Goal: Task Accomplishment & Management: Manage account settings

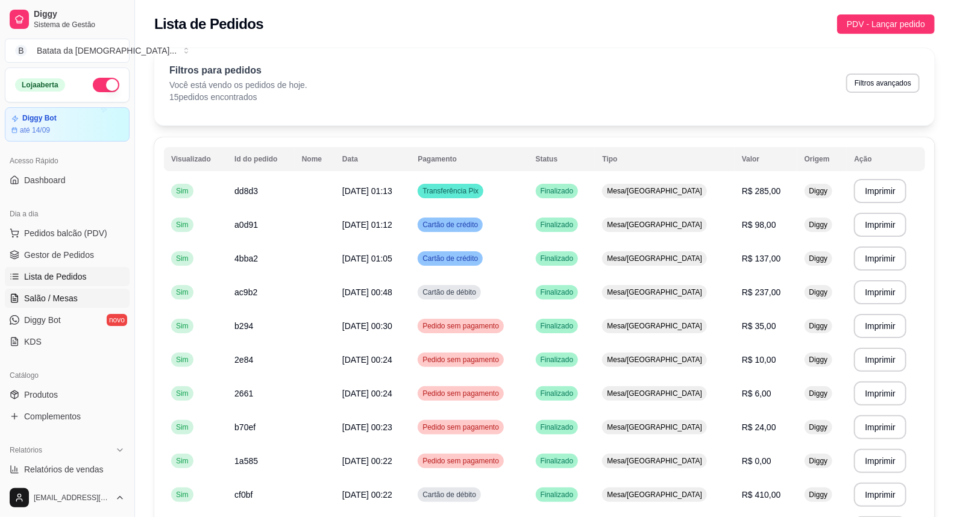
click at [64, 298] on span "Salão / Mesas" at bounding box center [51, 298] width 54 height 12
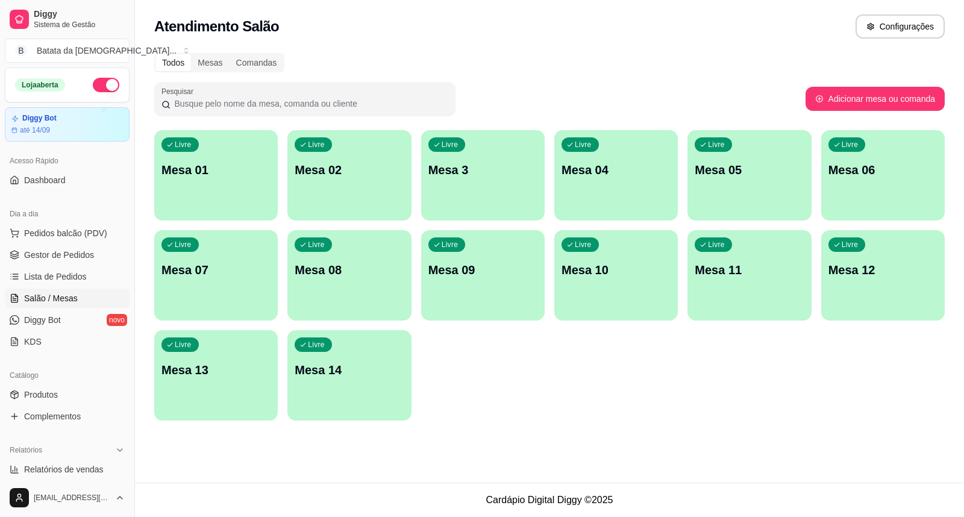
click at [844, 263] on p "Mesa 12" at bounding box center [883, 270] width 109 height 17
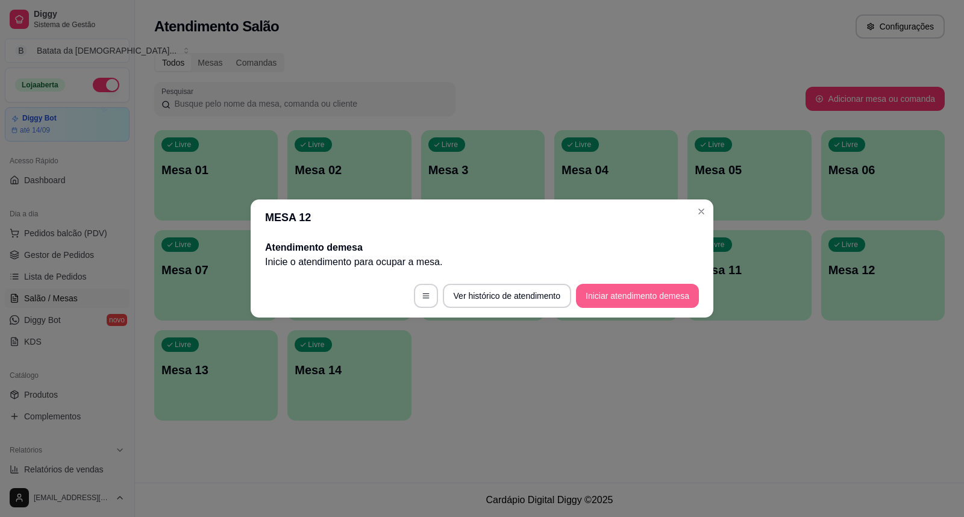
click at [633, 292] on button "Iniciar atendimento de mesa" at bounding box center [637, 296] width 123 height 24
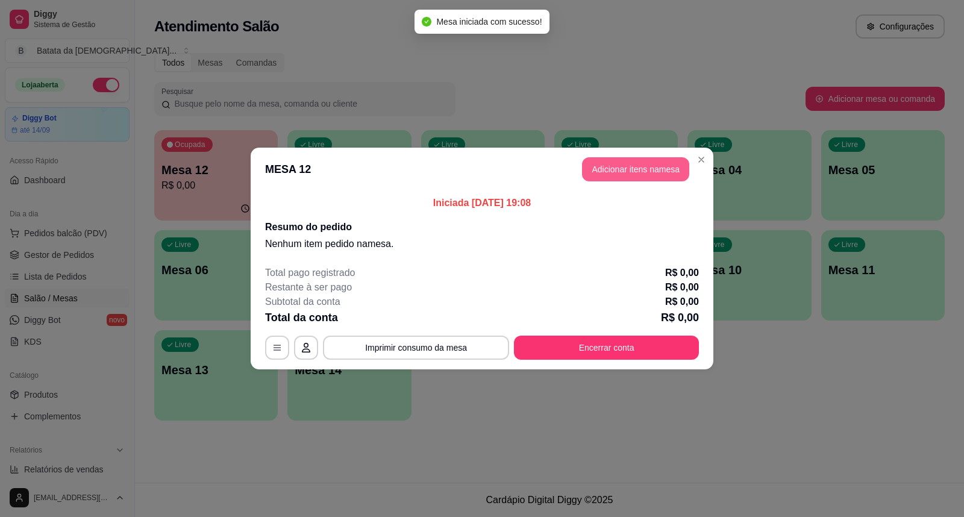
click at [647, 165] on button "Adicionar itens na mesa" at bounding box center [635, 169] width 107 height 24
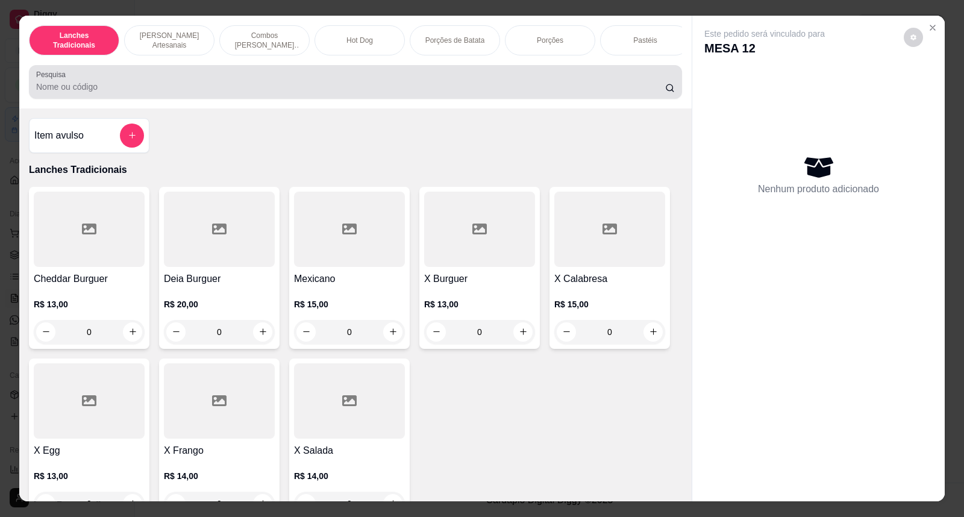
click at [365, 93] on input "Pesquisa" at bounding box center [350, 87] width 629 height 12
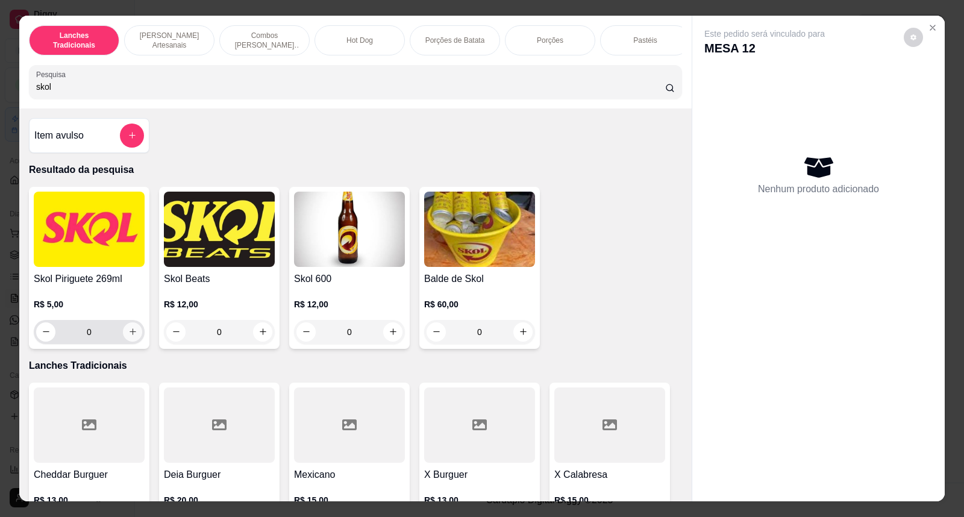
type input "skol"
click at [128, 336] on icon "increase-product-quantity" at bounding box center [132, 331] width 9 height 9
type input "1"
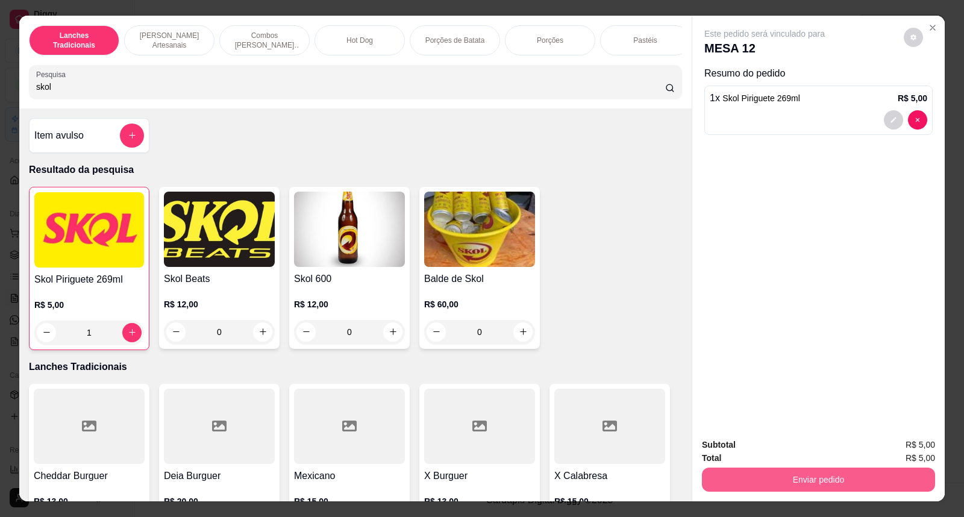
click at [900, 475] on button "Enviar pedido" at bounding box center [818, 480] width 233 height 24
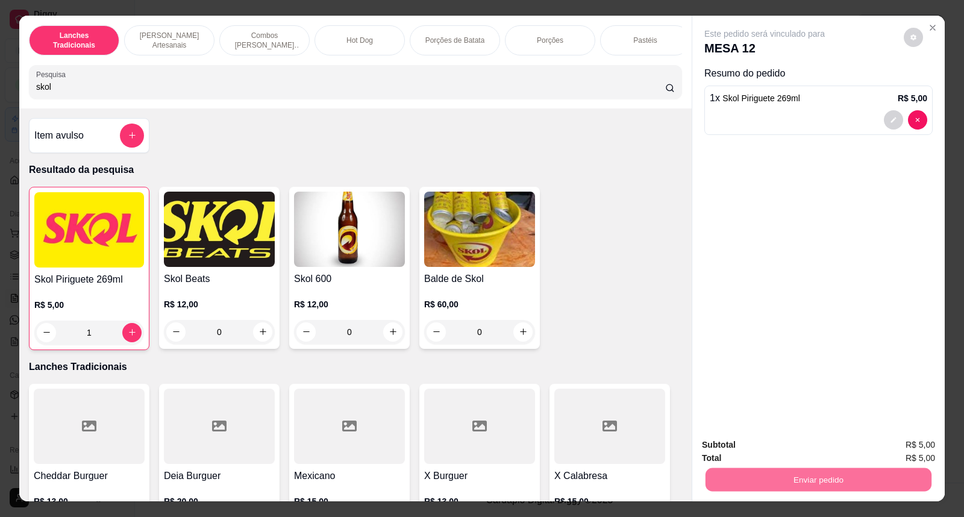
click at [804, 449] on button "Não registrar e enviar pedido" at bounding box center [779, 450] width 122 height 22
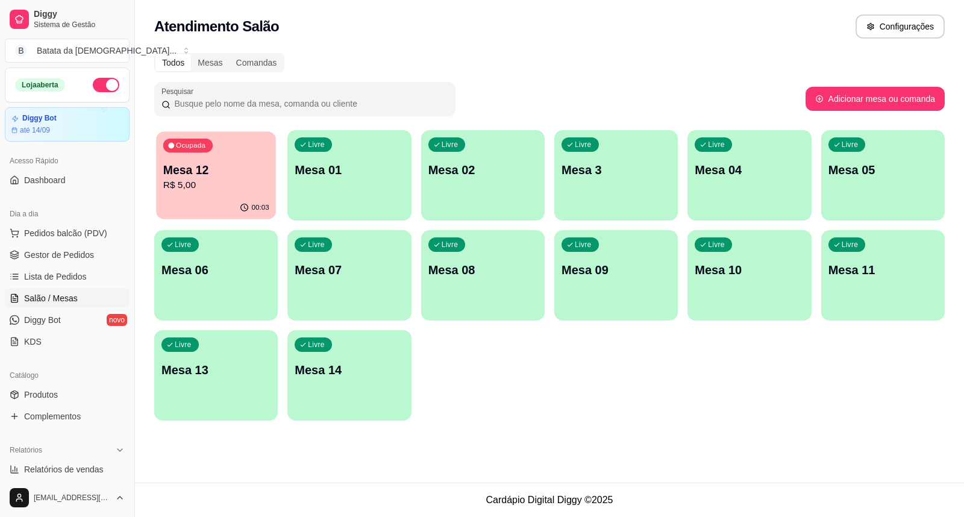
click at [203, 198] on div "00:03" at bounding box center [216, 207] width 120 height 23
click at [210, 196] on div "Ocupada Mesa 12 R$ 5,00" at bounding box center [216, 163] width 124 height 67
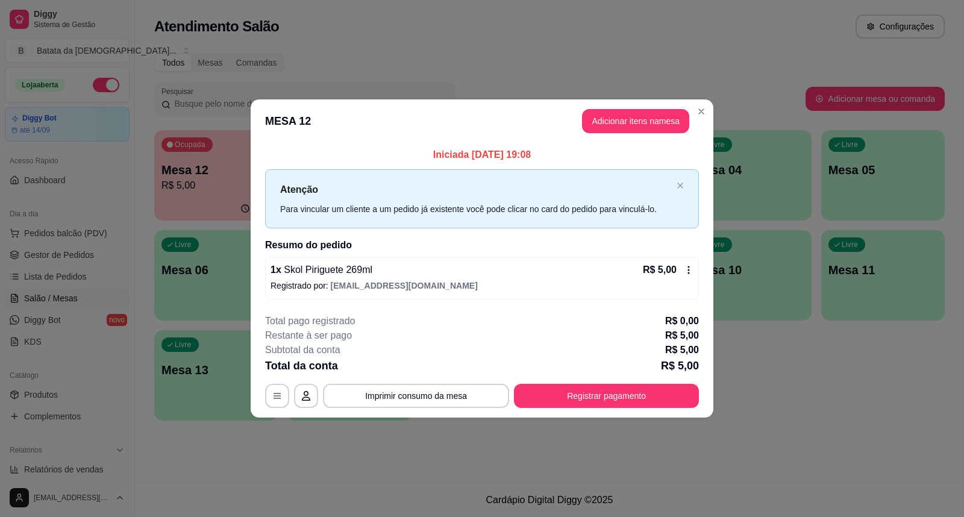
click at [684, 269] on icon at bounding box center [689, 270] width 10 height 10
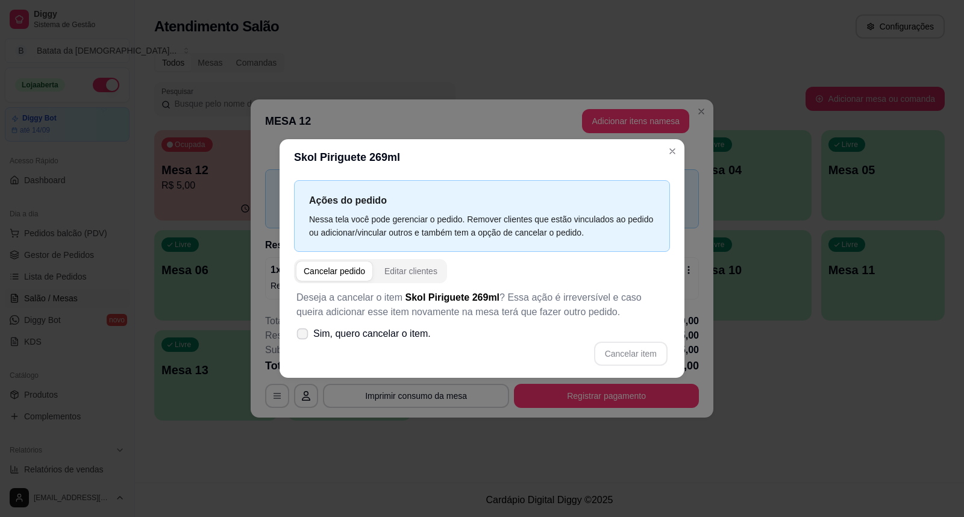
click at [307, 328] on label "Sim, quero cancelar o item." at bounding box center [364, 334] width 144 height 24
click at [304, 336] on input "Sim, quero cancelar o item." at bounding box center [300, 340] width 8 height 8
checkbox input "true"
click at [651, 356] on button "Cancelar item" at bounding box center [631, 354] width 72 height 24
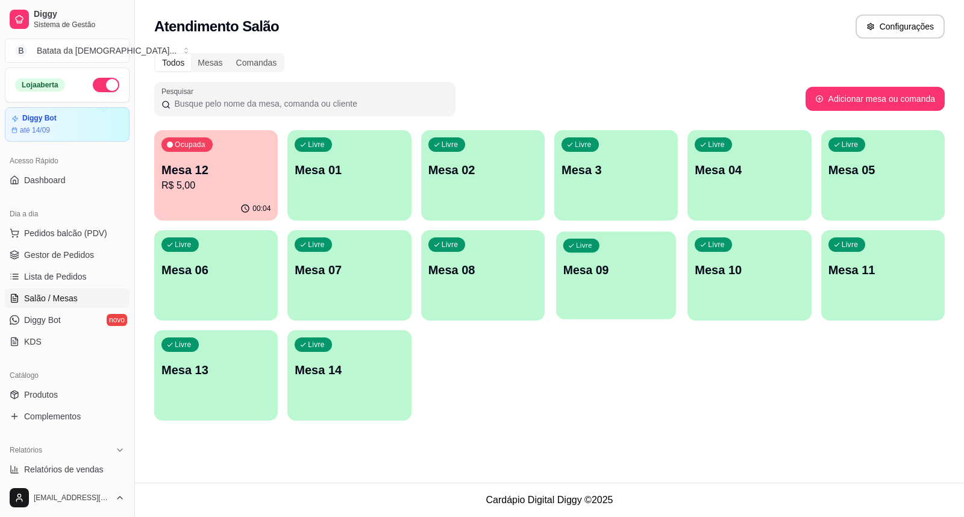
click at [642, 282] on div "Livre Mesa 09" at bounding box center [616, 268] width 120 height 74
click at [218, 161] on p "Mesa 12" at bounding box center [215, 169] width 109 height 17
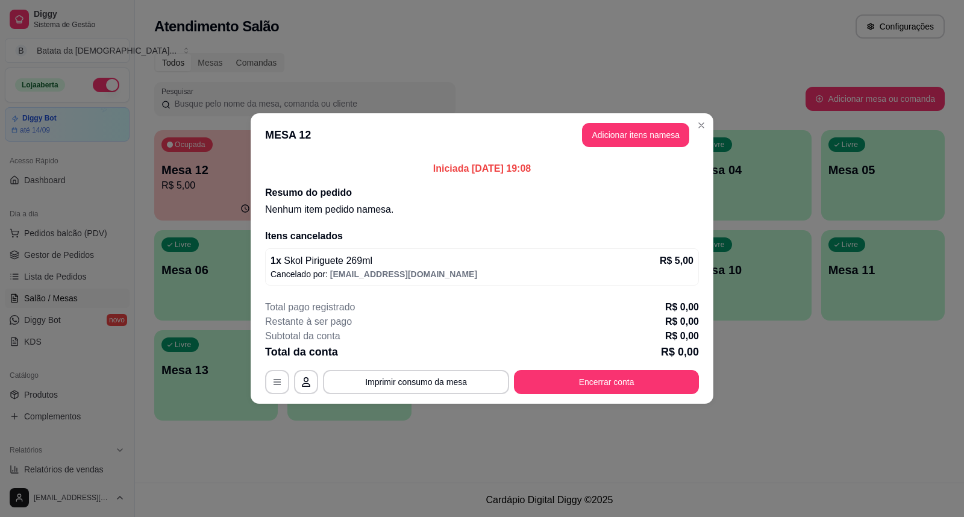
click at [691, 262] on p "R$ 5,00" at bounding box center [677, 261] width 34 height 14
click at [529, 271] on p "Cancelado por: deianatur0701@gmail.com" at bounding box center [482, 274] width 423 height 12
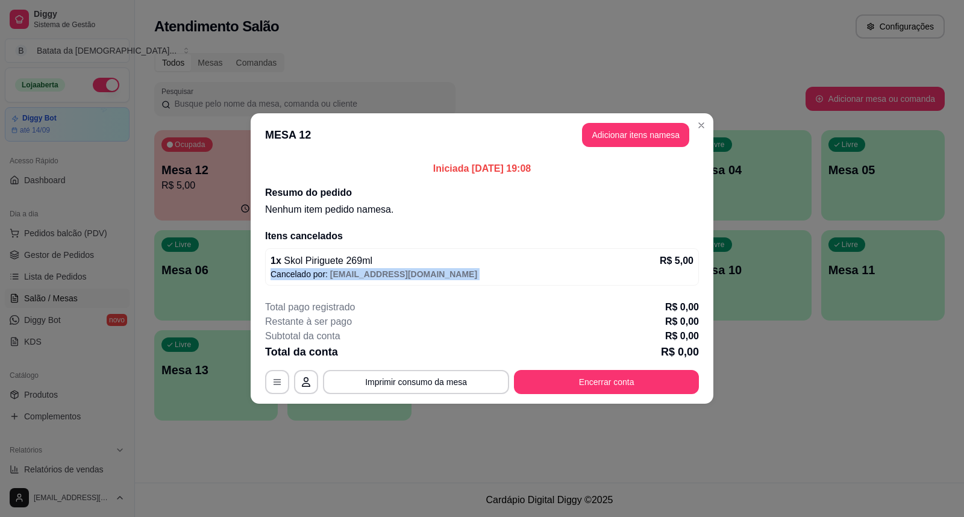
click at [529, 271] on p "Cancelado por: deianatur0701@gmail.com" at bounding box center [482, 274] width 423 height 12
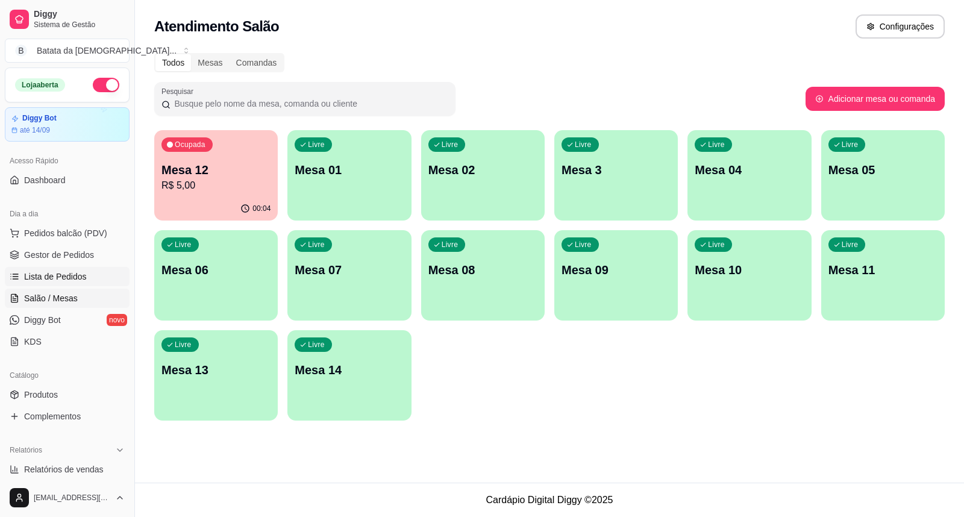
click at [46, 278] on span "Lista de Pedidos" at bounding box center [55, 277] width 63 height 12
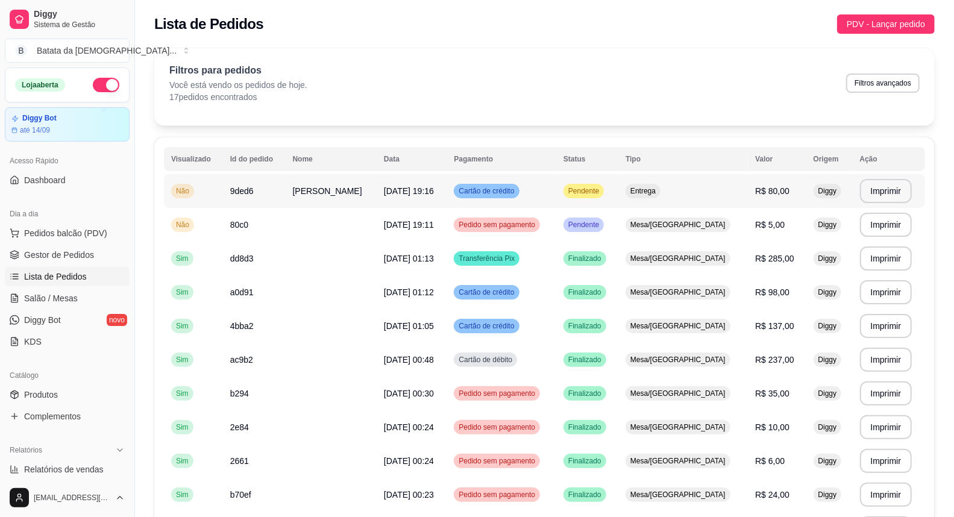
click at [580, 184] on div "Pendente" at bounding box center [583, 191] width 40 height 14
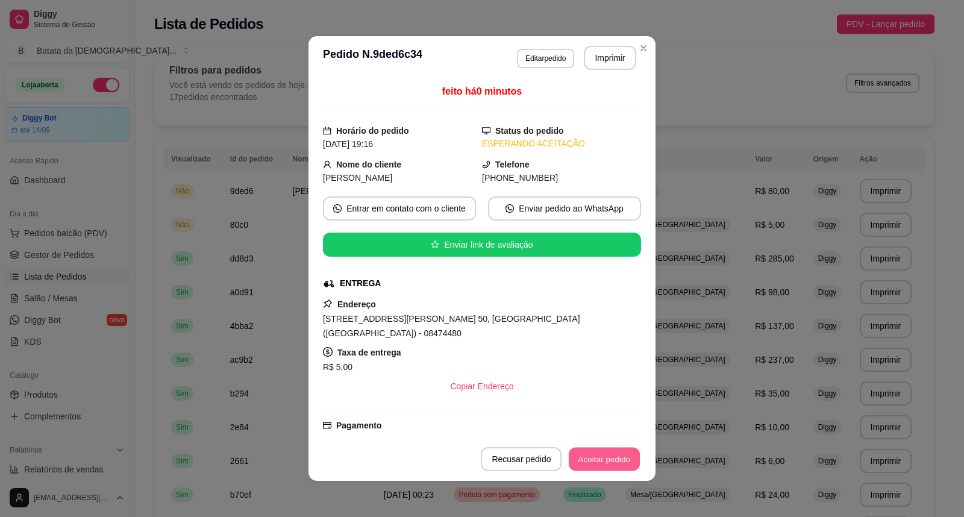
click at [592, 456] on button "Aceitar pedido" at bounding box center [604, 460] width 71 height 24
click at [617, 464] on button "Mover para preparo" at bounding box center [594, 459] width 93 height 24
click at [594, 58] on button "Imprimir" at bounding box center [610, 58] width 52 height 24
click at [597, 60] on button "Imprimir" at bounding box center [610, 58] width 51 height 24
click at [600, 55] on button "Imprimir" at bounding box center [610, 58] width 52 height 24
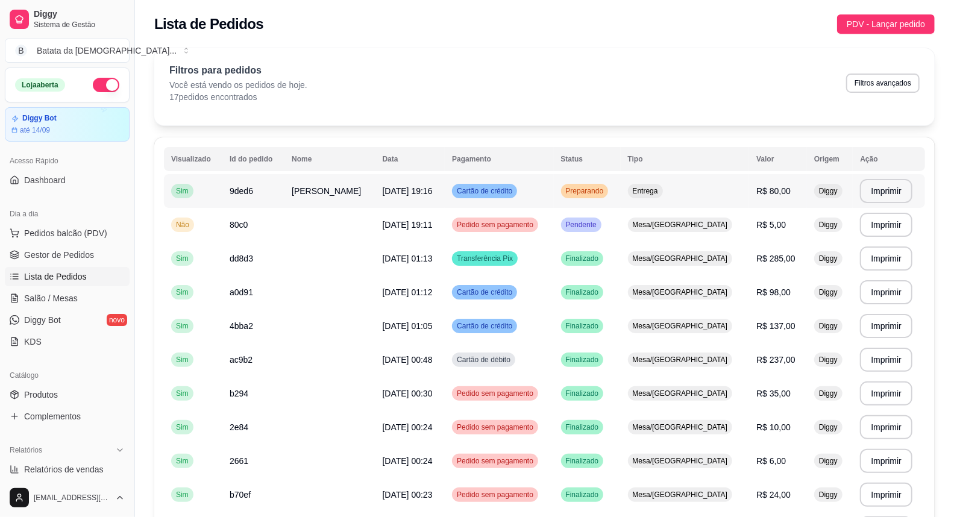
click at [529, 186] on td "Cartão de crédito" at bounding box center [499, 191] width 108 height 34
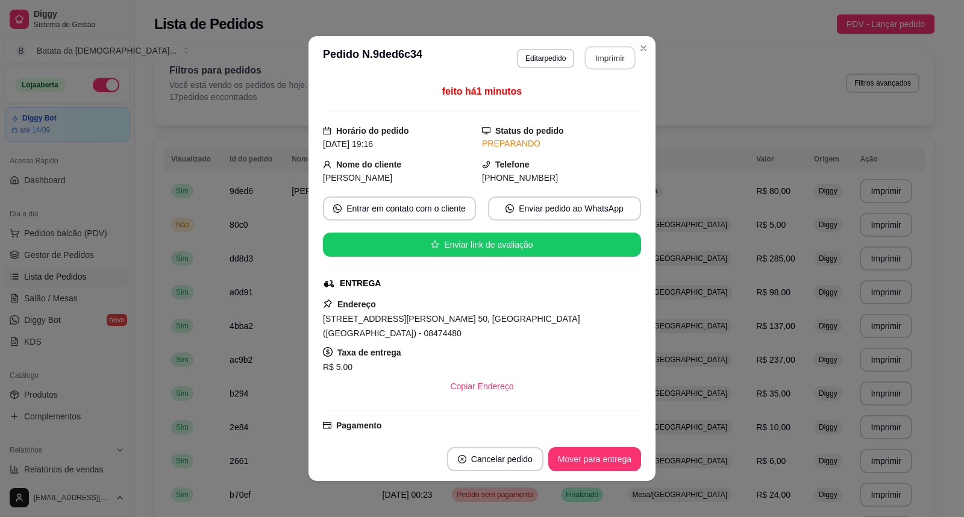
click at [603, 50] on button "Imprimir" at bounding box center [610, 58] width 51 height 24
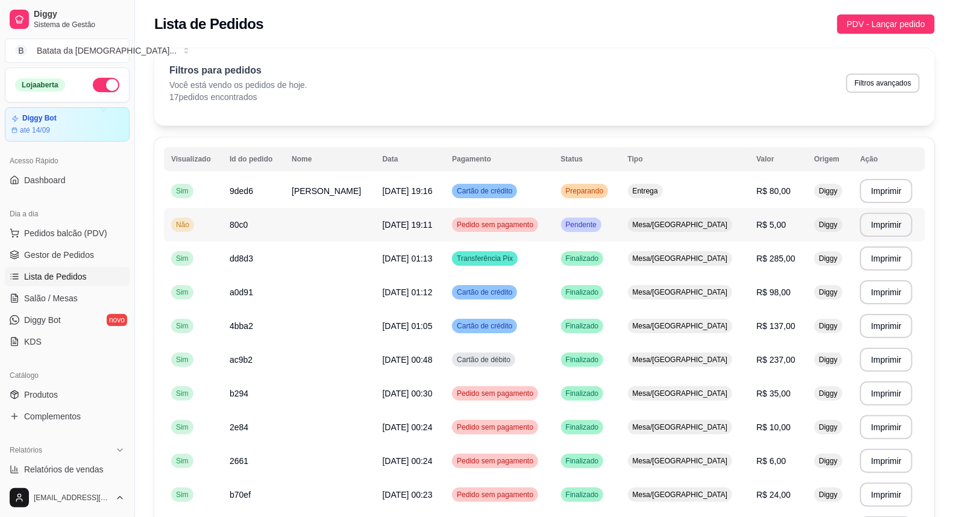
click at [416, 227] on td "[DATE] 19:11" at bounding box center [410, 225] width 70 height 34
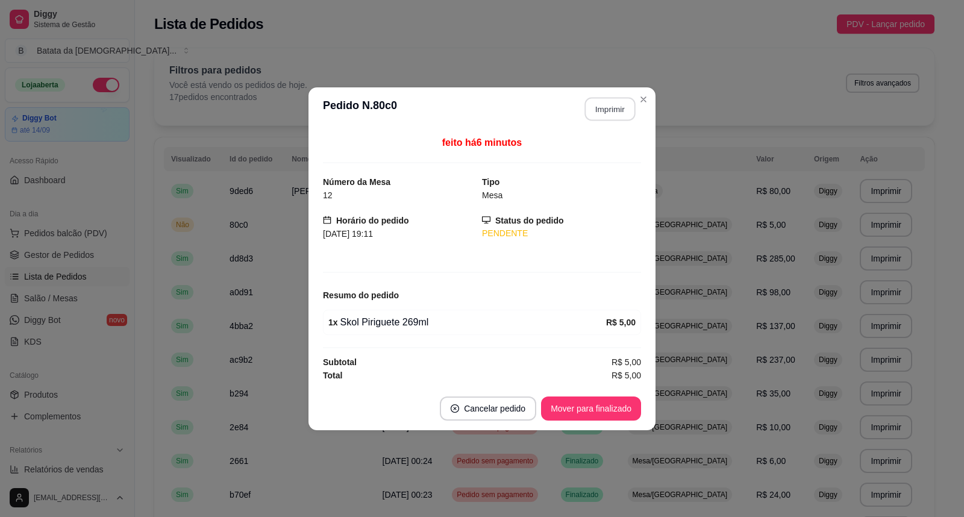
click at [609, 110] on button "Imprimir" at bounding box center [610, 109] width 51 height 24
click at [612, 113] on button "Imprimir" at bounding box center [610, 109] width 51 height 24
click at [634, 99] on button "Imprimir" at bounding box center [610, 109] width 51 height 24
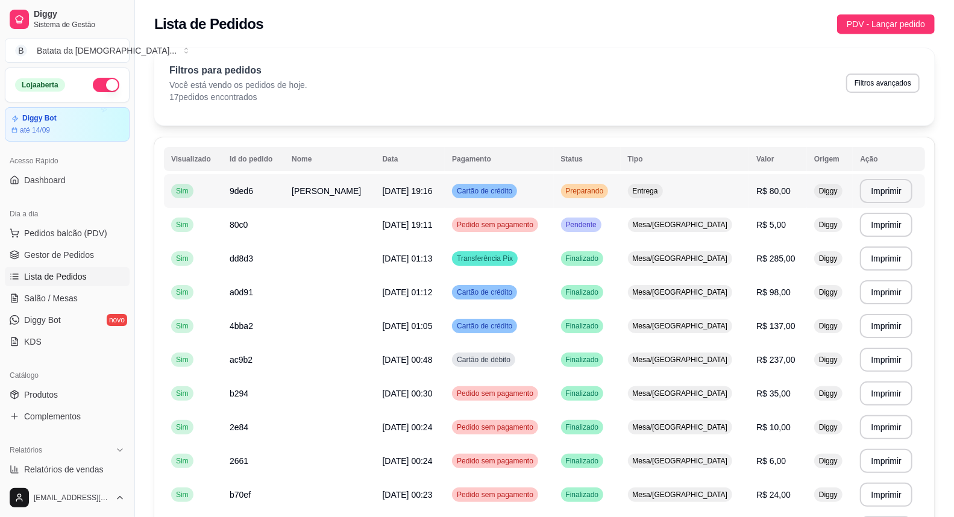
click at [400, 201] on td "[DATE] 19:16" at bounding box center [410, 191] width 70 height 34
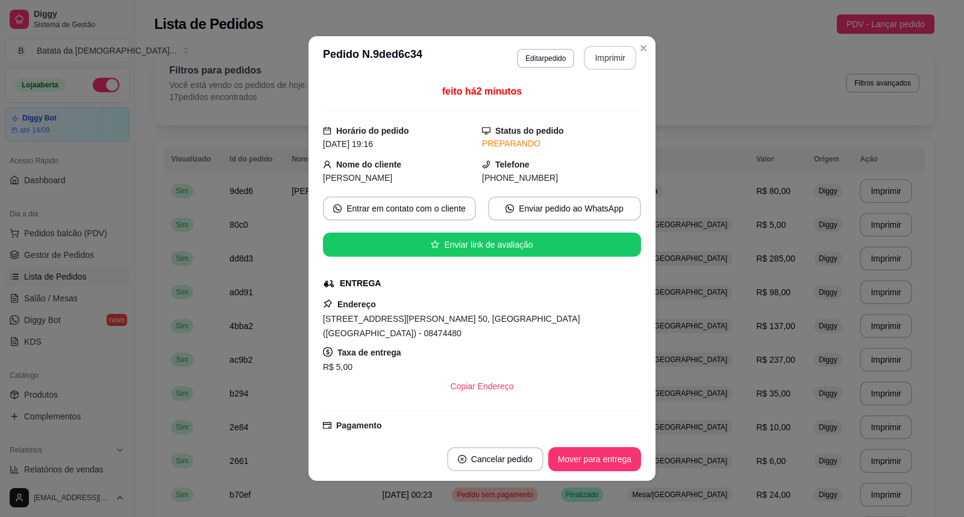
click at [618, 69] on div "**********" at bounding box center [576, 58] width 119 height 24
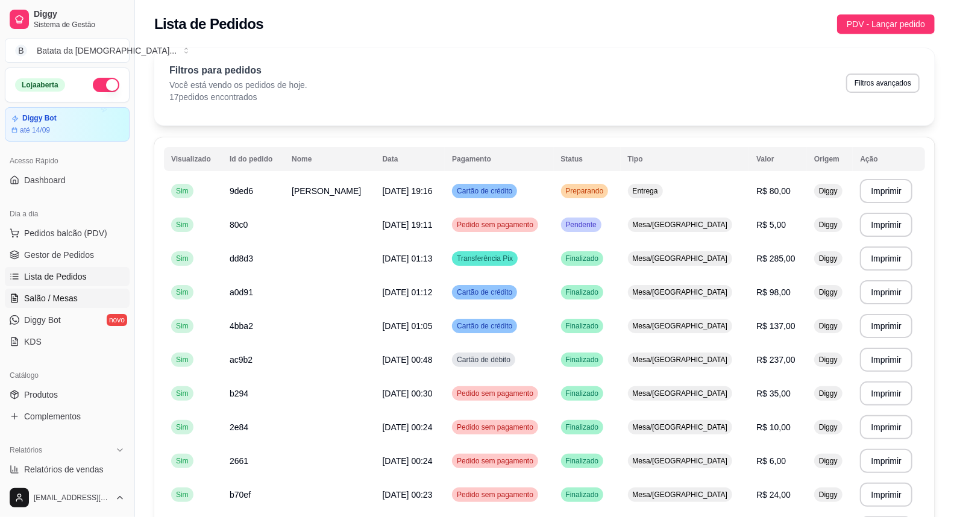
click at [82, 296] on link "Salão / Mesas" at bounding box center [67, 298] width 125 height 19
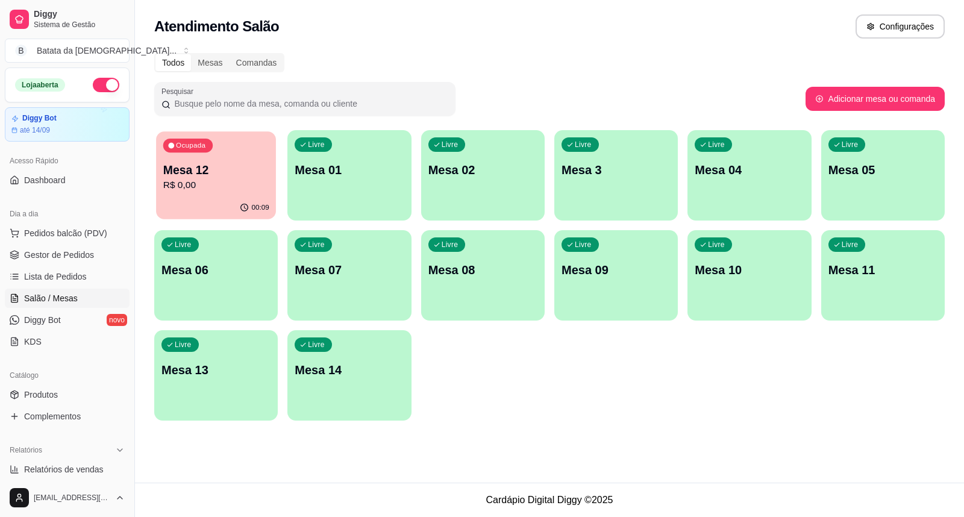
click at [198, 187] on p "R$ 0,00" at bounding box center [216, 185] width 106 height 14
click at [228, 151] on div "Ocupada Mesa 12 R$ 0,00" at bounding box center [216, 163] width 120 height 65
click at [224, 185] on p "R$ 0,00" at bounding box center [215, 185] width 109 height 14
click at [246, 195] on div "Ocupada Mesa 12 R$ 0,00" at bounding box center [216, 163] width 124 height 67
click at [270, 158] on div "Ocupada Mesa 12 R$ 0,00" at bounding box center [216, 163] width 120 height 65
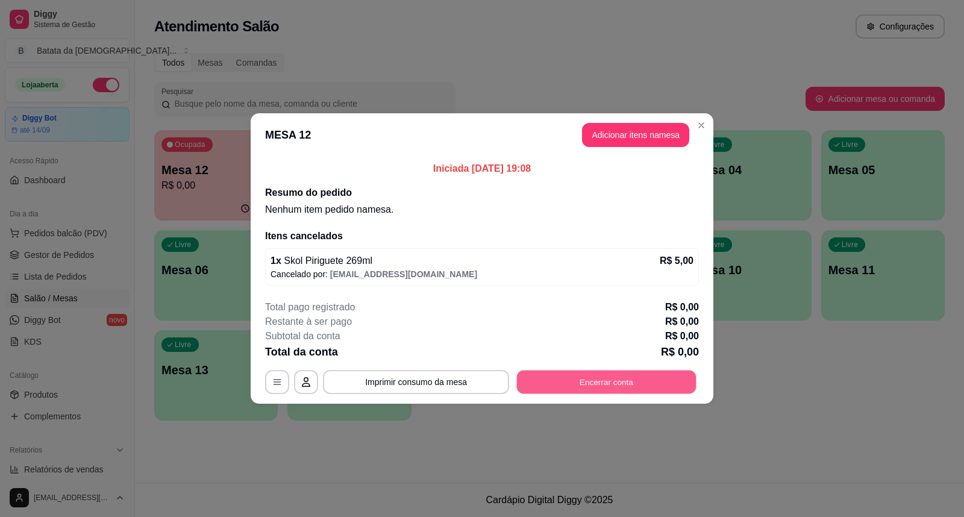
click at [613, 374] on button "Encerrar conta" at bounding box center [607, 383] width 180 height 24
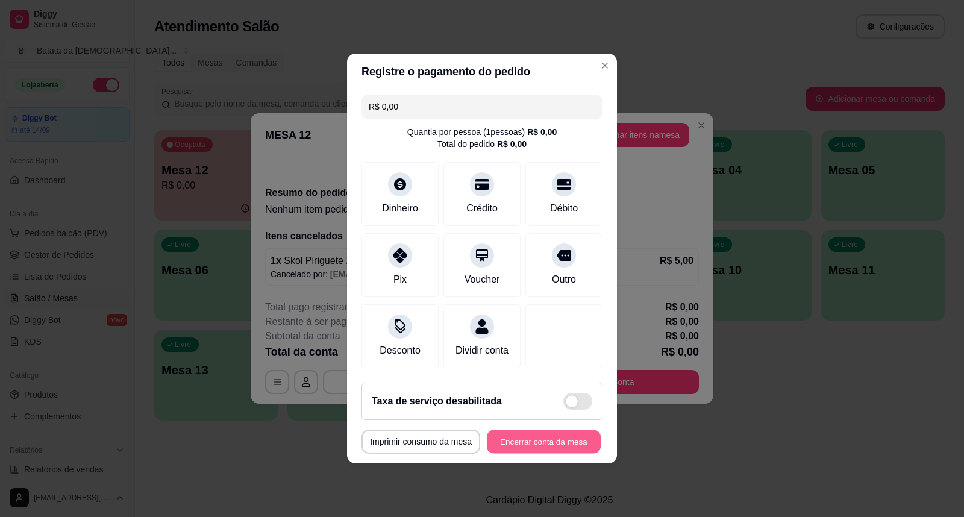
click at [550, 454] on button "Encerrar conta da mesa" at bounding box center [544, 442] width 114 height 24
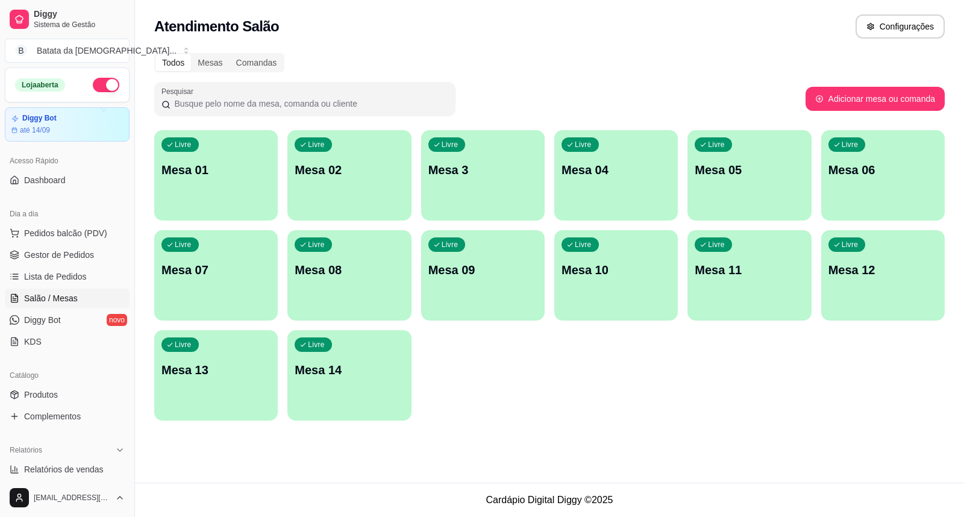
click at [478, 264] on p "Mesa 09" at bounding box center [482, 270] width 109 height 17
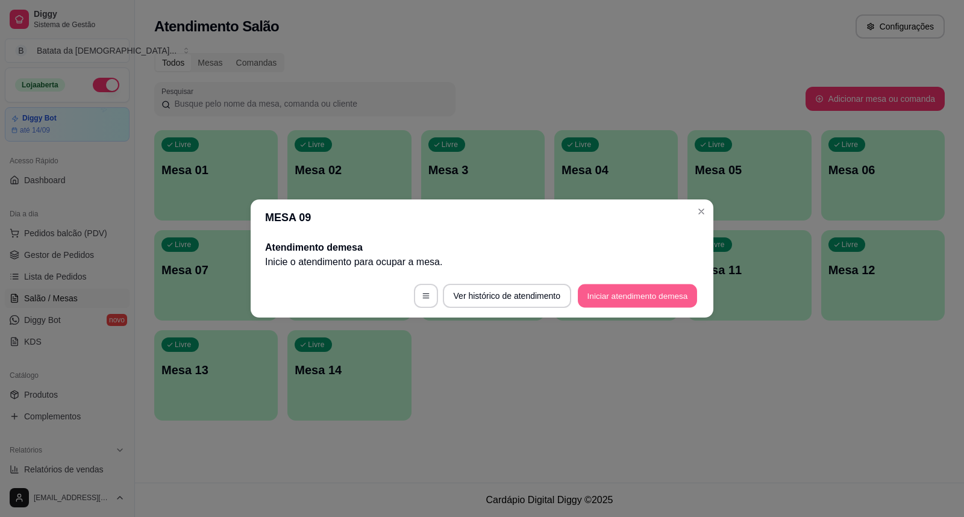
click at [645, 301] on button "Iniciar atendimento de mesa" at bounding box center [637, 296] width 119 height 24
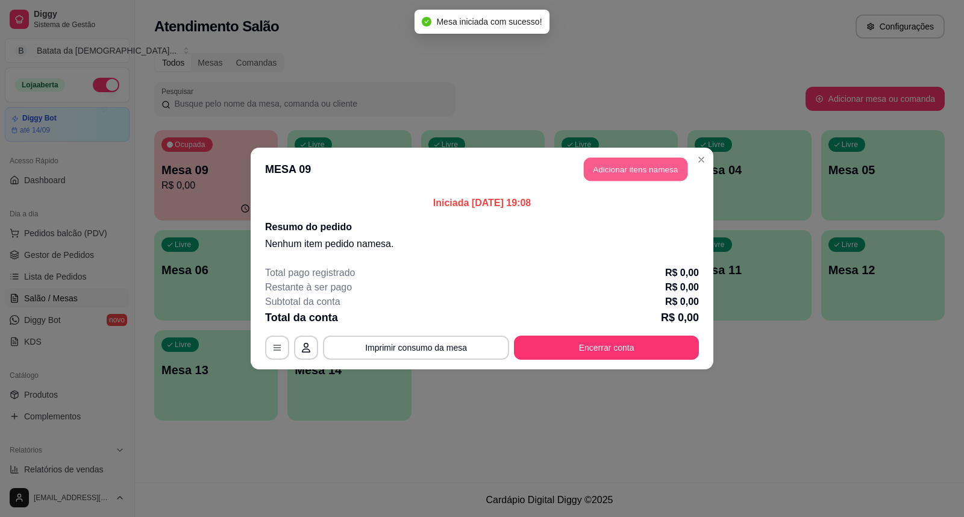
click at [637, 161] on button "Adicionar itens na mesa" at bounding box center [636, 170] width 104 height 24
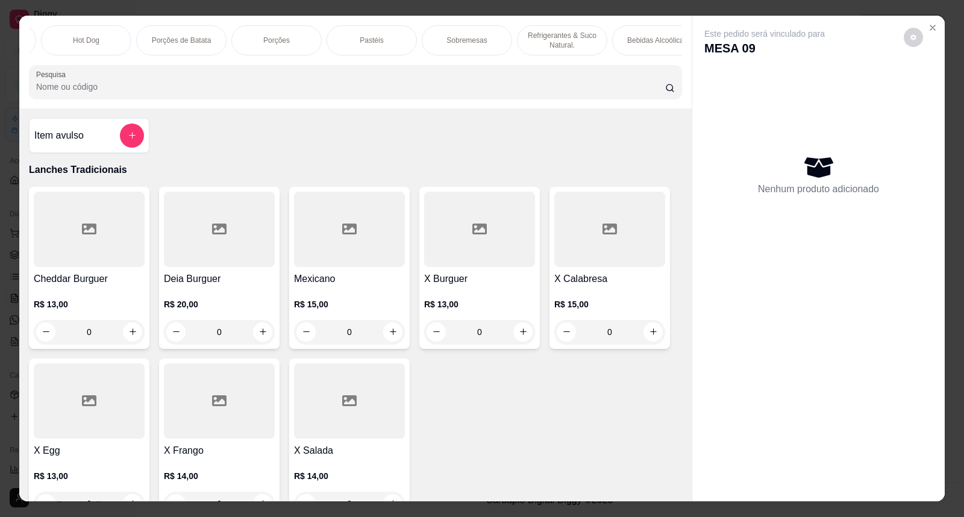
scroll to position [0, 293]
click at [642, 44] on p "Bebidas Alcoólicas" at bounding box center [637, 41] width 60 height 10
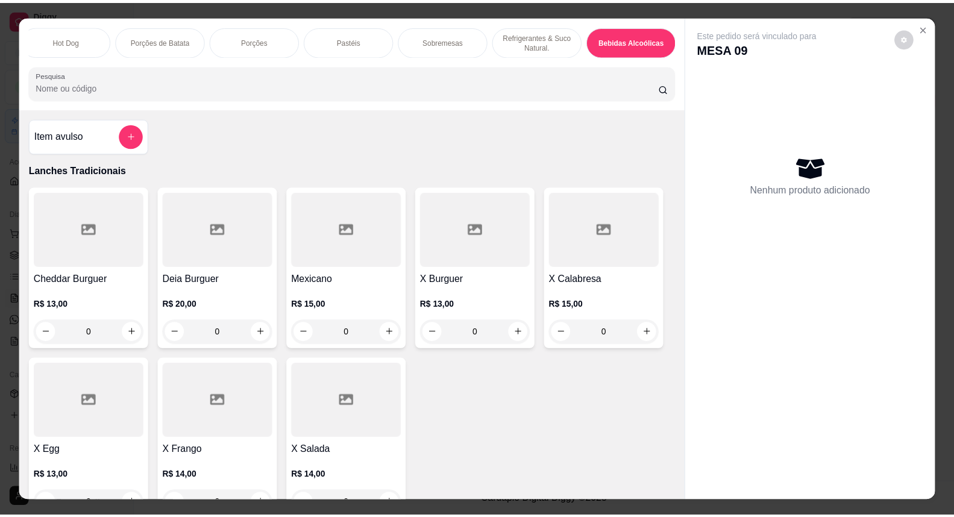
scroll to position [22, 0]
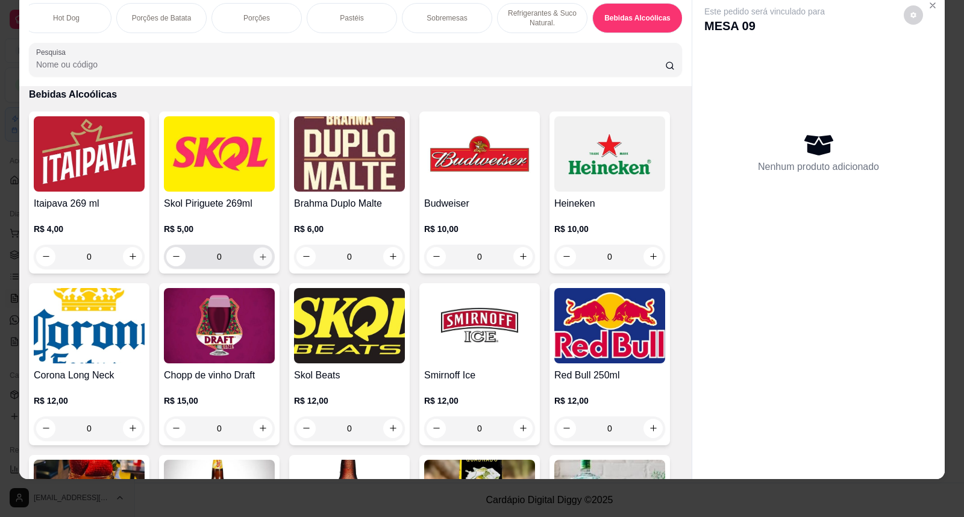
click at [261, 261] on icon "increase-product-quantity" at bounding box center [263, 256] width 9 height 9
type input "1"
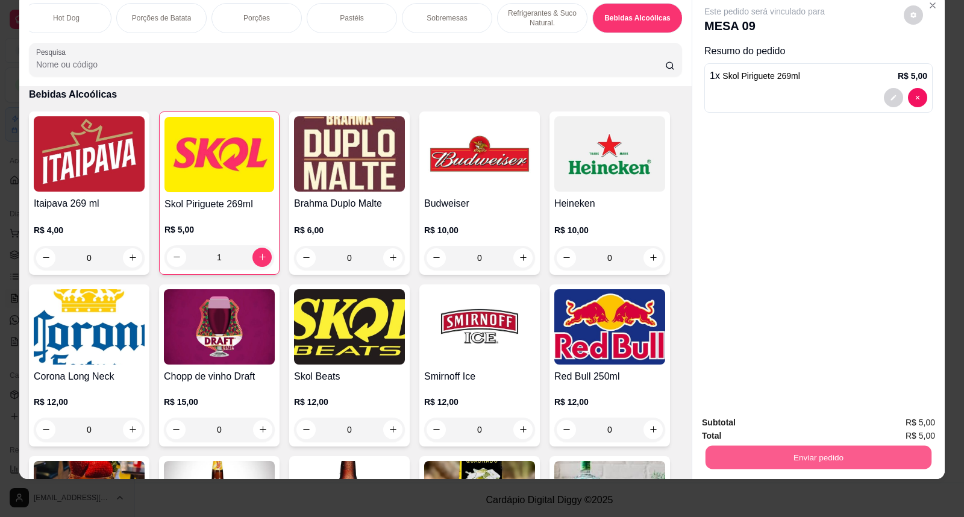
click at [820, 463] on button "Enviar pedido" at bounding box center [819, 458] width 226 height 24
click at [879, 428] on button "Sim, quero registrar" at bounding box center [892, 427] width 87 height 22
click at [796, 455] on button "Enviar pedido" at bounding box center [818, 457] width 233 height 24
click at [747, 429] on button "Não registrar e enviar pedido" at bounding box center [779, 427] width 122 height 22
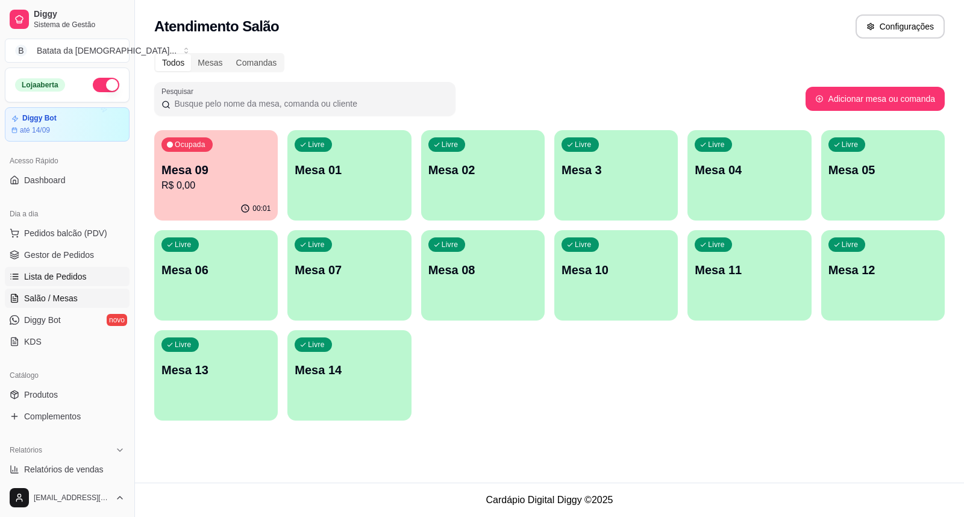
click at [85, 270] on link "Lista de Pedidos" at bounding box center [67, 276] width 125 height 19
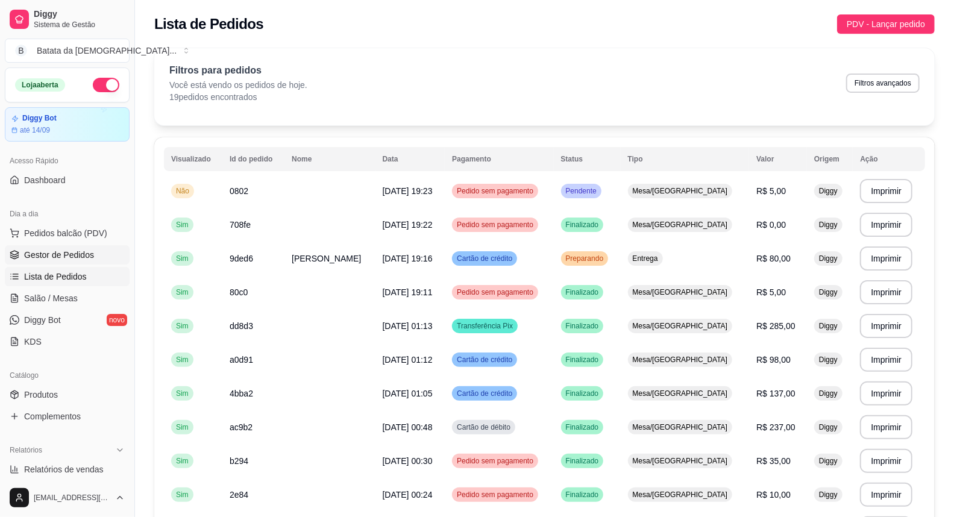
click at [79, 254] on span "Gestor de Pedidos" at bounding box center [59, 255] width 70 height 12
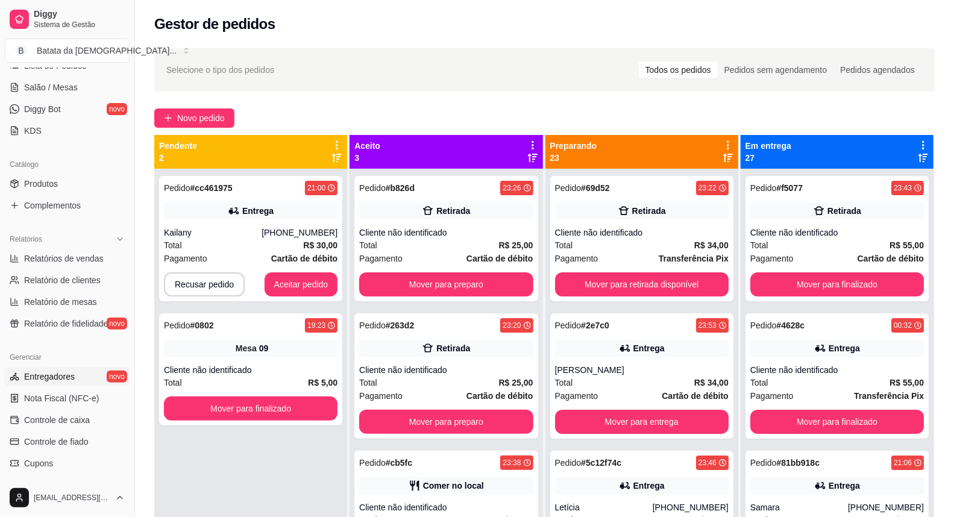
scroll to position [268, 0]
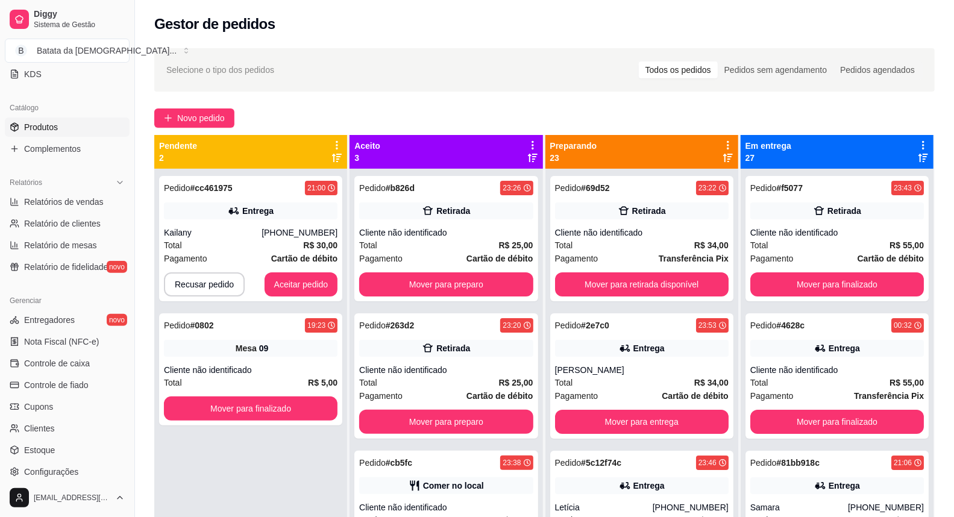
click at [93, 123] on link "Produtos" at bounding box center [67, 127] width 125 height 19
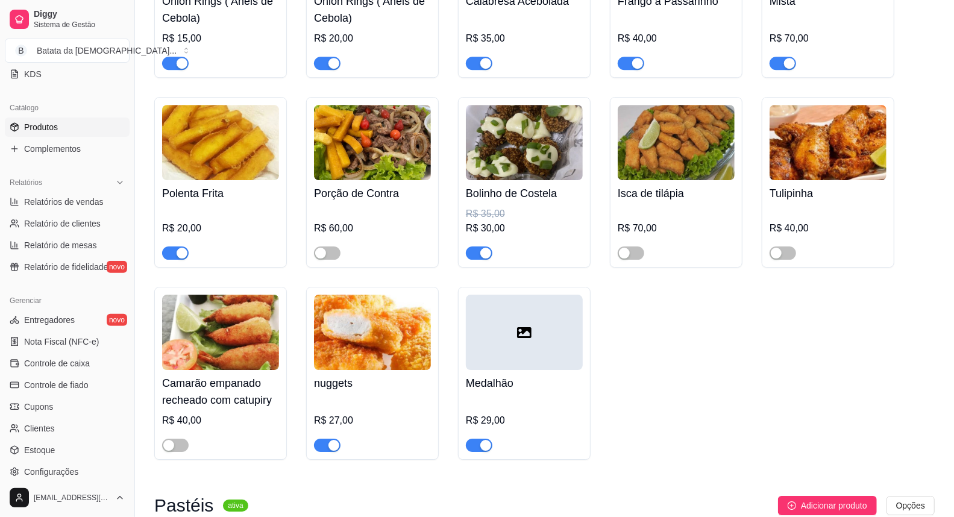
scroll to position [2343, 0]
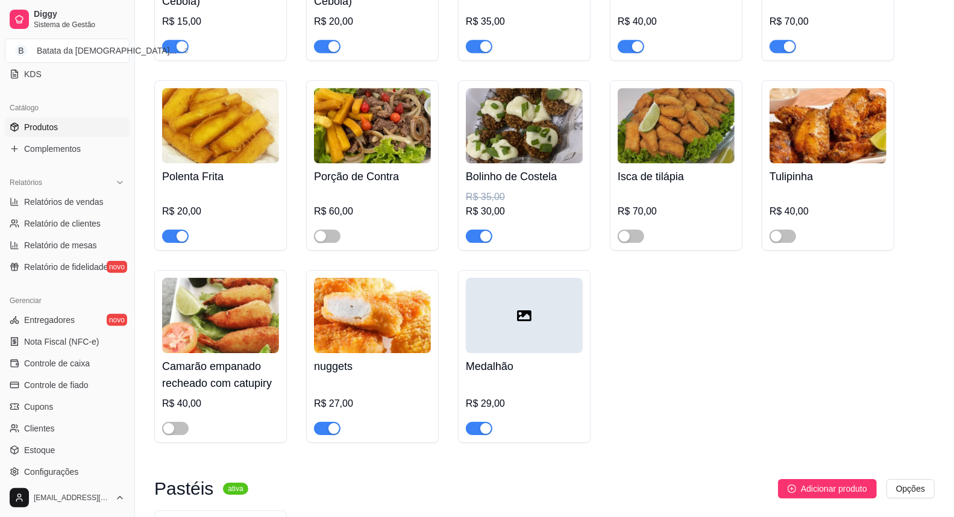
click at [181, 231] on div "button" at bounding box center [182, 236] width 11 height 11
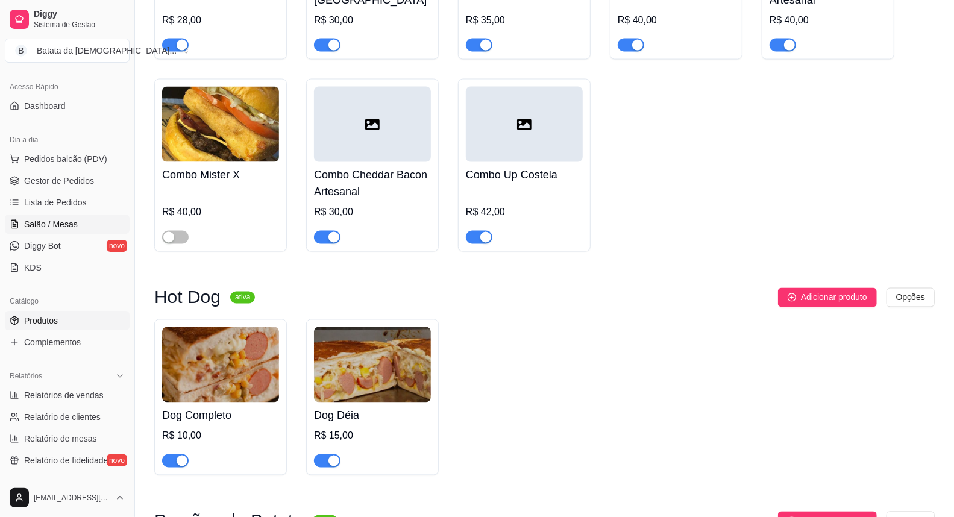
scroll to position [67, 0]
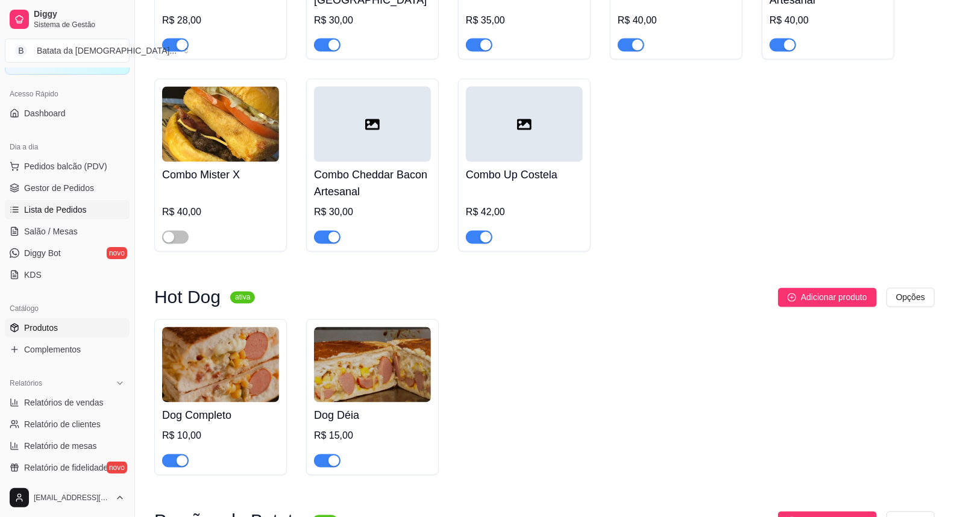
click at [42, 209] on span "Lista de Pedidos" at bounding box center [55, 210] width 63 height 12
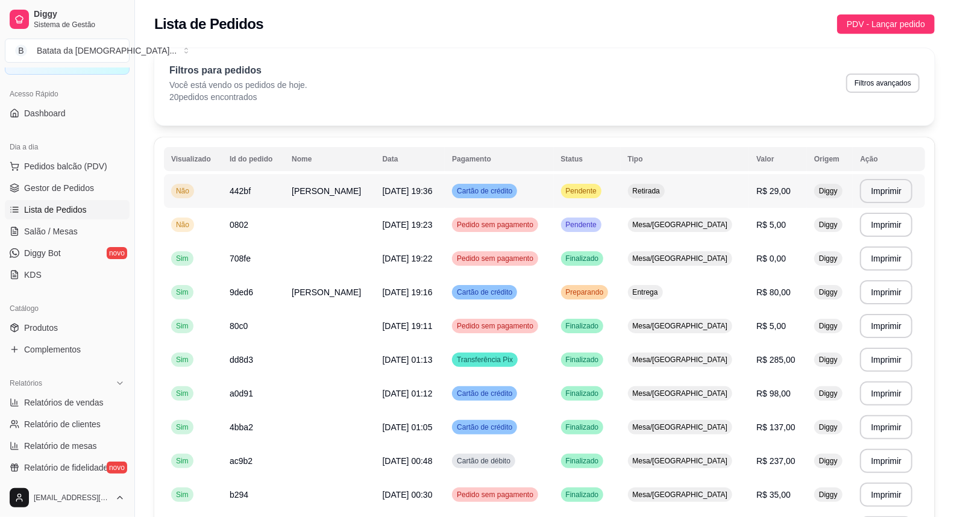
click at [595, 192] on span "Pendente" at bounding box center [581, 191] width 36 height 10
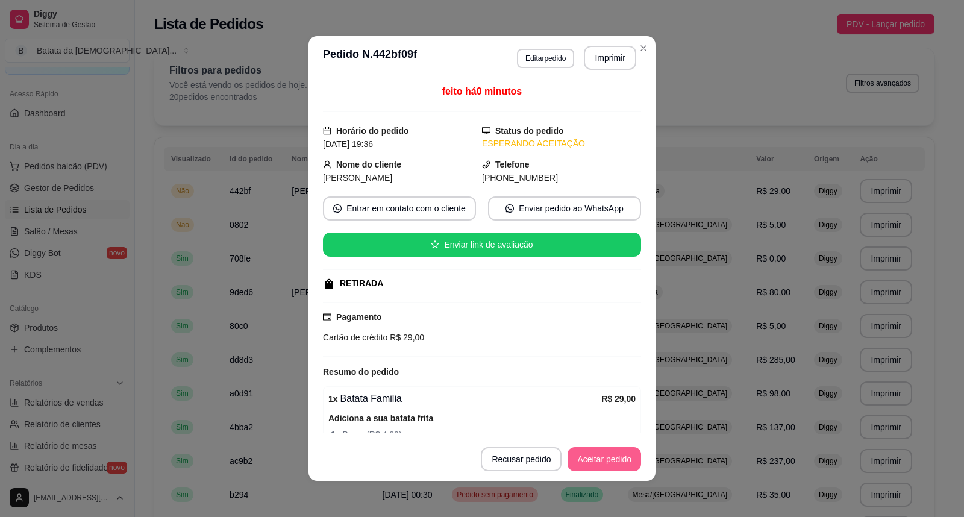
click at [604, 462] on button "Aceitar pedido" at bounding box center [605, 459] width 74 height 24
click at [618, 464] on button "Aceitar pedido" at bounding box center [604, 460] width 71 height 24
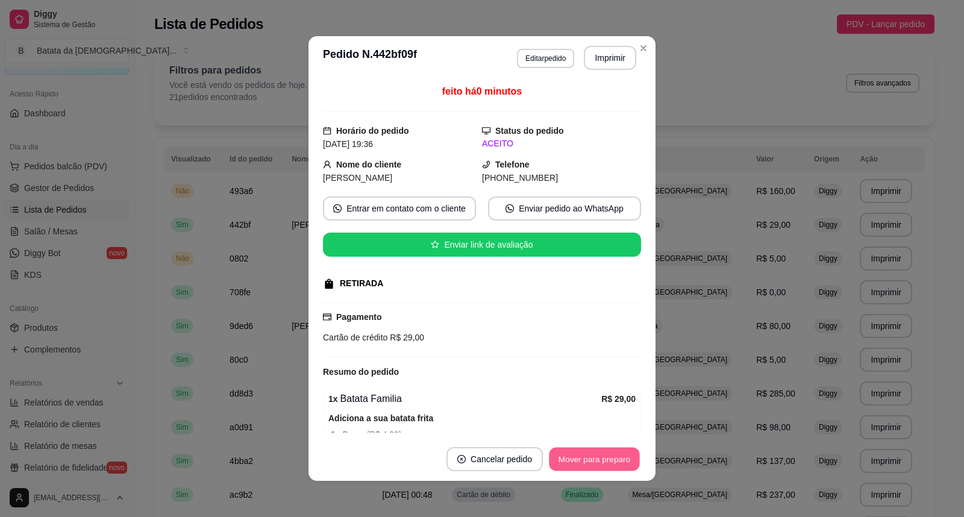
click at [621, 464] on button "Mover para preparo" at bounding box center [594, 460] width 90 height 24
click at [598, 64] on button "Imprimir" at bounding box center [610, 58] width 51 height 24
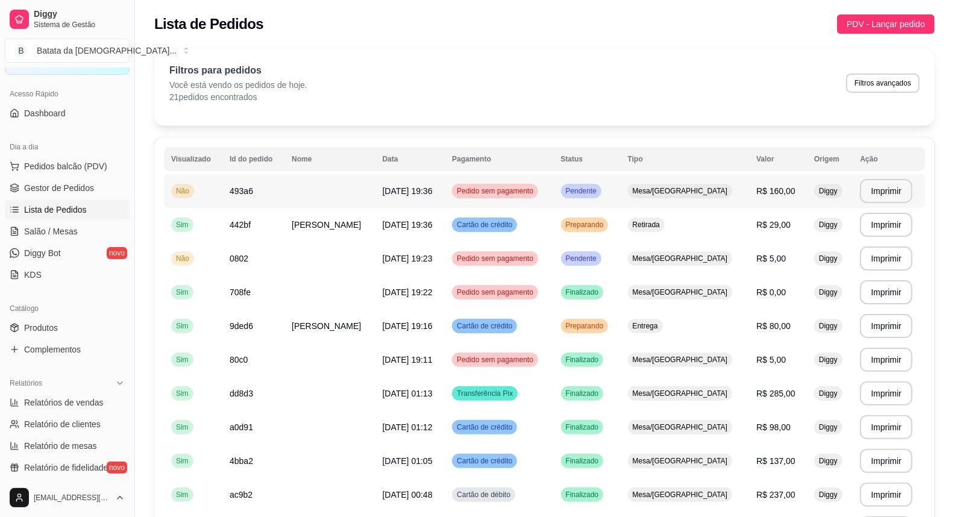
click at [553, 190] on td "Pedido sem pagamento" at bounding box center [499, 191] width 108 height 34
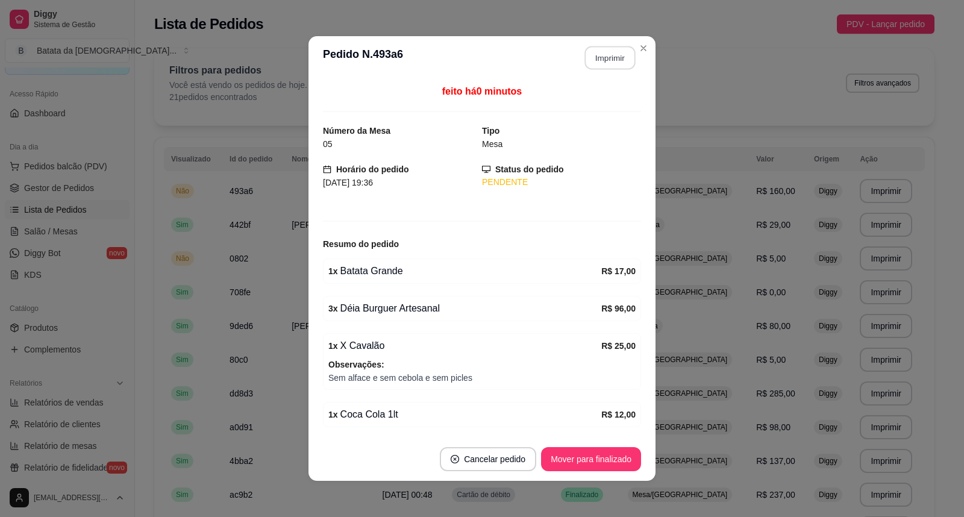
click at [606, 59] on button "Imprimir" at bounding box center [610, 58] width 51 height 24
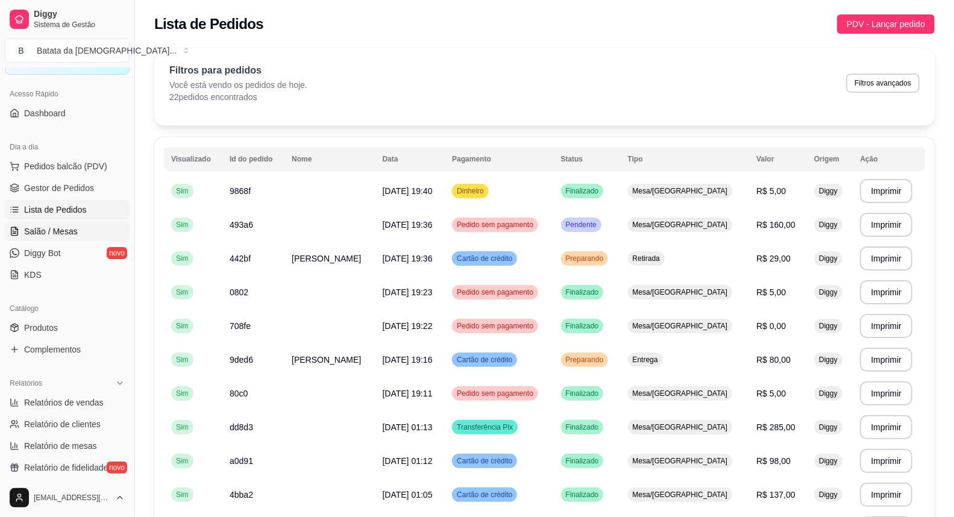
click at [18, 238] on link "Salão / Mesas" at bounding box center [67, 231] width 125 height 19
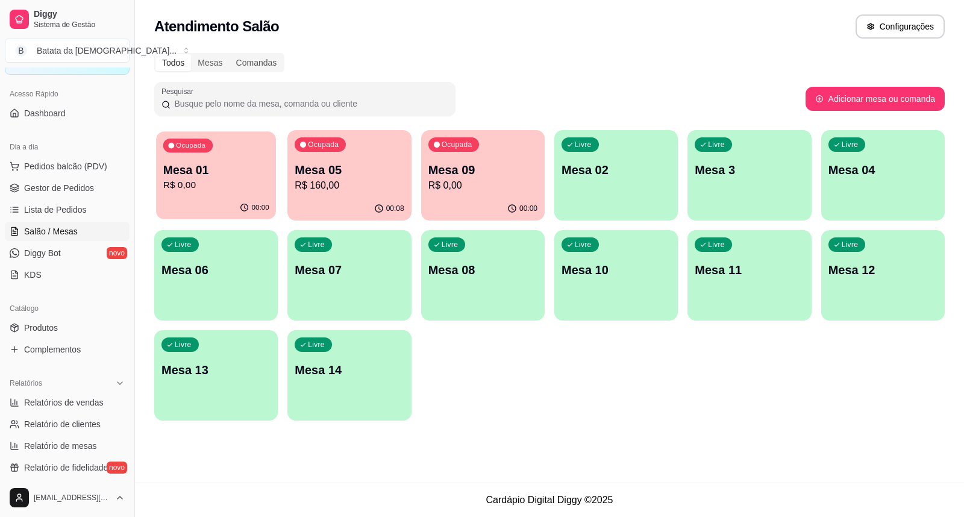
click at [236, 178] on p "R$ 0,00" at bounding box center [216, 185] width 106 height 14
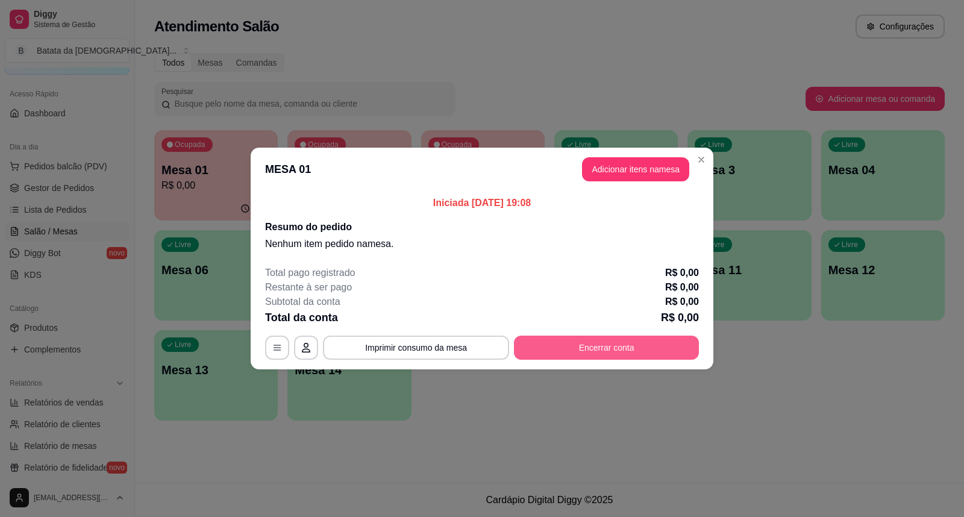
click at [635, 348] on button "Encerrar conta" at bounding box center [606, 348] width 185 height 24
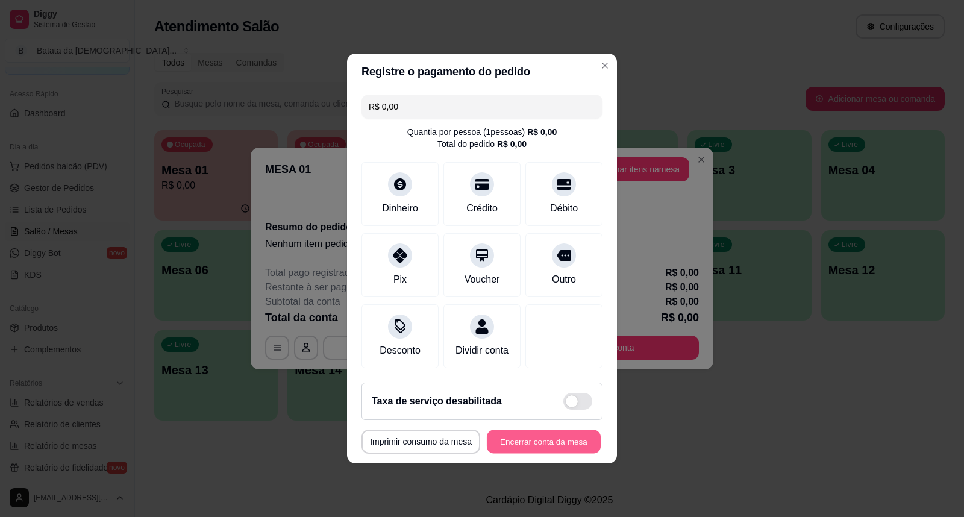
click at [524, 446] on button "Encerrar conta da mesa" at bounding box center [544, 442] width 114 height 24
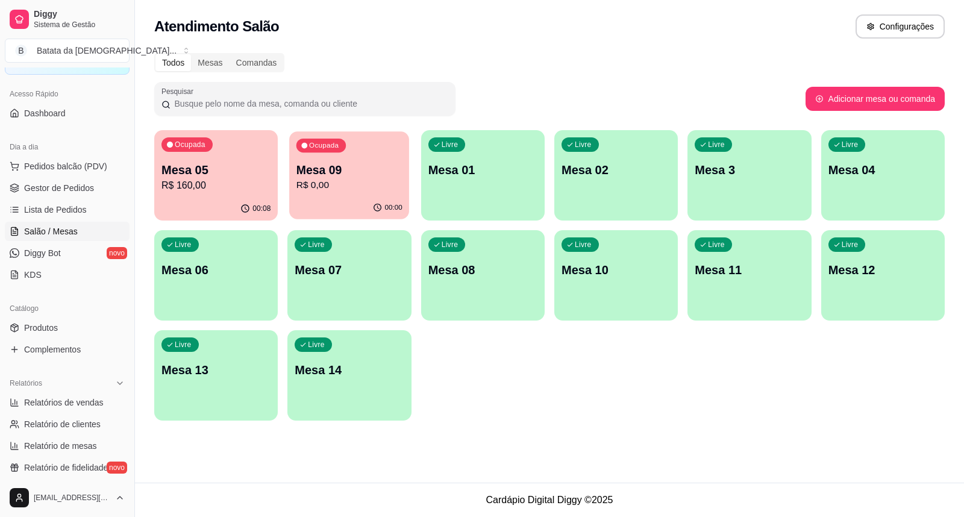
click at [352, 189] on p "R$ 0,00" at bounding box center [349, 185] width 106 height 14
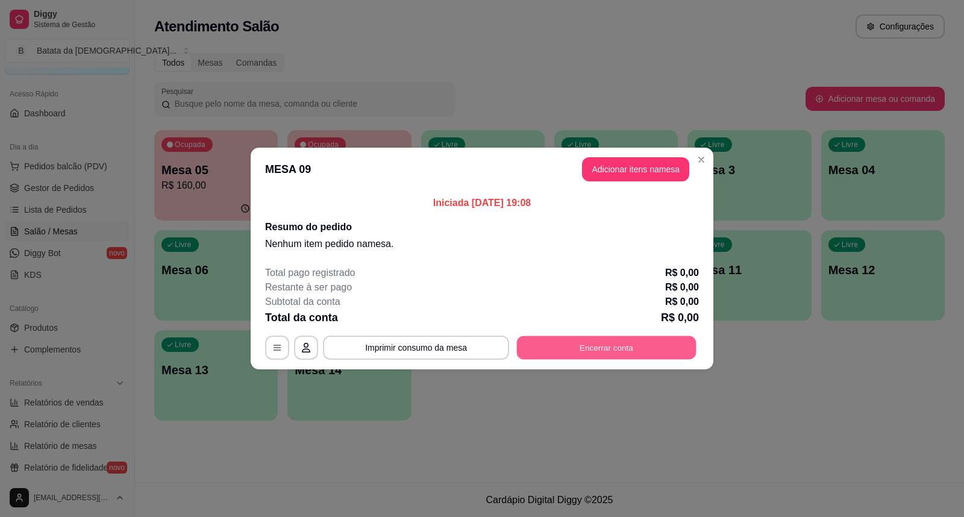
click at [600, 351] on button "Encerrar conta" at bounding box center [607, 348] width 180 height 24
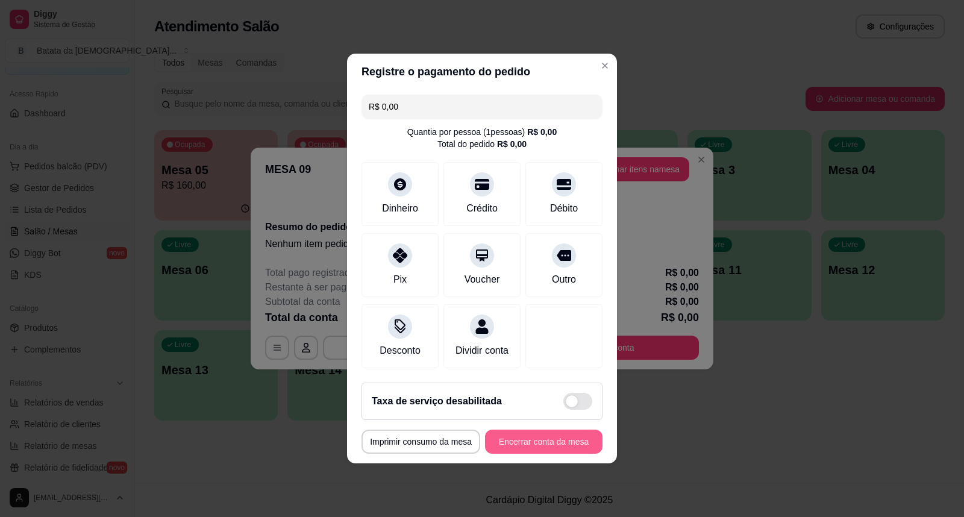
click at [522, 447] on button "Encerrar conta da mesa" at bounding box center [544, 442] width 118 height 24
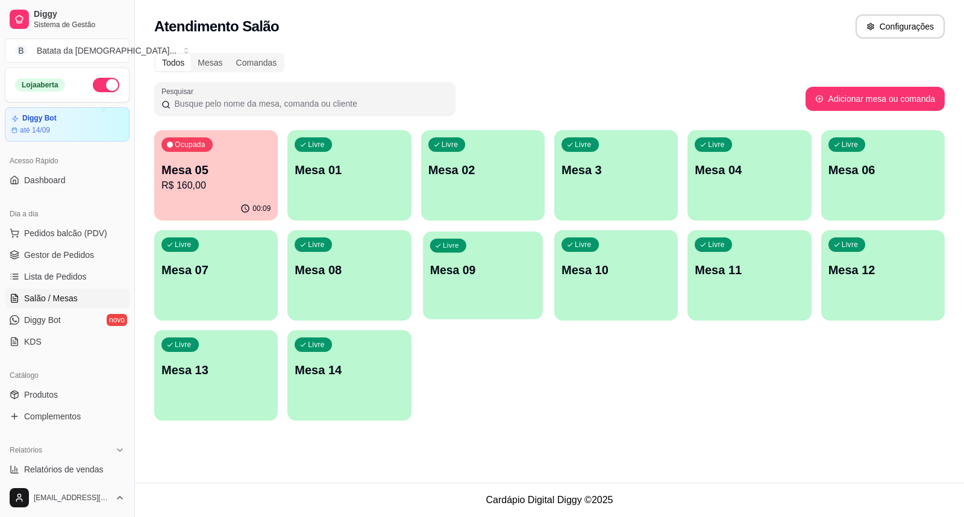
click at [477, 274] on p "Mesa 09" at bounding box center [483, 270] width 106 height 16
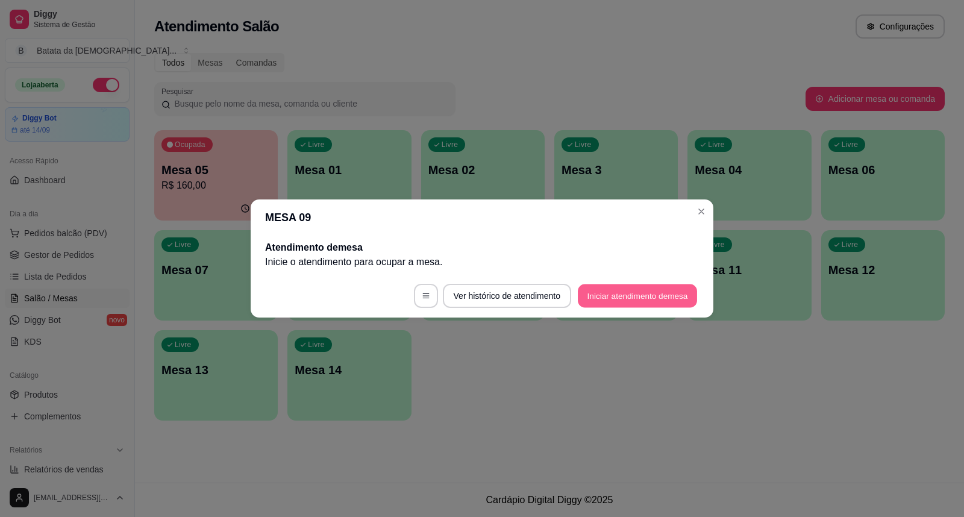
click at [639, 306] on button "Iniciar atendimento de mesa" at bounding box center [637, 296] width 119 height 24
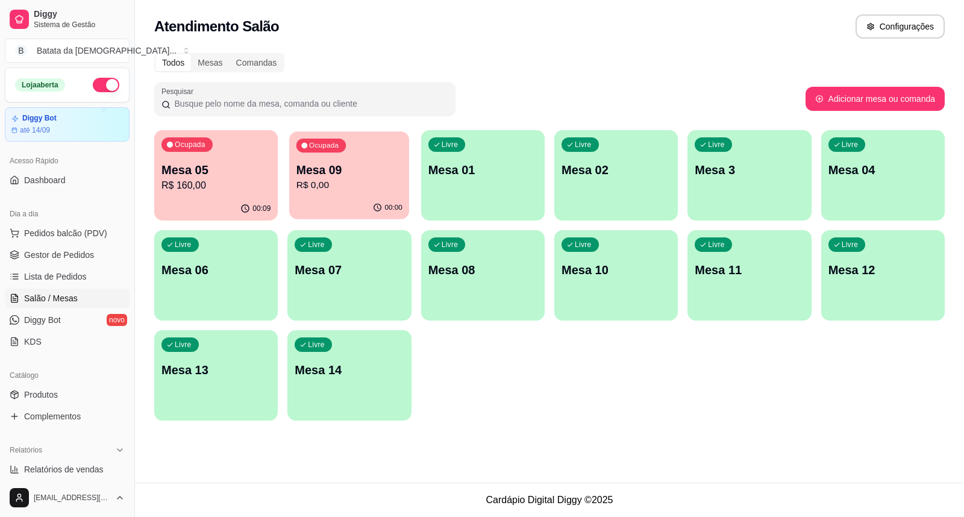
click at [318, 197] on div "00:00" at bounding box center [349, 207] width 120 height 23
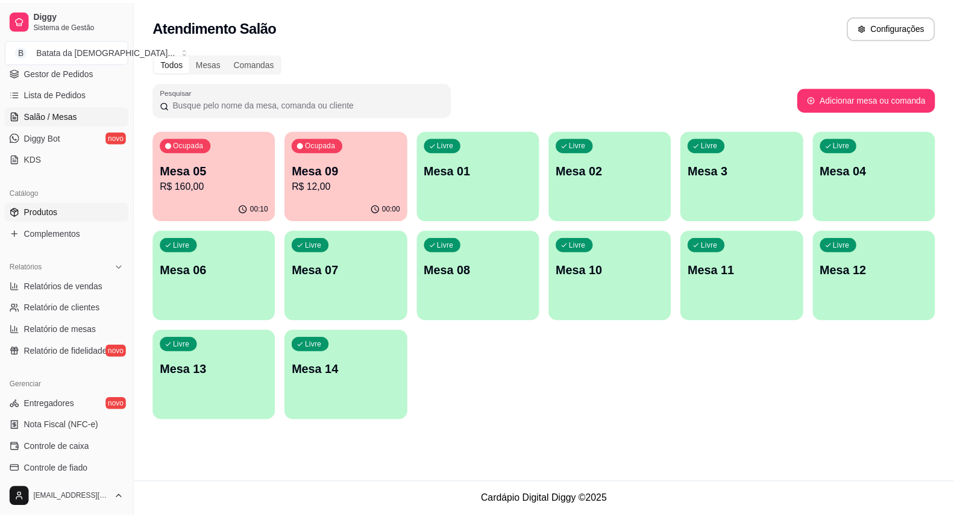
scroll to position [201, 0]
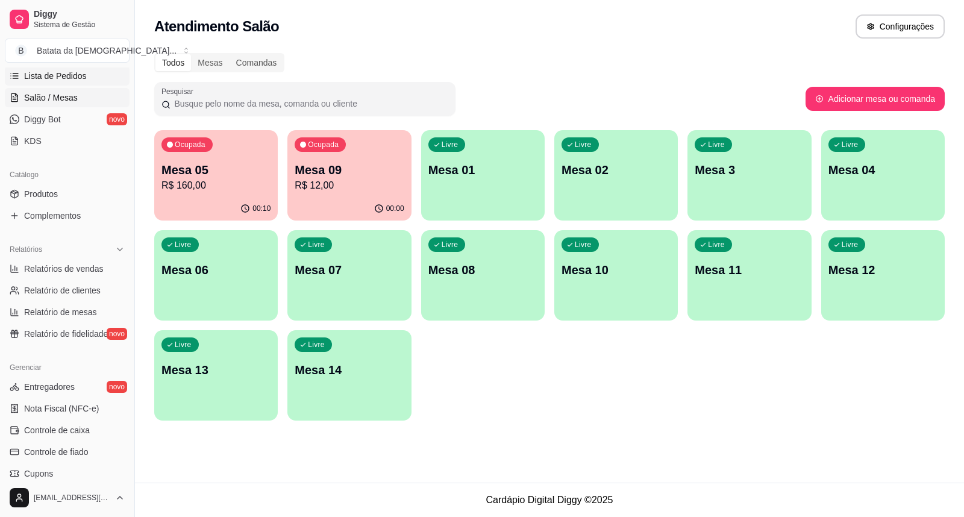
click at [69, 77] on span "Lista de Pedidos" at bounding box center [55, 76] width 63 height 12
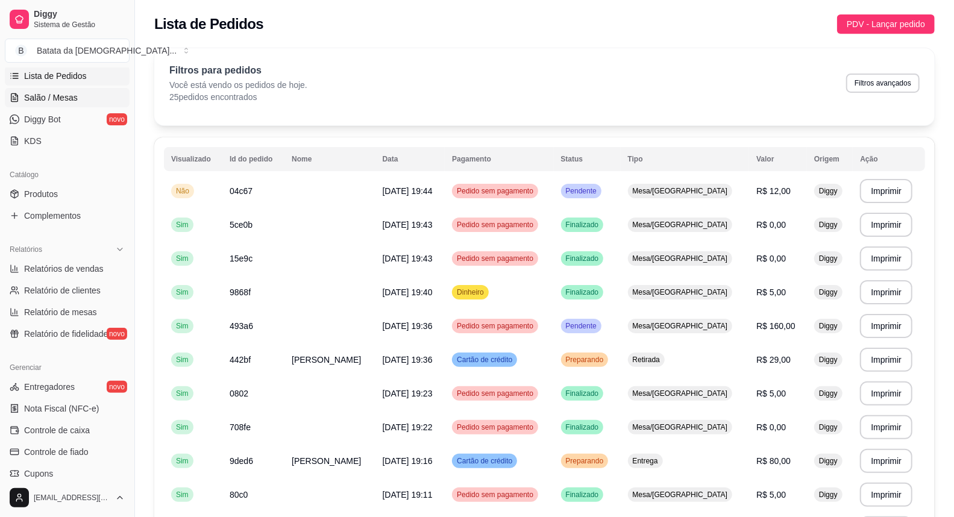
click at [52, 95] on span "Salão / Mesas" at bounding box center [51, 98] width 54 height 12
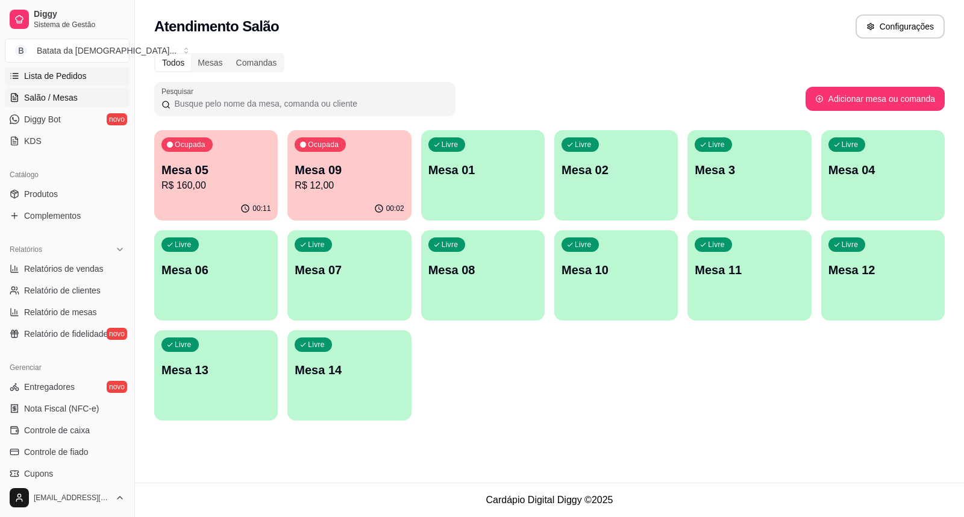
click at [57, 75] on span "Lista de Pedidos" at bounding box center [55, 76] width 63 height 12
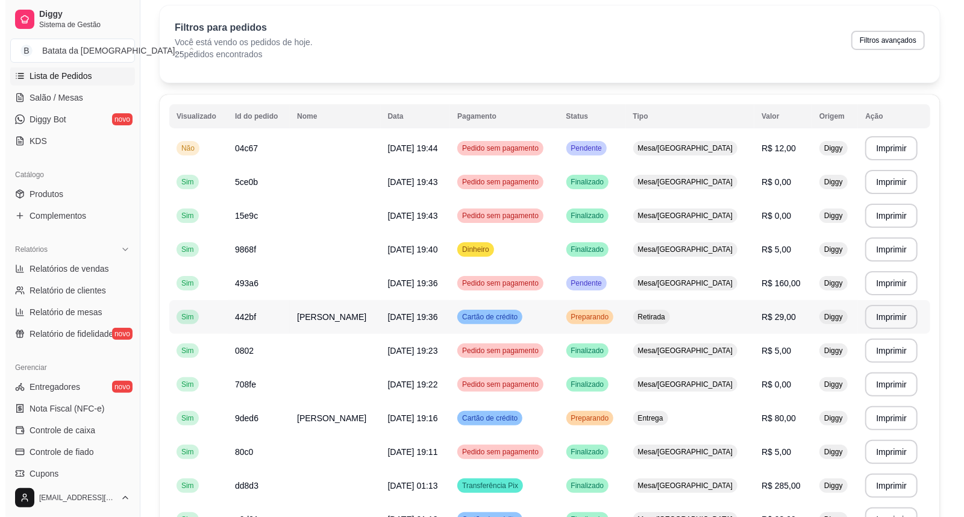
scroll to position [67, 0]
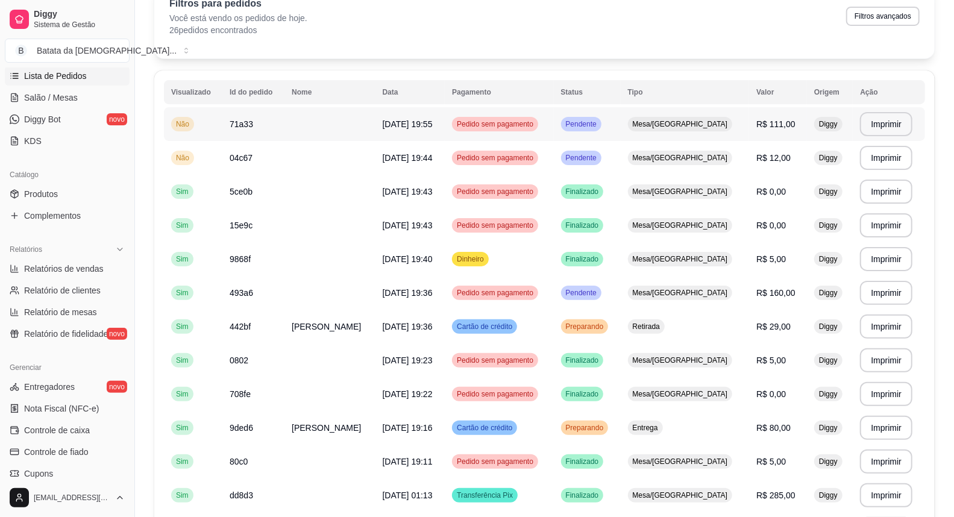
click at [657, 136] on td "Mesa/[GEOGRAPHIC_DATA]" at bounding box center [685, 124] width 129 height 34
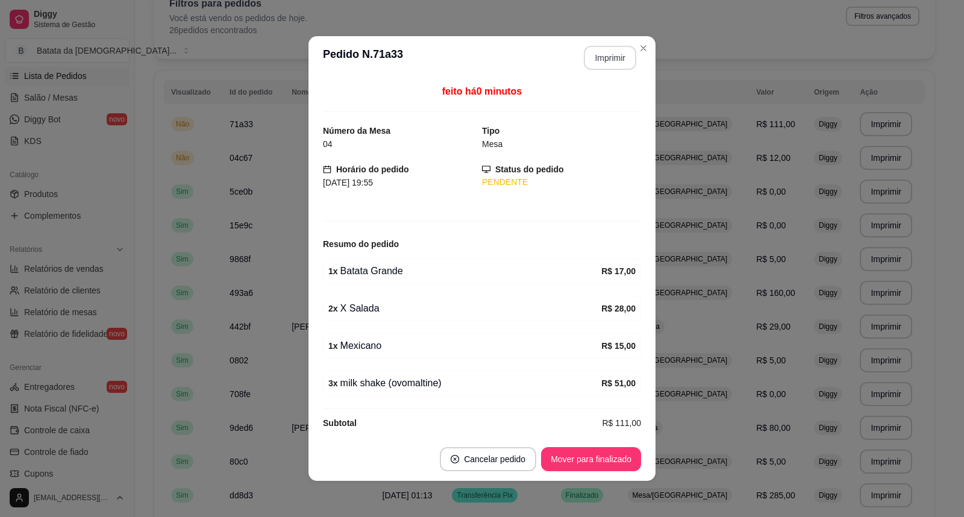
click at [606, 48] on button "Imprimir" at bounding box center [610, 58] width 52 height 24
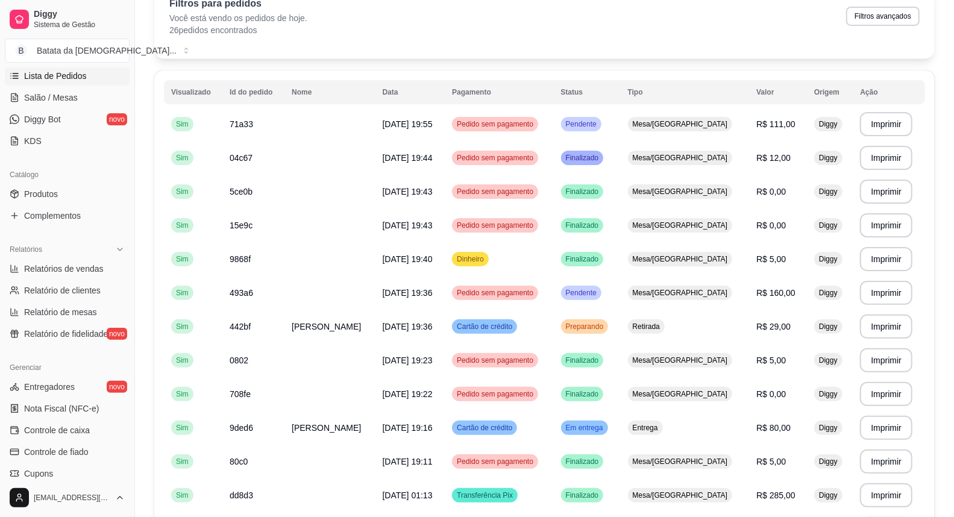
scroll to position [0, 0]
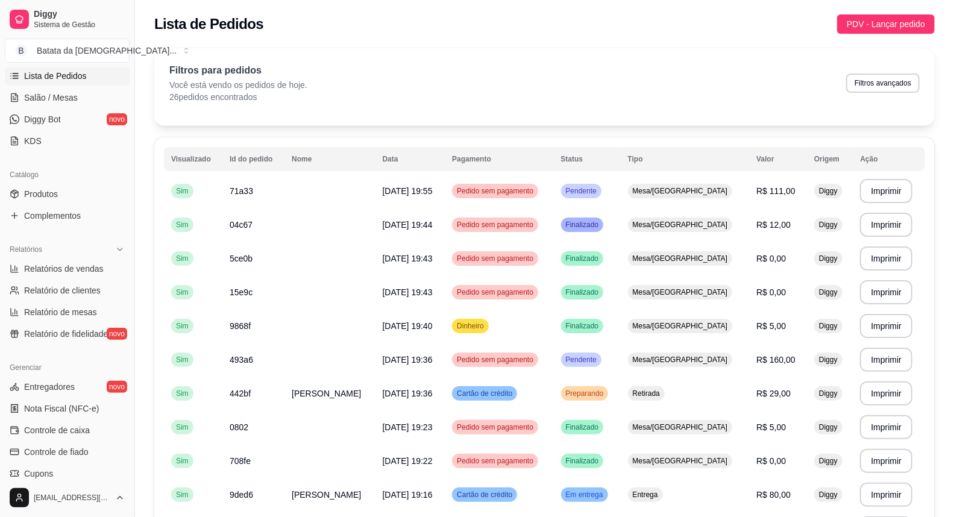
click at [207, 195] on td "Sim" at bounding box center [193, 191] width 58 height 34
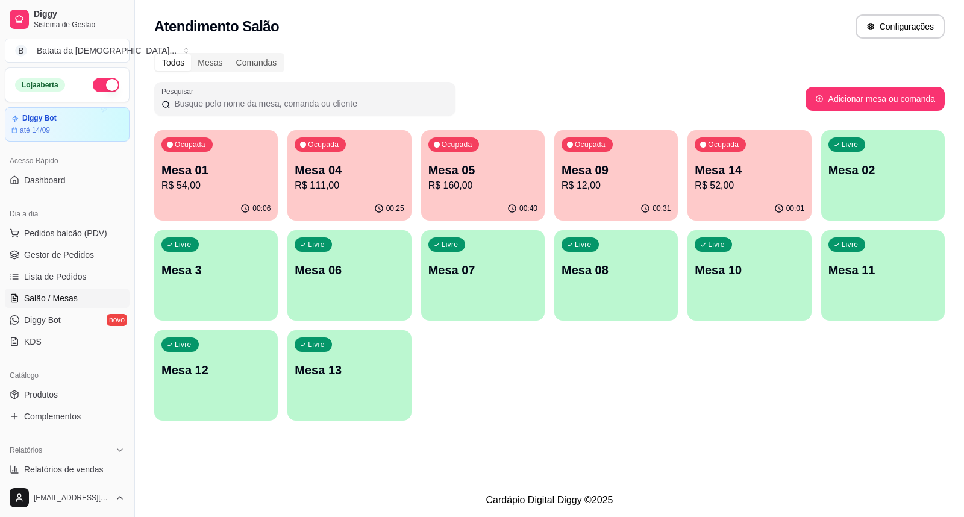
click at [85, 287] on ul "Pedidos balcão (PDV) Gestor de Pedidos Lista de Pedidos Salão / Mesas Diggy Bot…" at bounding box center [67, 288] width 125 height 128
click at [85, 278] on link "Lista de Pedidos" at bounding box center [67, 276] width 125 height 19
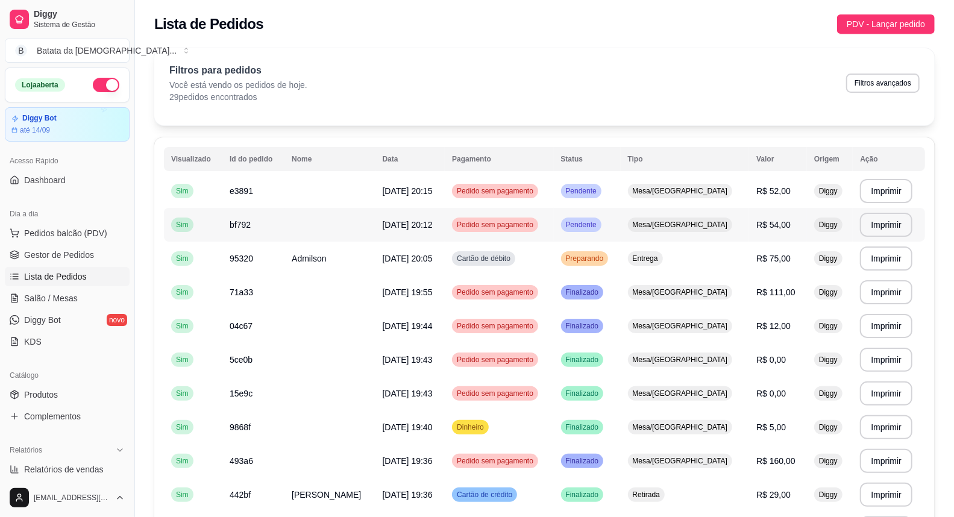
click at [621, 217] on td "Pendente" at bounding box center [587, 225] width 67 height 34
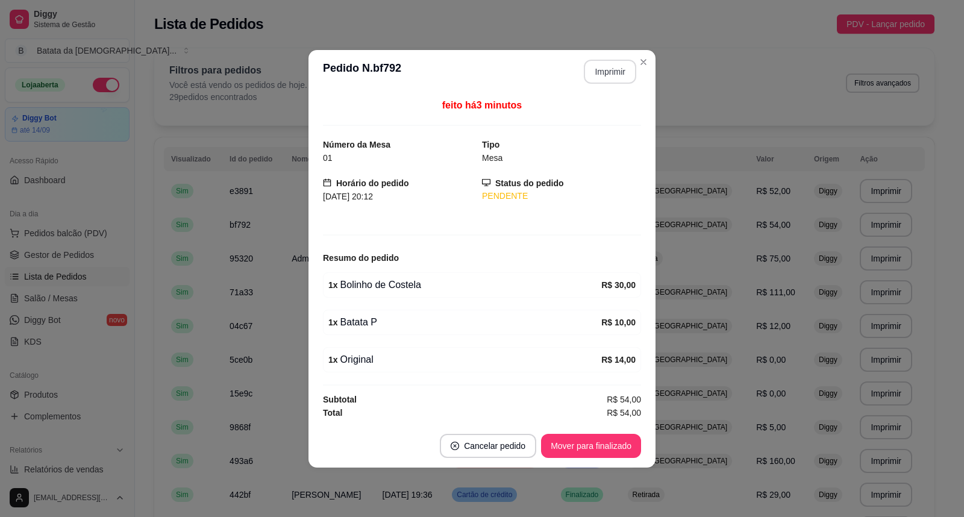
click at [618, 71] on button "Imprimir" at bounding box center [610, 72] width 52 height 24
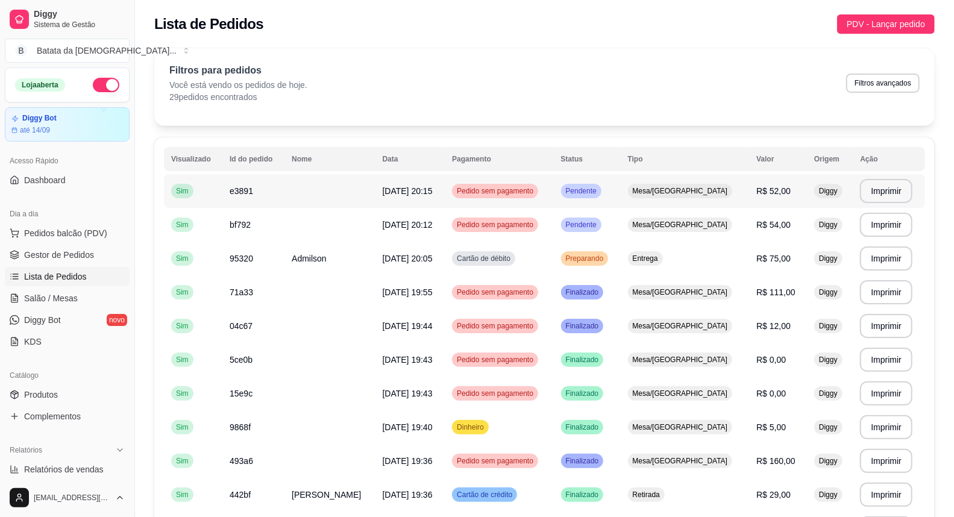
click at [683, 184] on div "Mesa/[GEOGRAPHIC_DATA]" at bounding box center [680, 191] width 105 height 14
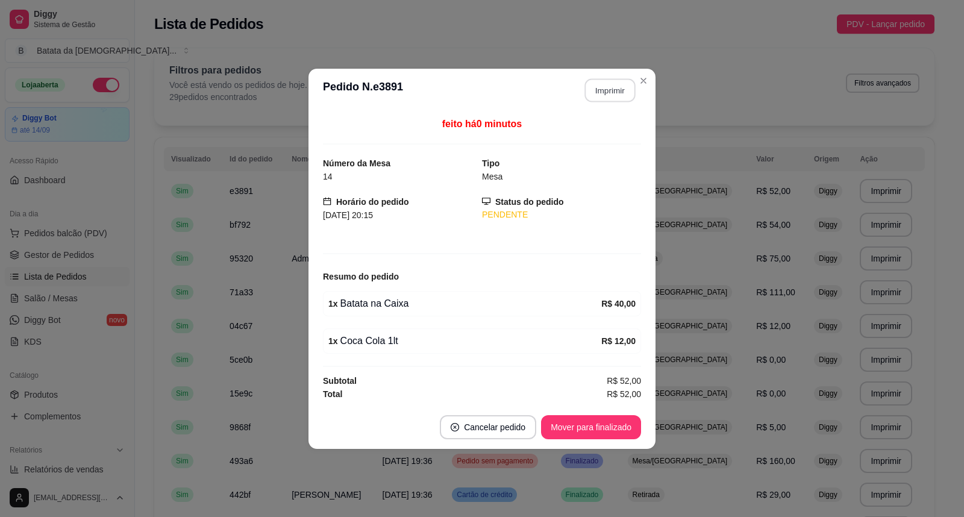
click at [612, 92] on button "Imprimir" at bounding box center [610, 90] width 51 height 24
click at [625, 421] on button "Mover para finalizado" at bounding box center [591, 427] width 97 height 24
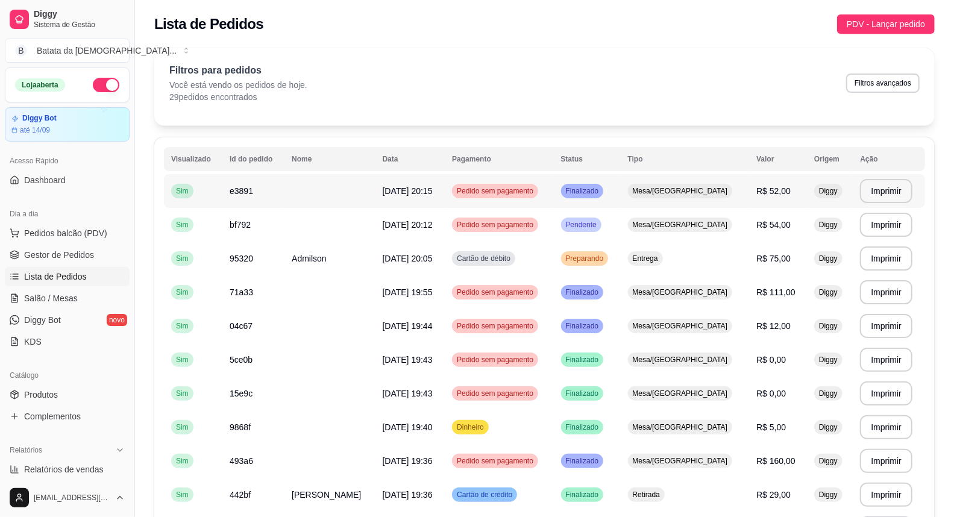
click at [725, 194] on td "Mesa/[GEOGRAPHIC_DATA]" at bounding box center [685, 191] width 129 height 34
click at [621, 227] on td "Pendente" at bounding box center [587, 225] width 67 height 34
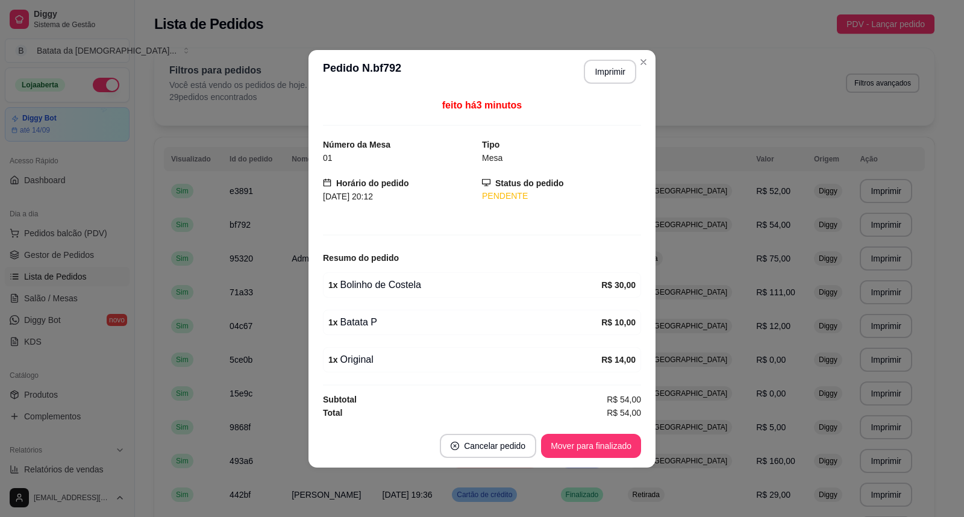
click at [595, 428] on footer "Cancelar pedido Mover para finalizado" at bounding box center [482, 445] width 347 height 43
click at [634, 64] on button "Imprimir" at bounding box center [610, 72] width 52 height 24
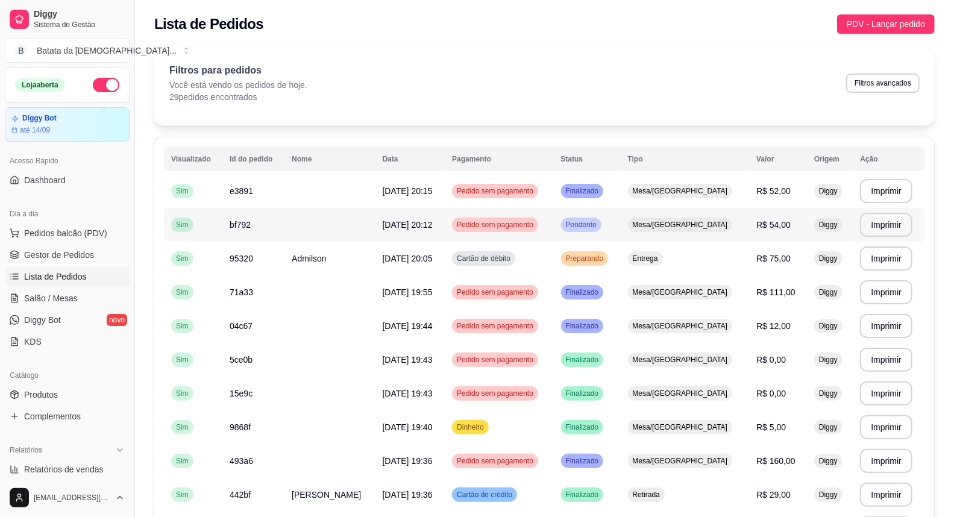
click at [662, 225] on span "Mesa/[GEOGRAPHIC_DATA]" at bounding box center [680, 225] width 100 height 10
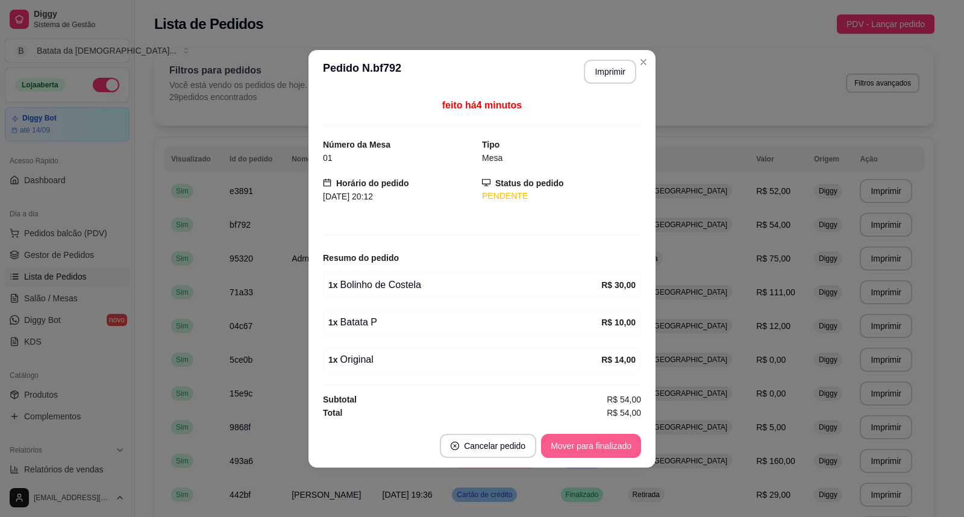
click at [624, 438] on button "Mover para finalizado" at bounding box center [591, 446] width 100 height 24
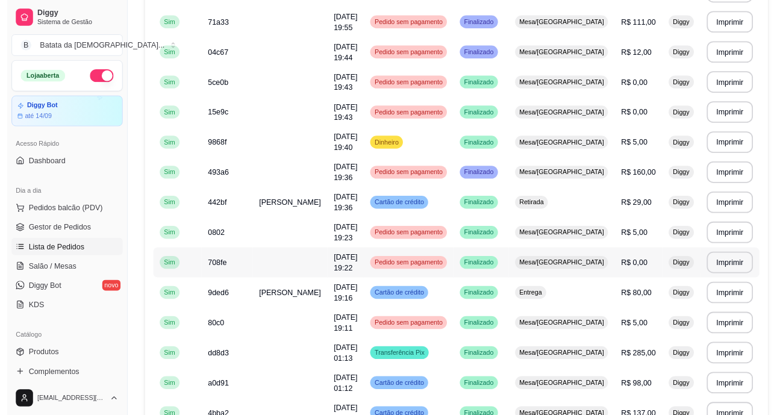
scroll to position [267, 0]
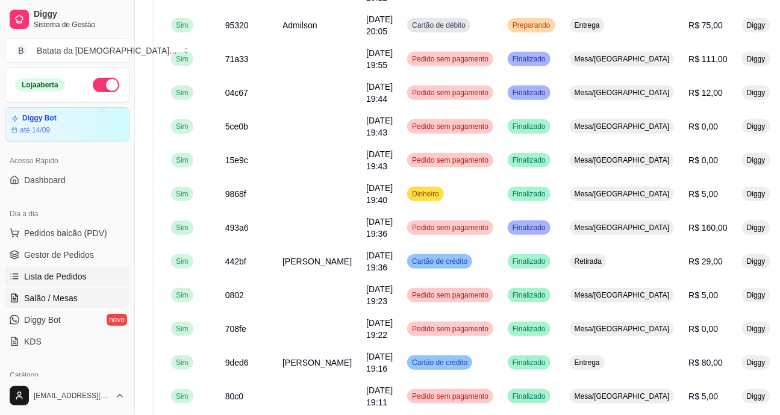
click at [52, 290] on link "Salão / Mesas" at bounding box center [67, 298] width 125 height 19
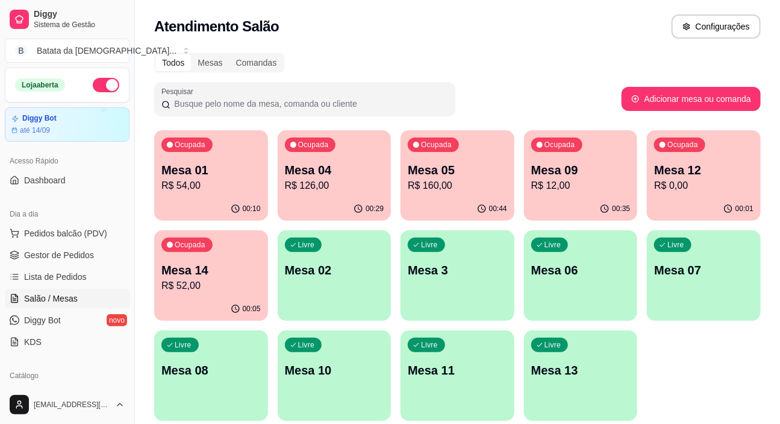
click at [455, 179] on p "R$ 160,00" at bounding box center [457, 185] width 99 height 14
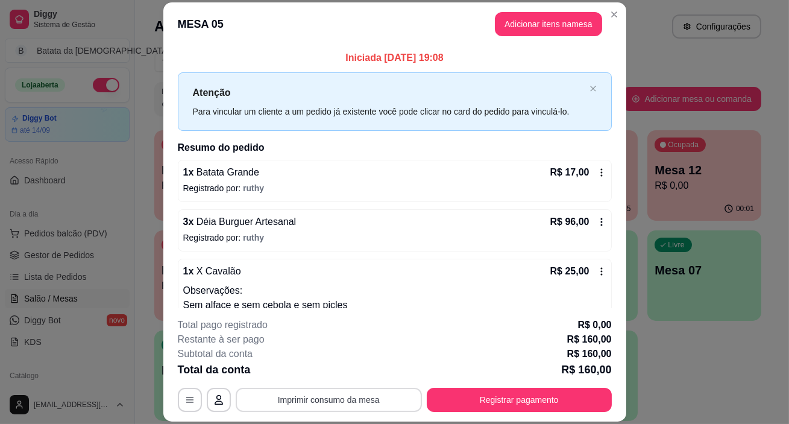
click at [371, 400] on button "Imprimir consumo da mesa" at bounding box center [329, 399] width 186 height 24
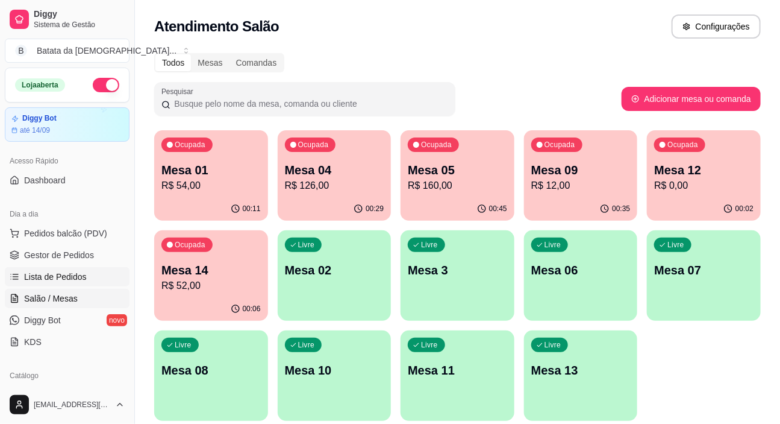
click at [37, 283] on link "Lista de Pedidos" at bounding box center [67, 276] width 125 height 19
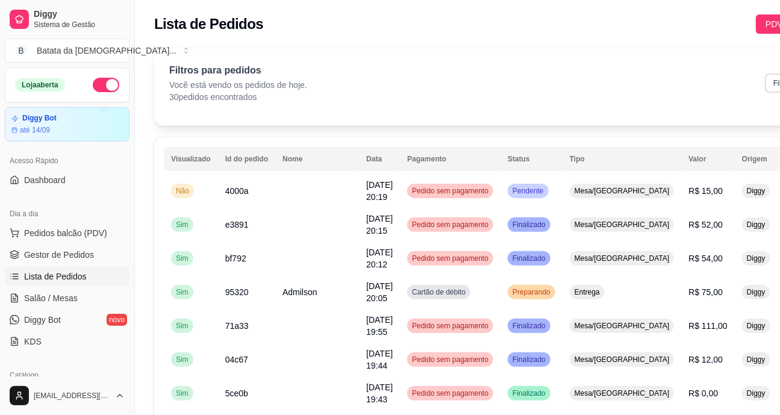
select select "0"
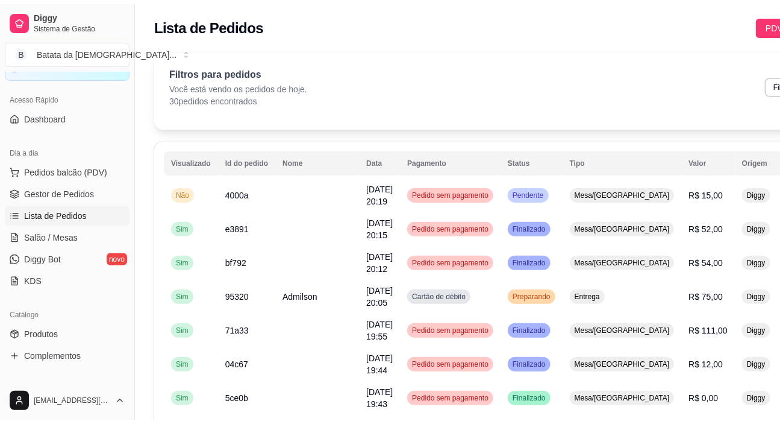
scroll to position [164, 0]
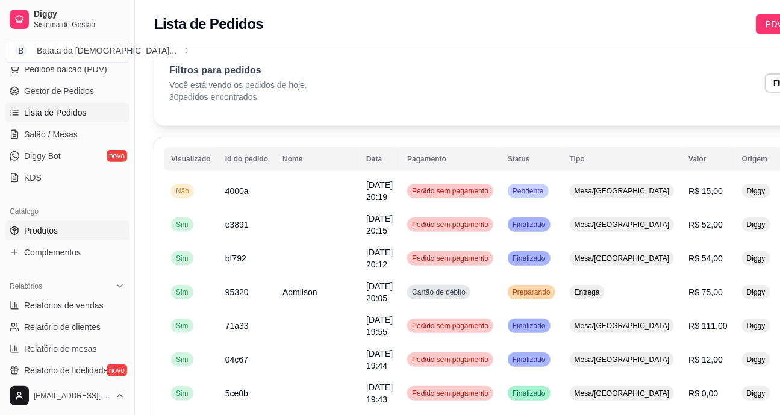
drag, startPoint x: 60, startPoint y: 227, endPoint x: 53, endPoint y: 225, distance: 7.3
click at [60, 227] on link "Produtos" at bounding box center [67, 230] width 125 height 19
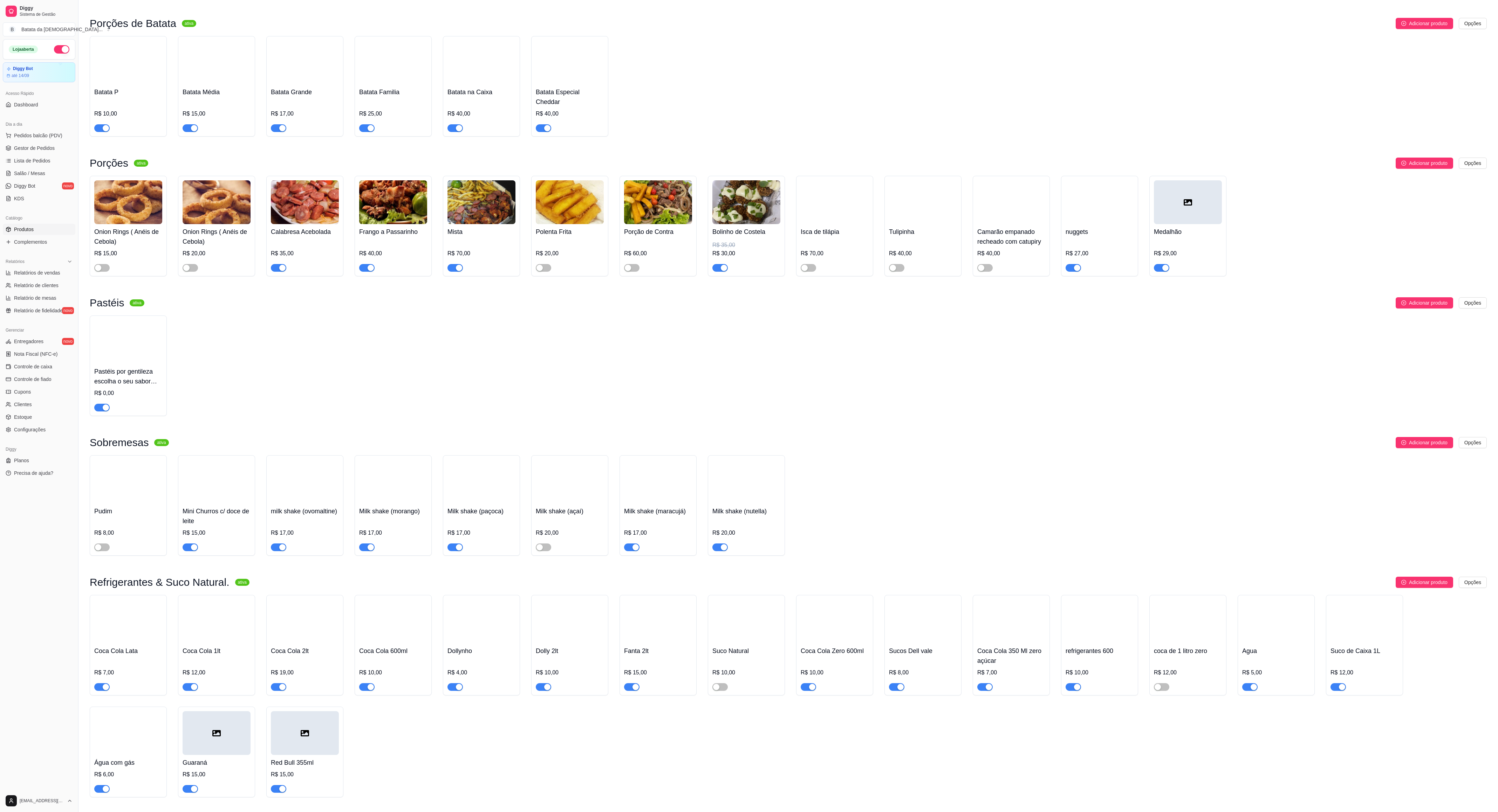
scroll to position [472, 0]
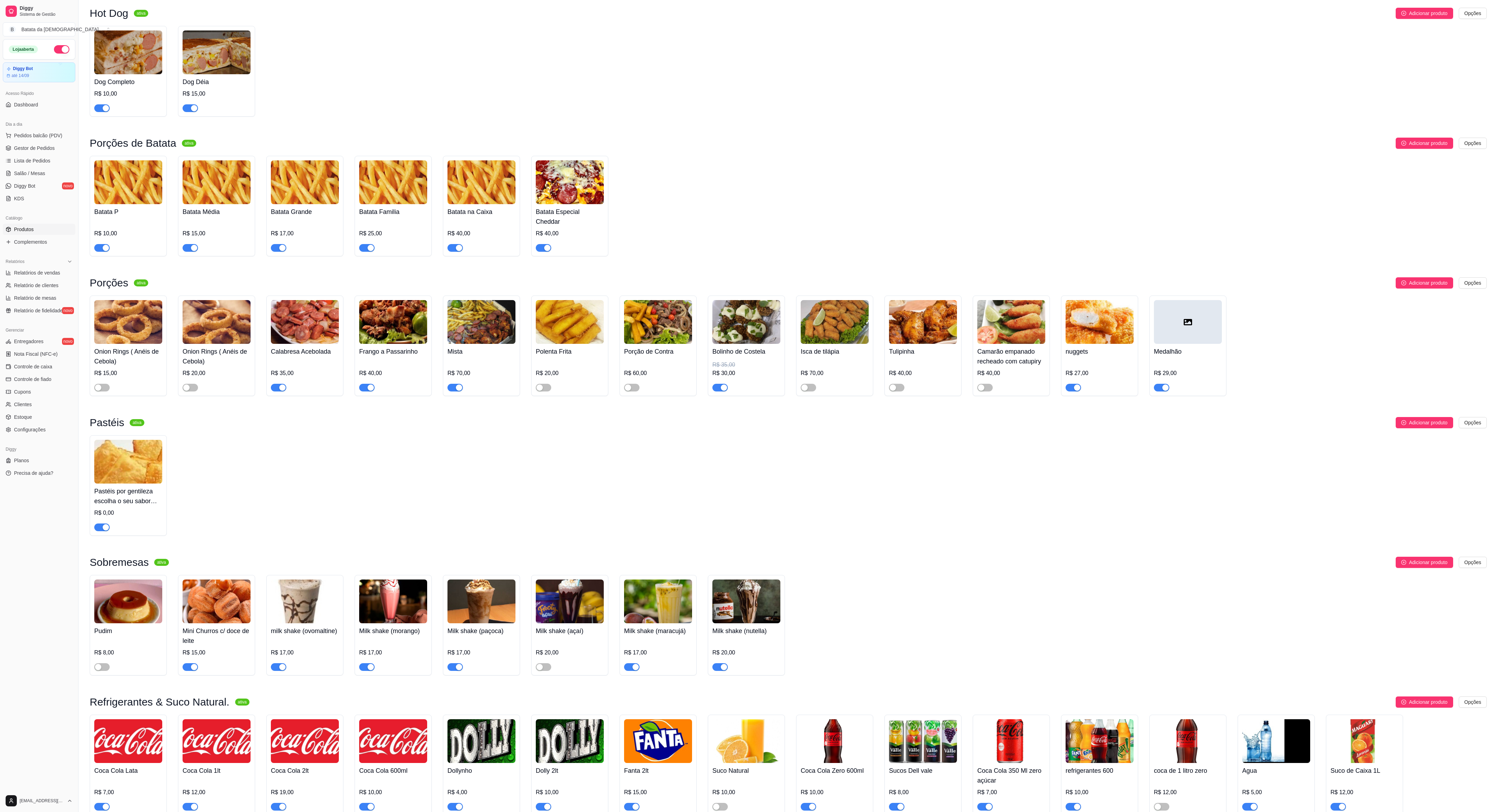
click at [554, 112] on div "Dog Completo R$ 10,00 Dog Déia R$ 15,00" at bounding box center [788, 71] width 1397 height 91
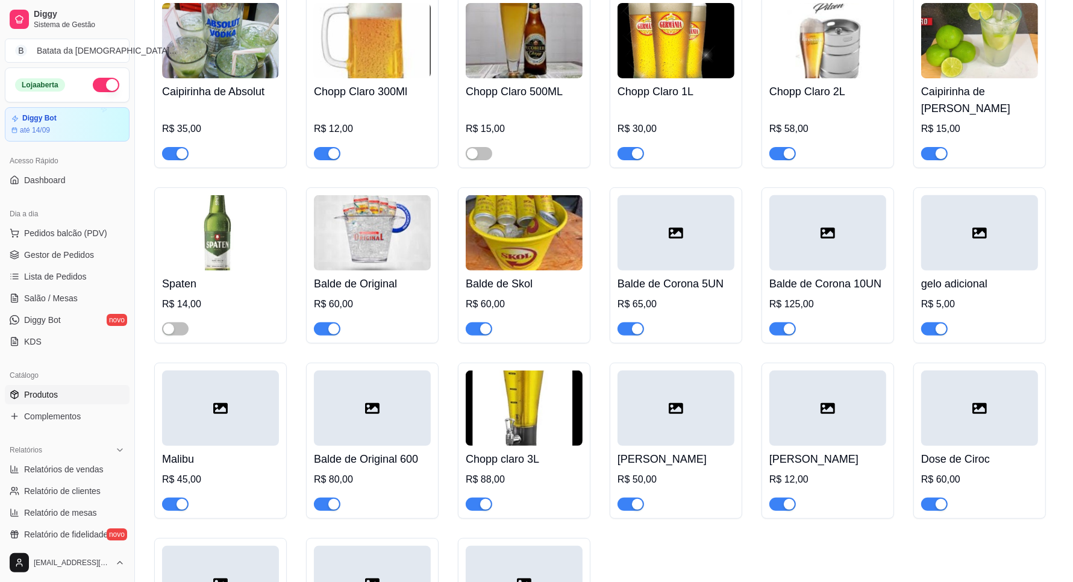
scroll to position [4598, 0]
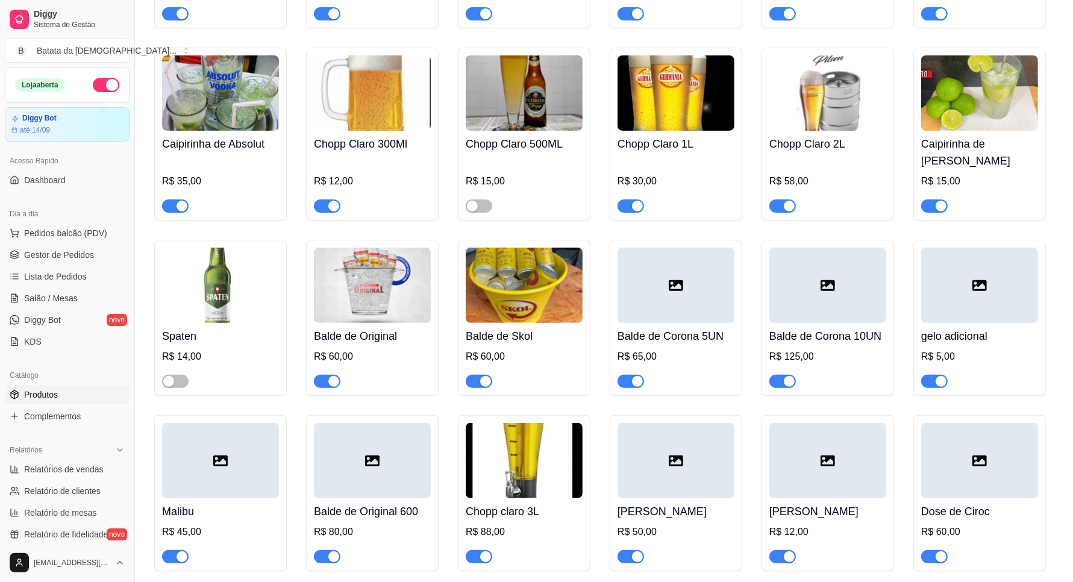
click at [706, 296] on div at bounding box center [676, 285] width 117 height 75
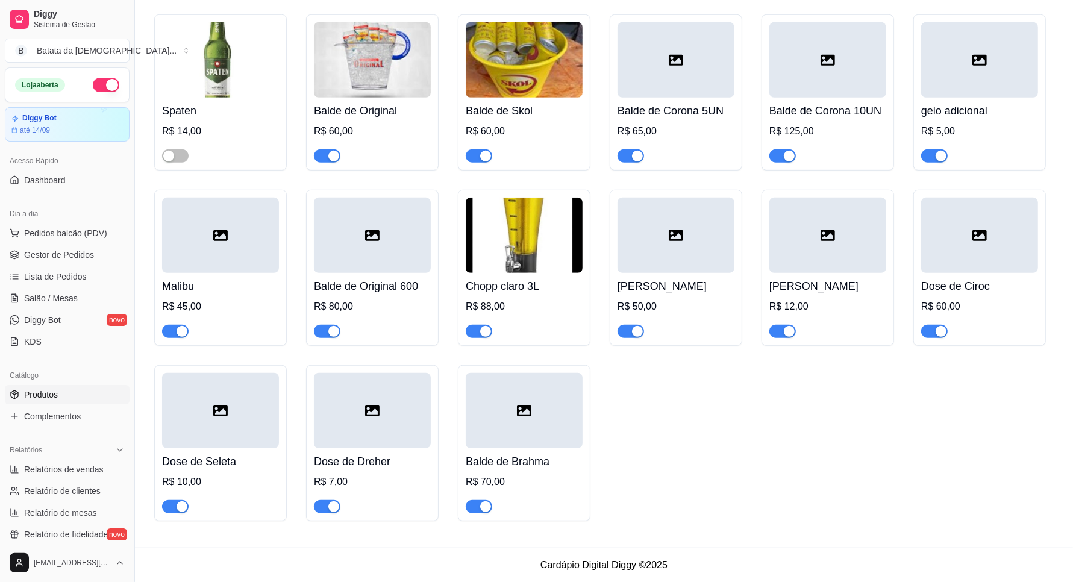
scroll to position [4824, 0]
click at [229, 260] on div at bounding box center [220, 235] width 117 height 75
click at [363, 234] on div at bounding box center [372, 235] width 117 height 75
click at [37, 304] on link "Salão / Mesas" at bounding box center [67, 298] width 125 height 19
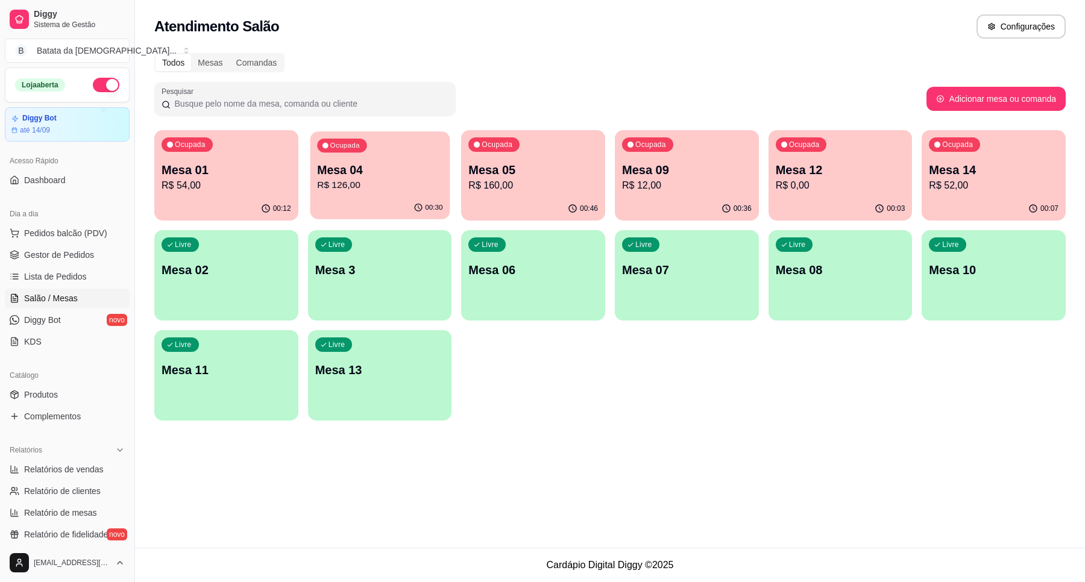
click at [377, 189] on p "R$ 126,00" at bounding box center [379, 185] width 125 height 14
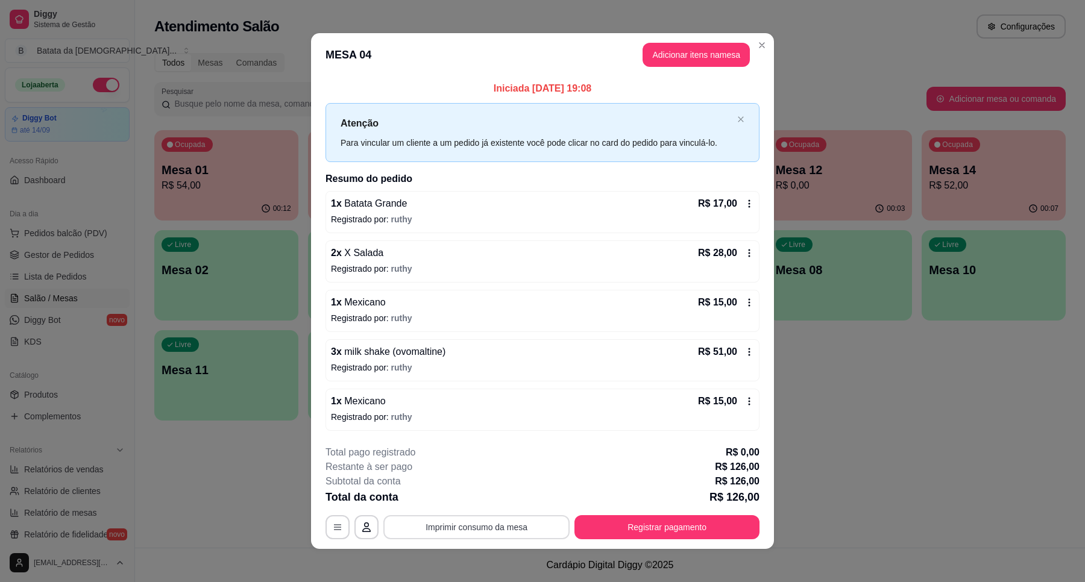
click at [541, 516] on button "Imprimir consumo da mesa" at bounding box center [476, 527] width 186 height 24
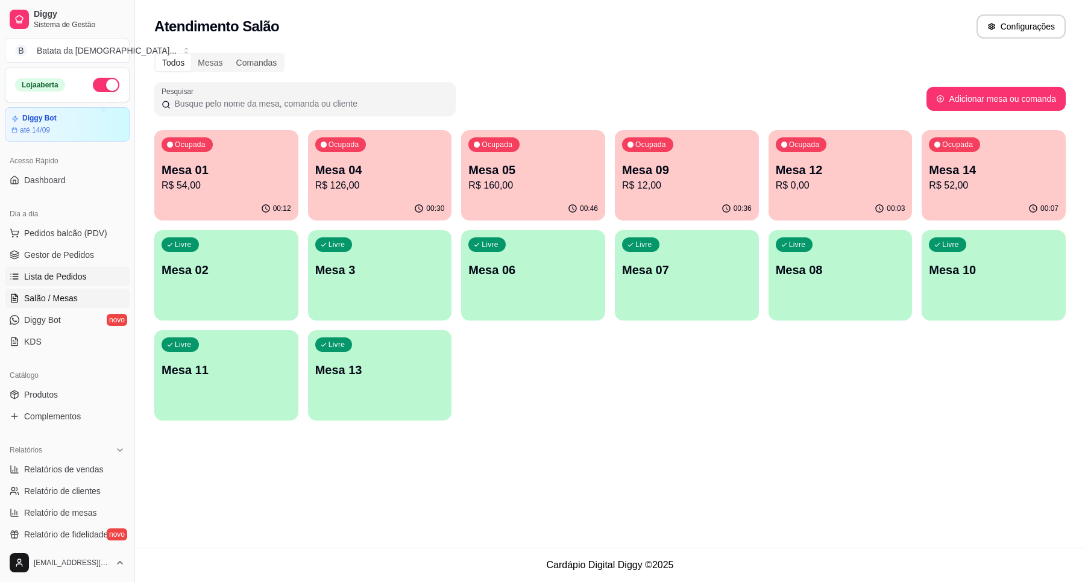
click at [104, 276] on link "Lista de Pedidos" at bounding box center [67, 276] width 125 height 19
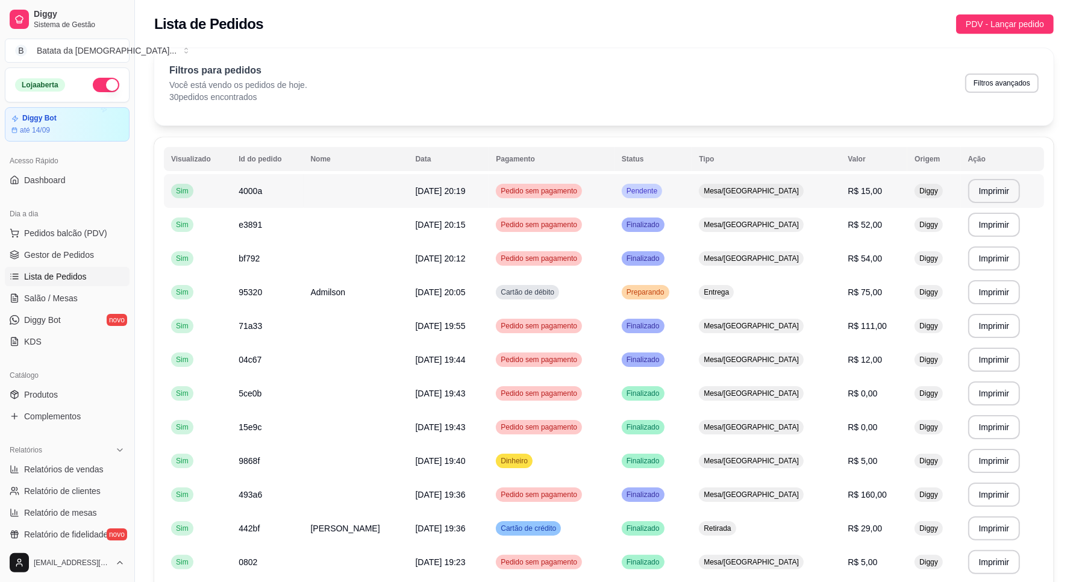
click at [692, 187] on td "Pendente" at bounding box center [653, 191] width 77 height 34
click at [50, 406] on ul "Produtos Complementos" at bounding box center [67, 405] width 125 height 41
click at [87, 393] on link "Produtos" at bounding box center [67, 394] width 125 height 19
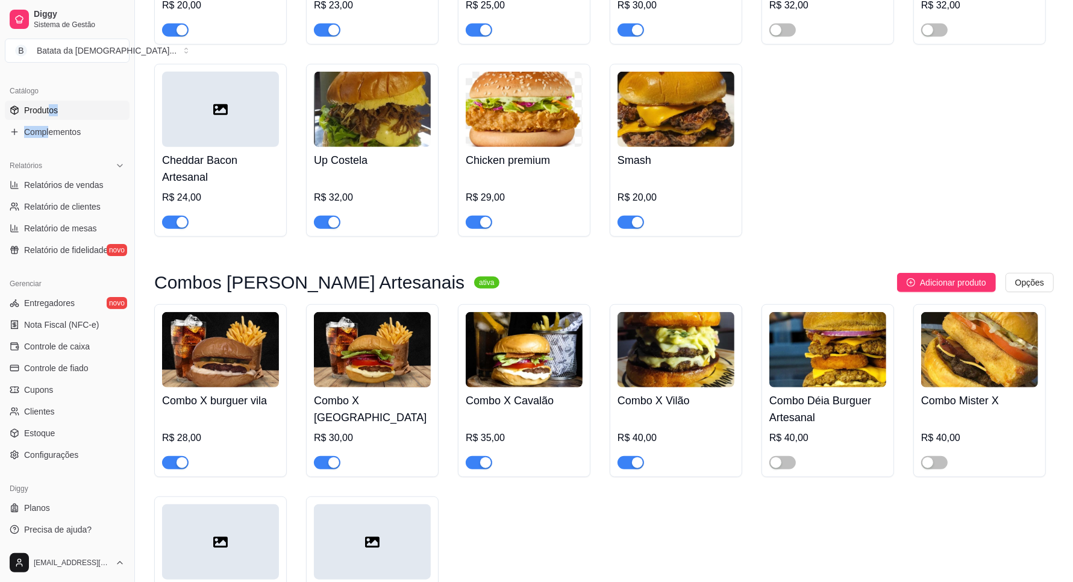
scroll to position [678, 0]
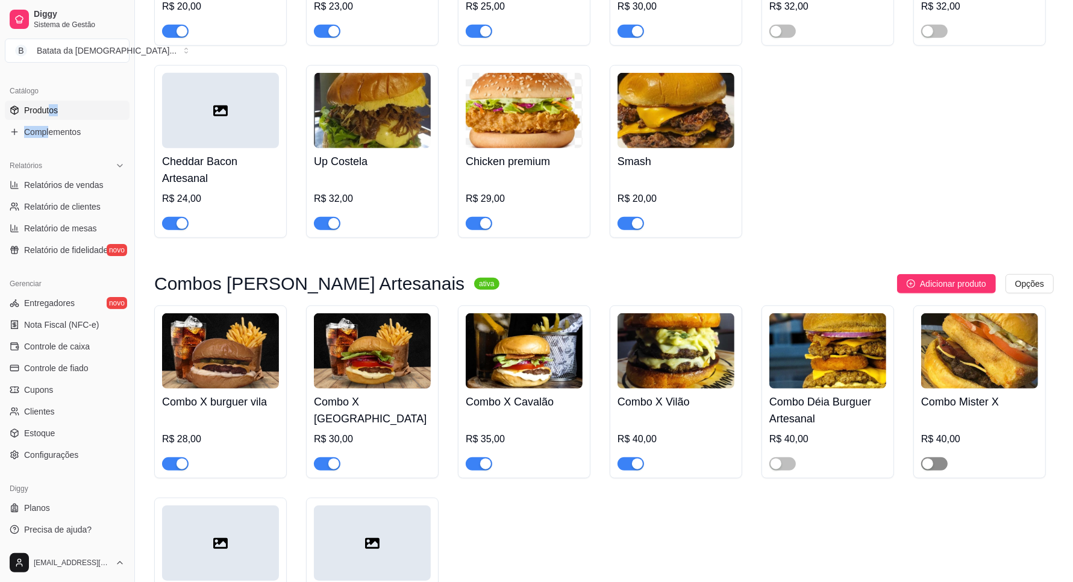
click at [942, 457] on span "button" at bounding box center [934, 463] width 27 height 13
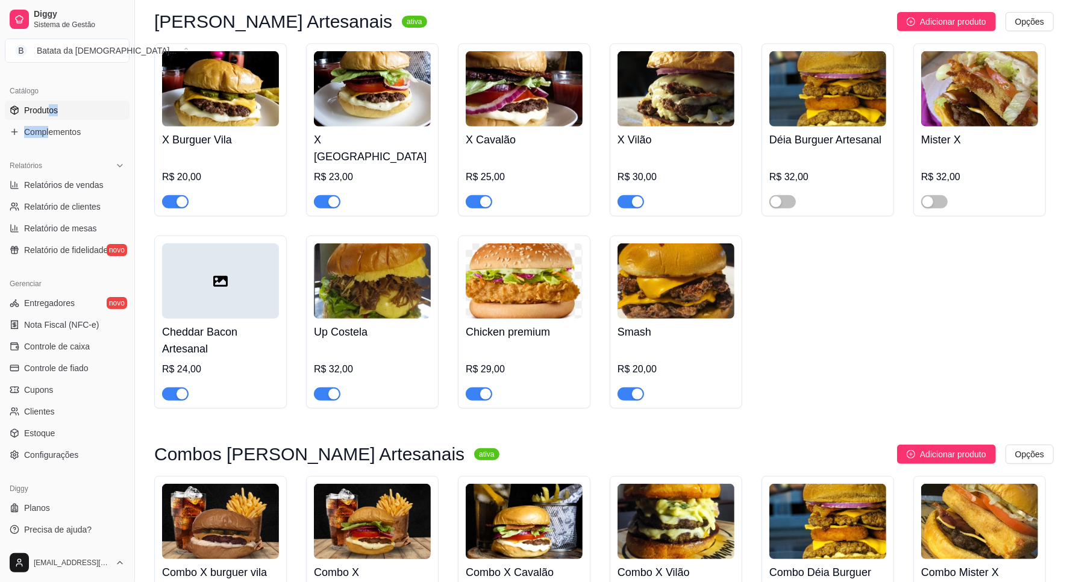
scroll to position [452, 0]
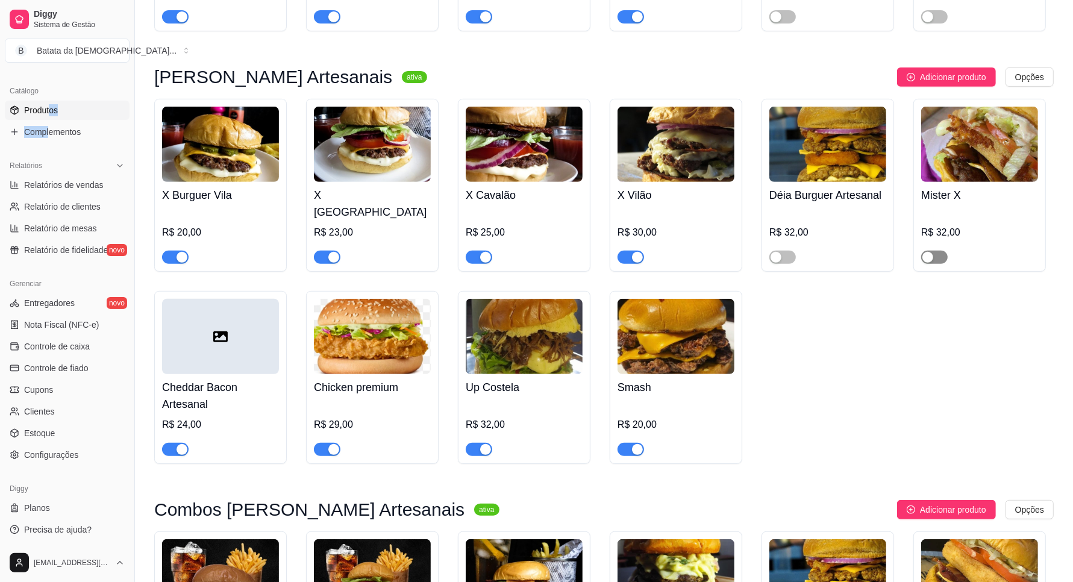
click at [943, 251] on span "button" at bounding box center [934, 257] width 27 height 13
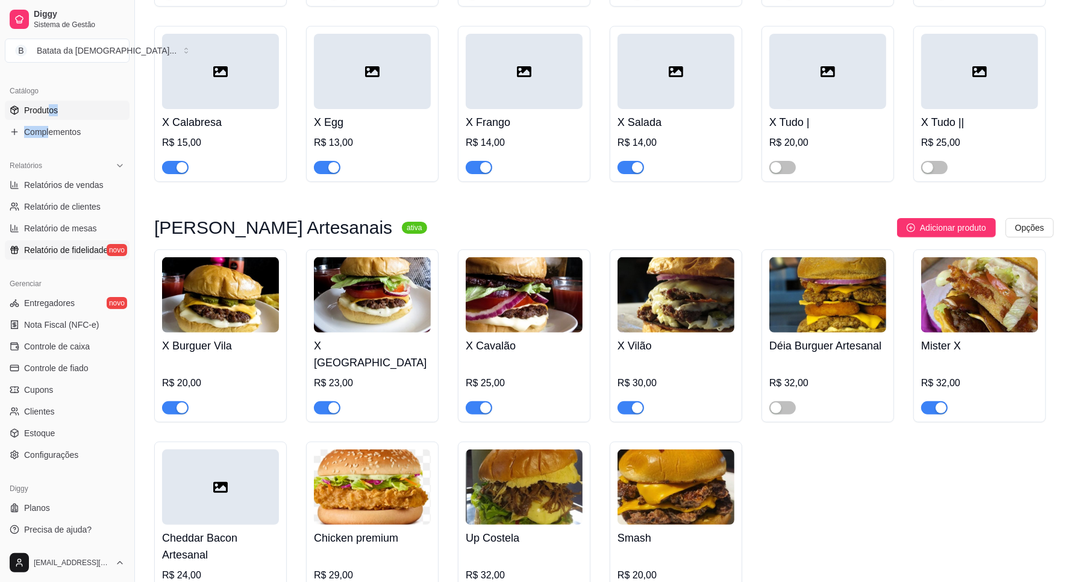
scroll to position [209, 0]
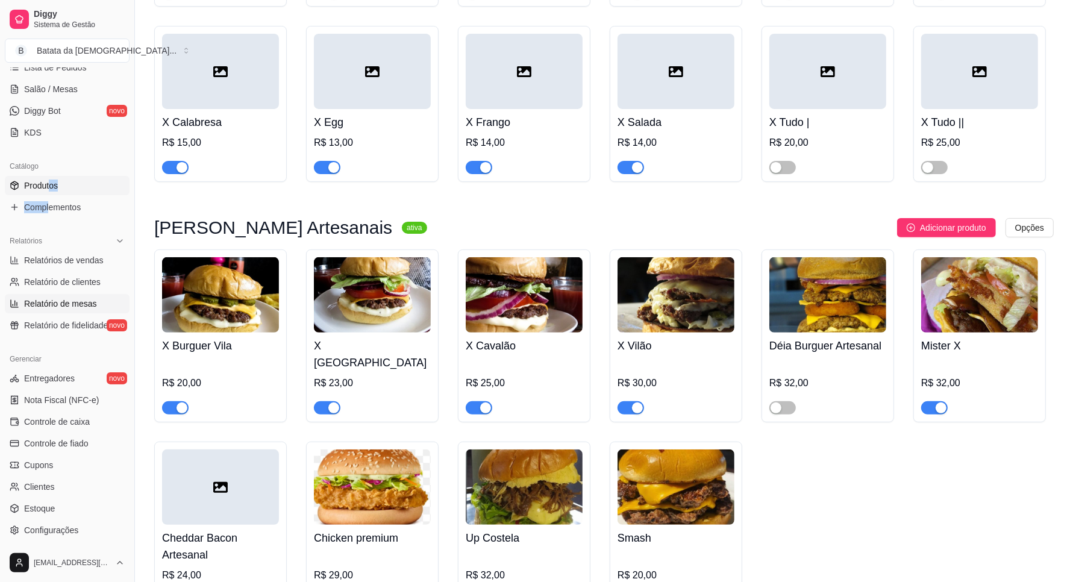
click at [83, 296] on link "Relatório de mesas" at bounding box center [67, 303] width 125 height 19
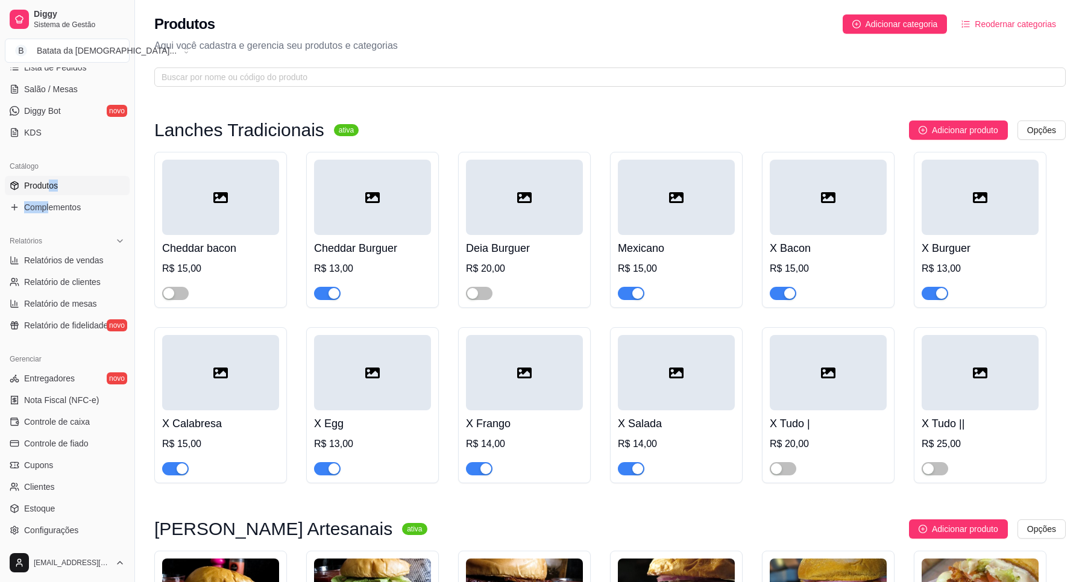
select select "TOTAL_OF_ORDERS"
select select "7"
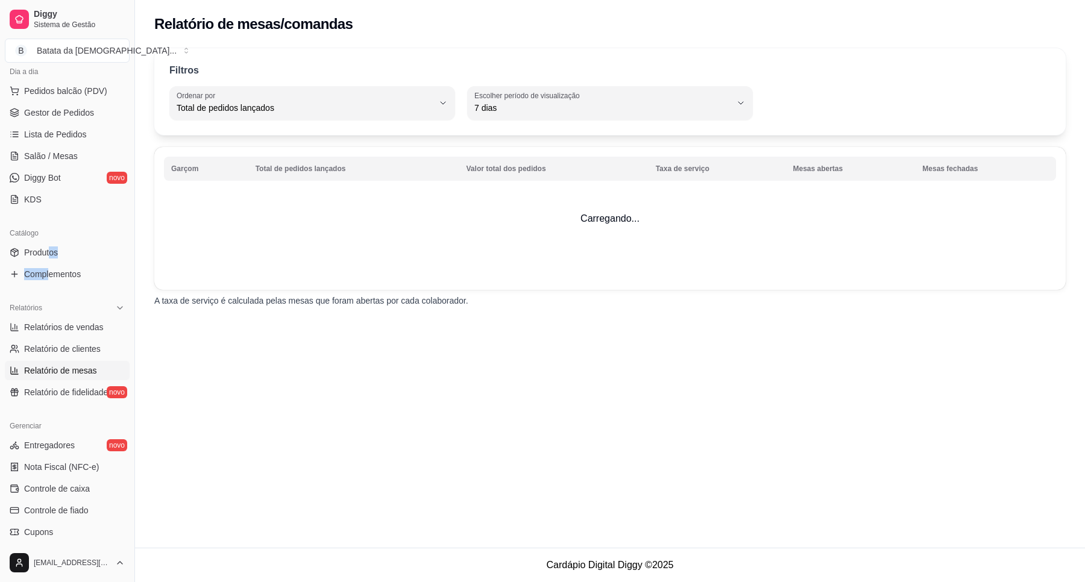
scroll to position [58, 0]
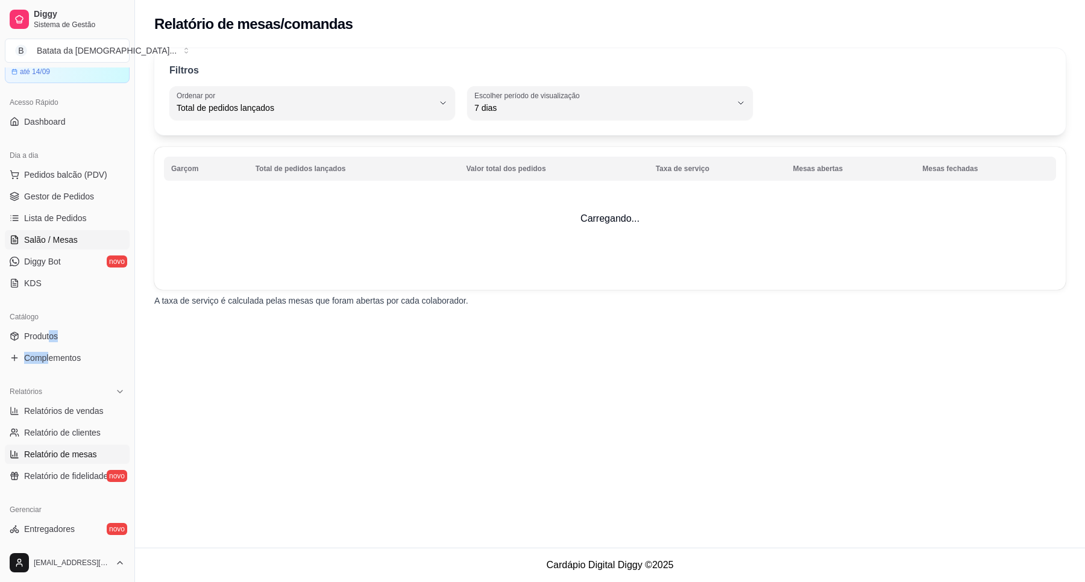
click at [78, 231] on link "Salão / Mesas" at bounding box center [67, 239] width 125 height 19
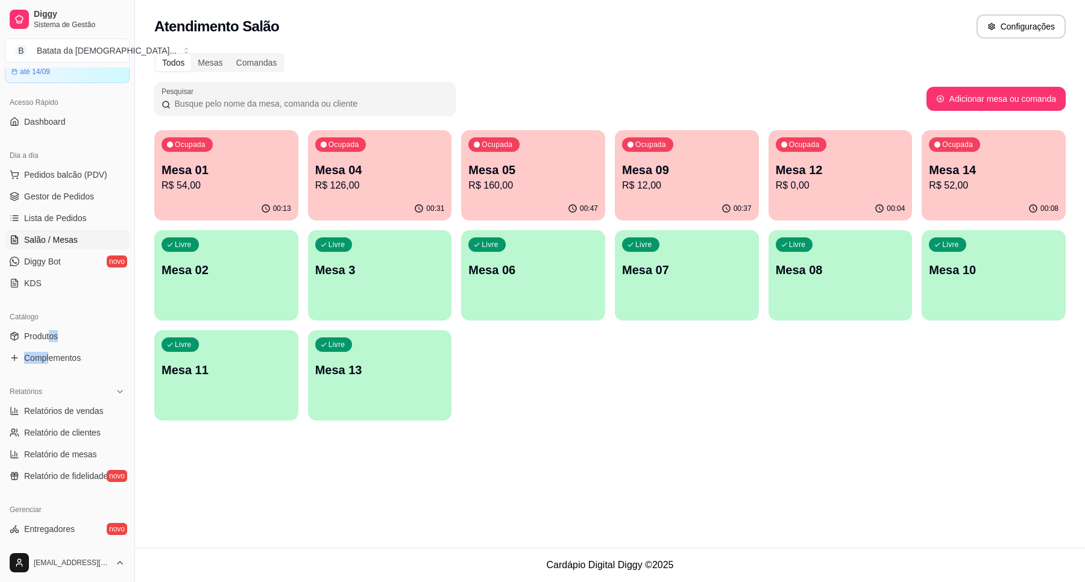
click at [354, 181] on p "R$ 126,00" at bounding box center [380, 185] width 130 height 14
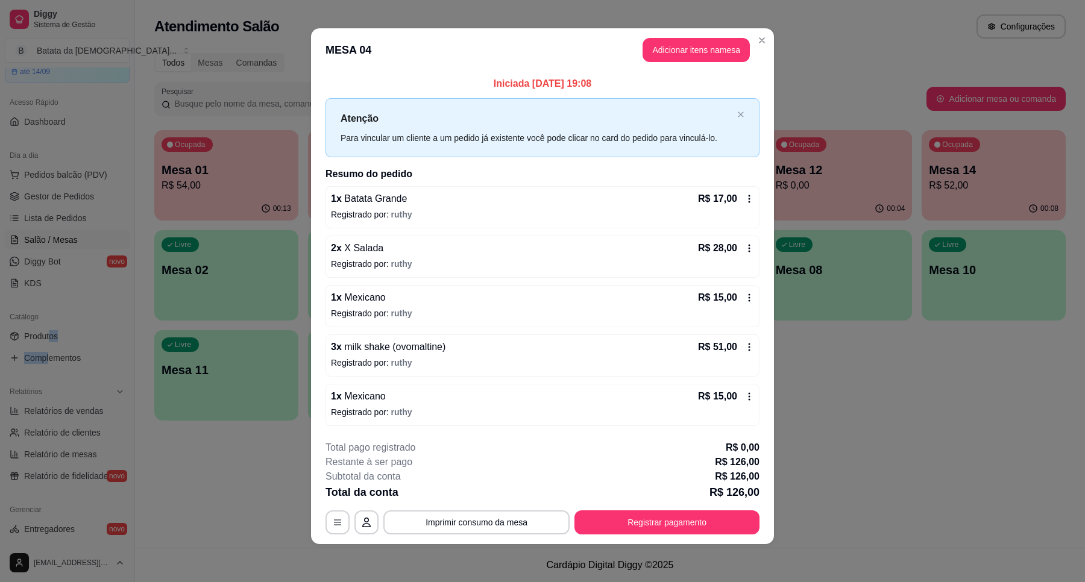
scroll to position [6, 0]
click at [745, 400] on icon at bounding box center [749, 396] width 10 height 10
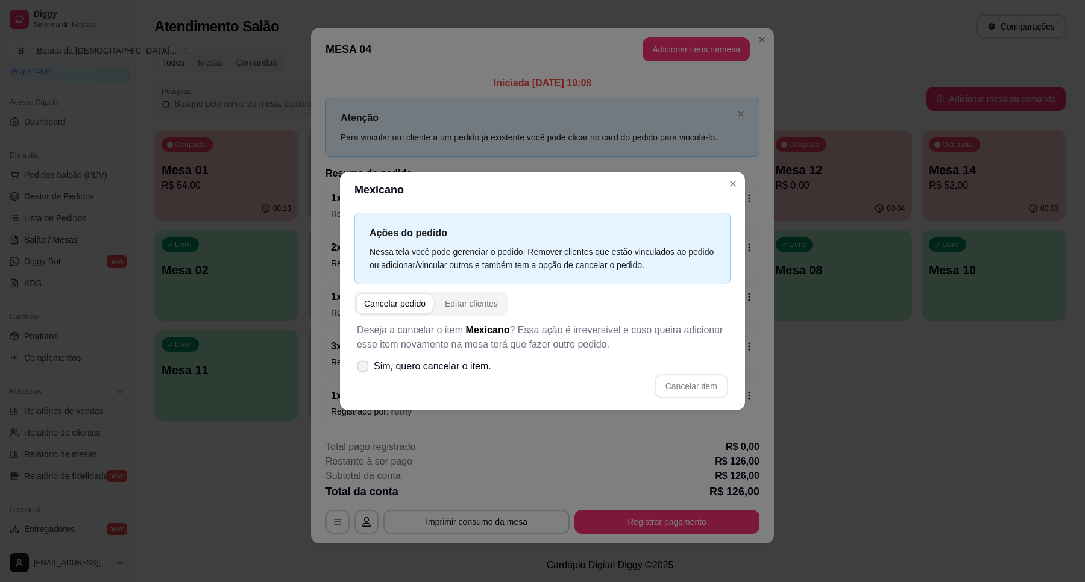
click at [363, 366] on icon at bounding box center [362, 366] width 9 height 7
click at [363, 369] on input "Sim, quero cancelar o item." at bounding box center [360, 373] width 8 height 8
checkbox input "true"
click at [685, 380] on button "Cancelar item" at bounding box center [691, 386] width 74 height 24
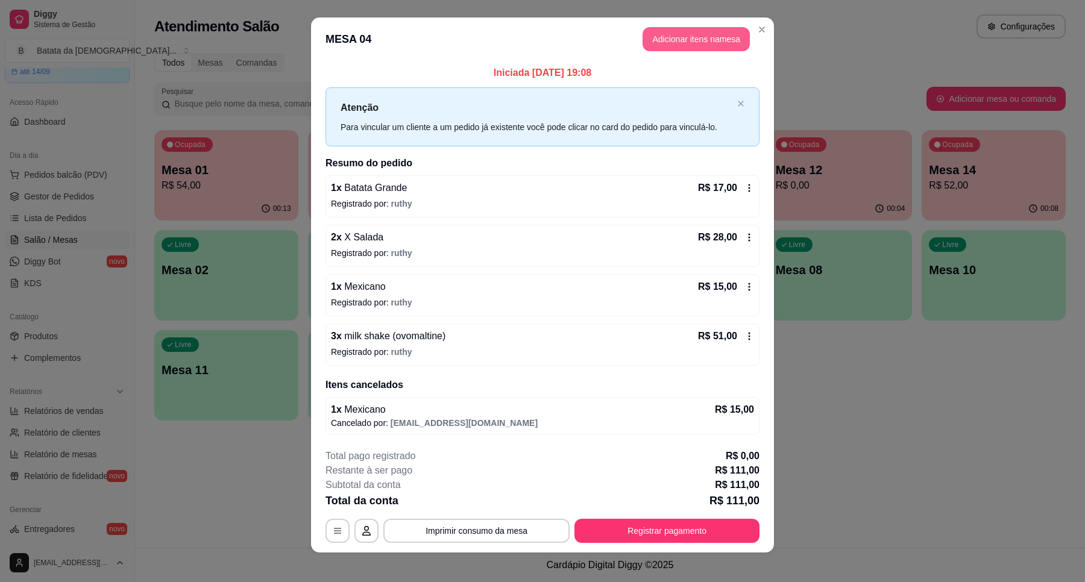
click at [709, 44] on button "Adicionar itens na mesa" at bounding box center [695, 39] width 107 height 24
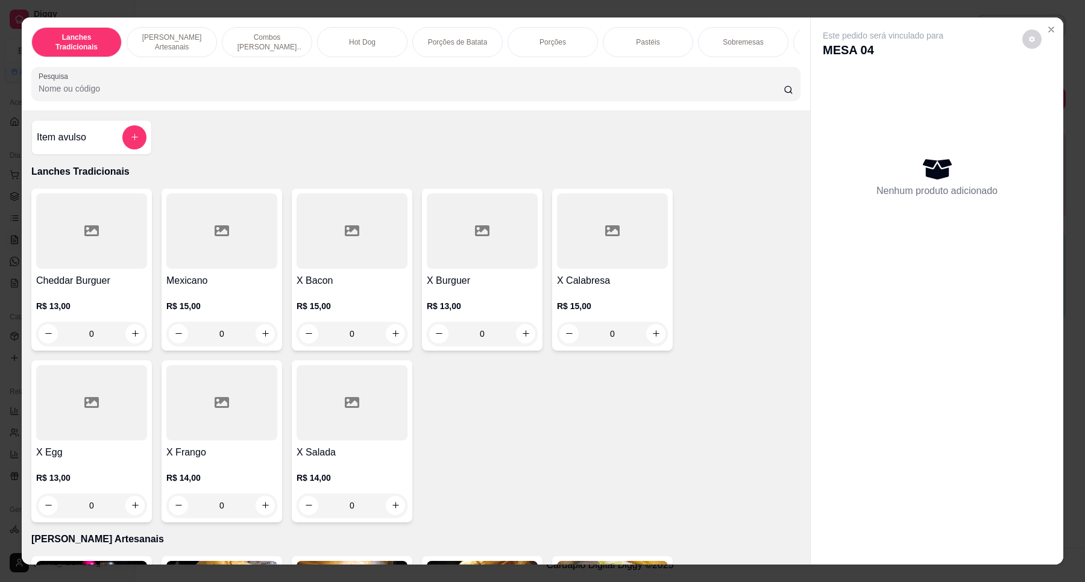
click at [455, 257] on div at bounding box center [482, 230] width 111 height 75
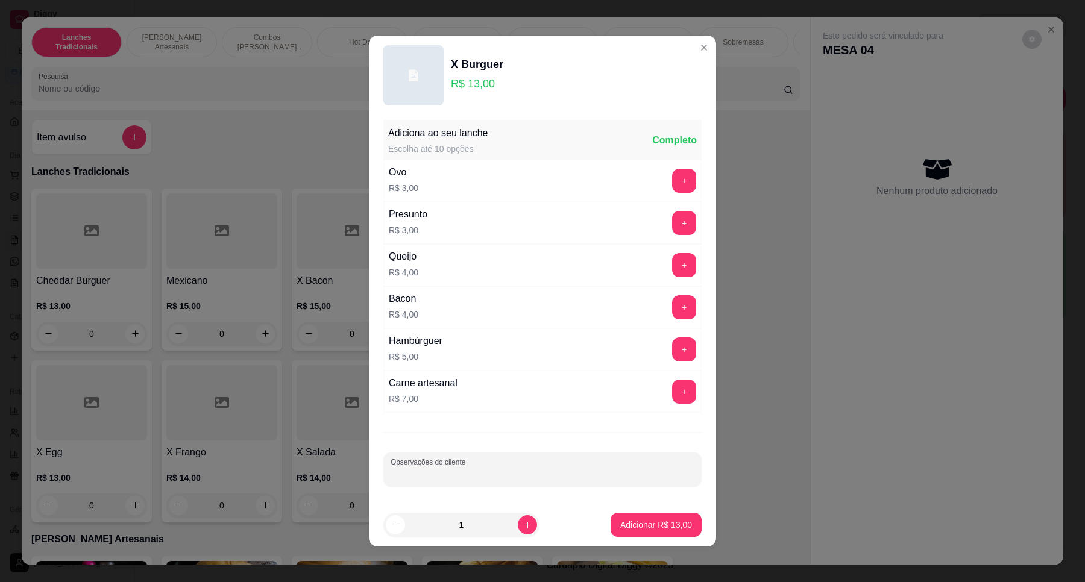
click at [432, 471] on div "Observações do cliente" at bounding box center [542, 470] width 318 height 34
type input "viagem"
click at [620, 516] on p "Adicionar R$ 13,00" at bounding box center [656, 525] width 72 height 12
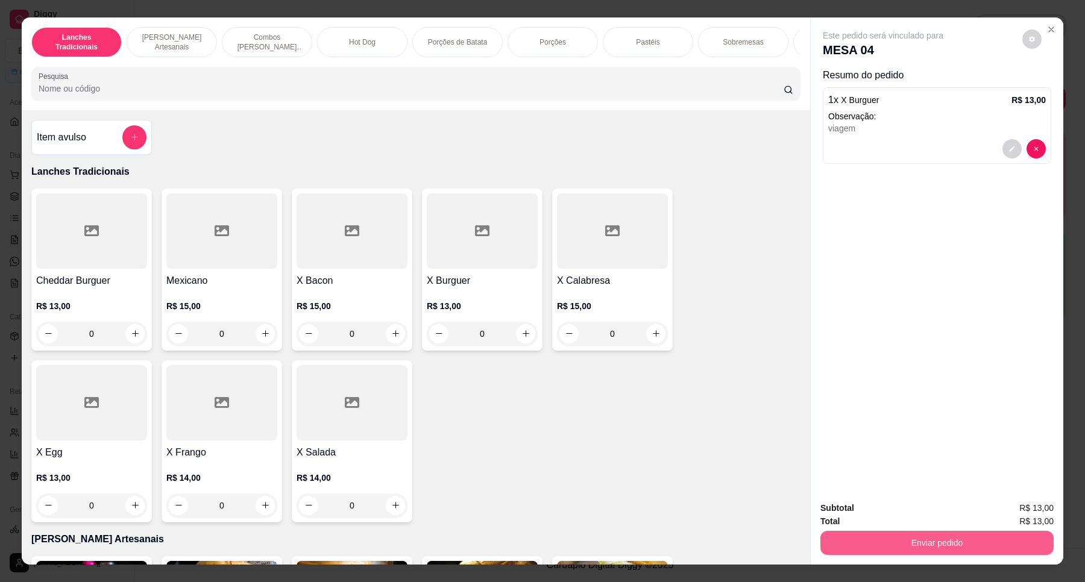
click at [953, 516] on button "Enviar pedido" at bounding box center [936, 543] width 233 height 24
click at [932, 512] on button "Não registrar e enviar pedido" at bounding box center [896, 513] width 122 height 22
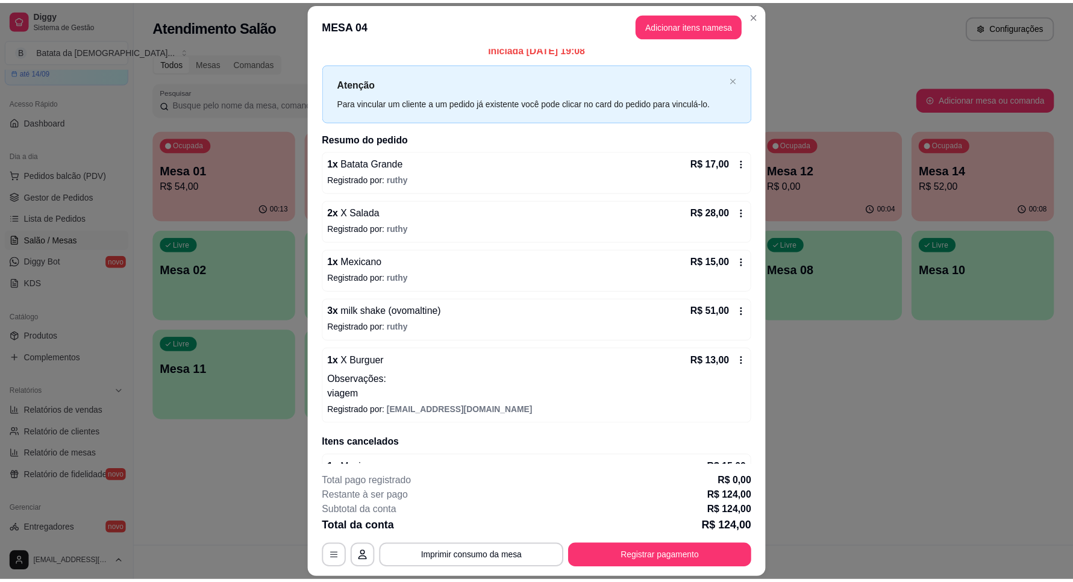
scroll to position [0, 0]
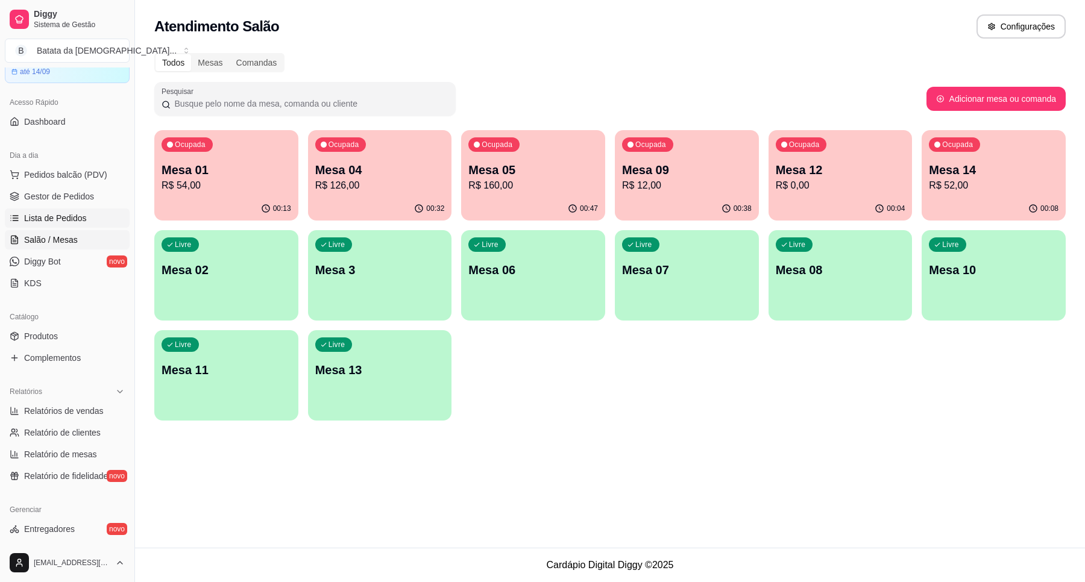
click at [42, 215] on span "Lista de Pedidos" at bounding box center [55, 218] width 63 height 12
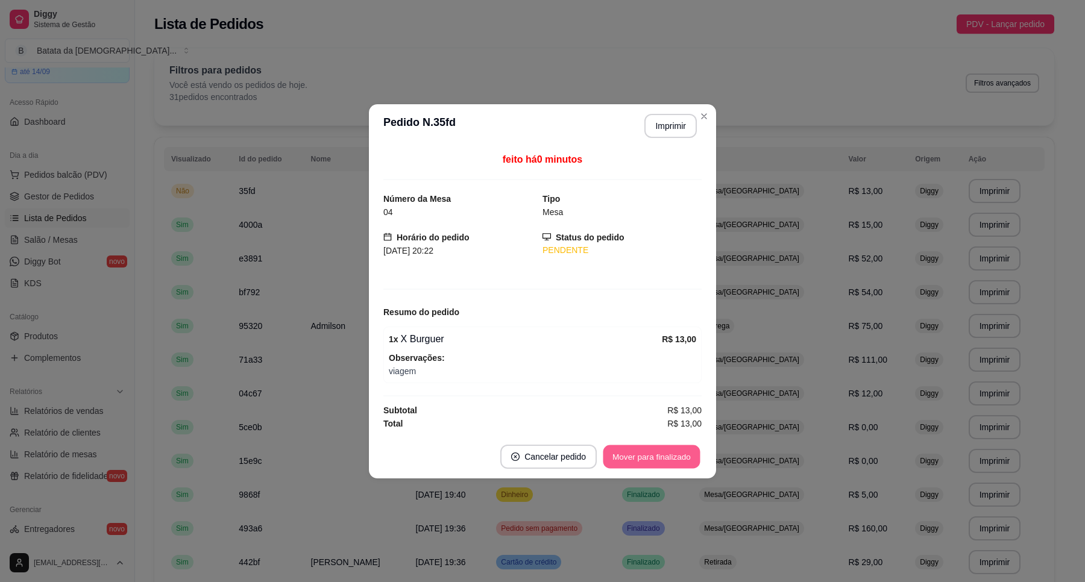
click at [666, 467] on button "Mover para finalizado" at bounding box center [651, 457] width 97 height 24
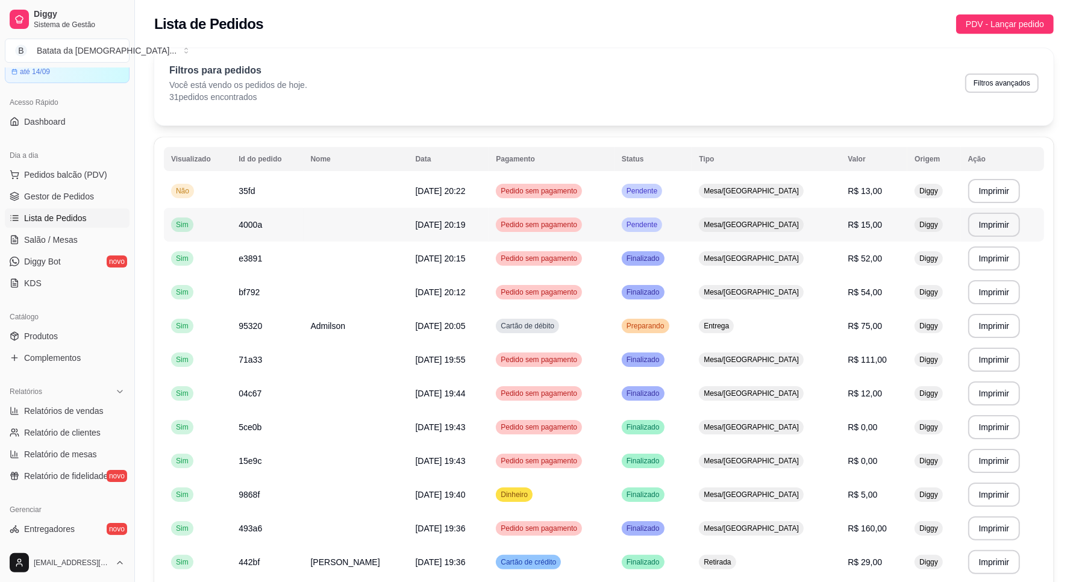
click at [736, 230] on div "Mesa/[GEOGRAPHIC_DATA]" at bounding box center [751, 225] width 105 height 14
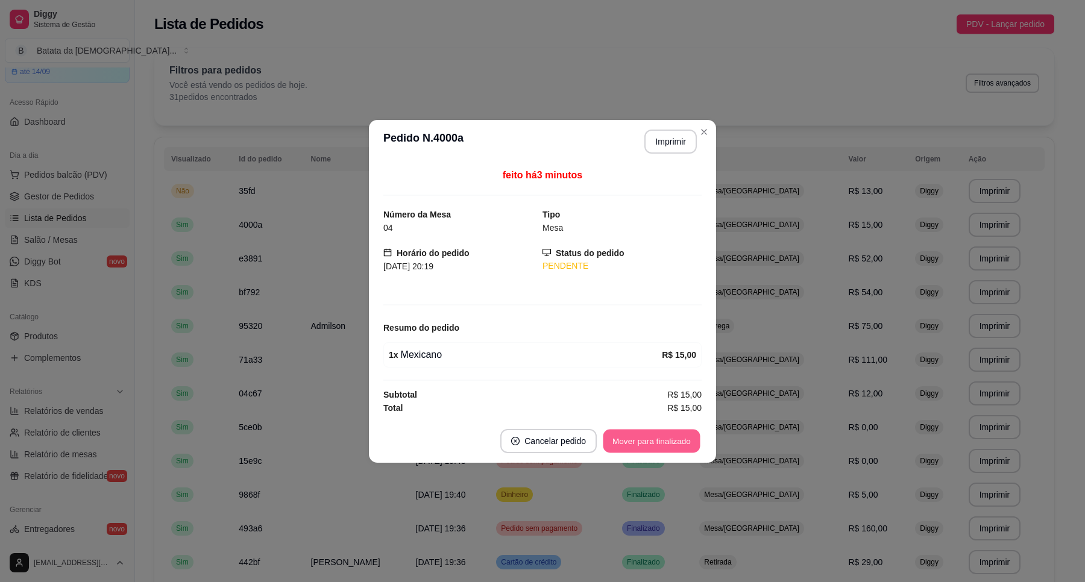
click at [648, 443] on button "Mover para finalizado" at bounding box center [651, 441] width 97 height 24
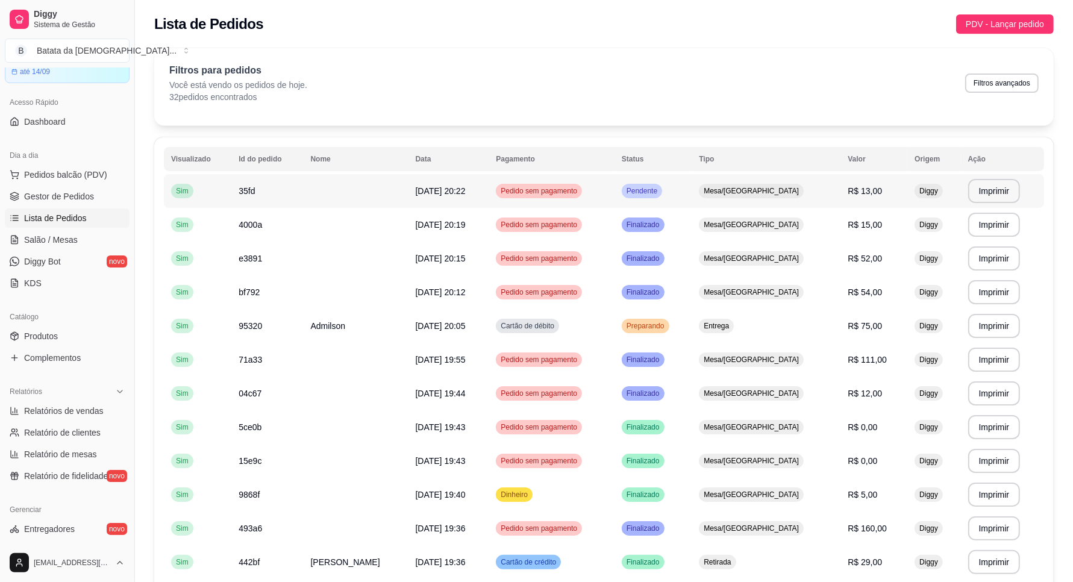
click at [692, 202] on td "Pendente" at bounding box center [653, 191] width 77 height 34
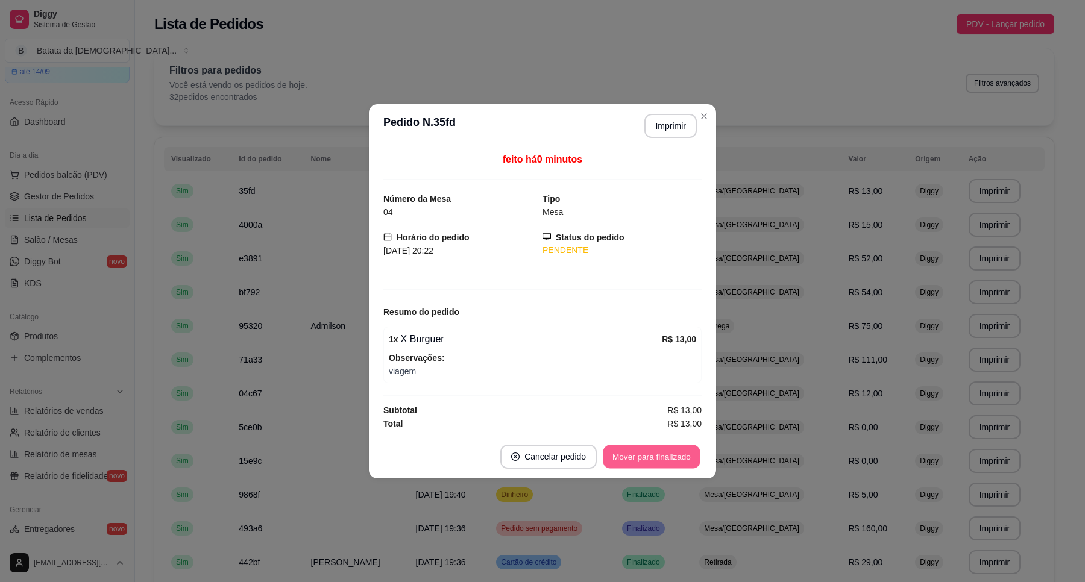
click at [691, 468] on button "Mover para finalizado" at bounding box center [651, 457] width 97 height 24
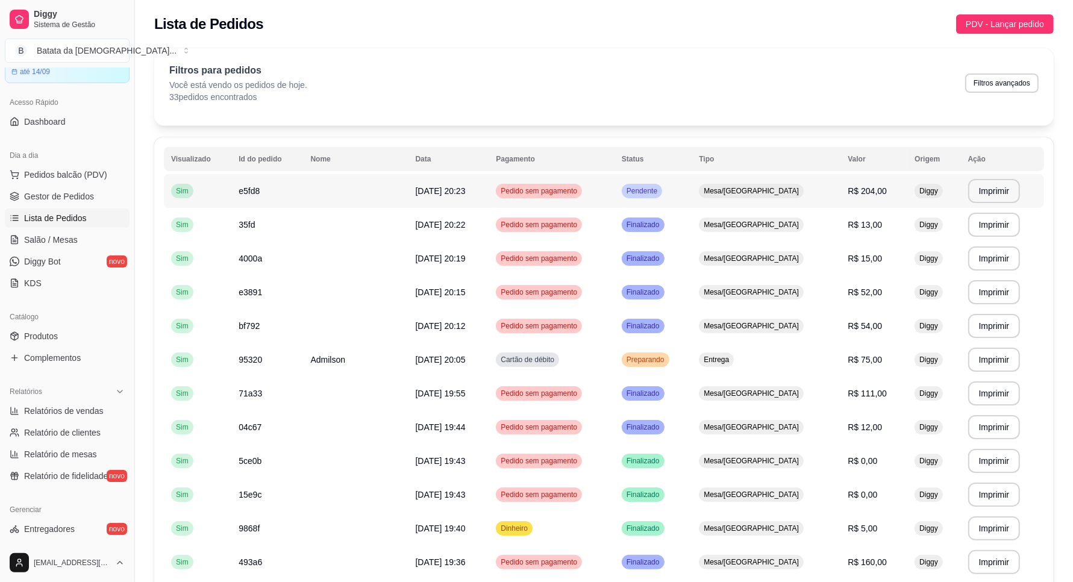
click at [660, 190] on span "Pendente" at bounding box center [642, 191] width 36 height 10
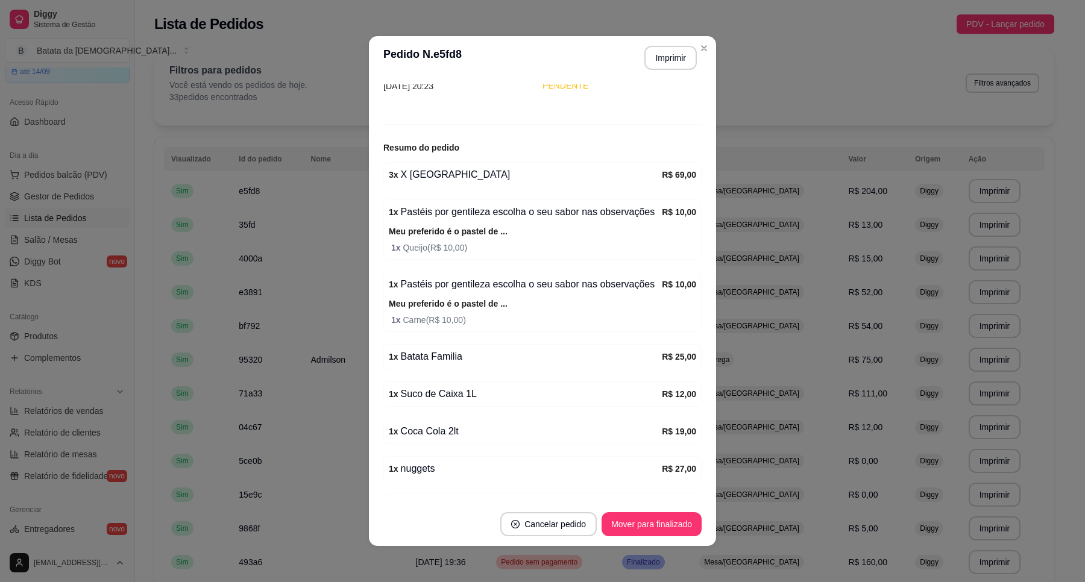
scroll to position [95, 0]
click at [677, 54] on button "Imprimir" at bounding box center [670, 58] width 51 height 24
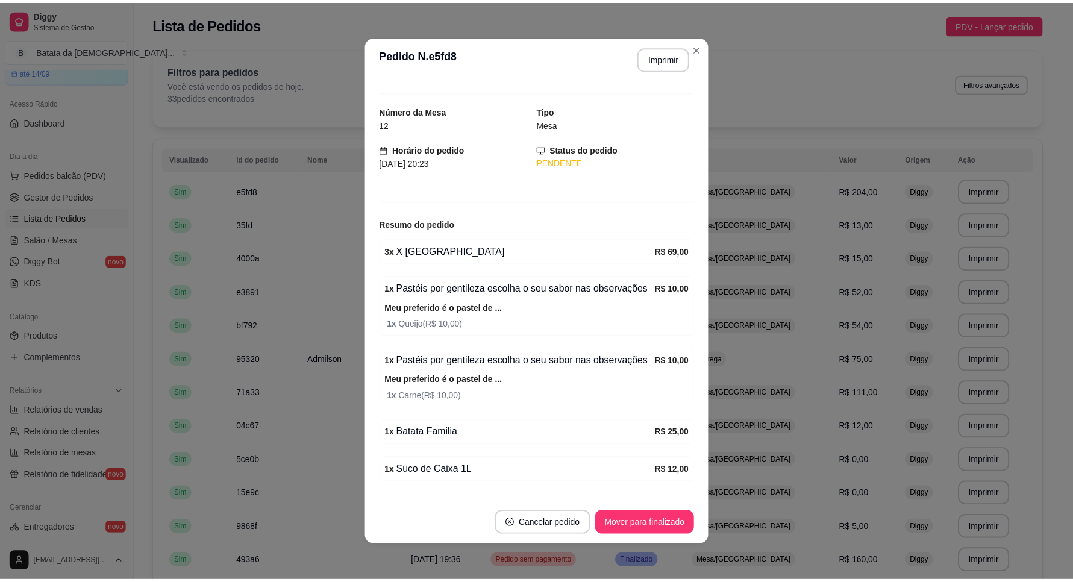
scroll to position [0, 0]
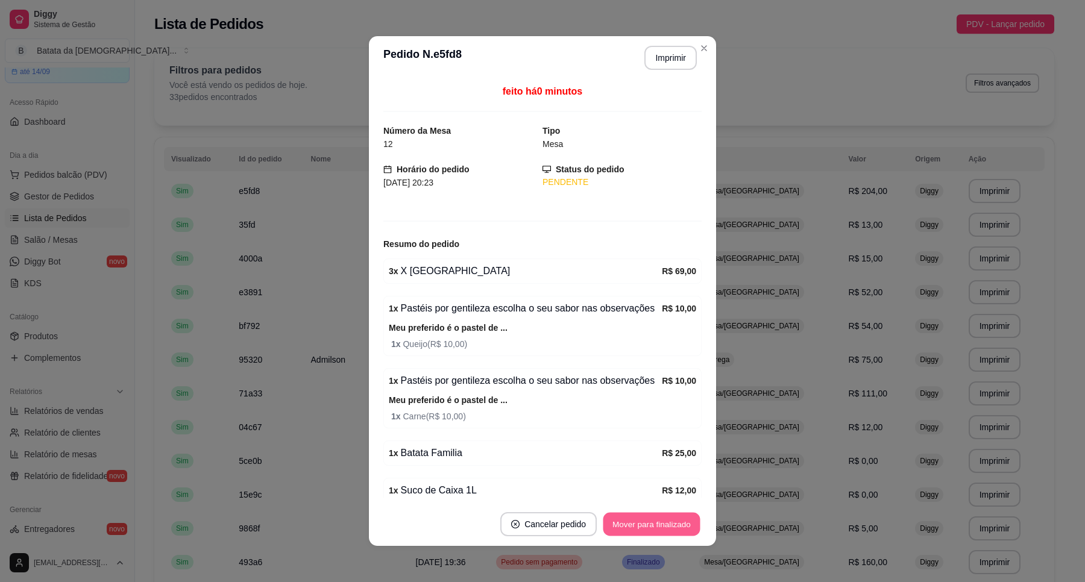
click at [640, 516] on button "Mover para finalizado" at bounding box center [651, 525] width 97 height 24
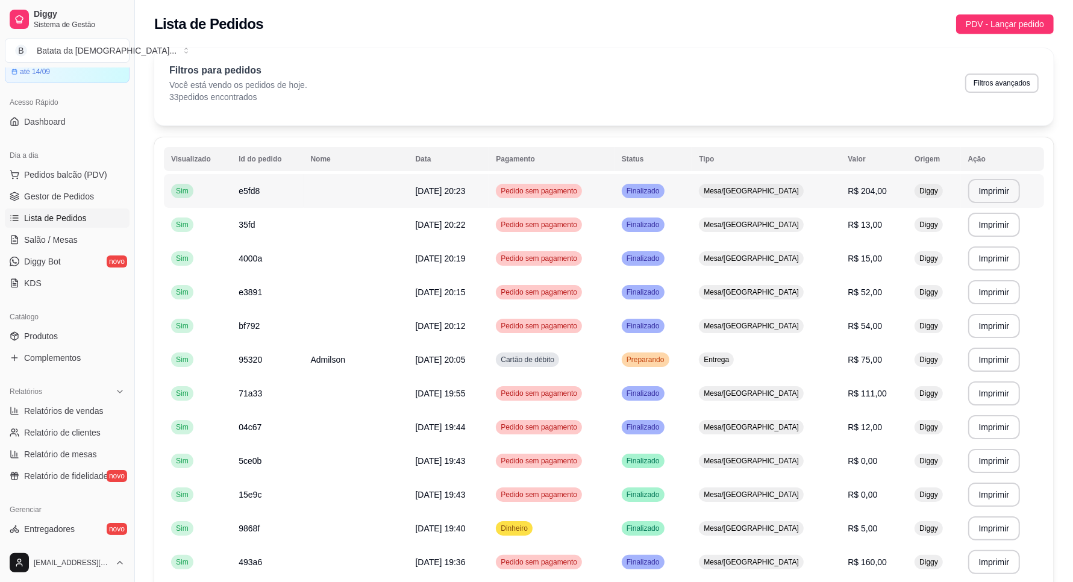
click at [544, 200] on td "Pedido sem pagamento" at bounding box center [552, 191] width 126 height 34
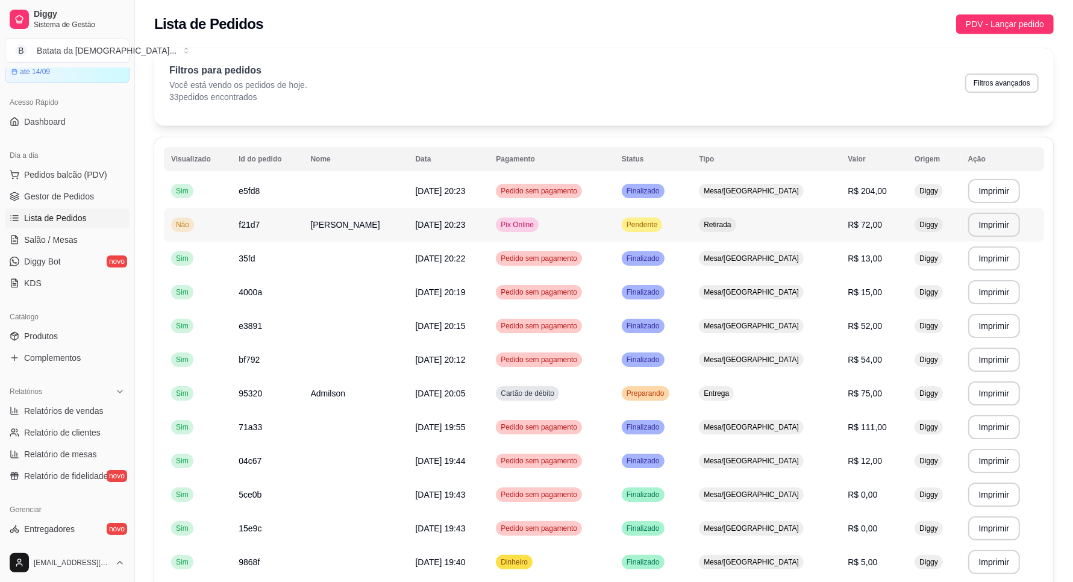
click at [692, 218] on td "Pendente" at bounding box center [653, 225] width 77 height 34
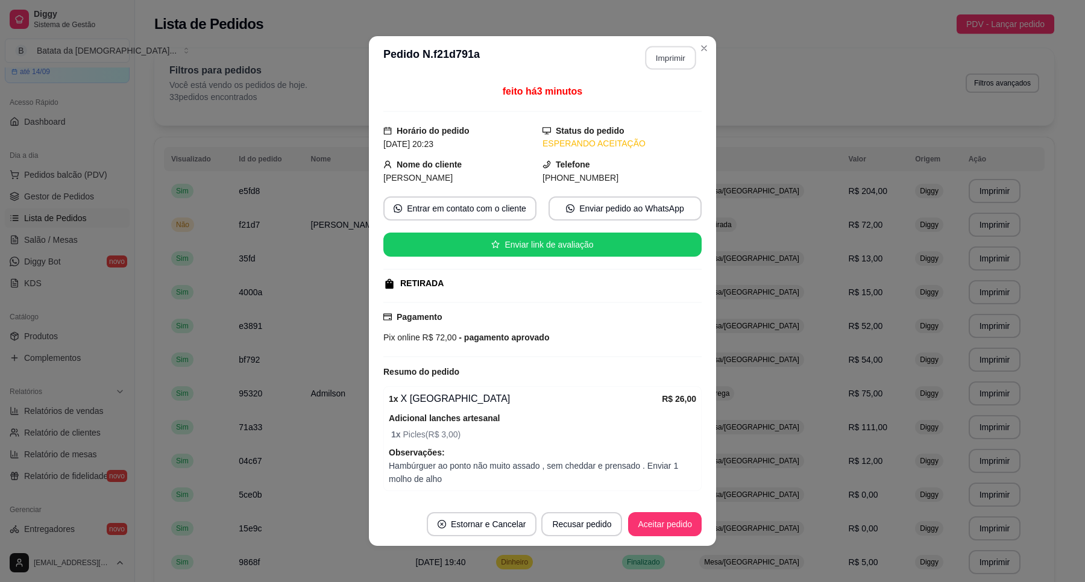
click at [663, 52] on button "Imprimir" at bounding box center [670, 58] width 51 height 24
click at [681, 514] on button "Aceitar pedido" at bounding box center [664, 525] width 71 height 24
click at [654, 516] on button "Mover para preparo" at bounding box center [654, 524] width 93 height 24
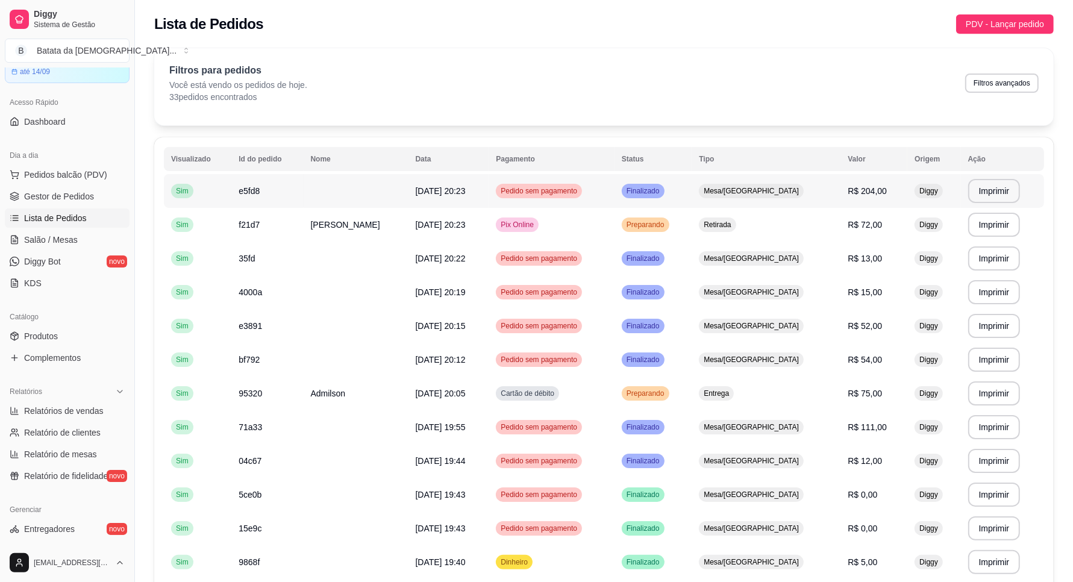
click at [726, 196] on td "Mesa/[GEOGRAPHIC_DATA]" at bounding box center [766, 191] width 149 height 34
click at [651, 221] on span "Preparando" at bounding box center [645, 225] width 43 height 10
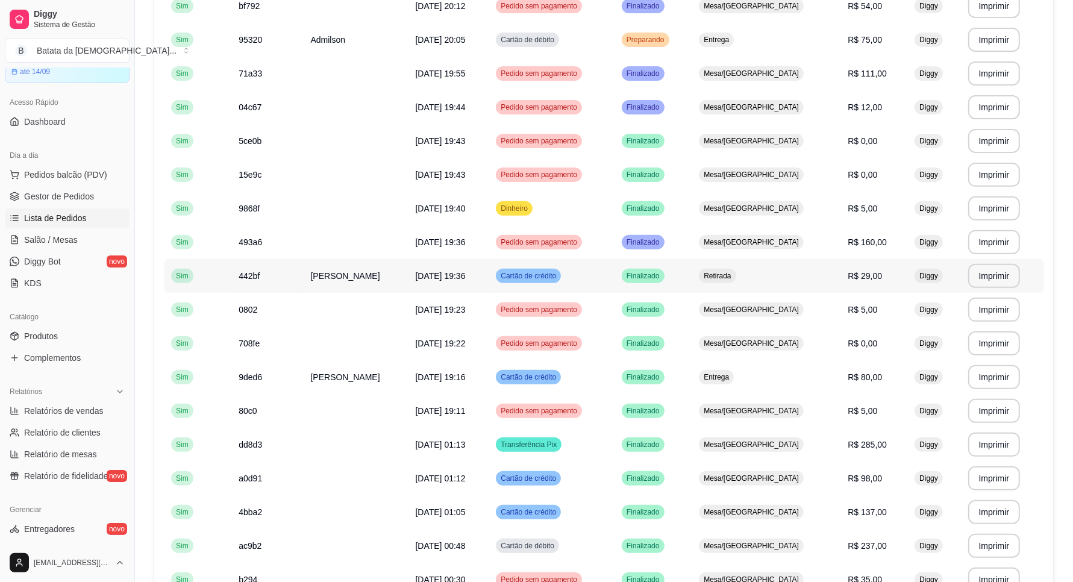
scroll to position [377, 0]
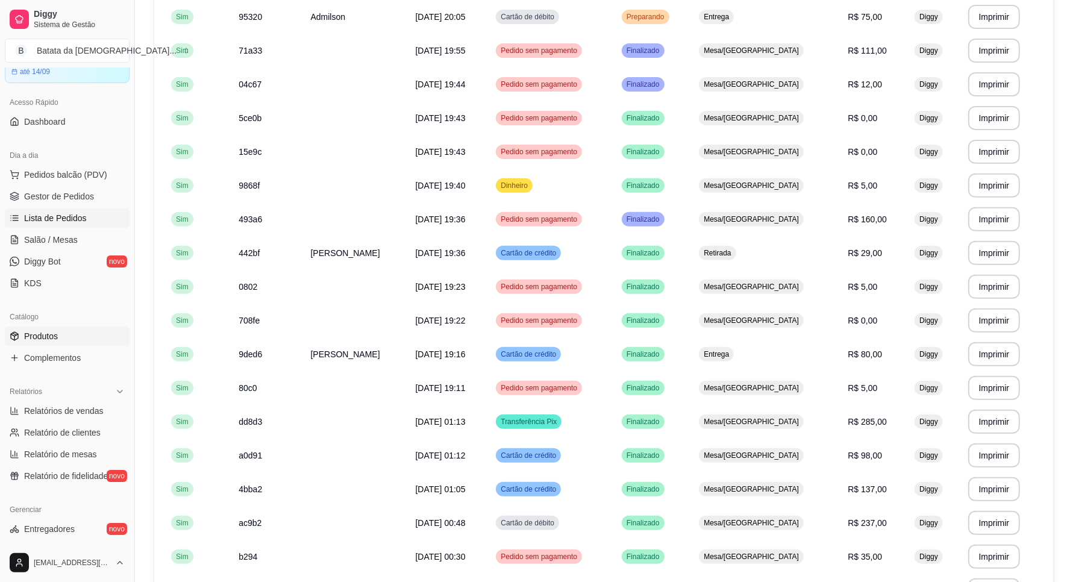
click at [76, 337] on link "Produtos" at bounding box center [67, 336] width 125 height 19
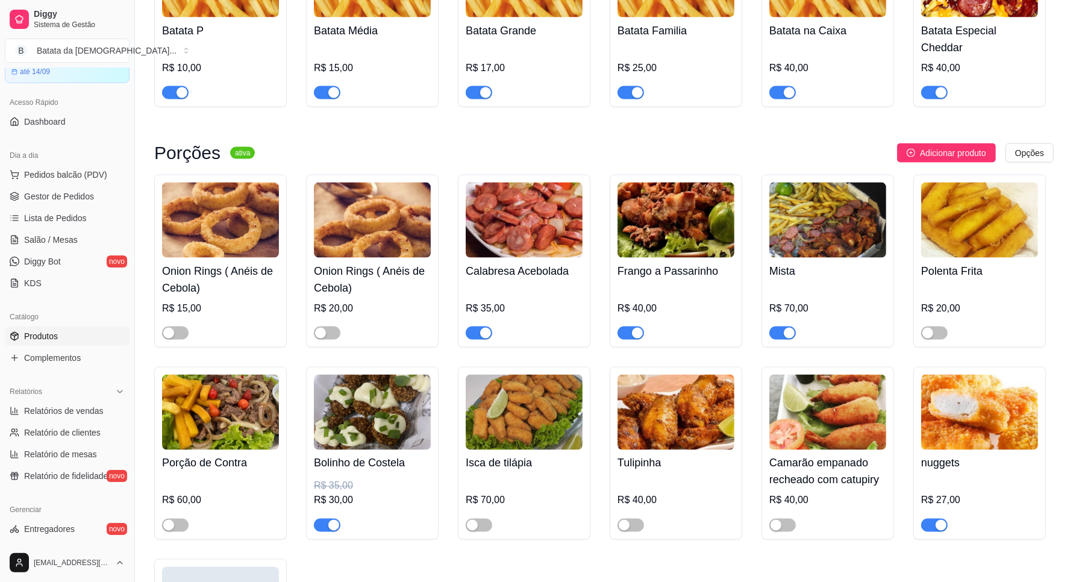
scroll to position [1732, 0]
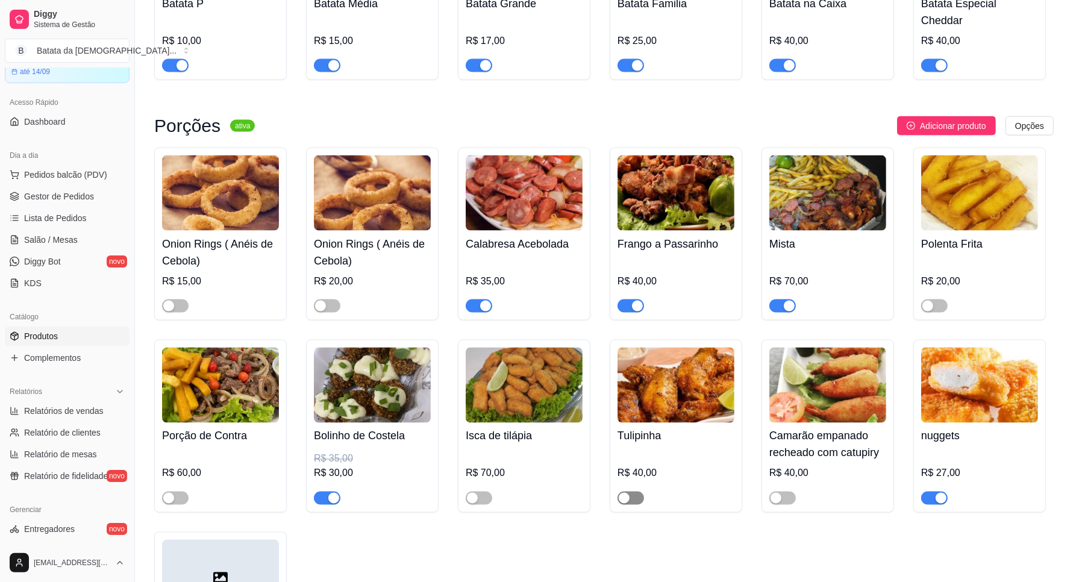
click at [642, 492] on span "button" at bounding box center [631, 498] width 27 height 13
click at [67, 236] on span "Salão / Mesas" at bounding box center [51, 240] width 54 height 12
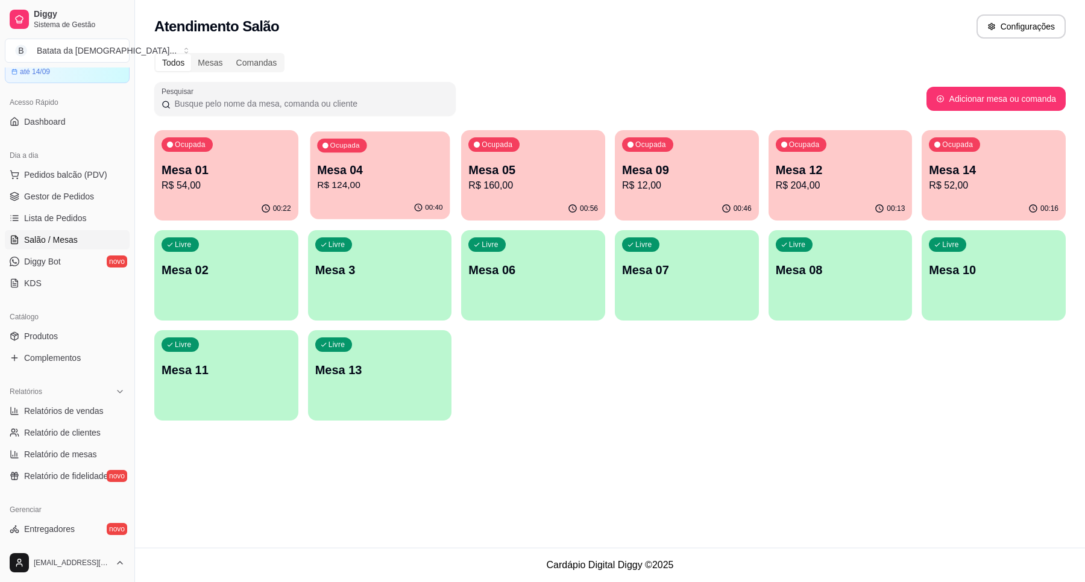
click at [422, 182] on p "R$ 124,00" at bounding box center [379, 185] width 125 height 14
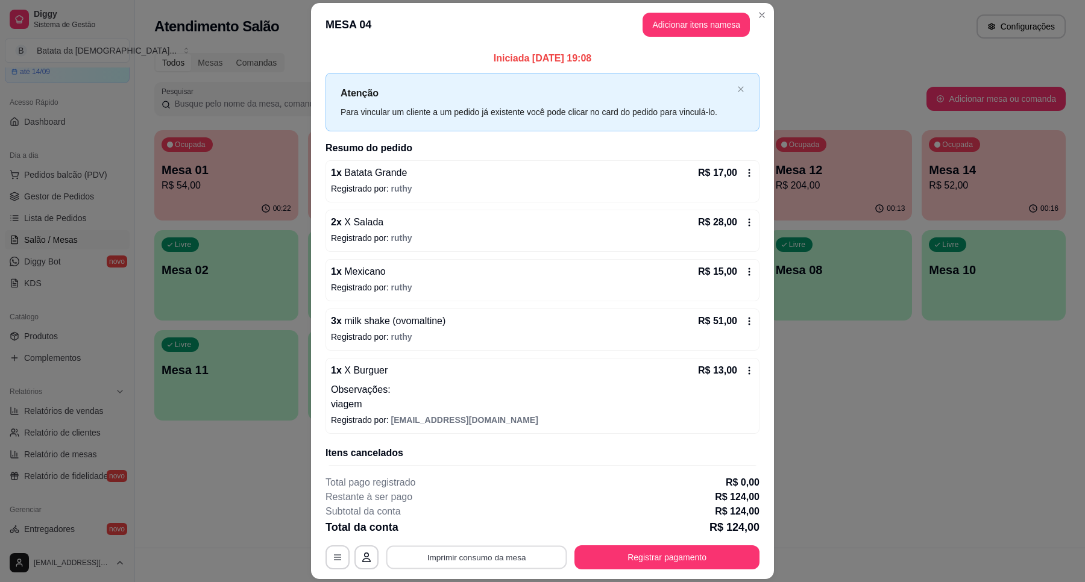
click at [485, 516] on button "Imprimir consumo da mesa" at bounding box center [476, 558] width 181 height 24
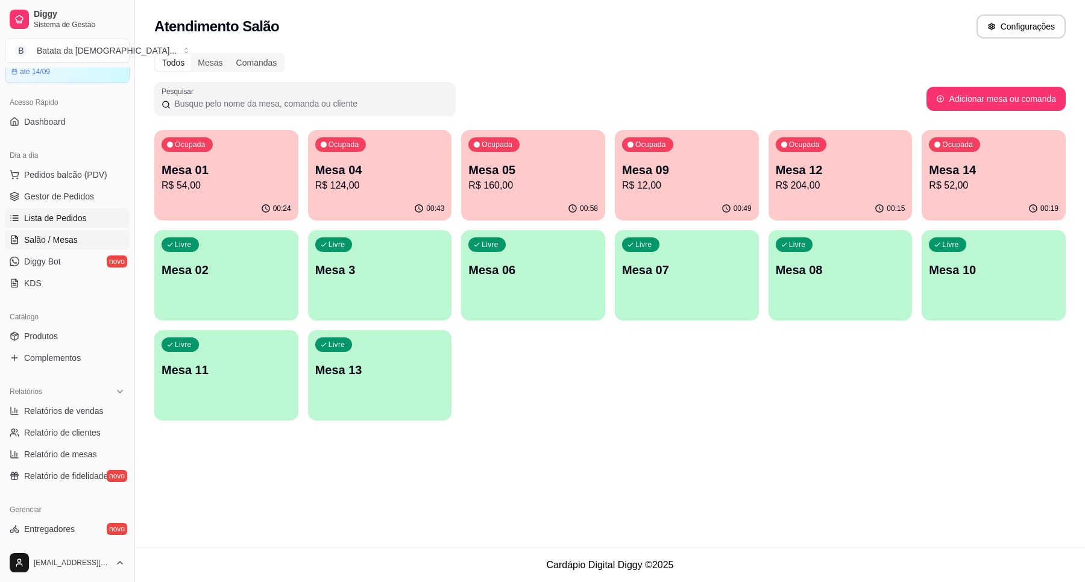
click at [68, 218] on span "Lista de Pedidos" at bounding box center [55, 218] width 63 height 12
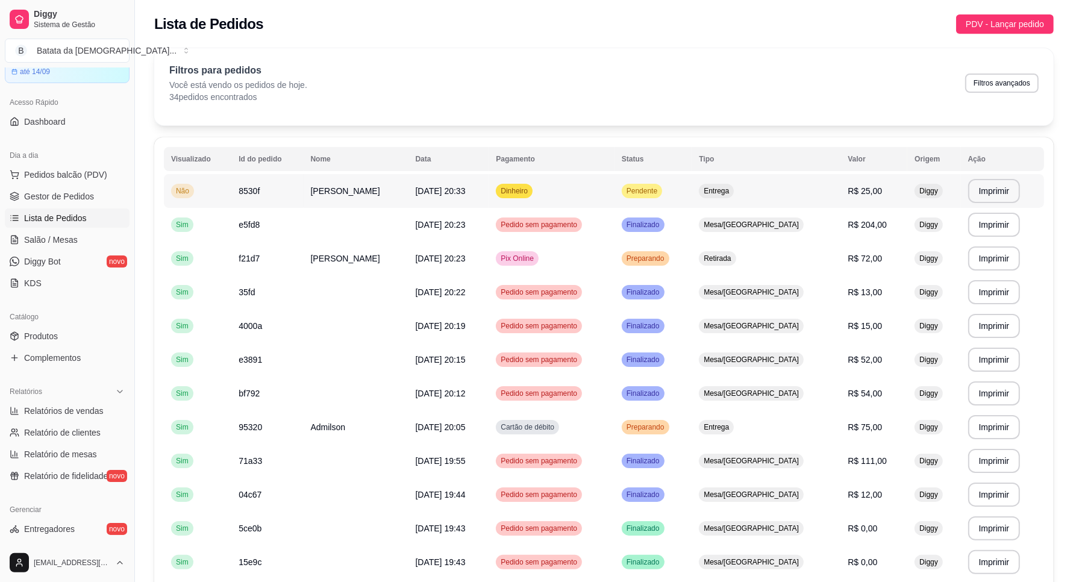
click at [660, 194] on span "Pendente" at bounding box center [642, 191] width 36 height 10
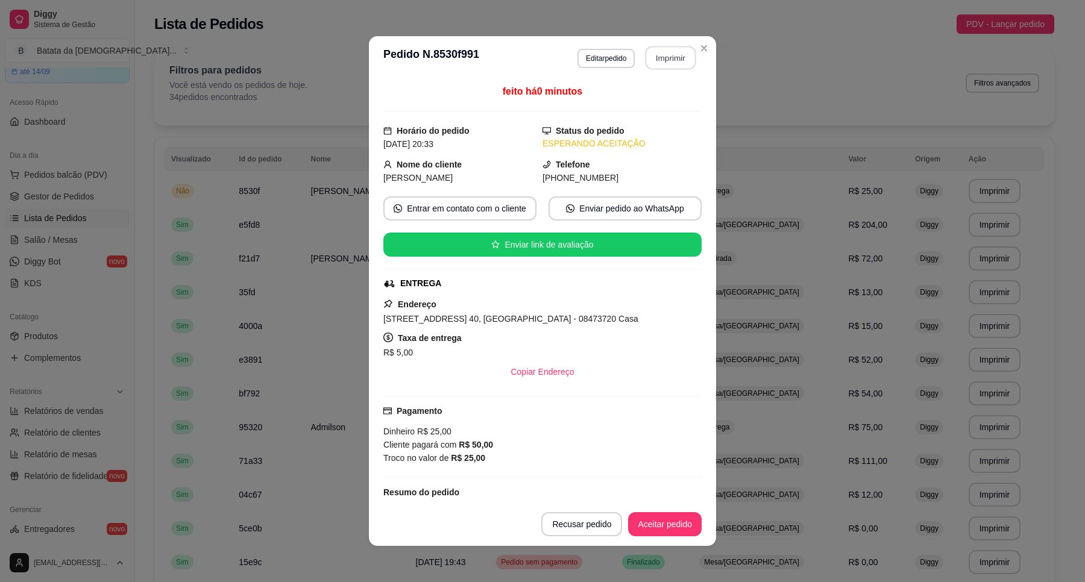
click at [664, 59] on button "Imprimir" at bounding box center [670, 58] width 51 height 24
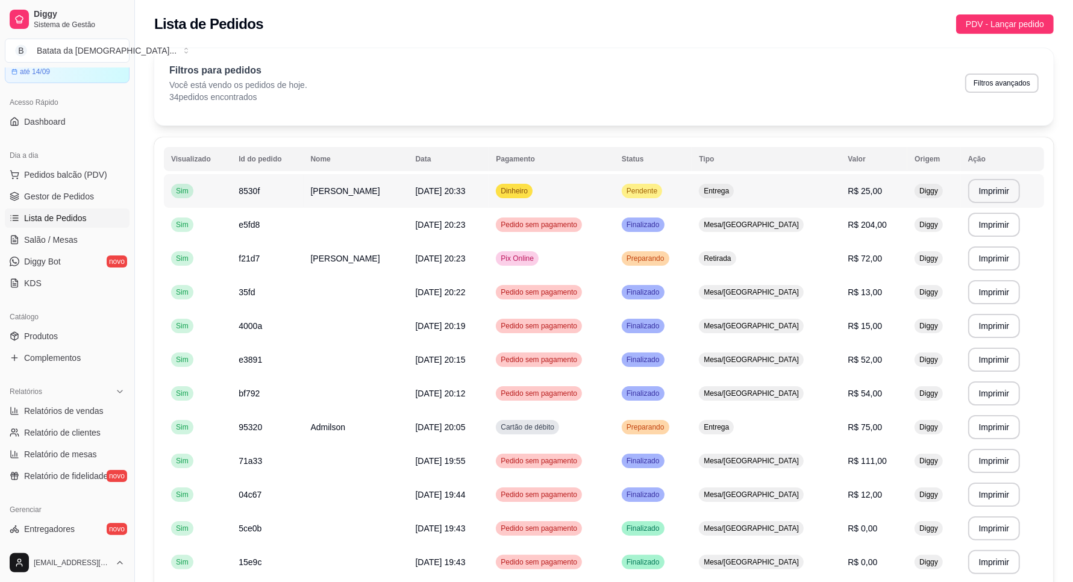
click at [658, 195] on span "Pendente" at bounding box center [642, 191] width 36 height 10
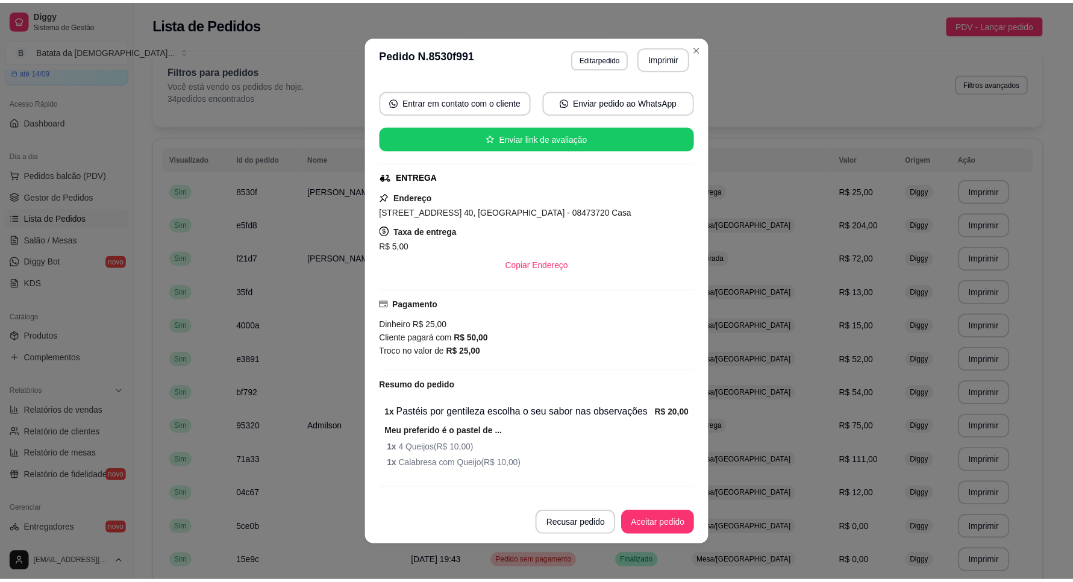
scroll to position [137, 0]
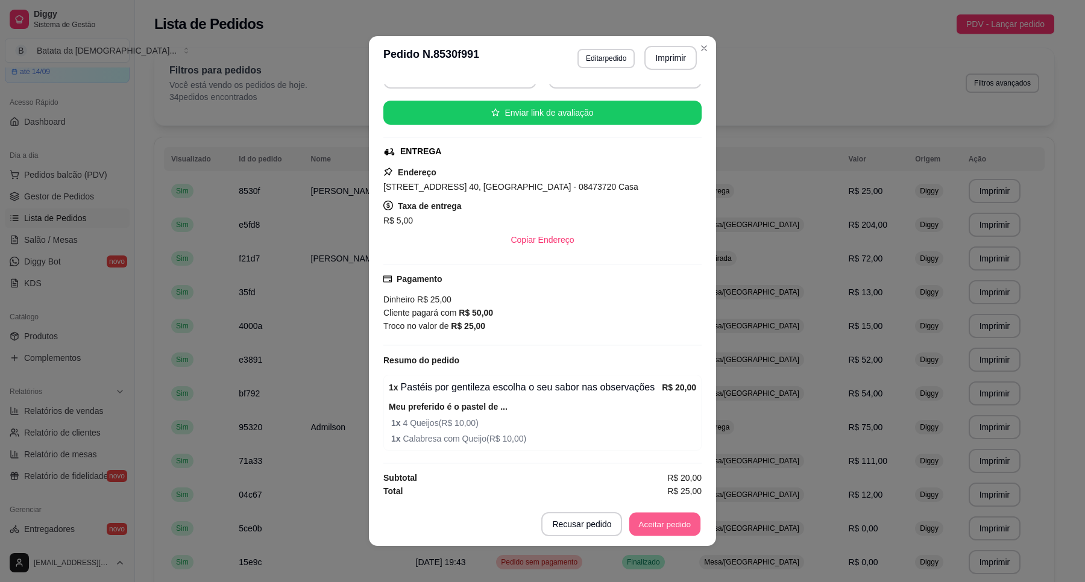
click at [682, 516] on button "Aceitar pedido" at bounding box center [664, 525] width 71 height 24
click at [663, 516] on button "Mover para preparo" at bounding box center [654, 524] width 93 height 24
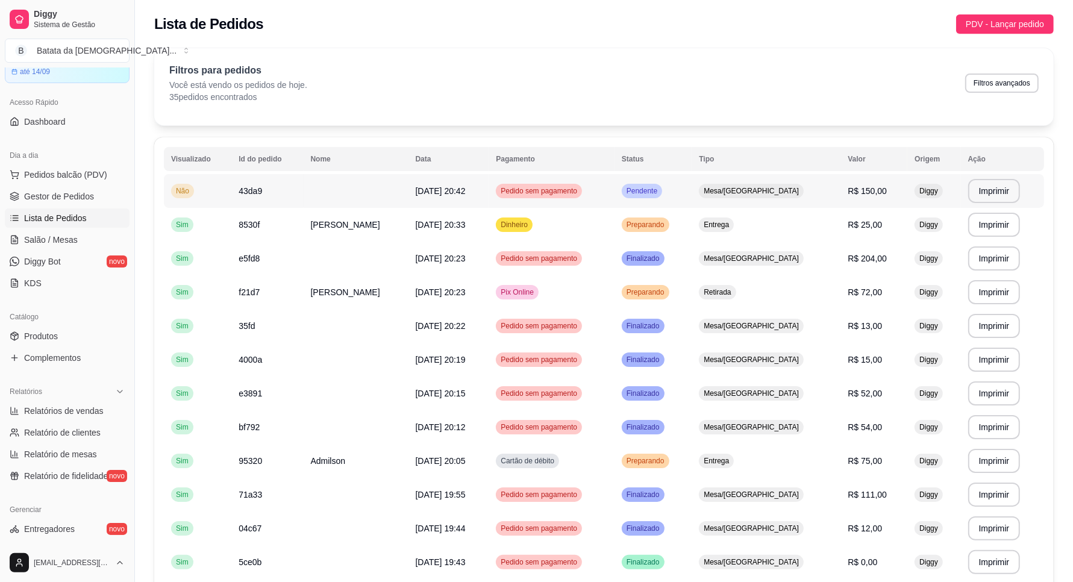
click at [745, 197] on div "Mesa/[GEOGRAPHIC_DATA]" at bounding box center [751, 191] width 105 height 14
click at [61, 249] on link "Salão / Mesas" at bounding box center [67, 239] width 125 height 19
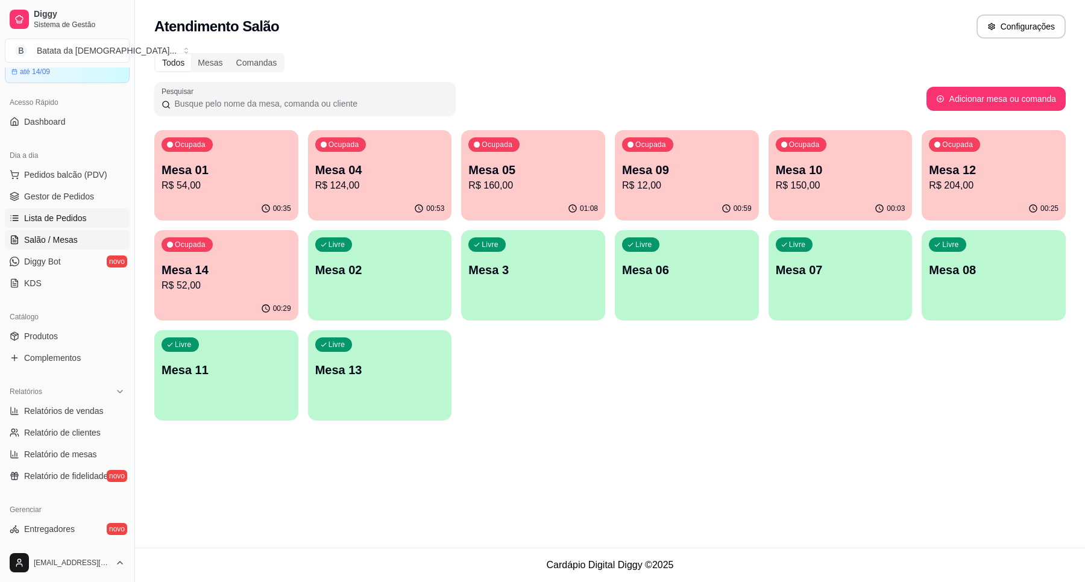
click at [76, 221] on span "Lista de Pedidos" at bounding box center [55, 218] width 63 height 12
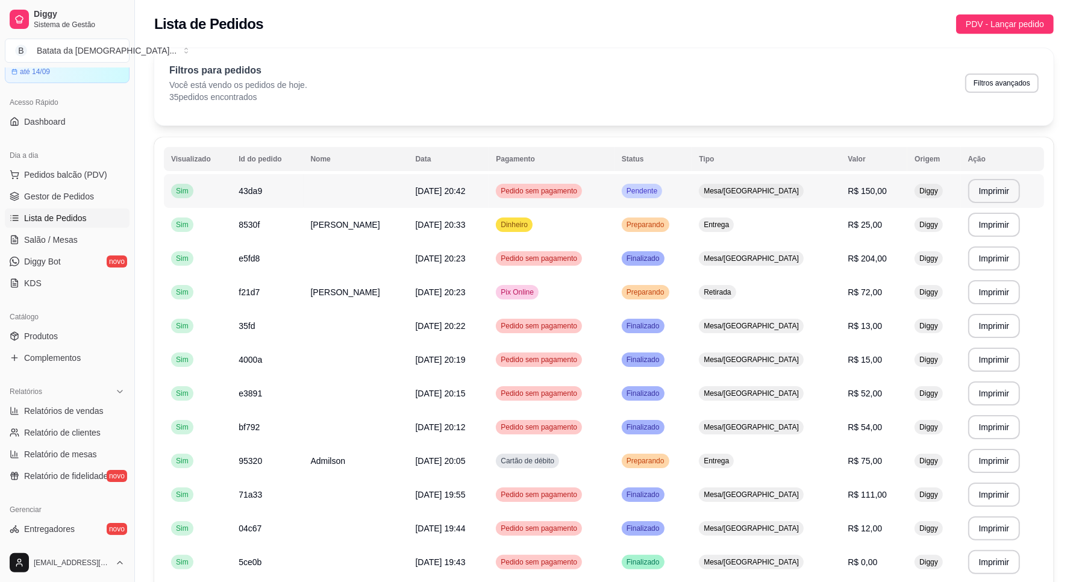
click at [560, 179] on td "Pedido sem pagamento" at bounding box center [552, 191] width 126 height 34
click at [69, 235] on span "Salão / Mesas" at bounding box center [51, 240] width 54 height 12
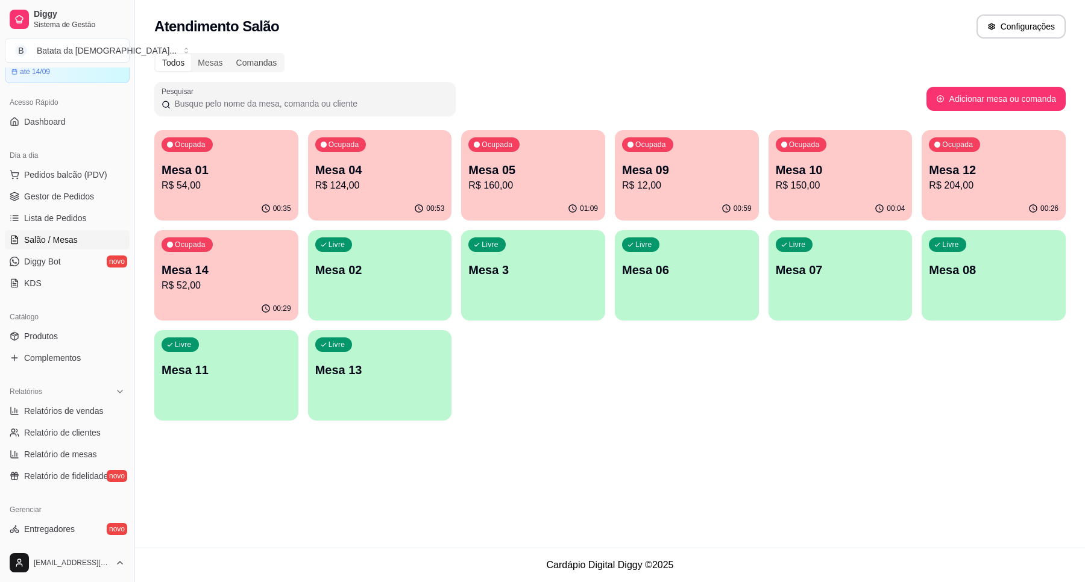
click at [794, 202] on div "00:04" at bounding box center [840, 209] width 144 height 24
click at [56, 341] on span "Produtos" at bounding box center [41, 336] width 34 height 12
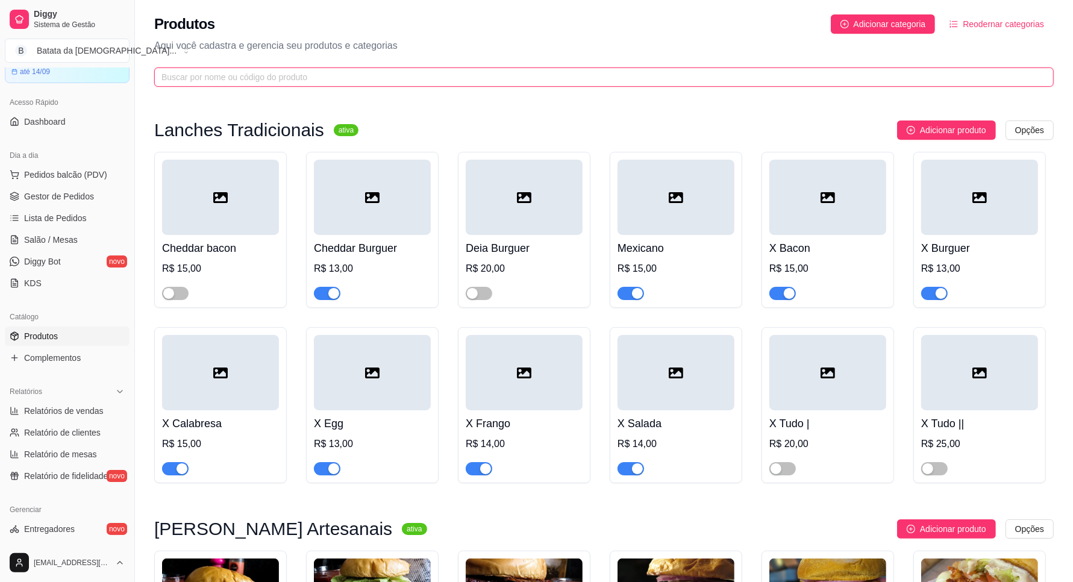
click at [389, 71] on input "text" at bounding box center [599, 77] width 876 height 13
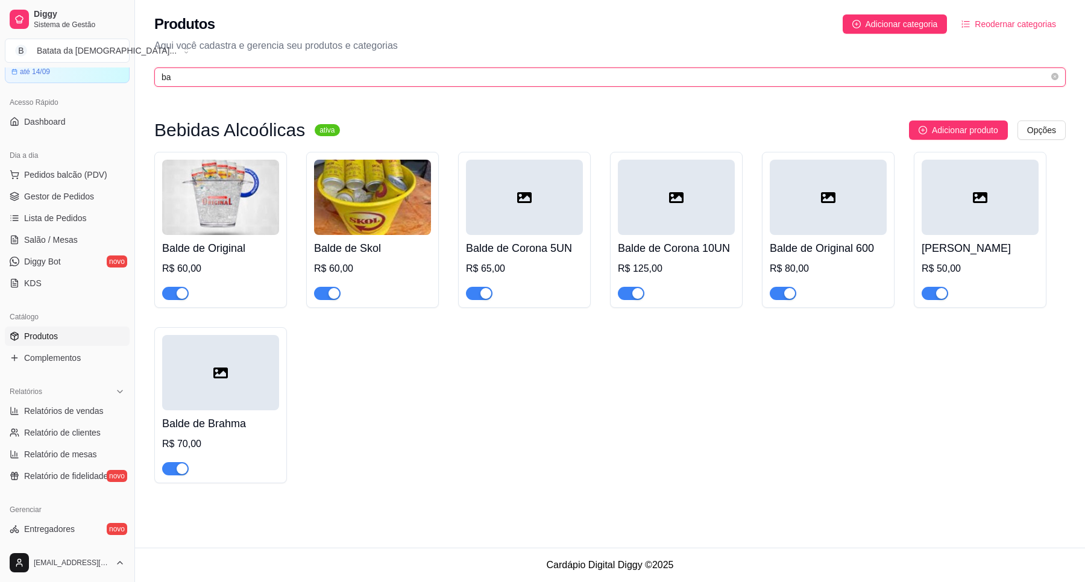
type input "b"
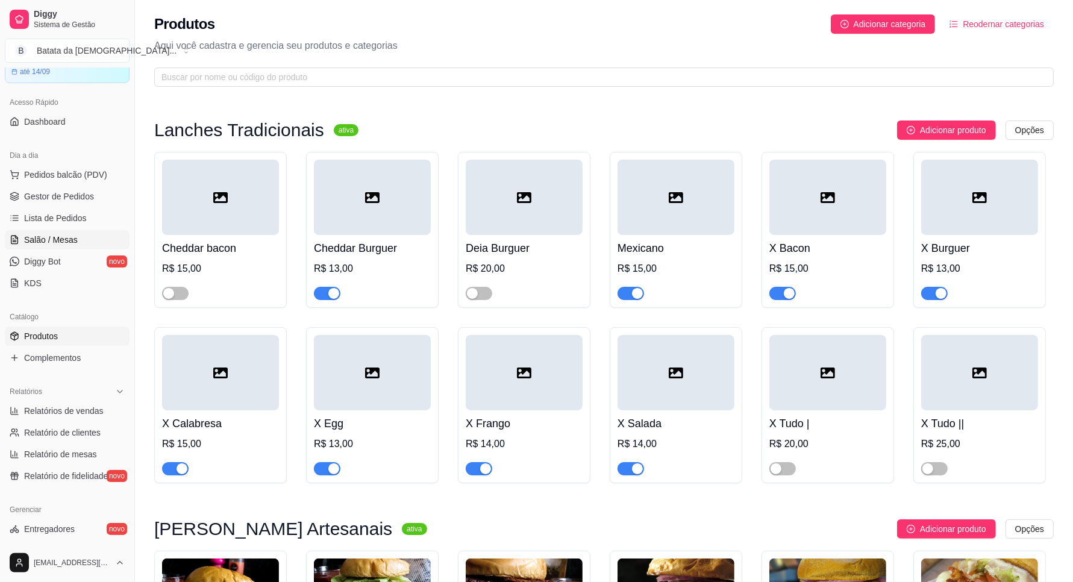
click at [47, 241] on span "Salão / Mesas" at bounding box center [51, 240] width 54 height 12
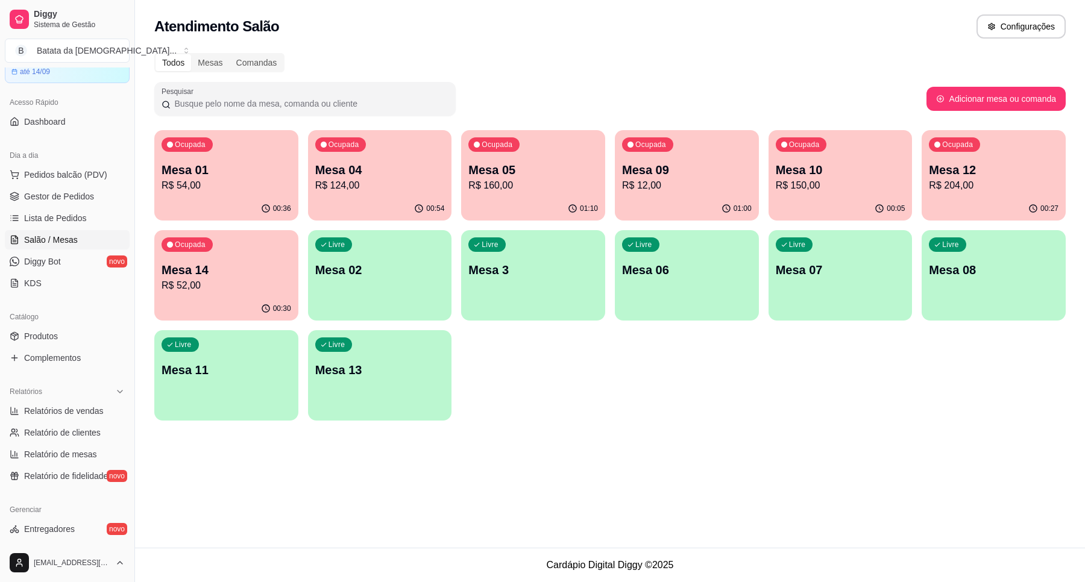
click at [809, 160] on div "Ocupada Mesa 10 R$ 150,00" at bounding box center [840, 163] width 144 height 67
click at [72, 224] on span "Lista de Pedidos" at bounding box center [55, 218] width 63 height 12
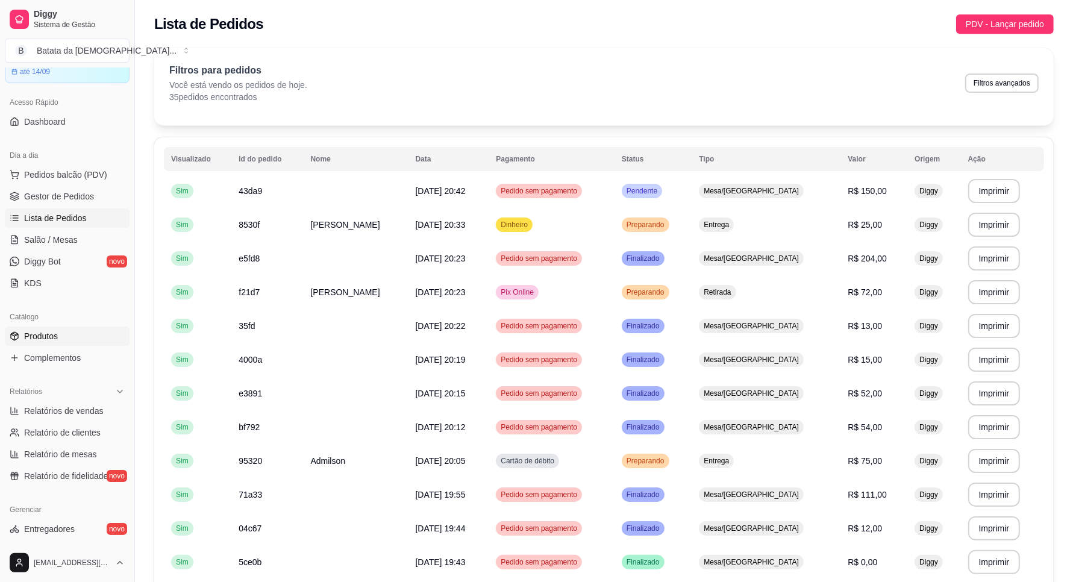
click at [55, 345] on link "Produtos" at bounding box center [67, 336] width 125 height 19
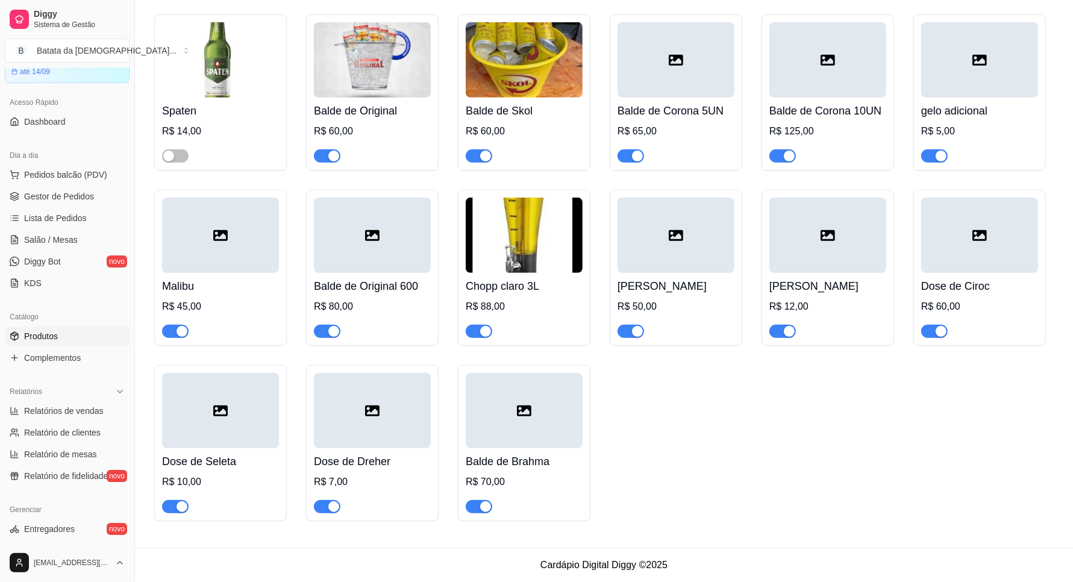
scroll to position [4824, 0]
click at [404, 236] on div at bounding box center [372, 235] width 117 height 75
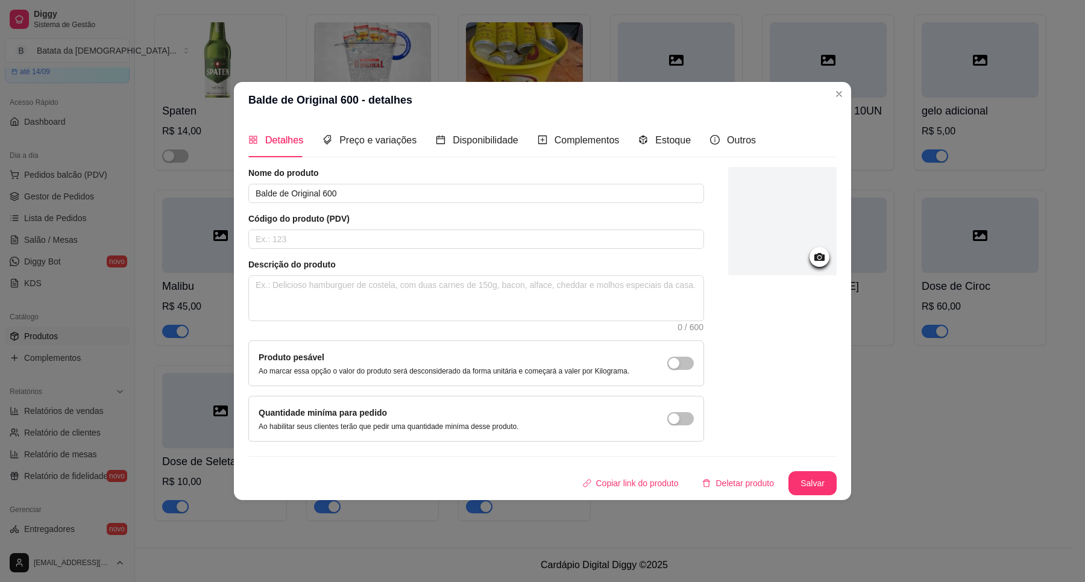
click at [392, 152] on div "Preço e variações" at bounding box center [369, 140] width 94 height 34
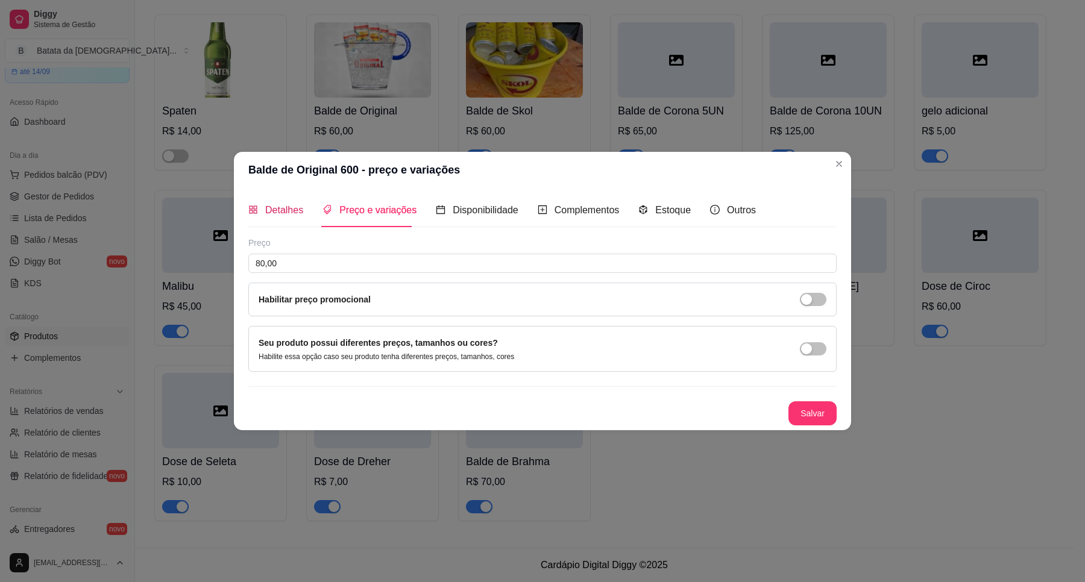
click at [289, 205] on span "Detalhes" at bounding box center [284, 210] width 38 height 10
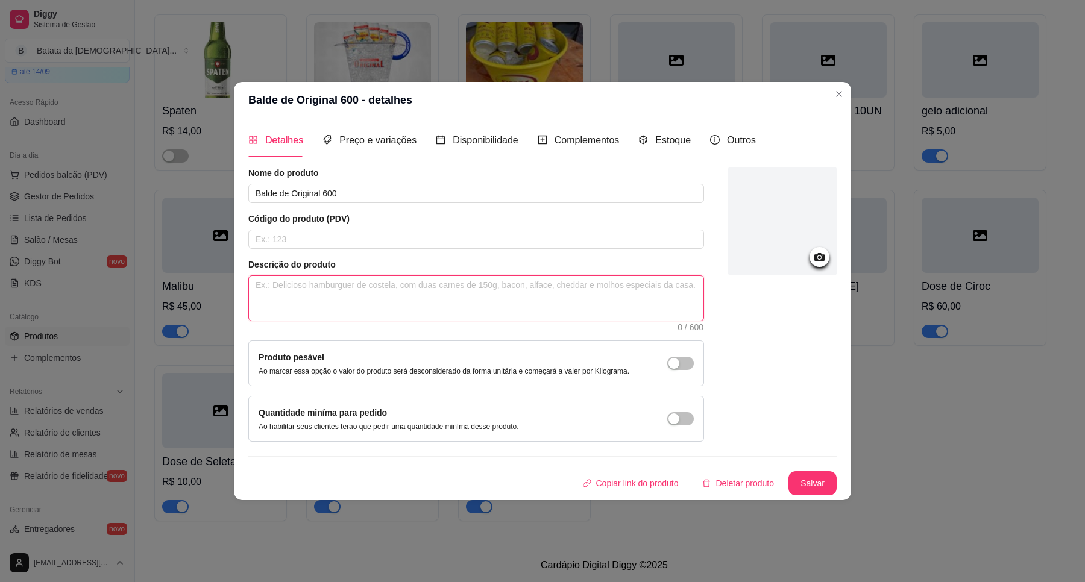
click at [384, 285] on textarea at bounding box center [476, 298] width 454 height 45
type textarea "c"
type textarea "co"
type textarea "con"
type textarea "cont"
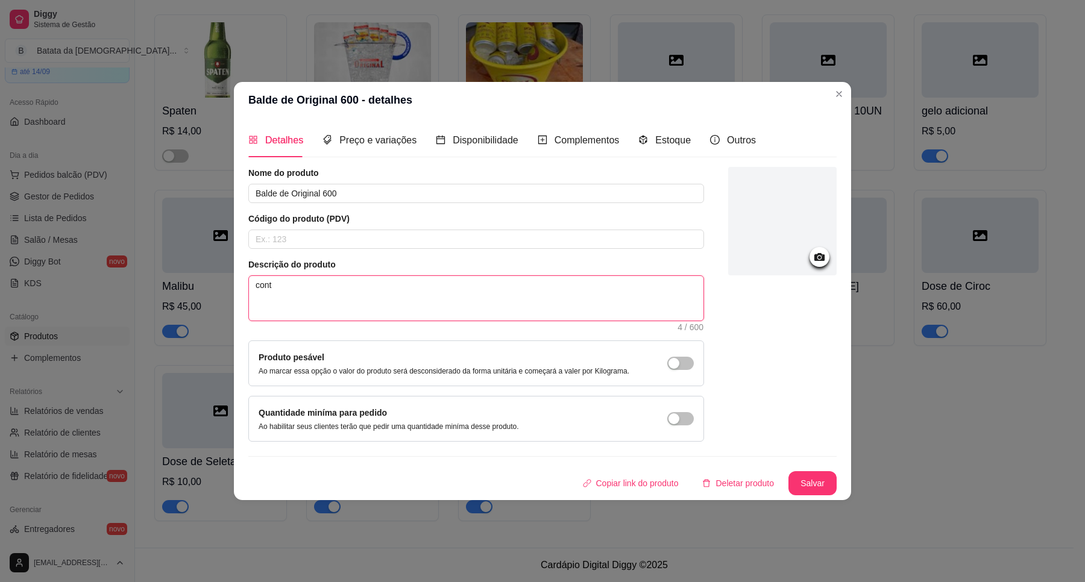
type textarea "conte"
type textarea "conte,"
type textarea "conte"
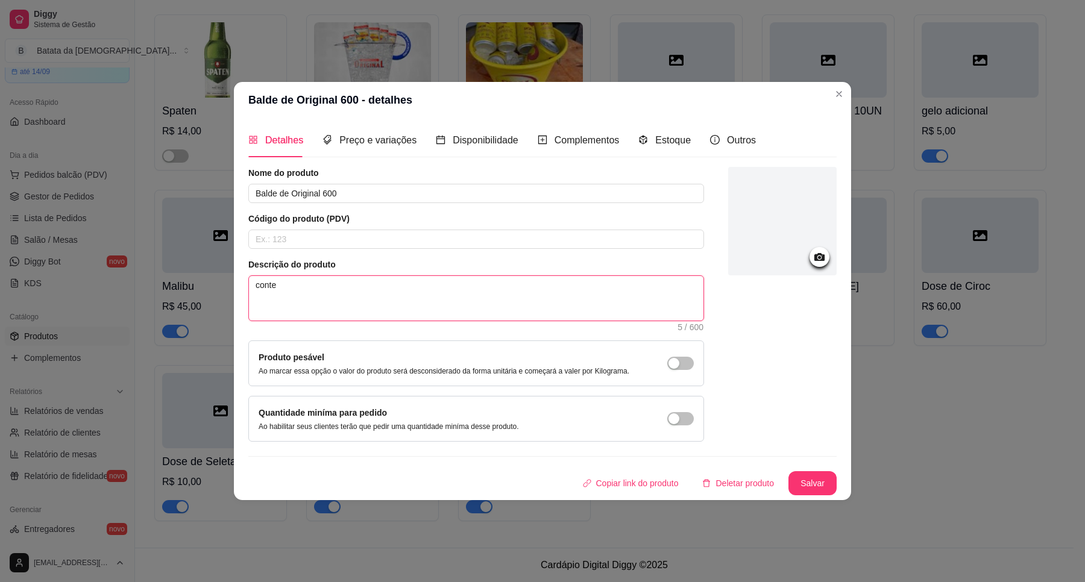
type textarea "contem"
type textarea "contem 5"
type textarea "contem 5 U"
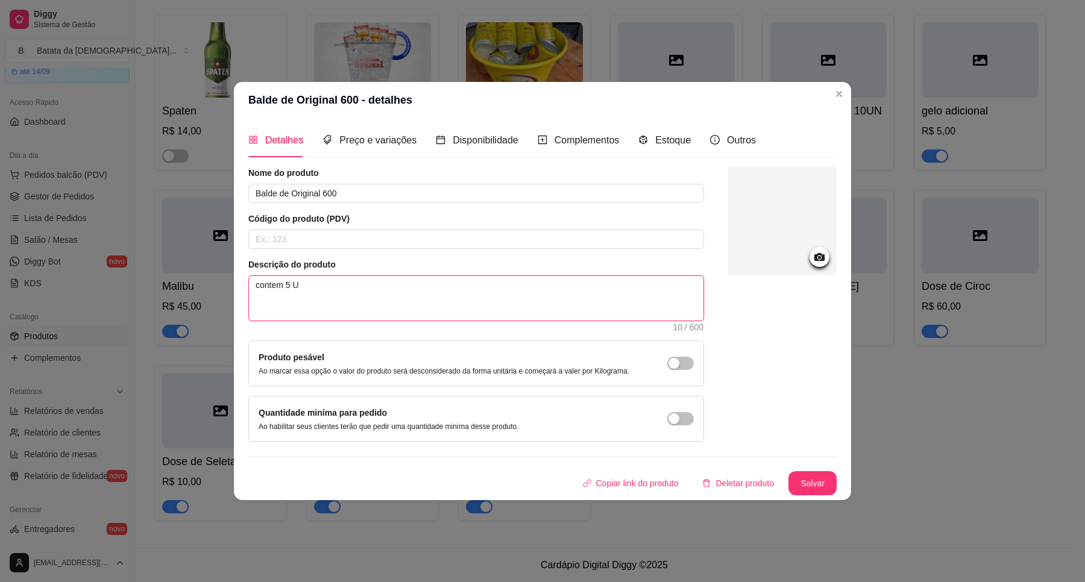
type textarea "contem 5 UN"
click at [814, 487] on button "Salvar" at bounding box center [812, 484] width 47 height 24
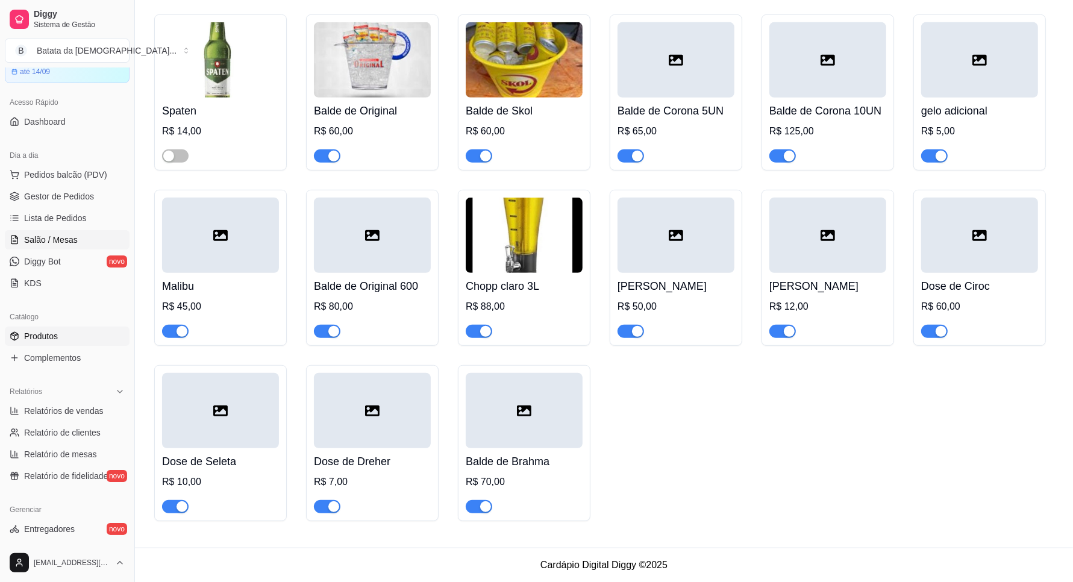
click at [80, 244] on link "Salão / Mesas" at bounding box center [67, 239] width 125 height 19
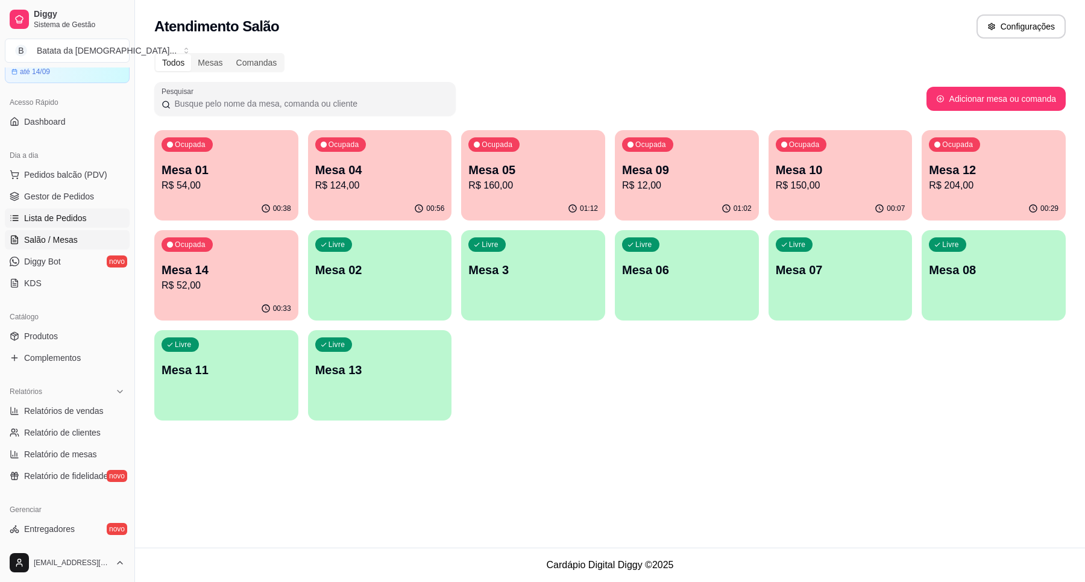
click at [89, 220] on link "Lista de Pedidos" at bounding box center [67, 217] width 125 height 19
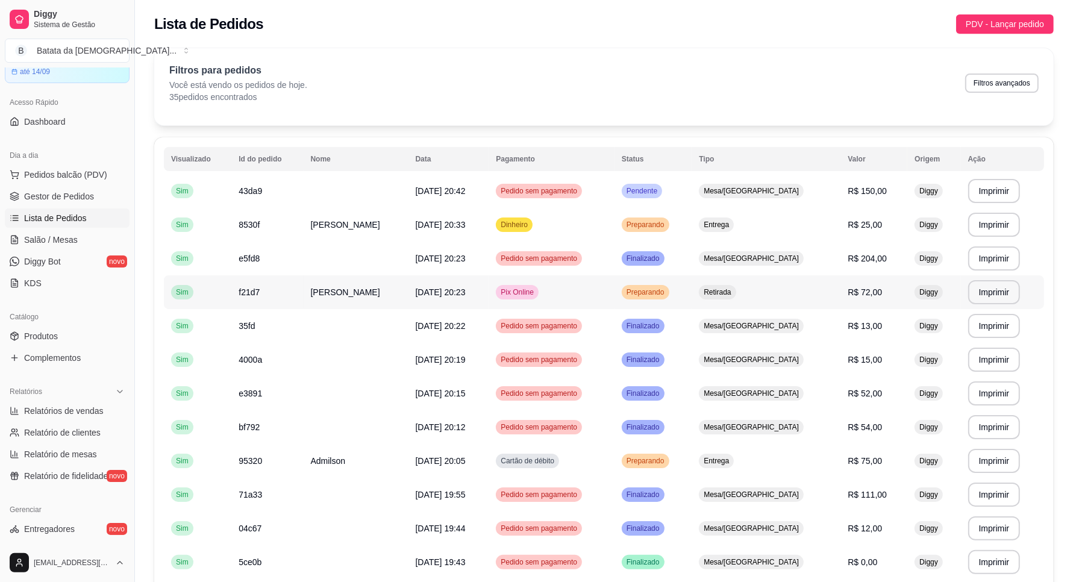
click at [615, 302] on td "Pix Online" at bounding box center [552, 292] width 126 height 34
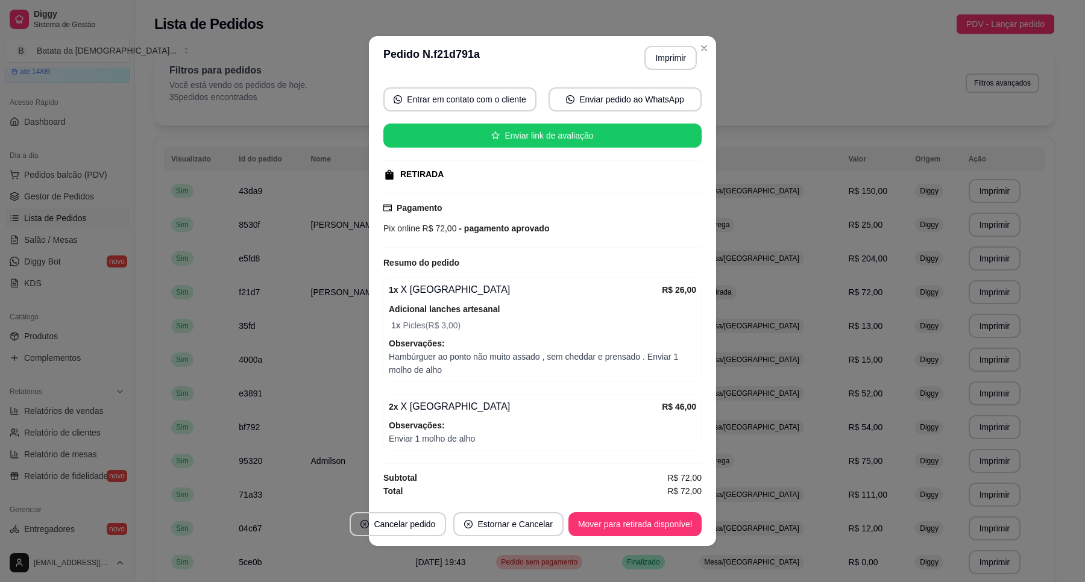
scroll to position [2, 0]
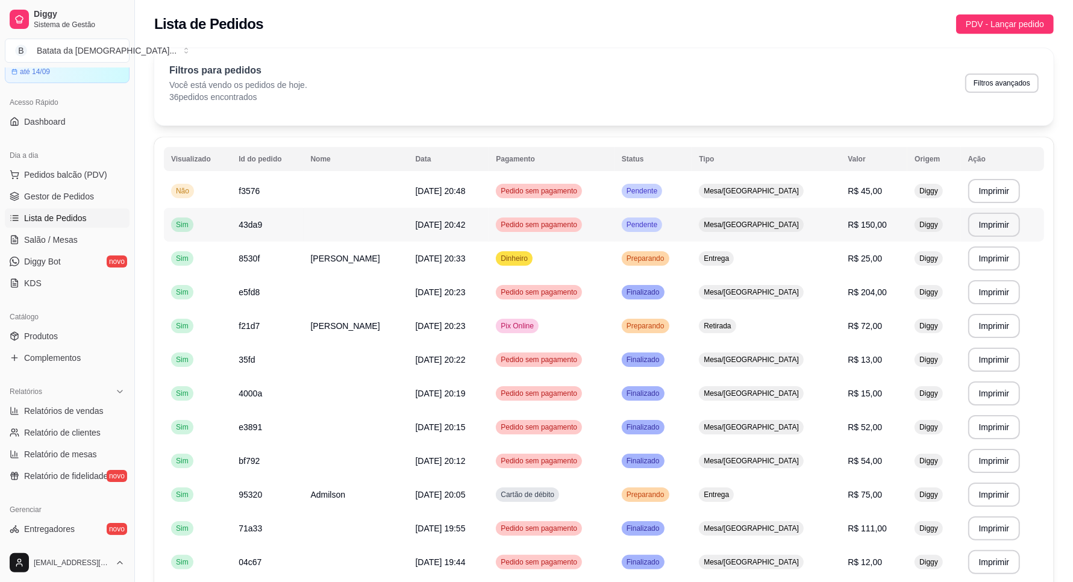
click at [755, 222] on span "Mesa/[GEOGRAPHIC_DATA]" at bounding box center [751, 225] width 100 height 10
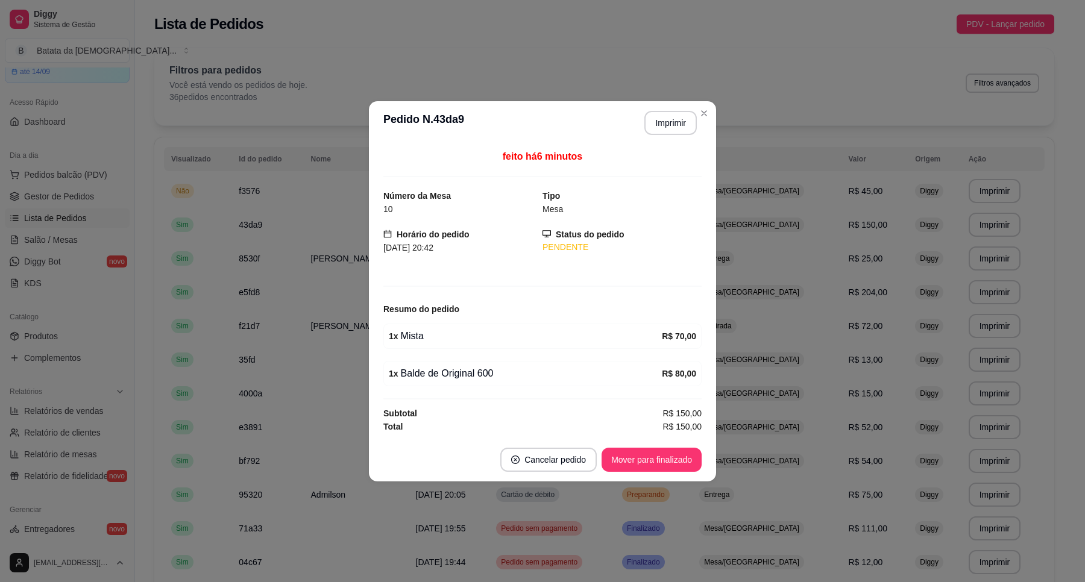
click at [704, 127] on header "**********" at bounding box center [542, 122] width 347 height 43
click at [711, 121] on header "**********" at bounding box center [542, 122] width 347 height 43
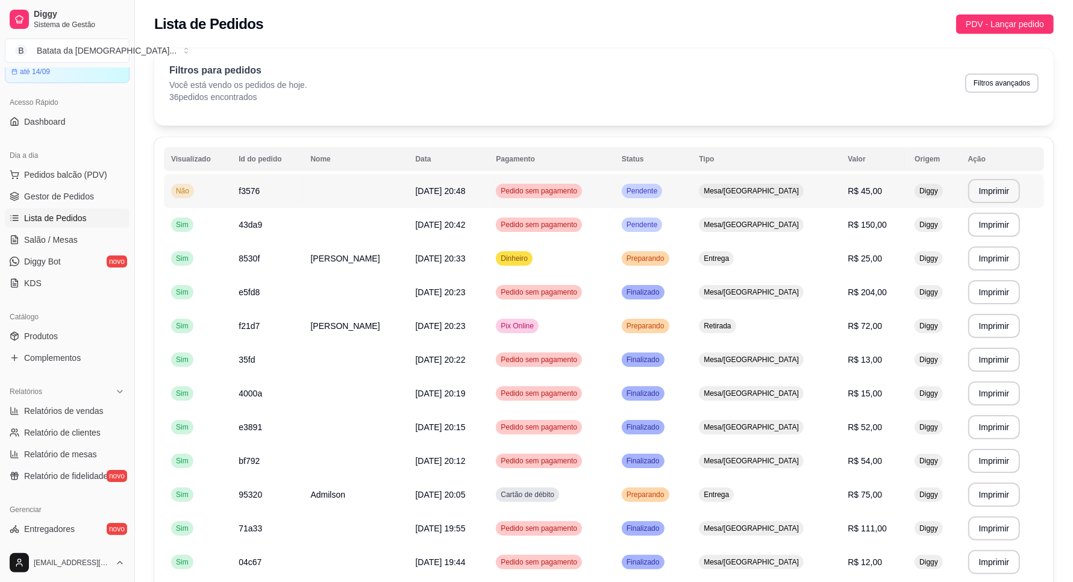
click at [692, 192] on td "Pendente" at bounding box center [653, 191] width 77 height 34
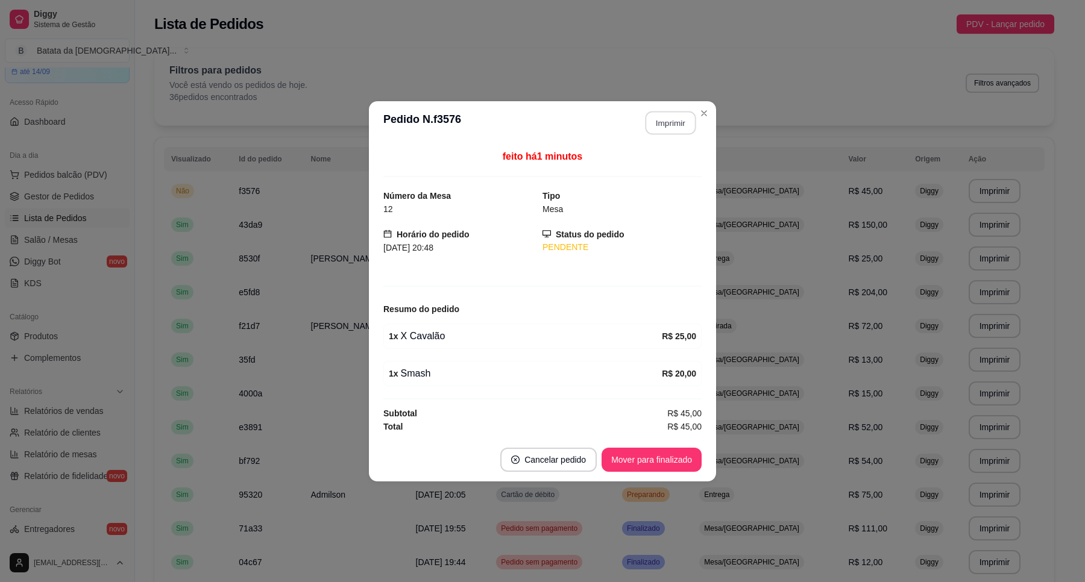
click at [669, 122] on button "Imprimir" at bounding box center [670, 123] width 51 height 24
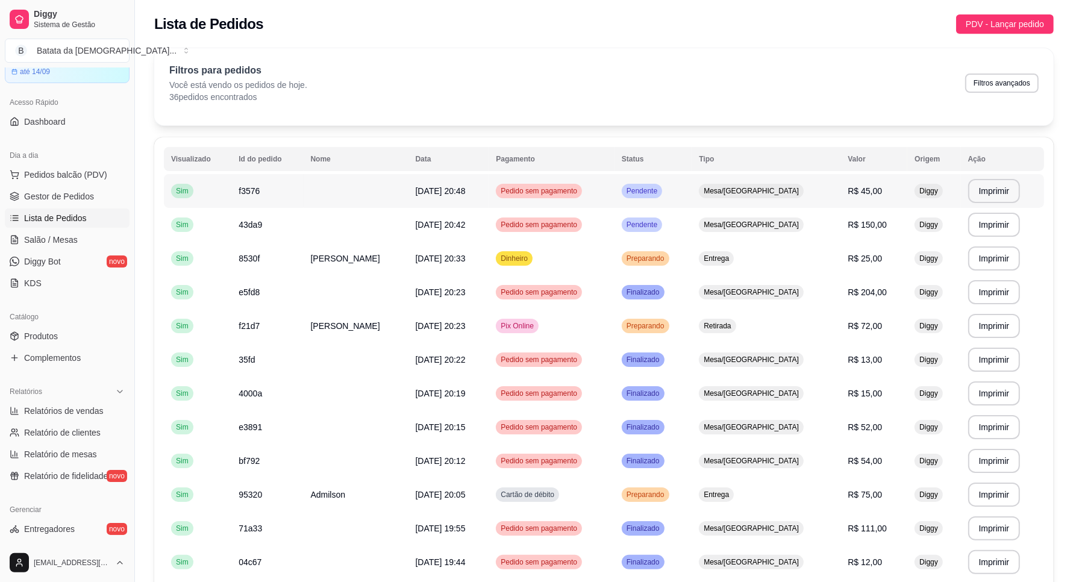
click at [751, 178] on td "Mesa/[GEOGRAPHIC_DATA]" at bounding box center [766, 191] width 149 height 34
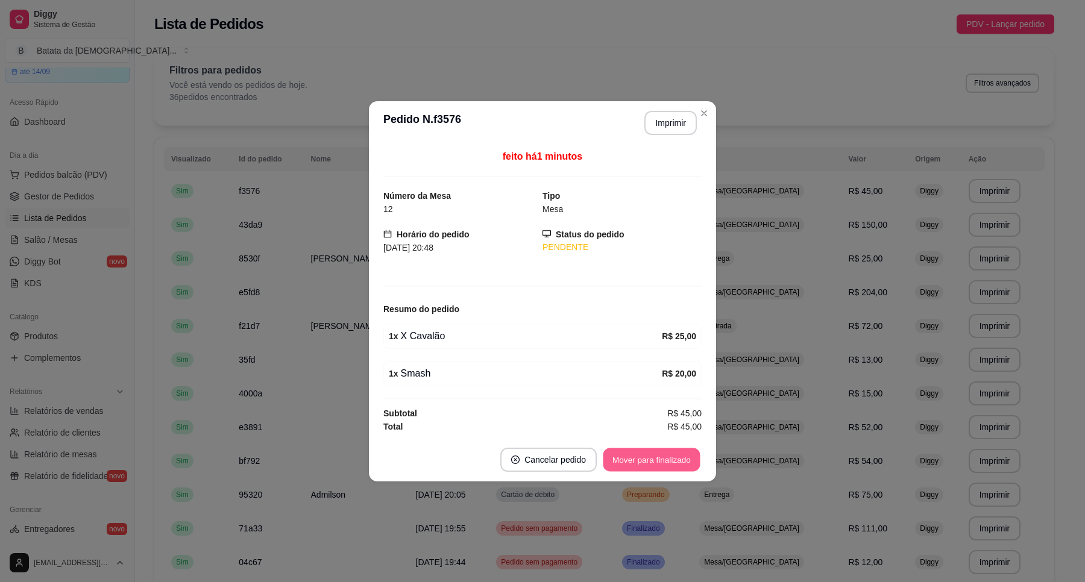
click at [676, 467] on button "Mover para finalizado" at bounding box center [651, 460] width 97 height 24
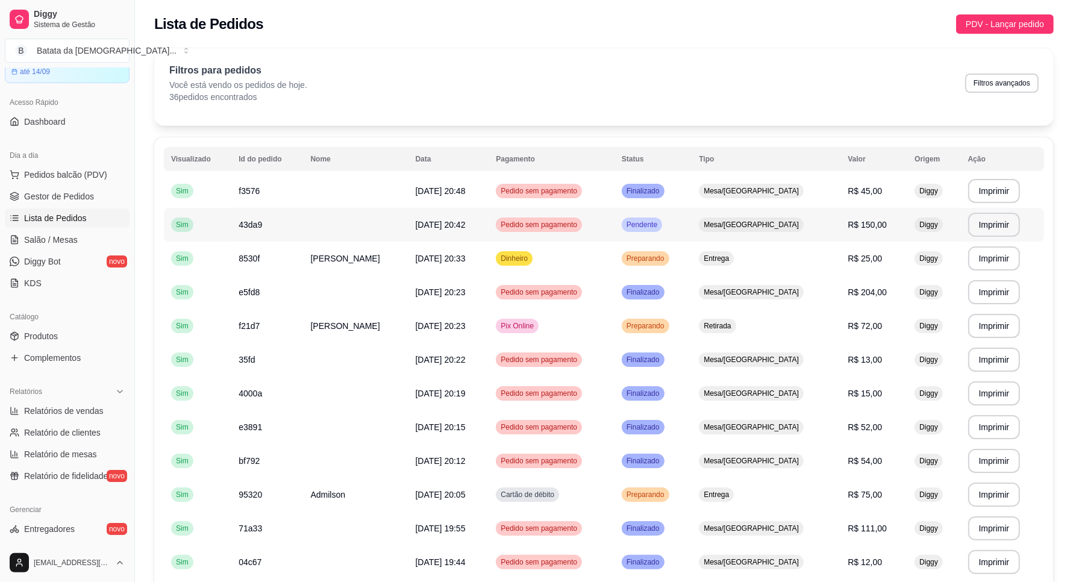
click at [747, 219] on div "Mesa/[GEOGRAPHIC_DATA]" at bounding box center [751, 225] width 105 height 14
click at [692, 233] on td "Pendente" at bounding box center [653, 225] width 77 height 34
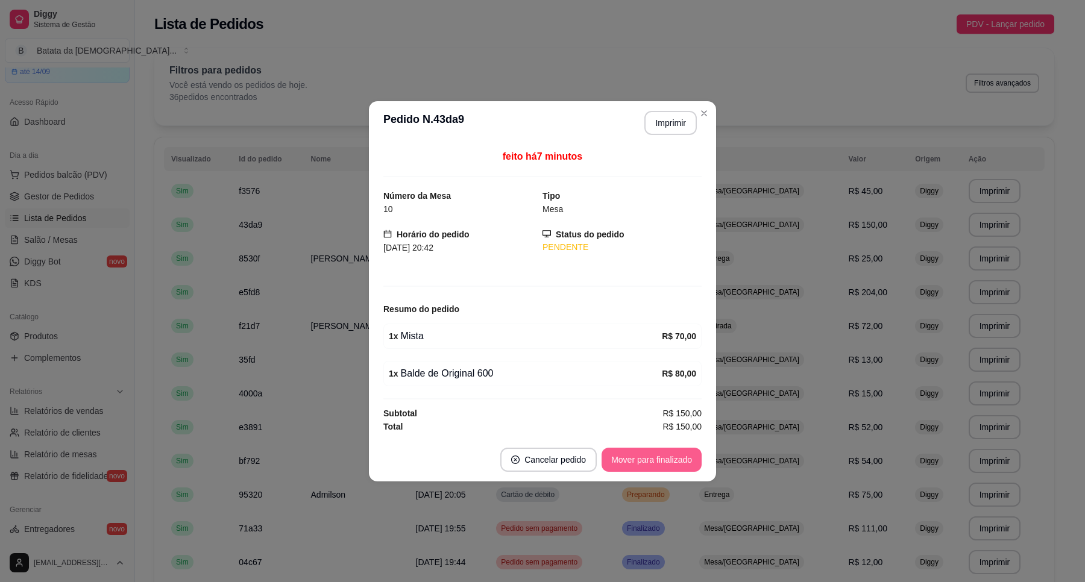
click at [674, 467] on button "Mover para finalizado" at bounding box center [651, 460] width 100 height 24
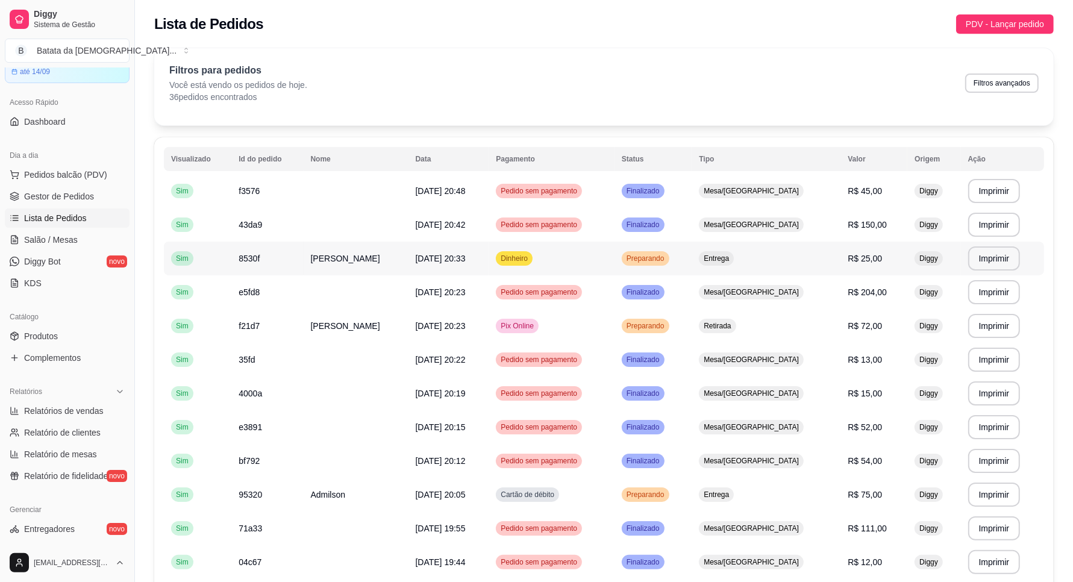
click at [767, 254] on td "Entrega" at bounding box center [766, 259] width 149 height 34
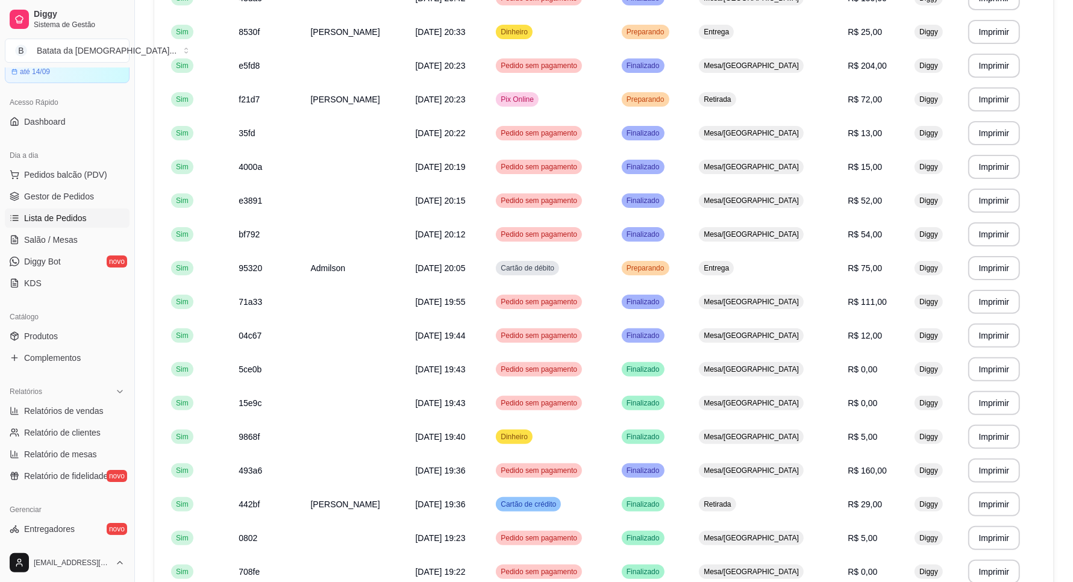
scroll to position [301, 0]
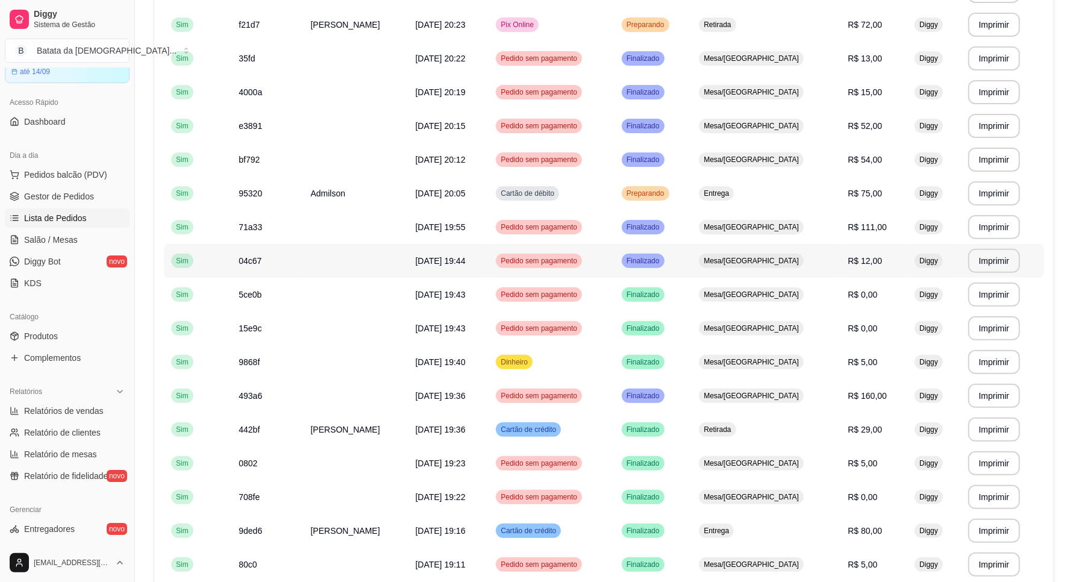
click at [770, 257] on span "Mesa/[GEOGRAPHIC_DATA]" at bounding box center [751, 261] width 100 height 10
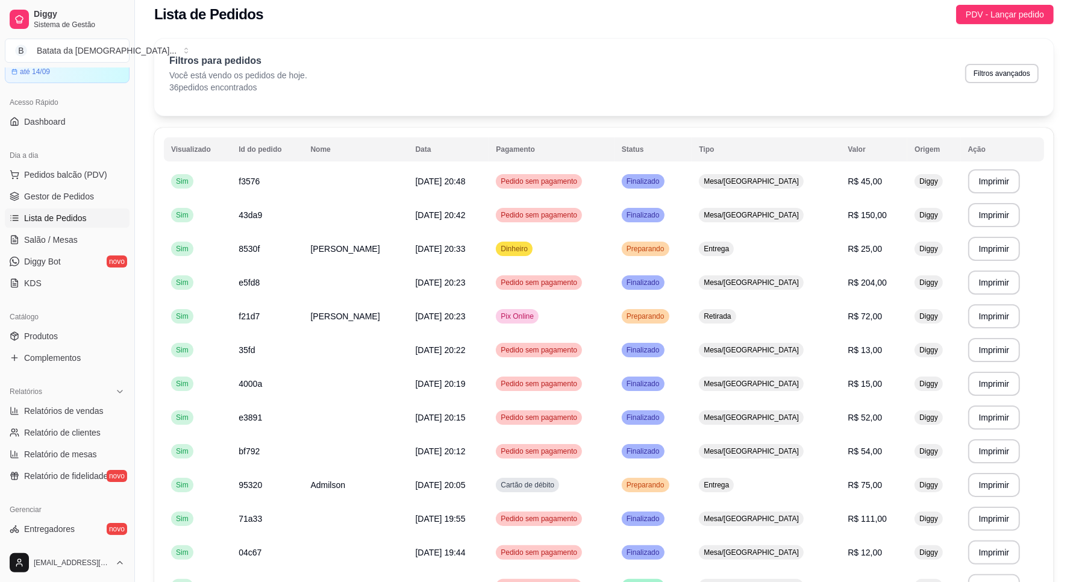
scroll to position [0, 0]
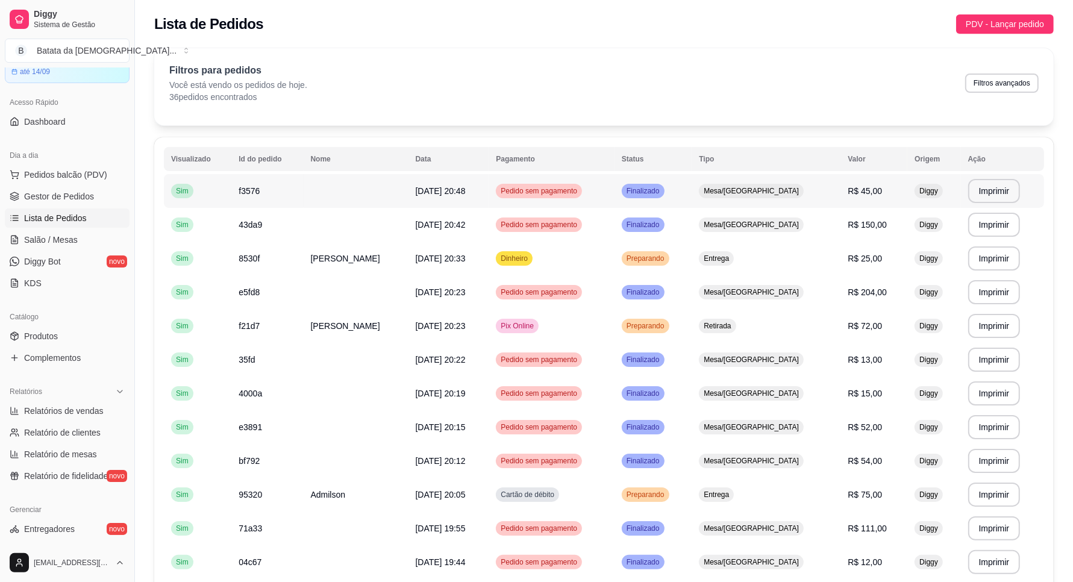
click at [692, 187] on td "Finalizado" at bounding box center [653, 191] width 77 height 34
click at [728, 225] on td "Mesa/[GEOGRAPHIC_DATA]" at bounding box center [766, 225] width 149 height 34
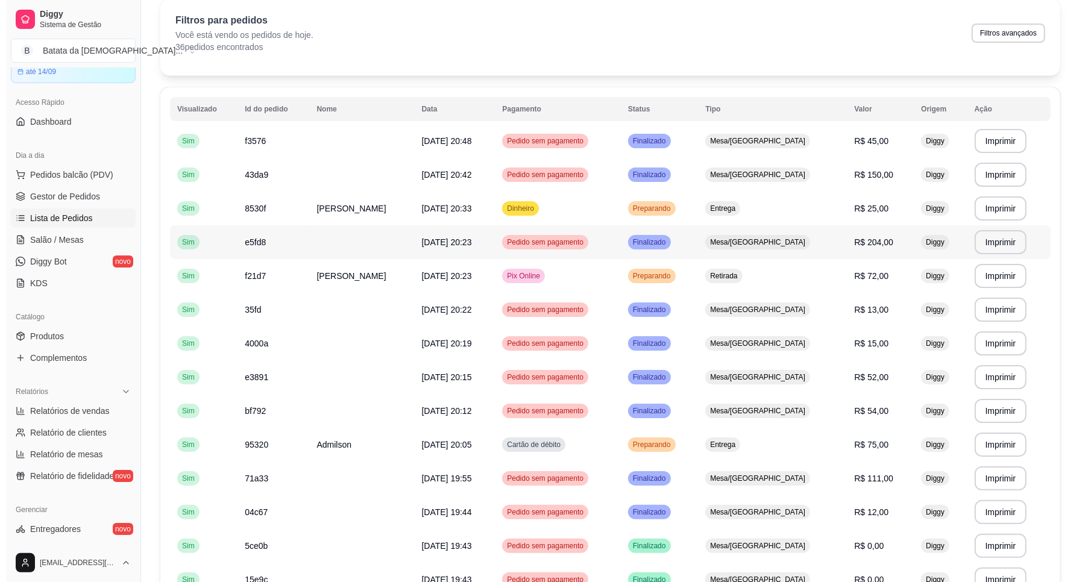
scroll to position [75, 0]
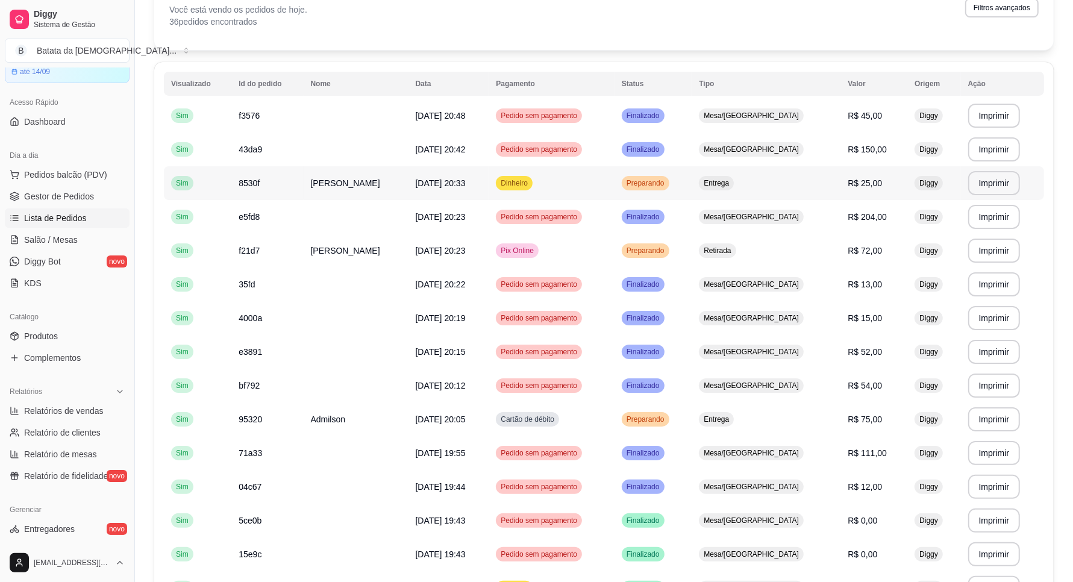
click at [742, 193] on td "Entrega" at bounding box center [766, 183] width 149 height 34
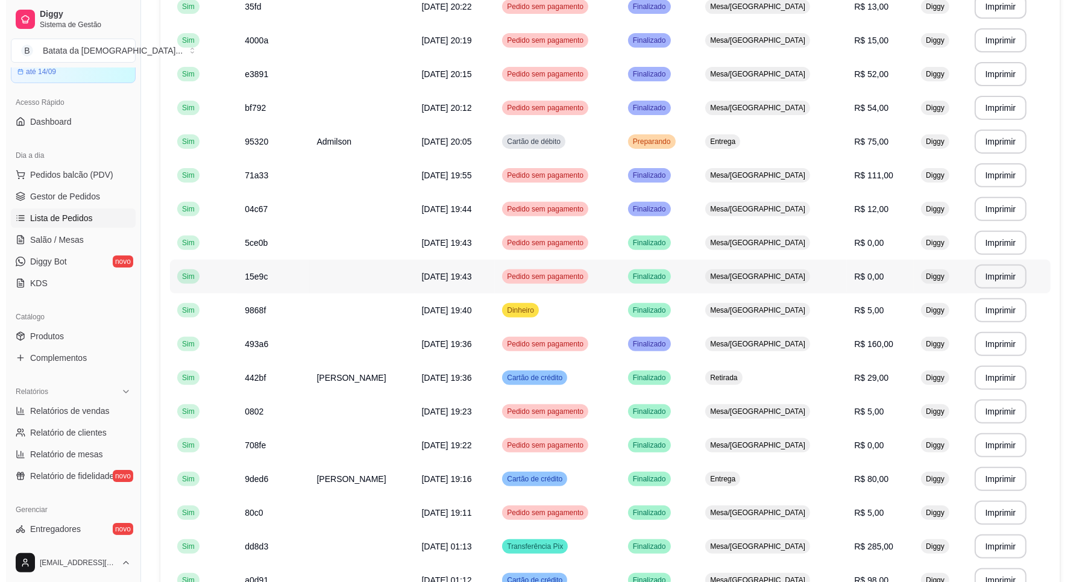
scroll to position [377, 0]
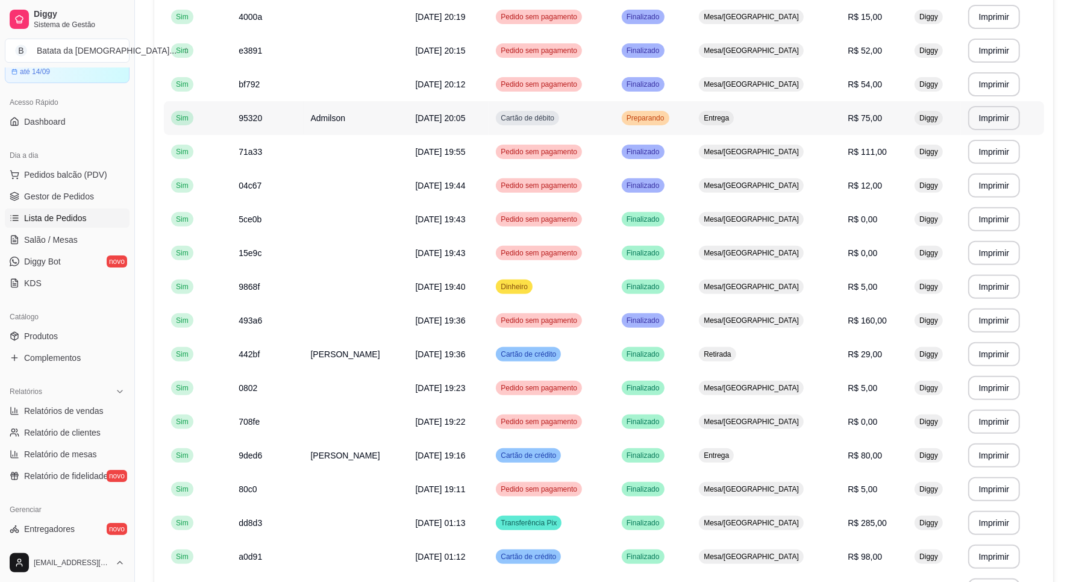
click at [683, 131] on td "Preparando" at bounding box center [653, 118] width 77 height 34
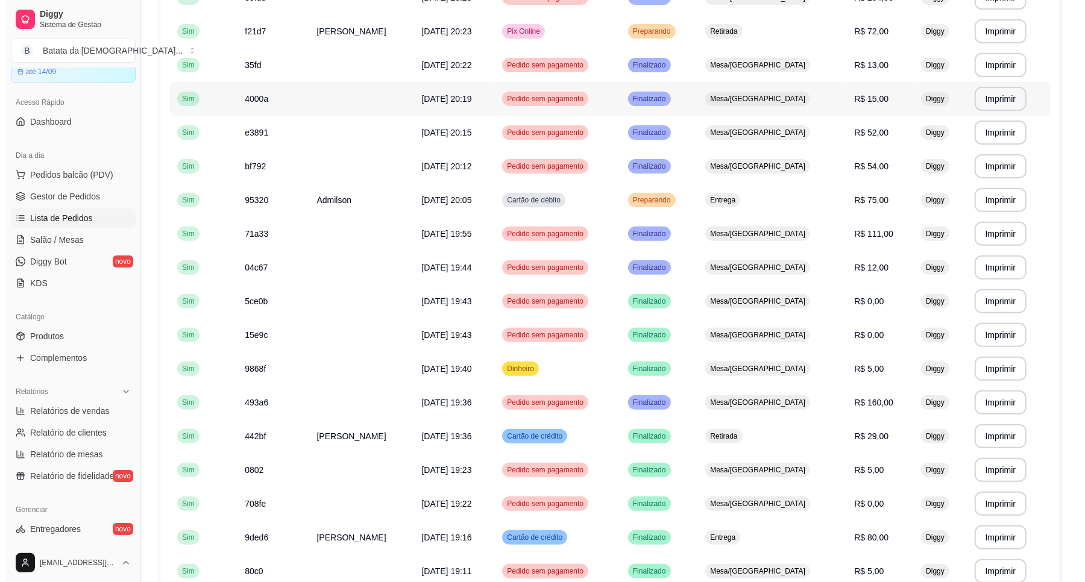
scroll to position [301, 0]
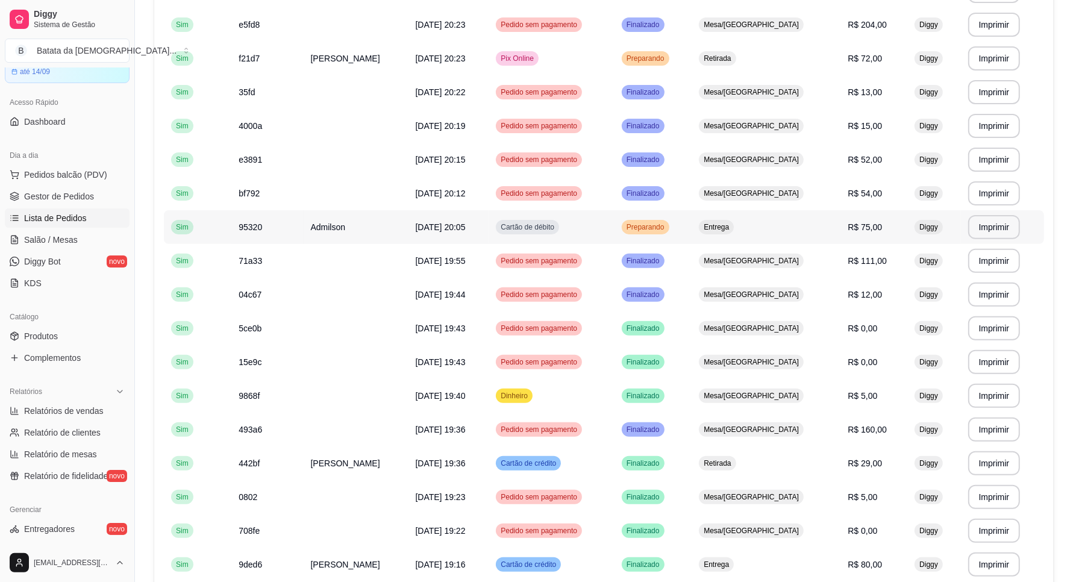
click at [580, 215] on td "Cartão de débito" at bounding box center [552, 227] width 126 height 34
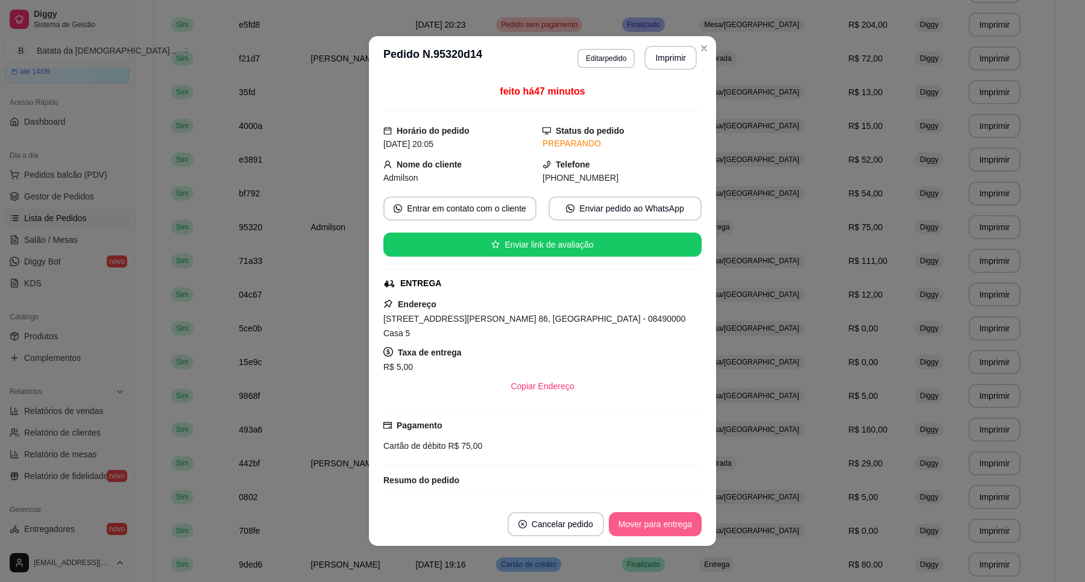
click at [648, 516] on button "Mover para entrega" at bounding box center [655, 524] width 93 height 24
click at [651, 516] on button "Mover para finalizado" at bounding box center [651, 525] width 97 height 24
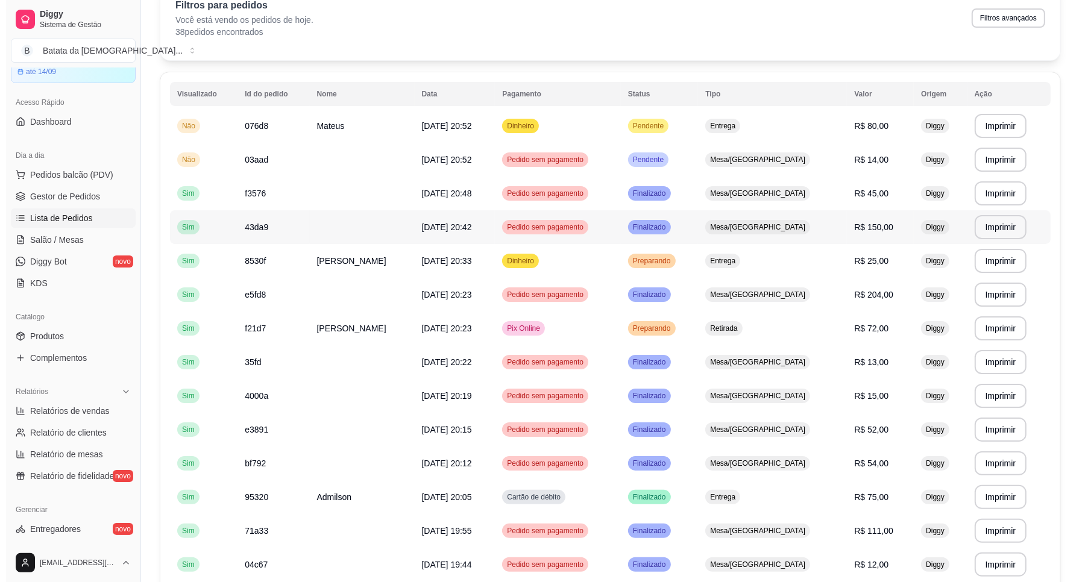
scroll to position [0, 0]
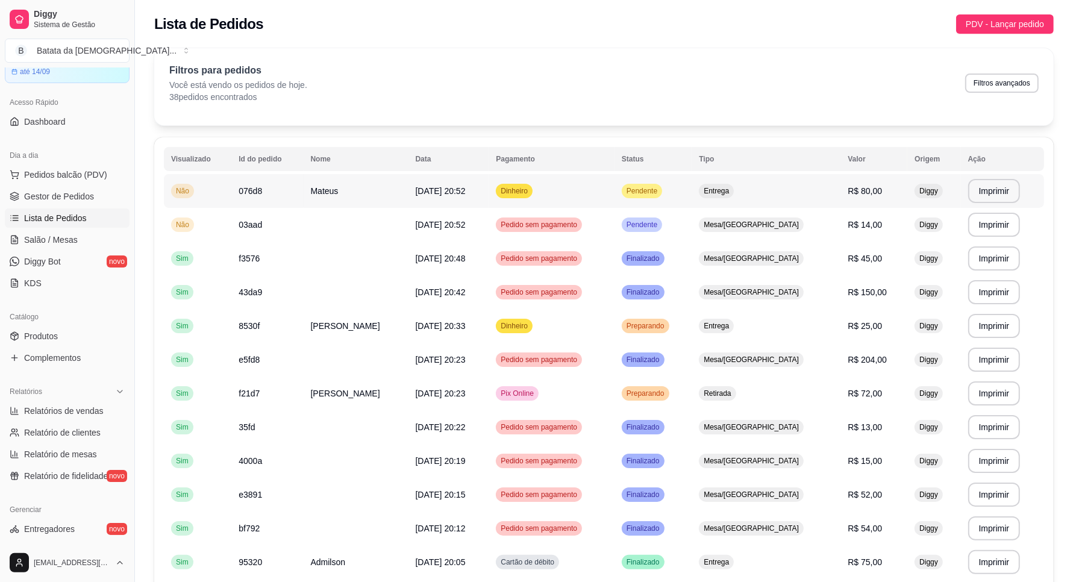
click at [692, 177] on td "Pendente" at bounding box center [653, 191] width 77 height 34
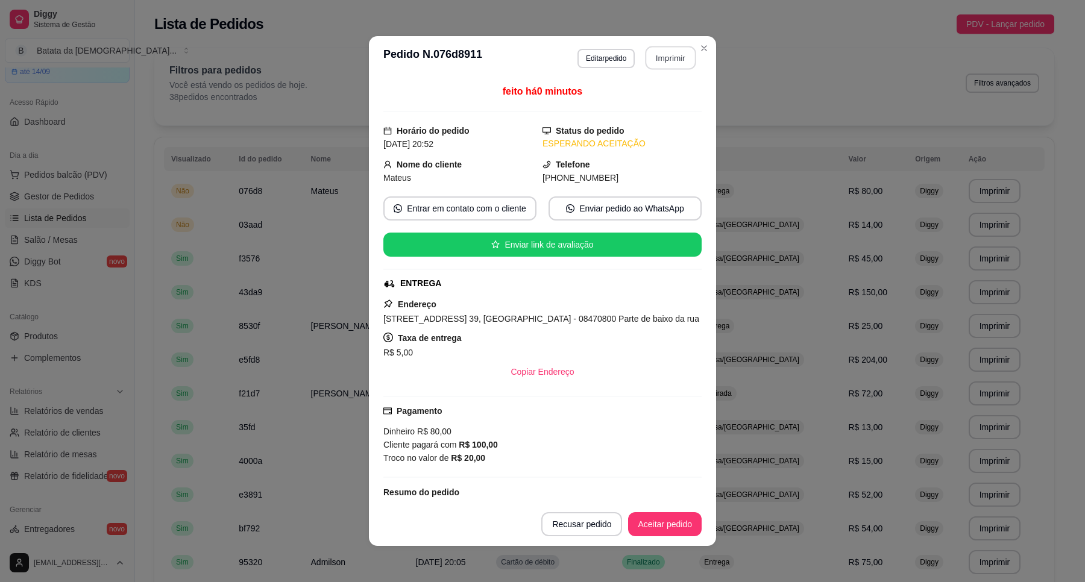
click at [670, 53] on button "Imprimir" at bounding box center [670, 58] width 51 height 24
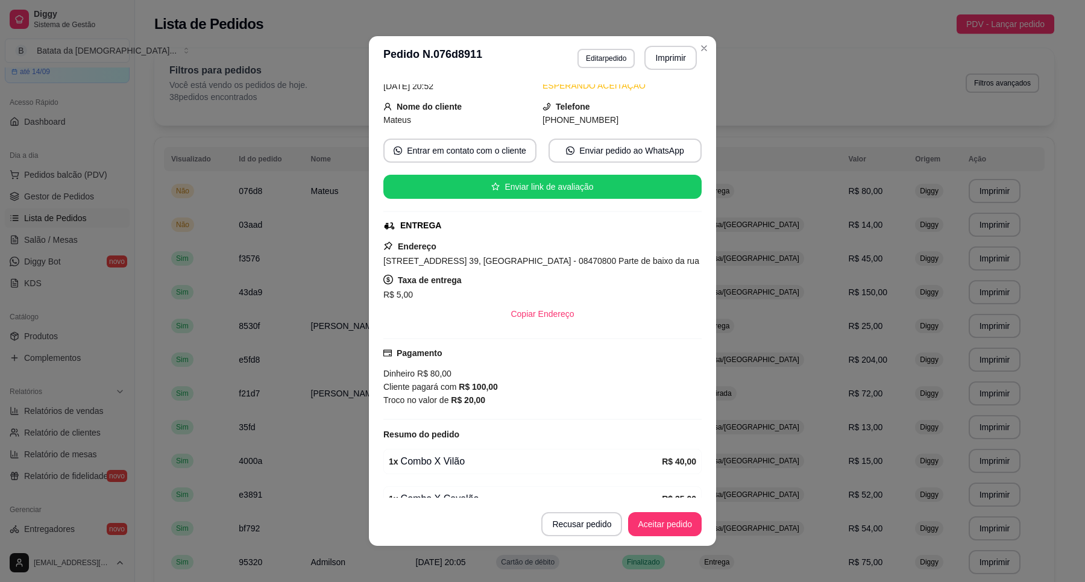
scroll to position [75, 0]
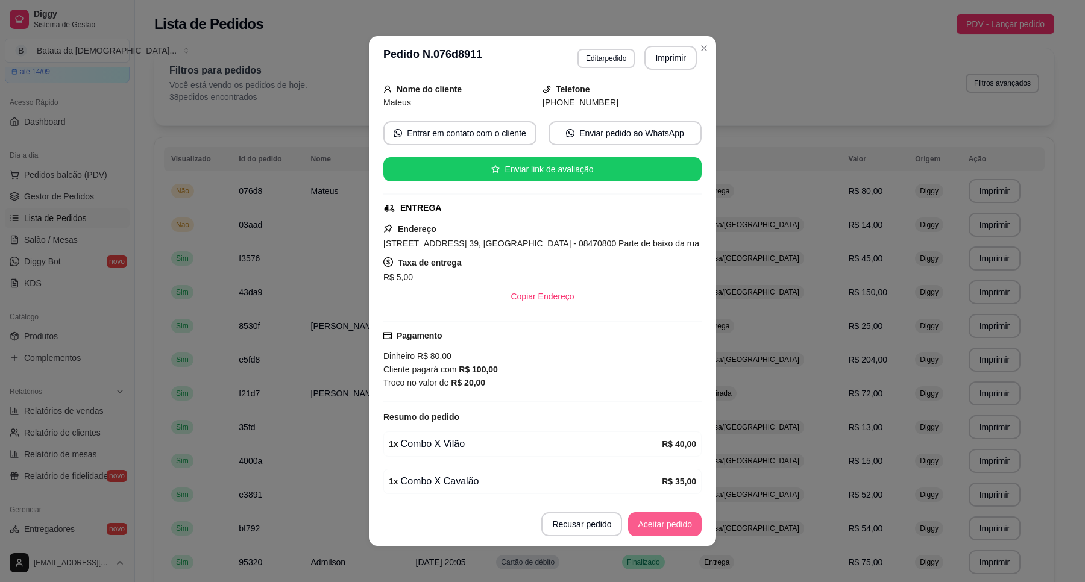
click at [675, 516] on button "Aceitar pedido" at bounding box center [665, 524] width 74 height 24
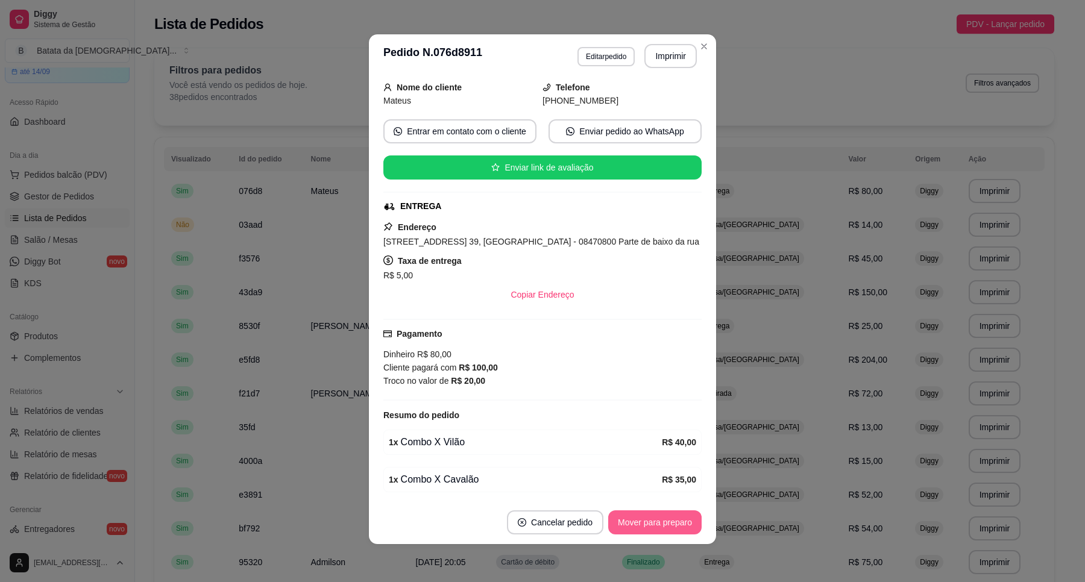
click at [676, 512] on button "Mover para preparo" at bounding box center [654, 522] width 93 height 24
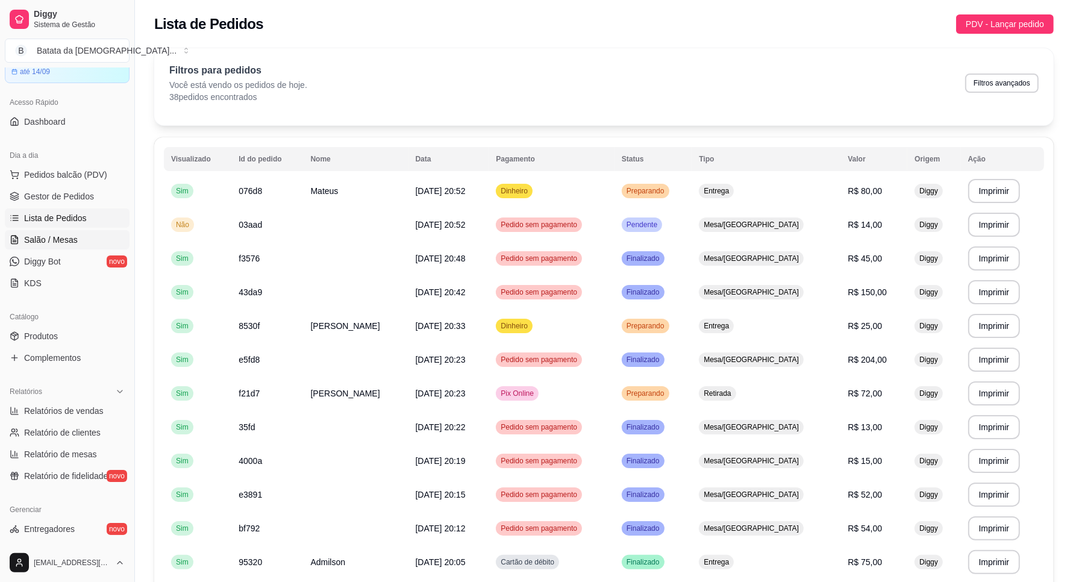
click at [82, 239] on link "Salão / Mesas" at bounding box center [67, 239] width 125 height 19
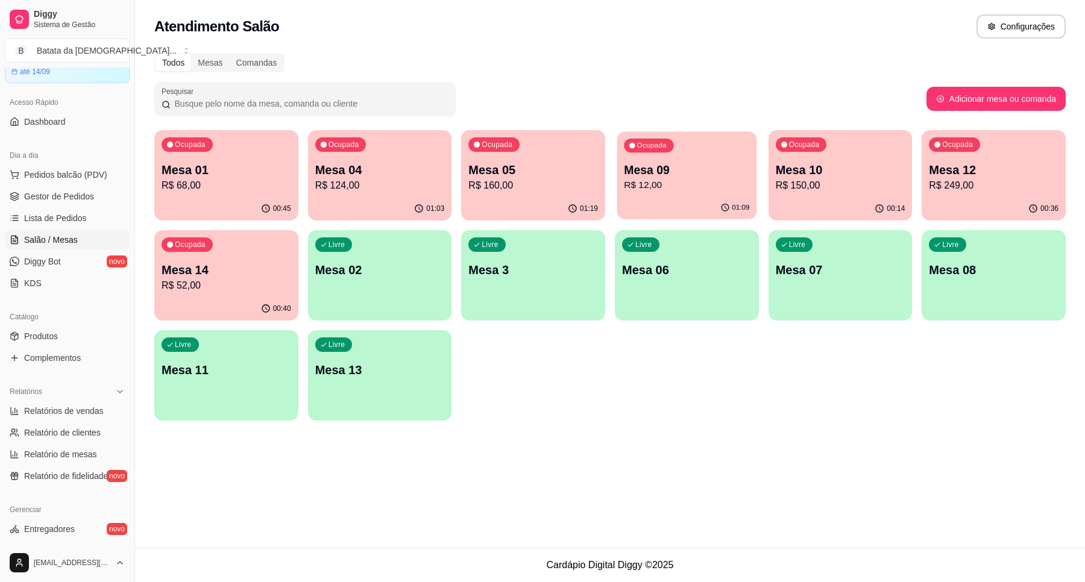
click at [644, 170] on p "Mesa 09" at bounding box center [686, 170] width 125 height 16
click at [818, 171] on p "Mesa 10" at bounding box center [841, 169] width 130 height 17
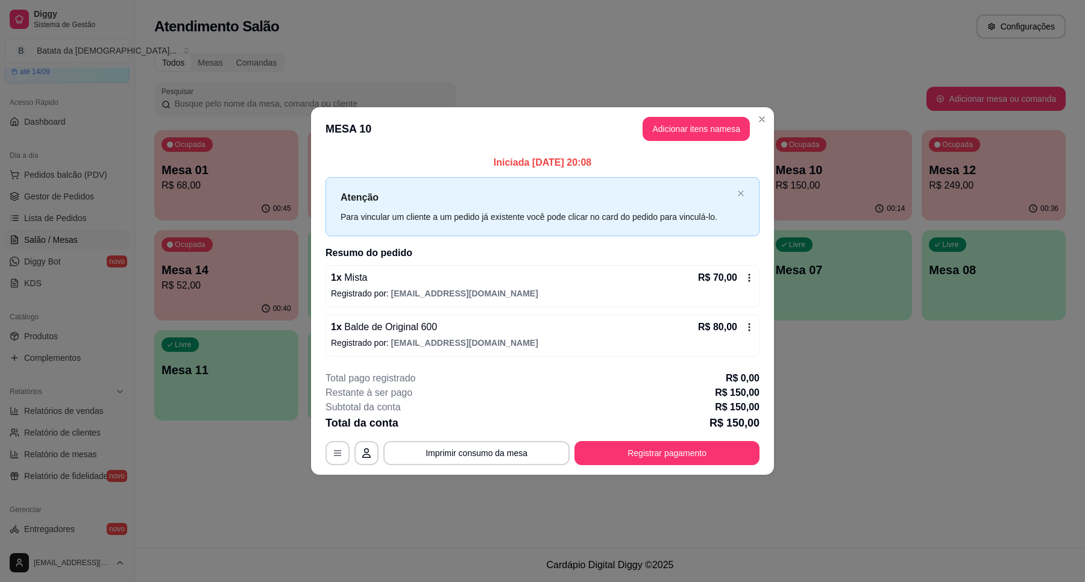
click at [749, 119] on header "MESA 10 Adicionar itens na mesa" at bounding box center [542, 128] width 463 height 43
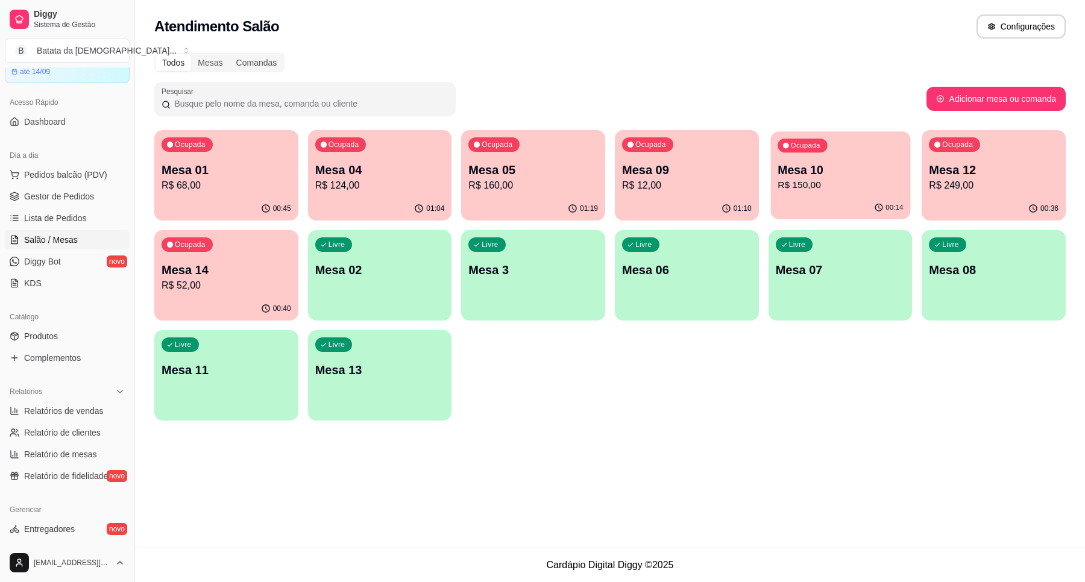
click at [847, 167] on p "Mesa 10" at bounding box center [839, 170] width 125 height 16
click at [722, 172] on p "Mesa 09" at bounding box center [686, 170] width 125 height 16
click at [723, 130] on div "Ocupada Mesa 01 R$ 68,00 00:45 Ocupada Mesa 04 R$ 124,00 01:04 Ocupada Mesa 05 …" at bounding box center [609, 275] width 911 height 290
click at [645, 181] on p "R$ 12,00" at bounding box center [687, 185] width 130 height 14
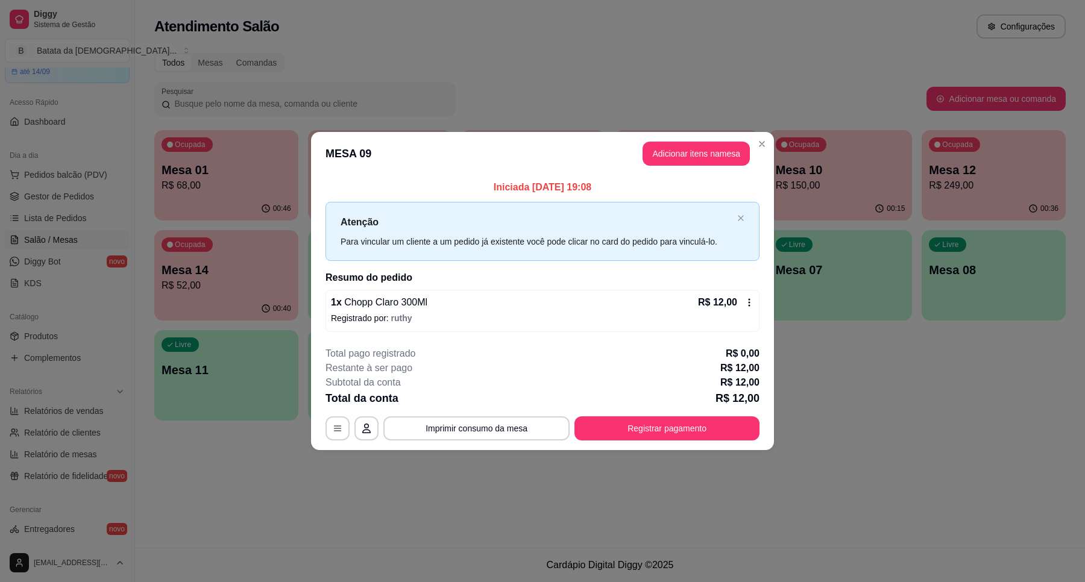
click at [746, 299] on icon at bounding box center [749, 303] width 10 height 10
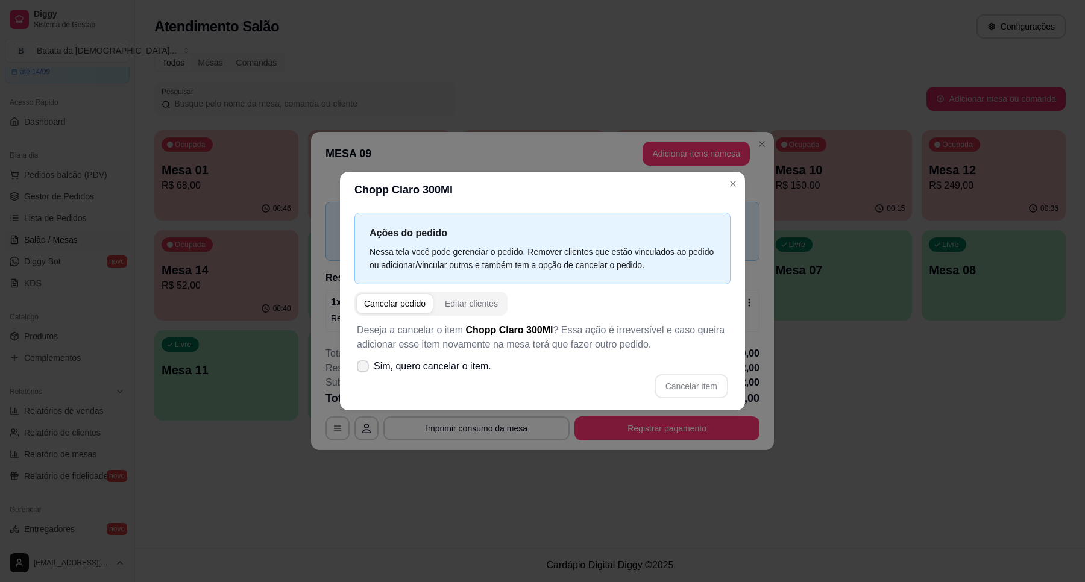
click at [372, 356] on label "Sim, quero cancelar o item." at bounding box center [424, 366] width 144 height 24
click at [364, 369] on input "Sim, quero cancelar o item." at bounding box center [360, 373] width 8 height 8
checkbox input "true"
click at [694, 384] on button "Cancelar item" at bounding box center [691, 386] width 74 height 24
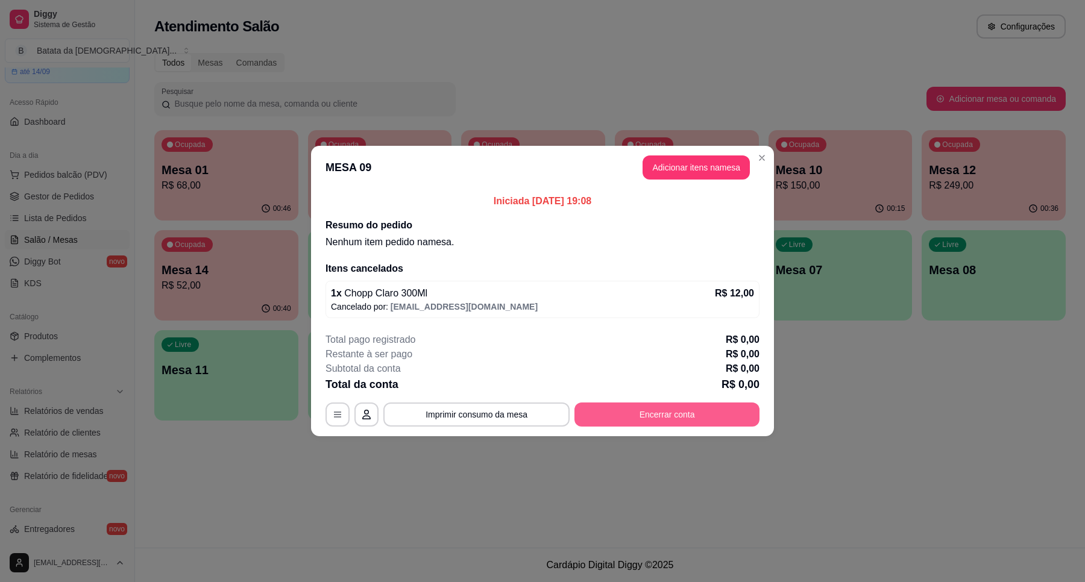
click at [719, 407] on button "Encerrar conta" at bounding box center [666, 415] width 185 height 24
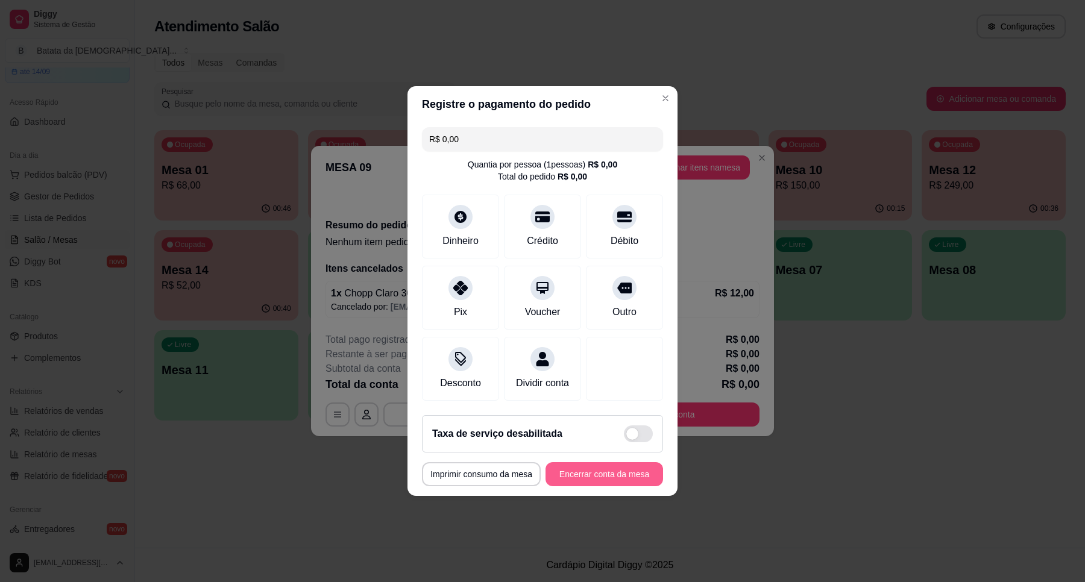
click at [618, 486] on button "Encerrar conta da mesa" at bounding box center [604, 474] width 118 height 24
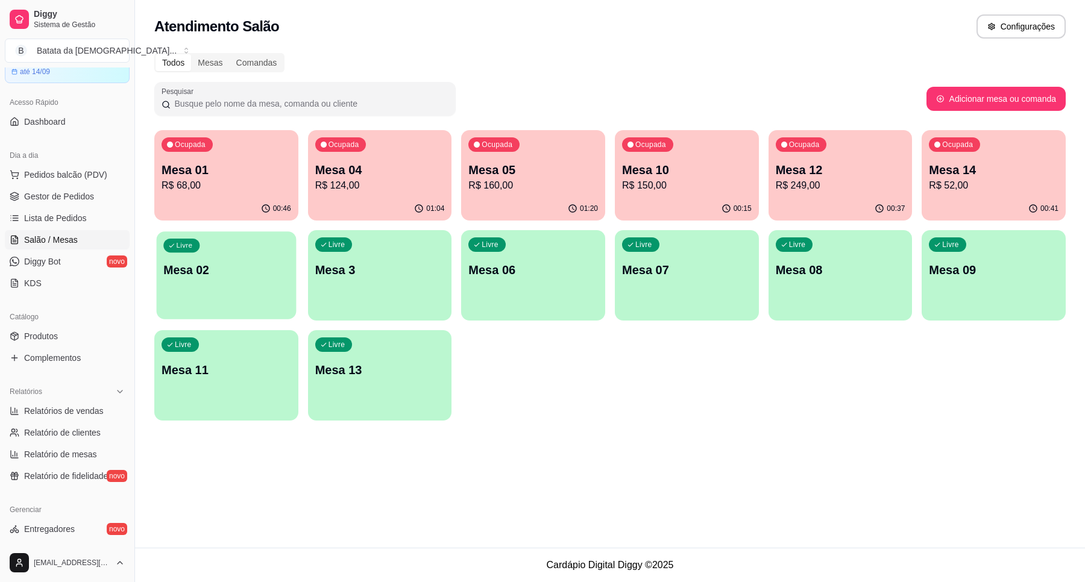
click at [215, 286] on div "Livre Mesa 02" at bounding box center [226, 268] width 139 height 74
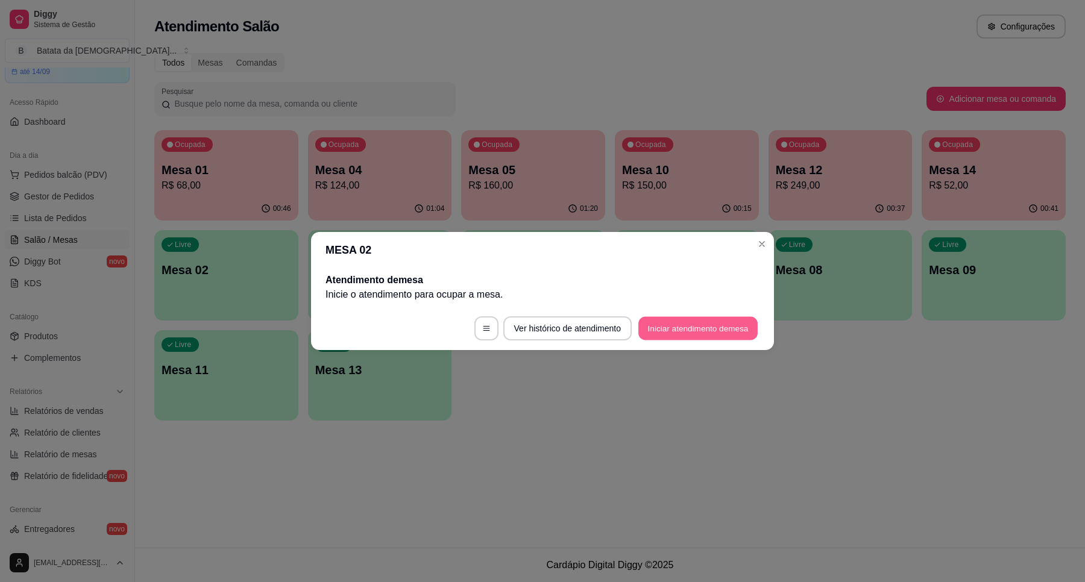
click at [707, 338] on button "Iniciar atendimento de mesa" at bounding box center [697, 329] width 119 height 24
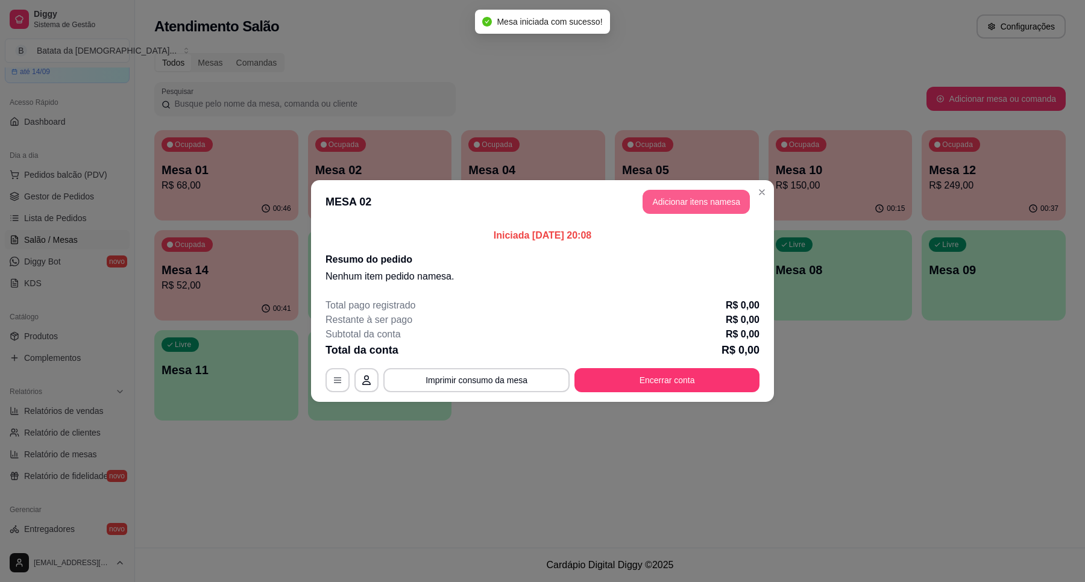
click at [675, 190] on button "Adicionar itens na mesa" at bounding box center [695, 202] width 107 height 24
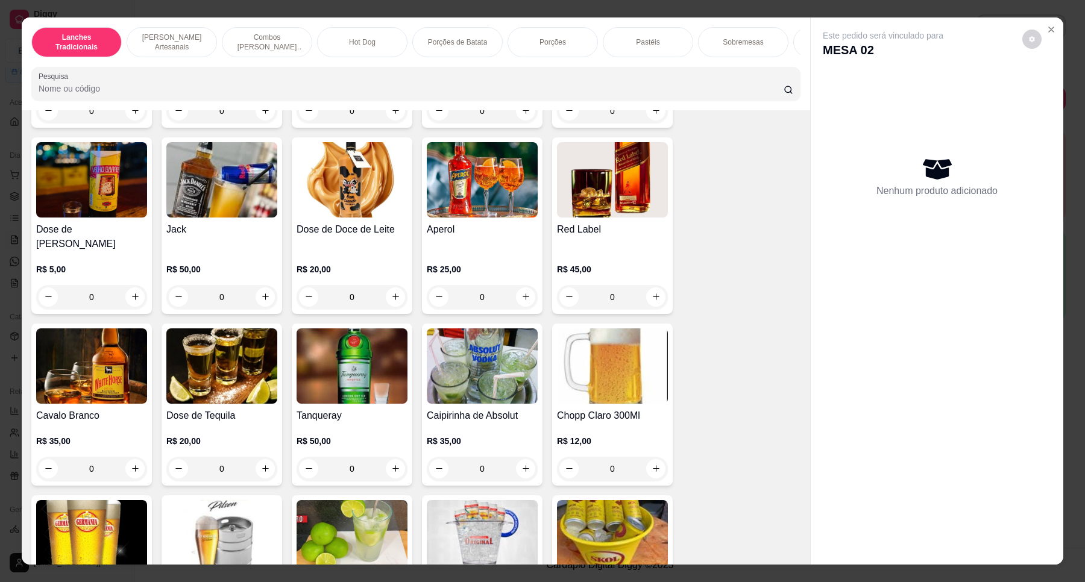
scroll to position [4293, 0]
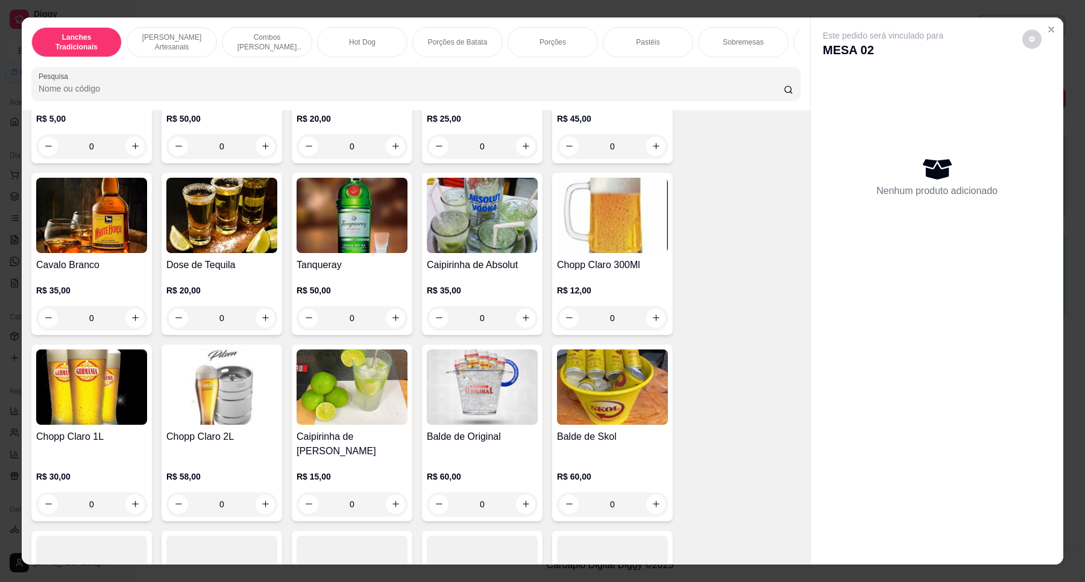
click at [636, 224] on img at bounding box center [612, 215] width 111 height 75
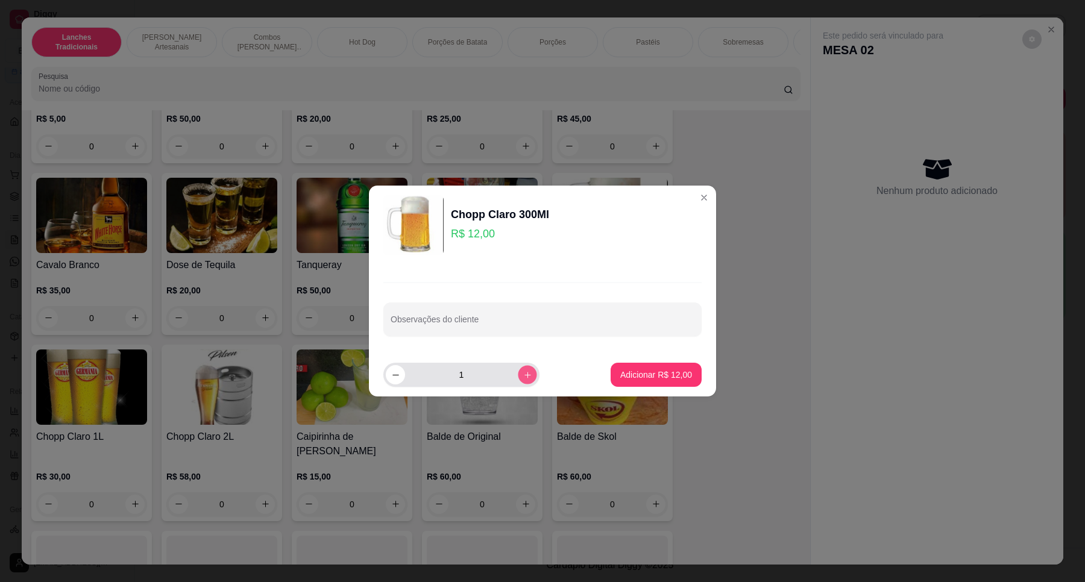
click at [523, 377] on icon "increase-product-quantity" at bounding box center [527, 375] width 9 height 9
type input "3"
click at [627, 380] on p "Adicionar R$ 36,00" at bounding box center [656, 374] width 70 height 11
type input "3"
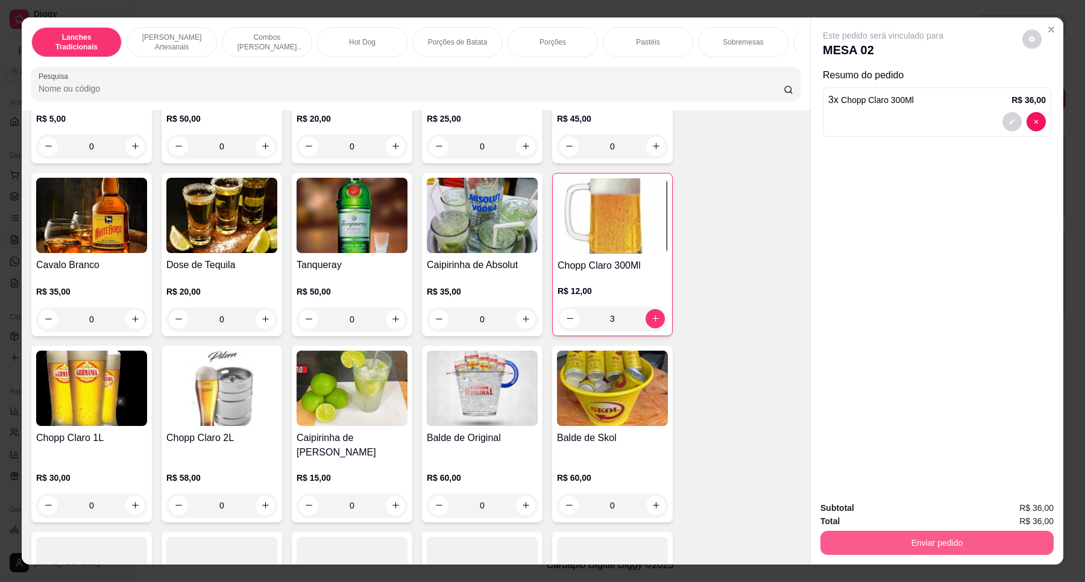
click at [953, 516] on button "Enviar pedido" at bounding box center [936, 543] width 233 height 24
click at [880, 512] on button "Não registrar e enviar pedido" at bounding box center [896, 513] width 122 height 22
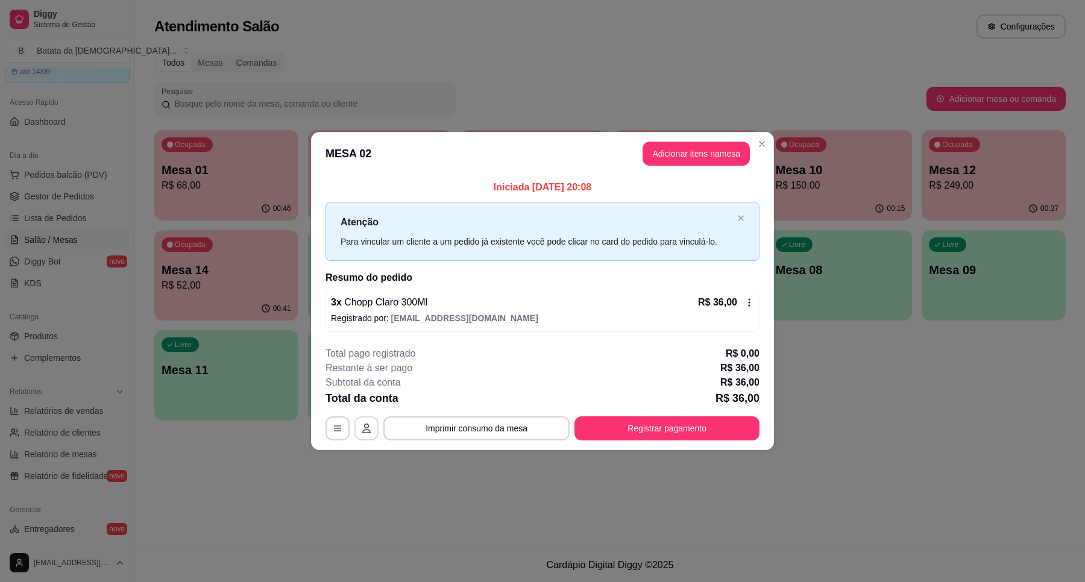
click at [372, 424] on button "button" at bounding box center [366, 428] width 24 height 24
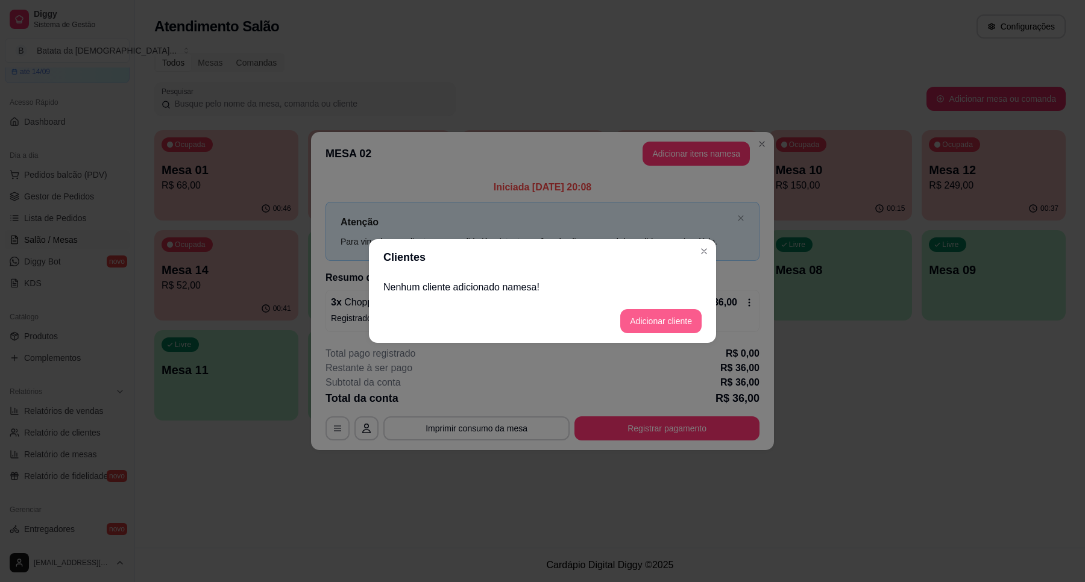
click at [666, 321] on button "Adicionar cliente" at bounding box center [660, 321] width 81 height 24
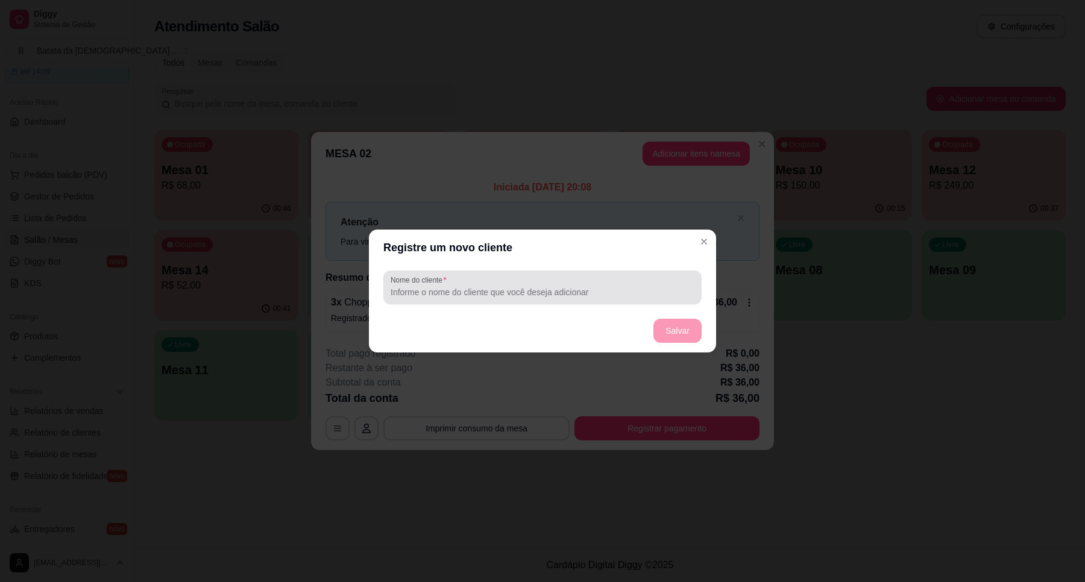
click at [550, 296] on input "Nome do cliente" at bounding box center [542, 292] width 304 height 12
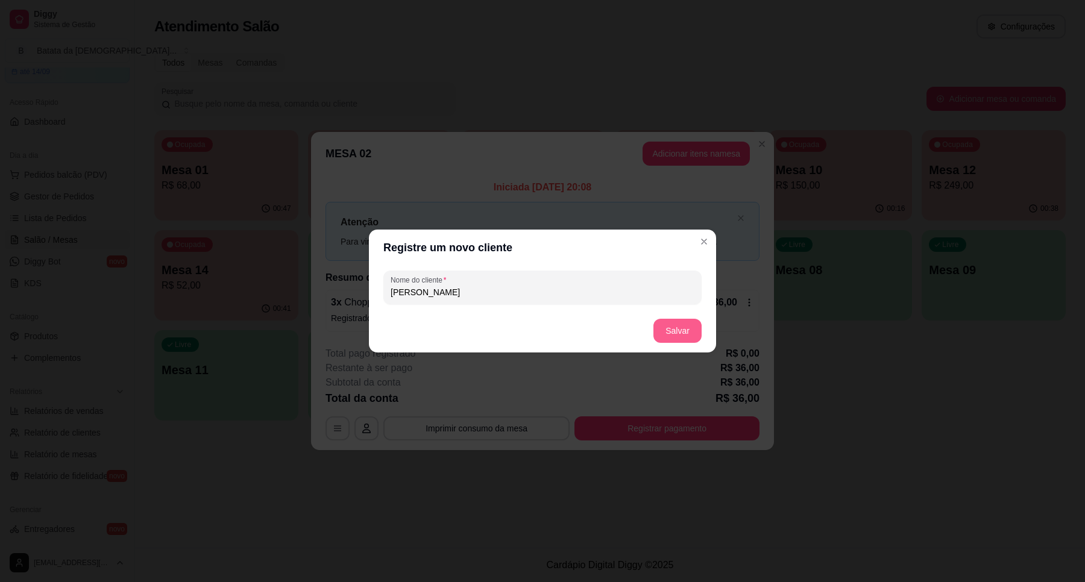
type input "giovanna"
click at [669, 324] on button "Salvar" at bounding box center [677, 331] width 48 height 24
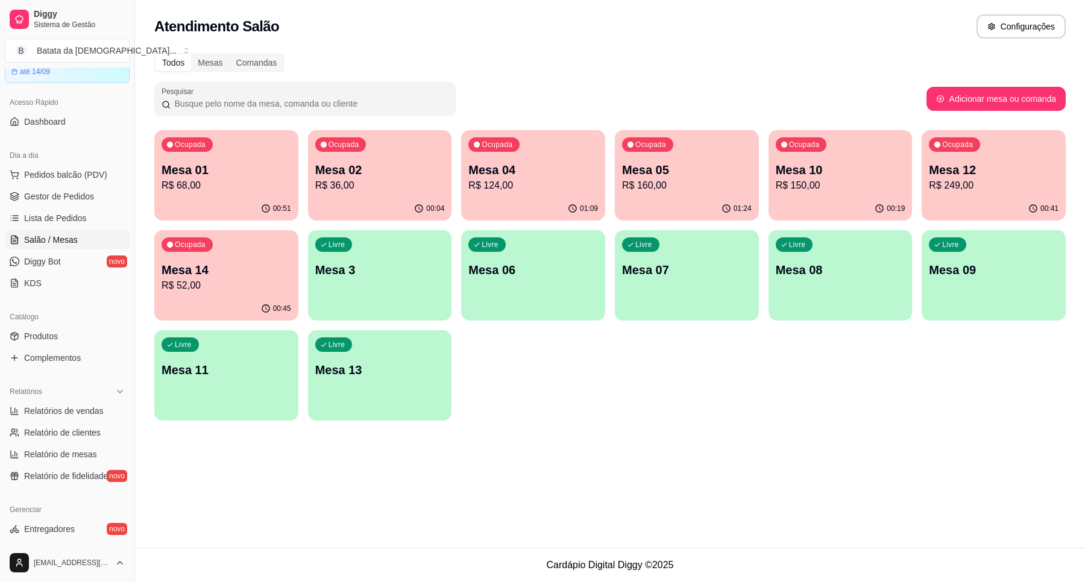
click at [580, 177] on p "Mesa 04" at bounding box center [533, 169] width 130 height 17
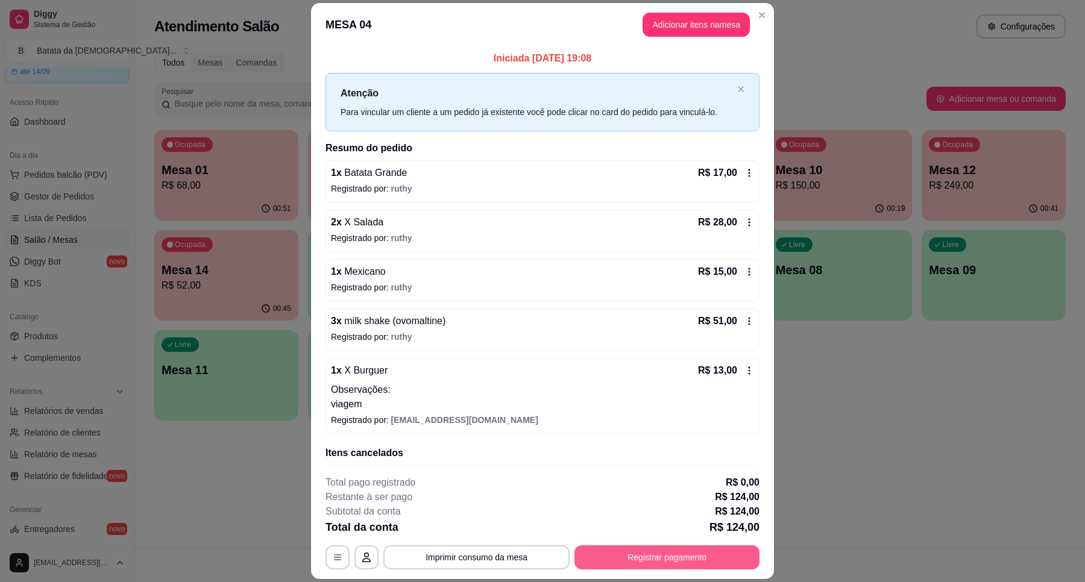
click at [665, 516] on button "Registrar pagamento" at bounding box center [666, 557] width 185 height 24
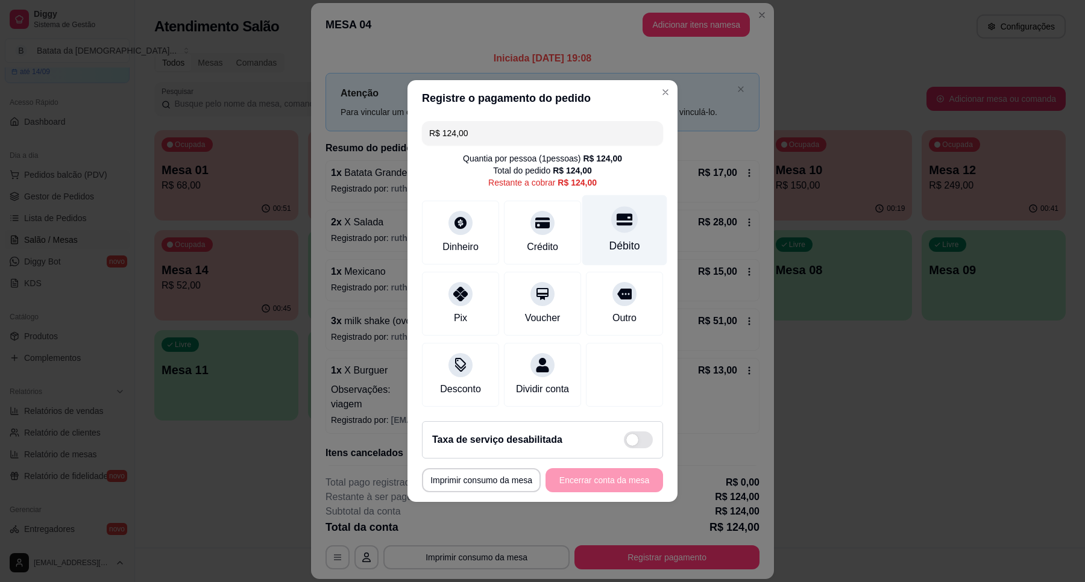
click at [611, 220] on div at bounding box center [624, 219] width 27 height 27
type input "R$ 0,00"
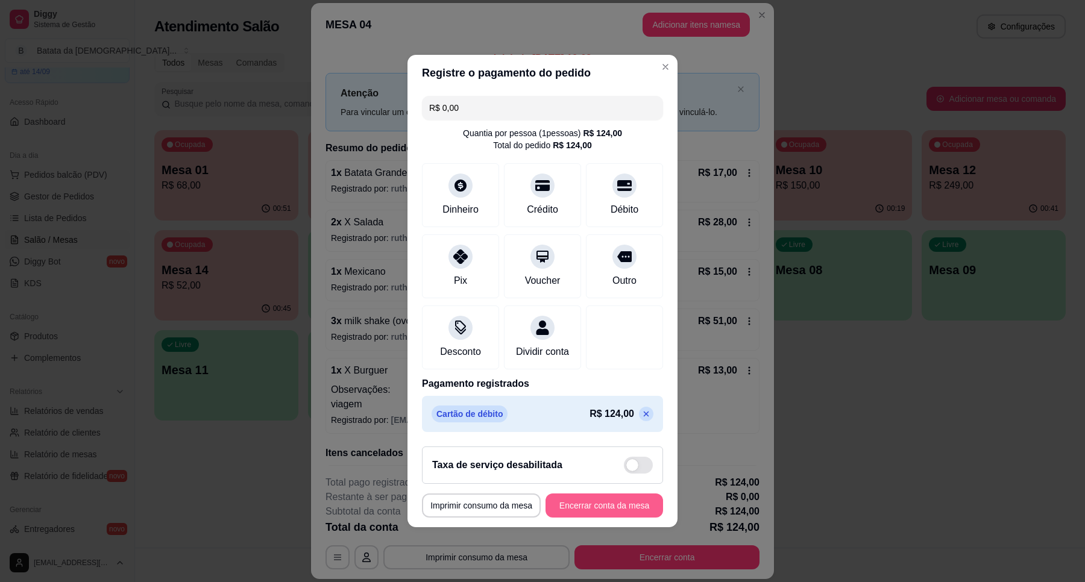
click at [594, 510] on button "Encerrar conta da mesa" at bounding box center [604, 506] width 118 height 24
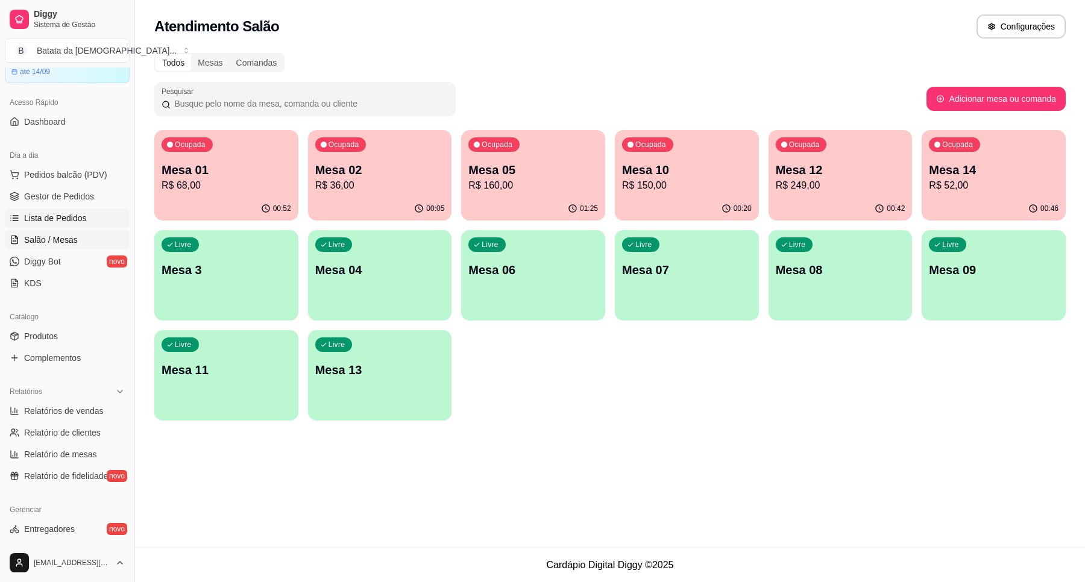
click at [90, 220] on link "Lista de Pedidos" at bounding box center [67, 217] width 125 height 19
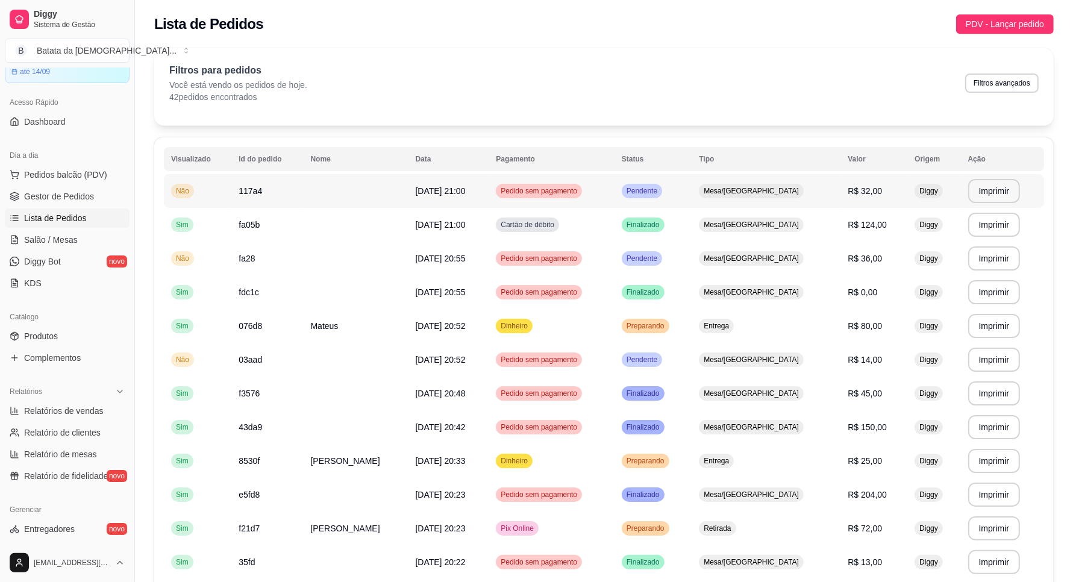
click at [645, 192] on td "Pendente" at bounding box center [653, 191] width 77 height 34
click at [806, 186] on td "Mesa/[GEOGRAPHIC_DATA]" at bounding box center [766, 191] width 149 height 34
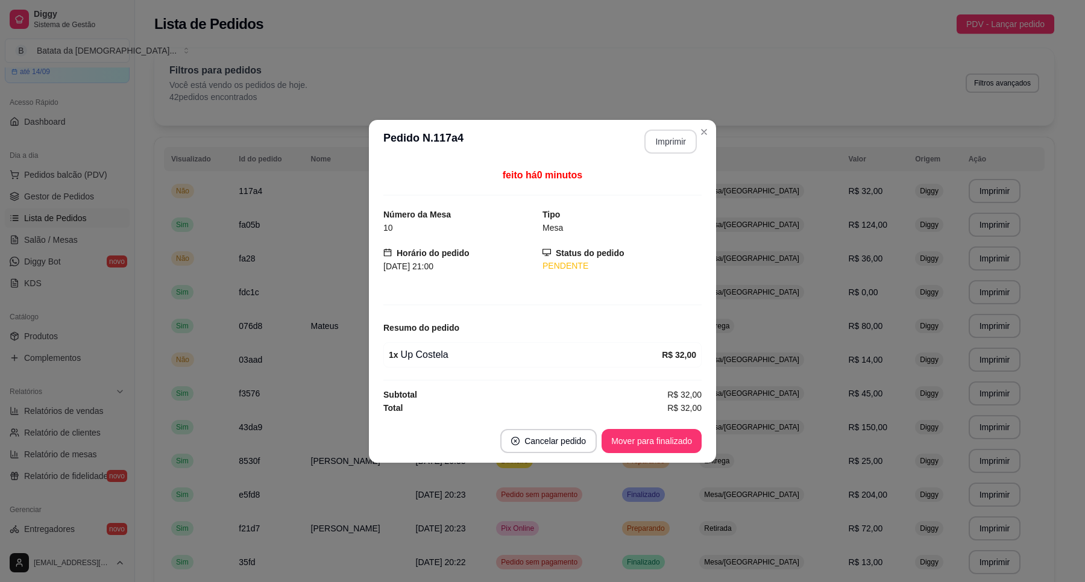
click at [660, 139] on button "Imprimir" at bounding box center [670, 142] width 52 height 24
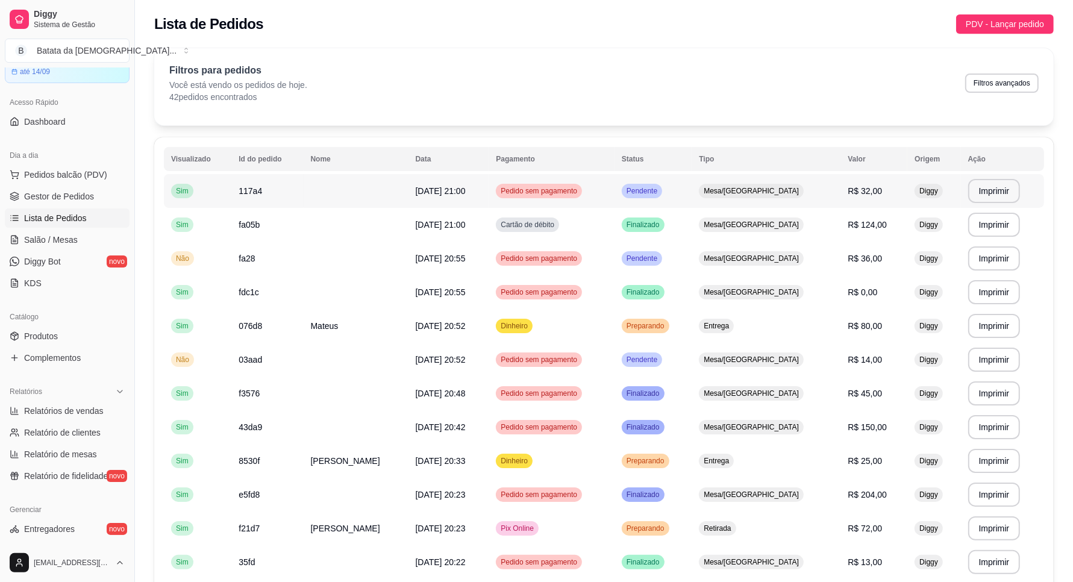
click at [816, 184] on td "Mesa/[GEOGRAPHIC_DATA]" at bounding box center [766, 191] width 149 height 34
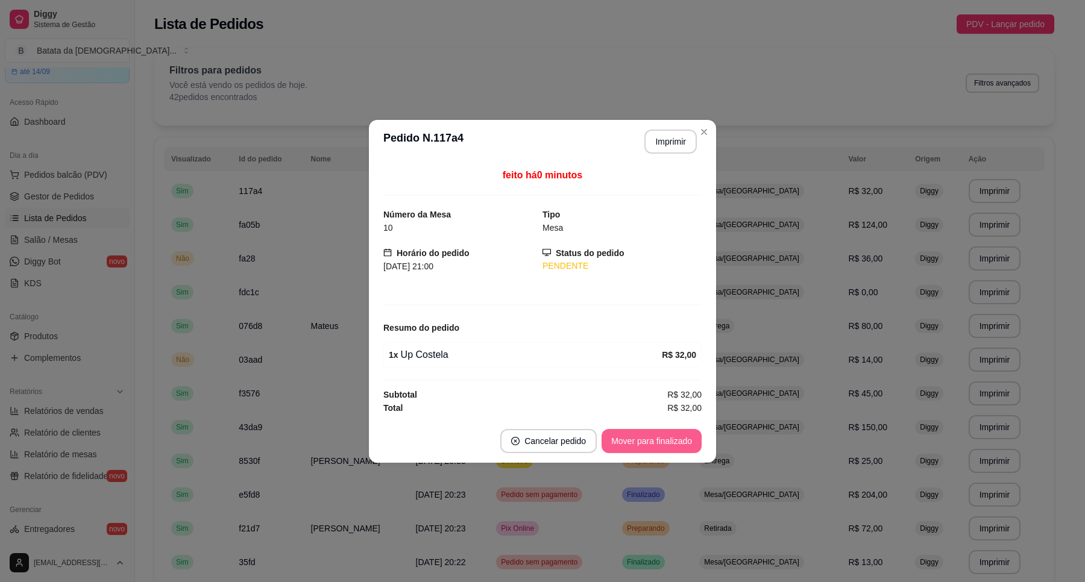
click at [633, 431] on button "Mover para finalizado" at bounding box center [651, 441] width 100 height 24
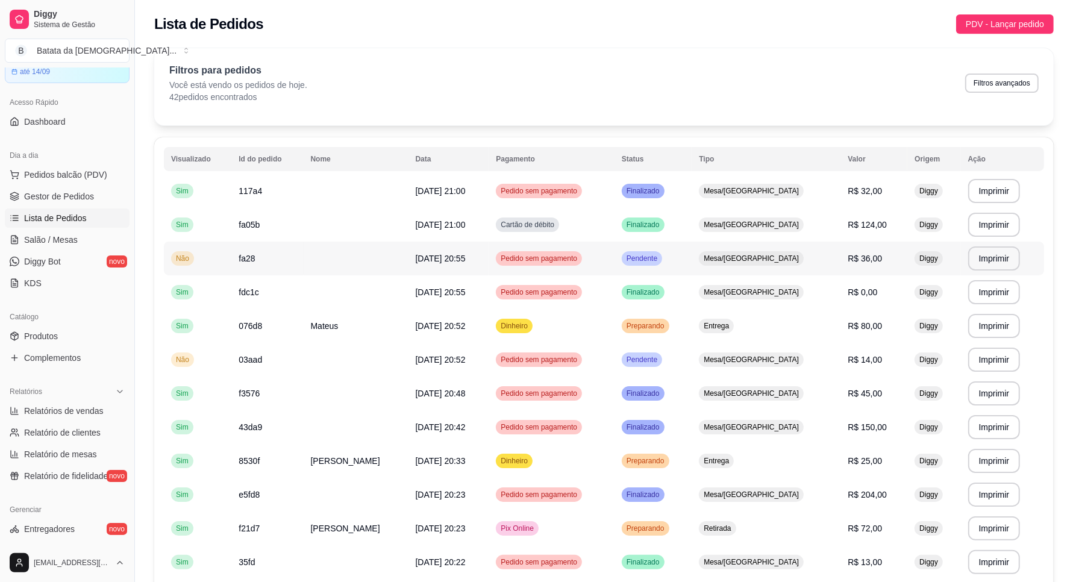
click at [754, 257] on span "Mesa/[GEOGRAPHIC_DATA]" at bounding box center [751, 259] width 100 height 10
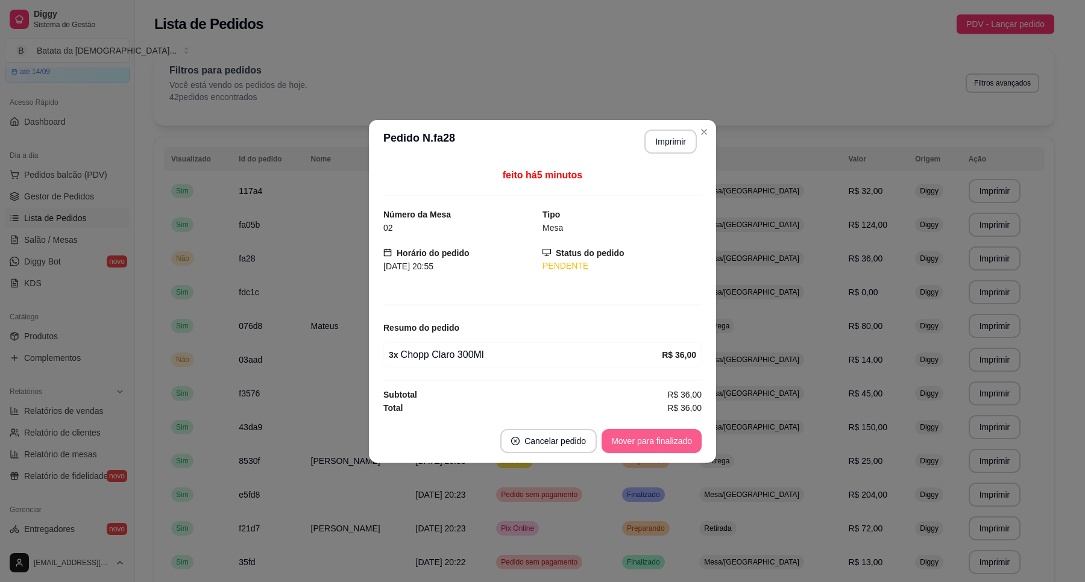
click at [678, 431] on button "Mover para finalizado" at bounding box center [651, 441] width 100 height 24
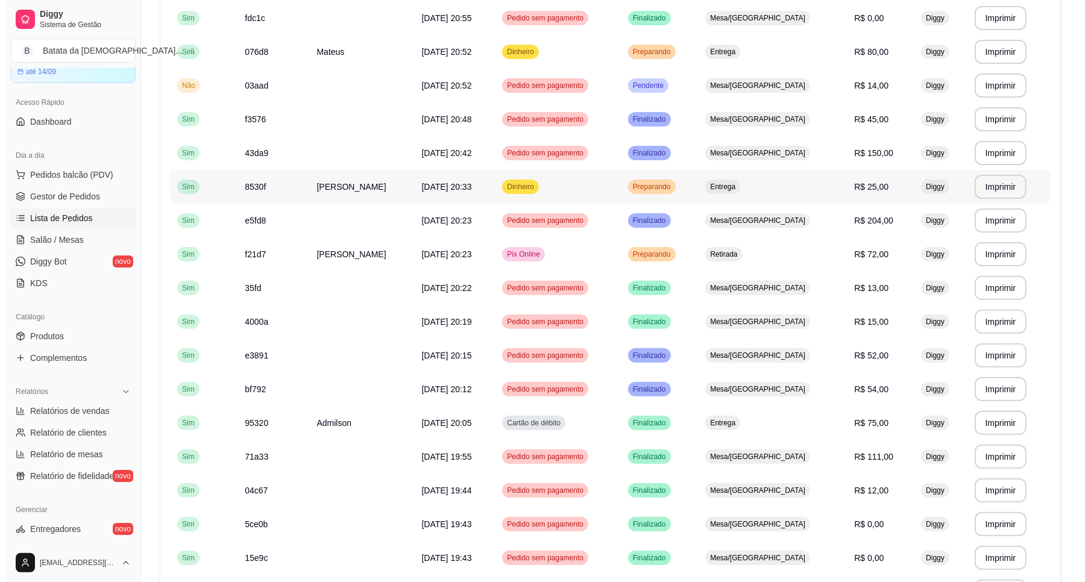
scroll to position [301, 0]
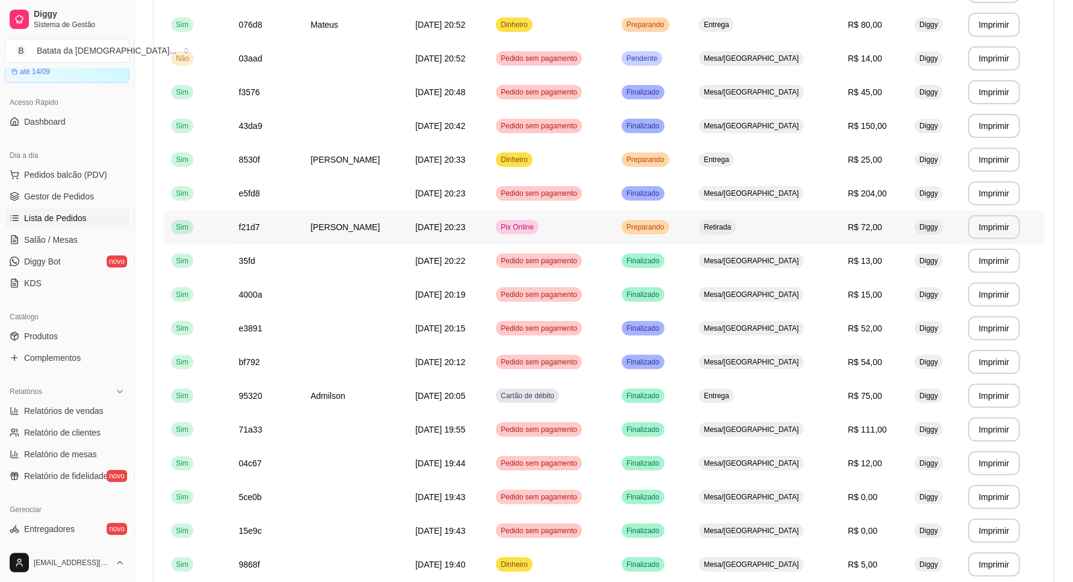
click at [539, 233] on div "Pix Online" at bounding box center [517, 227] width 43 height 14
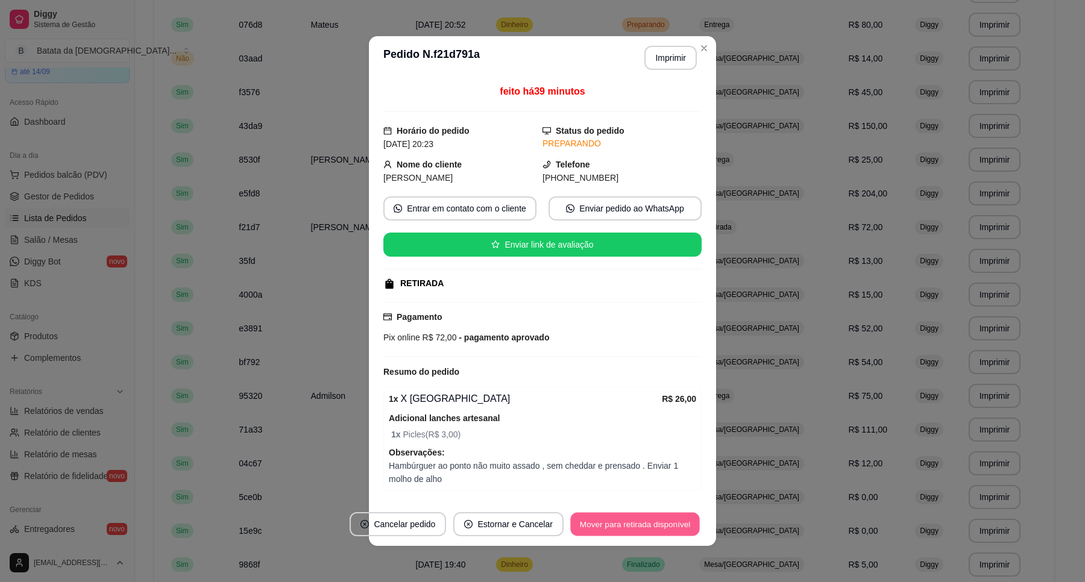
click at [630, 516] on button "Mover para retirada disponível" at bounding box center [634, 525] width 129 height 24
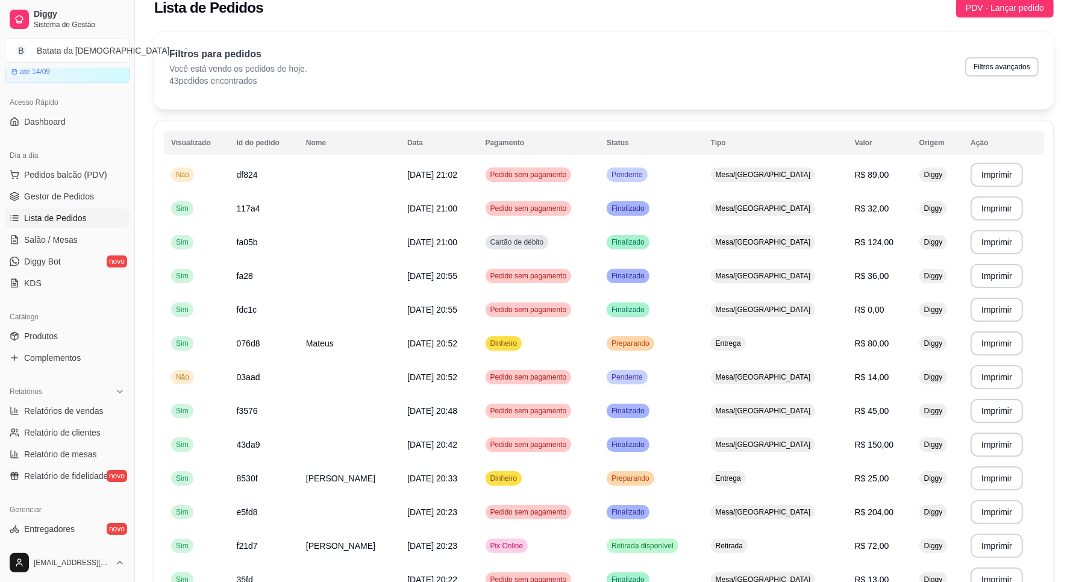
scroll to position [0, 0]
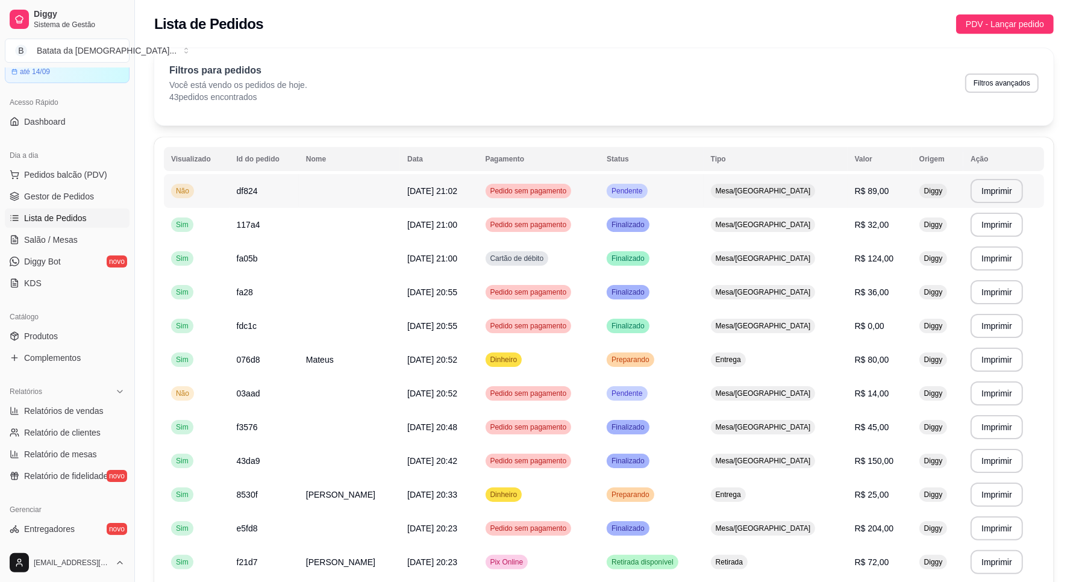
click at [750, 193] on span "Mesa/[GEOGRAPHIC_DATA]" at bounding box center [763, 191] width 100 height 10
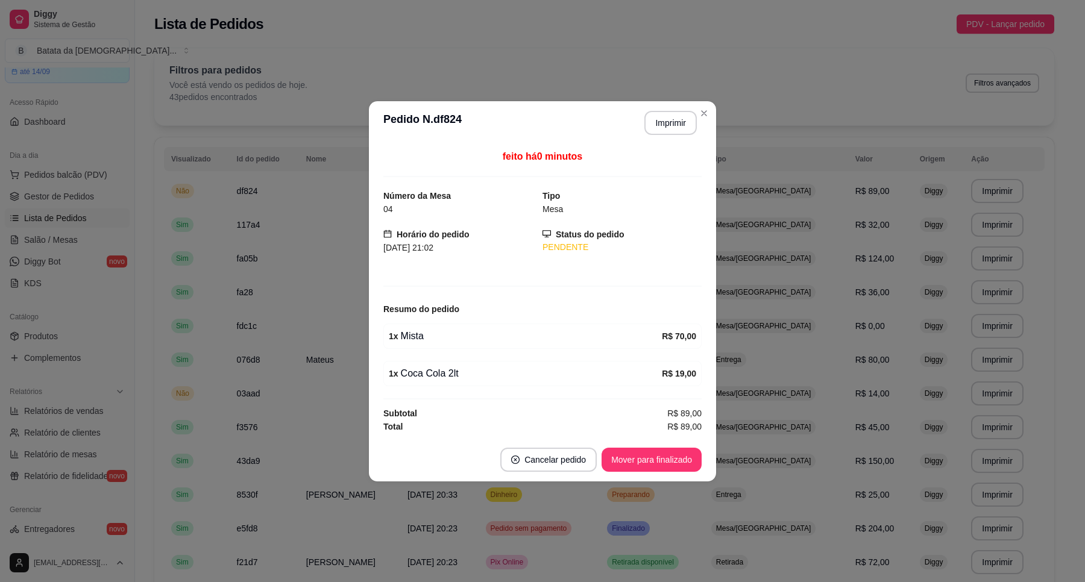
click at [712, 103] on header "**********" at bounding box center [542, 122] width 347 height 43
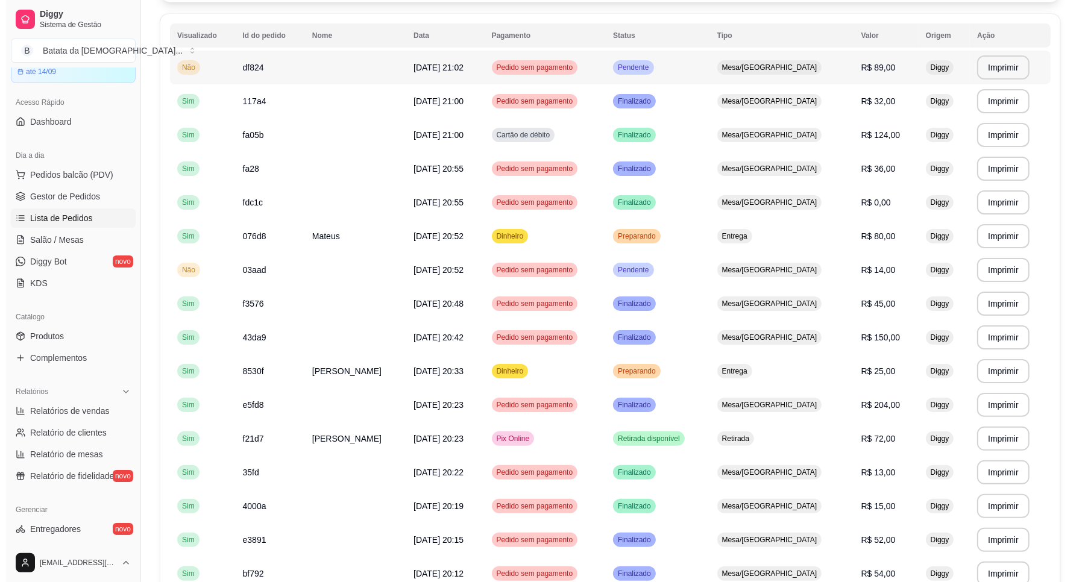
scroll to position [151, 0]
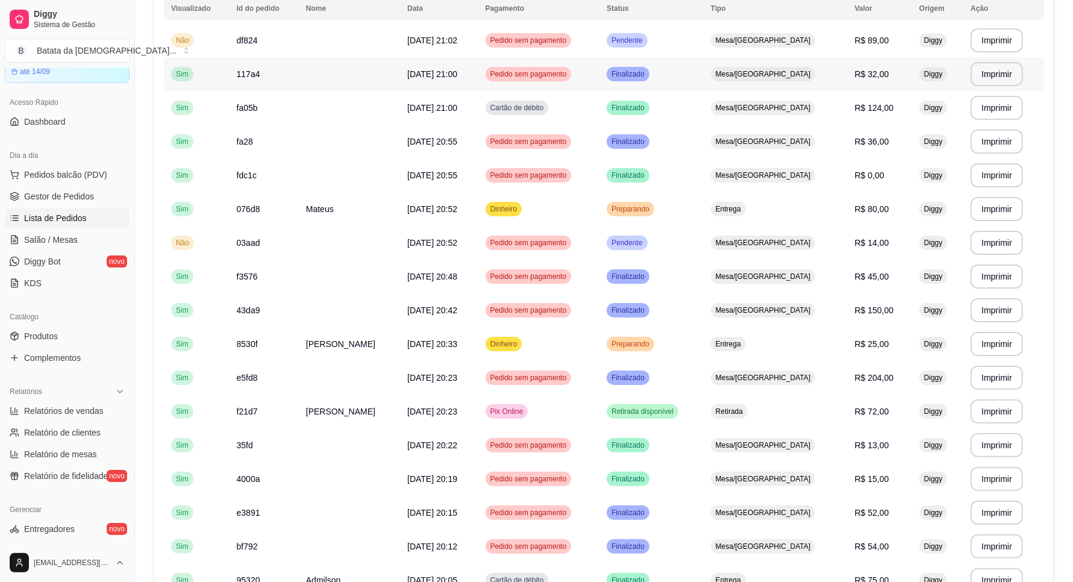
click at [675, 81] on td "Finalizado" at bounding box center [652, 74] width 104 height 34
click at [704, 44] on td "Pendente" at bounding box center [652, 41] width 104 height 34
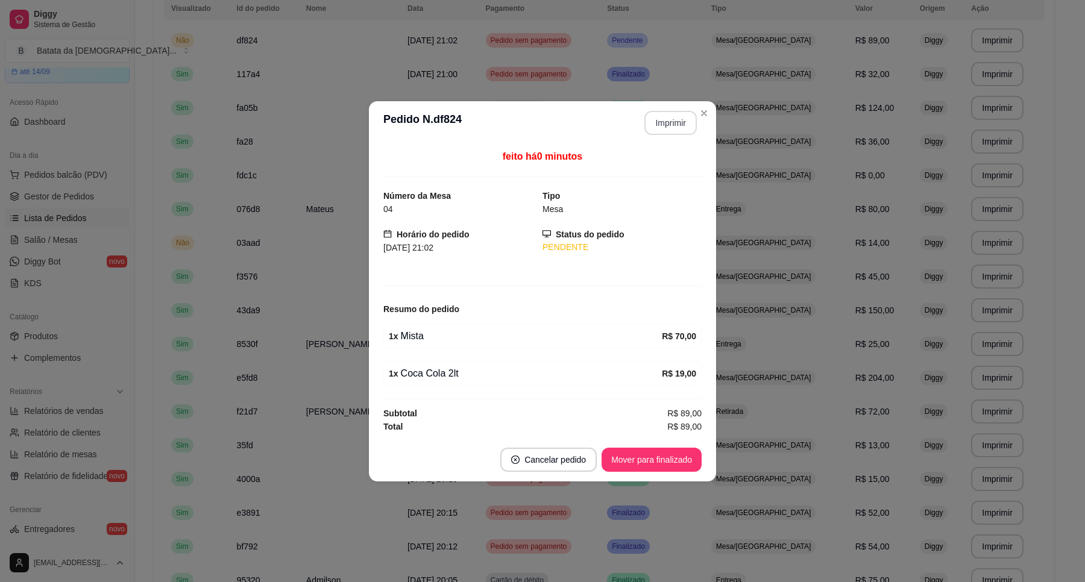
click at [667, 112] on button "Imprimir" at bounding box center [670, 123] width 52 height 24
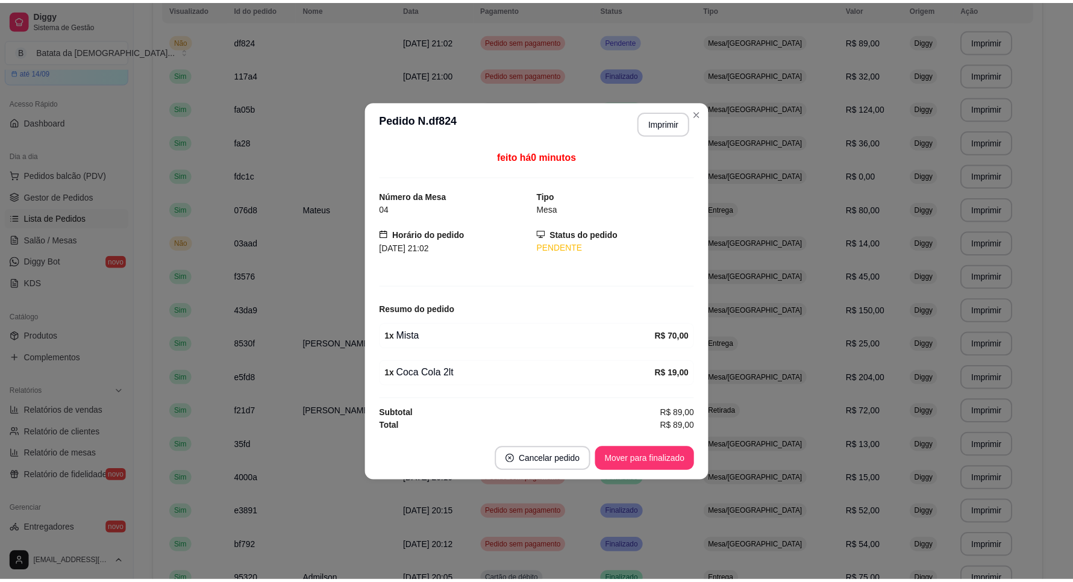
scroll to position [0, 0]
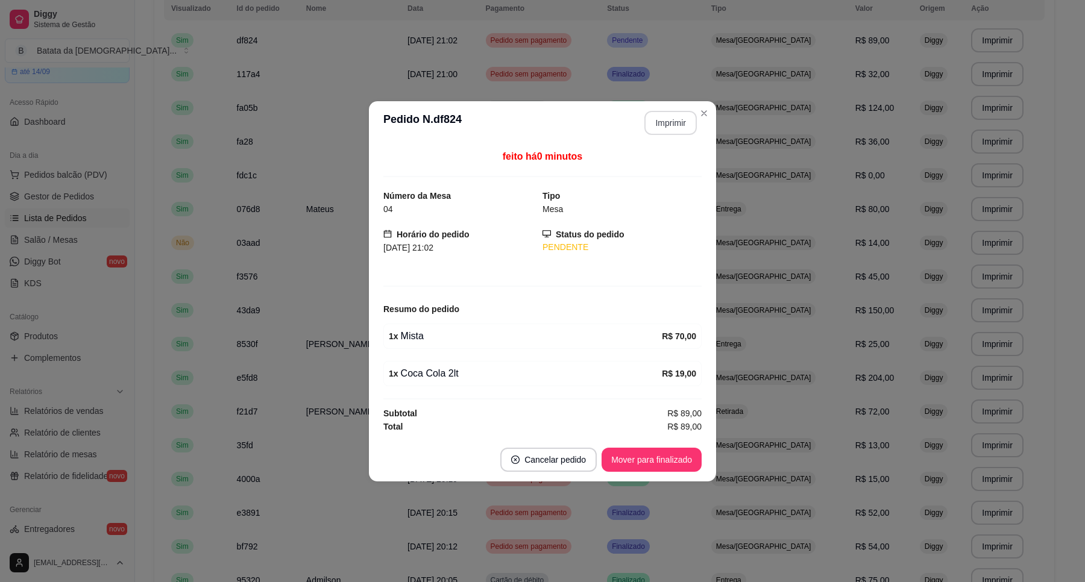
click at [697, 114] on section "**********" at bounding box center [542, 291] width 347 height 380
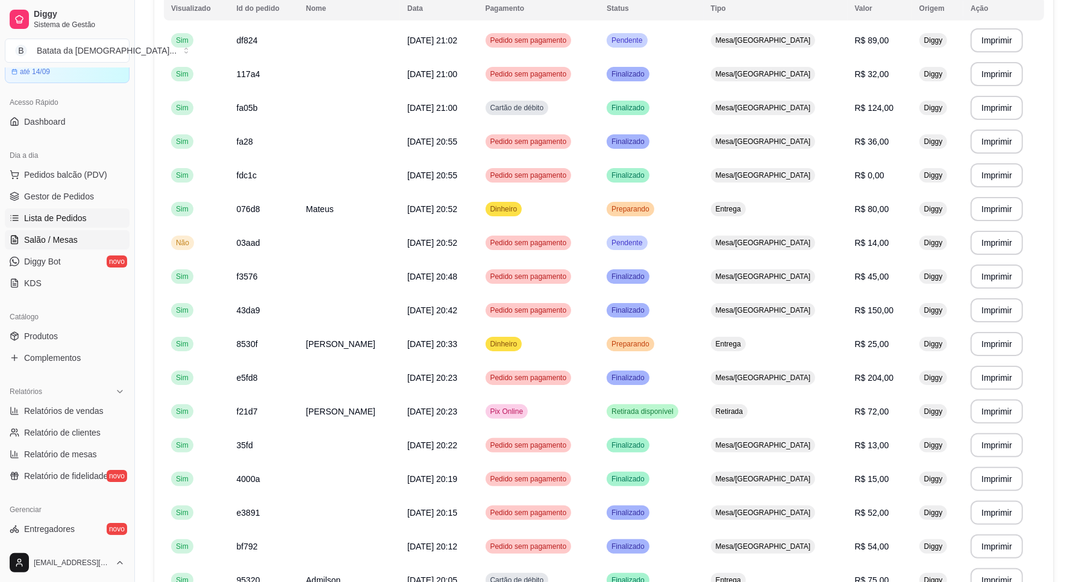
click at [89, 240] on link "Salão / Mesas" at bounding box center [67, 239] width 125 height 19
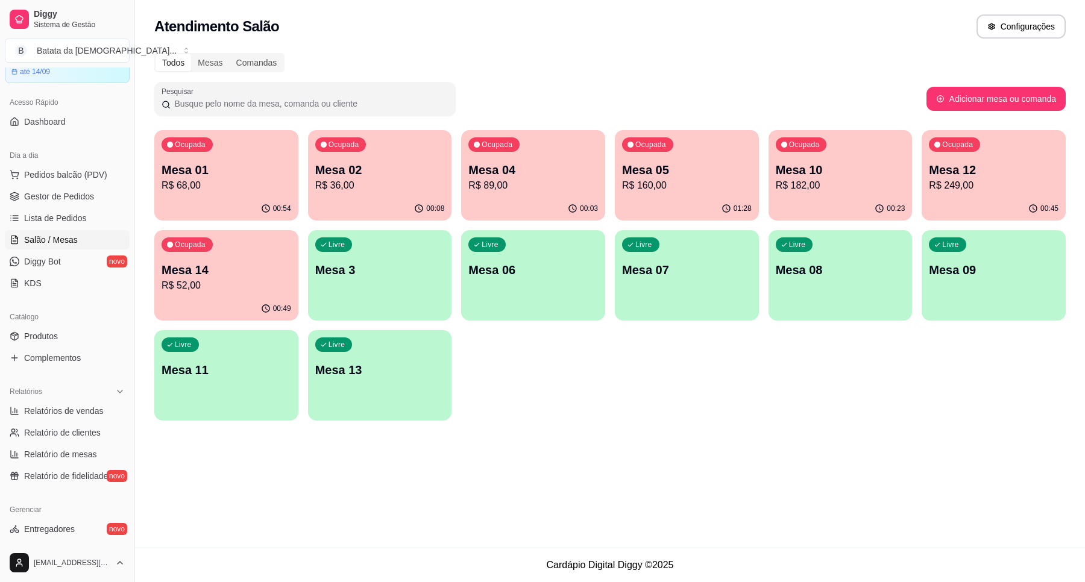
click at [953, 175] on p "Mesa 12" at bounding box center [994, 169] width 130 height 17
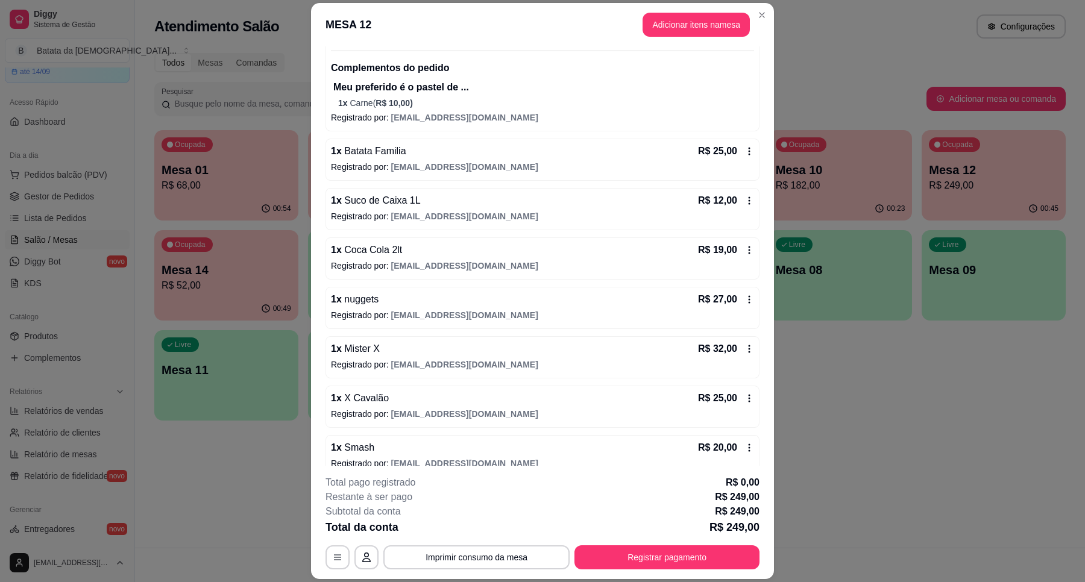
scroll to position [324, 0]
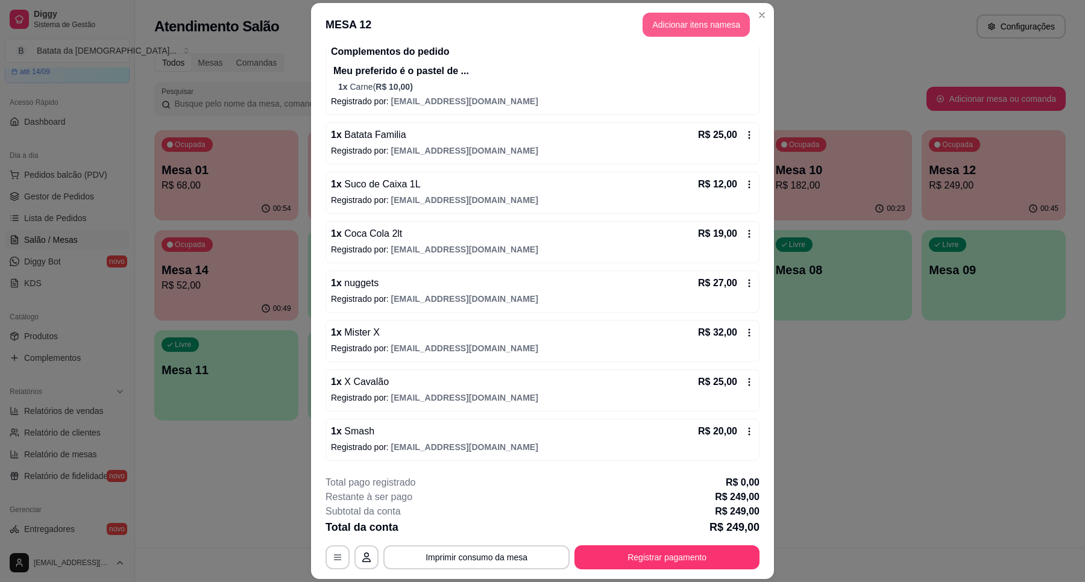
click at [678, 25] on button "Adicionar itens na mesa" at bounding box center [695, 25] width 107 height 24
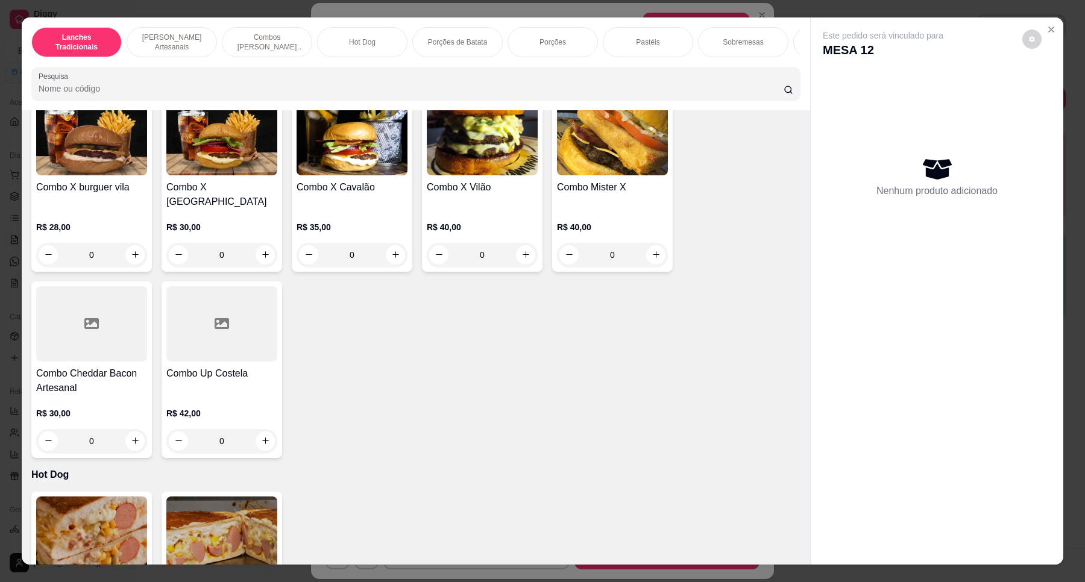
scroll to position [1055, 0]
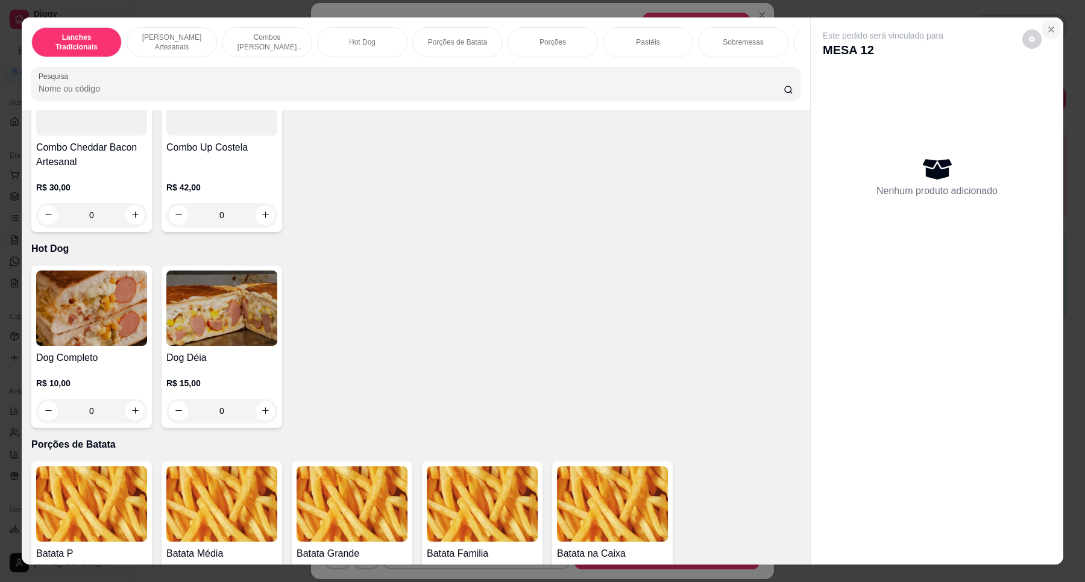
click at [953, 31] on icon "Close" at bounding box center [1051, 30] width 10 height 10
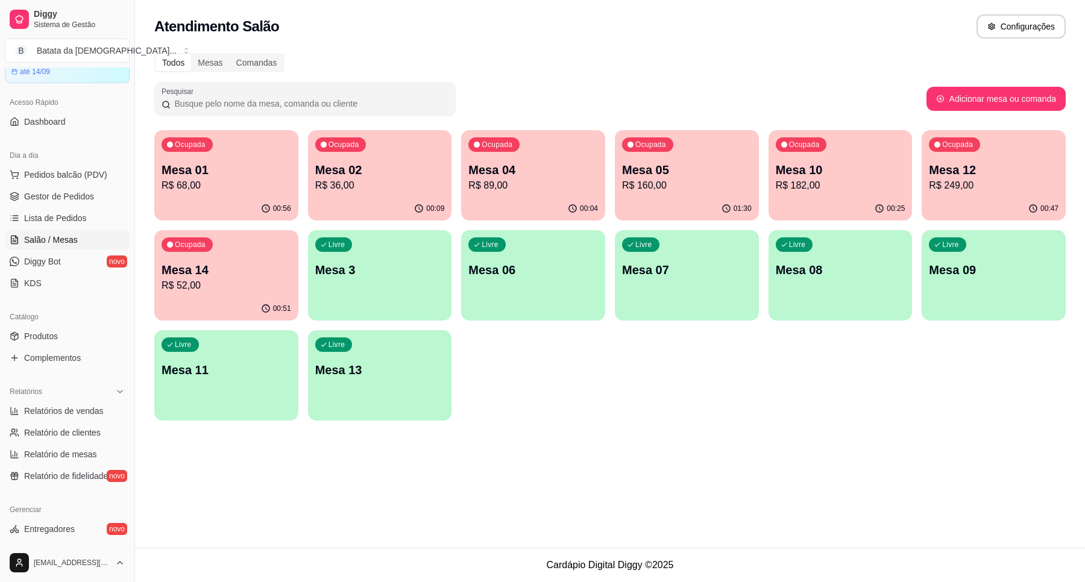
click at [953, 184] on p "R$ 249,00" at bounding box center [994, 185] width 130 height 14
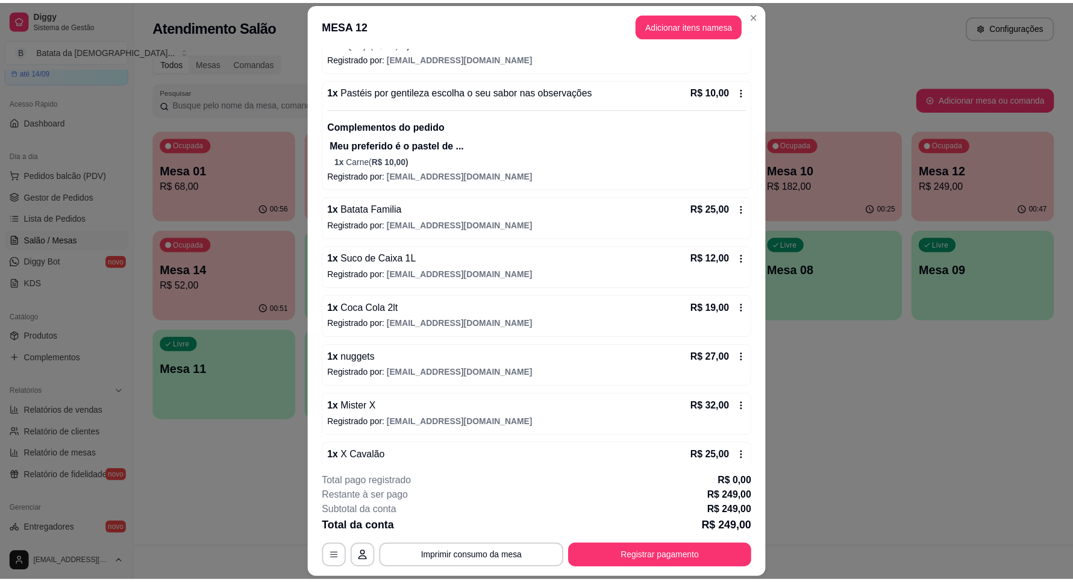
scroll to position [249, 0]
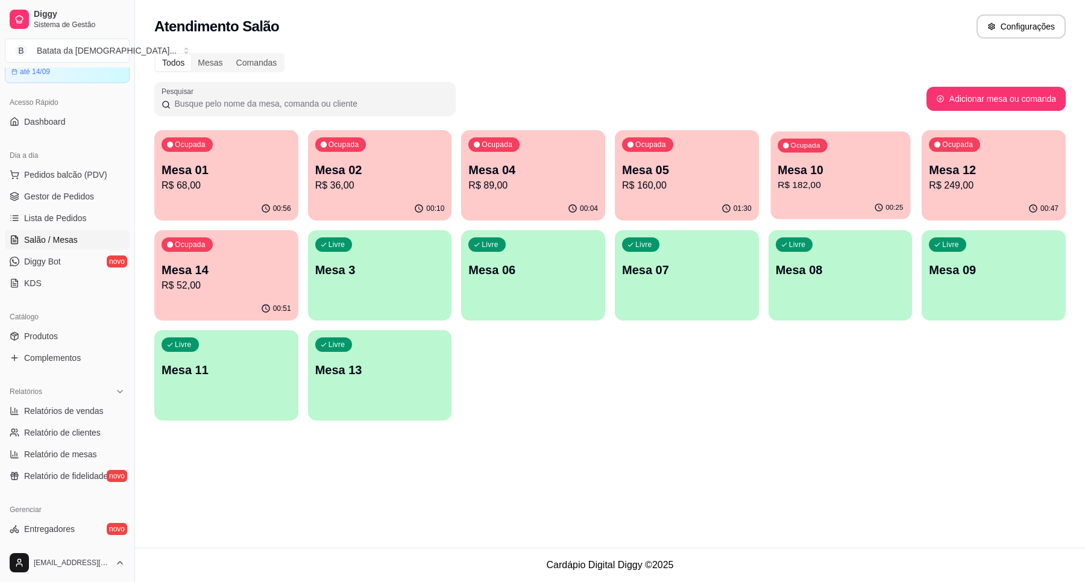
click at [851, 158] on div "Ocupada Mesa 10 R$ 182,00" at bounding box center [840, 163] width 140 height 65
click at [73, 218] on span "Lista de Pedidos" at bounding box center [55, 218] width 63 height 12
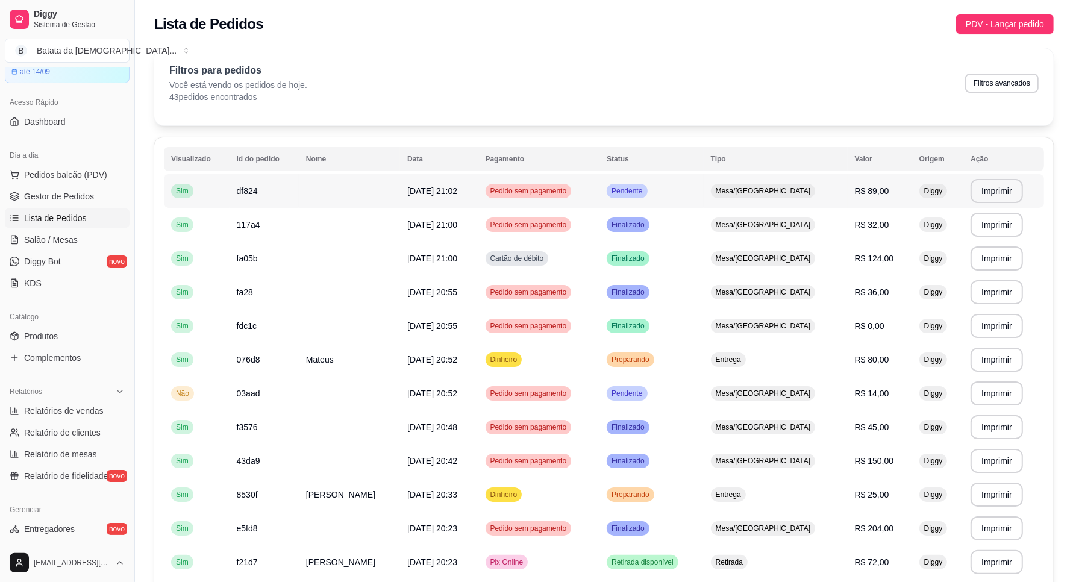
click at [645, 193] on span "Pendente" at bounding box center [627, 191] width 36 height 10
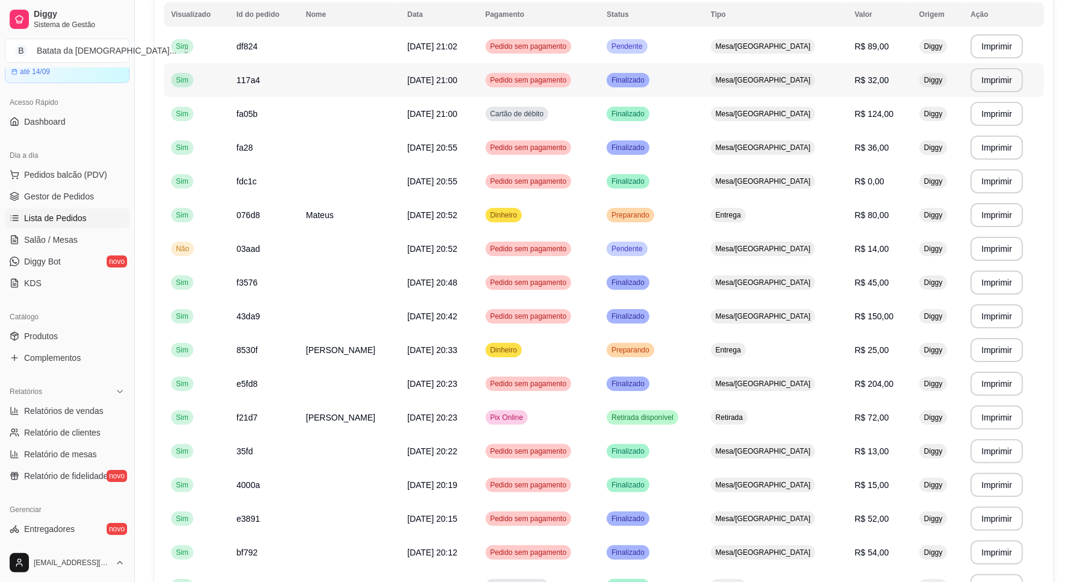
scroll to position [151, 0]
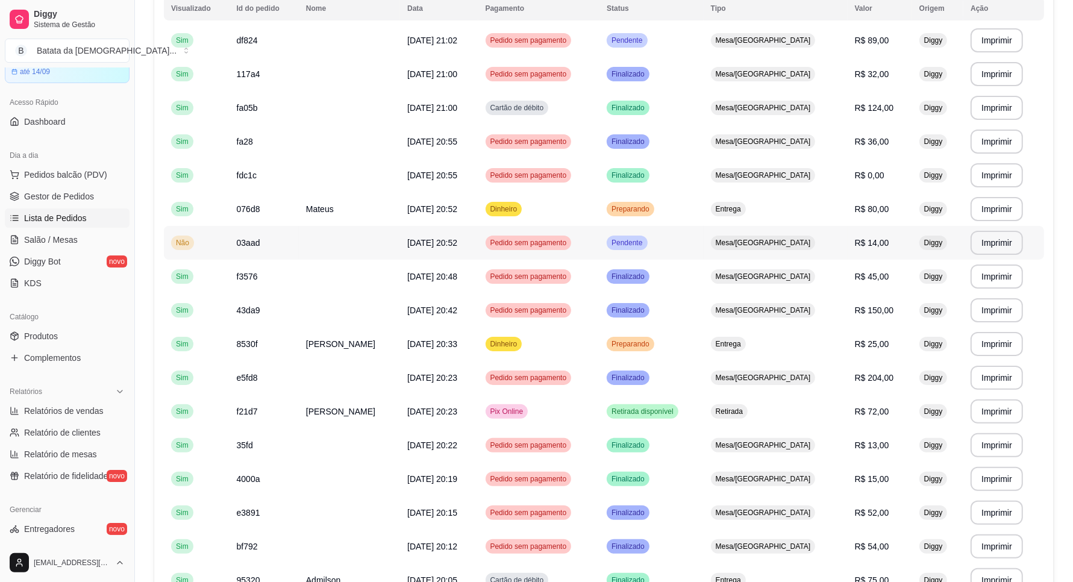
click at [704, 251] on td "Pendente" at bounding box center [652, 243] width 104 height 34
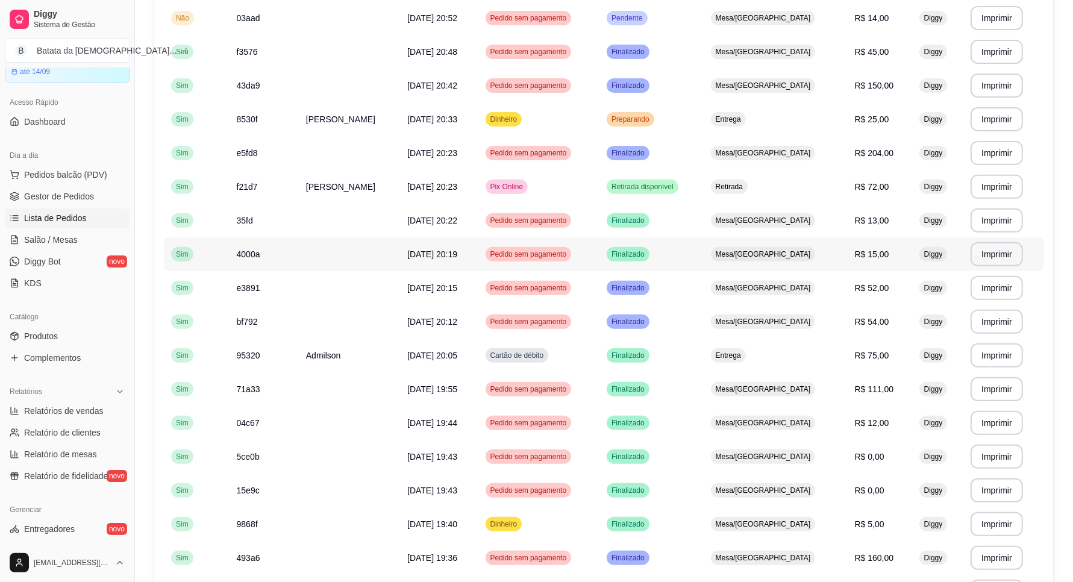
scroll to position [377, 0]
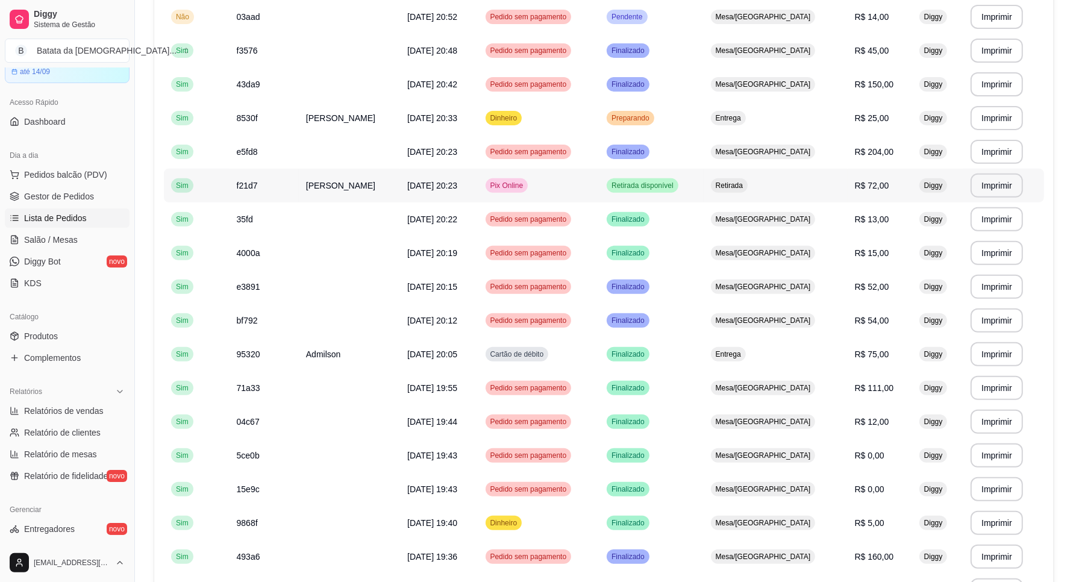
click at [697, 193] on td "Retirada disponível" at bounding box center [652, 186] width 104 height 34
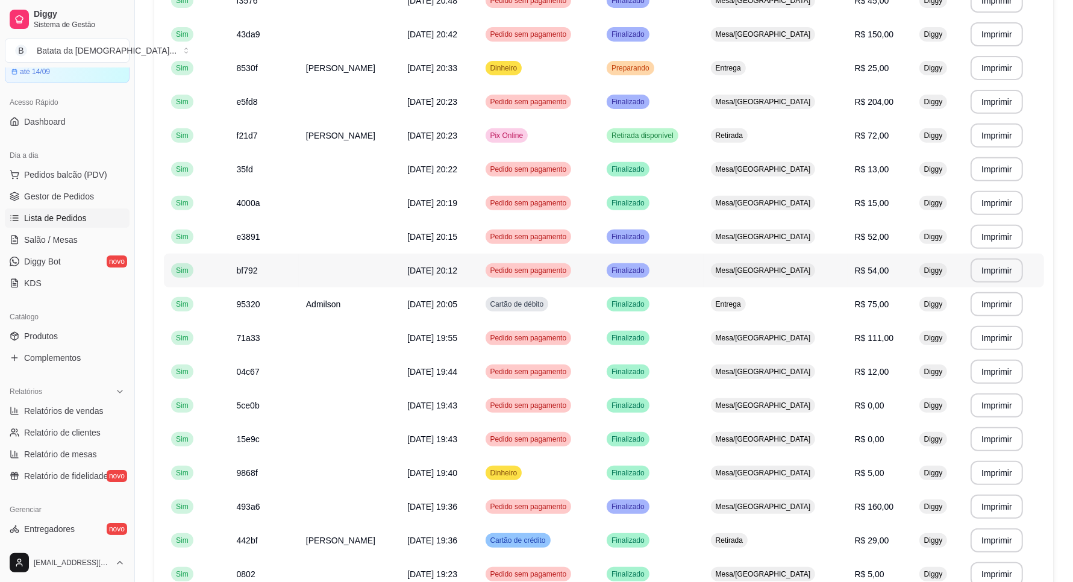
scroll to position [452, 0]
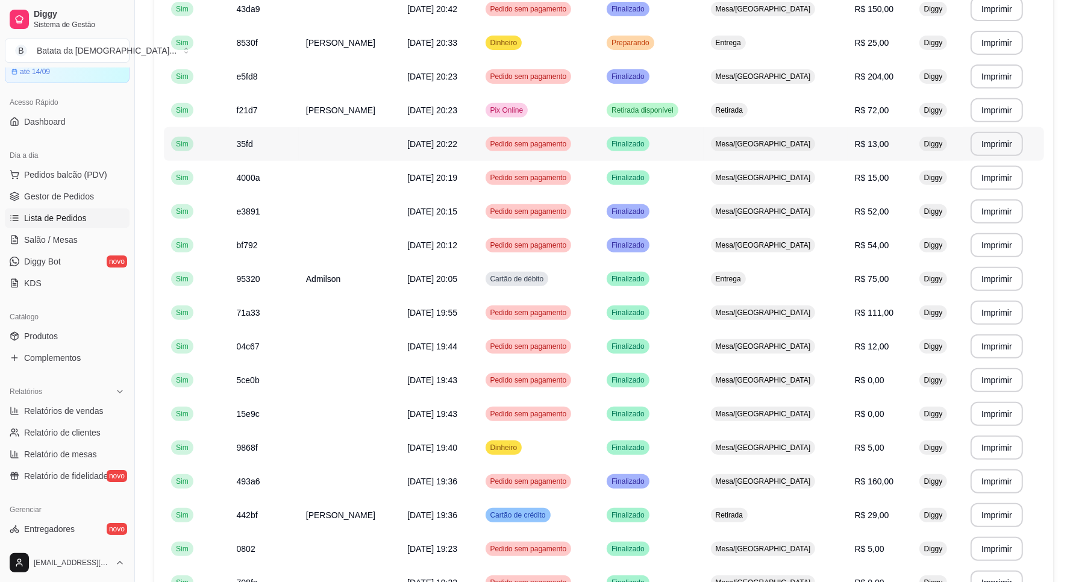
click at [775, 139] on span "Mesa/[GEOGRAPHIC_DATA]" at bounding box center [763, 144] width 100 height 10
click at [704, 166] on td "Finalizado" at bounding box center [652, 178] width 104 height 34
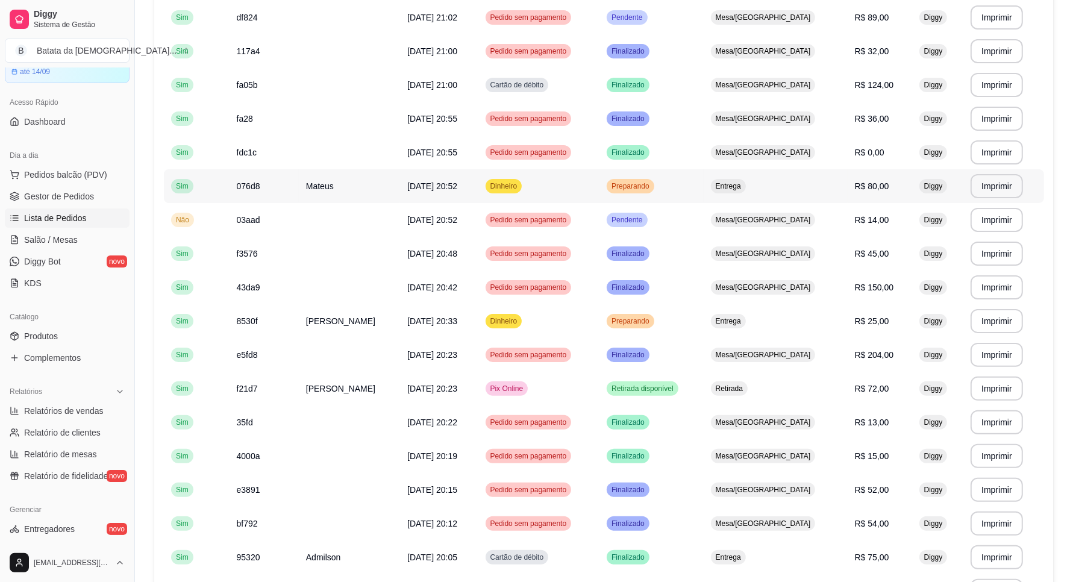
scroll to position [151, 0]
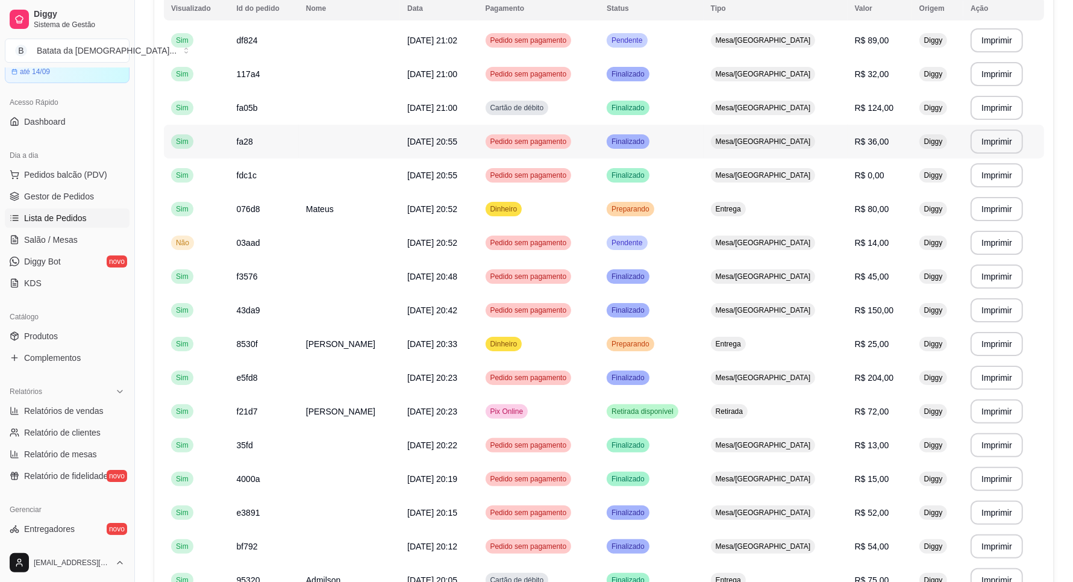
click at [704, 139] on td "Finalizado" at bounding box center [652, 142] width 104 height 34
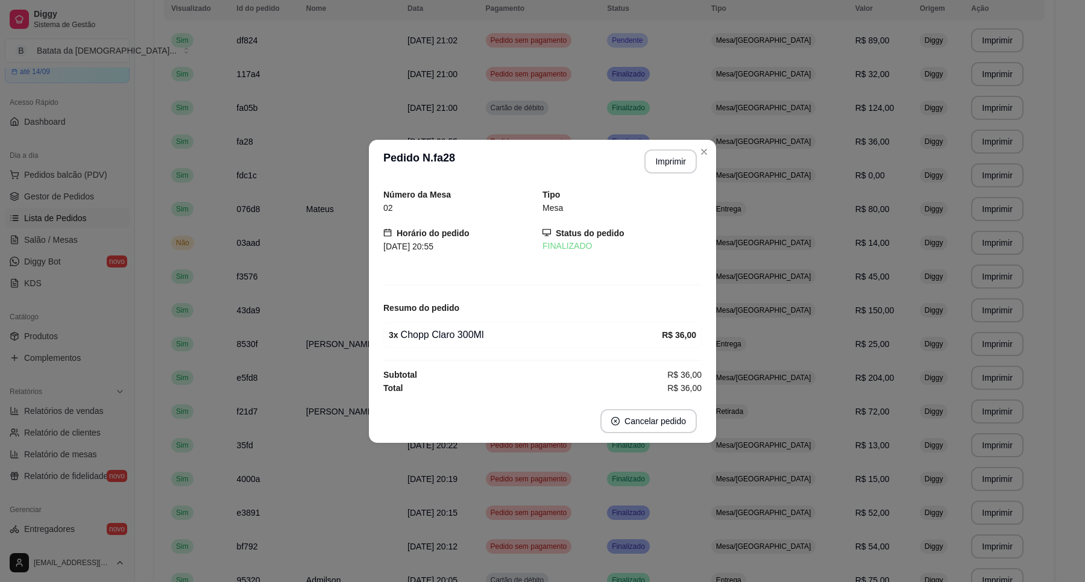
click at [704, 140] on header "**********" at bounding box center [542, 161] width 347 height 43
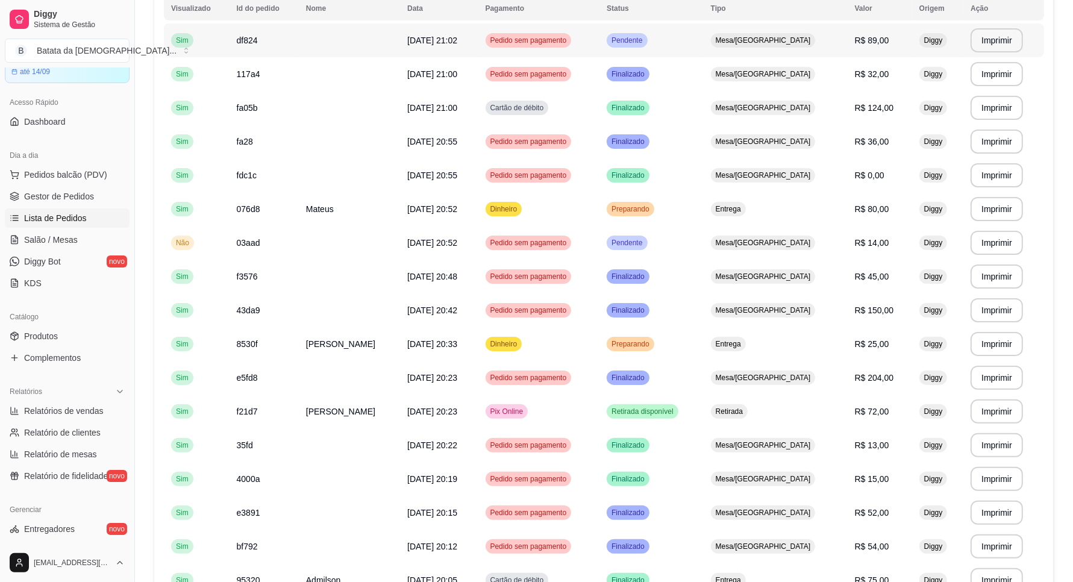
click at [698, 51] on td "Pendente" at bounding box center [652, 41] width 104 height 34
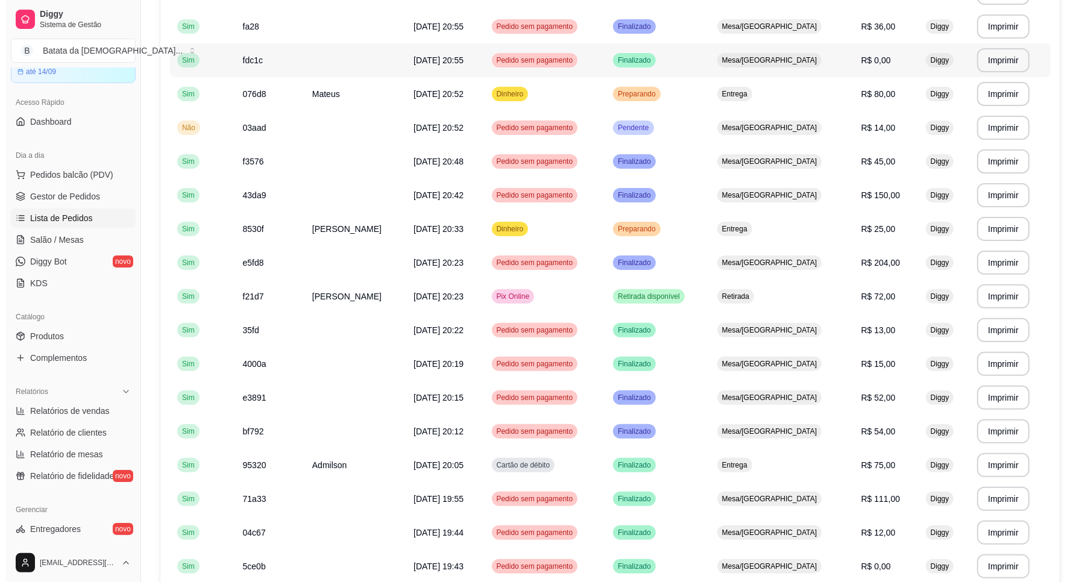
scroll to position [301, 0]
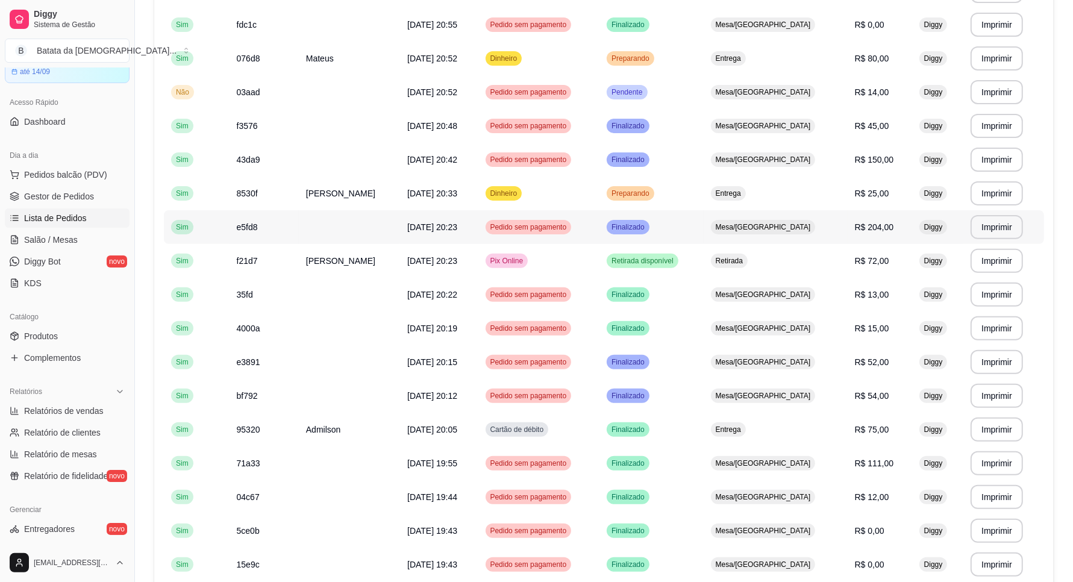
click at [698, 218] on td "Finalizado" at bounding box center [652, 227] width 104 height 34
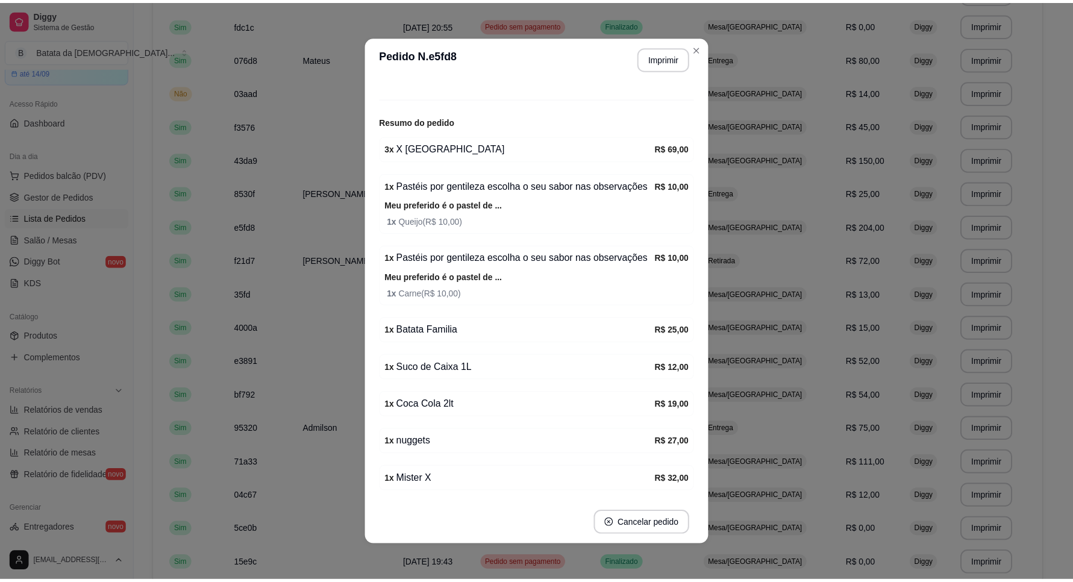
scroll to position [131, 0]
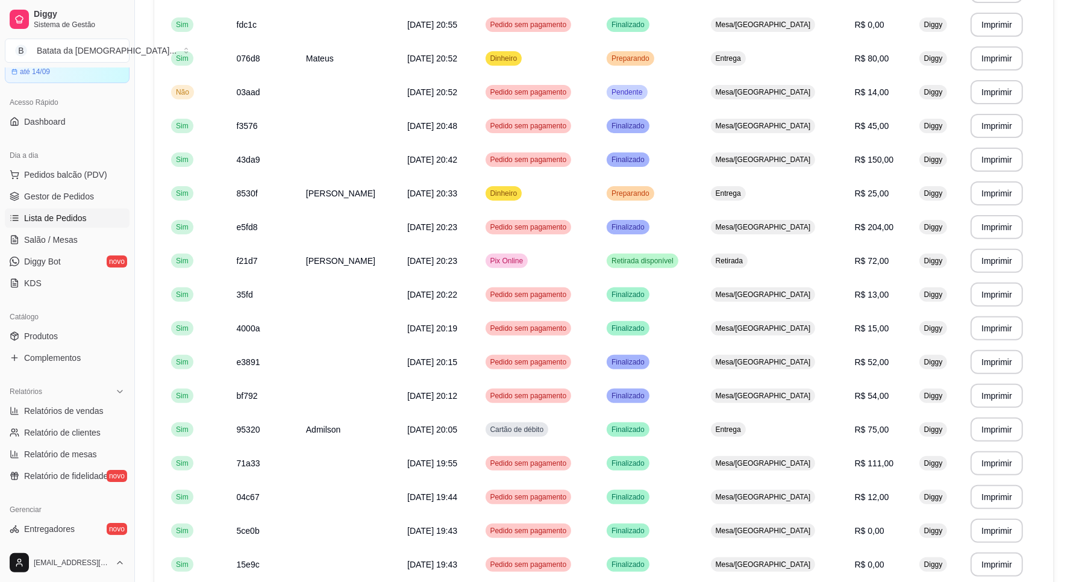
click at [92, 228] on ul "Pedidos balcão (PDV) Gestor de Pedidos Lista de Pedidos Salão / Mesas Diggy Bot…" at bounding box center [67, 229] width 125 height 128
click at [95, 239] on link "Salão / Mesas" at bounding box center [67, 239] width 125 height 19
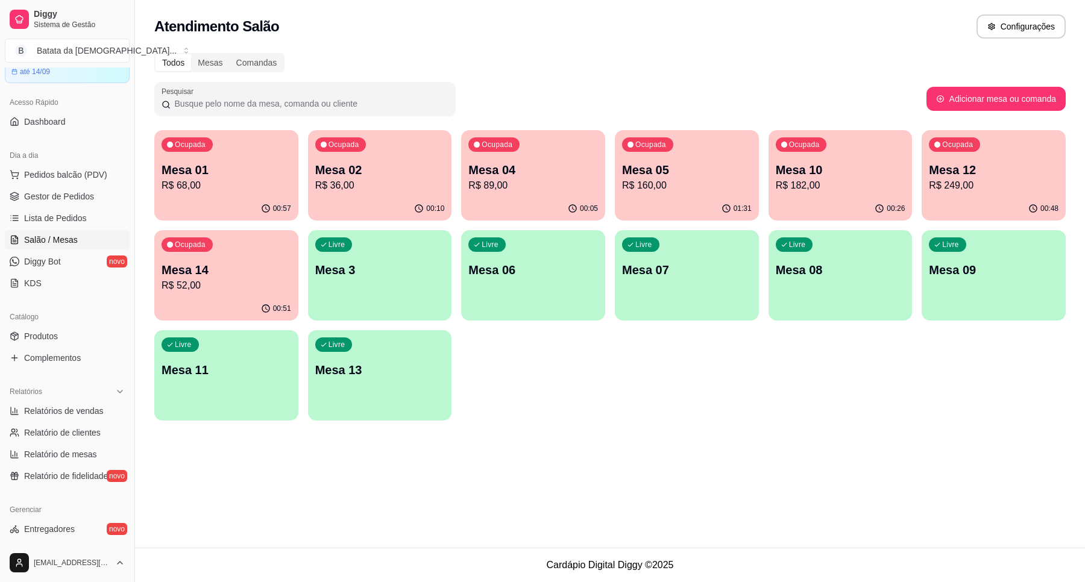
click at [839, 165] on p "Mesa 10" at bounding box center [841, 169] width 130 height 17
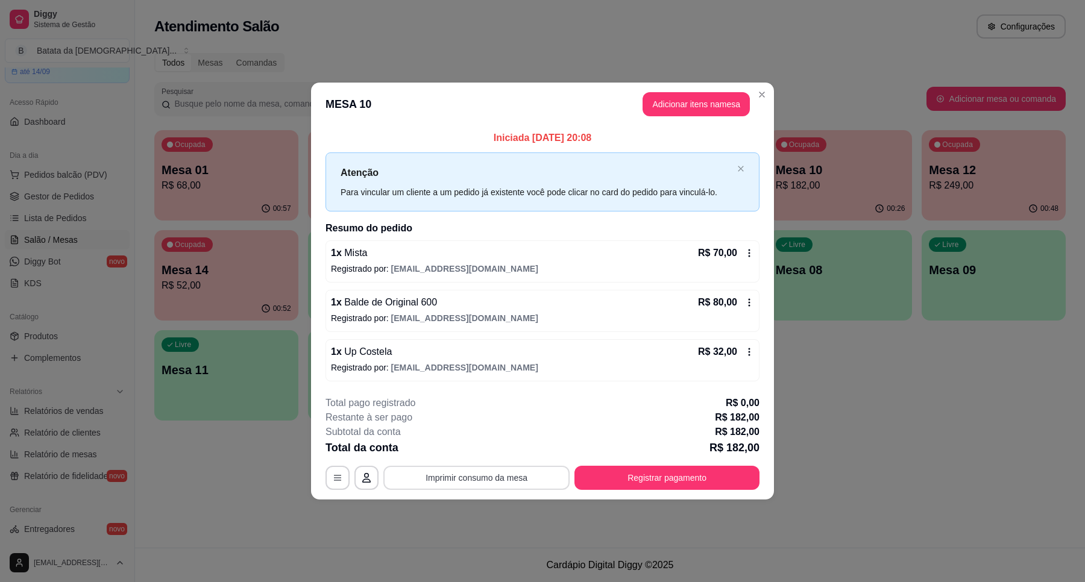
click at [495, 478] on button "Imprimir consumo da mesa" at bounding box center [476, 478] width 186 height 24
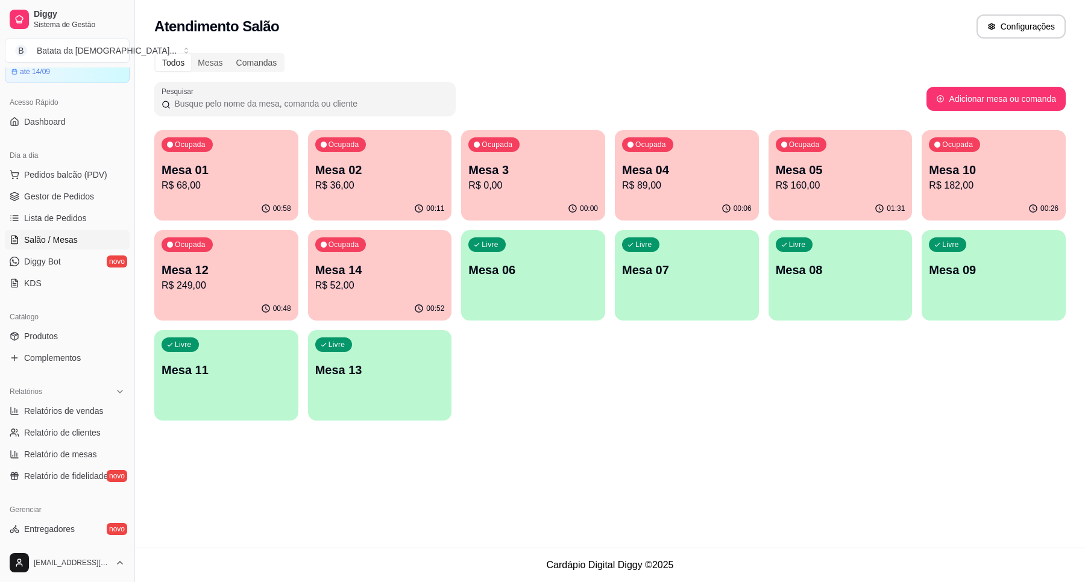
click at [190, 302] on div "00:48" at bounding box center [226, 309] width 144 height 24
click at [953, 191] on p "R$ 182,00" at bounding box center [994, 185] width 130 height 14
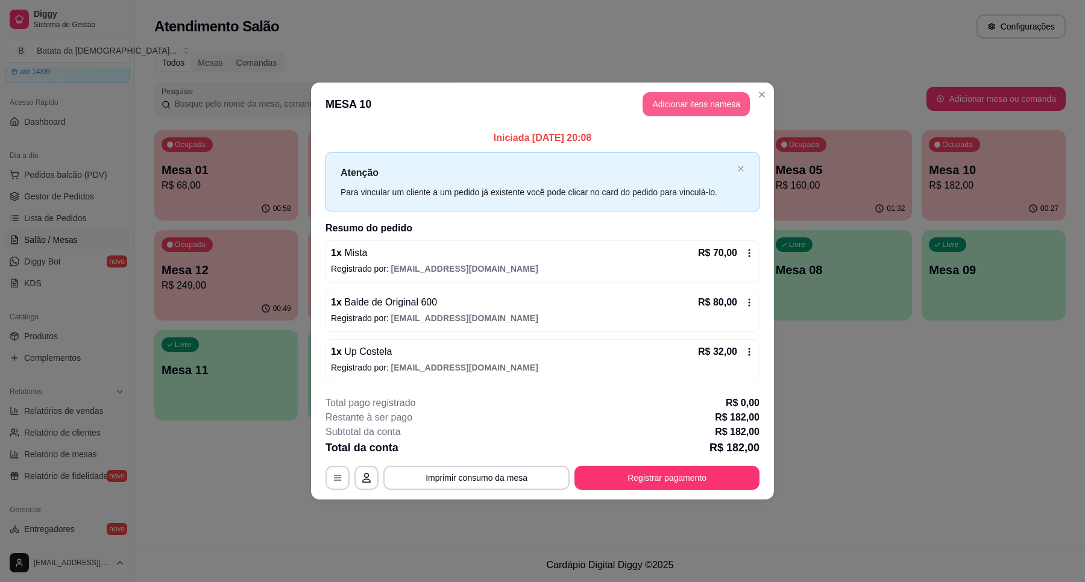
click at [729, 100] on button "Adicionar itens na mesa" at bounding box center [695, 104] width 107 height 24
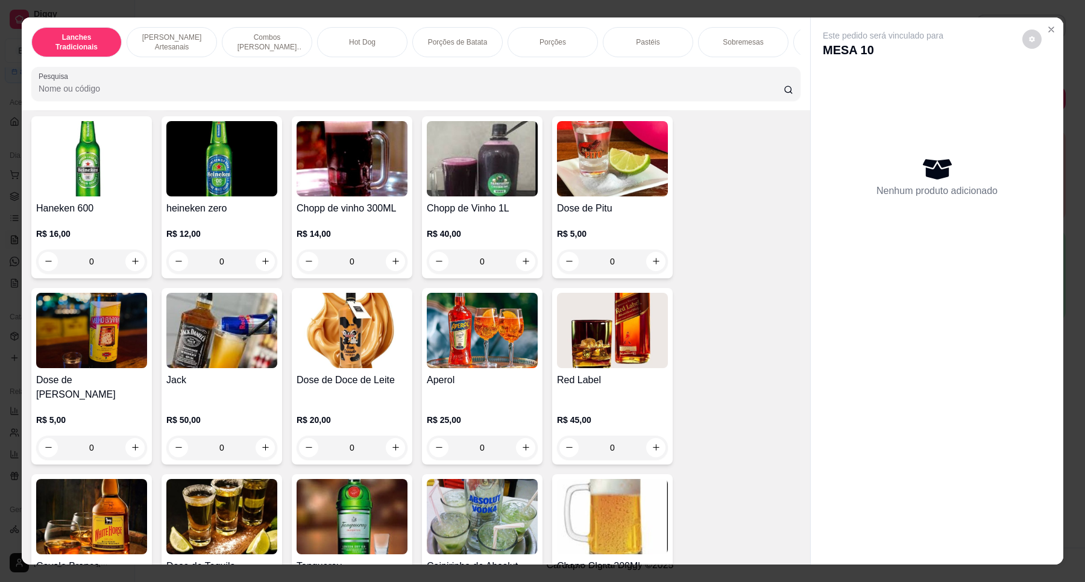
scroll to position [4067, 0]
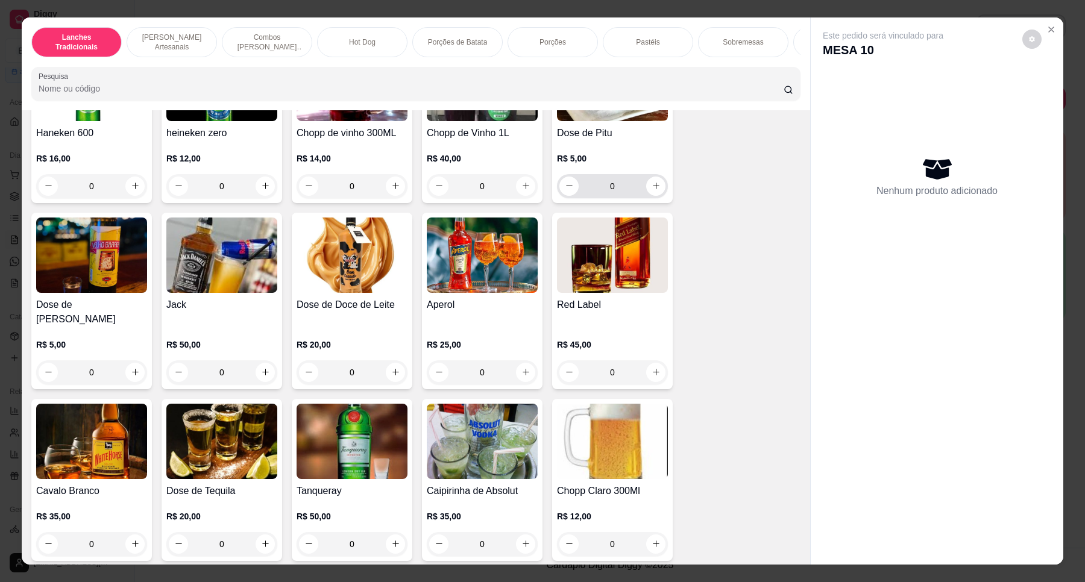
click at [651, 186] on icon "increase-product-quantity" at bounding box center [655, 185] width 9 height 9
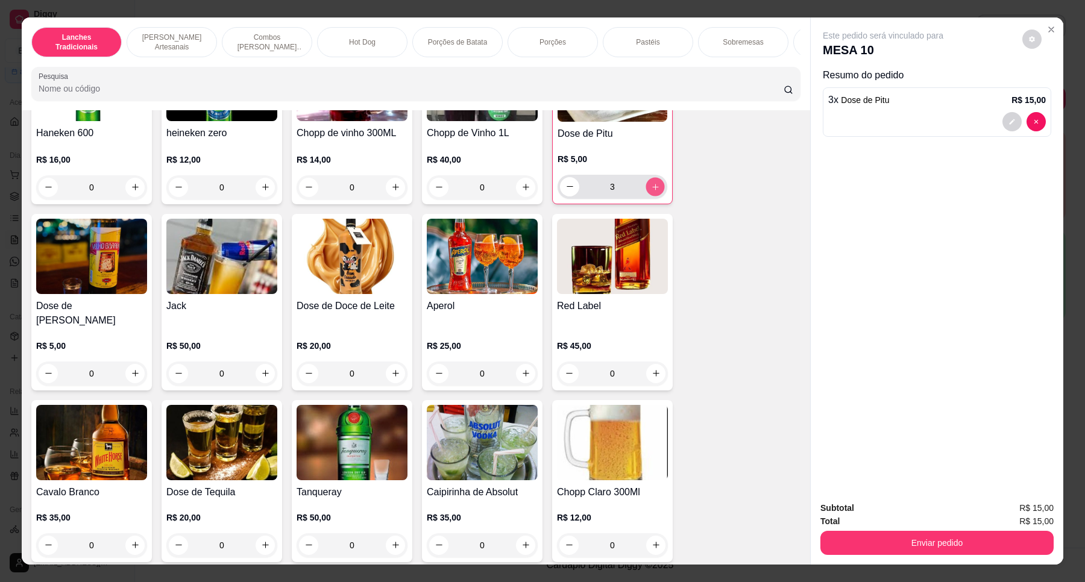
click at [651, 186] on icon "increase-product-quantity" at bounding box center [655, 187] width 9 height 9
type input "4"
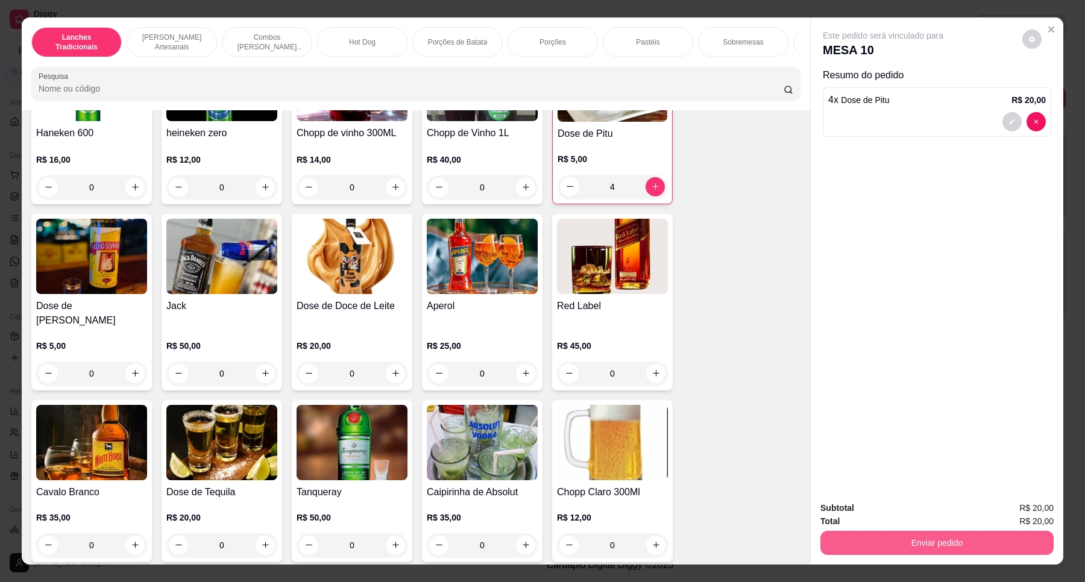
click at [926, 516] on button "Enviar pedido" at bounding box center [936, 543] width 233 height 24
click at [907, 510] on button "Não registrar e enviar pedido" at bounding box center [895, 513] width 125 height 23
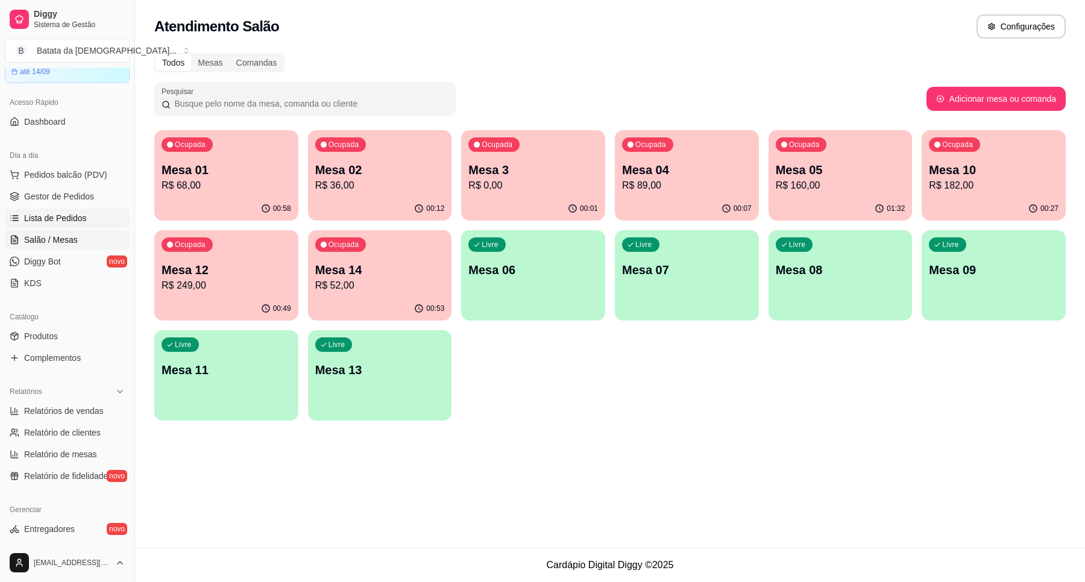
click at [31, 218] on span "Lista de Pedidos" at bounding box center [55, 218] width 63 height 12
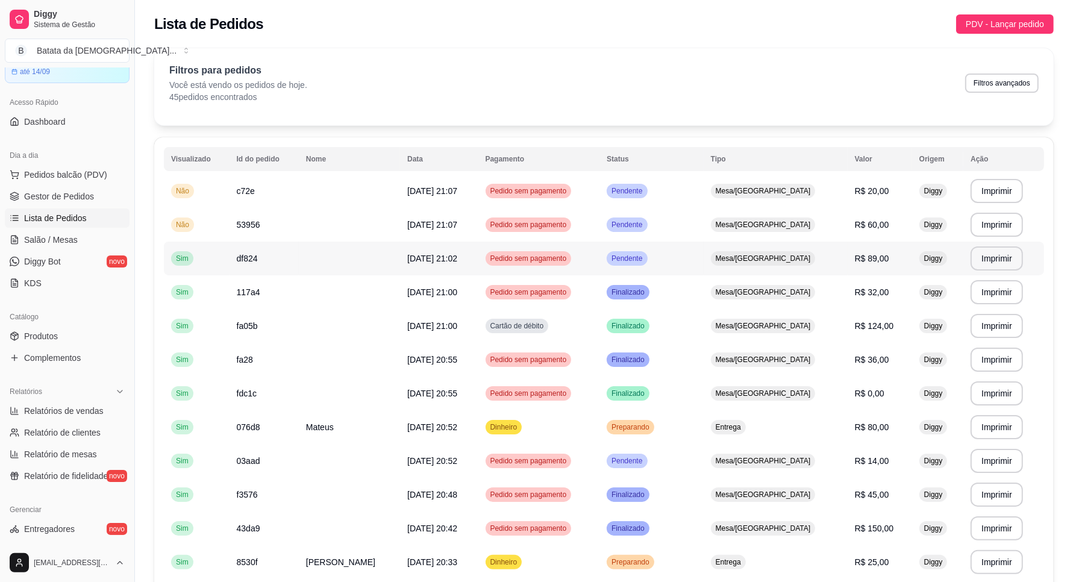
click at [704, 254] on td "Pendente" at bounding box center [652, 259] width 104 height 34
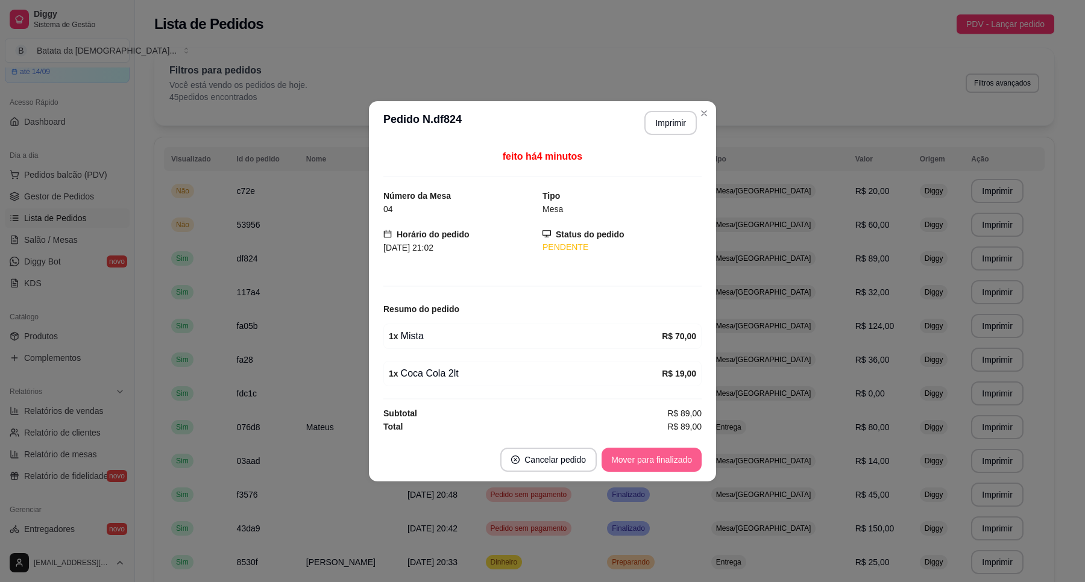
click at [666, 463] on button "Mover para finalizado" at bounding box center [651, 460] width 100 height 24
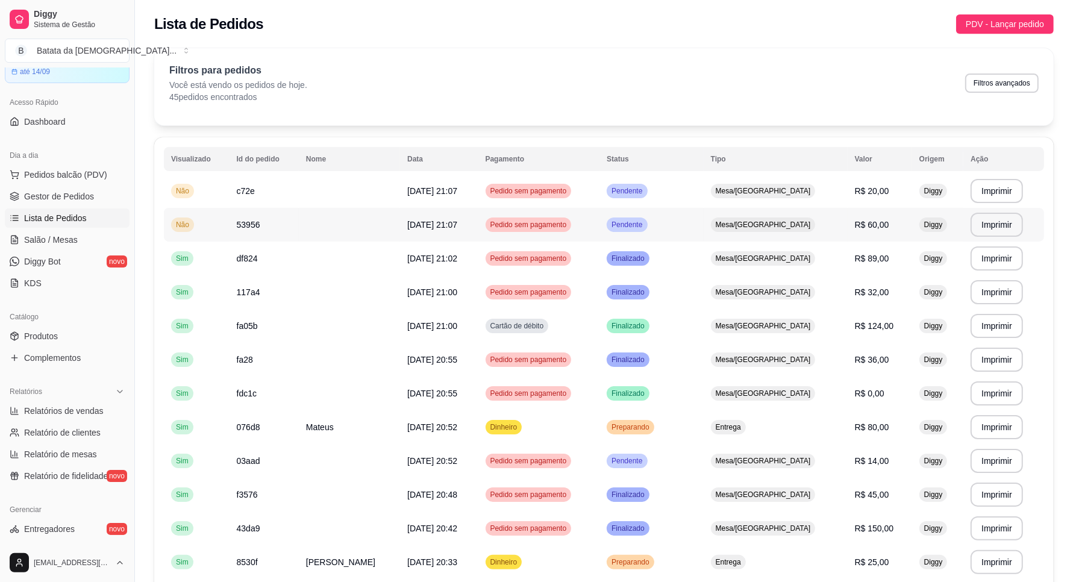
click at [704, 225] on td "Pendente" at bounding box center [652, 225] width 104 height 34
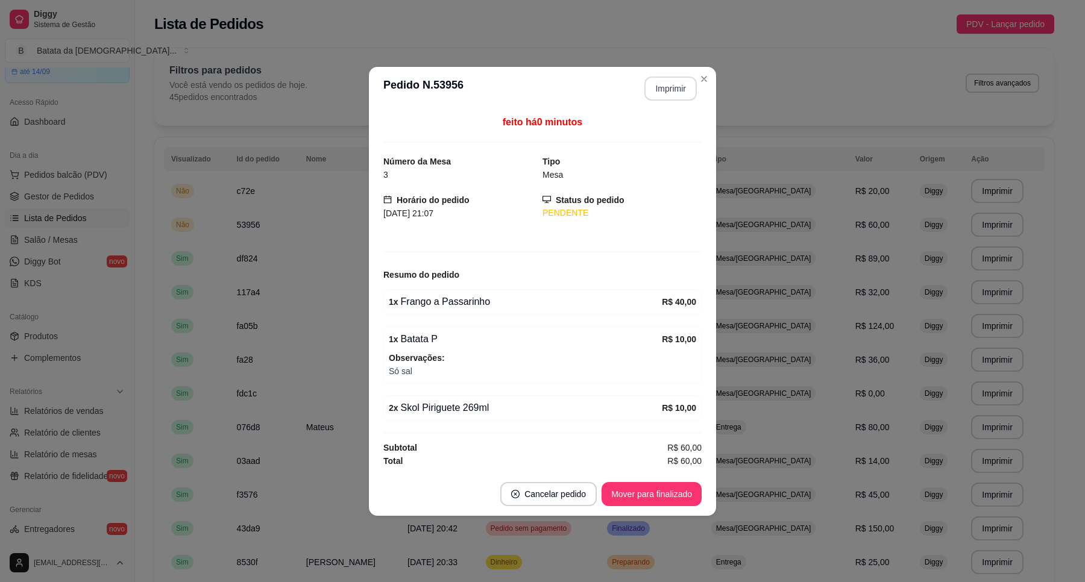
click at [660, 89] on button "Imprimir" at bounding box center [670, 89] width 52 height 24
click at [672, 495] on button "Mover para finalizado" at bounding box center [651, 494] width 100 height 24
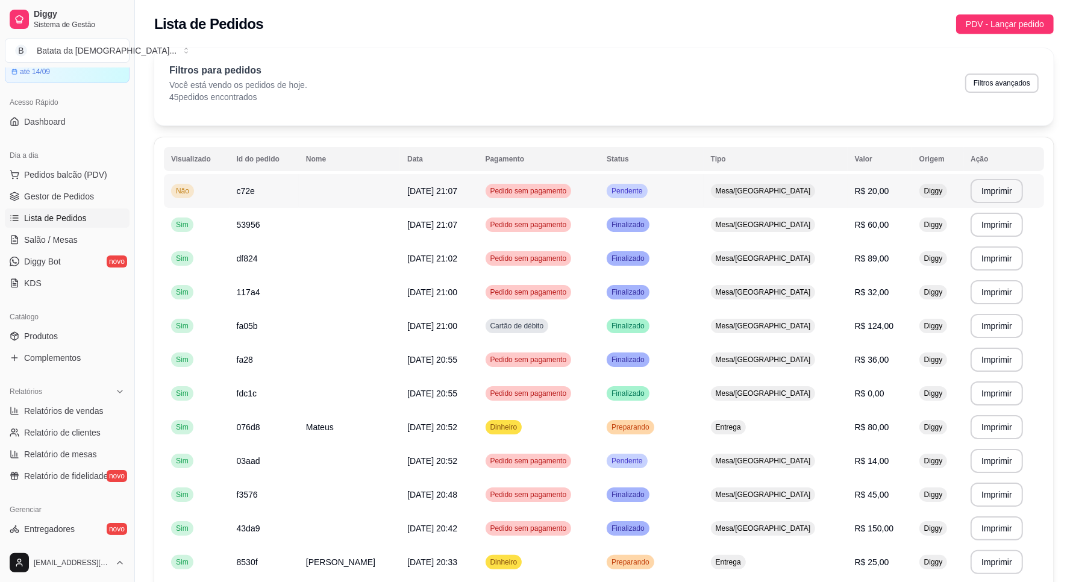
click at [758, 178] on td "Mesa/[GEOGRAPHIC_DATA]" at bounding box center [776, 191] width 144 height 34
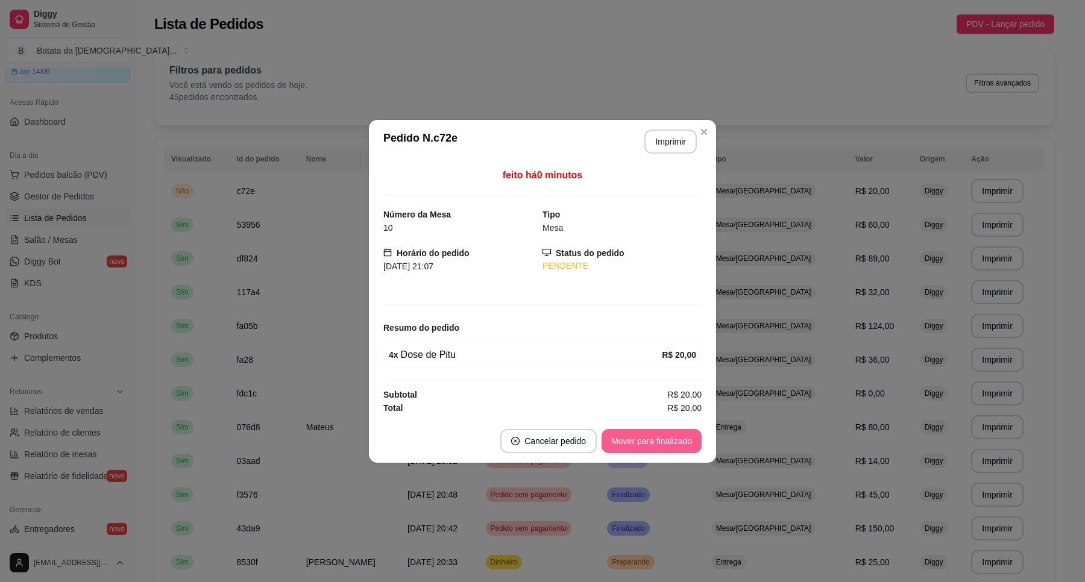
click at [639, 437] on button "Mover para finalizado" at bounding box center [651, 441] width 100 height 24
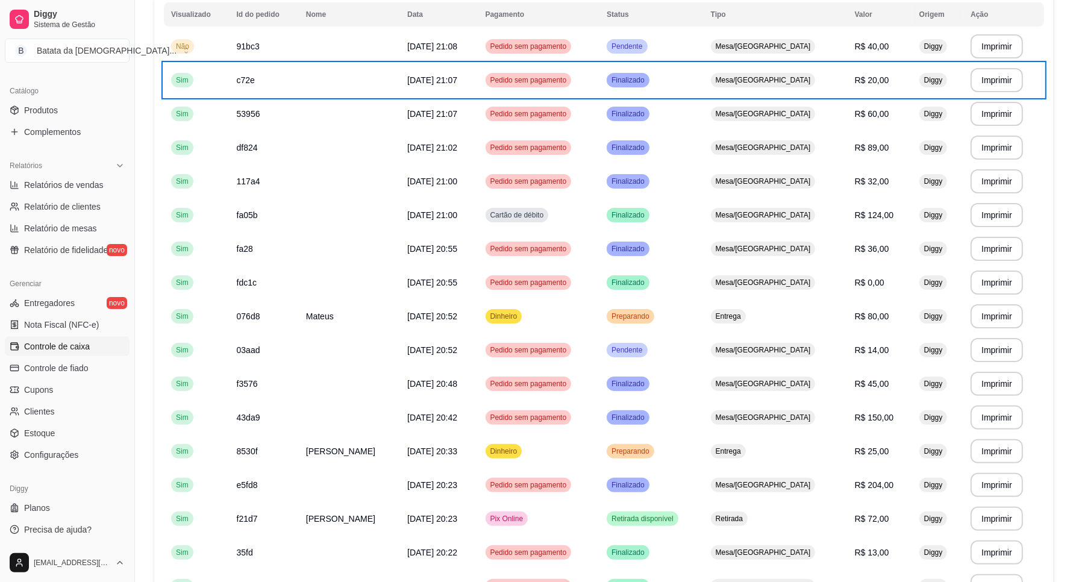
scroll to position [151, 0]
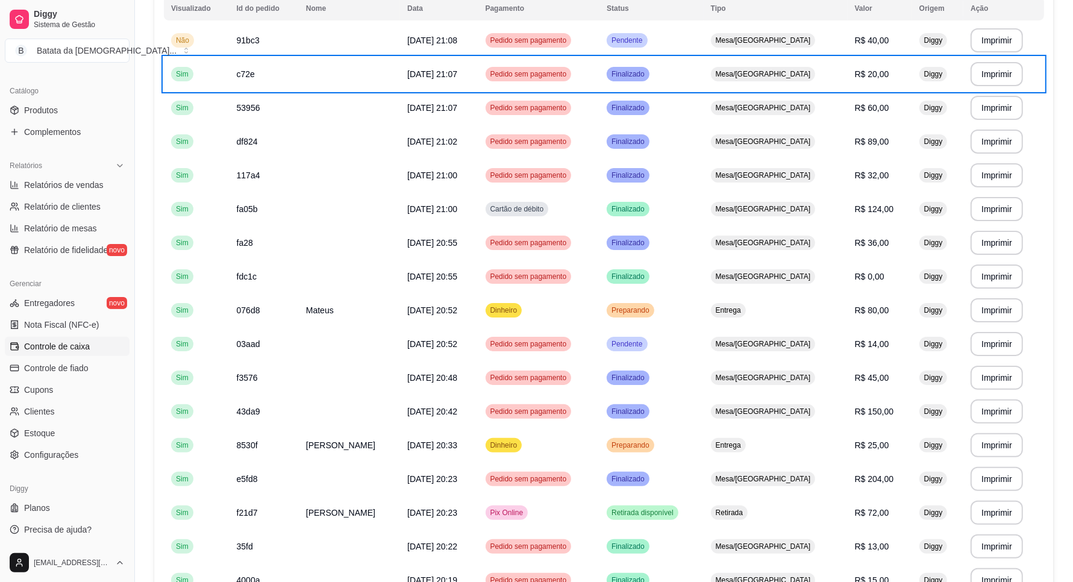
click at [78, 348] on span "Controle de caixa" at bounding box center [57, 346] width 66 height 12
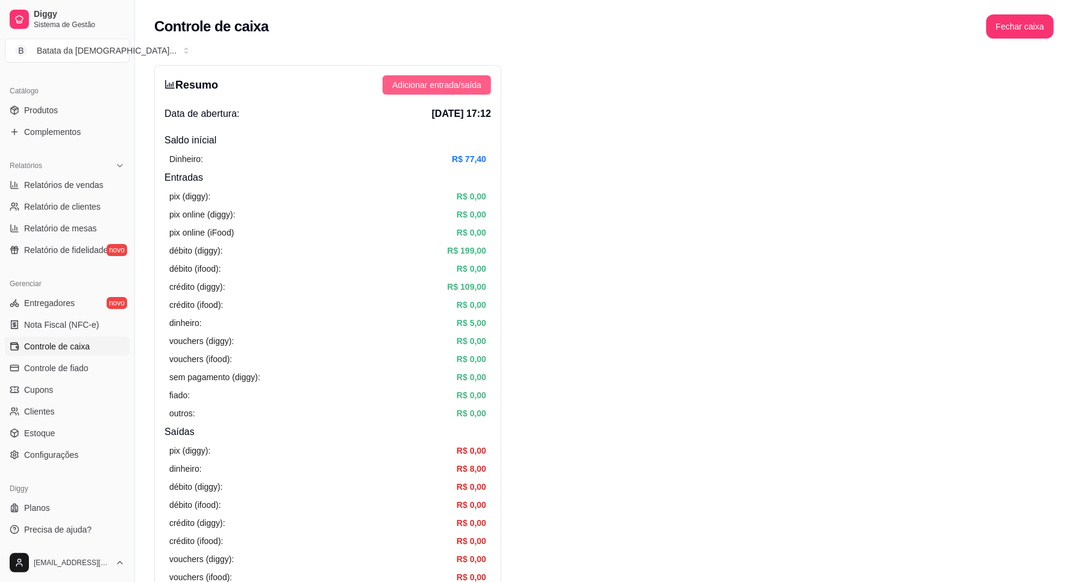
click at [416, 86] on span "Adicionar entrada/saída" at bounding box center [436, 84] width 89 height 13
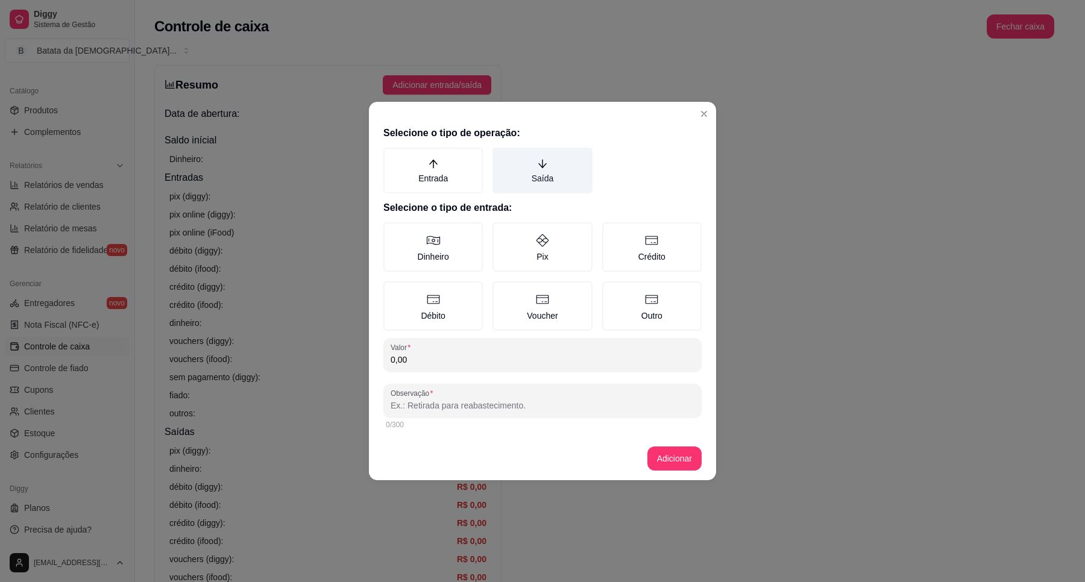
click at [544, 177] on label "Saída" at bounding box center [541, 171] width 99 height 46
click at [501, 157] on button "Saída" at bounding box center [497, 152] width 10 height 10
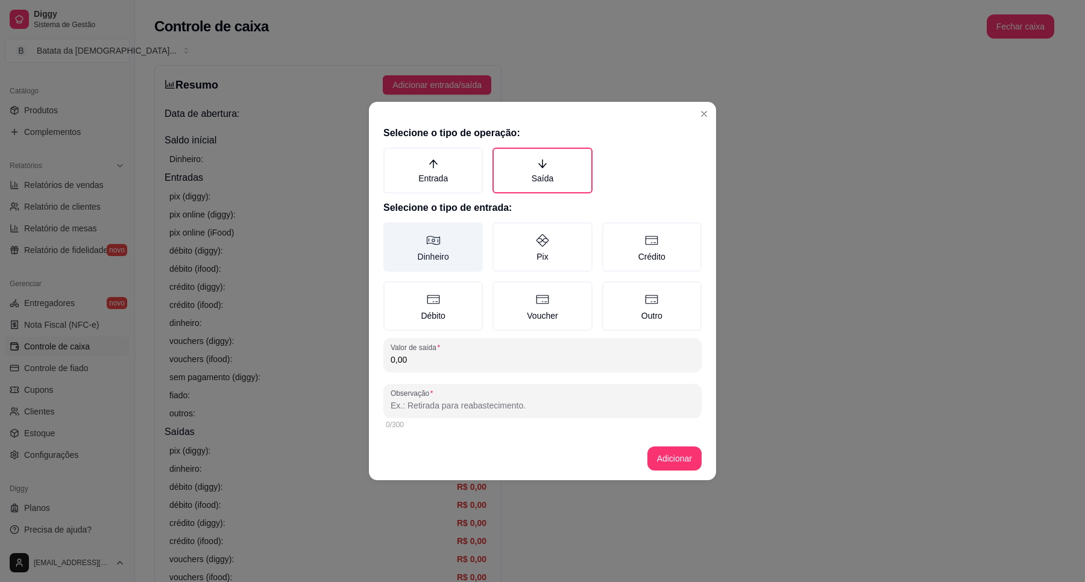
click at [451, 247] on label "Dinheiro" at bounding box center [432, 246] width 99 height 49
click at [392, 231] on button "Dinheiro" at bounding box center [388, 227] width 10 height 10
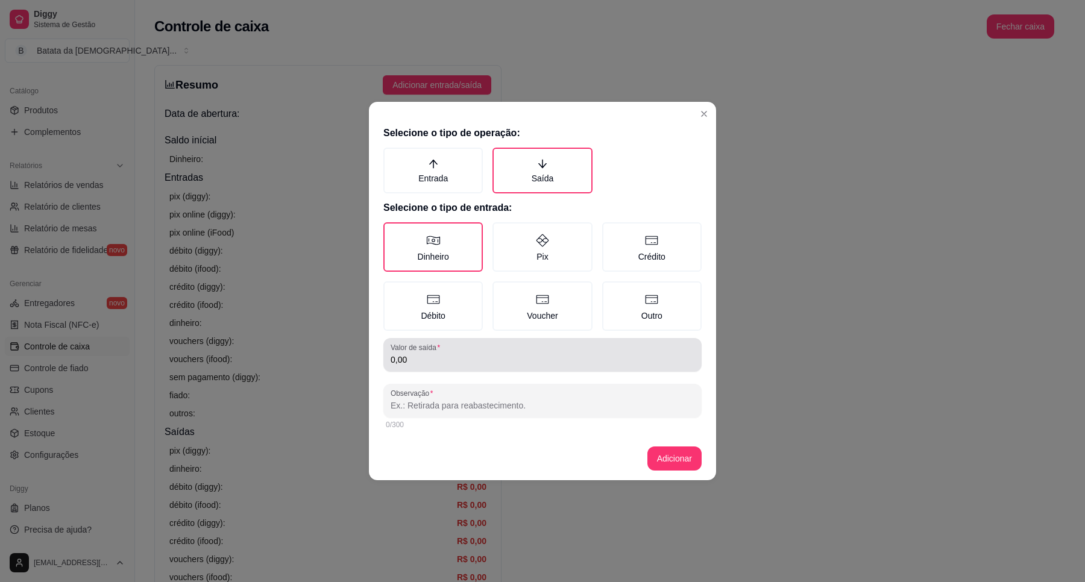
click at [448, 357] on input "0,00" at bounding box center [542, 360] width 304 height 12
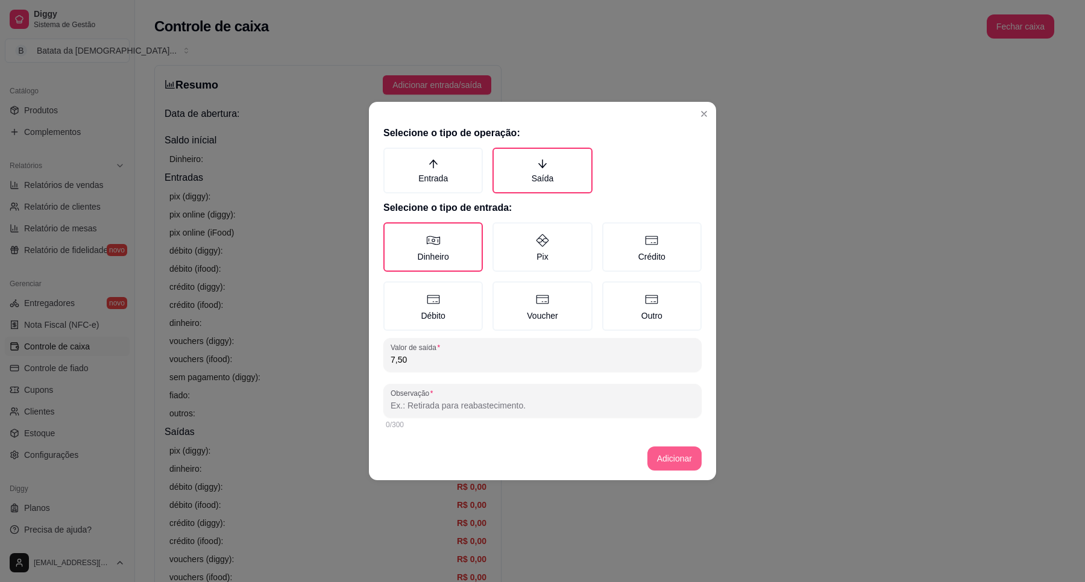
type input "7,50"
click at [663, 454] on button "Adicionar" at bounding box center [674, 459] width 54 height 24
click at [577, 400] on input "Observação" at bounding box center [542, 406] width 304 height 12
type input "pitu"
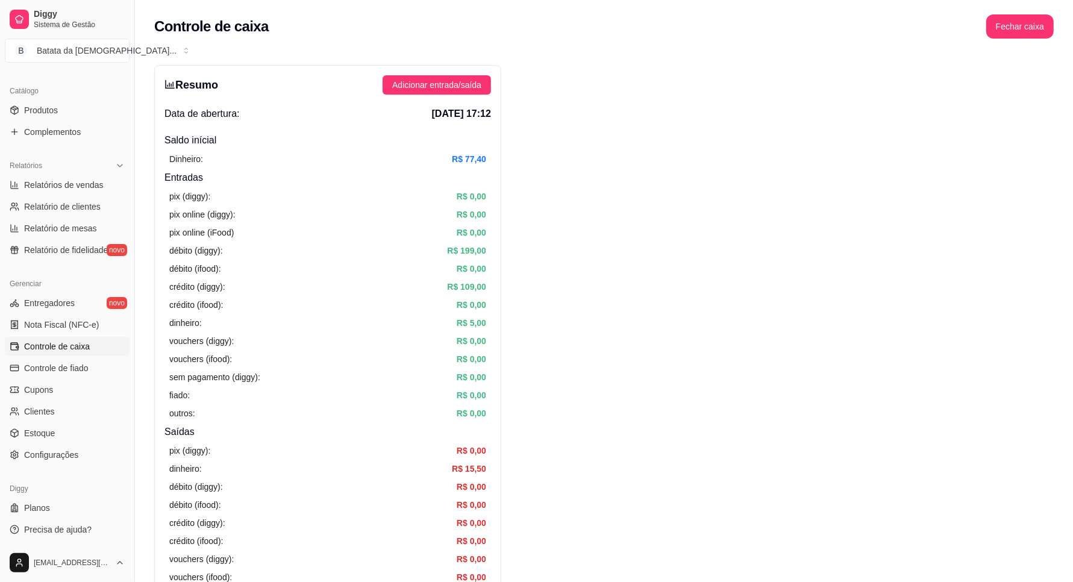
click at [452, 95] on div "Resumo Adicionar entrada/saída Data de abertura: 23 de ago de 2025 às 17:12 Sal…" at bounding box center [327, 383] width 347 height 637
click at [456, 89] on span "Adicionar entrada/saída" at bounding box center [436, 84] width 89 height 13
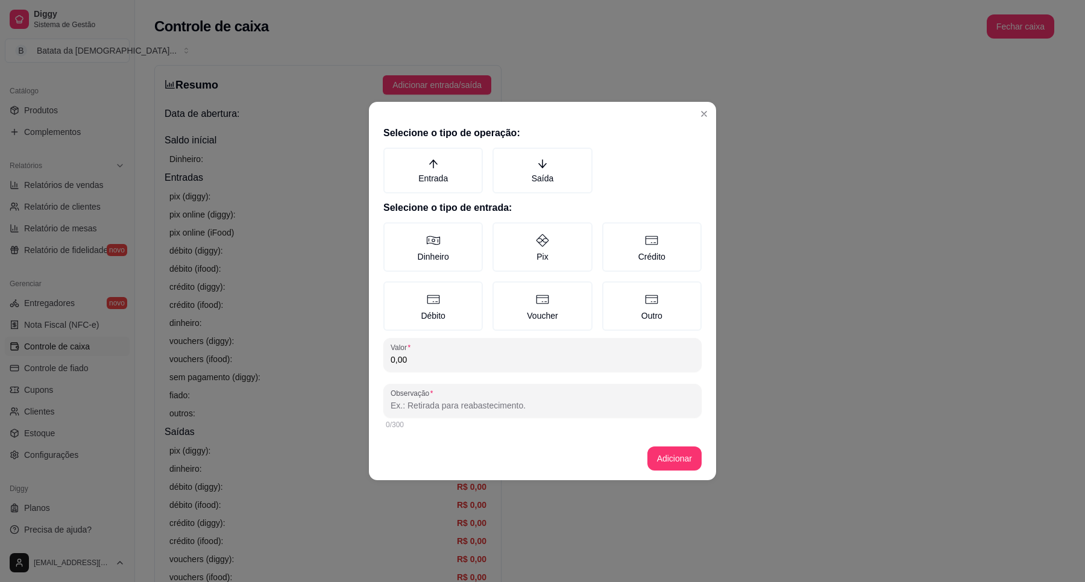
click at [453, 363] on input "0,00" at bounding box center [542, 360] width 304 height 12
type input "3,00"
drag, startPoint x: 550, startPoint y: 169, endPoint x: 539, endPoint y: 174, distance: 11.6
click at [550, 169] on label "Saída" at bounding box center [541, 171] width 99 height 46
click at [501, 157] on button "Saída" at bounding box center [497, 152] width 10 height 10
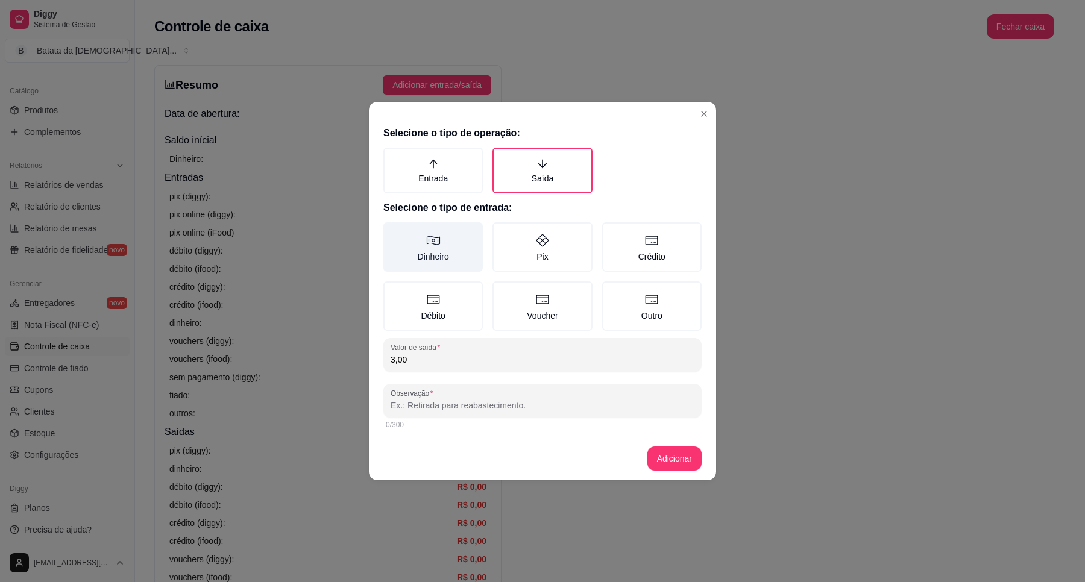
click at [444, 246] on label "Dinheiro" at bounding box center [432, 246] width 99 height 49
click at [392, 231] on button "Dinheiro" at bounding box center [388, 227] width 10 height 10
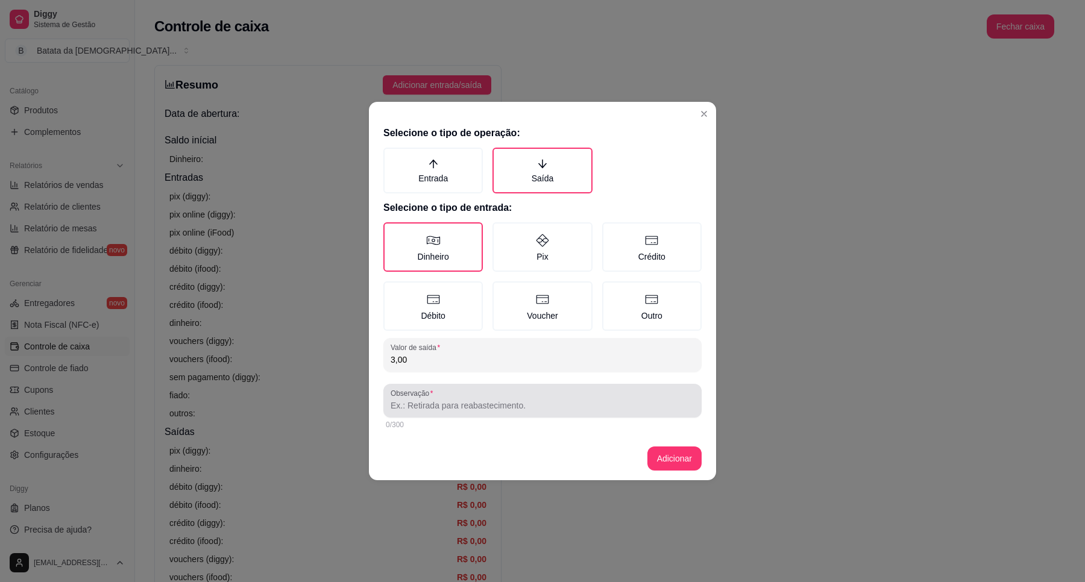
click at [533, 410] on div at bounding box center [542, 401] width 304 height 24
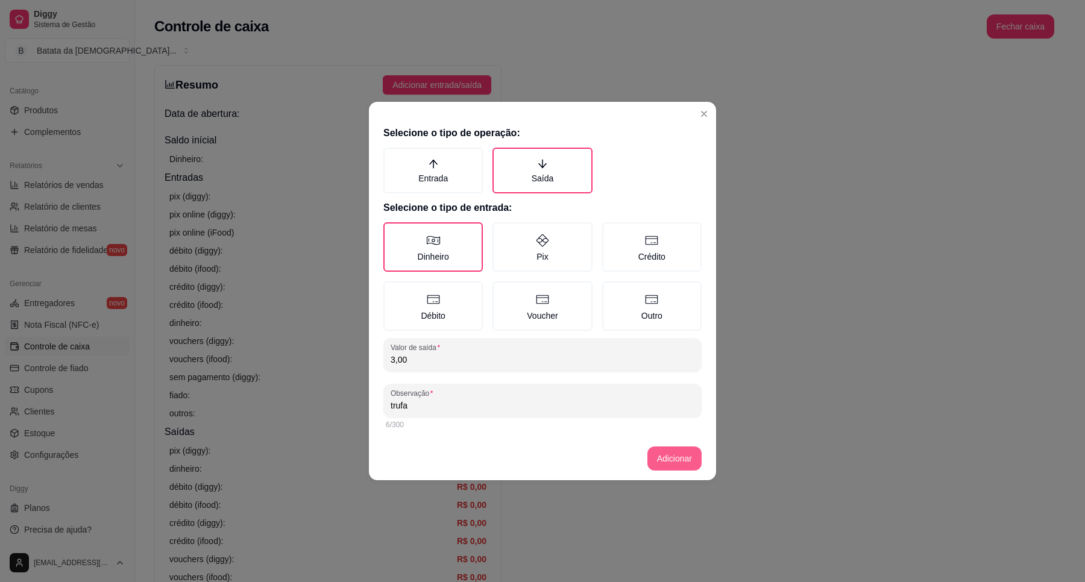
type input "trufa"
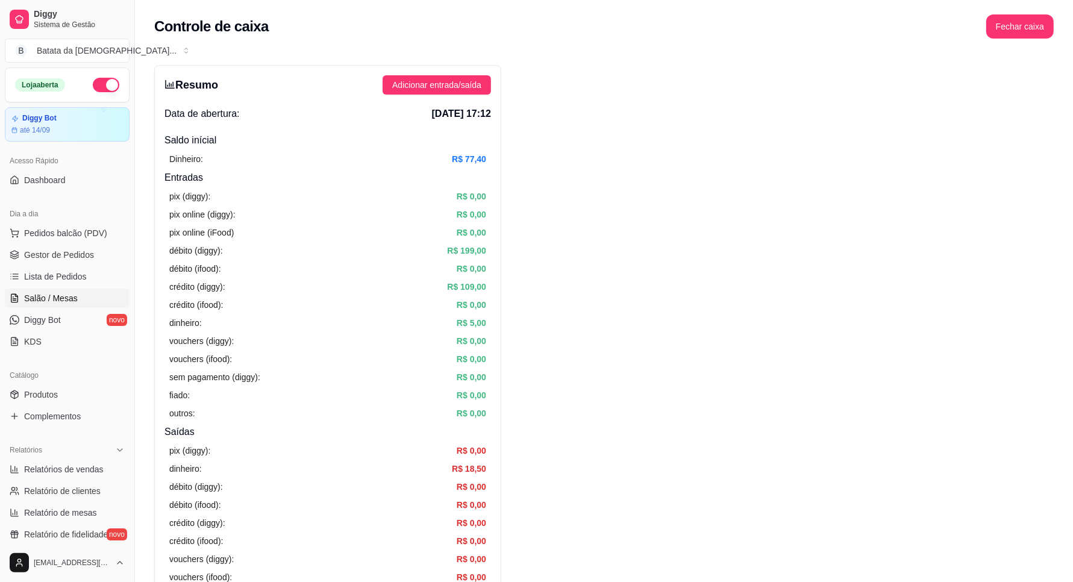
click at [57, 308] on link "Salão / Mesas" at bounding box center [67, 298] width 125 height 19
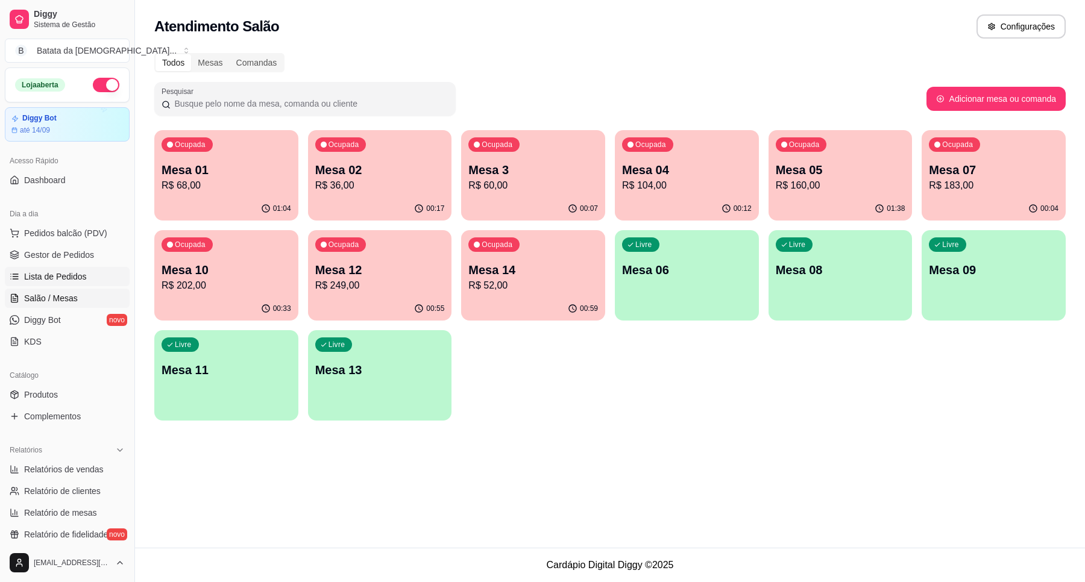
click at [80, 281] on span "Lista de Pedidos" at bounding box center [55, 277] width 63 height 12
click at [98, 296] on link "Salão / Mesas" at bounding box center [67, 298] width 125 height 19
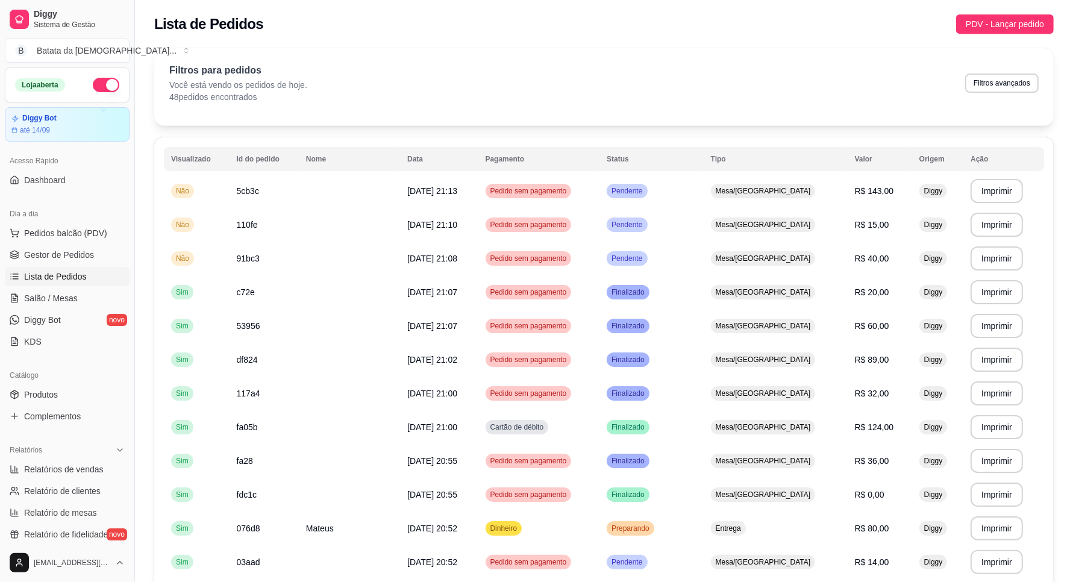
click at [86, 275] on link "Lista de Pedidos" at bounding box center [67, 276] width 125 height 19
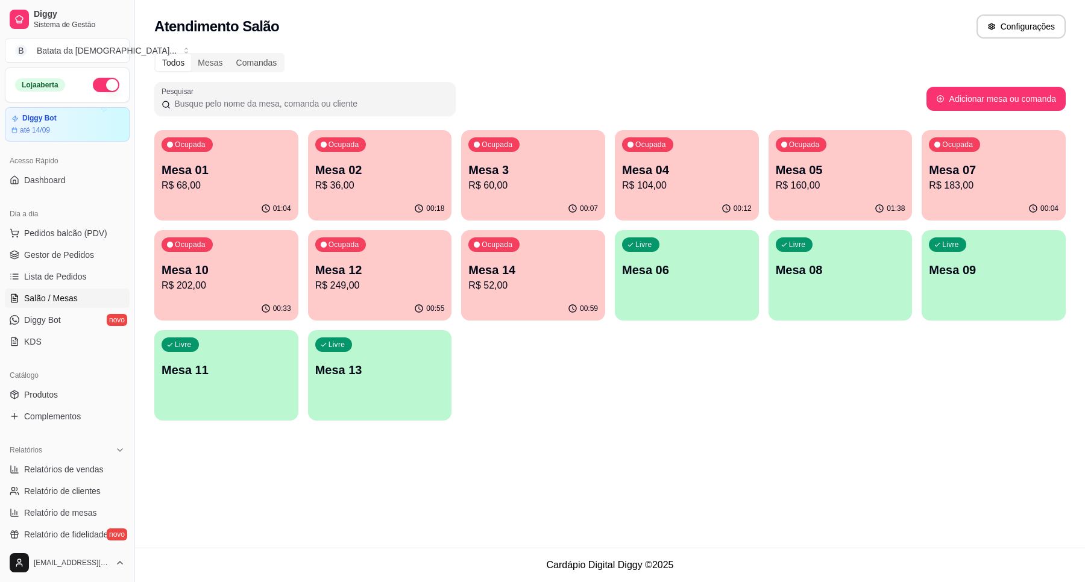
click at [90, 293] on link "Salão / Mesas" at bounding box center [67, 298] width 125 height 19
click at [88, 269] on link "Lista de Pedidos" at bounding box center [67, 276] width 125 height 19
click at [58, 291] on link "Salão / Mesas" at bounding box center [67, 298] width 125 height 19
click at [75, 260] on span "Gestor de Pedidos" at bounding box center [59, 255] width 70 height 12
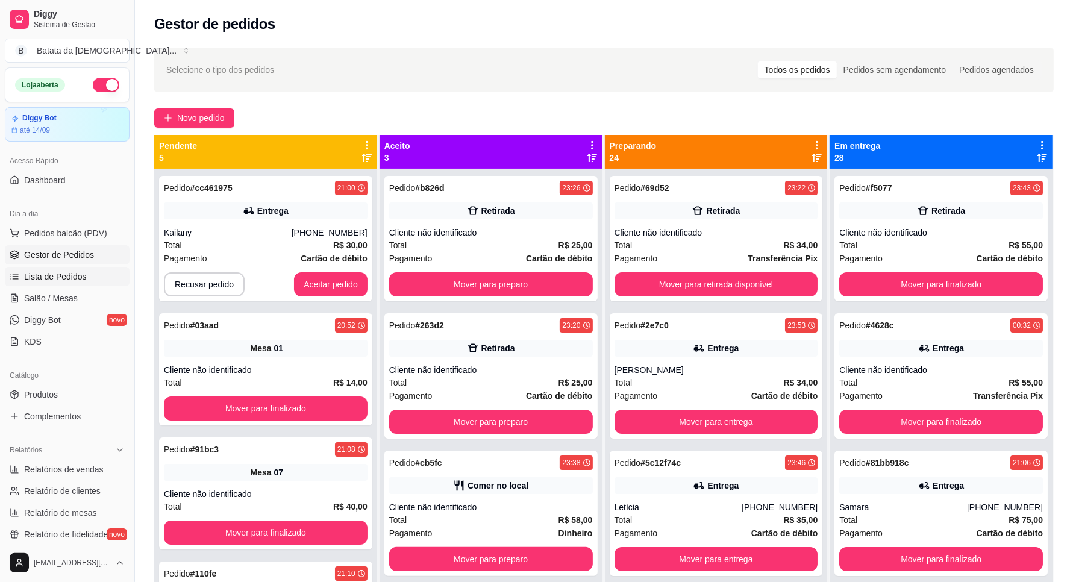
click at [98, 273] on link "Lista de Pedidos" at bounding box center [67, 276] width 125 height 19
click at [37, 307] on link "Salão / Mesas" at bounding box center [67, 298] width 125 height 19
click at [60, 278] on span "Lista de Pedidos" at bounding box center [55, 277] width 63 height 12
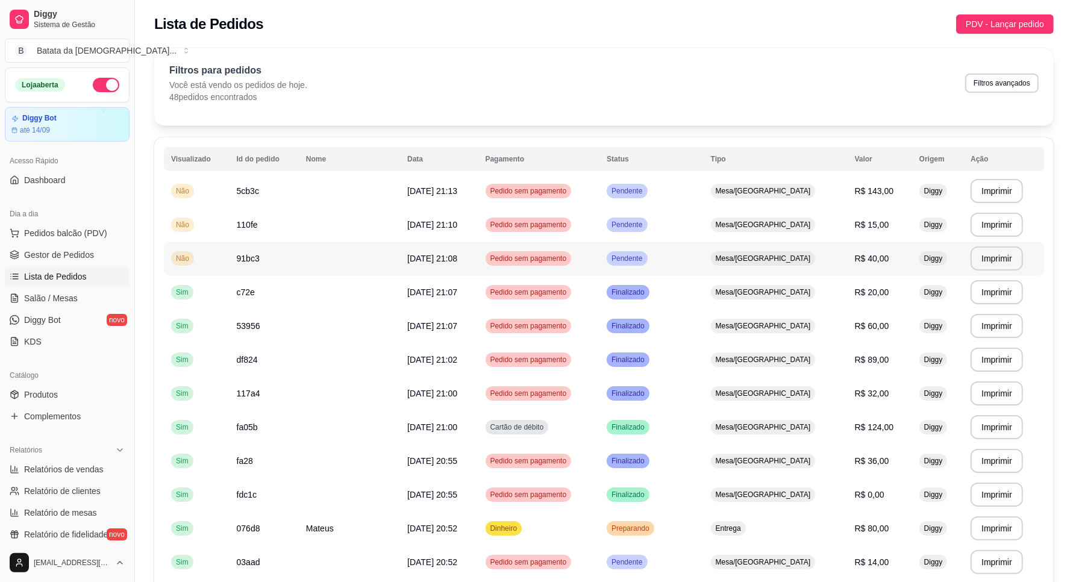
click at [600, 261] on td "Pedido sem pagamento" at bounding box center [539, 259] width 122 height 34
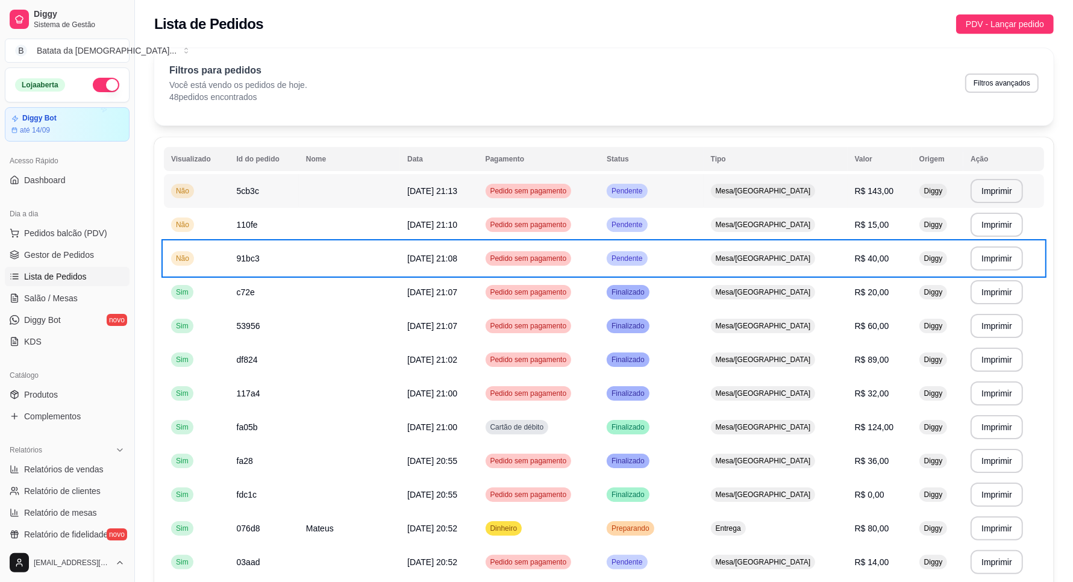
click at [704, 193] on td "Pendente" at bounding box center [652, 191] width 104 height 34
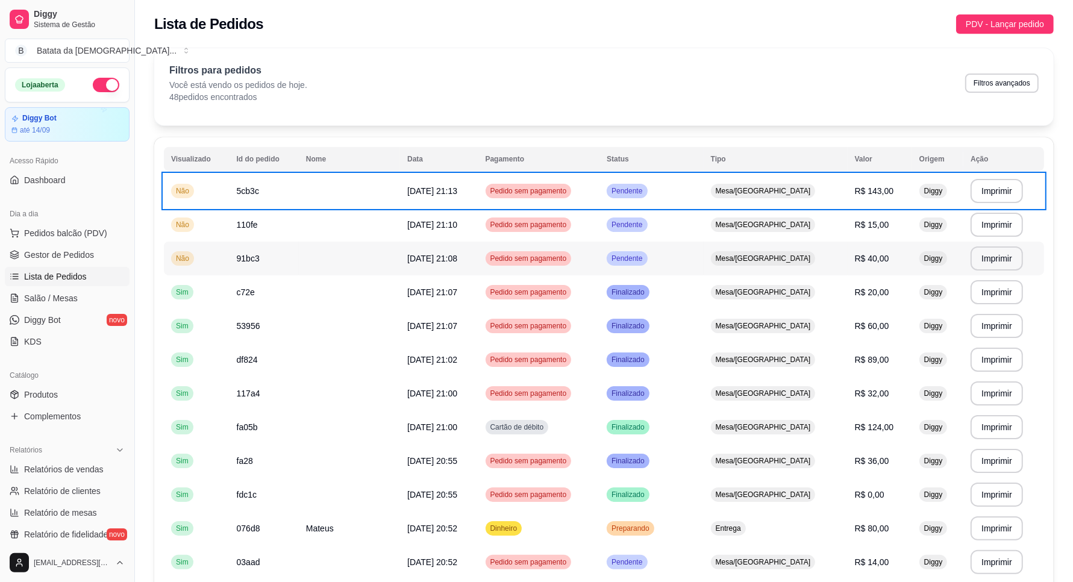
click at [699, 257] on td "Pendente" at bounding box center [652, 259] width 104 height 34
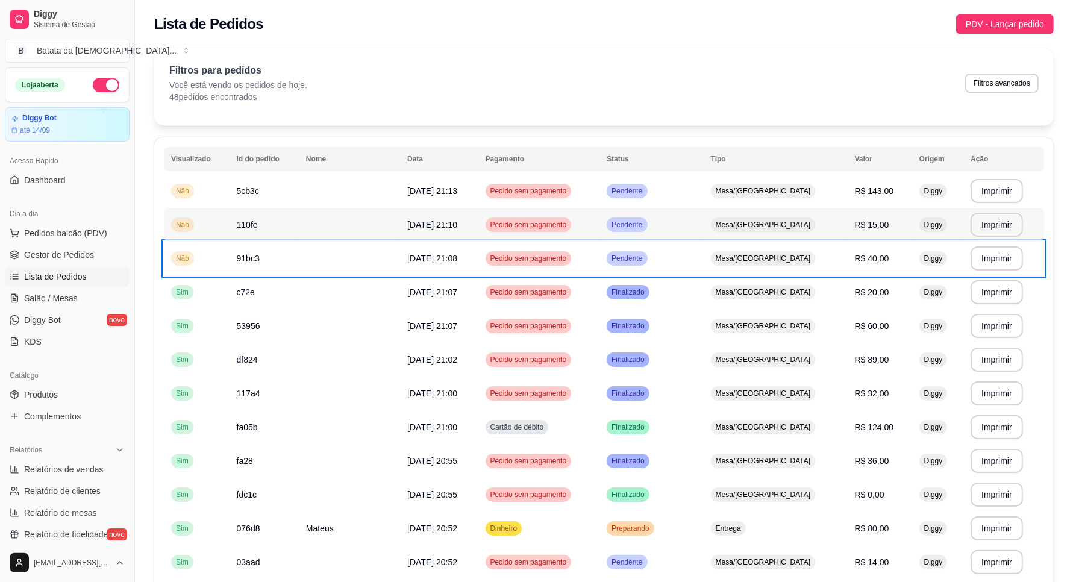
click at [744, 225] on div "Mesa/[GEOGRAPHIC_DATA]" at bounding box center [763, 225] width 105 height 14
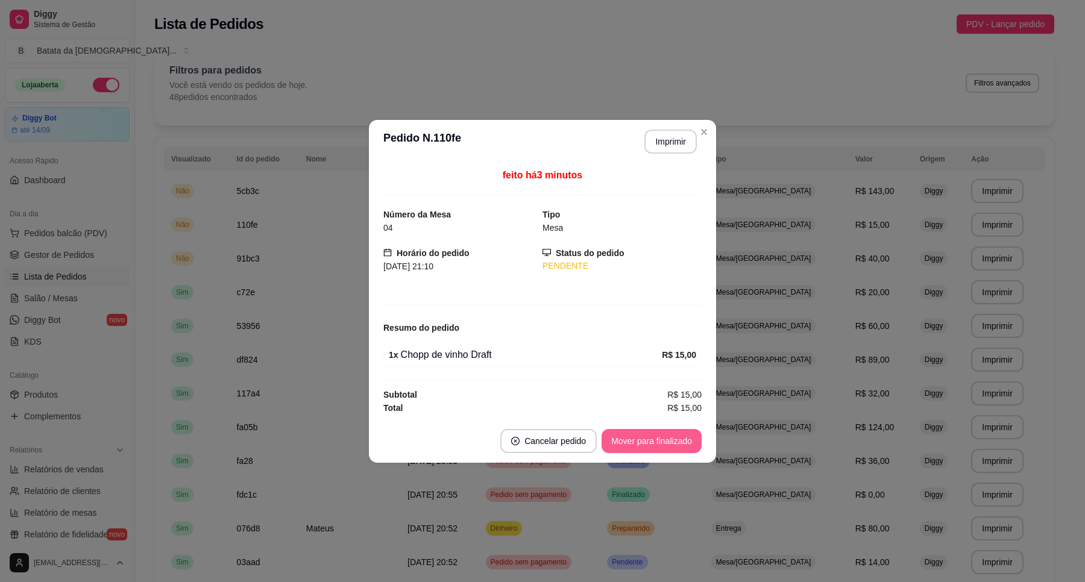
click at [675, 437] on button "Mover para finalizado" at bounding box center [651, 441] width 100 height 24
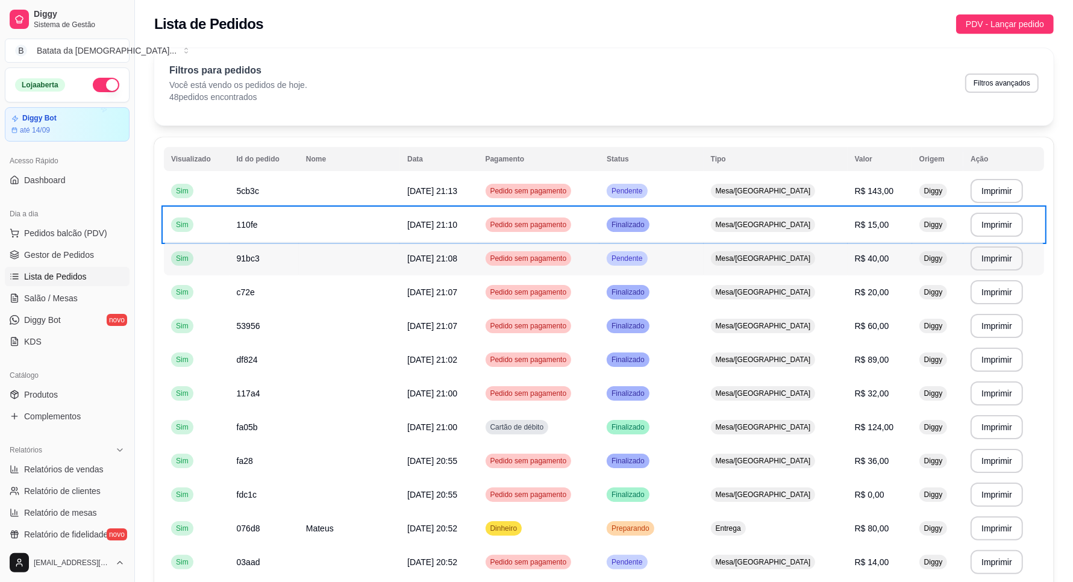
click at [704, 249] on td "Pendente" at bounding box center [652, 259] width 104 height 34
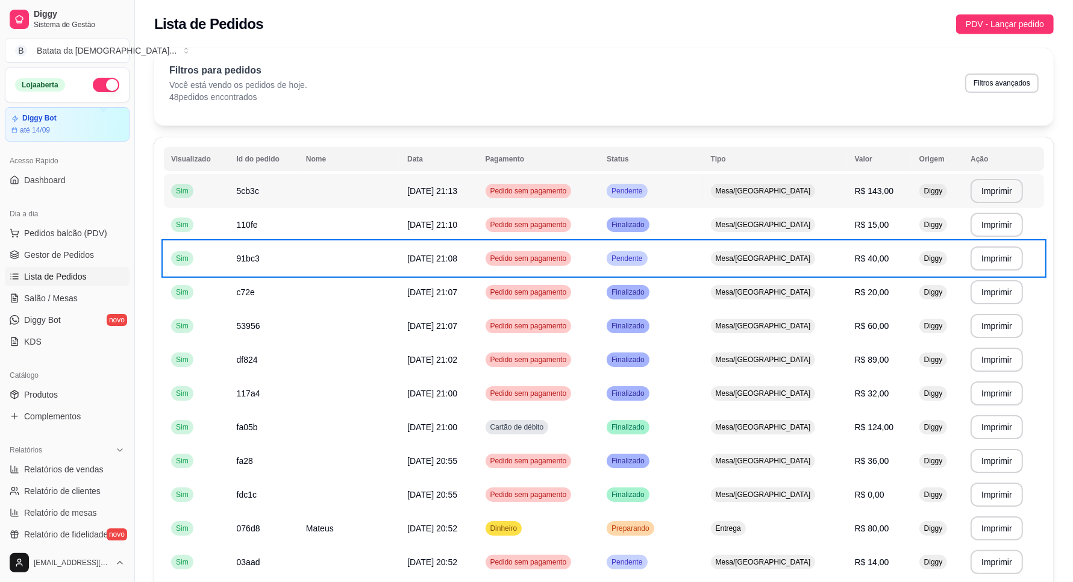
click at [704, 185] on td "Pendente" at bounding box center [652, 191] width 104 height 34
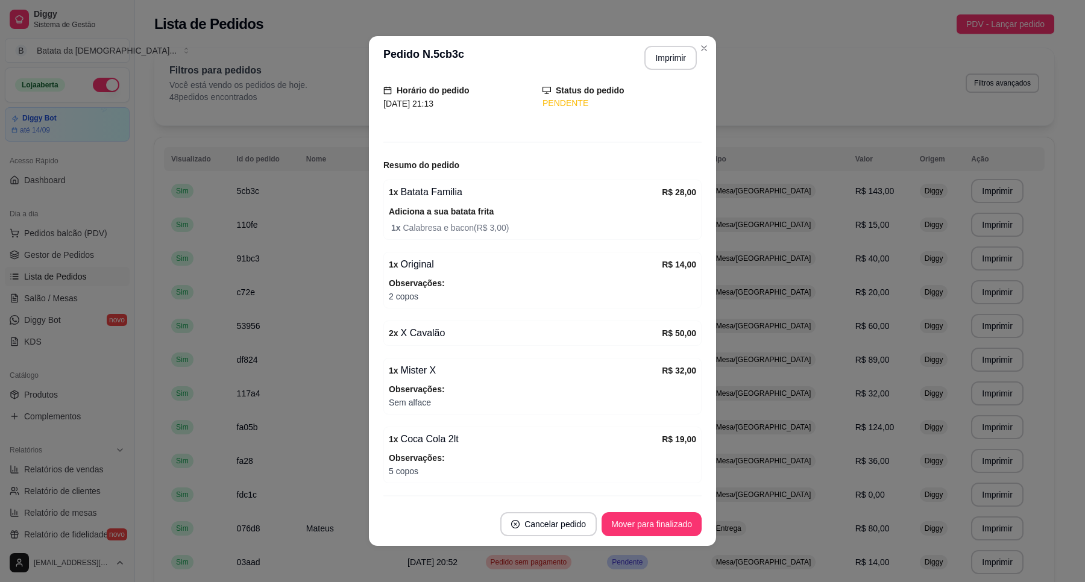
scroll to position [116, 0]
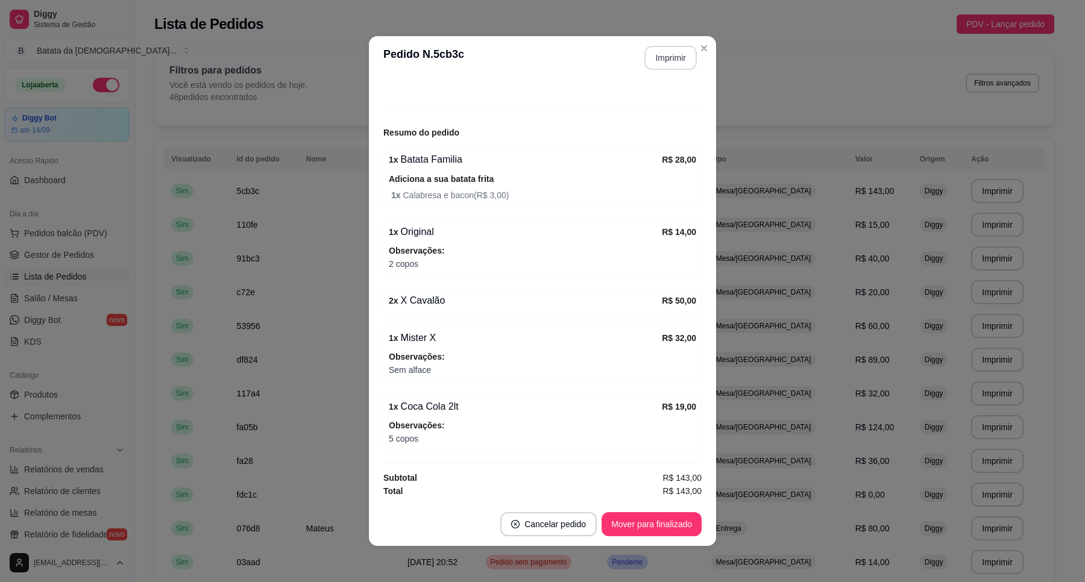
click at [672, 53] on button "Imprimir" at bounding box center [670, 58] width 52 height 24
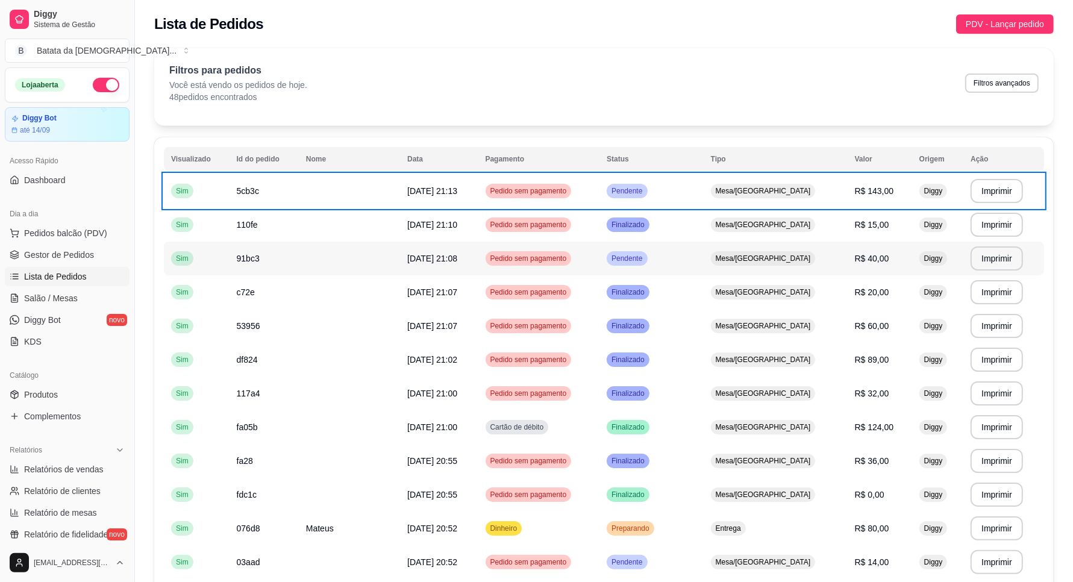
click at [679, 253] on td "Pendente" at bounding box center [652, 259] width 104 height 34
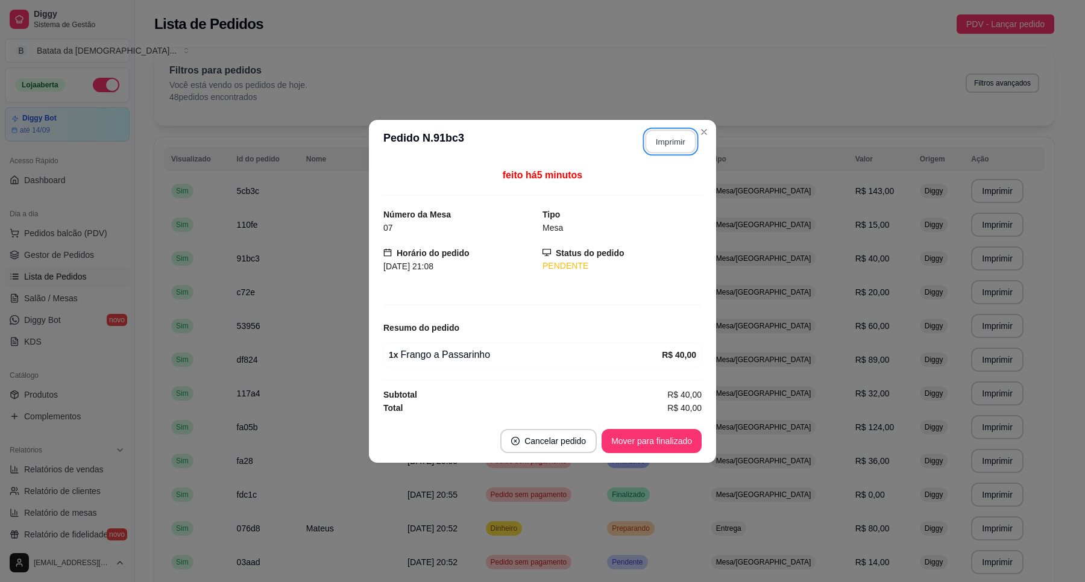
click at [661, 142] on button "Imprimir" at bounding box center [670, 142] width 51 height 24
click at [678, 443] on button "Mover para finalizado" at bounding box center [651, 441] width 100 height 24
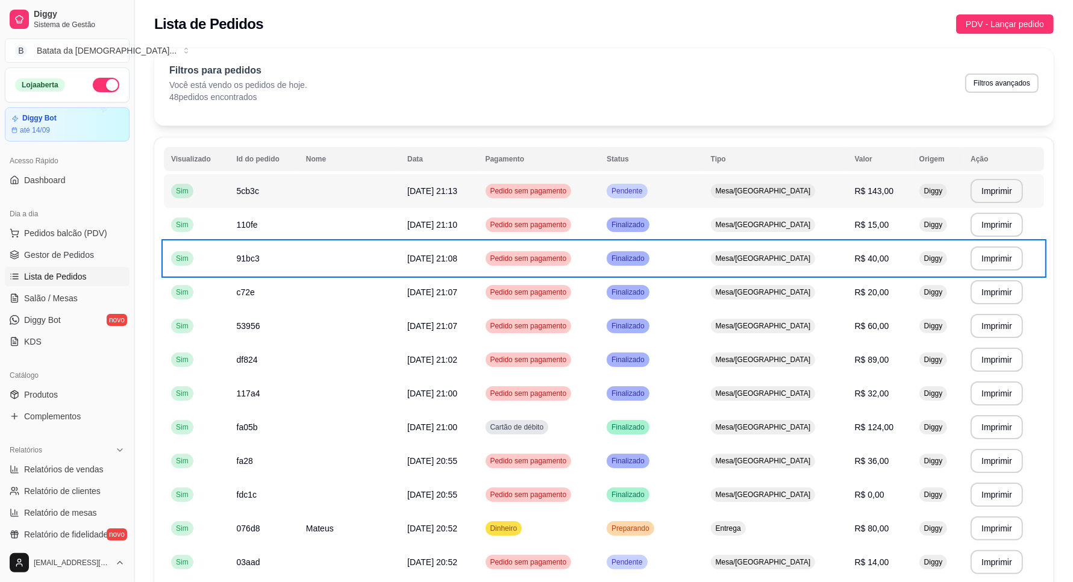
click at [704, 196] on td "Pendente" at bounding box center [652, 191] width 104 height 34
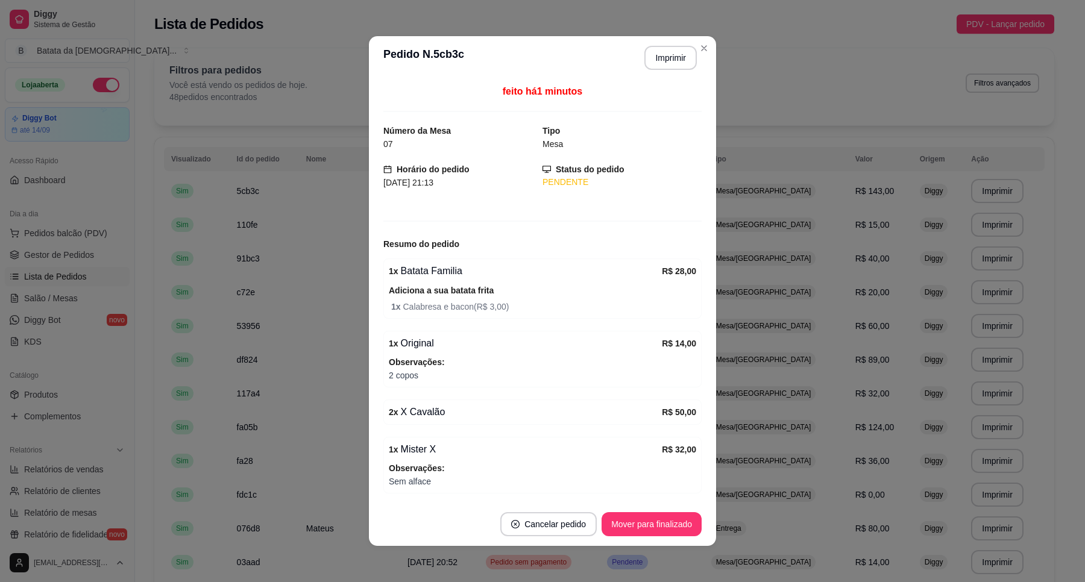
scroll to position [116, 0]
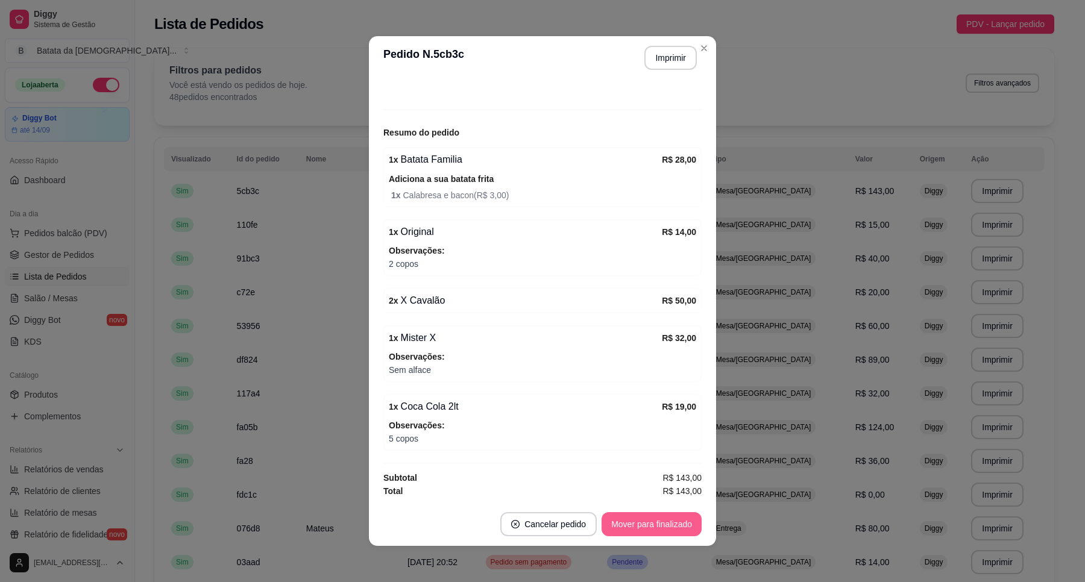
click at [654, 514] on button "Mover para finalizado" at bounding box center [651, 524] width 100 height 24
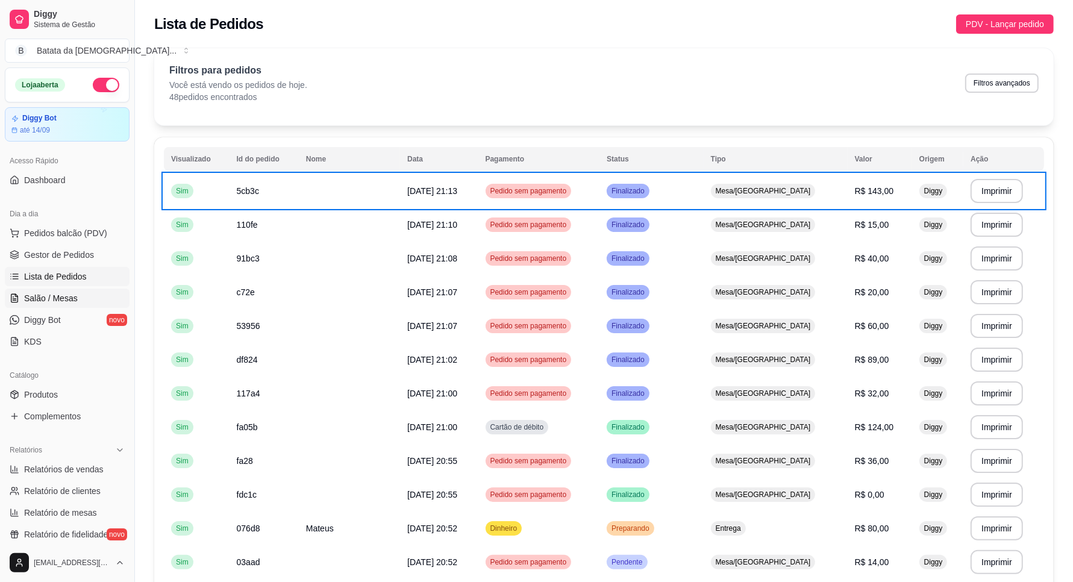
click at [74, 301] on span "Salão / Mesas" at bounding box center [51, 298] width 54 height 12
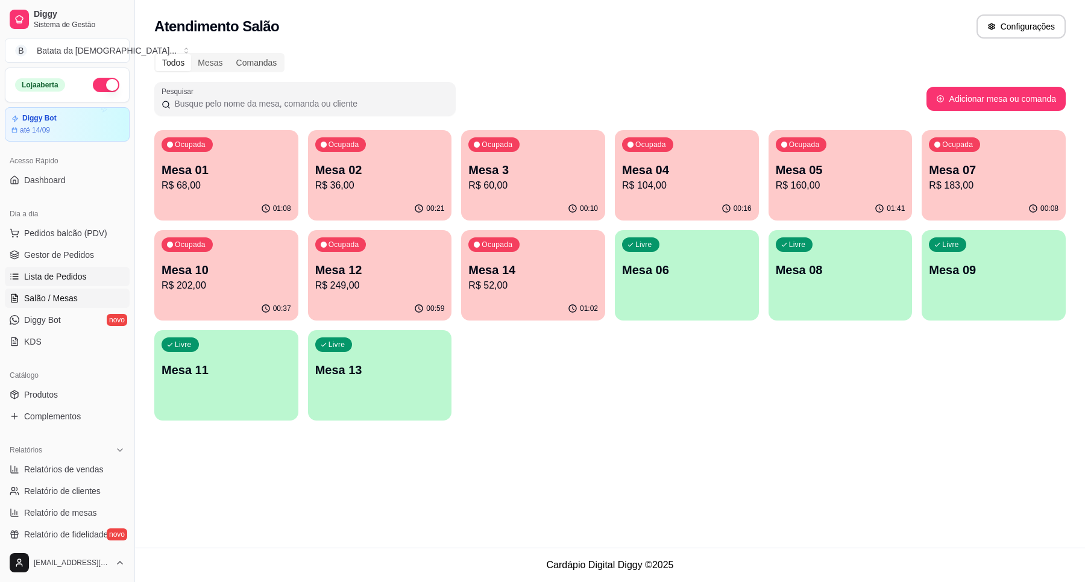
click at [86, 272] on link "Lista de Pedidos" at bounding box center [67, 276] width 125 height 19
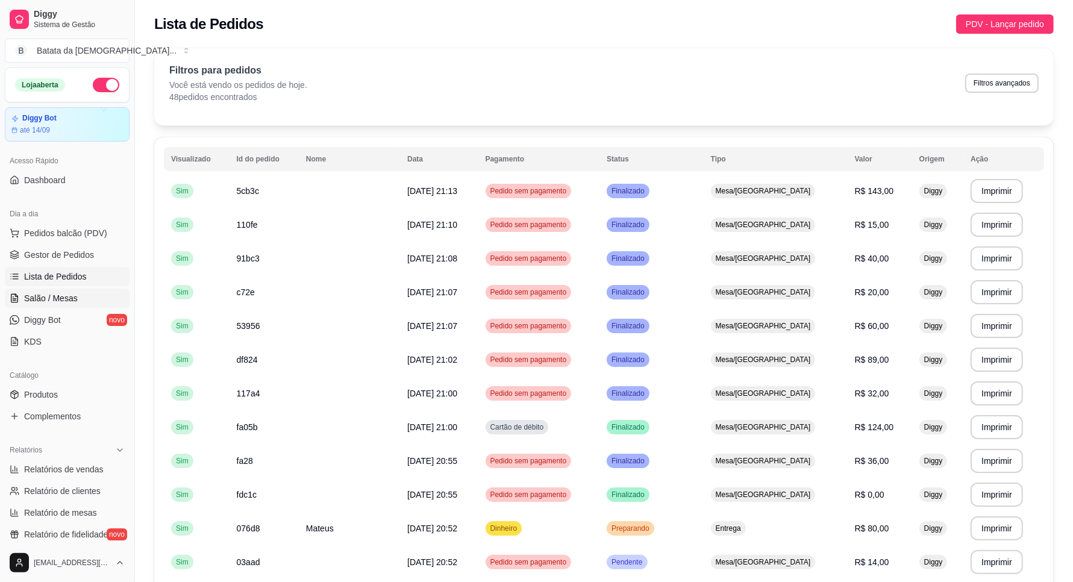
click at [61, 307] on link "Salão / Mesas" at bounding box center [67, 298] width 125 height 19
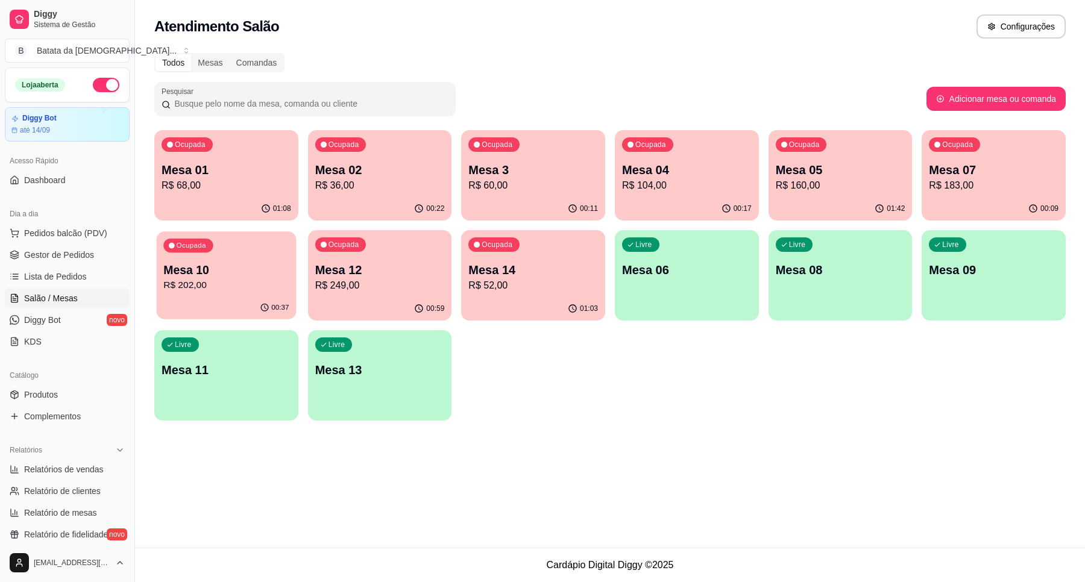
click at [229, 268] on p "Mesa 10" at bounding box center [225, 270] width 125 height 16
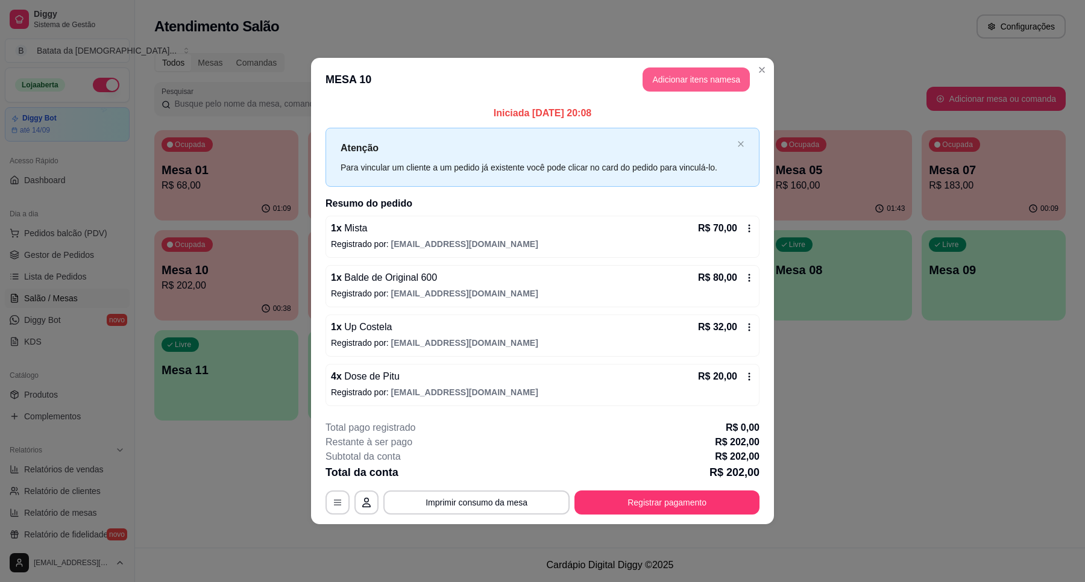
click at [681, 77] on button "Adicionar itens na mesa" at bounding box center [695, 79] width 107 height 24
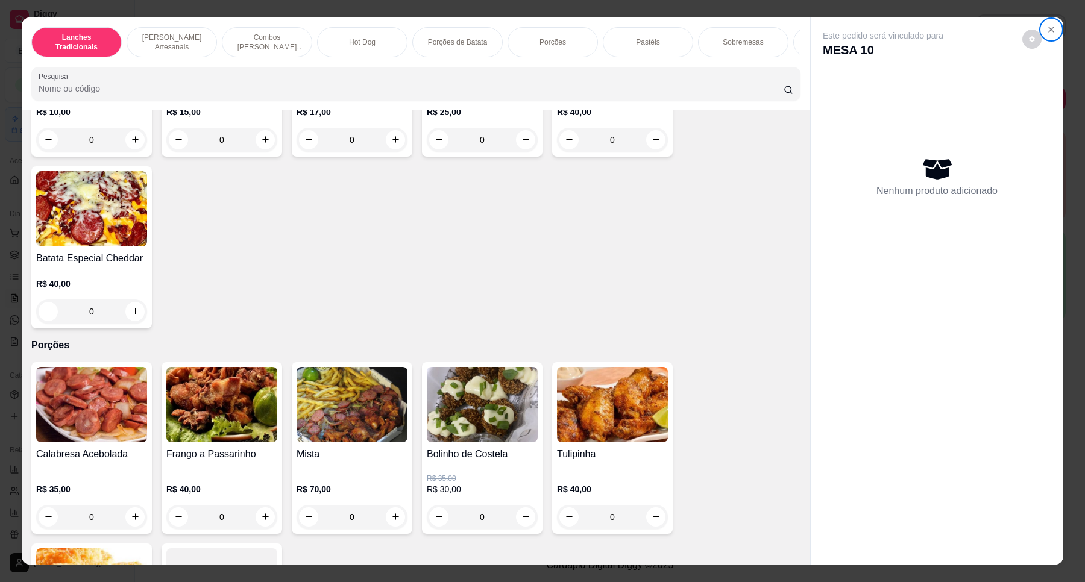
scroll to position [1657, 0]
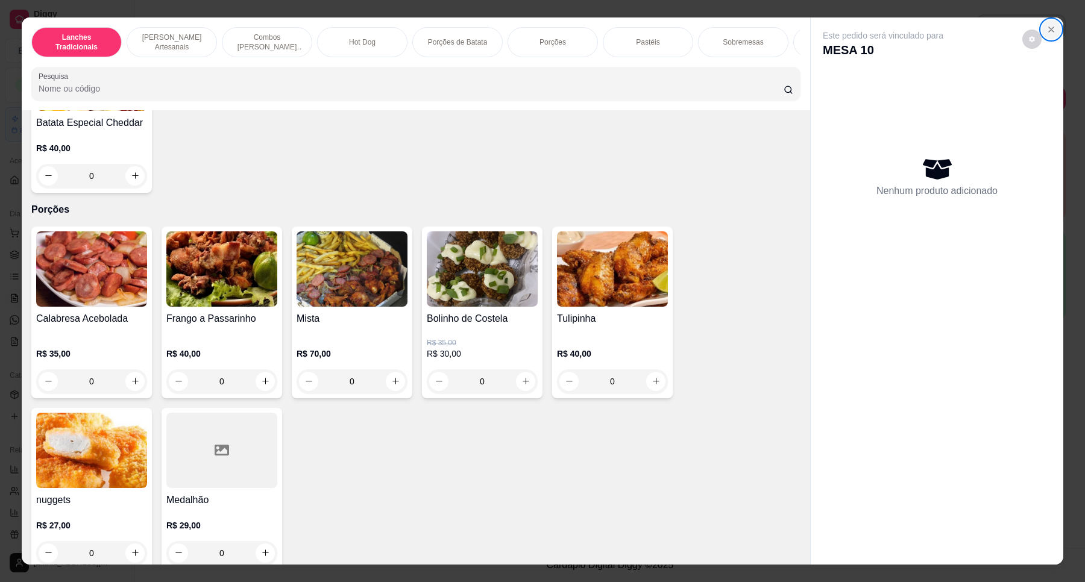
click at [953, 26] on icon "Close" at bounding box center [1051, 30] width 10 height 10
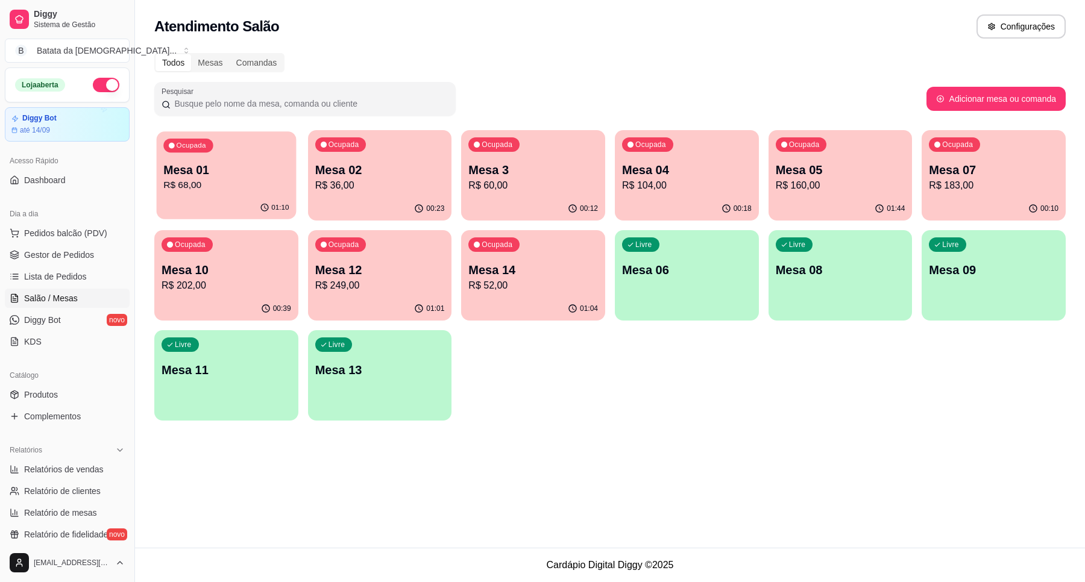
click at [214, 171] on p "Mesa 01" at bounding box center [225, 170] width 125 height 16
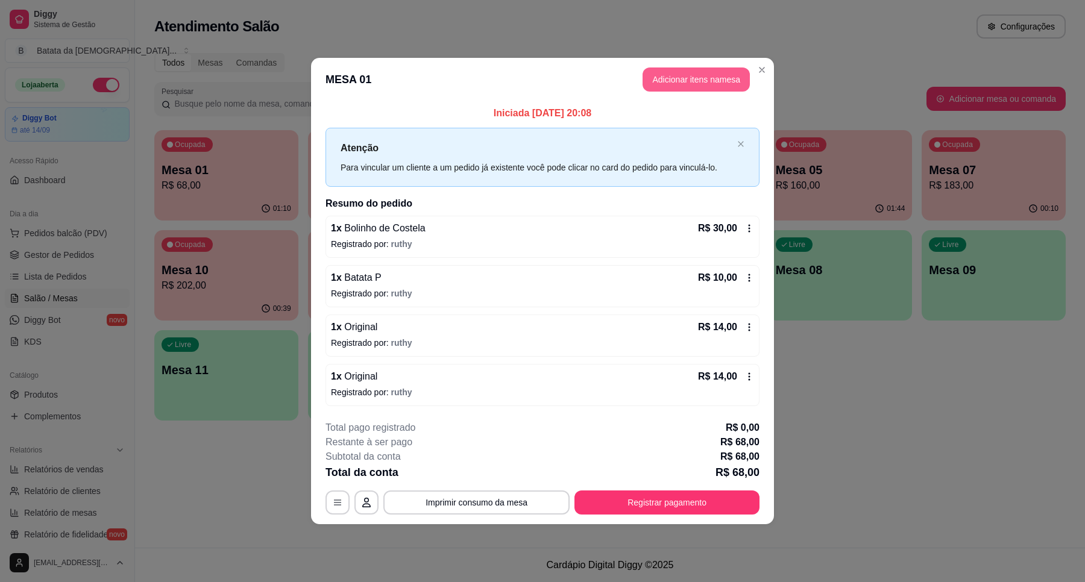
click at [682, 80] on button "Adicionar itens na mesa" at bounding box center [695, 79] width 107 height 24
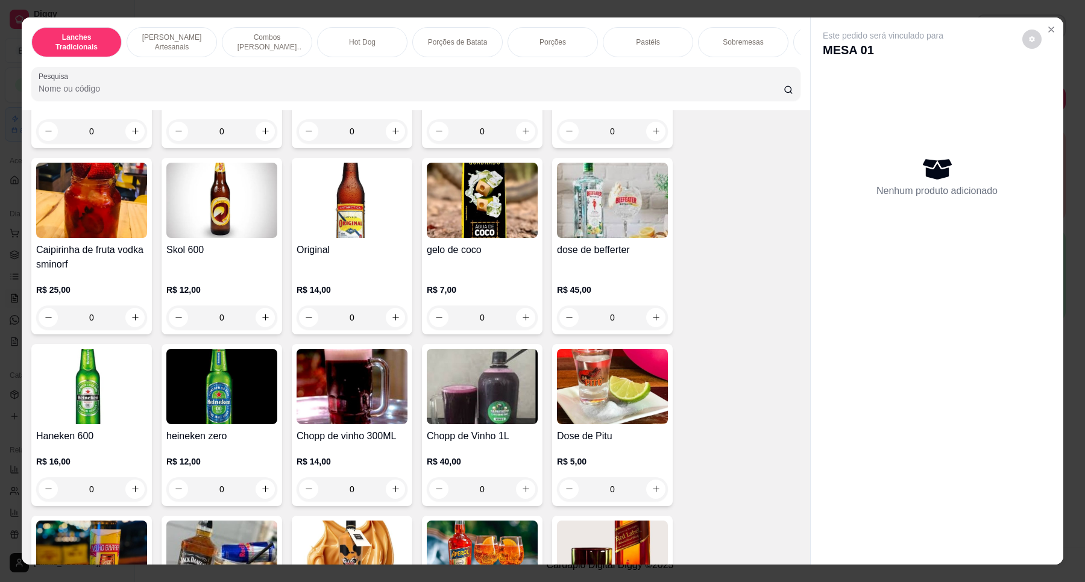
scroll to position [3766, 0]
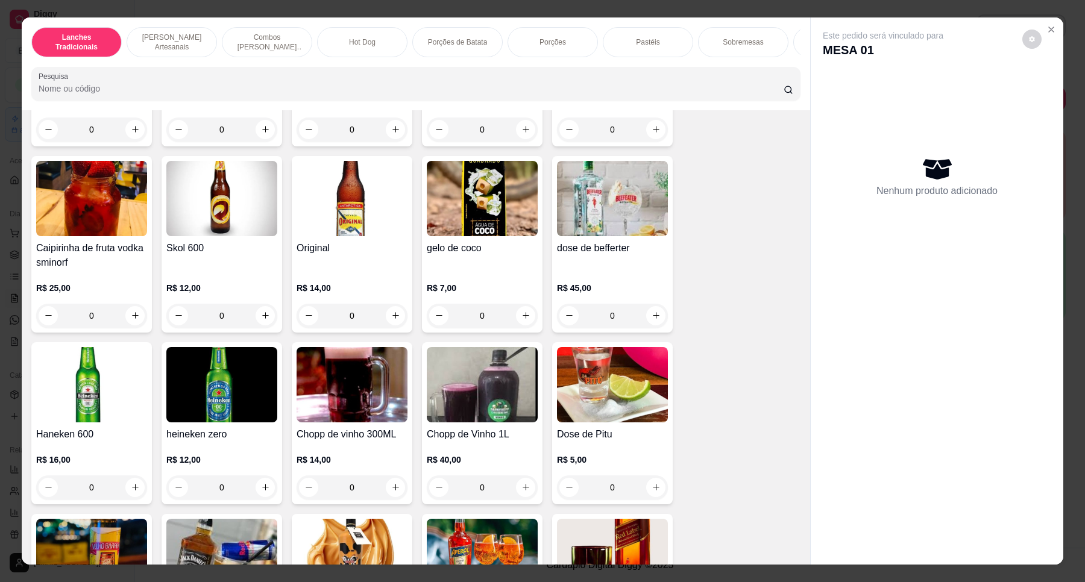
click at [242, 233] on img at bounding box center [221, 198] width 111 height 75
click at [366, 205] on img at bounding box center [351, 198] width 111 height 75
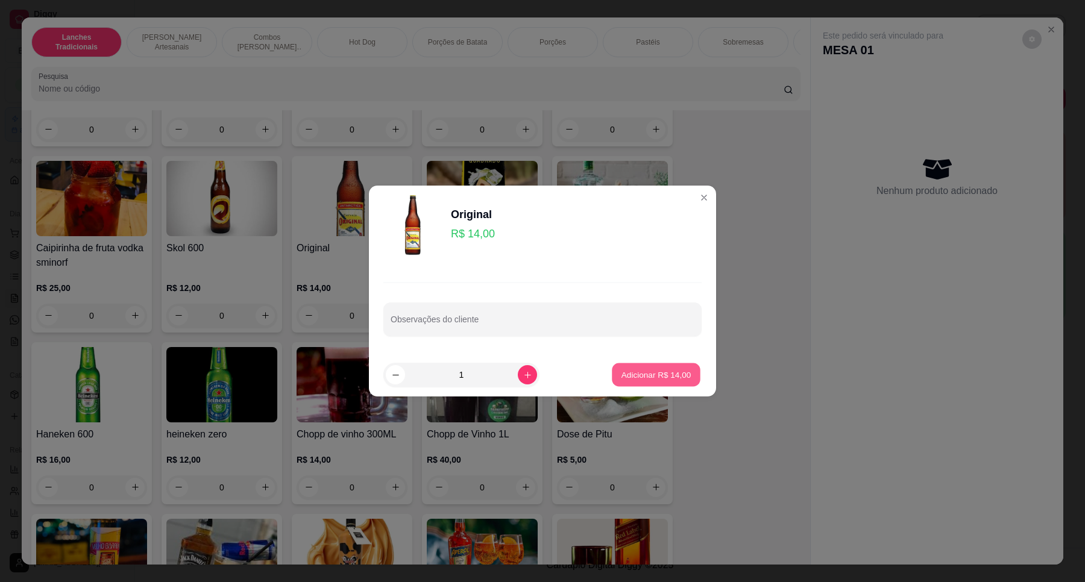
click at [642, 377] on p "Adicionar R$ 14,00" at bounding box center [656, 374] width 70 height 11
type input "1"
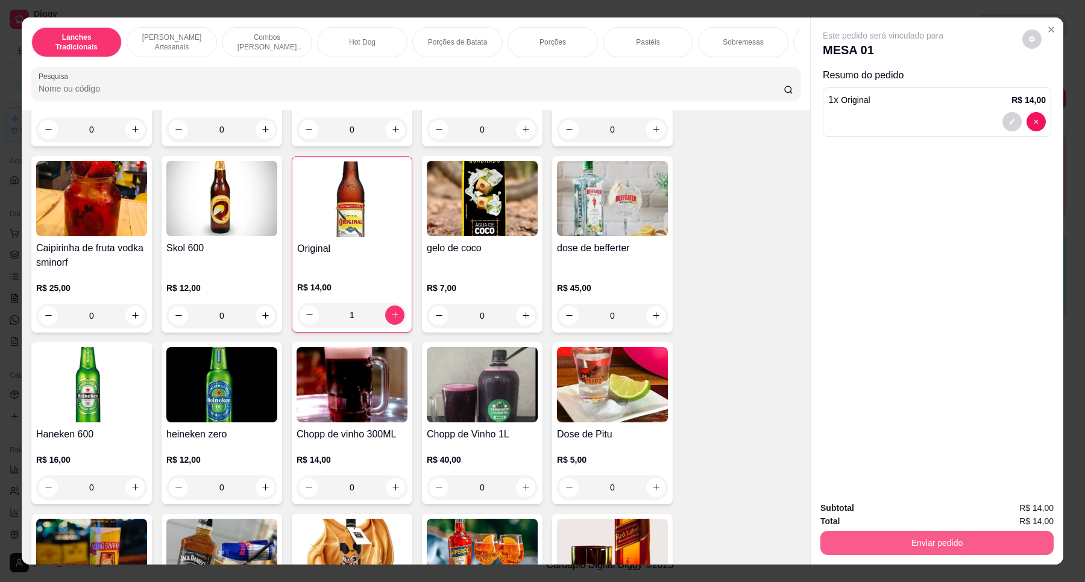
click at [893, 516] on button "Enviar pedido" at bounding box center [936, 543] width 233 height 24
click at [875, 508] on button "Não registrar e enviar pedido" at bounding box center [896, 513] width 122 height 22
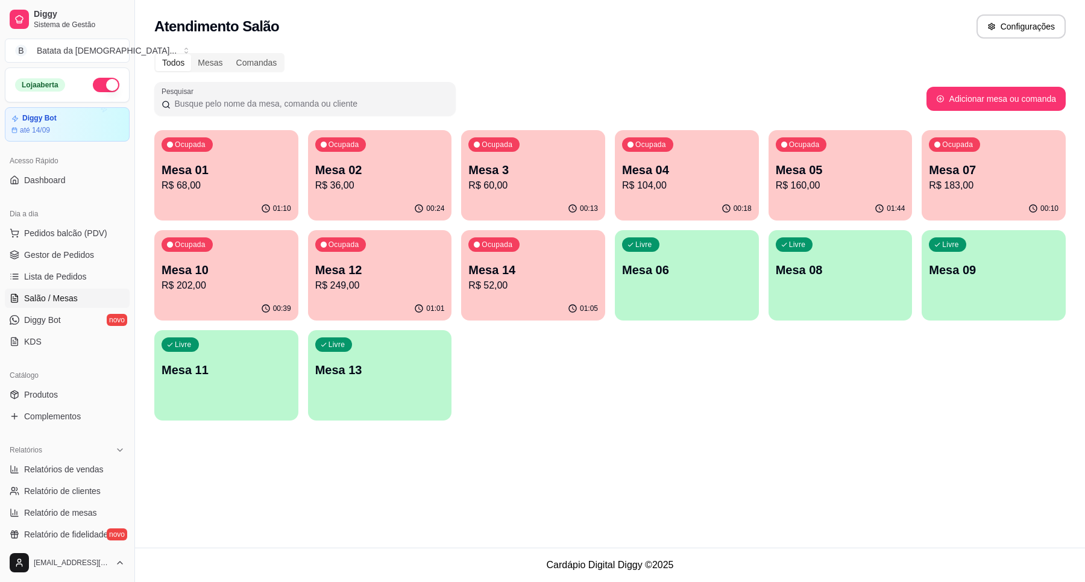
click at [191, 275] on p "Mesa 10" at bounding box center [226, 270] width 130 height 17
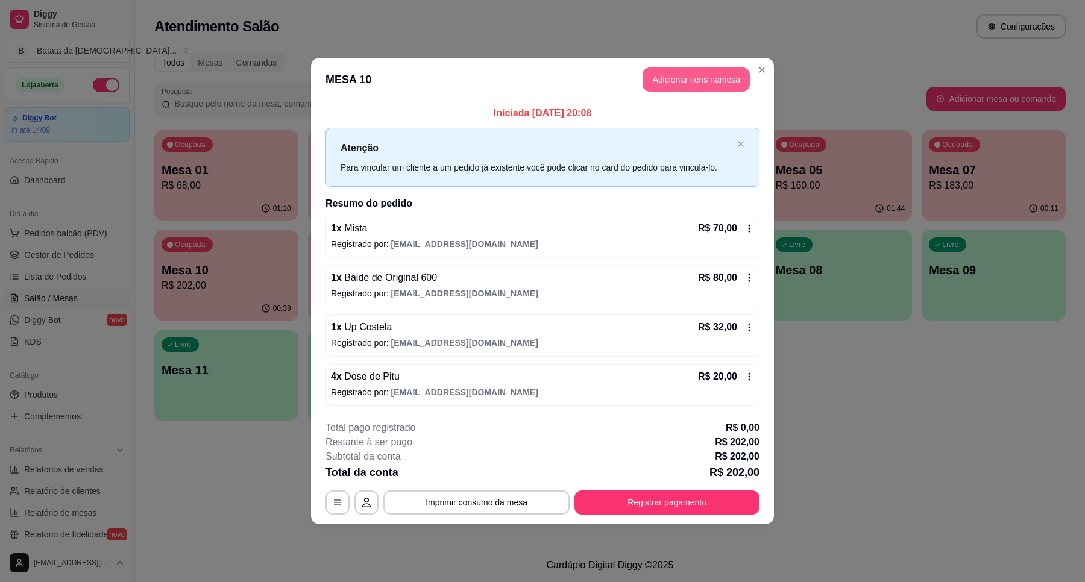
click at [675, 80] on button "Adicionar itens na mesa" at bounding box center [695, 79] width 107 height 24
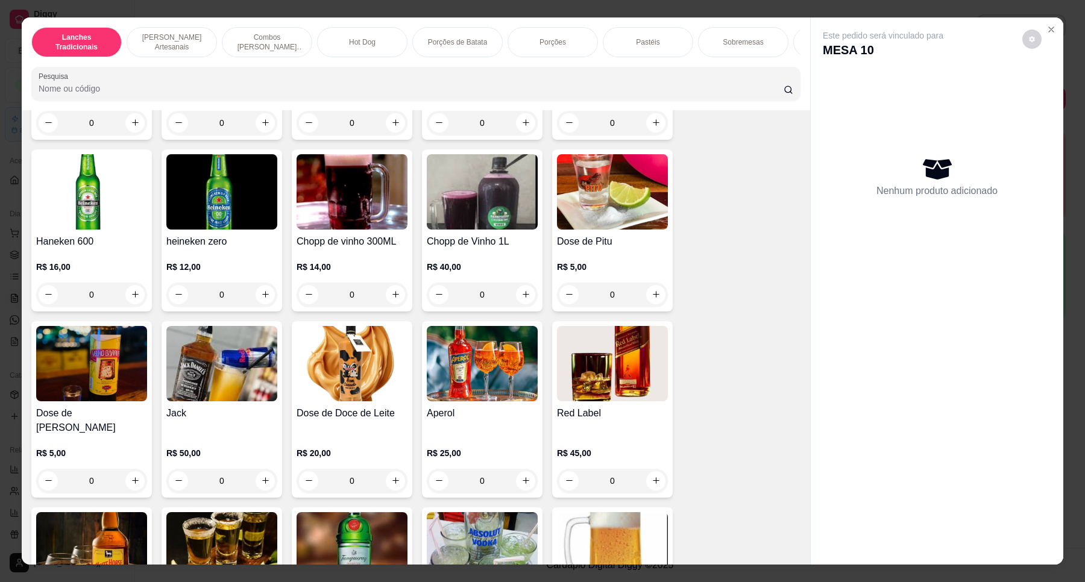
scroll to position [3992, 0]
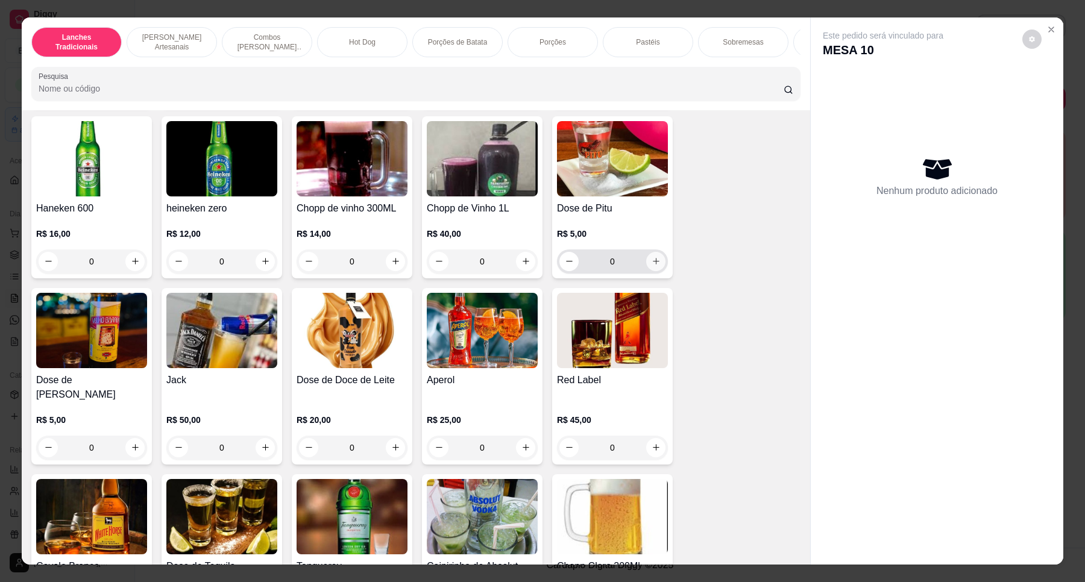
click at [653, 257] on icon "increase-product-quantity" at bounding box center [655, 261] width 9 height 9
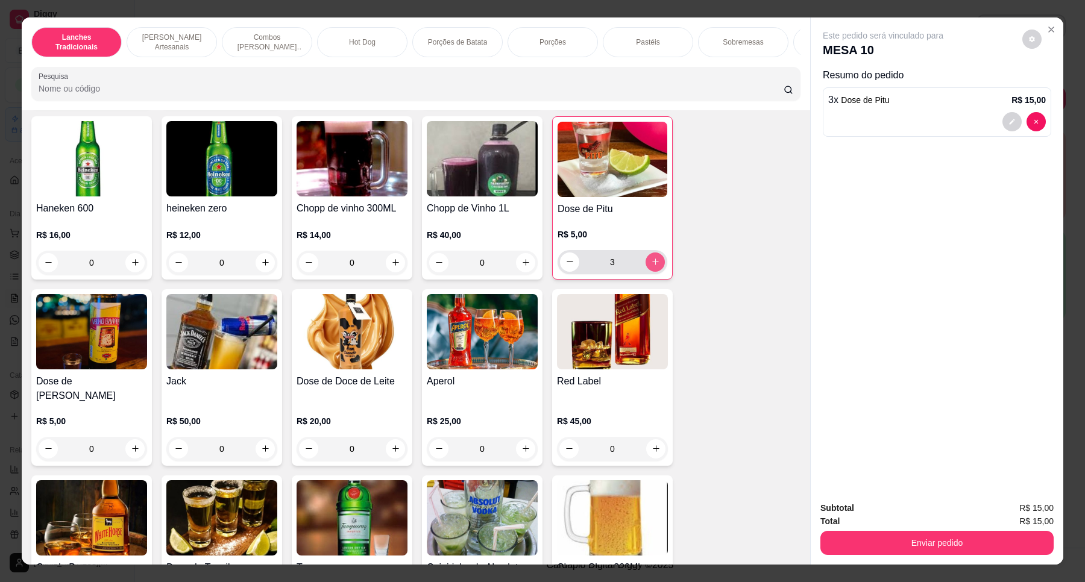
click at [653, 257] on icon "increase-product-quantity" at bounding box center [655, 261] width 9 height 9
type input "4"
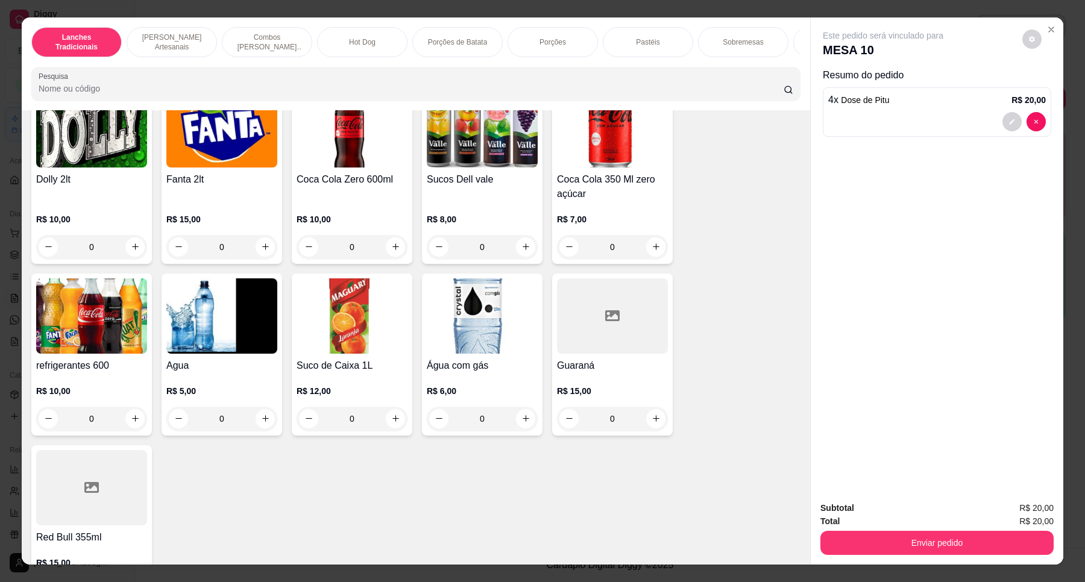
scroll to position [2636, 0]
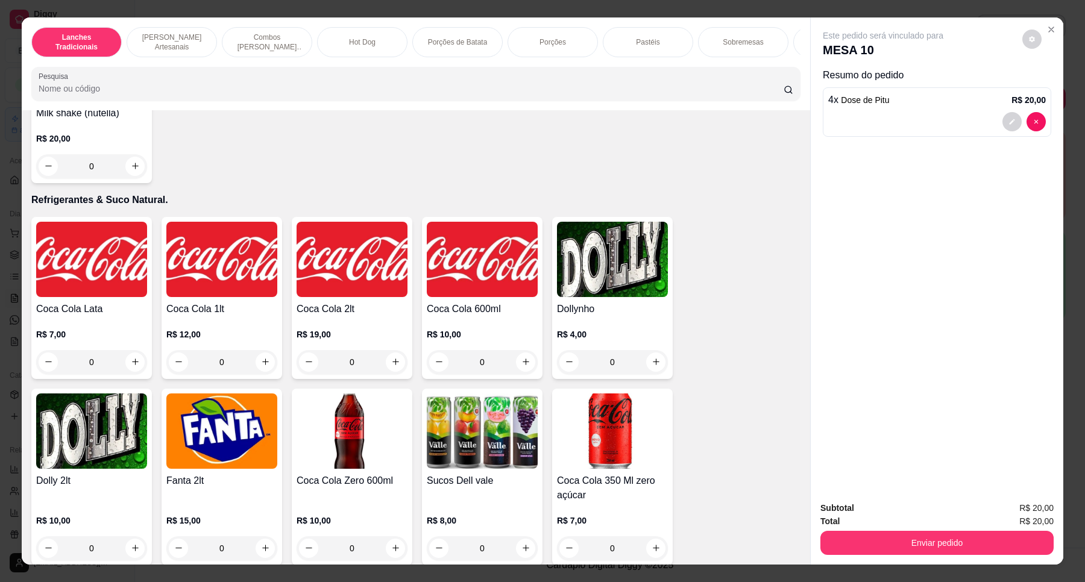
click at [110, 252] on img at bounding box center [91, 259] width 111 height 75
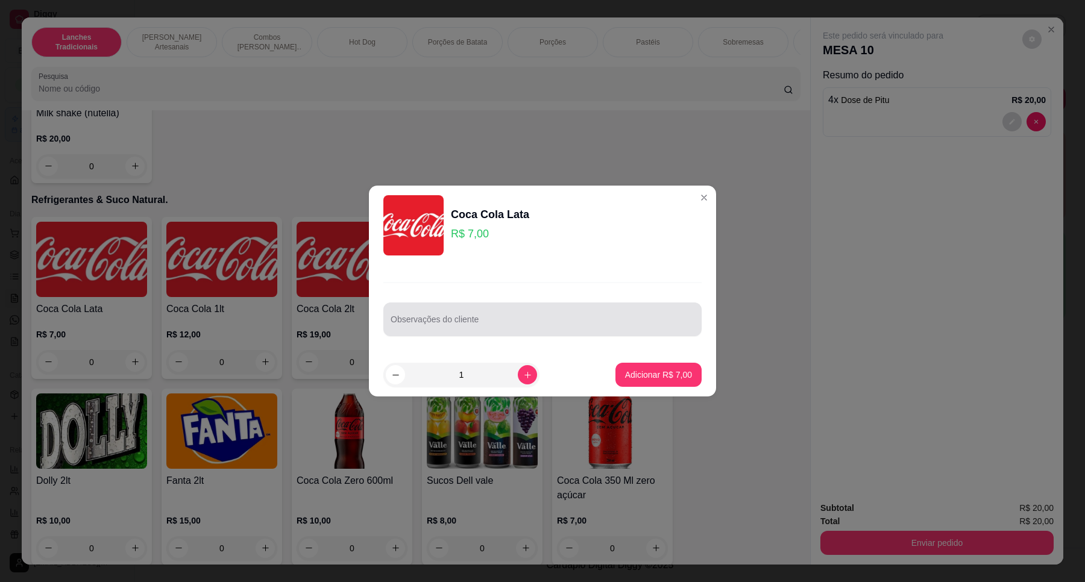
click at [471, 312] on div at bounding box center [542, 319] width 304 height 24
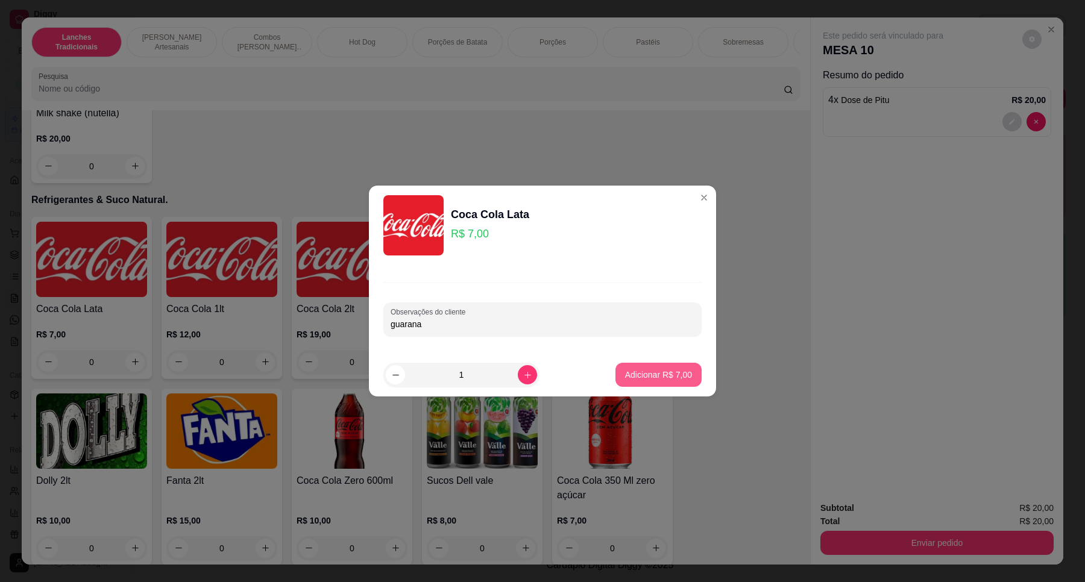
type input "guarana"
click at [625, 369] on p "Adicionar R$ 7,00" at bounding box center [658, 375] width 67 height 12
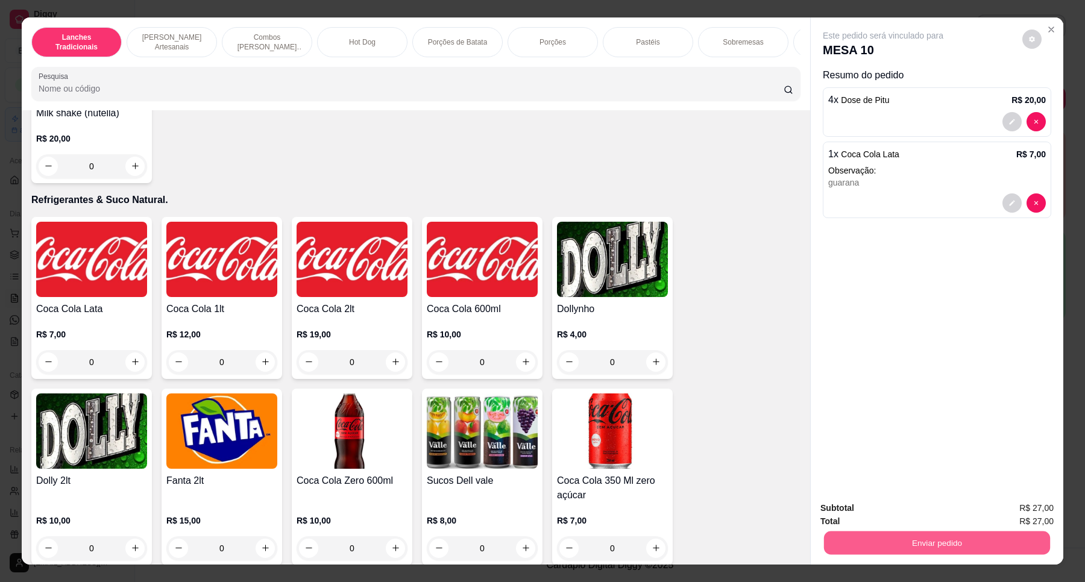
click at [970, 537] on button "Enviar pedido" at bounding box center [937, 543] width 226 height 24
click at [898, 514] on button "Não registrar e enviar pedido" at bounding box center [896, 513] width 122 height 22
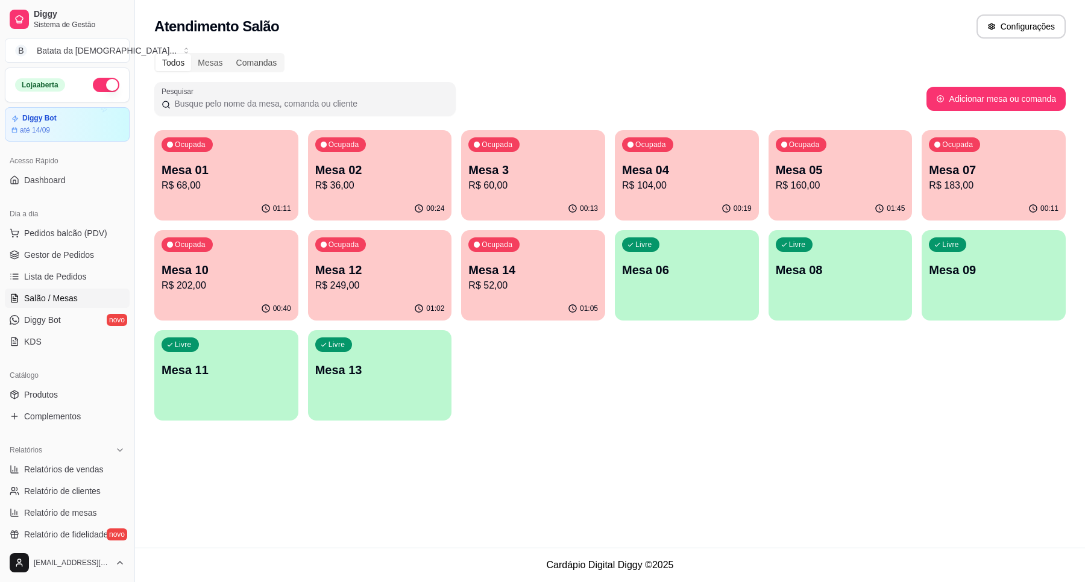
click at [498, 262] on p "Mesa 14" at bounding box center [533, 270] width 130 height 17
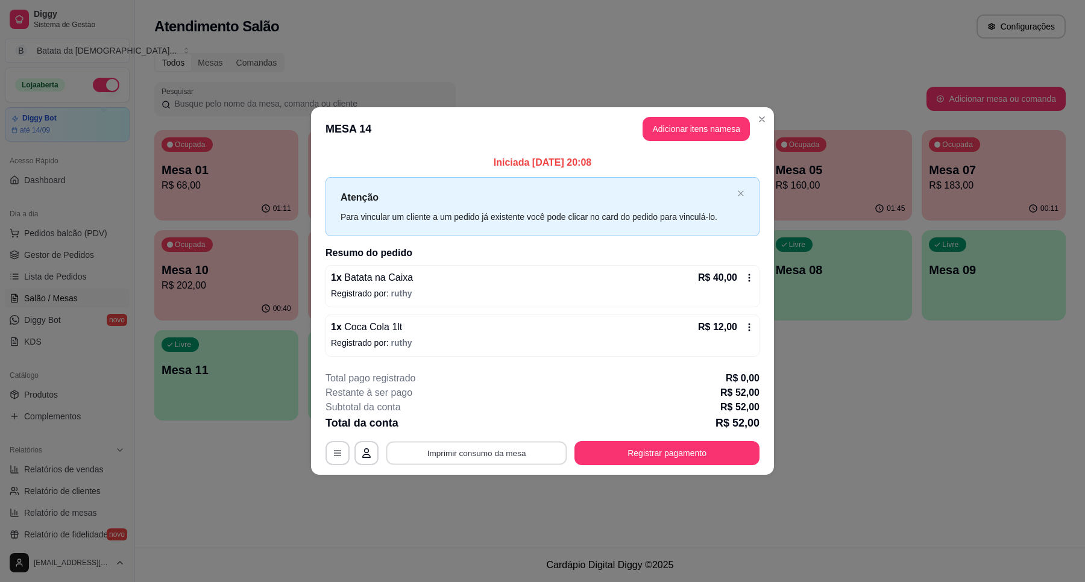
click at [475, 450] on button "Imprimir consumo da mesa" at bounding box center [476, 453] width 181 height 24
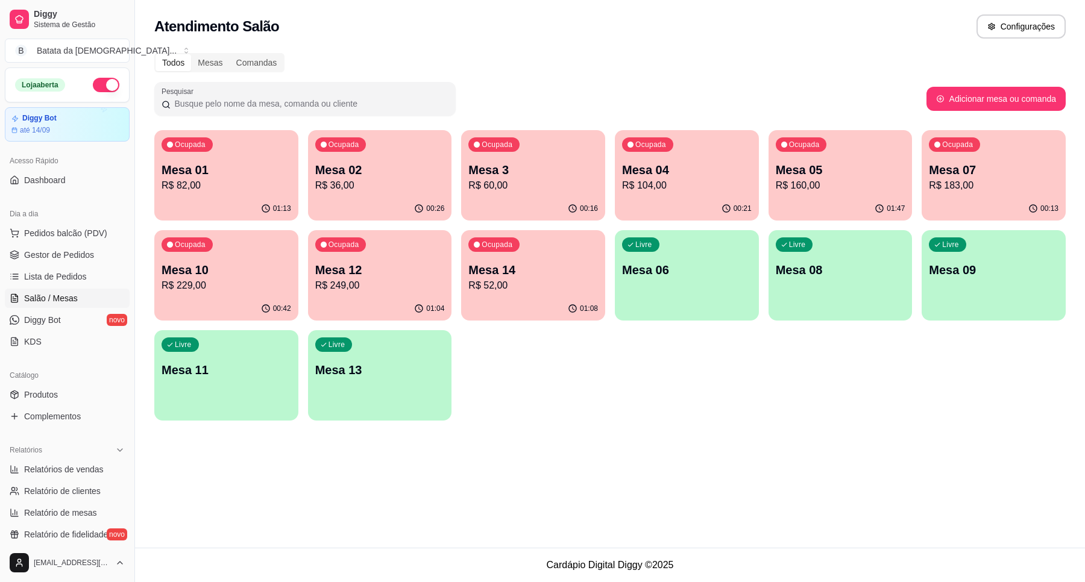
click at [380, 176] on p "Mesa 02" at bounding box center [380, 169] width 130 height 17
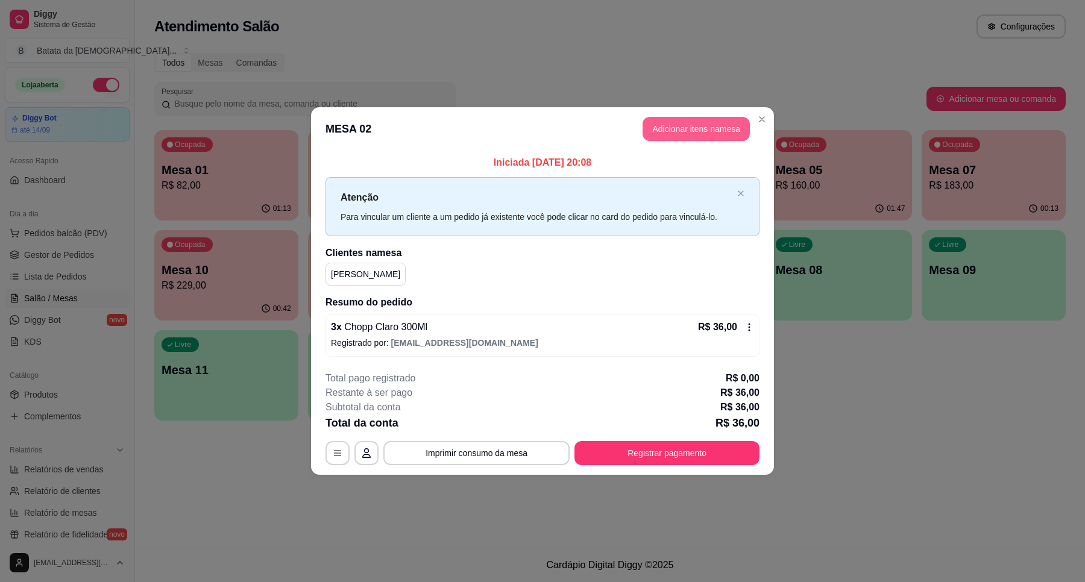
click at [698, 128] on button "Adicionar itens na mesa" at bounding box center [695, 129] width 107 height 24
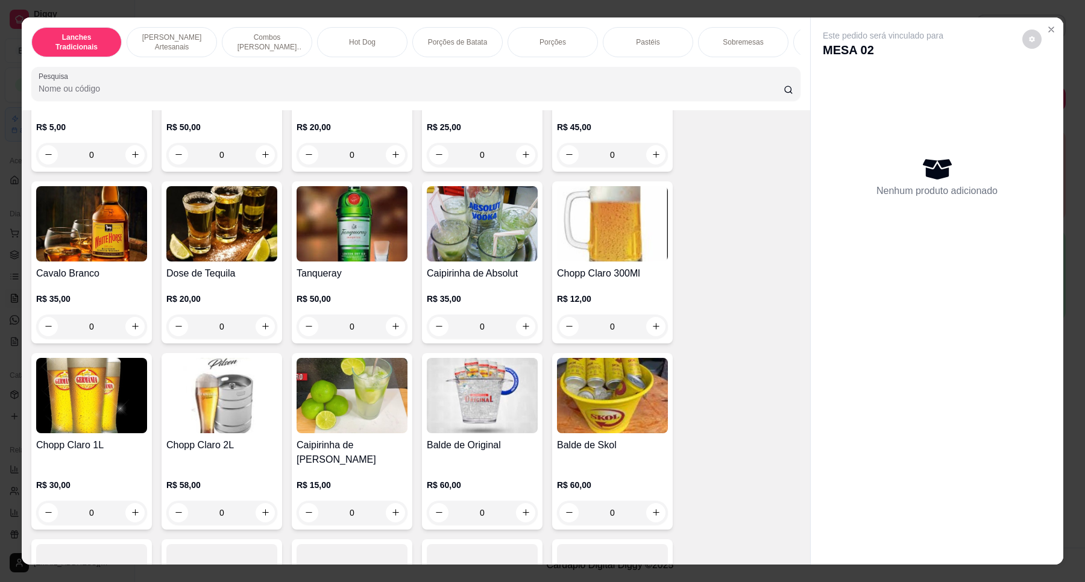
scroll to position [4293, 0]
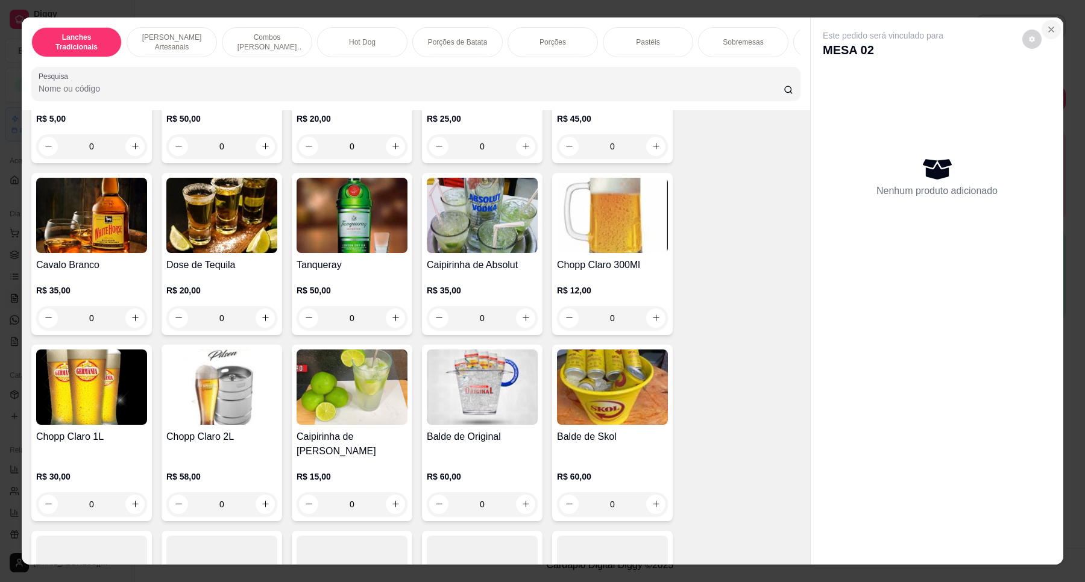
click at [1048, 30] on icon "Close" at bounding box center [1051, 30] width 10 height 10
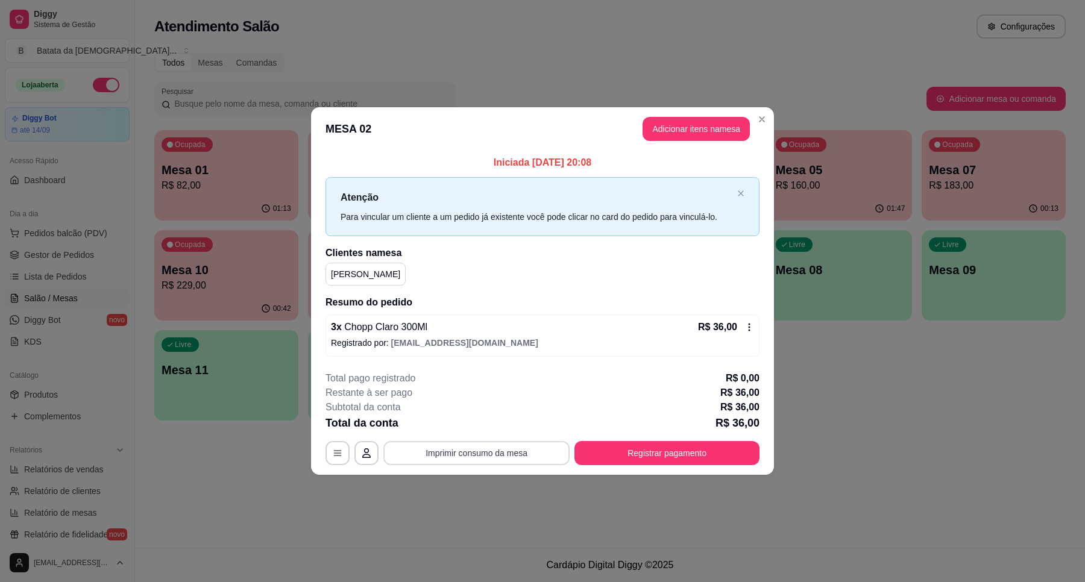
click at [535, 451] on button "Imprimir consumo da mesa" at bounding box center [476, 453] width 186 height 24
click at [751, 325] on icon at bounding box center [749, 327] width 10 height 10
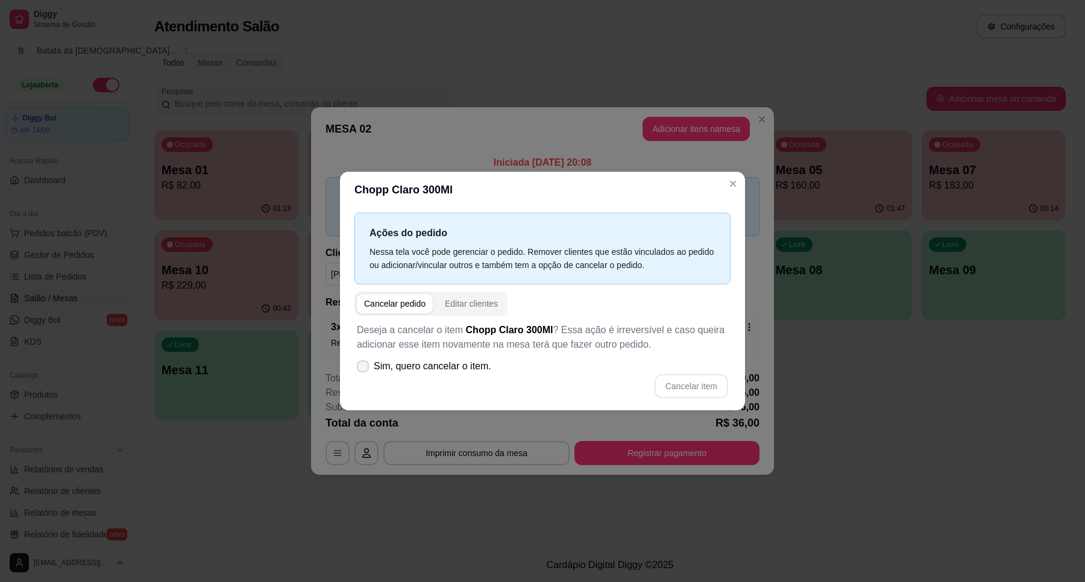
click at [435, 366] on span "Sim, quero cancelar o item." at bounding box center [433, 366] width 118 height 14
click at [364, 369] on input "Sim, quero cancelar o item." at bounding box center [360, 373] width 8 height 8
checkbox input "true"
click at [688, 390] on button "Cancelar item" at bounding box center [691, 387] width 72 height 24
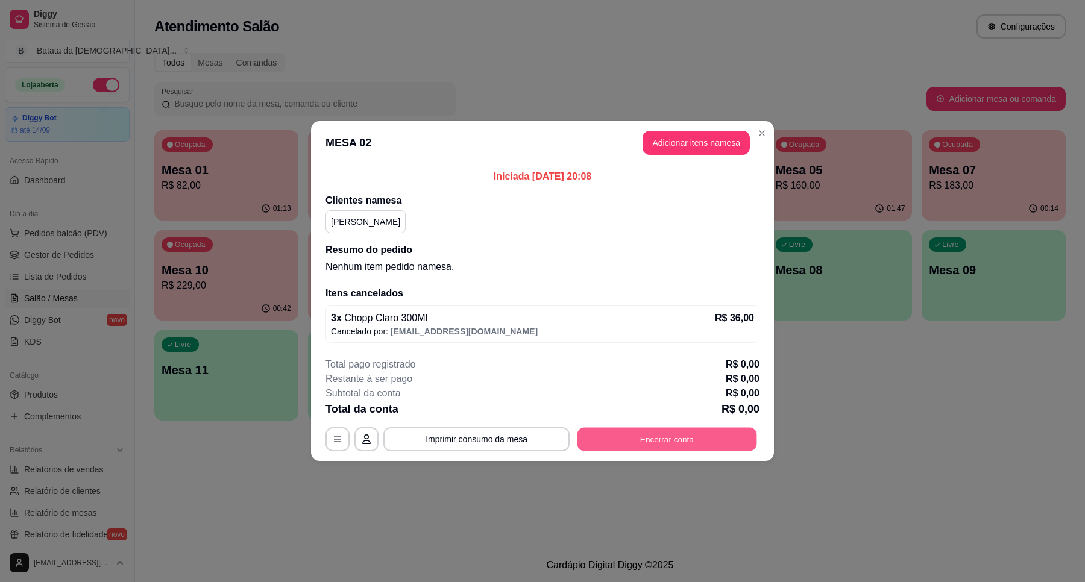
click at [682, 446] on button "Encerrar conta" at bounding box center [667, 440] width 180 height 24
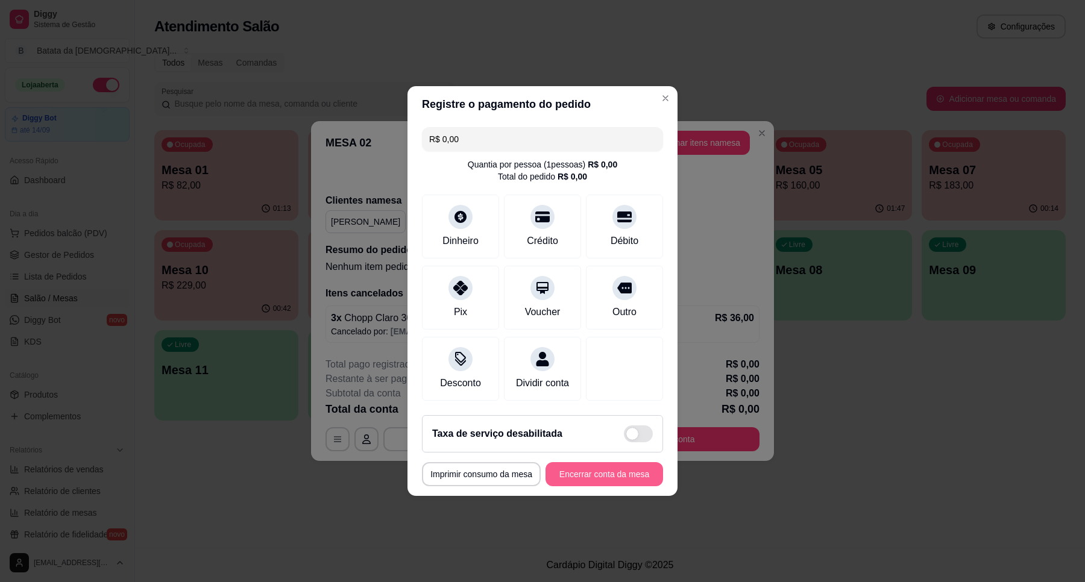
click at [597, 477] on button "Encerrar conta da mesa" at bounding box center [604, 474] width 118 height 24
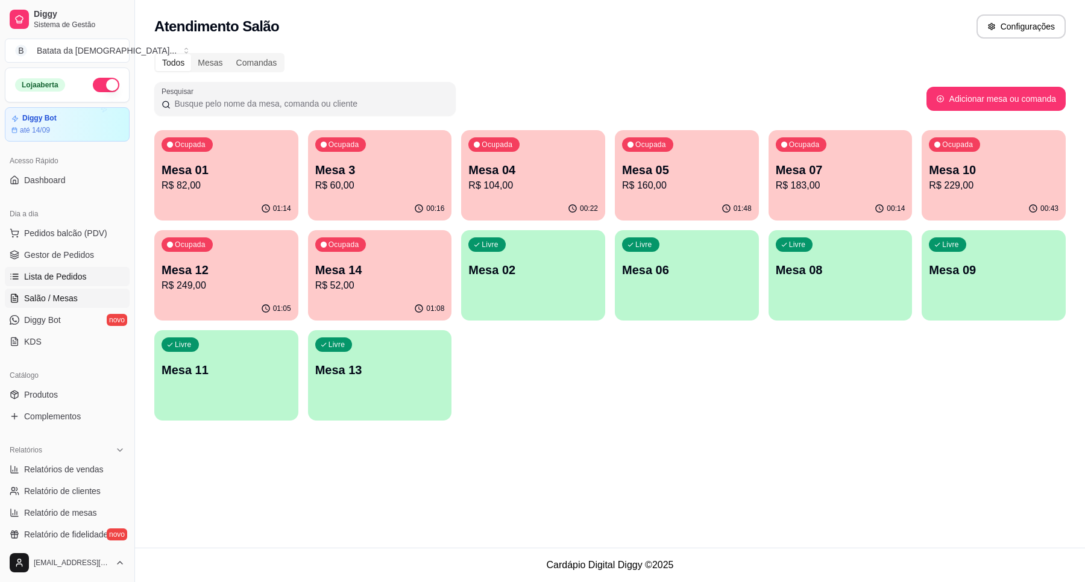
click at [53, 275] on span "Lista de Pedidos" at bounding box center [55, 277] width 63 height 12
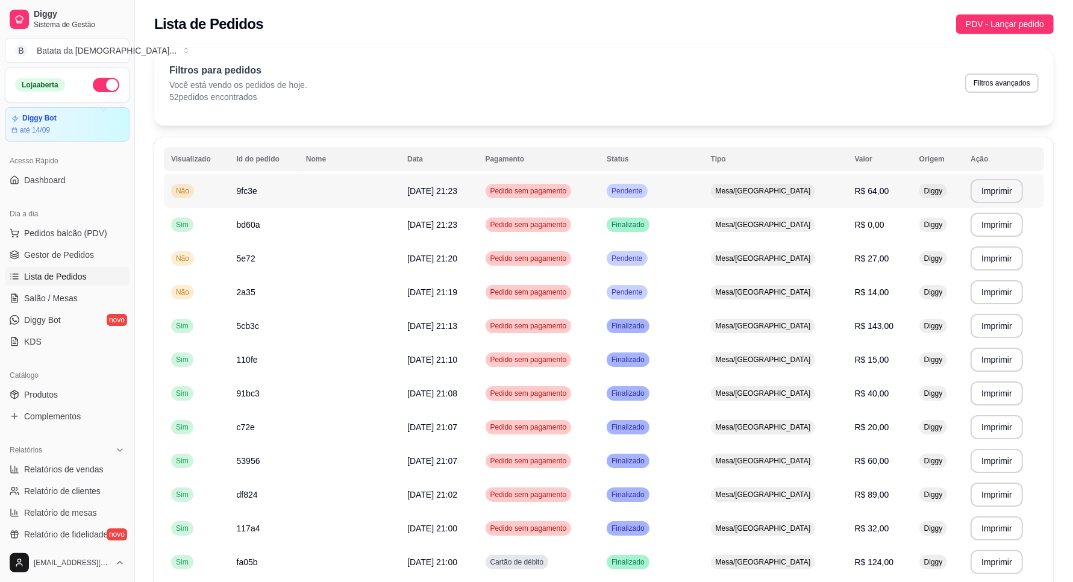
click at [335, 193] on td at bounding box center [349, 191] width 101 height 34
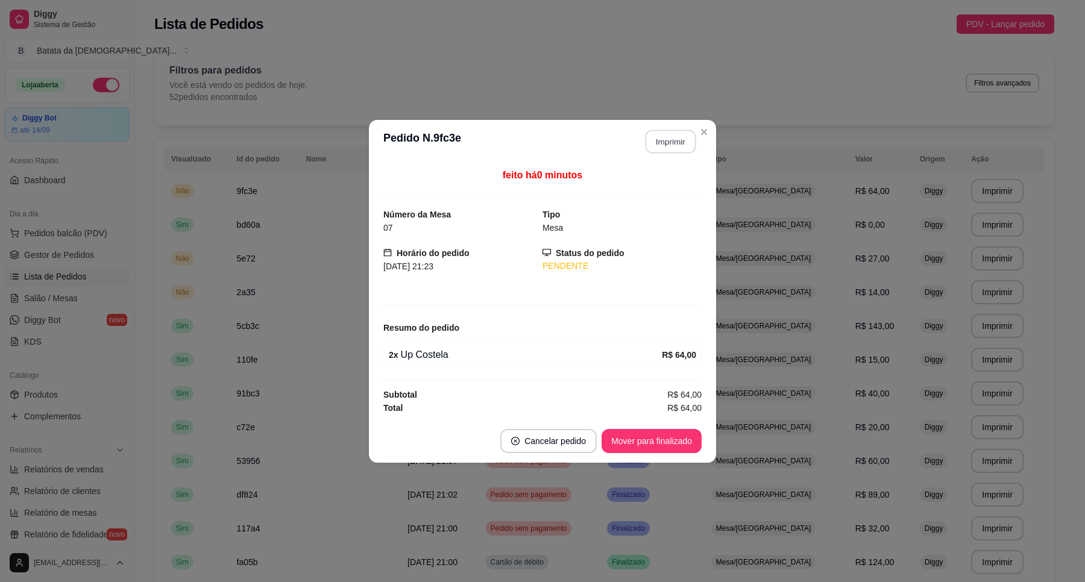
click at [674, 146] on button "Imprimir" at bounding box center [670, 142] width 51 height 24
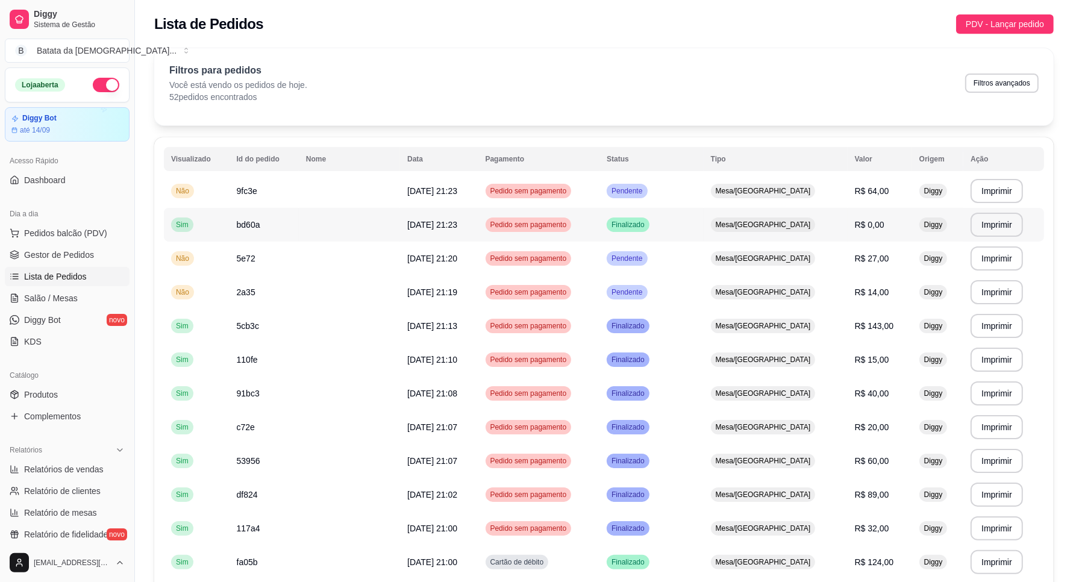
click at [295, 218] on td "bd60a" at bounding box center [264, 225] width 69 height 34
click at [498, 275] on td "Pedido sem pagamento" at bounding box center [539, 292] width 122 height 34
click at [52, 301] on span "Salão / Mesas" at bounding box center [51, 298] width 54 height 12
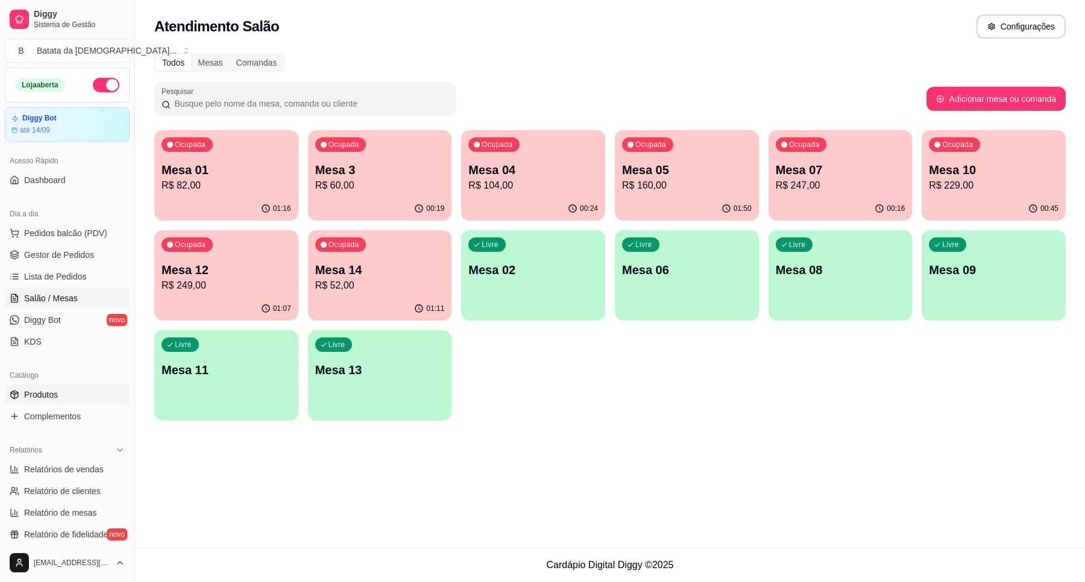
click at [80, 396] on link "Produtos" at bounding box center [67, 394] width 125 height 19
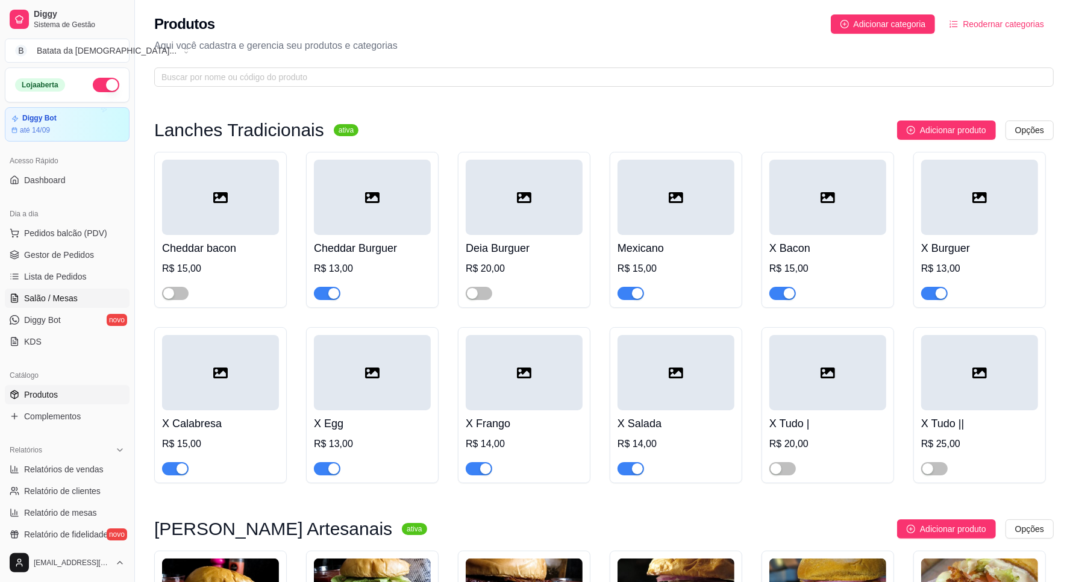
click at [62, 303] on span "Salão / Mesas" at bounding box center [51, 298] width 54 height 12
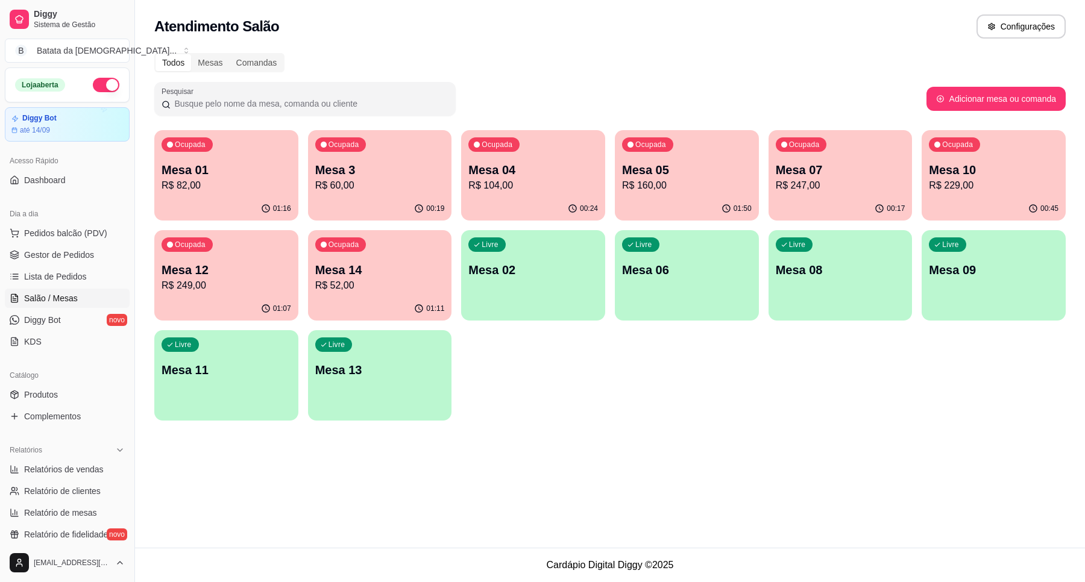
click at [986, 180] on p "R$ 229,00" at bounding box center [994, 185] width 130 height 14
click at [378, 269] on p "Mesa 14" at bounding box center [380, 270] width 130 height 17
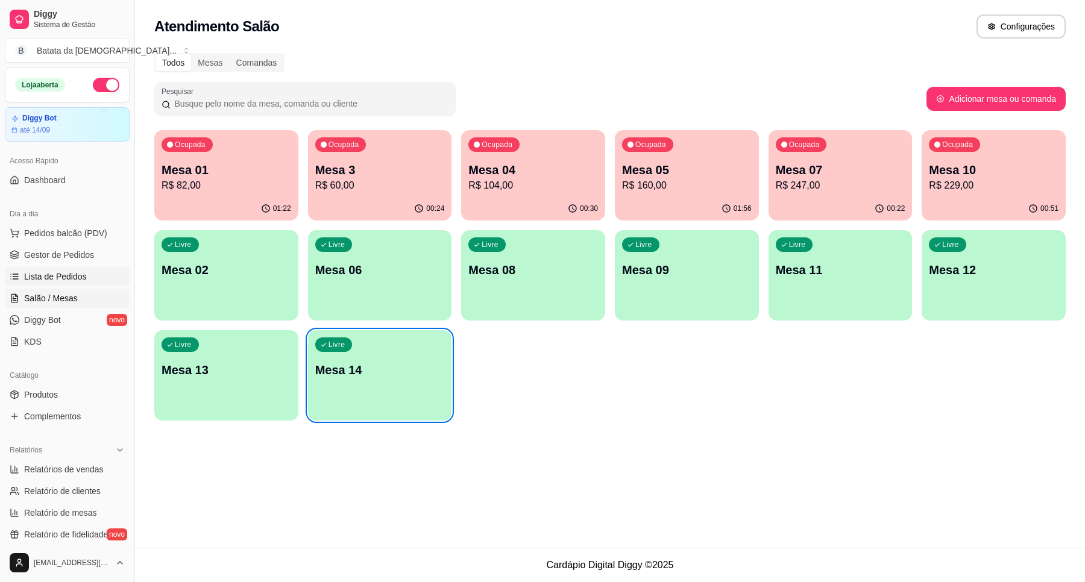
click at [55, 281] on span "Lista de Pedidos" at bounding box center [55, 277] width 63 height 12
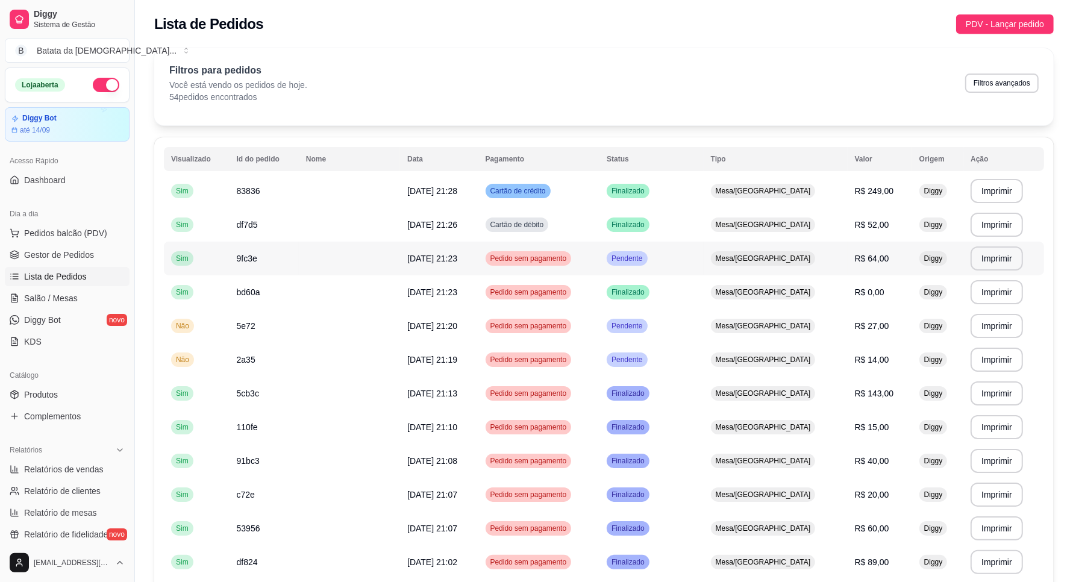
click at [744, 260] on div "Mesa/[GEOGRAPHIC_DATA]" at bounding box center [763, 258] width 105 height 14
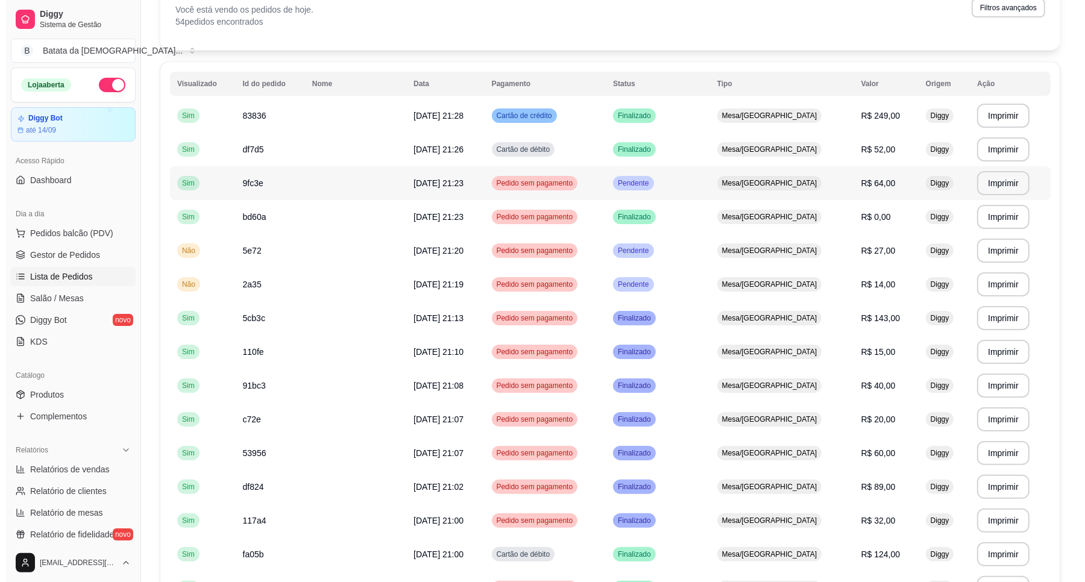
scroll to position [151, 0]
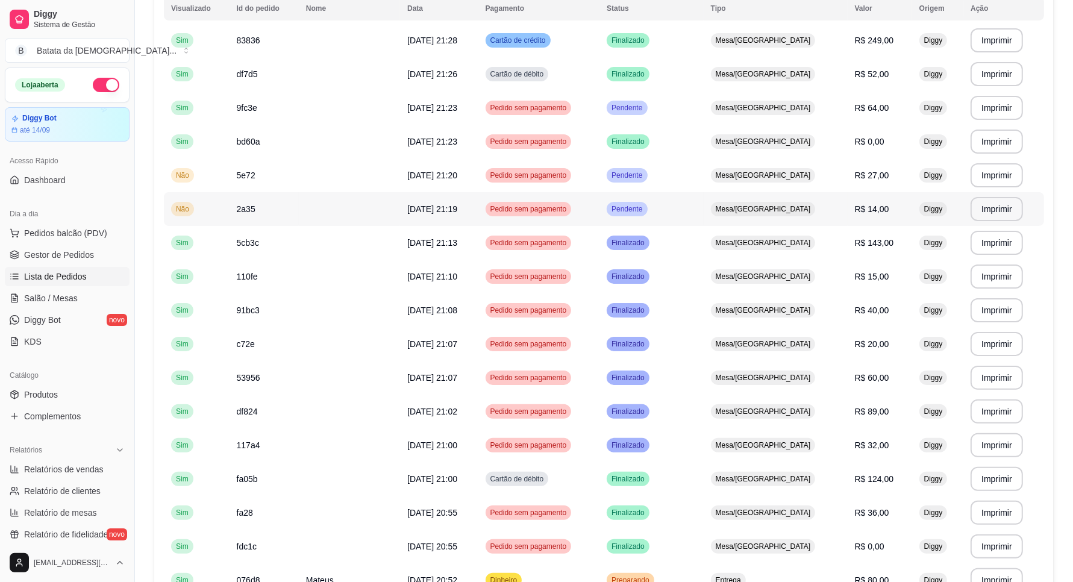
click at [700, 215] on td "Pendente" at bounding box center [652, 209] width 104 height 34
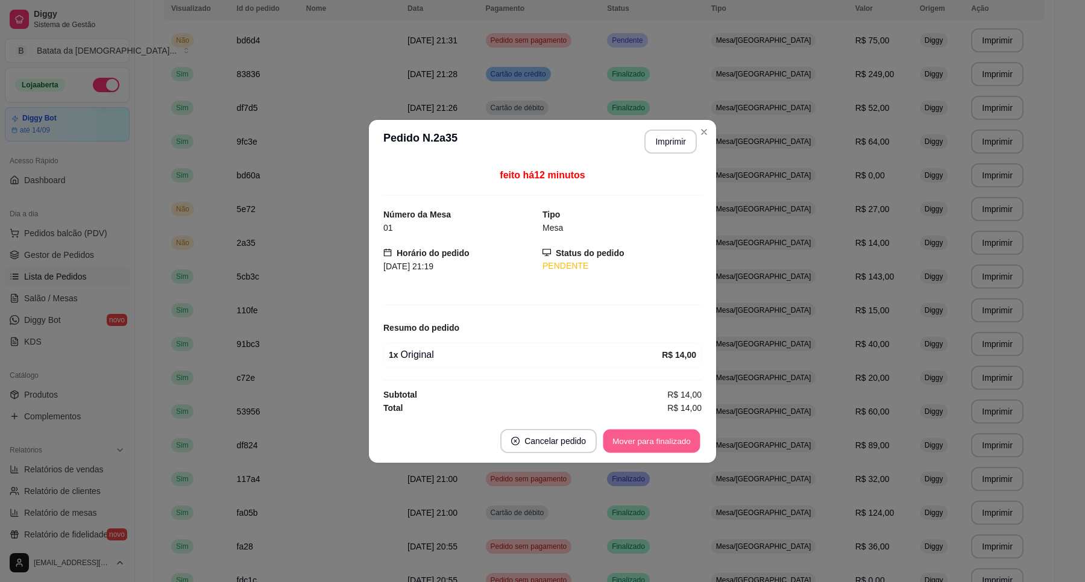
click at [682, 433] on button "Mover para finalizado" at bounding box center [651, 441] width 97 height 24
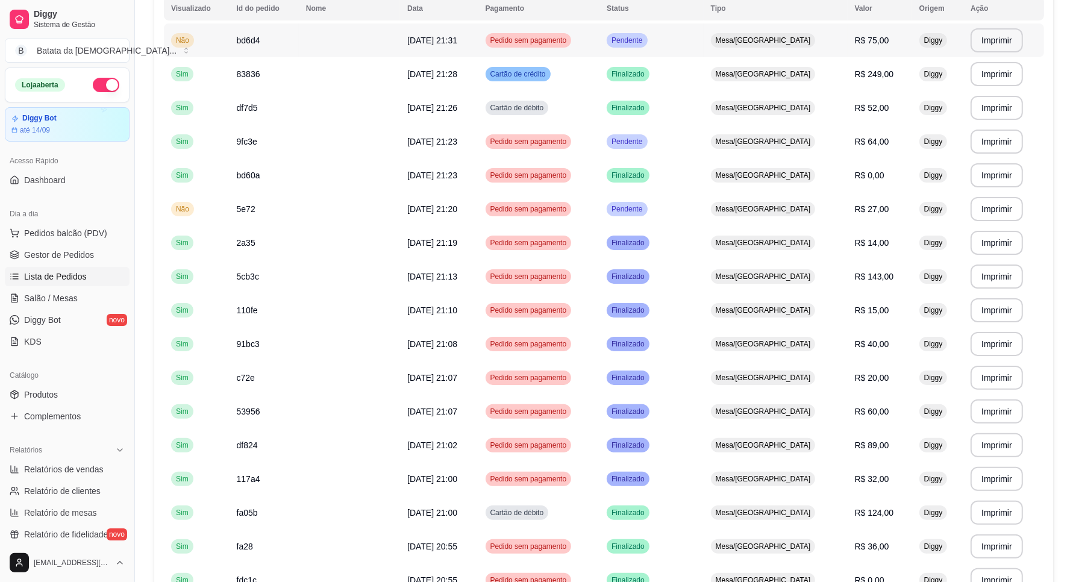
click at [694, 35] on td "Pendente" at bounding box center [652, 41] width 104 height 34
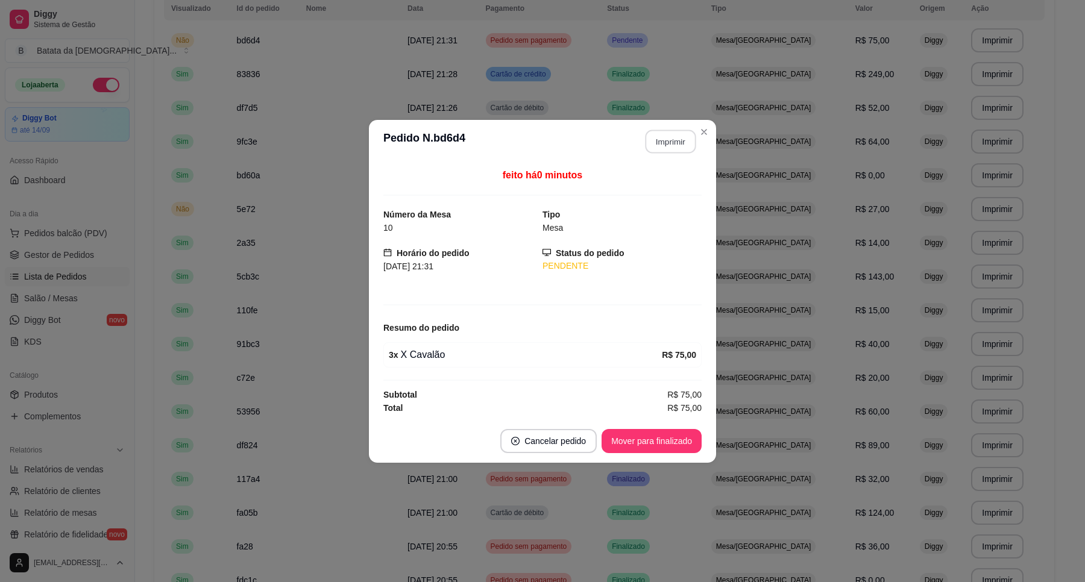
click at [669, 134] on button "Imprimir" at bounding box center [670, 142] width 51 height 24
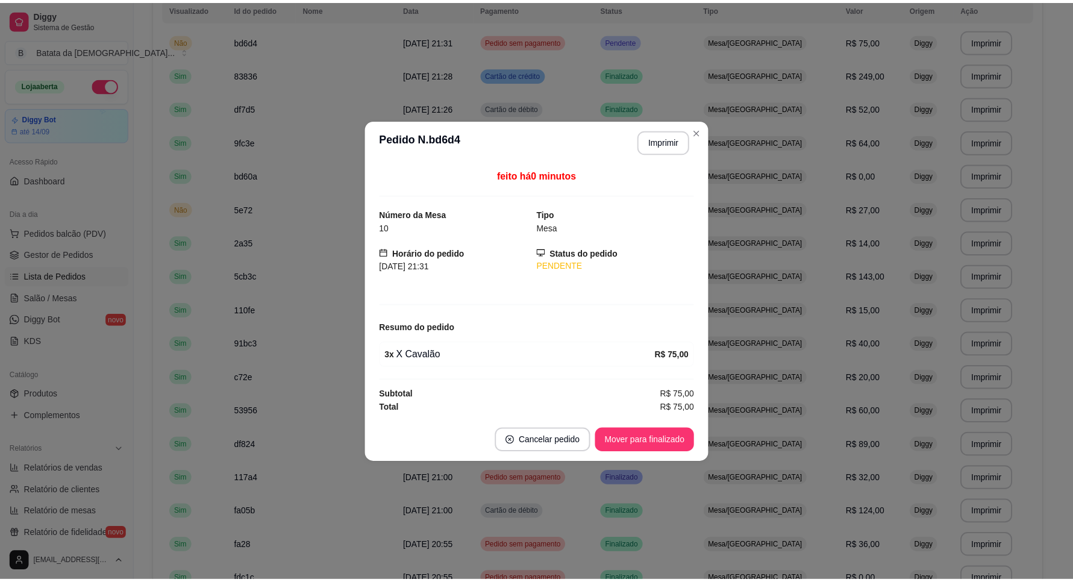
scroll to position [0, 0]
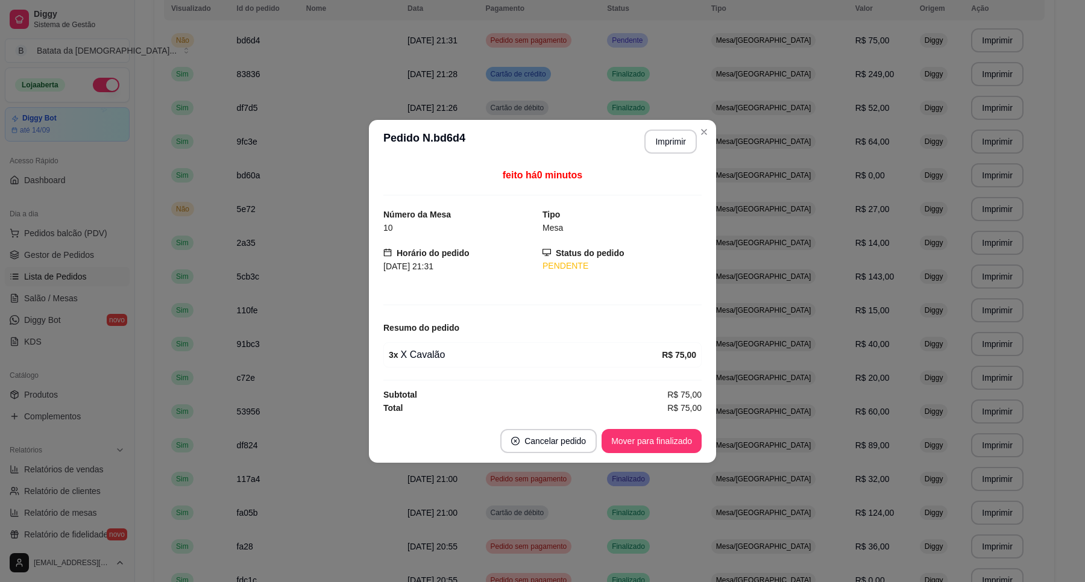
click at [678, 437] on button "Mover para finalizado" at bounding box center [651, 441] width 100 height 24
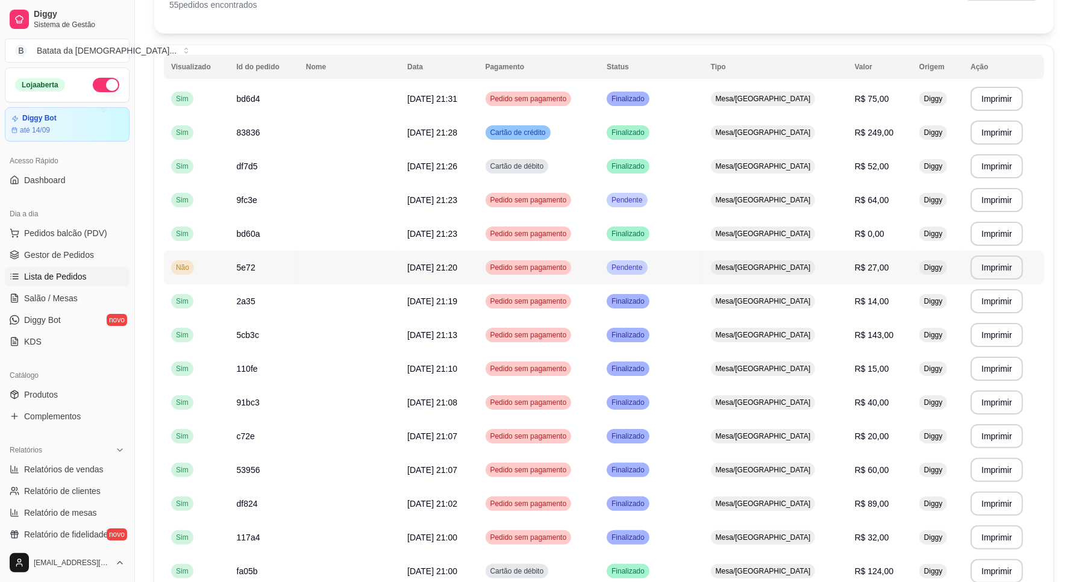
scroll to position [75, 0]
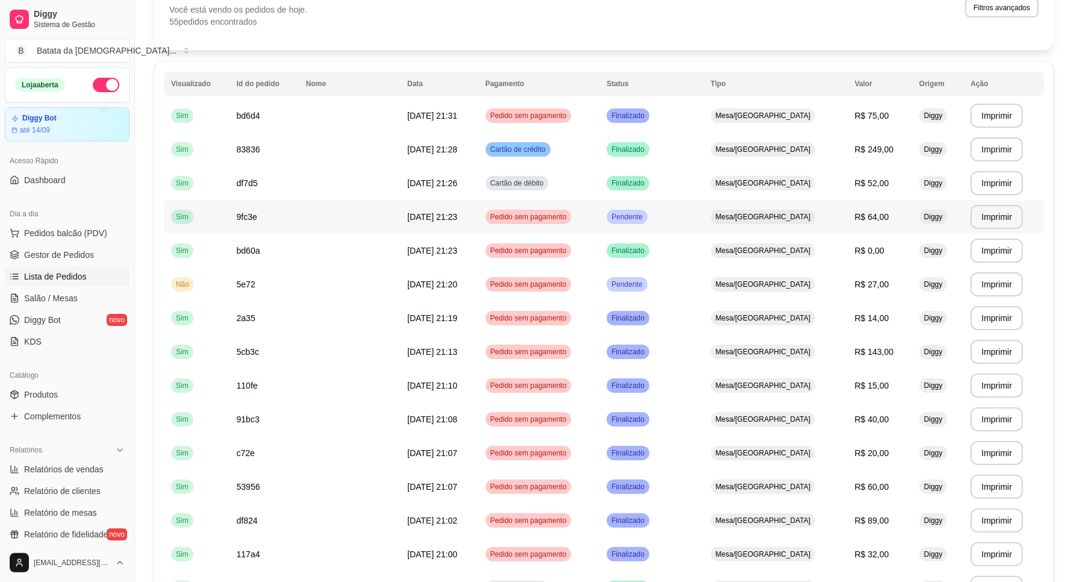
click at [704, 212] on td "Pendente" at bounding box center [652, 217] width 104 height 34
drag, startPoint x: 94, startPoint y: 293, endPoint x: 105, endPoint y: 292, distance: 11.5
click at [93, 293] on link "Salão / Mesas" at bounding box center [67, 298] width 125 height 19
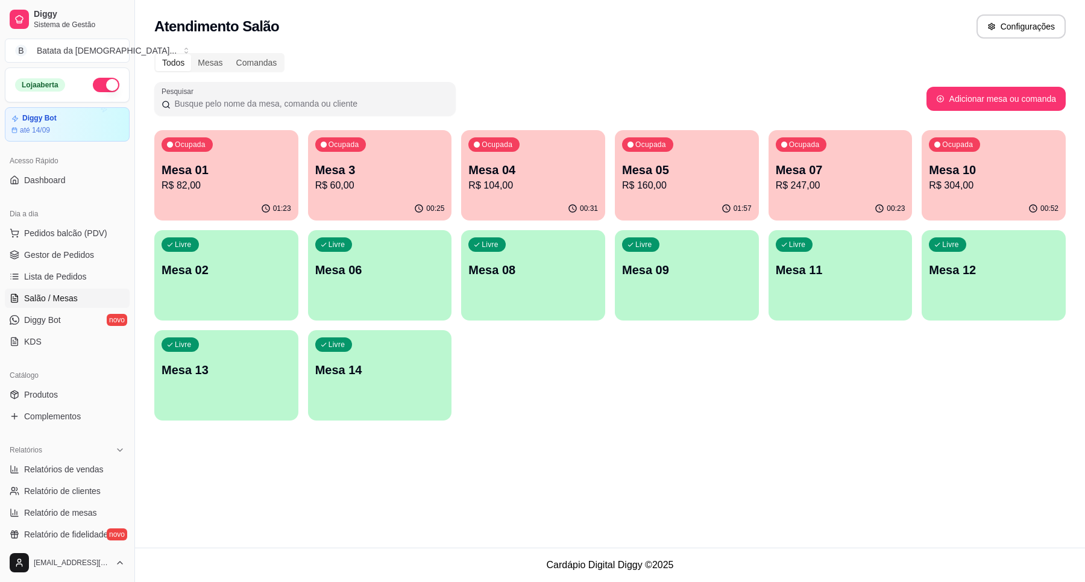
click at [788, 184] on p "R$ 247,00" at bounding box center [841, 185] width 130 height 14
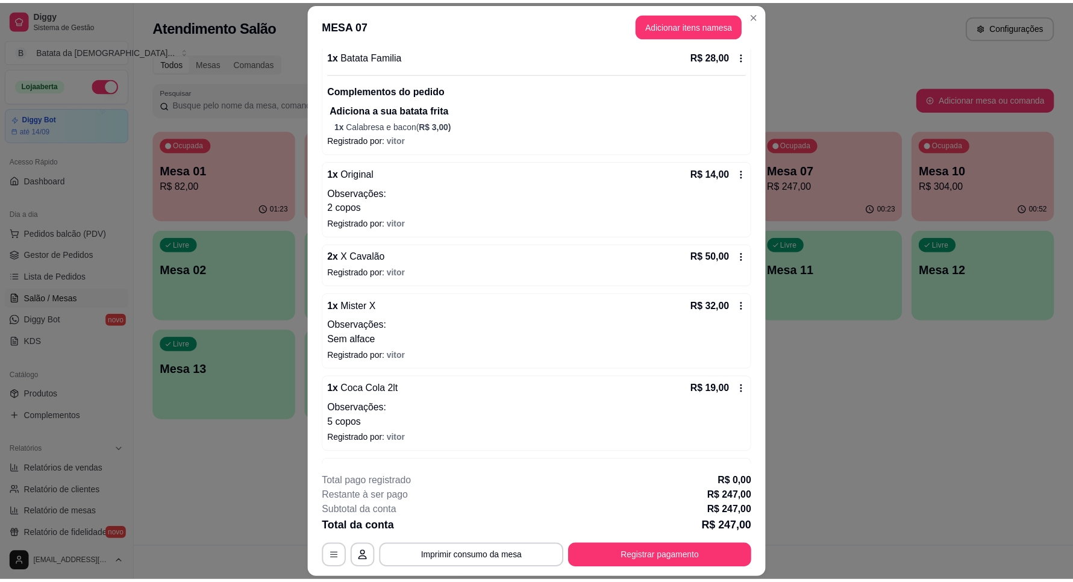
scroll to position [208, 0]
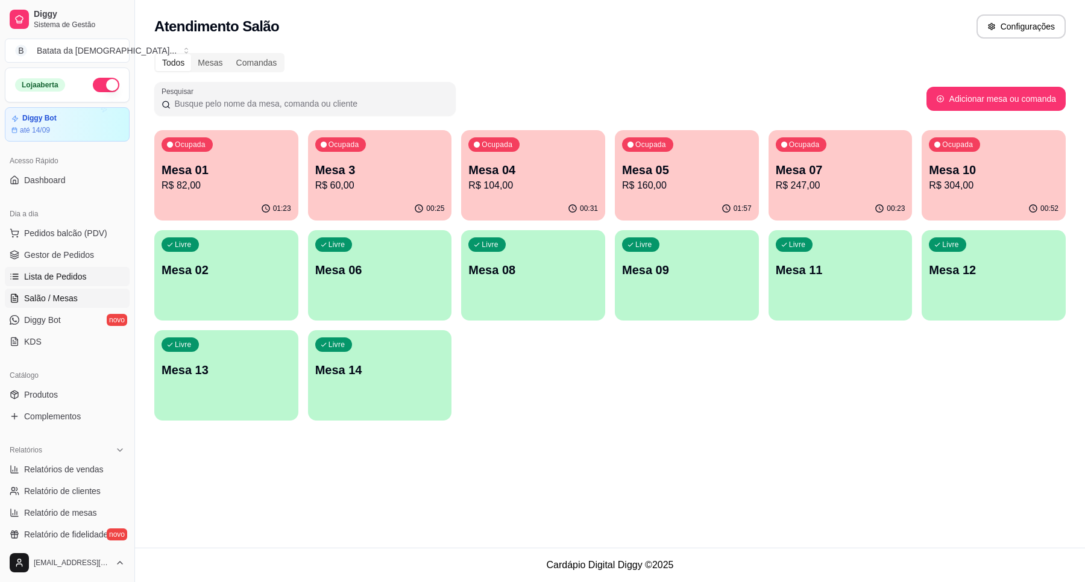
click at [88, 283] on link "Lista de Pedidos" at bounding box center [67, 276] width 125 height 19
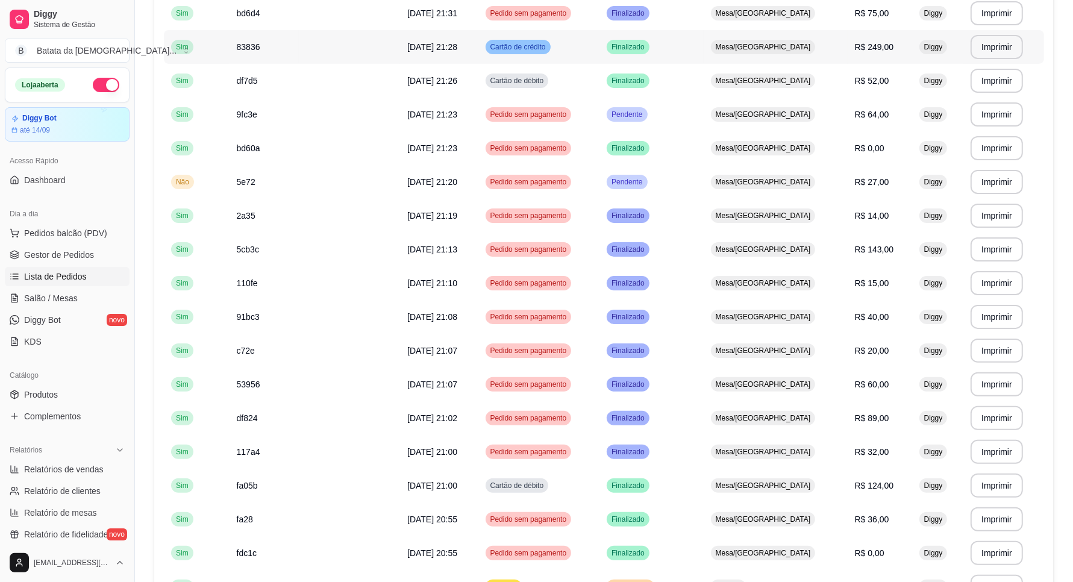
scroll to position [226, 0]
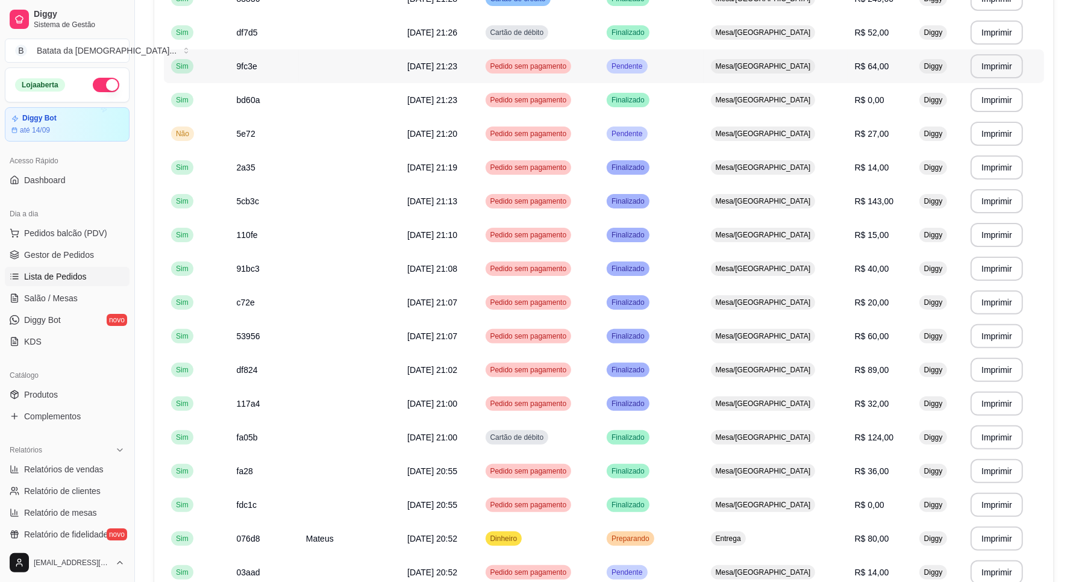
click at [647, 73] on div "Pendente" at bounding box center [627, 66] width 40 height 14
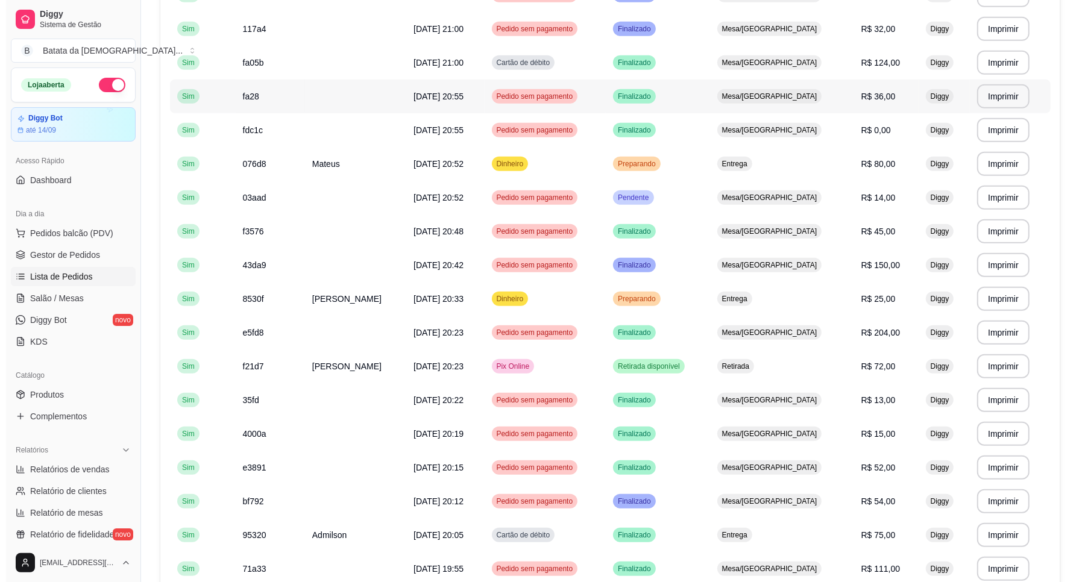
scroll to position [603, 0]
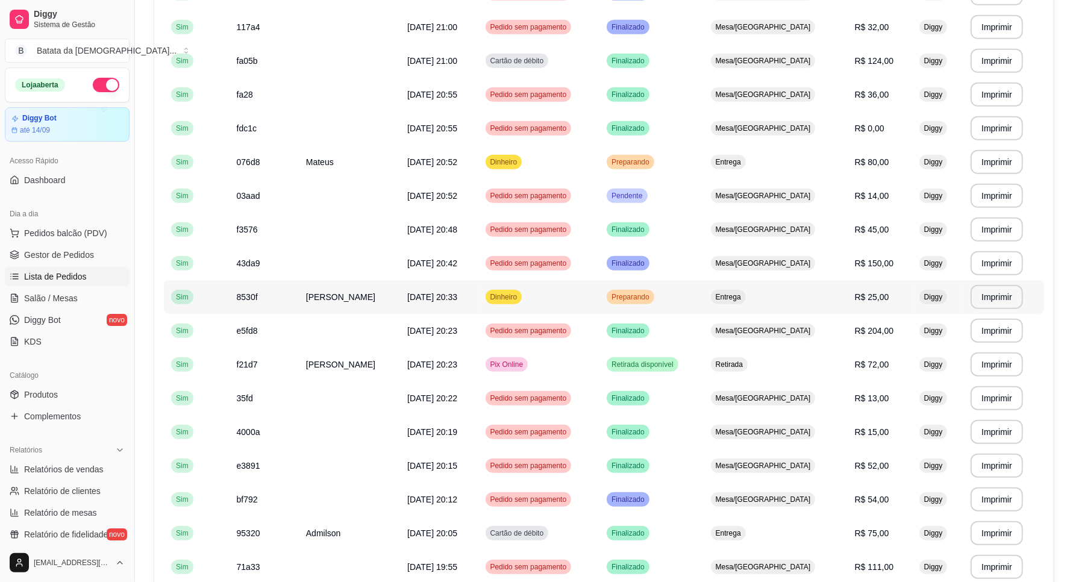
click at [558, 305] on td "Dinheiro" at bounding box center [539, 297] width 122 height 34
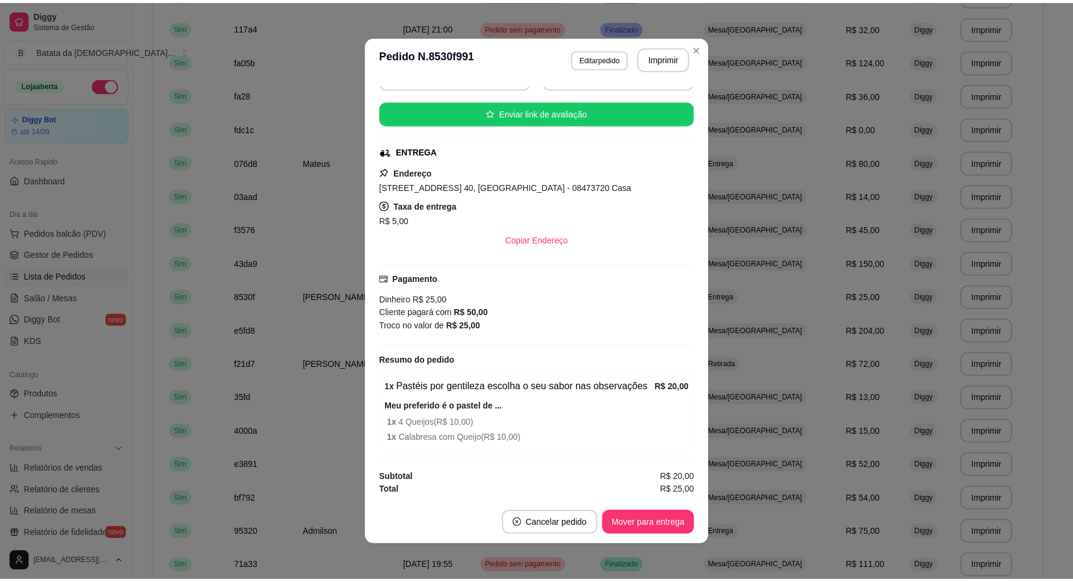
scroll to position [0, 0]
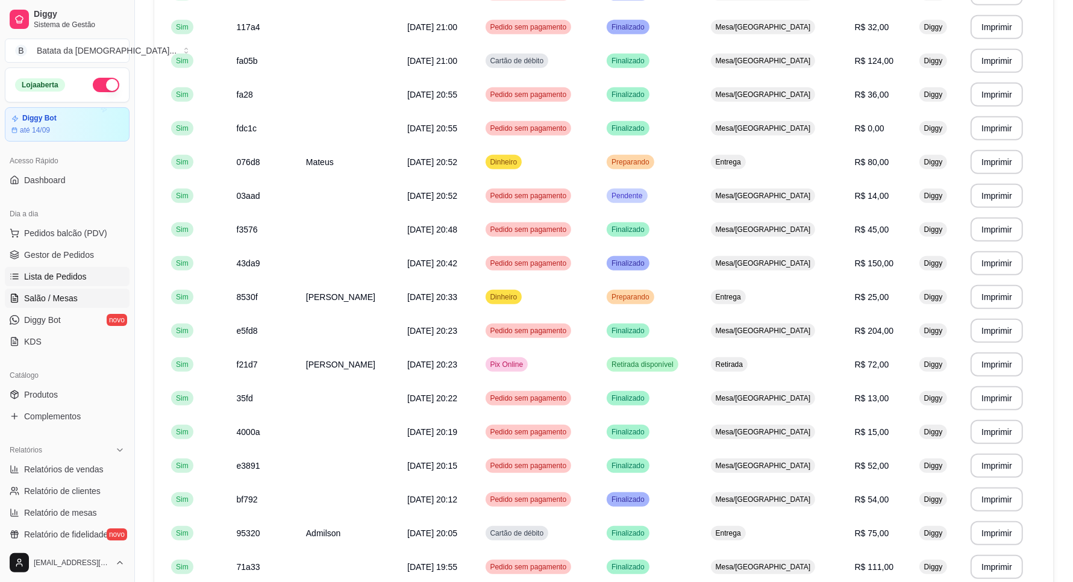
click at [90, 297] on link "Salão / Mesas" at bounding box center [67, 298] width 125 height 19
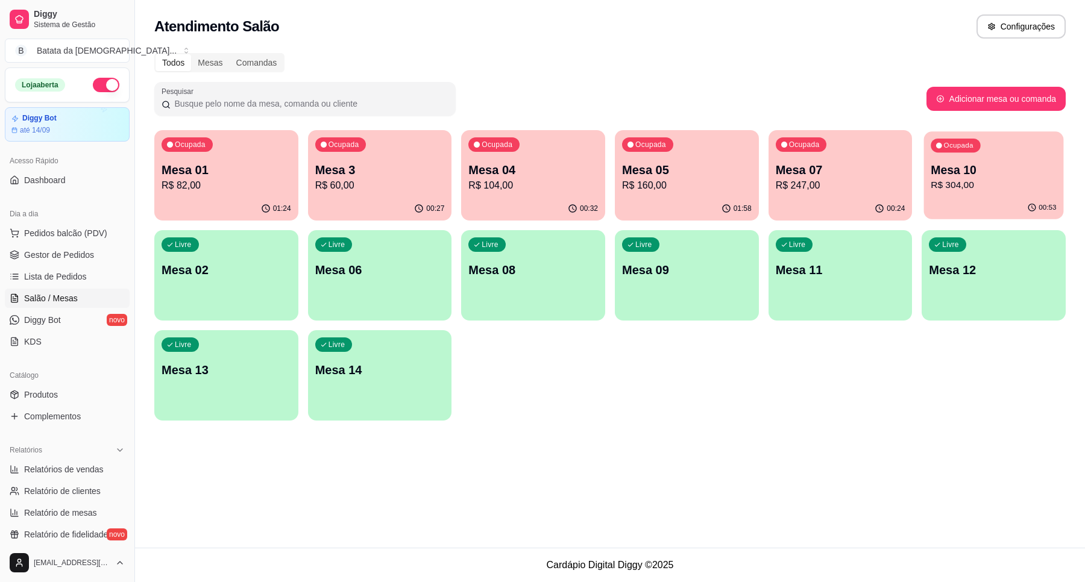
click at [980, 173] on p "Mesa 10" at bounding box center [993, 170] width 125 height 16
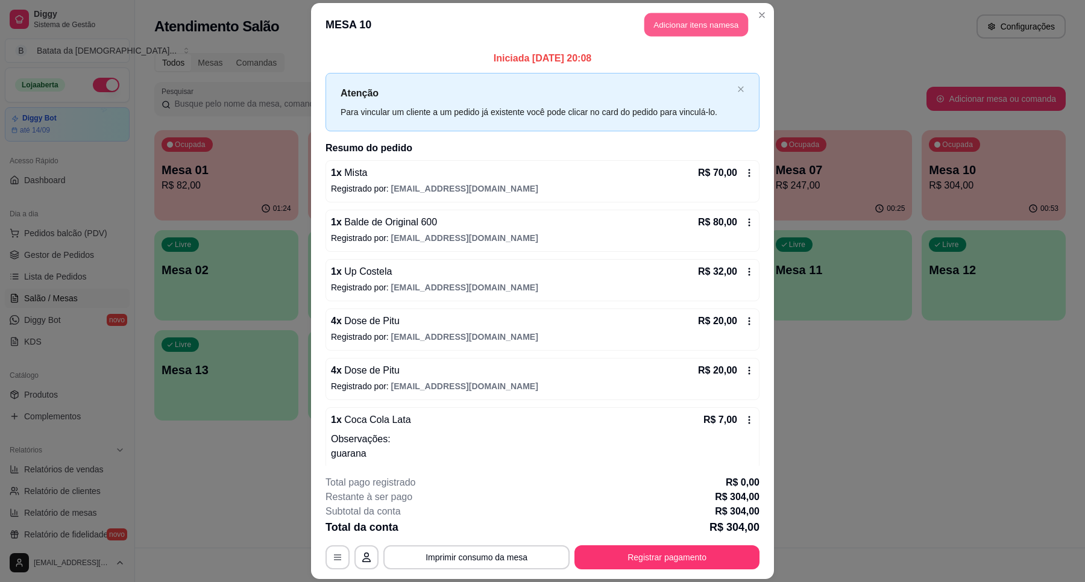
click at [702, 30] on button "Adicionar itens na mesa" at bounding box center [696, 25] width 104 height 24
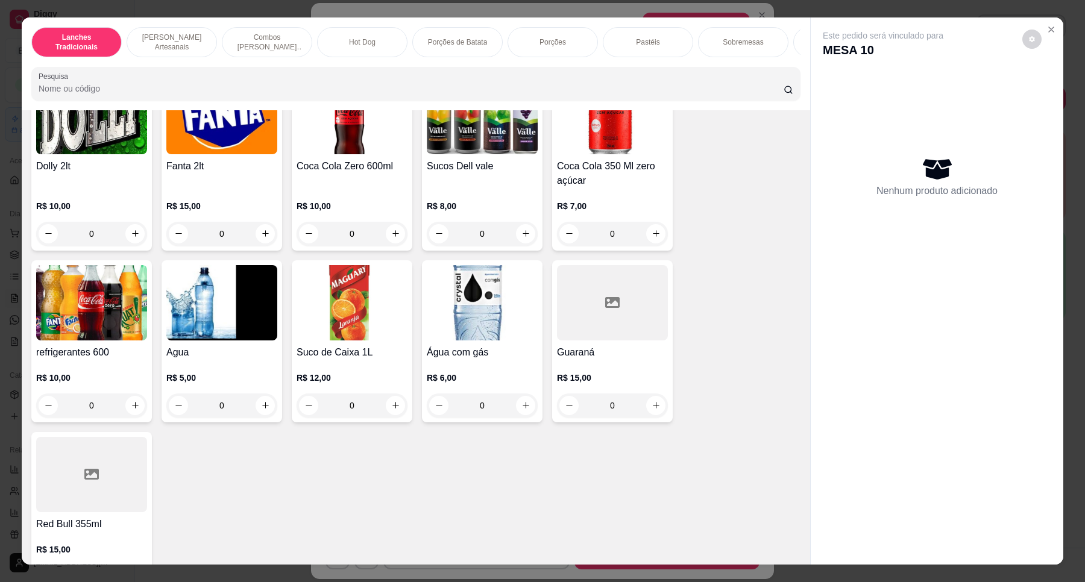
scroll to position [2862, 0]
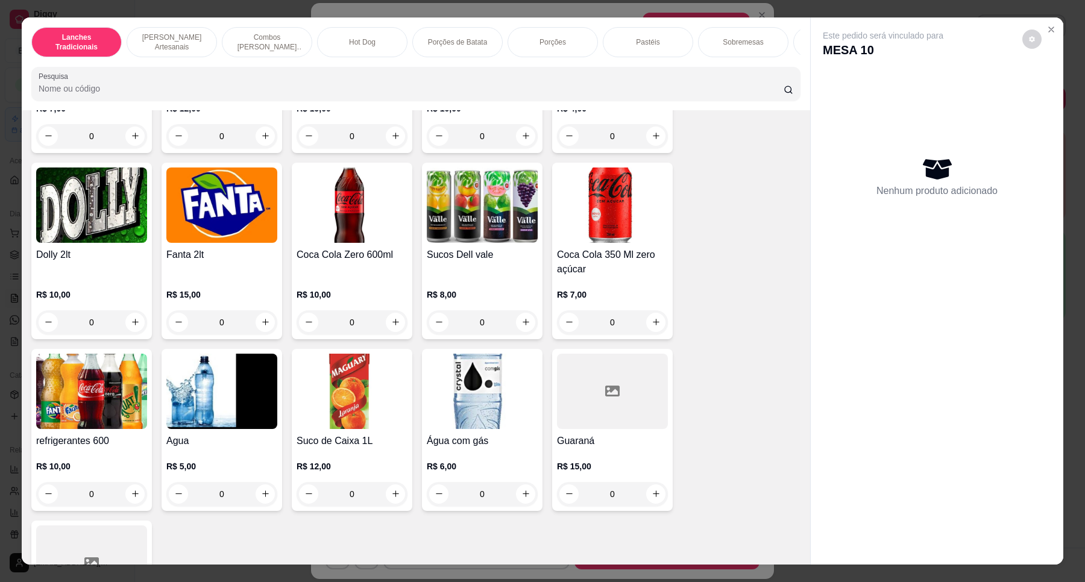
click at [517, 257] on h4 "Sucos Dell vale" at bounding box center [482, 255] width 111 height 14
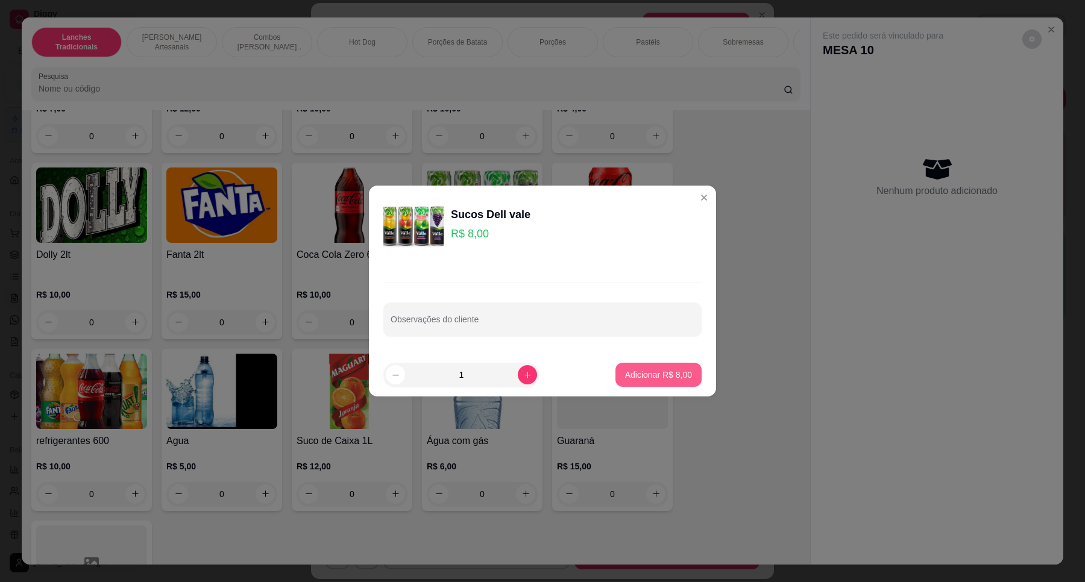
click at [666, 369] on p "Adicionar R$ 8,00" at bounding box center [658, 375] width 67 height 12
type input "1"
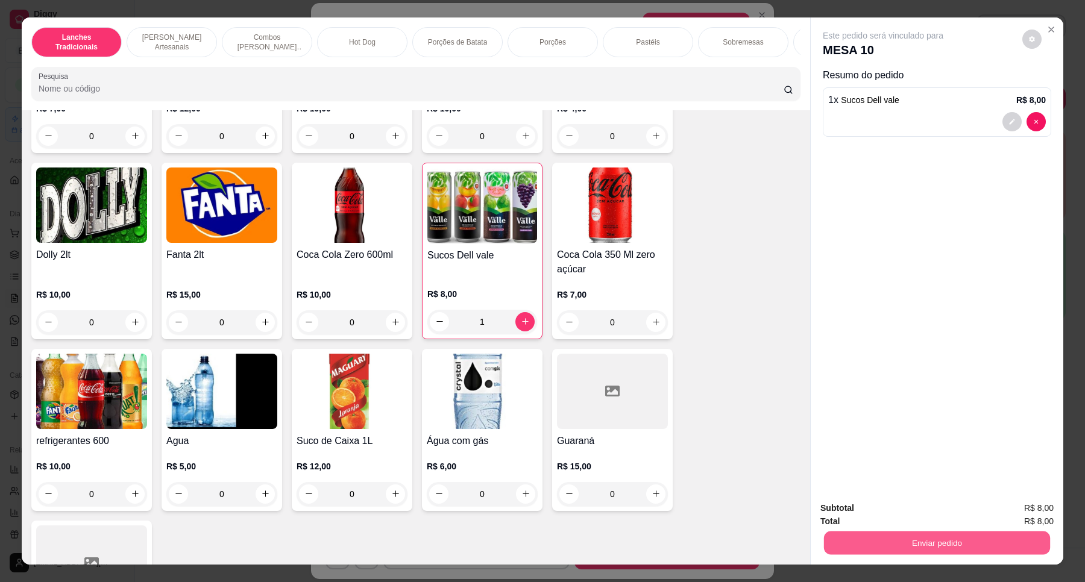
click at [931, 541] on button "Enviar pedido" at bounding box center [937, 543] width 226 height 24
click at [922, 503] on button "Não registrar e enviar pedido" at bounding box center [896, 513] width 122 height 22
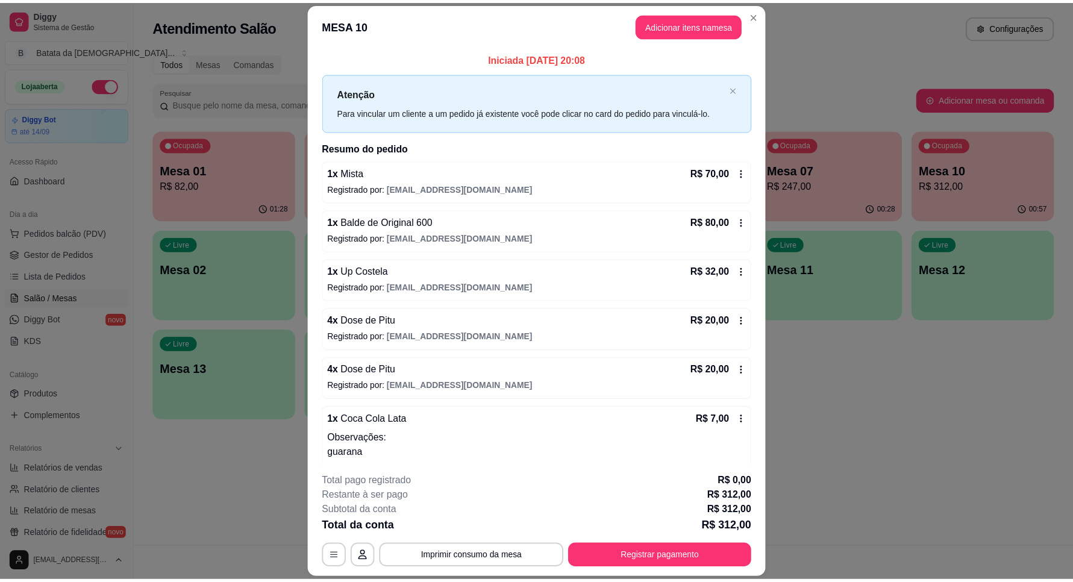
scroll to position [122, 0]
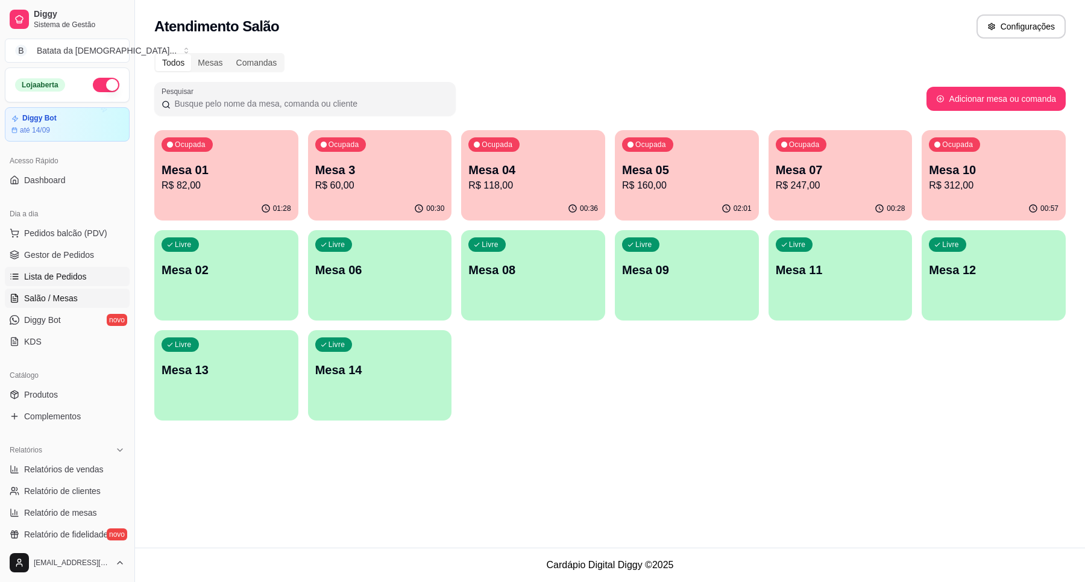
click at [92, 275] on link "Lista de Pedidos" at bounding box center [67, 276] width 125 height 19
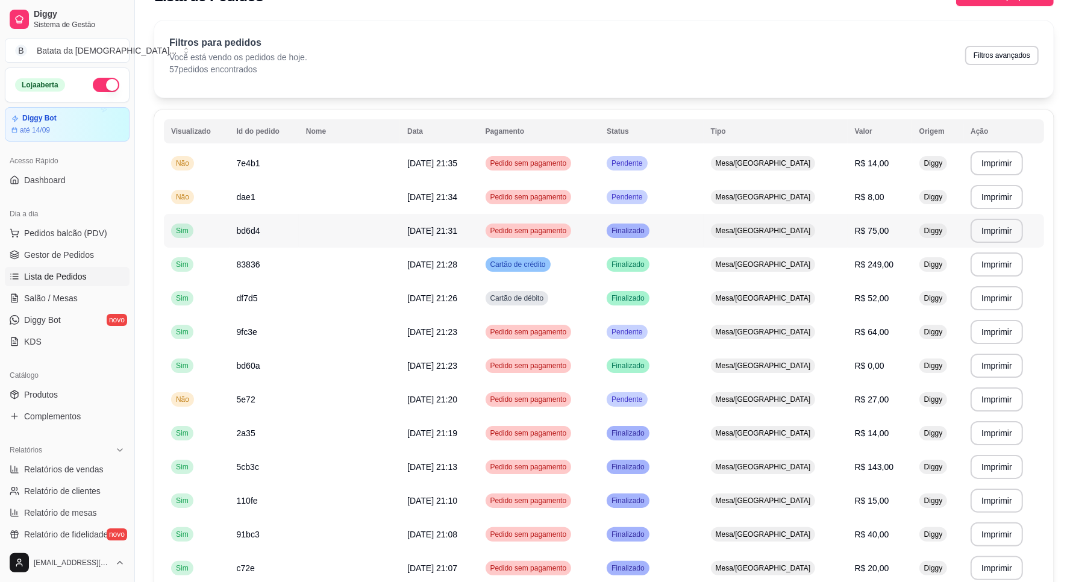
scroll to position [151, 0]
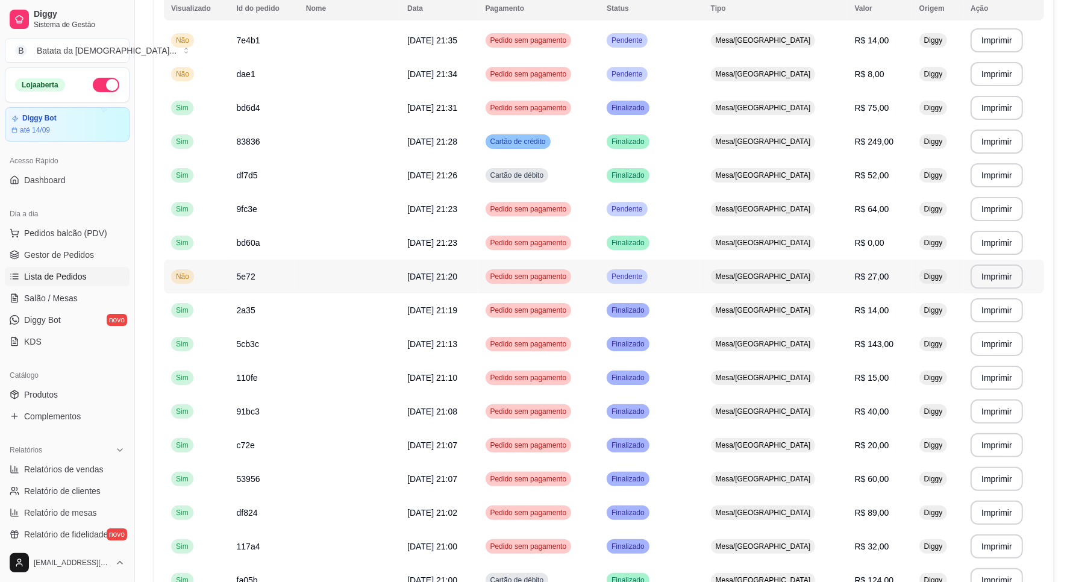
click at [568, 278] on span "Pedido sem pagamento" at bounding box center [528, 277] width 81 height 10
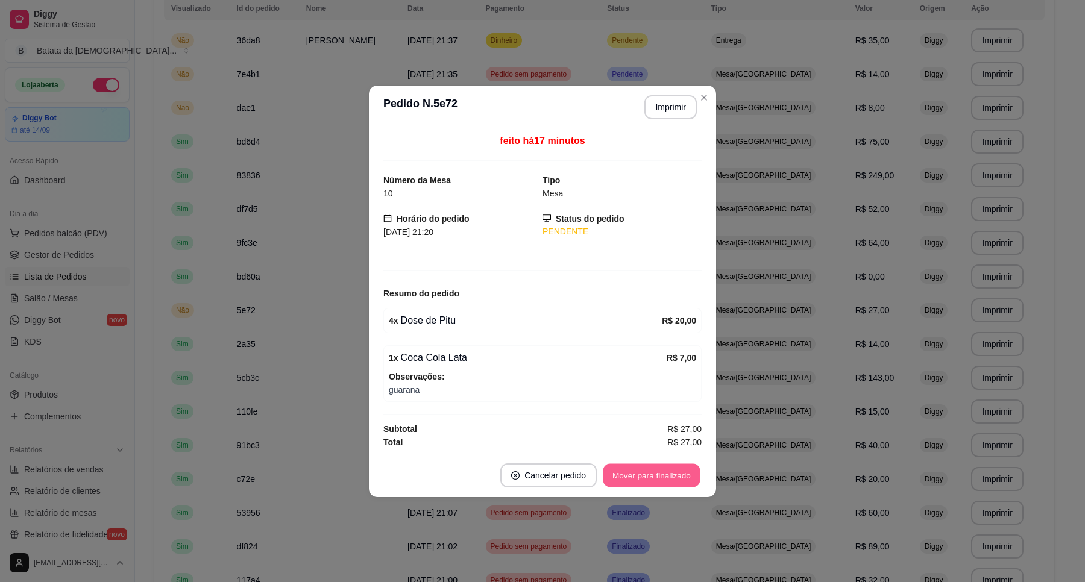
click at [635, 480] on button "Mover para finalizado" at bounding box center [651, 475] width 97 height 24
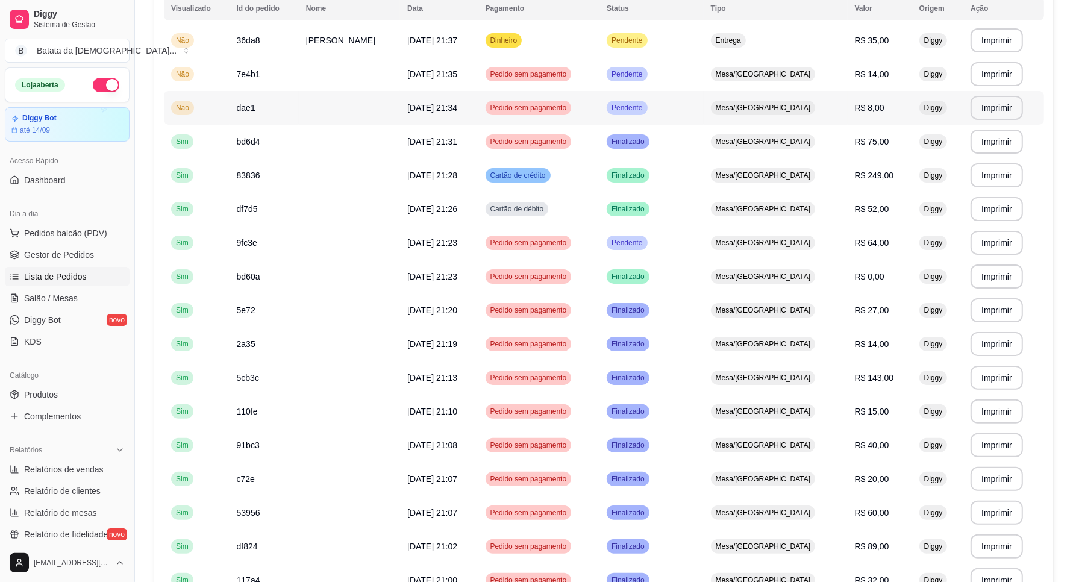
scroll to position [75, 0]
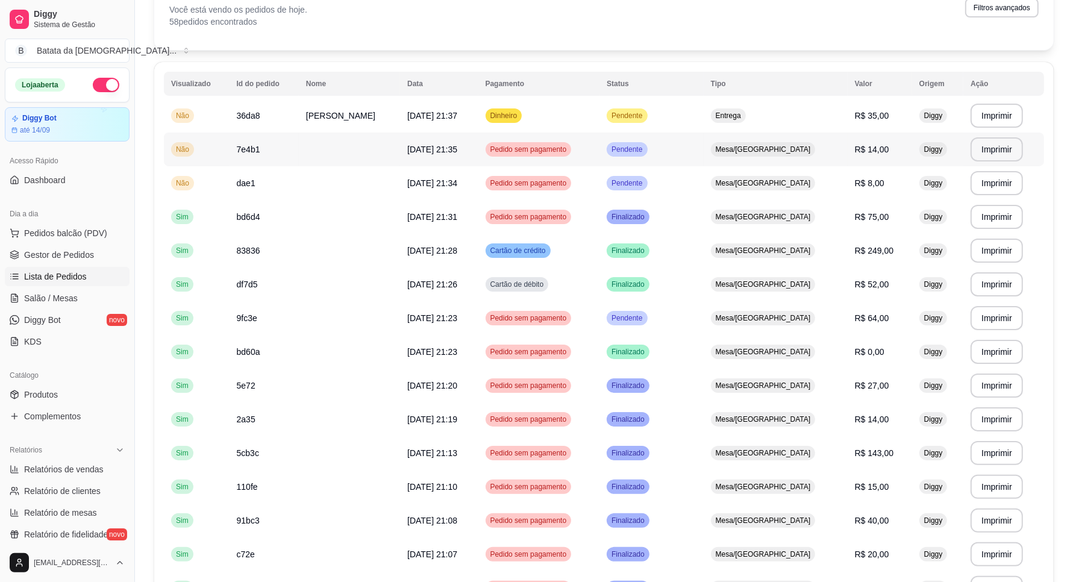
click at [689, 155] on td "Pendente" at bounding box center [652, 150] width 104 height 34
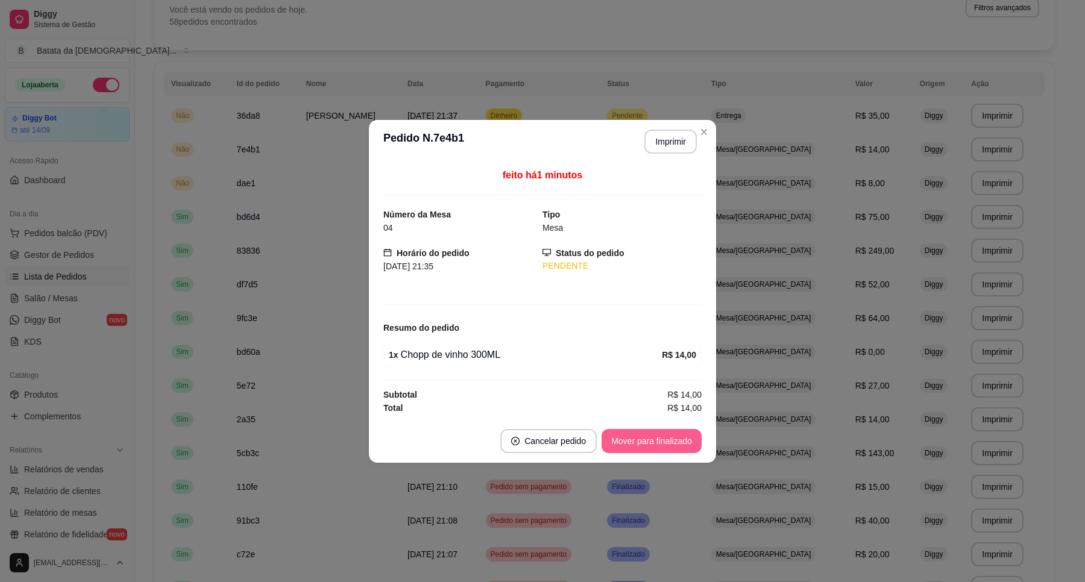
click at [686, 437] on button "Mover para finalizado" at bounding box center [651, 441] width 100 height 24
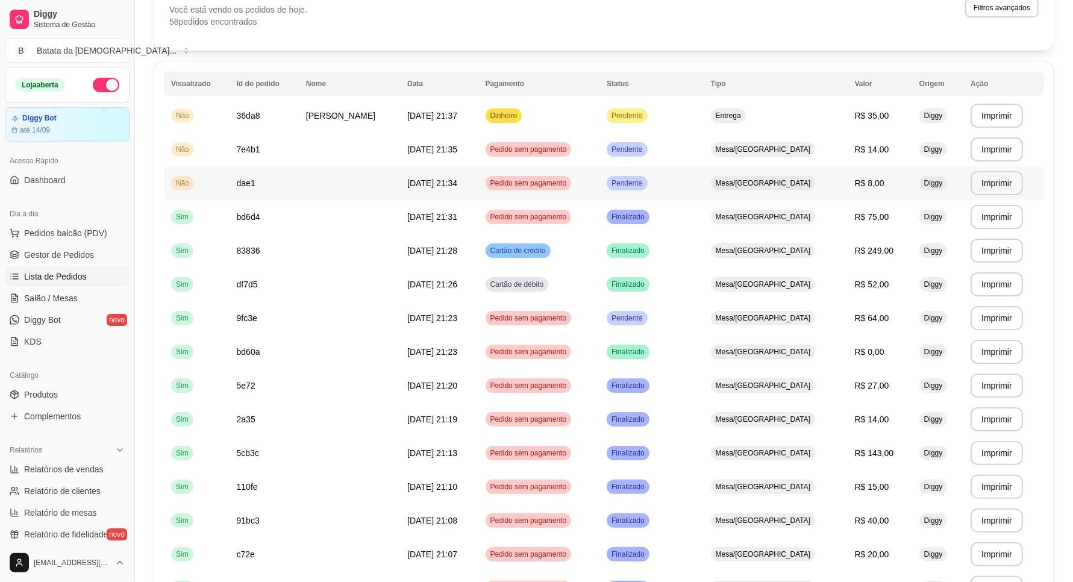
click at [704, 184] on td "Pendente" at bounding box center [652, 183] width 104 height 34
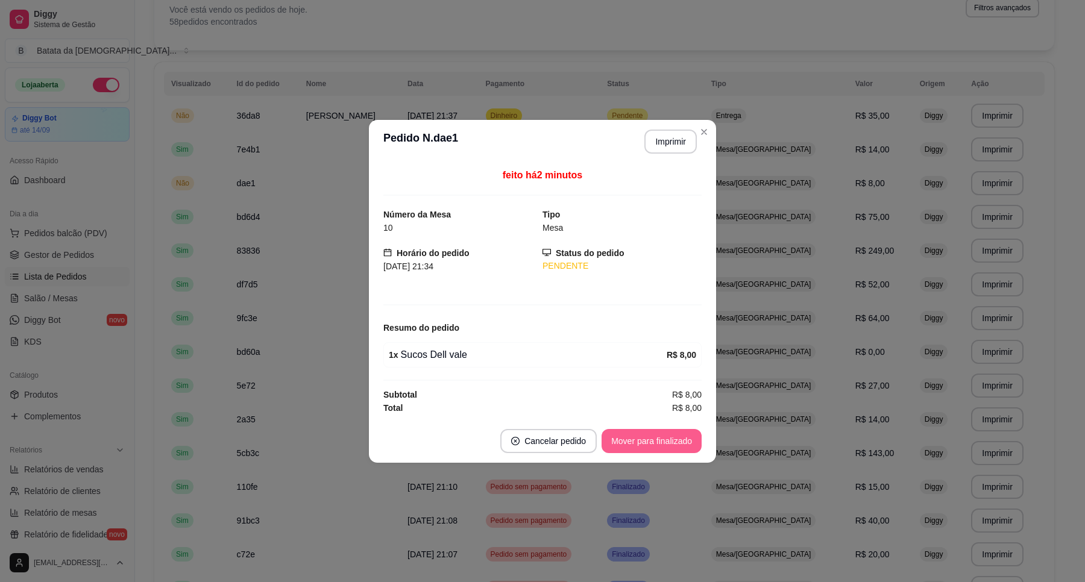
click at [673, 440] on button "Mover para finalizado" at bounding box center [651, 441] width 100 height 24
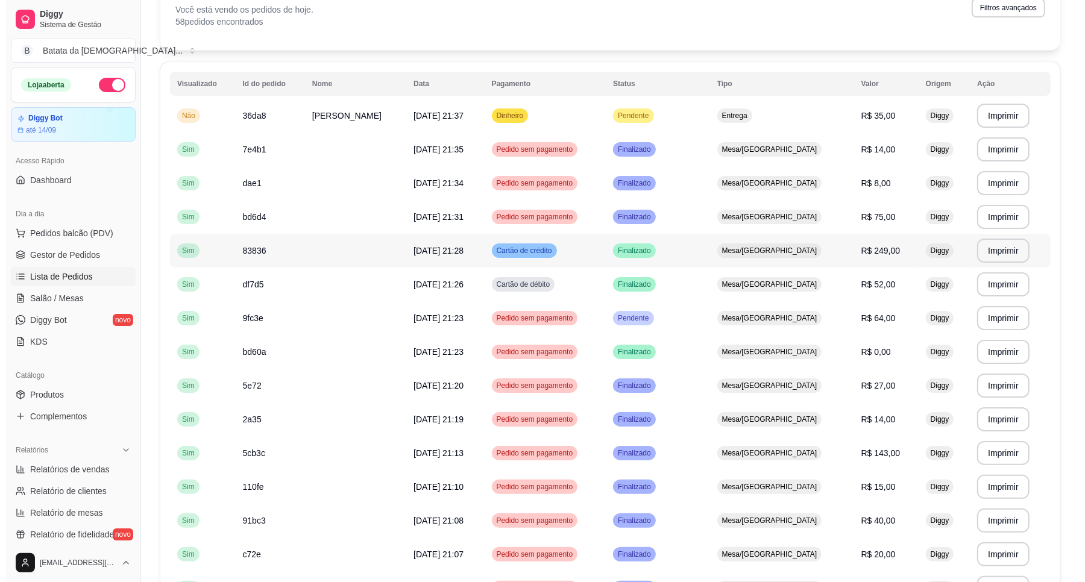
scroll to position [151, 0]
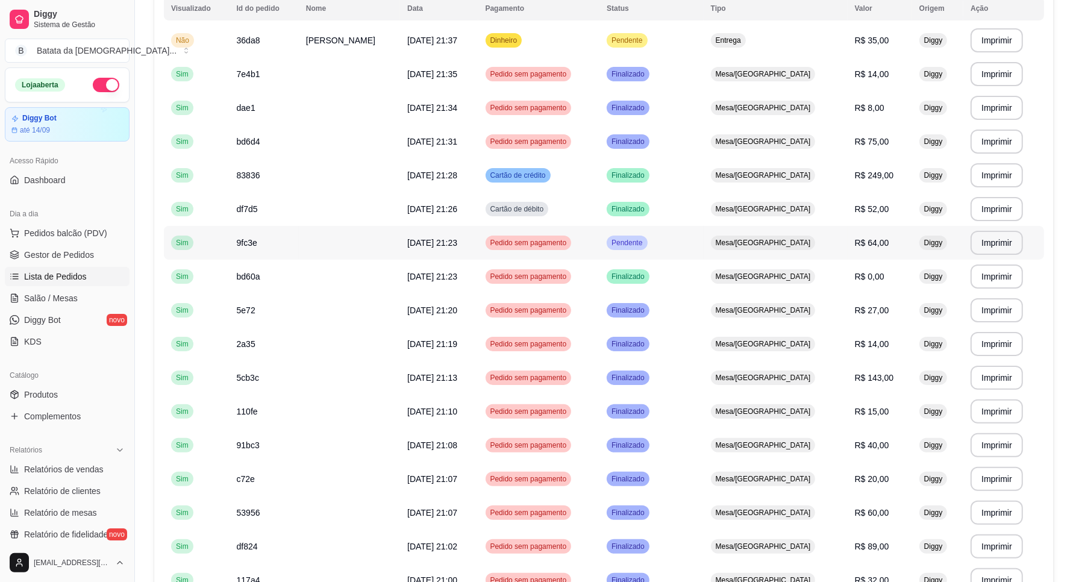
click at [698, 237] on td "Pendente" at bounding box center [652, 243] width 104 height 34
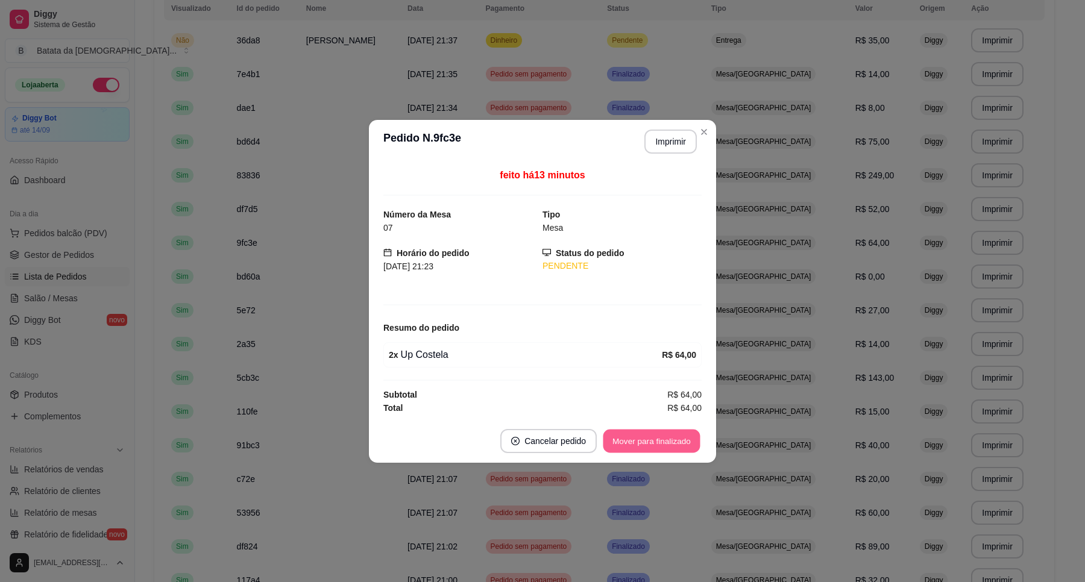
click at [658, 439] on button "Mover para finalizado" at bounding box center [651, 441] width 97 height 24
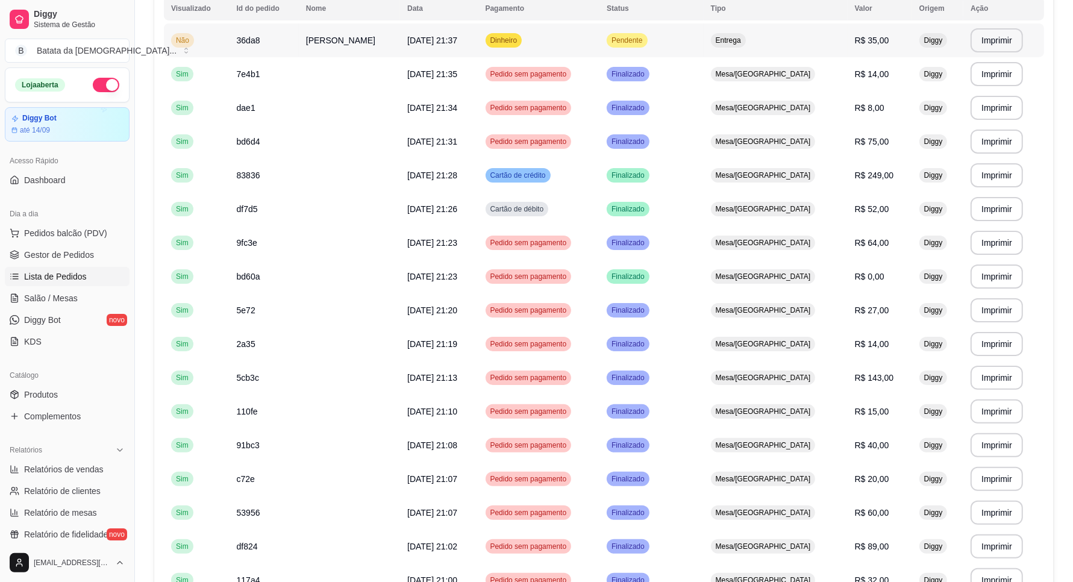
click at [630, 42] on td "Pendente" at bounding box center [652, 41] width 104 height 34
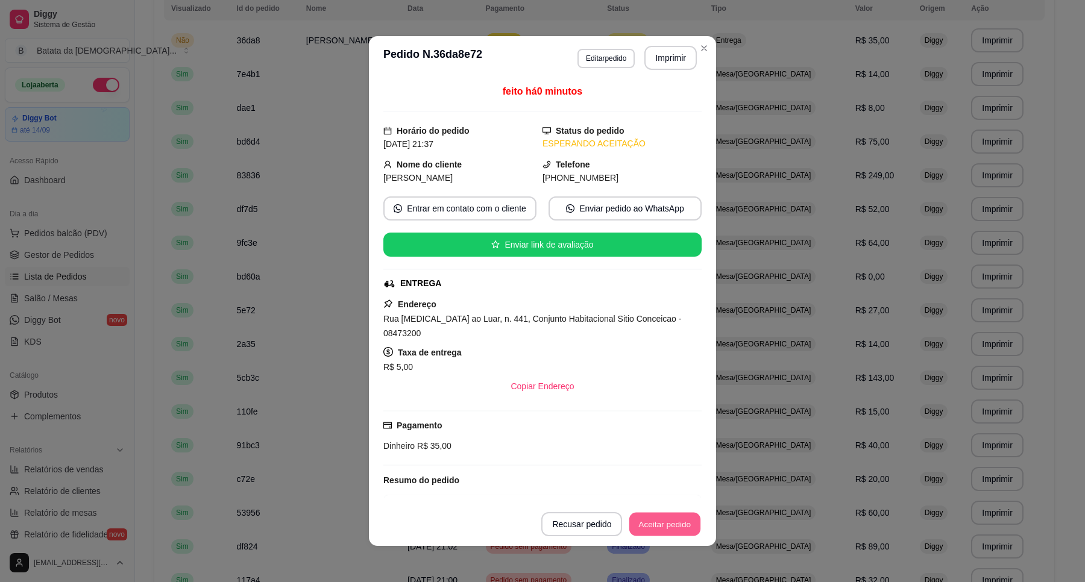
click at [657, 526] on button "Aceitar pedido" at bounding box center [664, 525] width 71 height 24
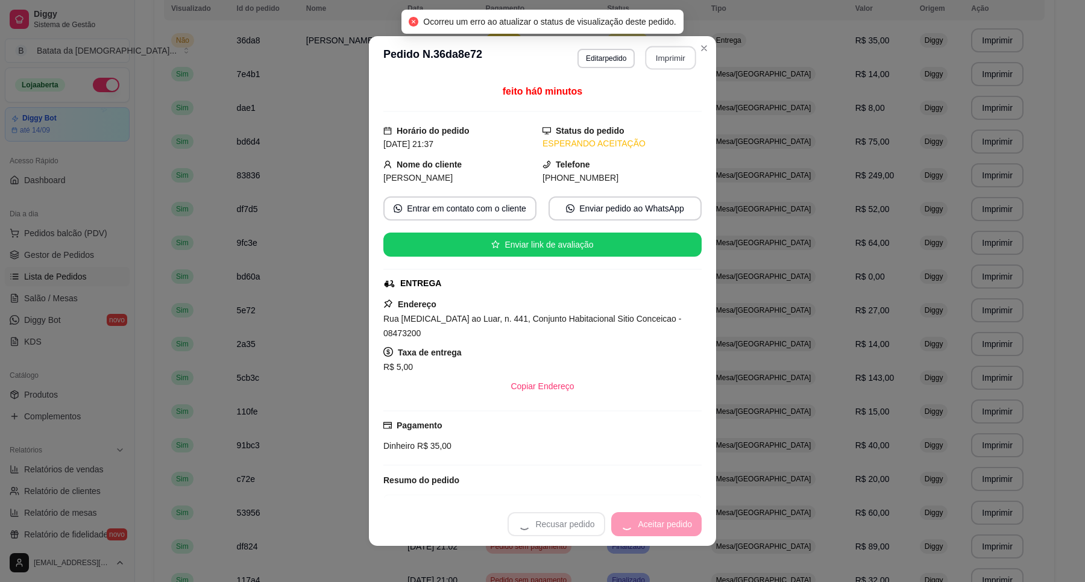
click at [670, 61] on button "Imprimir" at bounding box center [670, 58] width 51 height 24
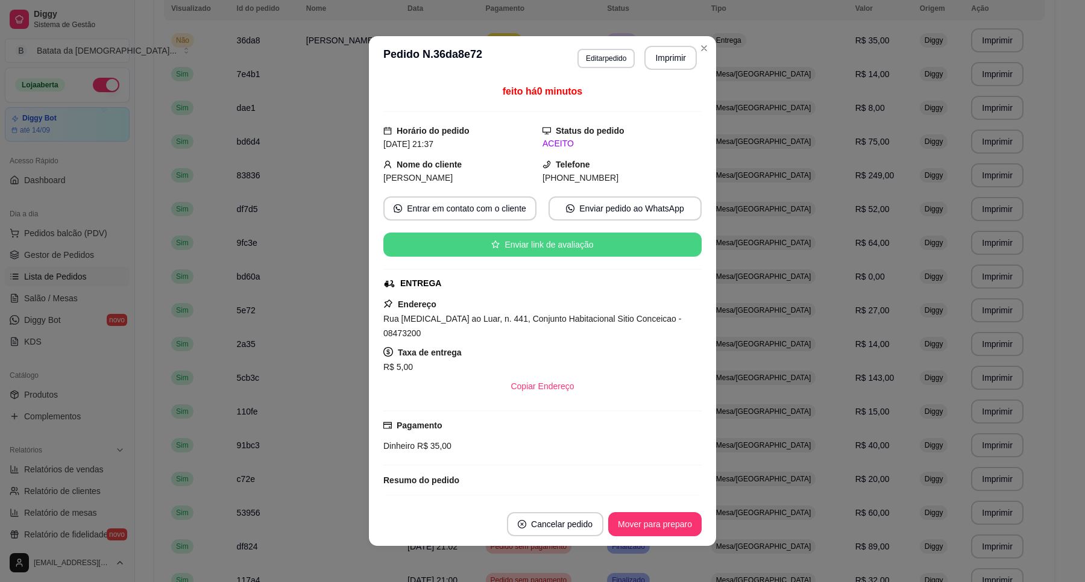
scroll to position [58, 0]
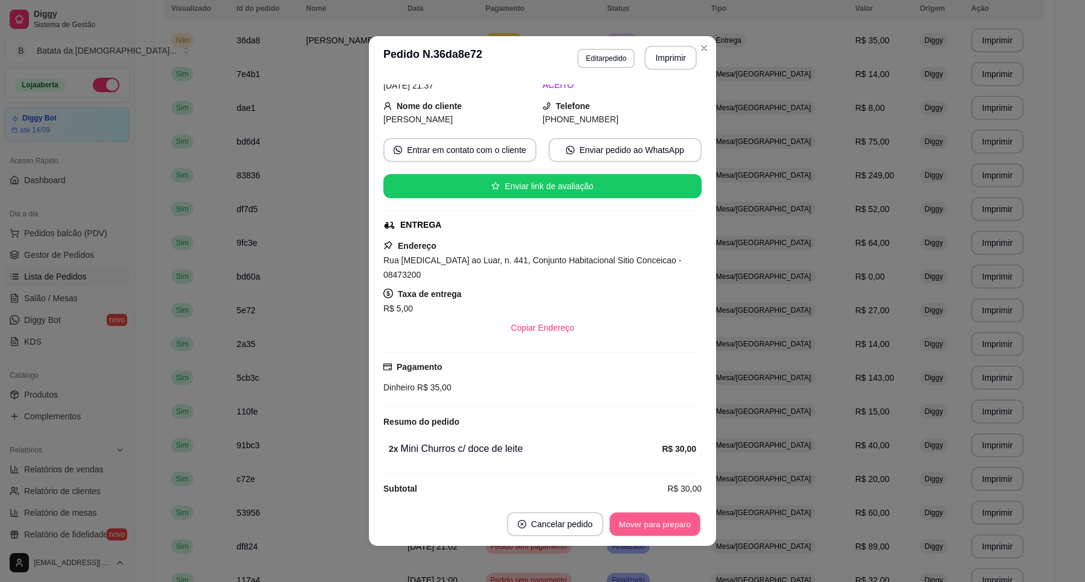
click at [666, 519] on button "Mover para preparo" at bounding box center [654, 525] width 90 height 24
click at [660, 51] on button "Imprimir" at bounding box center [670, 58] width 52 height 24
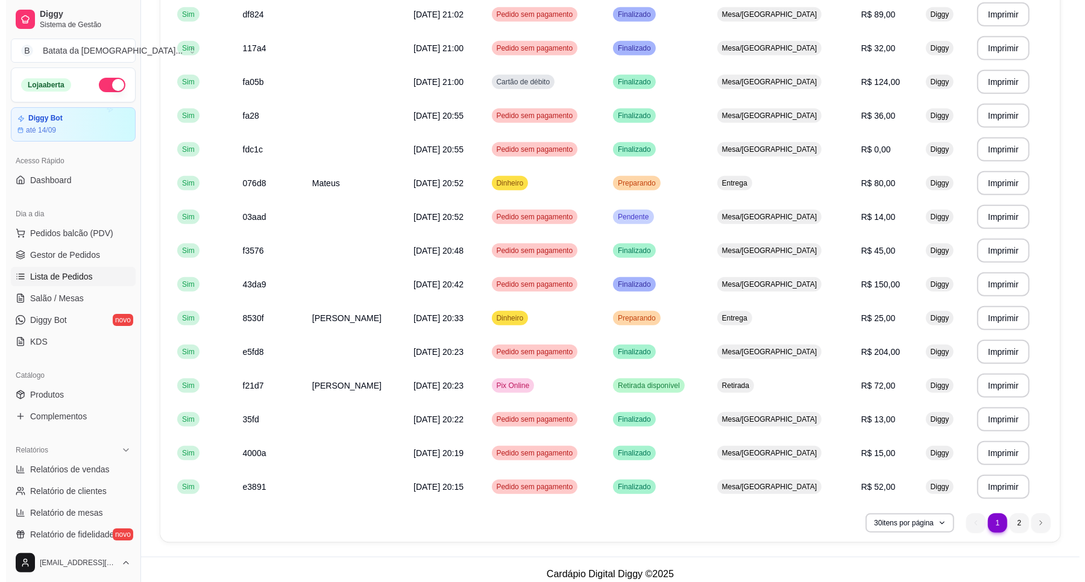
scroll to position [691, 0]
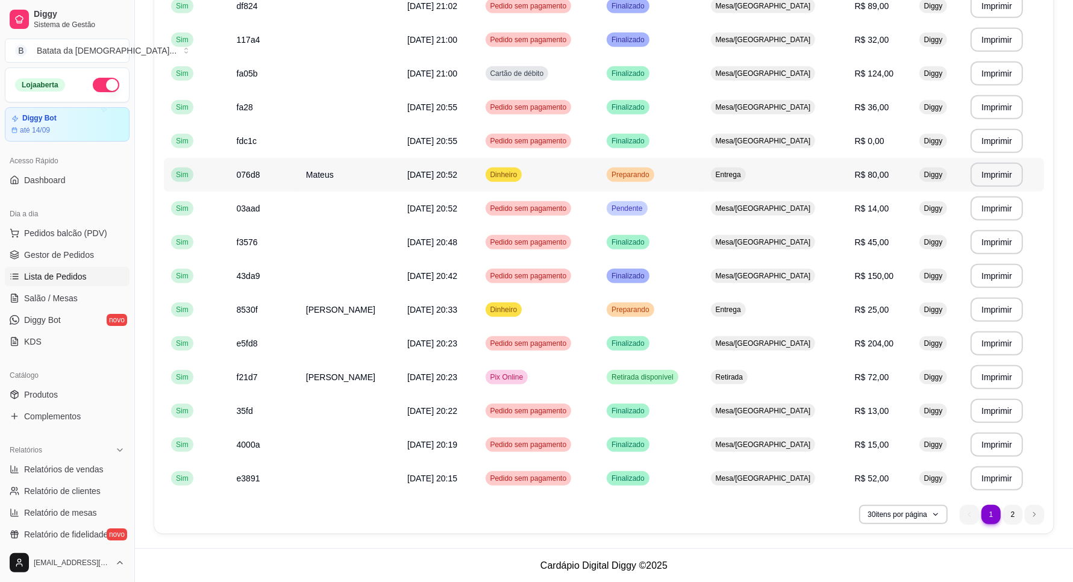
click at [694, 171] on td "Preparando" at bounding box center [652, 175] width 104 height 34
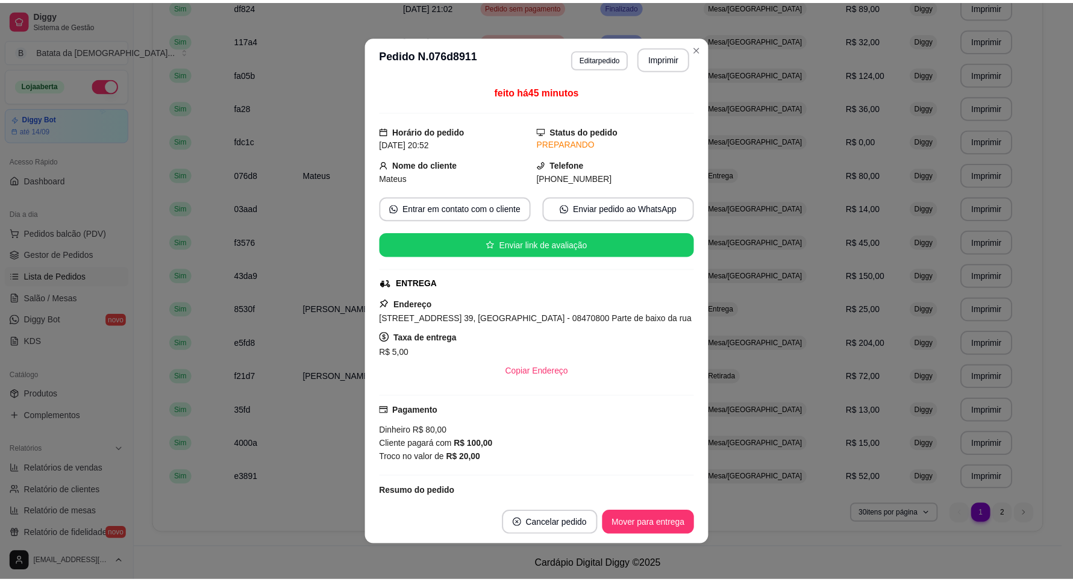
scroll to position [124, 0]
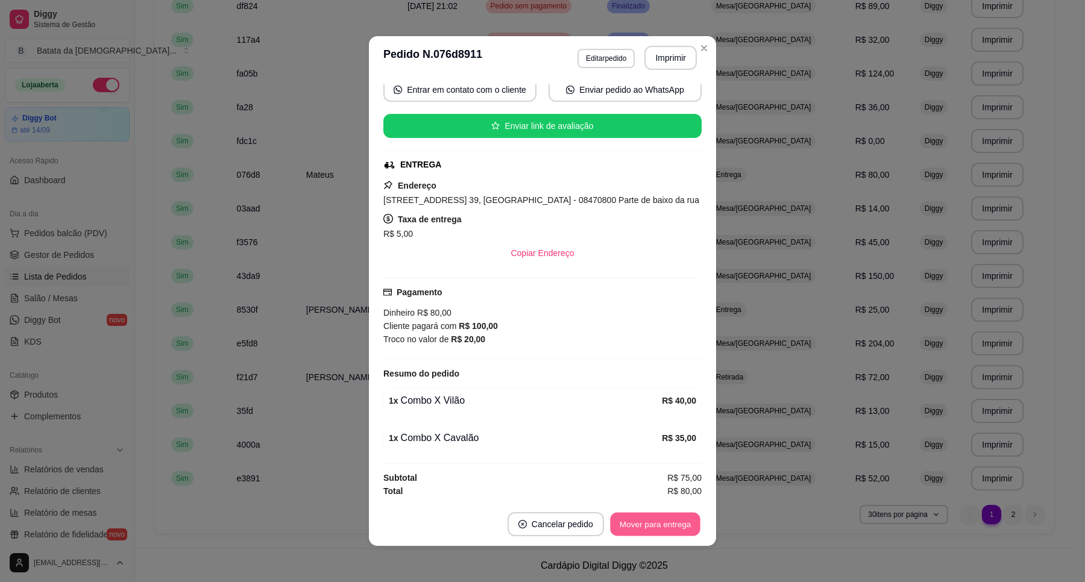
click at [660, 524] on button "Mover para entrega" at bounding box center [655, 525] width 90 height 24
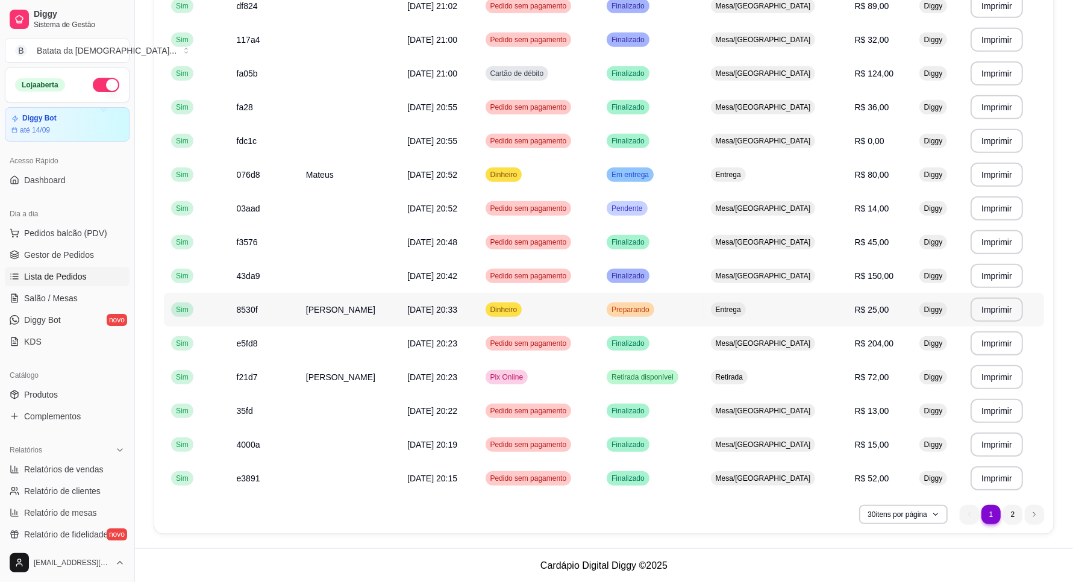
click at [636, 314] on span "Preparando" at bounding box center [630, 310] width 43 height 10
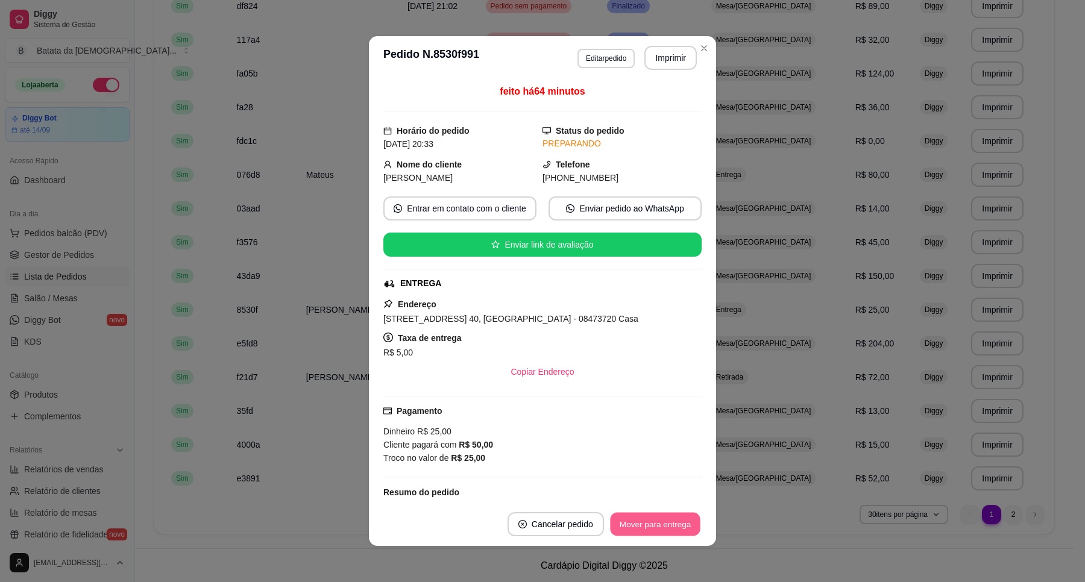
click at [669, 520] on button "Mover para entrega" at bounding box center [655, 525] width 90 height 24
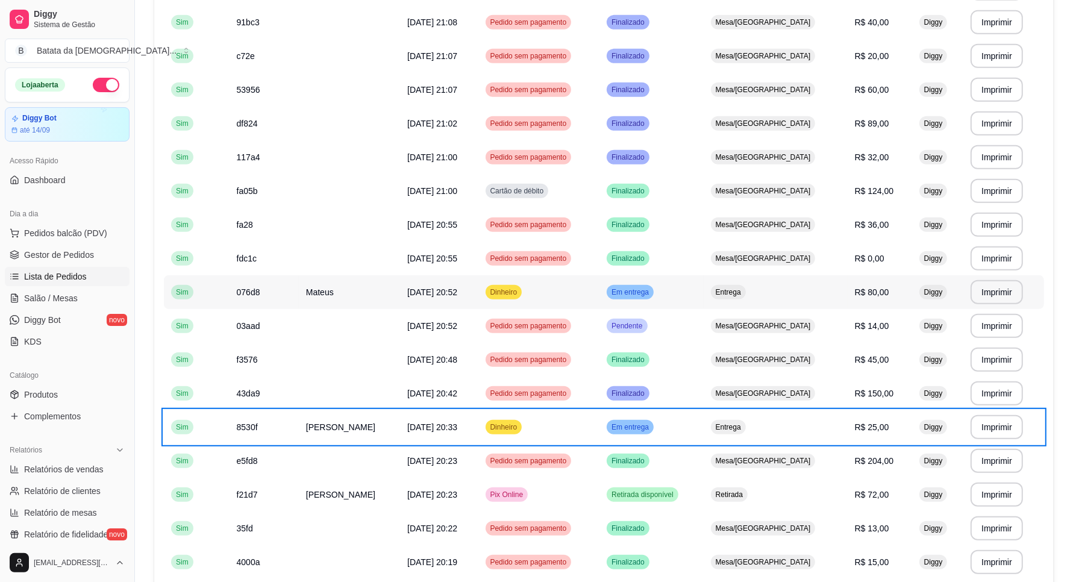
scroll to position [691, 0]
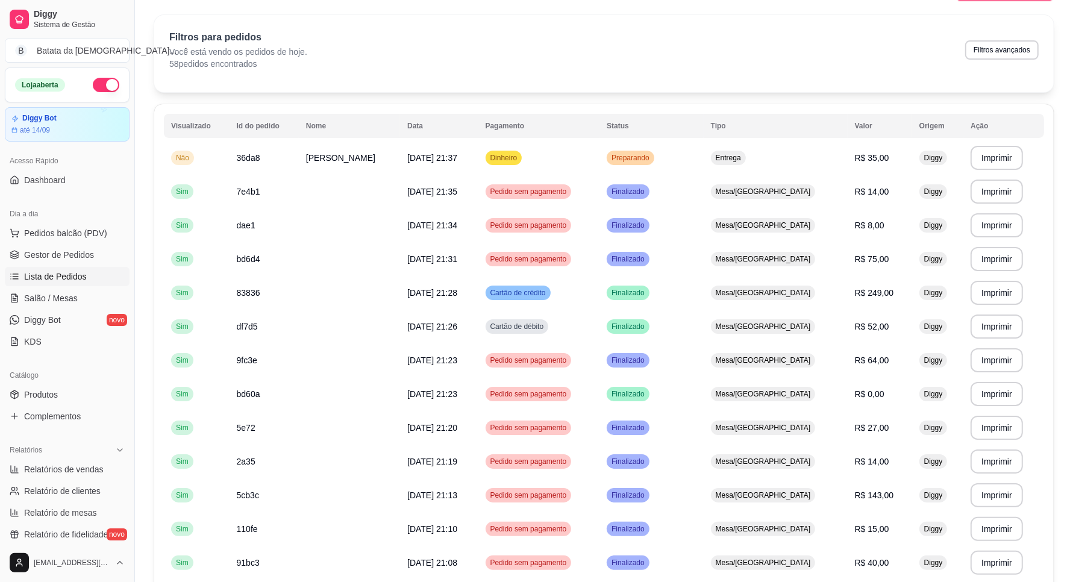
scroll to position [13, 0]
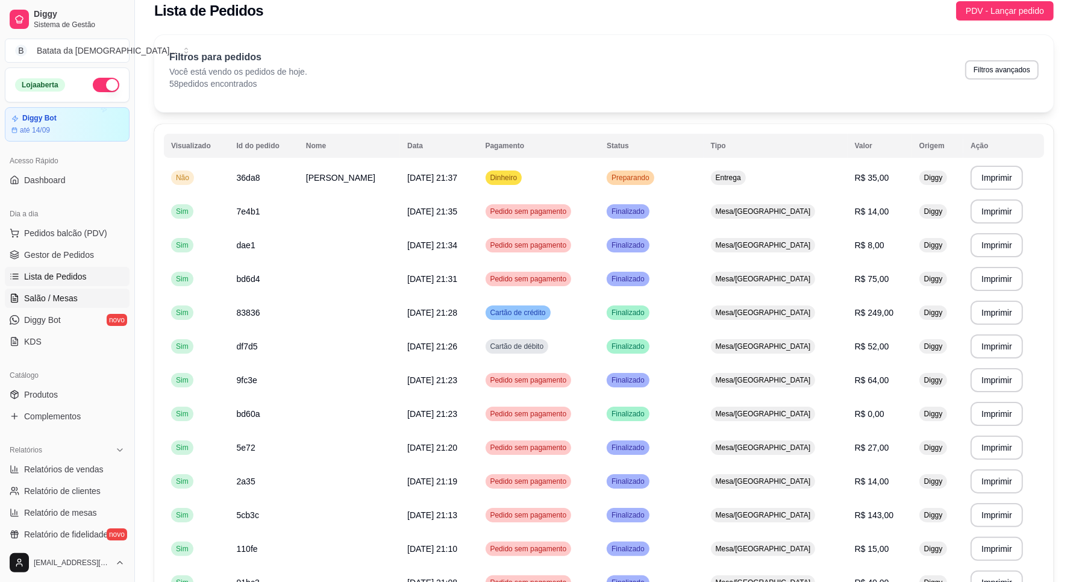
click at [99, 293] on link "Salão / Mesas" at bounding box center [67, 298] width 125 height 19
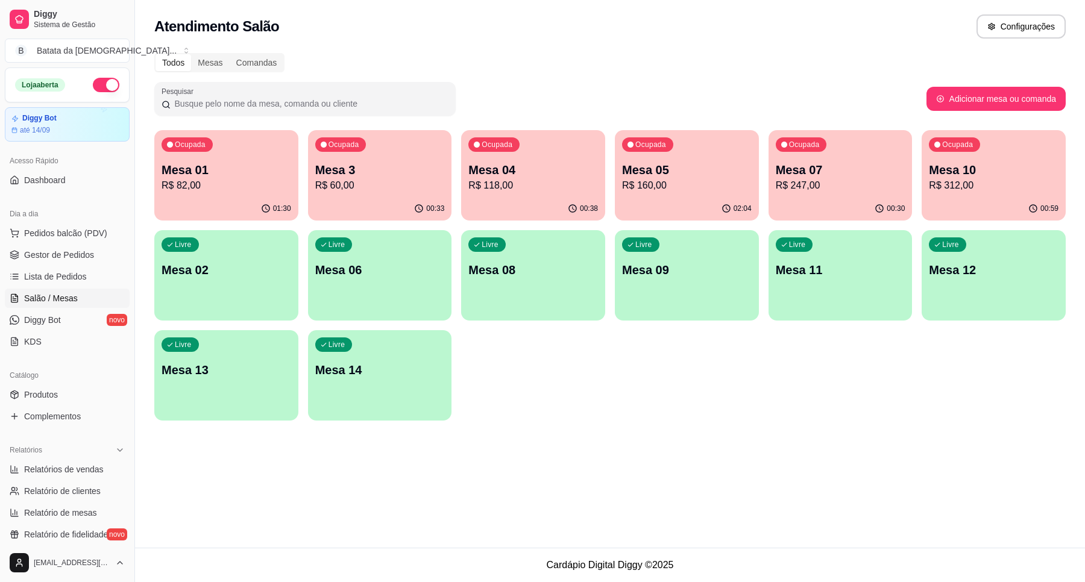
click at [941, 168] on p "Mesa 10" at bounding box center [994, 169] width 130 height 17
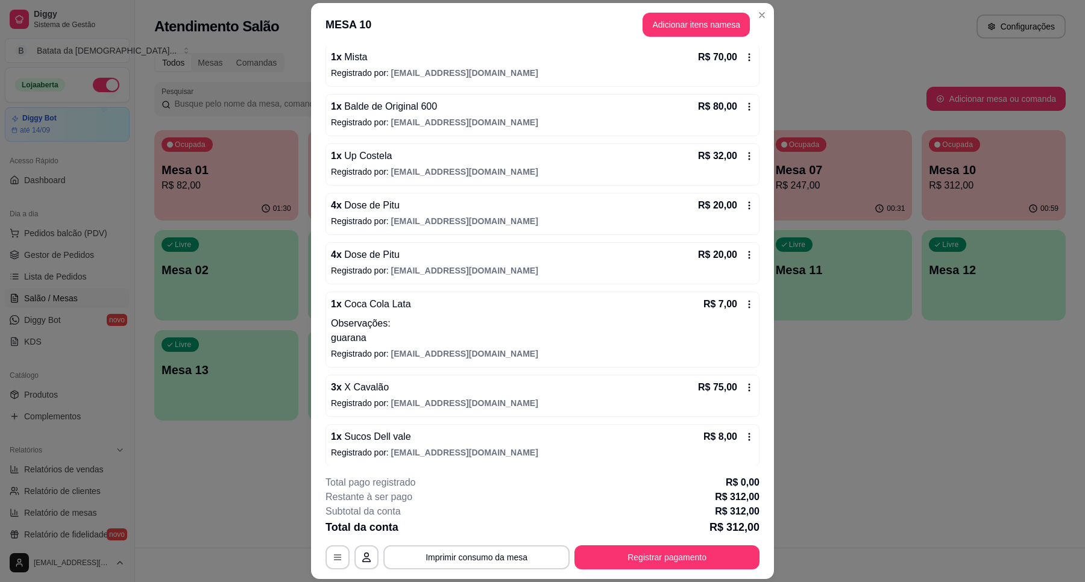
scroll to position [122, 0]
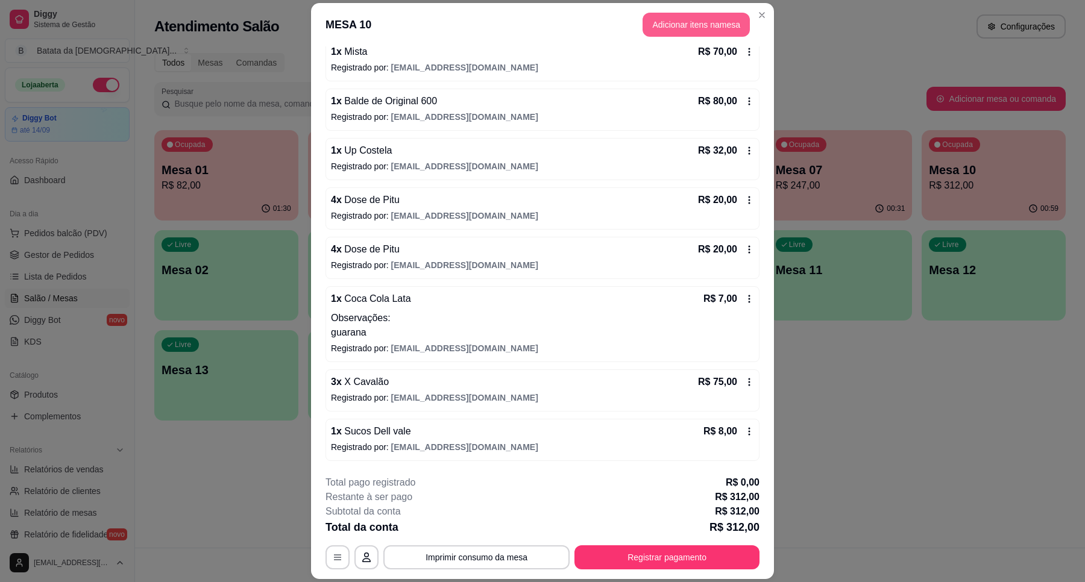
click at [685, 24] on button "Adicionar itens na mesa" at bounding box center [695, 25] width 107 height 24
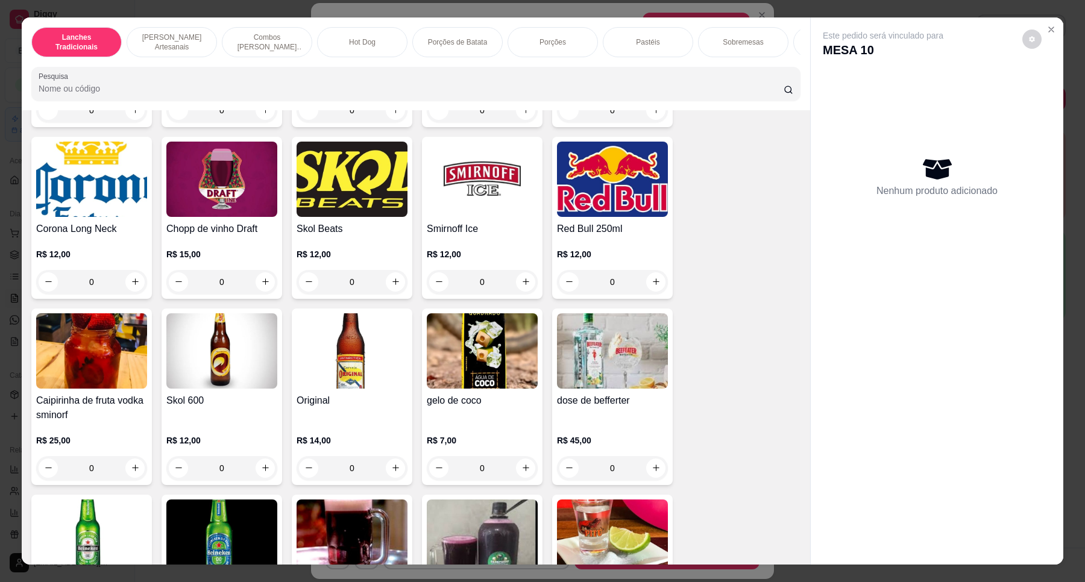
scroll to position [3615, 0]
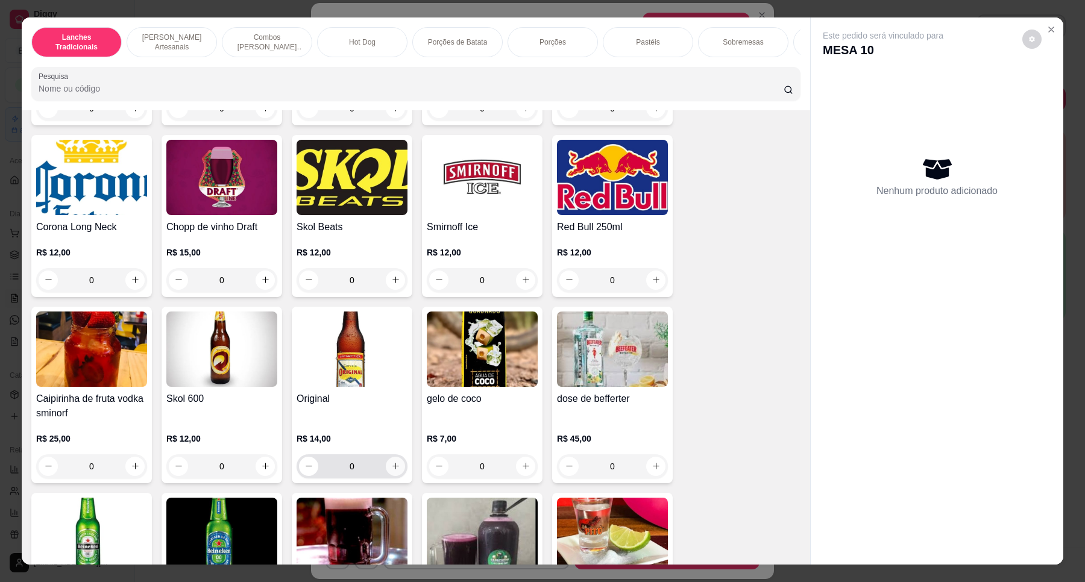
click at [386, 457] on button "increase-product-quantity" at bounding box center [395, 466] width 19 height 19
type input "2"
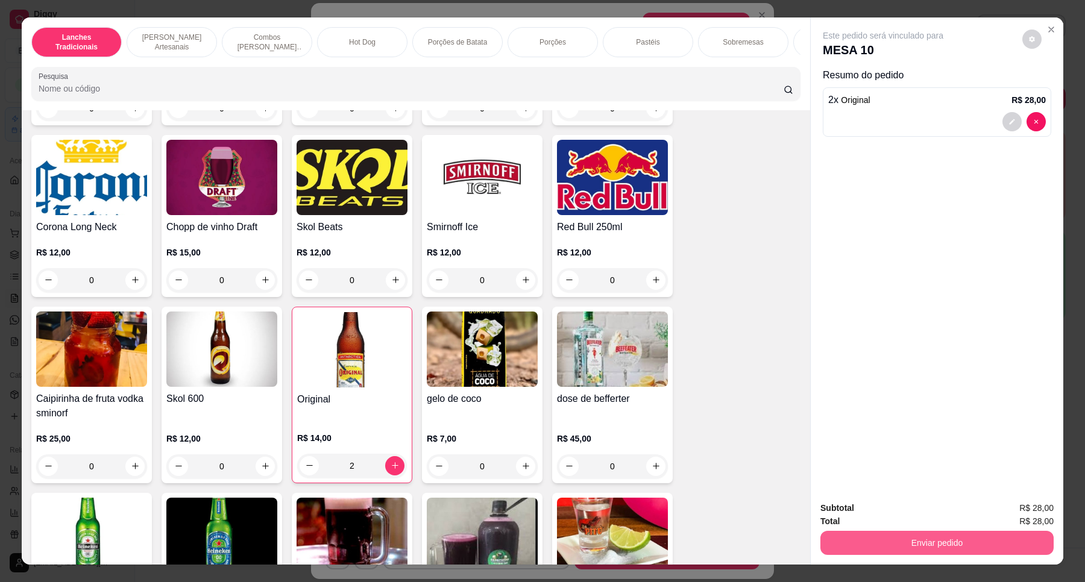
click at [895, 550] on button "Enviar pedido" at bounding box center [936, 543] width 233 height 24
click at [874, 518] on button "Não registrar e enviar pedido" at bounding box center [896, 513] width 122 height 22
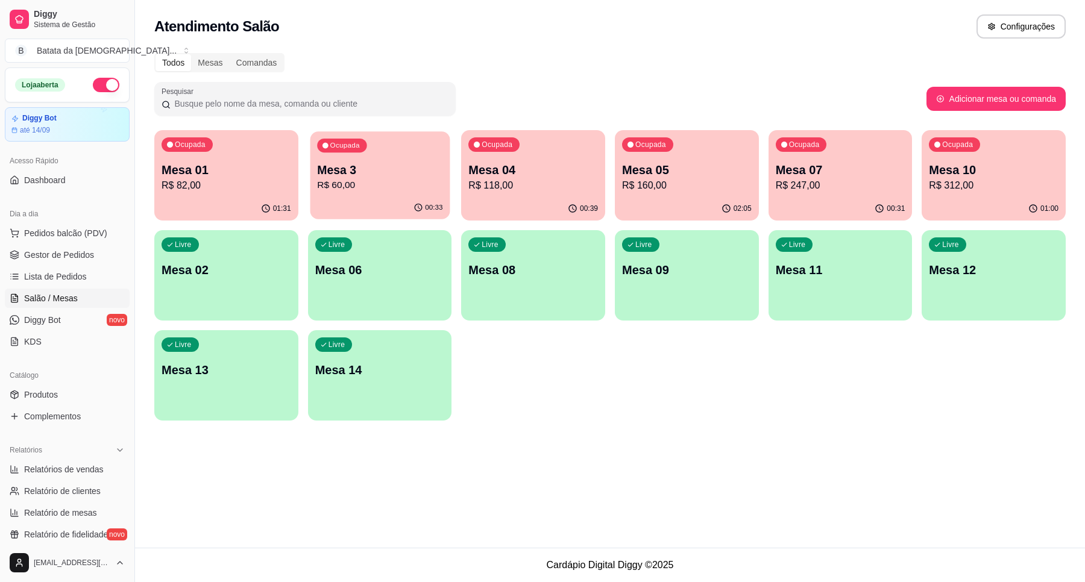
click at [378, 171] on p "Mesa 3" at bounding box center [379, 170] width 125 height 16
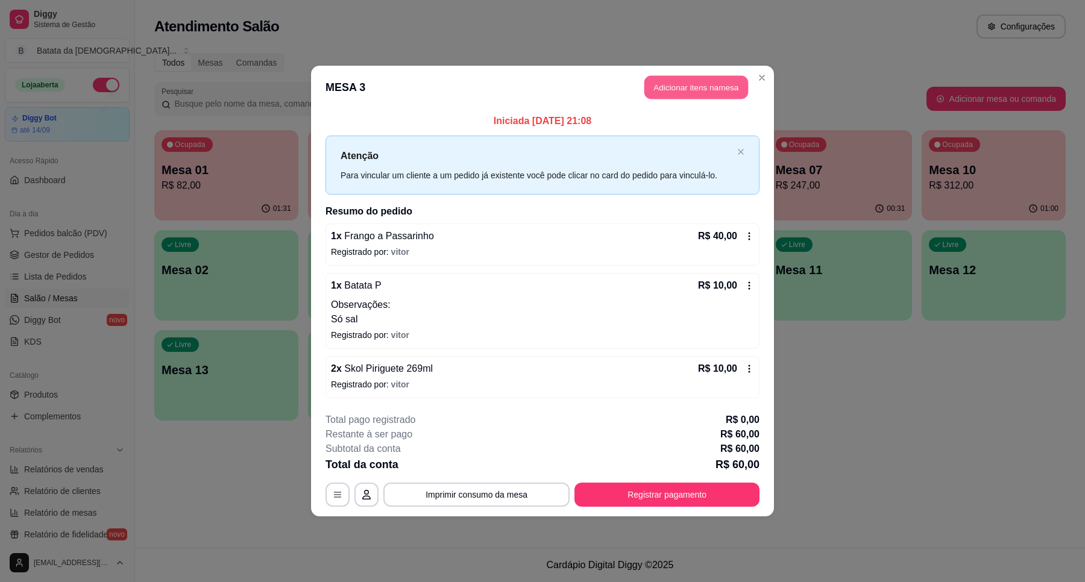
click at [700, 84] on button "Adicionar itens na mesa" at bounding box center [696, 88] width 104 height 24
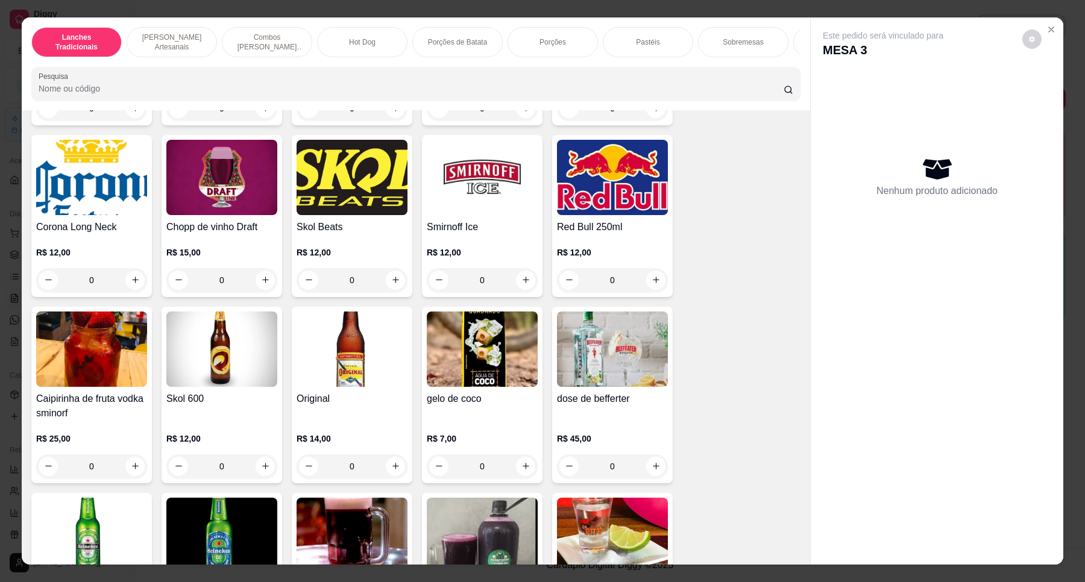
scroll to position [3992, 0]
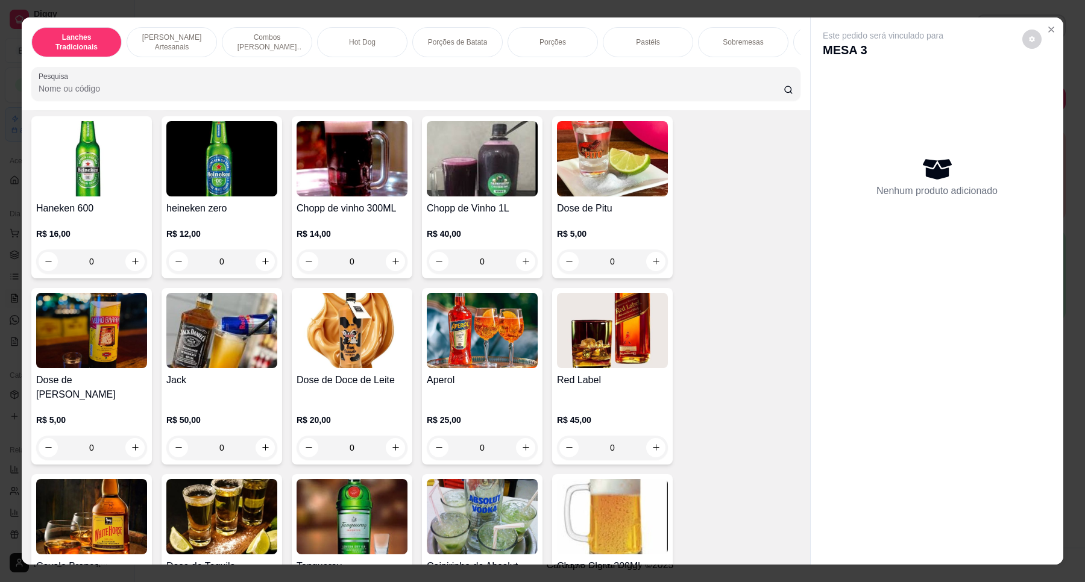
click at [380, 176] on img at bounding box center [351, 158] width 111 height 75
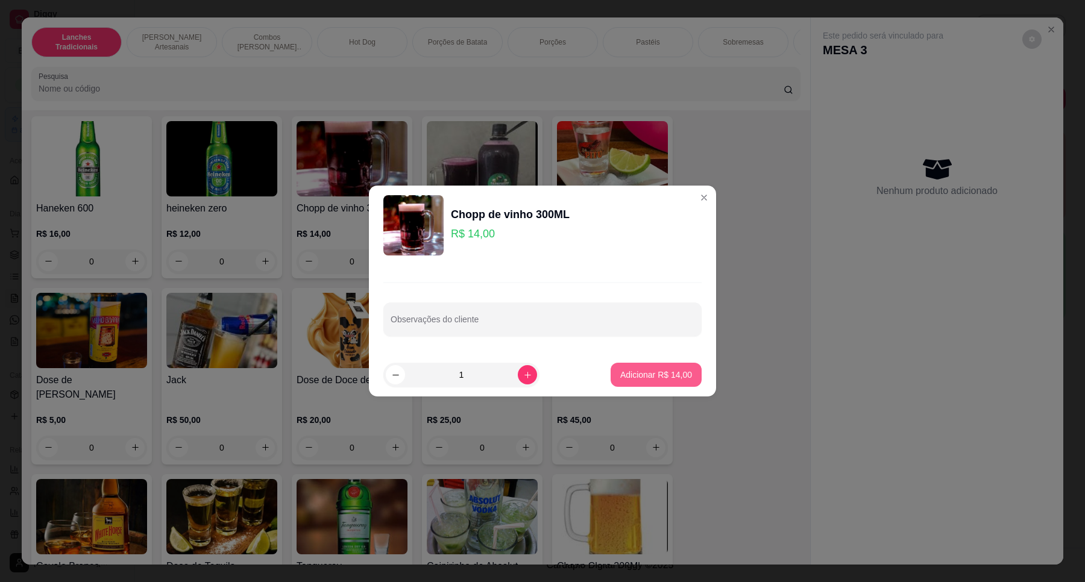
click at [648, 371] on p "Adicionar R$ 14,00" at bounding box center [656, 375] width 72 height 12
type input "1"
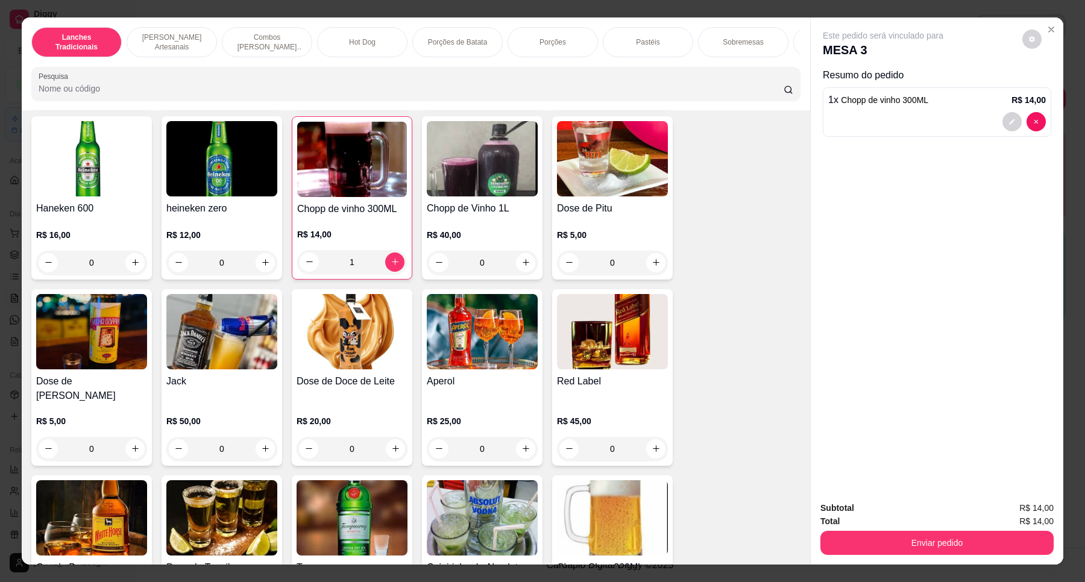
click at [936, 530] on div "Enviar pedido" at bounding box center [936, 541] width 233 height 27
click at [939, 541] on button "Enviar pedido" at bounding box center [936, 543] width 233 height 24
click at [927, 505] on button "Não registrar e enviar pedido" at bounding box center [896, 513] width 122 height 22
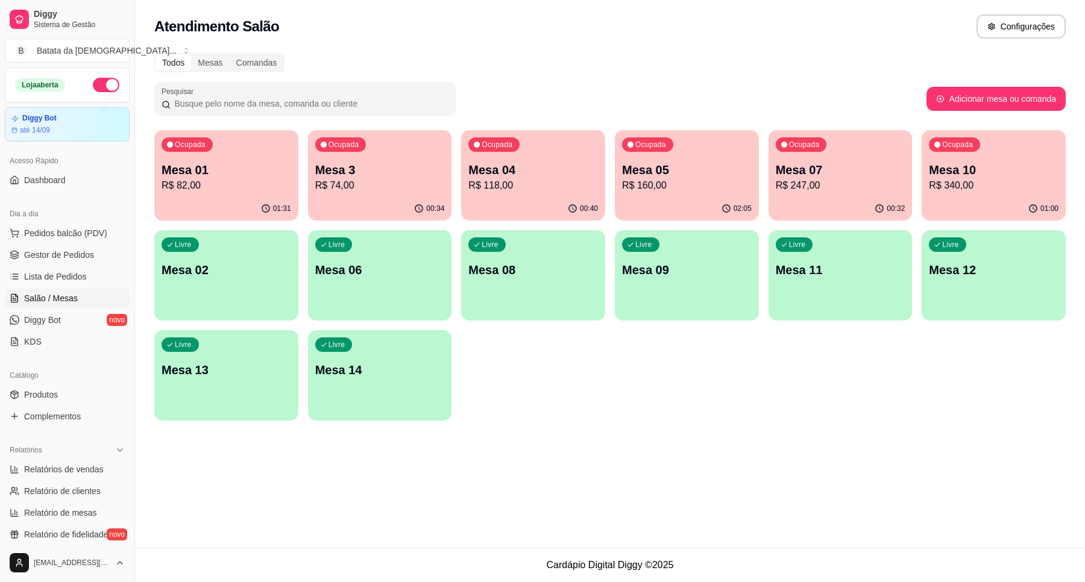
click at [331, 179] on p "R$ 74,00" at bounding box center [380, 185] width 130 height 14
click at [1032, 226] on div "Ocupada Mesa 01 R$ 82,00 01:31 Ocupada Mesa 3 R$ 74,00 00:34 Ocupada Mesa 04 R$…" at bounding box center [609, 275] width 911 height 290
click at [999, 171] on p "Mesa 10" at bounding box center [993, 170] width 125 height 16
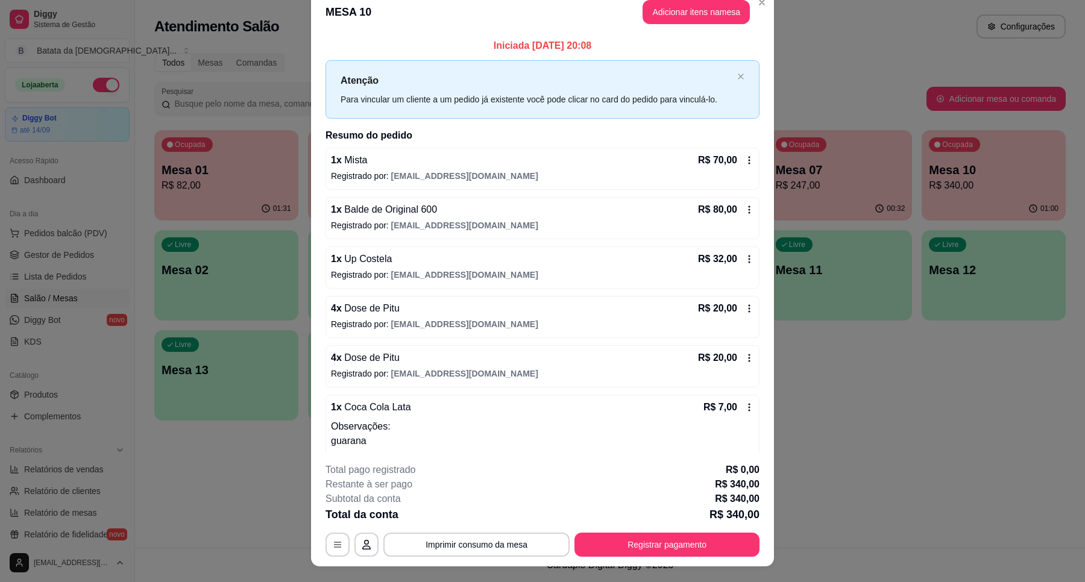
scroll to position [0, 0]
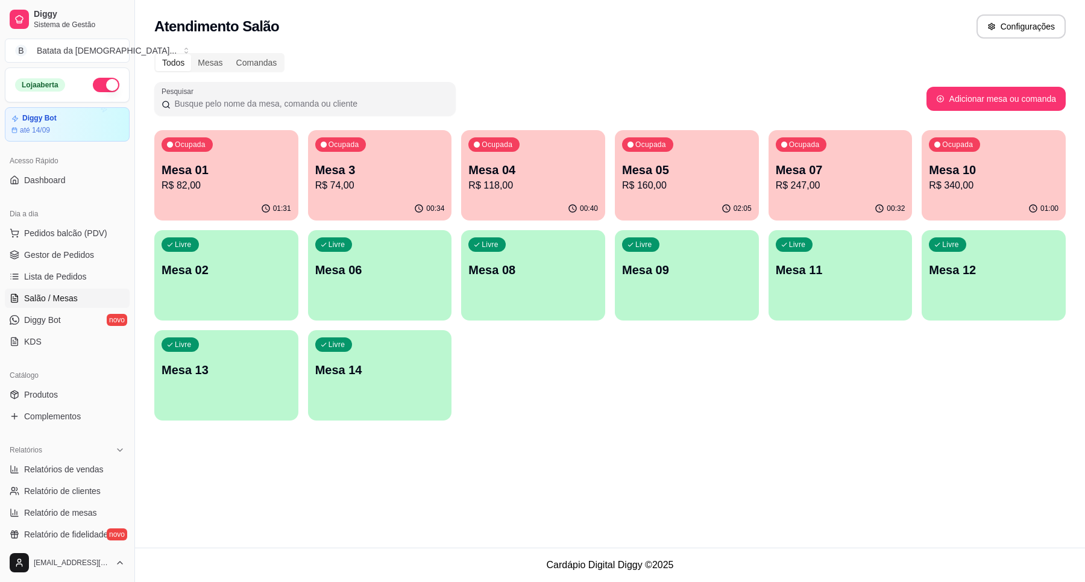
click at [862, 157] on div "Ocupada Mesa 07 R$ 247,00" at bounding box center [840, 163] width 144 height 67
click at [204, 169] on p "Mesa 01" at bounding box center [226, 169] width 130 height 17
click at [396, 173] on p "Mesa 3" at bounding box center [380, 169] width 130 height 17
click at [477, 161] on p "Mesa 04" at bounding box center [533, 169] width 130 height 17
click at [63, 272] on span "Lista de Pedidos" at bounding box center [55, 277] width 63 height 12
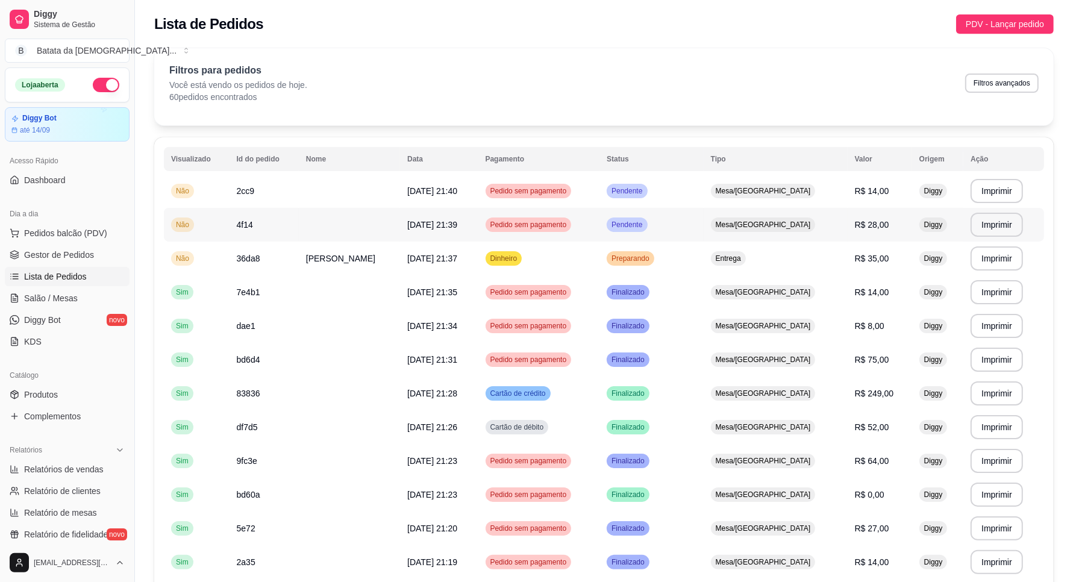
click at [782, 231] on div "Mesa/[GEOGRAPHIC_DATA]" at bounding box center [763, 225] width 105 height 14
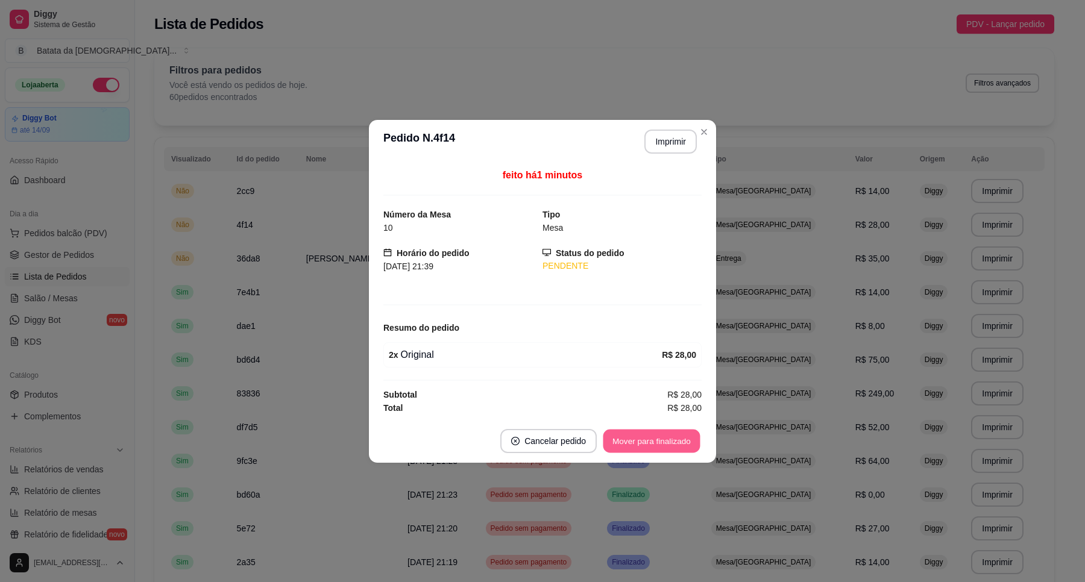
click at [670, 437] on button "Mover para finalizado" at bounding box center [651, 441] width 97 height 24
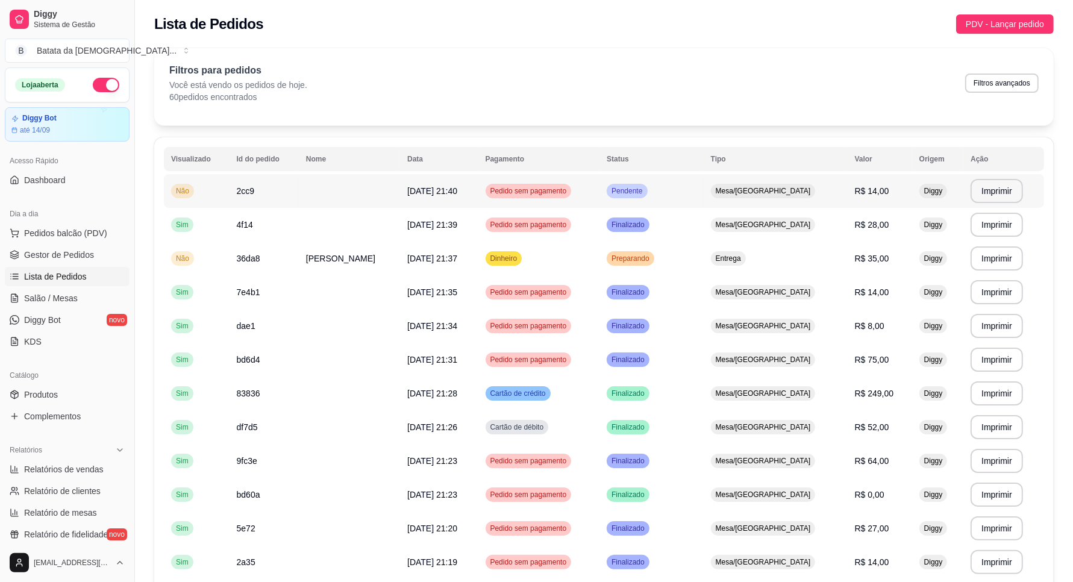
click at [755, 197] on div "Mesa/[GEOGRAPHIC_DATA]" at bounding box center [763, 191] width 105 height 14
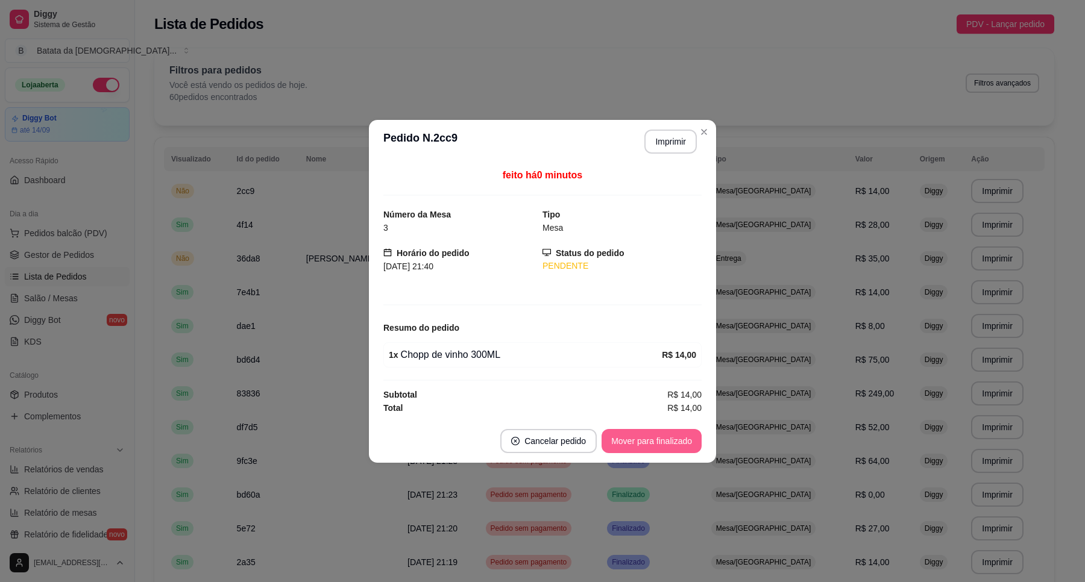
click at [676, 442] on button "Mover para finalizado" at bounding box center [651, 441] width 100 height 24
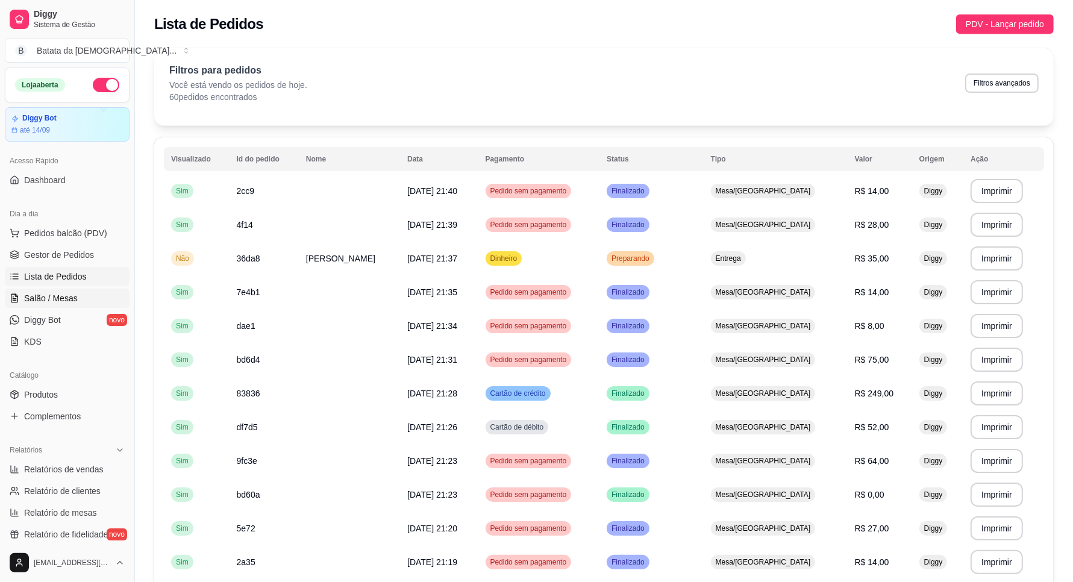
click at [84, 297] on link "Salão / Mesas" at bounding box center [67, 298] width 125 height 19
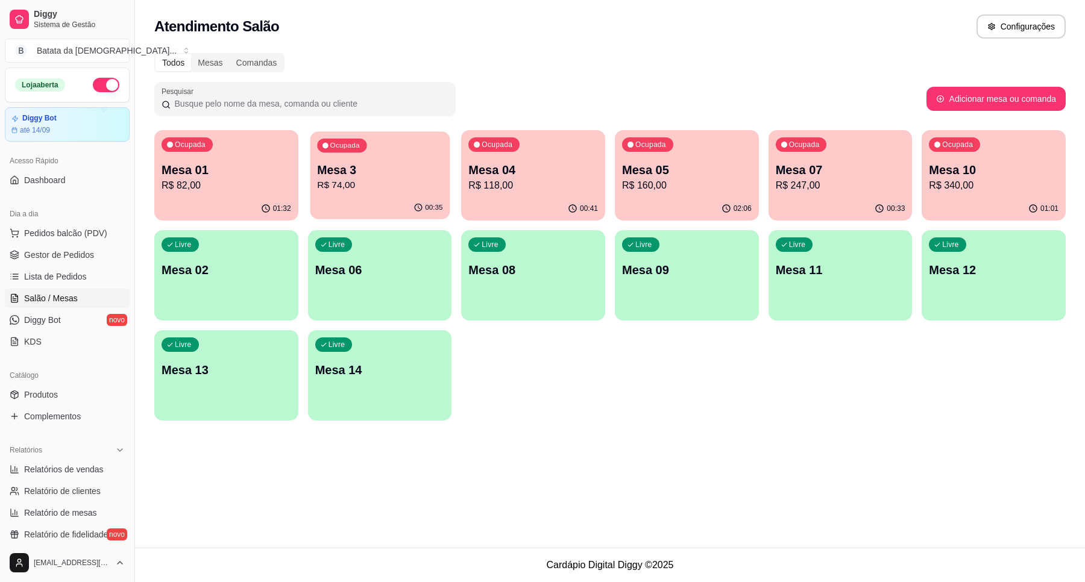
click at [371, 172] on p "Mesa 3" at bounding box center [379, 170] width 125 height 16
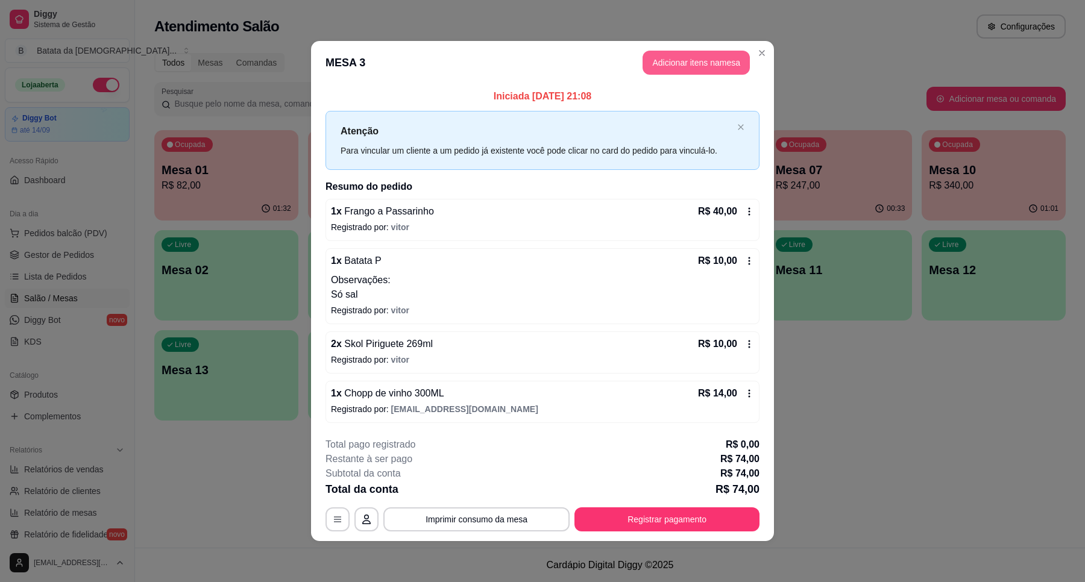
click at [686, 61] on button "Adicionar itens na mesa" at bounding box center [695, 63] width 107 height 24
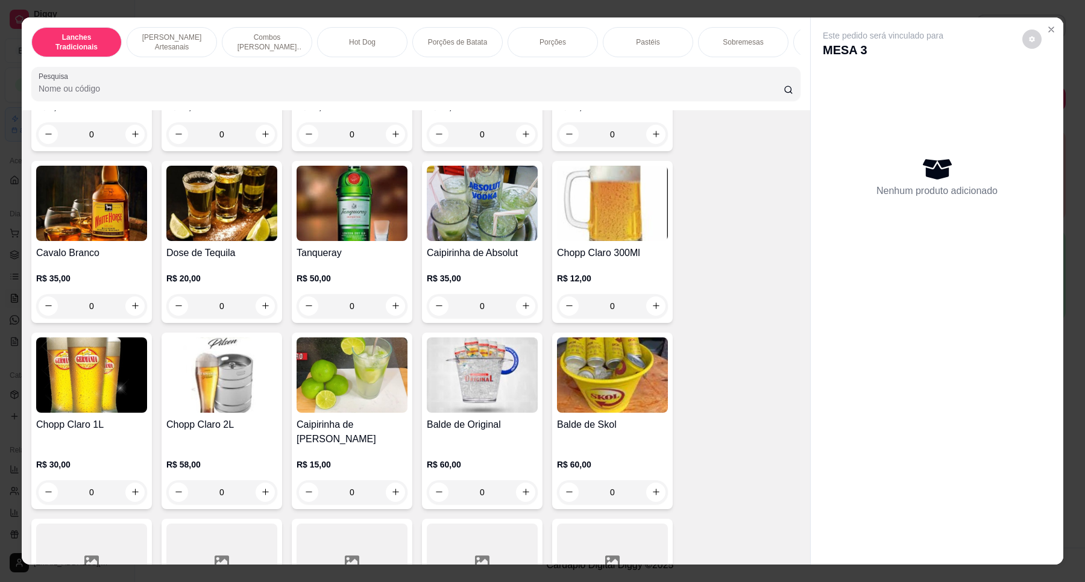
scroll to position [4369, 0]
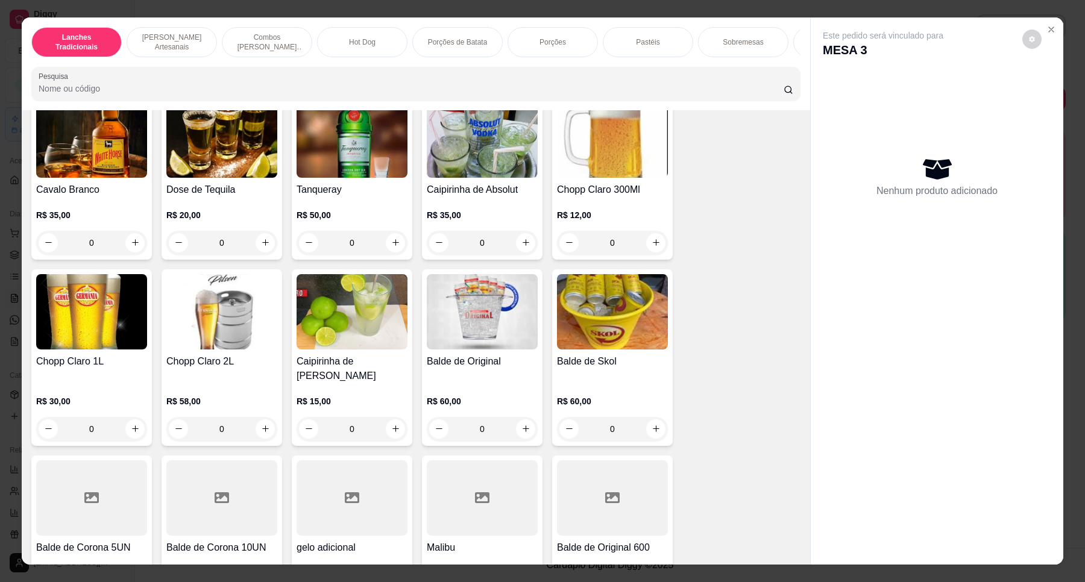
click at [577, 151] on img at bounding box center [612, 139] width 111 height 75
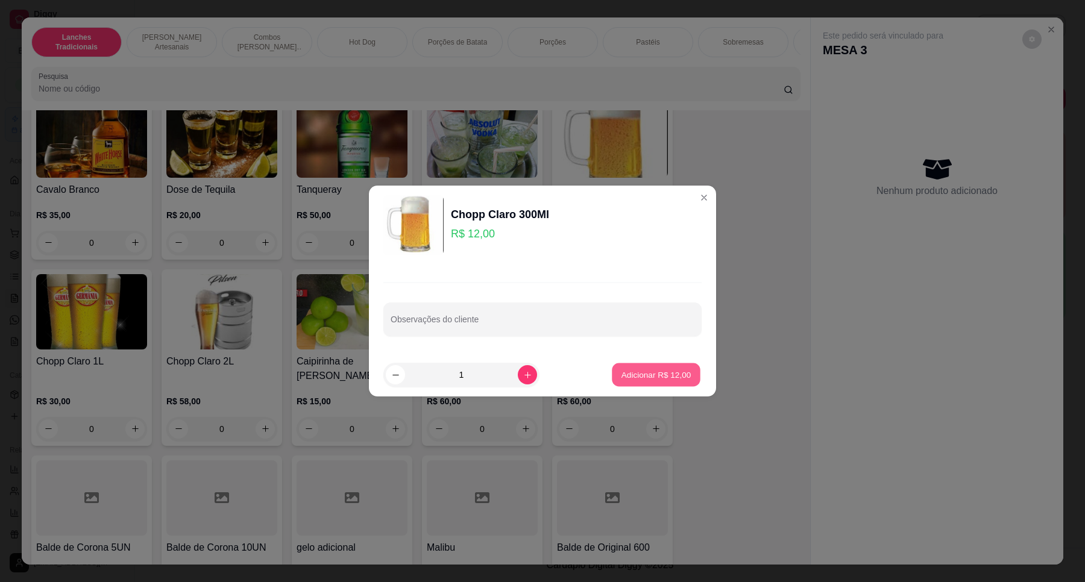
click at [666, 369] on p "Adicionar R$ 12,00" at bounding box center [656, 374] width 70 height 11
type input "1"
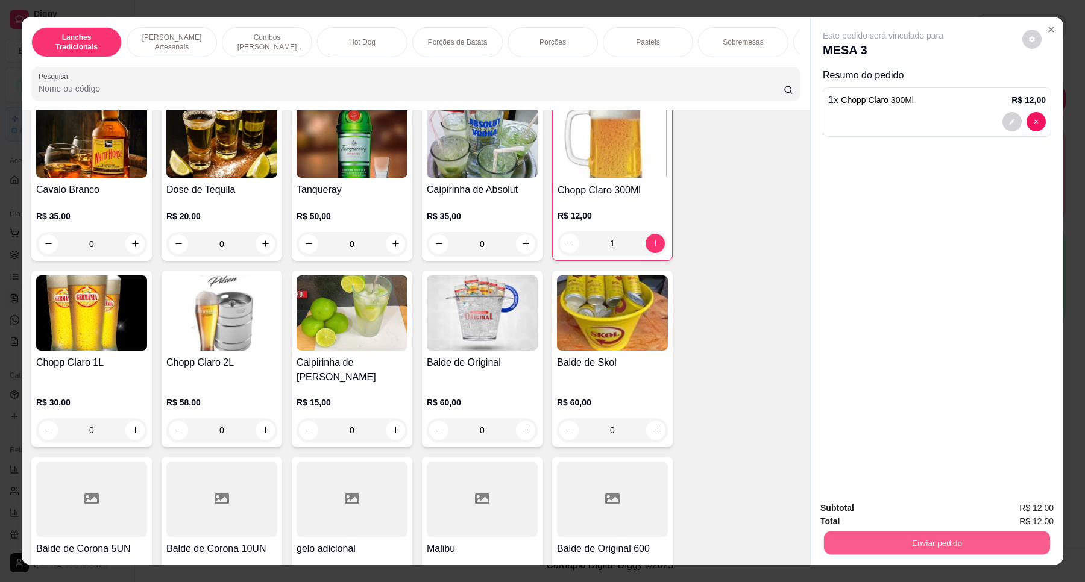
click at [978, 540] on button "Enviar pedido" at bounding box center [937, 543] width 226 height 24
click at [912, 514] on button "Não registrar e enviar pedido" at bounding box center [896, 513] width 122 height 22
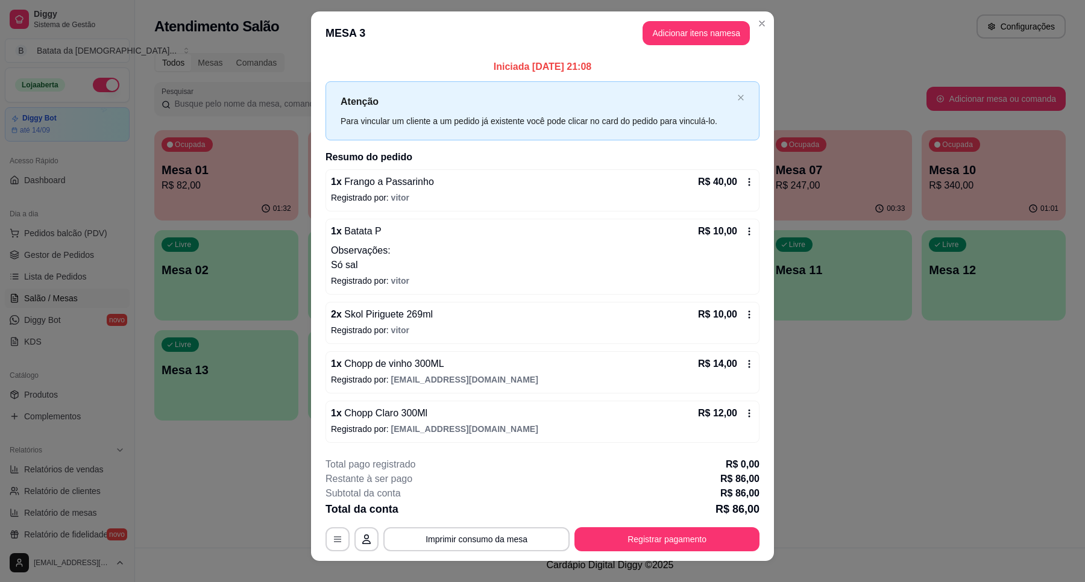
scroll to position [0, 0]
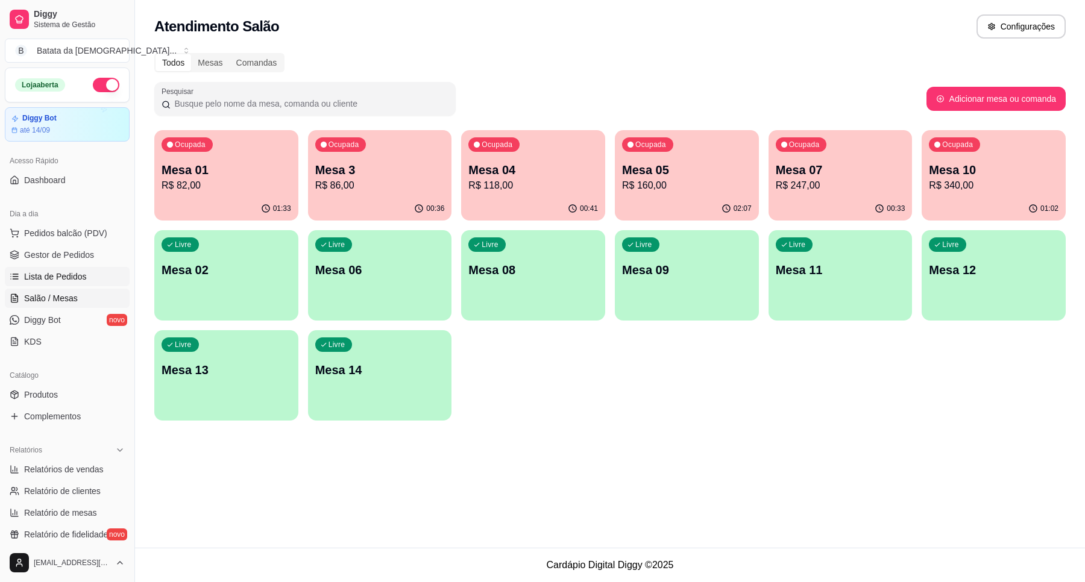
click at [56, 279] on span "Lista de Pedidos" at bounding box center [55, 277] width 63 height 12
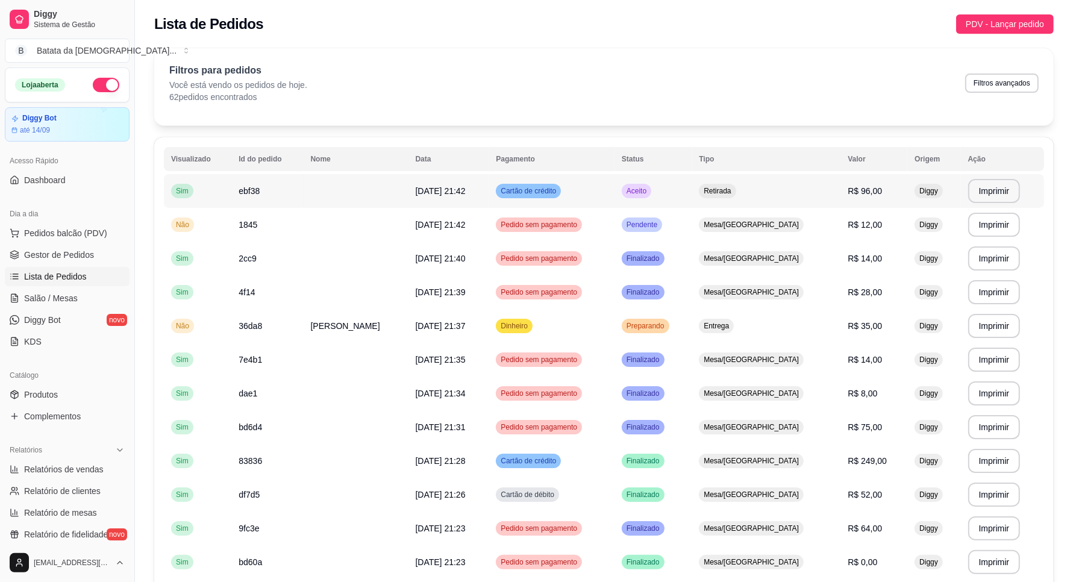
click at [273, 190] on td "ebf38" at bounding box center [267, 191] width 72 height 34
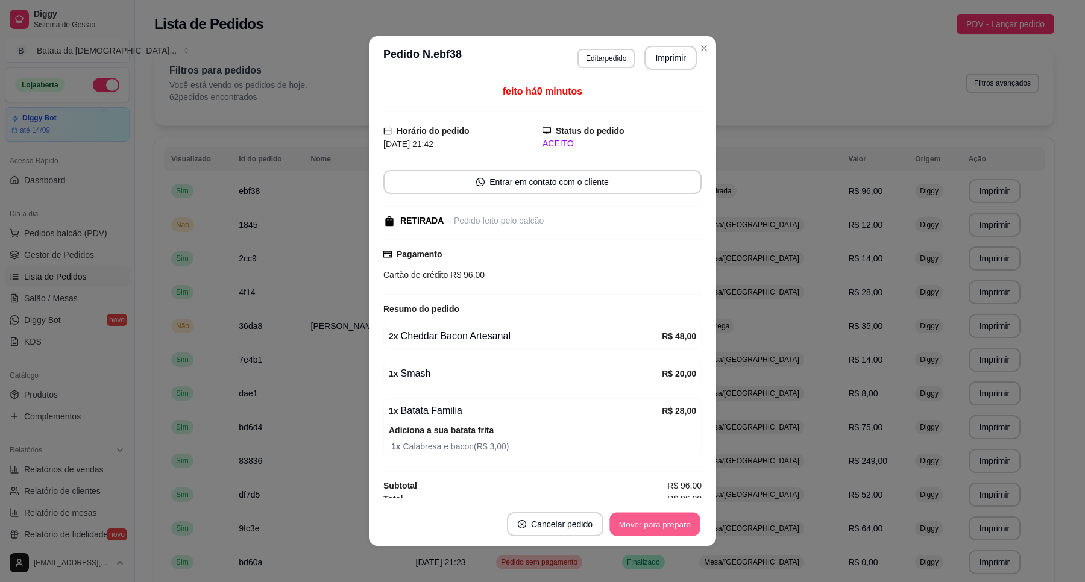
click at [670, 524] on button "Mover para preparo" at bounding box center [654, 525] width 90 height 24
click at [663, 51] on button "Imprimir" at bounding box center [670, 58] width 52 height 24
click at [645, 517] on button "Mover para retirada disponível" at bounding box center [634, 524] width 133 height 24
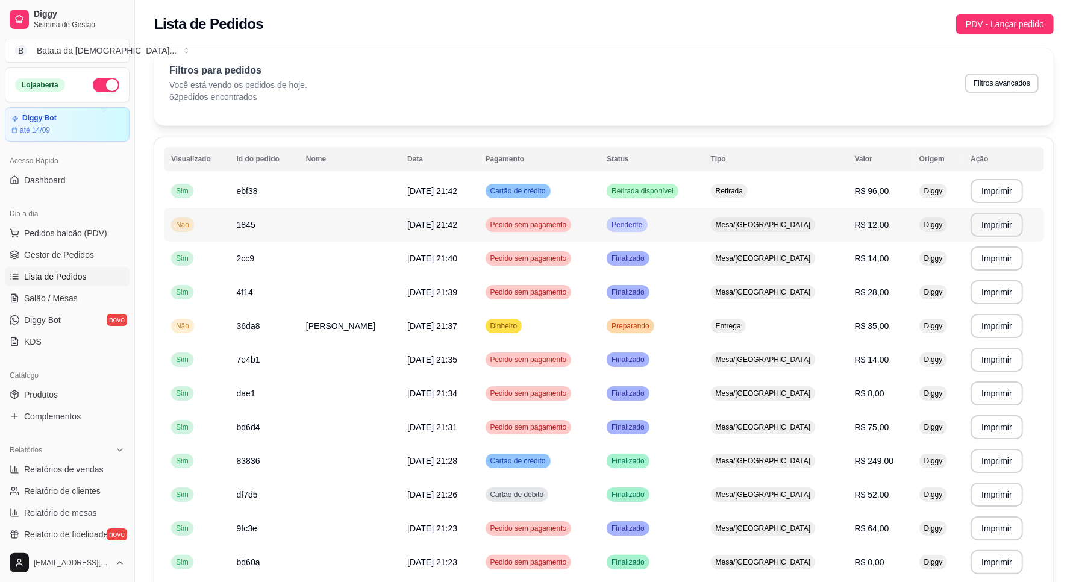
click at [696, 216] on td "Pendente" at bounding box center [652, 225] width 104 height 34
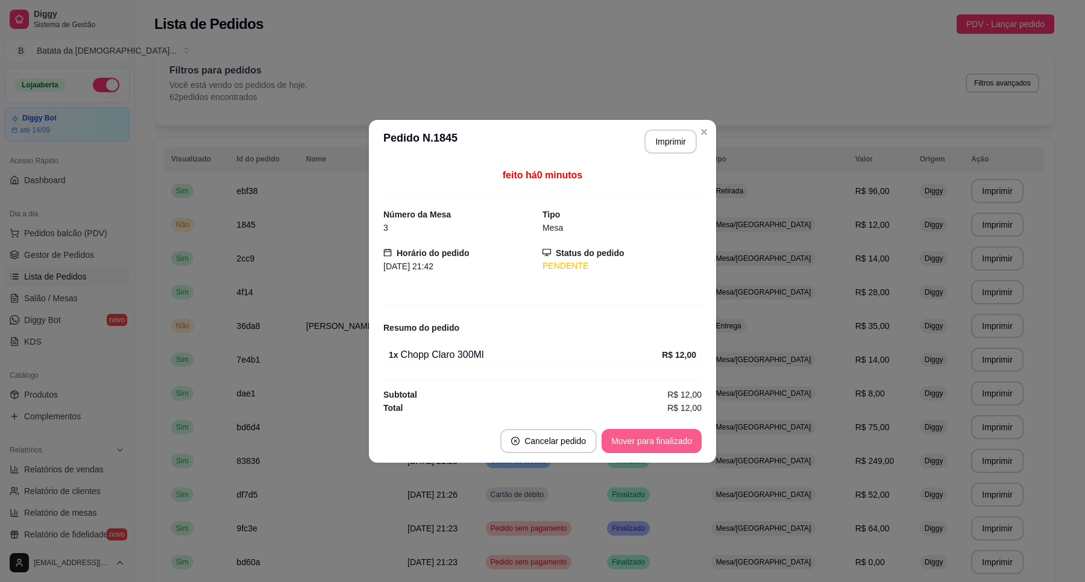
click at [674, 444] on button "Mover para finalizado" at bounding box center [651, 441] width 100 height 24
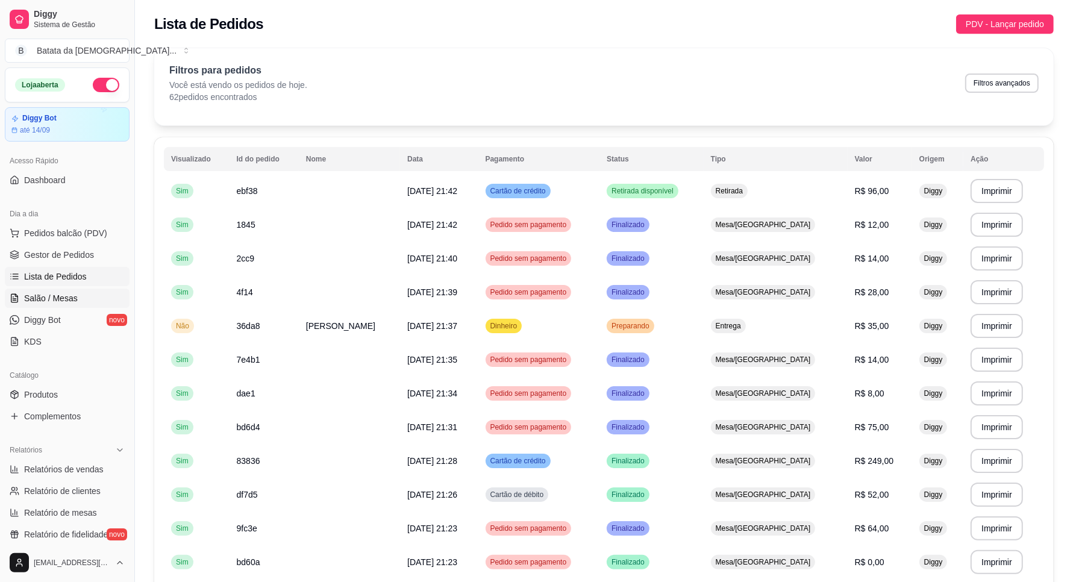
click at [69, 296] on span "Salão / Mesas" at bounding box center [51, 298] width 54 height 12
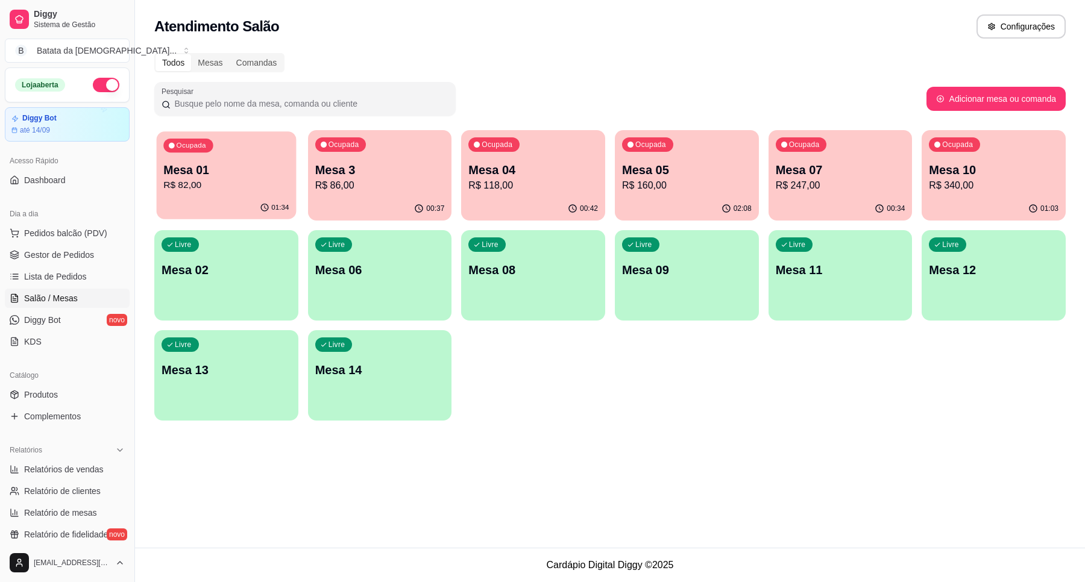
click at [260, 171] on p "Mesa 01" at bounding box center [225, 170] width 125 height 16
click at [416, 186] on p "R$ 86,00" at bounding box center [380, 185] width 130 height 14
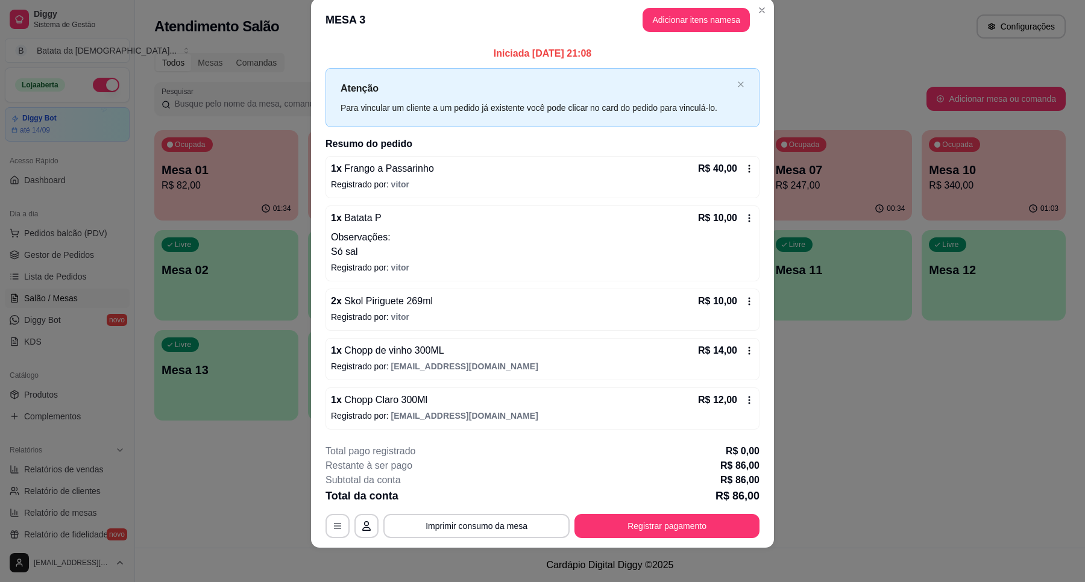
scroll to position [22, 0]
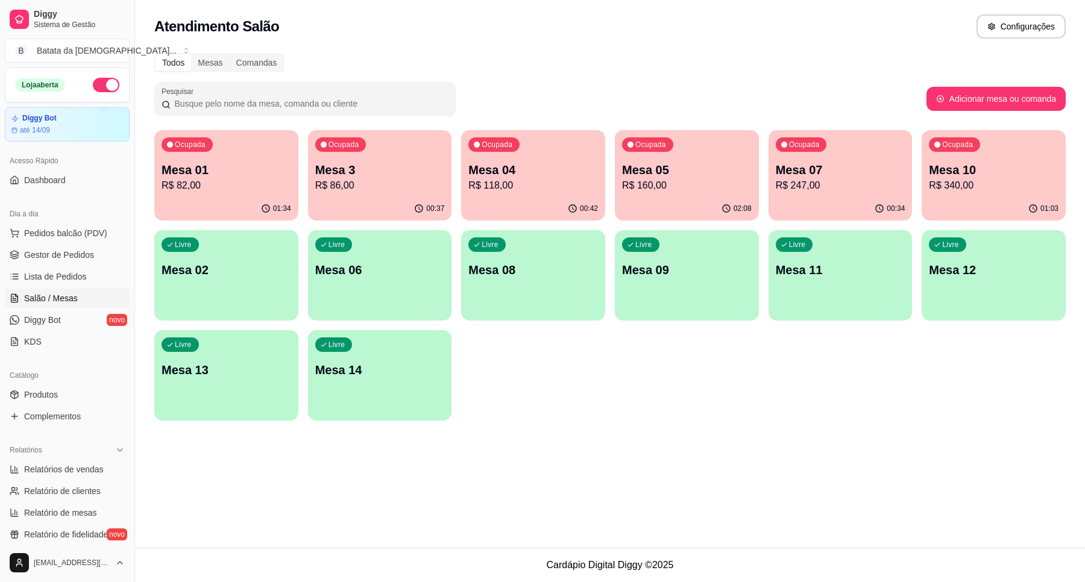
click at [301, 193] on div "Ocupada Mesa 01 R$ 82,00 01:34 Ocupada Mesa 3 R$ 86,00 00:37 Ocupada Mesa 04 R$…" at bounding box center [609, 275] width 911 height 290
click at [357, 162] on p "Mesa 3" at bounding box center [379, 170] width 125 height 16
click at [544, 172] on p "Mesa 04" at bounding box center [533, 170] width 125 height 16
click at [639, 170] on p "Mesa 05" at bounding box center [686, 170] width 125 height 16
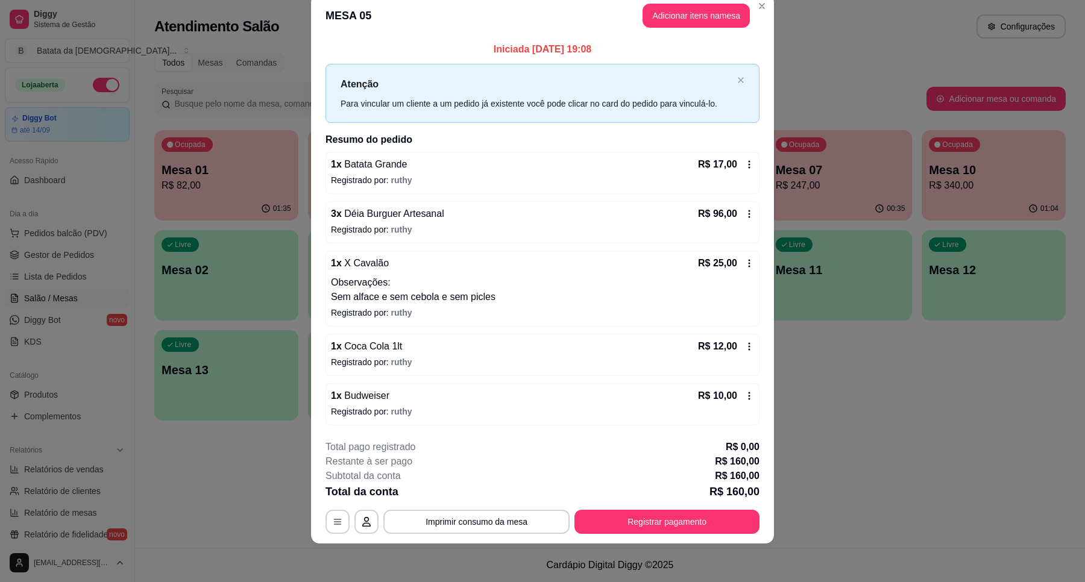
scroll to position [0, 0]
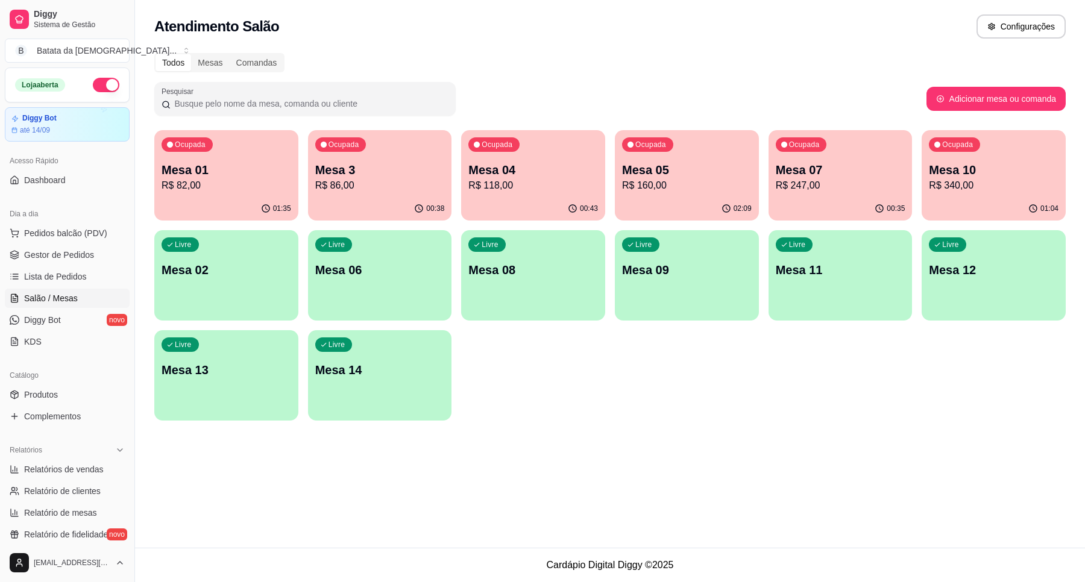
click at [826, 182] on p "R$ 247,00" at bounding box center [841, 185] width 130 height 14
click at [838, 161] on p "Mesa 07" at bounding box center [841, 169] width 130 height 17
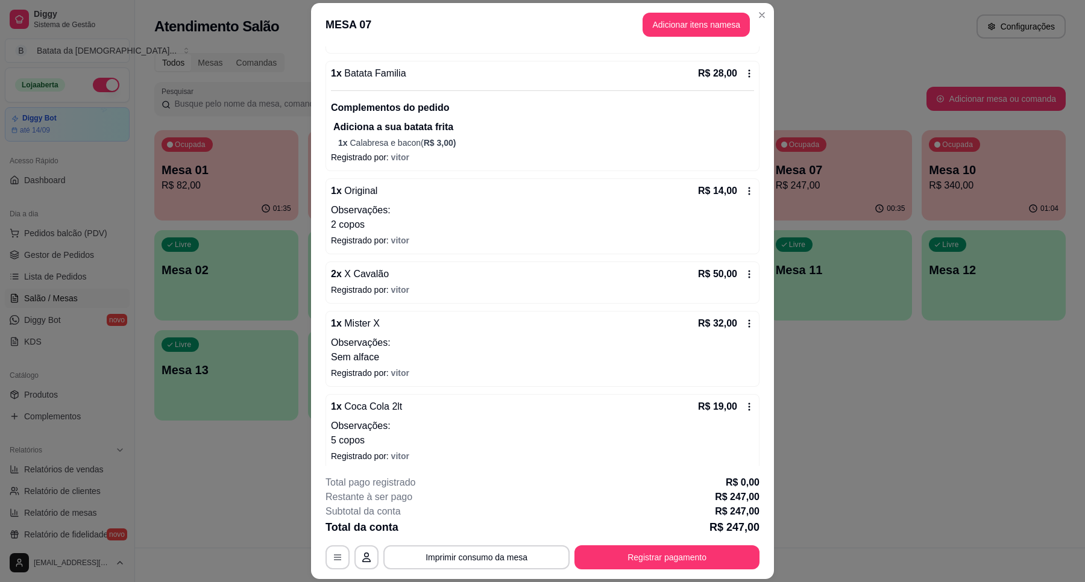
scroll to position [58, 0]
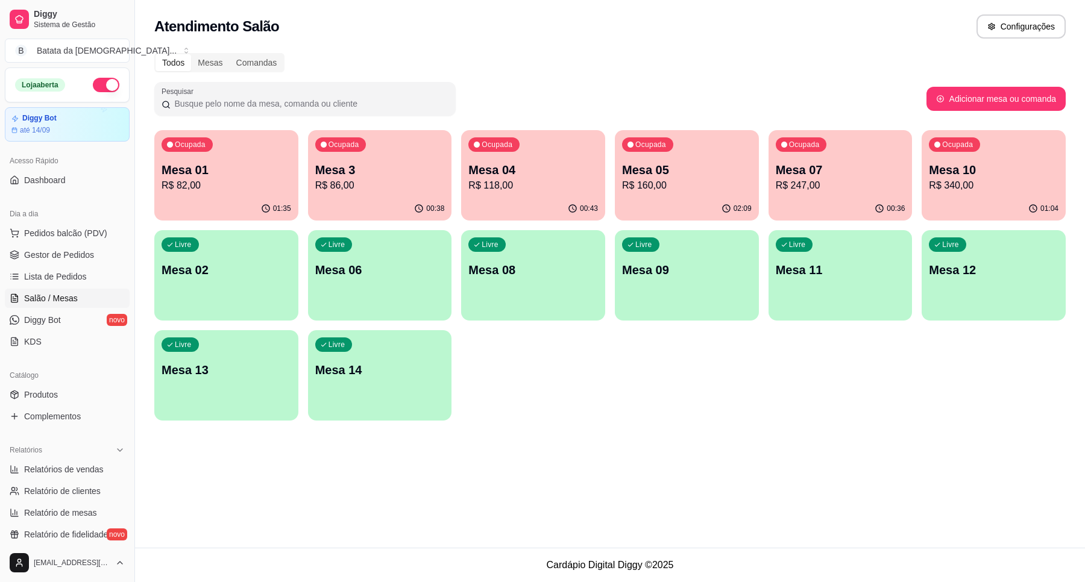
click at [959, 163] on p "Mesa 10" at bounding box center [994, 169] width 130 height 17
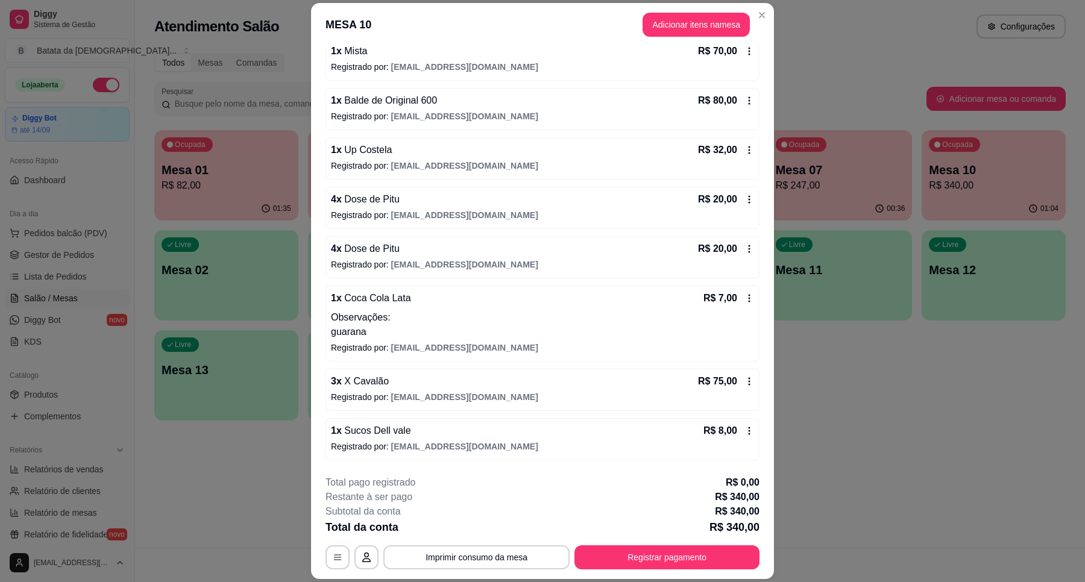
scroll to position [172, 0]
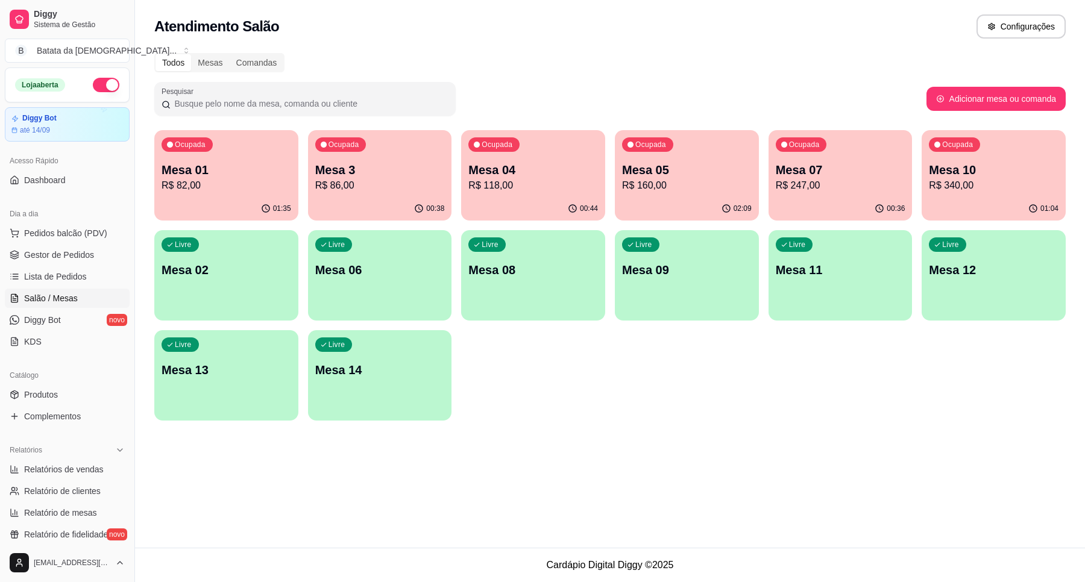
click at [221, 167] on p "Mesa 01" at bounding box center [226, 169] width 130 height 17
click at [52, 267] on link "Lista de Pedidos" at bounding box center [67, 276] width 125 height 19
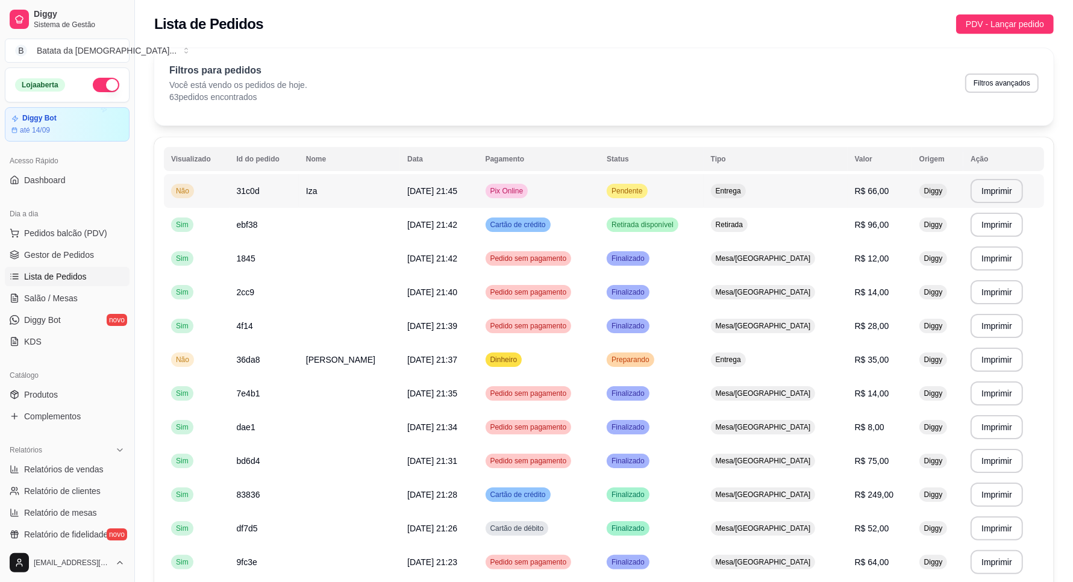
click at [779, 189] on td "Entrega" at bounding box center [776, 191] width 144 height 34
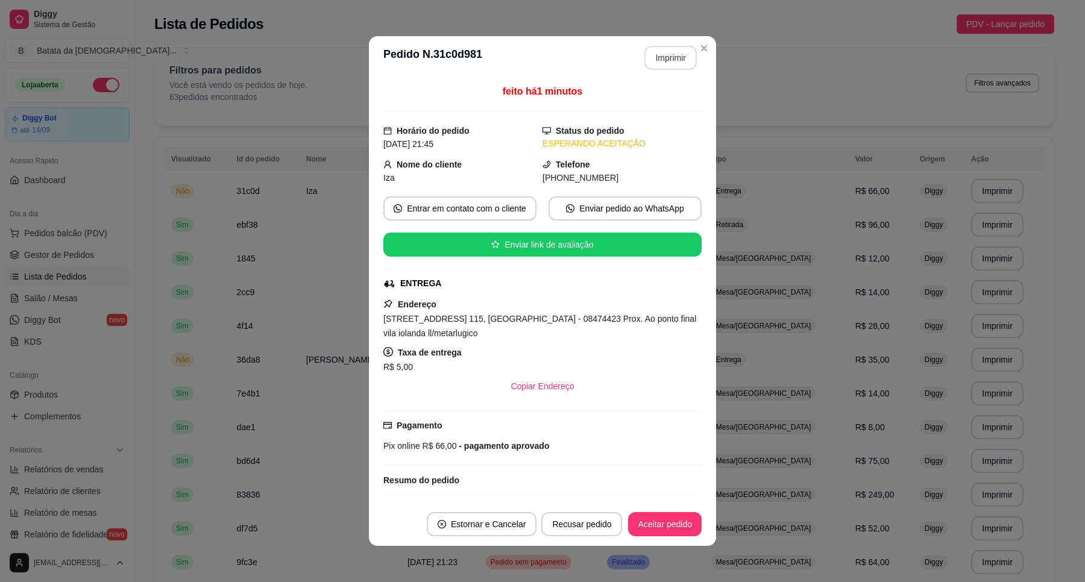
click at [670, 61] on button "Imprimir" at bounding box center [670, 58] width 52 height 24
click at [673, 527] on button "Aceitar pedido" at bounding box center [664, 525] width 71 height 24
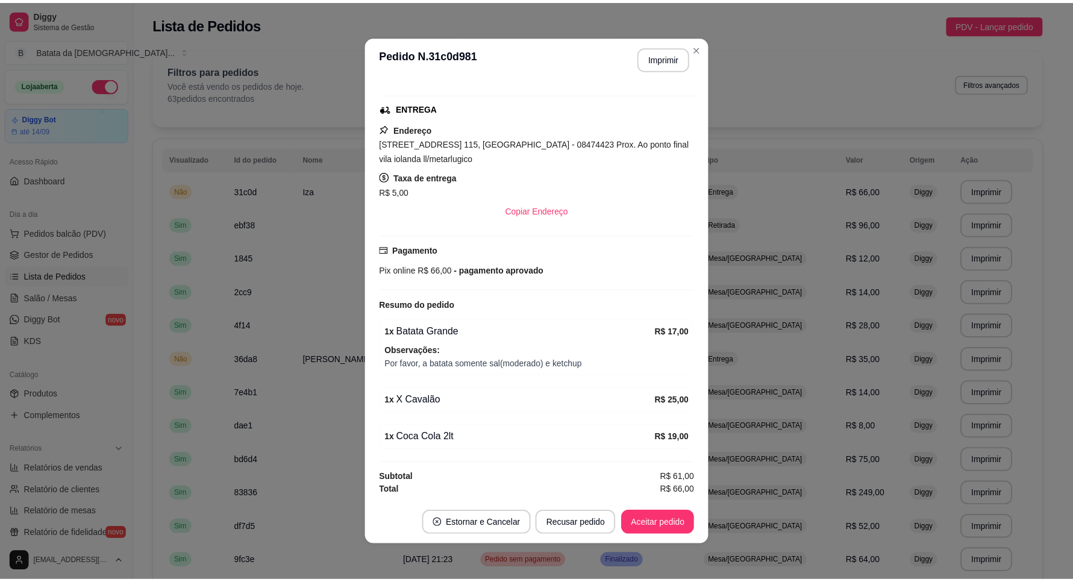
scroll to position [181, 0]
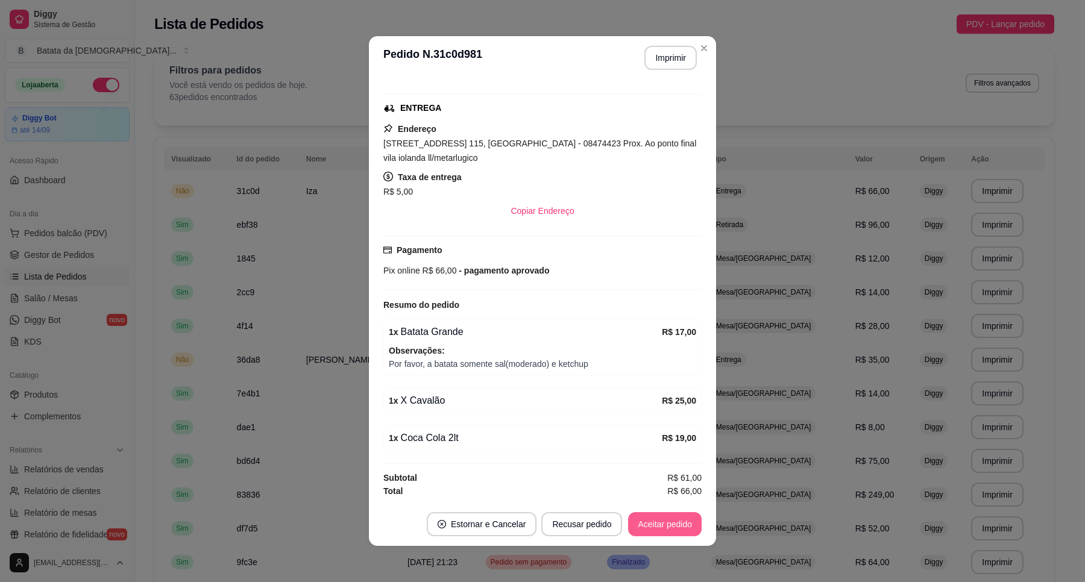
click at [663, 516] on button "Aceitar pedido" at bounding box center [665, 524] width 74 height 24
click at [659, 523] on button "Mover para preparo" at bounding box center [654, 524] width 93 height 24
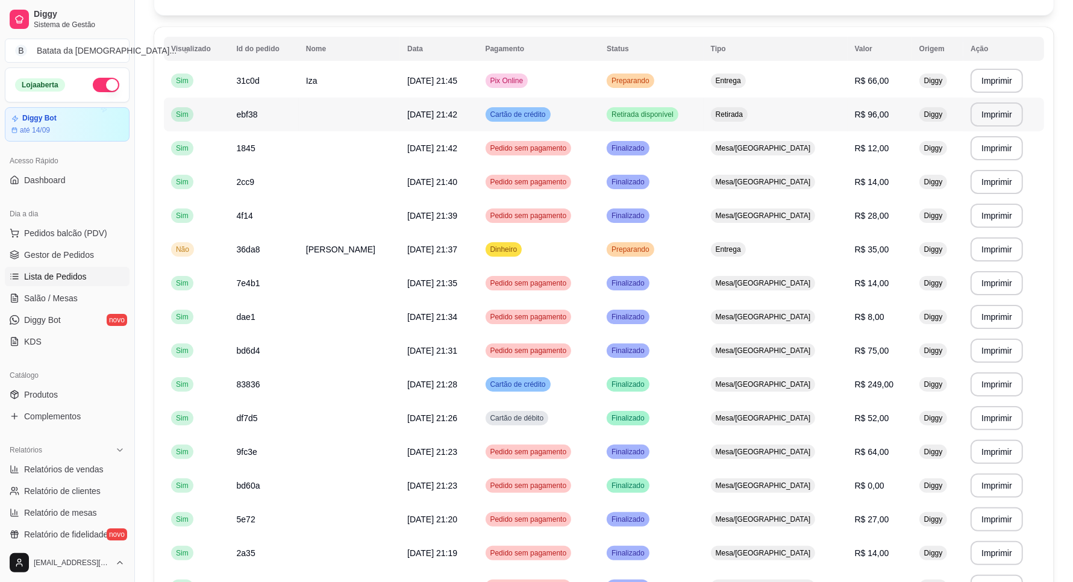
scroll to position [151, 0]
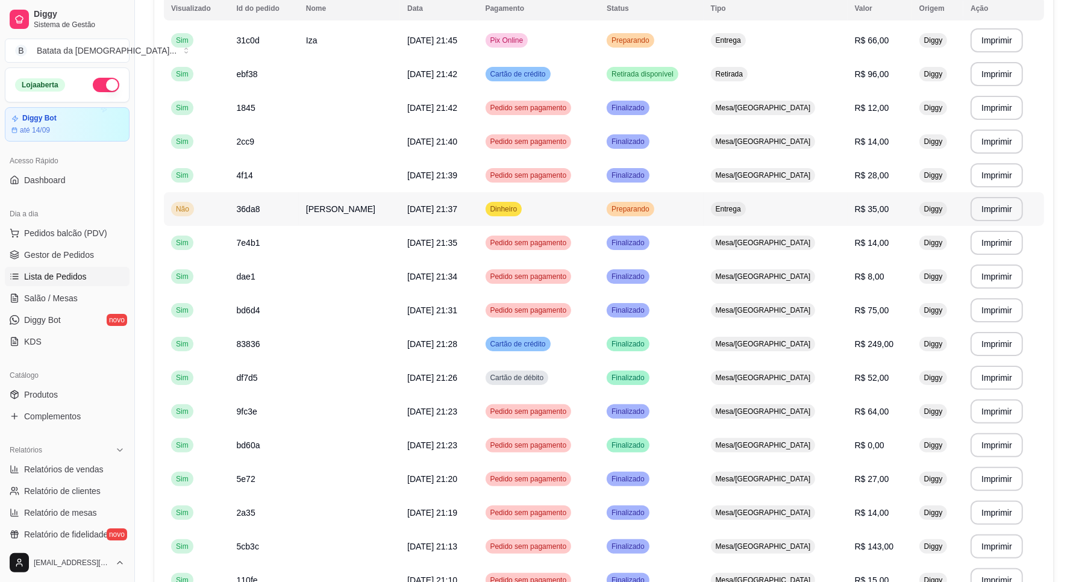
click at [744, 208] on span "Entrega" at bounding box center [728, 209] width 30 height 10
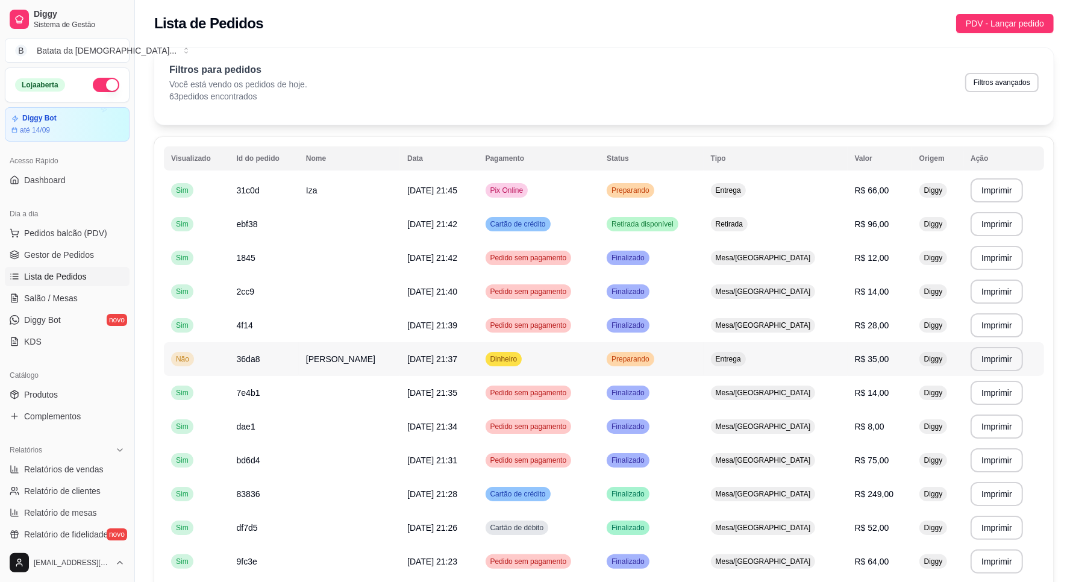
scroll to position [0, 0]
click at [98, 290] on link "Salão / Mesas" at bounding box center [67, 298] width 125 height 19
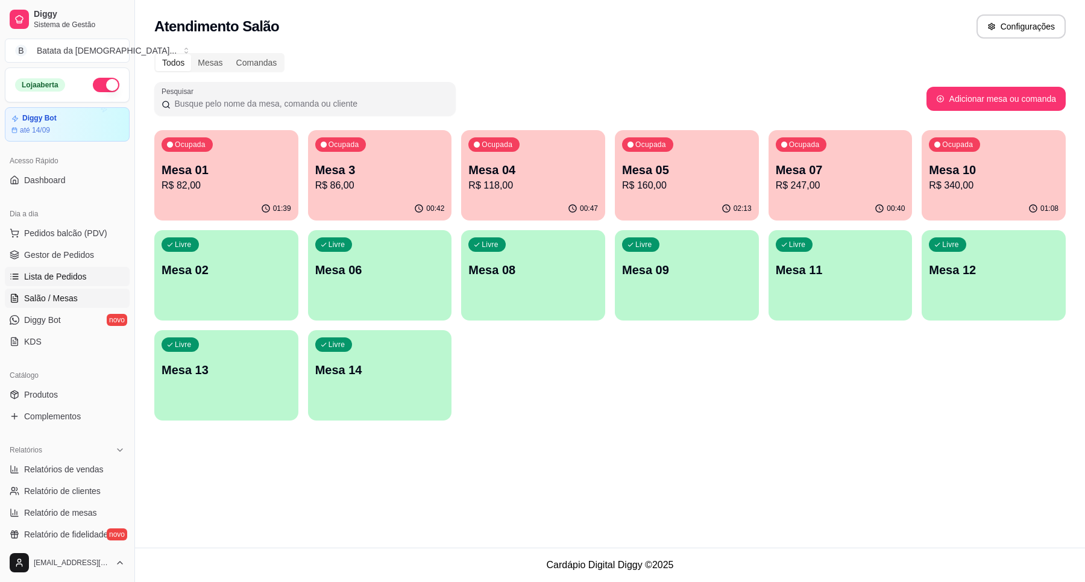
click at [55, 274] on span "Lista de Pedidos" at bounding box center [55, 277] width 63 height 12
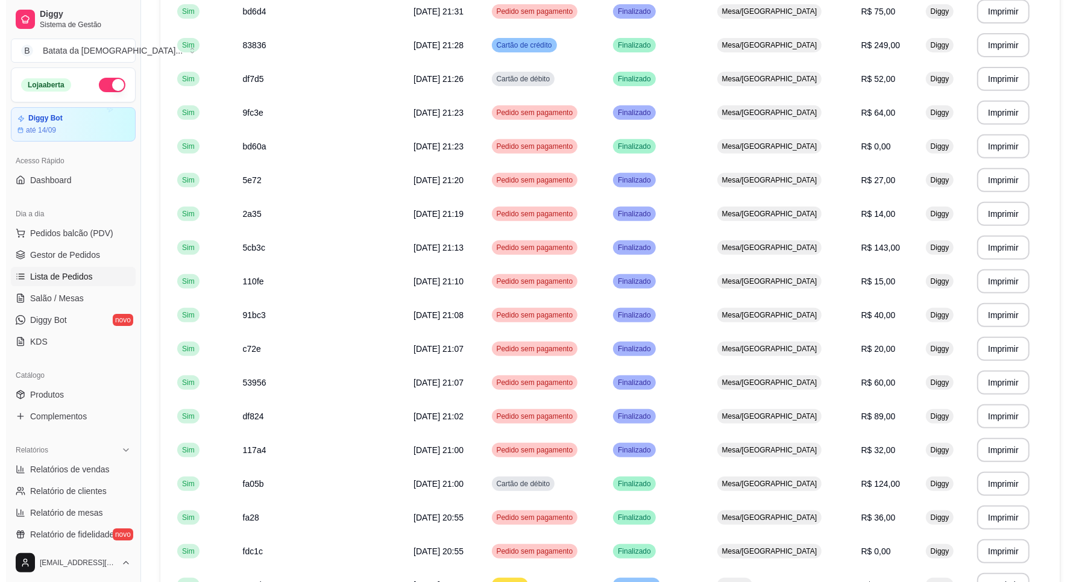
scroll to position [452, 0]
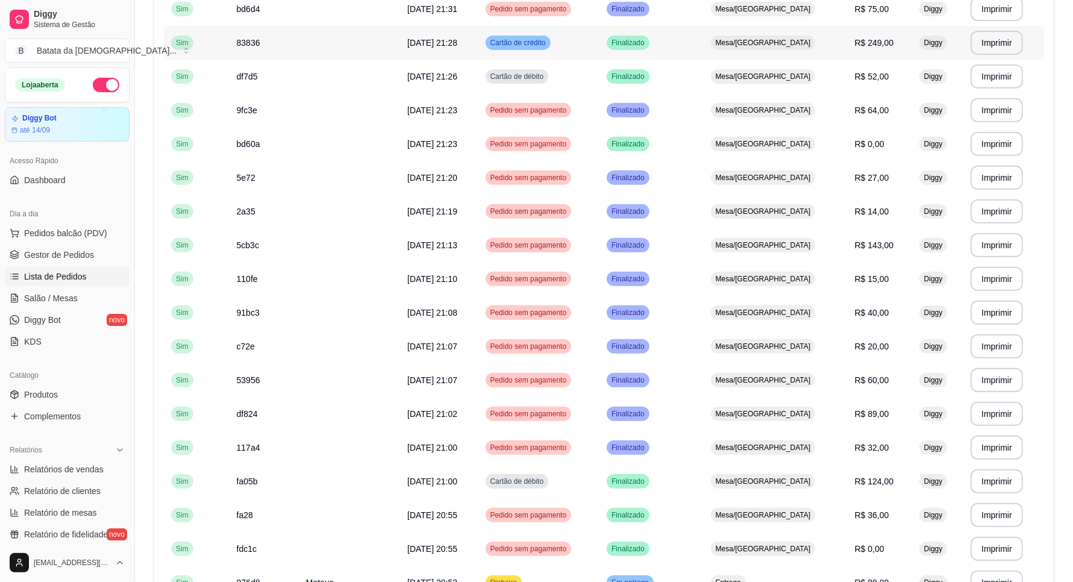
click at [802, 40] on td "Mesa/[GEOGRAPHIC_DATA]" at bounding box center [776, 43] width 144 height 34
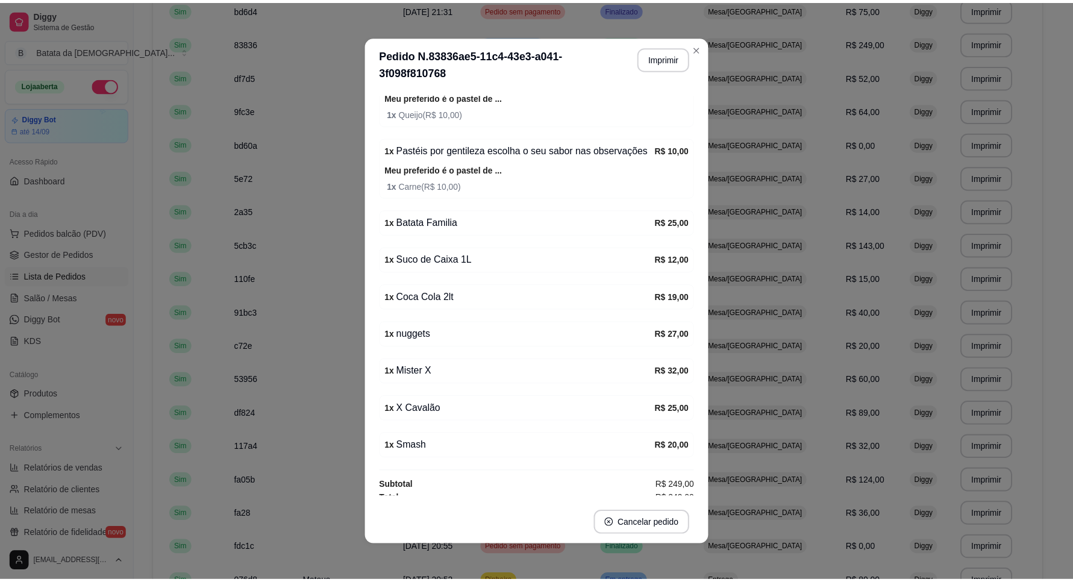
scroll to position [275, 0]
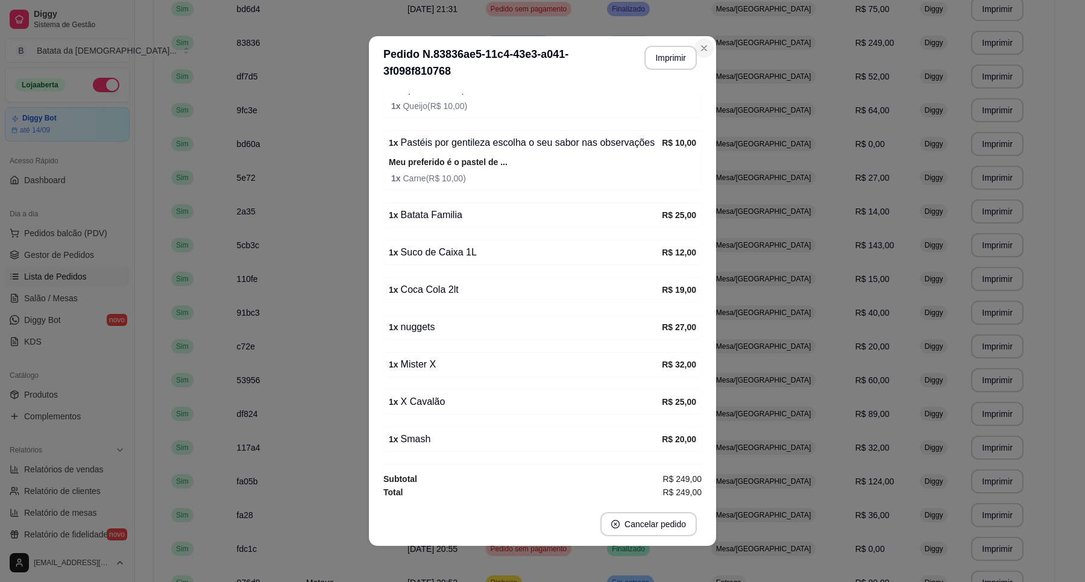
click at [699, 60] on section "**********" at bounding box center [542, 291] width 347 height 510
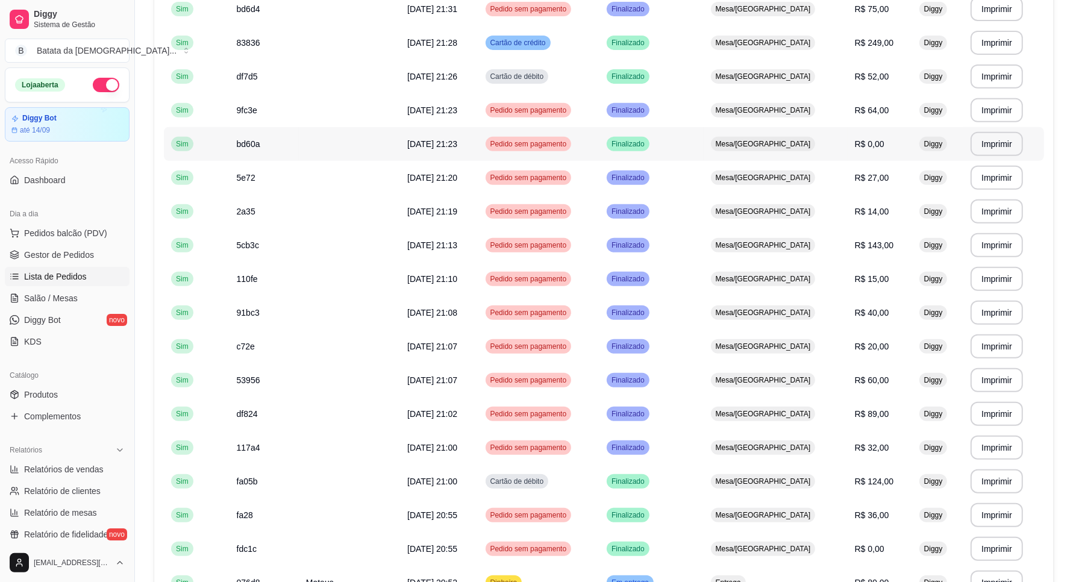
click at [600, 143] on td "Pedido sem pagamento" at bounding box center [539, 144] width 122 height 34
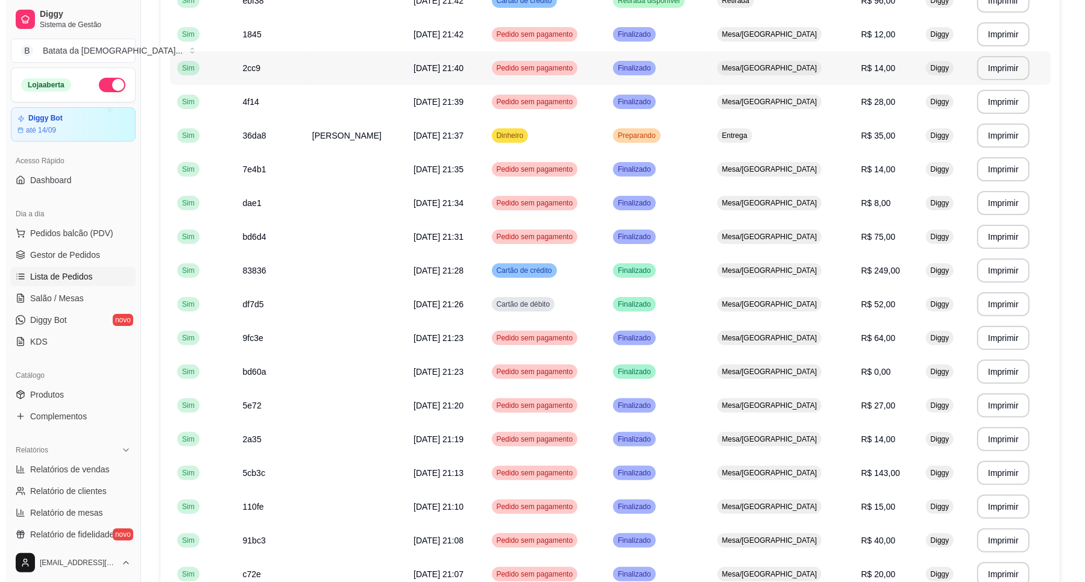
scroll to position [75, 0]
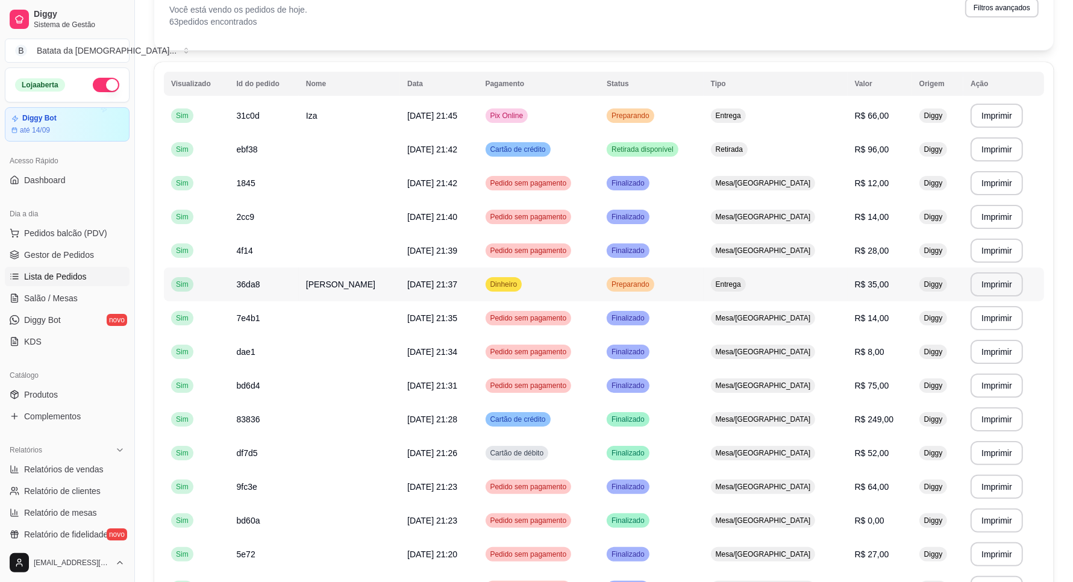
click at [597, 281] on td "Dinheiro" at bounding box center [539, 285] width 122 height 34
click at [680, 118] on td "Preparando" at bounding box center [652, 116] width 104 height 34
click at [729, 154] on td "Retirada" at bounding box center [776, 150] width 144 height 34
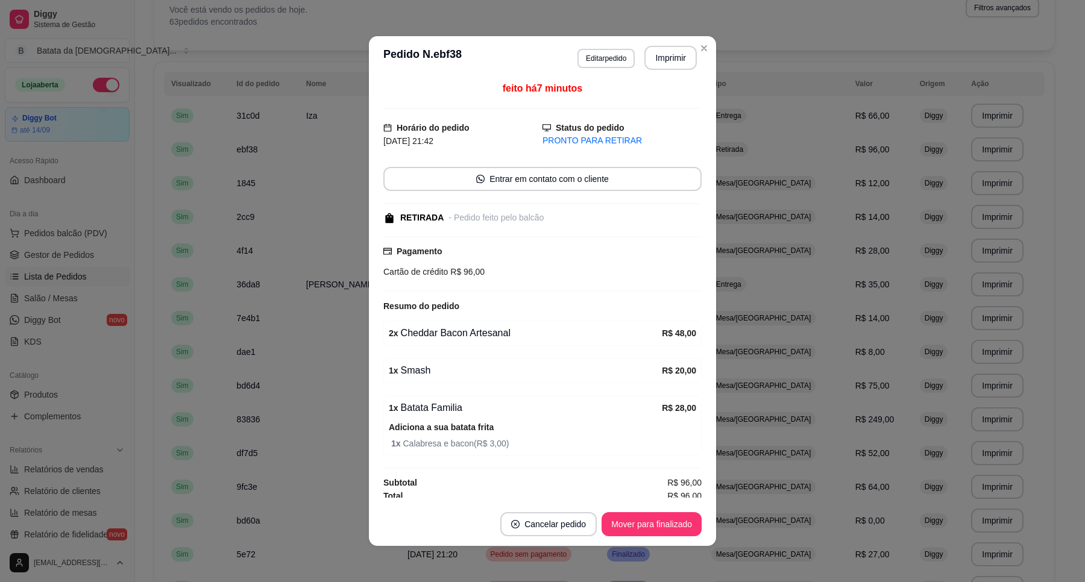
scroll to position [0, 0]
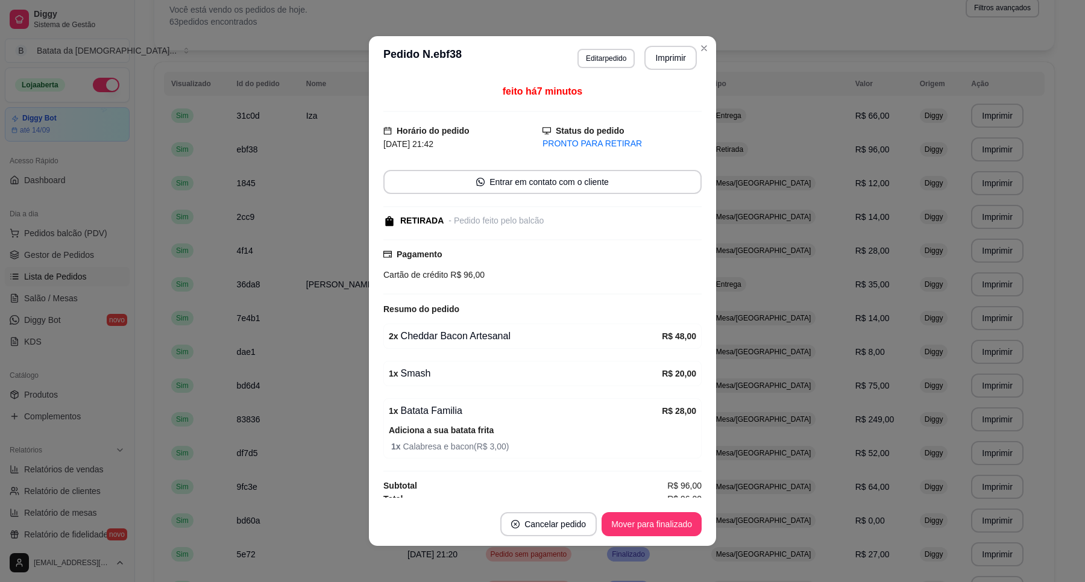
click at [708, 48] on header "**********" at bounding box center [542, 57] width 347 height 43
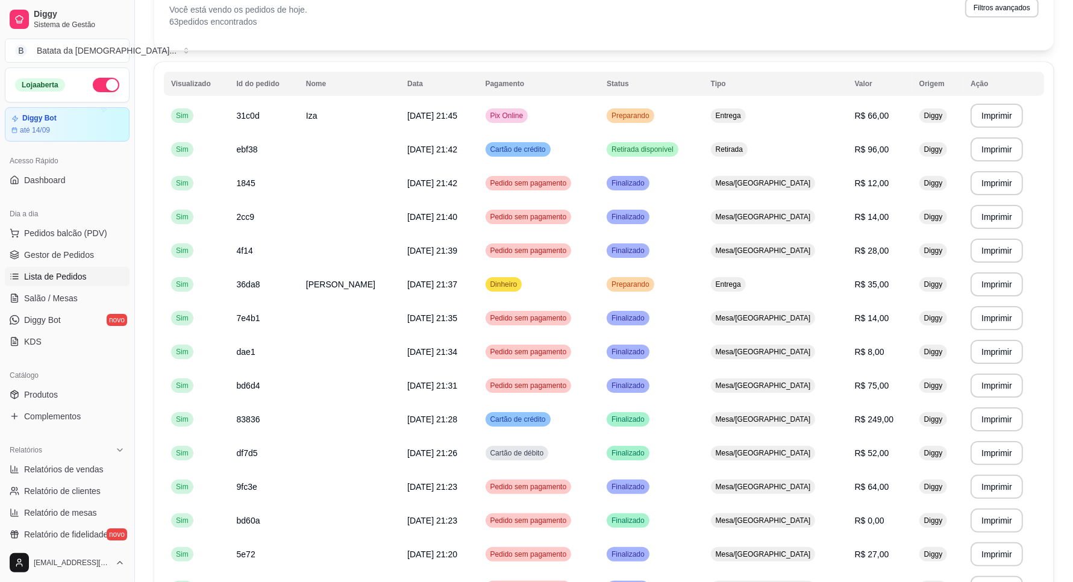
click at [704, 93] on th "Status" at bounding box center [652, 84] width 104 height 24
click at [704, 119] on td "Preparando" at bounding box center [652, 116] width 104 height 34
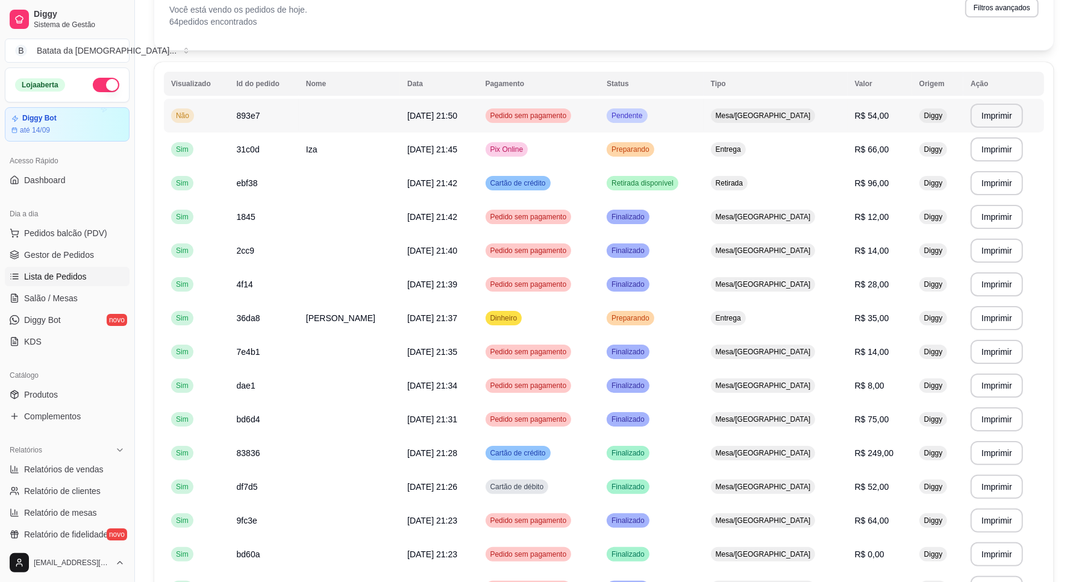
click at [651, 101] on td "Pendente" at bounding box center [652, 116] width 104 height 34
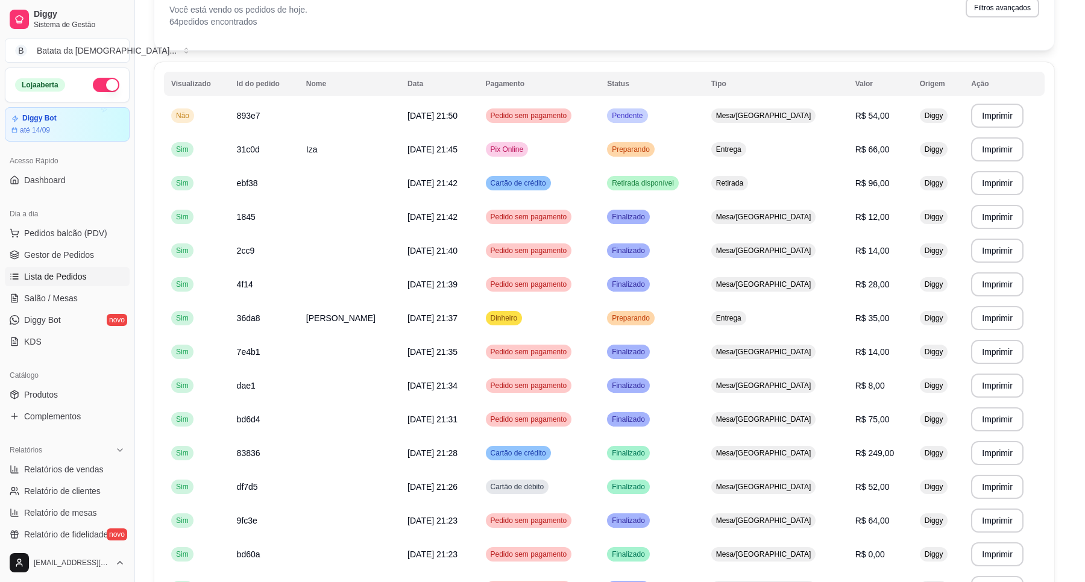
click at [712, 128] on header "**********" at bounding box center [542, 122] width 347 height 43
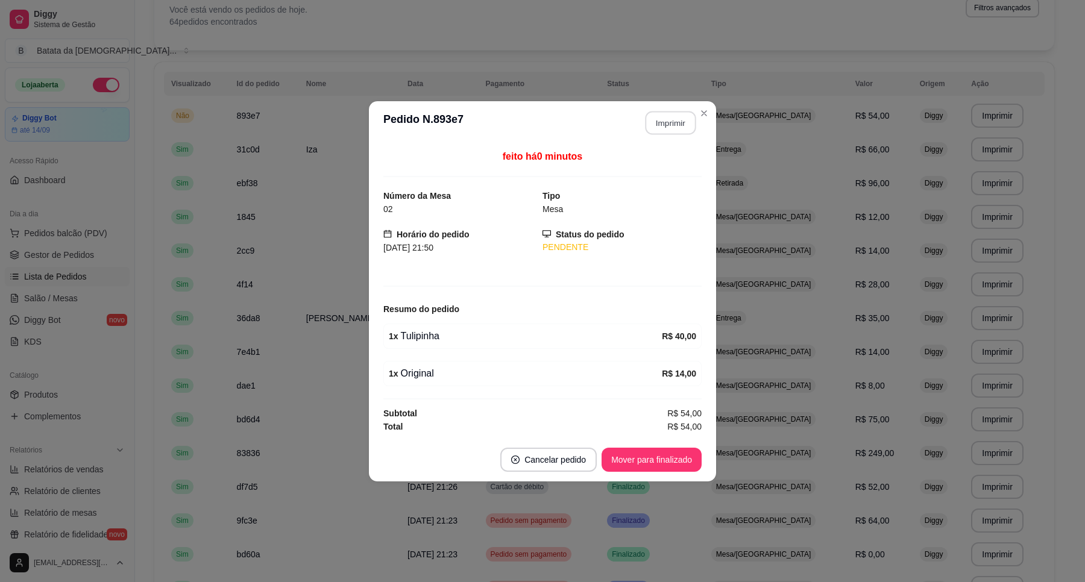
click at [679, 130] on button "Imprimir" at bounding box center [670, 123] width 51 height 24
click at [690, 111] on section "**********" at bounding box center [542, 291] width 347 height 380
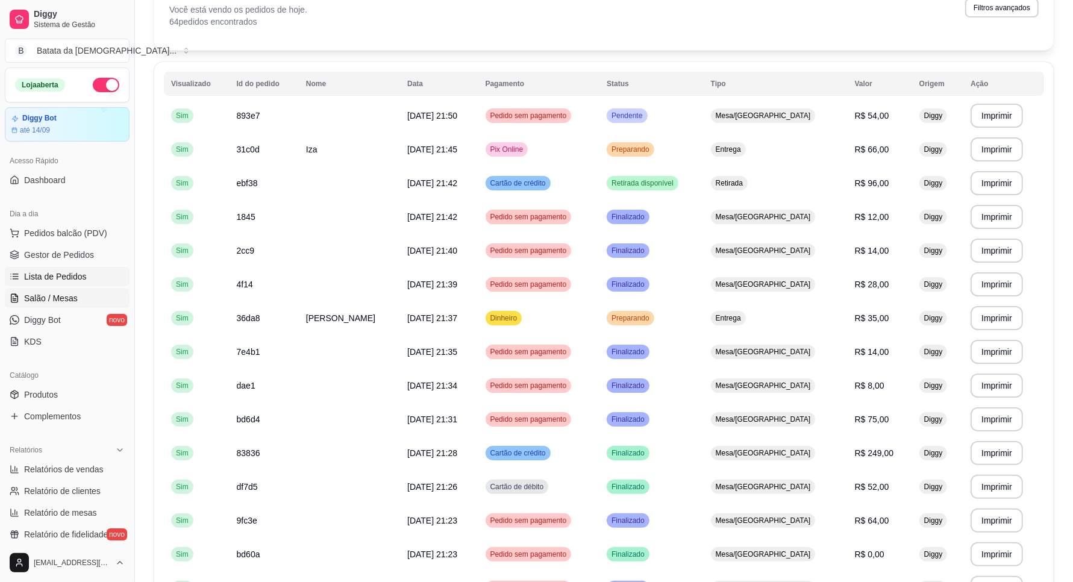
click at [92, 296] on link "Salão / Mesas" at bounding box center [67, 298] width 125 height 19
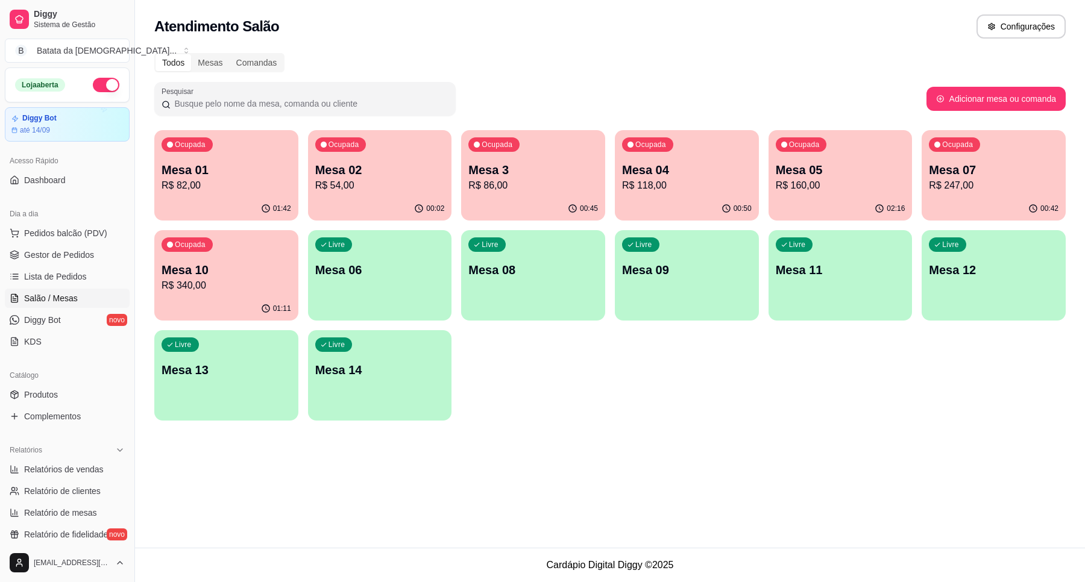
click at [327, 207] on div "00:02" at bounding box center [380, 209] width 144 height 24
click at [333, 166] on p "Mesa 02" at bounding box center [380, 169] width 130 height 17
click at [568, 182] on p "R$ 86,00" at bounding box center [533, 185] width 130 height 14
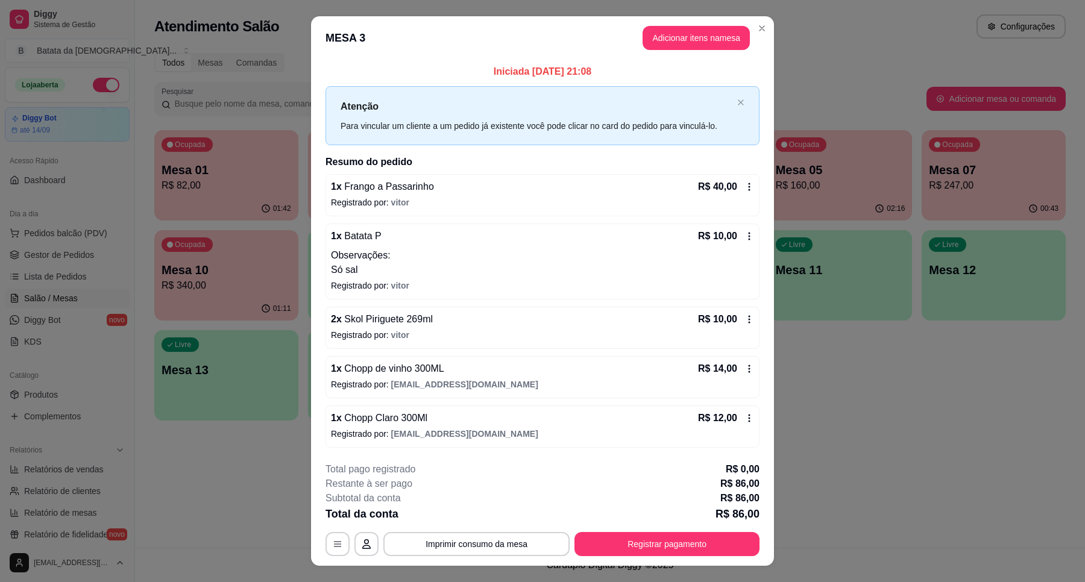
scroll to position [22, 0]
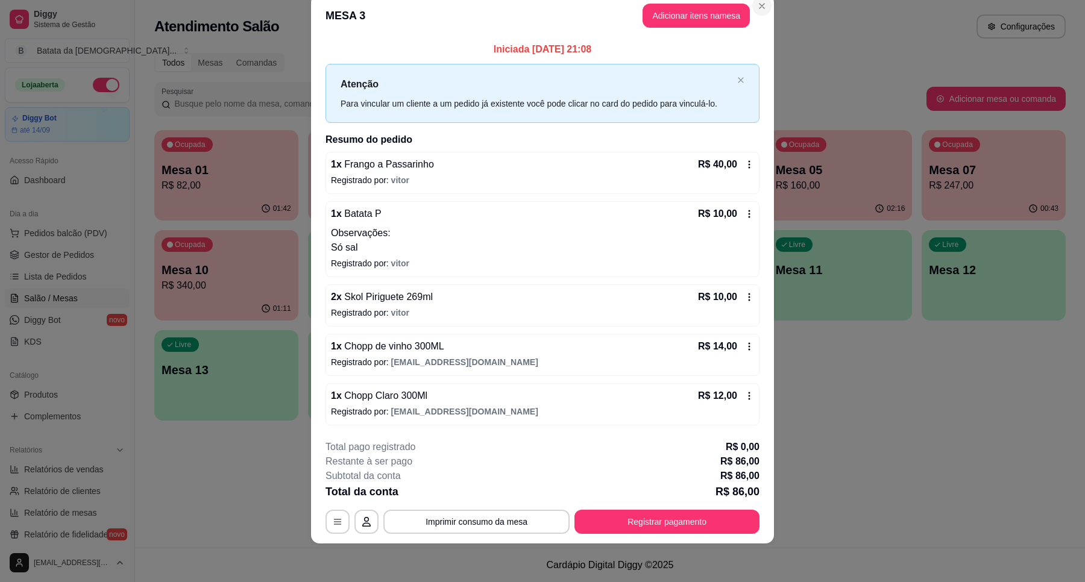
click at [743, 9] on section "**********" at bounding box center [542, 268] width 463 height 549
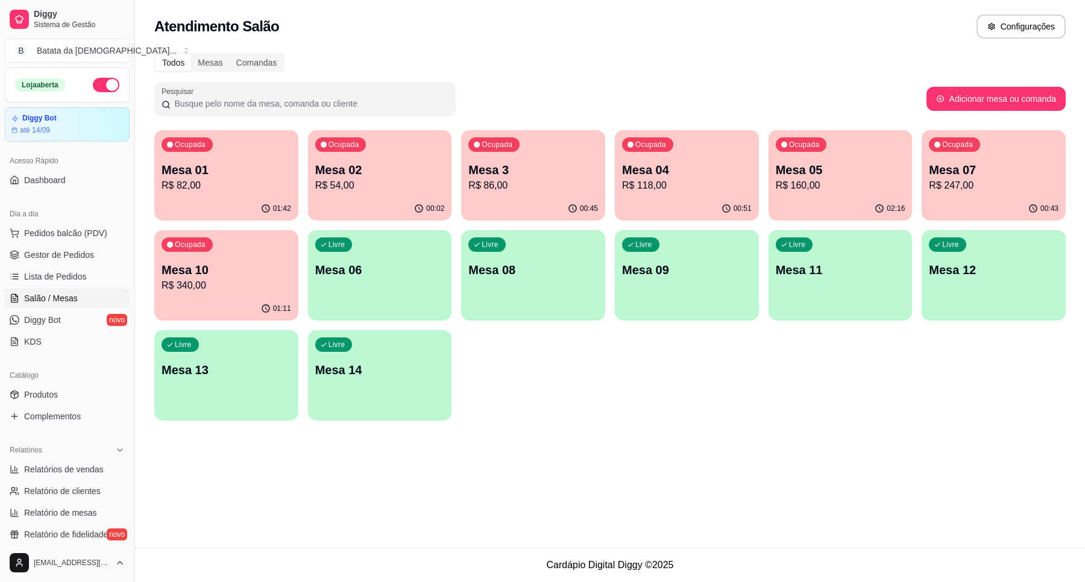
click at [688, 172] on p "Mesa 04" at bounding box center [687, 169] width 130 height 17
click at [64, 280] on span "Lista de Pedidos" at bounding box center [55, 277] width 63 height 12
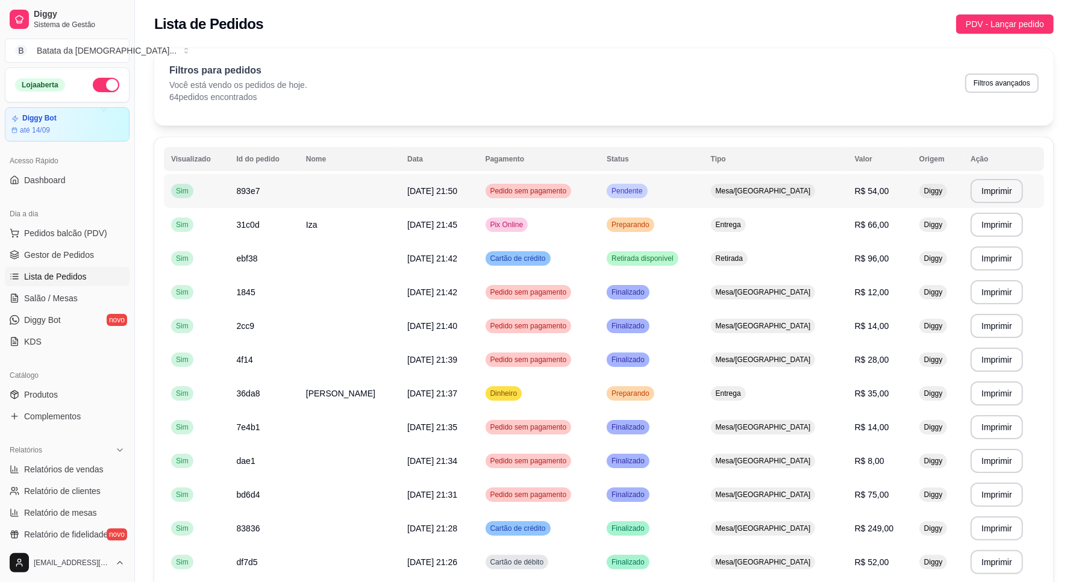
click at [698, 194] on td "Pendente" at bounding box center [652, 191] width 104 height 34
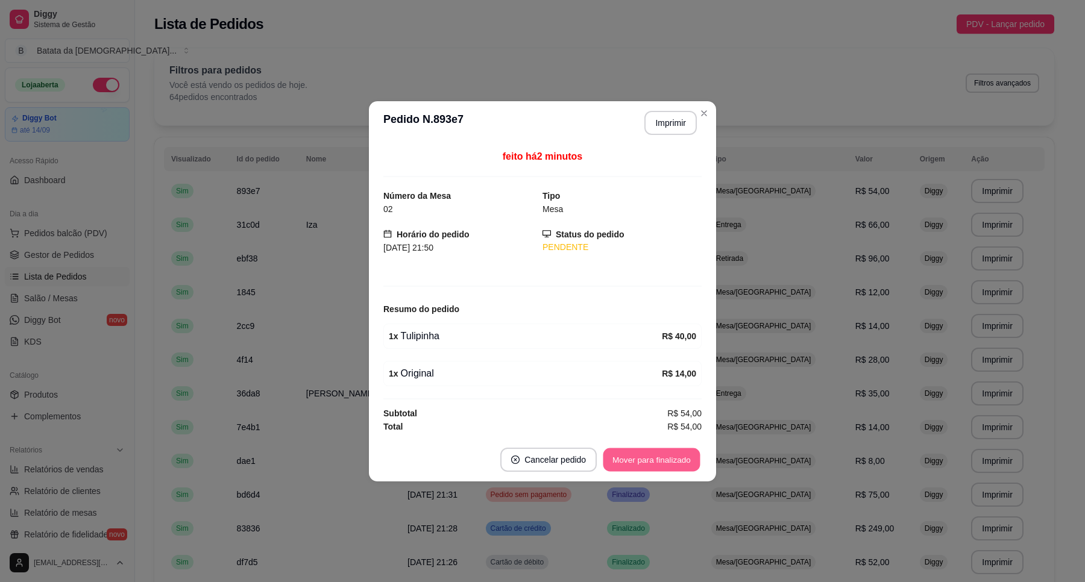
click at [654, 453] on button "Mover para finalizado" at bounding box center [651, 460] width 97 height 24
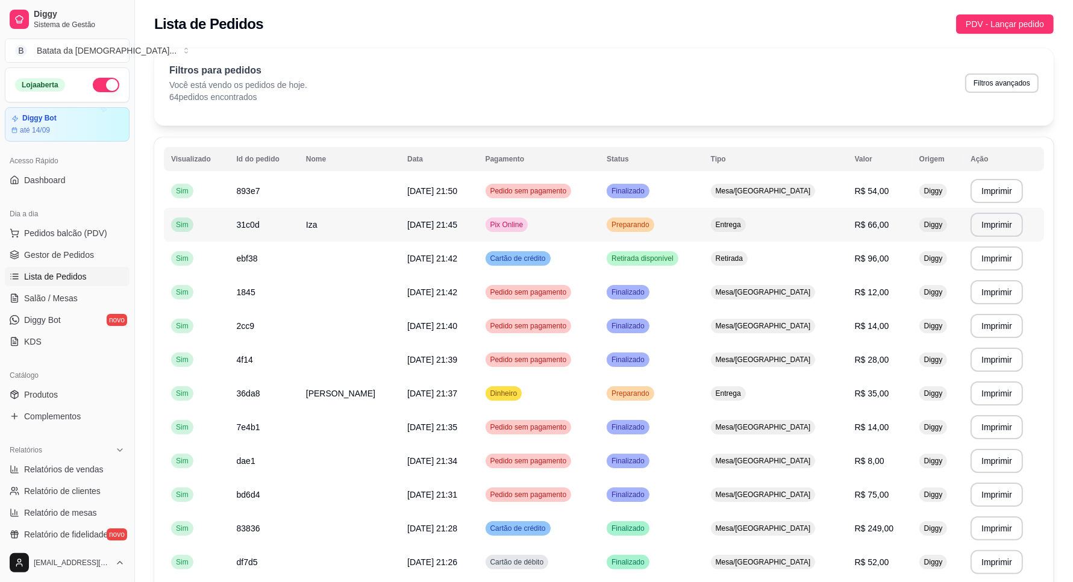
click at [666, 229] on td "Preparando" at bounding box center [652, 225] width 104 height 34
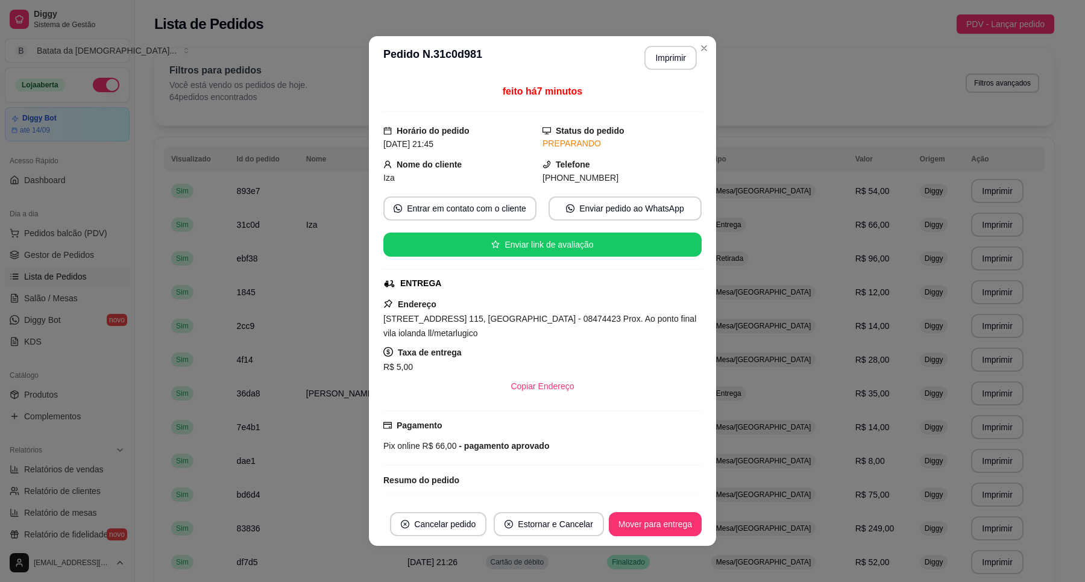
scroll to position [181, 0]
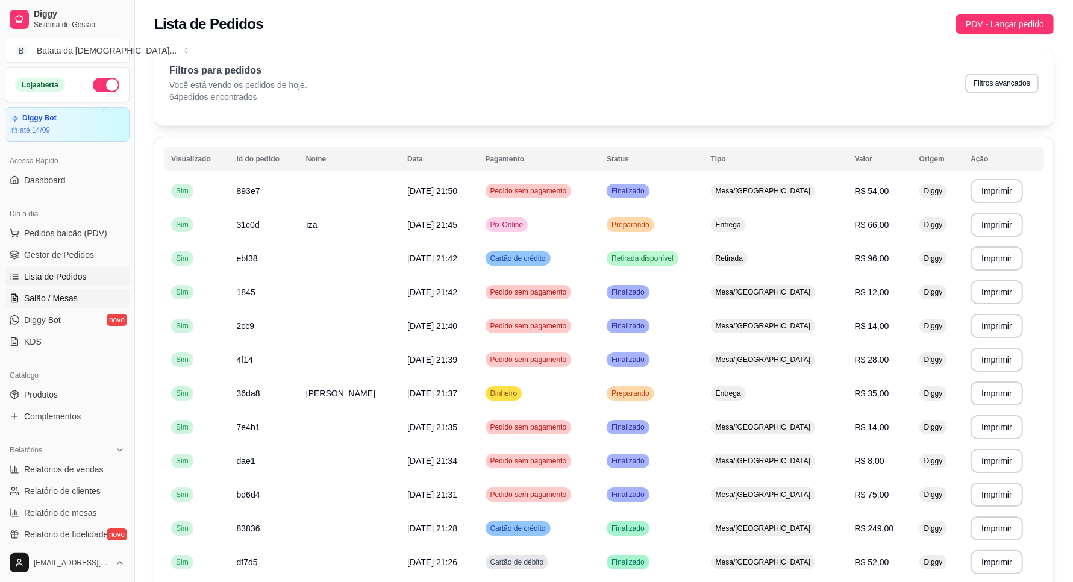
click at [74, 290] on link "Salão / Mesas" at bounding box center [67, 298] width 125 height 19
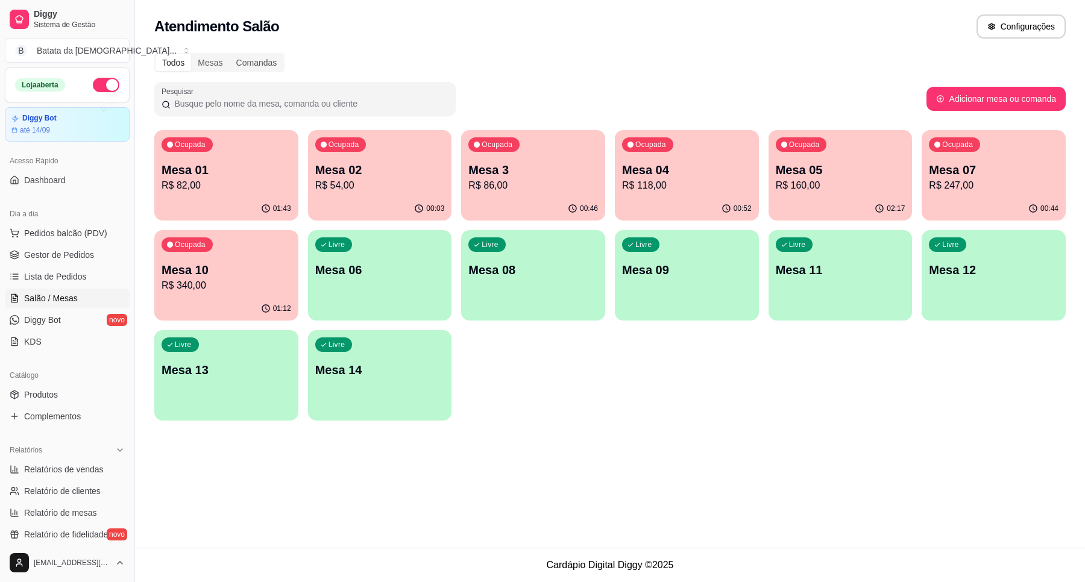
click at [223, 297] on div "01:12" at bounding box center [226, 309] width 144 height 24
click at [94, 278] on link "Lista de Pedidos" at bounding box center [67, 276] width 125 height 19
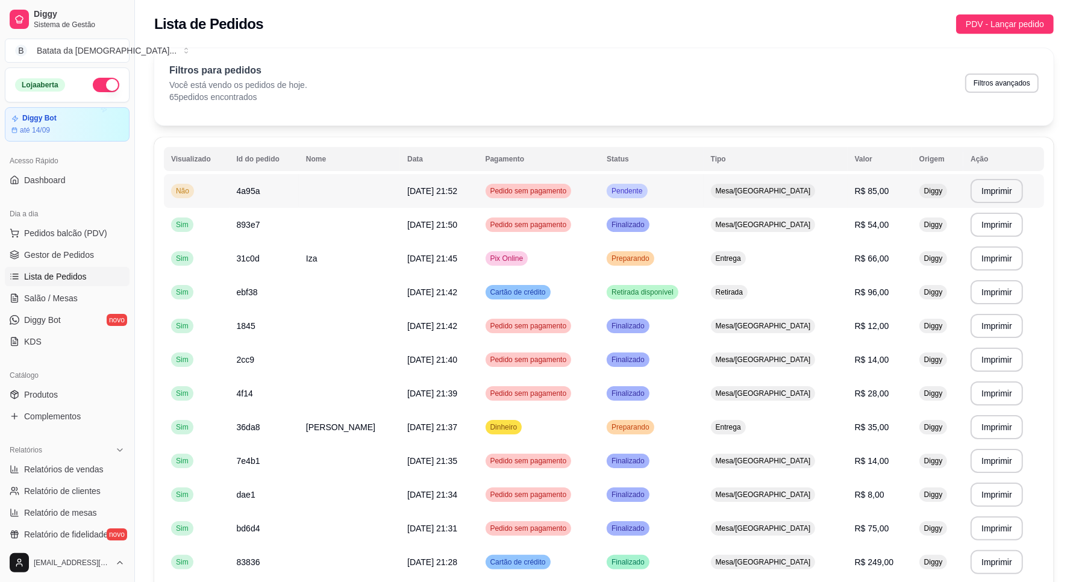
click at [682, 199] on td "Pendente" at bounding box center [652, 191] width 104 height 34
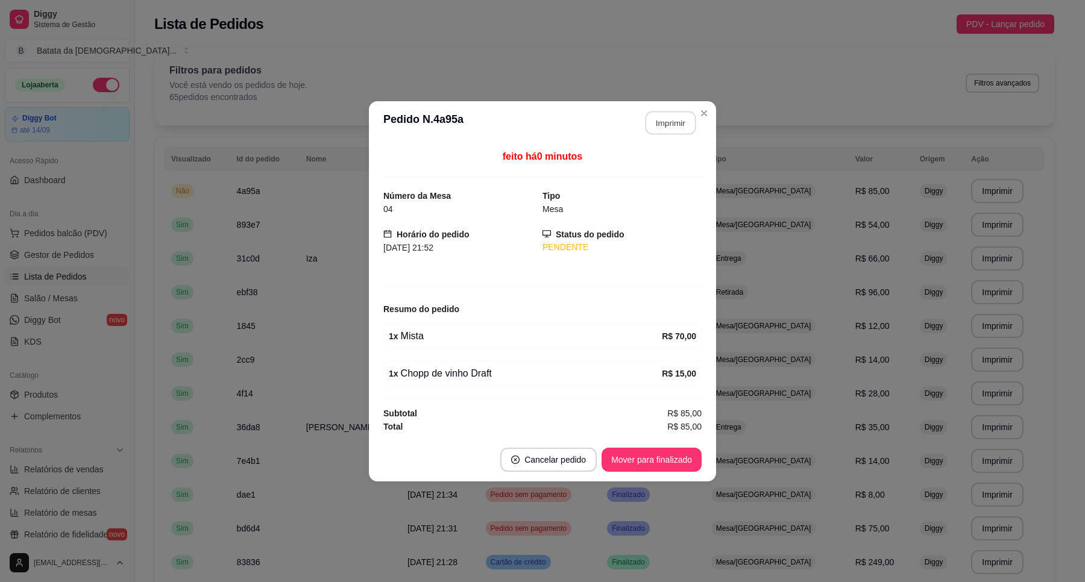
click at [669, 124] on button "Imprimir" at bounding box center [670, 123] width 51 height 24
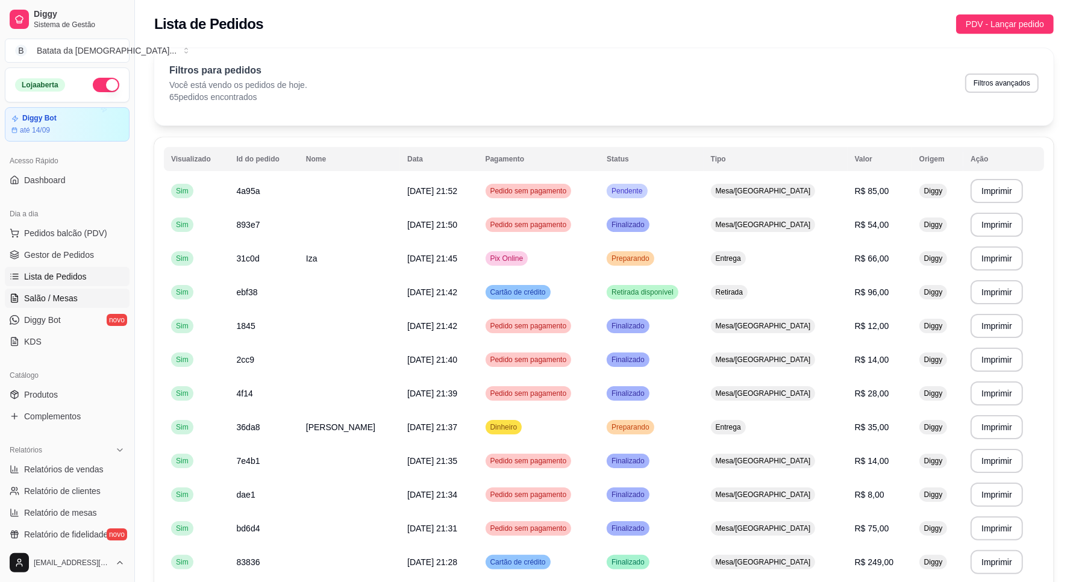
click at [92, 302] on link "Salão / Mesas" at bounding box center [67, 298] width 125 height 19
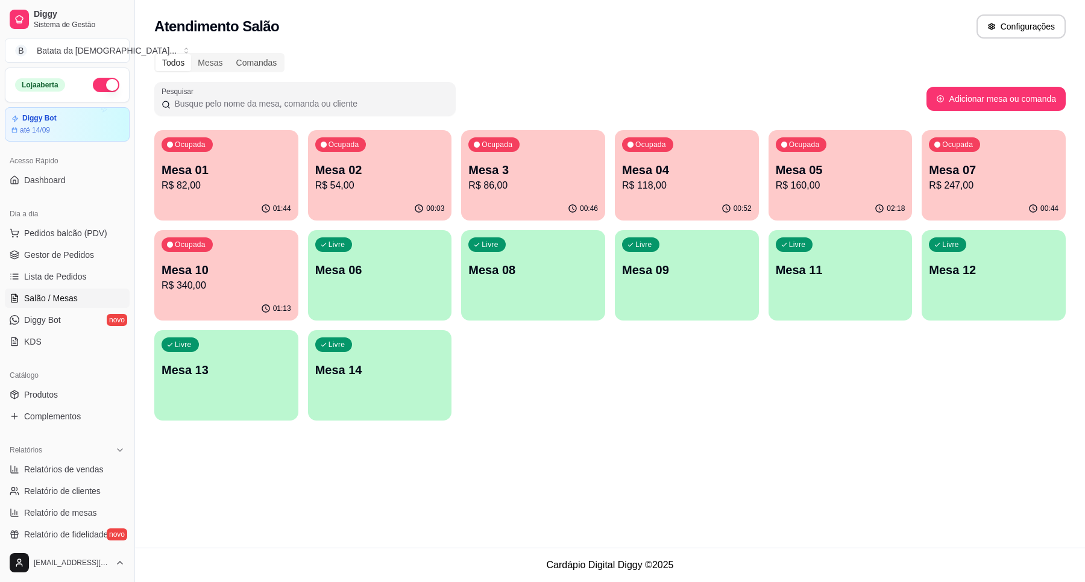
click at [257, 212] on div "01:44" at bounding box center [226, 209] width 144 height 24
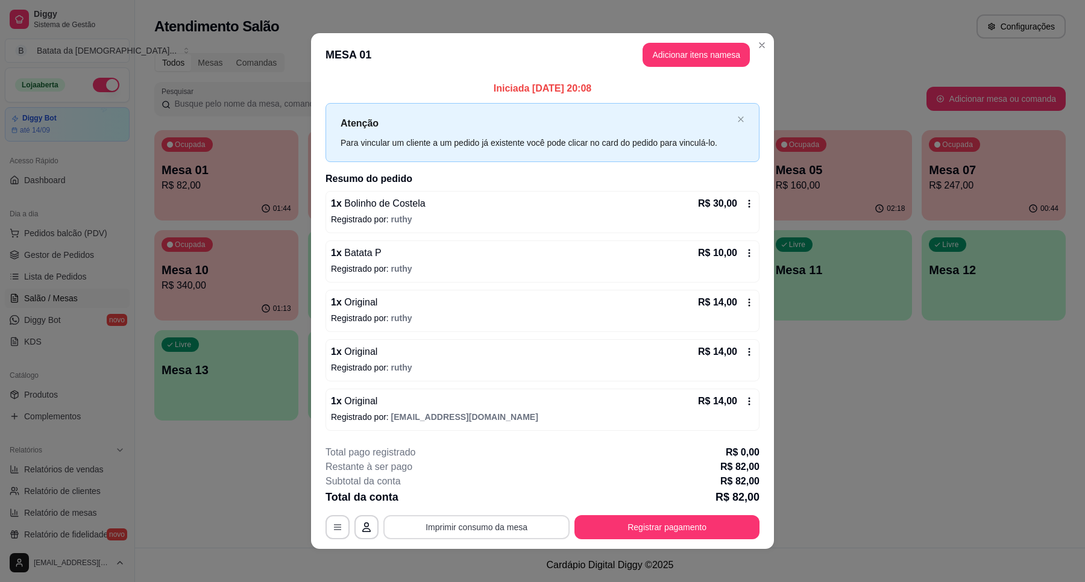
click at [480, 525] on button "Imprimir consumo da mesa" at bounding box center [476, 527] width 186 height 24
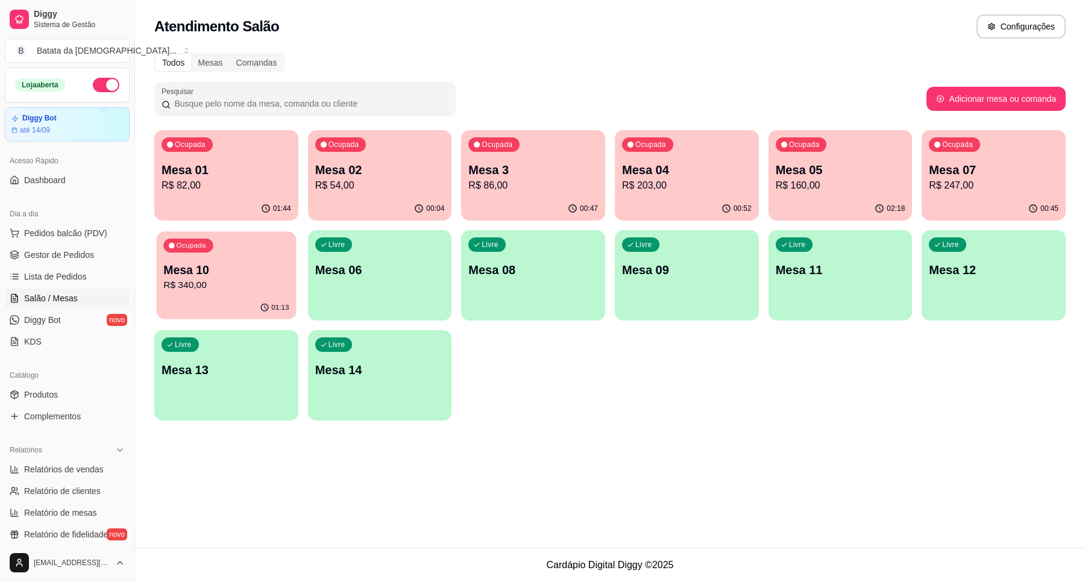
click at [224, 271] on p "Mesa 10" at bounding box center [225, 270] width 125 height 16
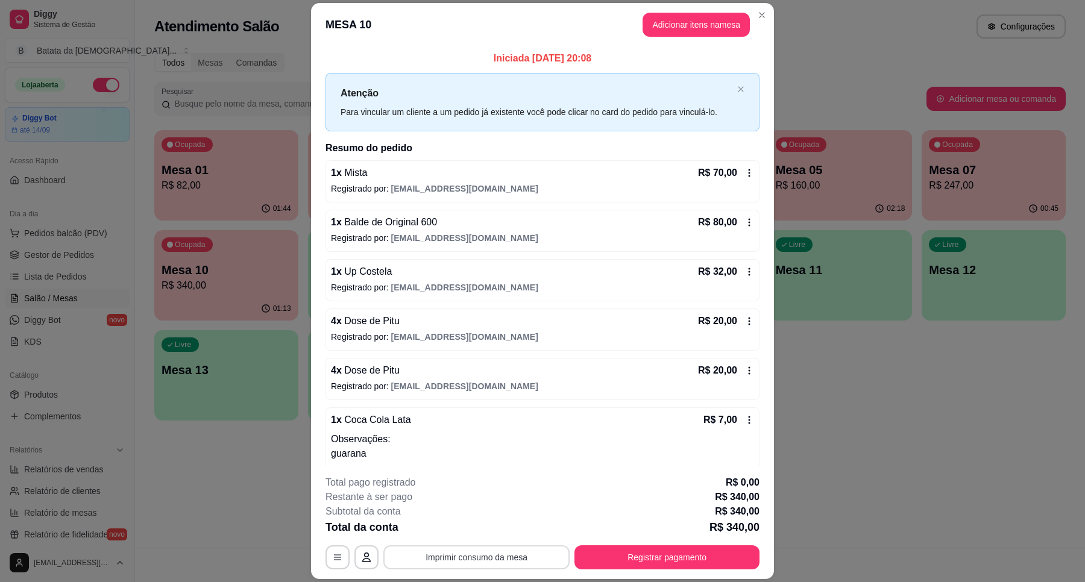
click at [506, 559] on button "Imprimir consumo da mesa" at bounding box center [476, 557] width 186 height 24
click at [762, 5] on header "MESA 10 Adicionar itens na mesa" at bounding box center [542, 24] width 463 height 43
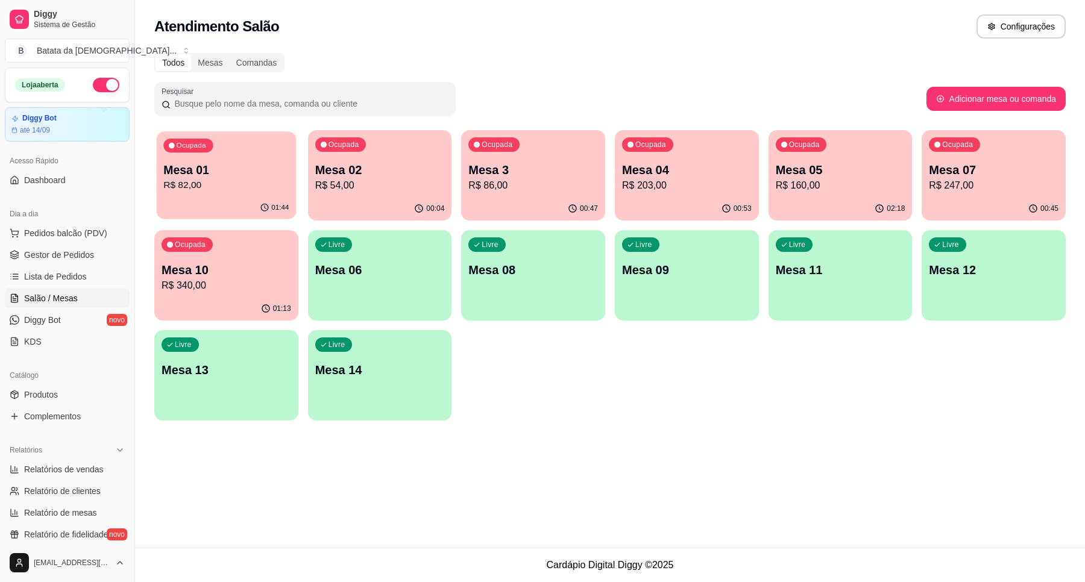
click at [229, 167] on p "Mesa 01" at bounding box center [225, 170] width 125 height 16
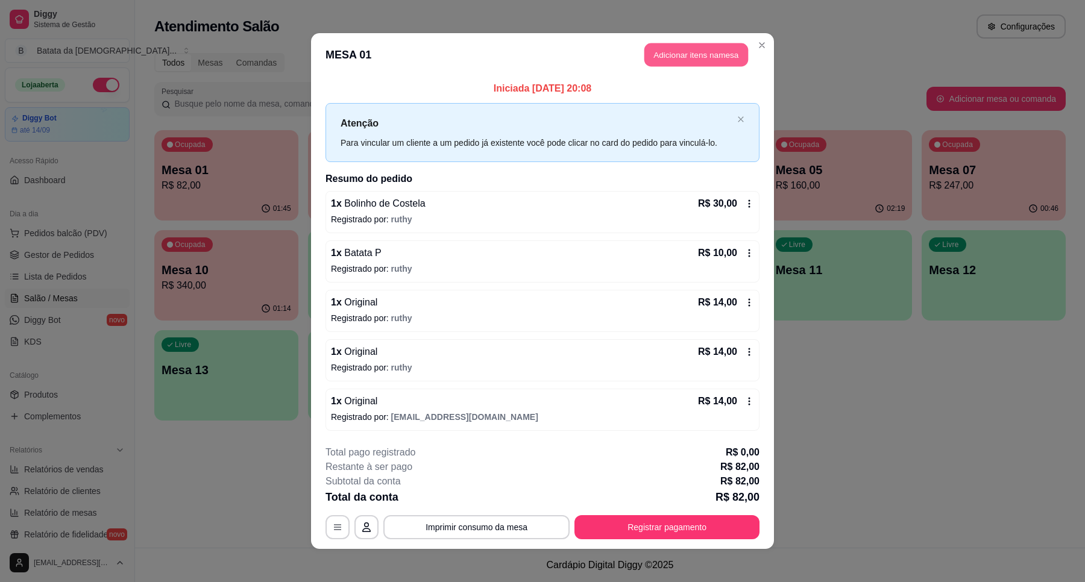
click at [663, 51] on button "Adicionar itens na mesa" at bounding box center [696, 55] width 104 height 24
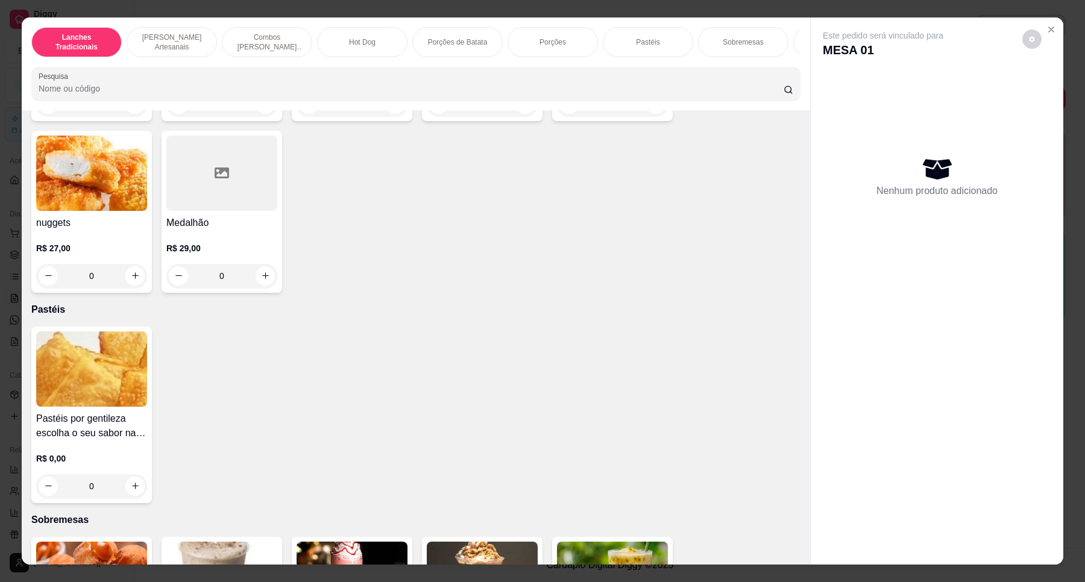
scroll to position [1883, 0]
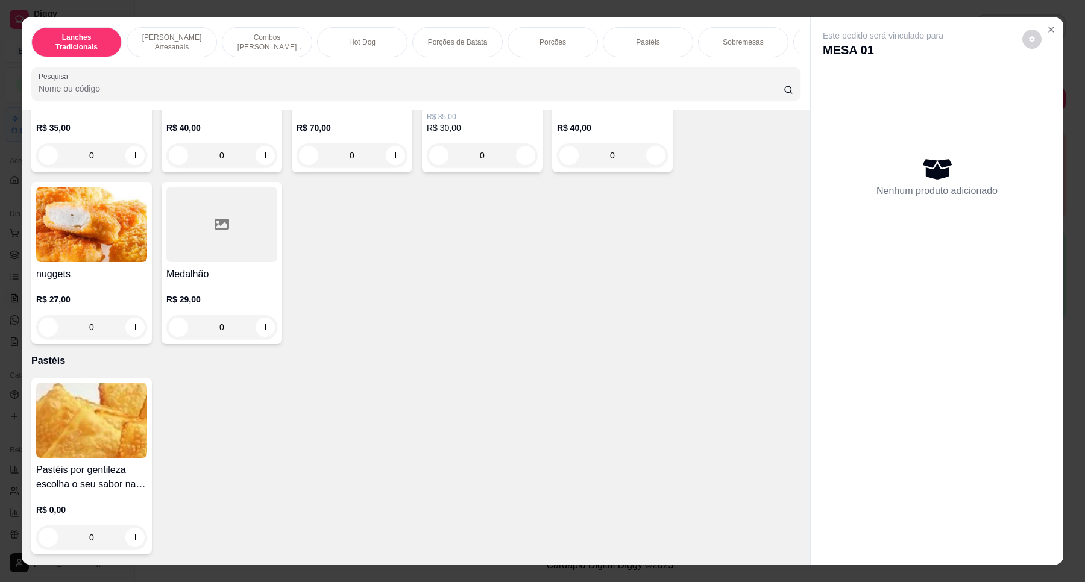
click at [91, 414] on img at bounding box center [91, 420] width 111 height 75
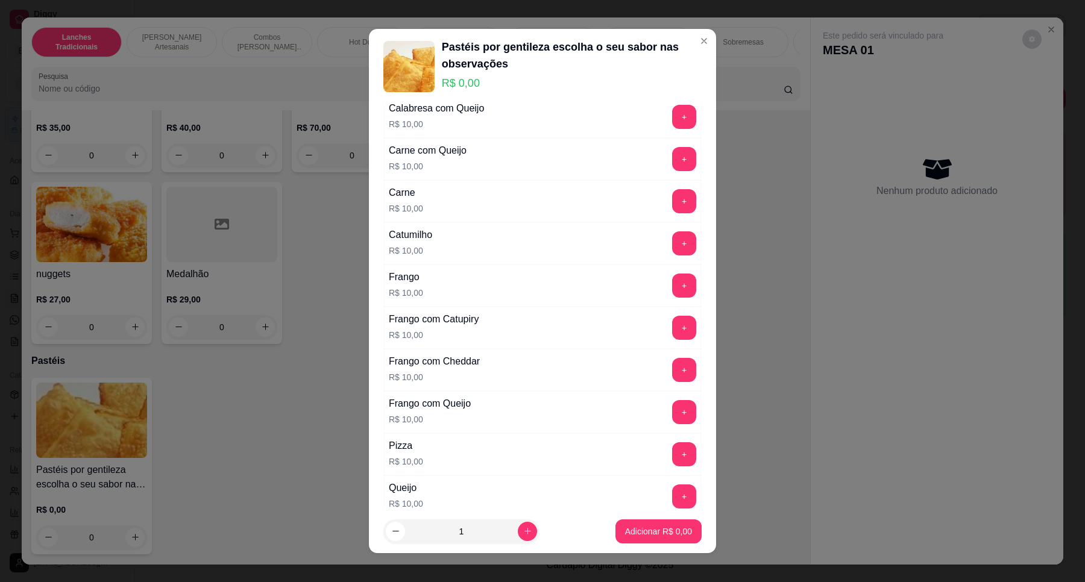
scroll to position [301, 0]
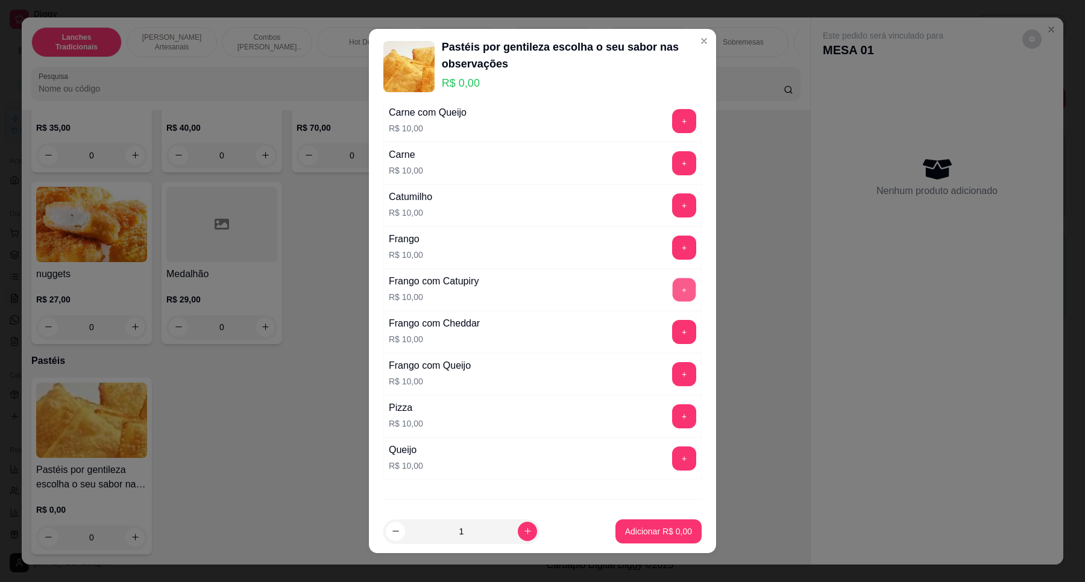
click at [672, 299] on button "+" at bounding box center [684, 290] width 24 height 24
click at [657, 541] on button "Adicionar R$ 10,00" at bounding box center [656, 531] width 89 height 24
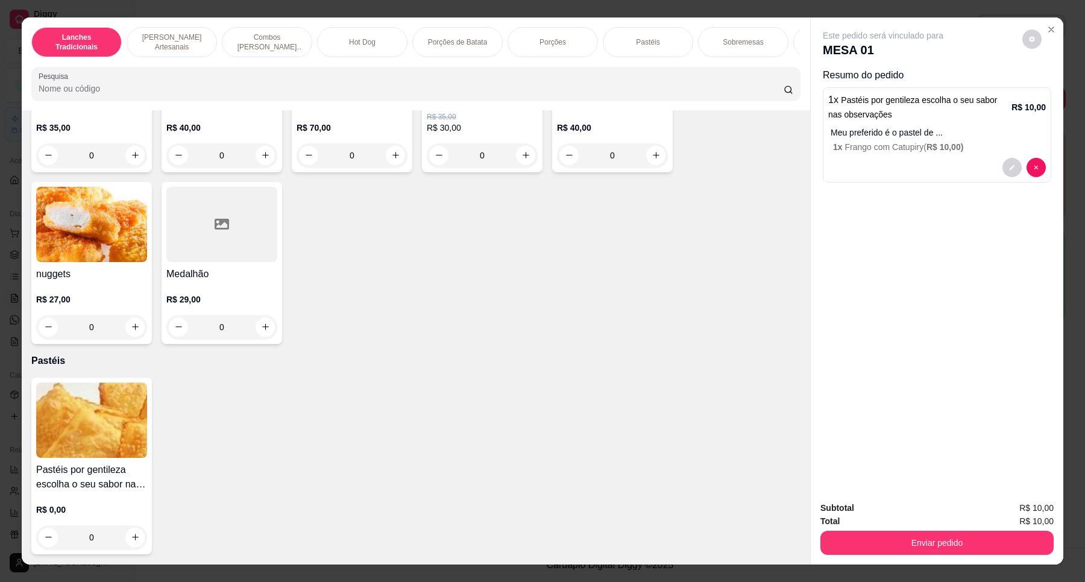
click at [863, 530] on div "Enviar pedido" at bounding box center [936, 541] width 233 height 27
click at [886, 545] on button "Enviar pedido" at bounding box center [936, 543] width 233 height 24
click at [868, 506] on button "Não registrar e enviar pedido" at bounding box center [895, 513] width 125 height 23
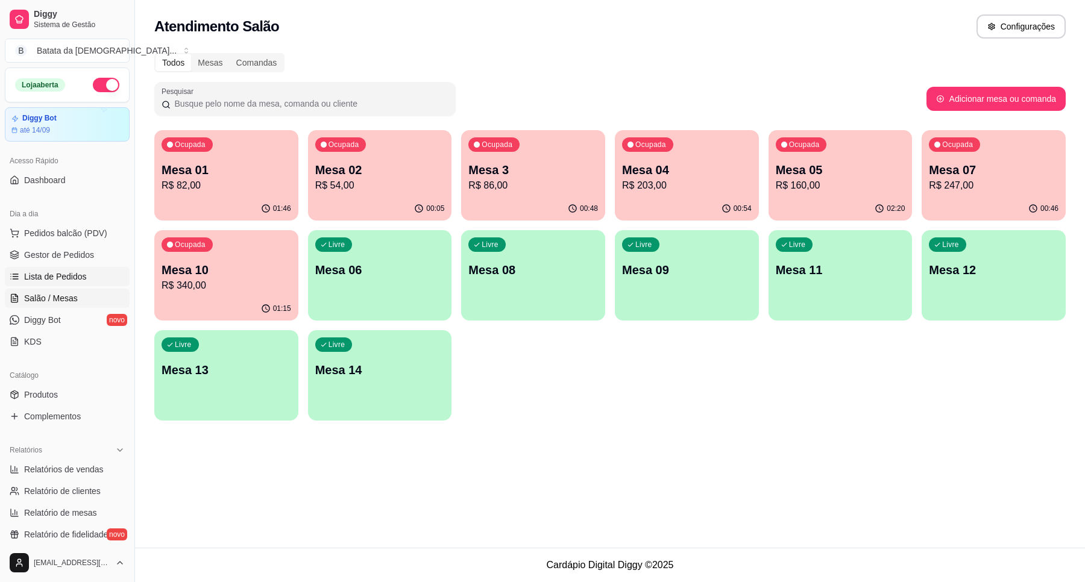
click at [26, 269] on link "Lista de Pedidos" at bounding box center [67, 276] width 125 height 19
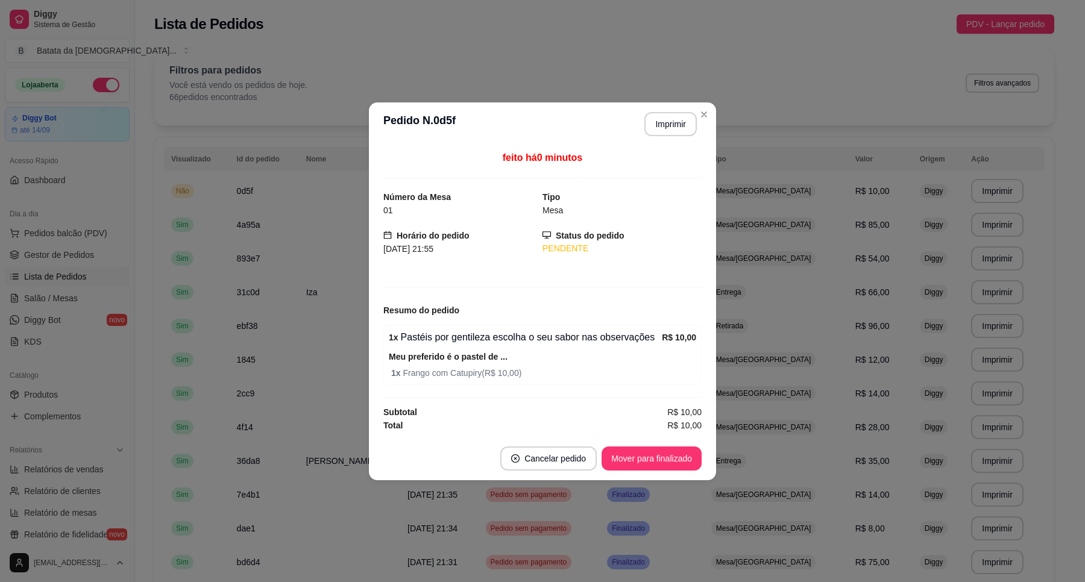
click at [642, 122] on div "**********" at bounding box center [666, 124] width 62 height 24
click at [666, 122] on button "Imprimir" at bounding box center [670, 124] width 52 height 24
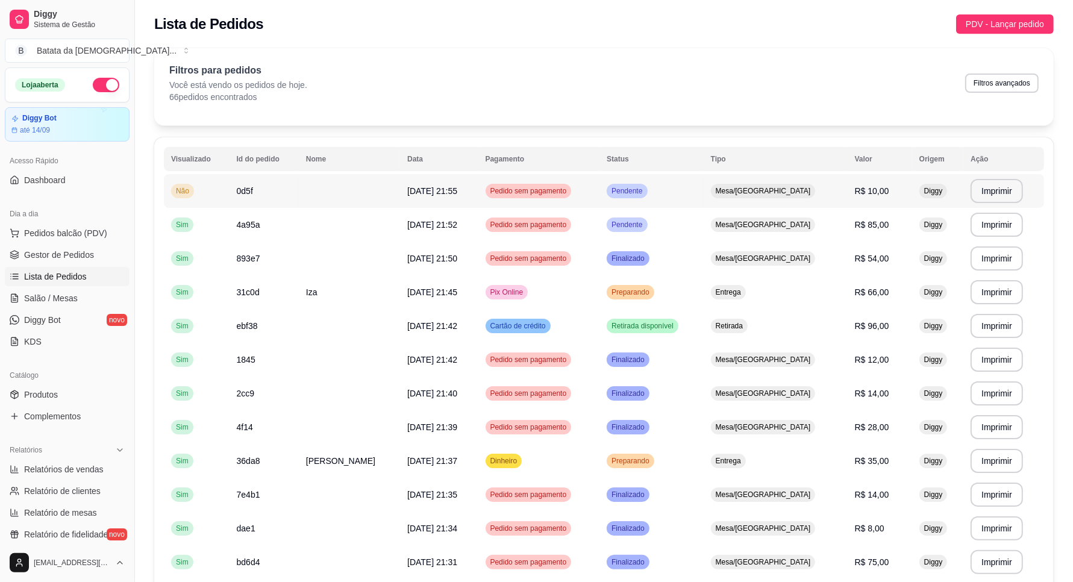
click at [704, 190] on td "Pendente" at bounding box center [652, 191] width 104 height 34
click at [703, 116] on div "Filtros para pedidos Você está vendo os pedidos de hoje. 66 pedidos encontrados…" at bounding box center [609, 86] width 911 height 77
click at [697, 214] on td "Pendente" at bounding box center [652, 225] width 104 height 34
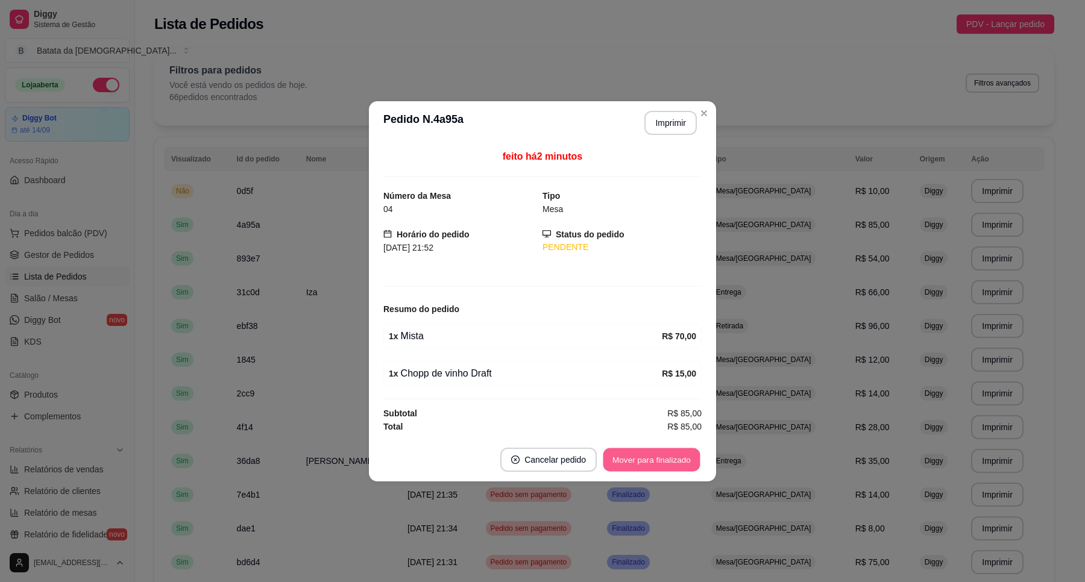
click at [641, 460] on button "Mover para finalizado" at bounding box center [651, 460] width 97 height 24
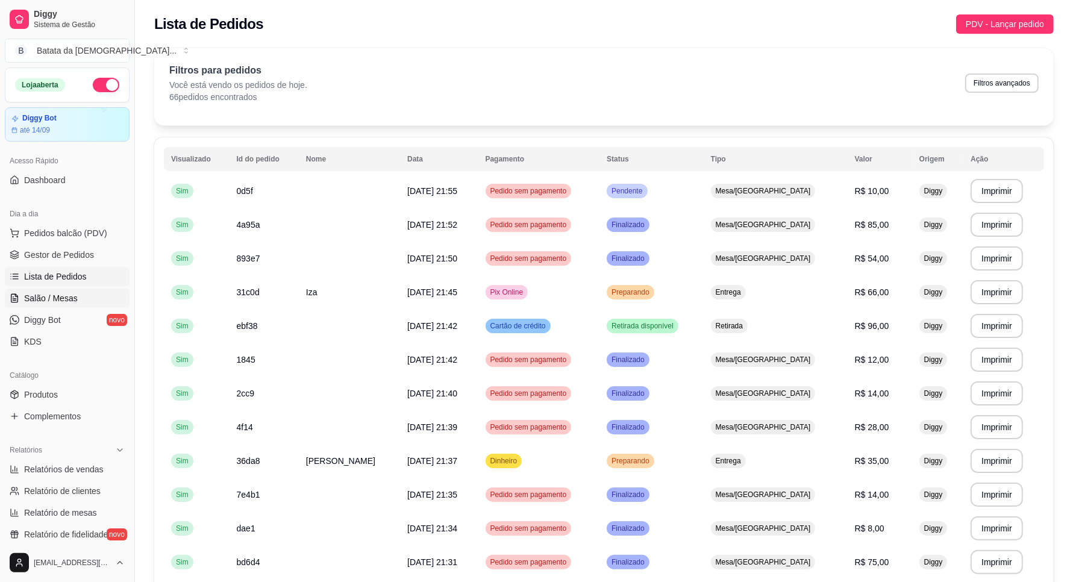
click at [59, 300] on span "Salão / Mesas" at bounding box center [51, 298] width 54 height 12
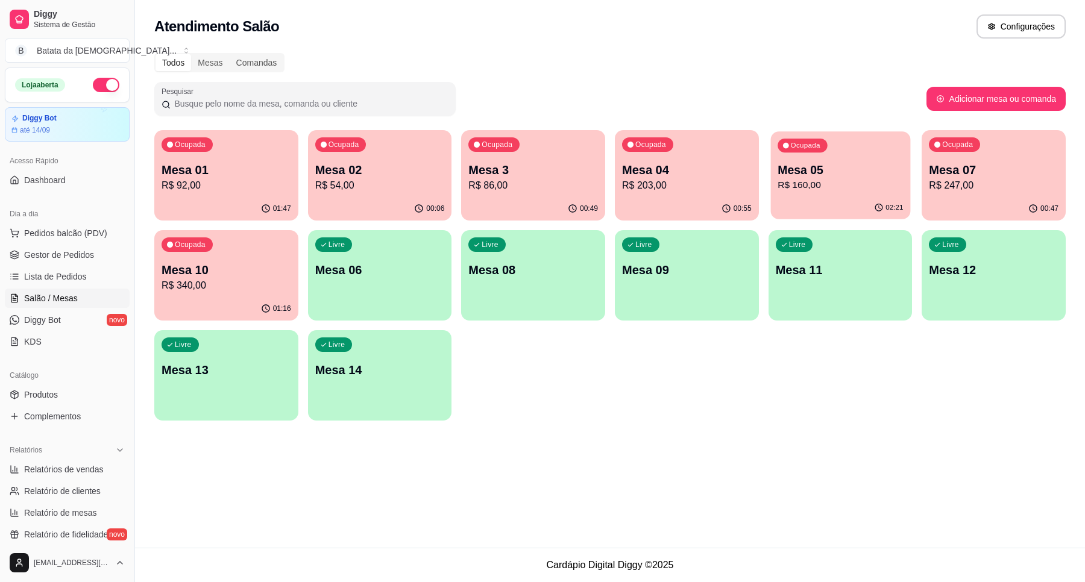
click at [818, 163] on p "Mesa 05" at bounding box center [839, 170] width 125 height 16
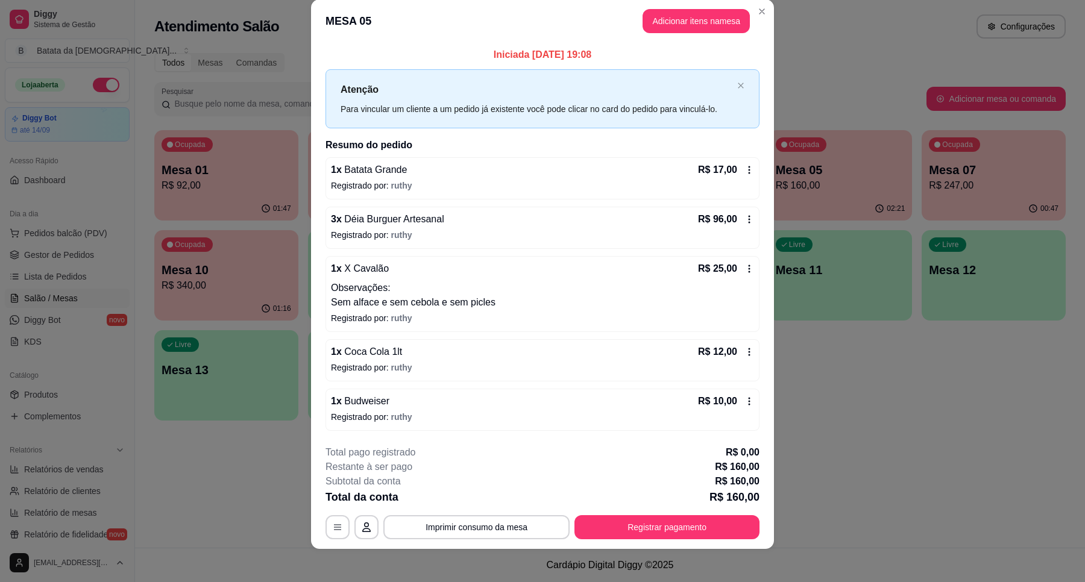
scroll to position [22, 0]
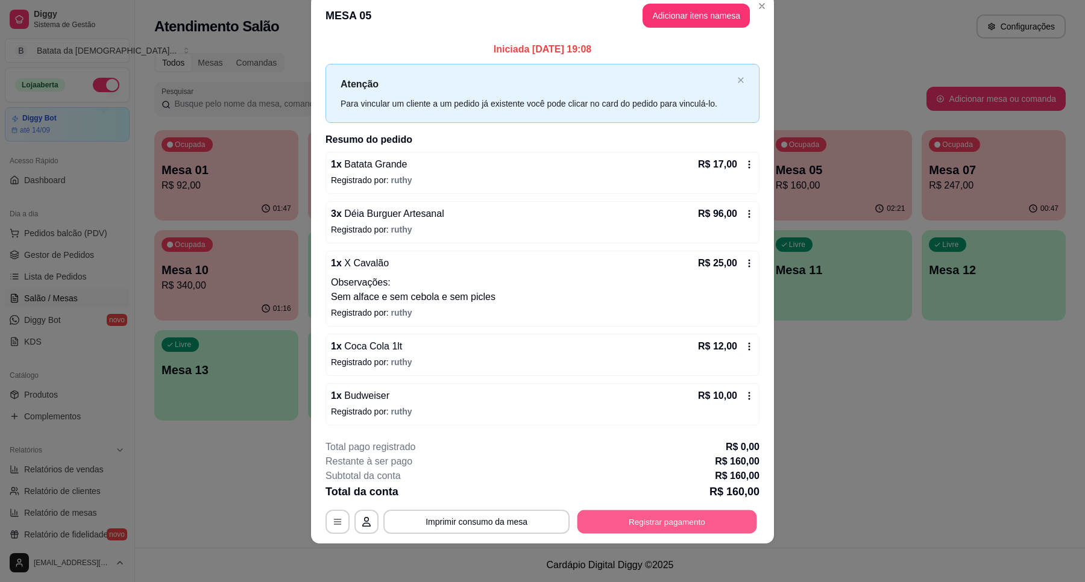
click at [640, 530] on button "Registrar pagamento" at bounding box center [667, 522] width 180 height 24
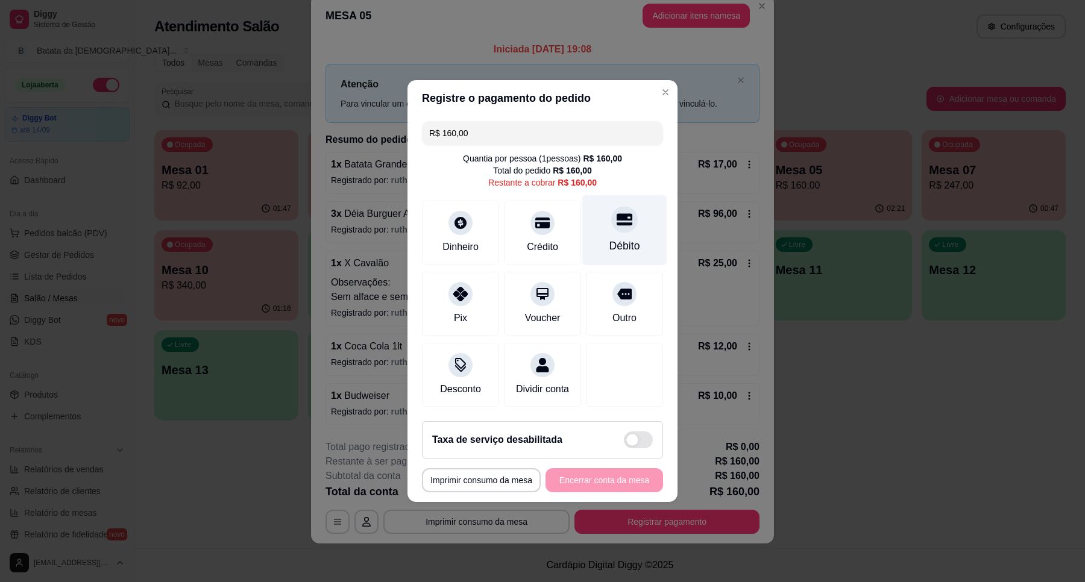
click at [597, 217] on div "Débito" at bounding box center [624, 230] width 85 height 71
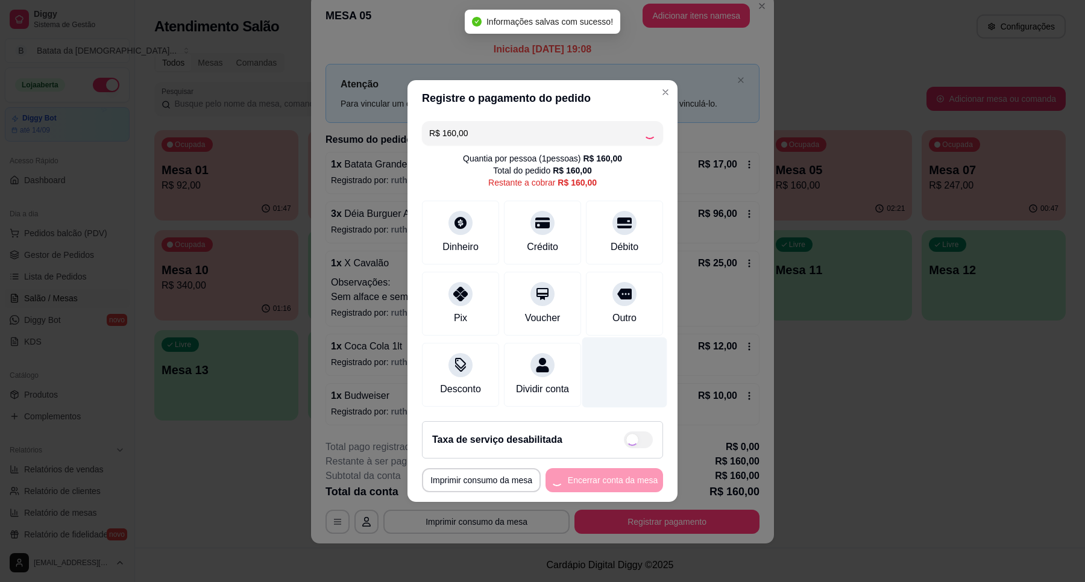
type input "R$ 0,00"
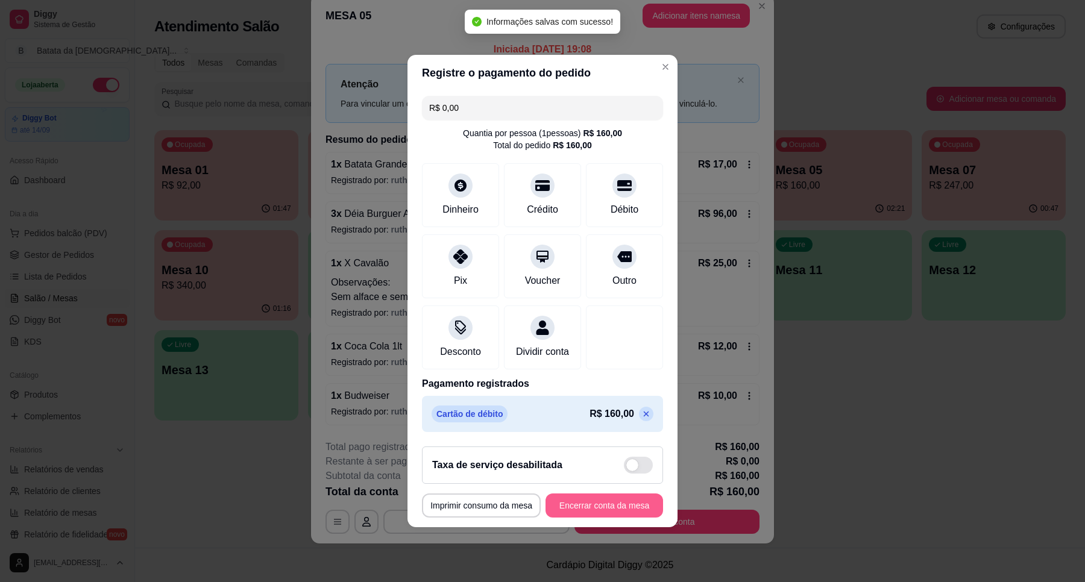
click at [619, 513] on button "Encerrar conta da mesa" at bounding box center [604, 506] width 118 height 24
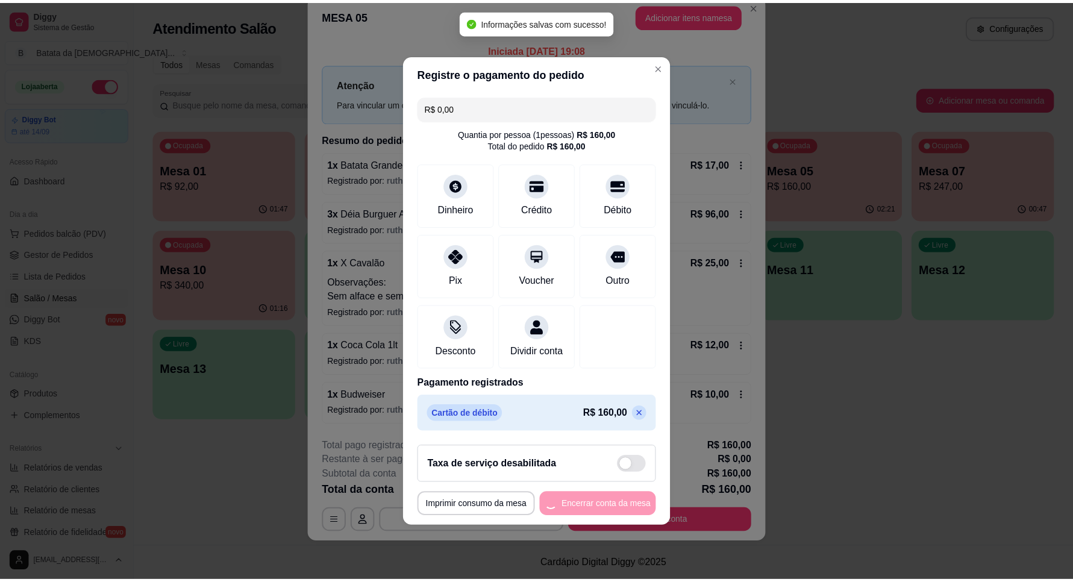
scroll to position [0, 0]
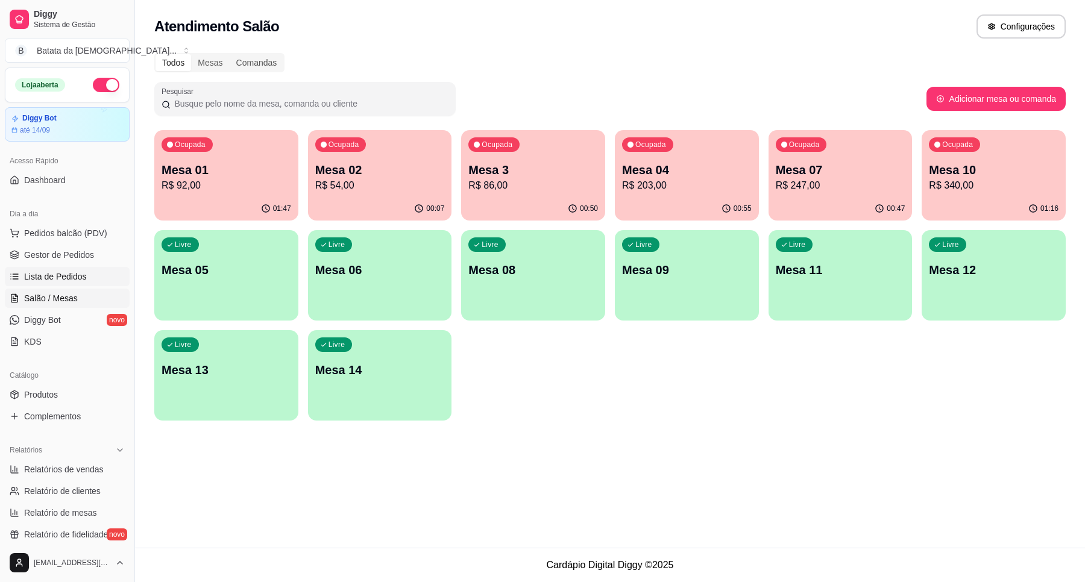
click at [74, 279] on span "Lista de Pedidos" at bounding box center [55, 277] width 63 height 12
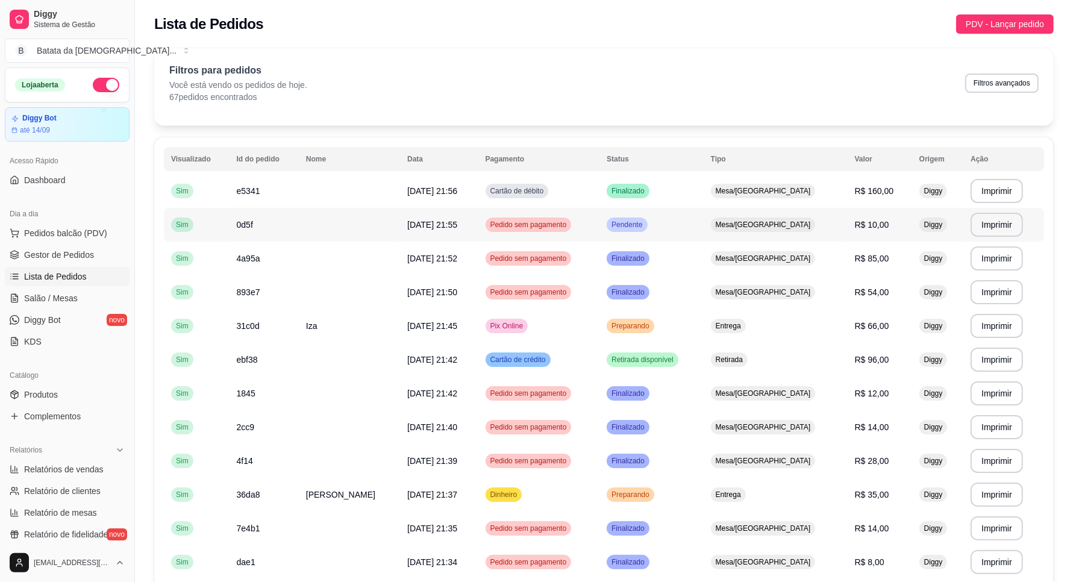
click at [660, 207] on td "Finalizado" at bounding box center [652, 191] width 104 height 34
click at [697, 221] on td "Pendente" at bounding box center [652, 225] width 104 height 34
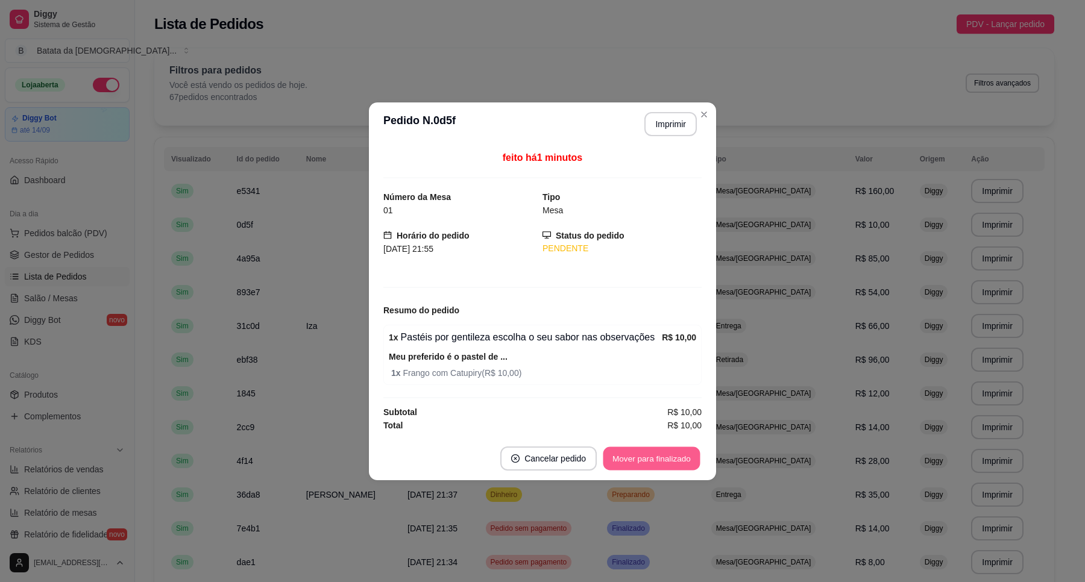
click at [663, 469] on button "Mover para finalizado" at bounding box center [651, 459] width 97 height 24
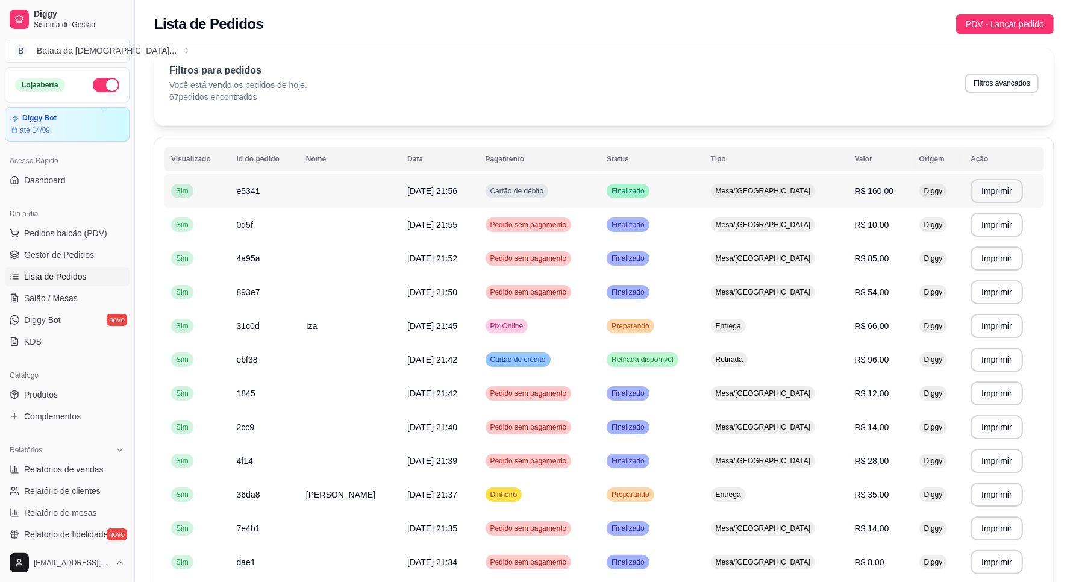
click at [815, 188] on td "Mesa/[GEOGRAPHIC_DATA]" at bounding box center [776, 191] width 144 height 34
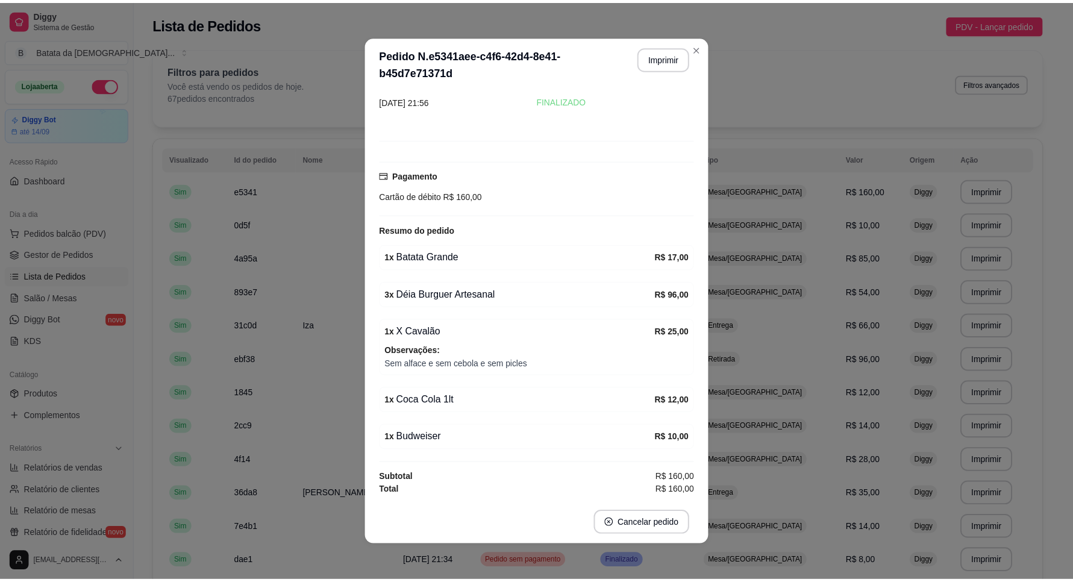
scroll to position [56, 0]
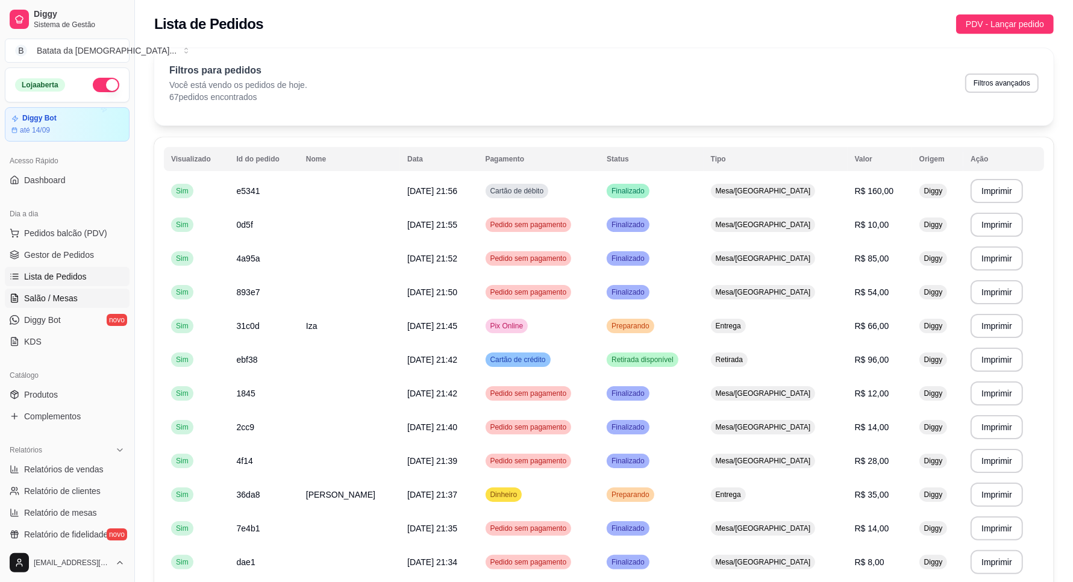
click at [87, 292] on link "Salão / Mesas" at bounding box center [67, 298] width 125 height 19
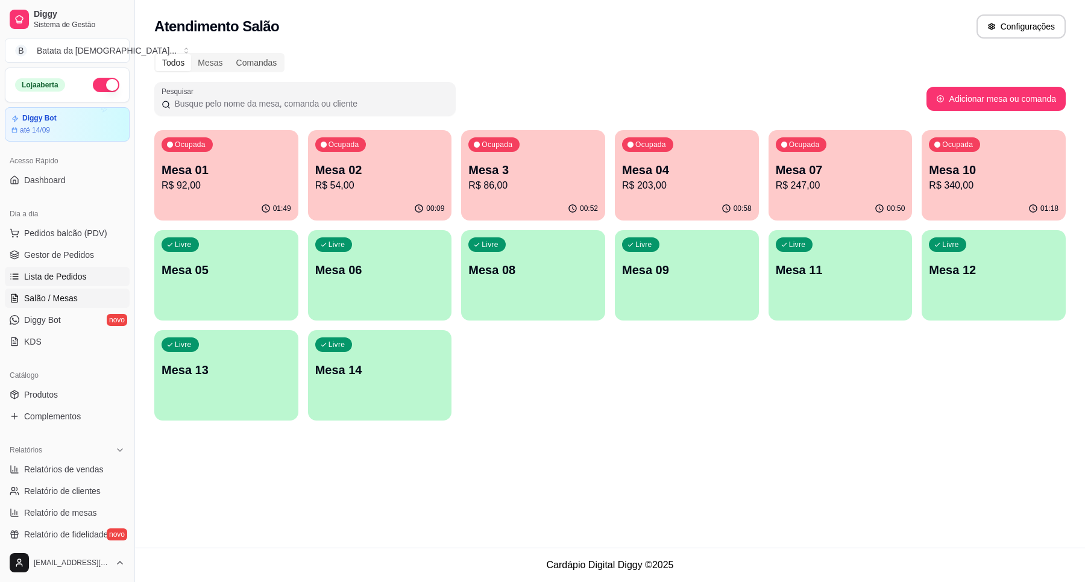
click at [92, 275] on link "Lista de Pedidos" at bounding box center [67, 276] width 125 height 19
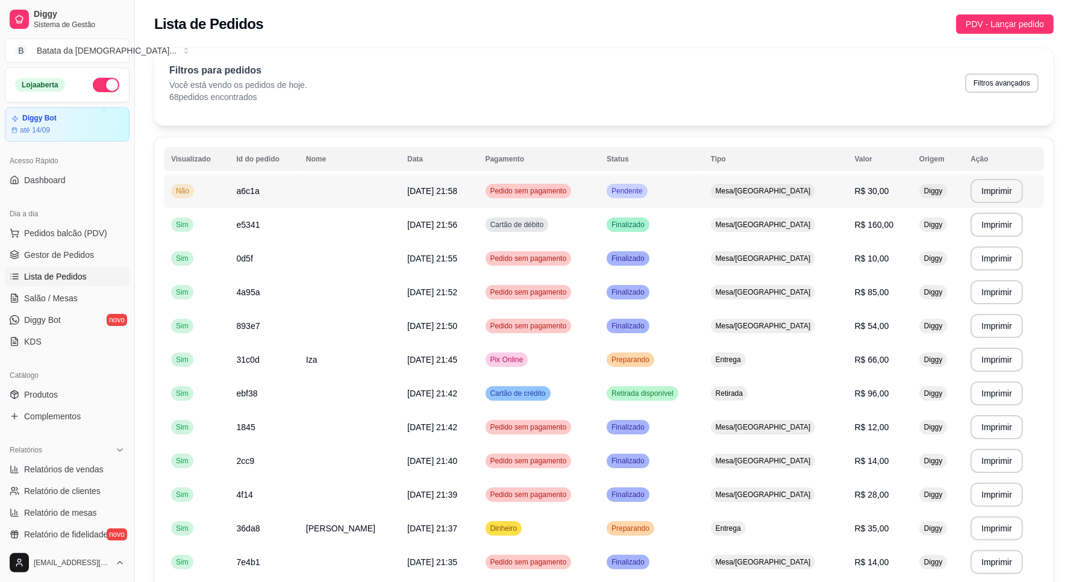
click at [693, 184] on td "Pendente" at bounding box center [652, 191] width 104 height 34
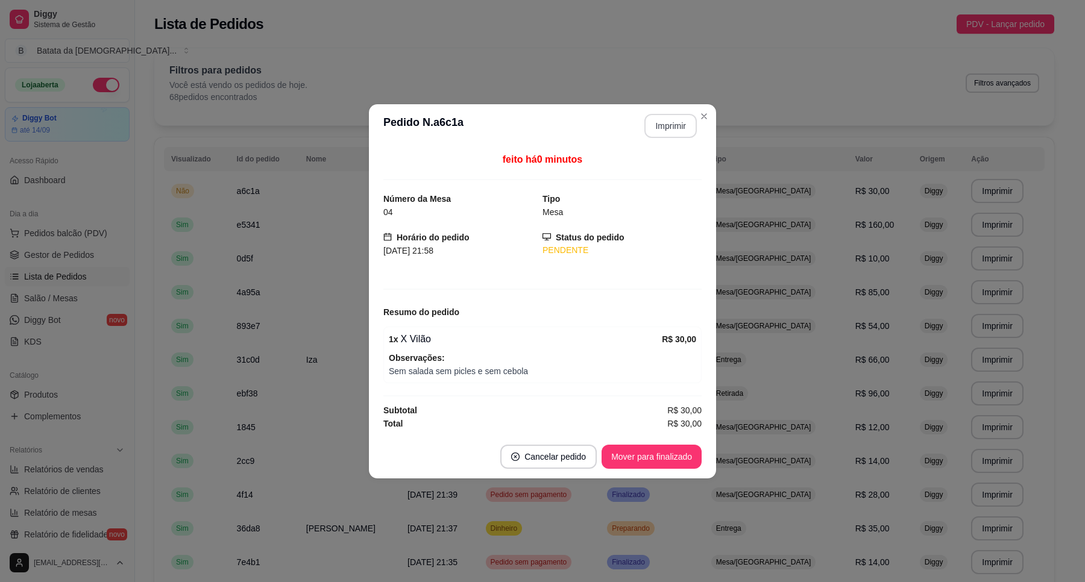
click at [682, 118] on button "Imprimir" at bounding box center [670, 126] width 52 height 24
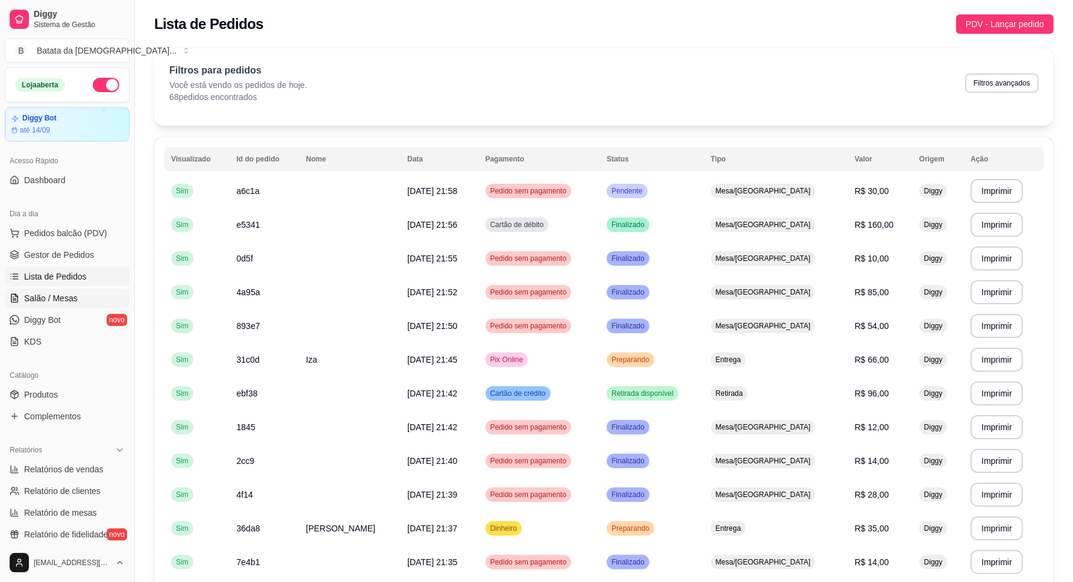
click at [85, 302] on link "Salão / Mesas" at bounding box center [67, 298] width 125 height 19
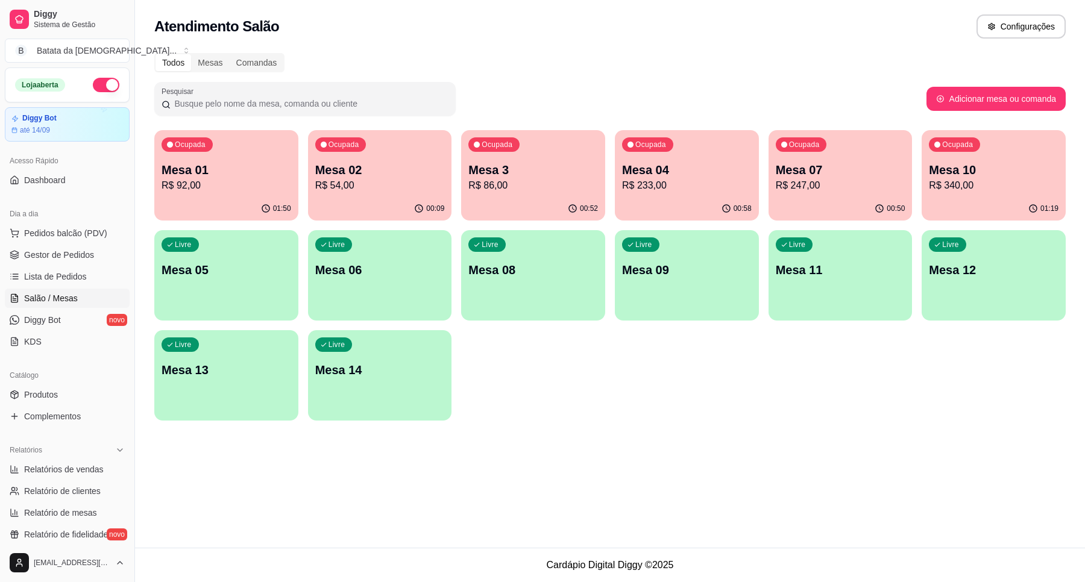
click at [970, 169] on p "Mesa 10" at bounding box center [994, 169] width 130 height 17
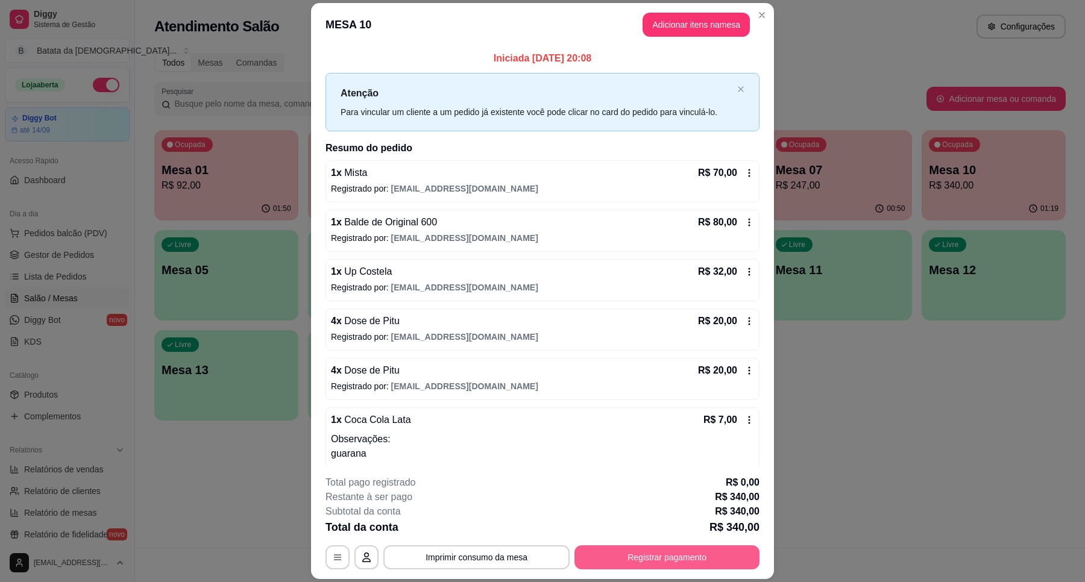
click at [666, 548] on button "Registrar pagamento" at bounding box center [666, 557] width 185 height 24
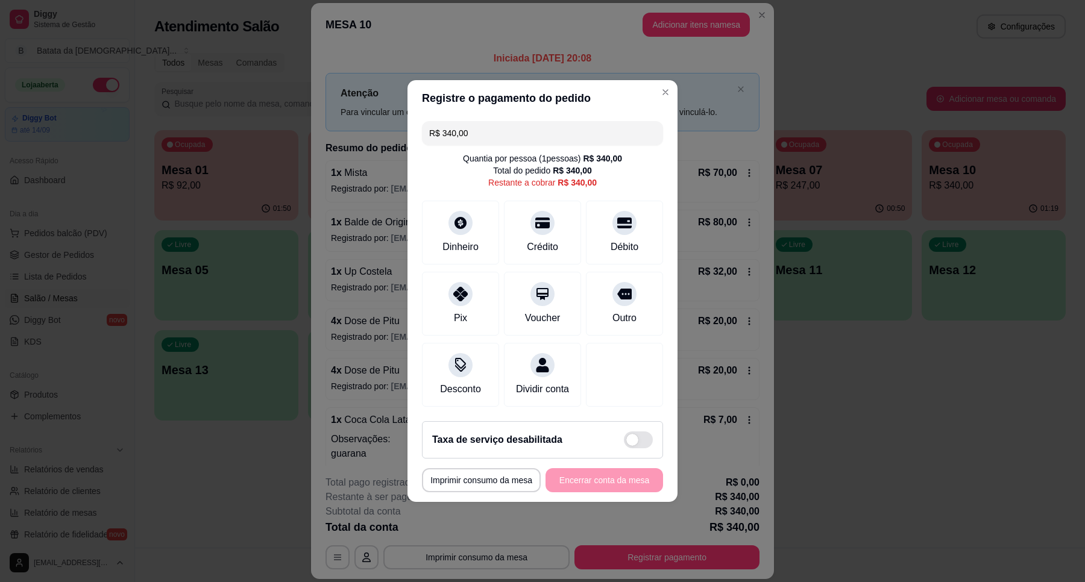
drag, startPoint x: 486, startPoint y: 136, endPoint x: 416, endPoint y: 137, distance: 69.9
click at [416, 137] on div "R$ 340,00 Quantia por pessoa ( 1 pessoas) R$ 340,00 Total do pedido R$ 340,00 R…" at bounding box center [542, 263] width 270 height 295
type input "R$ 100,00"
click at [471, 215] on div at bounding box center [460, 219] width 27 height 27
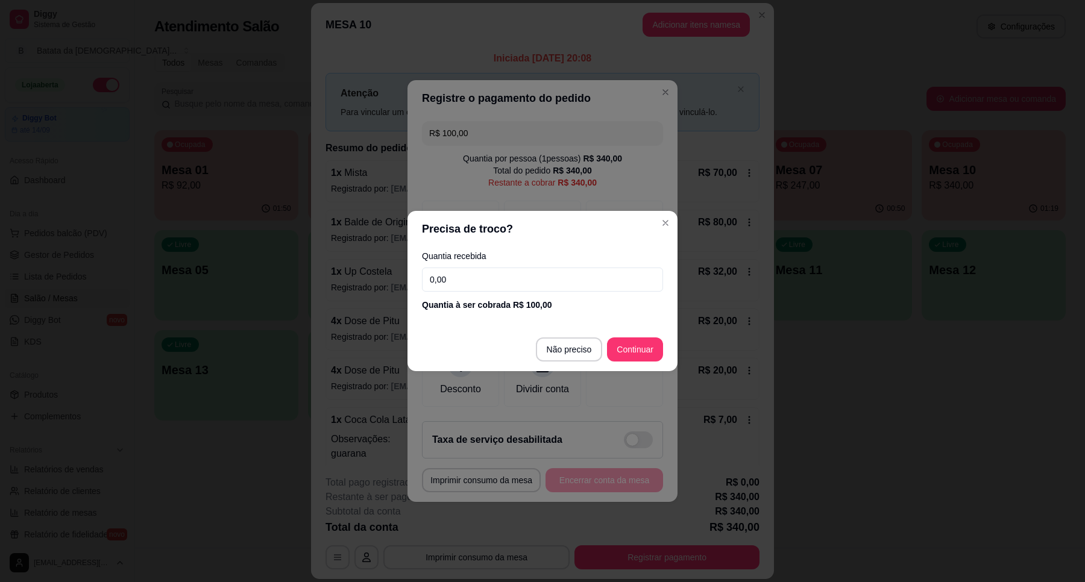
click at [494, 286] on input "0,00" at bounding box center [542, 280] width 241 height 24
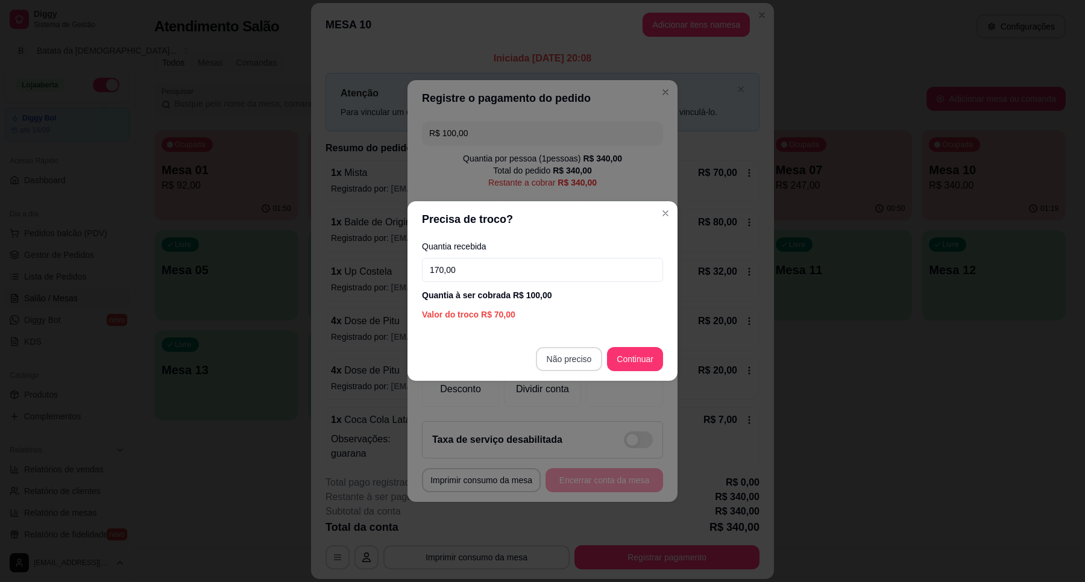
type input "170,00"
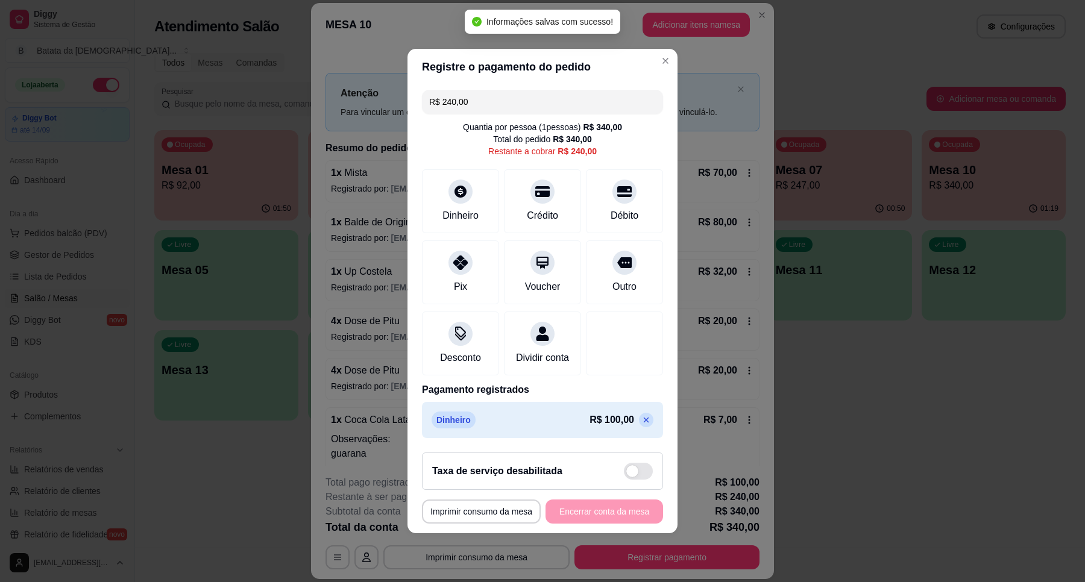
drag, startPoint x: 481, startPoint y: 89, endPoint x: 410, endPoint y: 91, distance: 70.5
click at [410, 91] on div "R$ 240,00 Quantia por pessoa ( 1 pessoas) R$ 340,00 Total do pedido R$ 340,00 R…" at bounding box center [542, 264] width 270 height 358
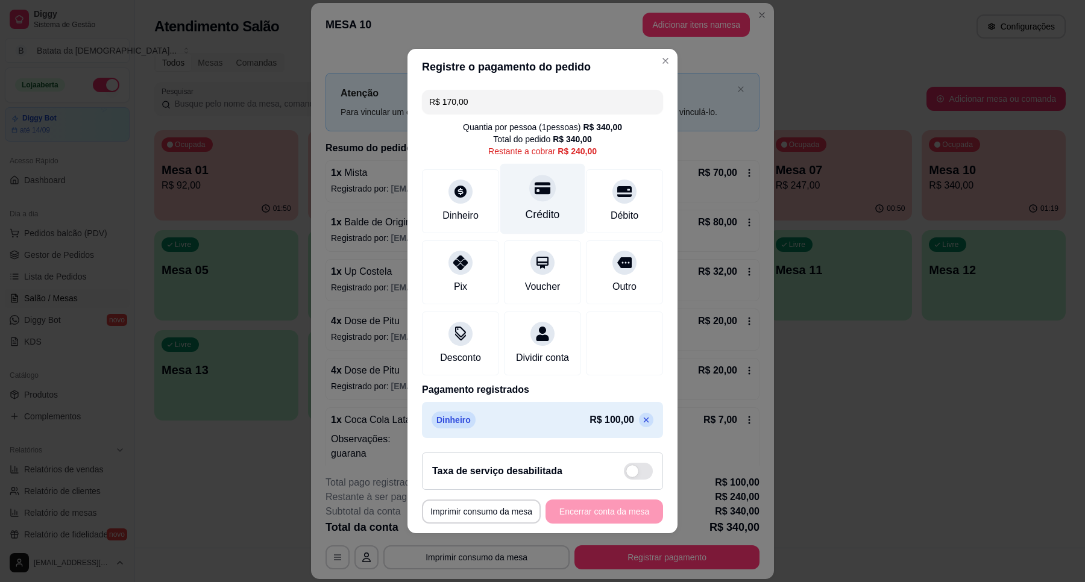
click at [525, 207] on div "Crédito" at bounding box center [542, 215] width 34 height 16
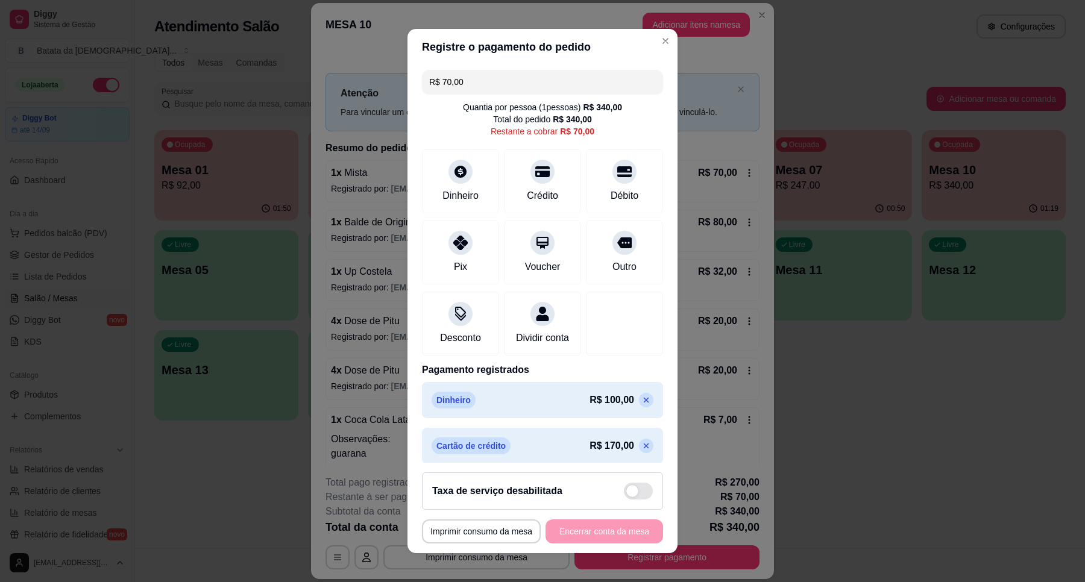
drag, startPoint x: 500, startPoint y: 91, endPoint x: 431, endPoint y: 64, distance: 74.4
click at [422, 77] on div "R$ 70,00" at bounding box center [542, 82] width 241 height 24
click at [534, 189] on div "Crédito" at bounding box center [542, 195] width 34 height 16
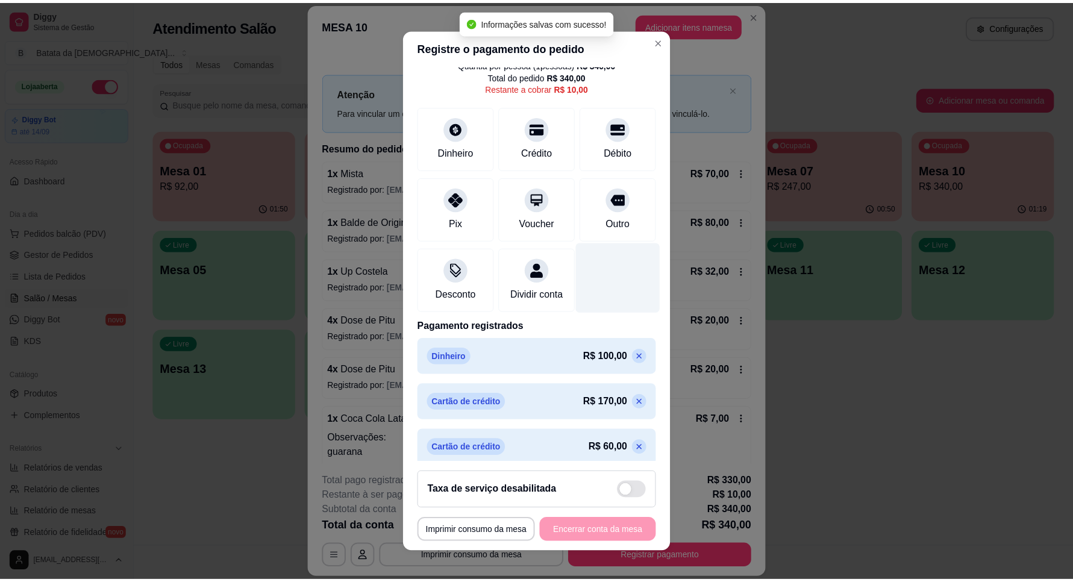
scroll to position [67, 0]
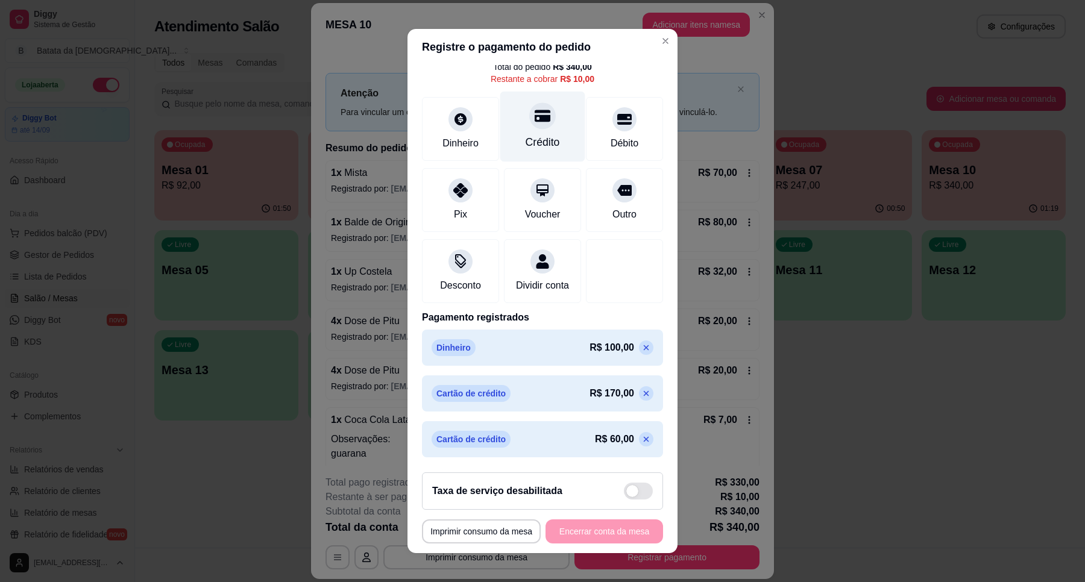
click at [525, 135] on div "Crédito" at bounding box center [542, 143] width 34 height 16
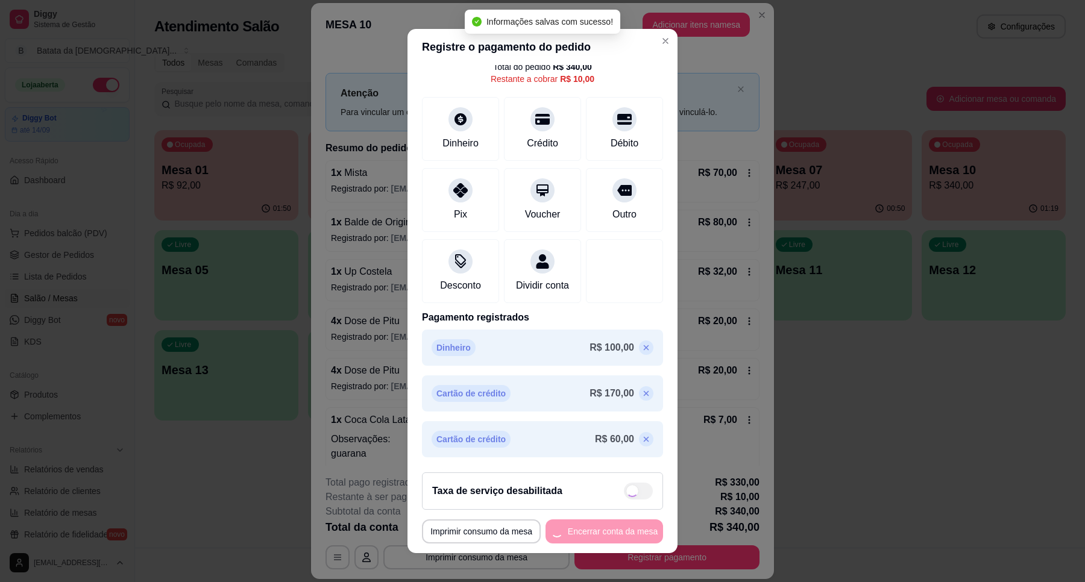
type input "R$ 0,00"
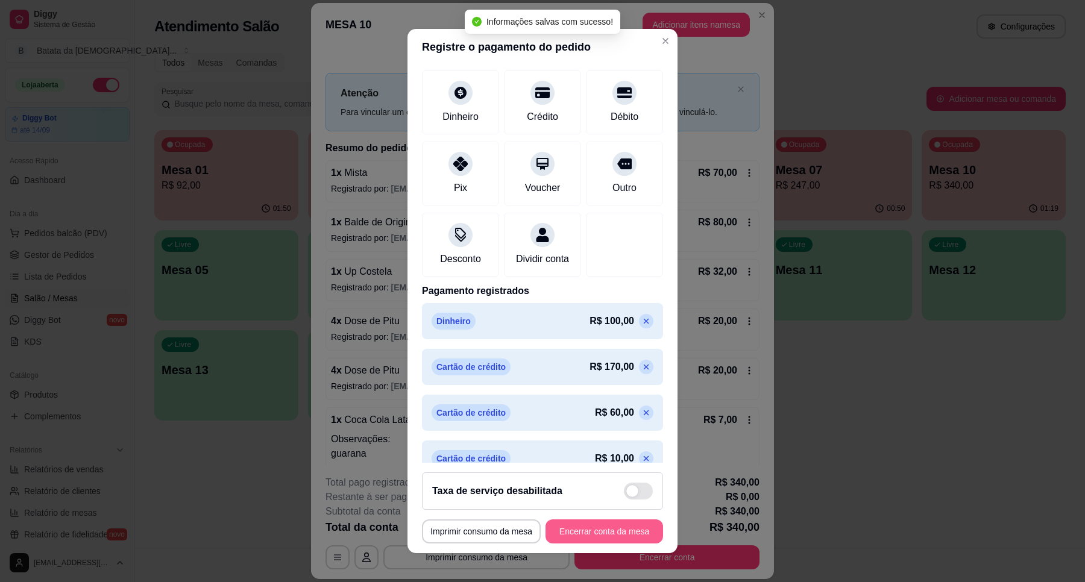
click at [615, 538] on button "Encerrar conta da mesa" at bounding box center [604, 531] width 118 height 24
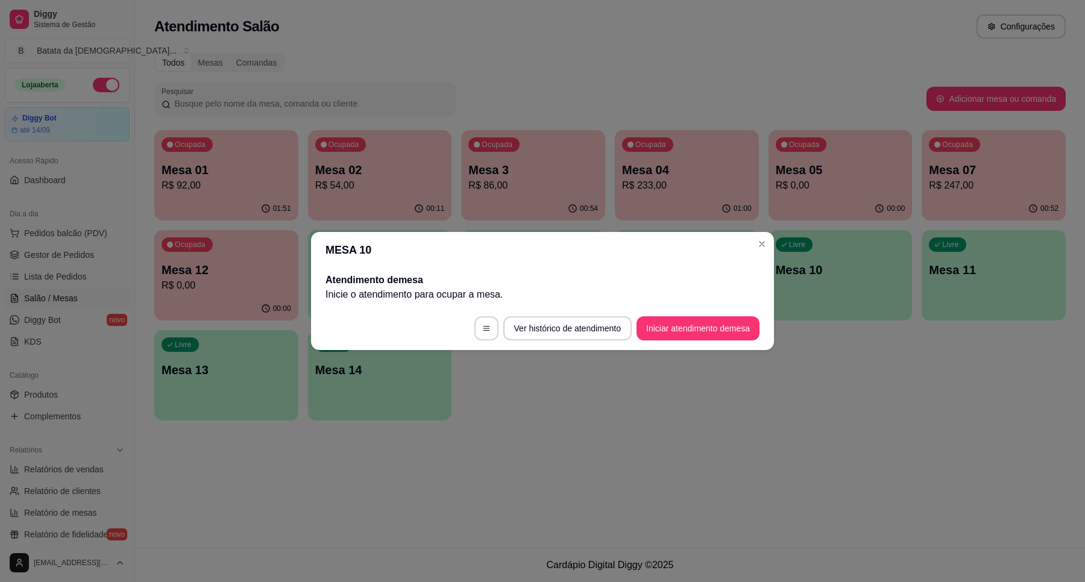
click at [771, 248] on header "MESA 10" at bounding box center [542, 250] width 463 height 36
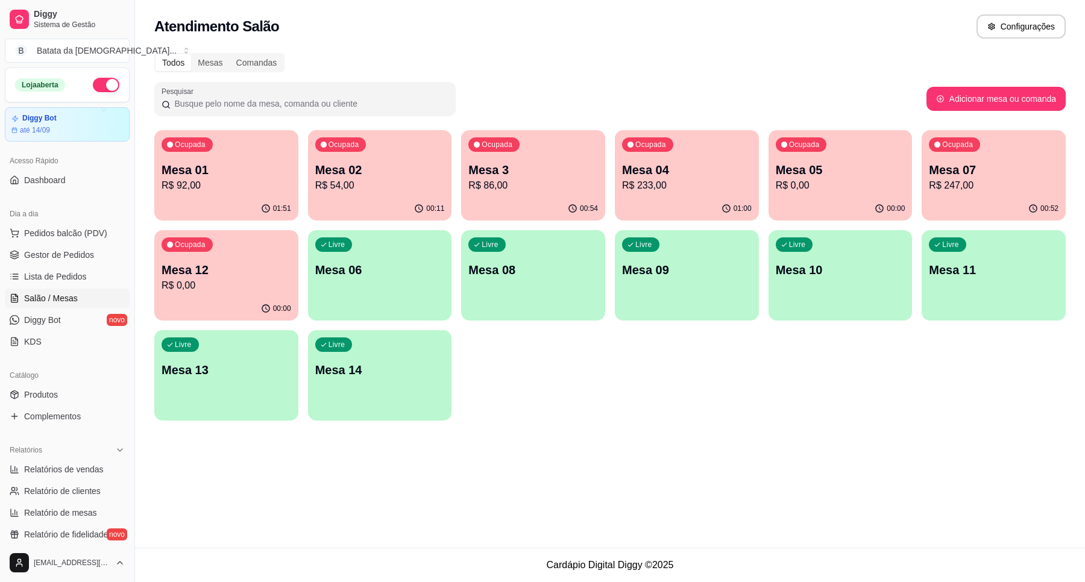
click at [180, 259] on div "Ocupada Mesa 12 R$ 0,00" at bounding box center [226, 263] width 144 height 67
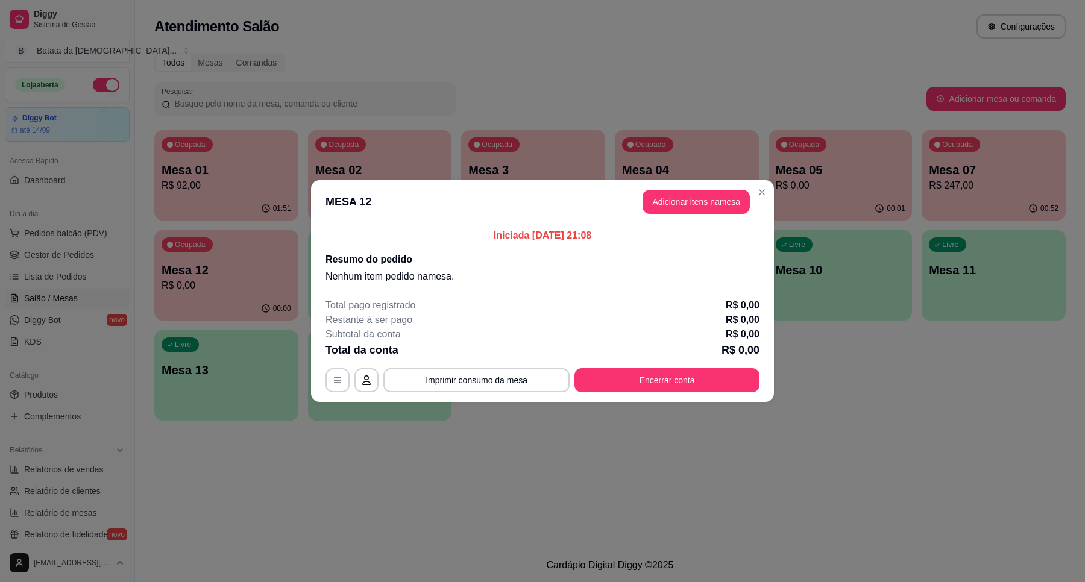
click at [750, 187] on header "MESA 12 Adicionar itens na mesa" at bounding box center [542, 201] width 463 height 43
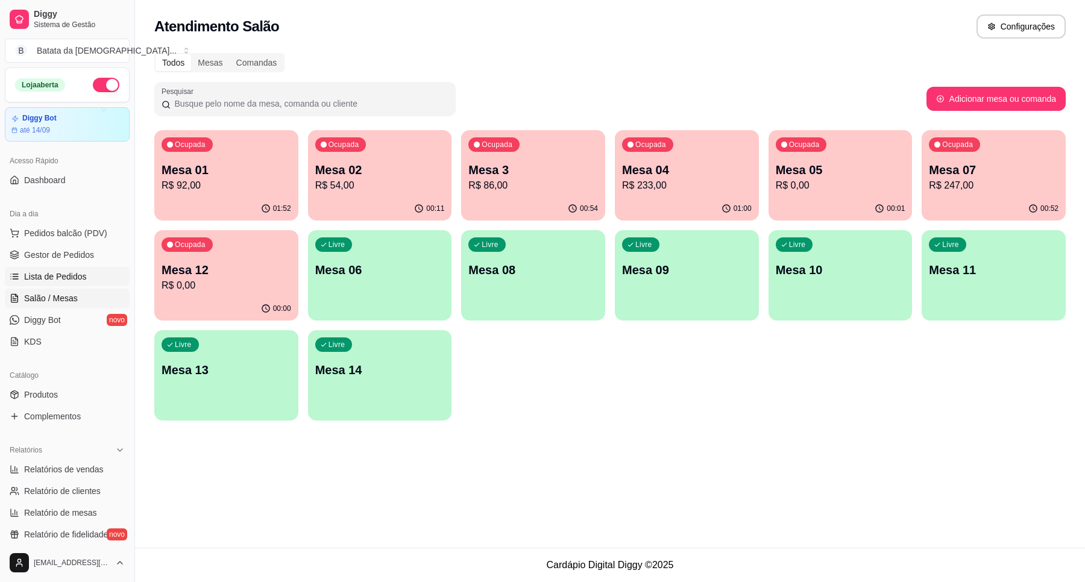
click at [78, 278] on span "Lista de Pedidos" at bounding box center [55, 277] width 63 height 12
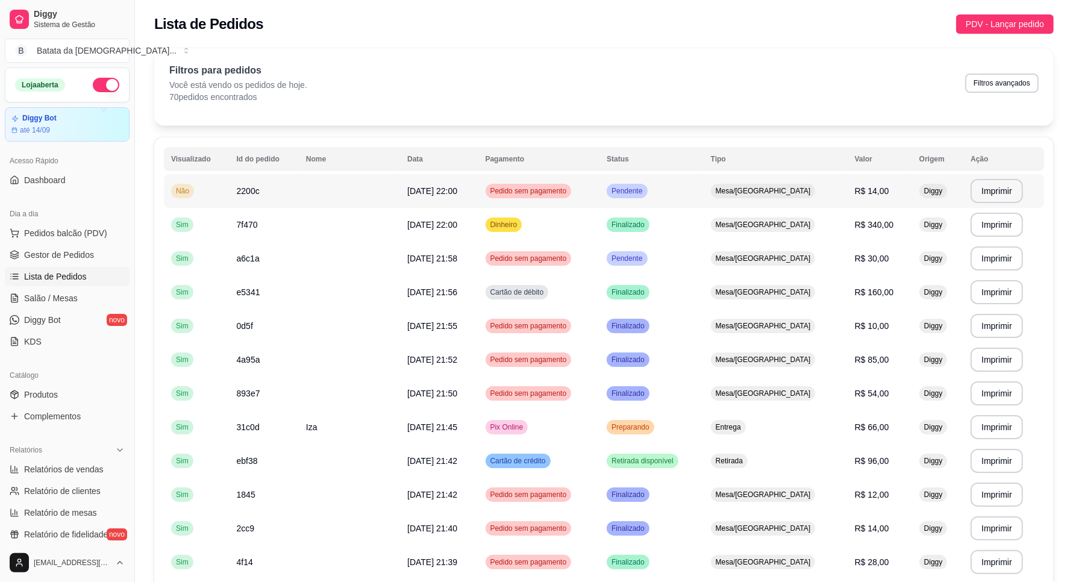
click at [600, 180] on td "Pedido sem pagamento" at bounding box center [539, 191] width 122 height 34
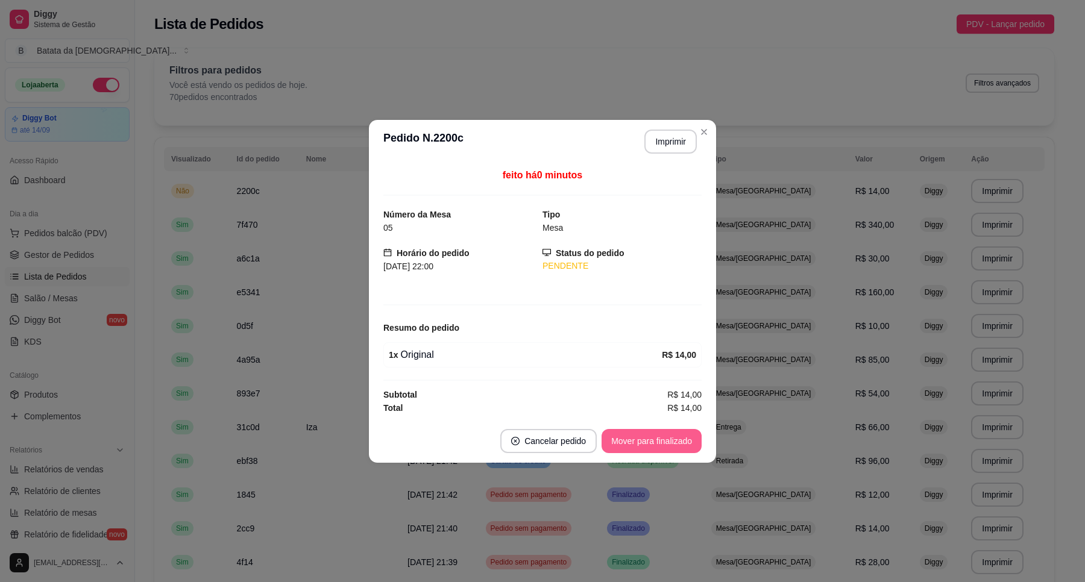
click at [672, 436] on button "Mover para finalizado" at bounding box center [651, 441] width 100 height 24
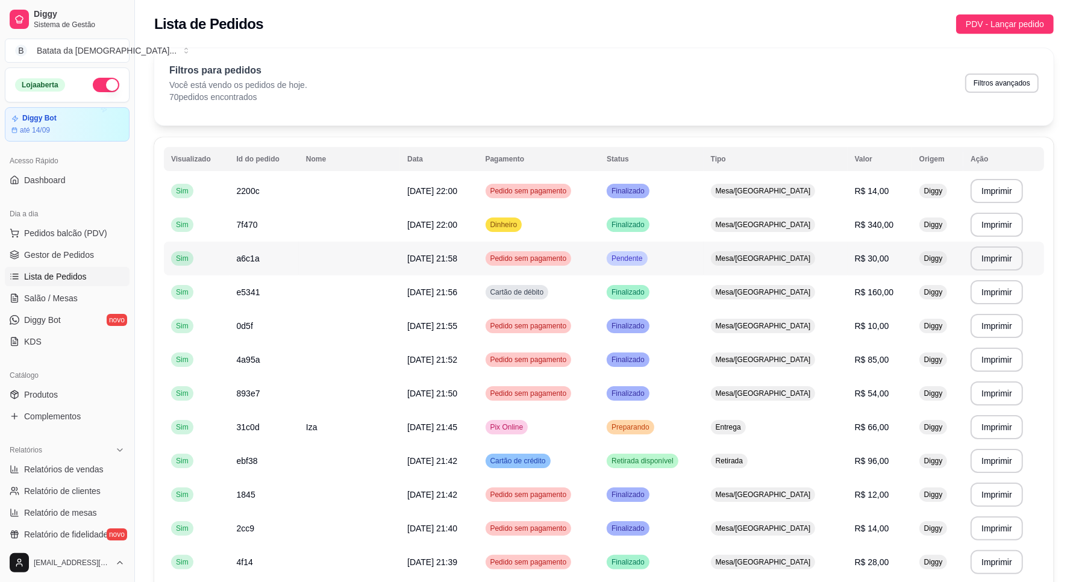
click at [700, 260] on td "Pendente" at bounding box center [652, 259] width 104 height 34
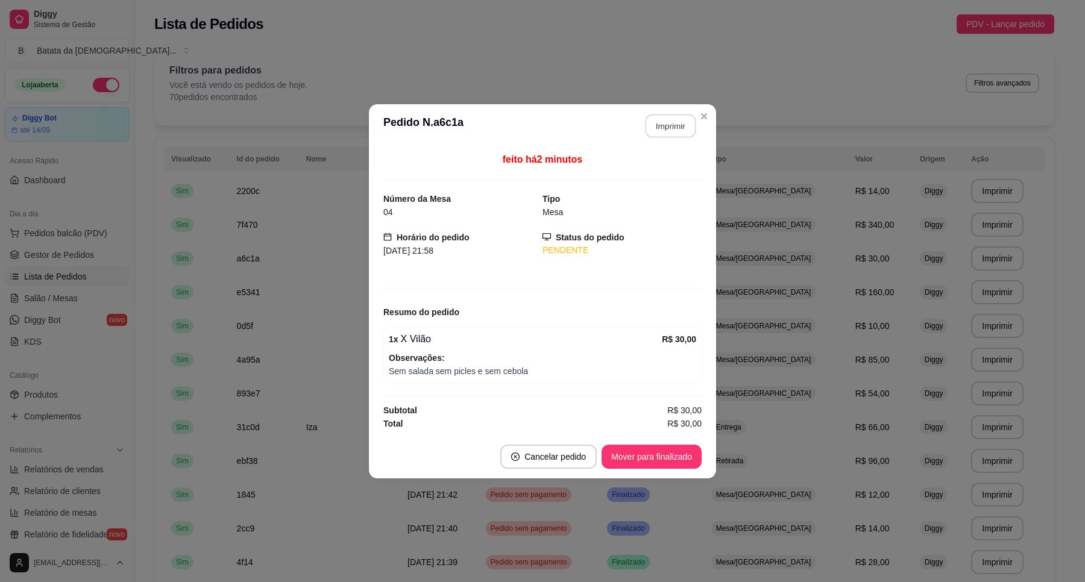
click at [663, 119] on button "Imprimir" at bounding box center [670, 126] width 51 height 24
click at [663, 125] on button "Imprimir" at bounding box center [670, 126] width 52 height 24
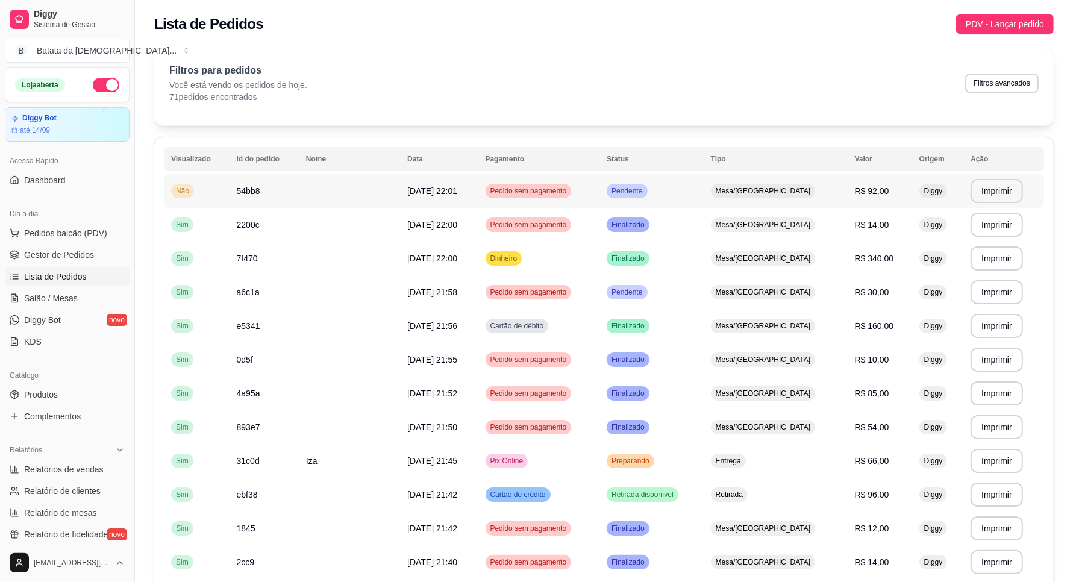
click at [692, 192] on td "Pendente" at bounding box center [652, 191] width 104 height 34
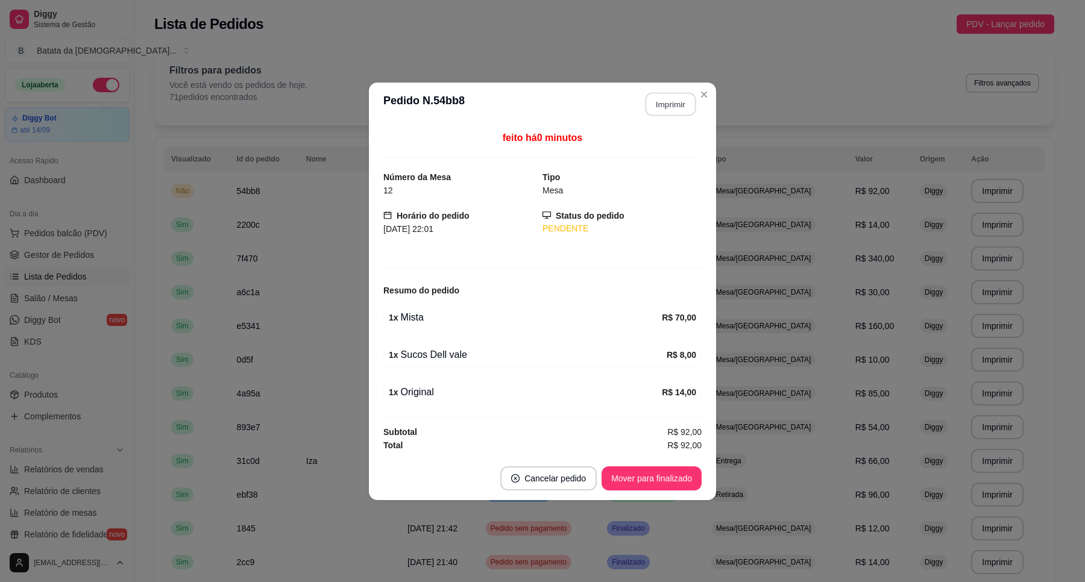
click at [664, 104] on button "Imprimir" at bounding box center [670, 104] width 51 height 24
click at [625, 474] on button "Mover para finalizado" at bounding box center [651, 478] width 97 height 24
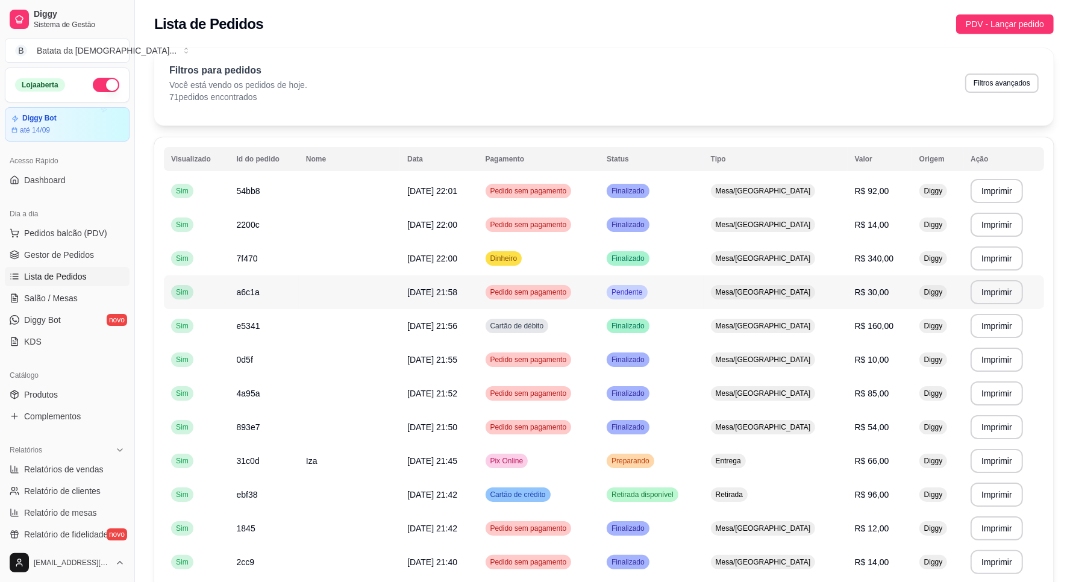
click at [647, 285] on div "Pendente" at bounding box center [627, 292] width 40 height 14
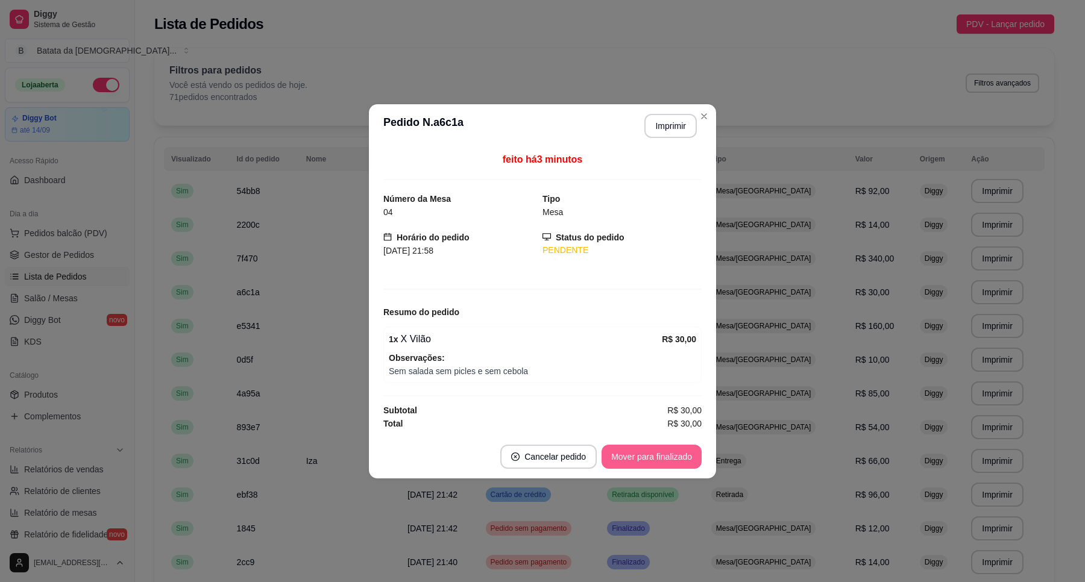
click at [676, 453] on button "Mover para finalizado" at bounding box center [651, 457] width 100 height 24
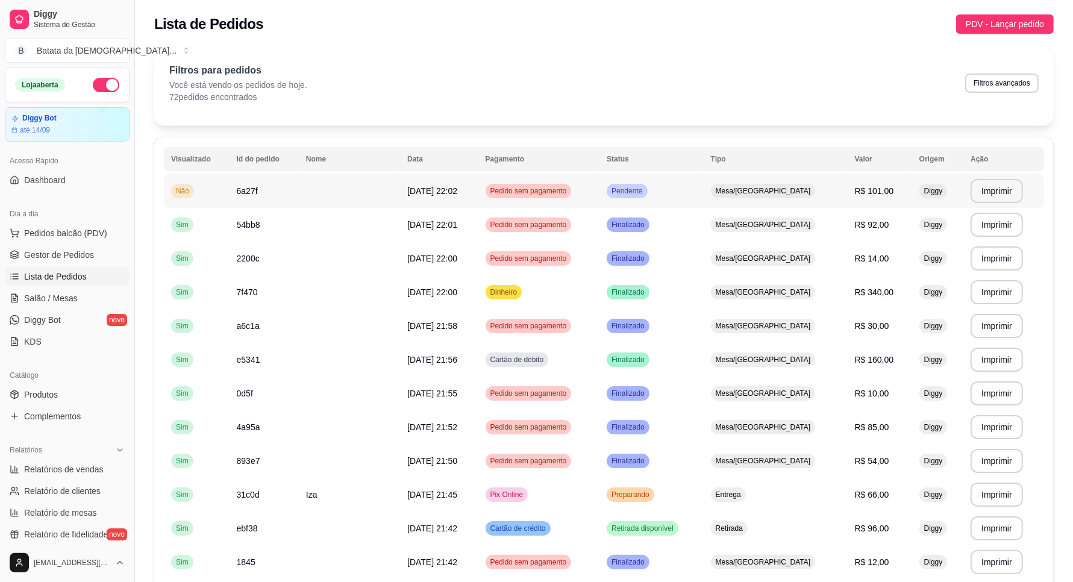
click at [736, 186] on span "Mesa/[GEOGRAPHIC_DATA]" at bounding box center [763, 191] width 100 height 10
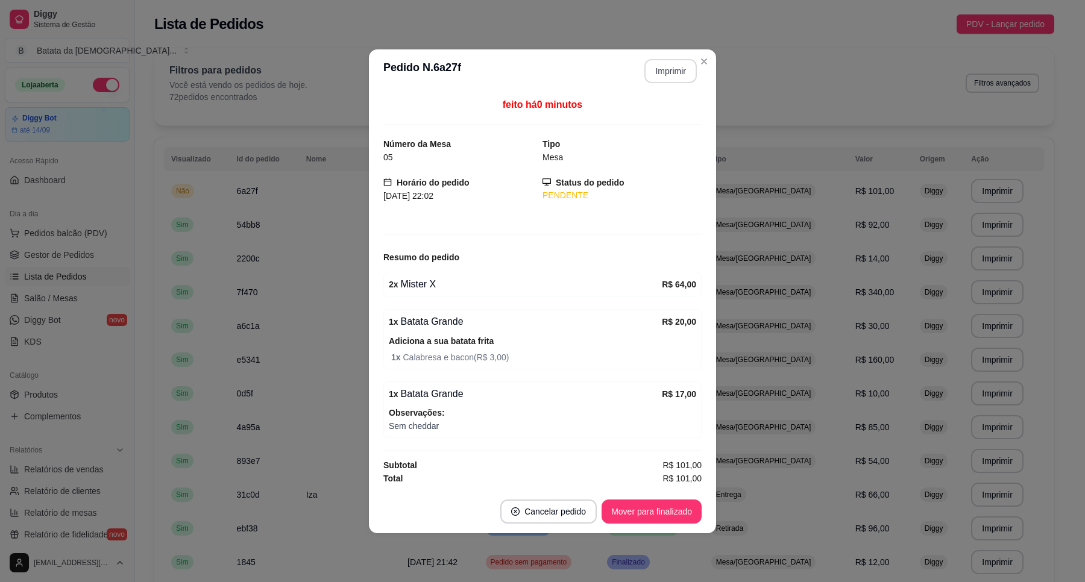
click at [675, 68] on button "Imprimir" at bounding box center [670, 71] width 52 height 24
click at [630, 510] on button "Mover para finalizado" at bounding box center [651, 512] width 100 height 24
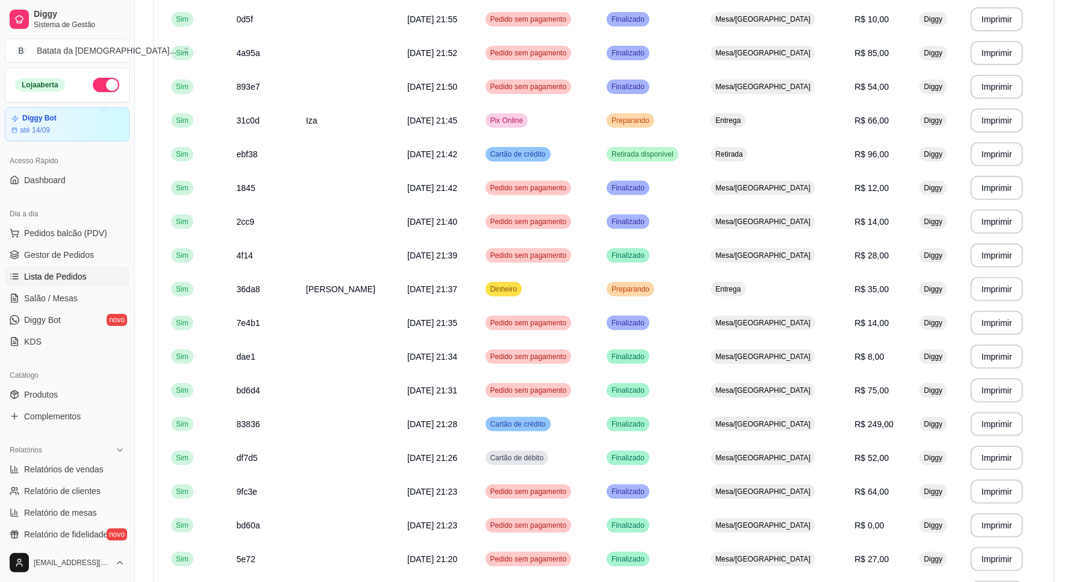
scroll to position [377, 0]
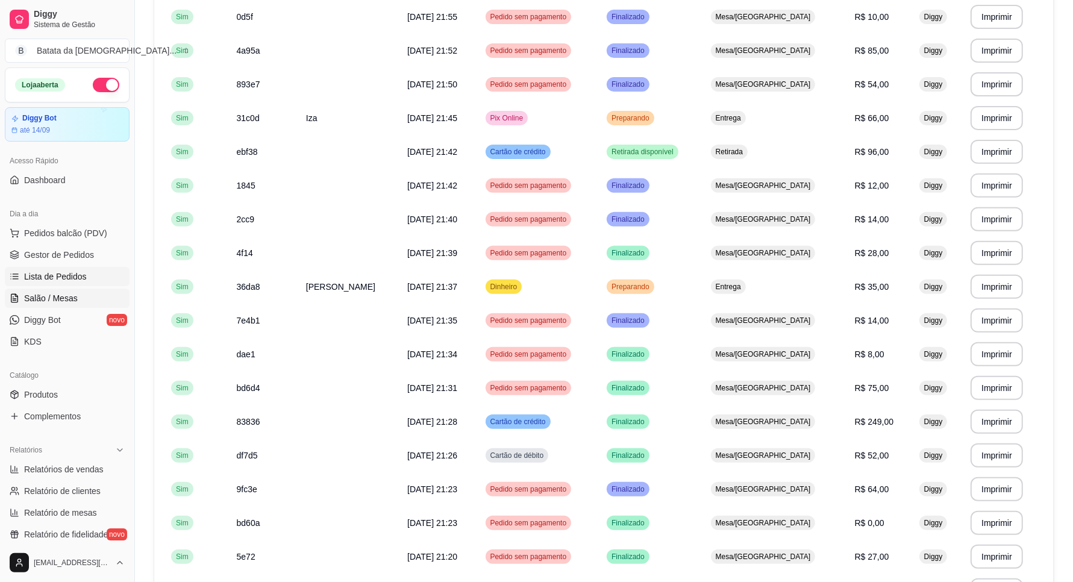
click at [93, 293] on link "Salão / Mesas" at bounding box center [67, 298] width 125 height 19
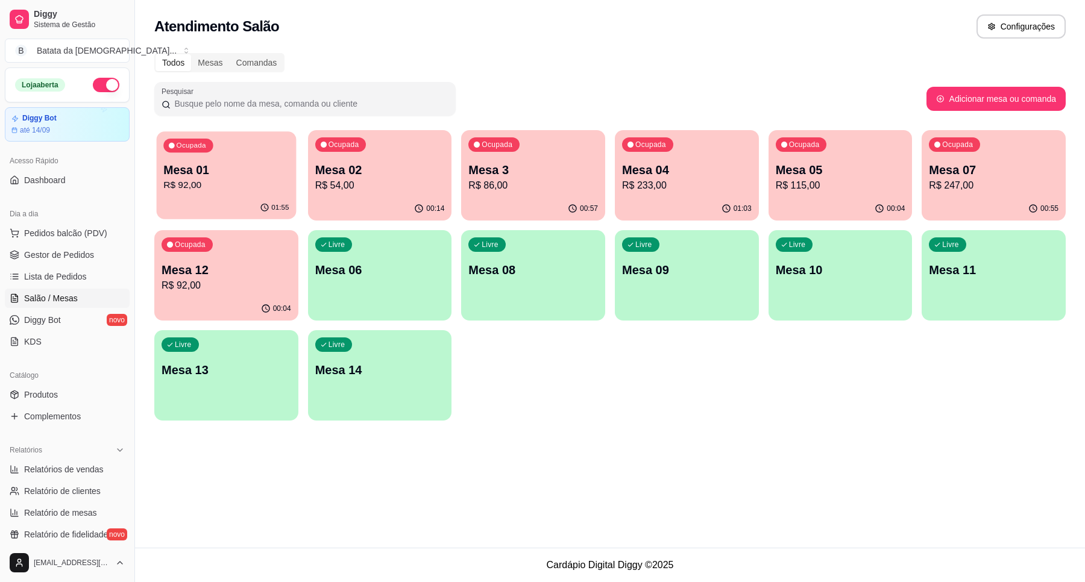
click at [243, 178] on p "R$ 92,00" at bounding box center [225, 185] width 125 height 14
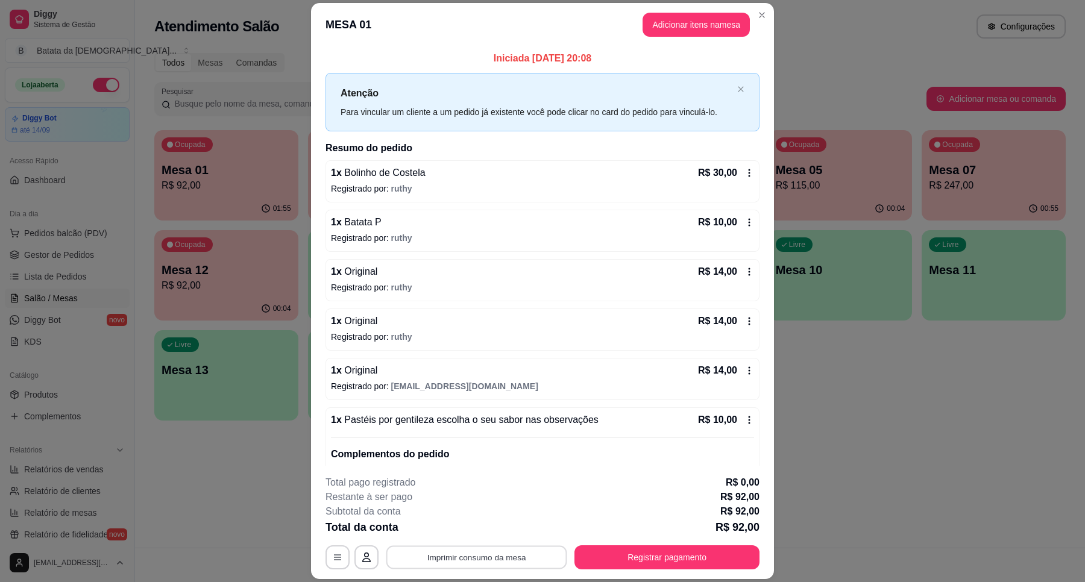
click at [489, 560] on button "Imprimir consumo da mesa" at bounding box center [476, 558] width 181 height 24
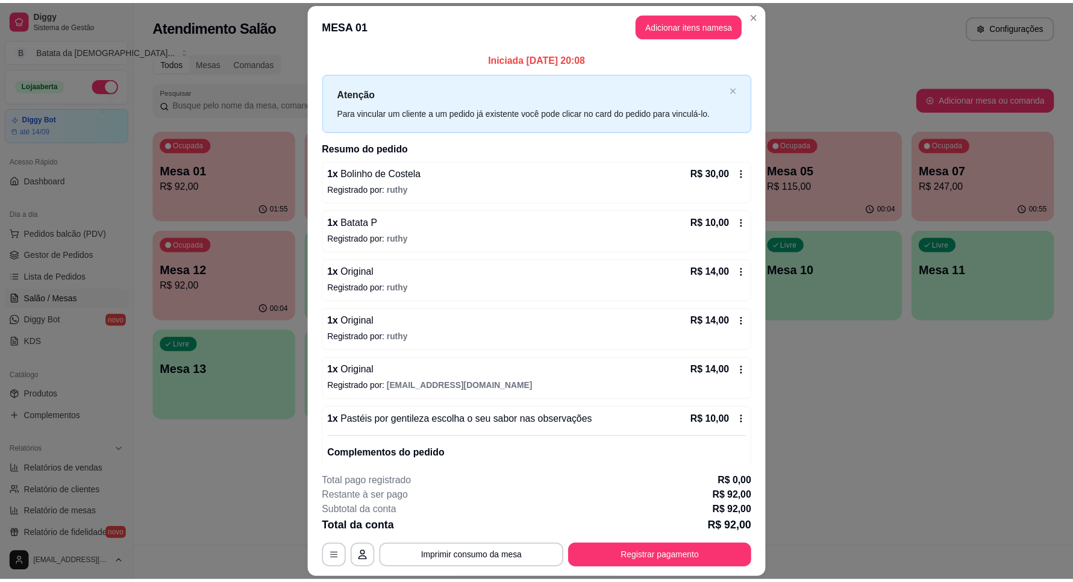
scroll to position [58, 0]
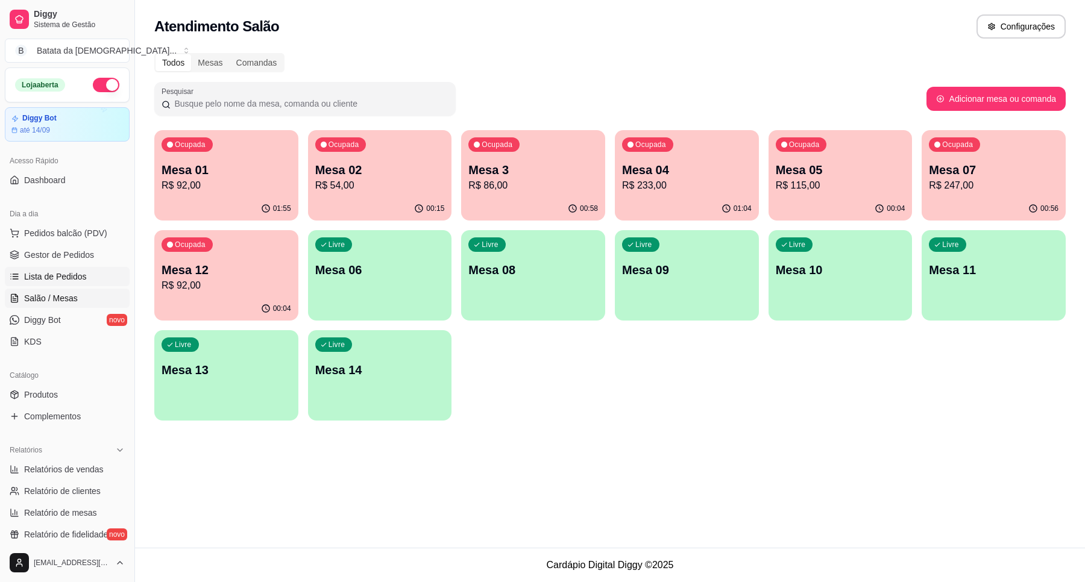
click at [77, 281] on span "Lista de Pedidos" at bounding box center [55, 277] width 63 height 12
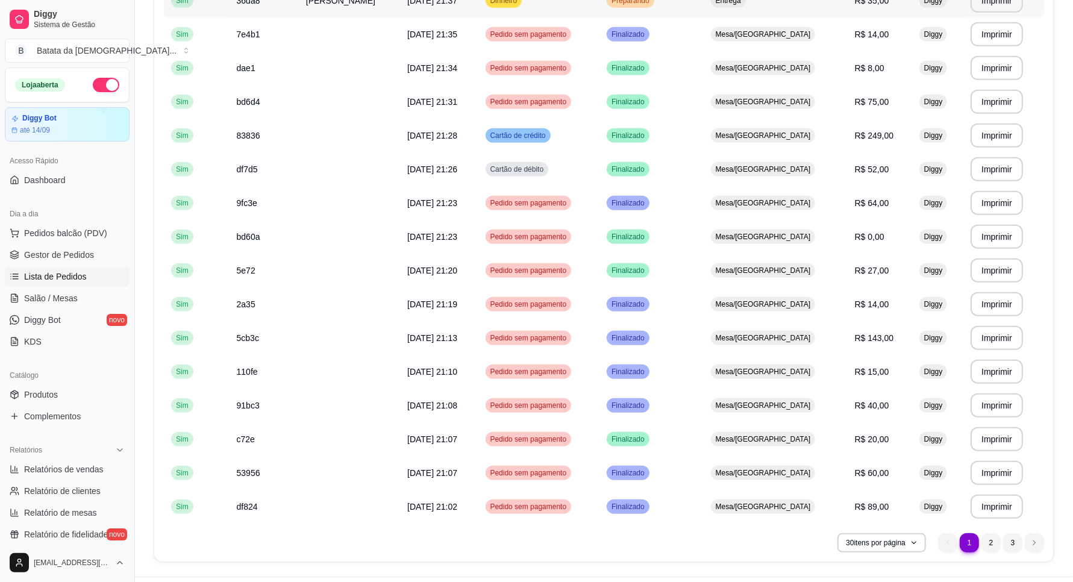
scroll to position [691, 0]
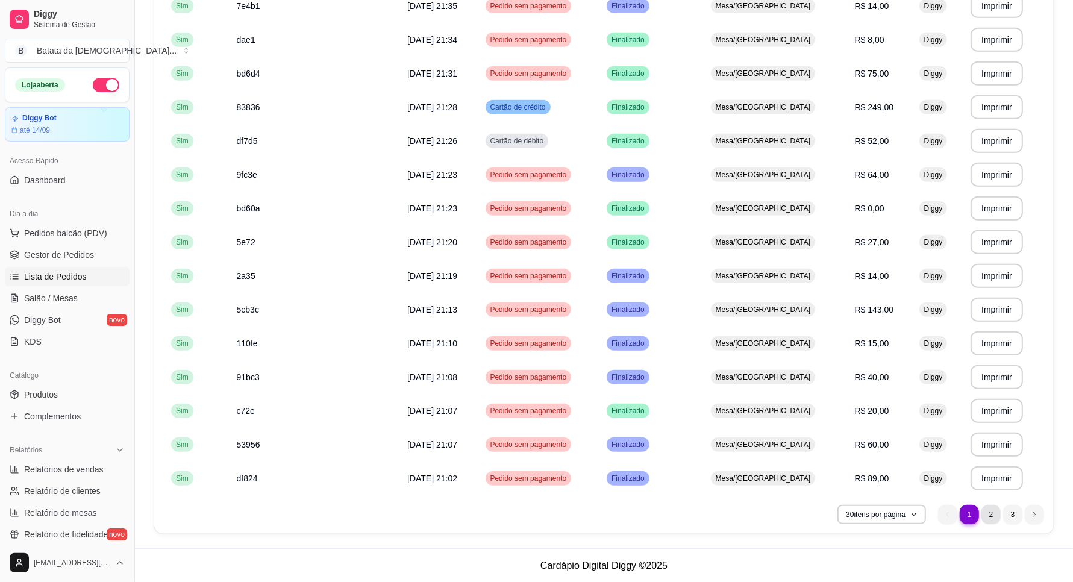
click at [992, 515] on li "2" at bounding box center [991, 514] width 19 height 19
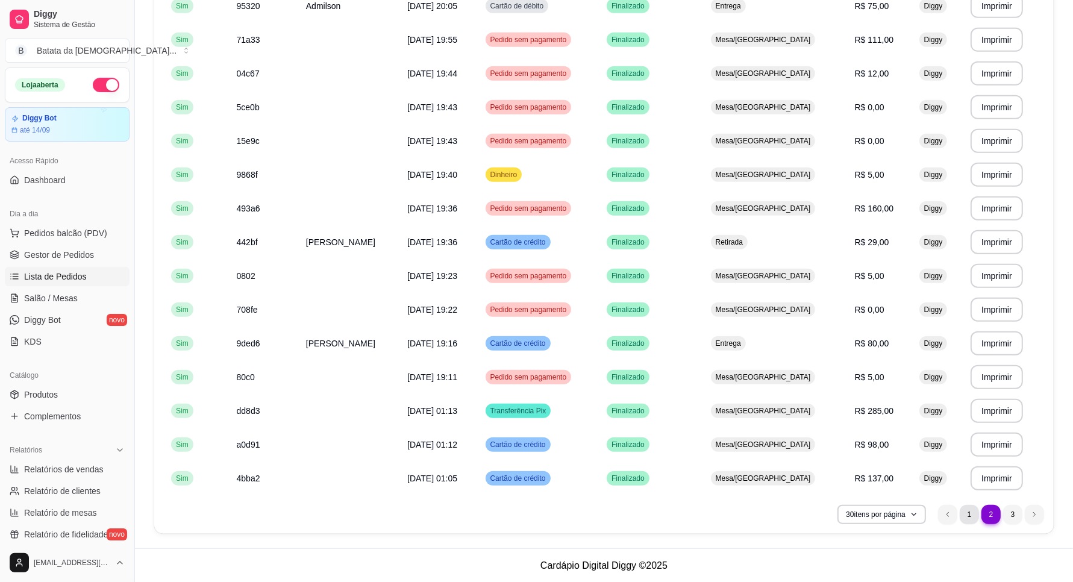
click at [973, 511] on li "1" at bounding box center [969, 514] width 19 height 19
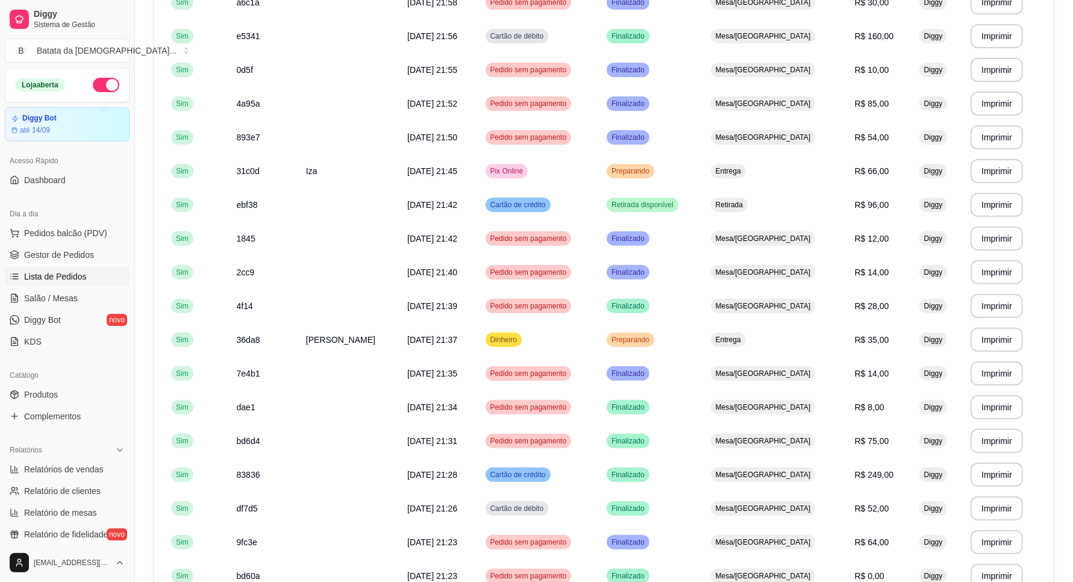
scroll to position [315, 0]
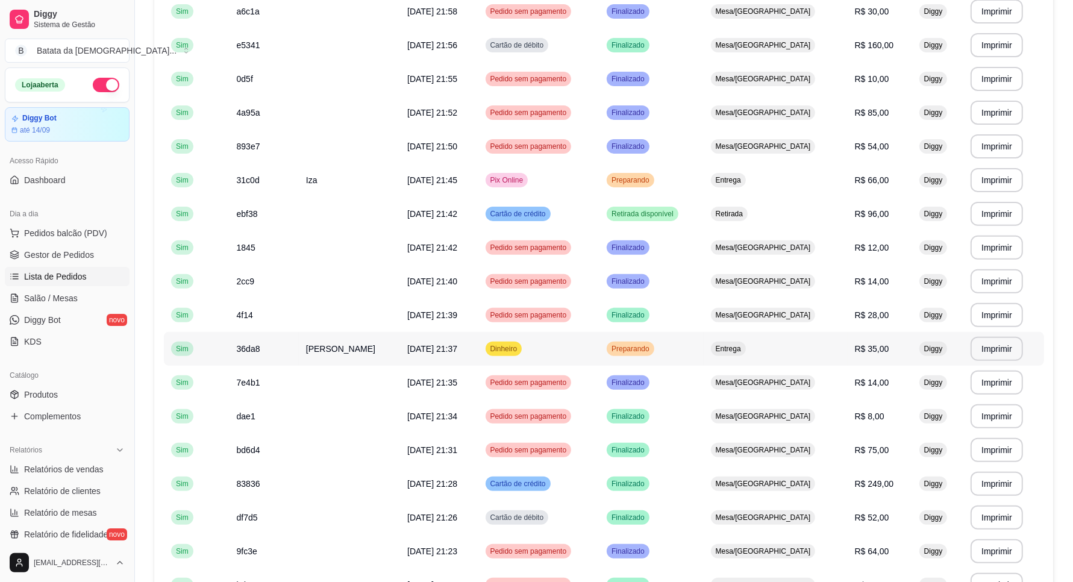
click at [685, 357] on td "Preparando" at bounding box center [652, 349] width 104 height 34
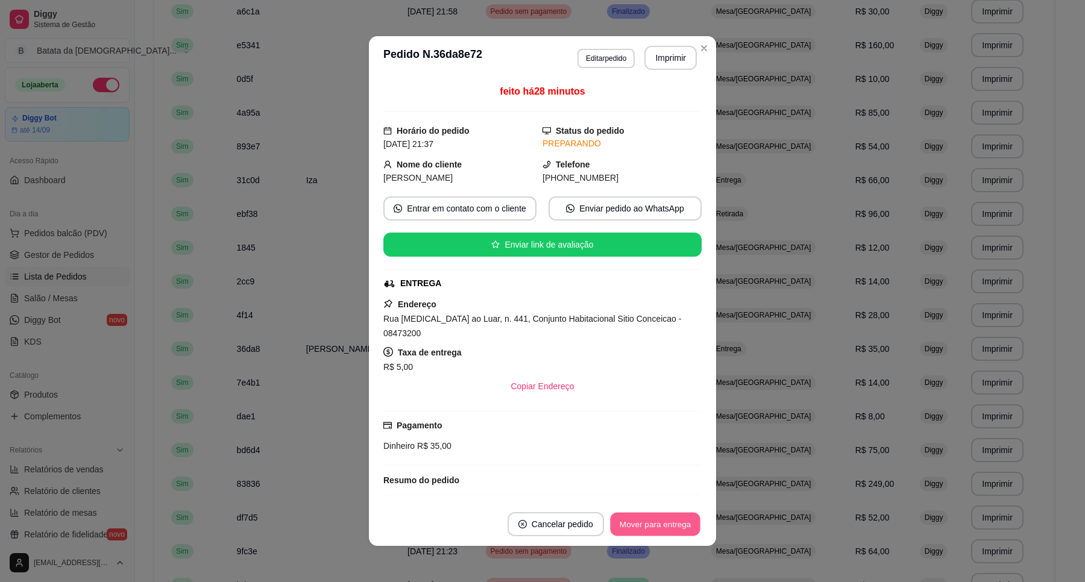
click at [627, 520] on button "Mover para entrega" at bounding box center [655, 525] width 90 height 24
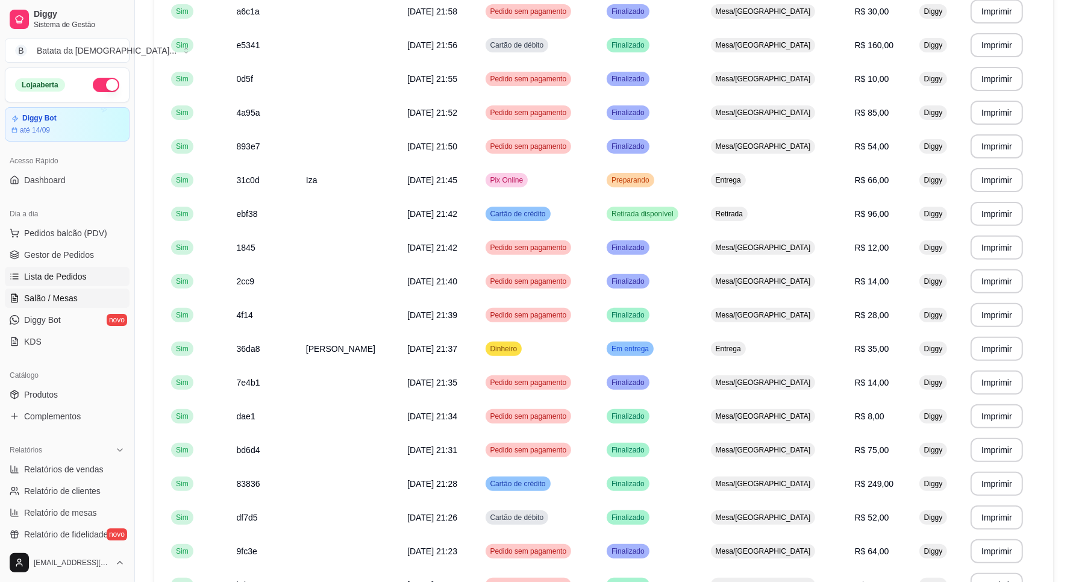
click at [78, 302] on link "Salão / Mesas" at bounding box center [67, 298] width 125 height 19
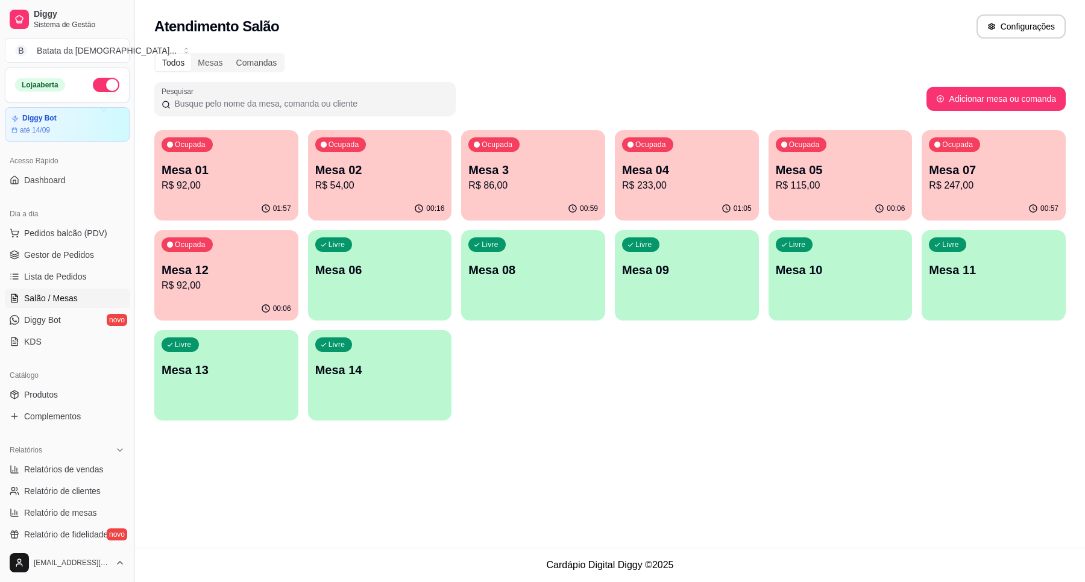
click at [232, 179] on p "R$ 92,00" at bounding box center [226, 185] width 130 height 14
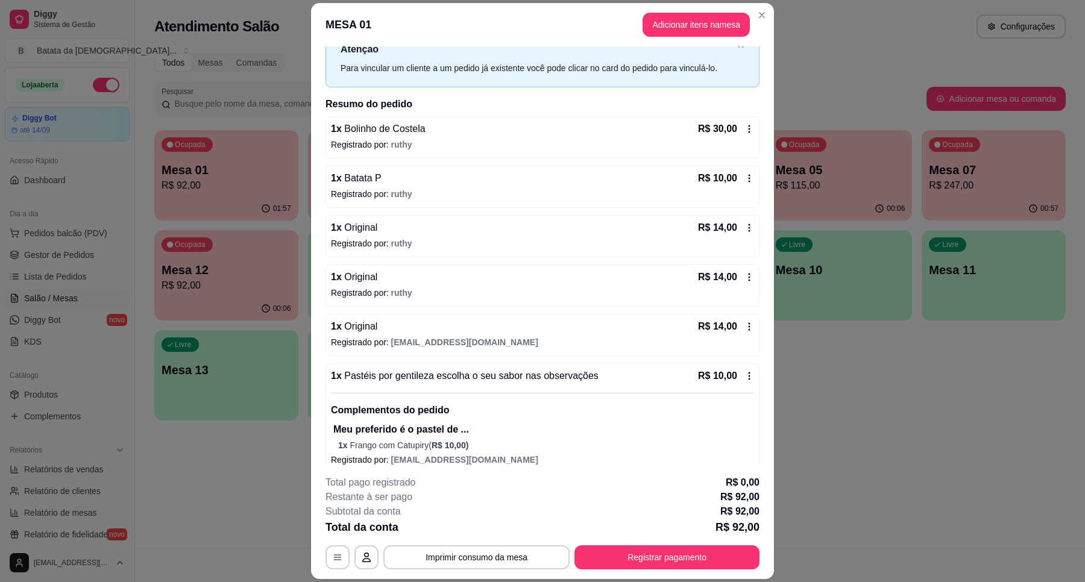
scroll to position [58, 0]
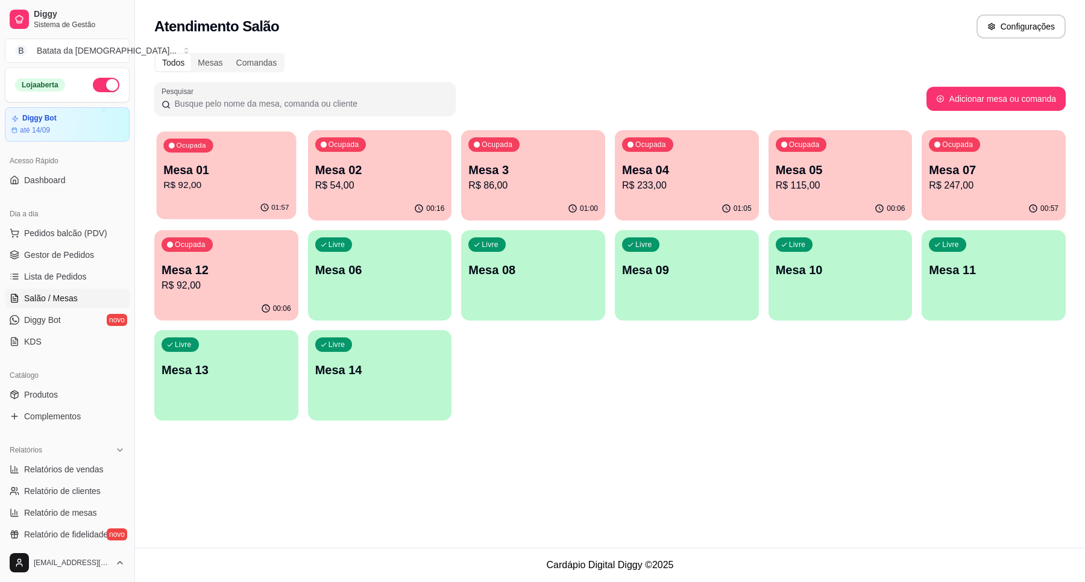
click at [233, 192] on p "R$ 92,00" at bounding box center [225, 185] width 125 height 14
click at [244, 154] on div "Ocupada Mesa 01 R$ 92,00" at bounding box center [226, 163] width 139 height 65
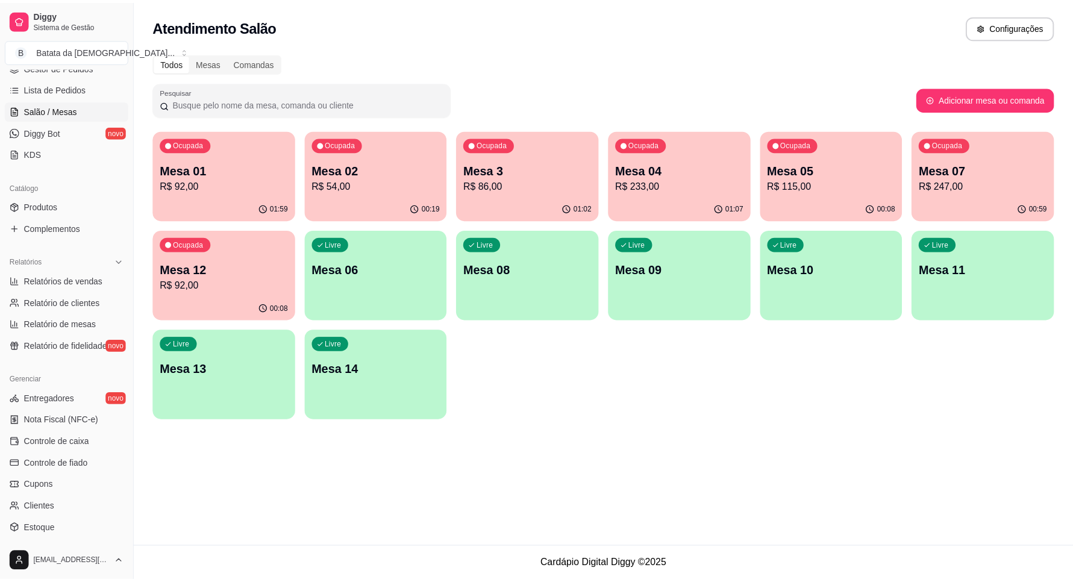
scroll to position [226, 0]
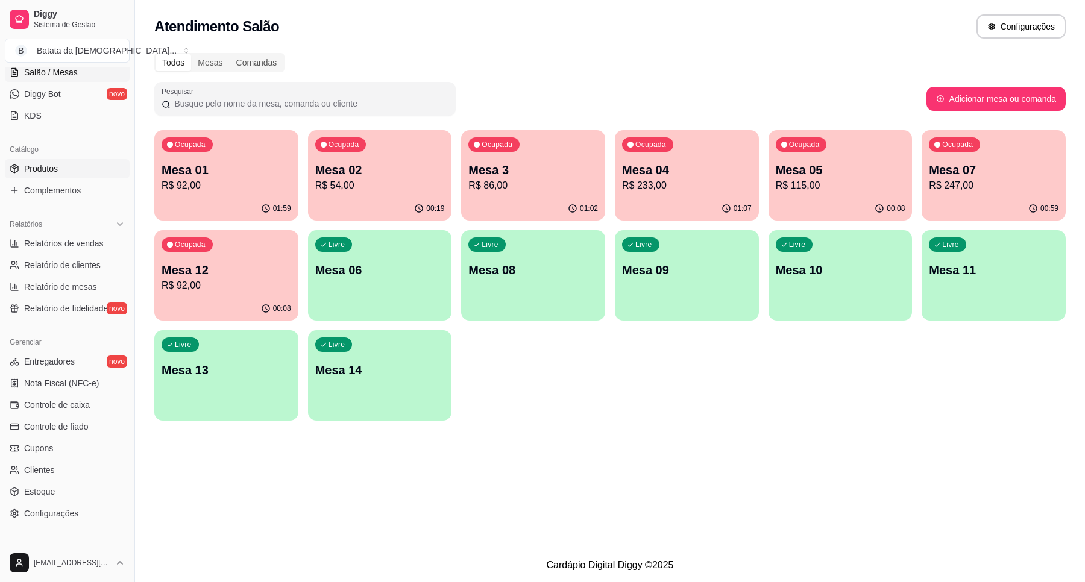
click at [62, 167] on link "Produtos" at bounding box center [67, 168] width 125 height 19
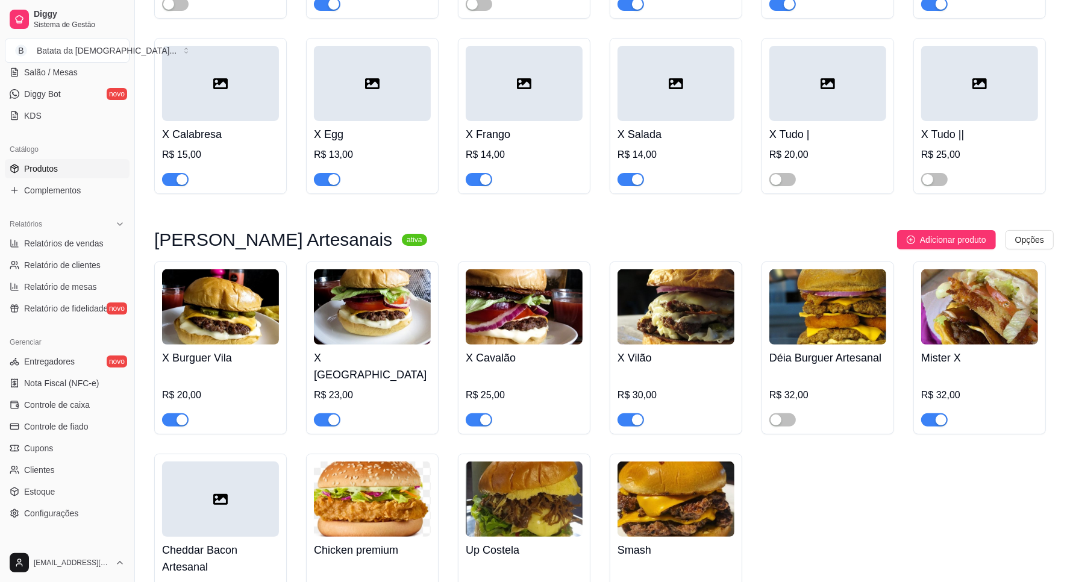
scroll to position [301, 0]
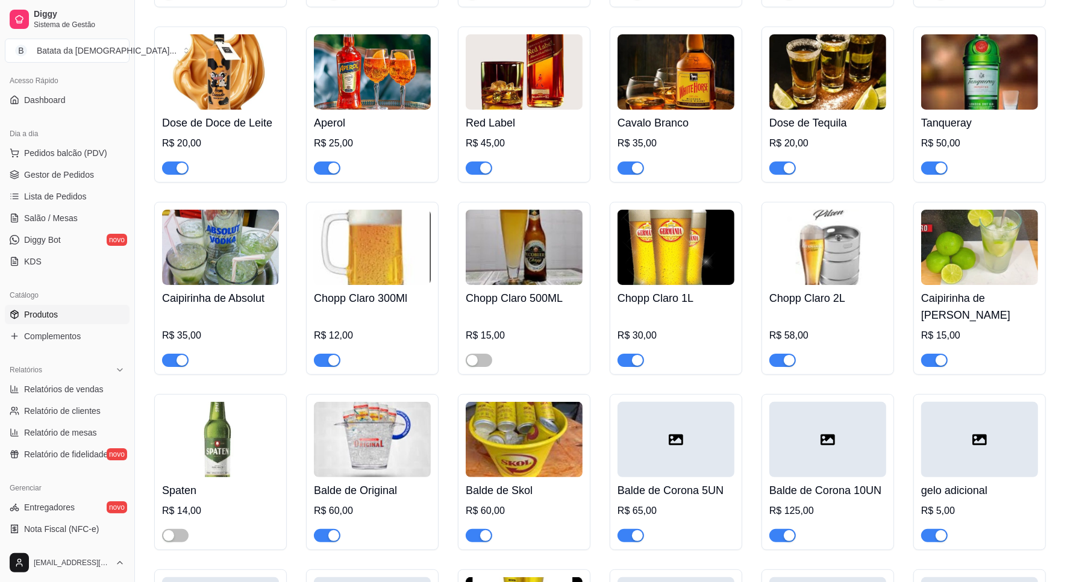
scroll to position [75, 0]
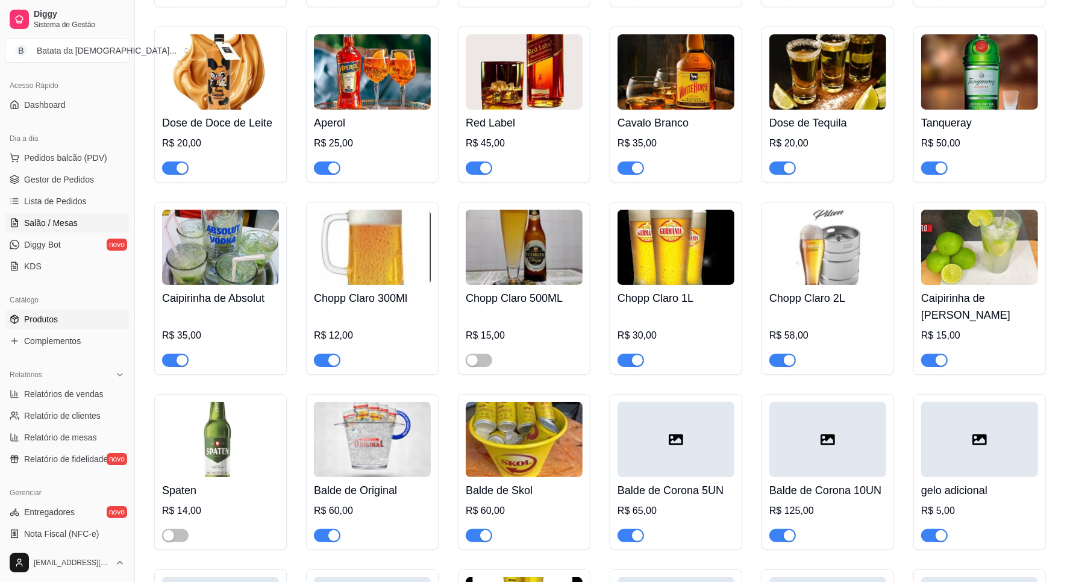
click at [84, 222] on link "Salão / Mesas" at bounding box center [67, 222] width 125 height 19
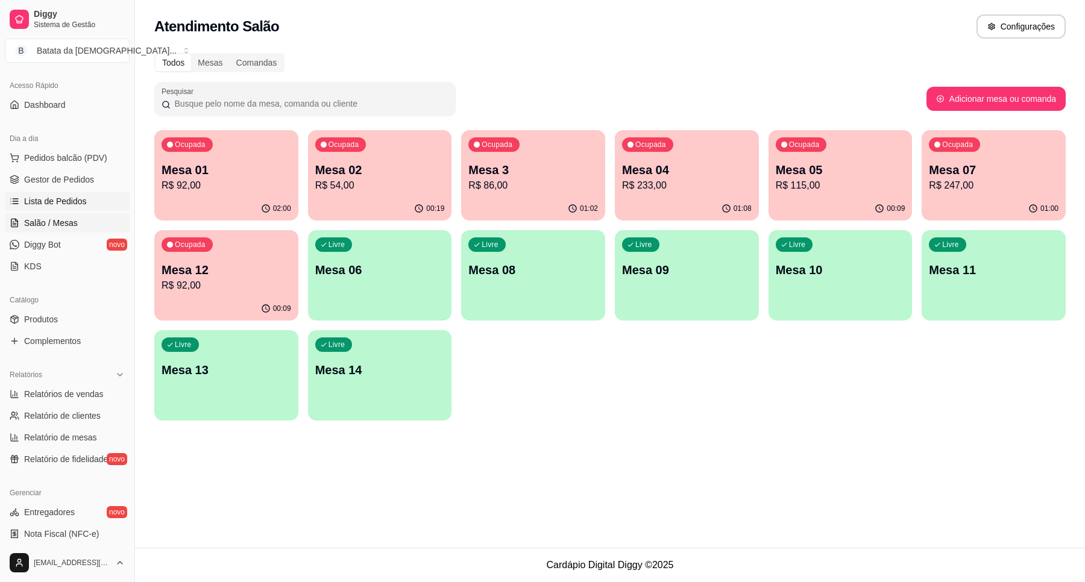
click at [52, 204] on span "Lista de Pedidos" at bounding box center [55, 201] width 63 height 12
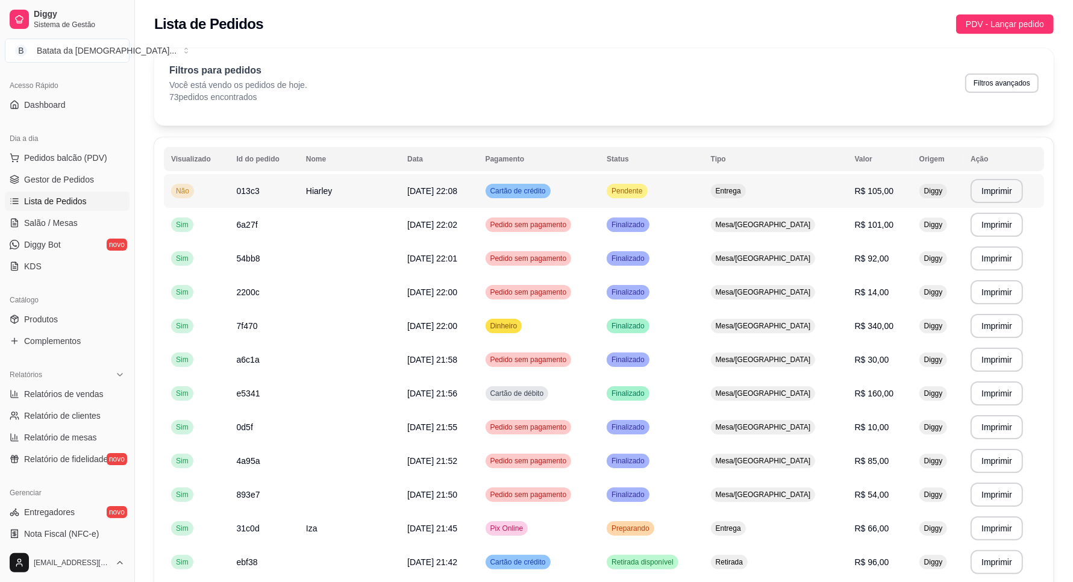
click at [669, 199] on td "Pendente" at bounding box center [652, 191] width 104 height 34
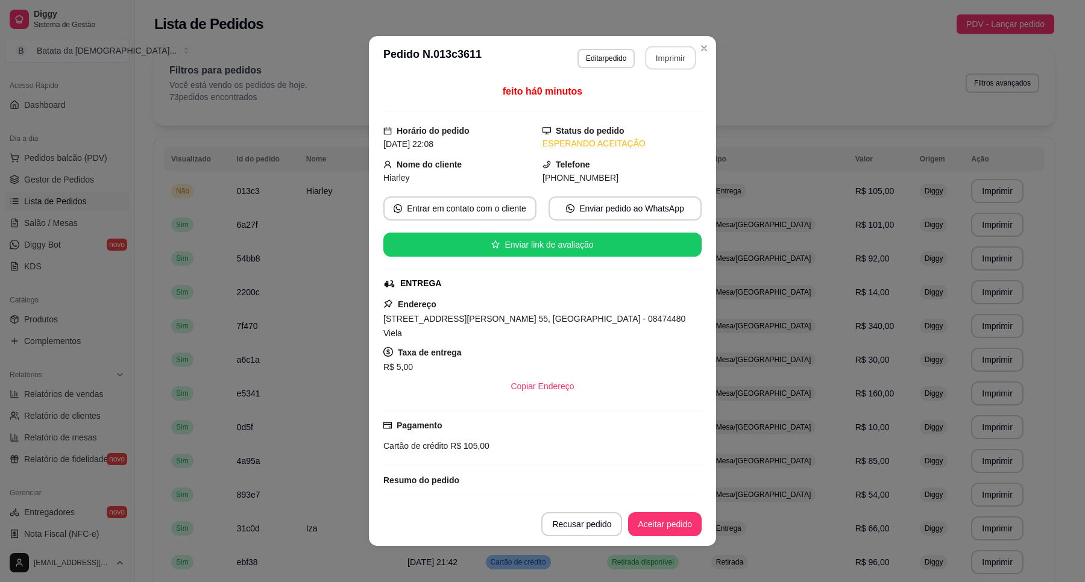
click at [659, 55] on button "Imprimir" at bounding box center [670, 58] width 51 height 24
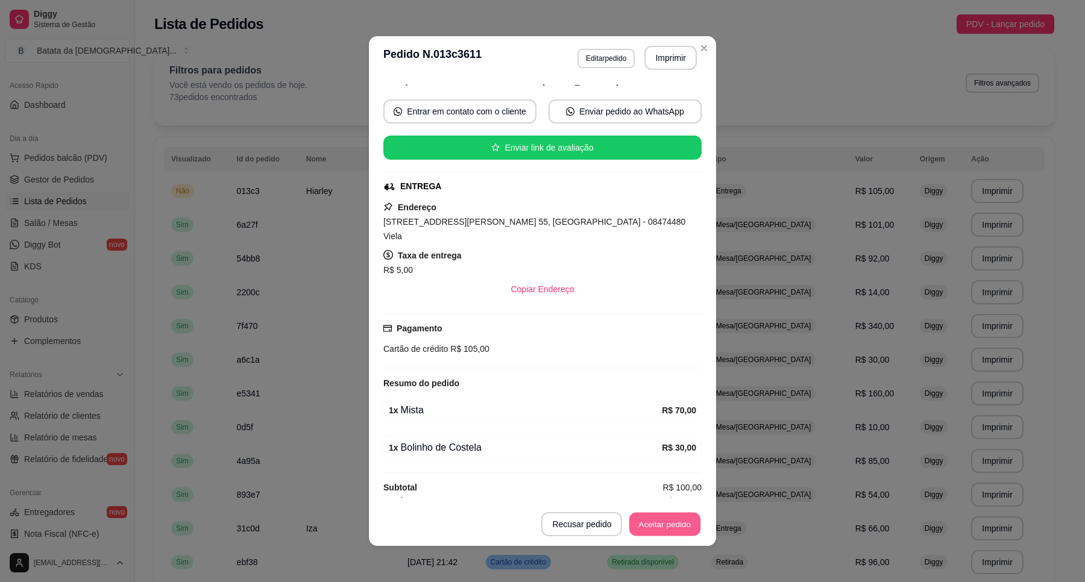
click at [672, 528] on button "Aceitar pedido" at bounding box center [664, 525] width 71 height 24
click at [673, 528] on button "Mover para preparo" at bounding box center [654, 524] width 93 height 24
click at [708, 46] on header "**********" at bounding box center [542, 57] width 347 height 43
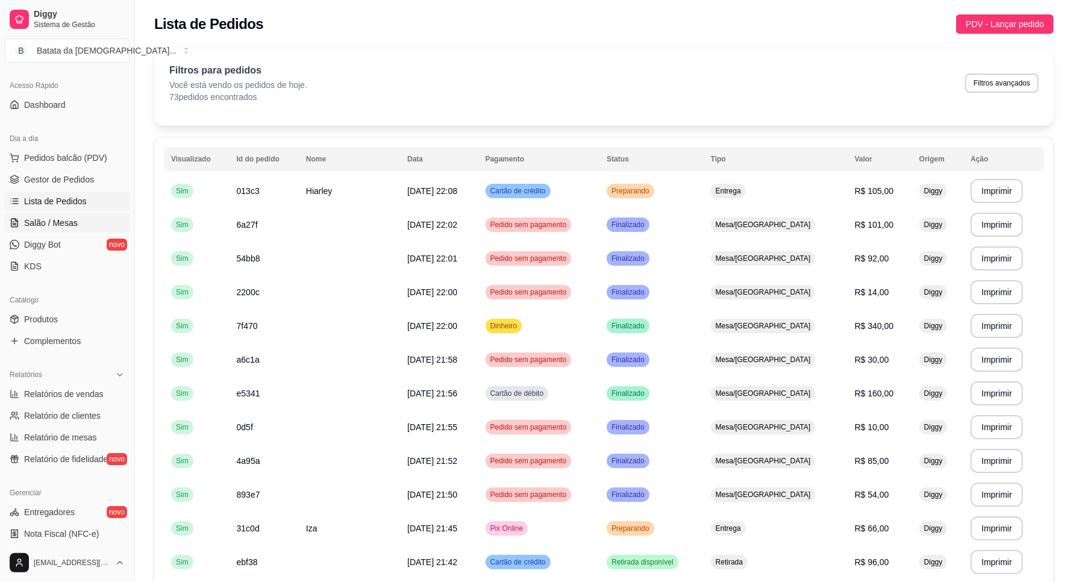
click at [86, 217] on link "Salão / Mesas" at bounding box center [67, 222] width 125 height 19
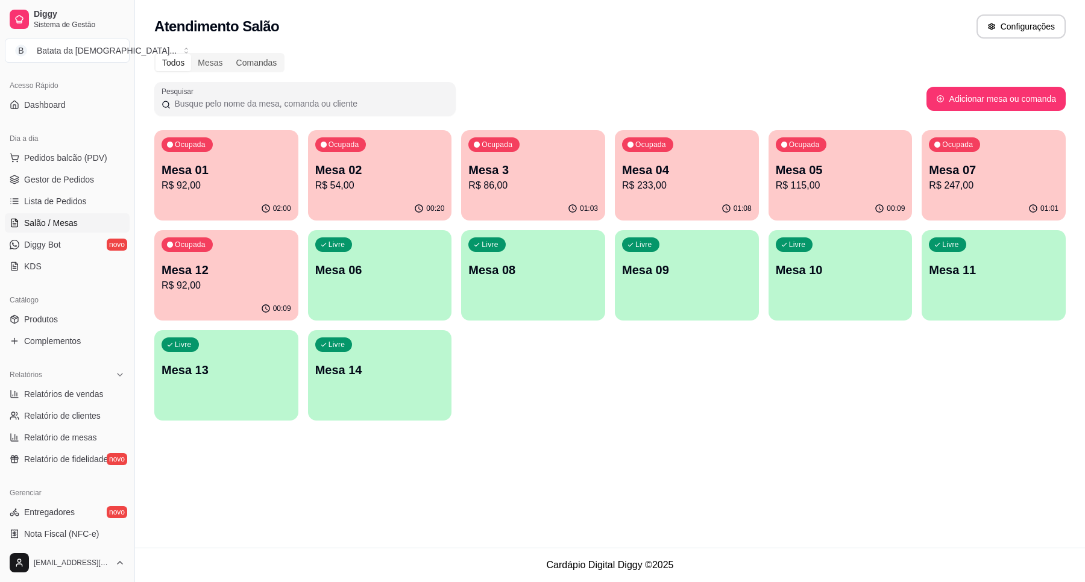
click at [495, 181] on p "R$ 86,00" at bounding box center [533, 185] width 130 height 14
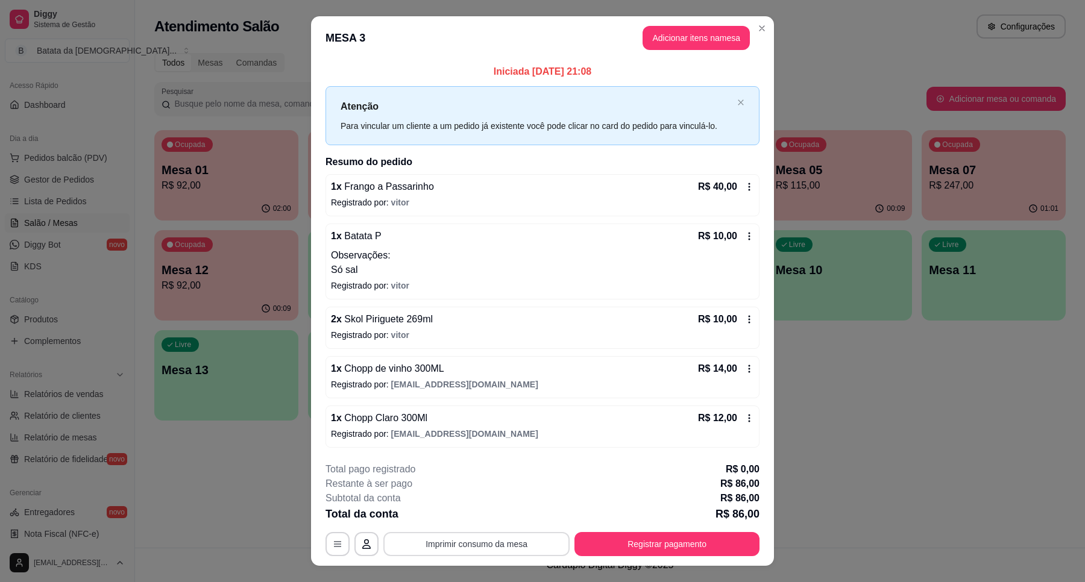
click at [479, 538] on button "Imprimir consumo da mesa" at bounding box center [476, 544] width 186 height 24
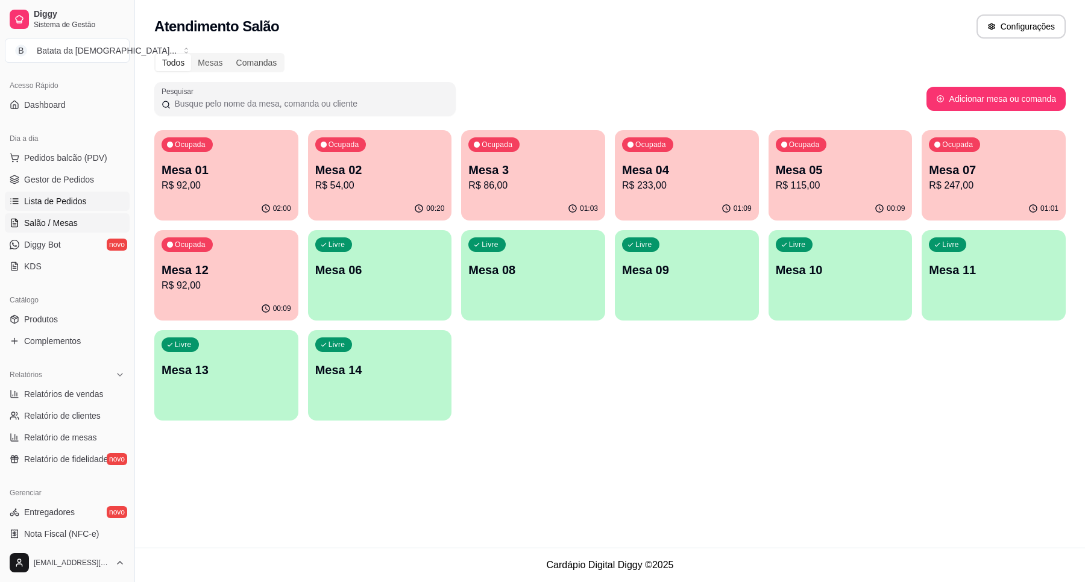
click at [78, 198] on span "Lista de Pedidos" at bounding box center [55, 201] width 63 height 12
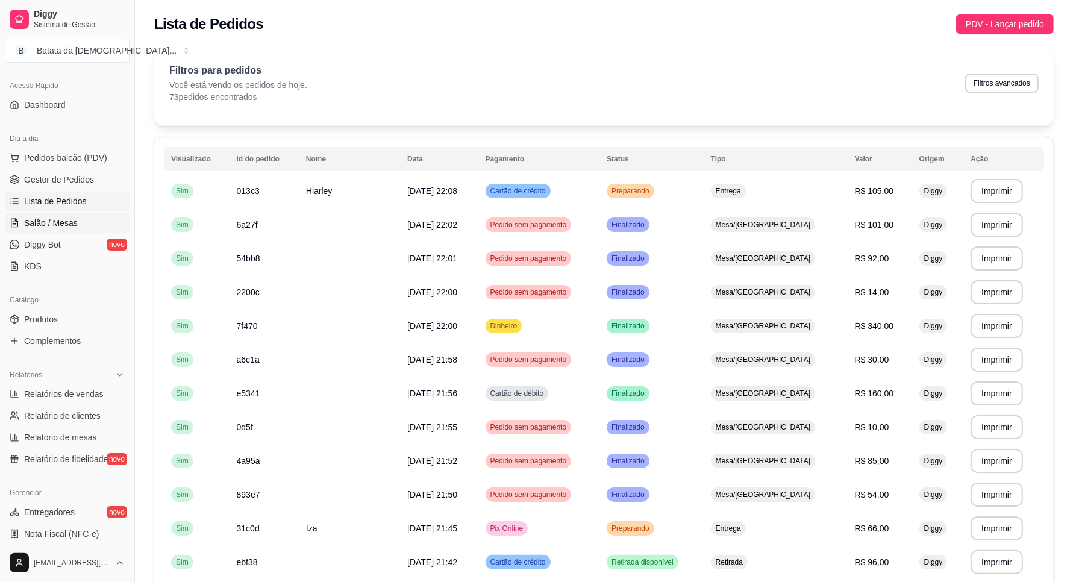
click at [41, 227] on span "Salão / Mesas" at bounding box center [51, 223] width 54 height 12
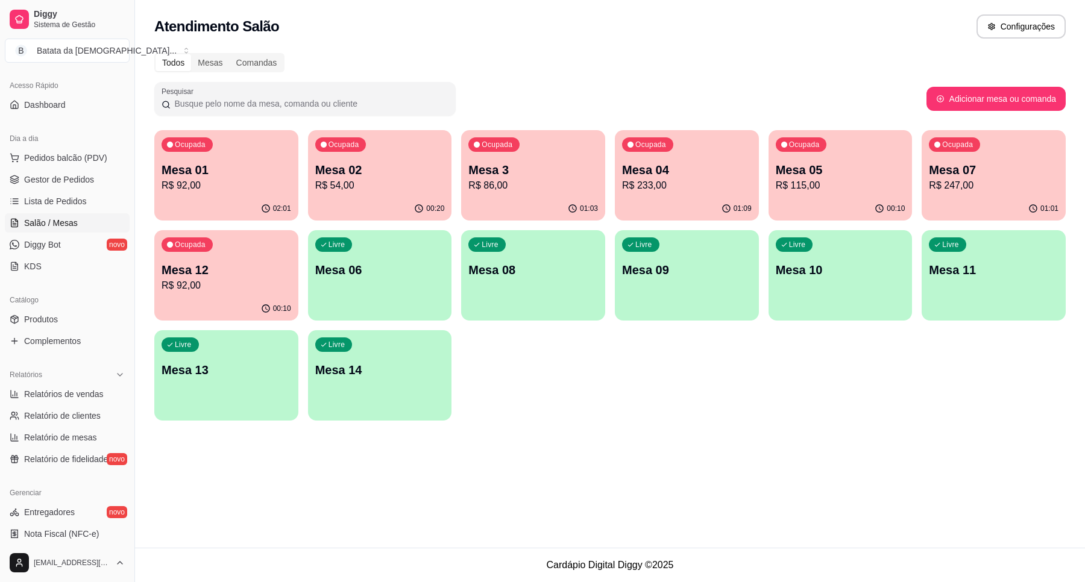
click at [645, 164] on p "Mesa 04" at bounding box center [687, 169] width 130 height 17
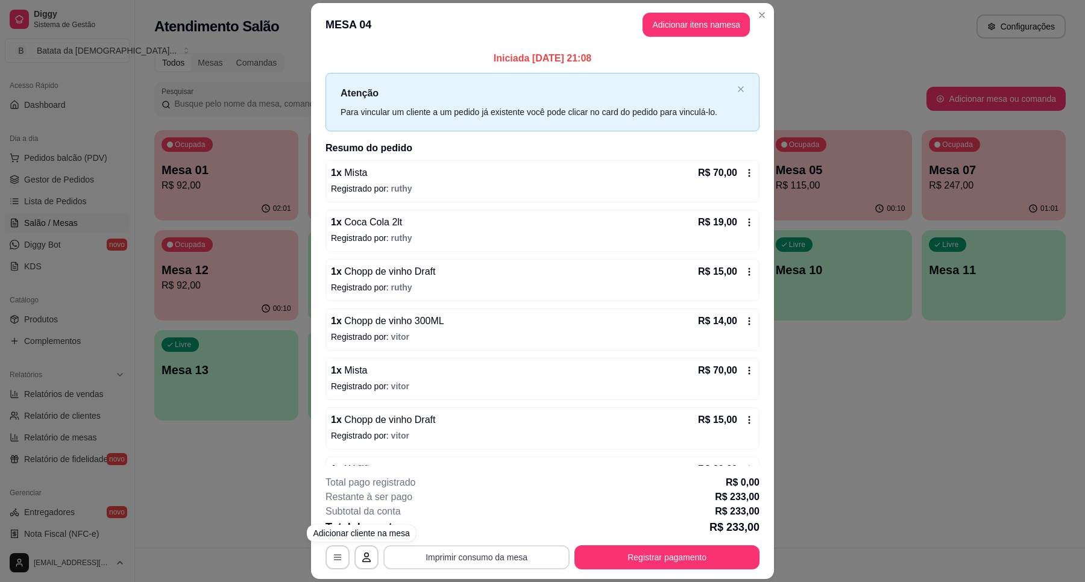
click at [505, 561] on button "Imprimir consumo da mesa" at bounding box center [476, 557] width 186 height 24
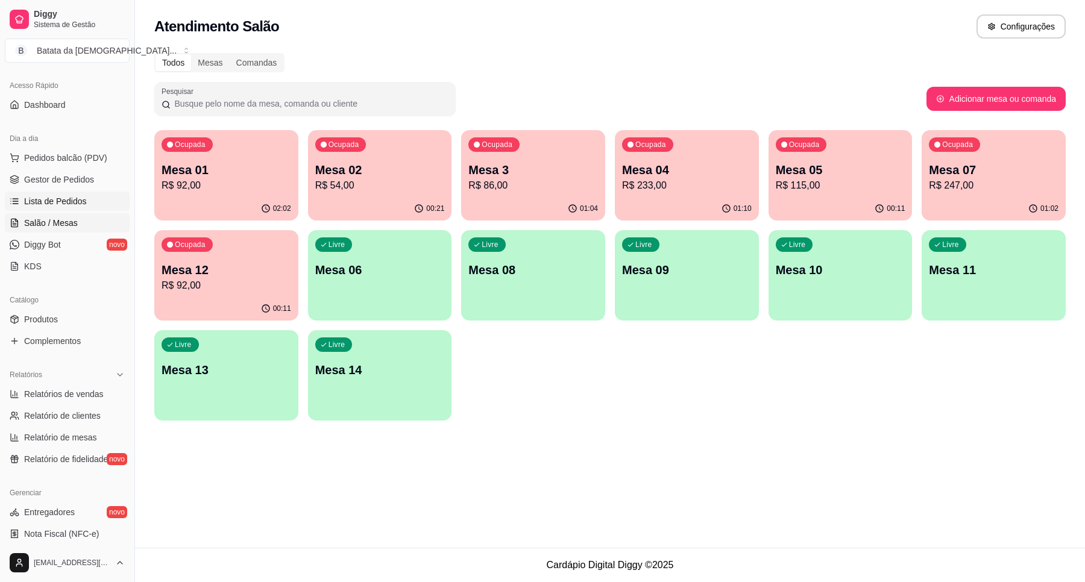
click at [88, 201] on link "Lista de Pedidos" at bounding box center [67, 201] width 125 height 19
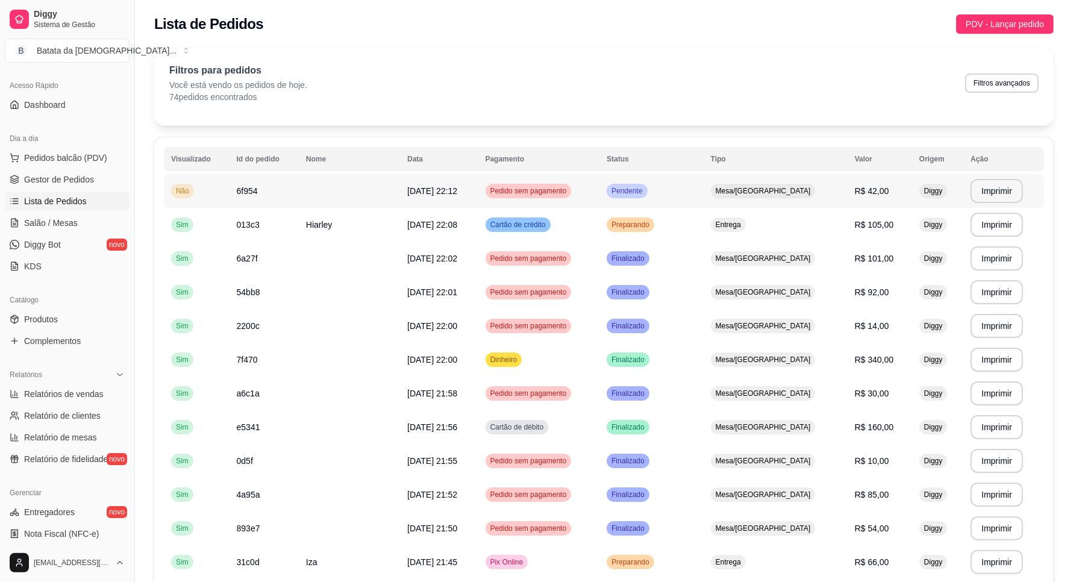
click at [615, 195] on td "Pendente" at bounding box center [652, 191] width 104 height 34
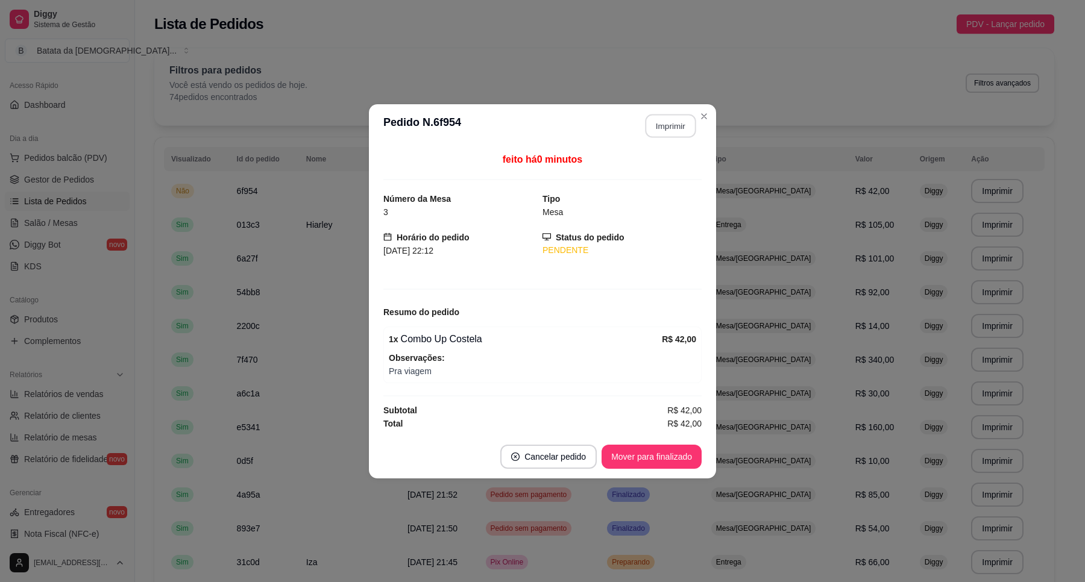
click at [657, 122] on button "Imprimir" at bounding box center [670, 126] width 51 height 24
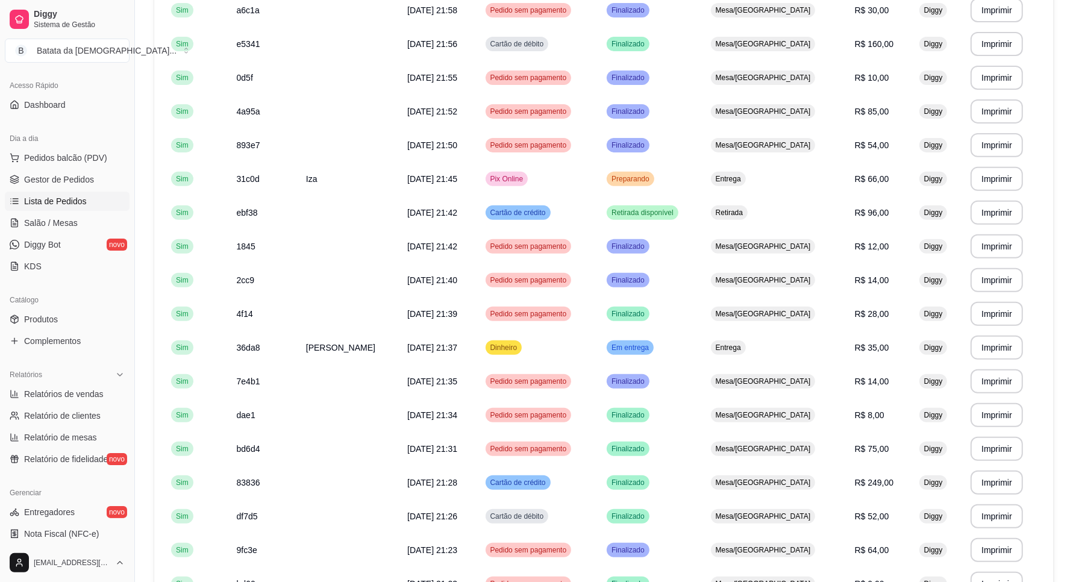
scroll to position [452, 0]
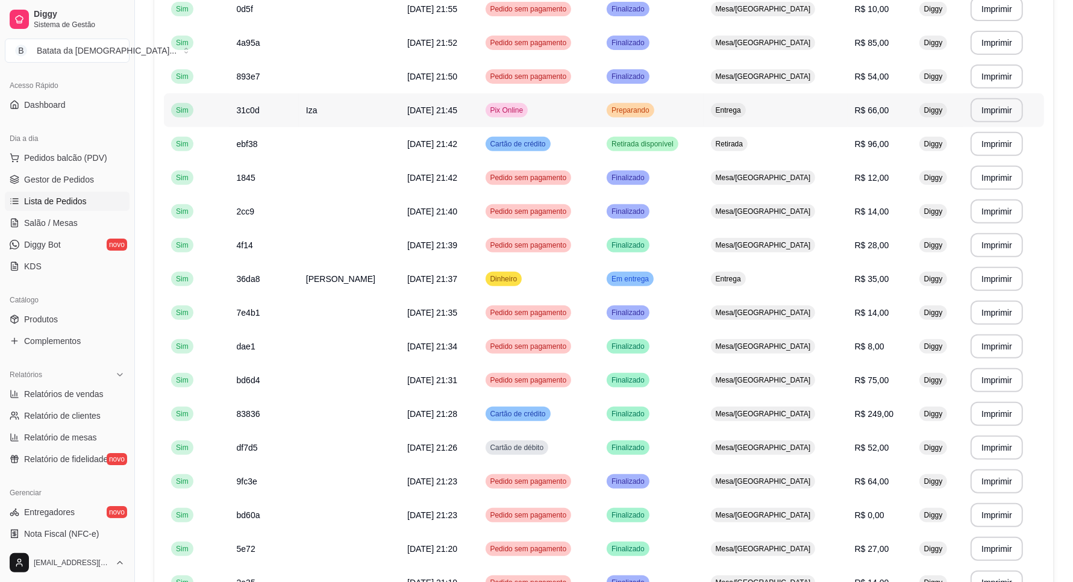
click at [566, 97] on td "Pix Online" at bounding box center [539, 110] width 122 height 34
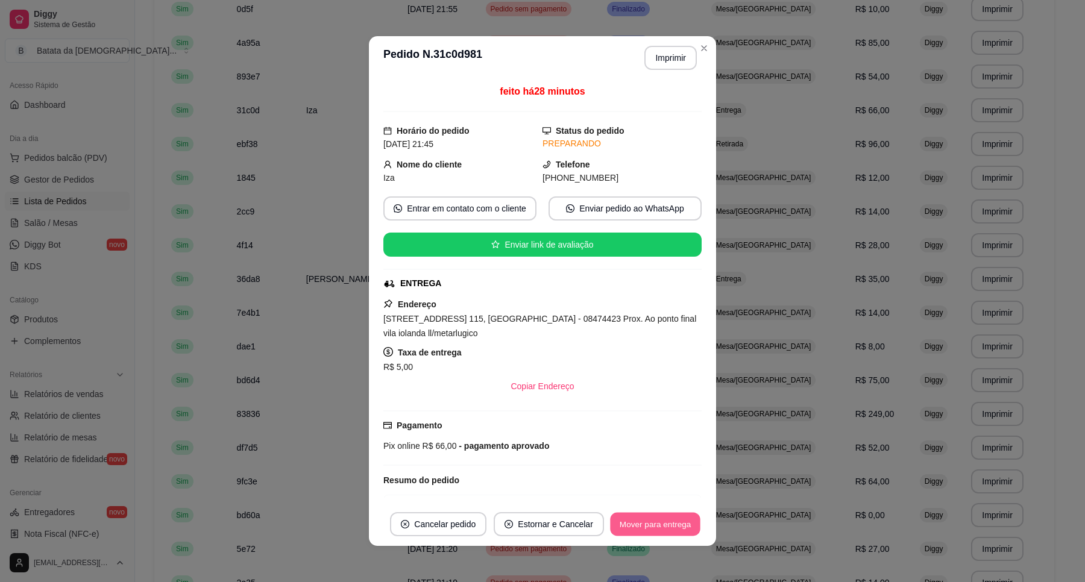
click at [668, 522] on button "Mover para entrega" at bounding box center [655, 525] width 90 height 24
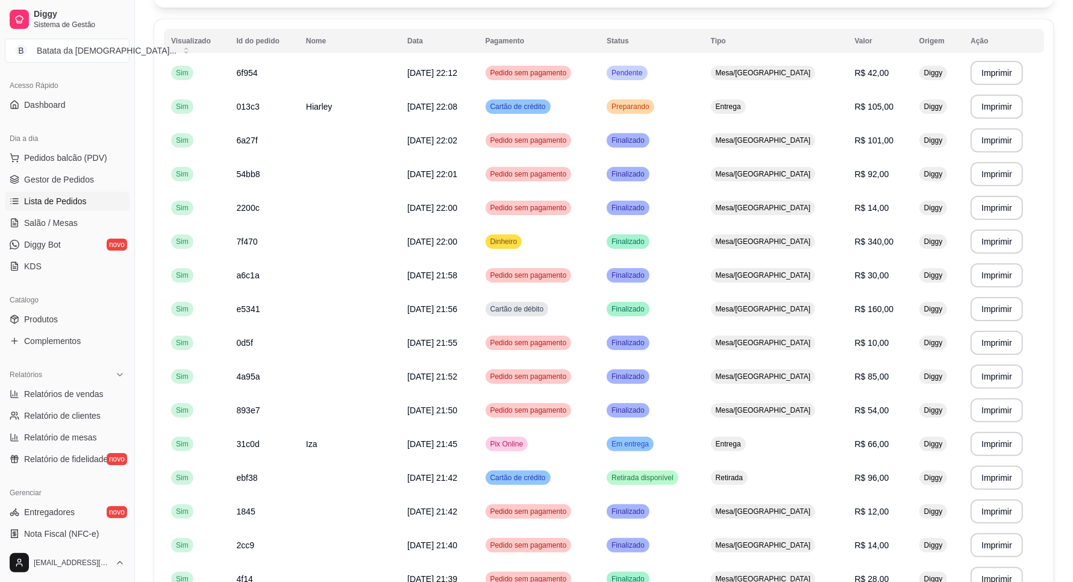
scroll to position [75, 0]
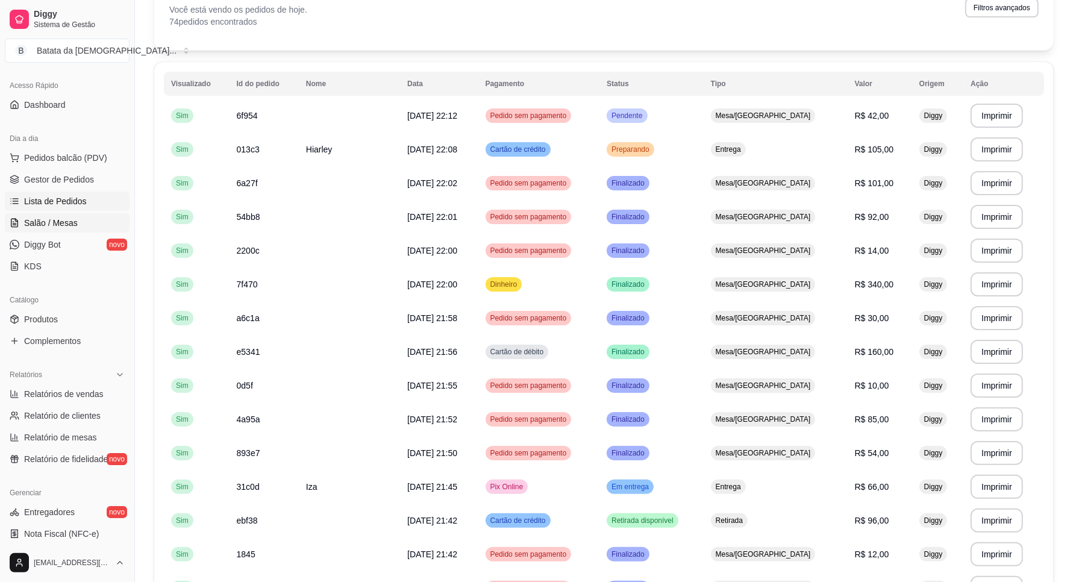
click at [81, 224] on link "Salão / Mesas" at bounding box center [67, 222] width 125 height 19
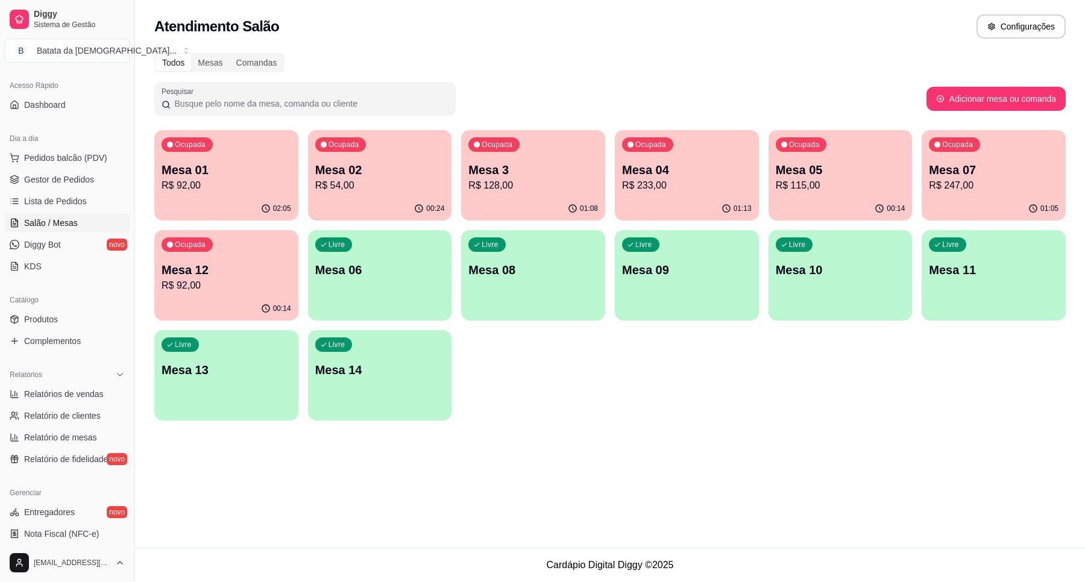
click at [958, 161] on p "Mesa 07" at bounding box center [994, 169] width 130 height 17
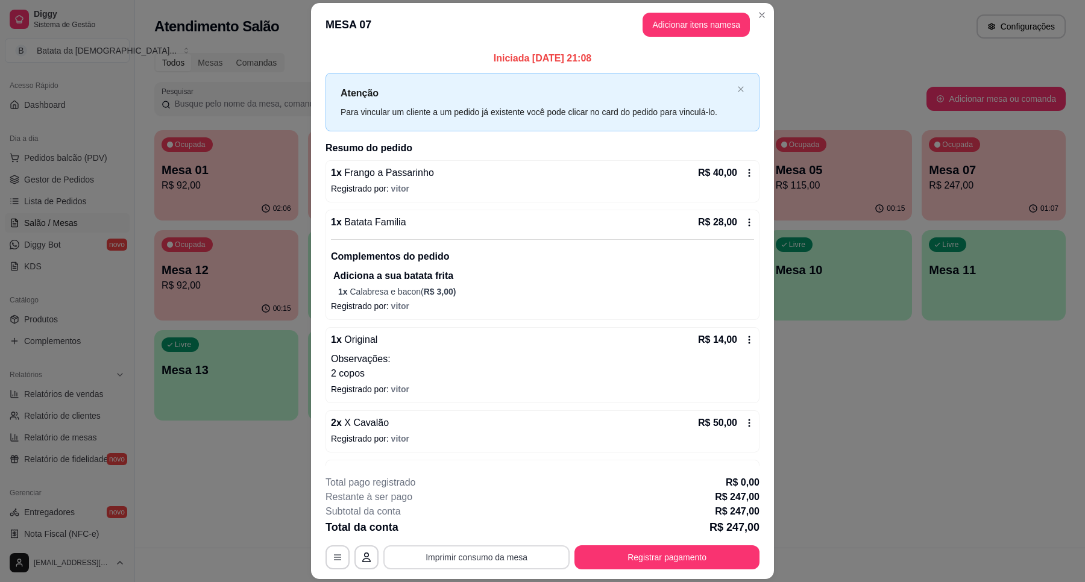
click at [507, 550] on button "Imprimir consumo da mesa" at bounding box center [476, 557] width 186 height 24
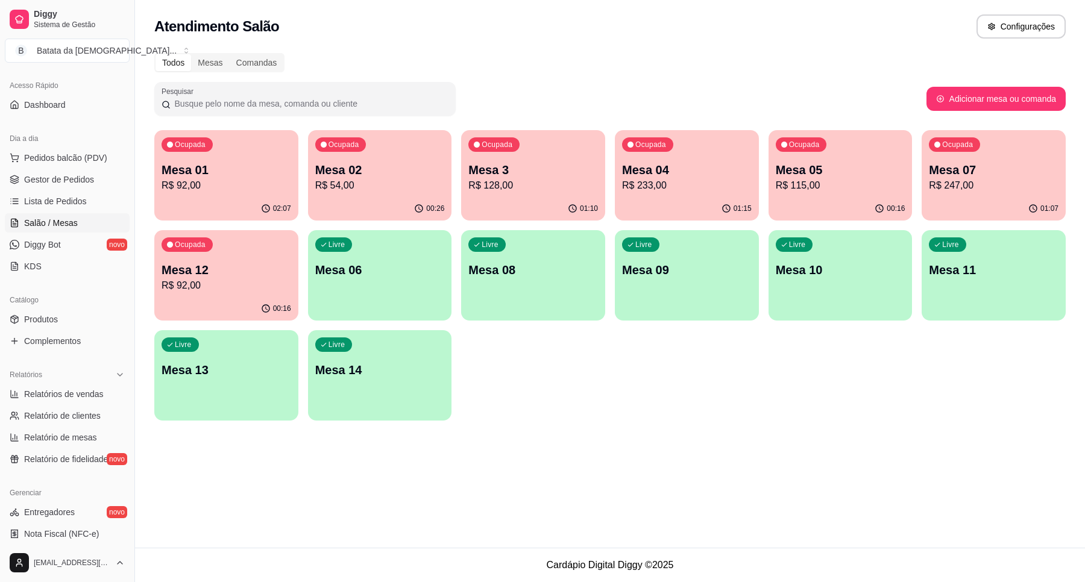
click at [148, 185] on div "Todos Mesas Comandas Pesquisar Adicionar mesa ou comanda Ocupada Mesa 01 R$ 92,…" at bounding box center [610, 240] width 950 height 389
click at [213, 186] on p "R$ 92,00" at bounding box center [225, 185] width 125 height 14
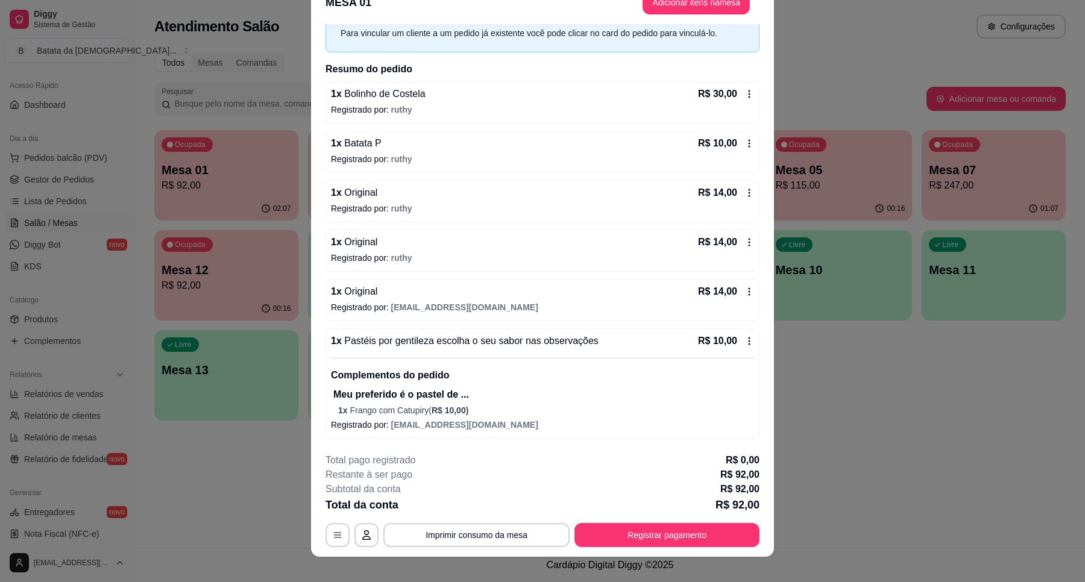
scroll to position [35, 0]
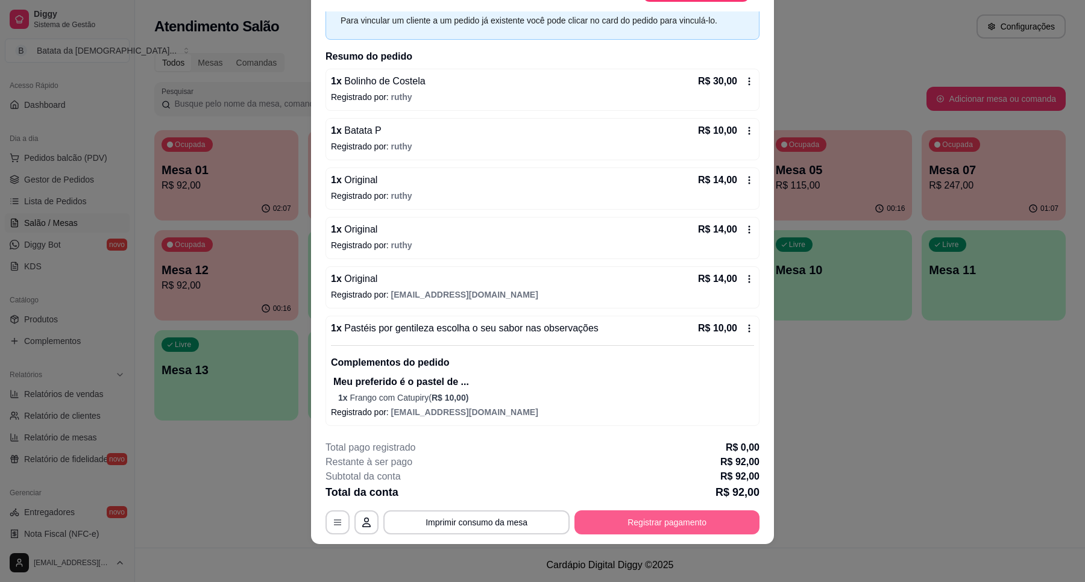
click at [657, 513] on button "Registrar pagamento" at bounding box center [666, 522] width 185 height 24
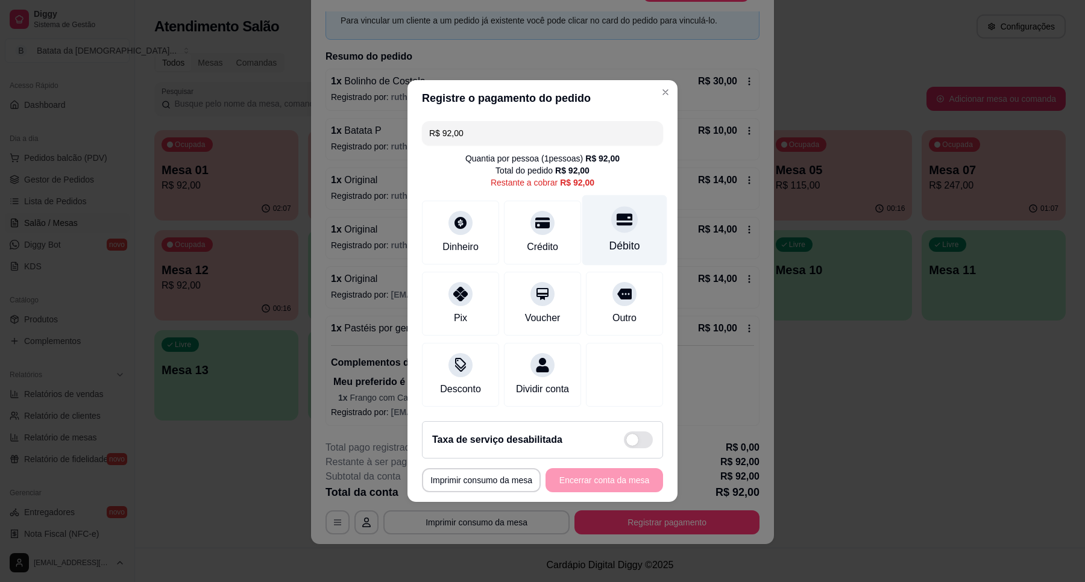
click at [616, 215] on icon at bounding box center [624, 220] width 16 height 16
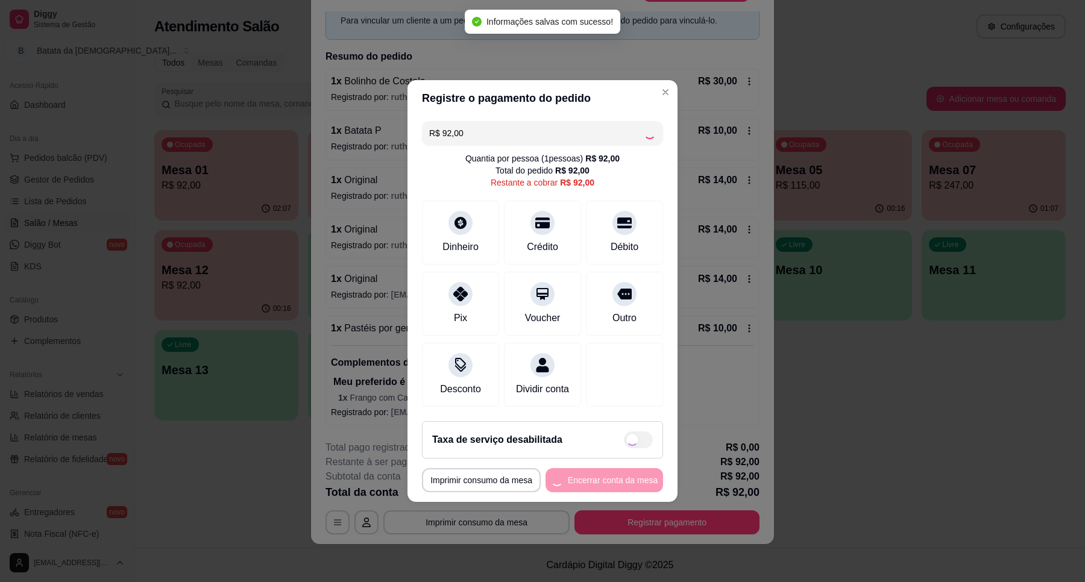
type input "R$ 0,00"
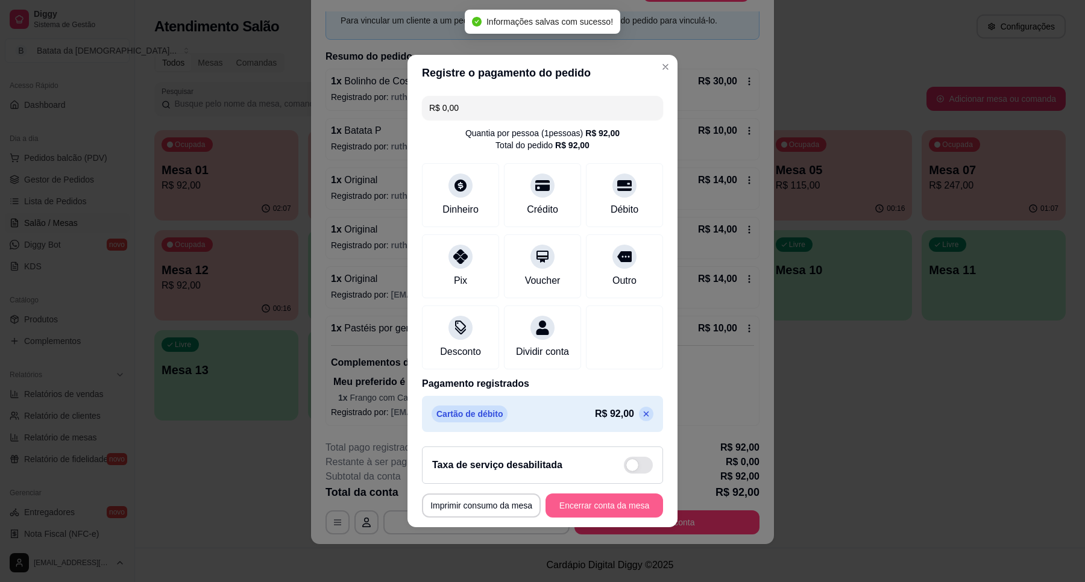
click at [621, 508] on button "Encerrar conta da mesa" at bounding box center [604, 506] width 118 height 24
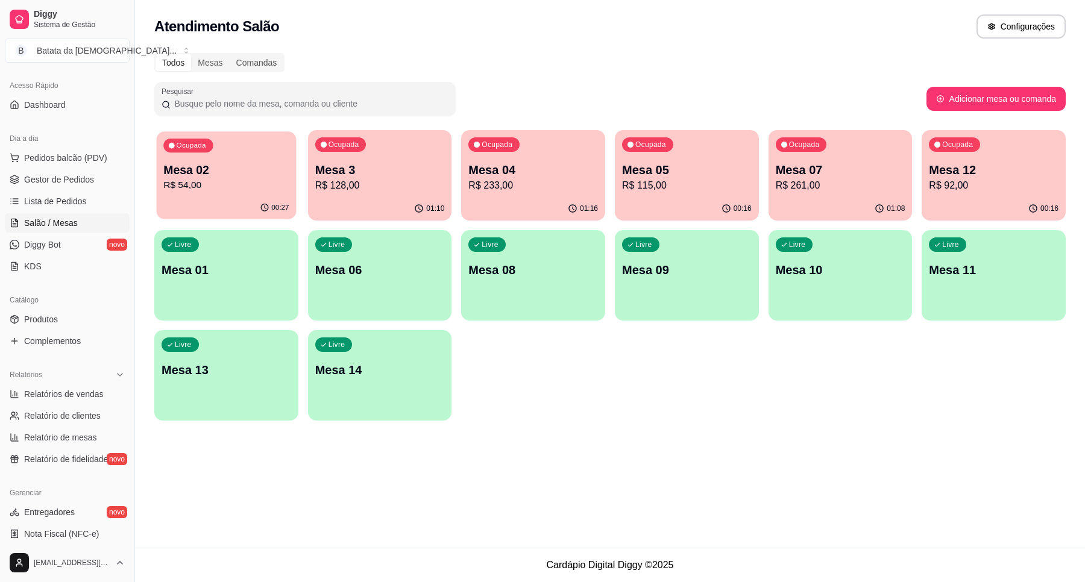
click at [266, 197] on div "00:27" at bounding box center [226, 207] width 139 height 23
click at [437, 169] on p "Mesa 3" at bounding box center [379, 170] width 125 height 16
click at [804, 172] on p "Mesa 07" at bounding box center [841, 169] width 130 height 17
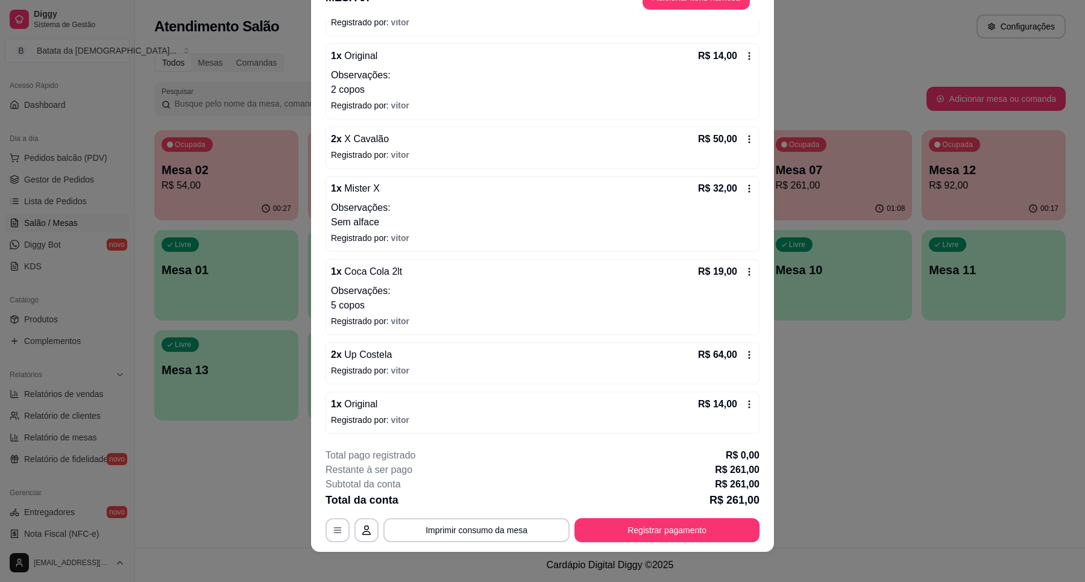
scroll to position [35, 0]
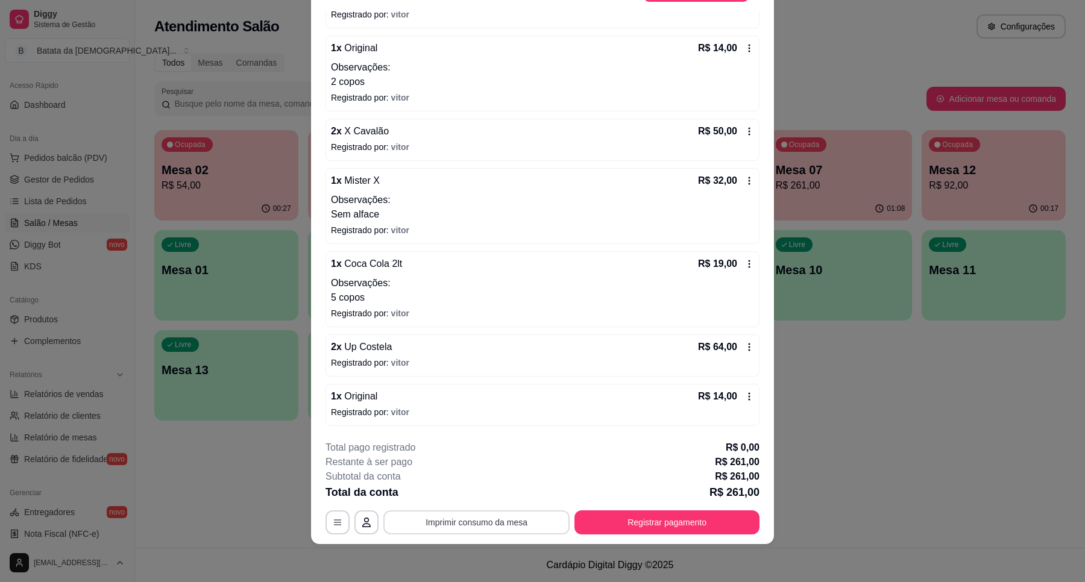
click at [519, 528] on button "Imprimir consumo da mesa" at bounding box center [476, 522] width 186 height 24
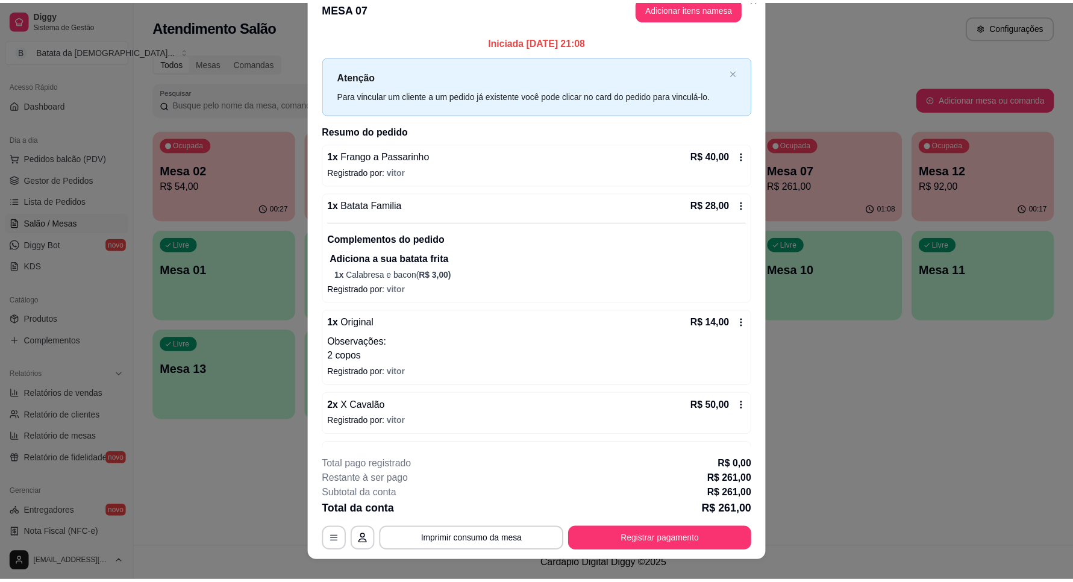
scroll to position [0, 0]
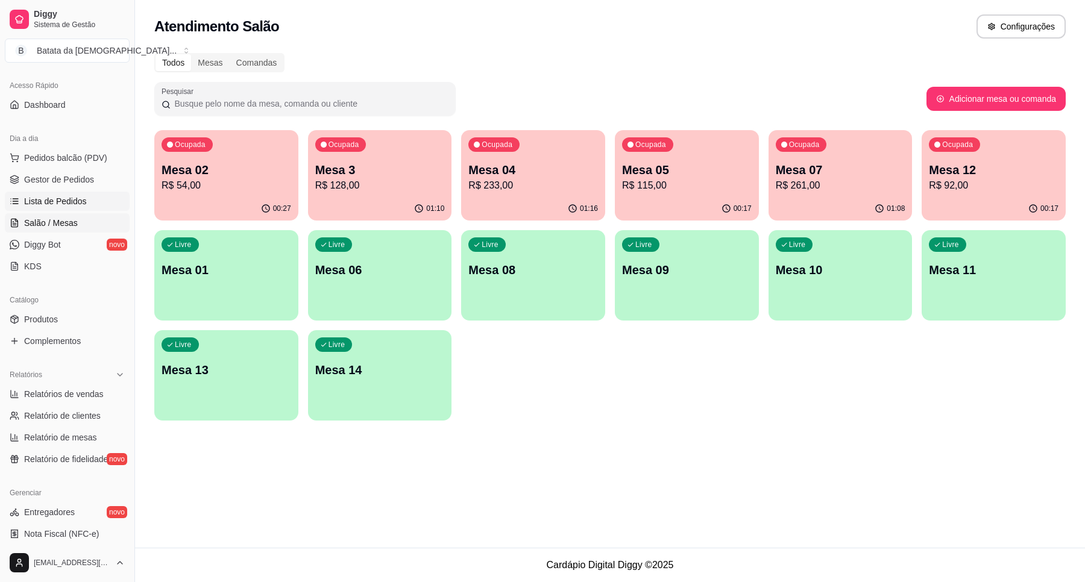
click at [77, 207] on span "Lista de Pedidos" at bounding box center [55, 201] width 63 height 12
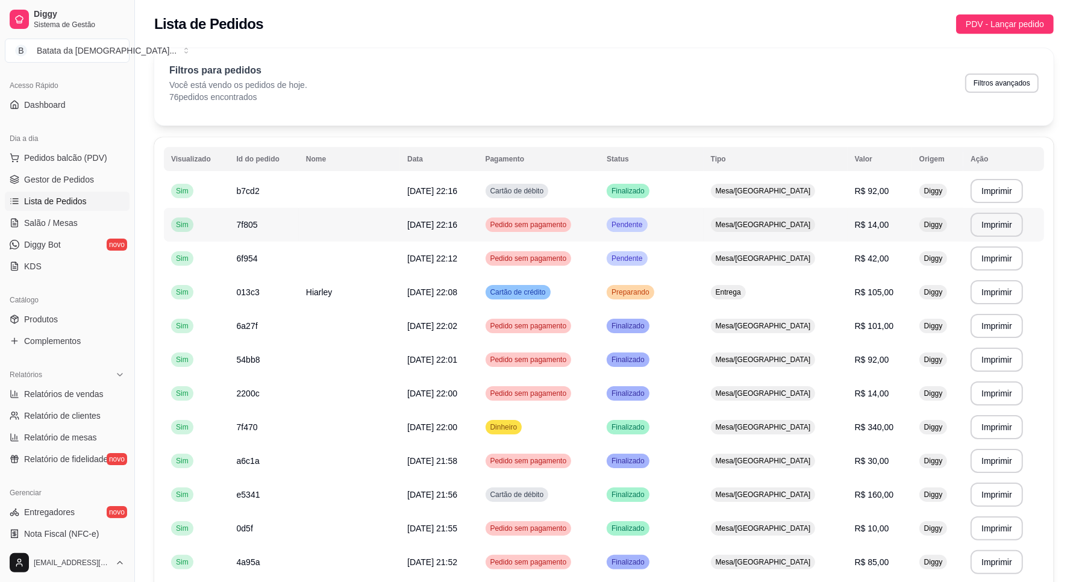
click at [670, 233] on td "Pendente" at bounding box center [652, 225] width 104 height 34
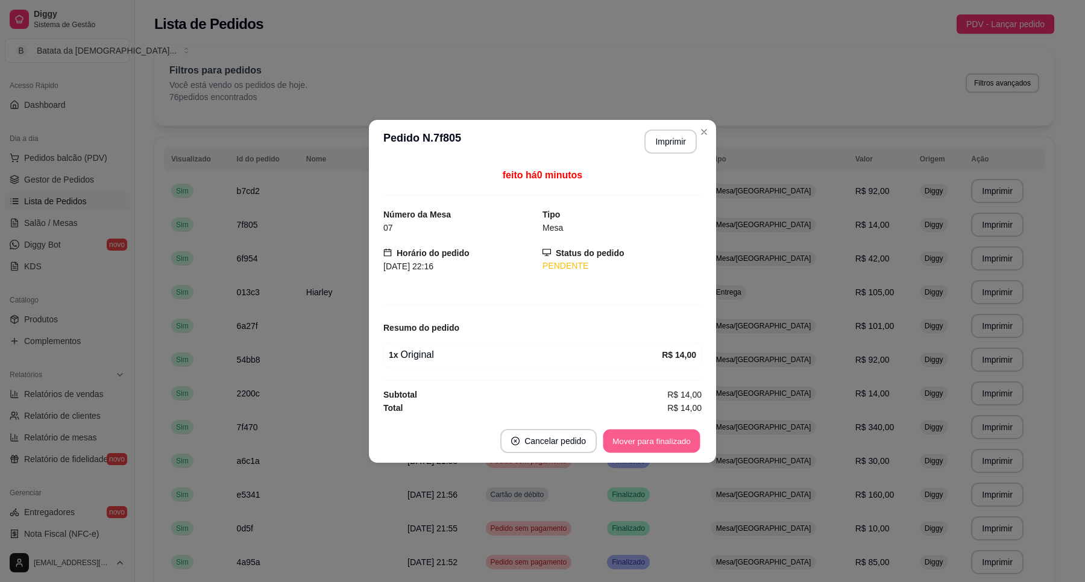
click at [630, 443] on button "Mover para finalizado" at bounding box center [651, 441] width 97 height 24
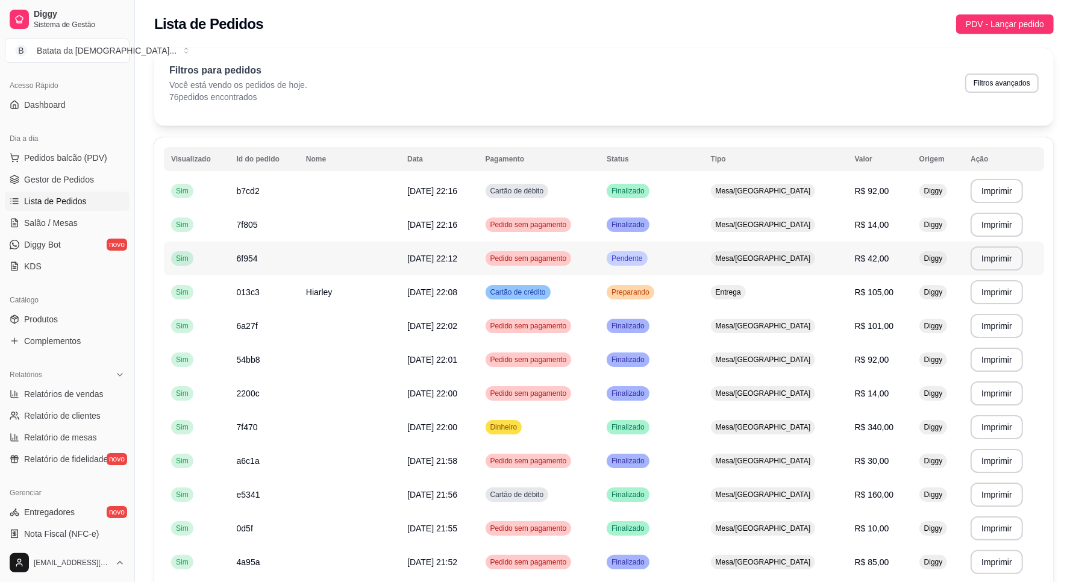
click at [679, 263] on td "Pendente" at bounding box center [652, 259] width 104 height 34
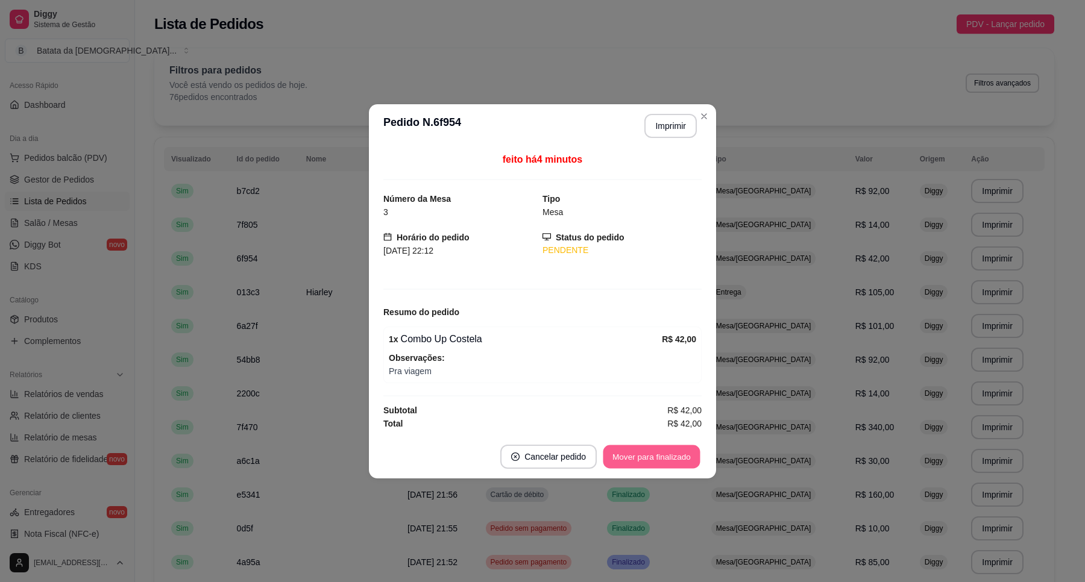
click at [662, 454] on button "Mover para finalizado" at bounding box center [651, 457] width 97 height 24
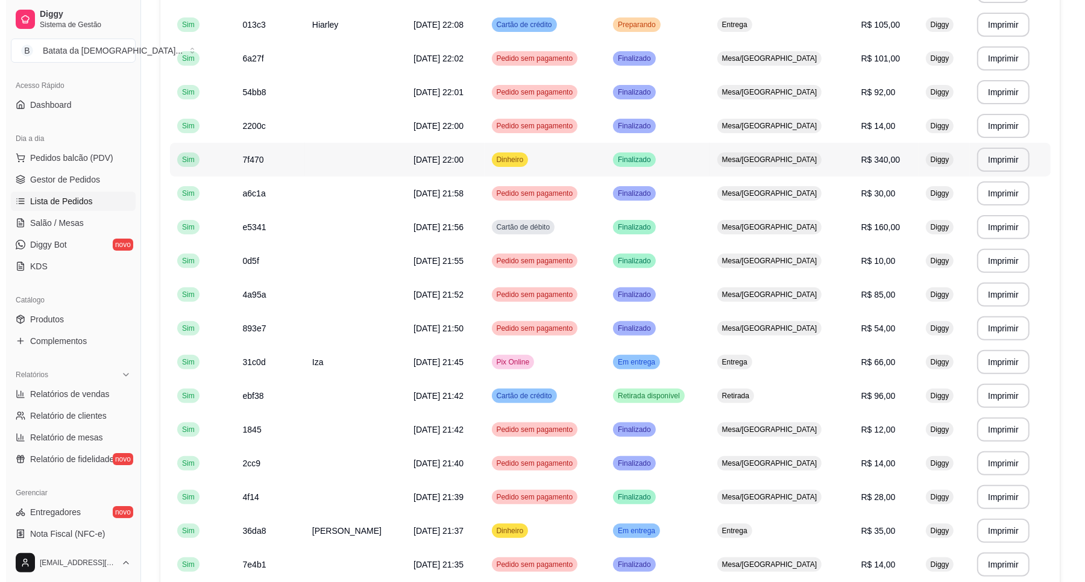
scroll to position [377, 0]
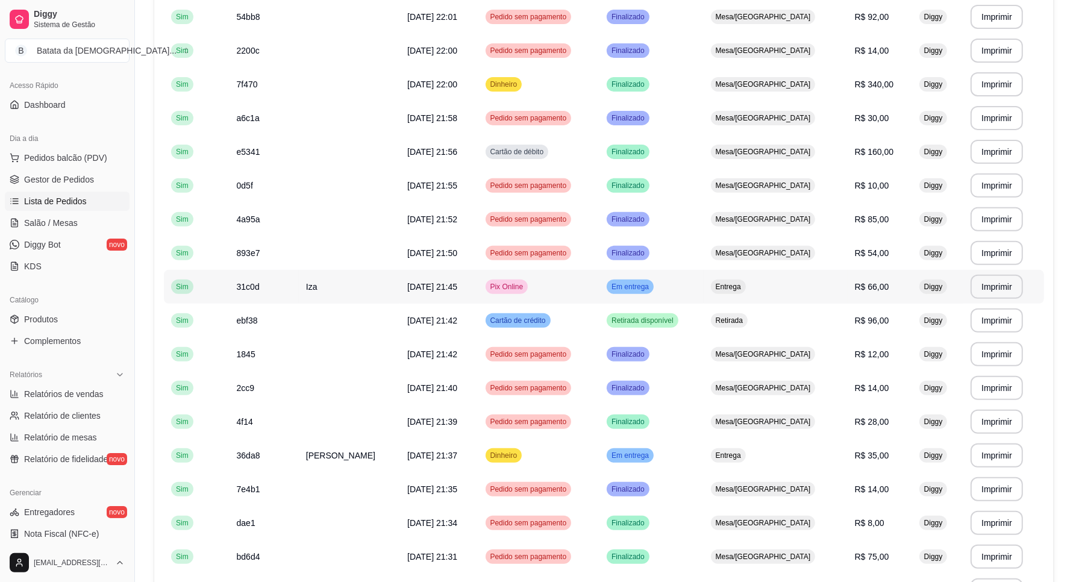
click at [640, 294] on td "Em entrega" at bounding box center [652, 287] width 104 height 34
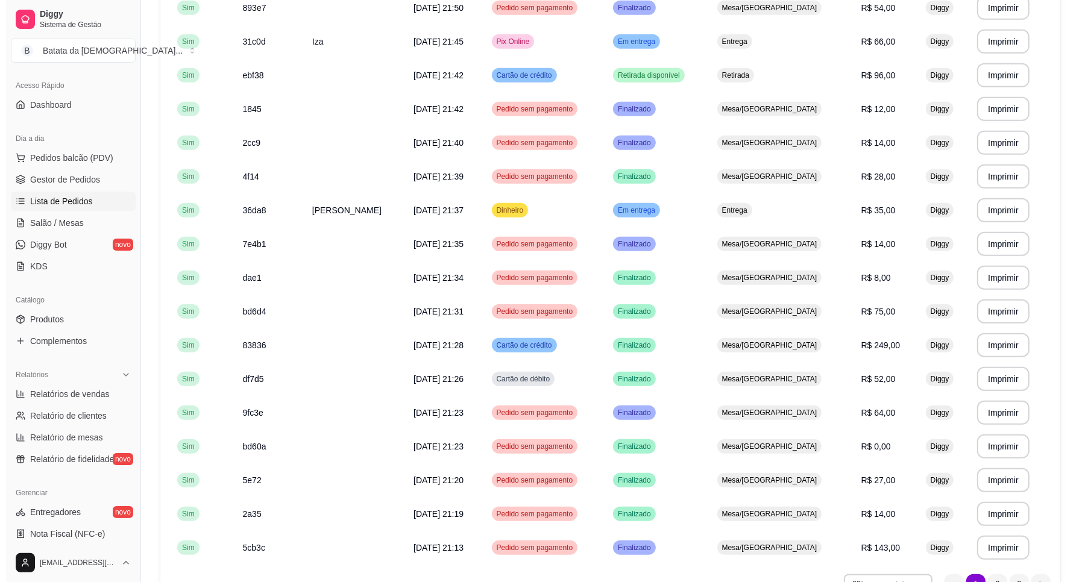
scroll to position [678, 0]
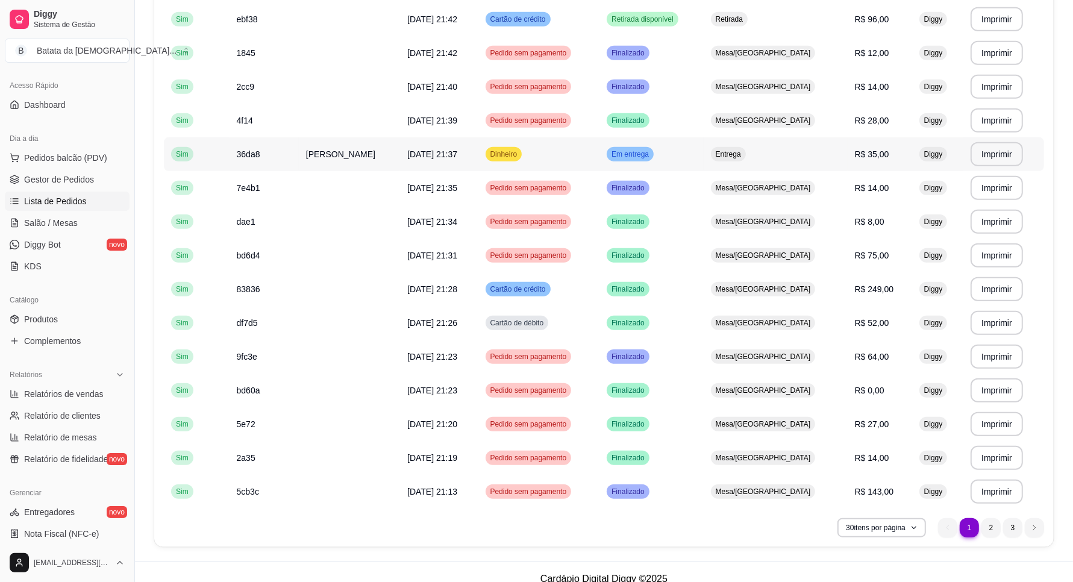
click at [673, 163] on td "Em entrega" at bounding box center [652, 154] width 104 height 34
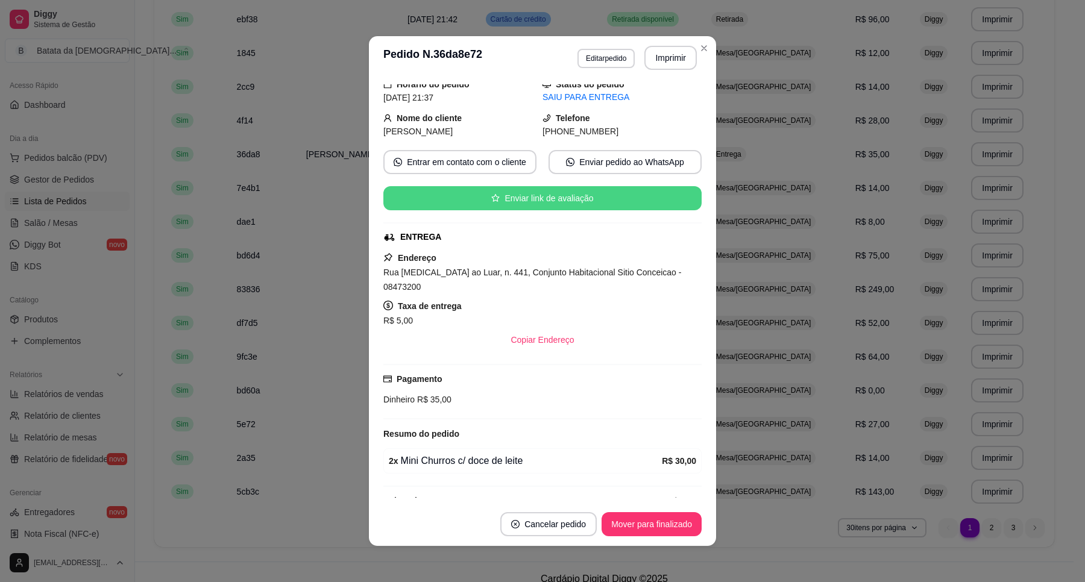
scroll to position [58, 0]
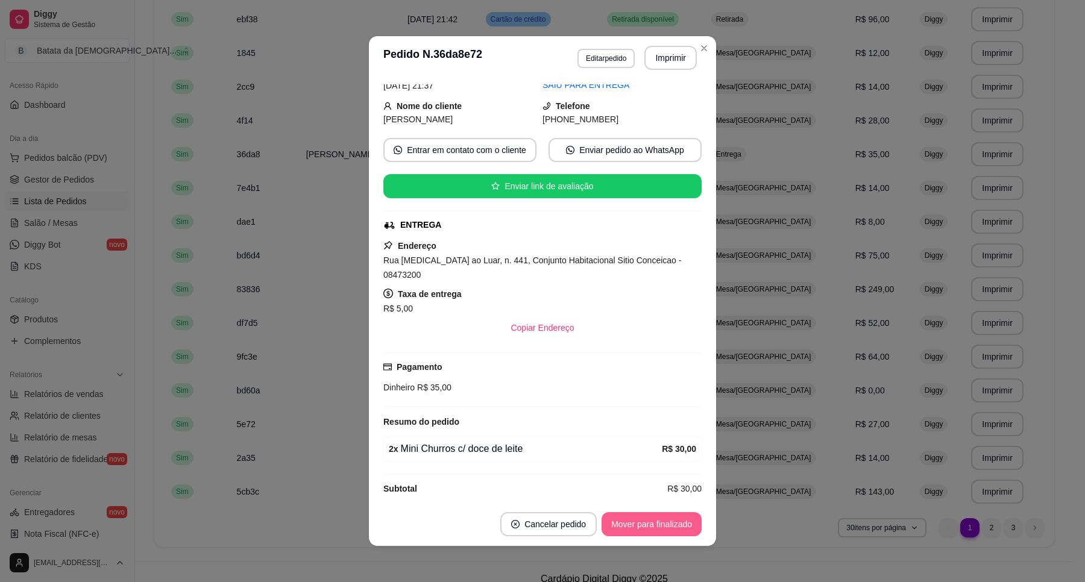
click at [669, 513] on button "Mover para finalizado" at bounding box center [651, 524] width 100 height 24
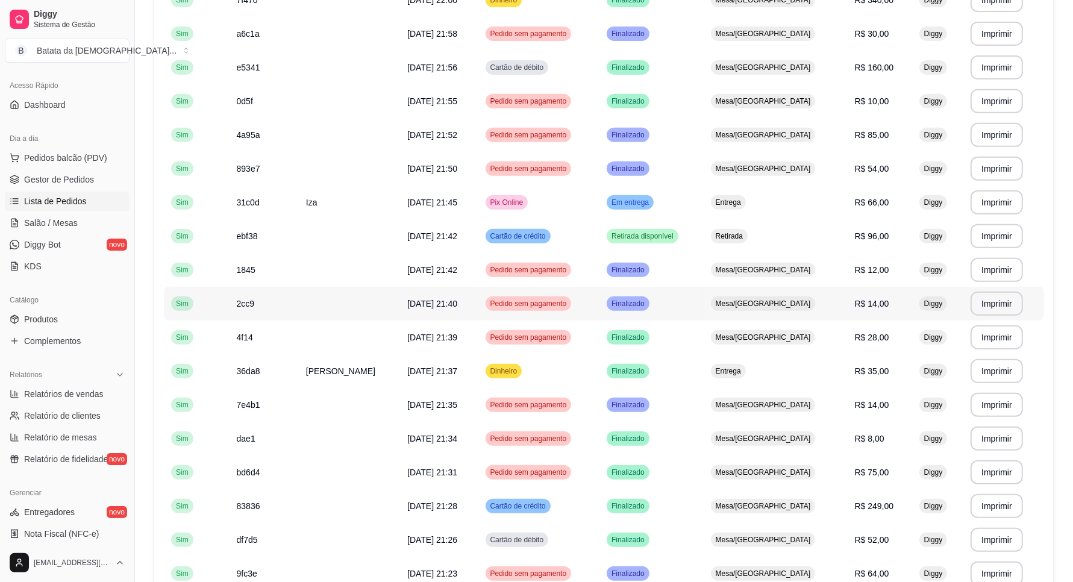
scroll to position [452, 0]
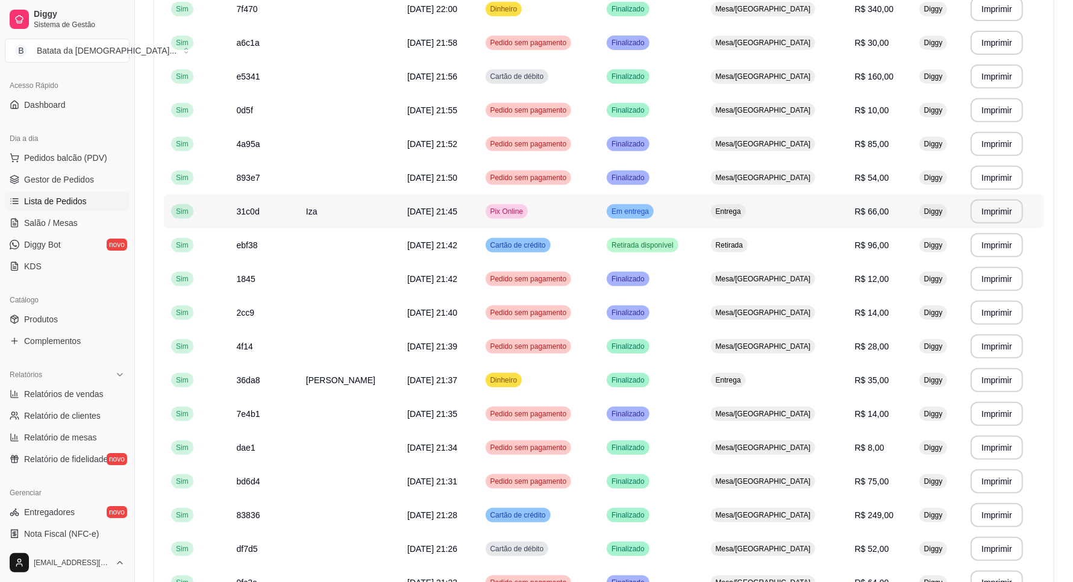
click at [685, 207] on td "Em entrega" at bounding box center [652, 212] width 104 height 34
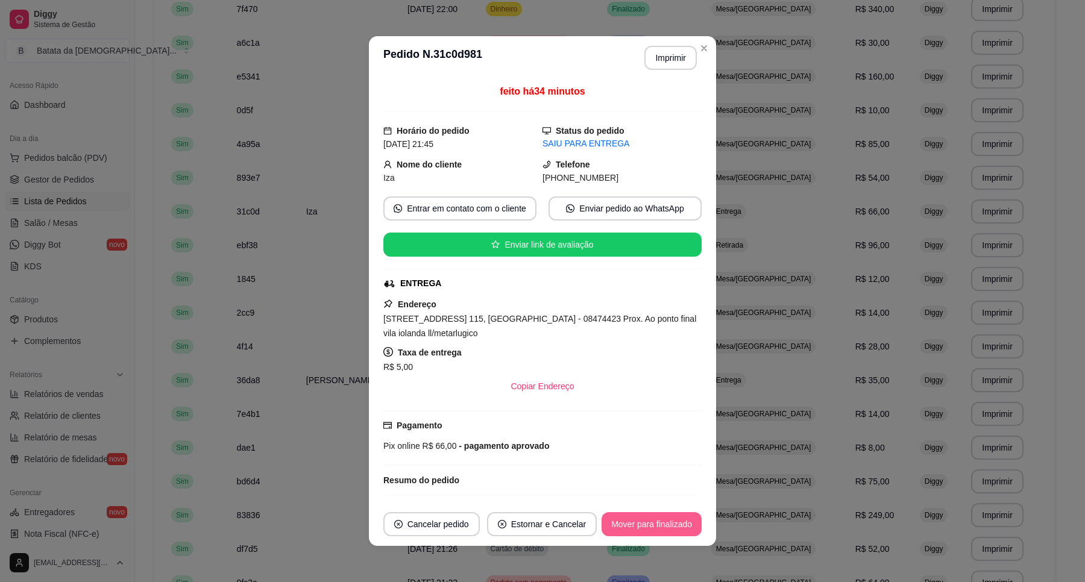
click at [648, 524] on button "Mover para finalizado" at bounding box center [651, 524] width 100 height 24
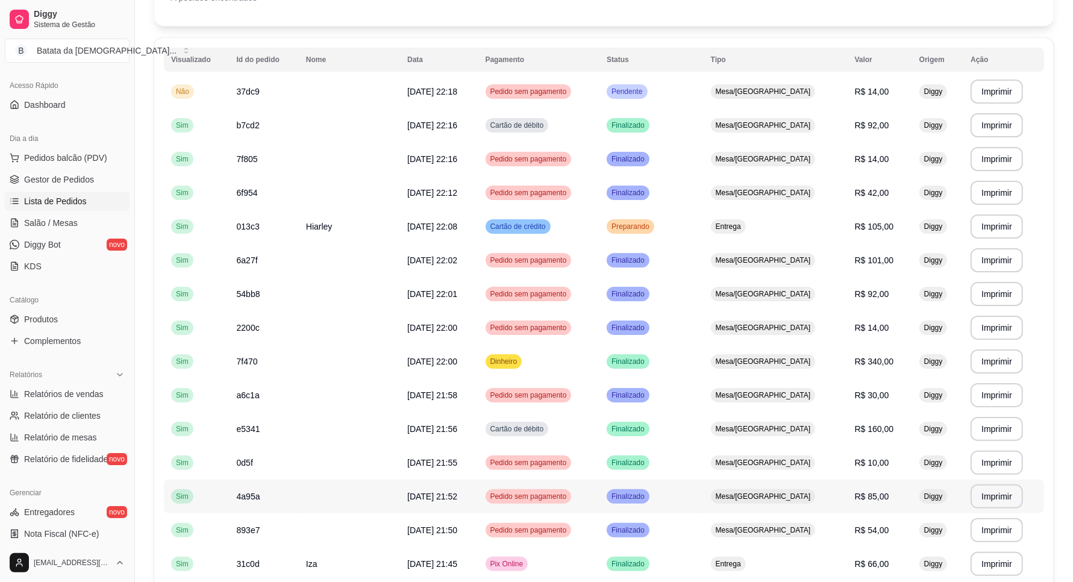
scroll to position [75, 0]
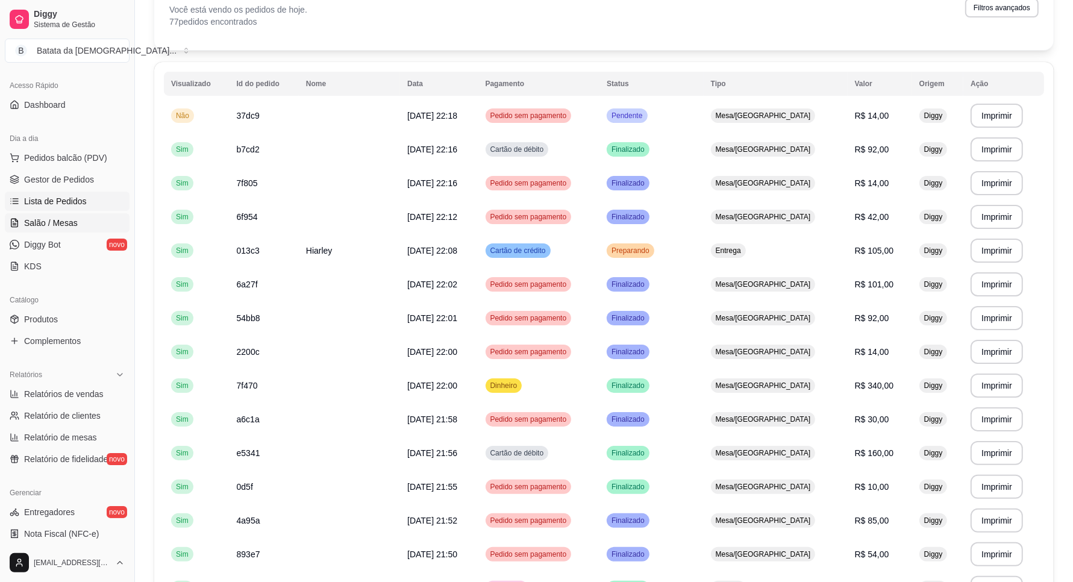
click at [60, 231] on link "Salão / Mesas" at bounding box center [67, 222] width 125 height 19
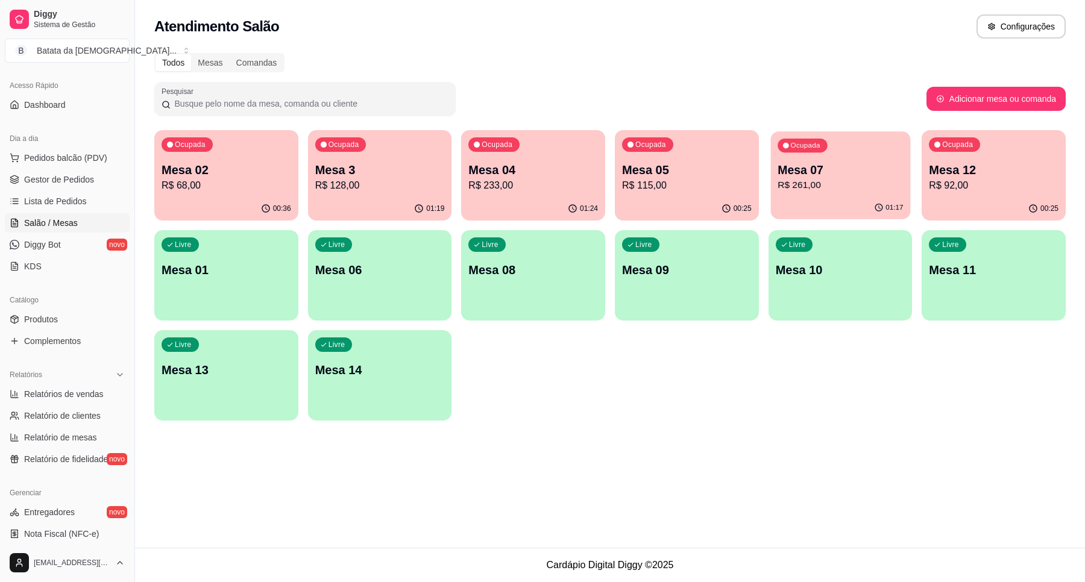
click at [772, 143] on div "Ocupada Mesa 07 R$ 261,00" at bounding box center [840, 163] width 140 height 65
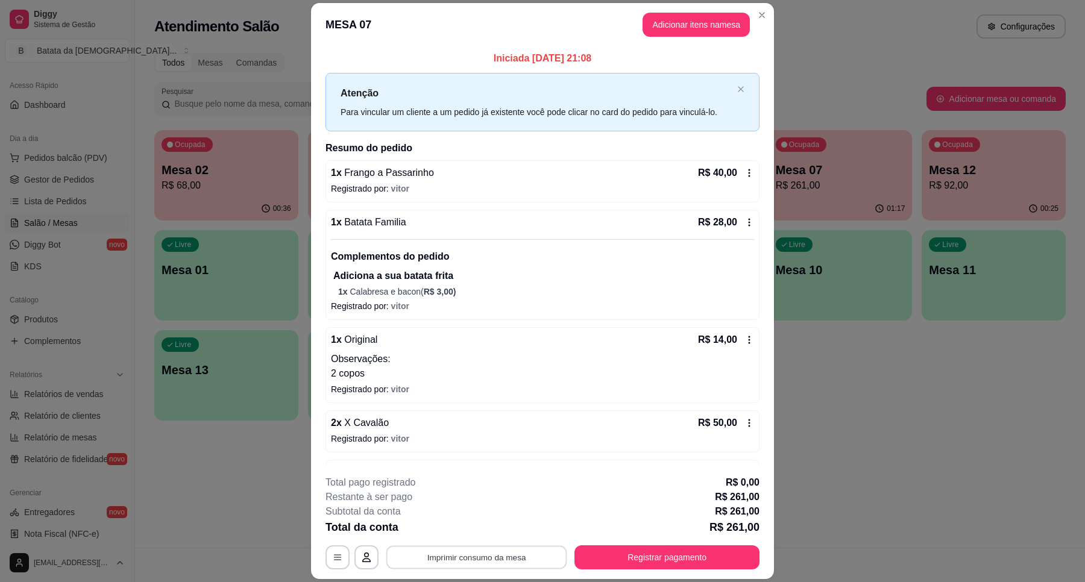
click at [514, 558] on button "Imprimir consumo da mesa" at bounding box center [476, 558] width 181 height 24
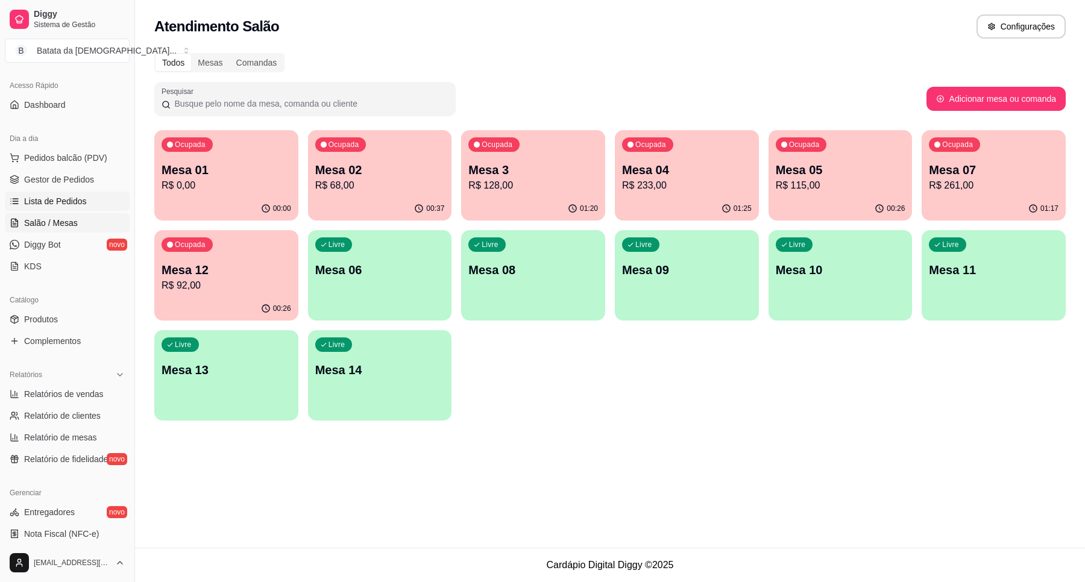
click at [73, 194] on link "Lista de Pedidos" at bounding box center [67, 201] width 125 height 19
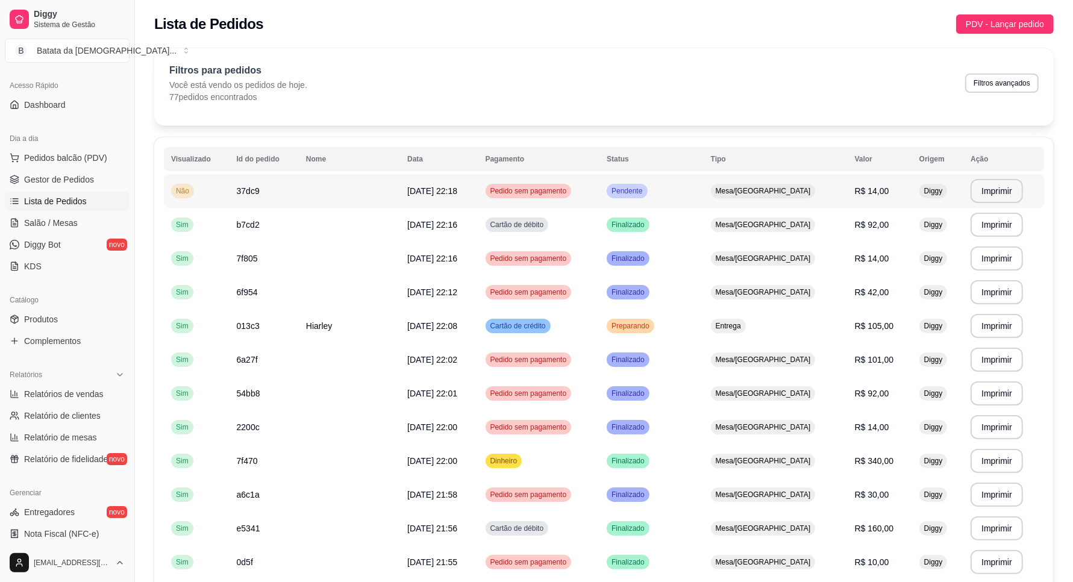
click at [779, 183] on td "Mesa/[GEOGRAPHIC_DATA]" at bounding box center [776, 191] width 144 height 34
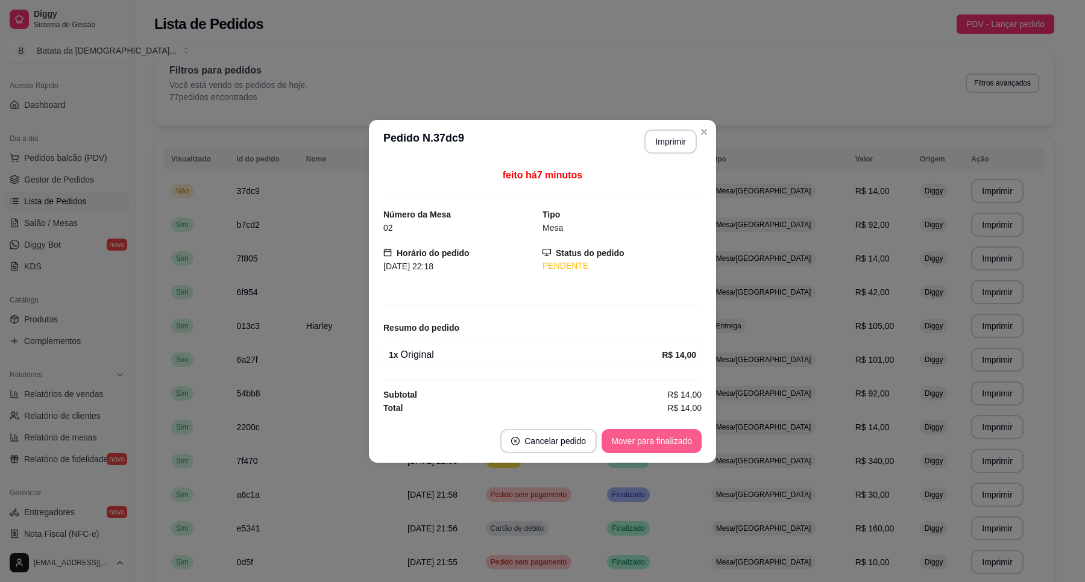
click at [630, 447] on button "Mover para finalizado" at bounding box center [651, 441] width 100 height 24
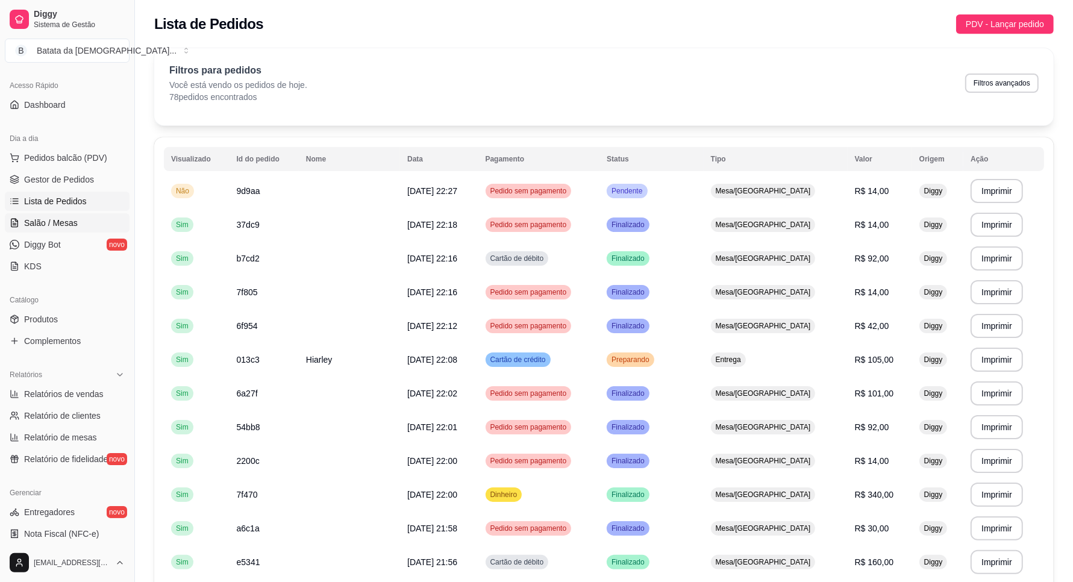
click at [39, 224] on span "Salão / Mesas" at bounding box center [51, 223] width 54 height 12
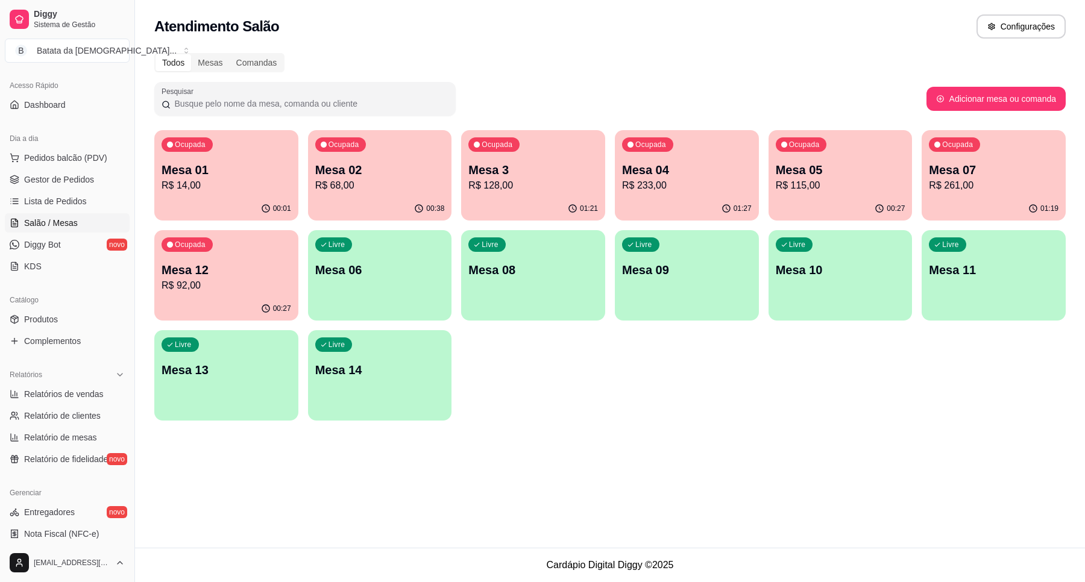
click at [250, 289] on p "R$ 92,00" at bounding box center [226, 285] width 130 height 14
click at [393, 362] on p "Mesa 14" at bounding box center [379, 370] width 125 height 16
click at [250, 253] on div "Ocupada Mesa 12 R$ 92,00" at bounding box center [226, 263] width 139 height 65
click at [371, 404] on div "Livre Mesa 14" at bounding box center [380, 368] width 144 height 76
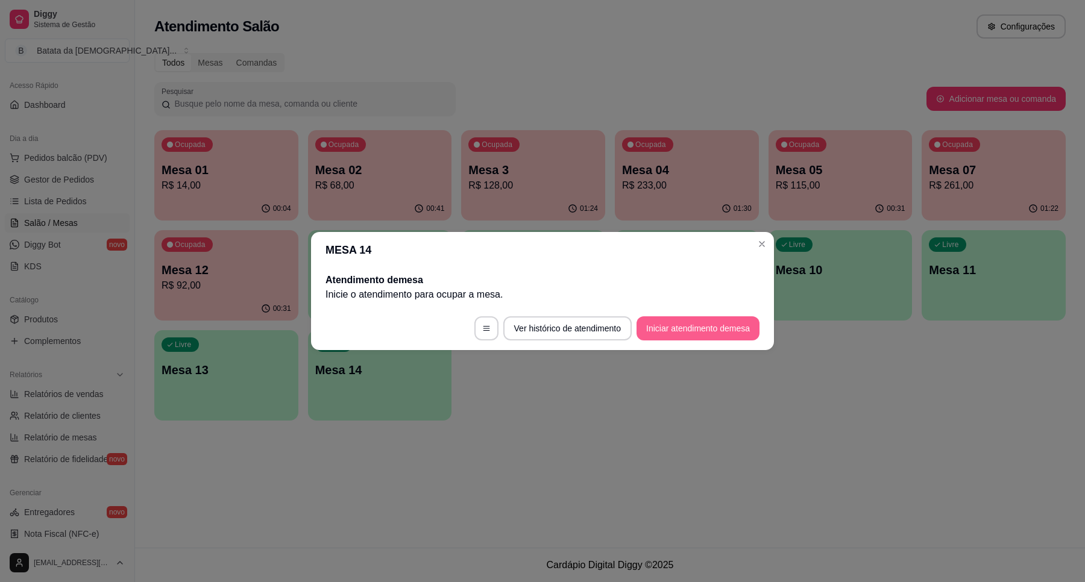
click at [703, 327] on button "Iniciar atendimento de mesa" at bounding box center [697, 328] width 123 height 24
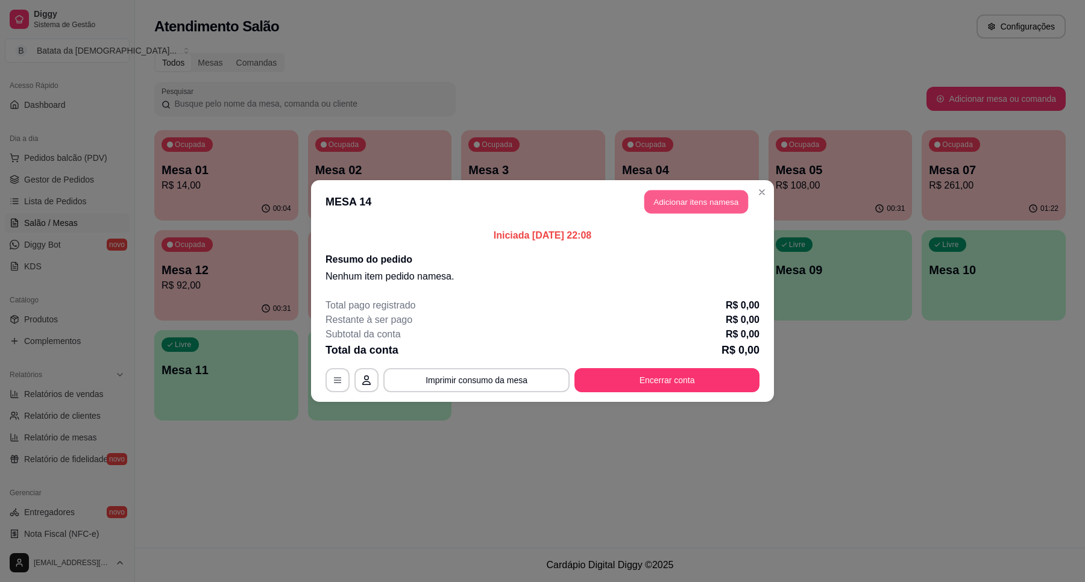
click at [689, 190] on button "Adicionar itens na mesa" at bounding box center [696, 202] width 104 height 24
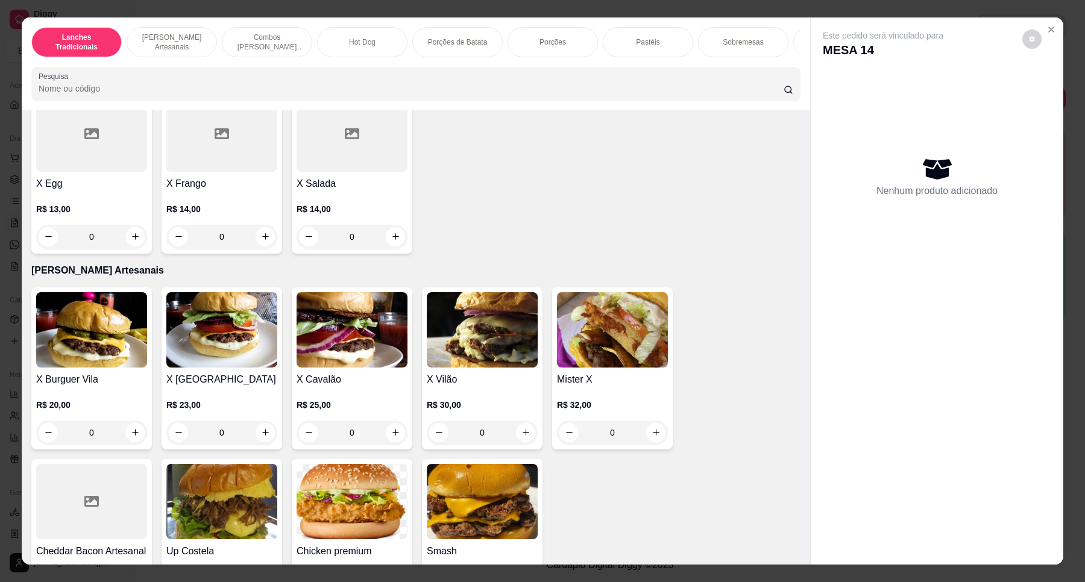
scroll to position [301, 0]
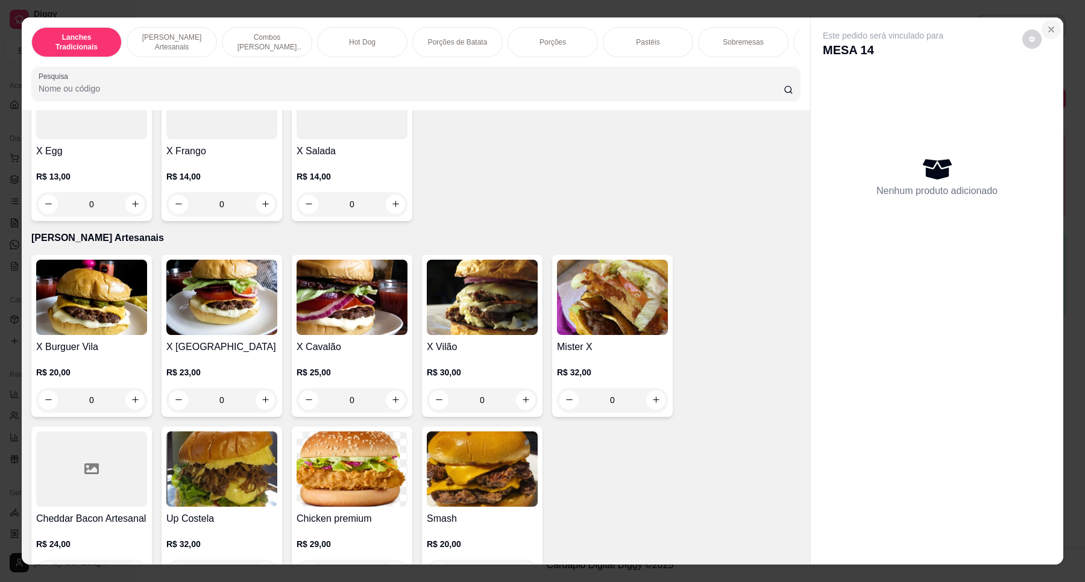
click at [1046, 27] on icon "Close" at bounding box center [1051, 30] width 10 height 10
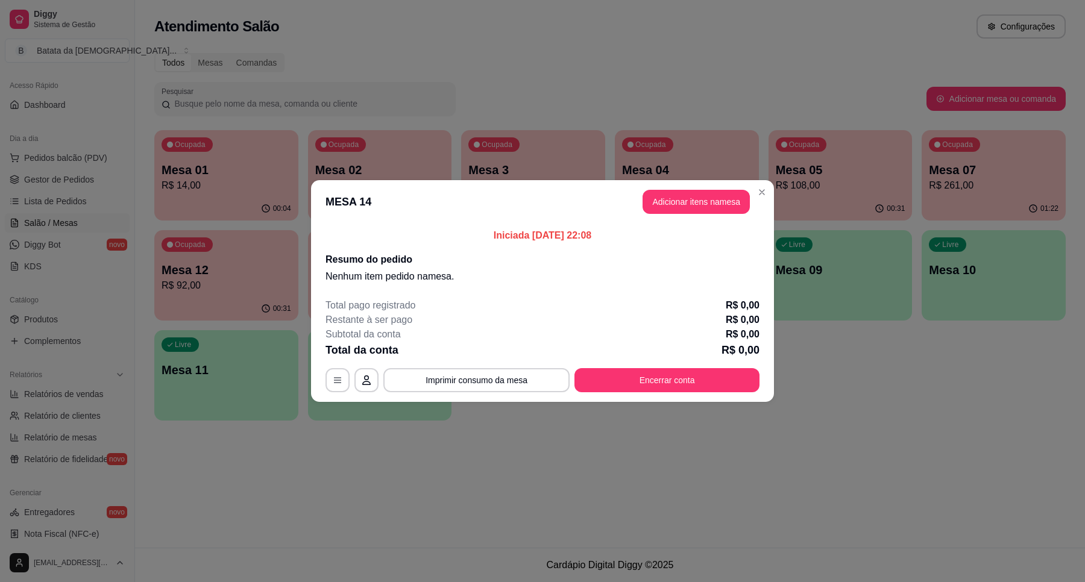
click at [772, 191] on header "MESA 14 Adicionar itens na mesa" at bounding box center [542, 201] width 463 height 43
click at [746, 188] on header "MESA 14 Adicionar itens na mesa" at bounding box center [542, 201] width 463 height 43
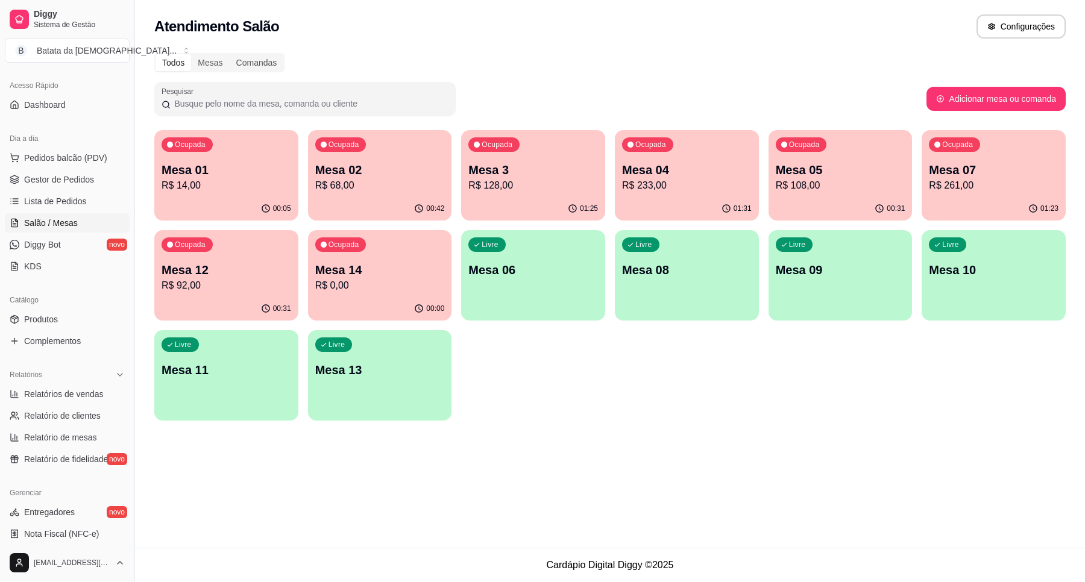
click at [566, 176] on p "Mesa 3" at bounding box center [533, 169] width 130 height 17
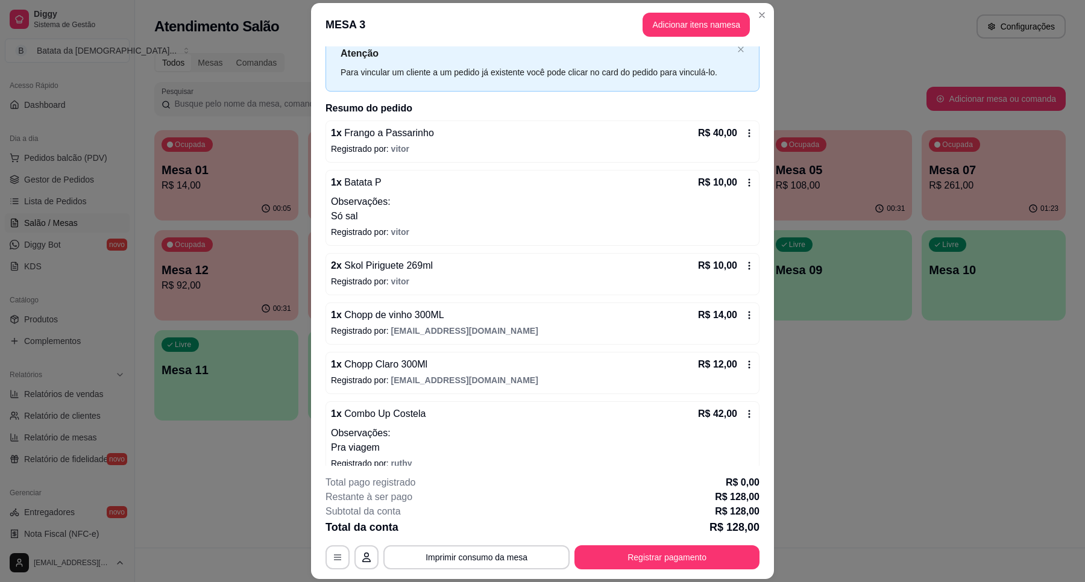
scroll to position [57, 0]
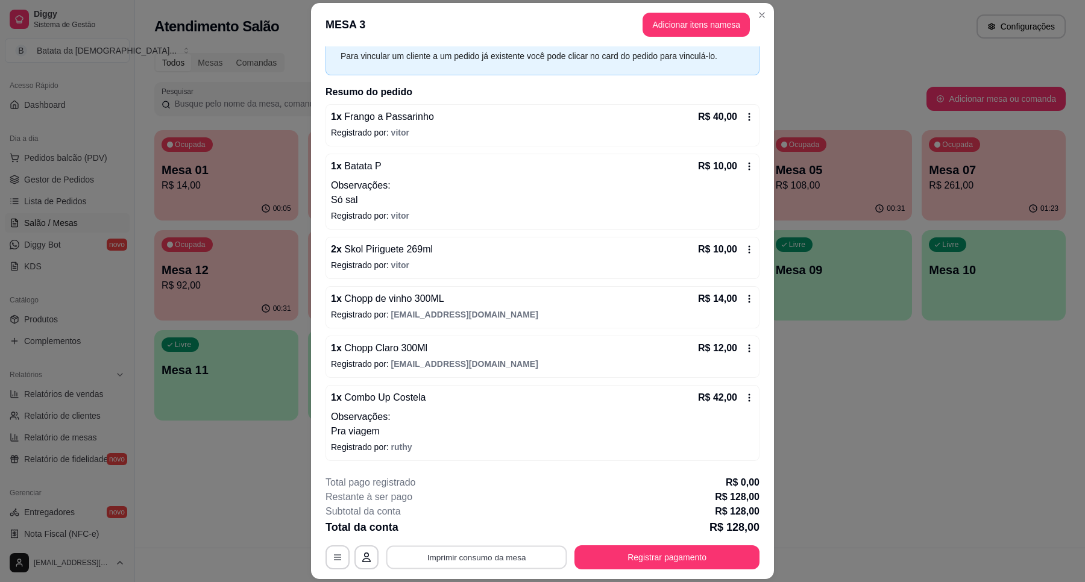
click at [478, 555] on button "Imprimir consumo da mesa" at bounding box center [476, 558] width 181 height 24
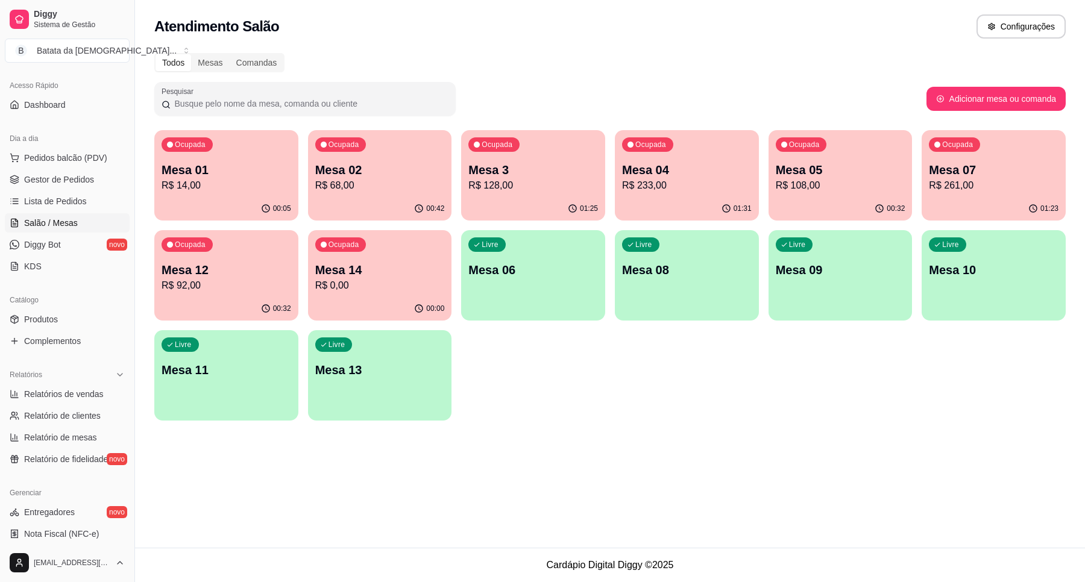
click at [350, 297] on div "00:00" at bounding box center [380, 309] width 144 height 24
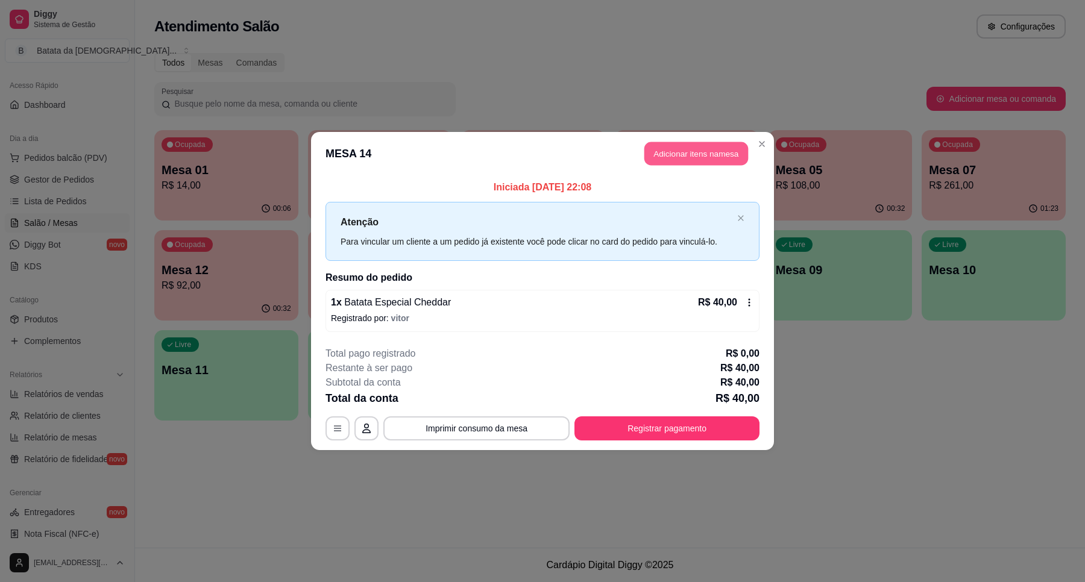
click at [667, 158] on button "Adicionar itens na mesa" at bounding box center [696, 154] width 104 height 24
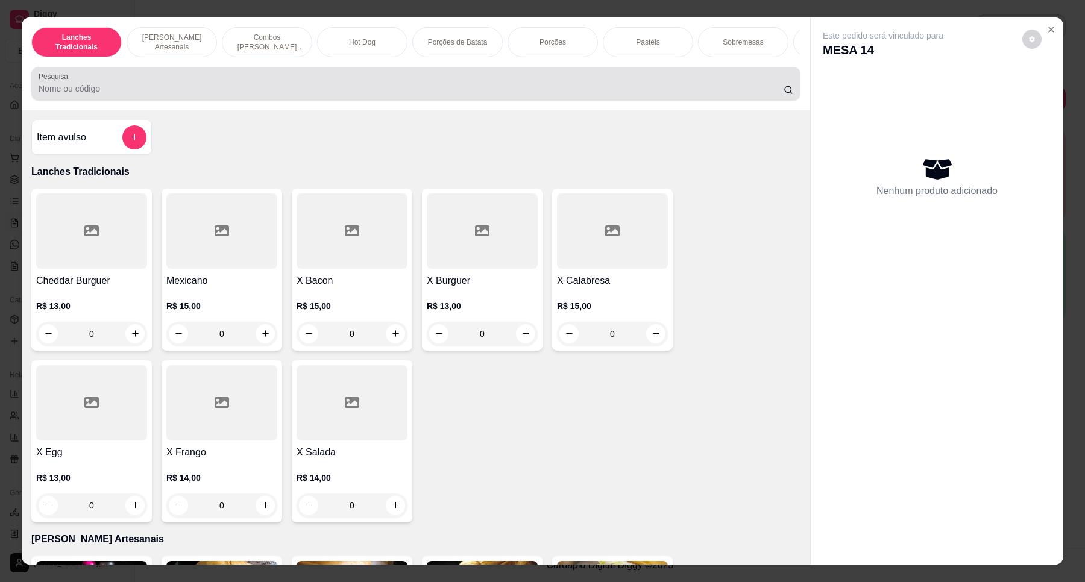
click at [681, 93] on input "Pesquisa" at bounding box center [411, 89] width 745 height 12
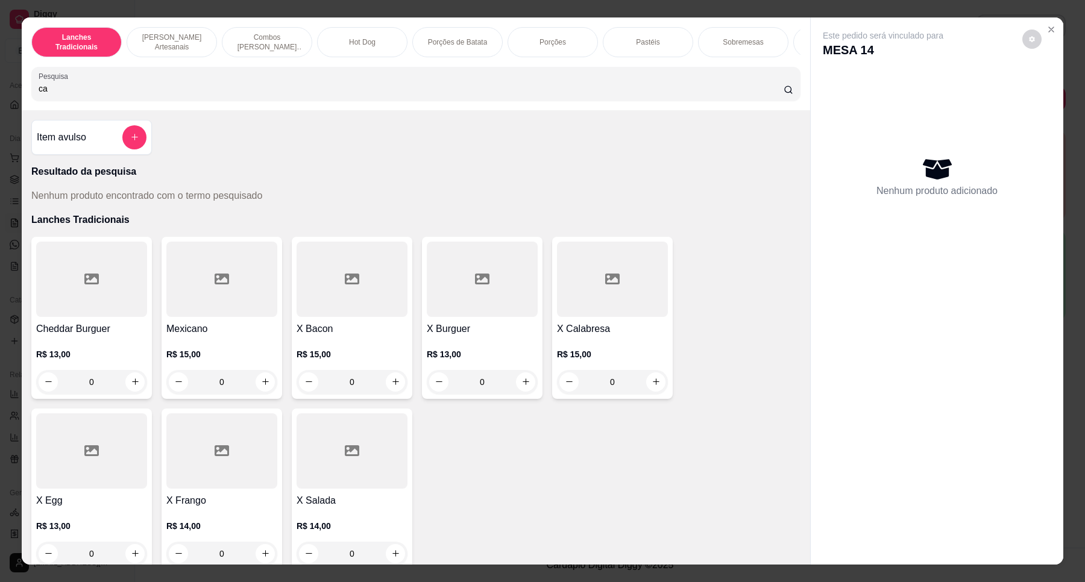
type input "c"
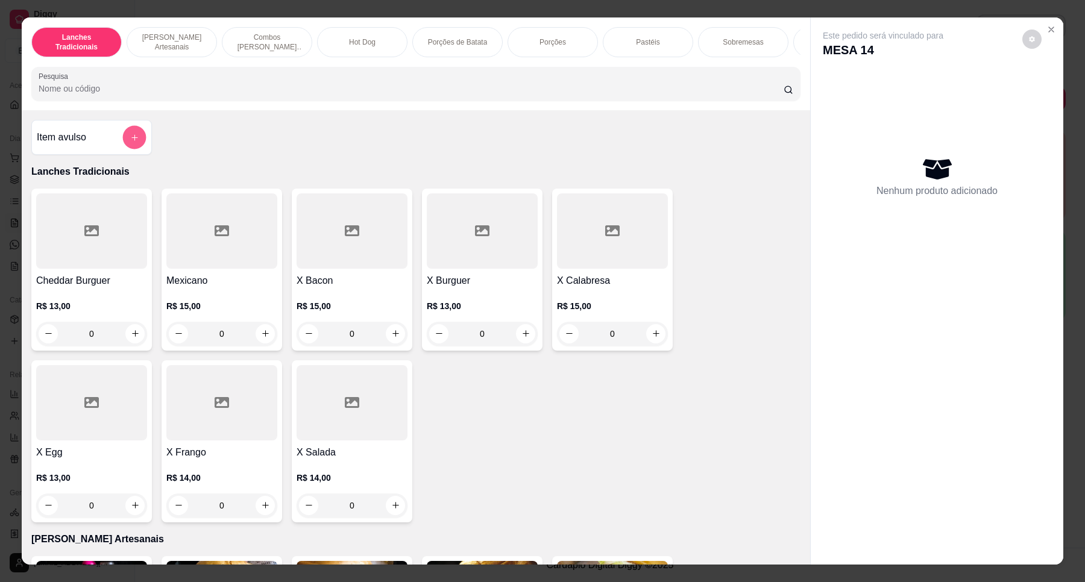
click at [130, 142] on icon "add-separate-item" at bounding box center [134, 137] width 9 height 9
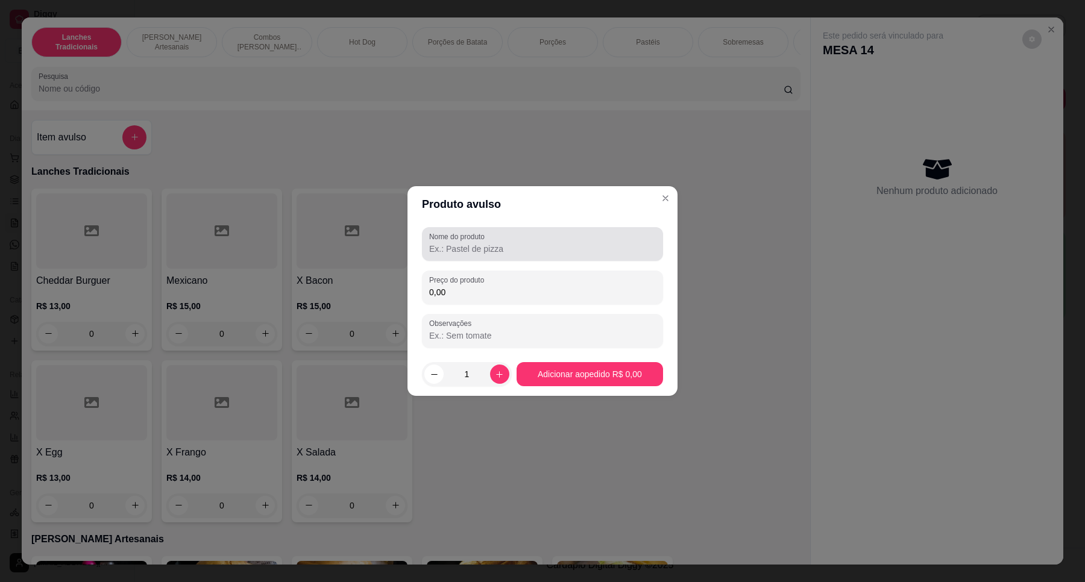
click at [489, 236] on label "Nome do produto" at bounding box center [459, 236] width 60 height 10
click at [489, 243] on input "Nome do produto" at bounding box center [542, 249] width 227 height 12
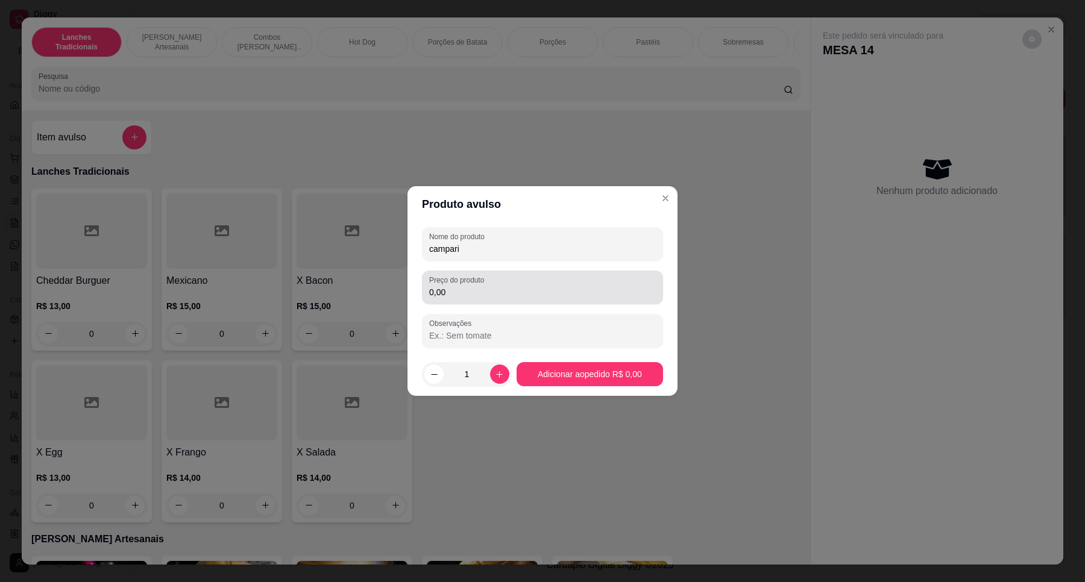
type input "campari"
click at [644, 293] on input "0,00" at bounding box center [542, 292] width 227 height 12
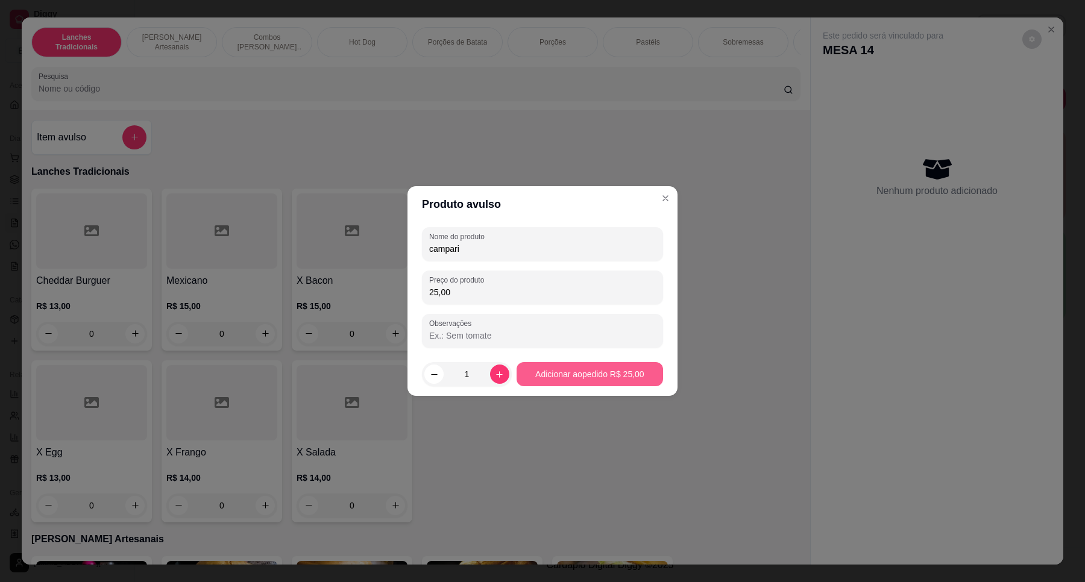
type input "25,00"
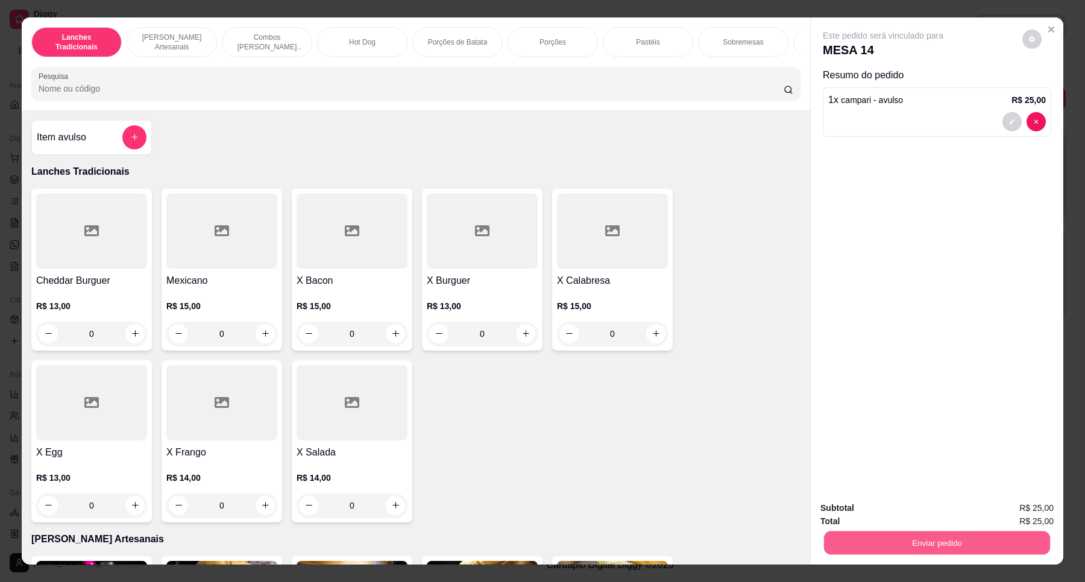
click at [874, 550] on button "Enviar pedido" at bounding box center [937, 543] width 226 height 24
click at [865, 510] on button "Não registrar e enviar pedido" at bounding box center [895, 513] width 125 height 23
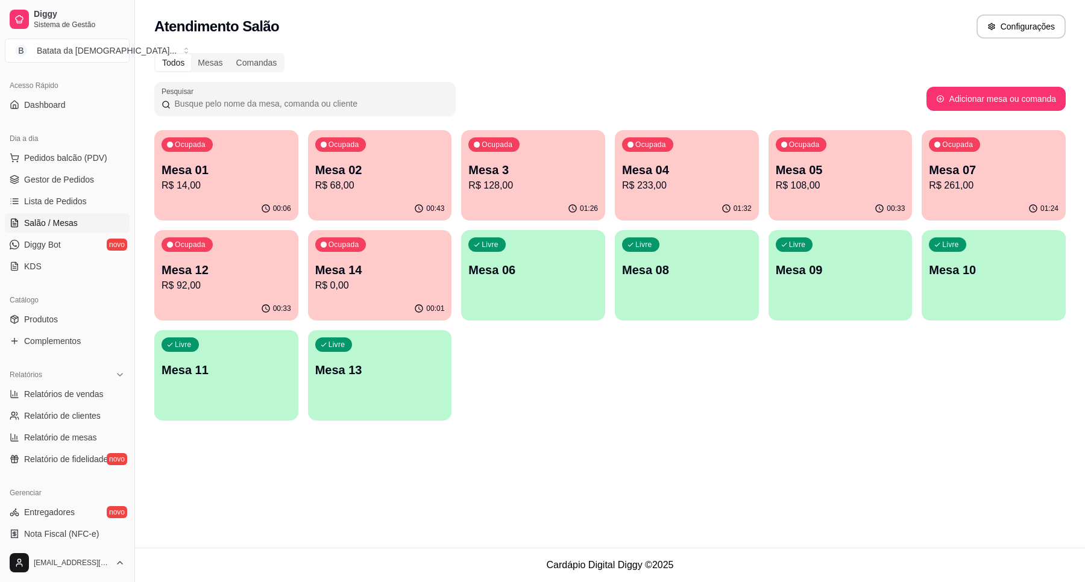
click at [555, 174] on p "Mesa 3" at bounding box center [533, 169] width 130 height 17
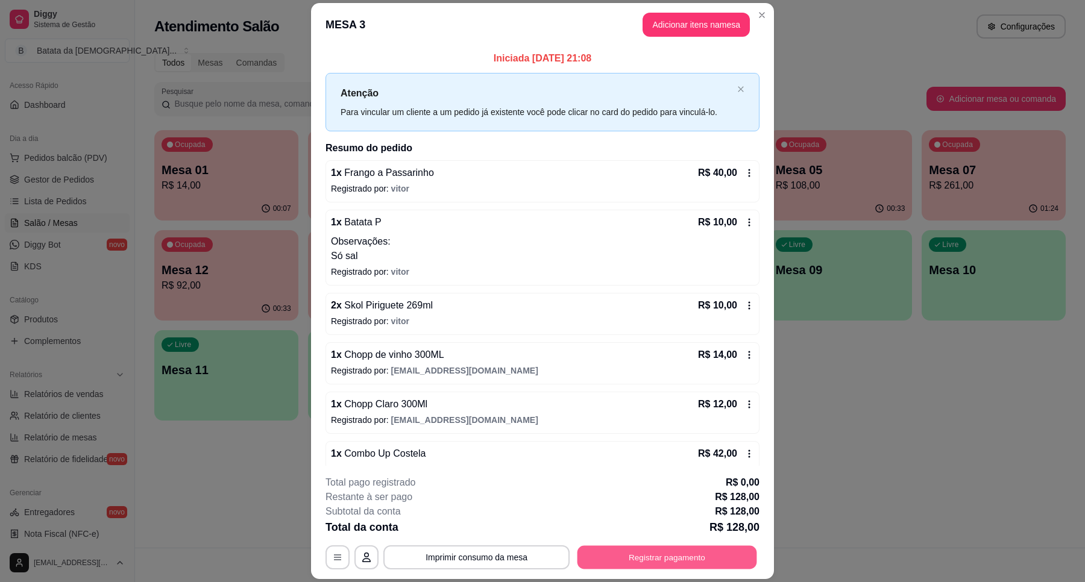
click at [676, 556] on button "Registrar pagamento" at bounding box center [667, 558] width 180 height 24
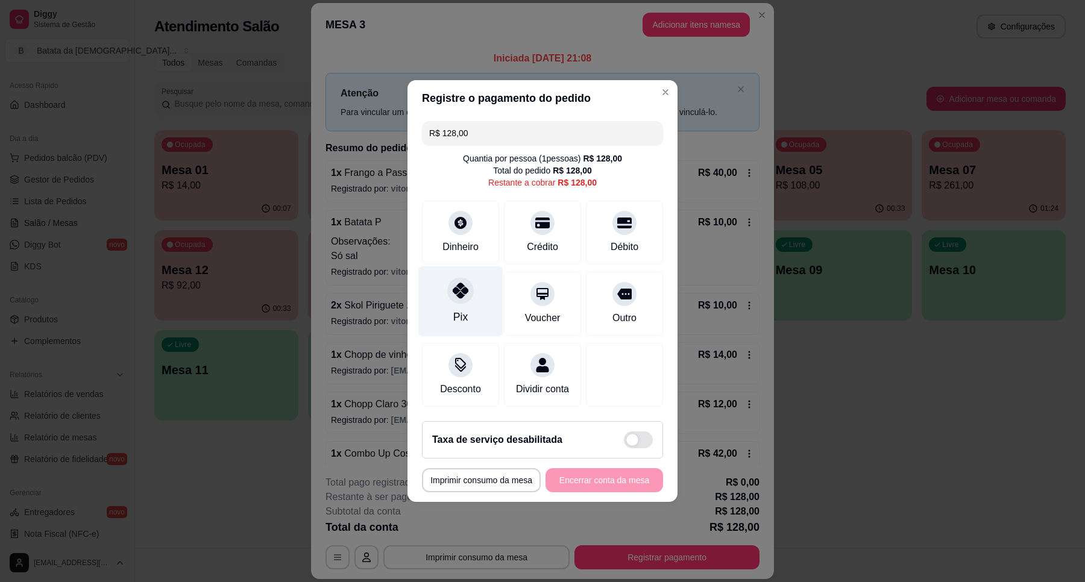
click at [458, 309] on div "Pix" at bounding box center [460, 317] width 14 height 16
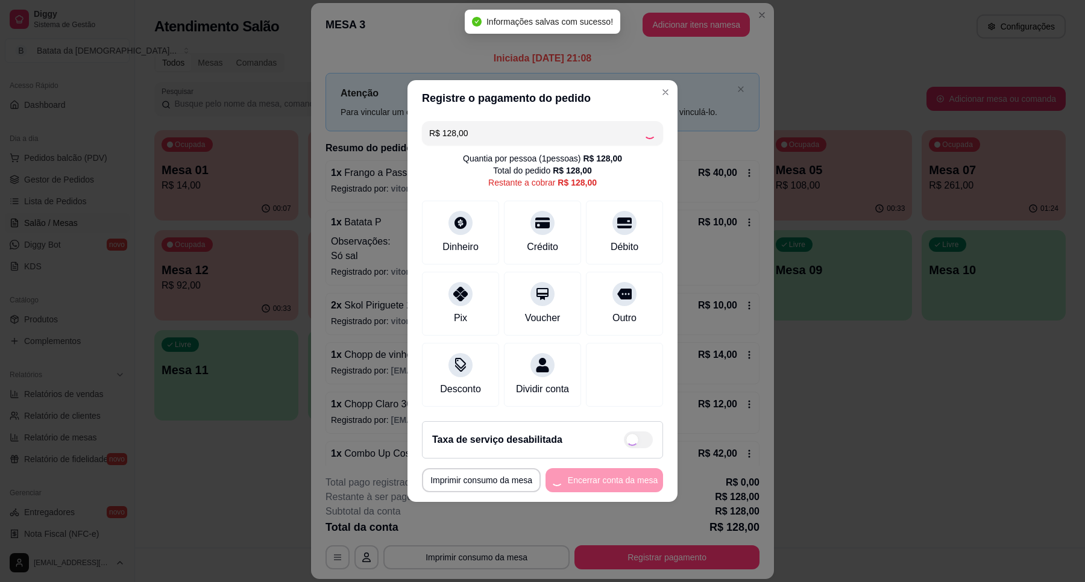
type input "R$ 0,00"
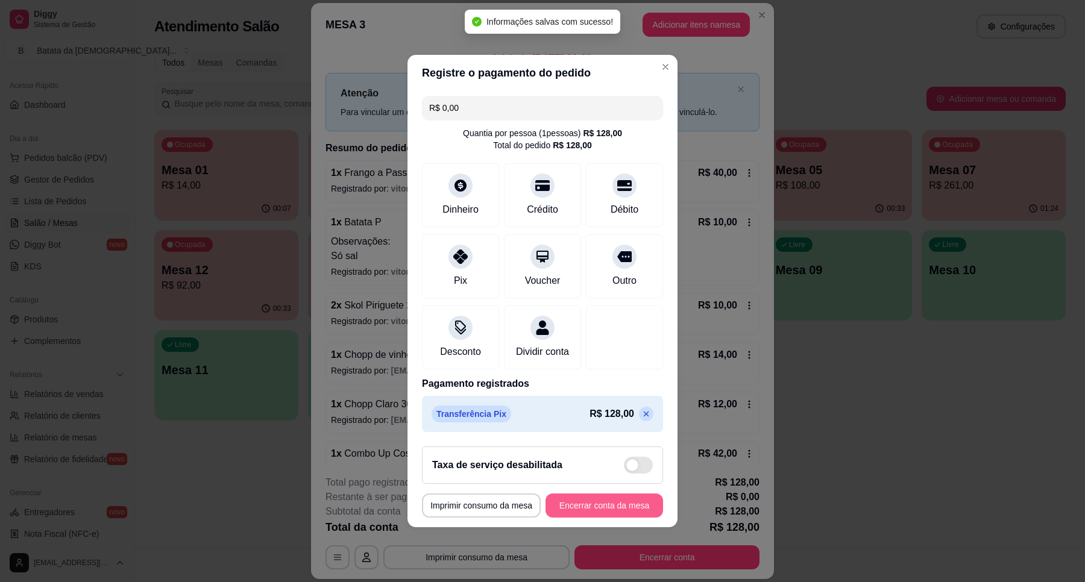
click at [625, 513] on button "Encerrar conta da mesa" at bounding box center [604, 506] width 118 height 24
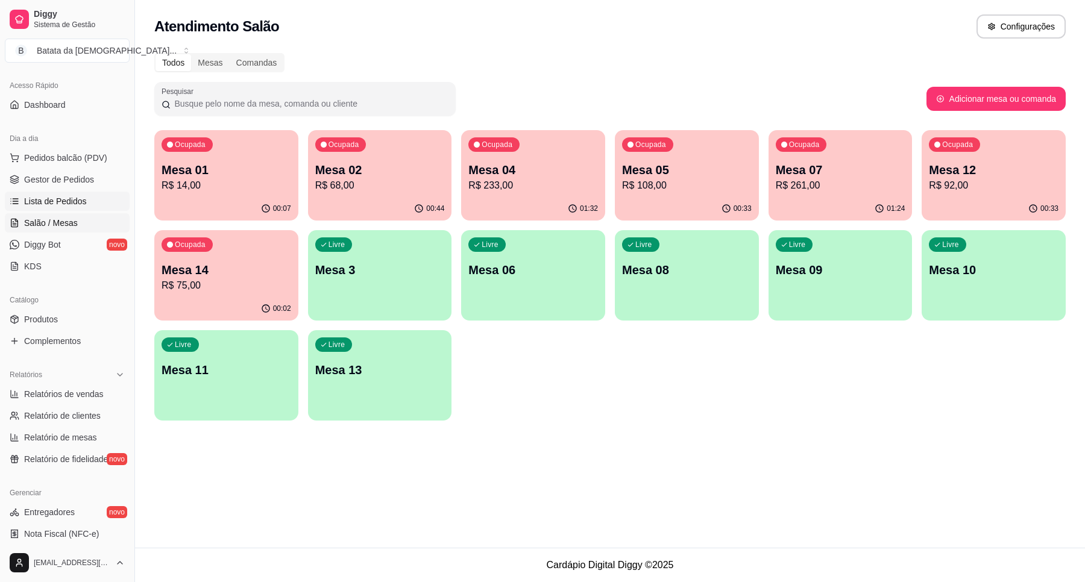
click at [56, 200] on span "Lista de Pedidos" at bounding box center [55, 201] width 63 height 12
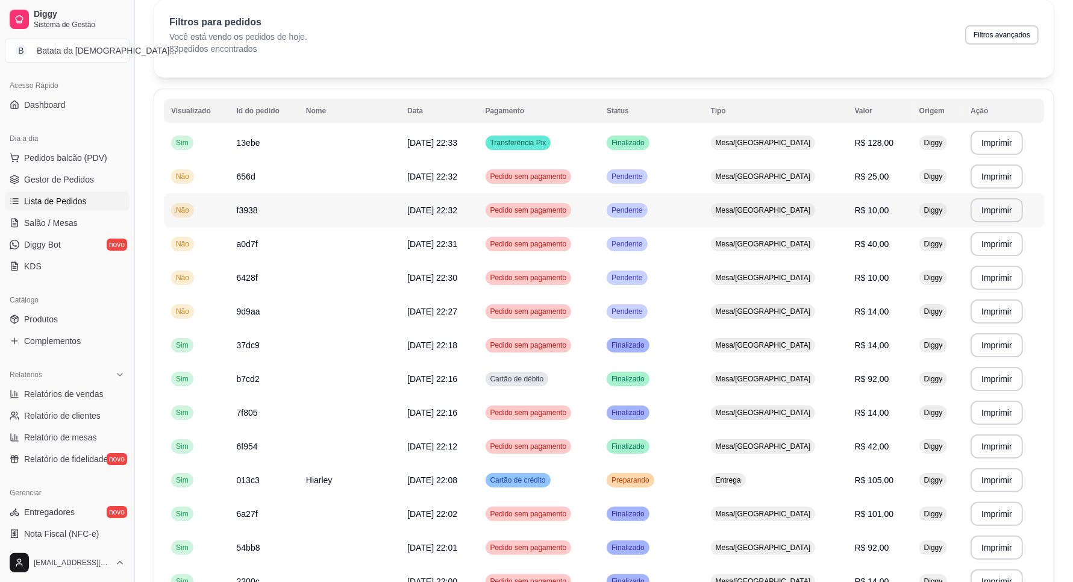
scroll to position [75, 0]
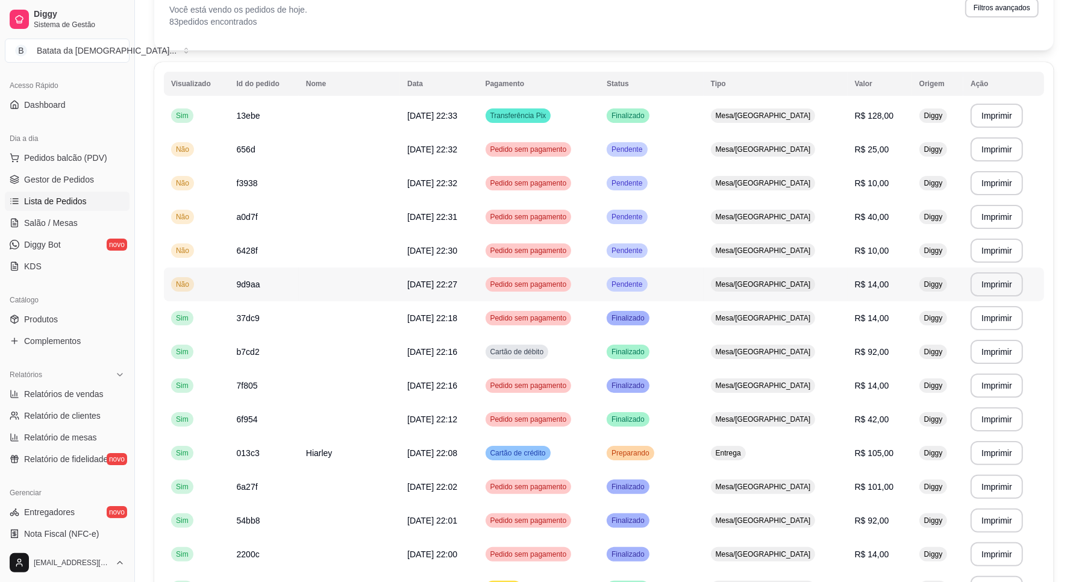
click at [677, 288] on td "Pendente" at bounding box center [652, 285] width 104 height 34
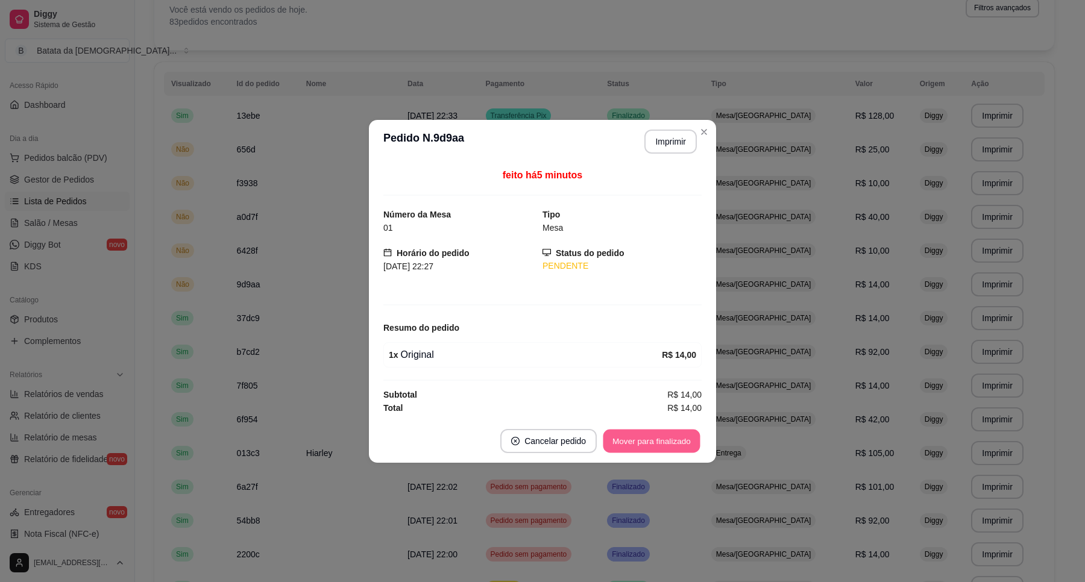
click at [669, 441] on button "Mover para finalizado" at bounding box center [651, 441] width 97 height 24
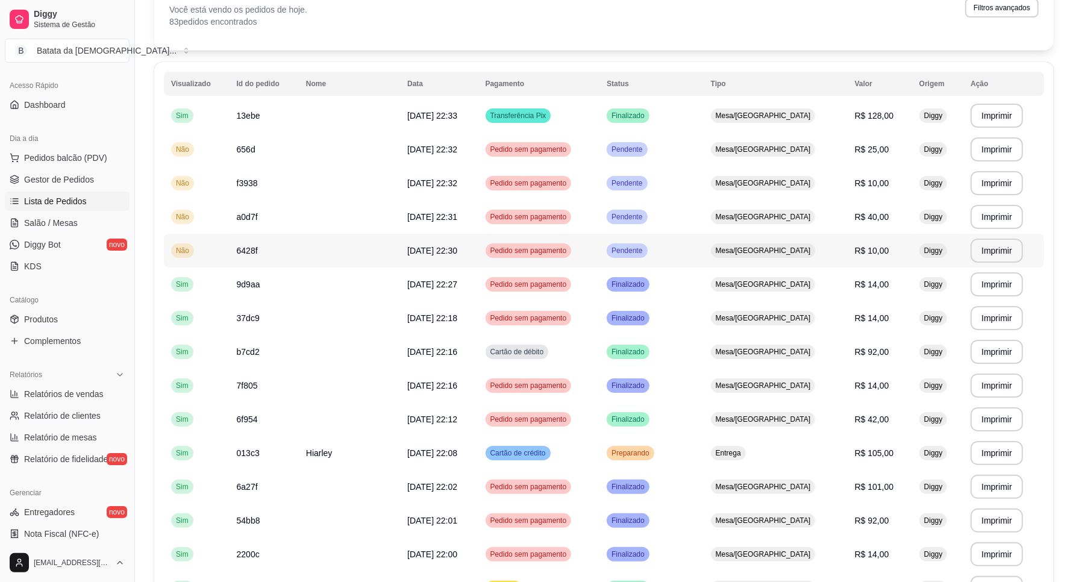
click at [727, 247] on td "Mesa/[GEOGRAPHIC_DATA]" at bounding box center [776, 251] width 144 height 34
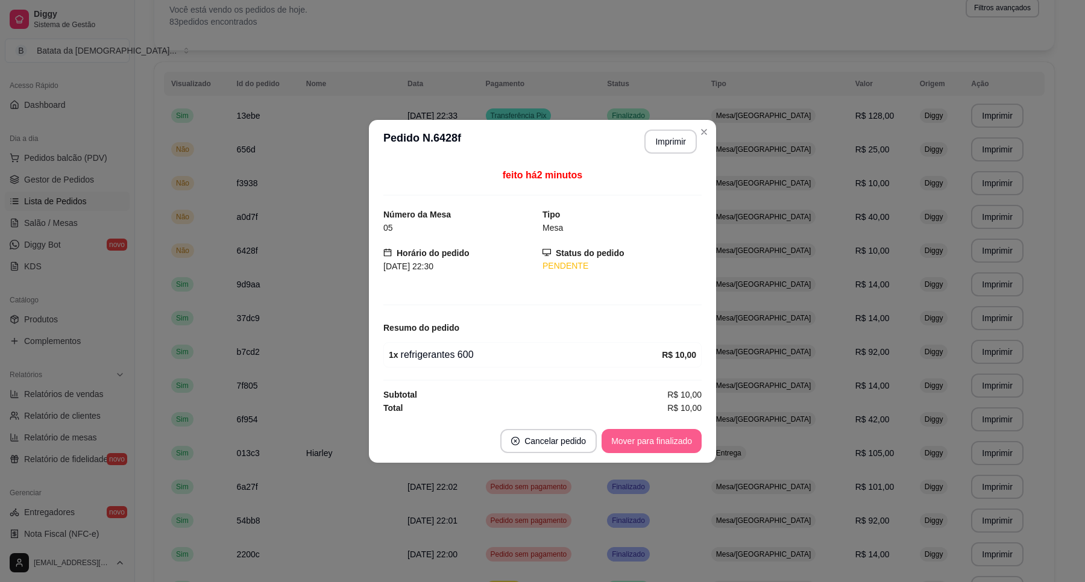
click at [652, 436] on button "Mover para finalizado" at bounding box center [651, 441] width 100 height 24
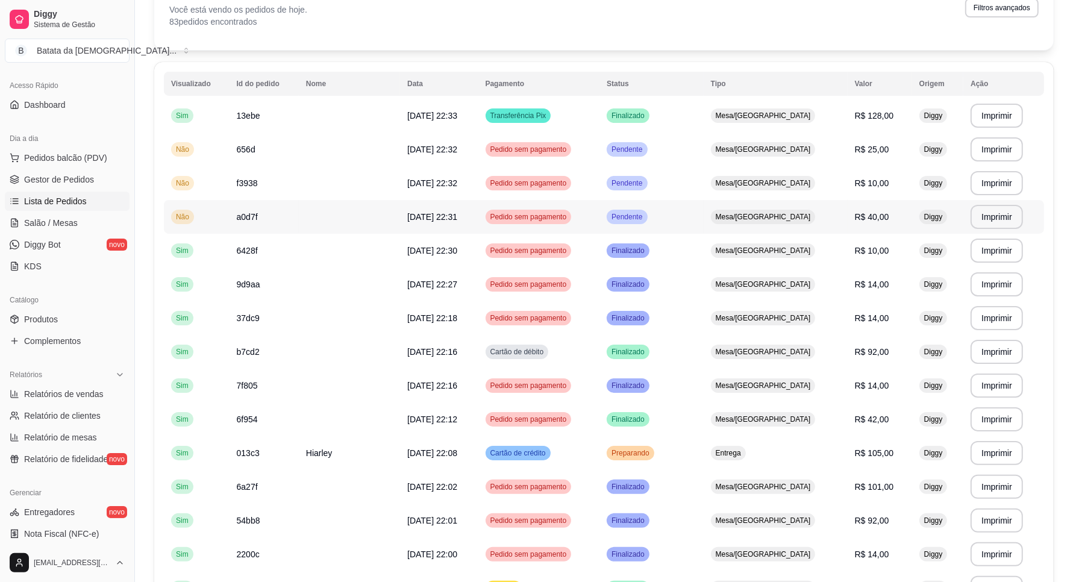
click at [702, 218] on td "Pendente" at bounding box center [652, 217] width 104 height 34
click at [28, 230] on link "Salão / Mesas" at bounding box center [67, 222] width 125 height 19
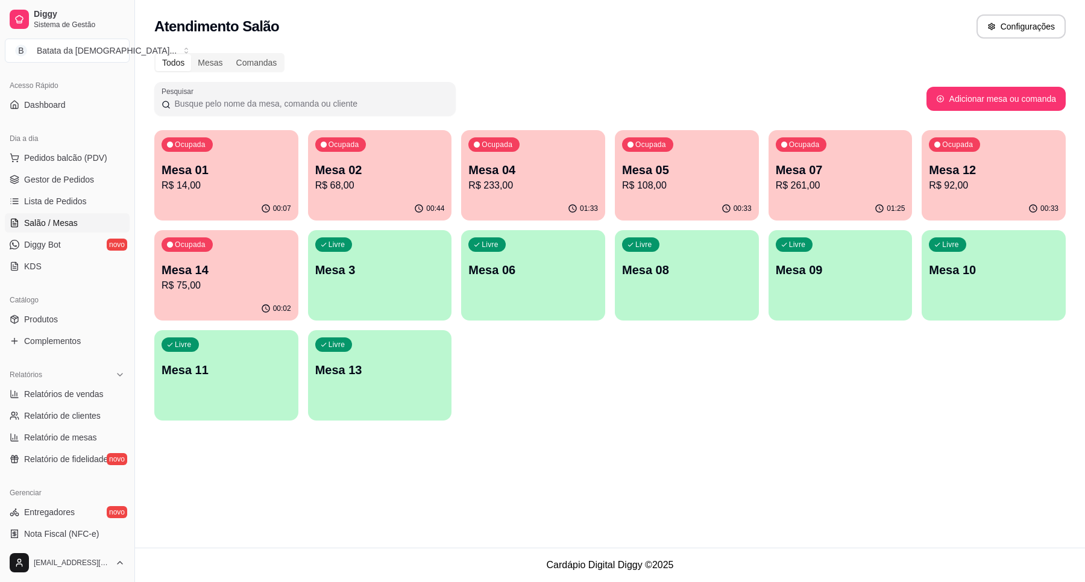
click at [527, 146] on div "Ocupada Mesa 04 R$ 233,00" at bounding box center [533, 163] width 144 height 67
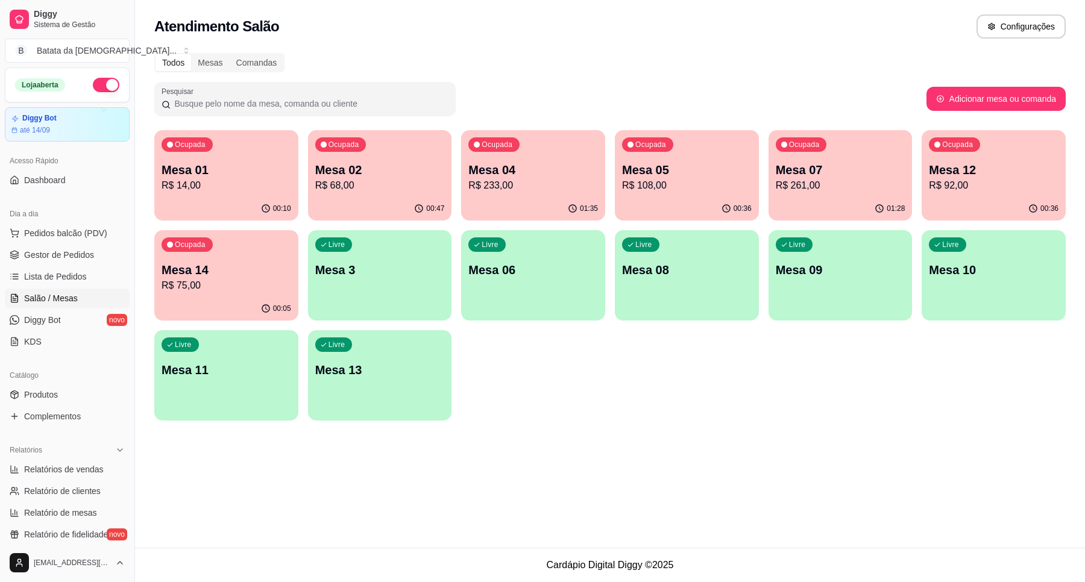
click at [826, 175] on p "Mesa 07" at bounding box center [841, 169] width 130 height 17
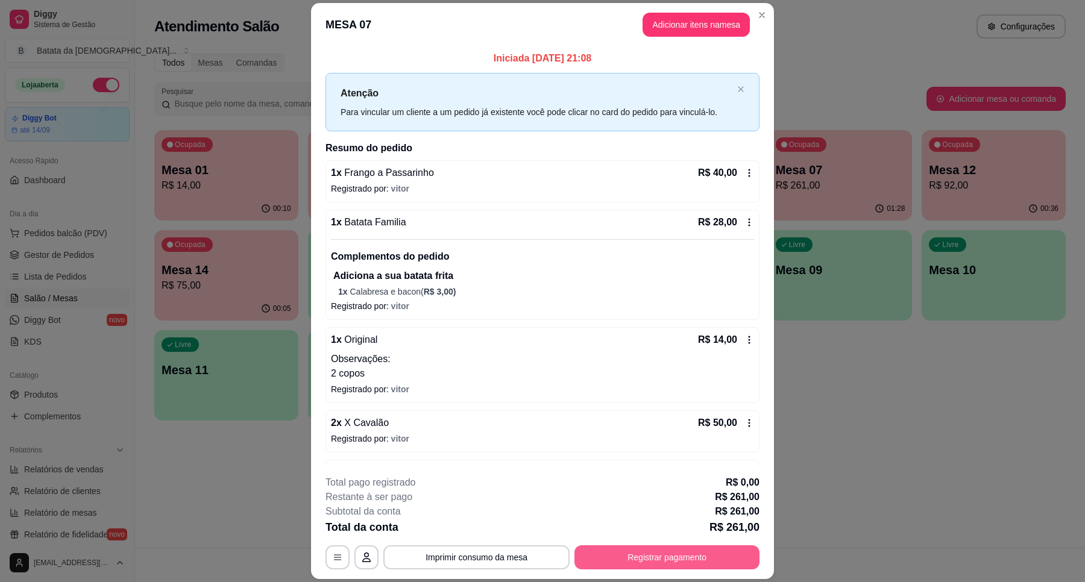
click at [692, 555] on button "Registrar pagamento" at bounding box center [666, 557] width 185 height 24
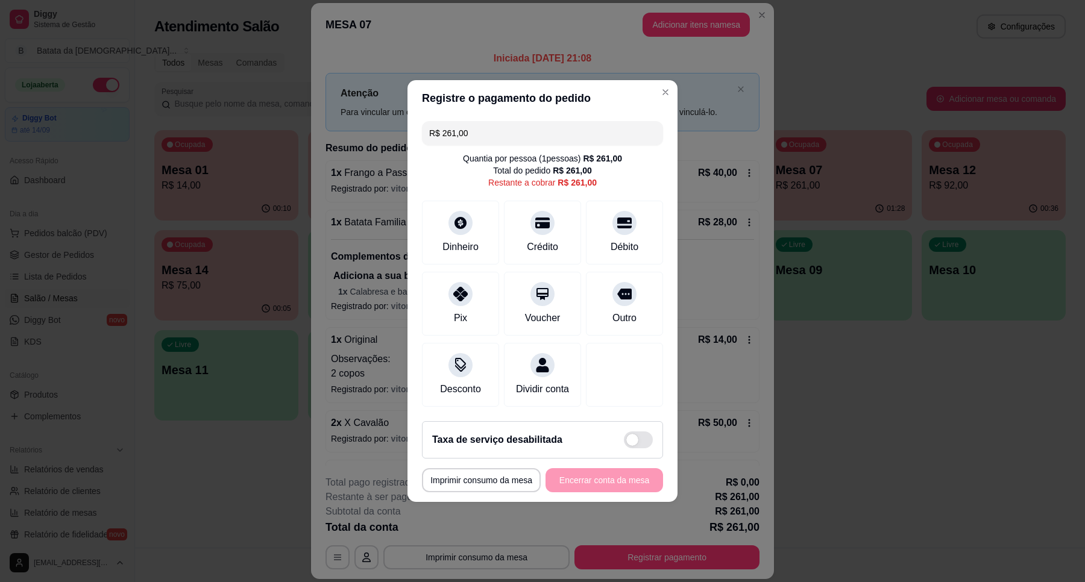
drag, startPoint x: 491, startPoint y: 122, endPoint x: 396, endPoint y: 131, distance: 95.1
click at [398, 131] on div "**********" at bounding box center [542, 291] width 1085 height 582
click at [539, 226] on div "Crédito" at bounding box center [542, 230] width 85 height 71
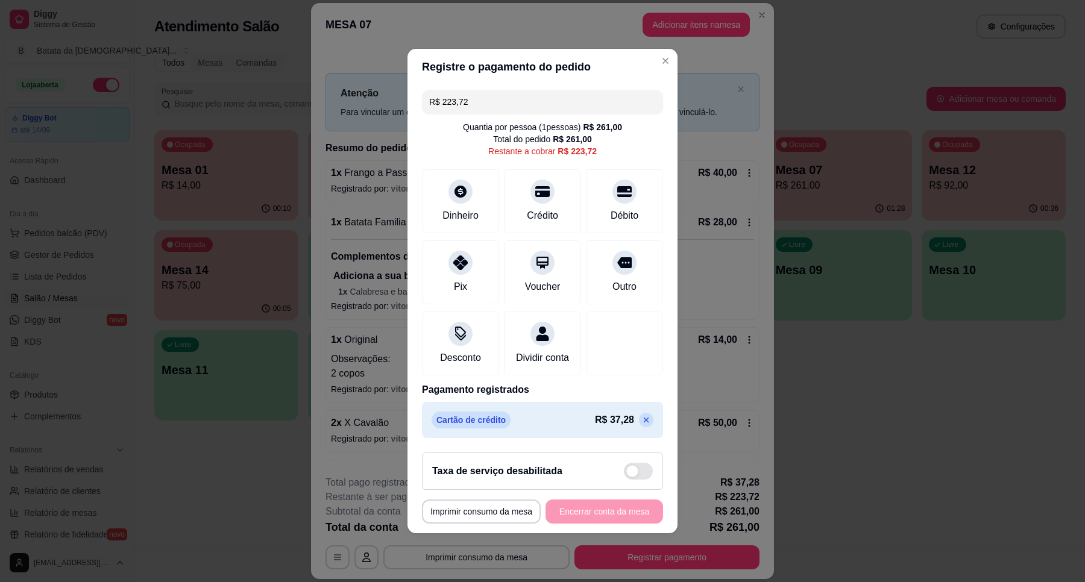
drag, startPoint x: 466, startPoint y: 101, endPoint x: 418, endPoint y: 95, distance: 48.5
click at [419, 95] on div "R$ 223,72 Quantia por pessoa ( 1 pessoas) R$ 261,00 Total do pedido R$ 261,00 R…" at bounding box center [542, 264] width 270 height 358
click at [561, 191] on div "Crédito" at bounding box center [542, 199] width 85 height 71
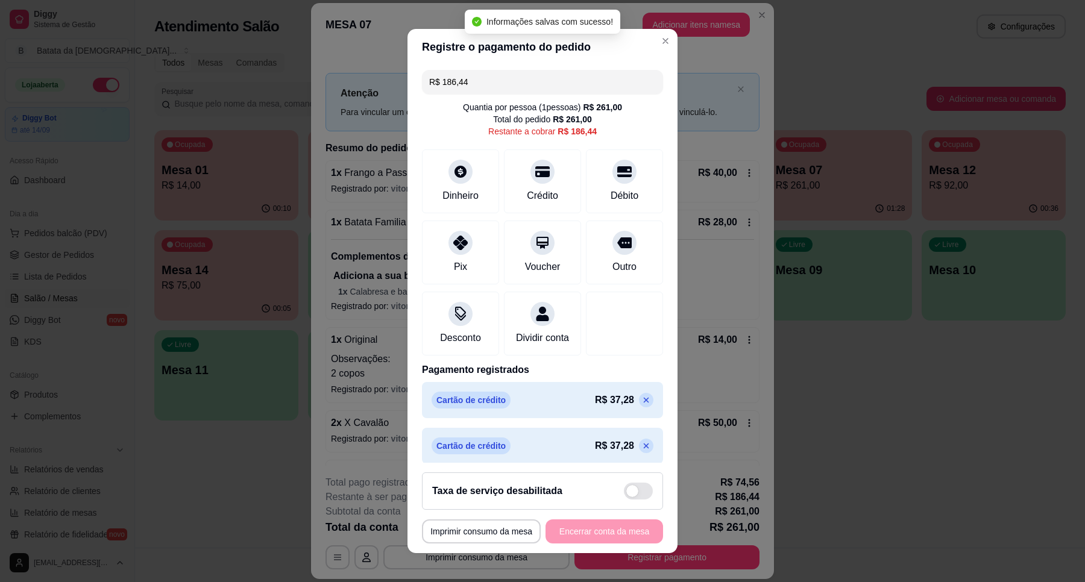
drag, startPoint x: 472, startPoint y: 77, endPoint x: 374, endPoint y: 89, distance: 98.4
click at [374, 89] on div "**********" at bounding box center [542, 291] width 1085 height 582
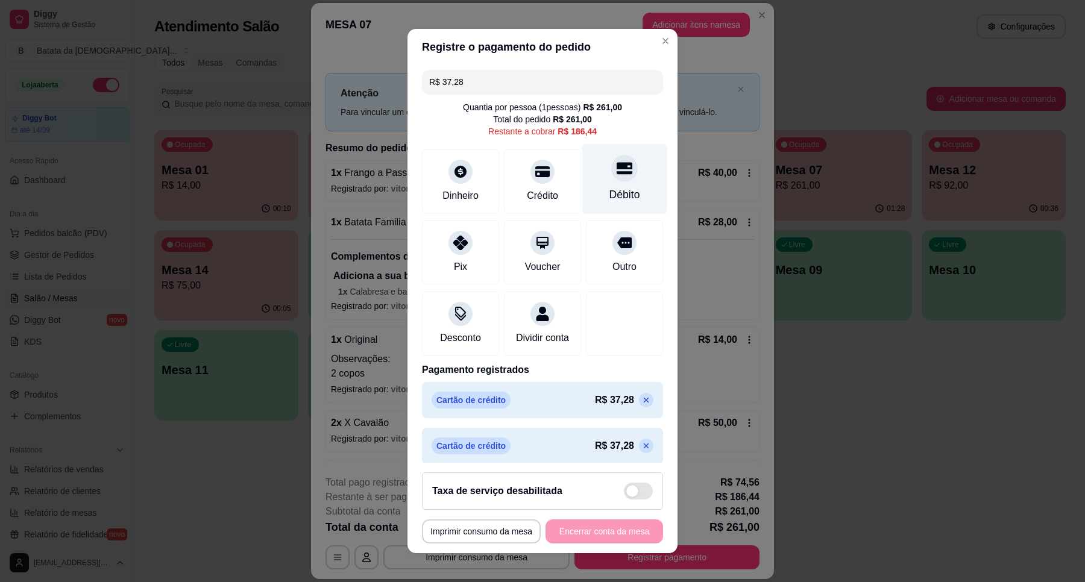
click at [609, 189] on div "Débito" at bounding box center [624, 195] width 31 height 16
drag, startPoint x: 474, startPoint y: 90, endPoint x: 432, endPoint y: 85, distance: 42.5
click at [432, 85] on input "R$ 149,16" at bounding box center [542, 82] width 227 height 24
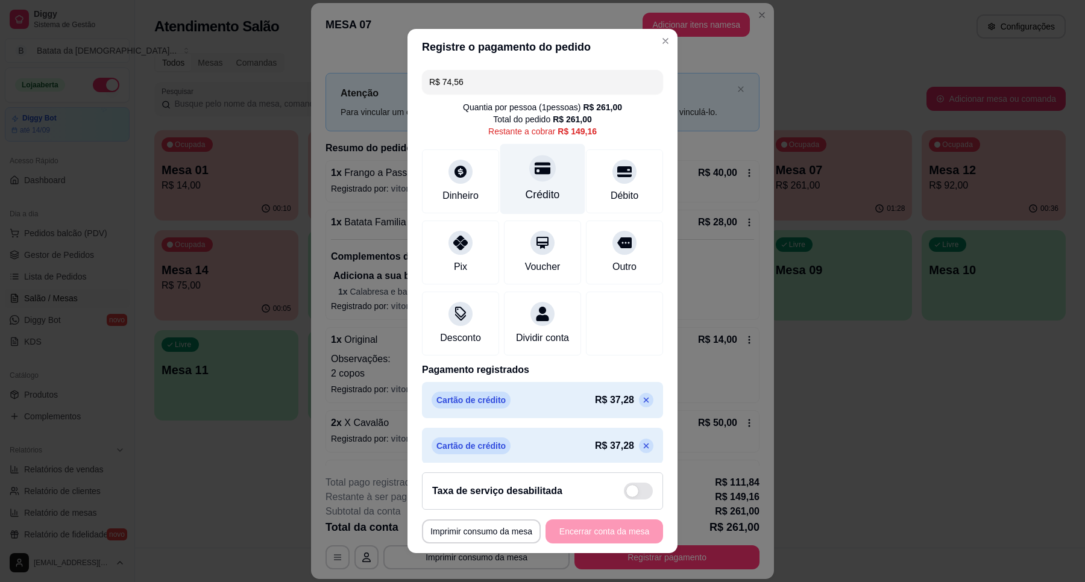
click at [529, 164] on div at bounding box center [542, 168] width 27 height 27
drag, startPoint x: 447, startPoint y: 70, endPoint x: 456, endPoint y: 78, distance: 12.4
click at [449, 74] on input "R$ 74,60" at bounding box center [542, 82] width 227 height 24
drag, startPoint x: 473, startPoint y: 83, endPoint x: 401, endPoint y: 81, distance: 72.3
click at [401, 81] on div "**********" at bounding box center [542, 291] width 1085 height 582
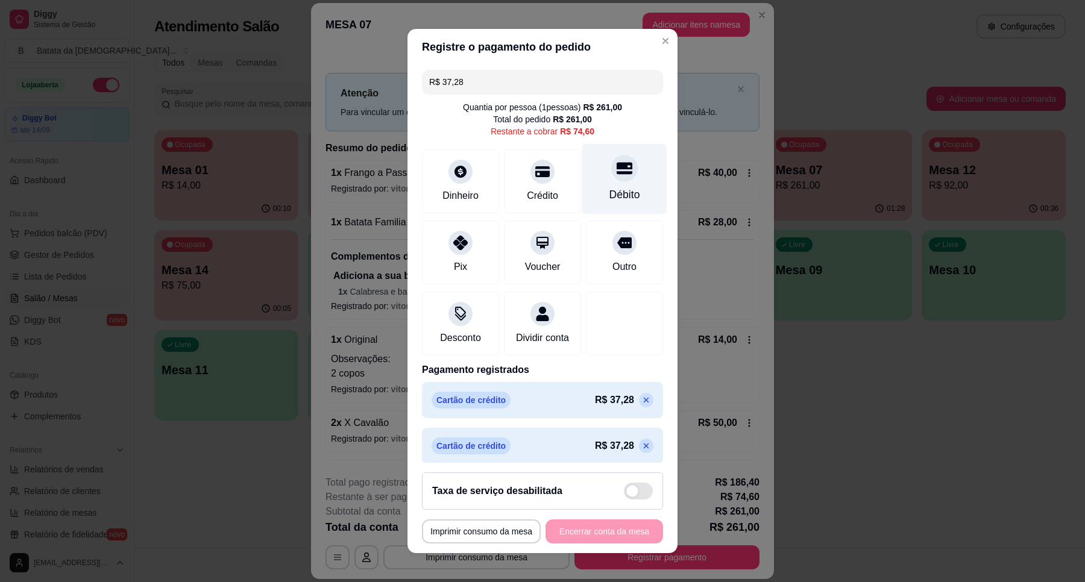
click at [609, 187] on div "Débito" at bounding box center [624, 195] width 31 height 16
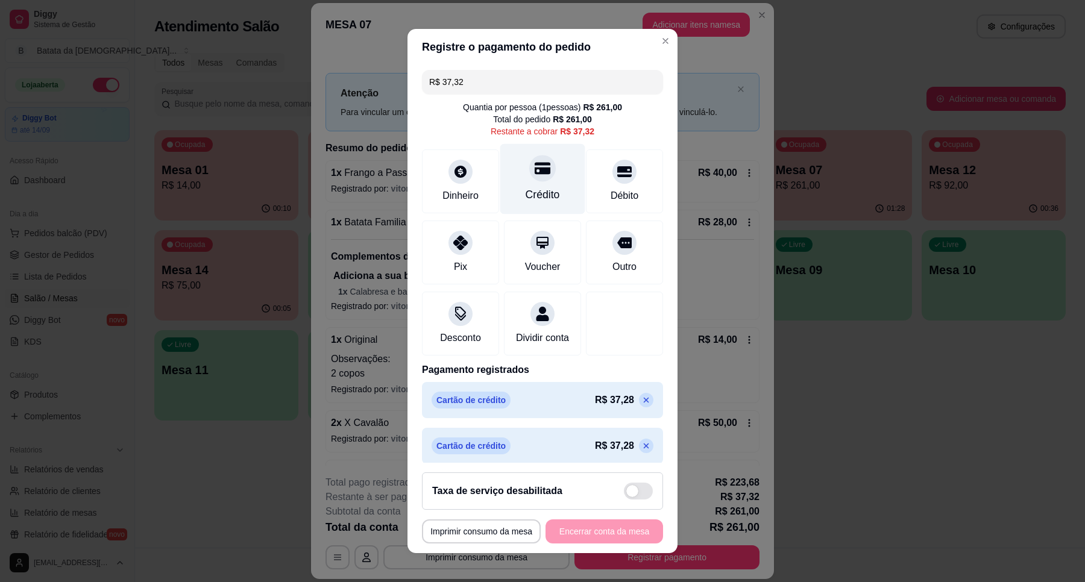
click at [542, 190] on div "Crédito" at bounding box center [542, 195] width 34 height 16
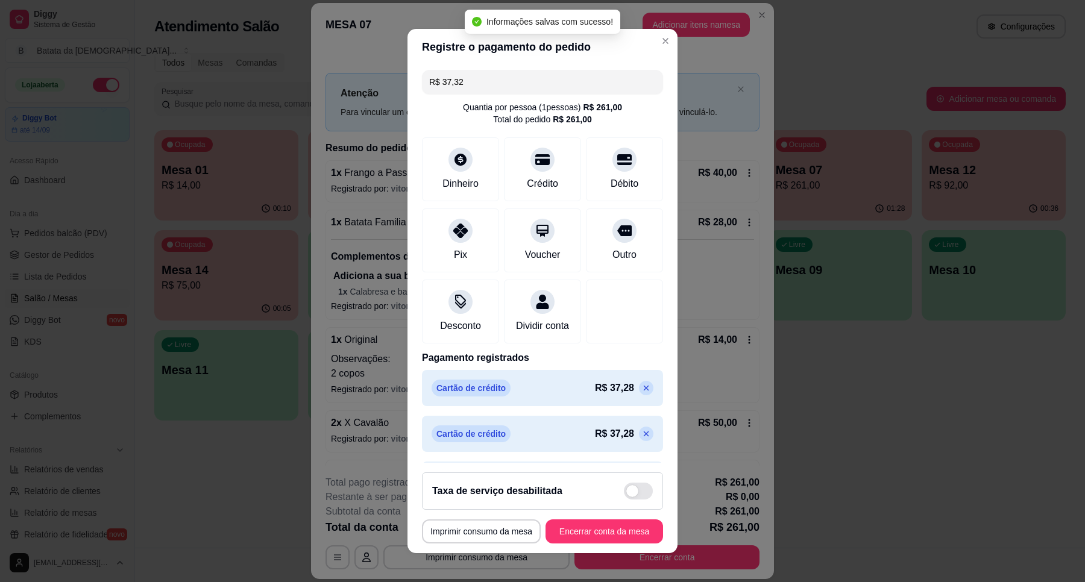
type input "R$ 0,00"
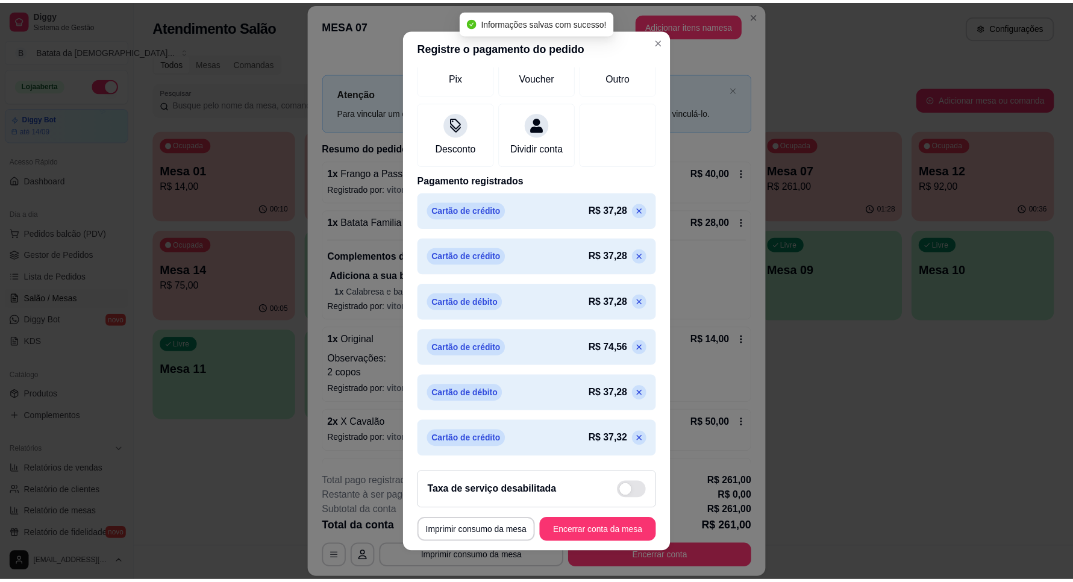
scroll to position [10, 0]
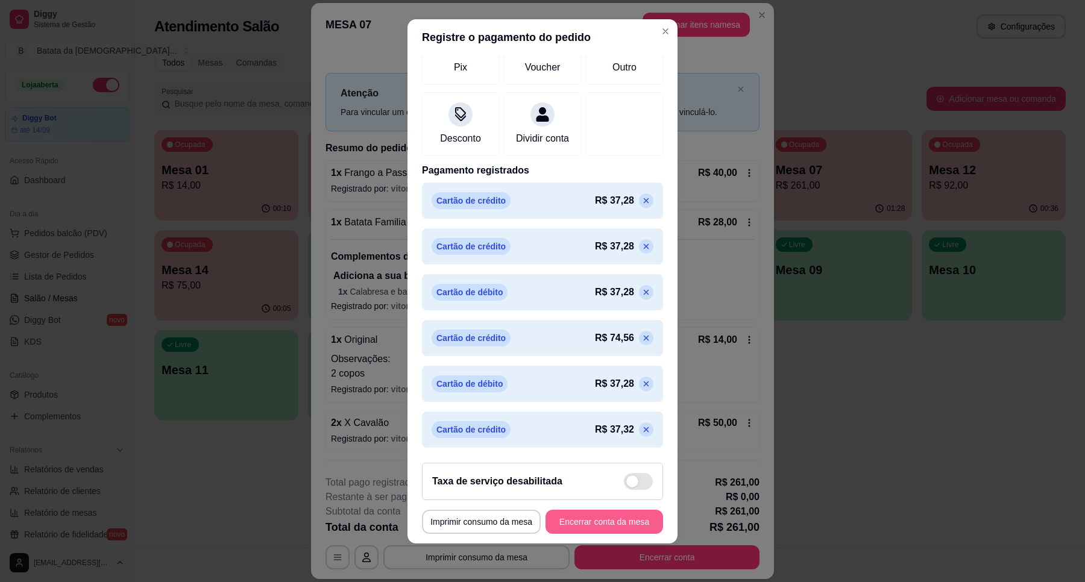
click at [577, 510] on button "Encerrar conta da mesa" at bounding box center [604, 522] width 118 height 24
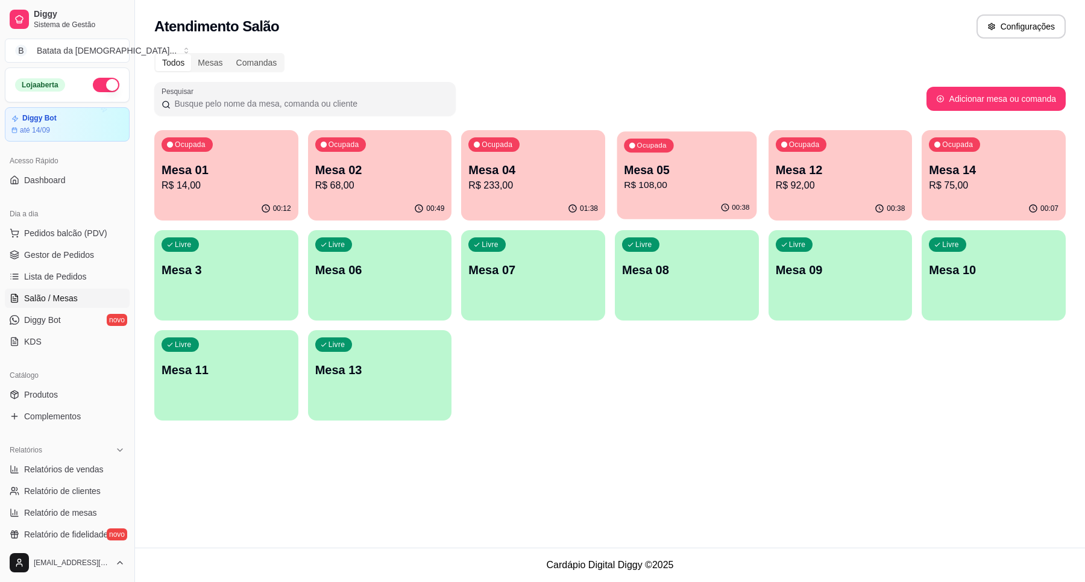
click at [681, 176] on p "Mesa 05" at bounding box center [686, 170] width 125 height 16
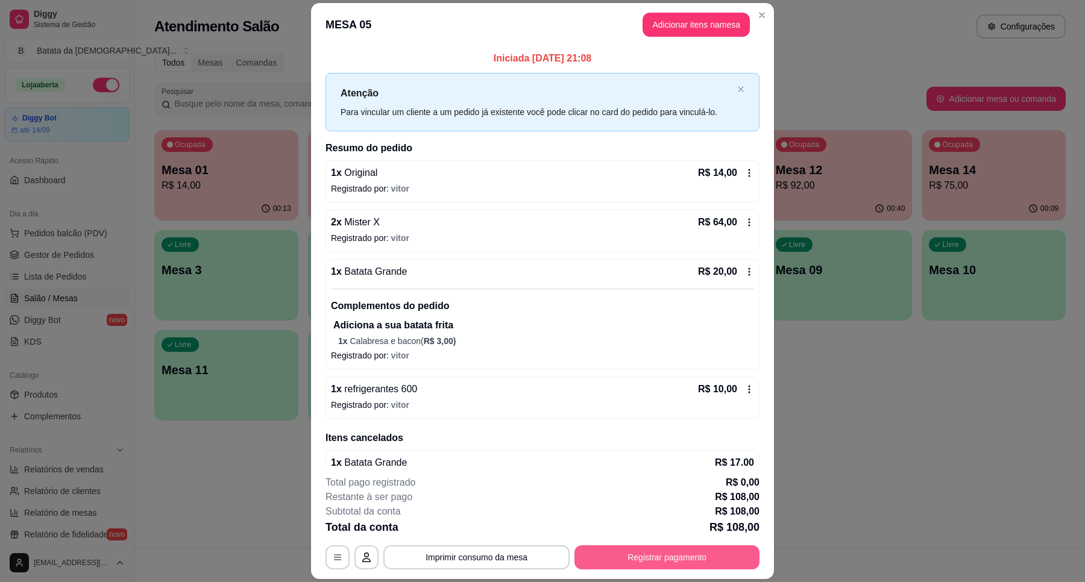
click at [662, 560] on button "Registrar pagamento" at bounding box center [666, 557] width 185 height 24
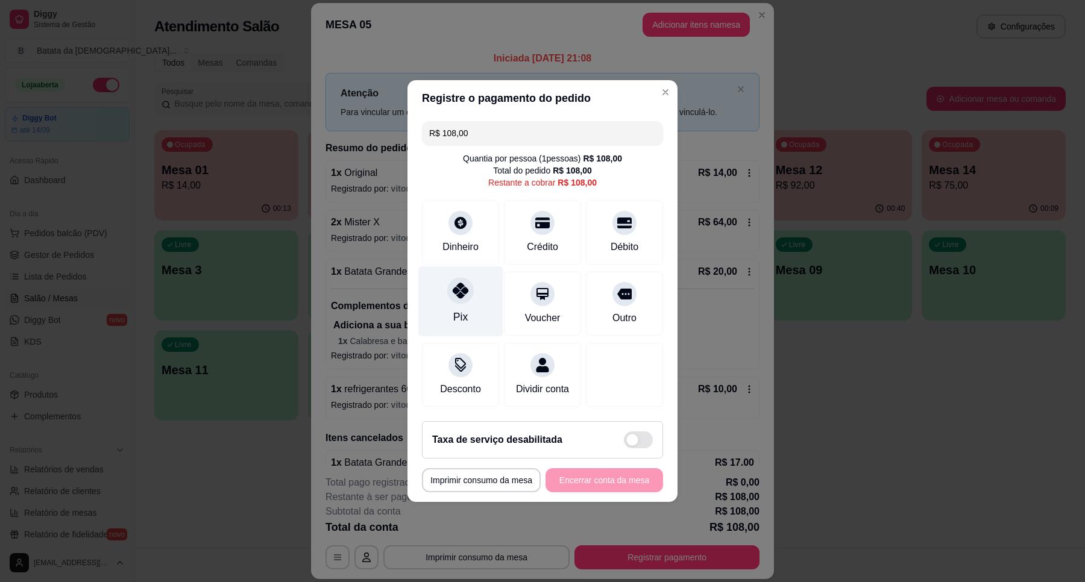
click at [448, 287] on div at bounding box center [460, 290] width 27 height 27
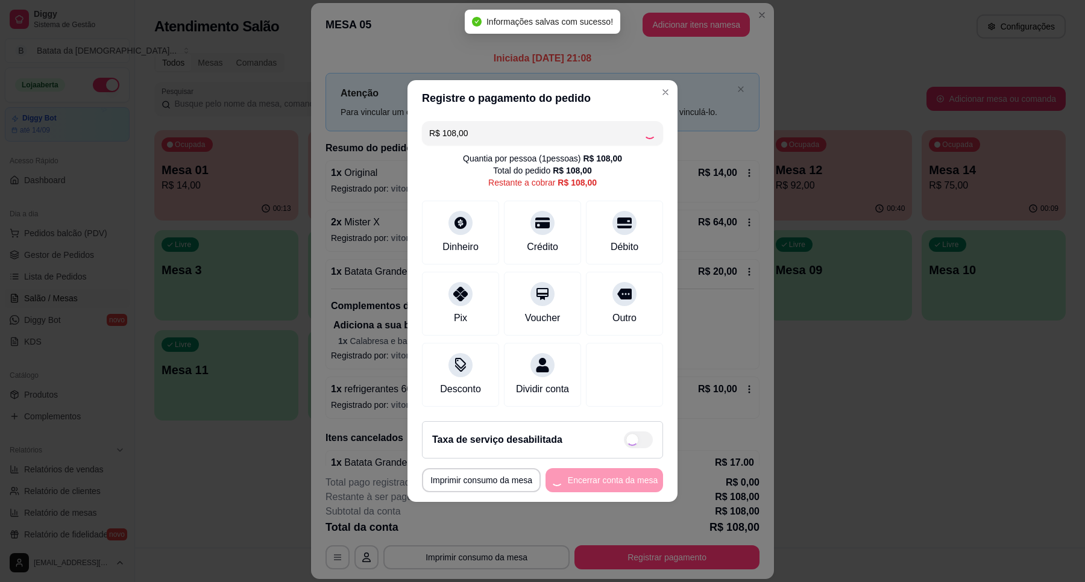
type input "R$ 0,00"
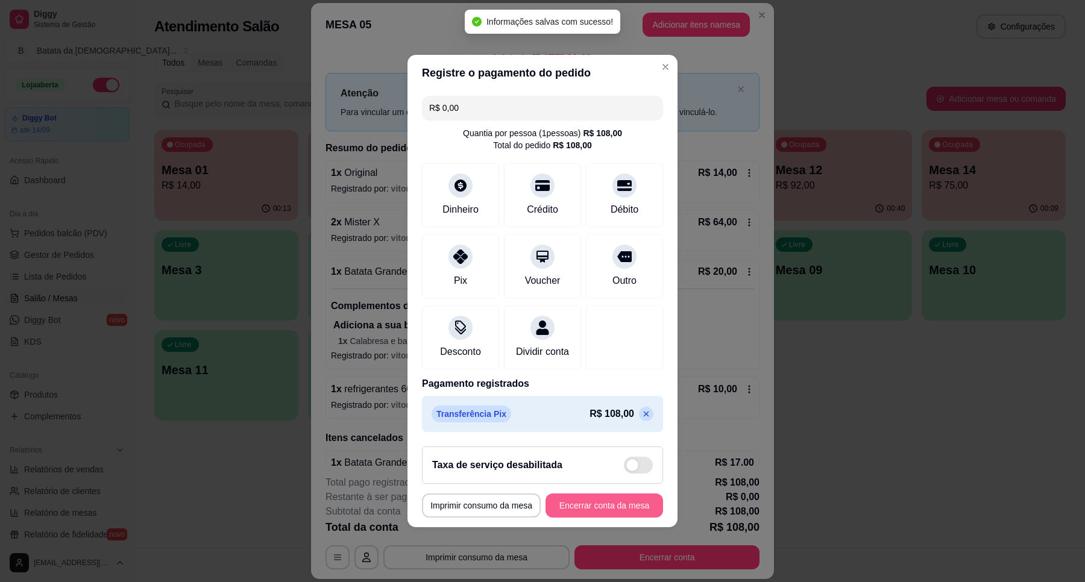
click at [616, 510] on button "Encerrar conta da mesa" at bounding box center [604, 506] width 118 height 24
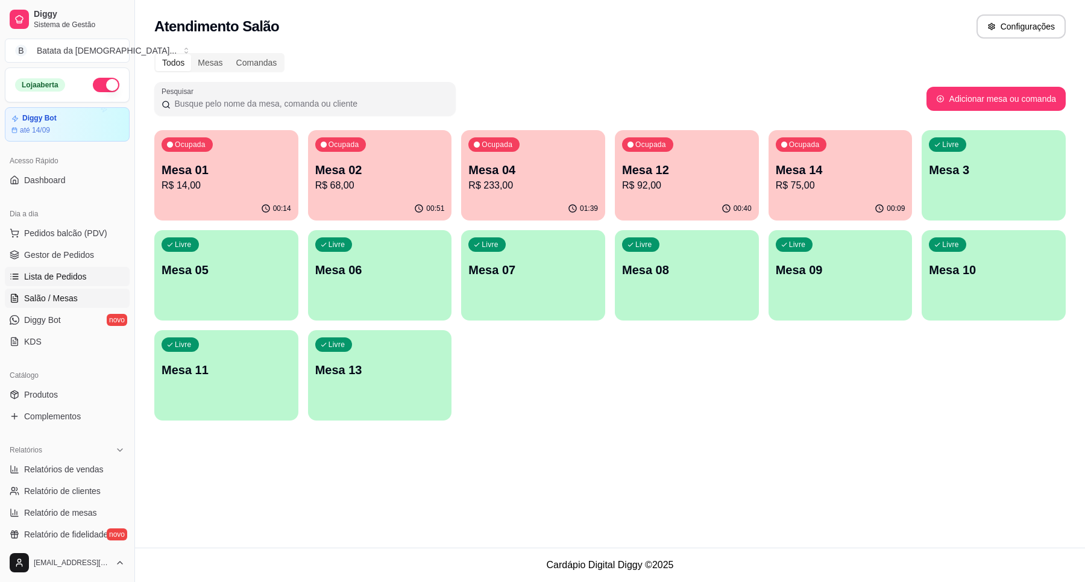
click at [81, 271] on span "Lista de Pedidos" at bounding box center [55, 277] width 63 height 12
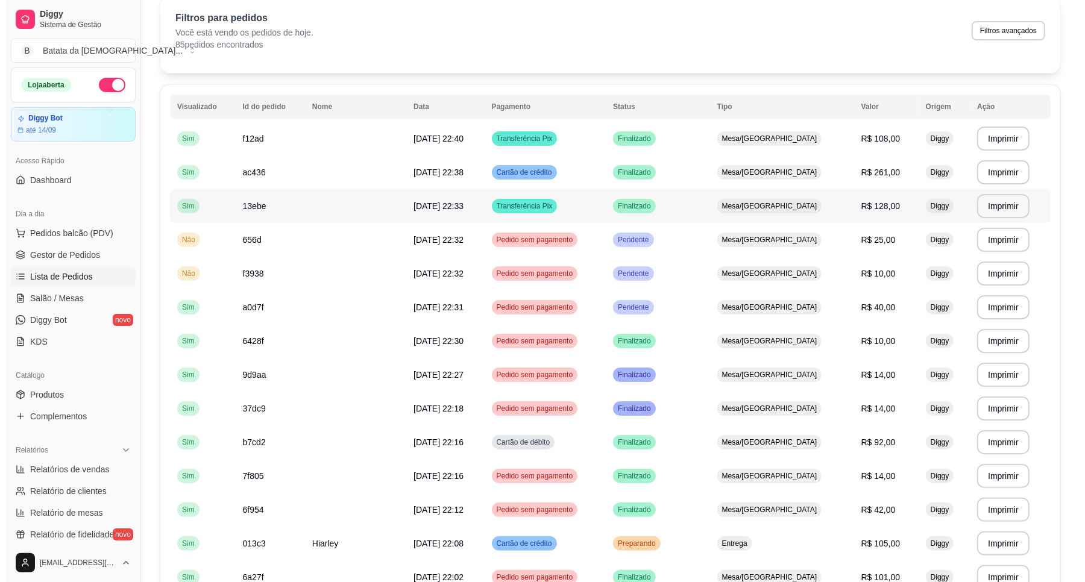
scroll to position [75, 0]
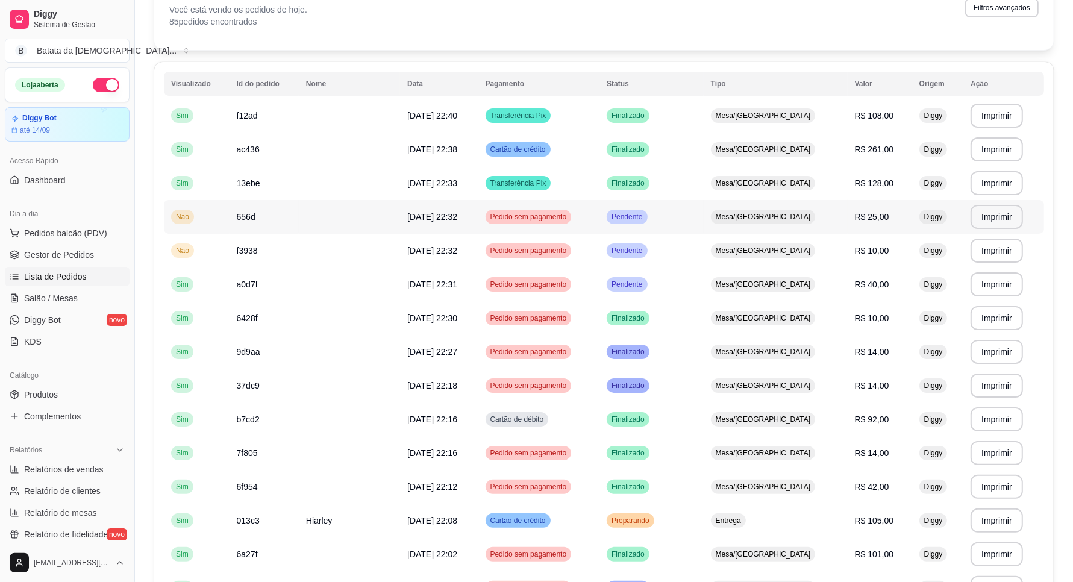
click at [670, 229] on td "Pendente" at bounding box center [652, 217] width 104 height 34
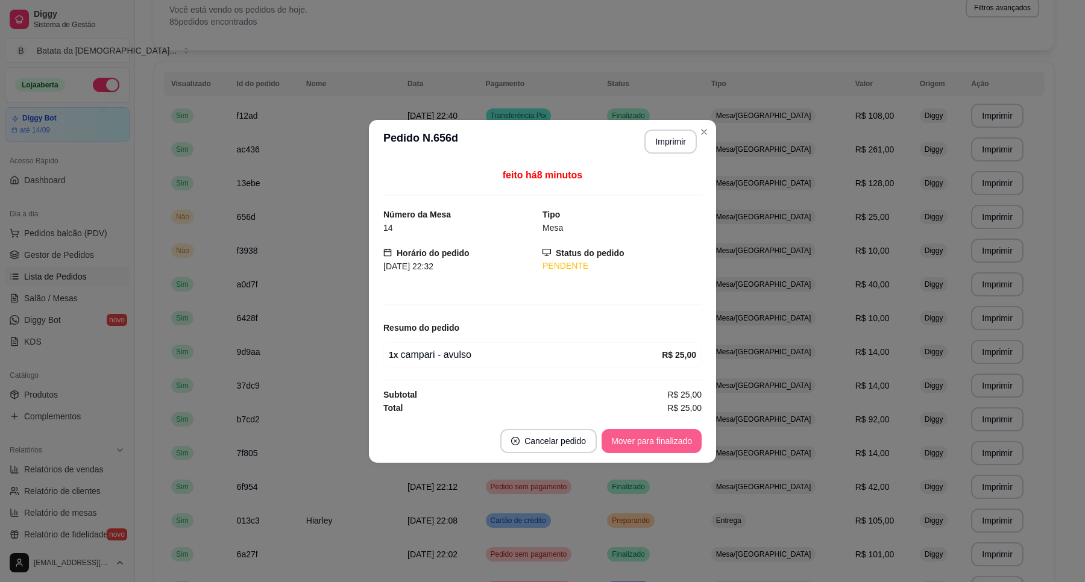
click at [647, 450] on button "Mover para finalizado" at bounding box center [651, 441] width 100 height 24
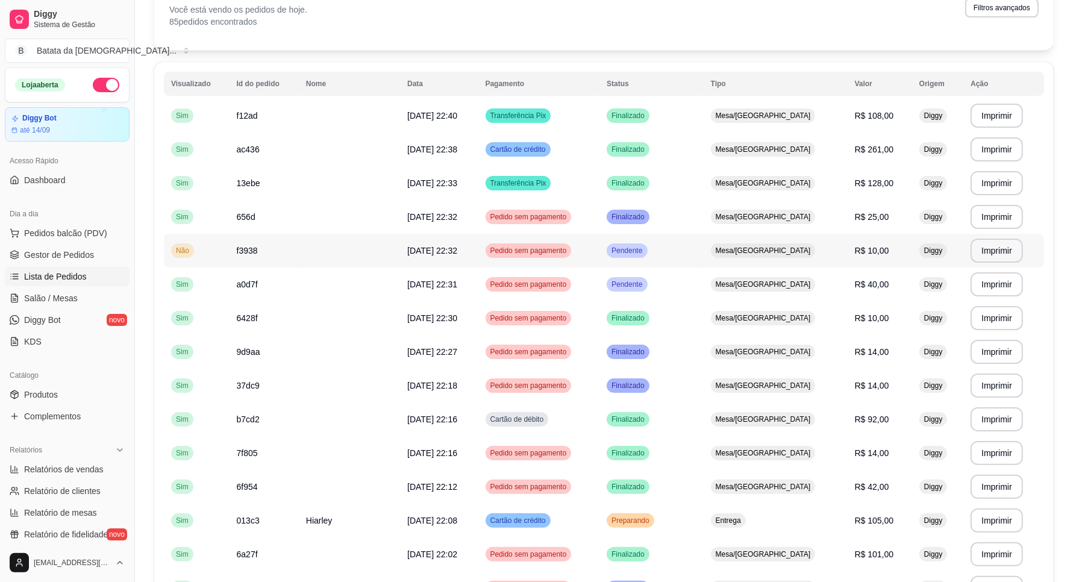
click at [687, 254] on td "Pendente" at bounding box center [652, 251] width 104 height 34
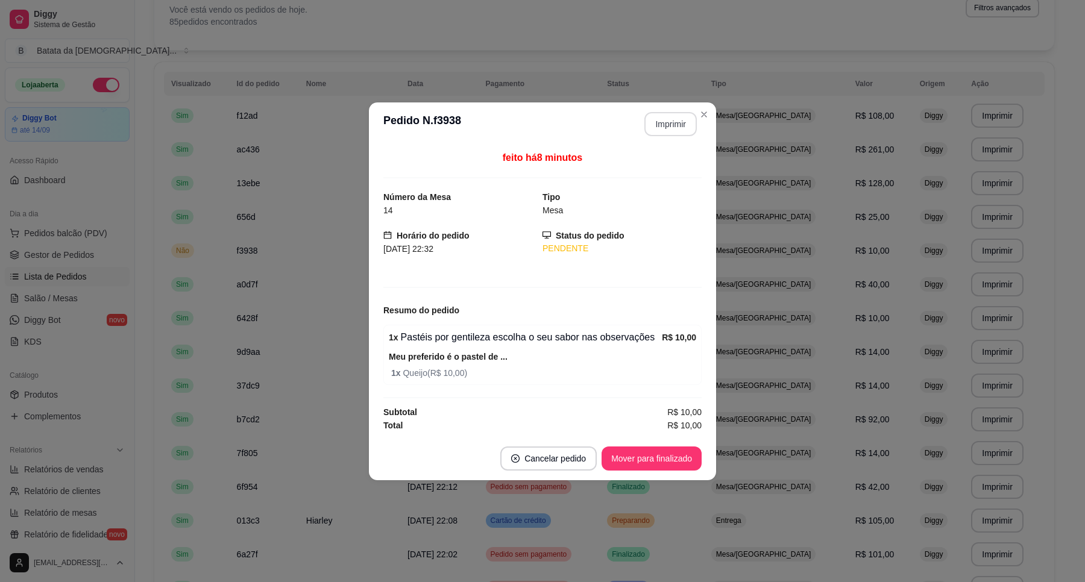
click at [669, 119] on button "Imprimir" at bounding box center [670, 124] width 52 height 24
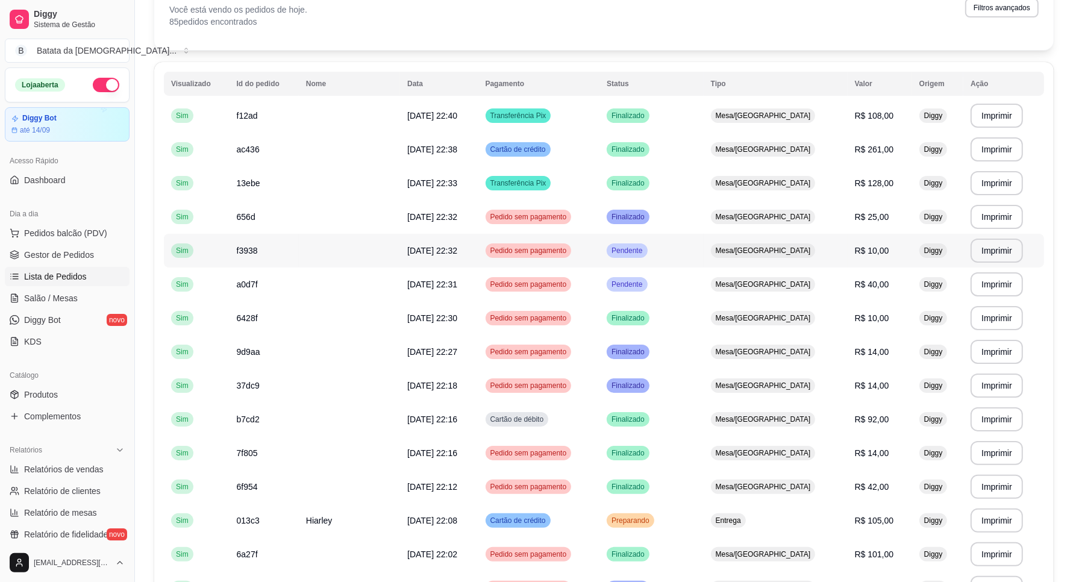
click at [680, 247] on td "Pendente" at bounding box center [652, 251] width 104 height 34
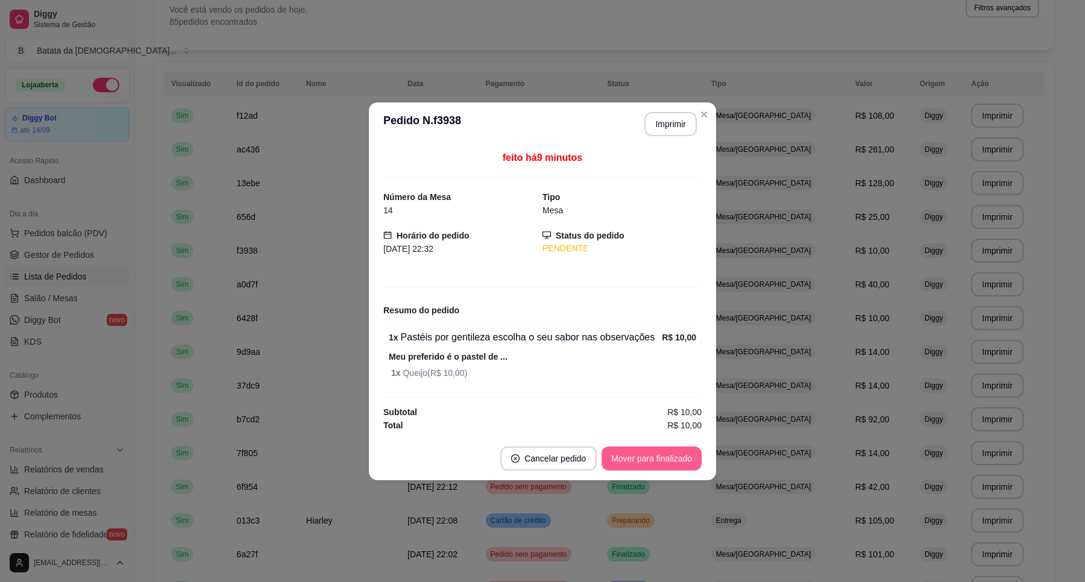
click at [660, 451] on button "Mover para finalizado" at bounding box center [651, 459] width 100 height 24
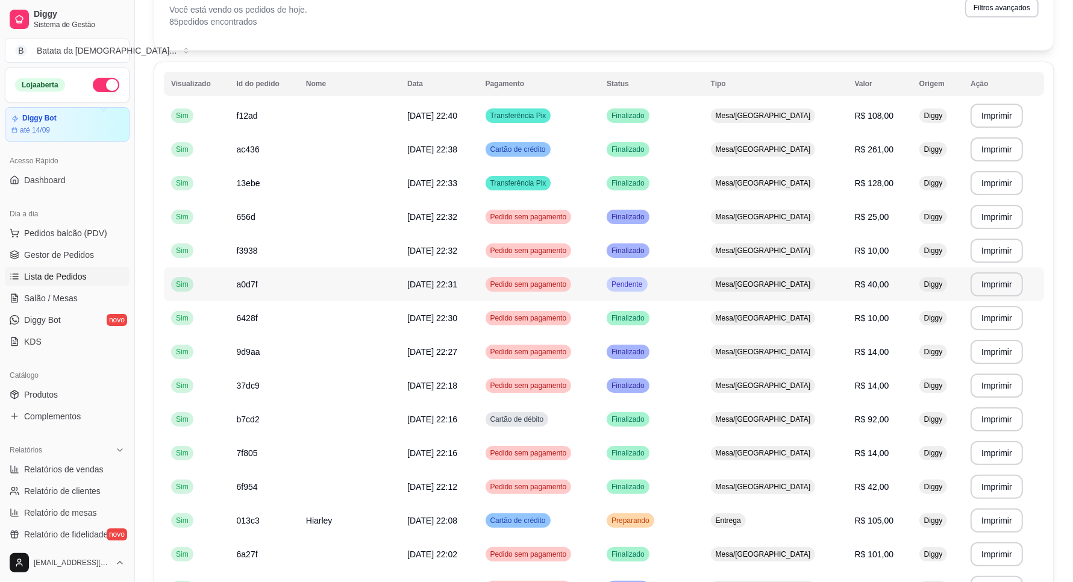
click at [704, 277] on td "Pendente" at bounding box center [652, 285] width 104 height 34
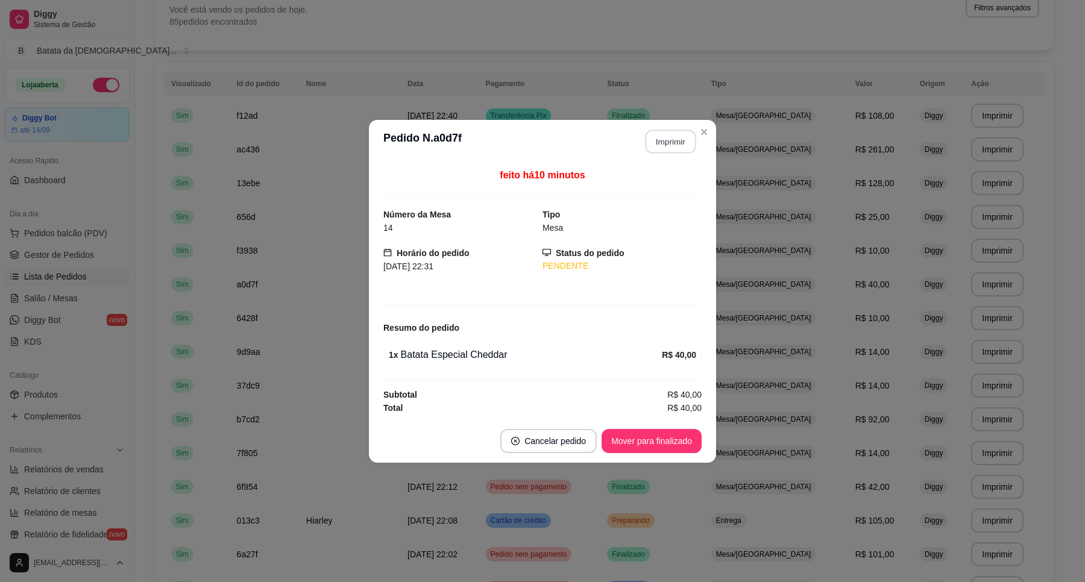
click at [677, 137] on button "Imprimir" at bounding box center [670, 142] width 51 height 24
click at [668, 437] on button "Mover para finalizado" at bounding box center [651, 441] width 97 height 24
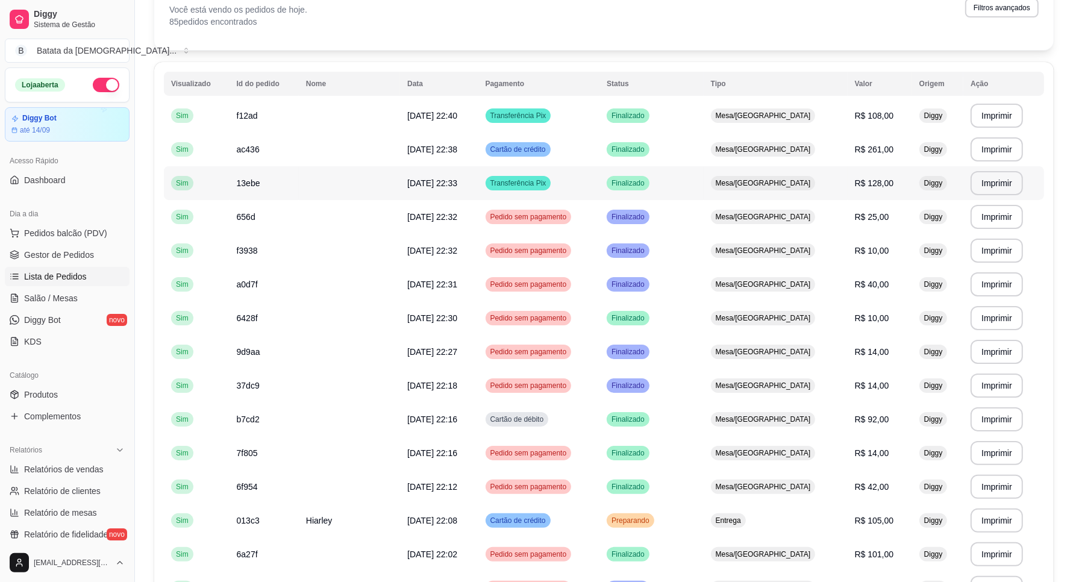
scroll to position [151, 0]
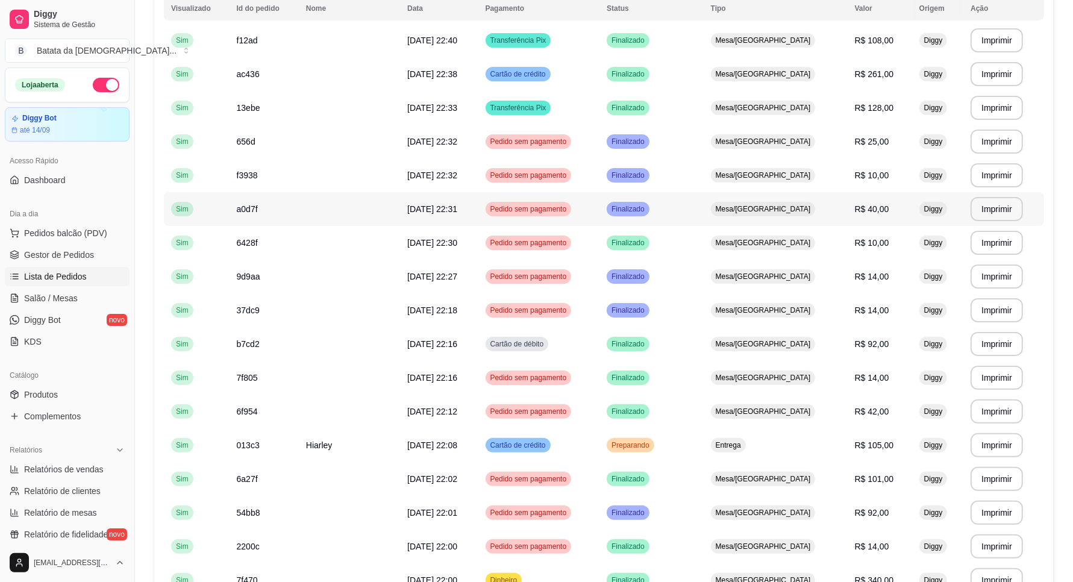
click at [692, 205] on td "Finalizado" at bounding box center [652, 209] width 104 height 34
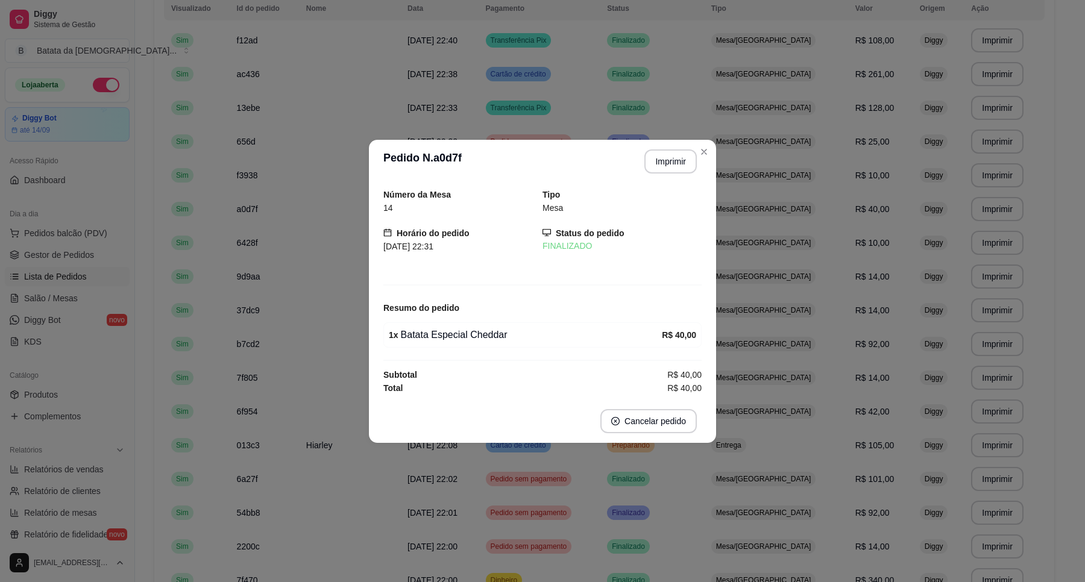
click at [712, 145] on header "**********" at bounding box center [542, 161] width 347 height 43
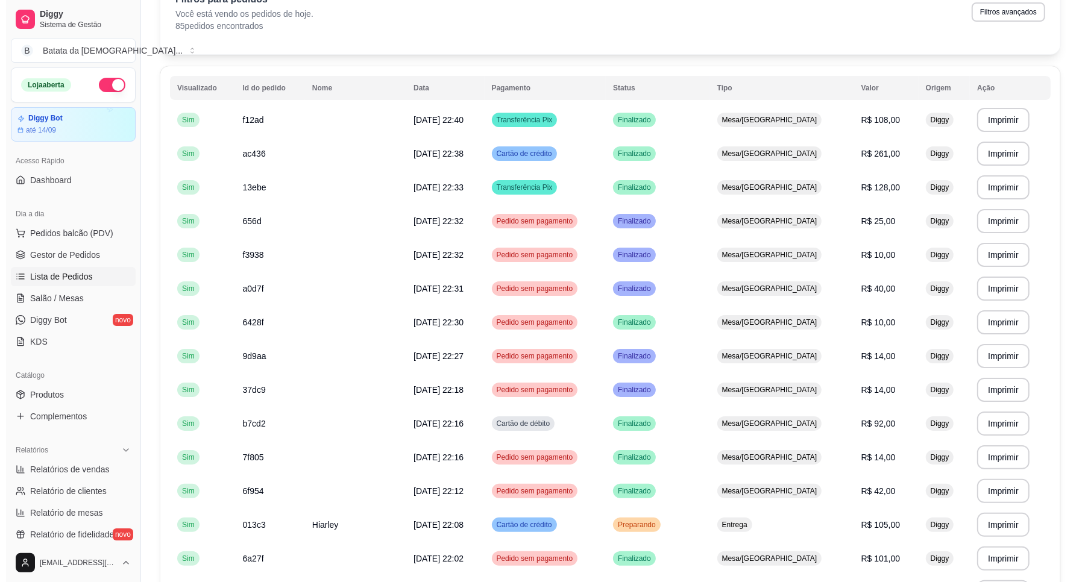
scroll to position [0, 0]
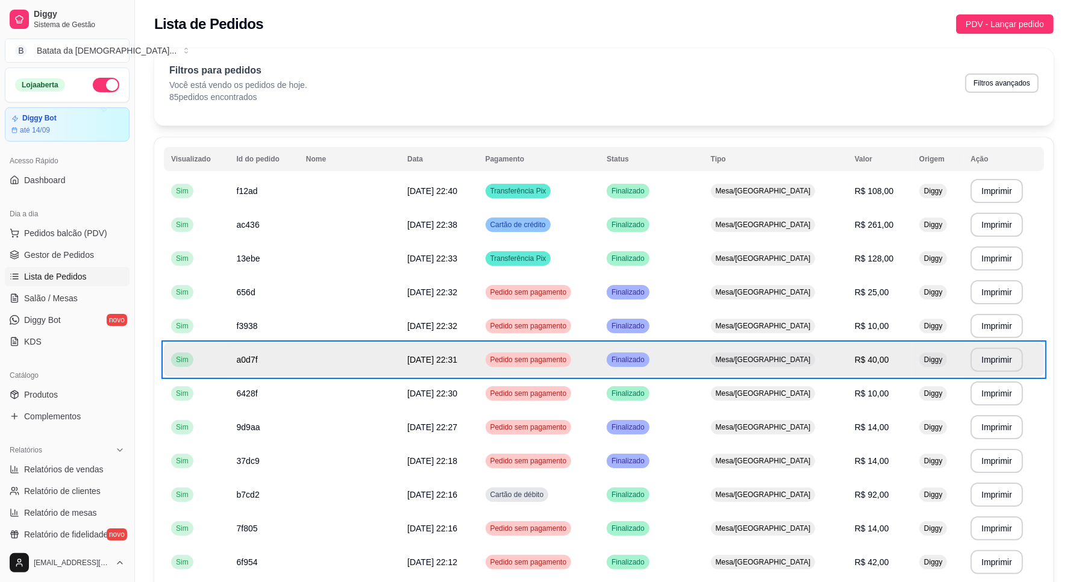
click at [60, 295] on span "Salão / Mesas" at bounding box center [51, 298] width 54 height 12
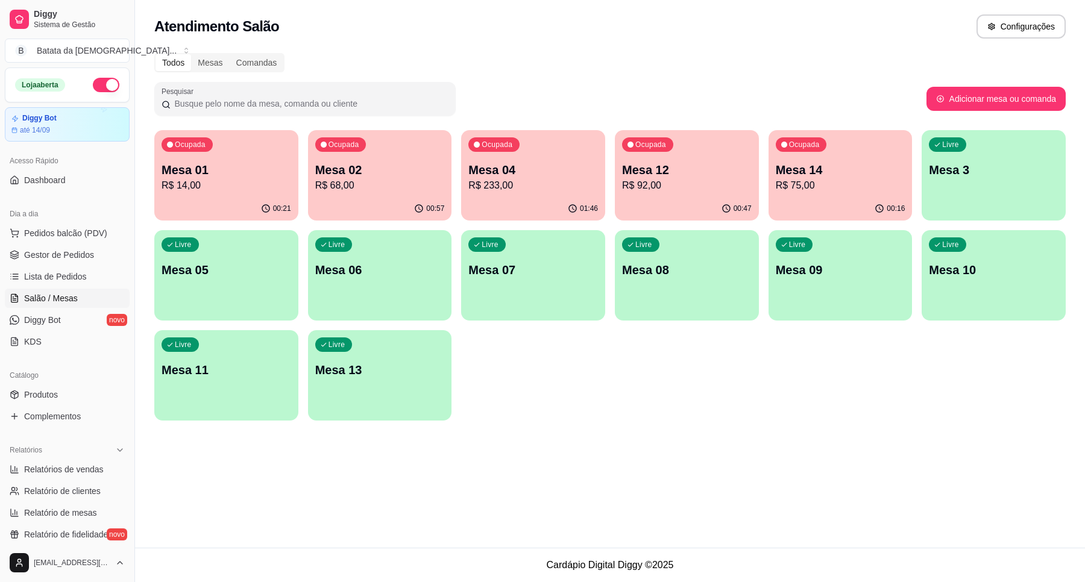
click at [386, 172] on p "Mesa 02" at bounding box center [380, 169] width 130 height 17
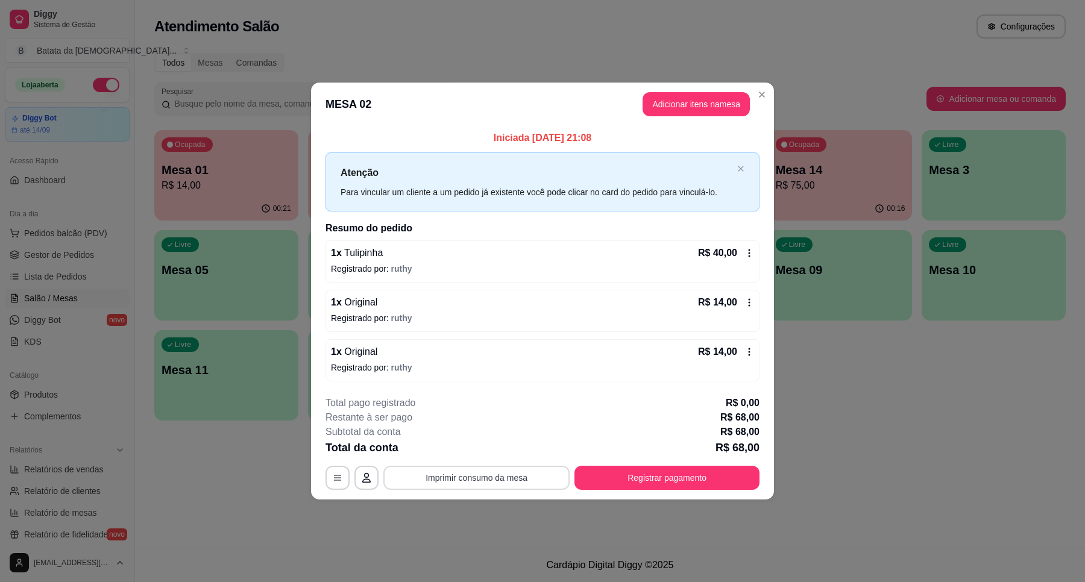
click at [538, 471] on button "Imprimir consumo da mesa" at bounding box center [476, 478] width 186 height 24
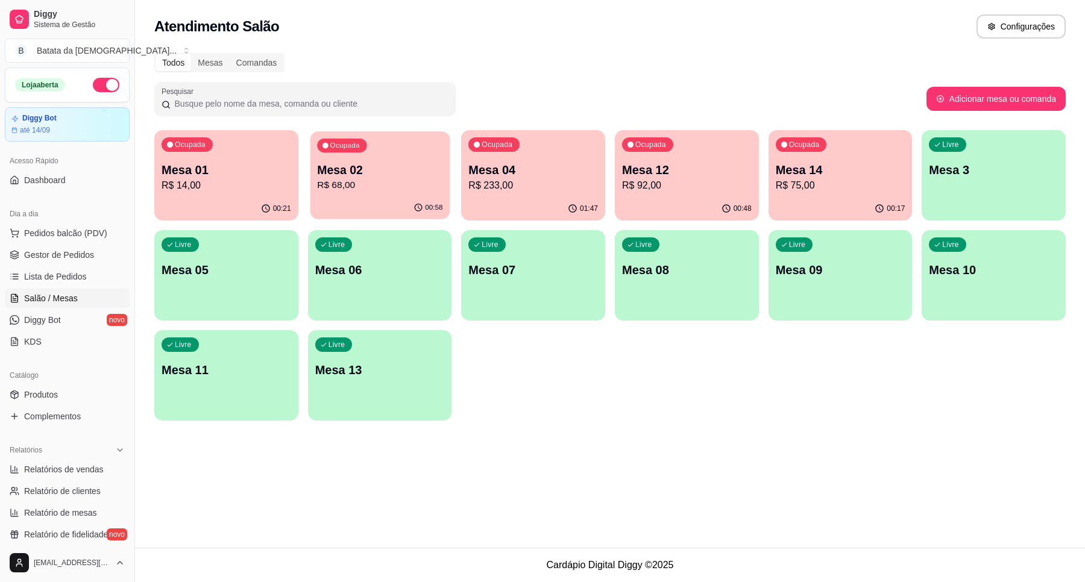
click at [375, 181] on p "R$ 68,00" at bounding box center [379, 185] width 125 height 14
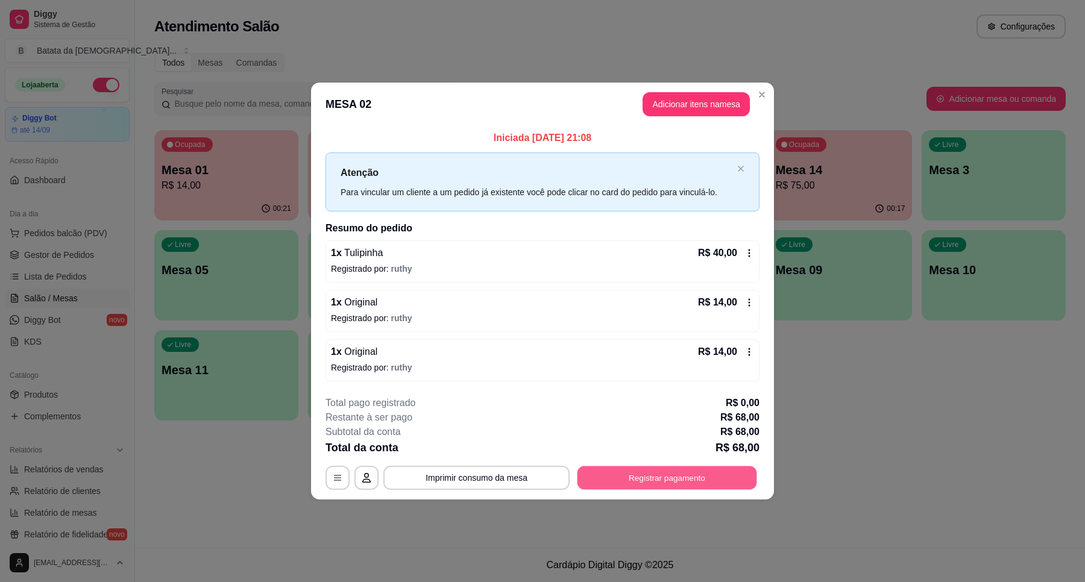
click at [741, 482] on button "Registrar pagamento" at bounding box center [667, 478] width 180 height 24
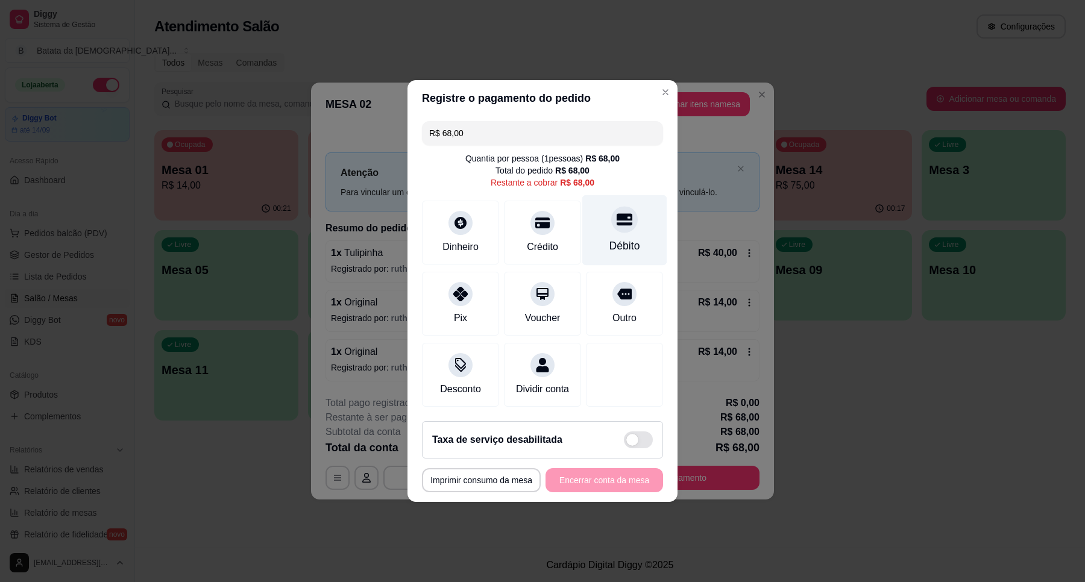
click at [648, 227] on div "Débito" at bounding box center [624, 230] width 85 height 71
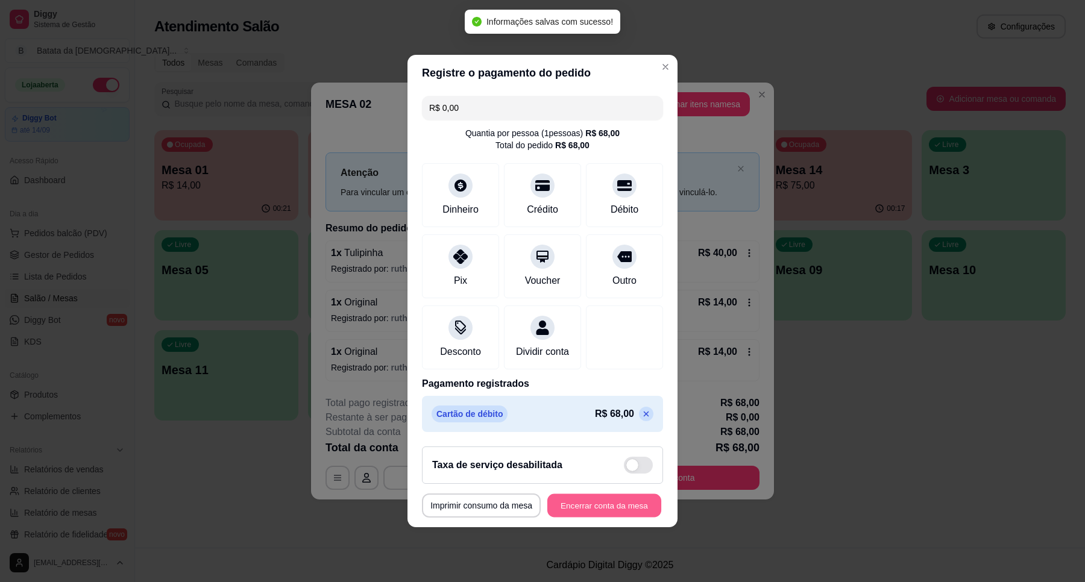
click at [618, 518] on button "Encerrar conta da mesa" at bounding box center [604, 506] width 114 height 24
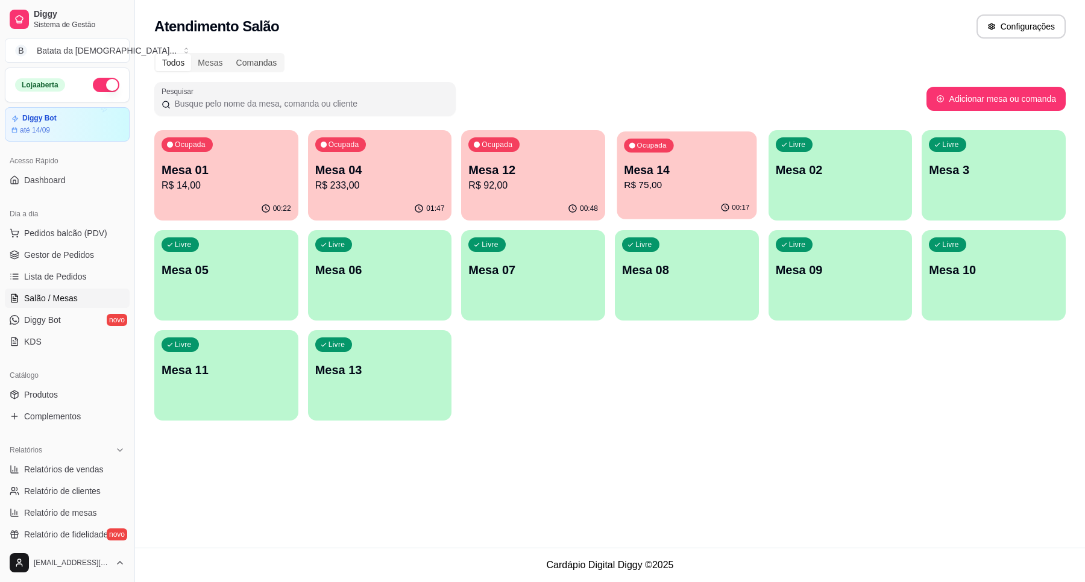
click at [657, 165] on p "Mesa 14" at bounding box center [686, 170] width 125 height 16
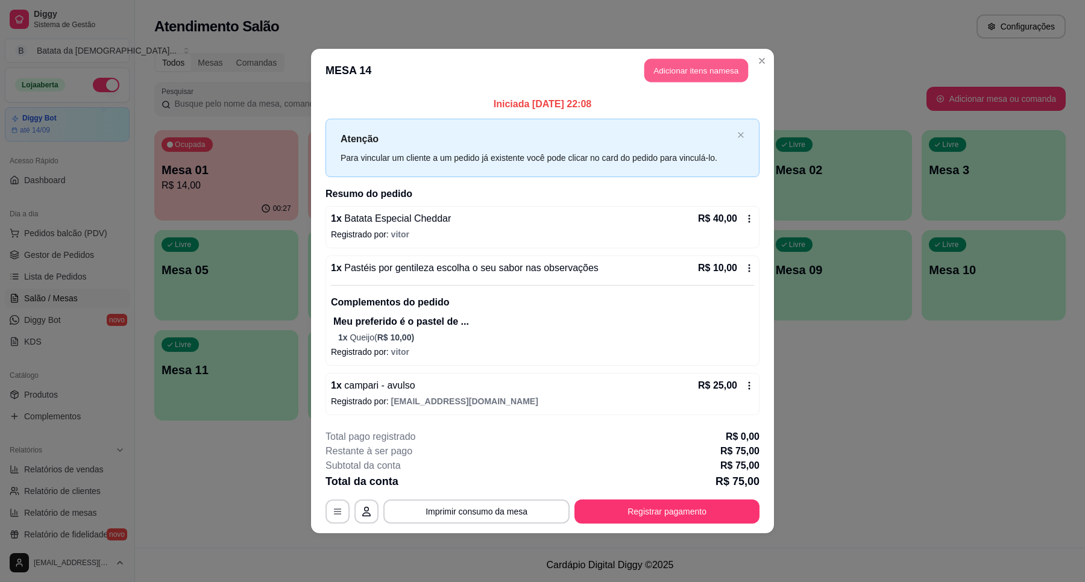
click at [703, 69] on button "Adicionar itens na mesa" at bounding box center [696, 71] width 104 height 24
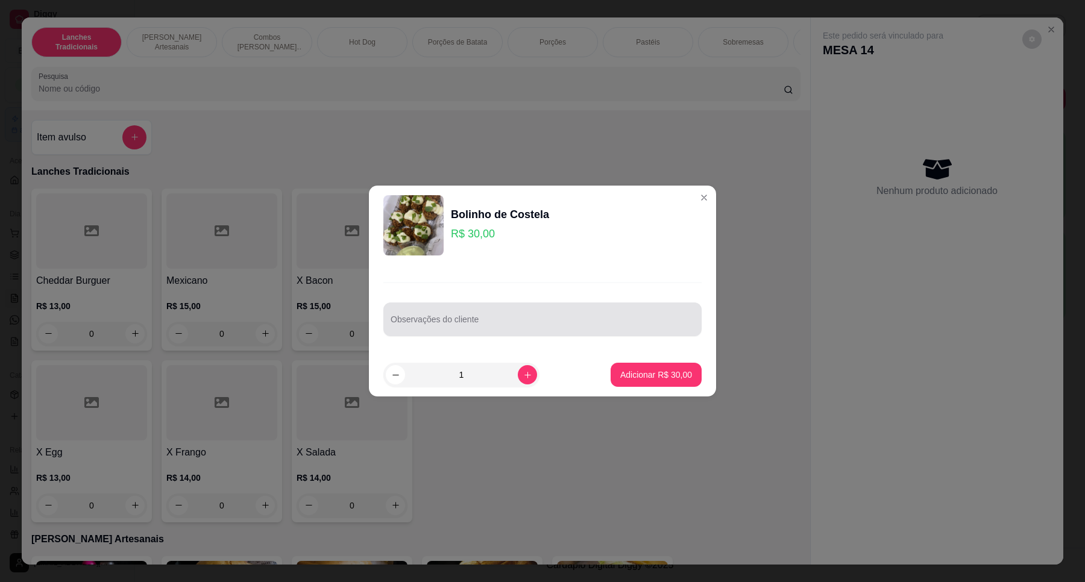
click at [458, 318] on div "Observações do cliente" at bounding box center [542, 319] width 318 height 34
type input "colocar barbecue, molho da casa e pimenta DEIA PE"
click at [621, 363] on button "Adicionar R$ 30,00" at bounding box center [655, 375] width 91 height 24
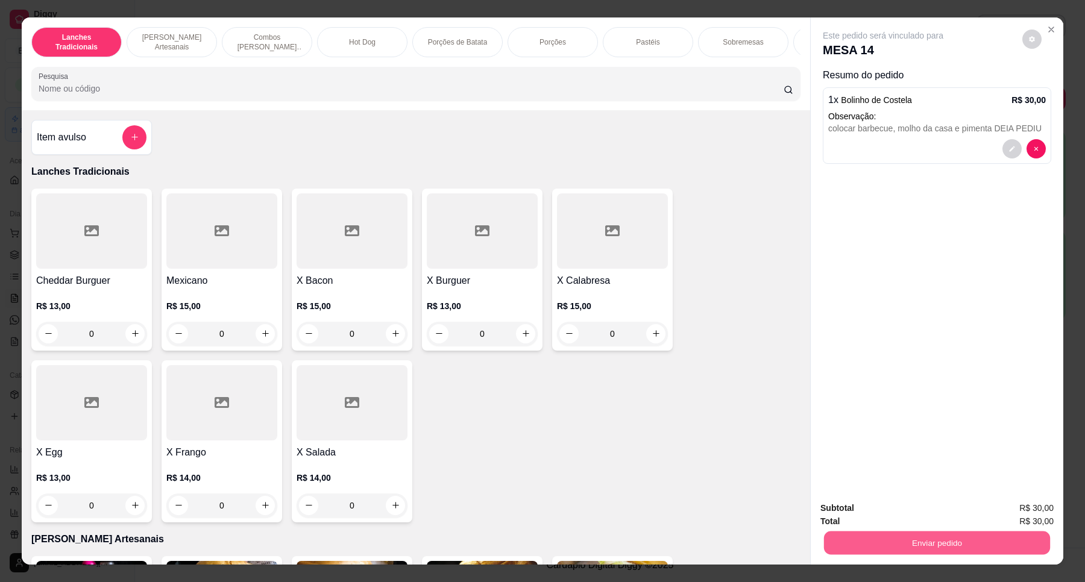
click at [909, 541] on button "Enviar pedido" at bounding box center [937, 543] width 226 height 24
click at [905, 516] on button "Não registrar e enviar pedido" at bounding box center [895, 513] width 125 height 23
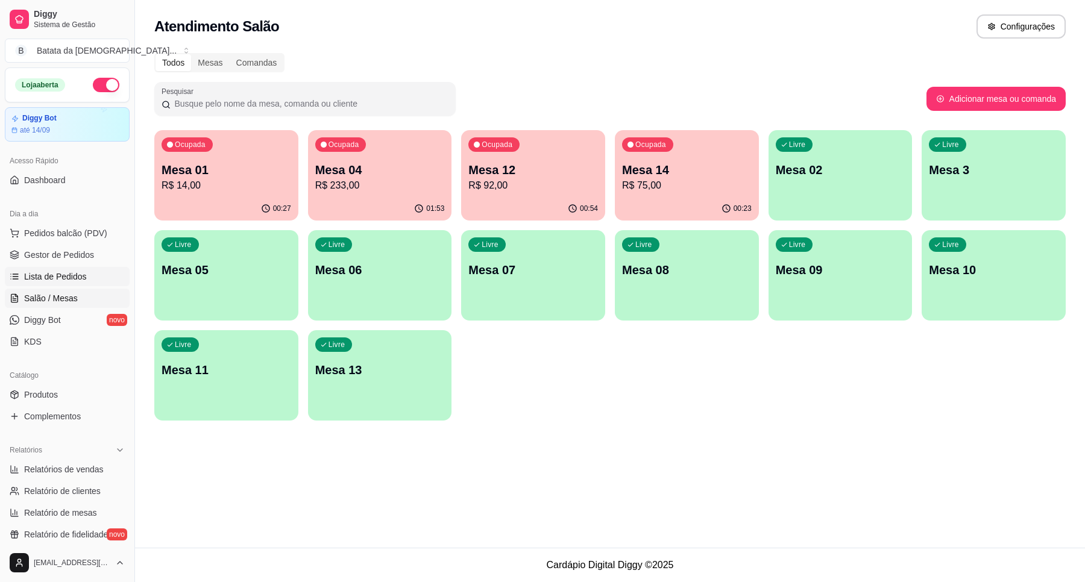
click at [100, 267] on link "Lista de Pedidos" at bounding box center [67, 276] width 125 height 19
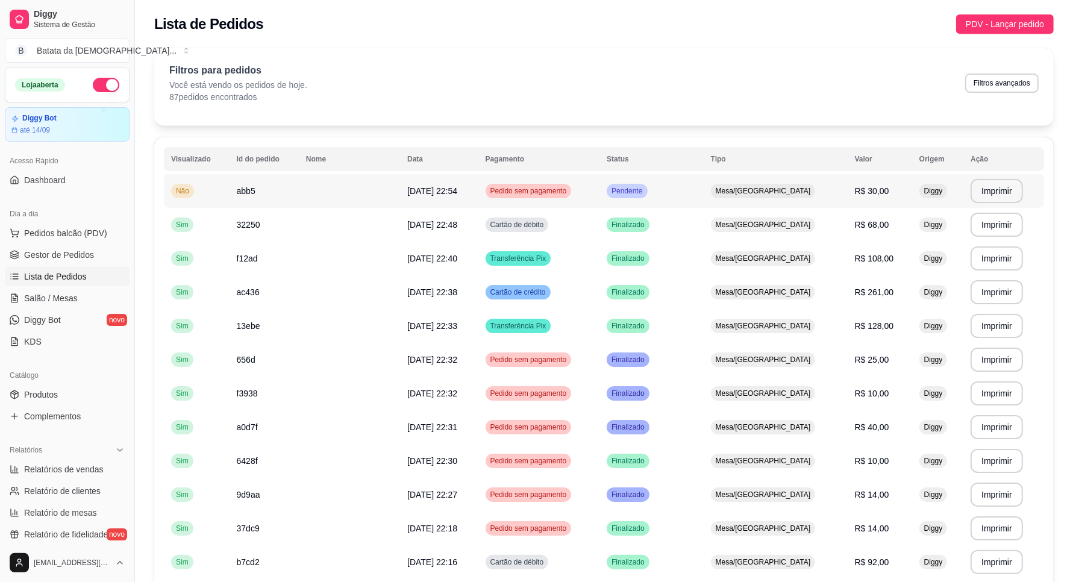
click at [612, 177] on tr "**********" at bounding box center [604, 191] width 880 height 34
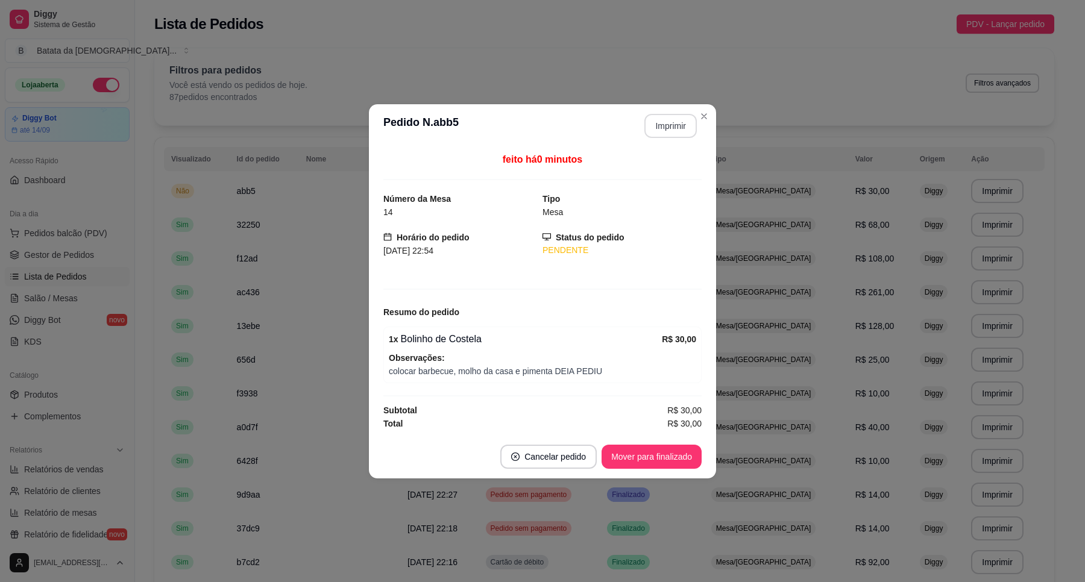
click at [656, 116] on button "Imprimir" at bounding box center [670, 126] width 52 height 24
click at [681, 454] on button "Mover para finalizado" at bounding box center [651, 457] width 100 height 24
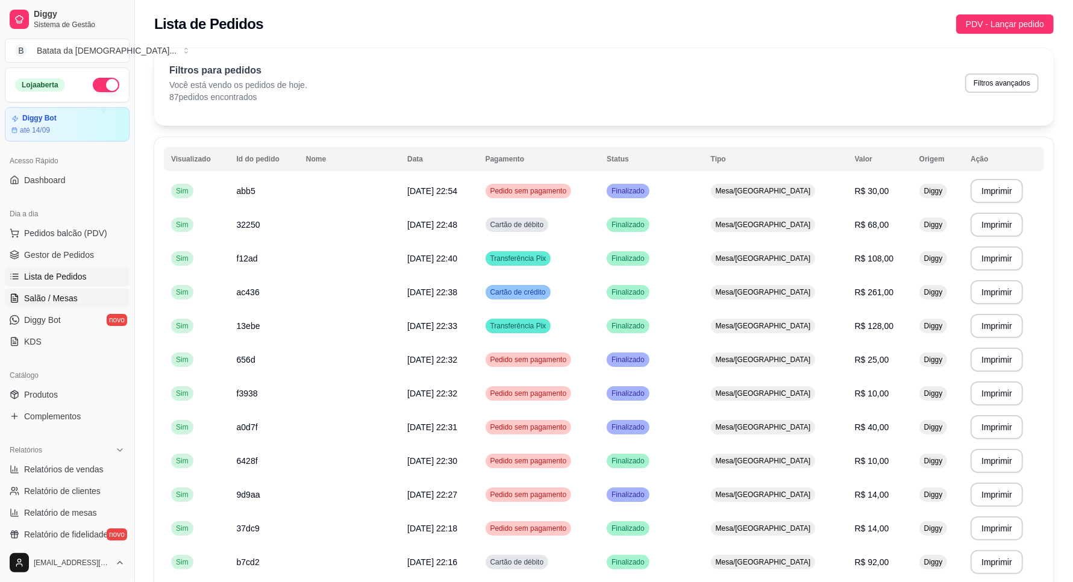
click at [73, 297] on span "Salão / Mesas" at bounding box center [51, 298] width 54 height 12
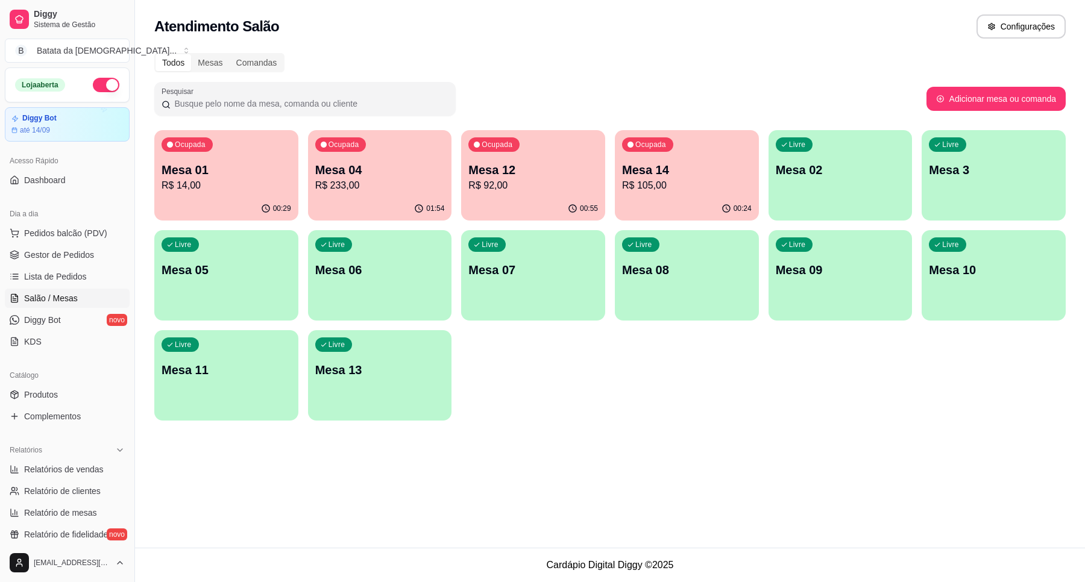
click at [336, 179] on p "R$ 233,00" at bounding box center [380, 185] width 130 height 14
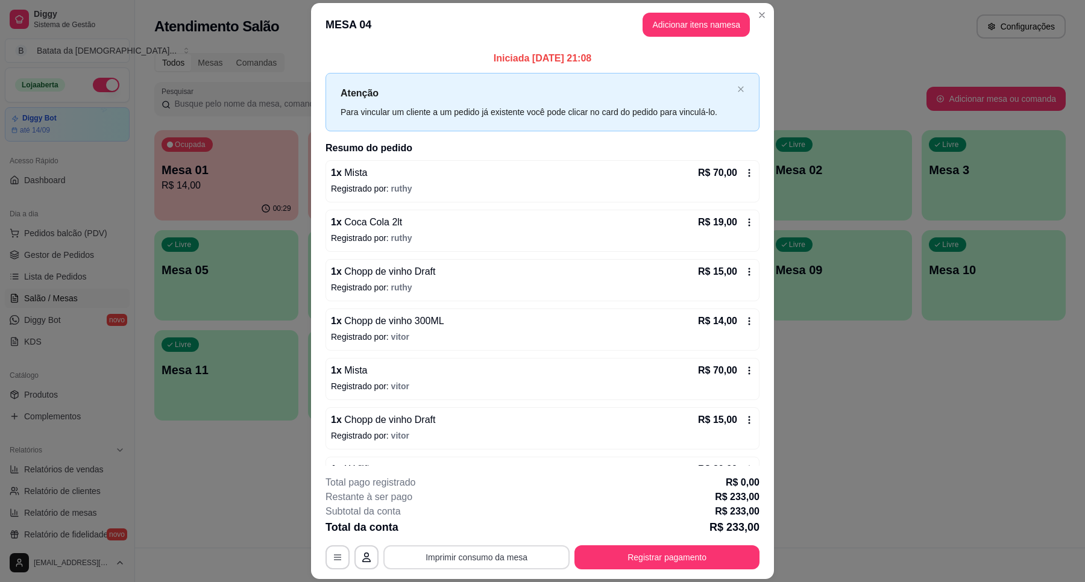
click at [484, 553] on button "Imprimir consumo da mesa" at bounding box center [476, 557] width 186 height 24
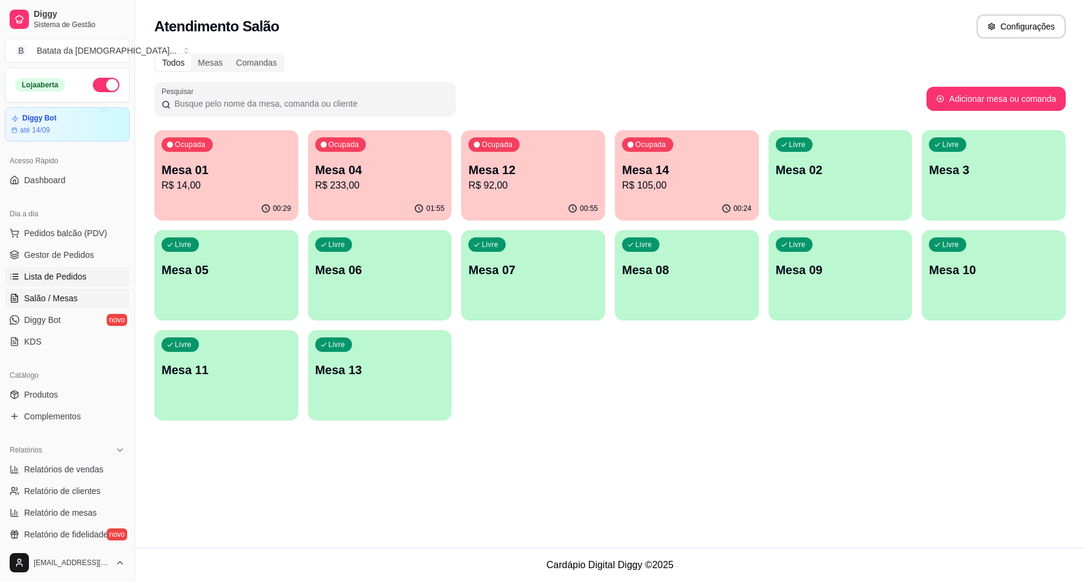
click at [90, 278] on link "Lista de Pedidos" at bounding box center [67, 276] width 125 height 19
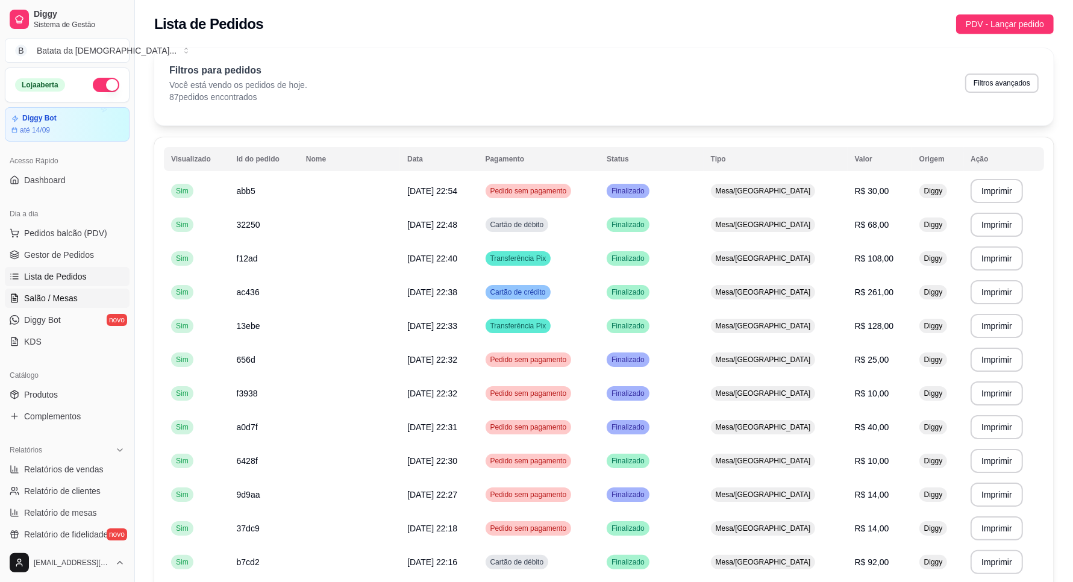
click at [75, 305] on link "Salão / Mesas" at bounding box center [67, 298] width 125 height 19
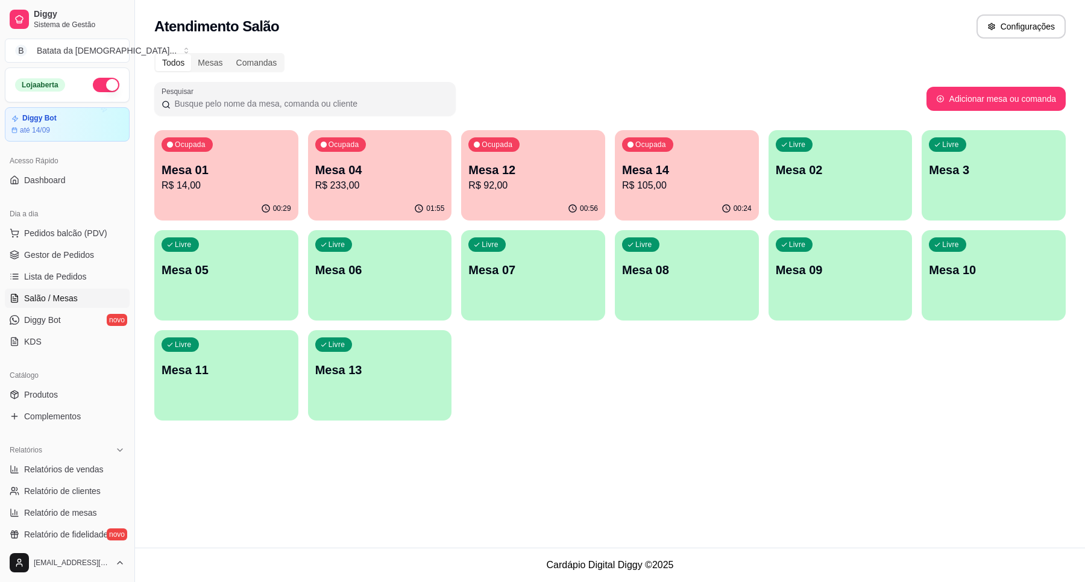
click at [409, 191] on p "R$ 233,00" at bounding box center [380, 185] width 130 height 14
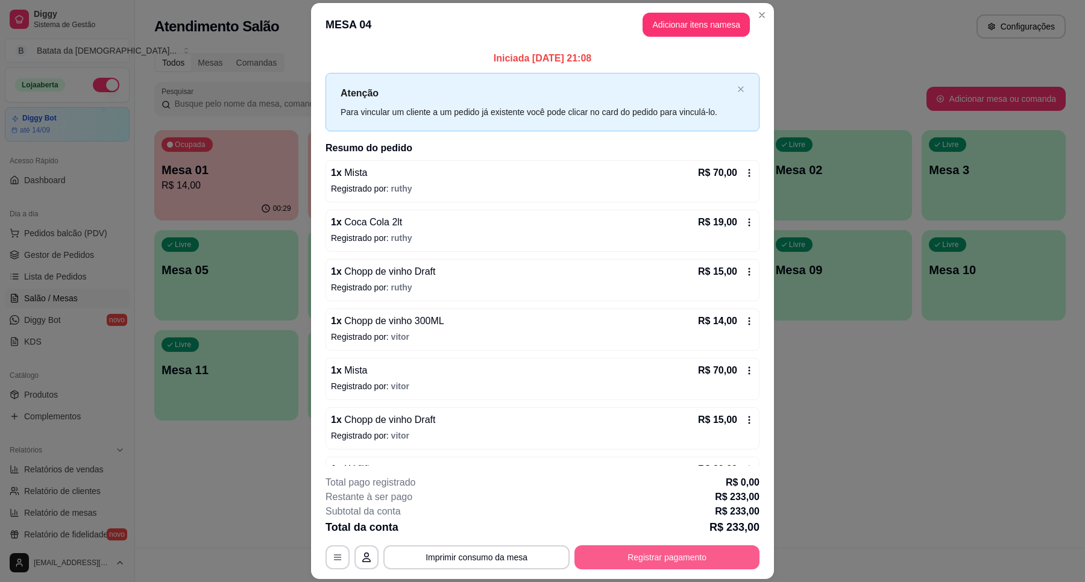
click at [694, 553] on button "Registrar pagamento" at bounding box center [666, 557] width 185 height 24
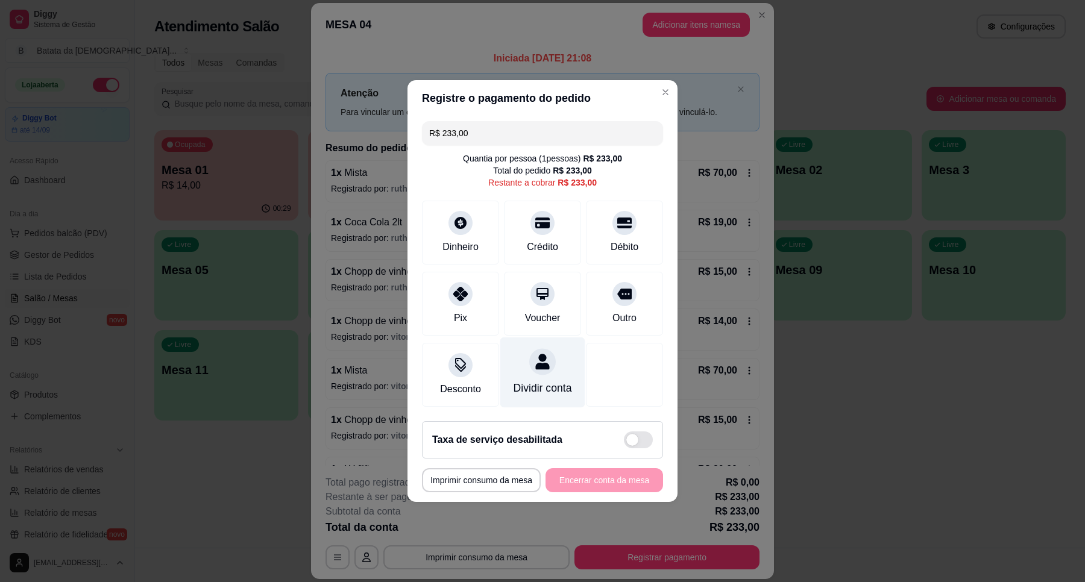
click at [534, 380] on div "Dividir conta" at bounding box center [542, 388] width 58 height 16
drag, startPoint x: 493, startPoint y: 130, endPoint x: 416, endPoint y: 134, distance: 76.6
click at [418, 134] on div "R$ 233,00 Quantia por pessoa ( 1 pessoas) R$ 233,00 Total do pedido R$ 233,00 R…" at bounding box center [542, 263] width 270 height 295
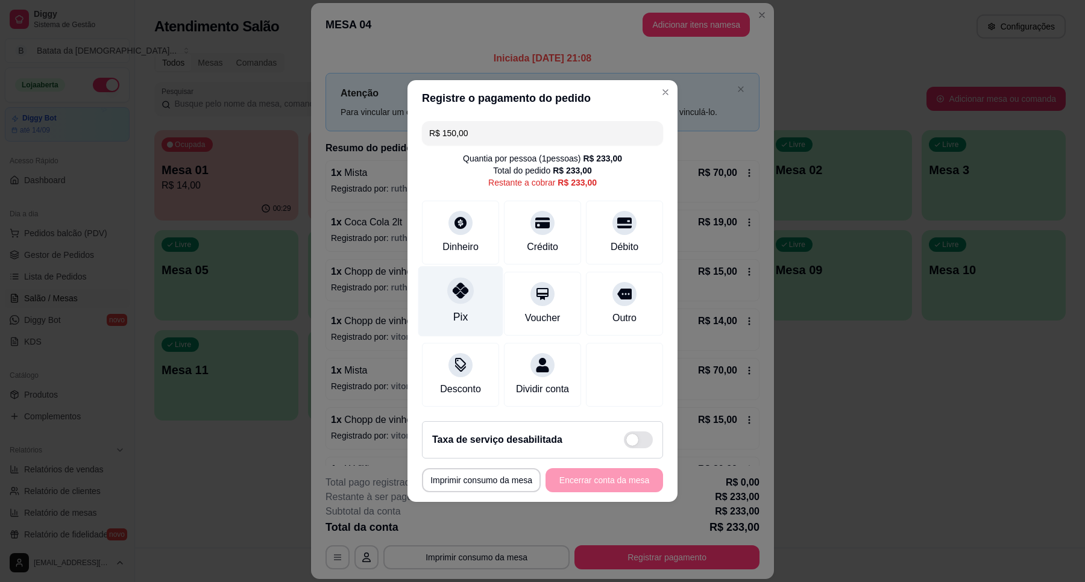
click at [471, 282] on div at bounding box center [460, 290] width 27 height 27
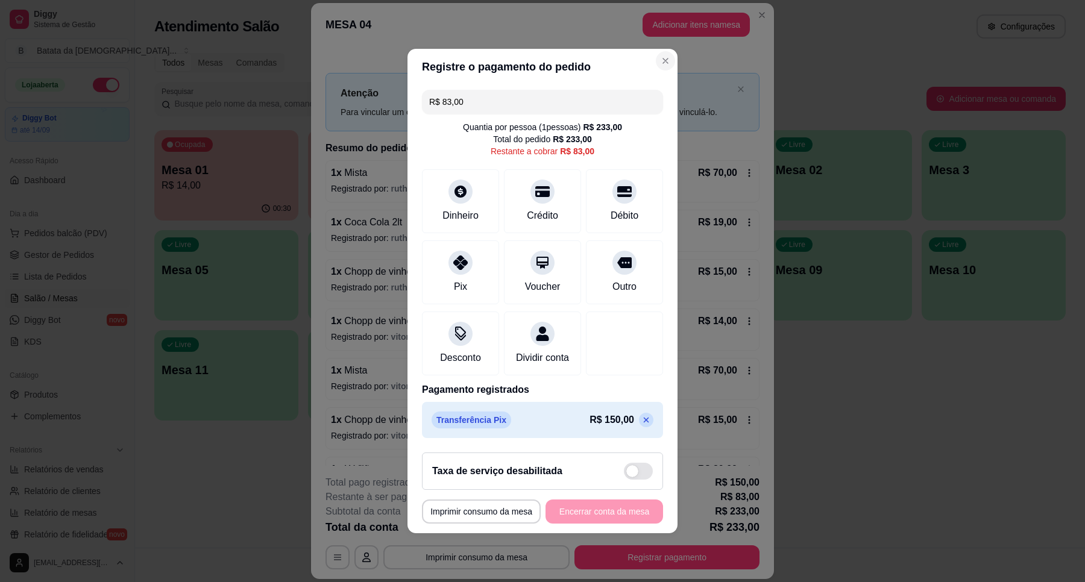
click at [644, 57] on section "**********" at bounding box center [542, 291] width 270 height 484
click at [641, 425] on icon at bounding box center [646, 420] width 10 height 10
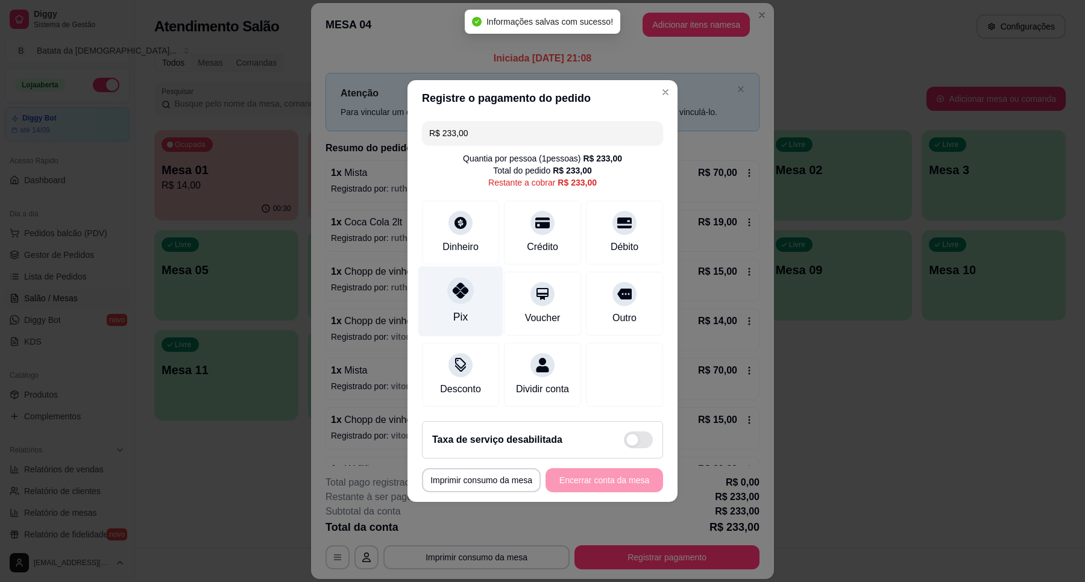
click at [465, 293] on div at bounding box center [460, 290] width 27 height 27
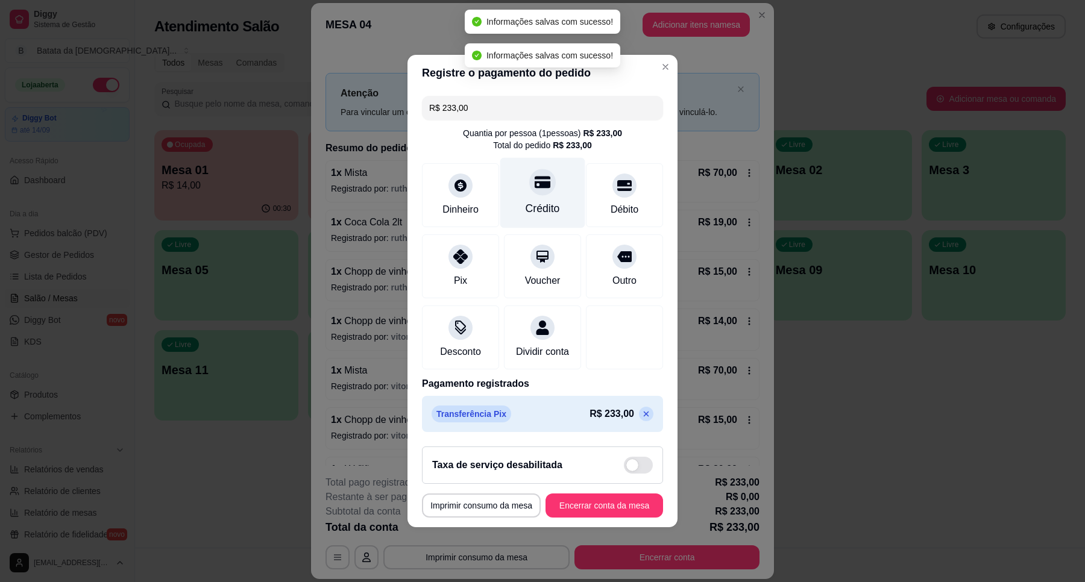
type input "R$ 0,00"
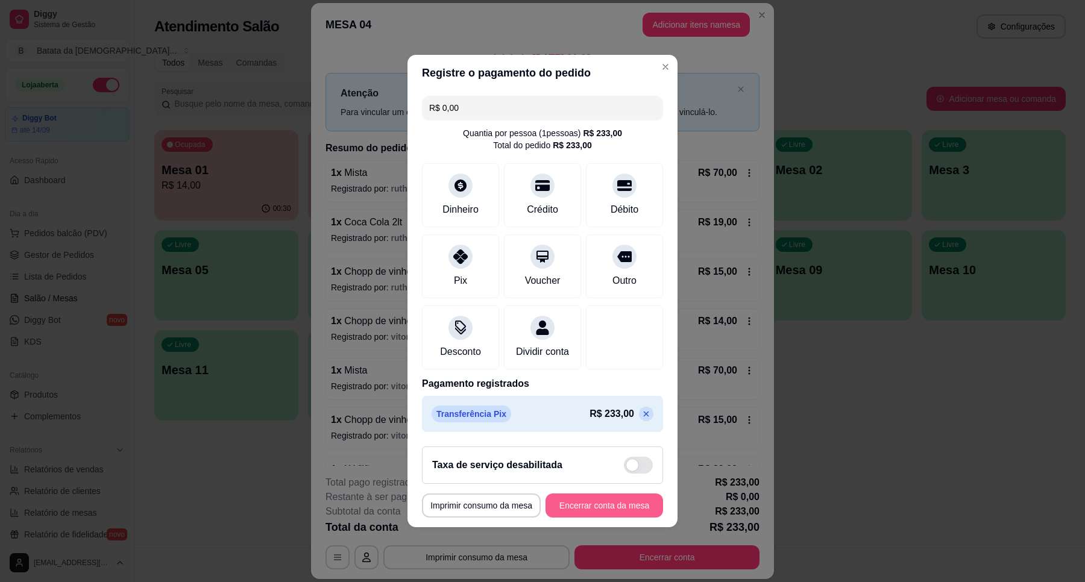
click at [586, 517] on button "Encerrar conta da mesa" at bounding box center [604, 506] width 118 height 24
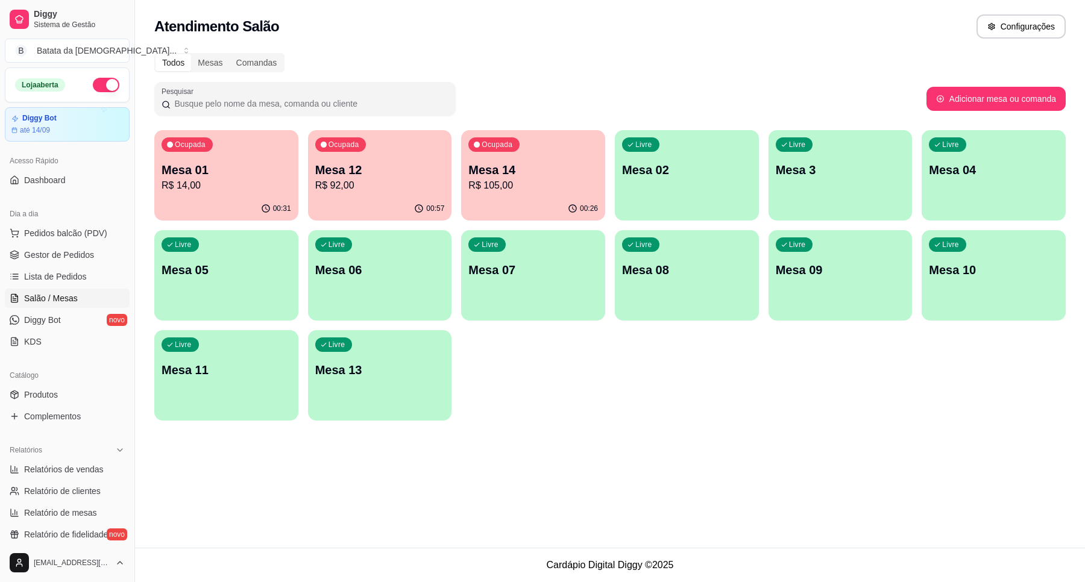
click at [178, 169] on p "Mesa 01" at bounding box center [226, 169] width 130 height 17
click at [516, 172] on p "Mesa 14" at bounding box center [533, 169] width 130 height 17
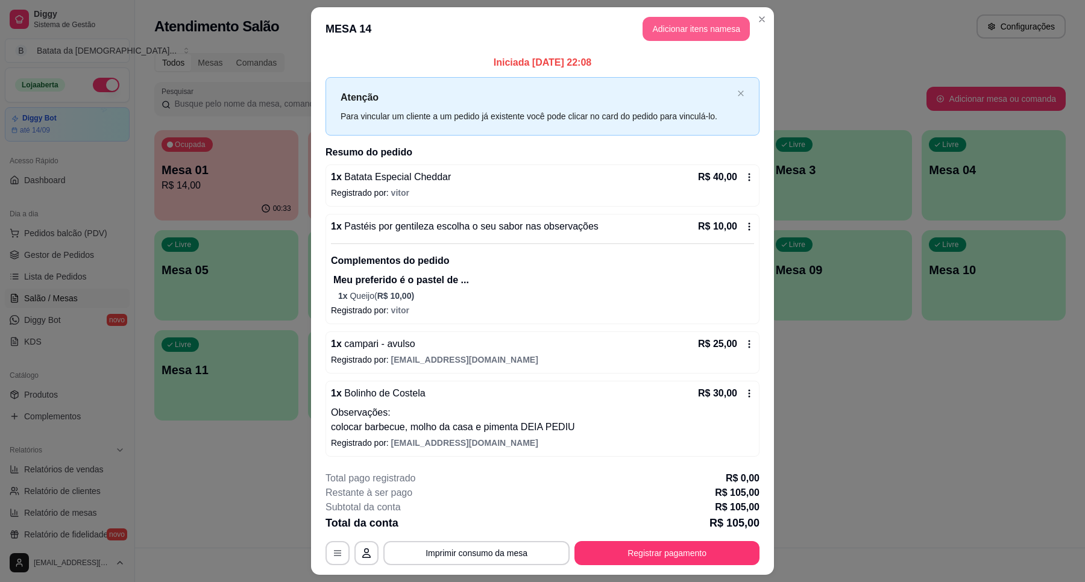
click at [686, 21] on button "Adicionar itens na mesa" at bounding box center [695, 29] width 107 height 24
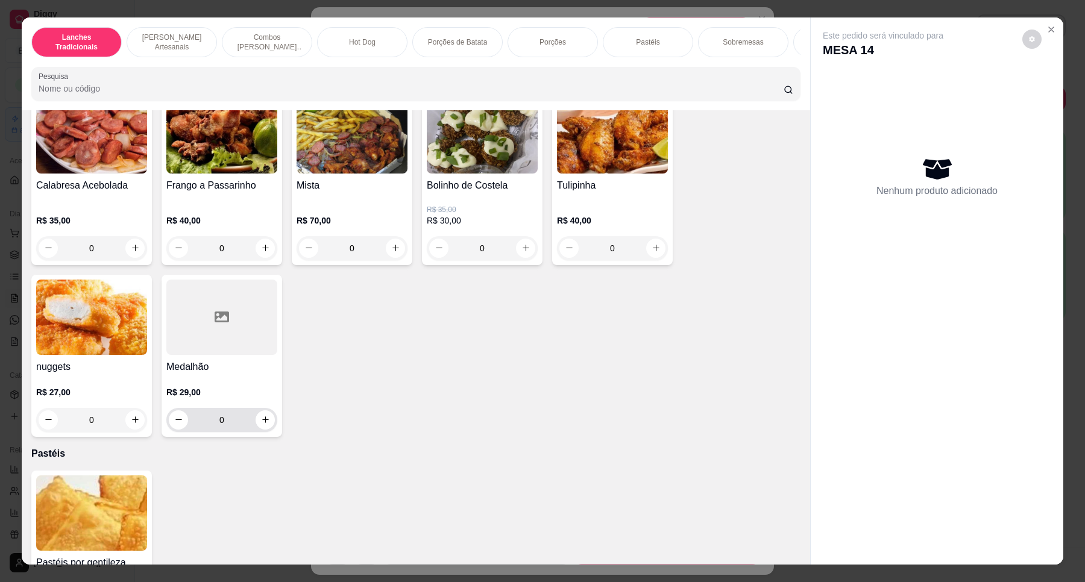
scroll to position [1808, 0]
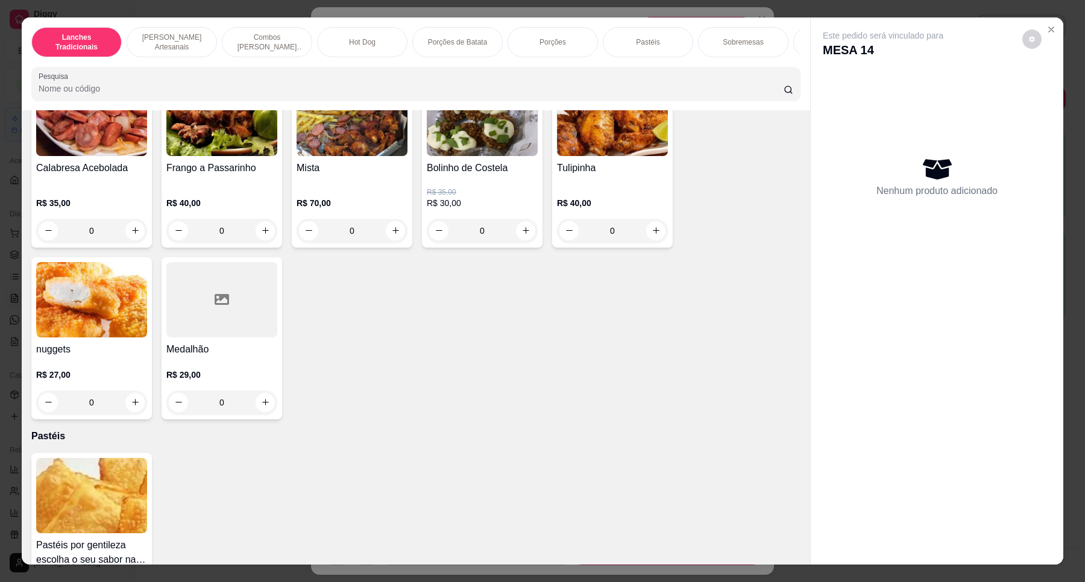
click at [106, 501] on img at bounding box center [91, 495] width 111 height 75
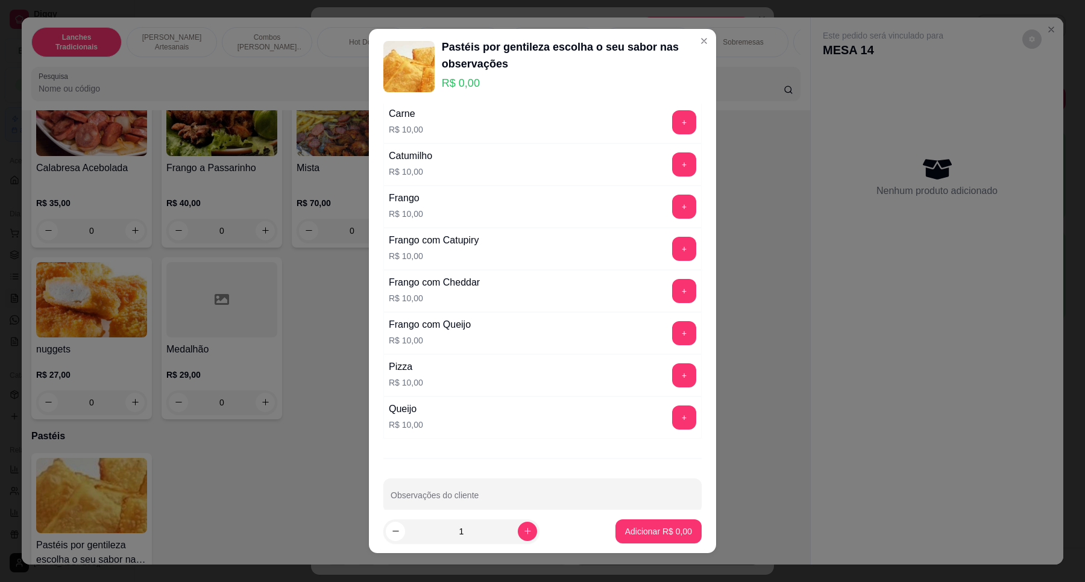
scroll to position [366, 0]
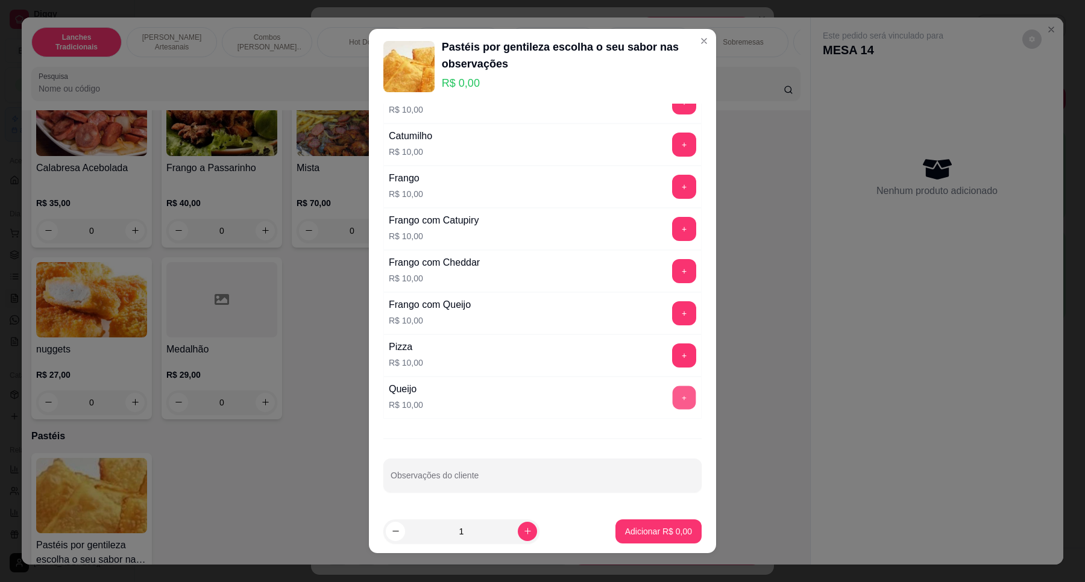
click at [672, 396] on button "+" at bounding box center [684, 398] width 24 height 24
click at [652, 528] on p "Adicionar R$ 10,00" at bounding box center [656, 530] width 70 height 11
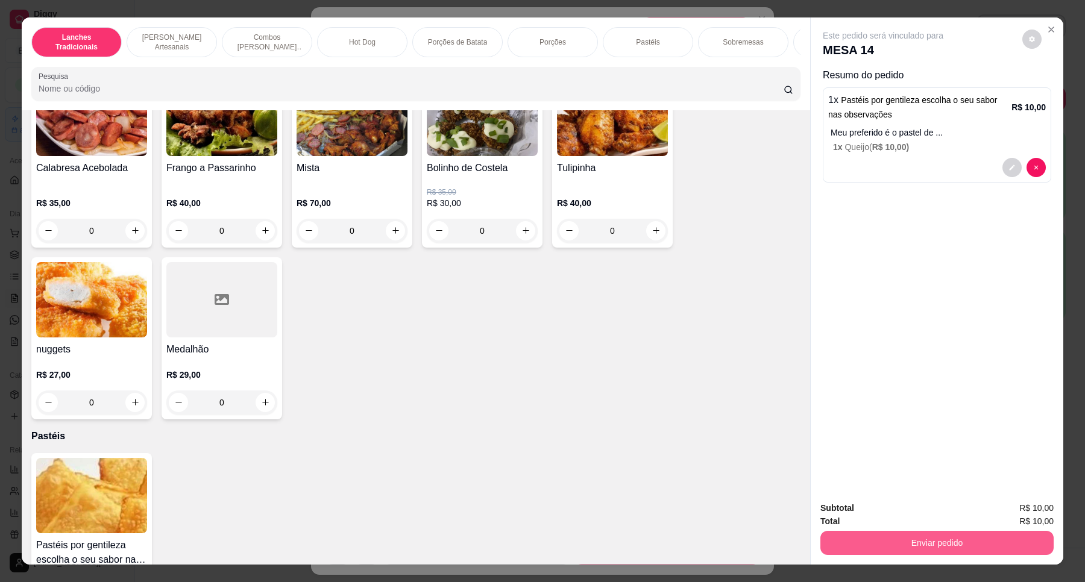
click at [930, 554] on button "Enviar pedido" at bounding box center [936, 543] width 233 height 24
click at [923, 516] on button "Não registrar e enviar pedido" at bounding box center [895, 513] width 125 height 23
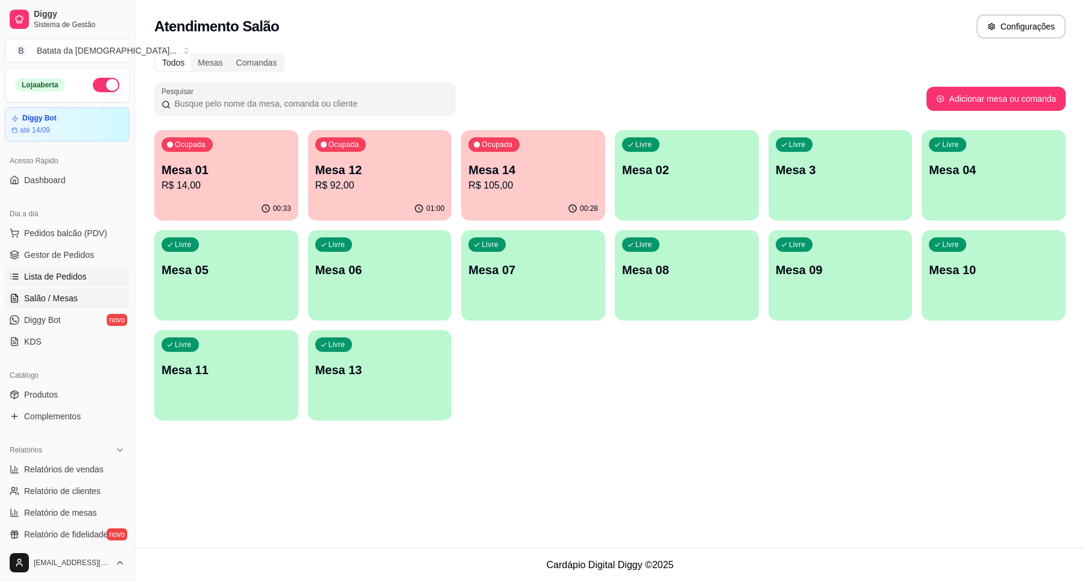
click at [31, 281] on span "Lista de Pedidos" at bounding box center [55, 277] width 63 height 12
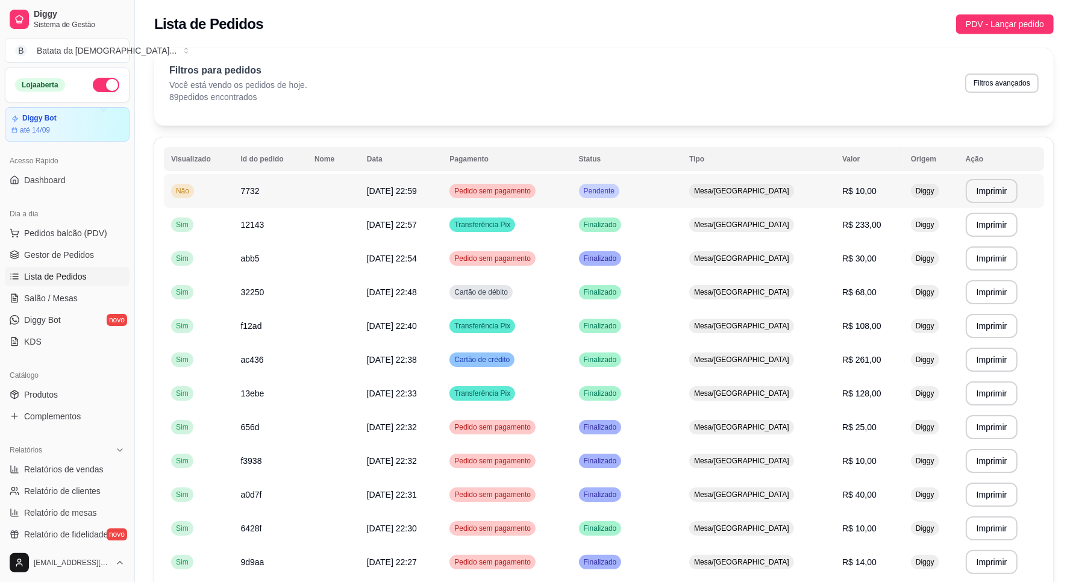
click at [681, 188] on td "Pendente" at bounding box center [627, 191] width 110 height 34
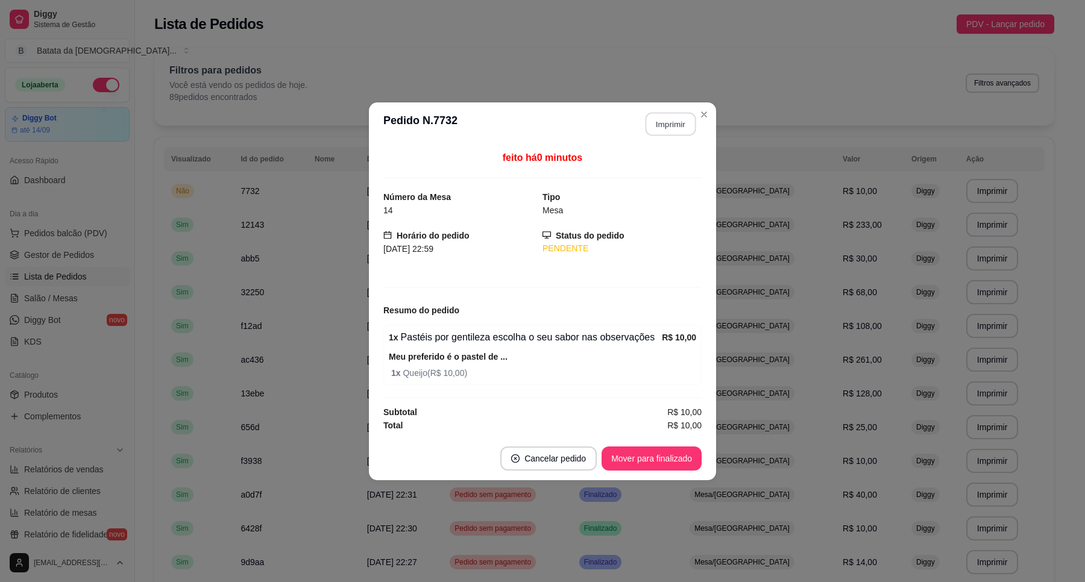
click at [678, 127] on button "Imprimir" at bounding box center [670, 124] width 51 height 24
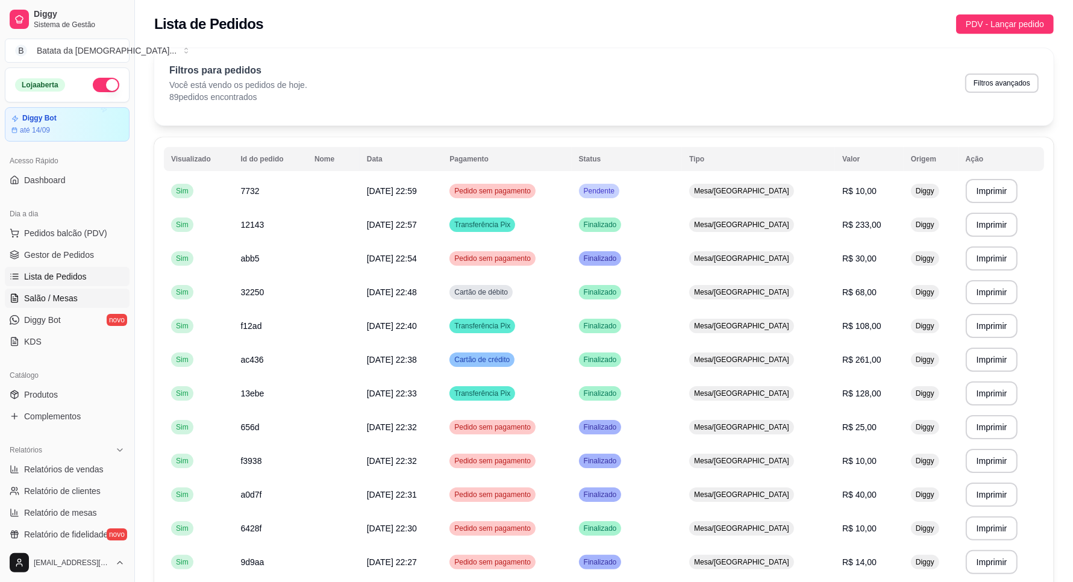
click at [98, 290] on link "Salão / Mesas" at bounding box center [67, 298] width 125 height 19
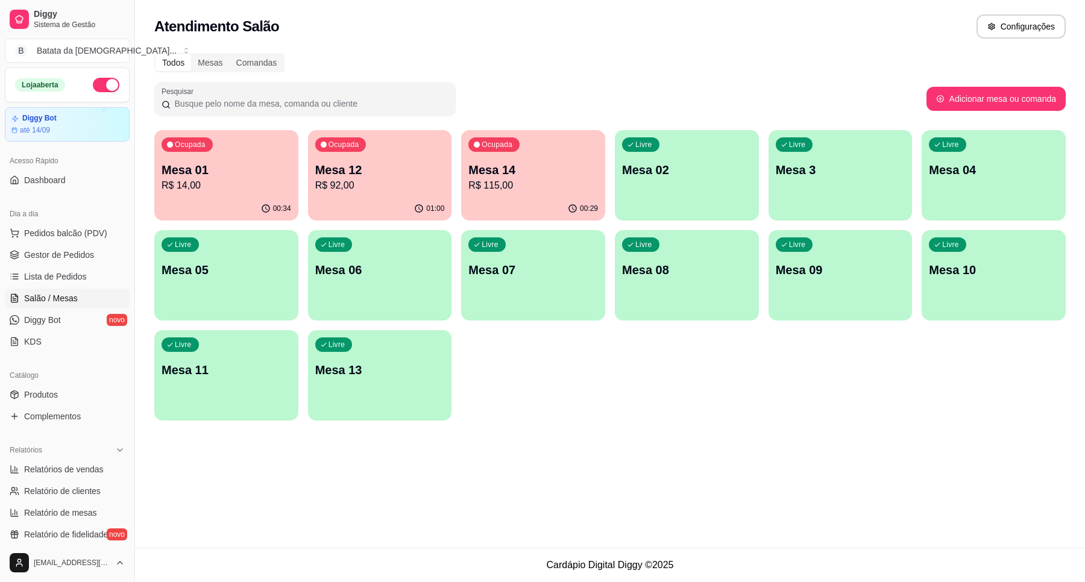
click at [571, 180] on p "R$ 115,00" at bounding box center [533, 185] width 130 height 14
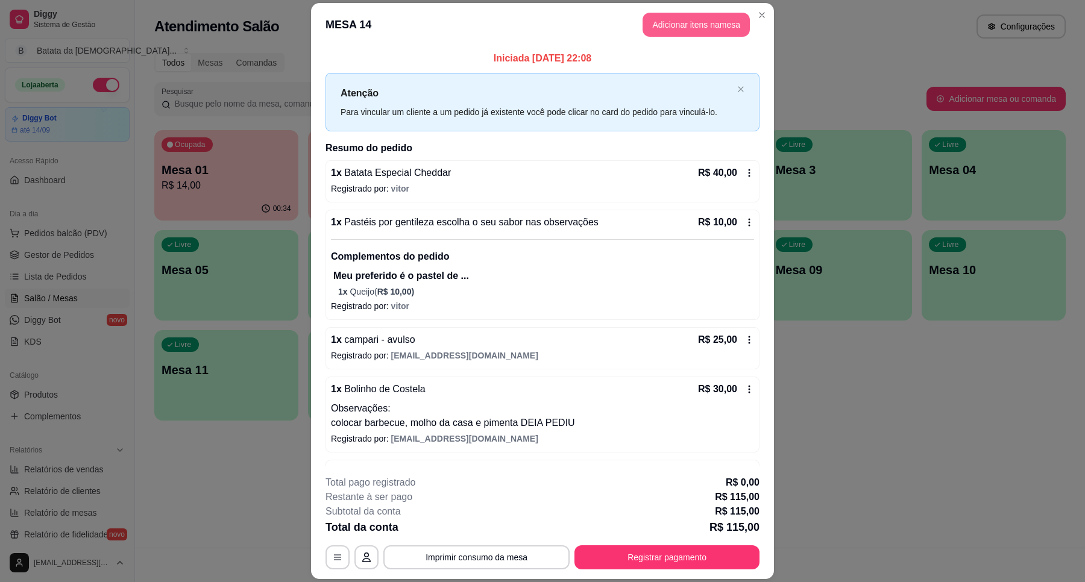
click at [702, 26] on button "Adicionar itens na mesa" at bounding box center [695, 25] width 107 height 24
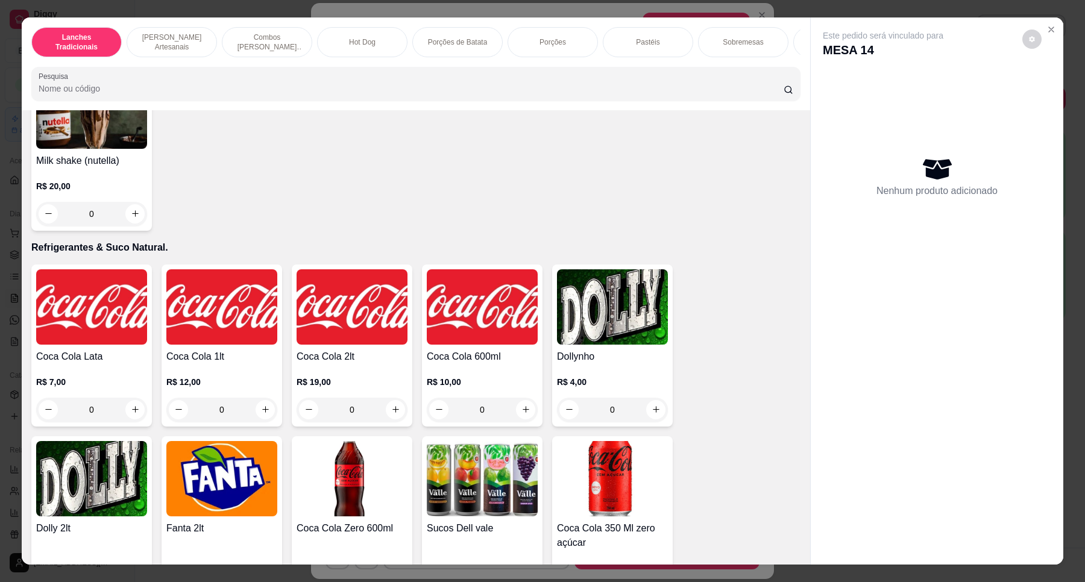
scroll to position [2636, 0]
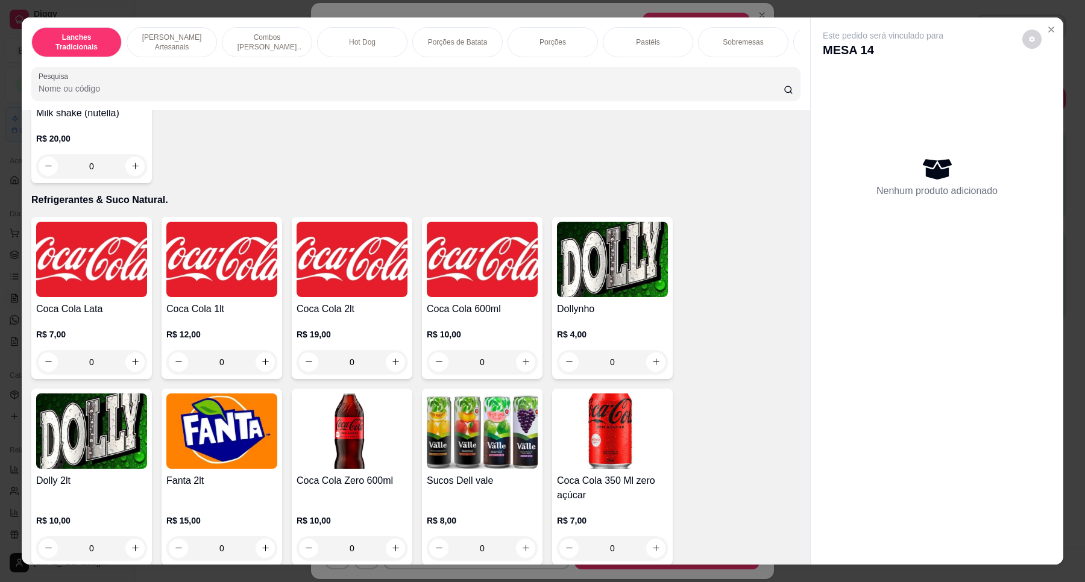
click at [103, 295] on div "Coca Cola Lata R$ 7,00 0" at bounding box center [91, 298] width 121 height 162
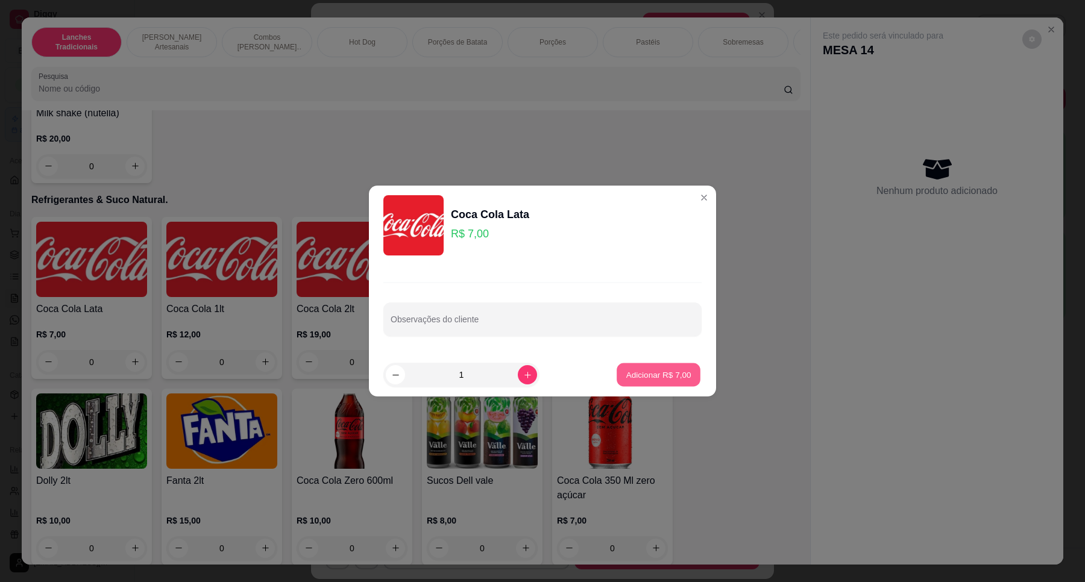
click at [635, 371] on p "Adicionar R$ 7,00" at bounding box center [657, 374] width 65 height 11
type input "1"
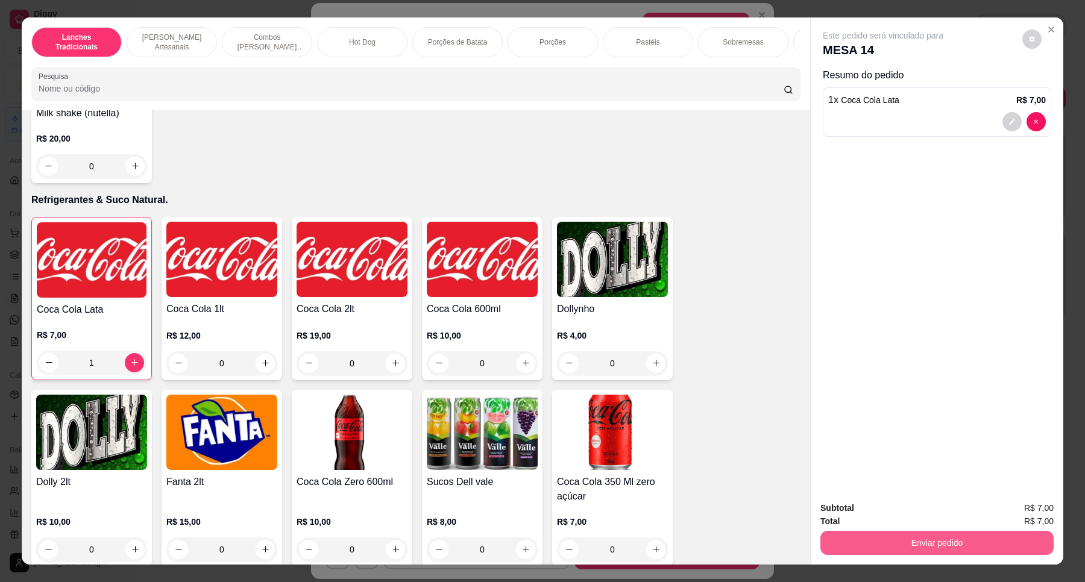
click at [973, 544] on button "Enviar pedido" at bounding box center [936, 543] width 233 height 24
click at [935, 513] on button "Não registrar e enviar pedido" at bounding box center [895, 513] width 125 height 23
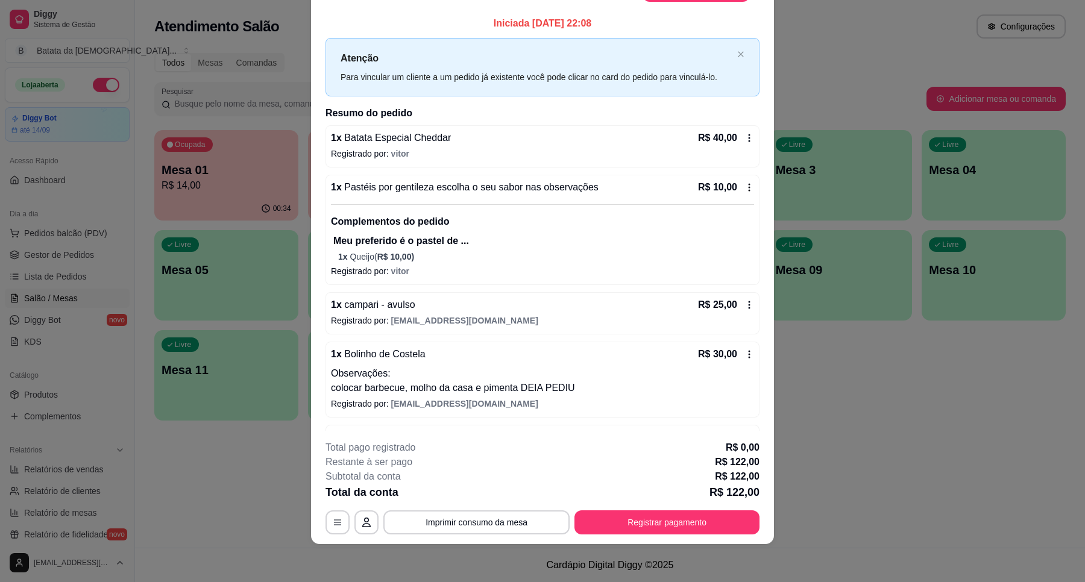
scroll to position [0, 0]
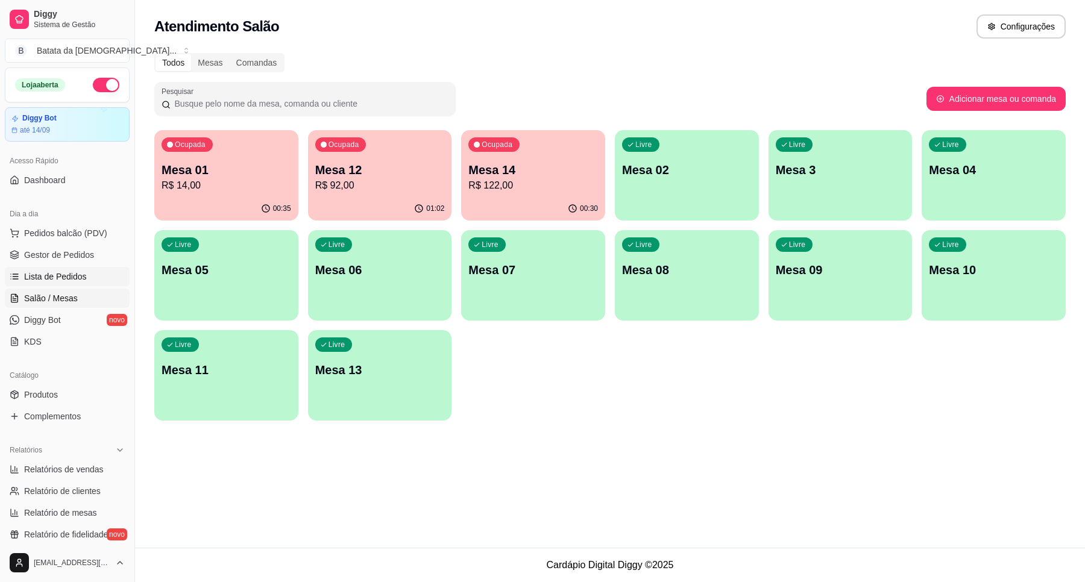
click at [82, 280] on span "Lista de Pedidos" at bounding box center [55, 277] width 63 height 12
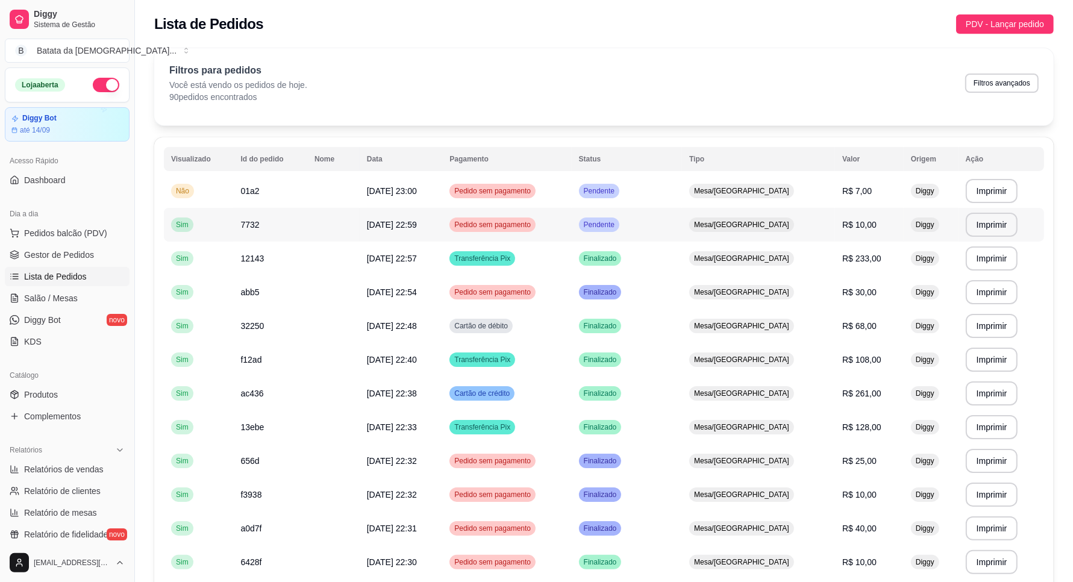
click at [682, 182] on td "Pendente" at bounding box center [627, 191] width 110 height 34
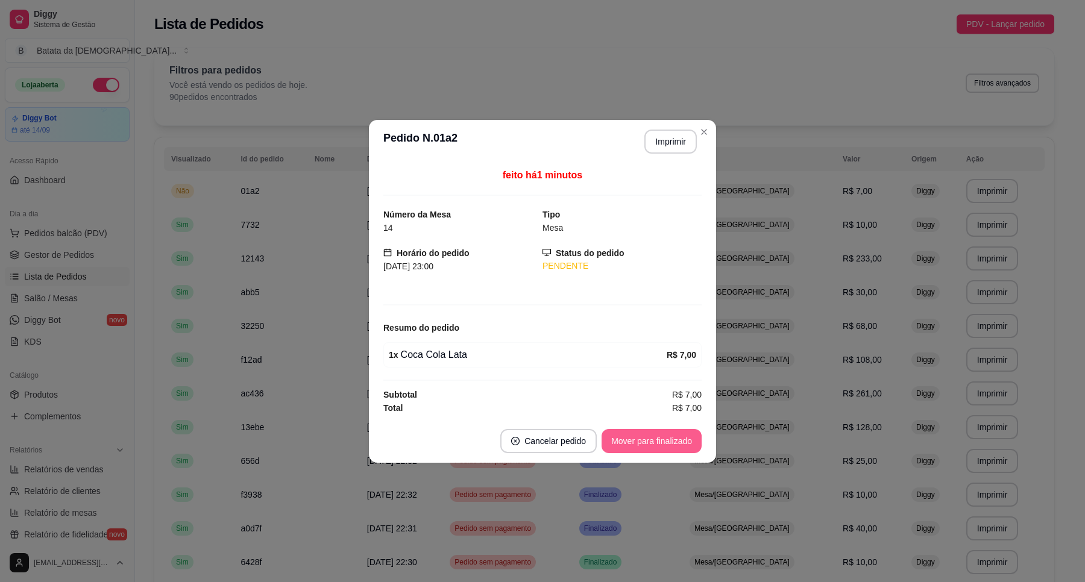
click at [631, 440] on button "Mover para finalizado" at bounding box center [651, 441] width 100 height 24
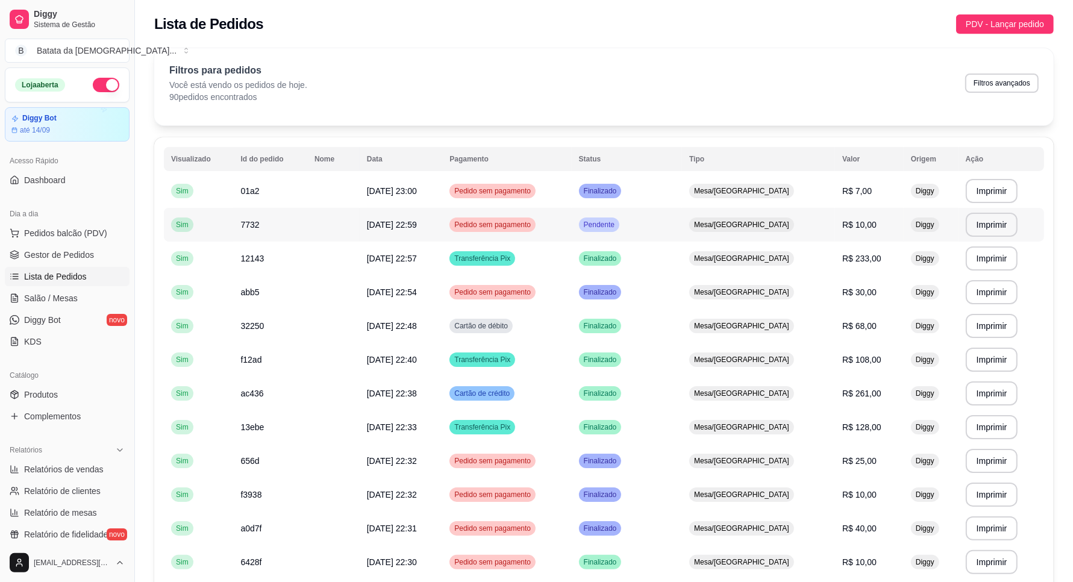
click at [682, 218] on td "Pendente" at bounding box center [627, 225] width 110 height 34
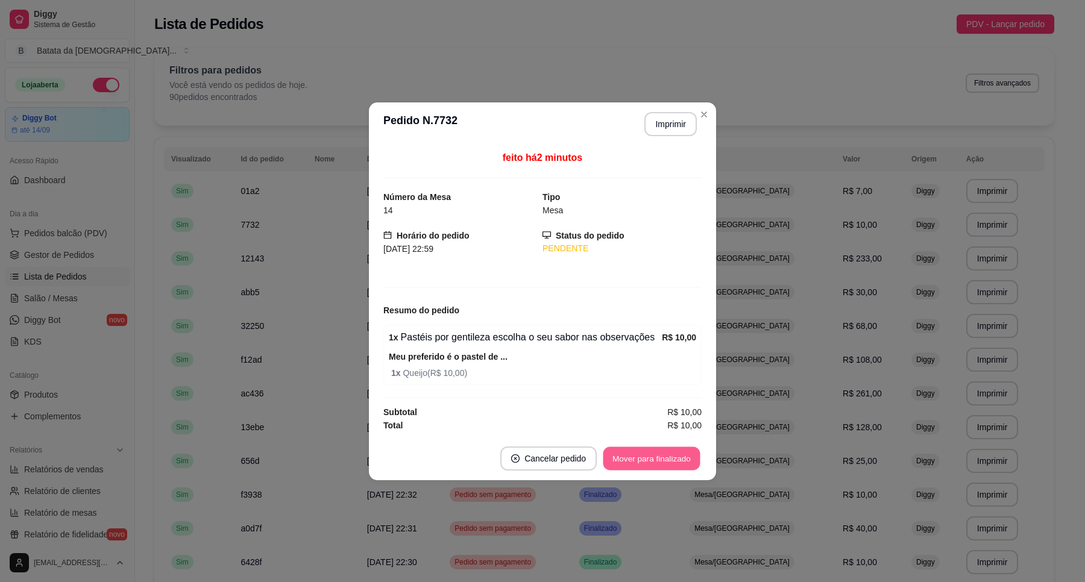
click at [618, 452] on button "Mover para finalizado" at bounding box center [651, 459] width 97 height 24
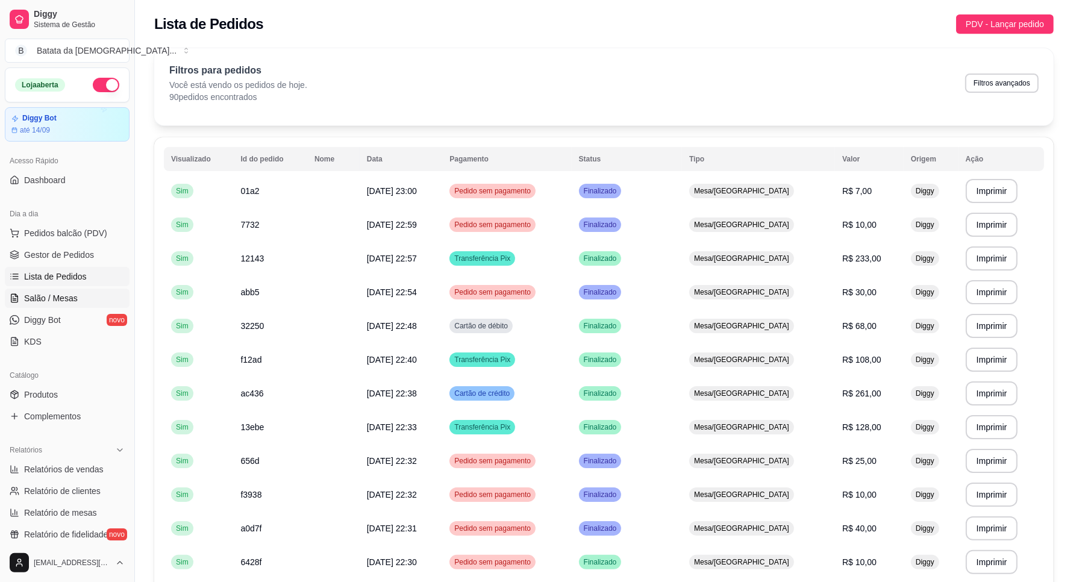
click at [82, 299] on link "Salão / Mesas" at bounding box center [67, 298] width 125 height 19
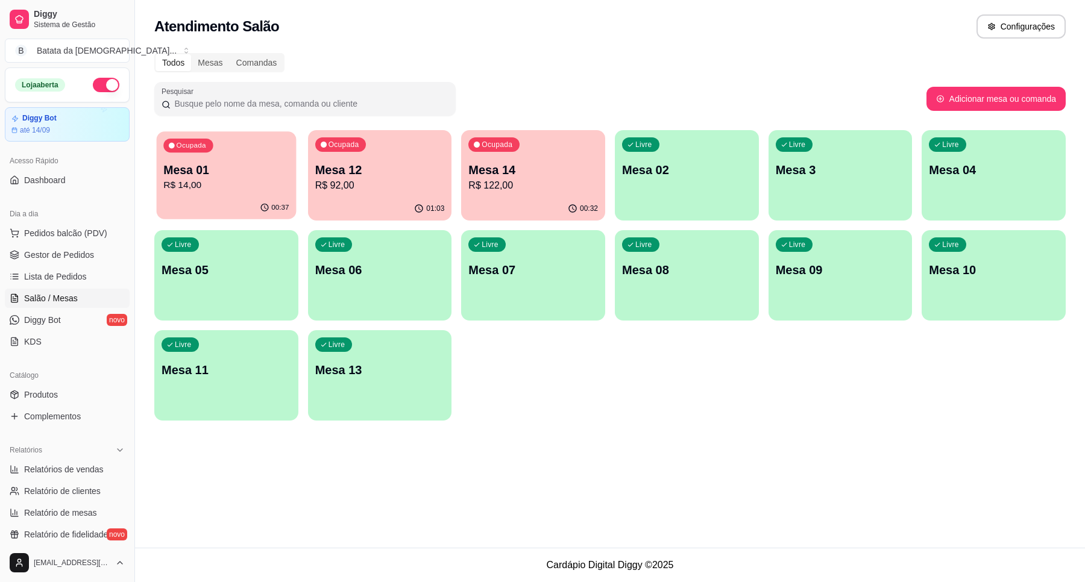
click at [260, 183] on p "R$ 14,00" at bounding box center [225, 185] width 125 height 14
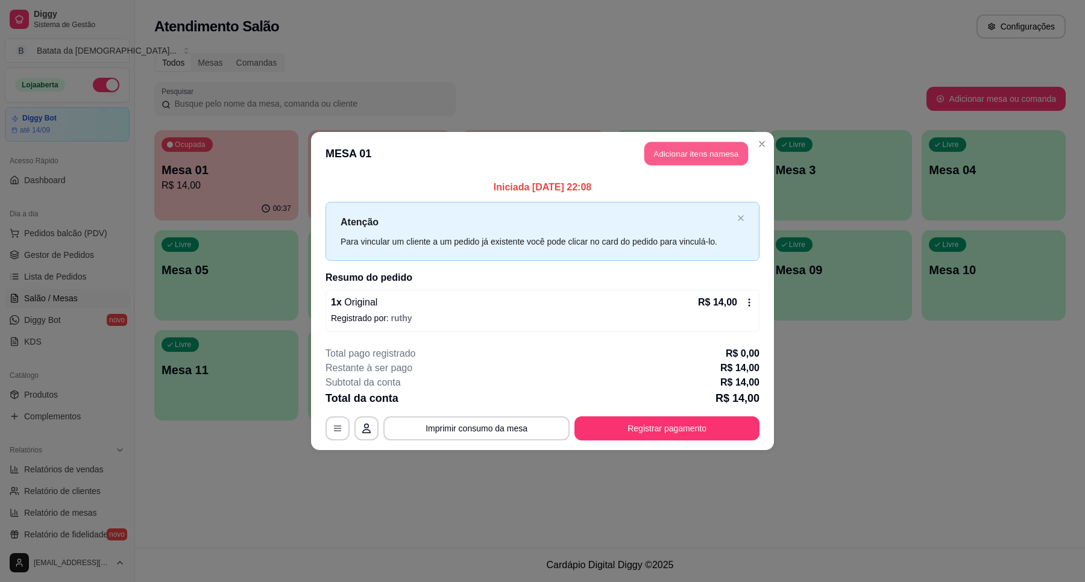
click at [694, 152] on button "Adicionar itens na mesa" at bounding box center [696, 154] width 104 height 24
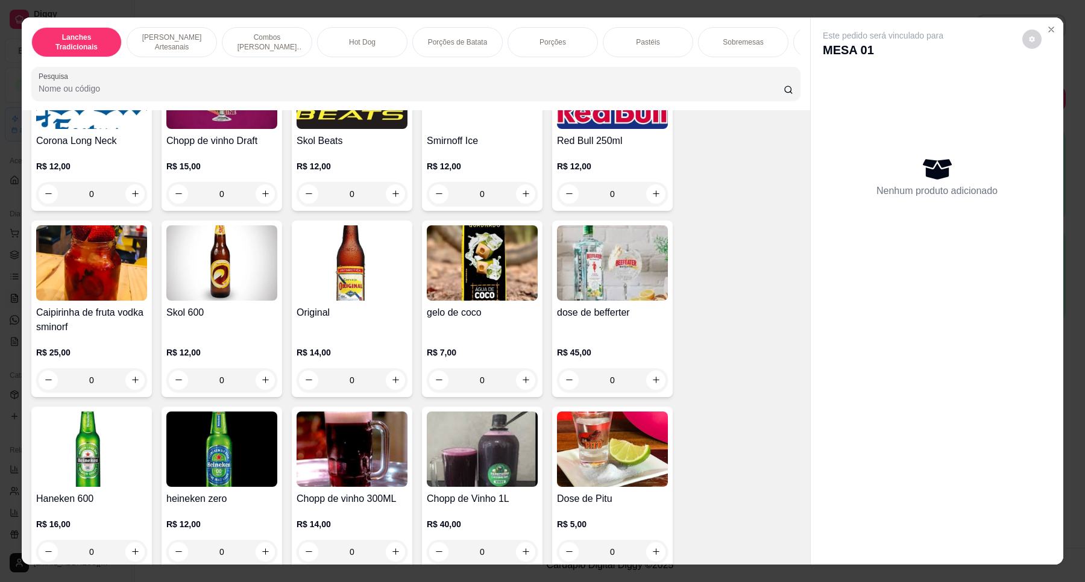
scroll to position [3841, 0]
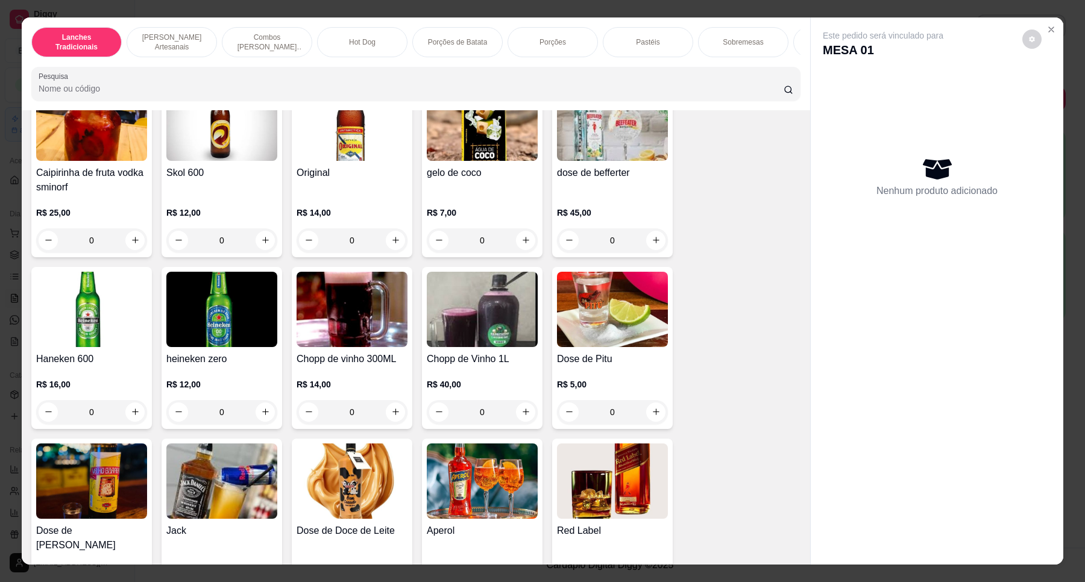
click at [321, 173] on h4 "Original" at bounding box center [351, 173] width 111 height 14
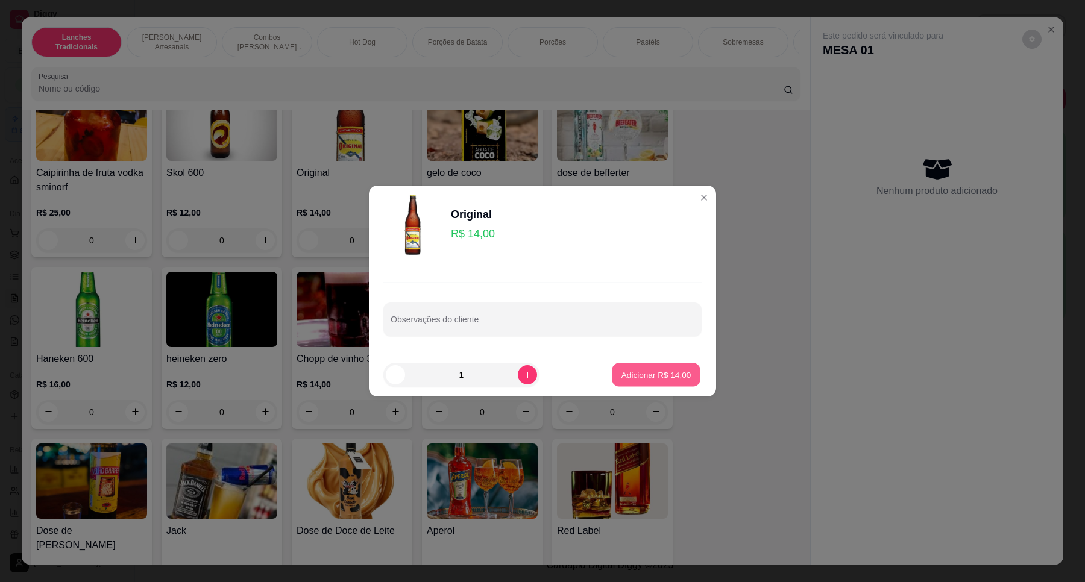
click at [635, 378] on p "Adicionar R$ 14,00" at bounding box center [656, 374] width 70 height 11
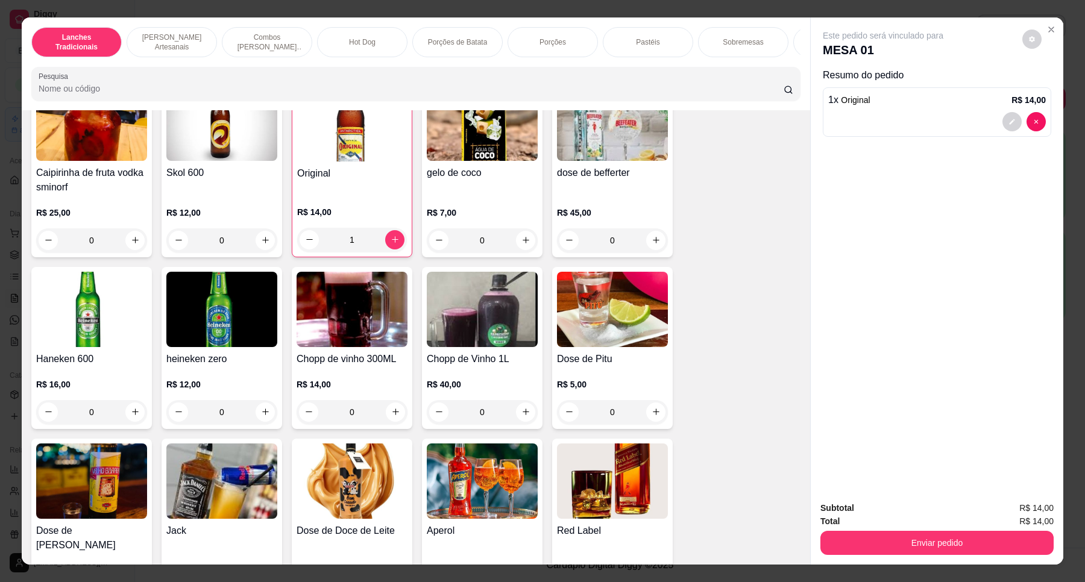
type input "1"
click at [880, 534] on button "Enviar pedido" at bounding box center [937, 543] width 226 height 24
click at [873, 504] on button "Não registrar e enviar pedido" at bounding box center [896, 513] width 122 height 22
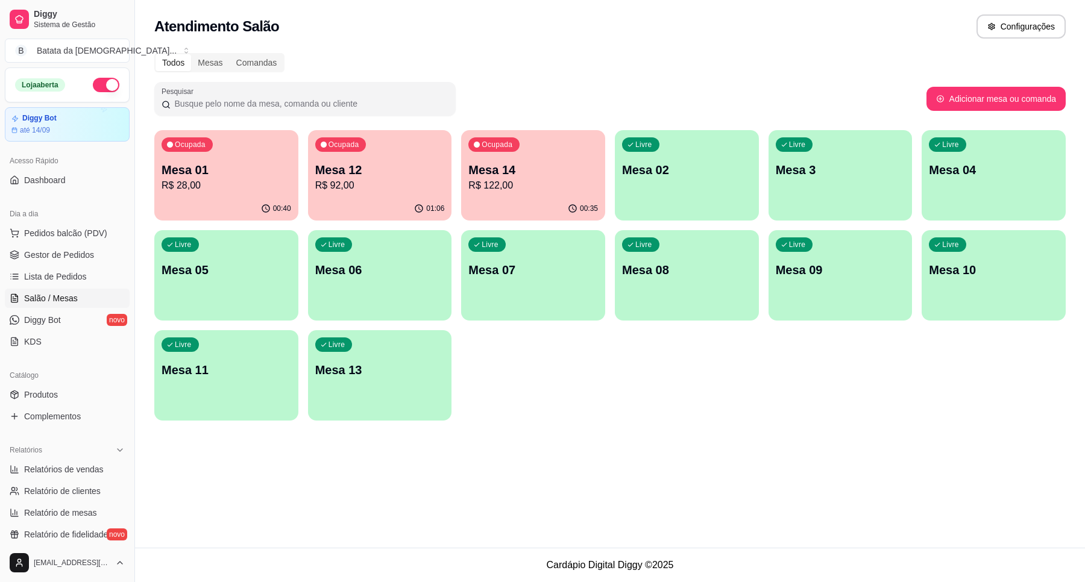
click at [535, 166] on p "Mesa 14" at bounding box center [533, 169] width 130 height 17
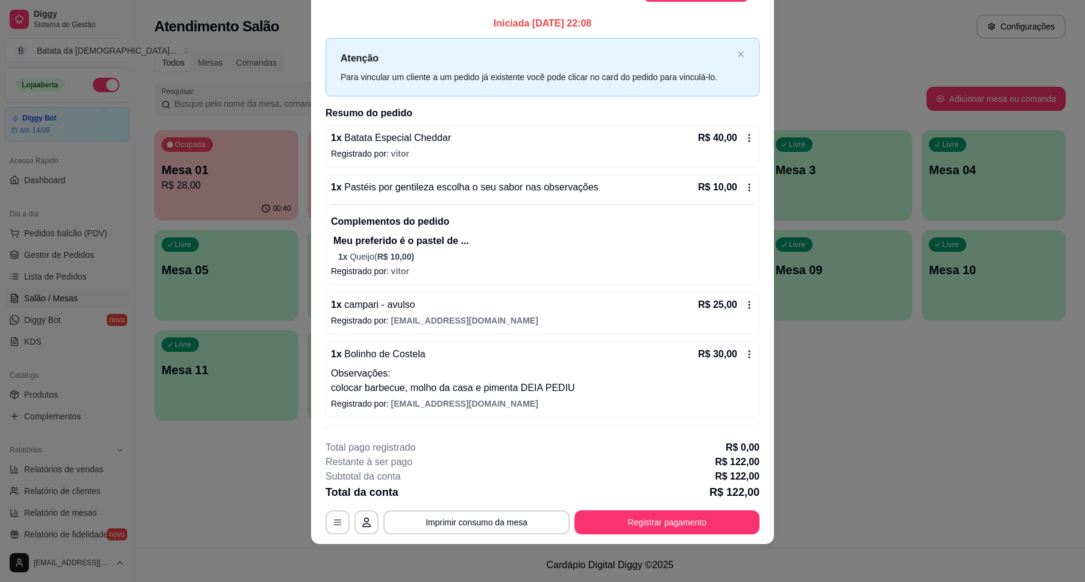
scroll to position [0, 0]
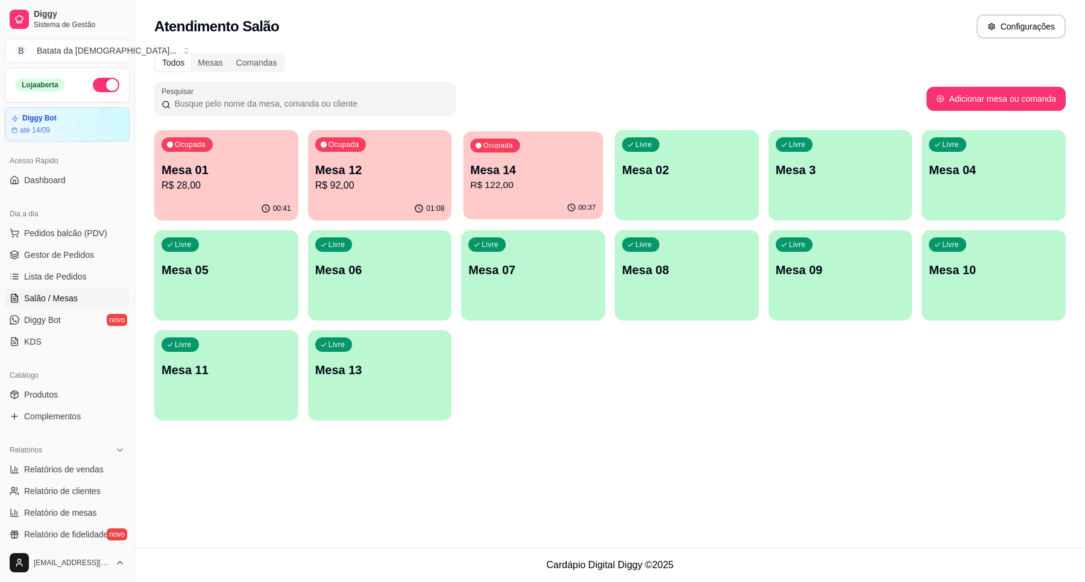
click at [542, 184] on p "R$ 122,00" at bounding box center [533, 185] width 125 height 14
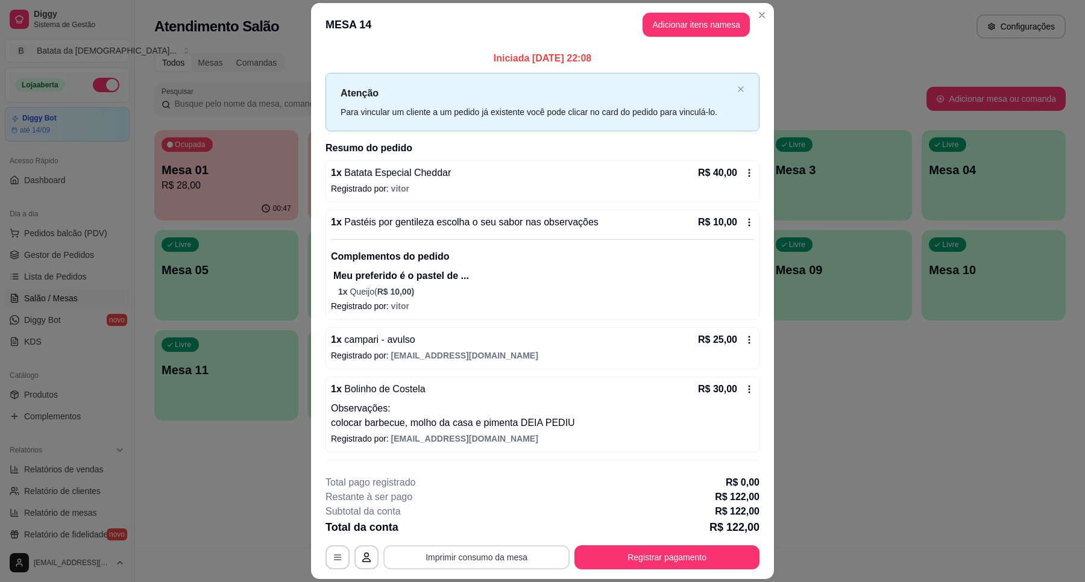
click at [501, 562] on button "Imprimir consumo da mesa" at bounding box center [476, 557] width 186 height 24
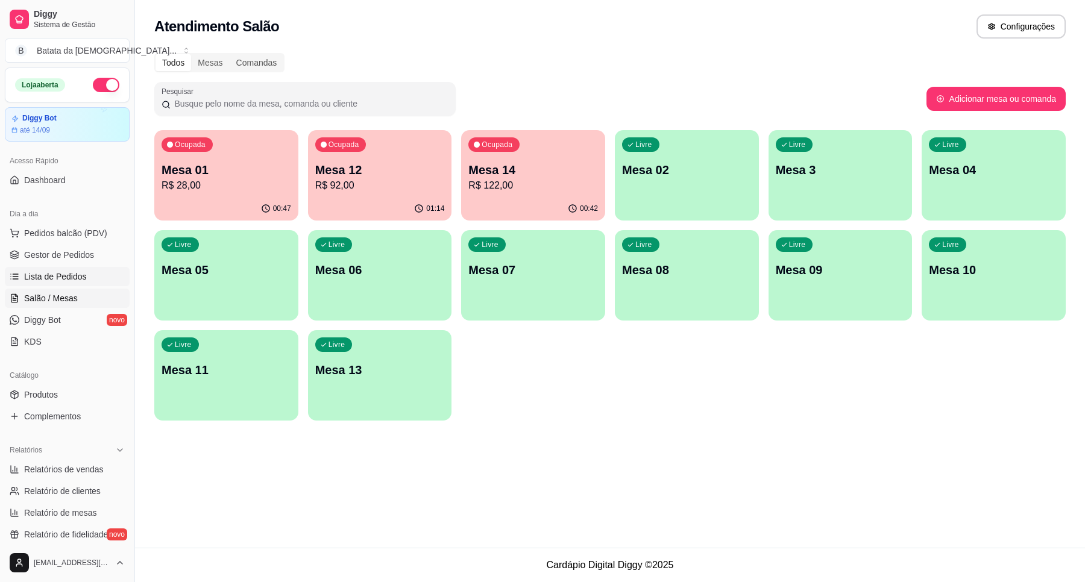
click at [19, 283] on link "Lista de Pedidos" at bounding box center [67, 276] width 125 height 19
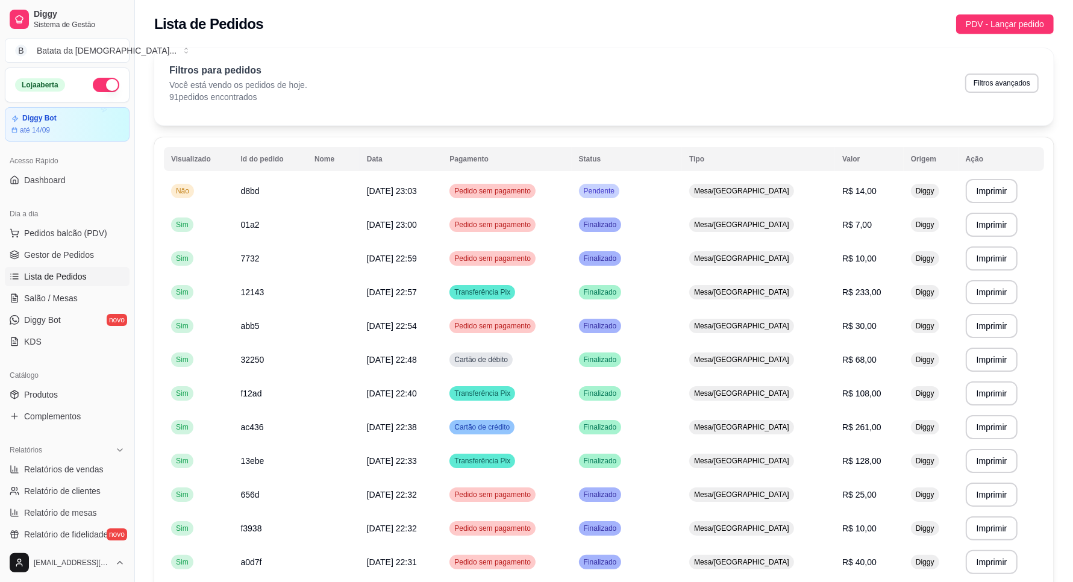
click at [654, 183] on td "Pendente" at bounding box center [627, 191] width 110 height 34
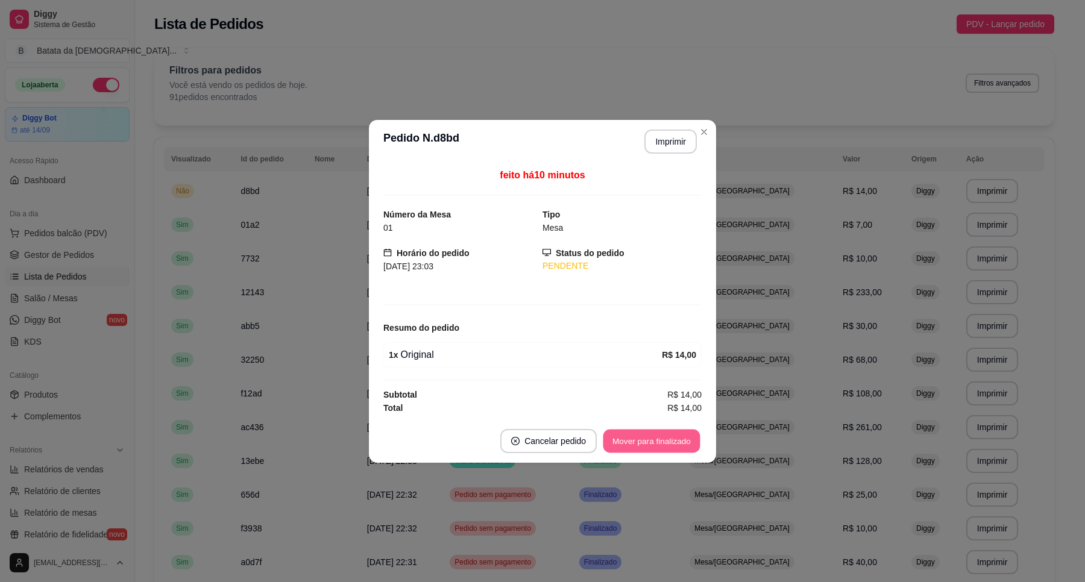
click at [689, 450] on button "Mover para finalizado" at bounding box center [651, 441] width 97 height 24
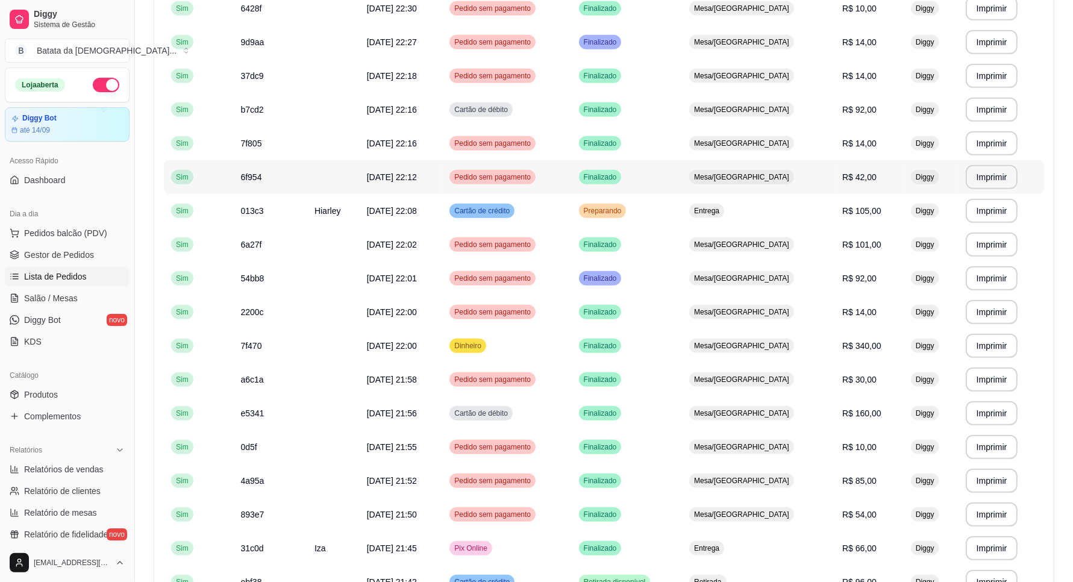
scroll to position [603, 0]
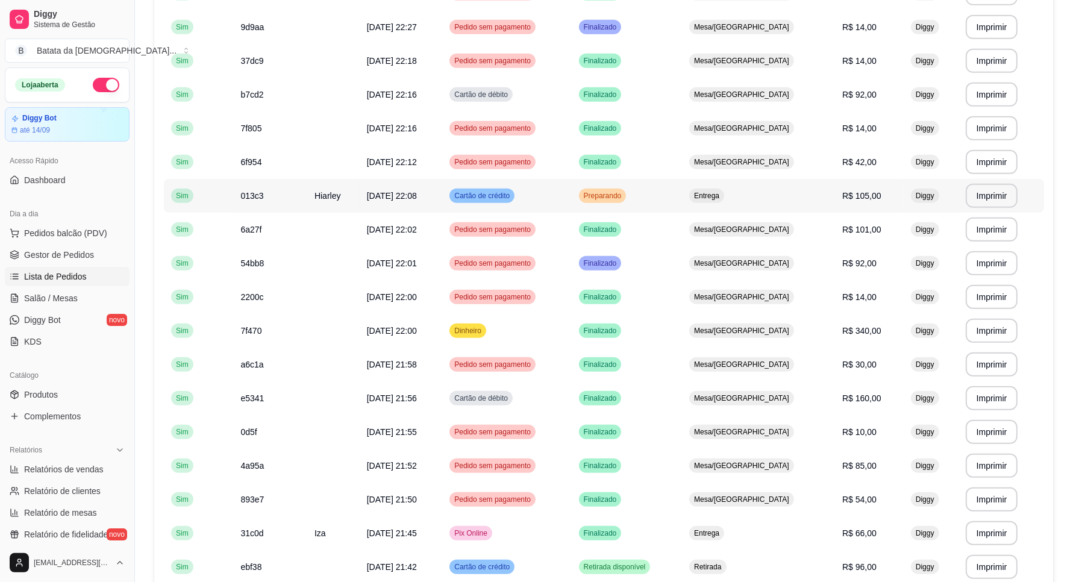
click at [616, 200] on td "Preparando" at bounding box center [627, 196] width 110 height 34
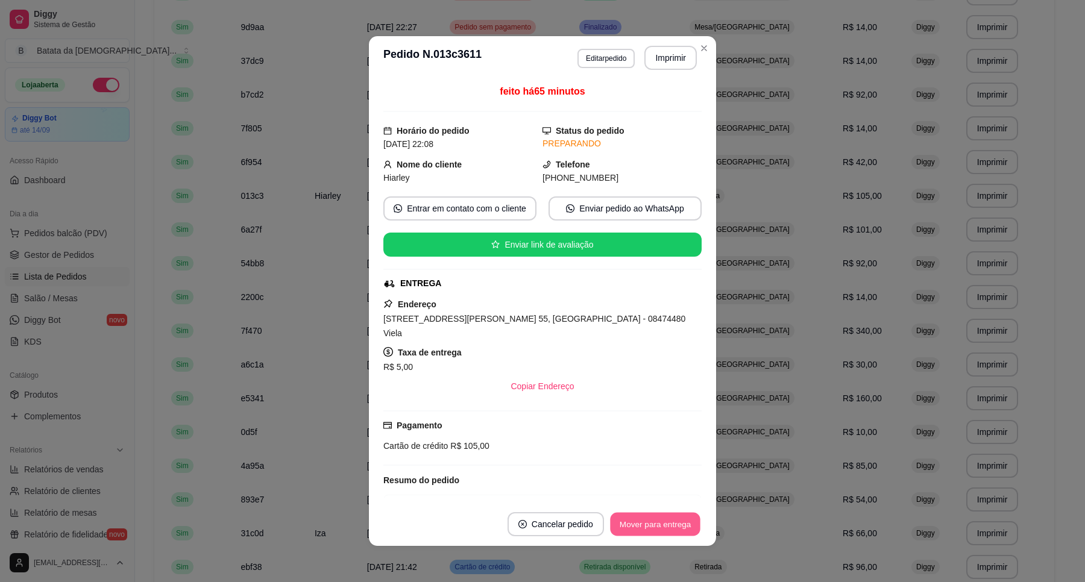
click at [661, 520] on button "Mover para entrega" at bounding box center [655, 525] width 90 height 24
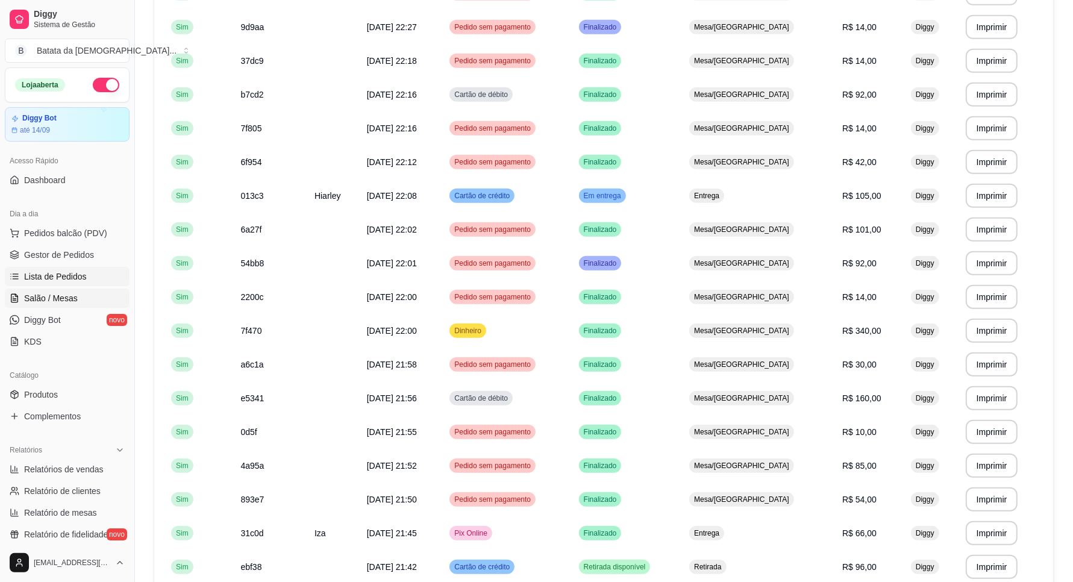
click at [52, 290] on link "Salão / Mesas" at bounding box center [67, 298] width 125 height 19
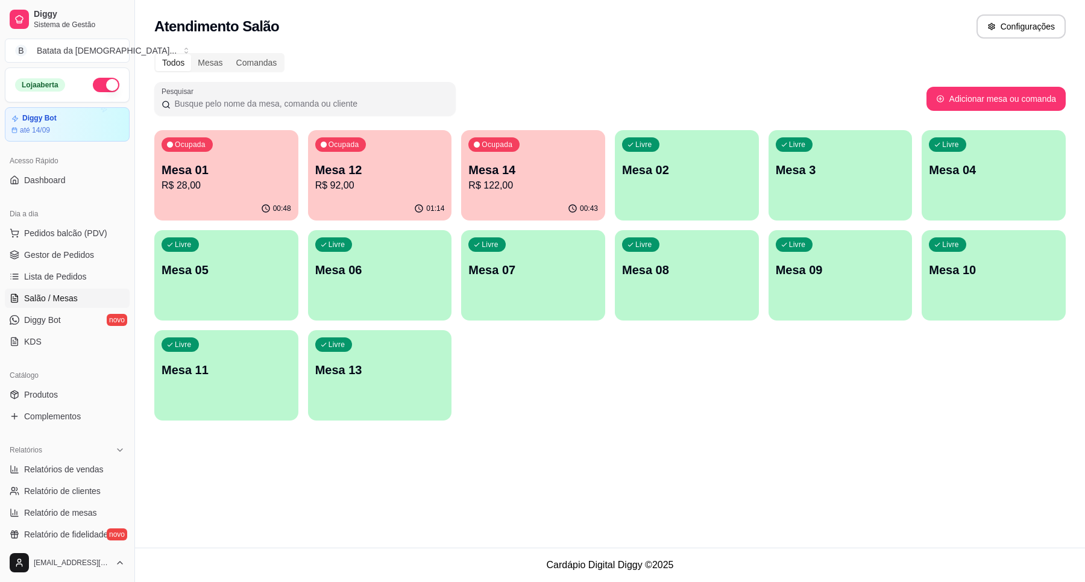
click at [389, 178] on p "R$ 92,00" at bounding box center [380, 185] width 130 height 14
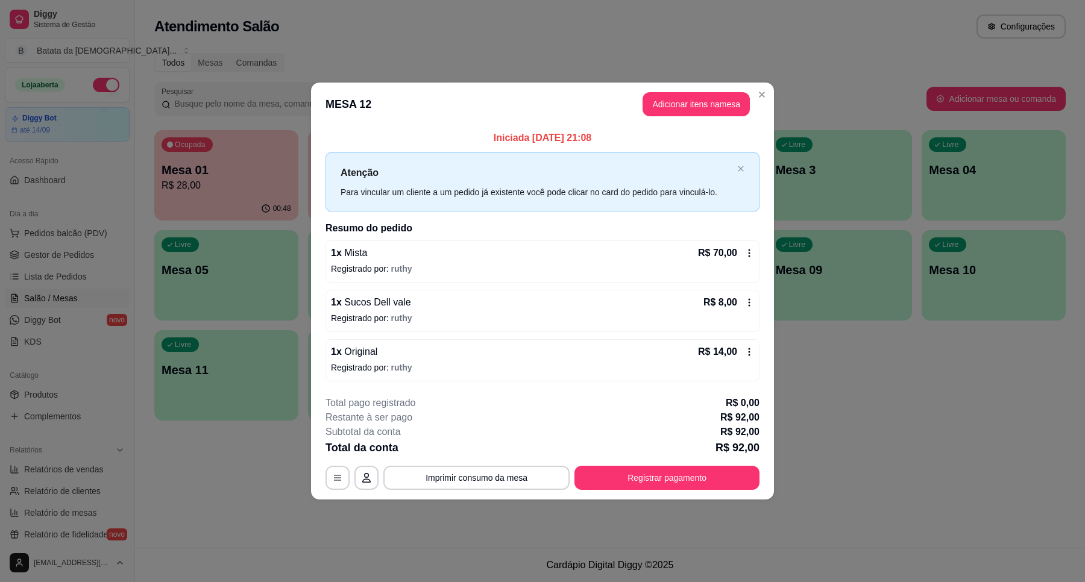
click at [513, 463] on div "**********" at bounding box center [542, 443] width 434 height 94
click at [514, 477] on button "Imprimir consumo da mesa" at bounding box center [476, 478] width 186 height 24
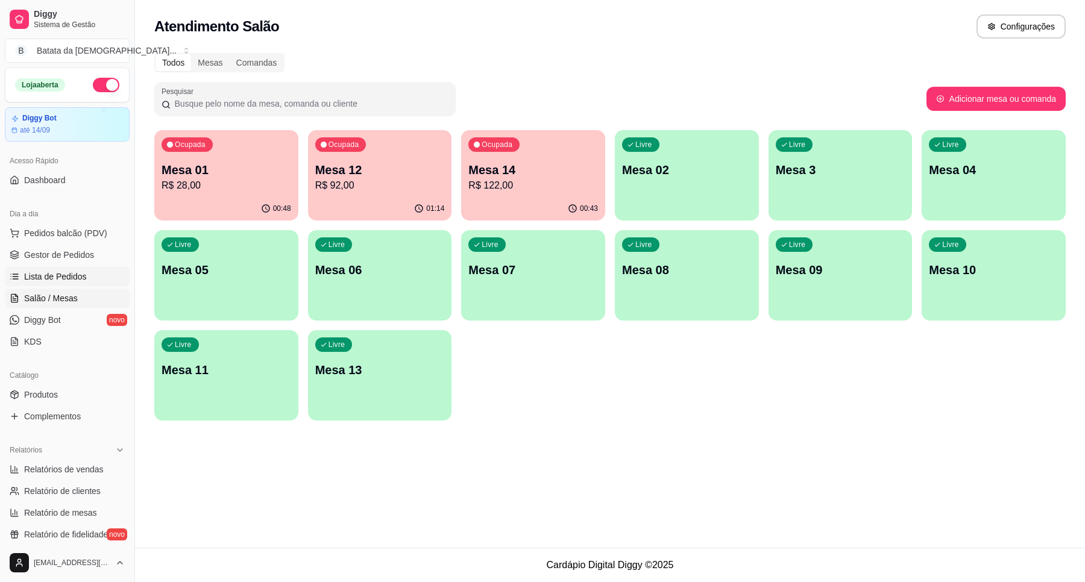
click at [63, 278] on span "Lista de Pedidos" at bounding box center [55, 277] width 63 height 12
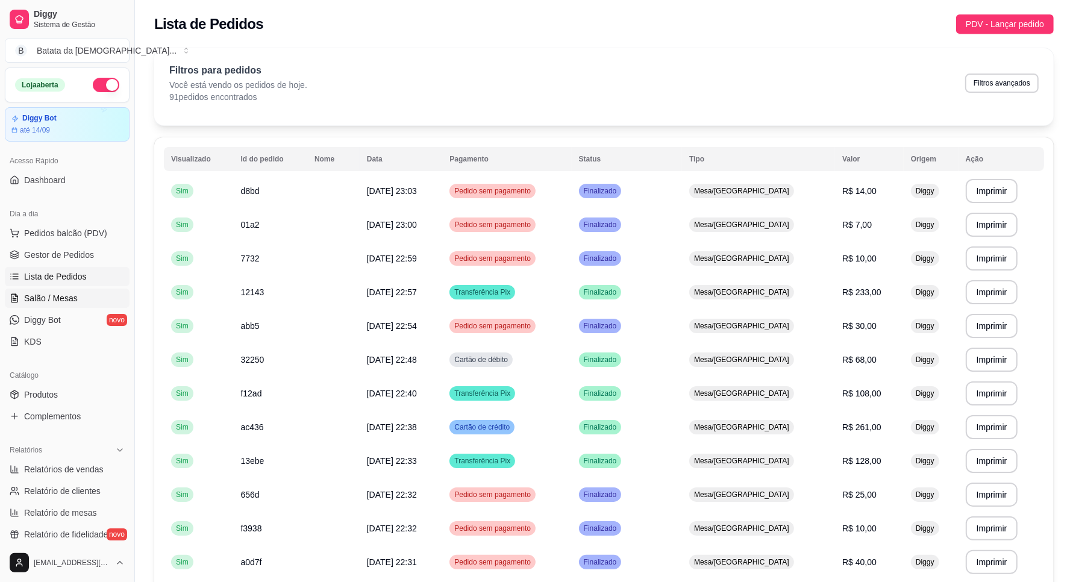
click at [74, 293] on span "Salão / Mesas" at bounding box center [51, 298] width 54 height 12
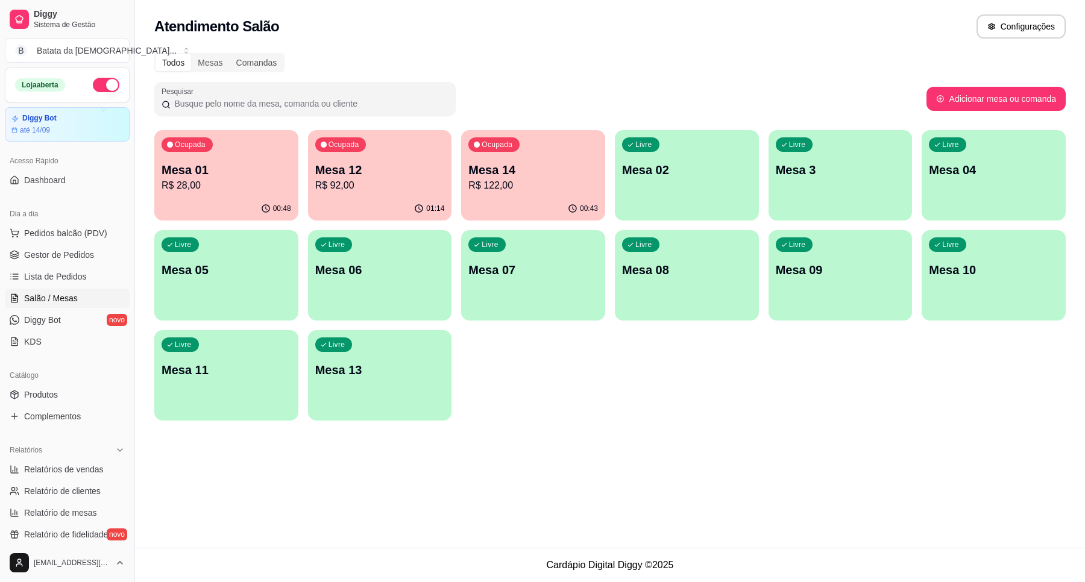
click at [328, 181] on p "R$ 92,00" at bounding box center [380, 185] width 130 height 14
click at [527, 172] on p "Mesa 14" at bounding box center [533, 170] width 125 height 16
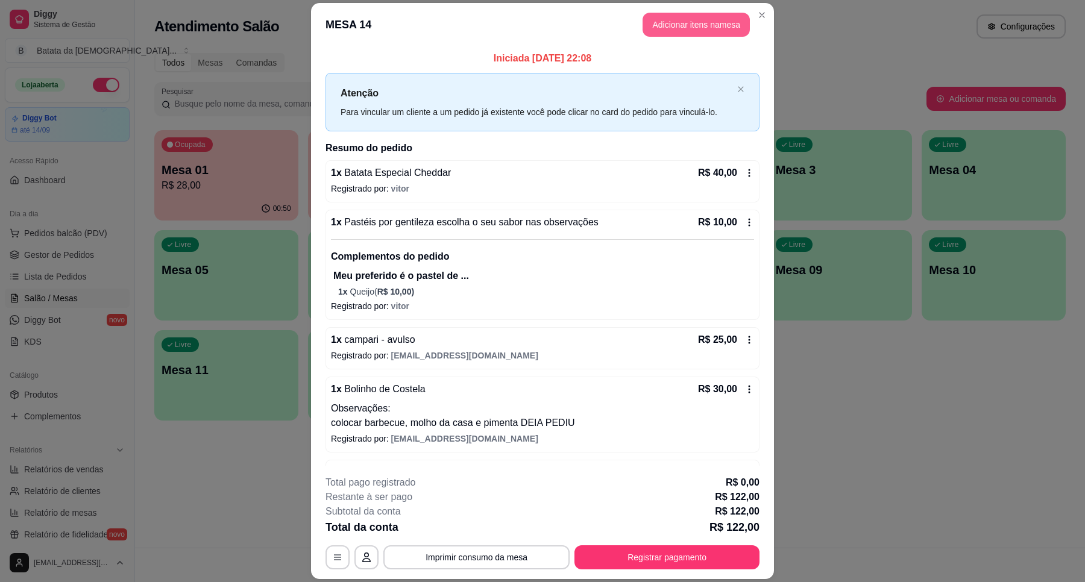
click at [706, 14] on button "Adicionar itens na mesa" at bounding box center [695, 25] width 107 height 24
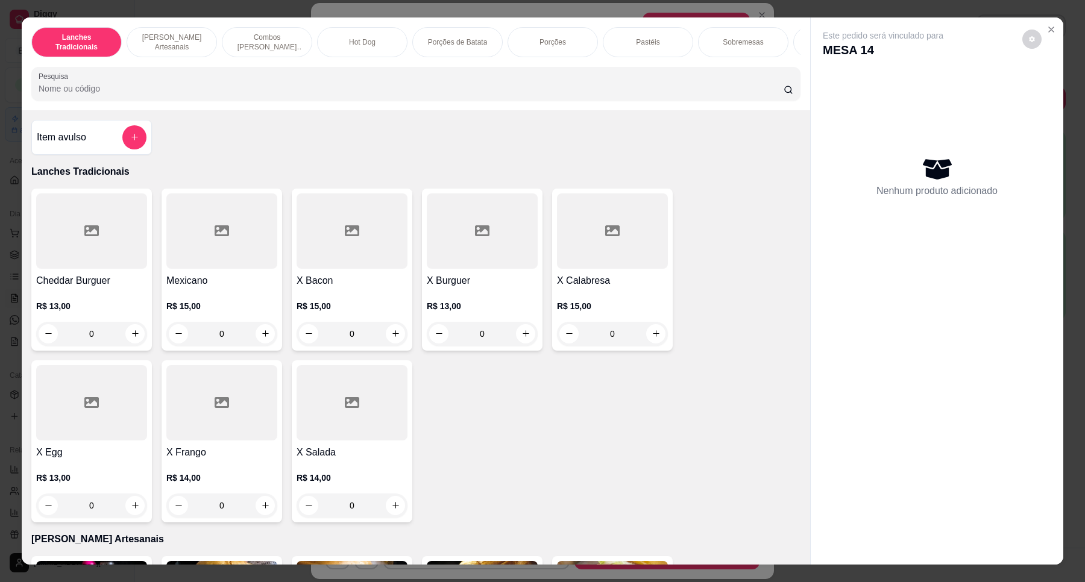
click at [663, 30] on div "Pastéis" at bounding box center [648, 42] width 90 height 30
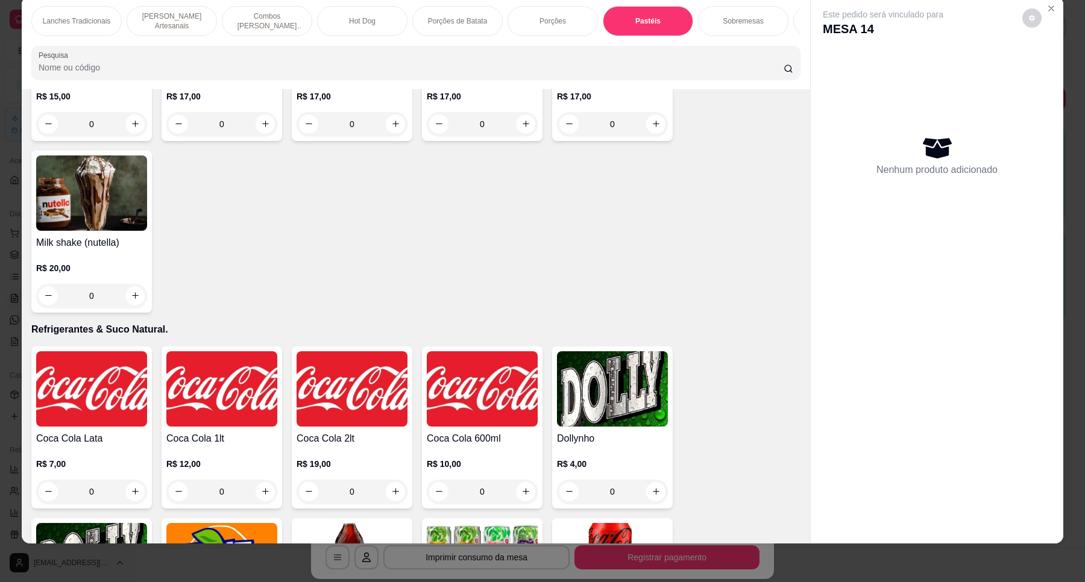
scroll to position [2932, 0]
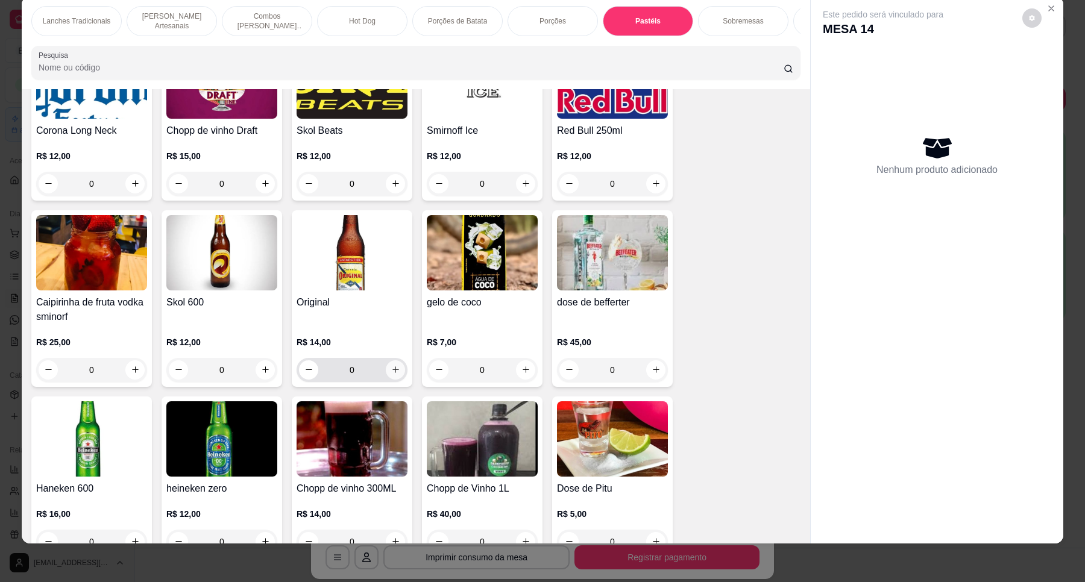
click at [393, 369] on icon "increase-product-quantity" at bounding box center [395, 369] width 9 height 9
type input "2"
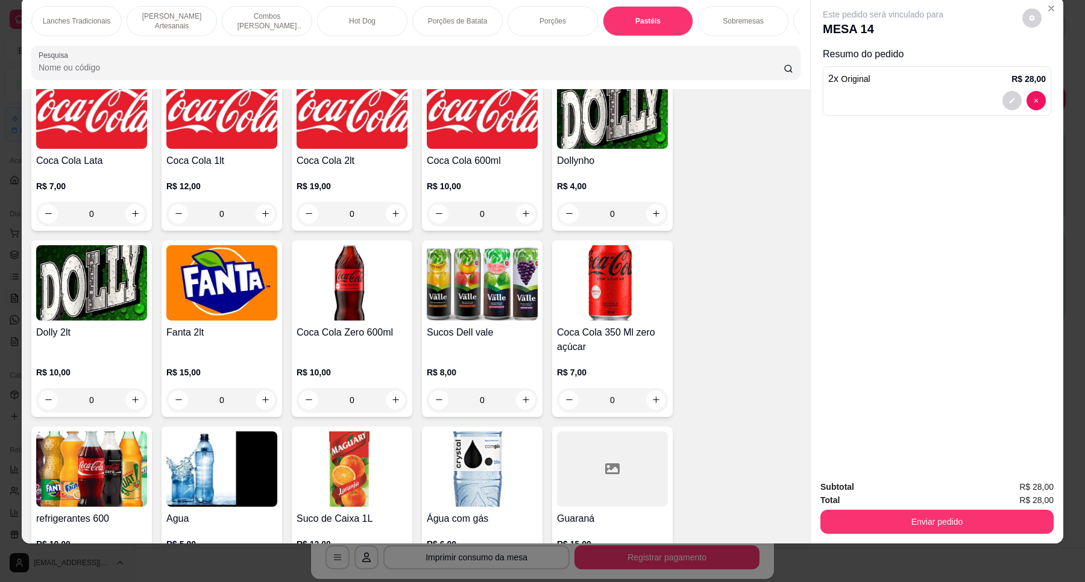
scroll to position [2712, 0]
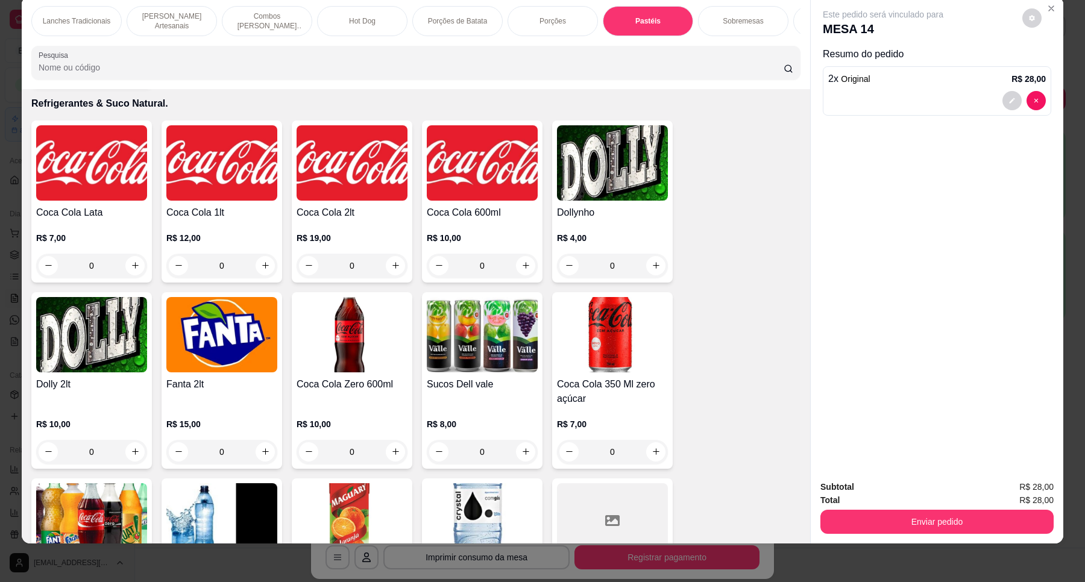
click at [86, 190] on img at bounding box center [91, 162] width 111 height 75
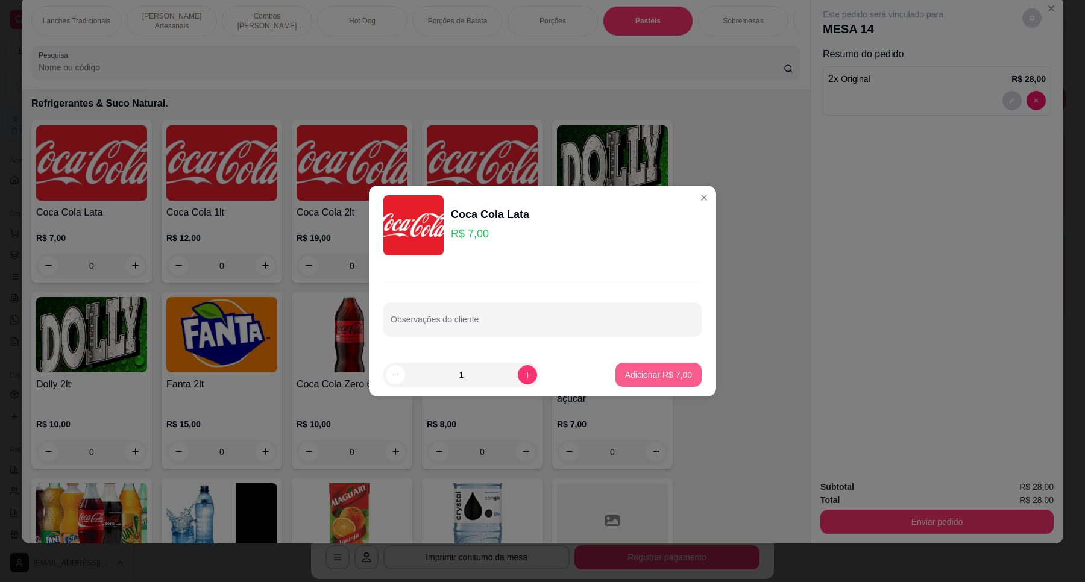
click at [630, 378] on p "Adicionar R$ 7,00" at bounding box center [658, 375] width 67 height 12
type input "1"
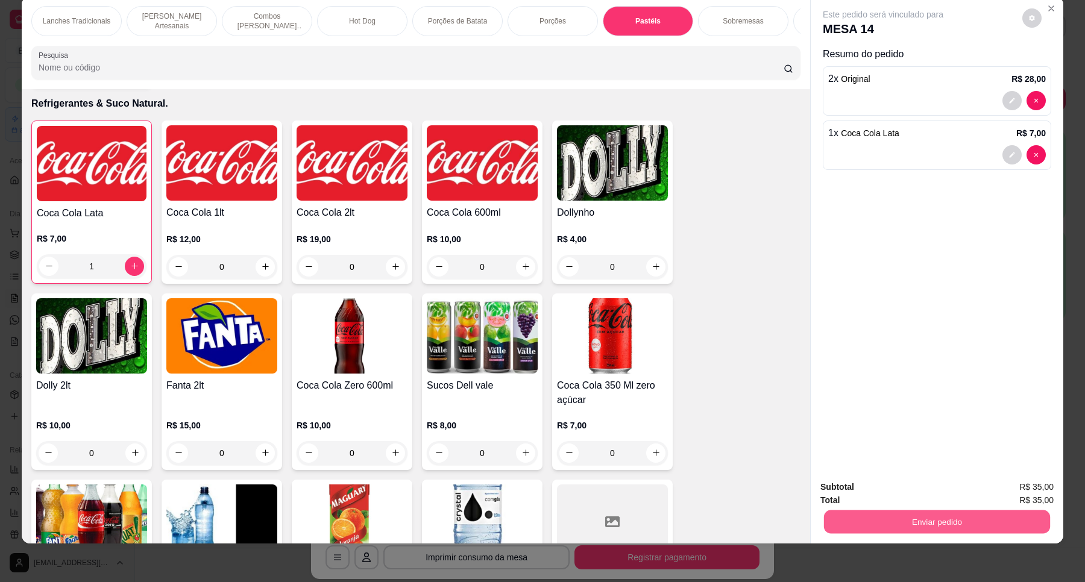
click at [953, 528] on button "Enviar pedido" at bounding box center [937, 522] width 226 height 24
click at [891, 492] on button "Não registrar e enviar pedido" at bounding box center [895, 492] width 125 height 23
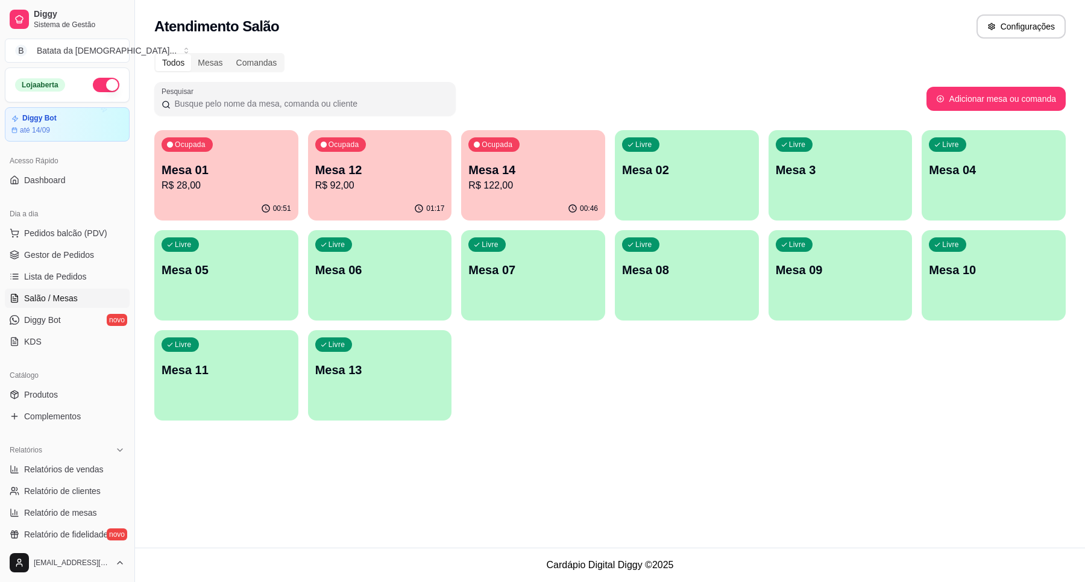
click at [368, 169] on p "Mesa 12" at bounding box center [380, 169] width 130 height 17
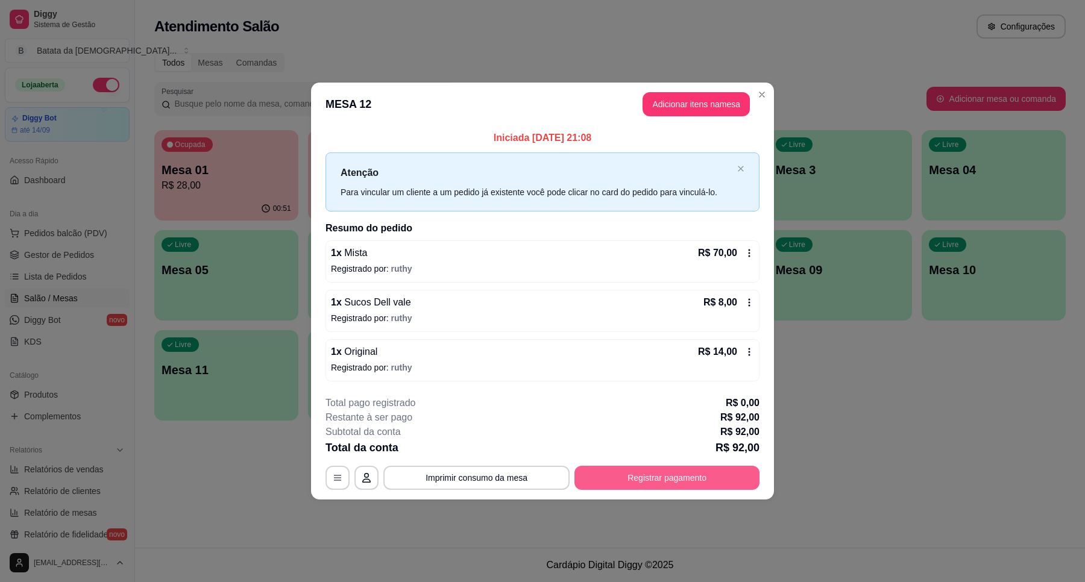
click at [709, 468] on button "Registrar pagamento" at bounding box center [666, 478] width 185 height 24
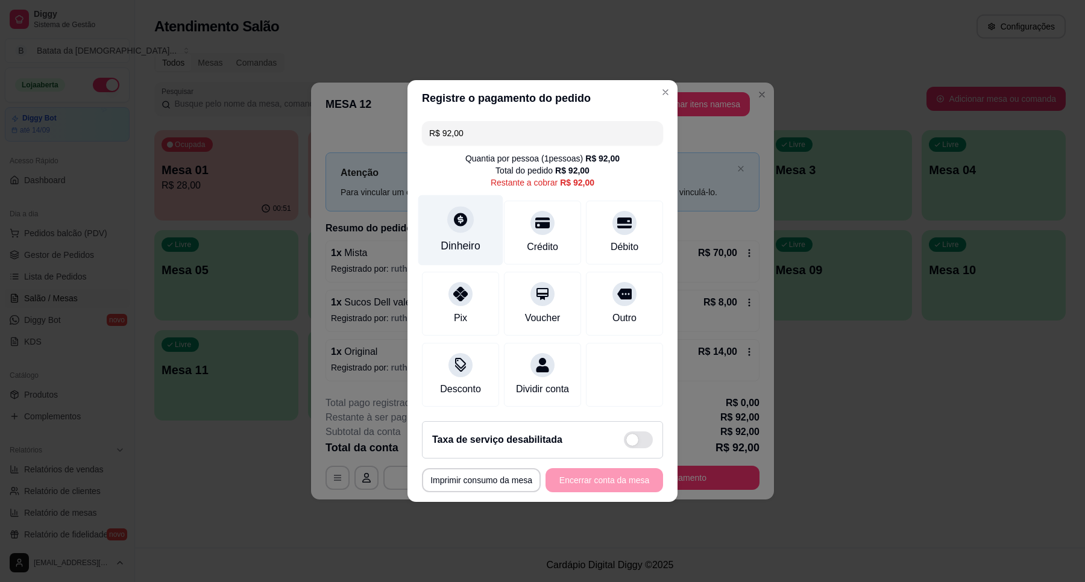
click at [446, 227] on div "Dinheiro" at bounding box center [460, 230] width 85 height 71
drag, startPoint x: 479, startPoint y: 124, endPoint x: 368, endPoint y: 124, distance: 110.9
click at [368, 124] on div "**********" at bounding box center [542, 291] width 1085 height 582
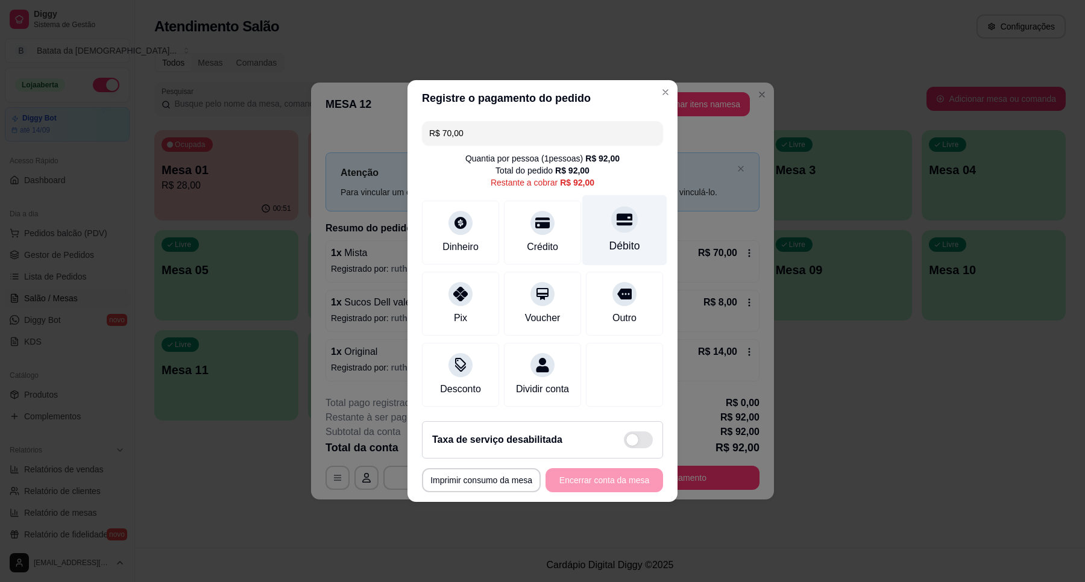
click at [613, 227] on div "Débito" at bounding box center [624, 230] width 85 height 71
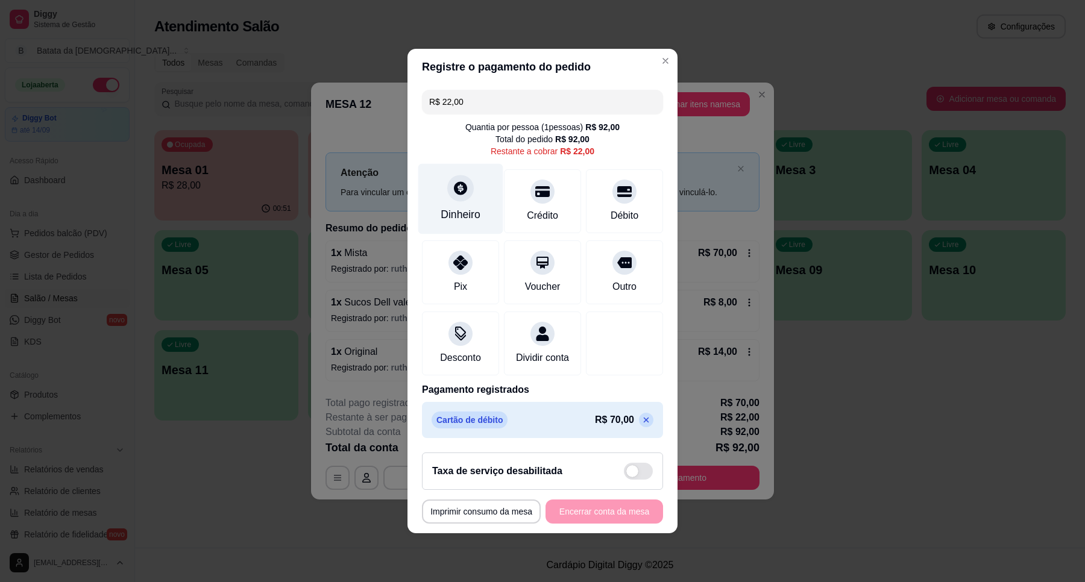
click at [469, 207] on div "Dinheiro" at bounding box center [460, 215] width 40 height 16
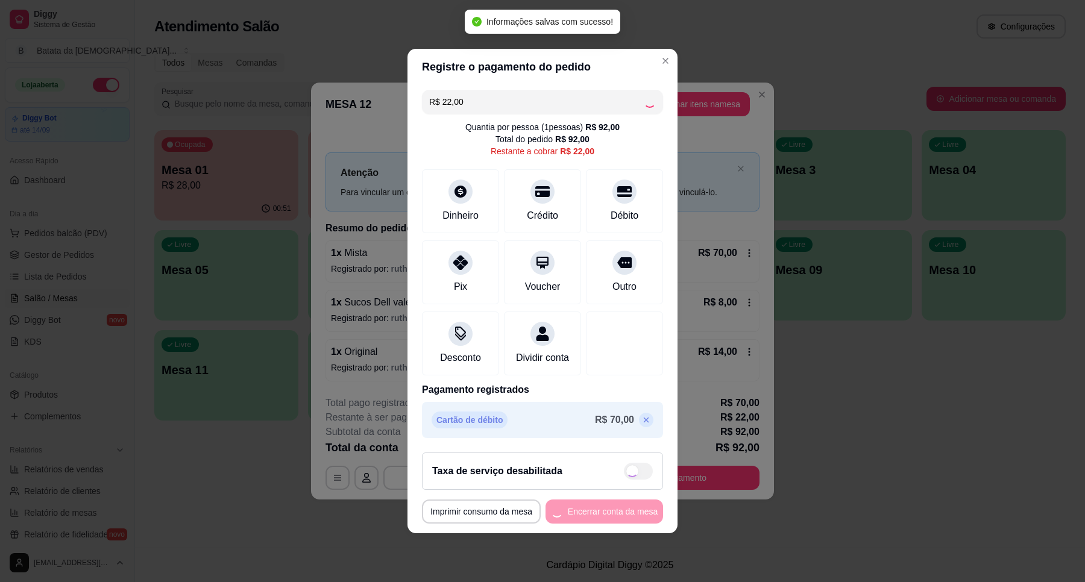
type input "R$ 0,00"
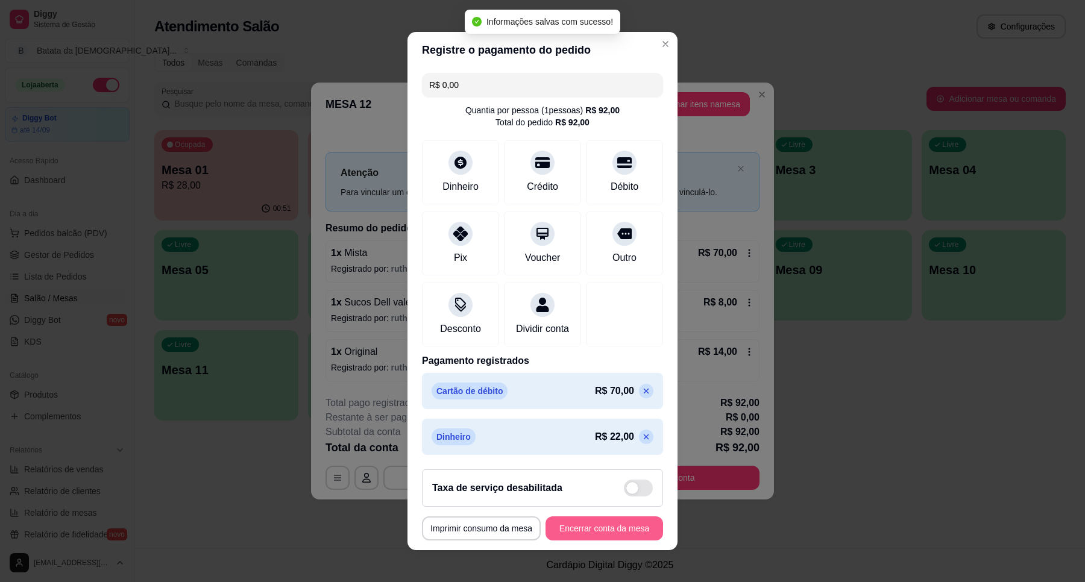
click at [627, 530] on button "Encerrar conta da mesa" at bounding box center [604, 528] width 118 height 24
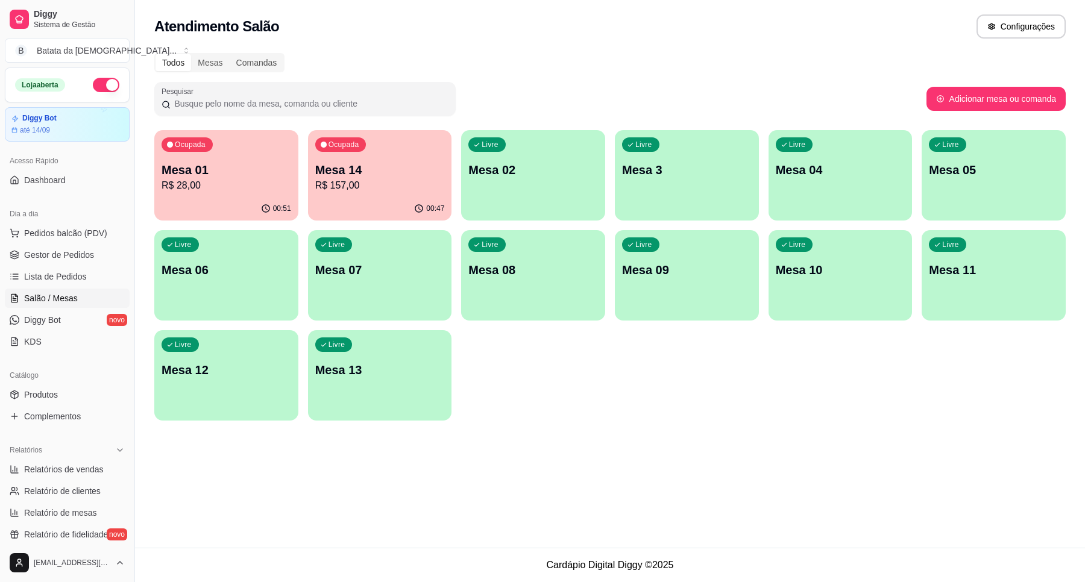
click at [239, 183] on p "R$ 28,00" at bounding box center [226, 185] width 130 height 14
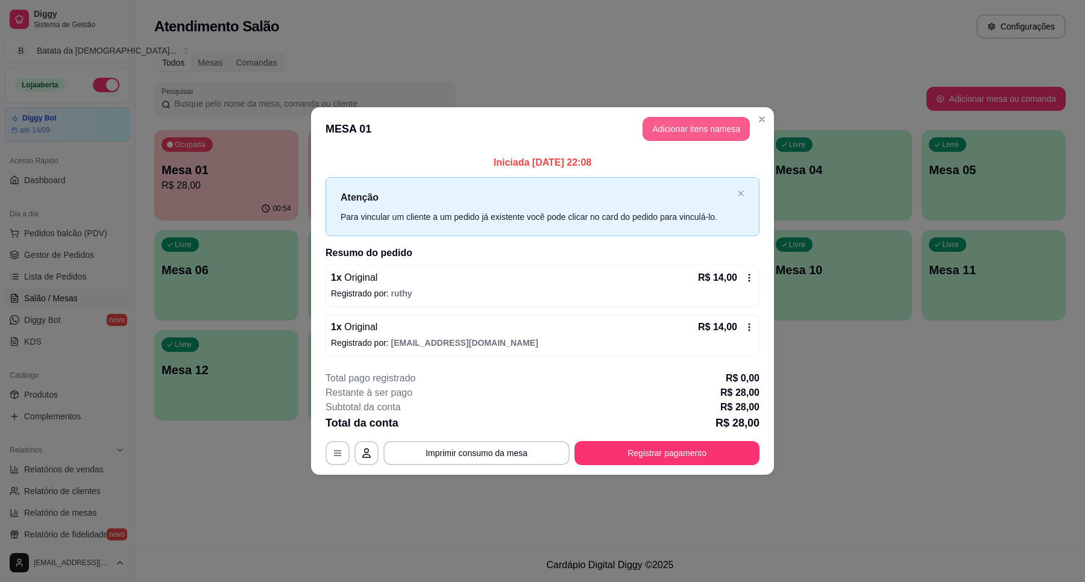
click at [715, 130] on button "Adicionar itens na mesa" at bounding box center [695, 129] width 107 height 24
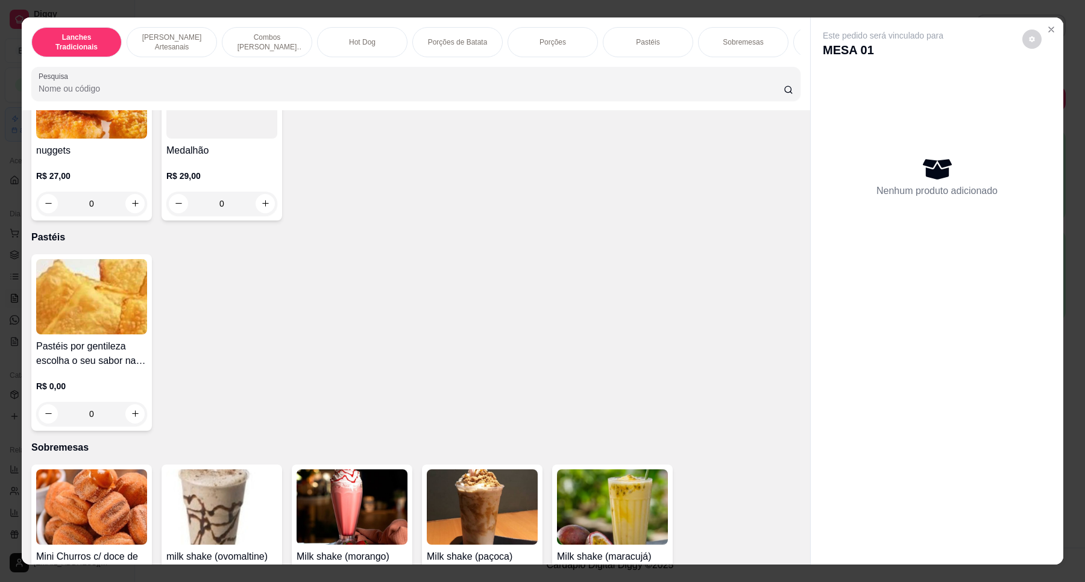
scroll to position [2184, 0]
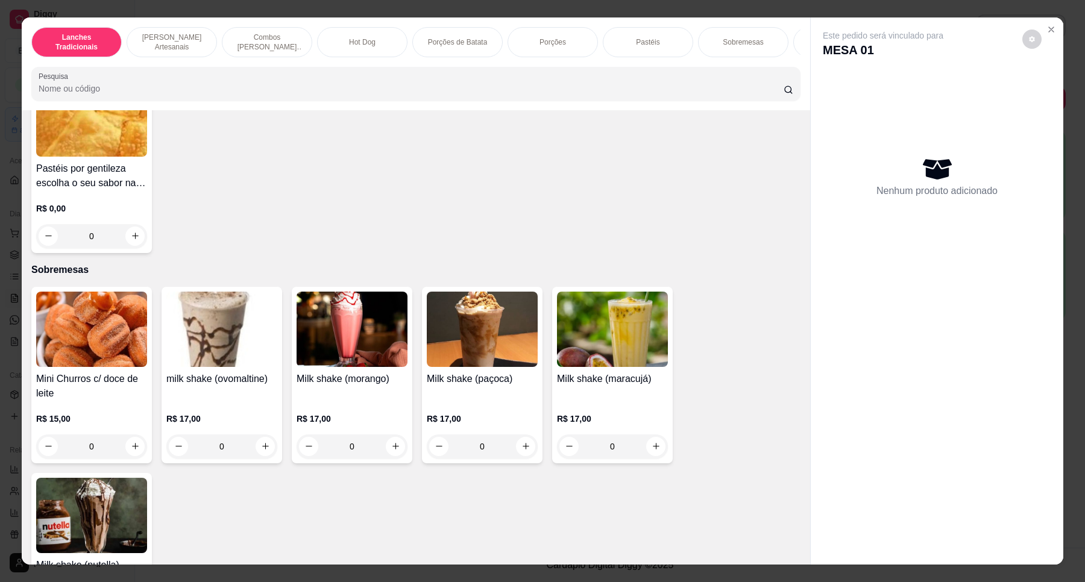
click at [327, 309] on img at bounding box center [351, 329] width 111 height 75
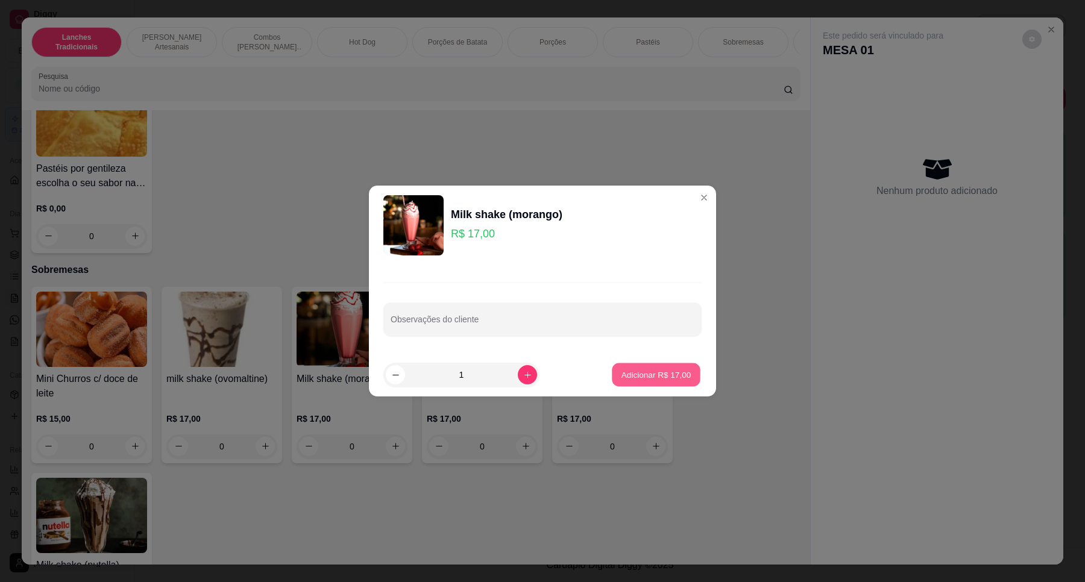
click at [646, 375] on p "Adicionar R$ 17,00" at bounding box center [656, 374] width 70 height 11
type input "1"
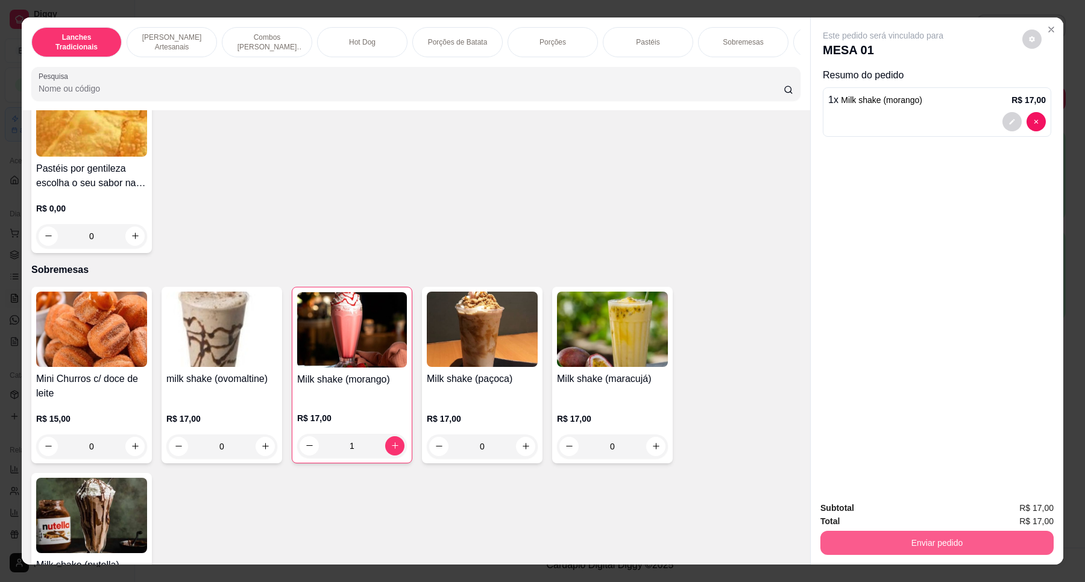
click at [1006, 539] on button "Enviar pedido" at bounding box center [936, 543] width 233 height 24
click at [894, 519] on button "Não registrar e enviar pedido" at bounding box center [896, 513] width 122 height 22
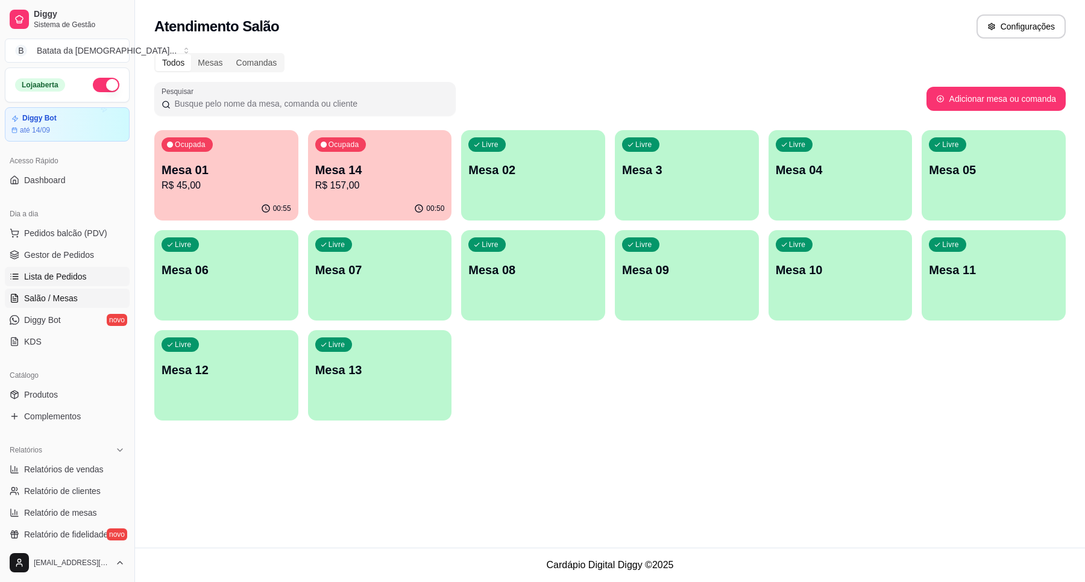
click at [24, 277] on span "Lista de Pedidos" at bounding box center [55, 277] width 63 height 12
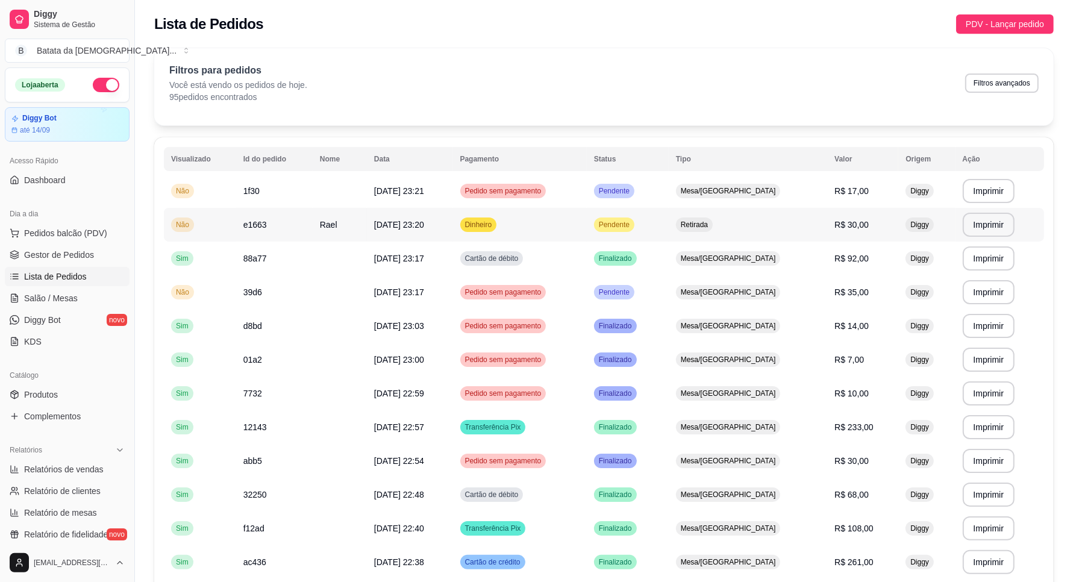
click at [669, 230] on td "Pendente" at bounding box center [628, 225] width 82 height 34
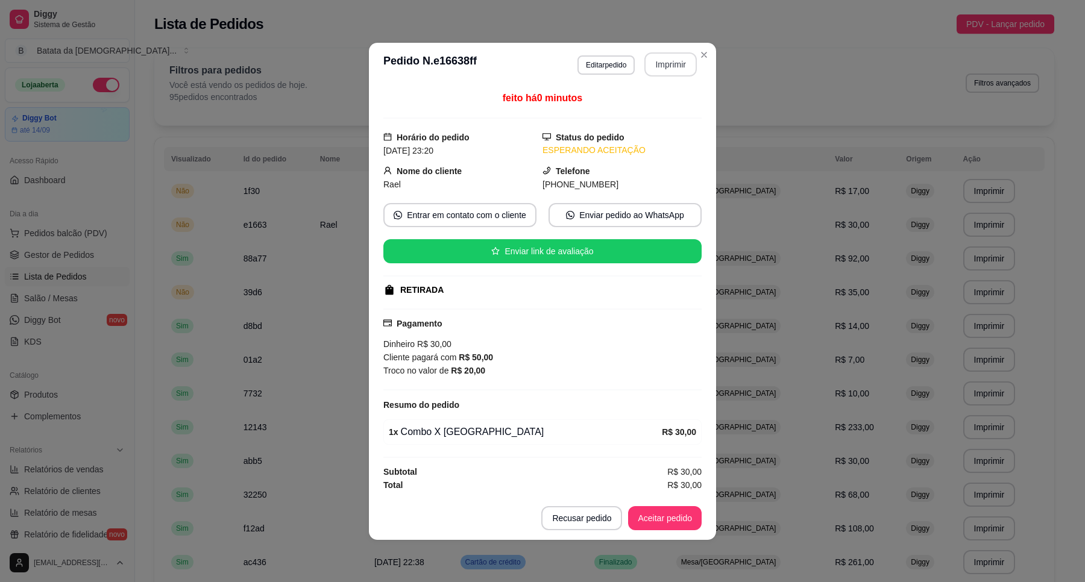
click at [666, 64] on button "Imprimir" at bounding box center [670, 64] width 52 height 24
click at [672, 513] on button "Aceitar pedido" at bounding box center [664, 518] width 71 height 24
click at [661, 516] on button "Mover para preparo" at bounding box center [654, 518] width 90 height 24
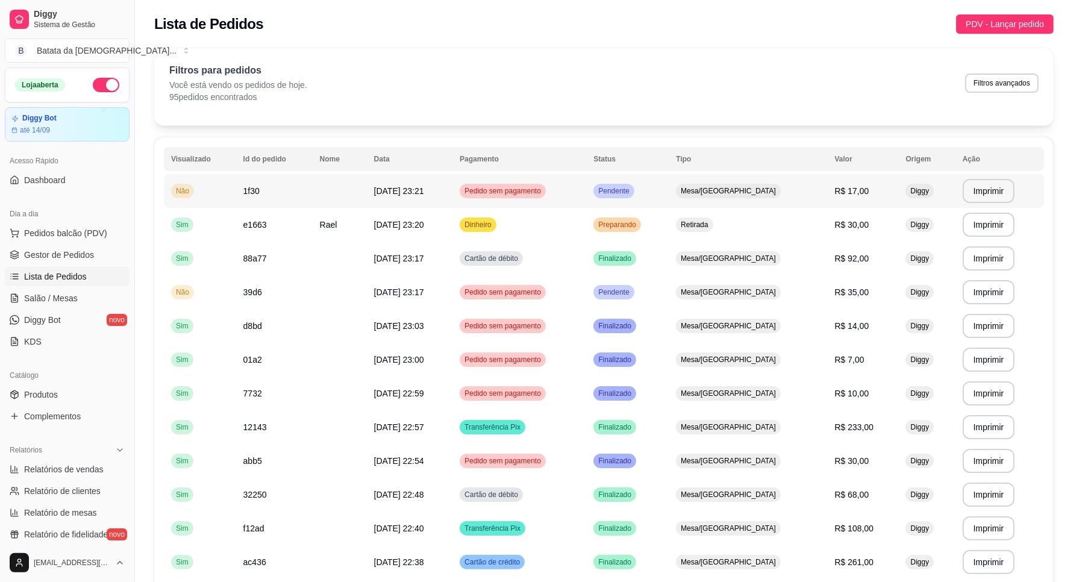
click at [586, 185] on td "Pedido sem pagamento" at bounding box center [520, 191] width 134 height 34
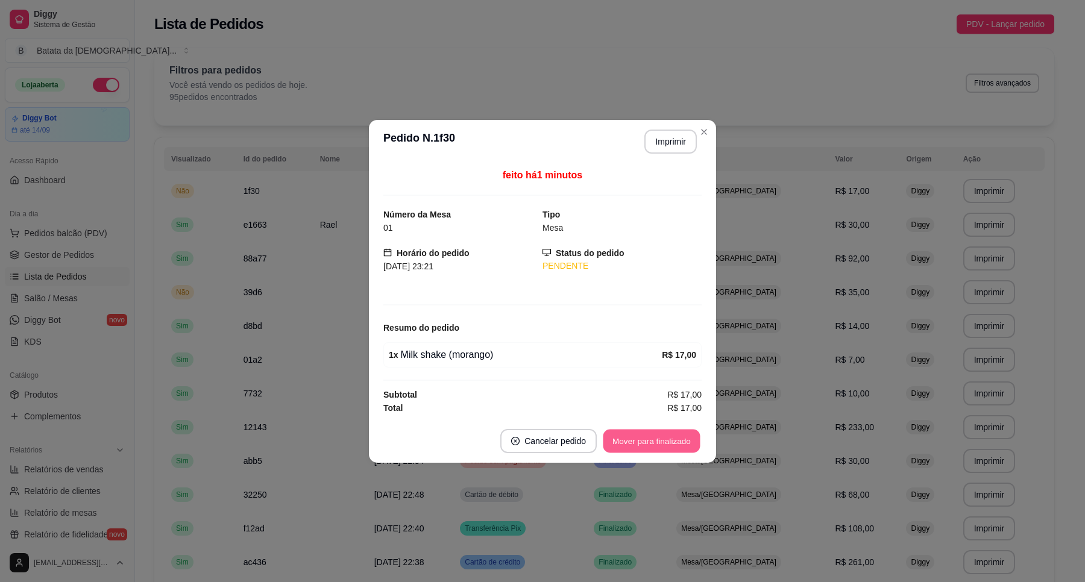
click at [666, 433] on button "Mover para finalizado" at bounding box center [651, 441] width 97 height 24
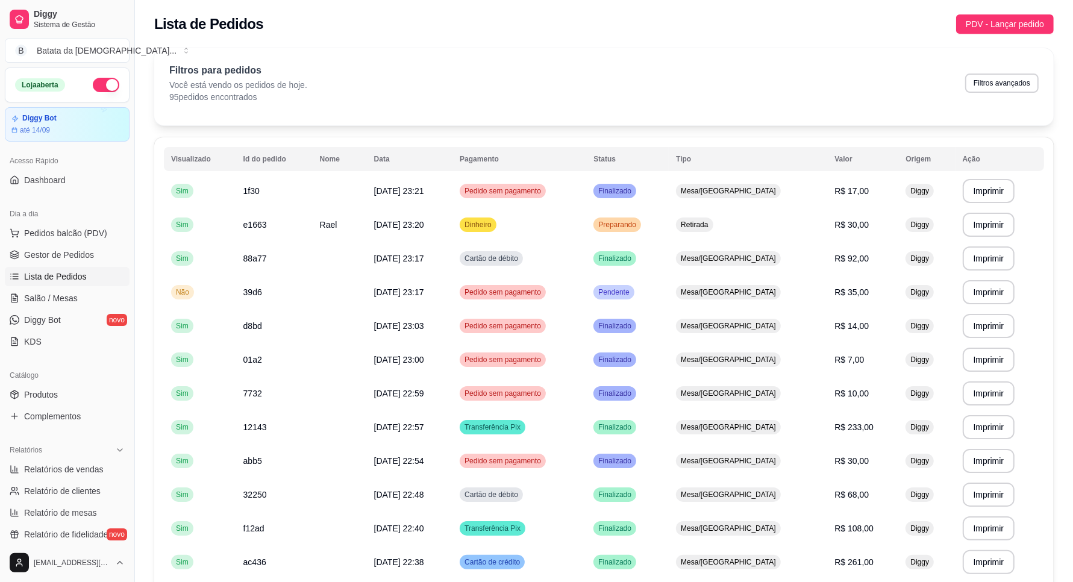
click at [669, 149] on th "Status" at bounding box center [627, 159] width 83 height 24
click at [716, 257] on td "Mesa/[GEOGRAPHIC_DATA]" at bounding box center [748, 259] width 158 height 34
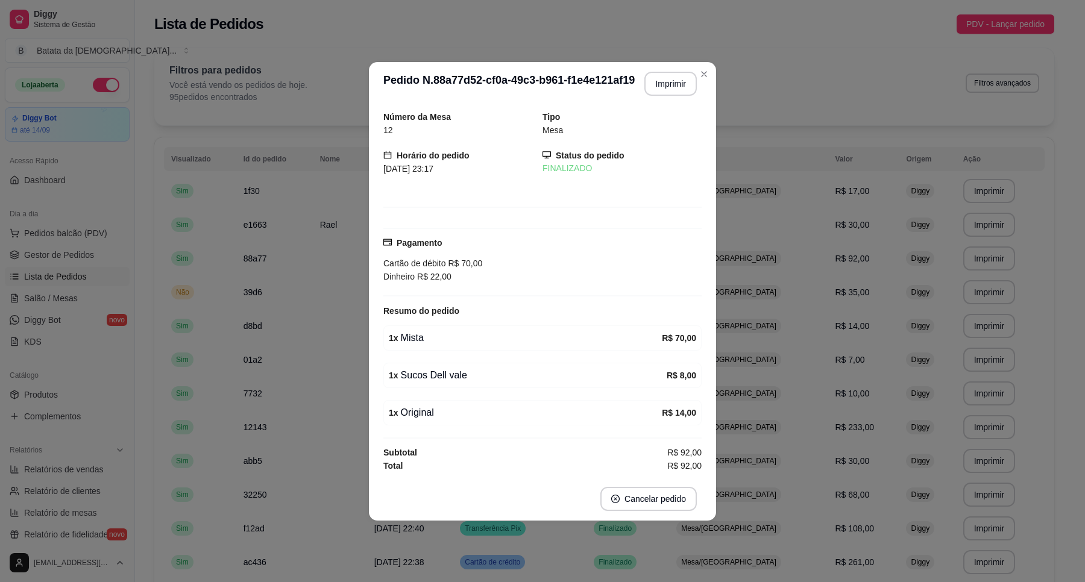
click at [704, 82] on header "**********" at bounding box center [542, 83] width 347 height 43
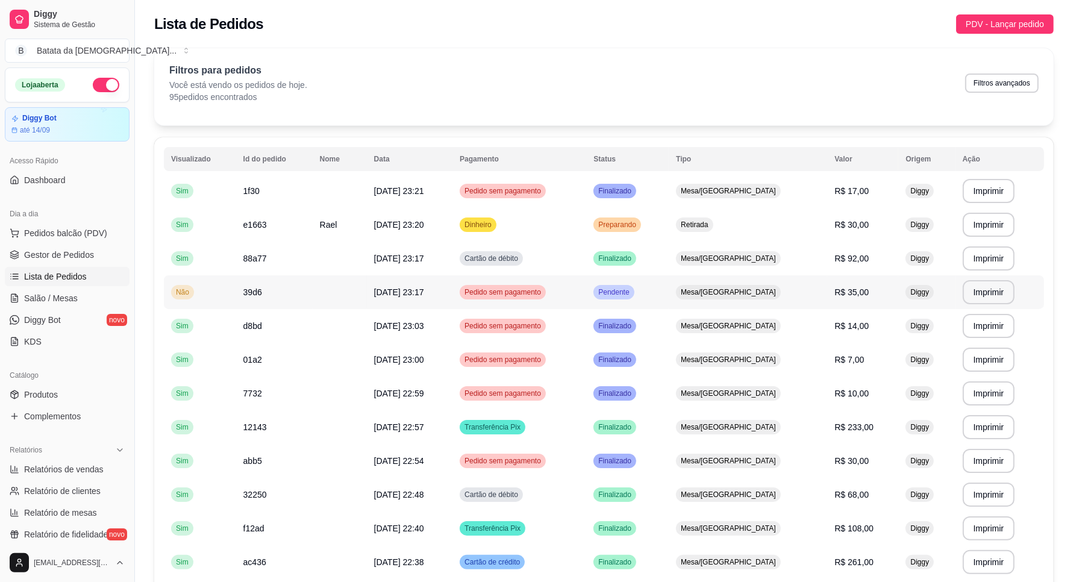
click at [669, 293] on td "Pendente" at bounding box center [627, 292] width 83 height 34
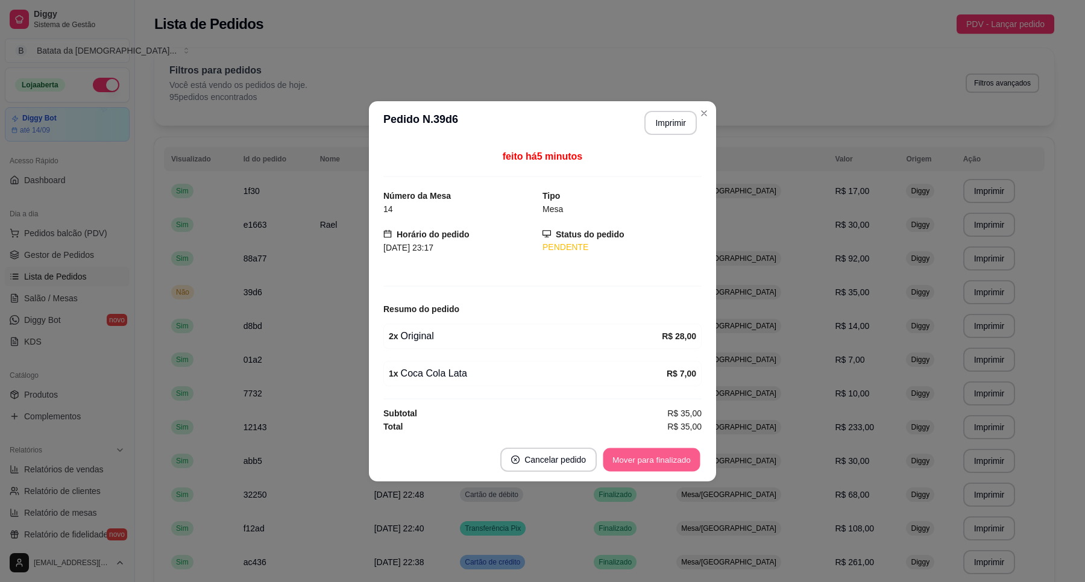
click at [680, 456] on button "Mover para finalizado" at bounding box center [651, 460] width 97 height 24
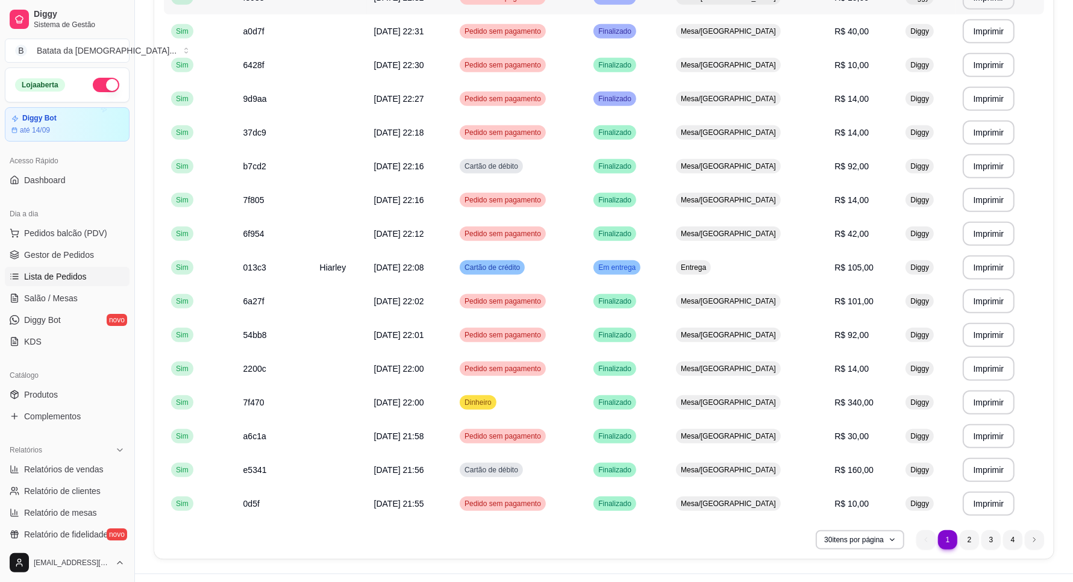
scroll to position [691, 0]
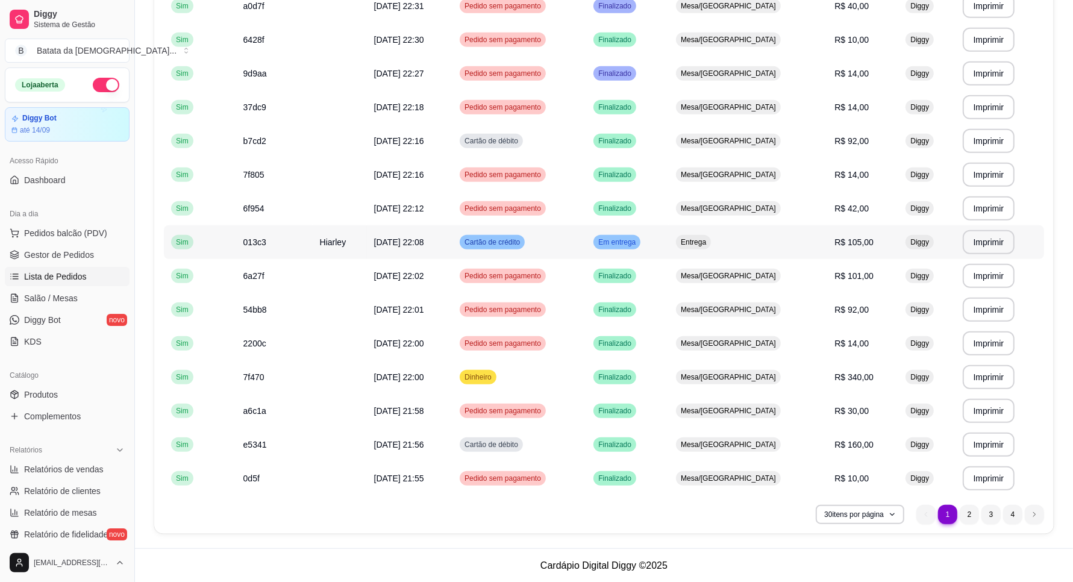
click at [669, 242] on td "Em entrega" at bounding box center [627, 242] width 83 height 34
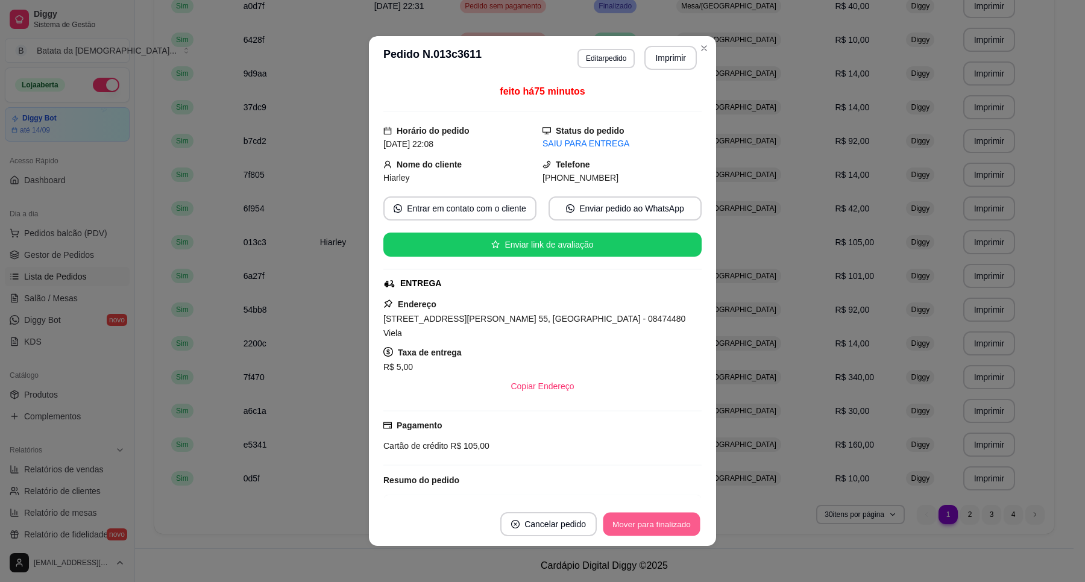
click at [654, 527] on button "Mover para finalizado" at bounding box center [651, 525] width 97 height 24
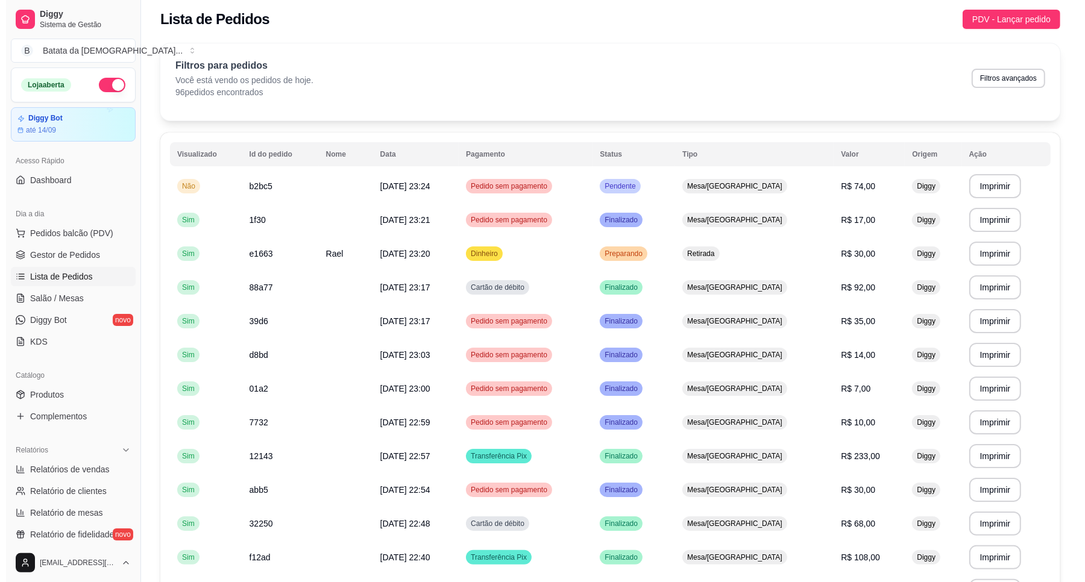
scroll to position [0, 0]
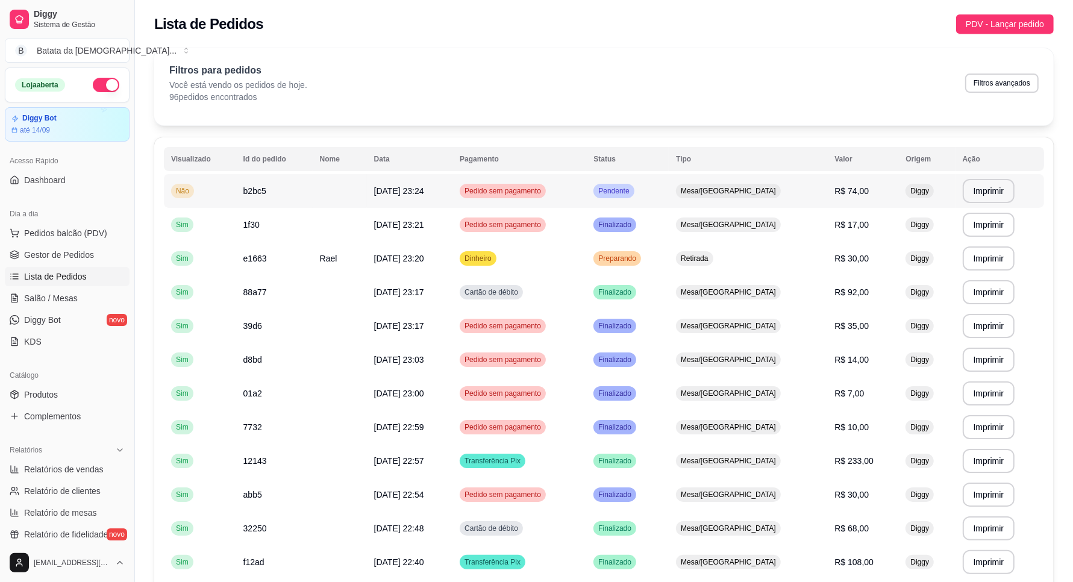
click at [755, 184] on div "Mesa/[GEOGRAPHIC_DATA]" at bounding box center [728, 191] width 105 height 14
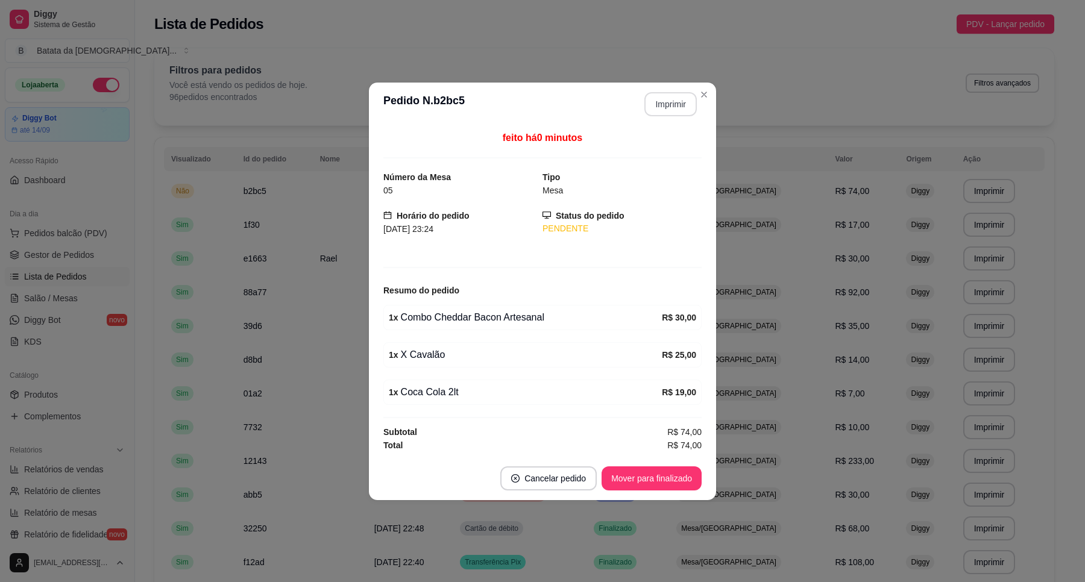
click at [668, 98] on button "Imprimir" at bounding box center [670, 104] width 52 height 24
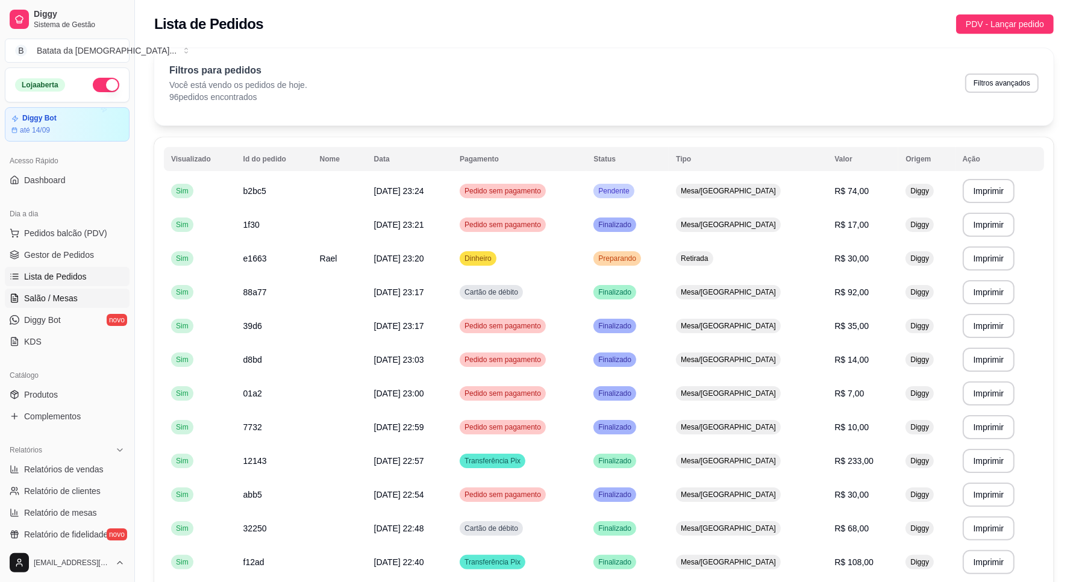
click at [40, 296] on span "Salão / Mesas" at bounding box center [51, 298] width 54 height 12
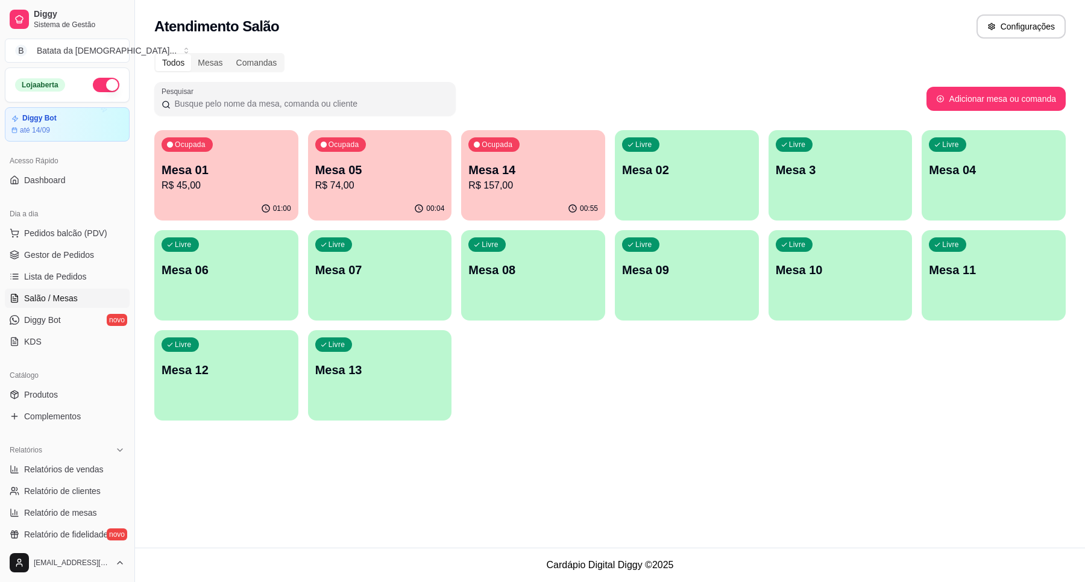
click at [517, 184] on p "R$ 157,00" at bounding box center [533, 185] width 130 height 14
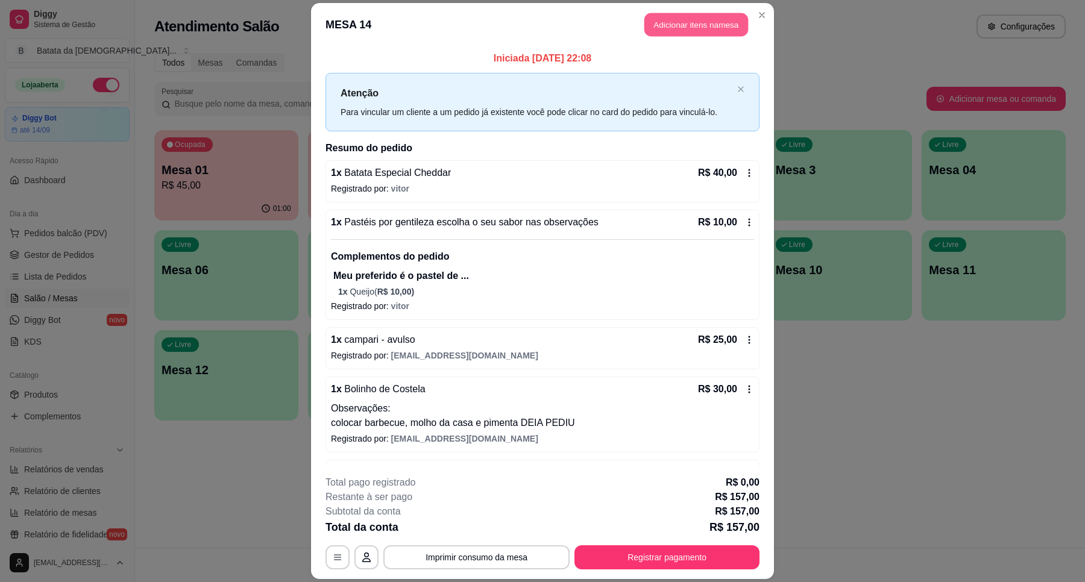
click at [678, 25] on button "Adicionar itens na mesa" at bounding box center [696, 25] width 104 height 24
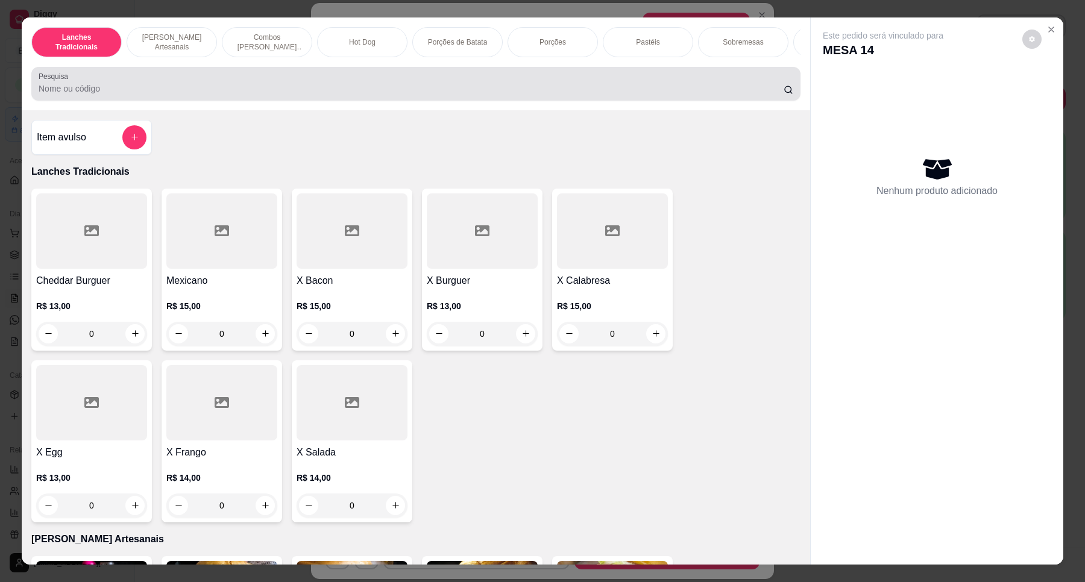
click at [424, 95] on input "Pesquisa" at bounding box center [411, 89] width 745 height 12
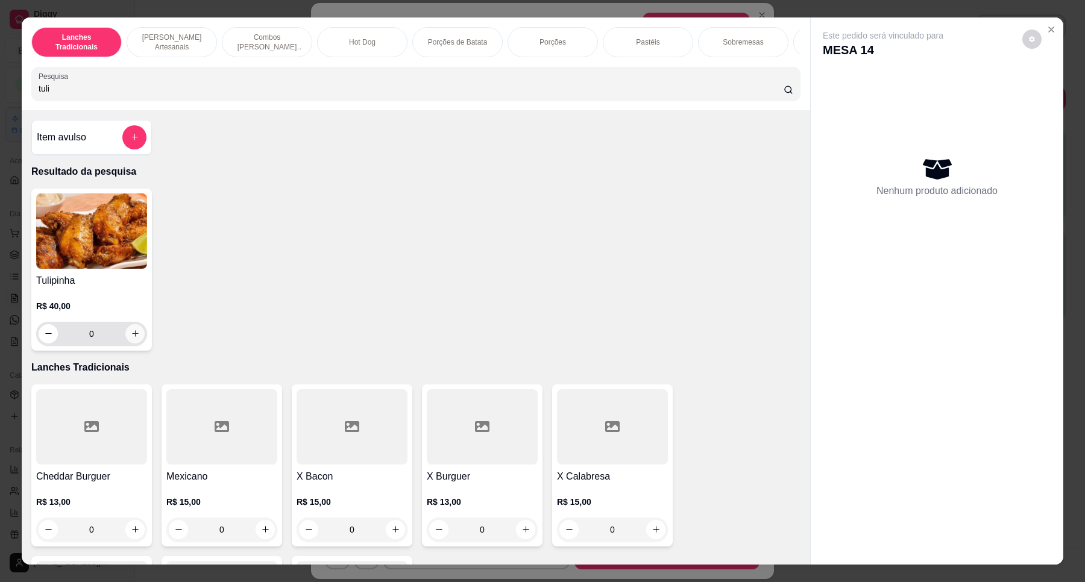
type input "tuli"
click at [125, 343] on button "increase-product-quantity" at bounding box center [134, 333] width 19 height 19
type input "1"
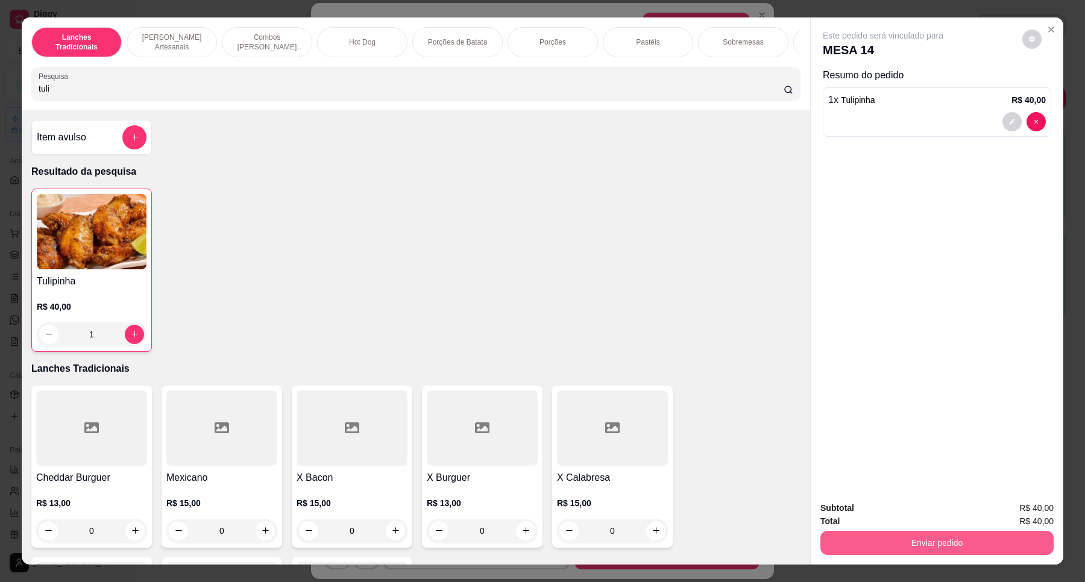
click at [989, 546] on button "Enviar pedido" at bounding box center [936, 543] width 233 height 24
click at [892, 510] on button "Não registrar e enviar pedido" at bounding box center [896, 513] width 122 height 22
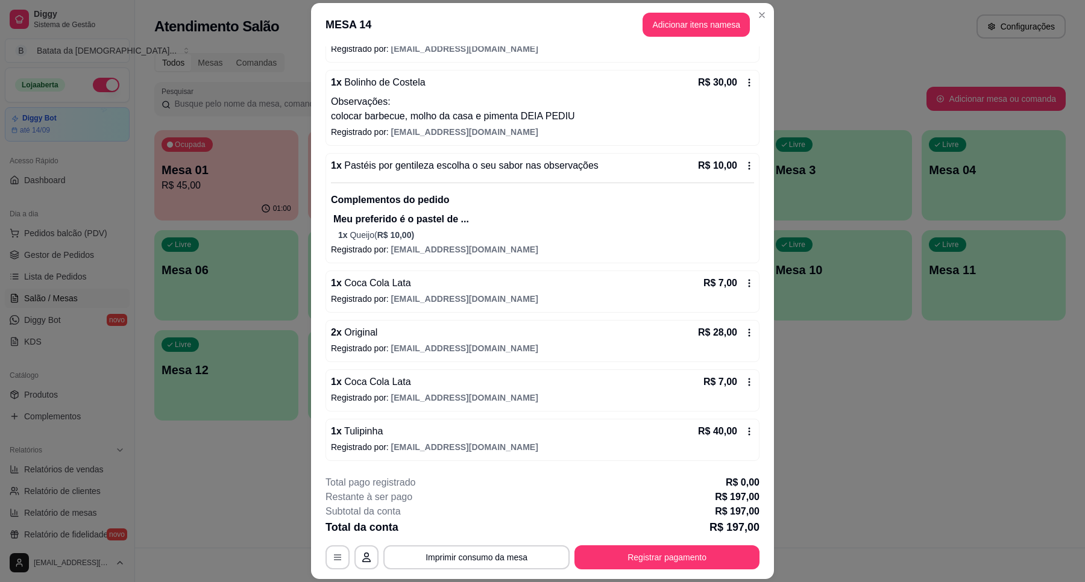
scroll to position [35, 0]
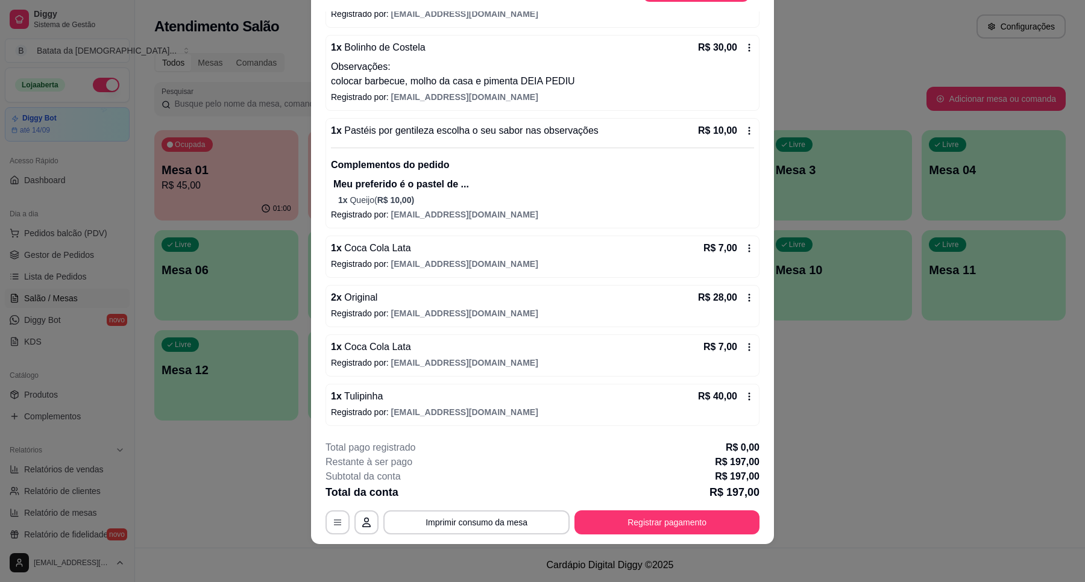
click at [603, 396] on div "1 x Tulipinha R$ 40,00" at bounding box center [542, 396] width 423 height 14
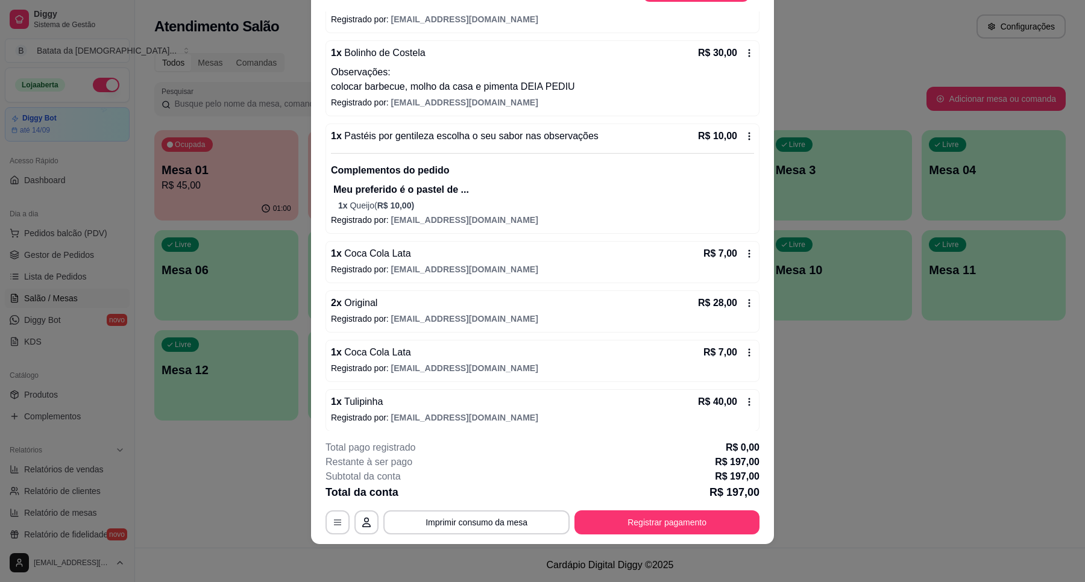
scroll to position [309, 0]
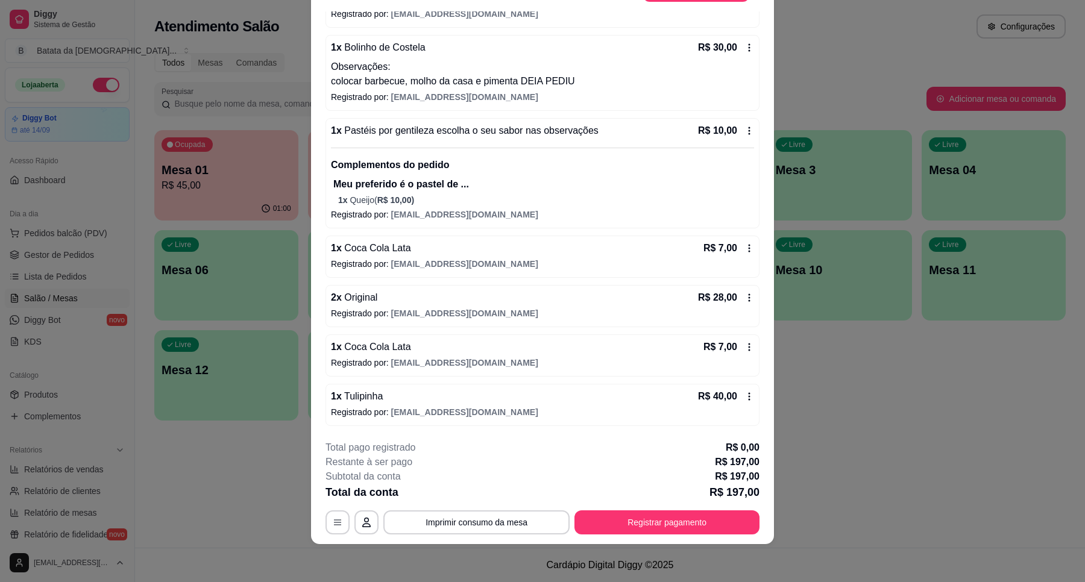
click at [744, 396] on icon at bounding box center [749, 397] width 10 height 10
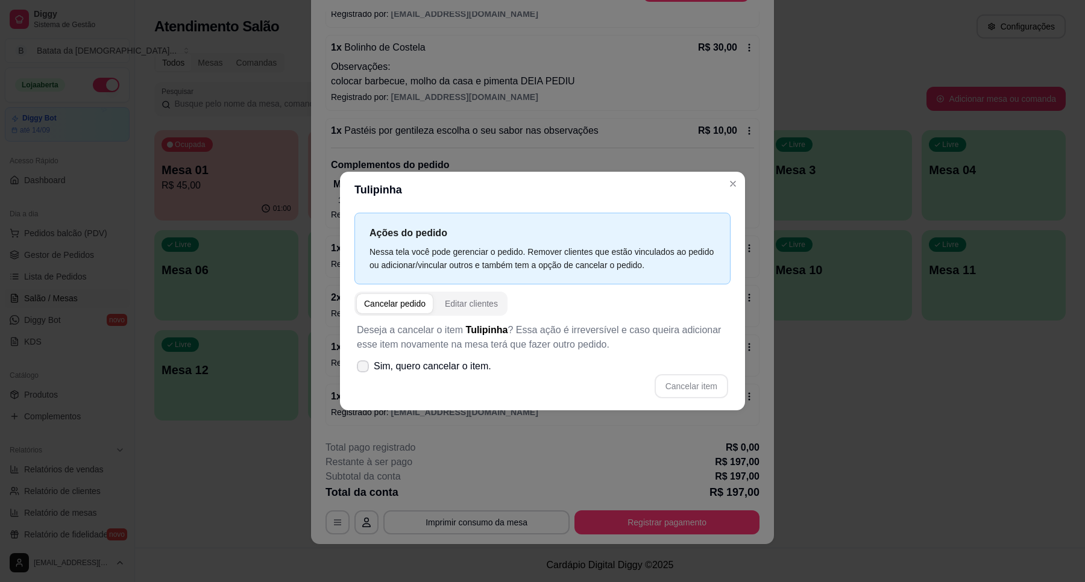
click at [365, 368] on icon at bounding box center [363, 366] width 10 height 7
click at [364, 369] on input "Sim, quero cancelar o item." at bounding box center [360, 373] width 8 height 8
checkbox input "true"
click at [713, 386] on button "Cancelar item" at bounding box center [691, 387] width 72 height 24
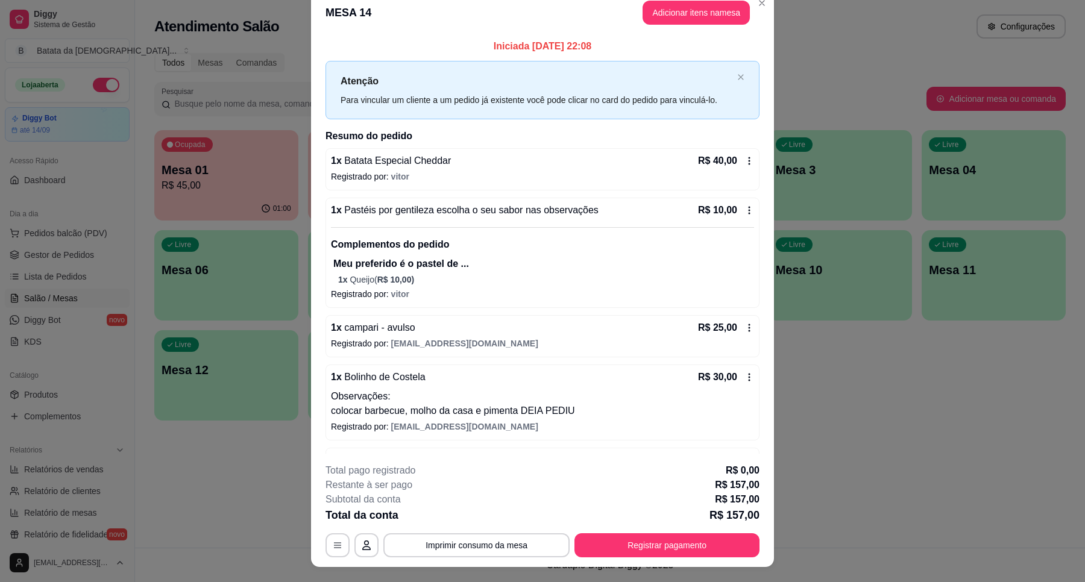
scroll to position [0, 0]
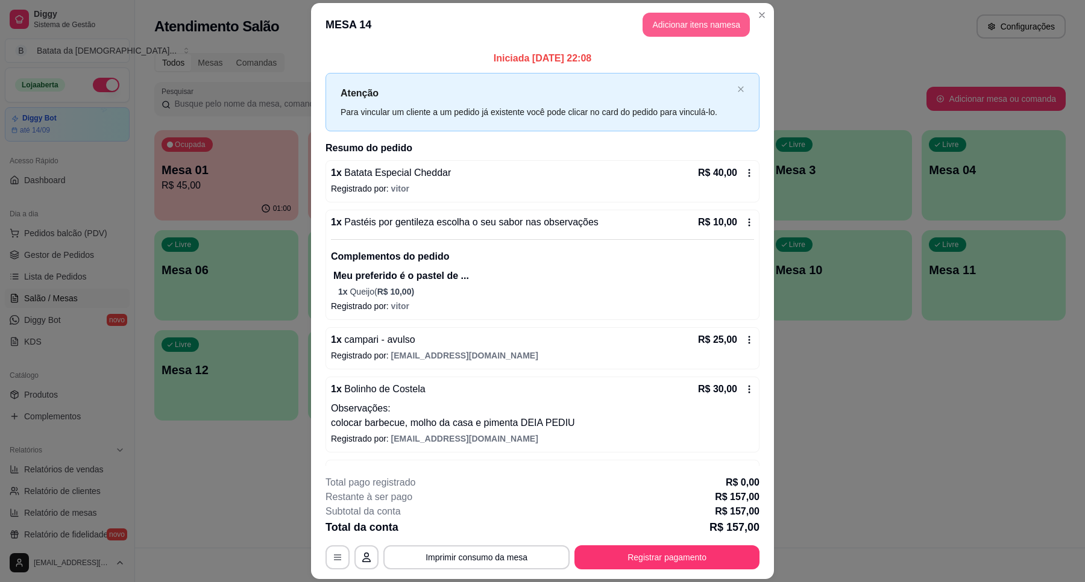
click at [709, 13] on button "Adicionar itens na mesa" at bounding box center [695, 25] width 107 height 24
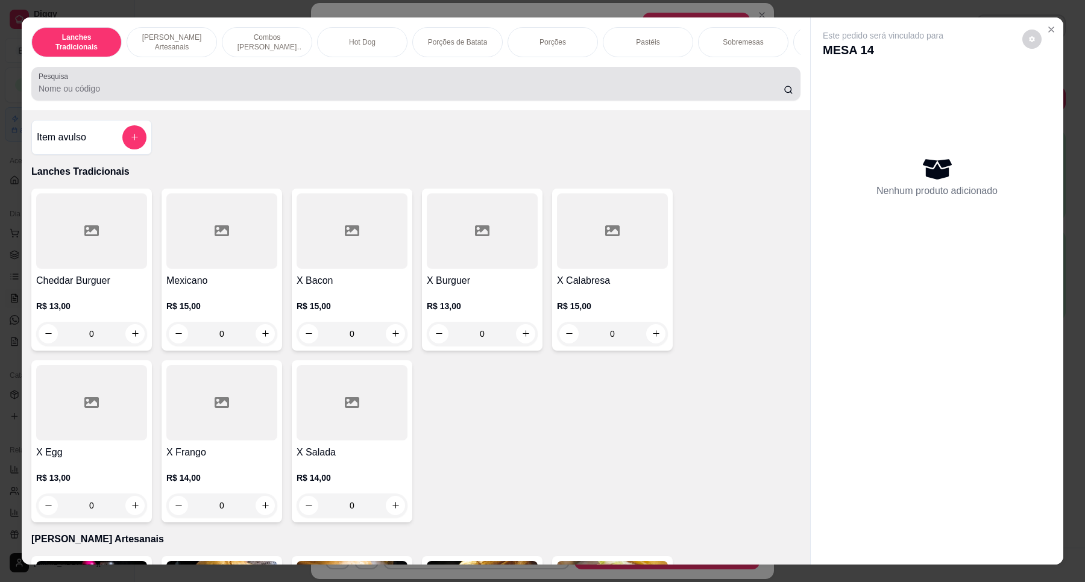
drag, startPoint x: 261, startPoint y: 103, endPoint x: 254, endPoint y: 92, distance: 13.5
click at [260, 95] on input "Pesquisa" at bounding box center [411, 89] width 745 height 12
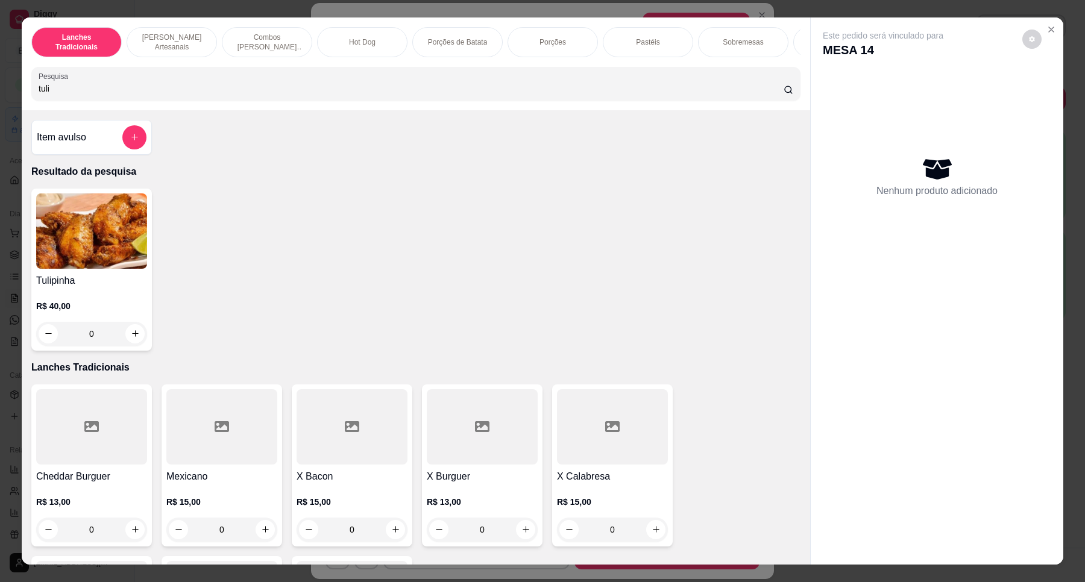
type input "tuli"
click at [131, 343] on button "increase-product-quantity" at bounding box center [134, 333] width 19 height 19
type input "1"
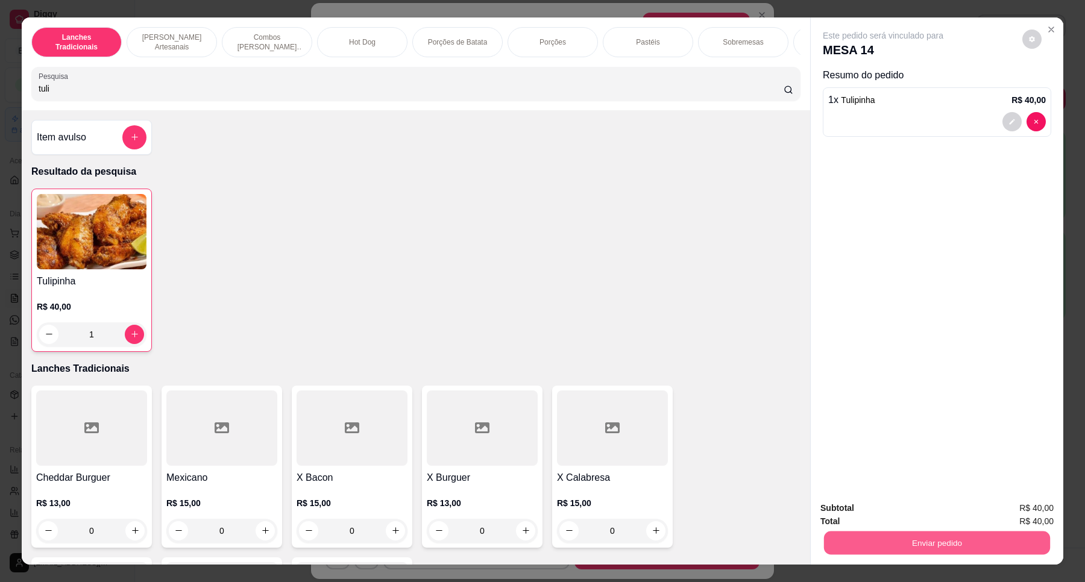
click at [983, 550] on button "Enviar pedido" at bounding box center [937, 543] width 226 height 24
click at [898, 518] on button "Não registrar e enviar pedido" at bounding box center [895, 513] width 125 height 23
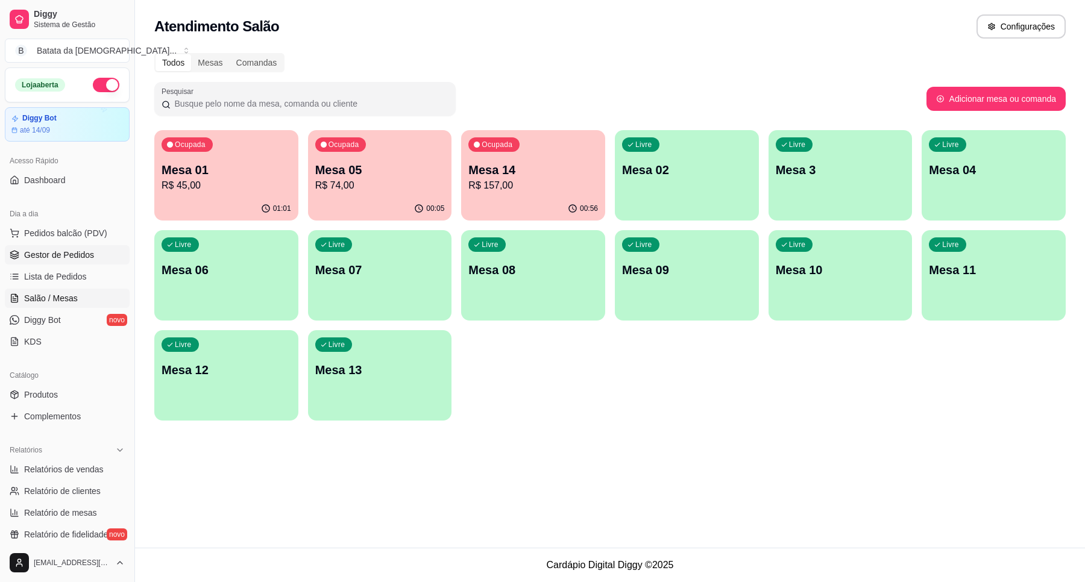
click at [65, 254] on span "Gestor de Pedidos" at bounding box center [59, 255] width 70 height 12
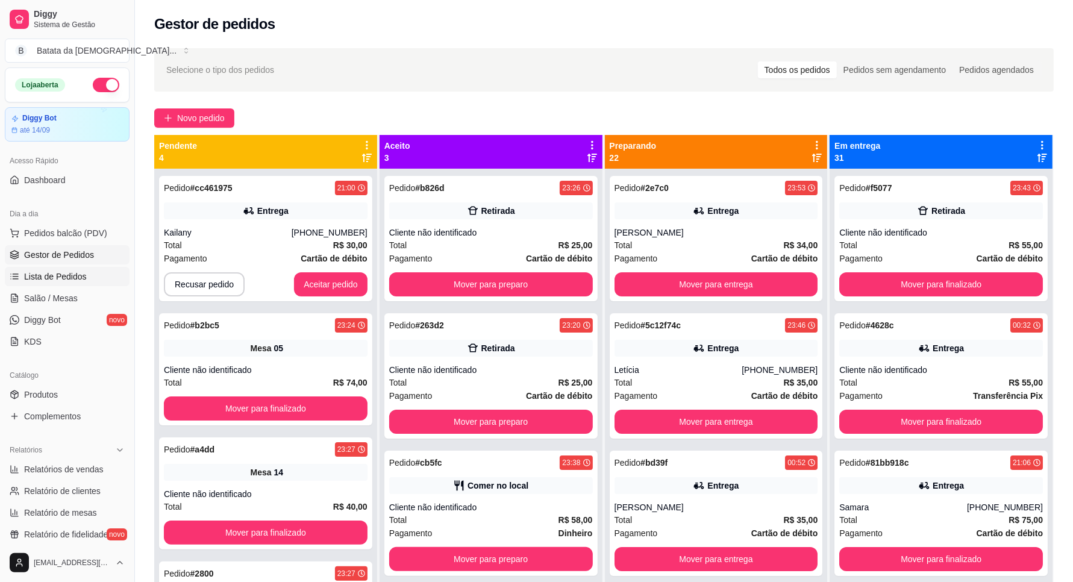
click at [71, 272] on span "Lista de Pedidos" at bounding box center [55, 277] width 63 height 12
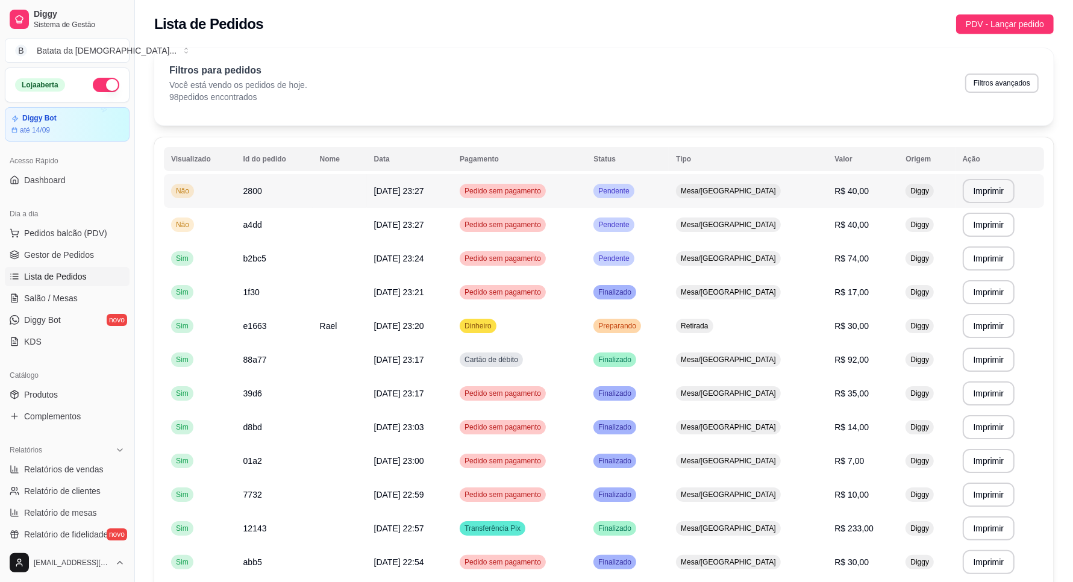
click at [631, 190] on span "Pendente" at bounding box center [614, 191] width 36 height 10
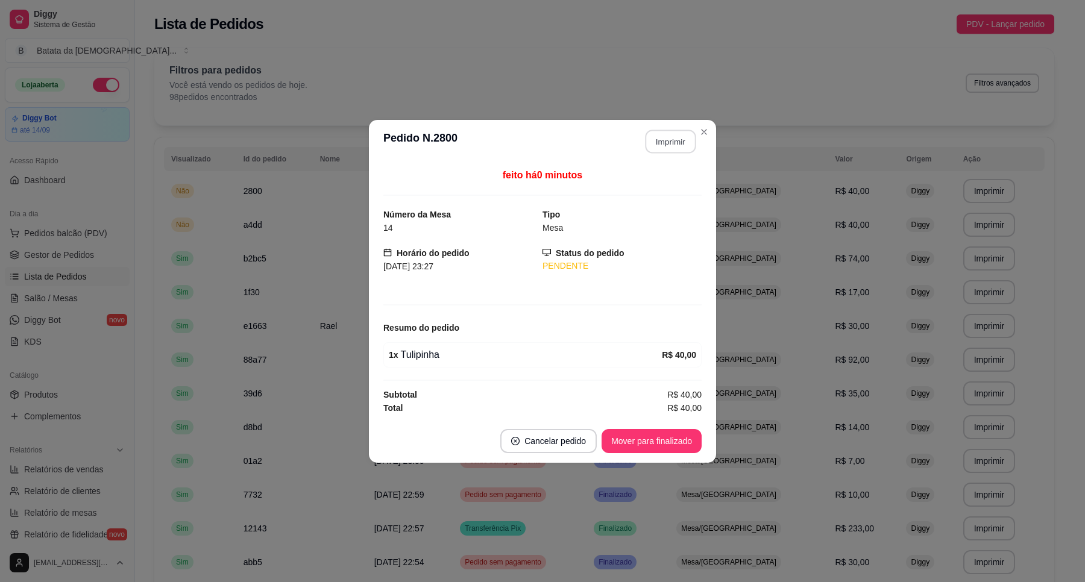
click at [669, 139] on button "Imprimir" at bounding box center [670, 142] width 51 height 24
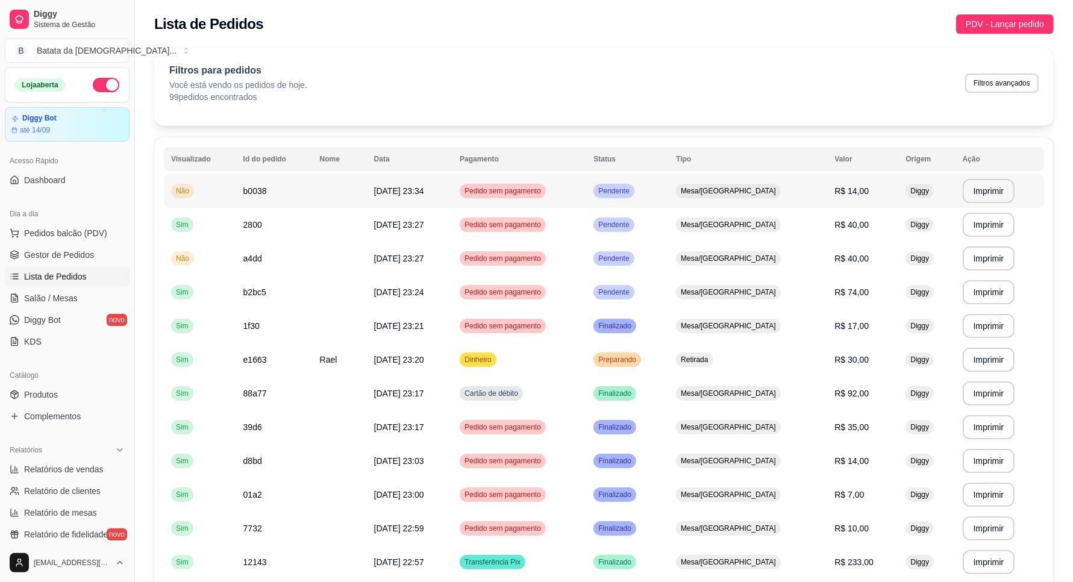
click at [669, 194] on td "Pendente" at bounding box center [627, 191] width 83 height 34
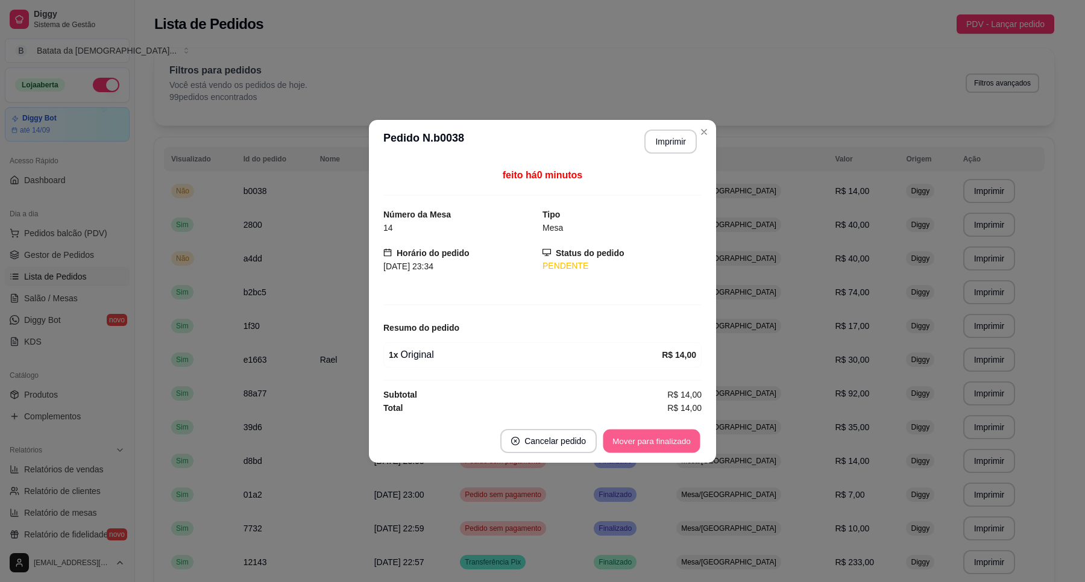
click at [680, 447] on button "Mover para finalizado" at bounding box center [651, 441] width 97 height 24
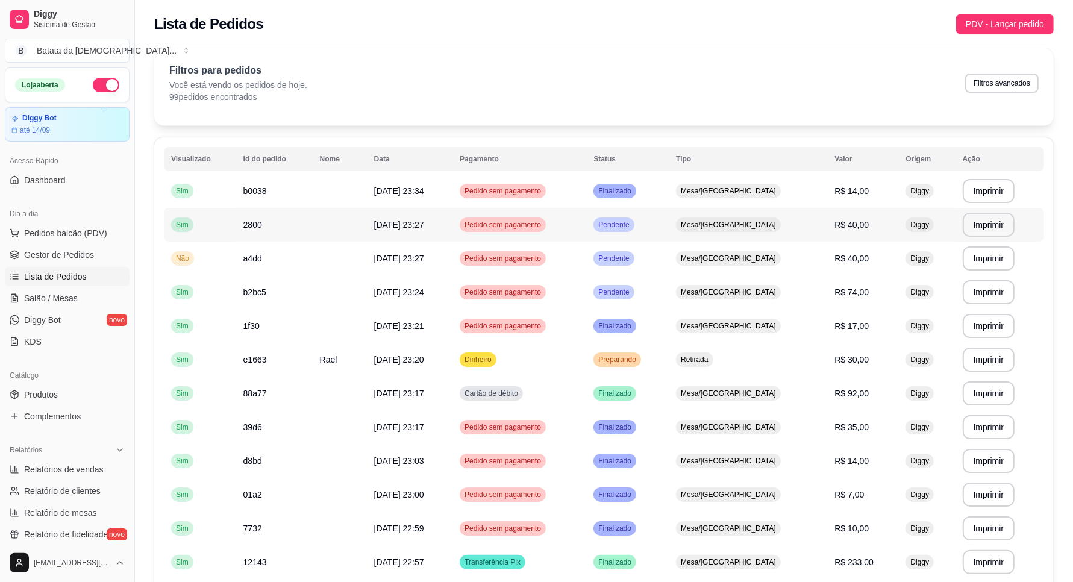
click at [669, 219] on td "Pendente" at bounding box center [627, 225] width 83 height 34
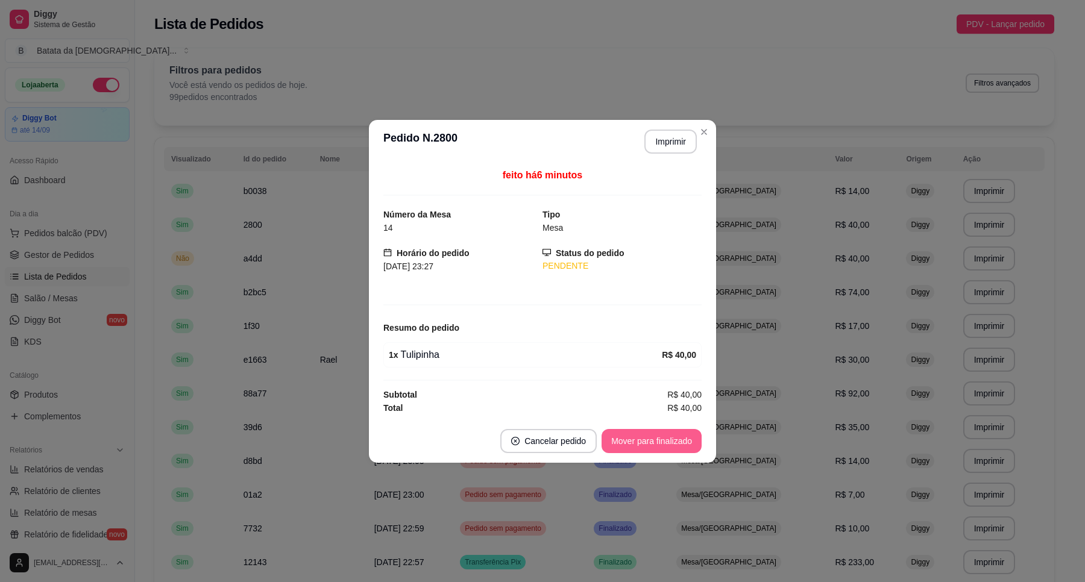
click at [648, 447] on button "Mover para finalizado" at bounding box center [651, 441] width 100 height 24
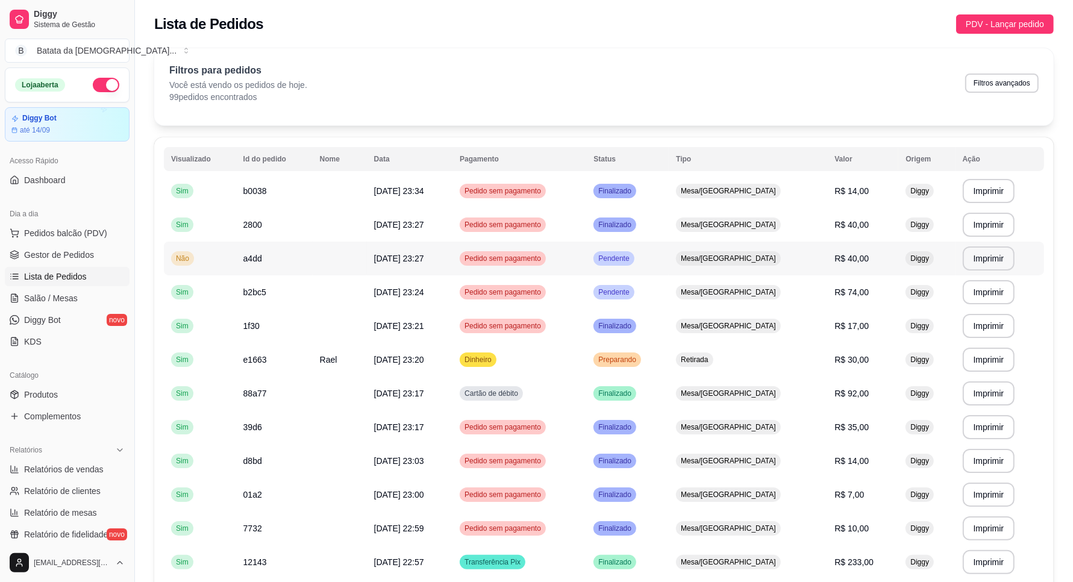
click at [669, 248] on td "Pendente" at bounding box center [627, 259] width 83 height 34
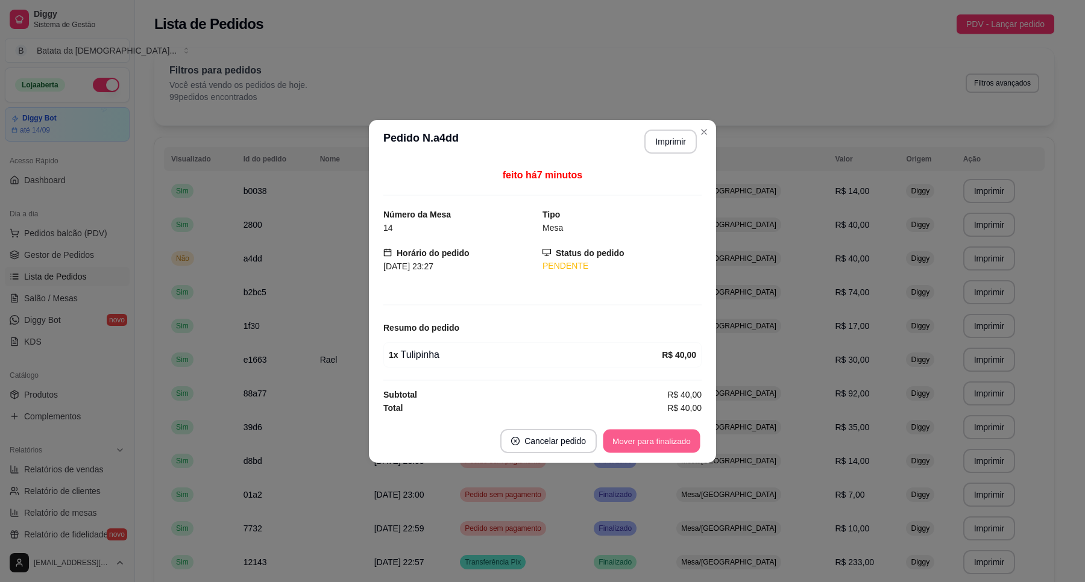
click at [666, 443] on button "Mover para finalizado" at bounding box center [651, 441] width 97 height 24
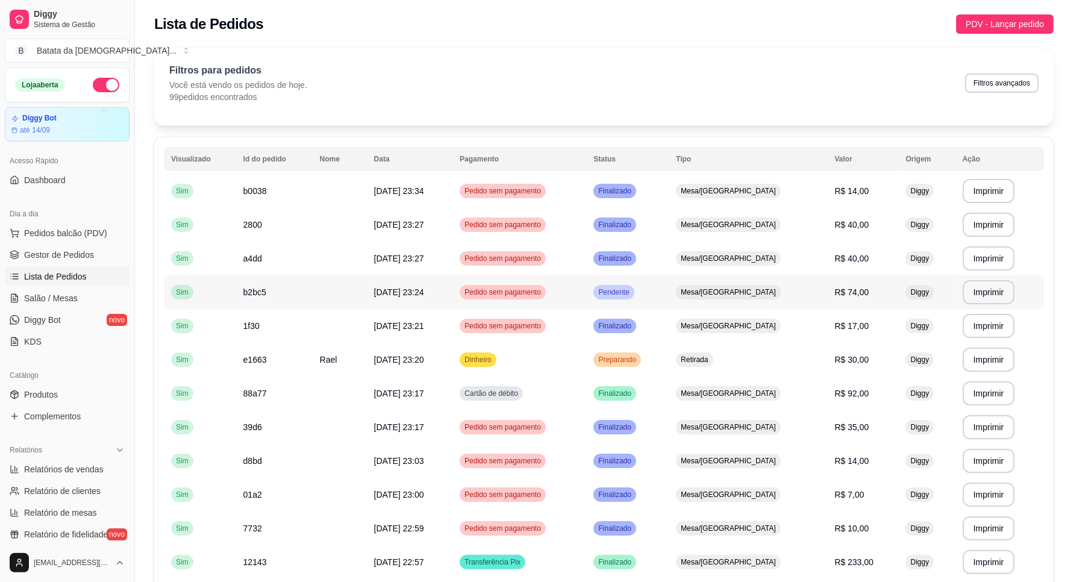
click at [669, 299] on td "Pendente" at bounding box center [627, 292] width 83 height 34
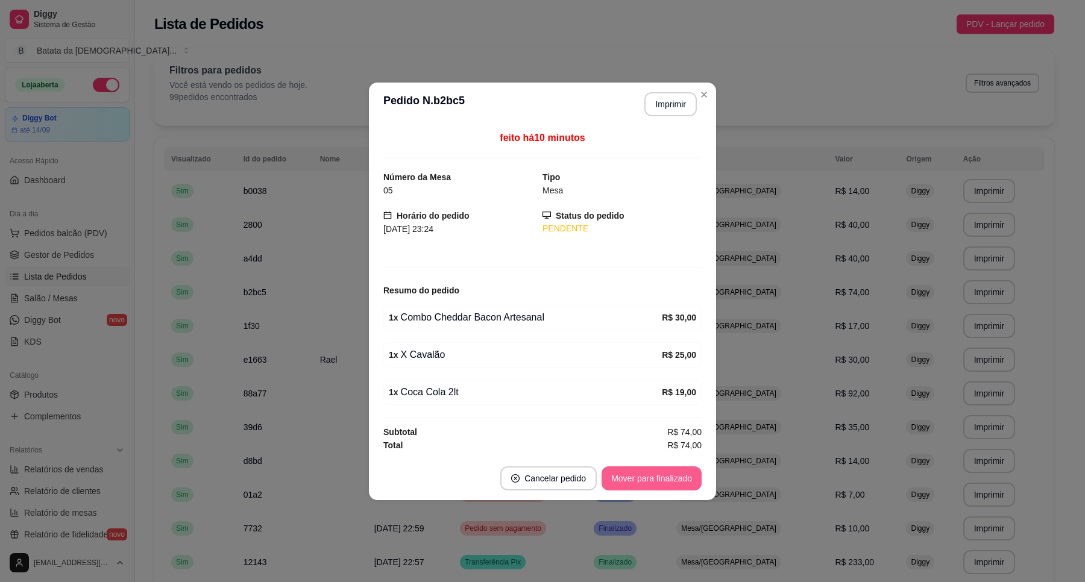
click at [627, 471] on button "Mover para finalizado" at bounding box center [651, 478] width 100 height 24
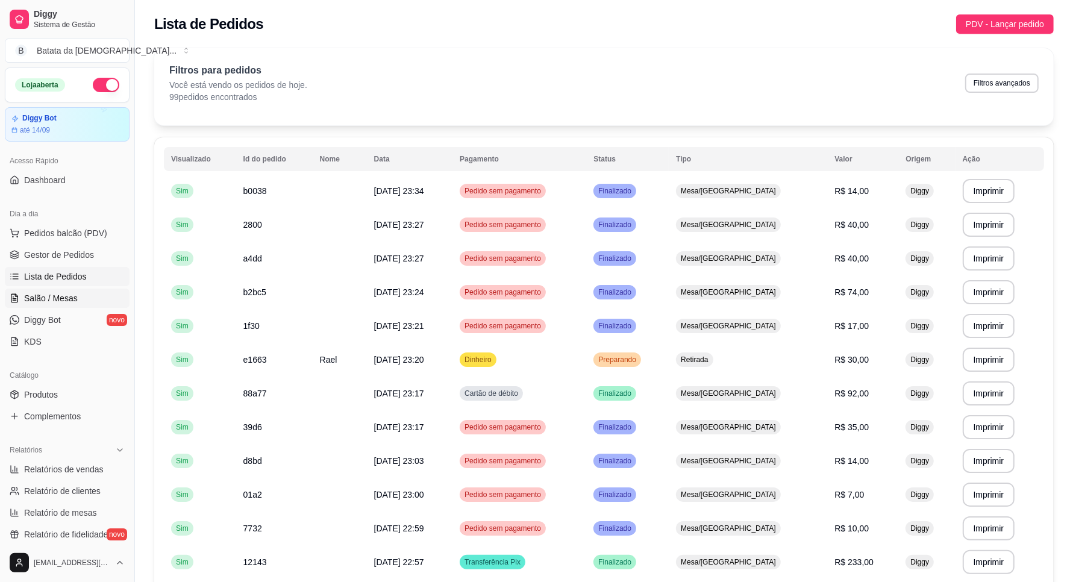
click at [86, 294] on link "Salão / Mesas" at bounding box center [67, 298] width 125 height 19
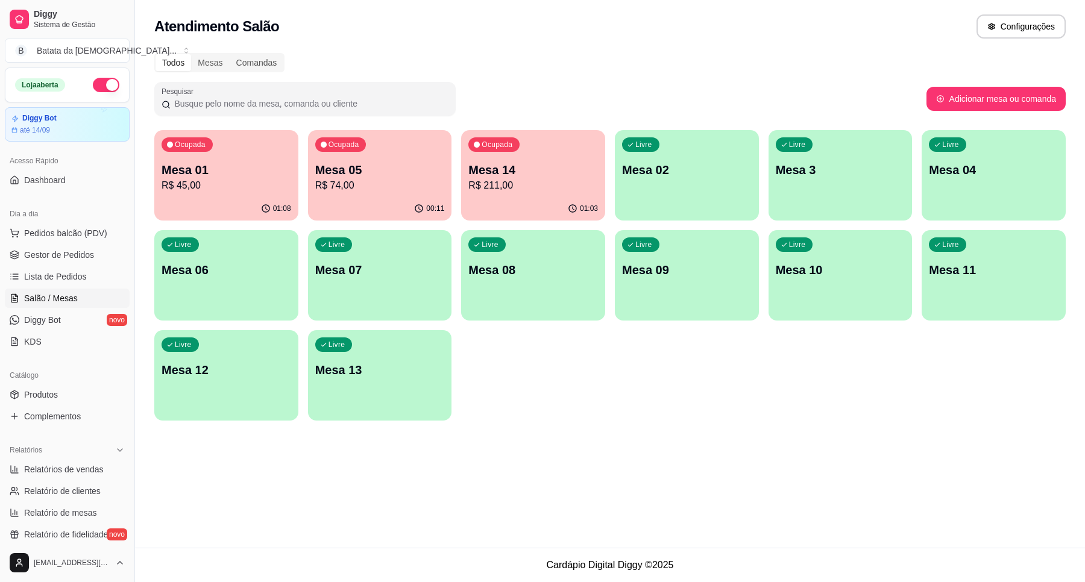
click at [484, 163] on p "Mesa 14" at bounding box center [533, 169] width 130 height 17
click at [74, 271] on span "Lista de Pedidos" at bounding box center [55, 277] width 63 height 12
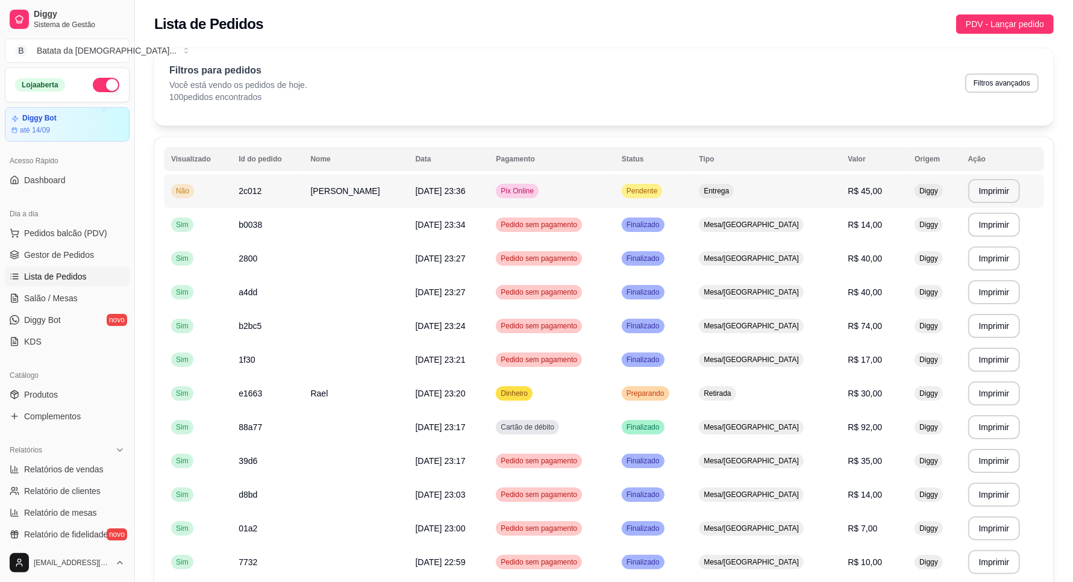
click at [357, 193] on span "[PERSON_NAME]" at bounding box center [345, 191] width 69 height 10
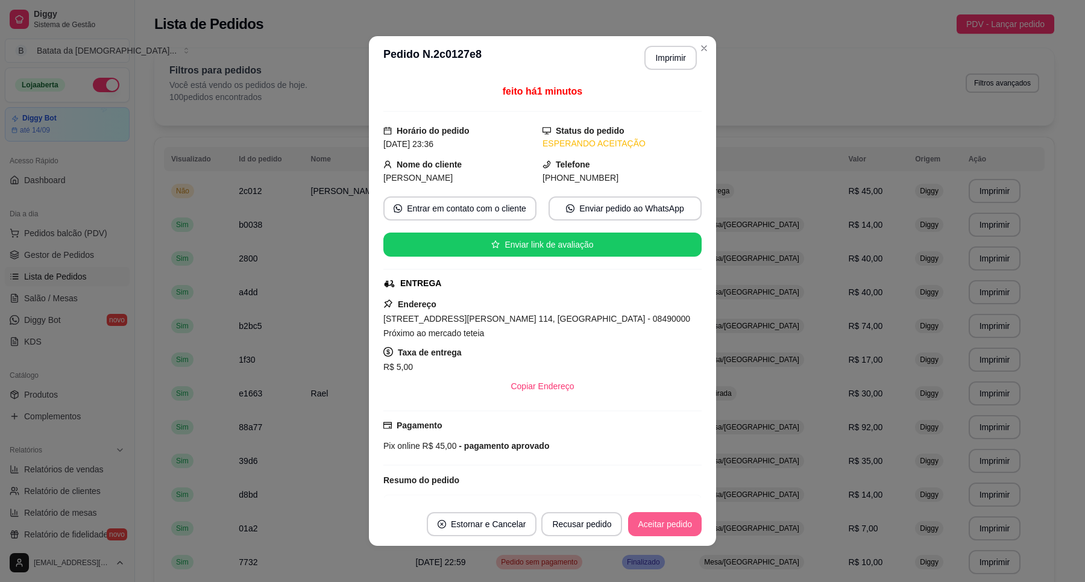
click at [671, 518] on button "Aceitar pedido" at bounding box center [665, 524] width 74 height 24
click at [658, 518] on button "Aceitar pedido" at bounding box center [665, 524] width 74 height 24
click at [693, 519] on button "Aceitar pedido" at bounding box center [664, 525] width 71 height 24
click at [671, 522] on button "Mover para preparo" at bounding box center [654, 524] width 93 height 24
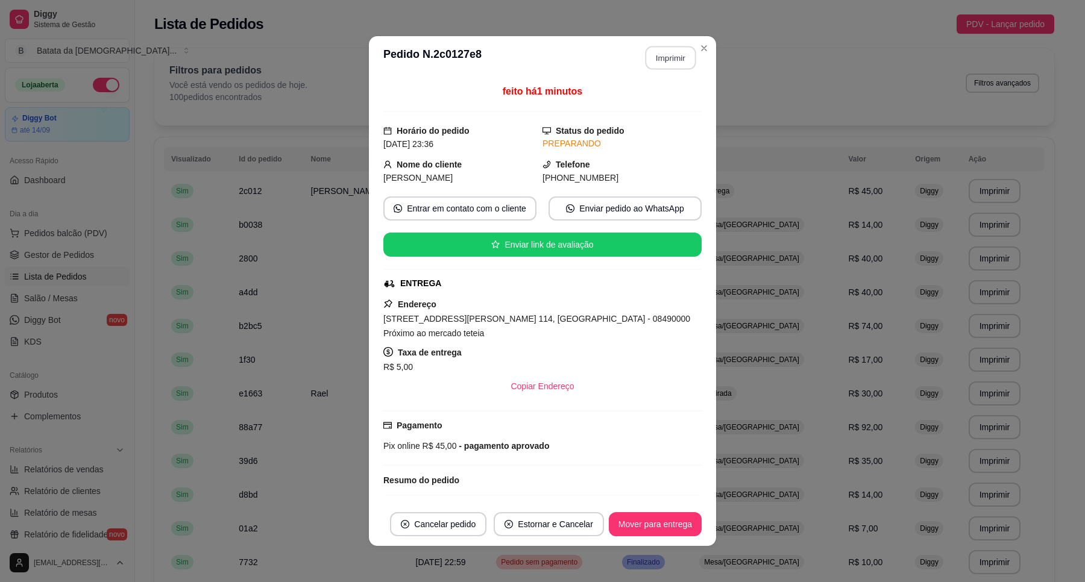
click at [656, 52] on button "Imprimir" at bounding box center [670, 58] width 51 height 24
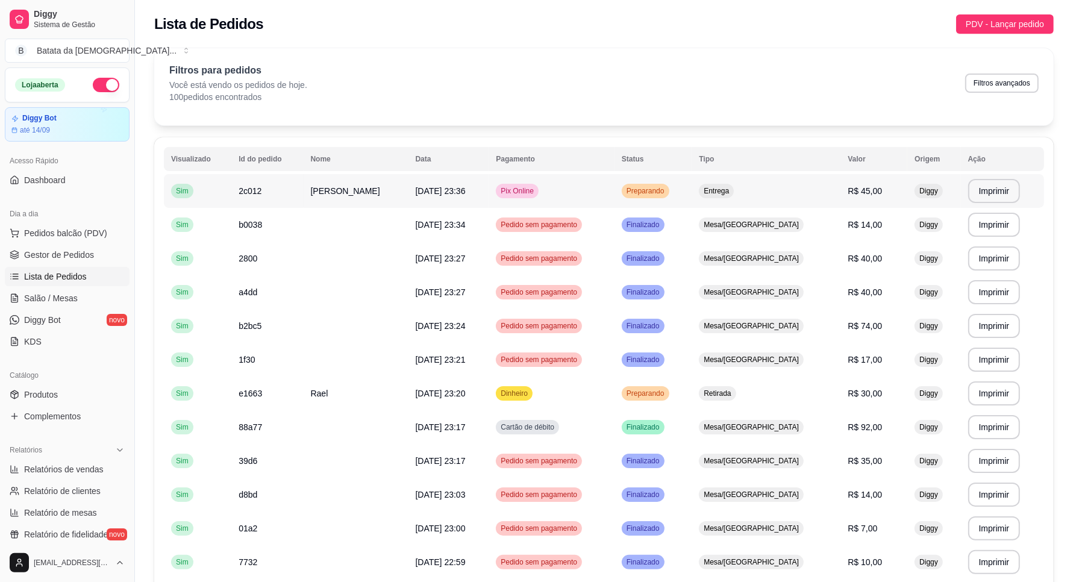
click at [536, 190] on span "Pix Online" at bounding box center [517, 191] width 38 height 10
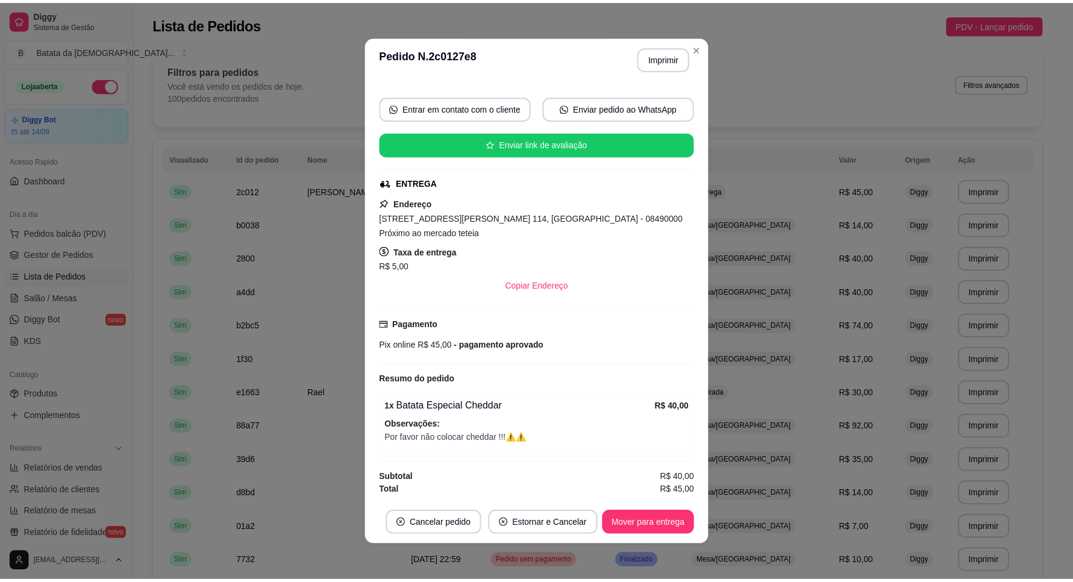
scroll to position [2, 0]
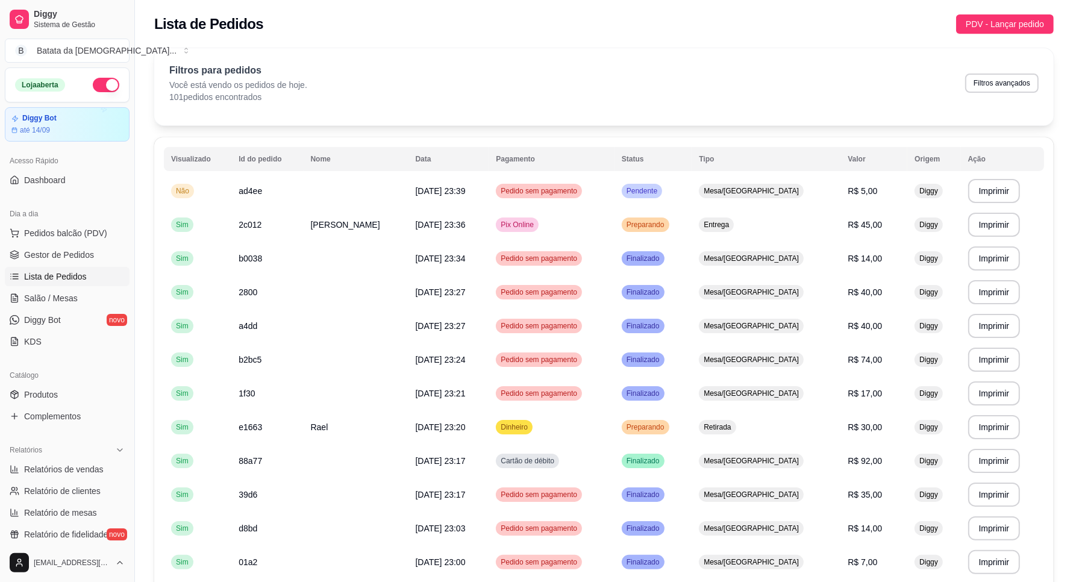
click at [669, 169] on th "Status" at bounding box center [653, 159] width 77 height 24
click at [660, 189] on span "Pendente" at bounding box center [642, 191] width 36 height 10
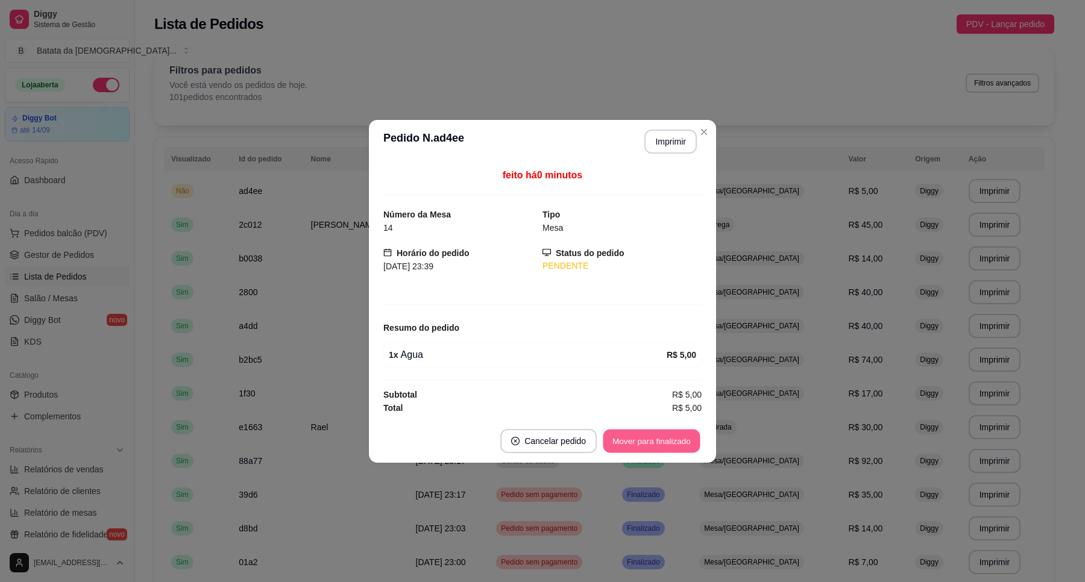
click at [678, 445] on button "Mover para finalizado" at bounding box center [651, 441] width 97 height 24
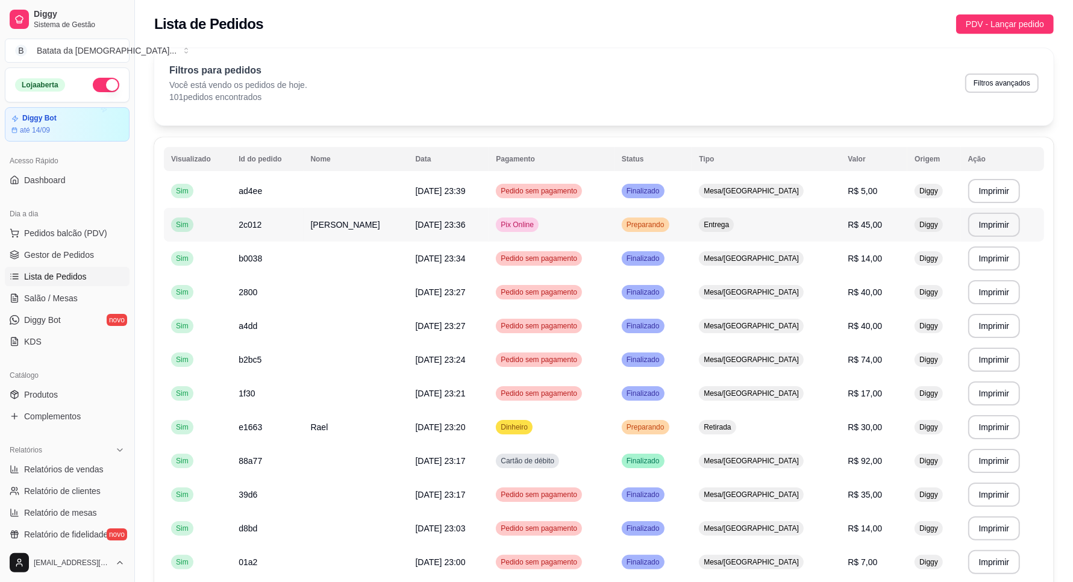
click at [692, 230] on td "Preparando" at bounding box center [653, 225] width 77 height 34
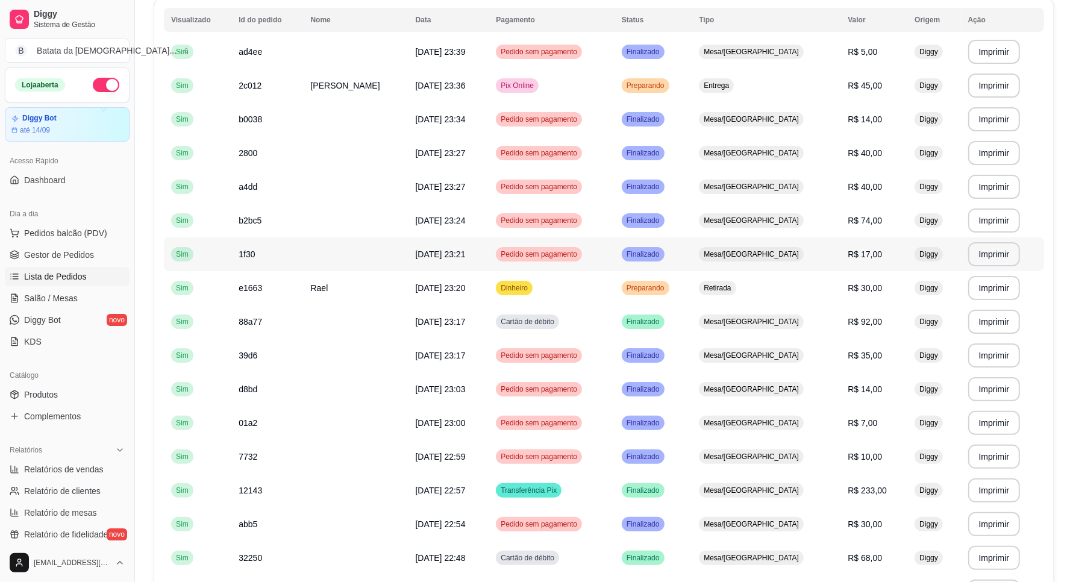
scroll to position [151, 0]
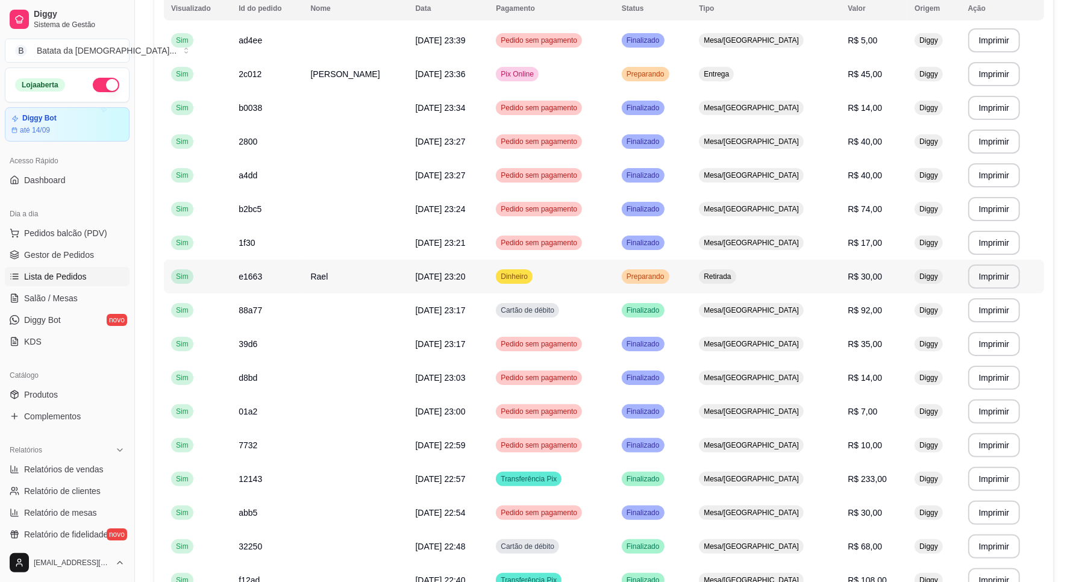
click at [669, 273] on div "Preparando" at bounding box center [646, 276] width 48 height 14
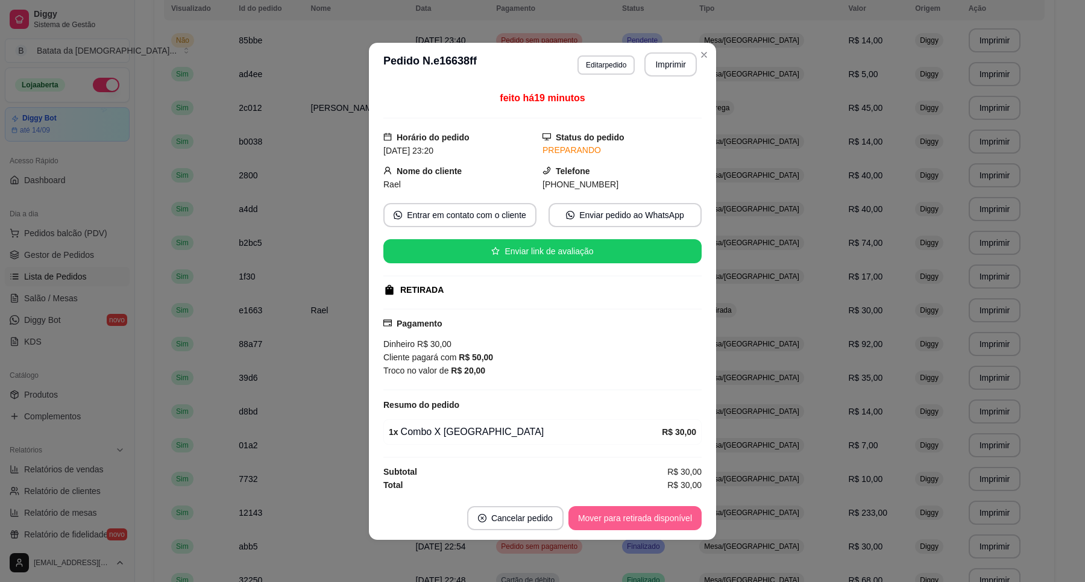
click at [647, 511] on button "Mover para retirada disponível" at bounding box center [634, 518] width 133 height 24
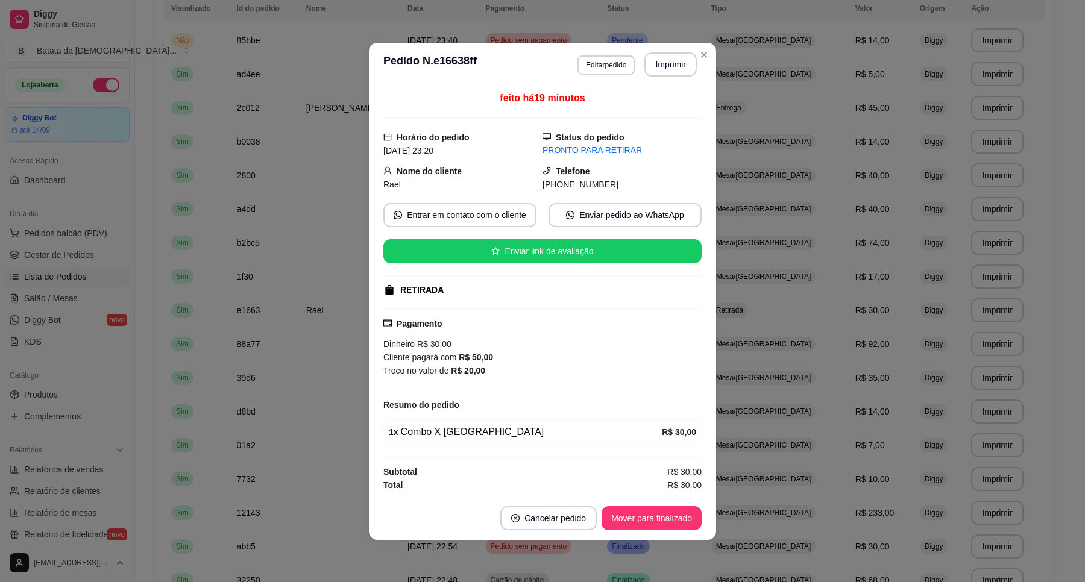
click at [703, 64] on header "**********" at bounding box center [542, 64] width 347 height 43
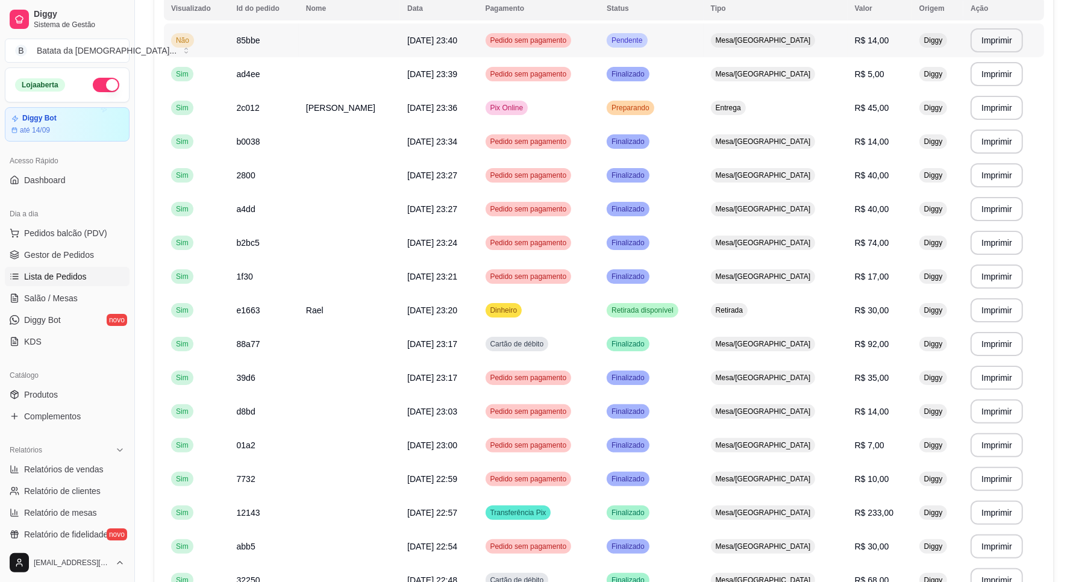
click at [645, 41] on span "Pendente" at bounding box center [627, 41] width 36 height 10
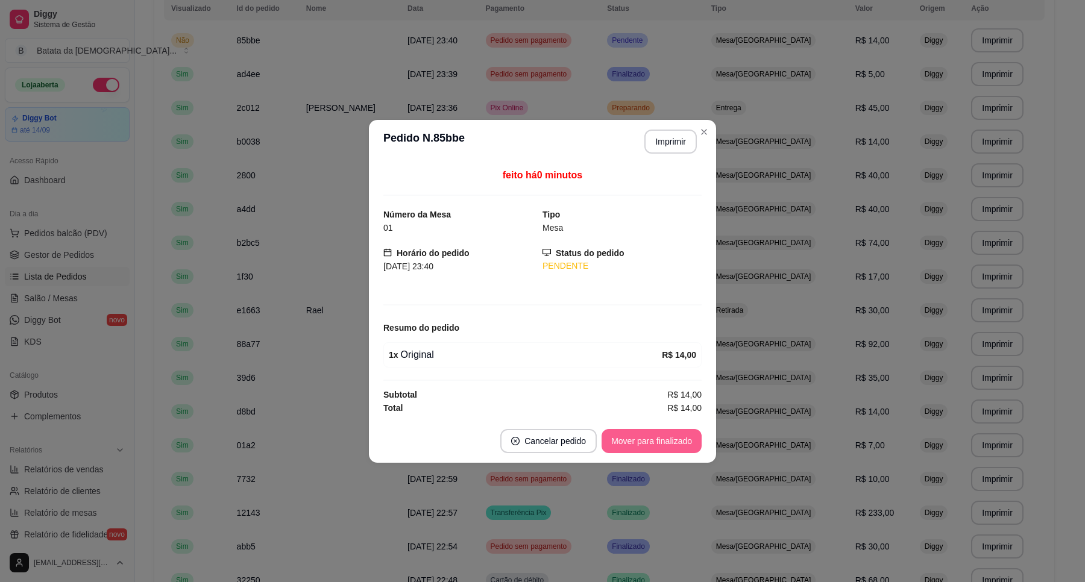
click at [656, 439] on button "Mover para finalizado" at bounding box center [651, 441] width 100 height 24
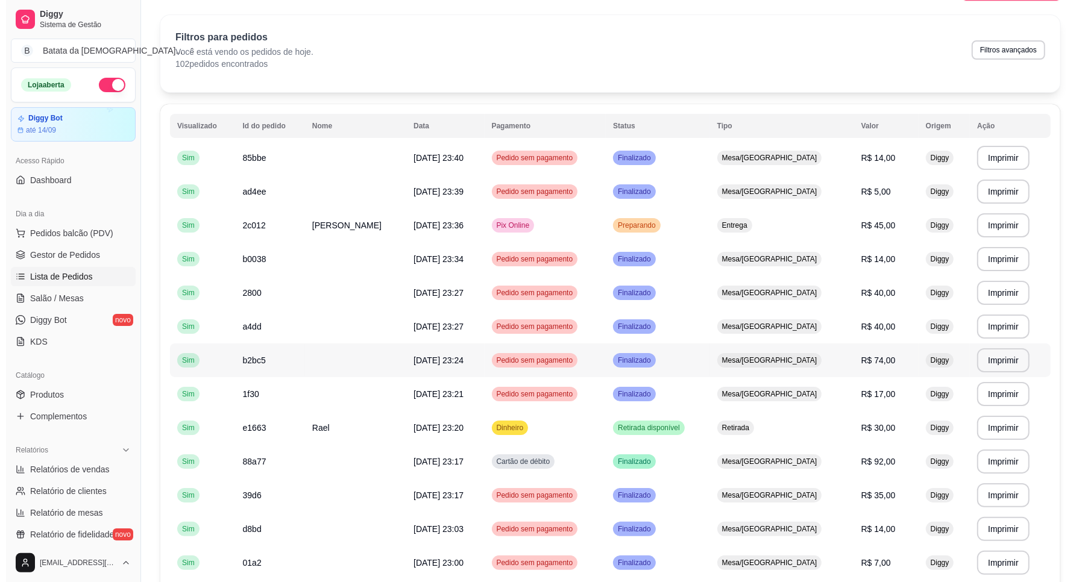
scroll to position [0, 0]
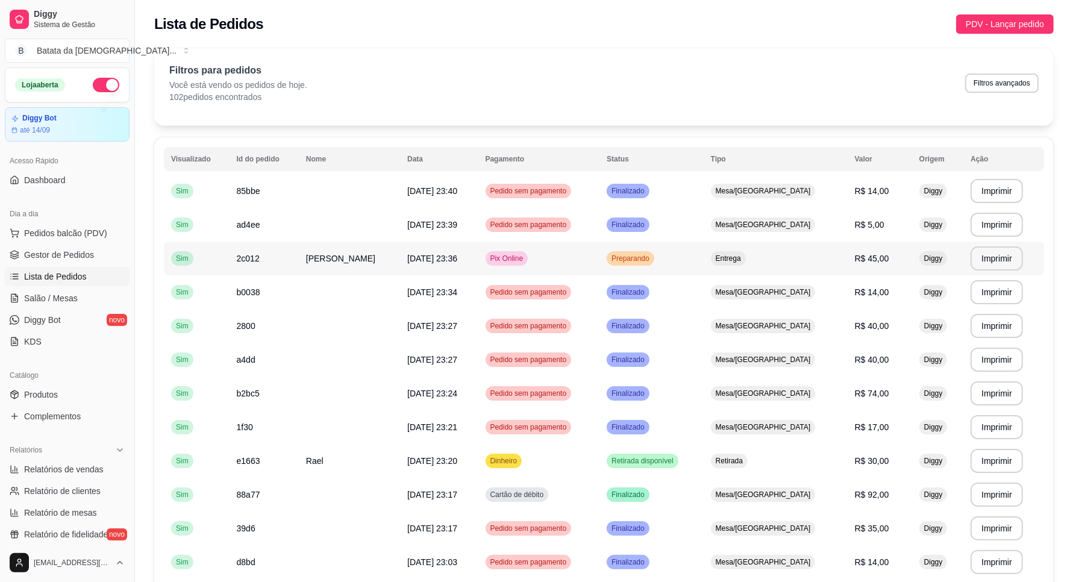
click at [635, 257] on div "Preparando" at bounding box center [631, 258] width 48 height 14
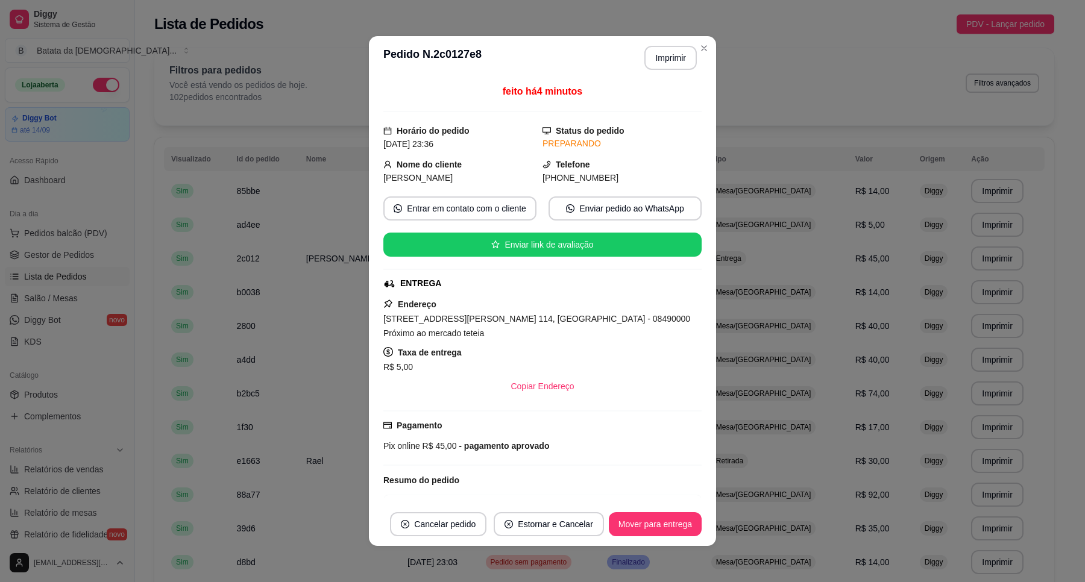
scroll to position [2, 0]
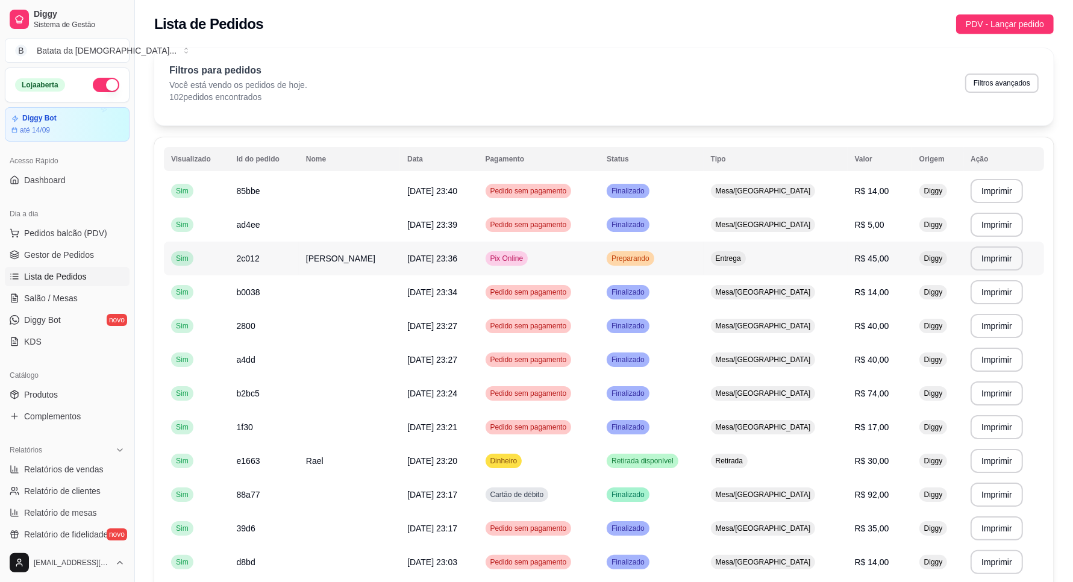
click at [652, 257] on span "Preparando" at bounding box center [630, 259] width 43 height 10
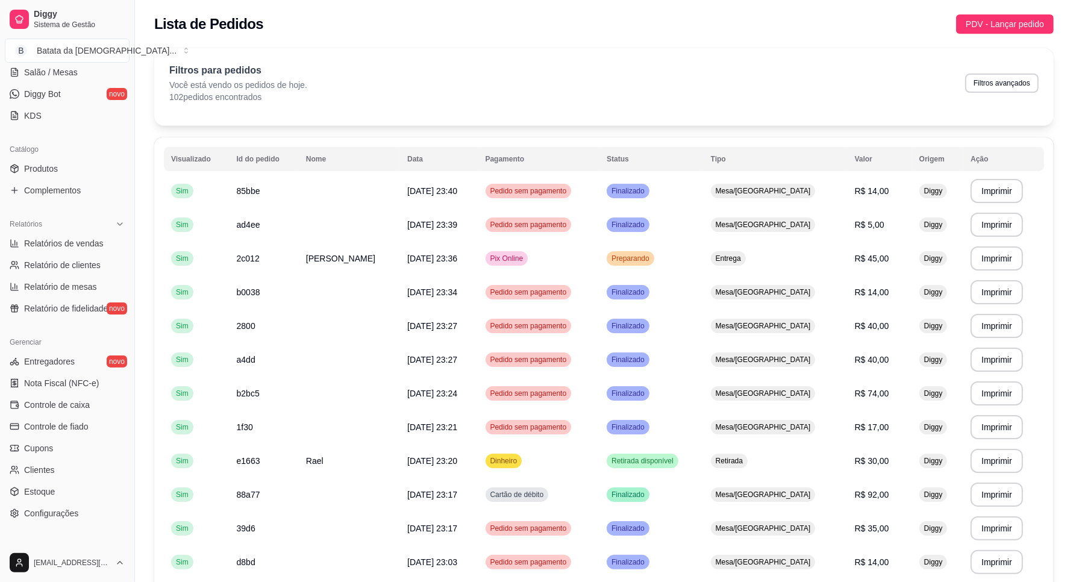
scroll to position [284, 0]
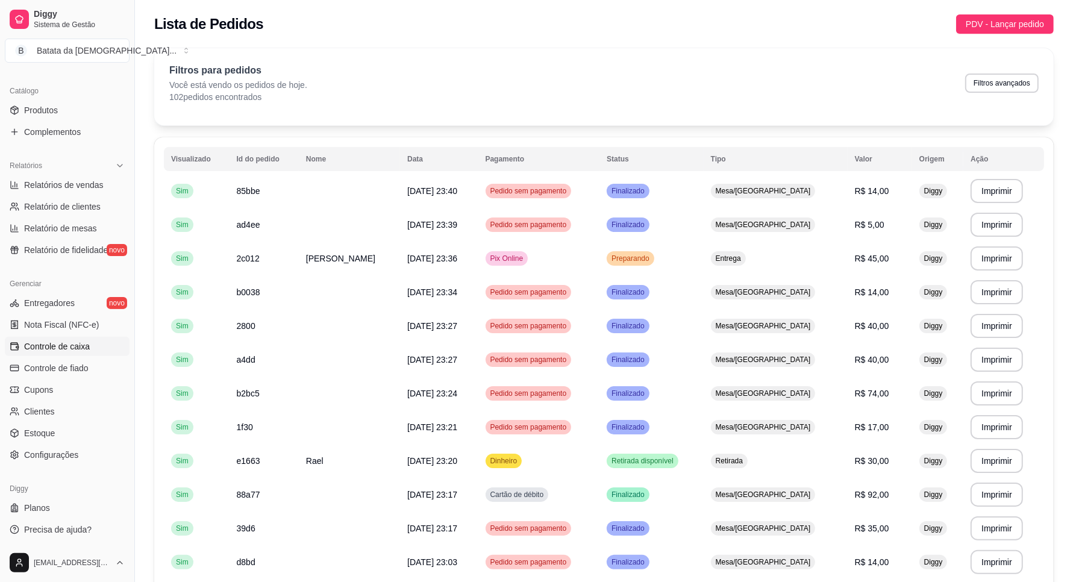
click at [66, 347] on span "Controle de caixa" at bounding box center [57, 346] width 66 height 12
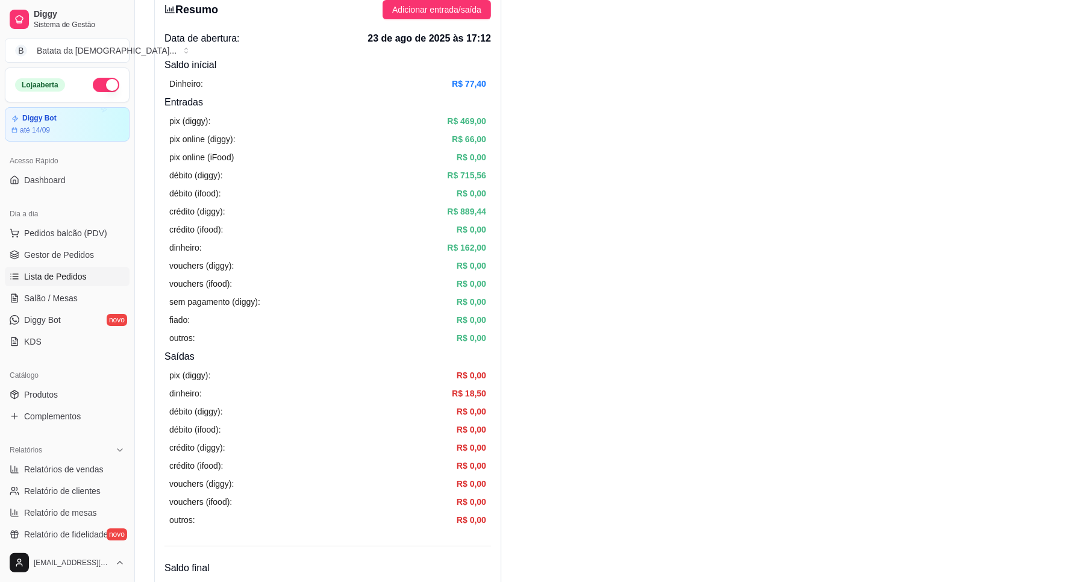
click at [55, 276] on span "Lista de Pedidos" at bounding box center [55, 277] width 63 height 12
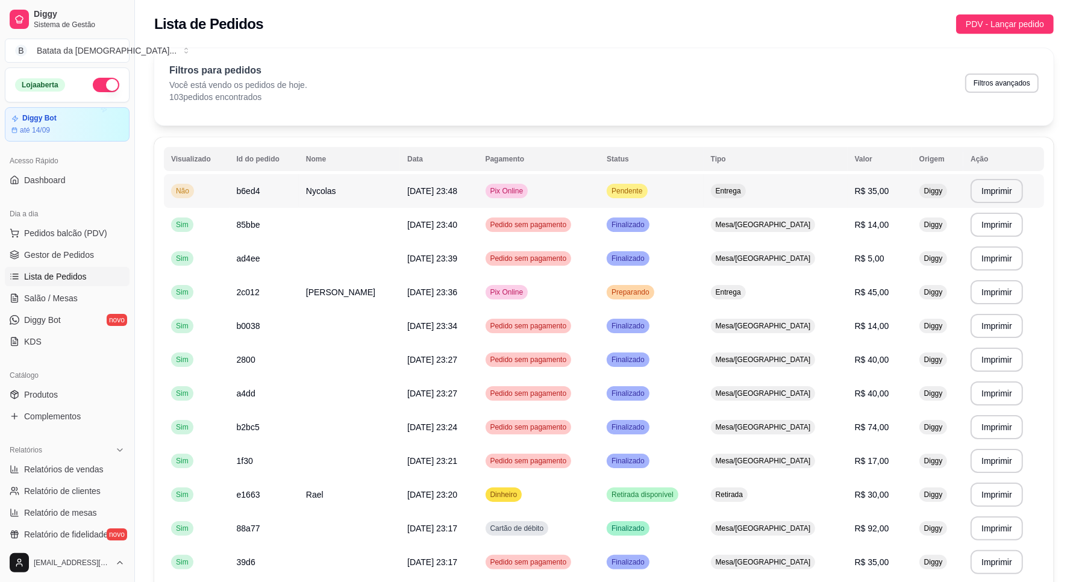
click at [682, 193] on td "Pendente" at bounding box center [652, 191] width 104 height 34
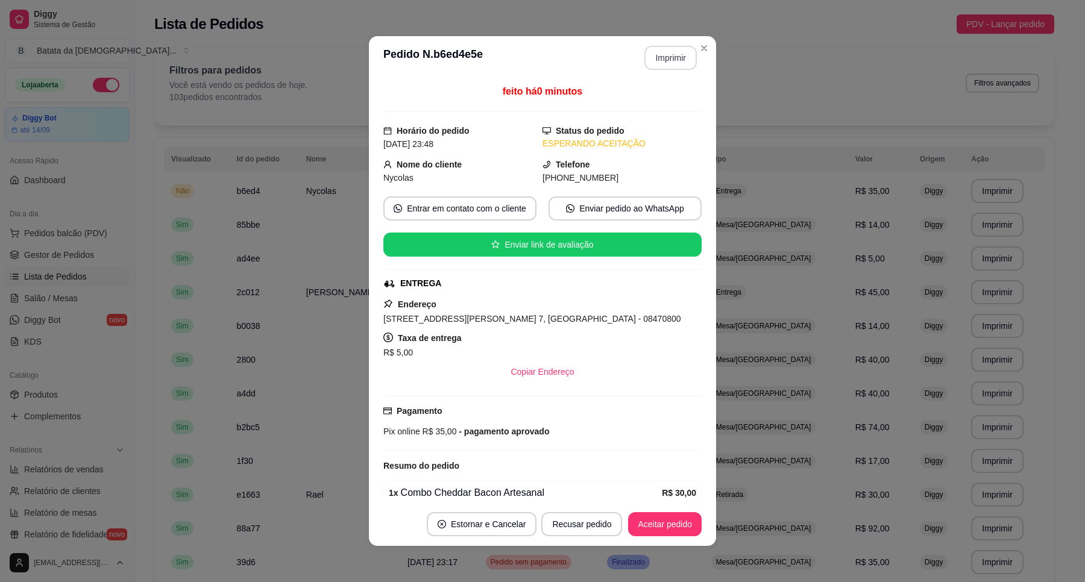
click at [669, 58] on button "Imprimir" at bounding box center [670, 58] width 52 height 24
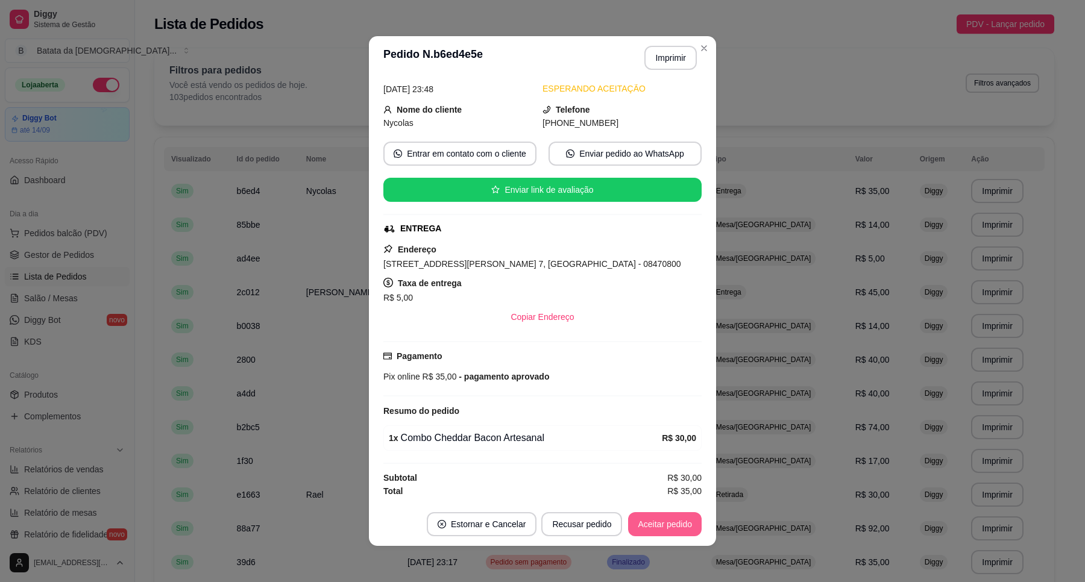
click at [663, 513] on button "Aceitar pedido" at bounding box center [665, 524] width 74 height 24
click at [664, 525] on button "Mover para preparo" at bounding box center [654, 525] width 90 height 24
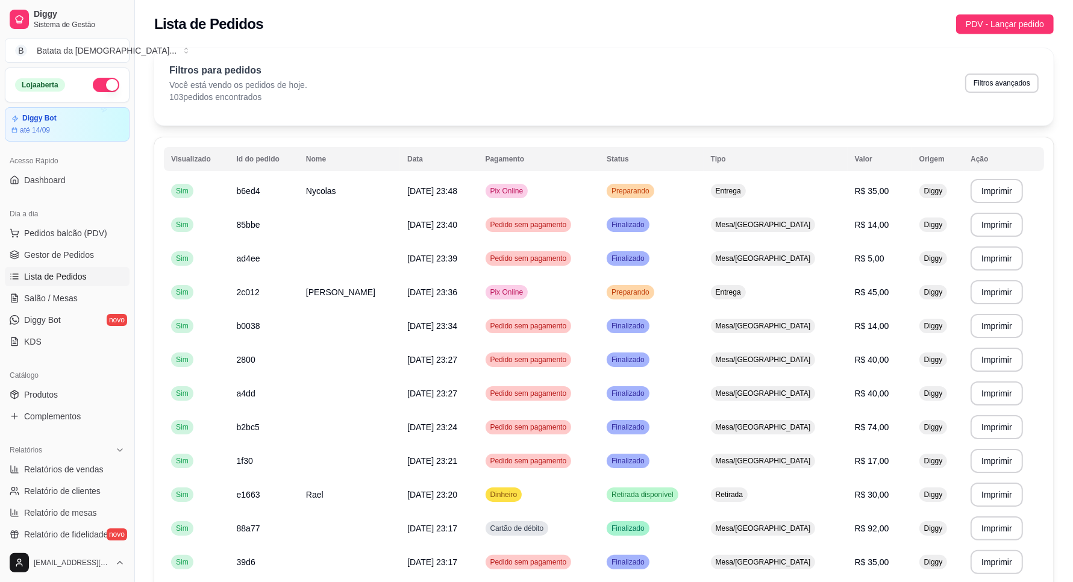
click at [654, 163] on th "Status" at bounding box center [652, 159] width 104 height 24
click at [654, 181] on td "Preparando" at bounding box center [652, 191] width 104 height 34
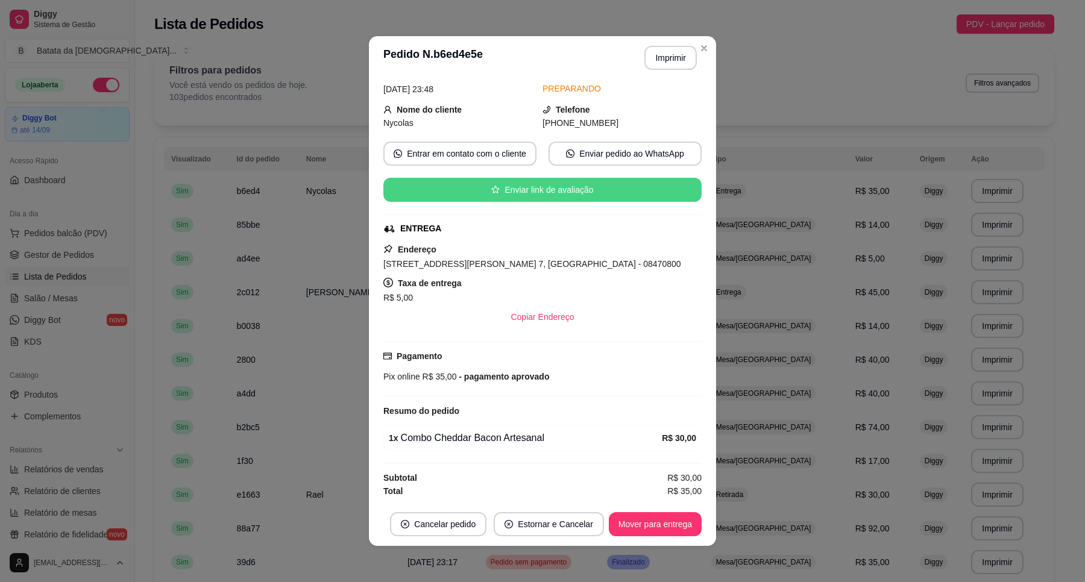
scroll to position [2, 0]
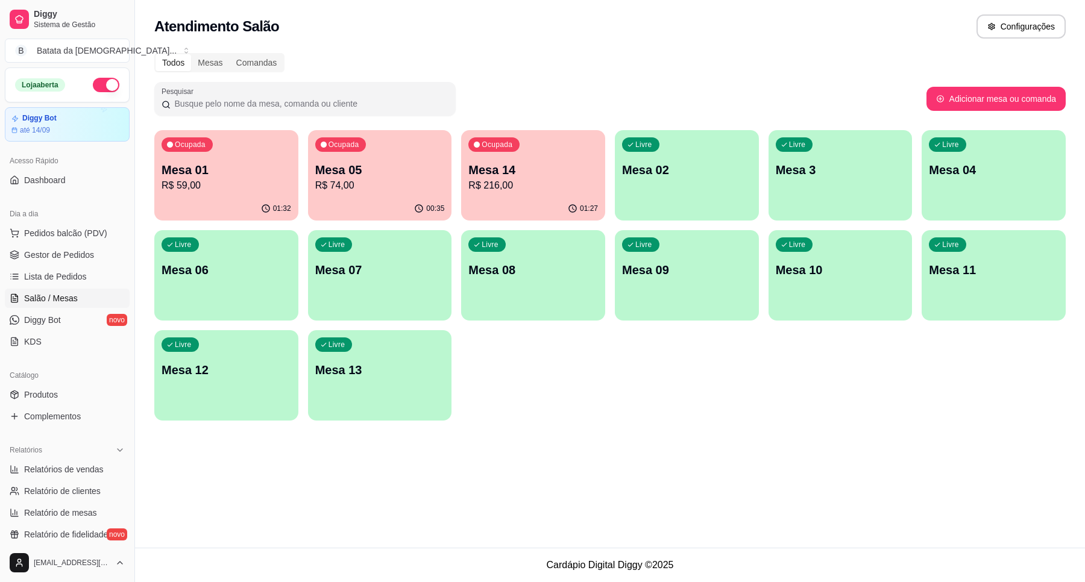
click at [530, 199] on div "01:27" at bounding box center [533, 209] width 144 height 24
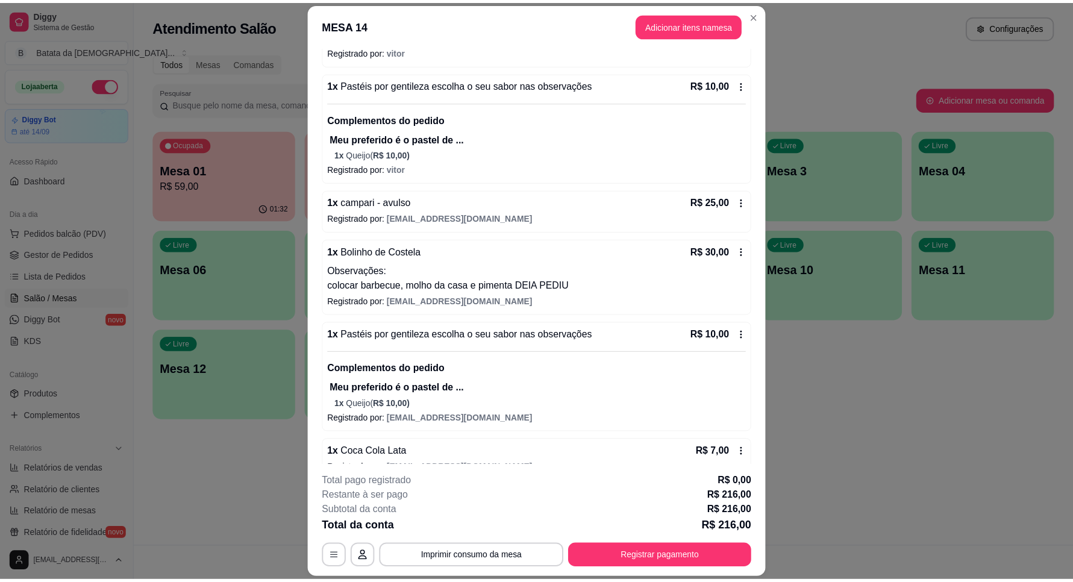
scroll to position [151, 0]
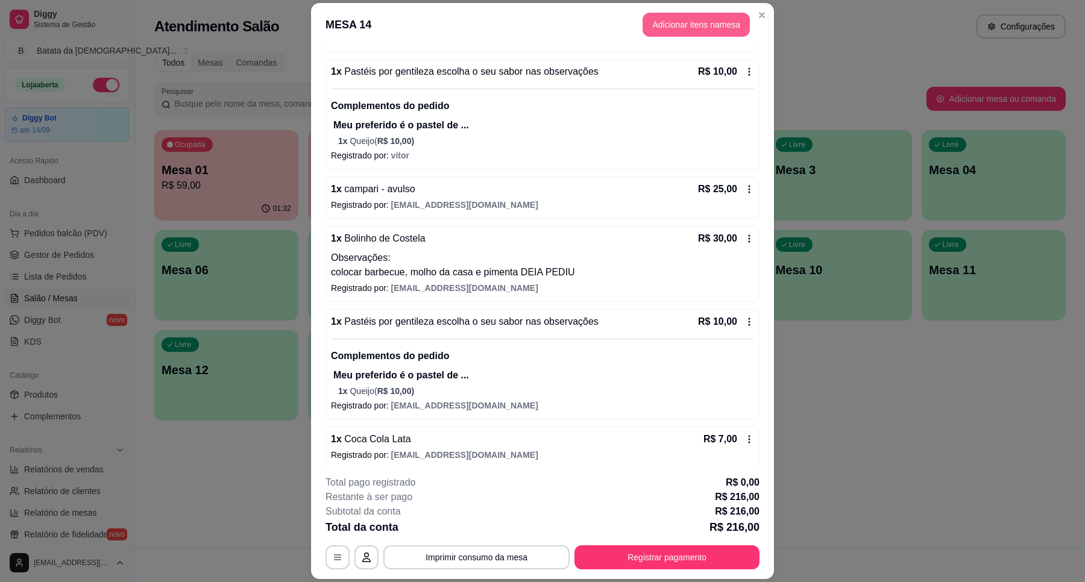
click at [679, 24] on button "Adicionar itens na mesa" at bounding box center [695, 25] width 107 height 24
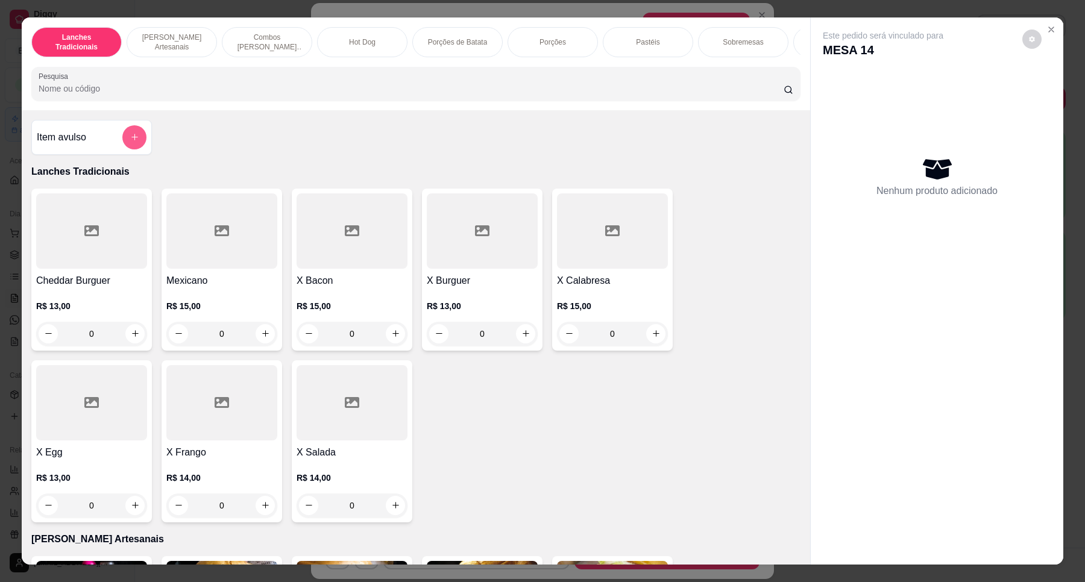
click at [130, 139] on button "add-separate-item" at bounding box center [134, 137] width 24 height 24
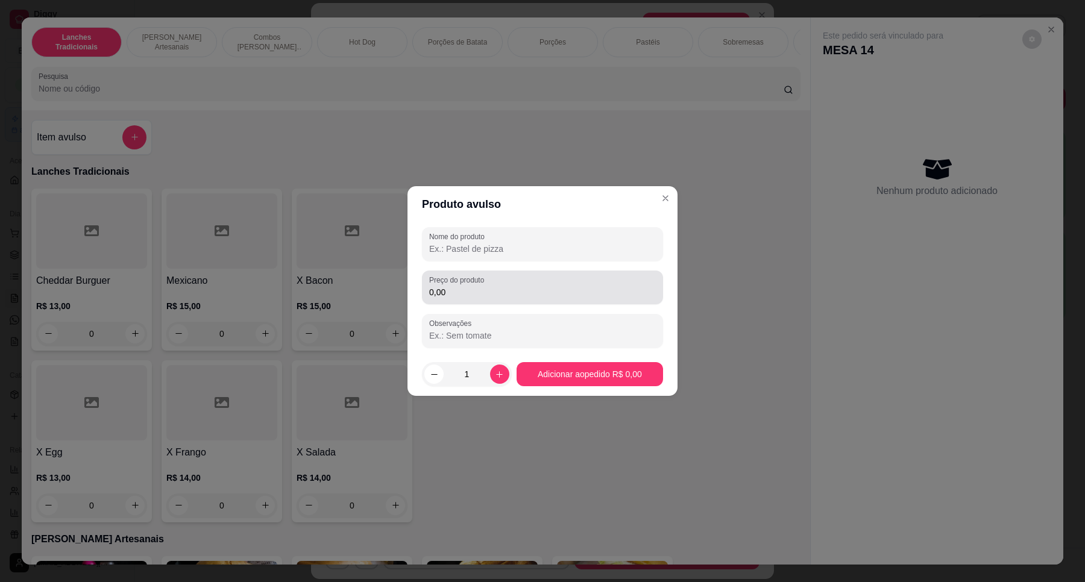
click at [488, 281] on label "Preço do produto" at bounding box center [458, 280] width 59 height 10
click at [488, 286] on input "0,00" at bounding box center [542, 292] width 227 height 12
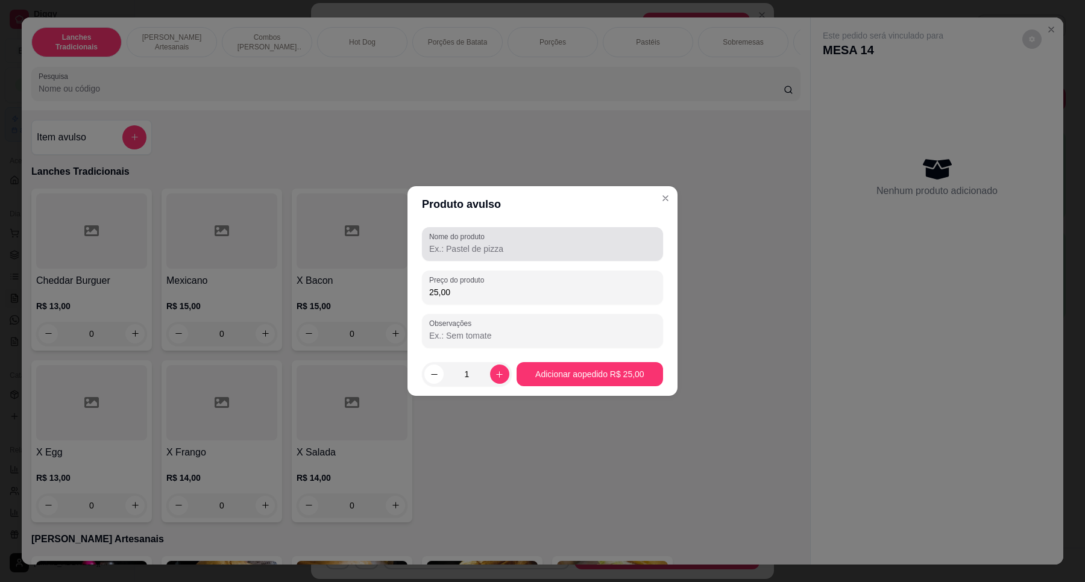
type input "25,00"
drag, startPoint x: 483, startPoint y: 238, endPoint x: 501, endPoint y: 248, distance: 20.0
click at [489, 239] on label "Nome do produto" at bounding box center [459, 236] width 60 height 10
click at [541, 233] on div at bounding box center [542, 244] width 227 height 24
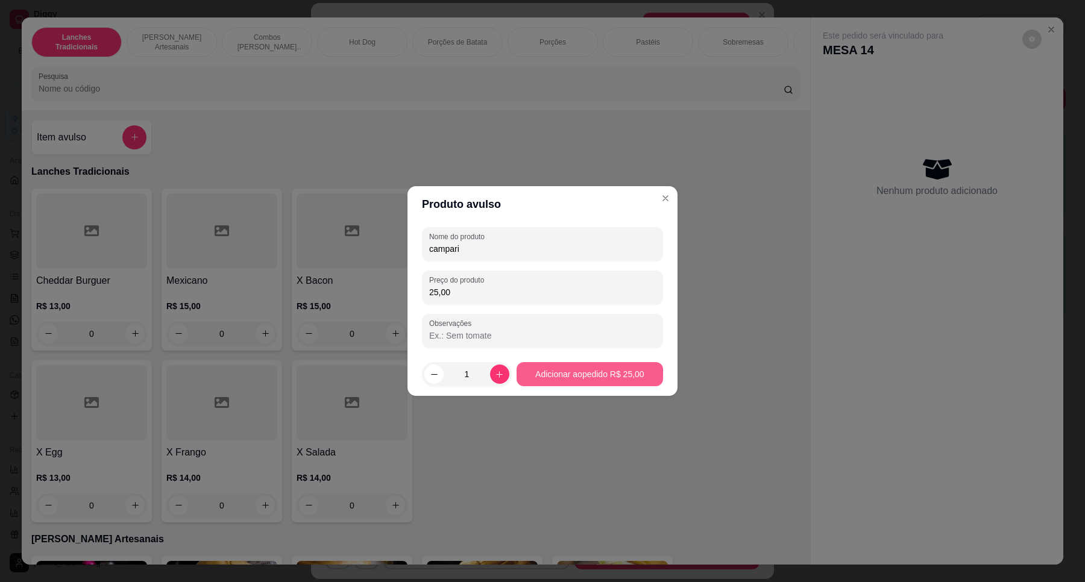
type input "campari"
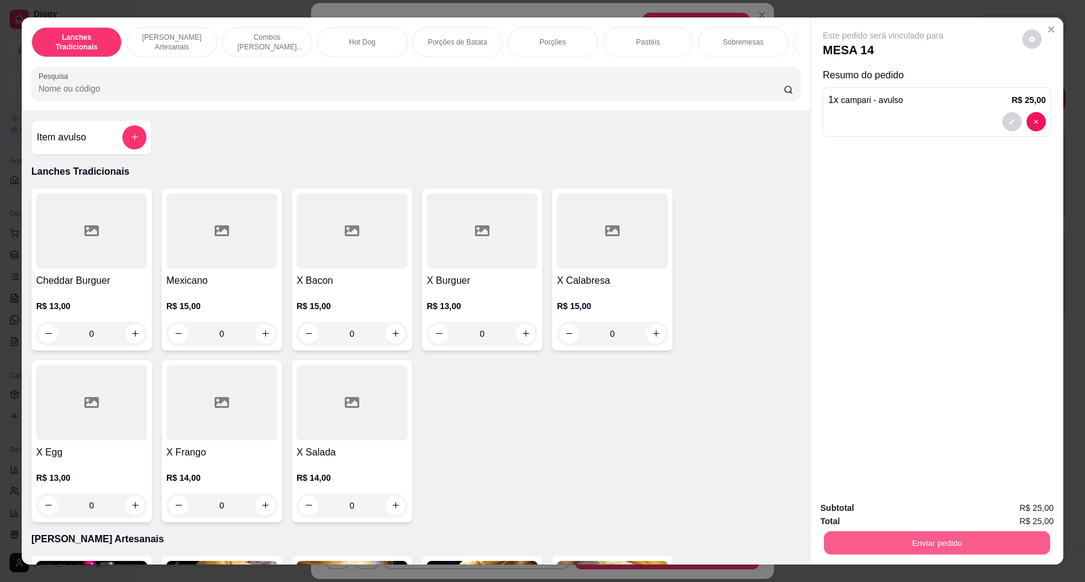
click at [998, 544] on button "Enviar pedido" at bounding box center [937, 543] width 226 height 24
click at [920, 509] on button "Não registrar e enviar pedido" at bounding box center [896, 513] width 122 height 22
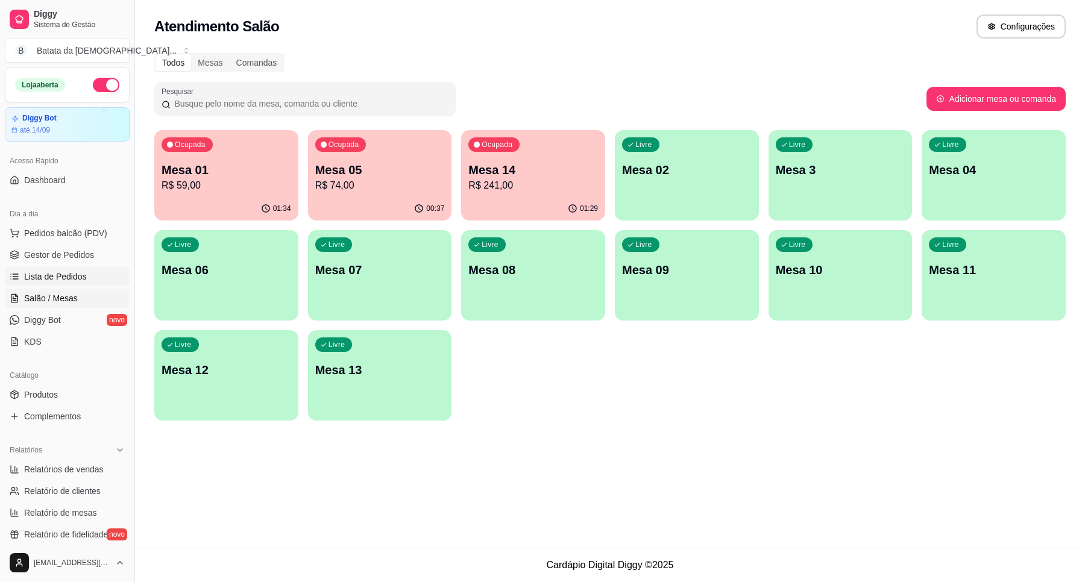
click at [108, 281] on link "Lista de Pedidos" at bounding box center [67, 276] width 125 height 19
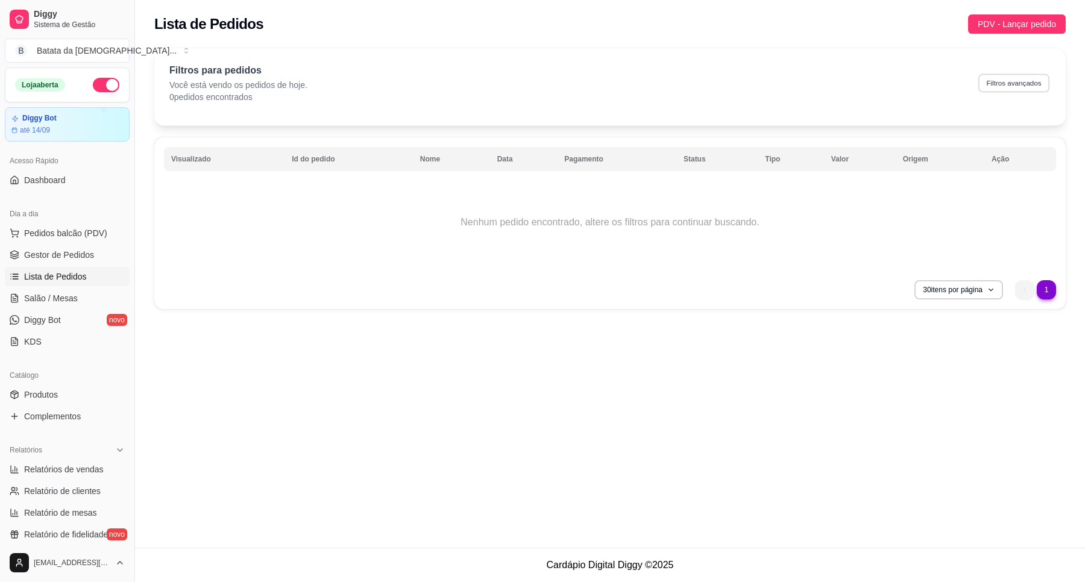
click at [1020, 89] on button "Filtros avançados" at bounding box center [1013, 83] width 71 height 19
select select "0"
click at [1010, 17] on span "PDV - Lançar pedido" at bounding box center [1016, 23] width 78 height 13
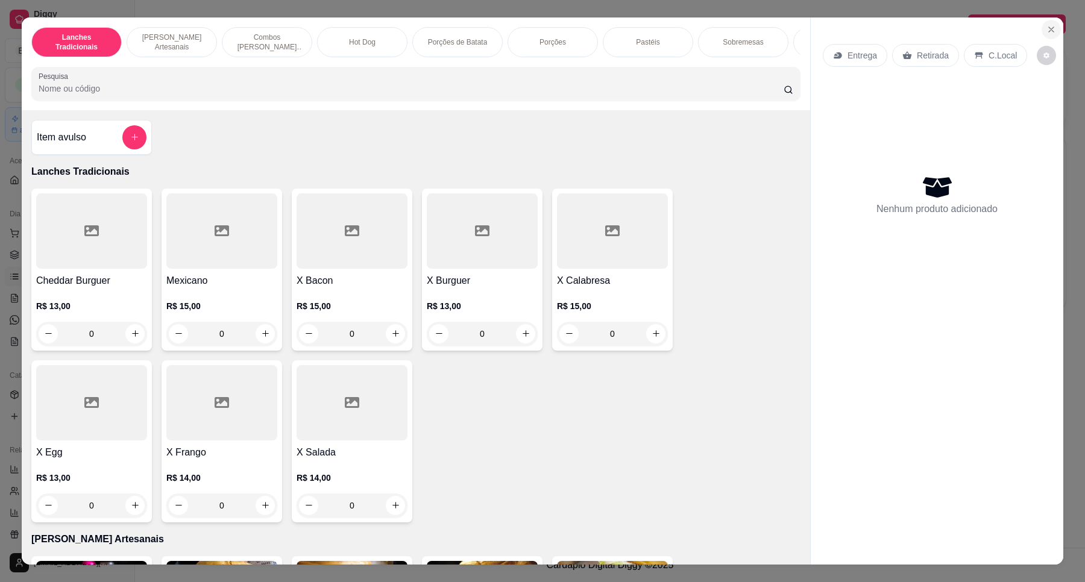
click at [1046, 26] on icon "Close" at bounding box center [1051, 30] width 10 height 10
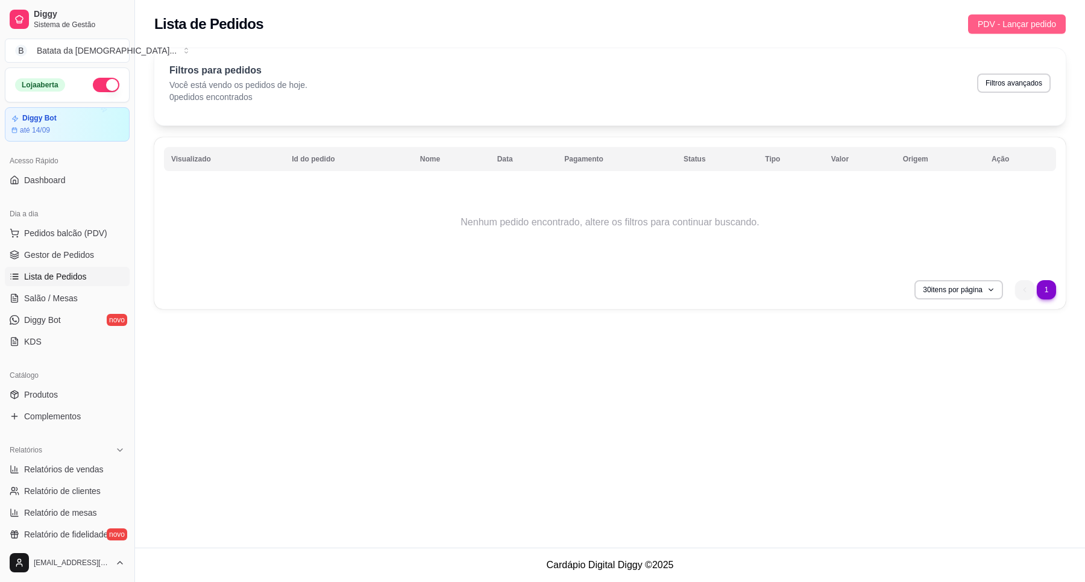
click at [1034, 22] on span "PDV - Lançar pedido" at bounding box center [1016, 23] width 78 height 13
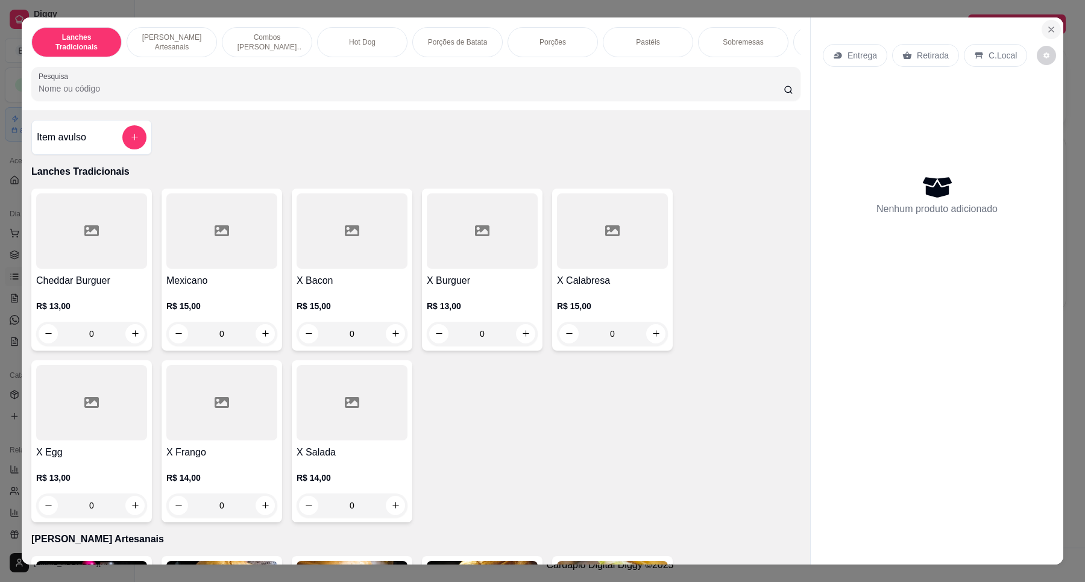
click at [1048, 29] on icon "Close" at bounding box center [1050, 29] width 5 height 5
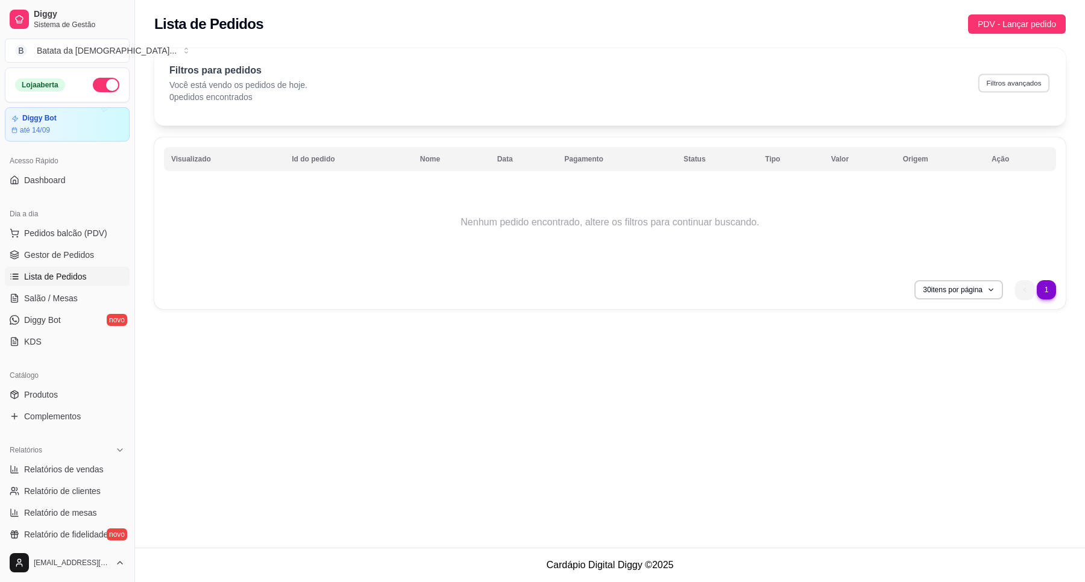
click at [1031, 83] on button "Filtros avançados" at bounding box center [1013, 83] width 71 height 19
select select "0"
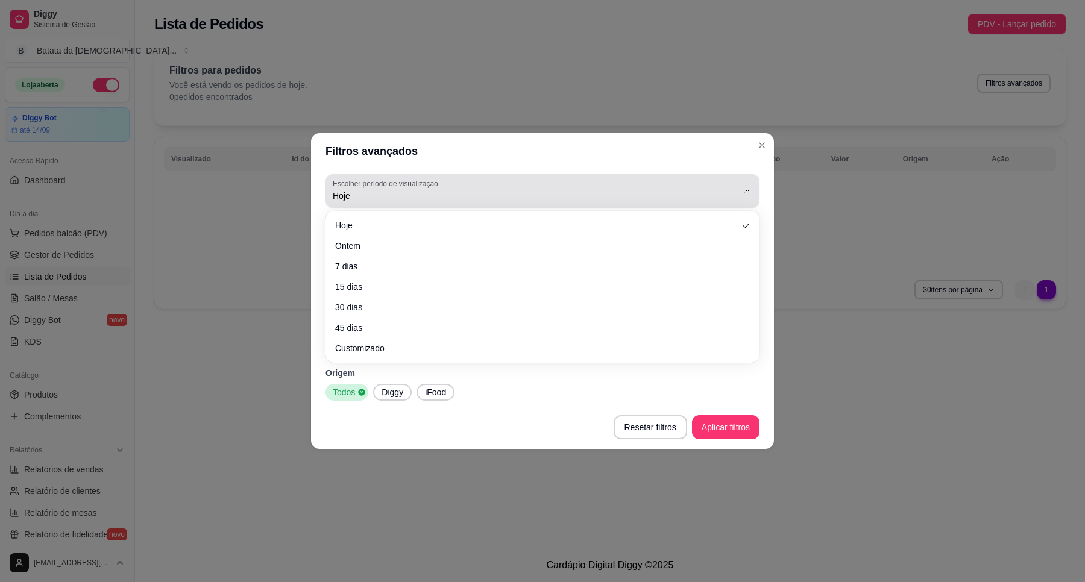
click at [530, 208] on button "Escolher período de visualização Hoje" at bounding box center [542, 191] width 434 height 34
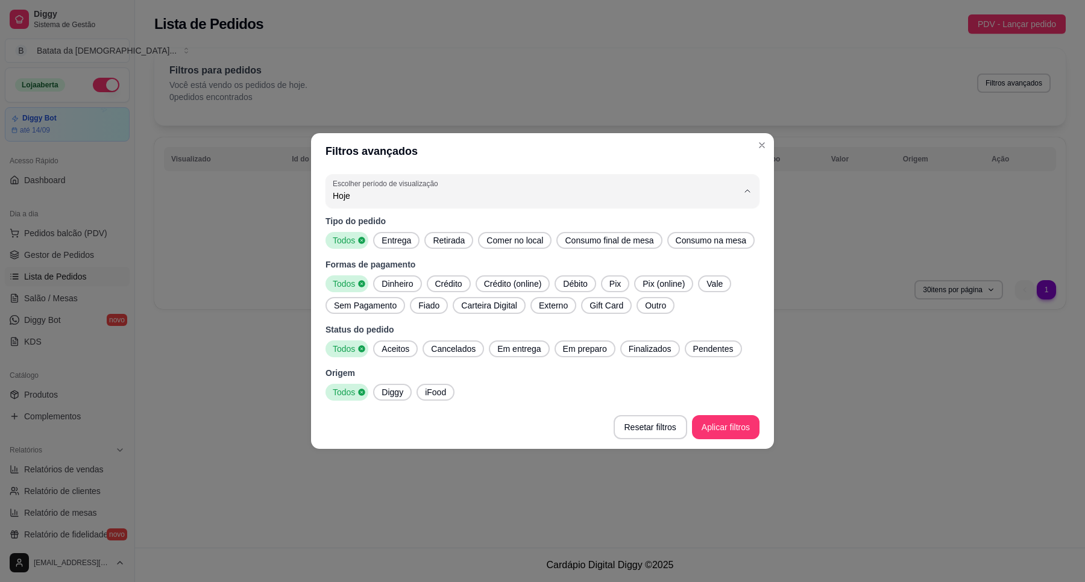
click at [512, 245] on span "Ontem" at bounding box center [536, 244] width 386 height 11
type input "1"
select select "1"
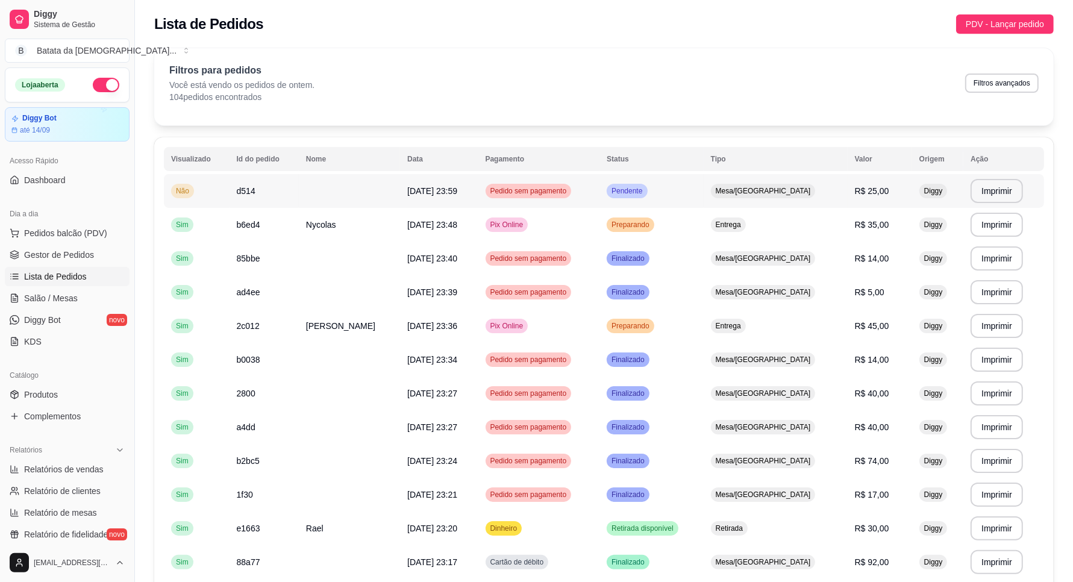
click at [704, 196] on td "Pendente" at bounding box center [652, 191] width 104 height 34
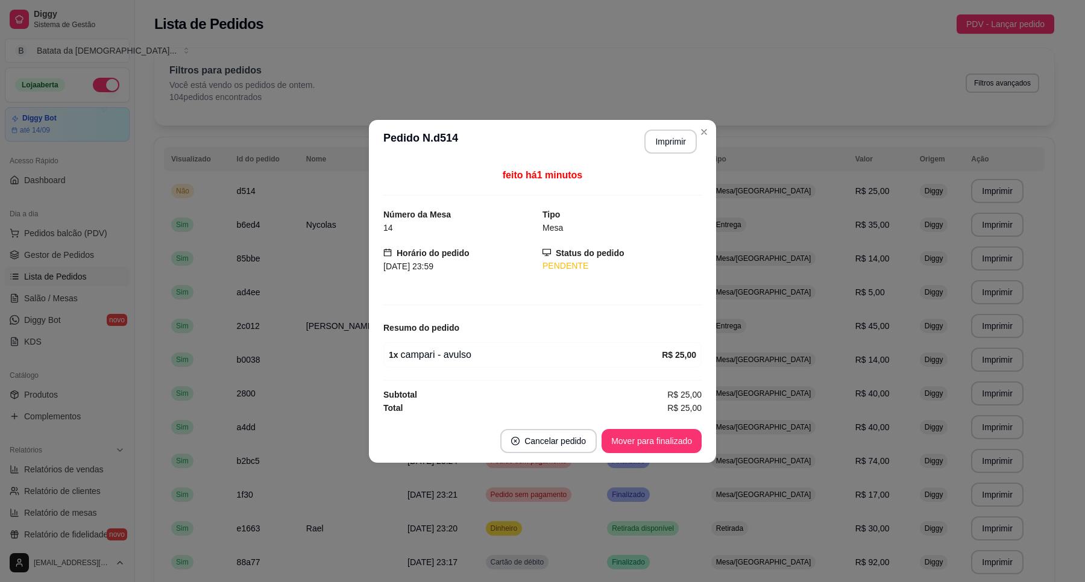
click at [706, 140] on header "**********" at bounding box center [542, 141] width 347 height 43
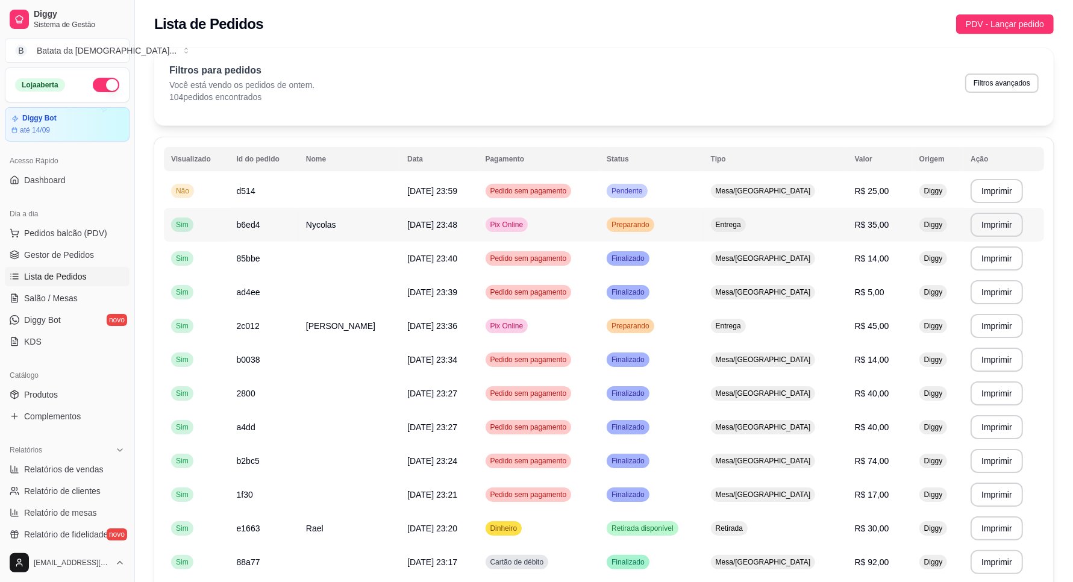
click at [442, 222] on span "[DATE] 23:48" at bounding box center [432, 225] width 50 height 10
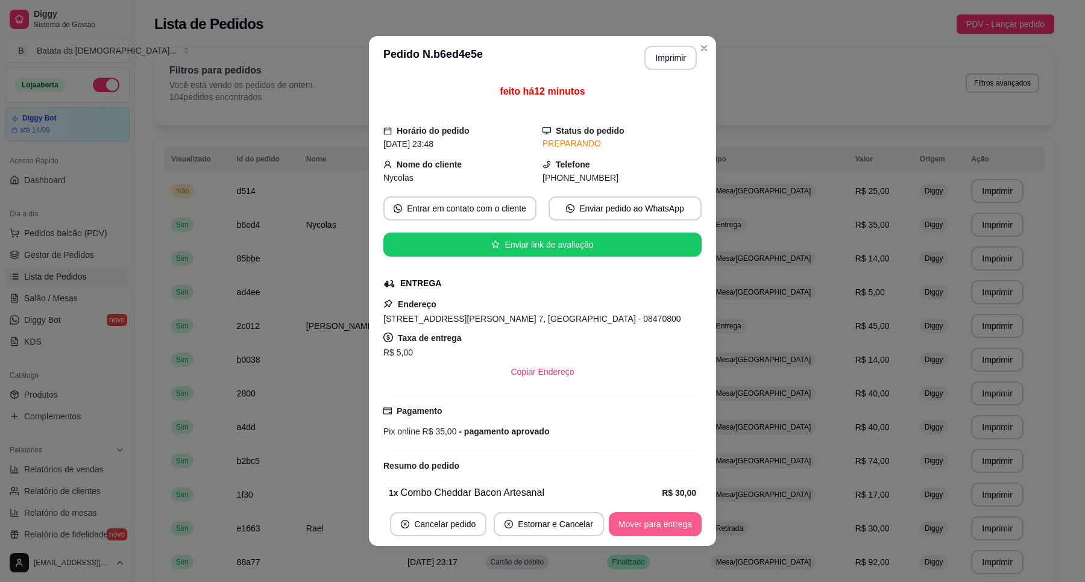
click at [657, 512] on button "Mover para entrega" at bounding box center [655, 524] width 93 height 24
click at [666, 525] on button "Mover para entrega" at bounding box center [655, 524] width 93 height 24
click at [651, 525] on button "Mover para finalizado" at bounding box center [651, 524] width 100 height 24
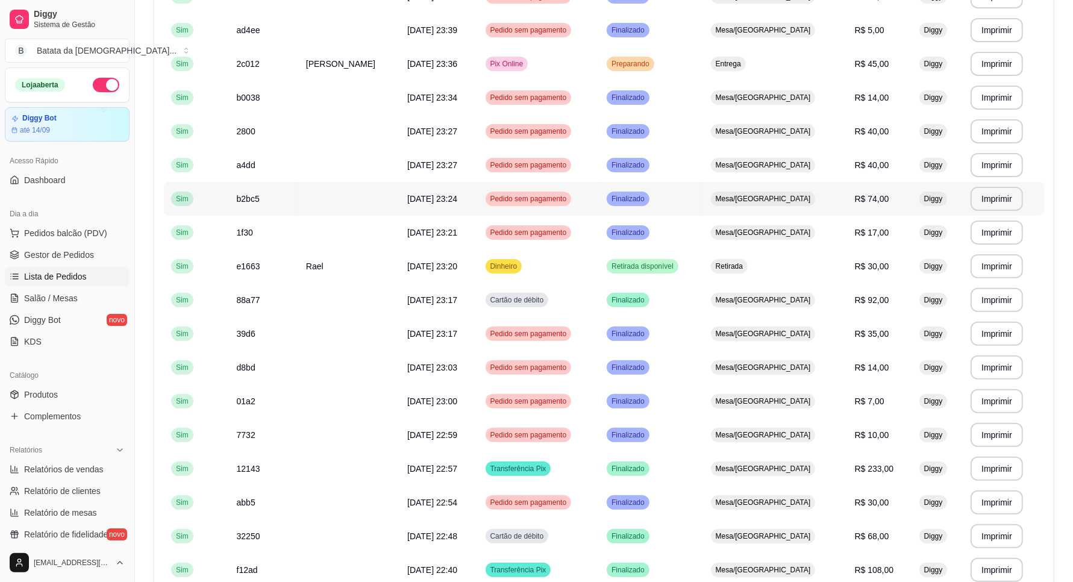
scroll to position [239, 0]
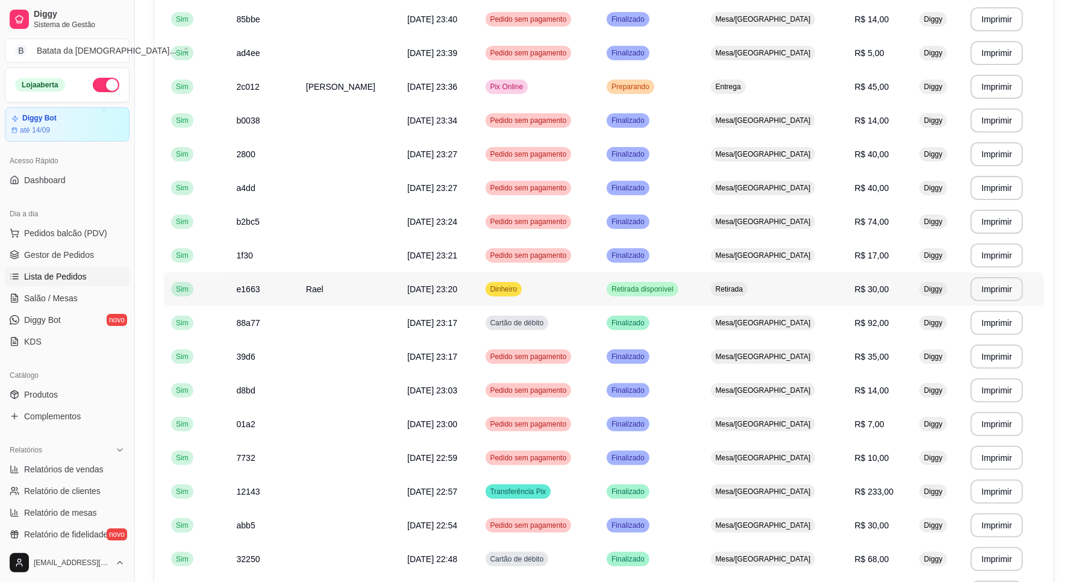
click at [704, 284] on td "Retirada disponível" at bounding box center [652, 289] width 104 height 34
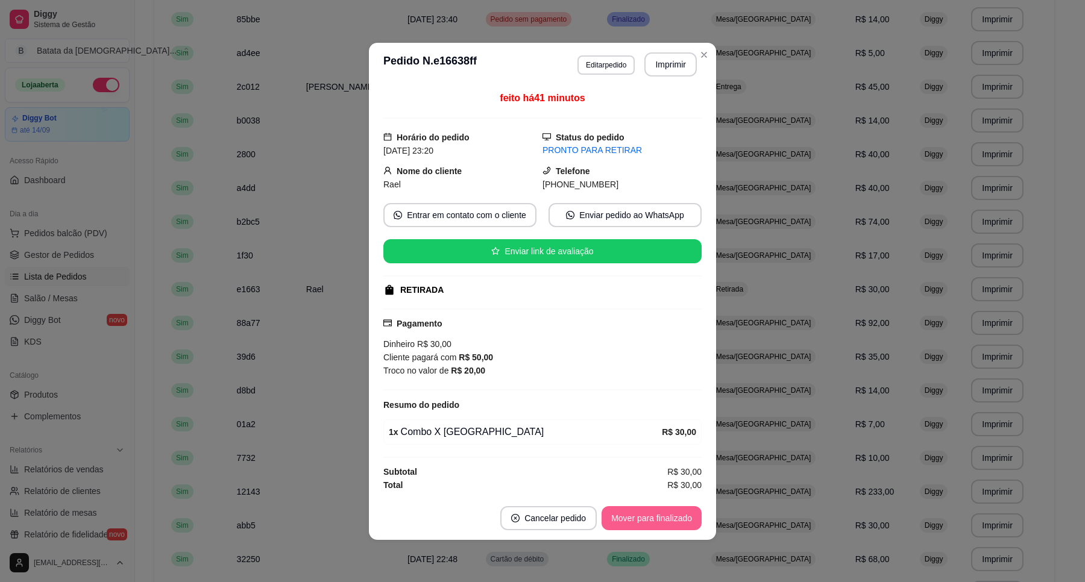
click at [667, 527] on button "Mover para finalizado" at bounding box center [651, 518] width 100 height 24
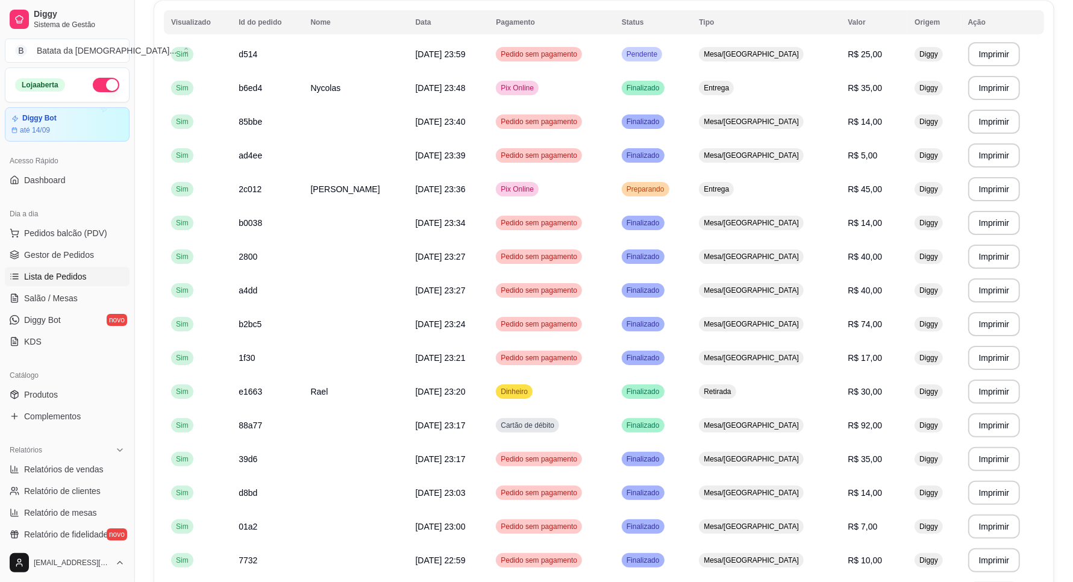
scroll to position [89, 0]
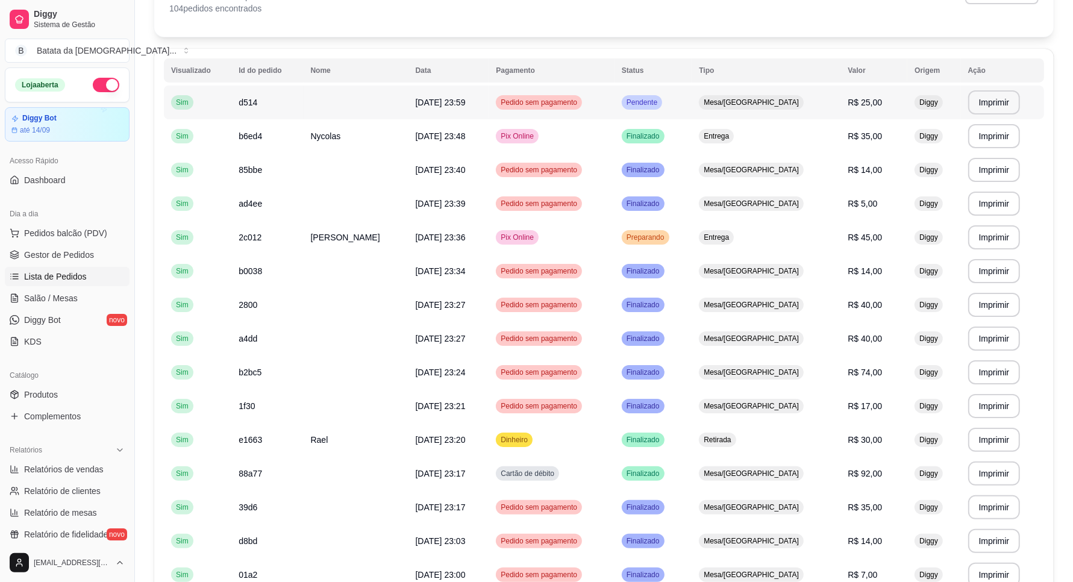
click at [788, 104] on span "Mesa/[GEOGRAPHIC_DATA]" at bounding box center [751, 103] width 100 height 10
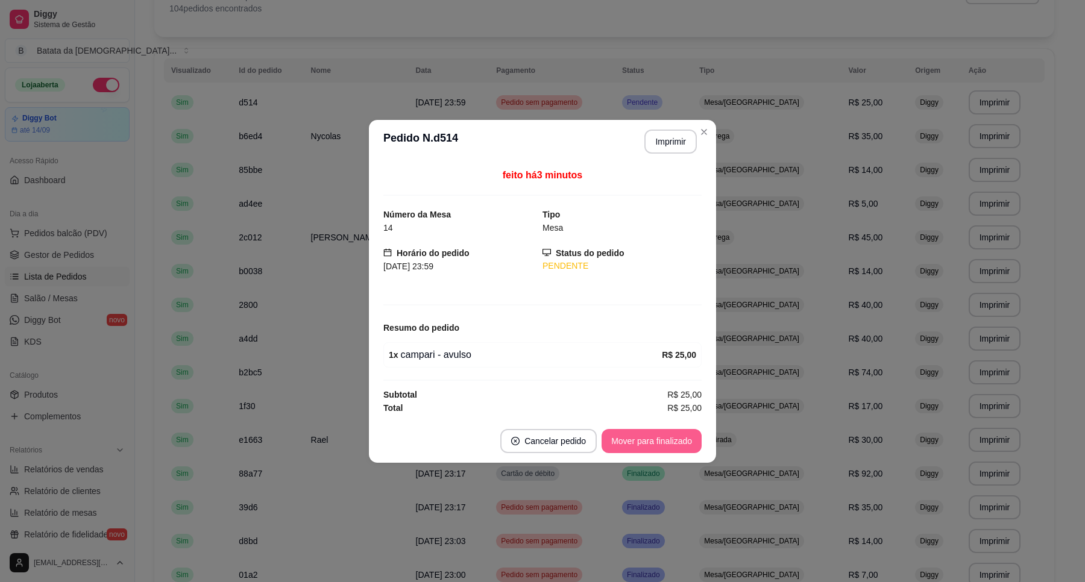
click at [666, 439] on button "Mover para finalizado" at bounding box center [651, 441] width 100 height 24
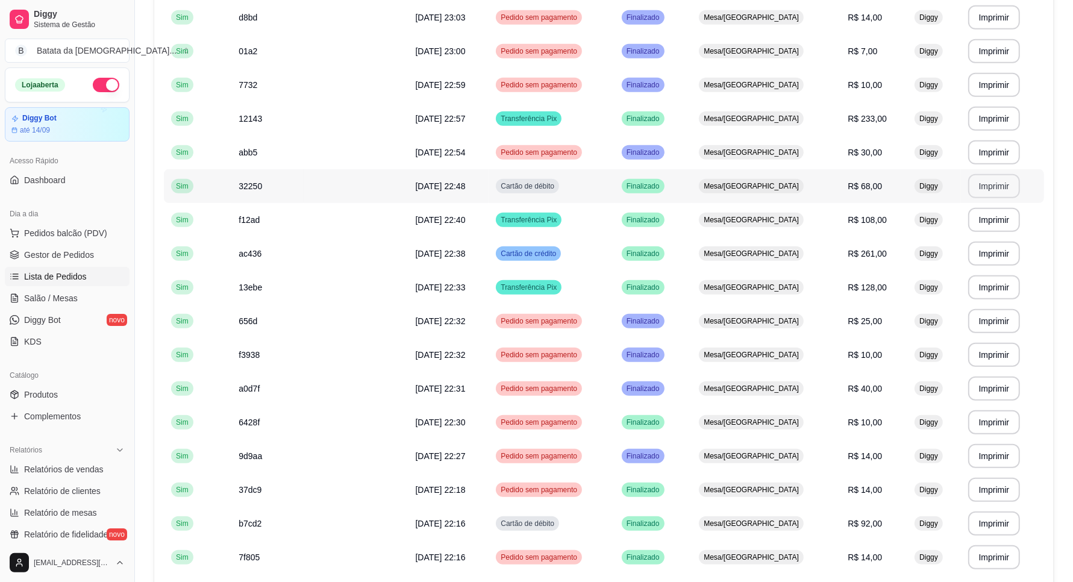
scroll to position [691, 0]
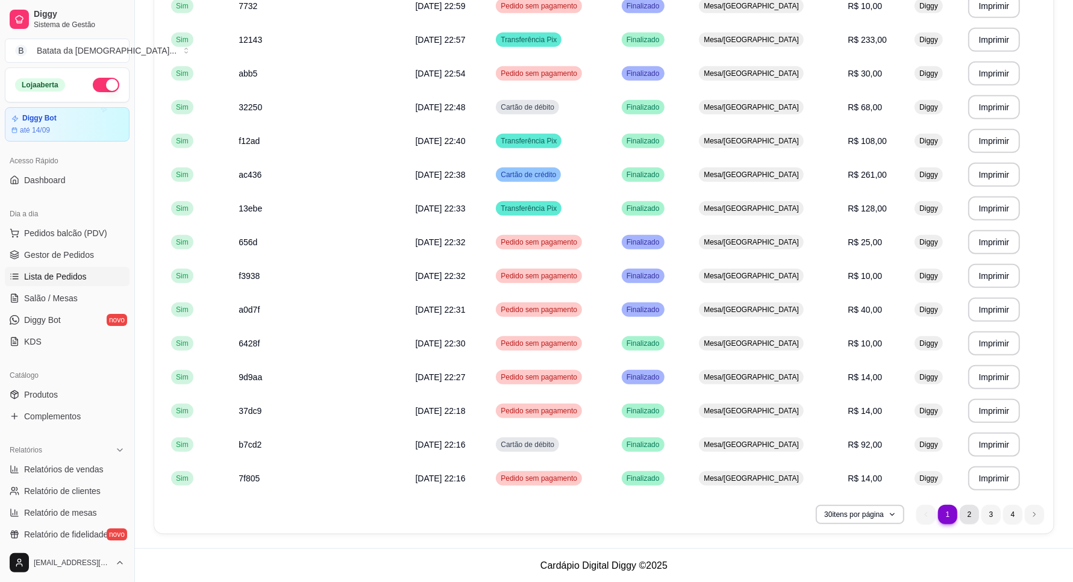
click at [967, 515] on li "2" at bounding box center [969, 514] width 19 height 19
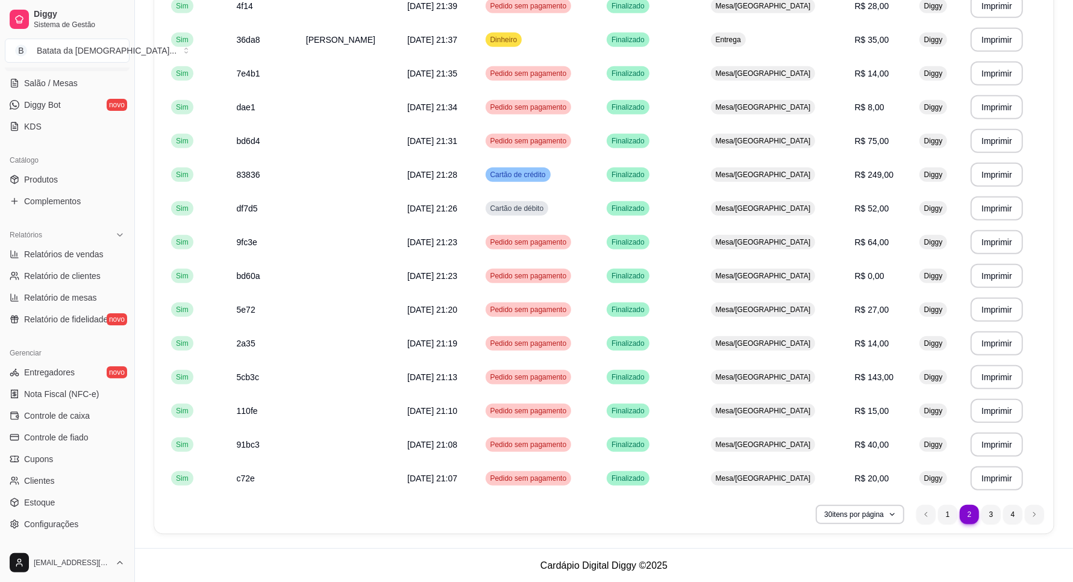
scroll to position [284, 0]
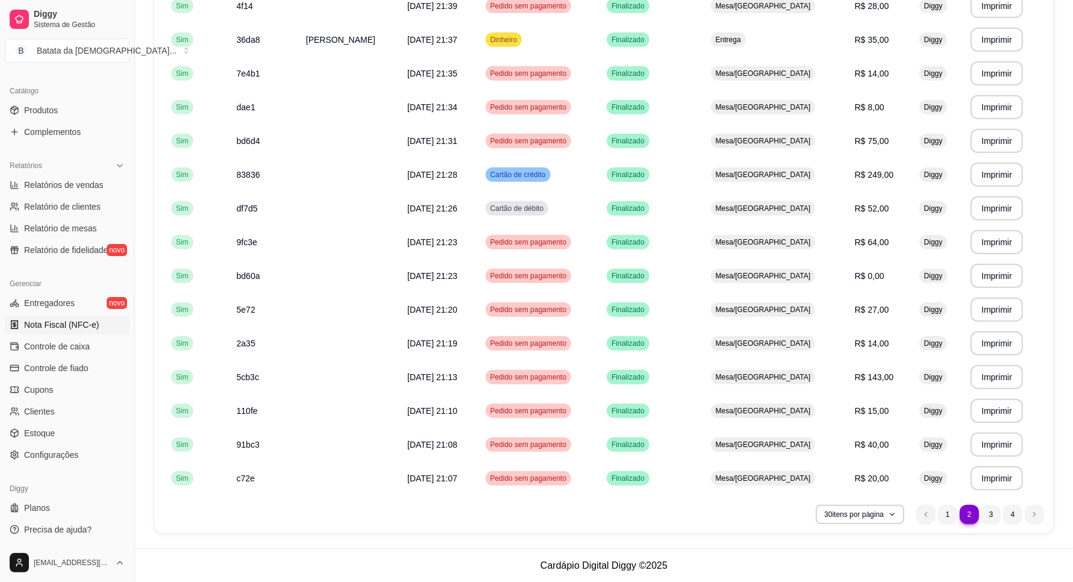
drag, startPoint x: 81, startPoint y: 345, endPoint x: 86, endPoint y: 321, distance: 25.2
click at [83, 345] on span "Controle de caixa" at bounding box center [57, 346] width 66 height 12
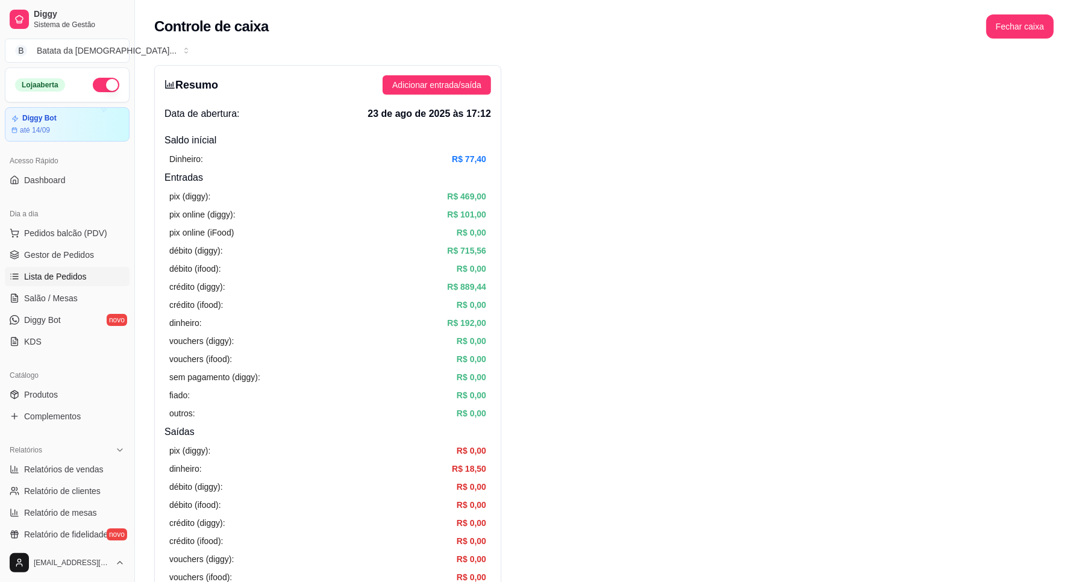
click at [77, 271] on span "Lista de Pedidos" at bounding box center [55, 277] width 63 height 12
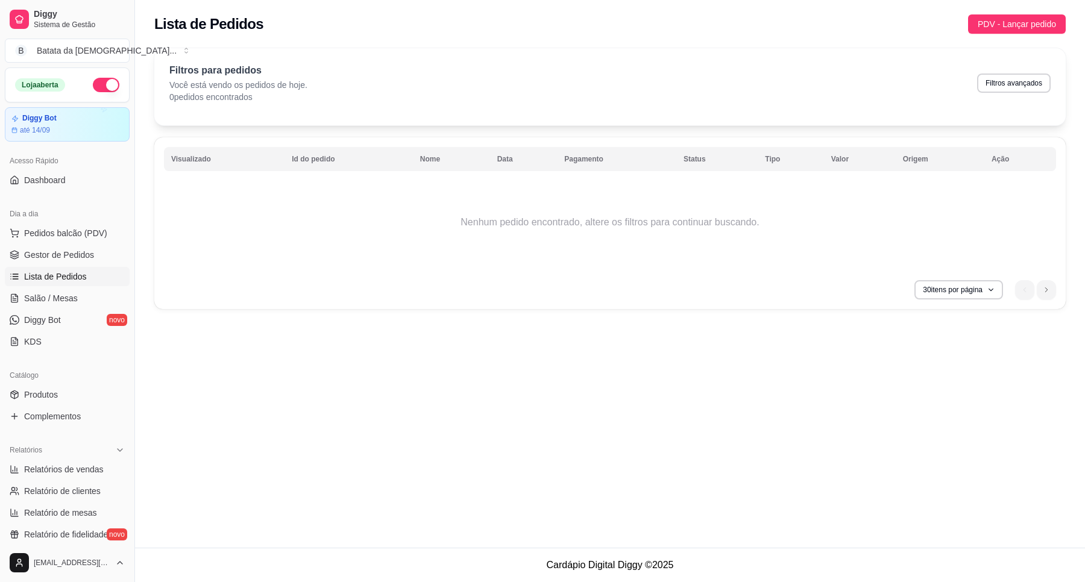
click at [82, 272] on span "Lista de Pedidos" at bounding box center [55, 277] width 63 height 12
click at [1024, 25] on span "PDV - Lançar pedido" at bounding box center [1016, 23] width 78 height 13
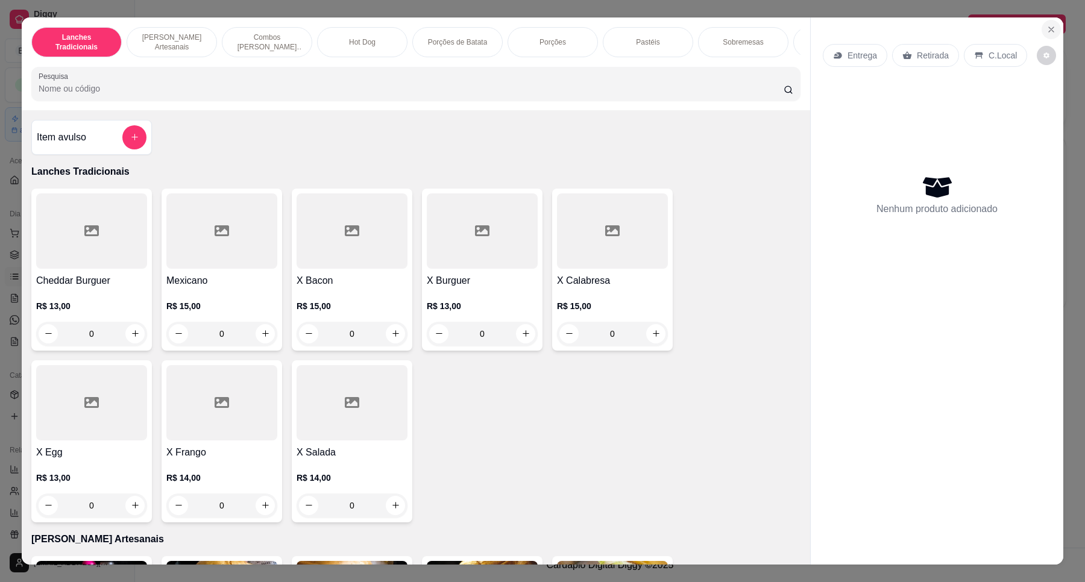
click at [1049, 23] on button "Close" at bounding box center [1050, 29] width 19 height 19
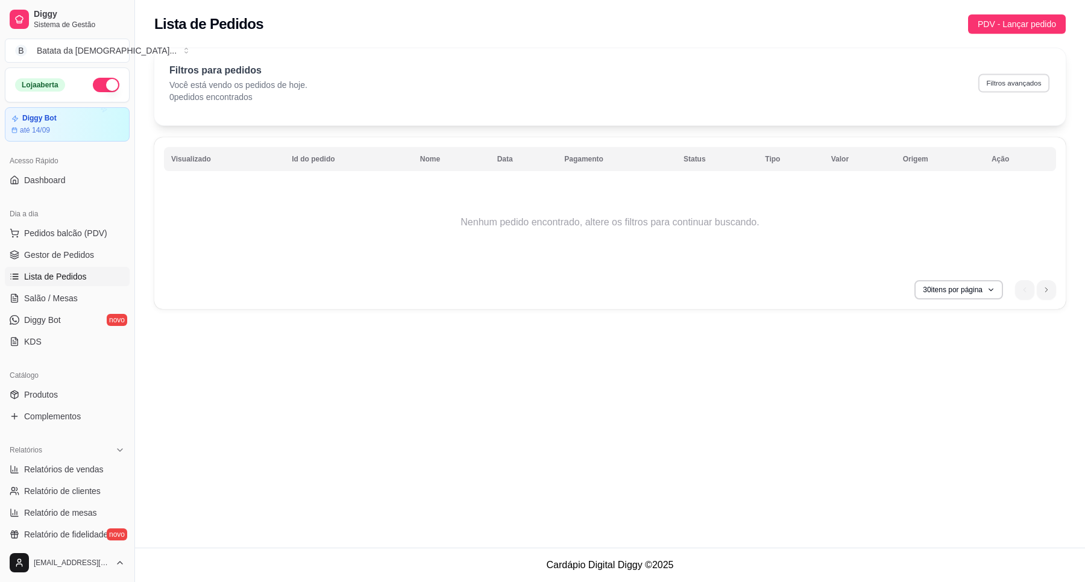
click at [1024, 80] on button "Filtros avançados" at bounding box center [1013, 83] width 71 height 19
select select "0"
click at [1014, 25] on span "PDV - Lançar pedido" at bounding box center [1016, 23] width 78 height 13
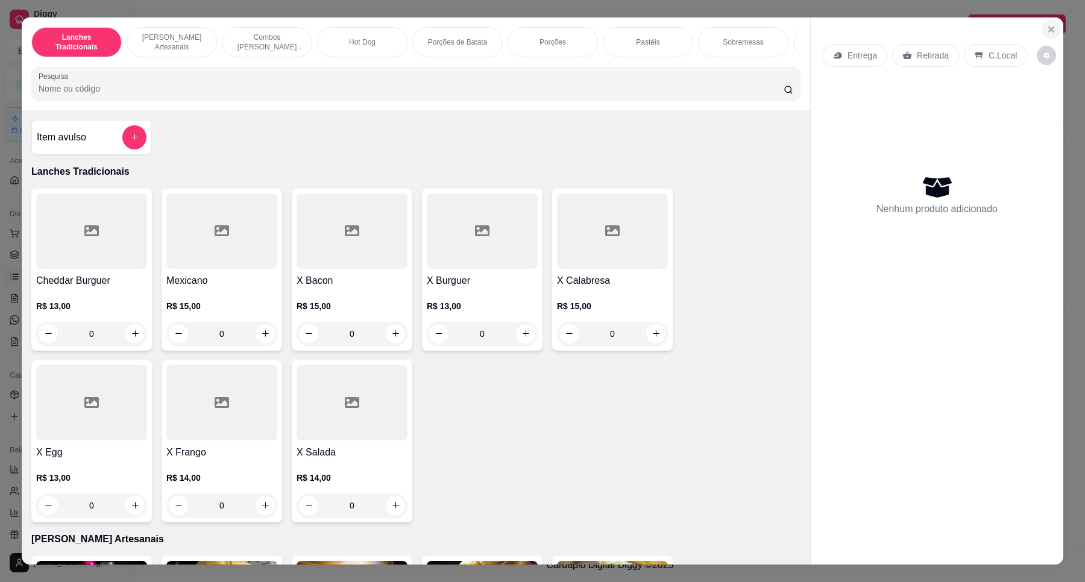
click at [1046, 33] on icon "Close" at bounding box center [1051, 30] width 10 height 10
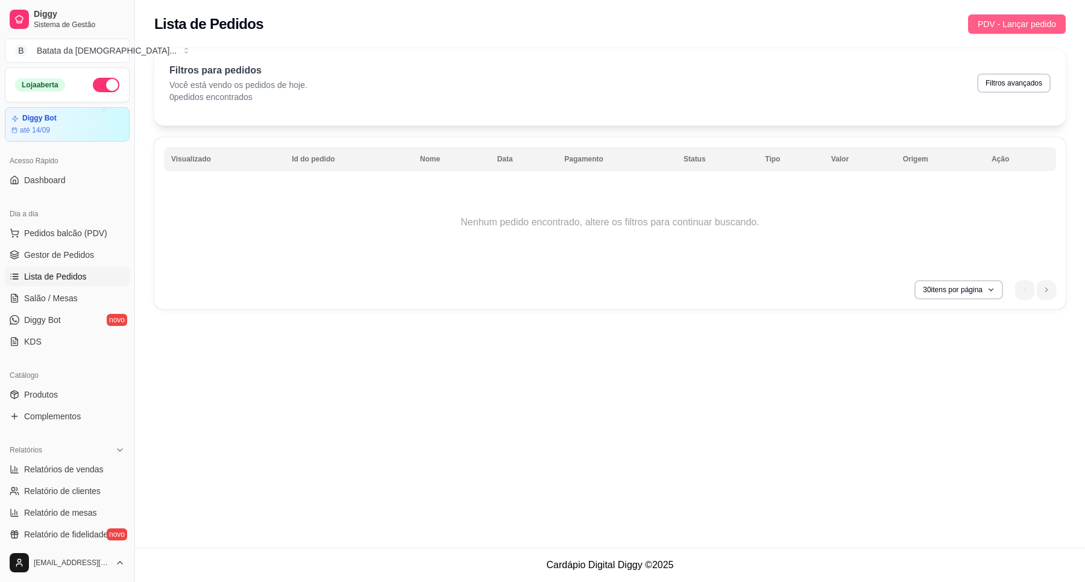
click at [1034, 25] on span "PDV - Lançar pedido" at bounding box center [1016, 23] width 78 height 13
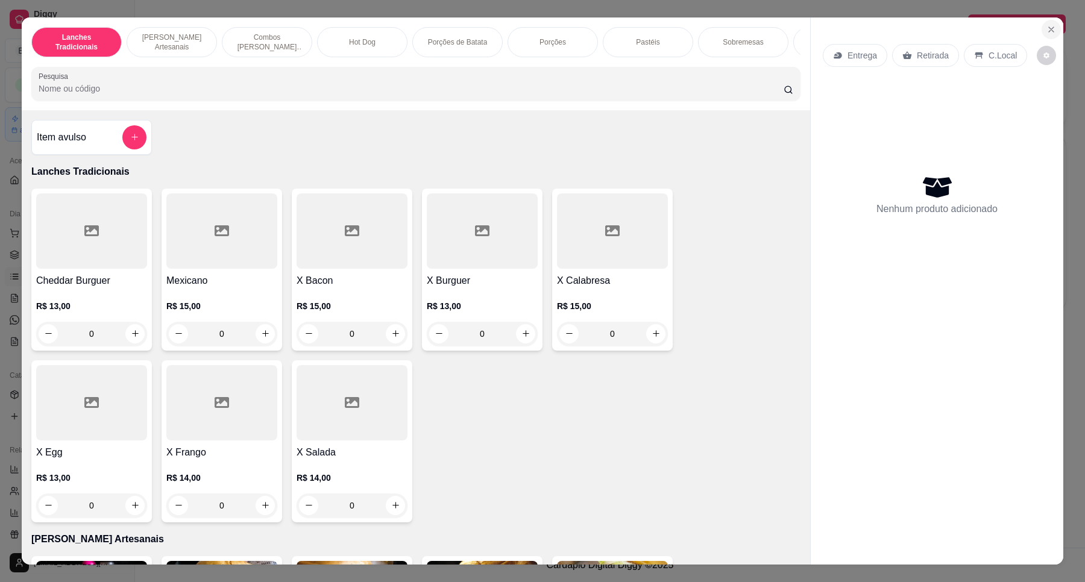
click at [1046, 31] on icon "Close" at bounding box center [1051, 30] width 10 height 10
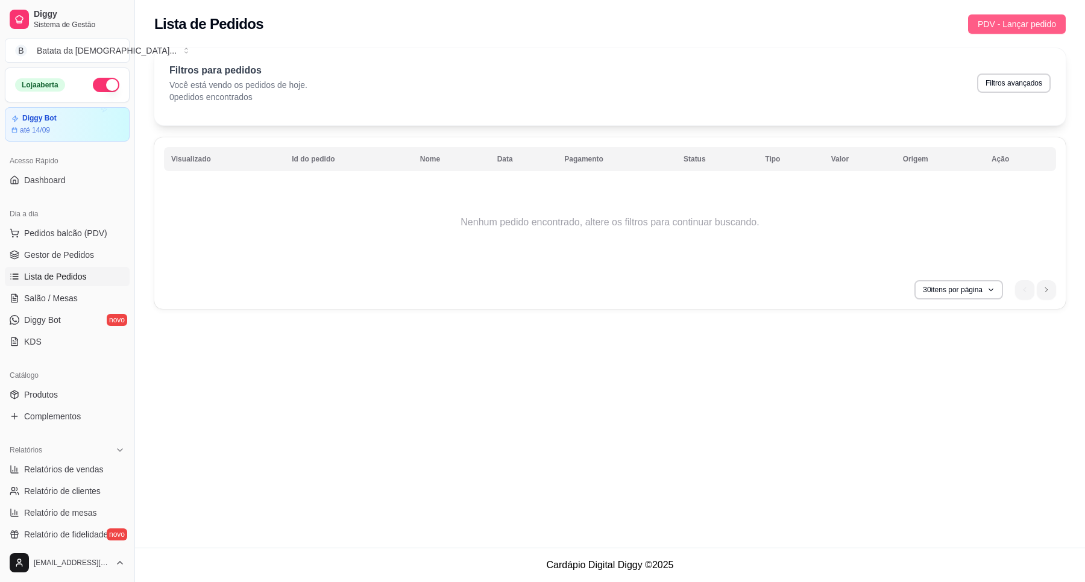
click at [1038, 25] on span "PDV - Lançar pedido" at bounding box center [1016, 23] width 78 height 13
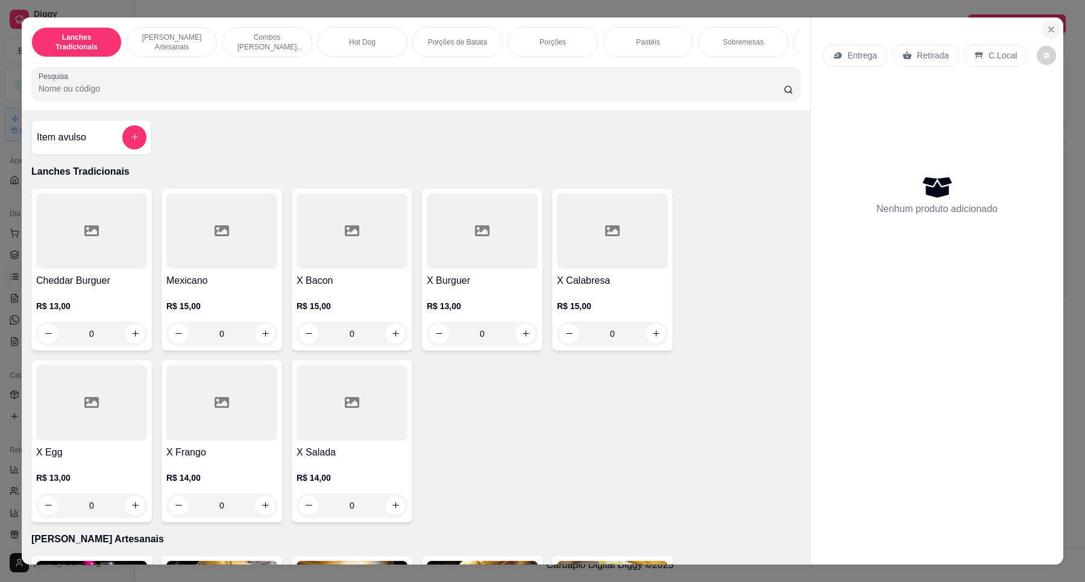
click at [1044, 22] on button "Close" at bounding box center [1050, 29] width 19 height 19
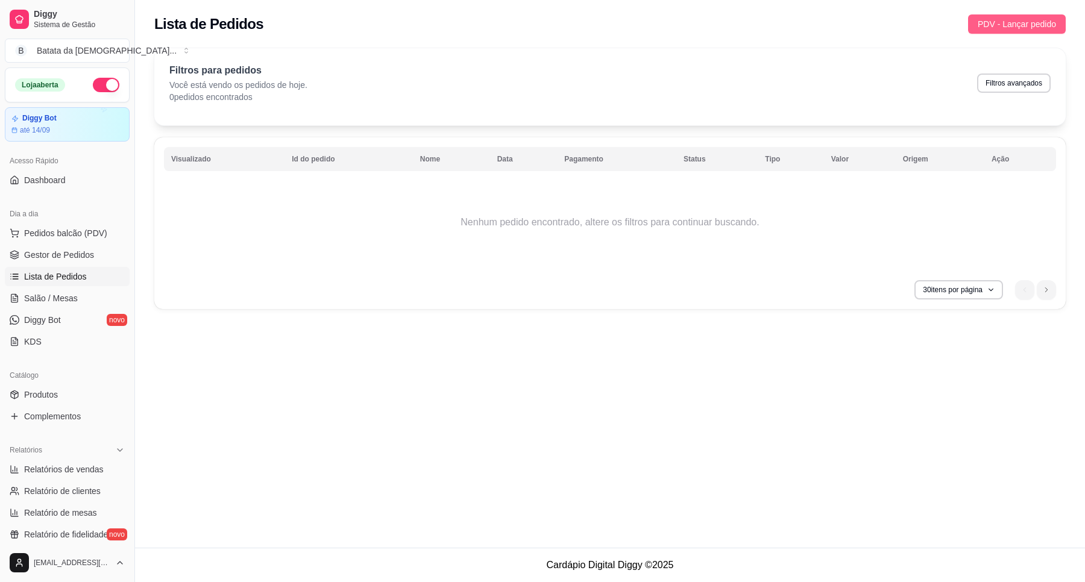
click at [1047, 25] on span "PDV - Lançar pedido" at bounding box center [1016, 23] width 78 height 13
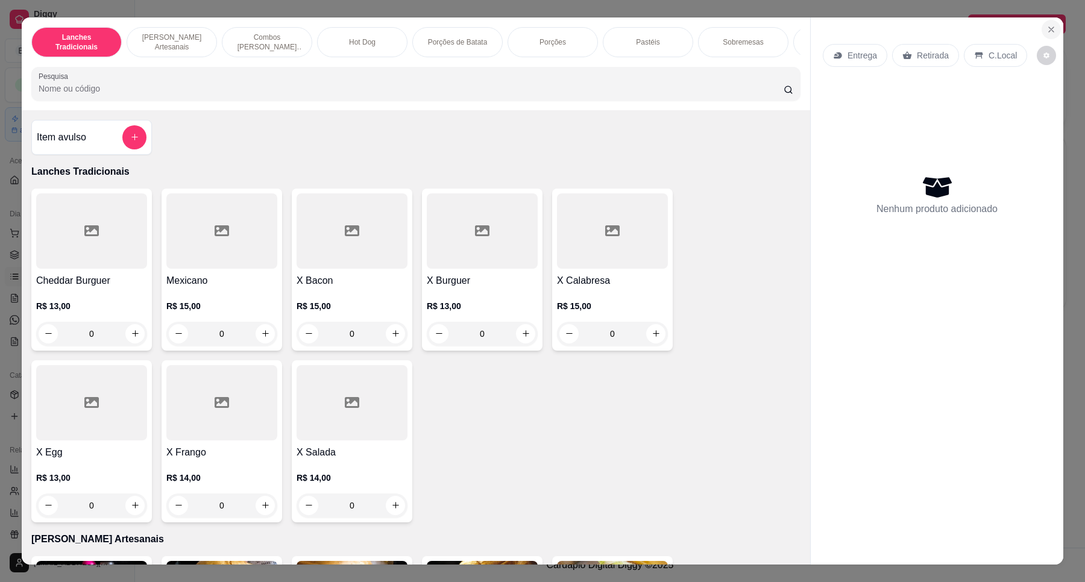
click at [1046, 32] on icon "Close" at bounding box center [1051, 30] width 10 height 10
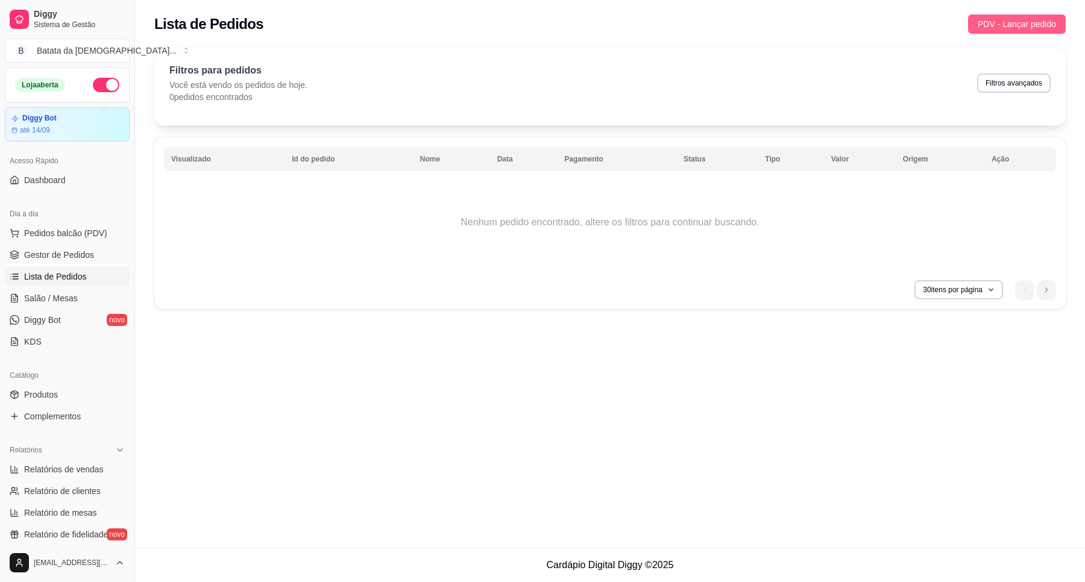
click at [1030, 24] on span "PDV - Lançar pedido" at bounding box center [1016, 23] width 78 height 13
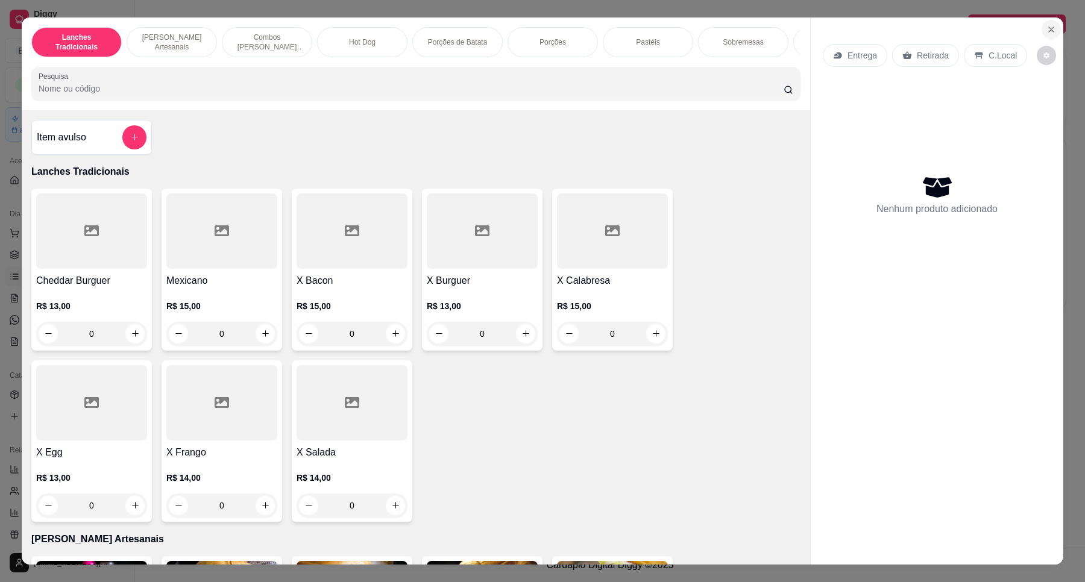
click at [1046, 25] on icon "Close" at bounding box center [1051, 30] width 10 height 10
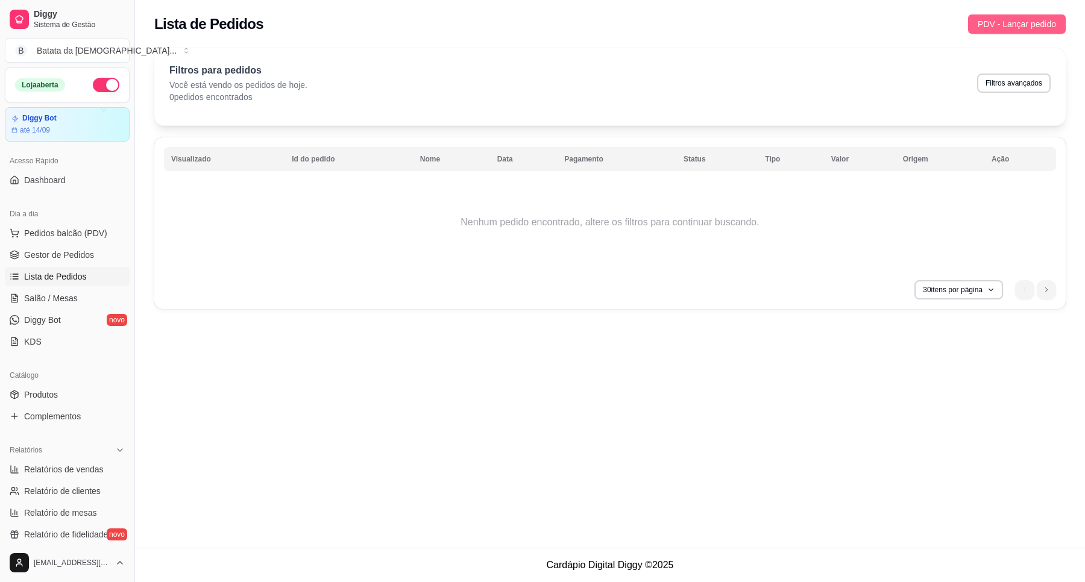
click at [1021, 25] on span "PDV - Lançar pedido" at bounding box center [1016, 23] width 78 height 13
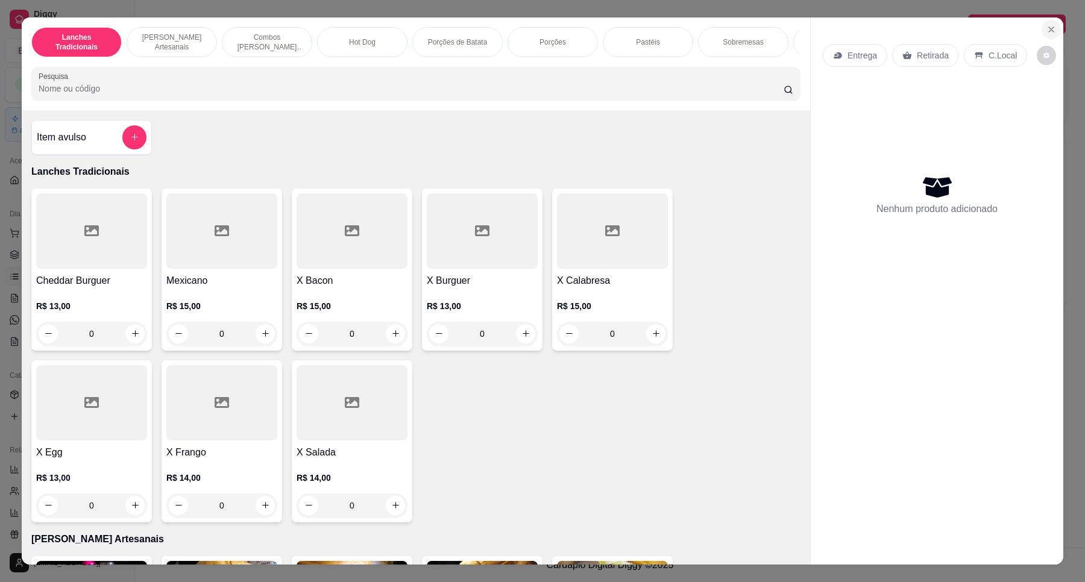
click at [1046, 27] on icon "Close" at bounding box center [1051, 30] width 10 height 10
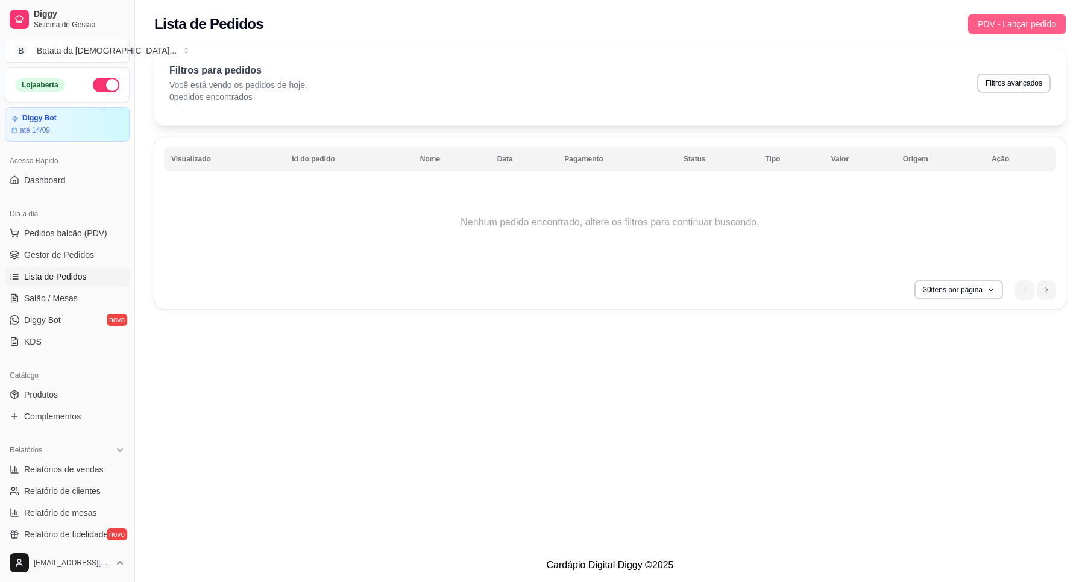
click at [1035, 22] on span "PDV - Lançar pedido" at bounding box center [1016, 23] width 78 height 13
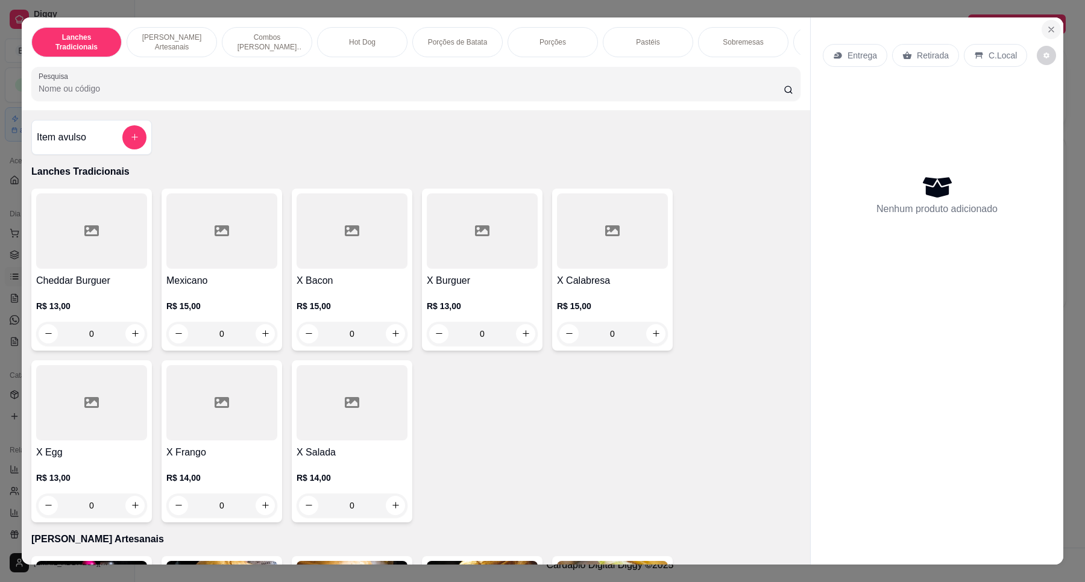
click at [1041, 31] on button "Close" at bounding box center [1050, 29] width 19 height 19
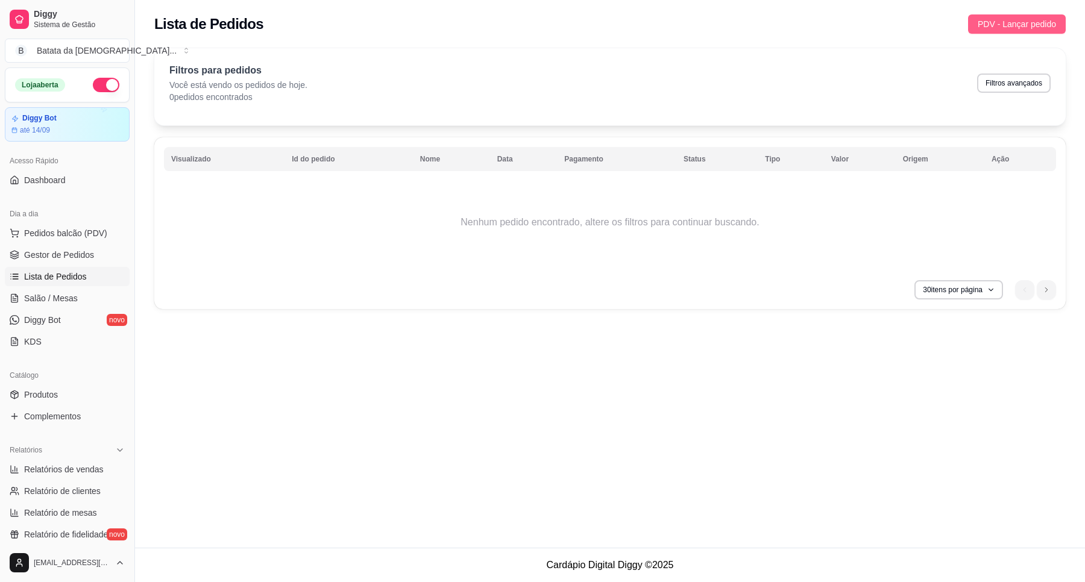
click at [1046, 17] on span "PDV - Lançar pedido" at bounding box center [1016, 23] width 78 height 13
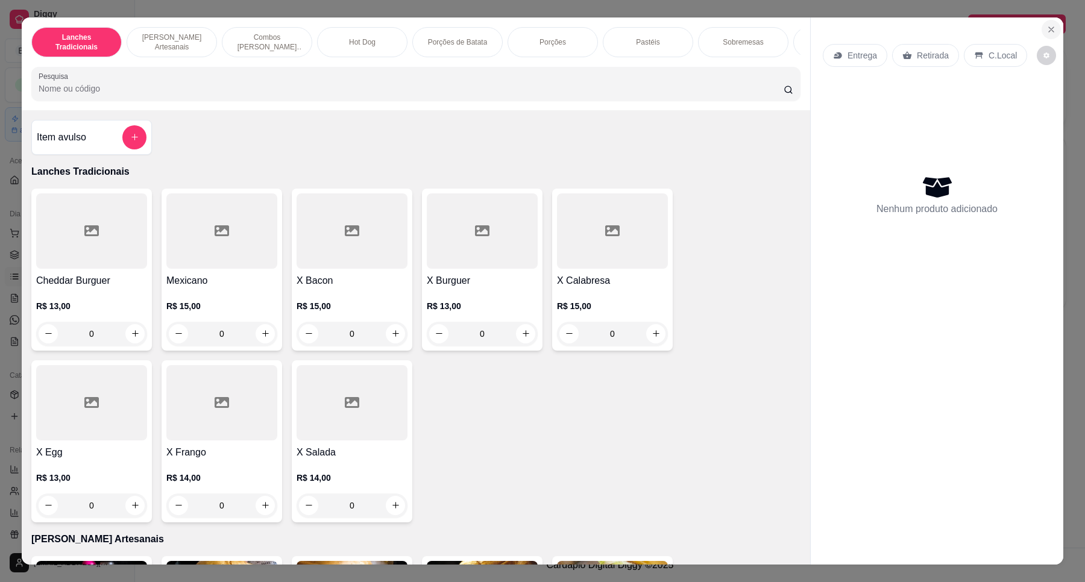
click at [1049, 34] on icon "Close" at bounding box center [1051, 30] width 10 height 10
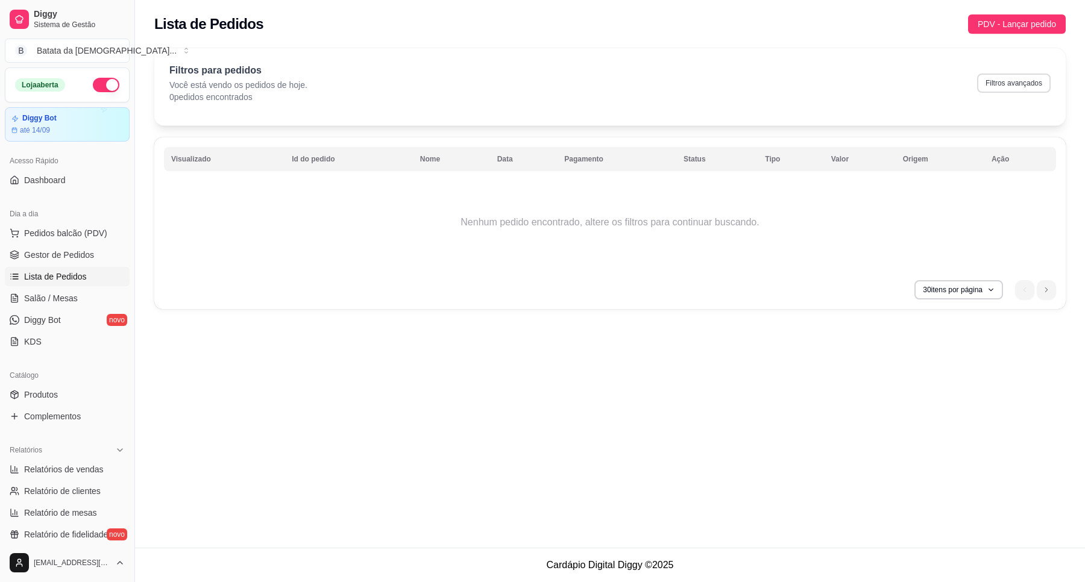
click at [1026, 86] on button "Filtros avançados" at bounding box center [1014, 83] width 74 height 19
select select "0"
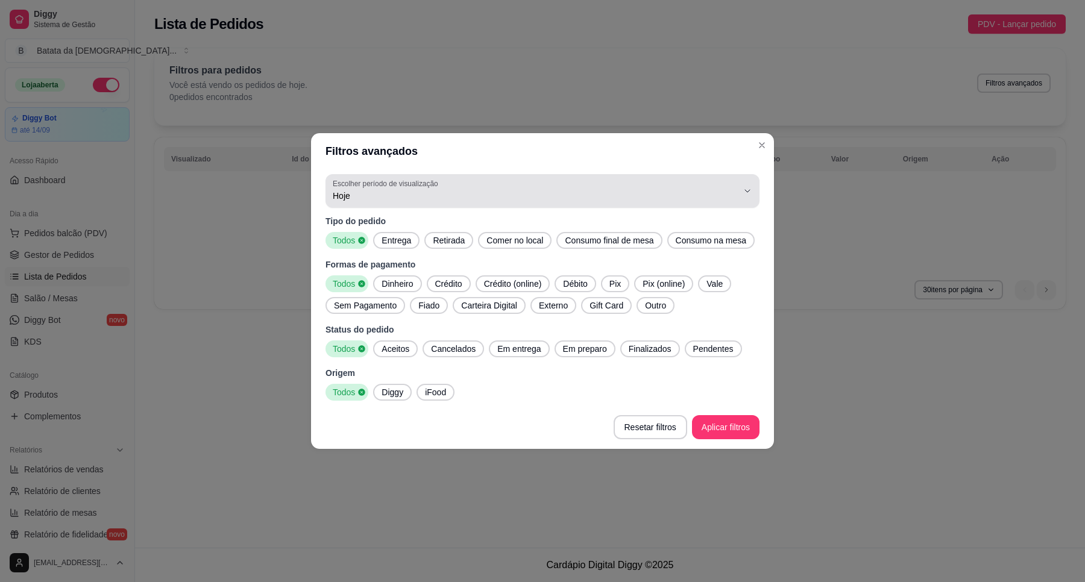
click at [622, 199] on span "Hoje" at bounding box center [535, 196] width 405 height 12
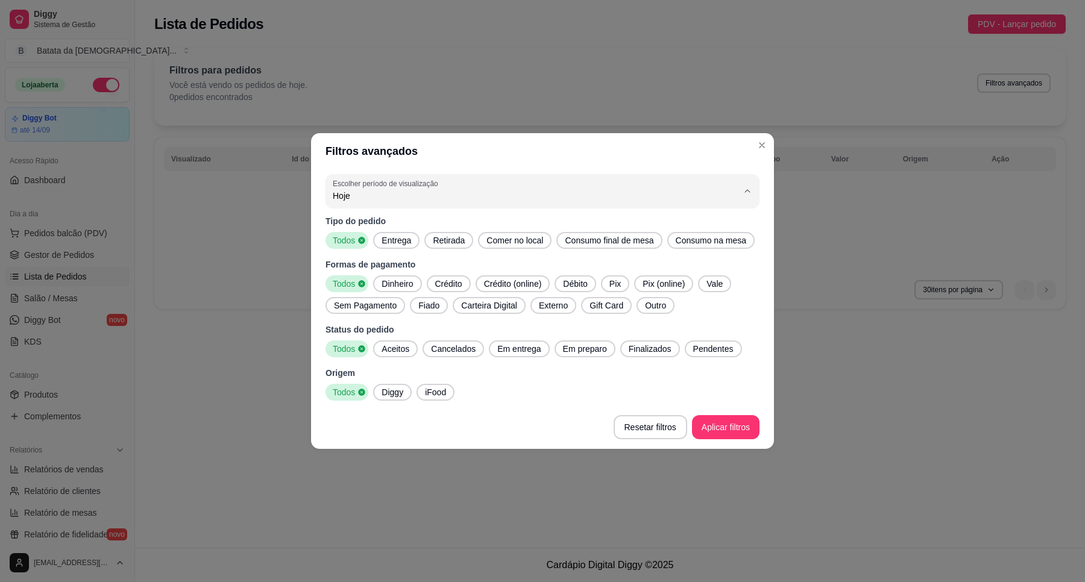
click at [513, 243] on span "Ontem" at bounding box center [536, 244] width 386 height 11
type input "1"
select select "1"
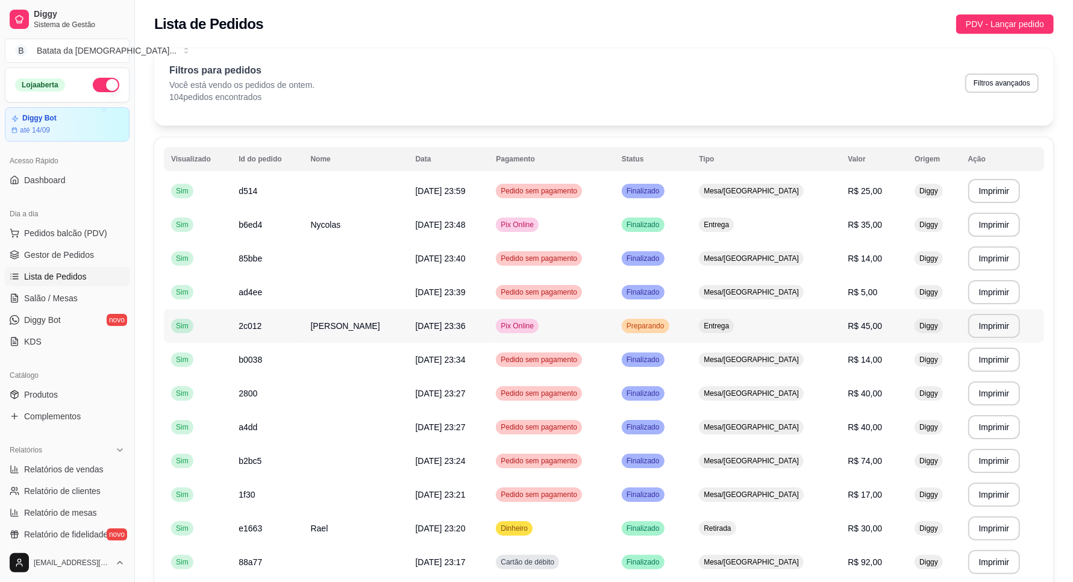
click at [516, 336] on td "Pix Online" at bounding box center [552, 326] width 126 height 34
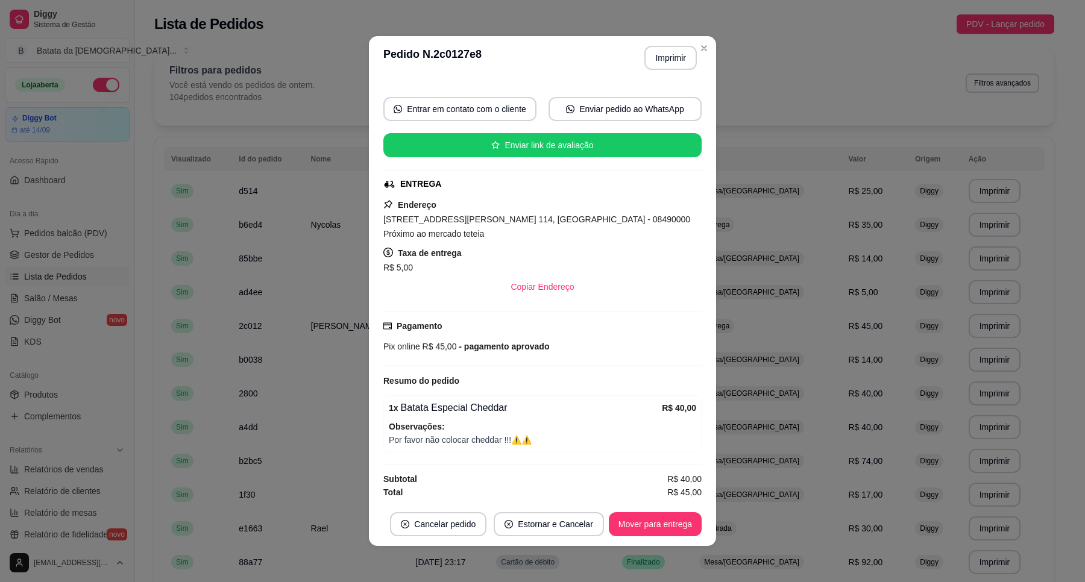
scroll to position [105, 0]
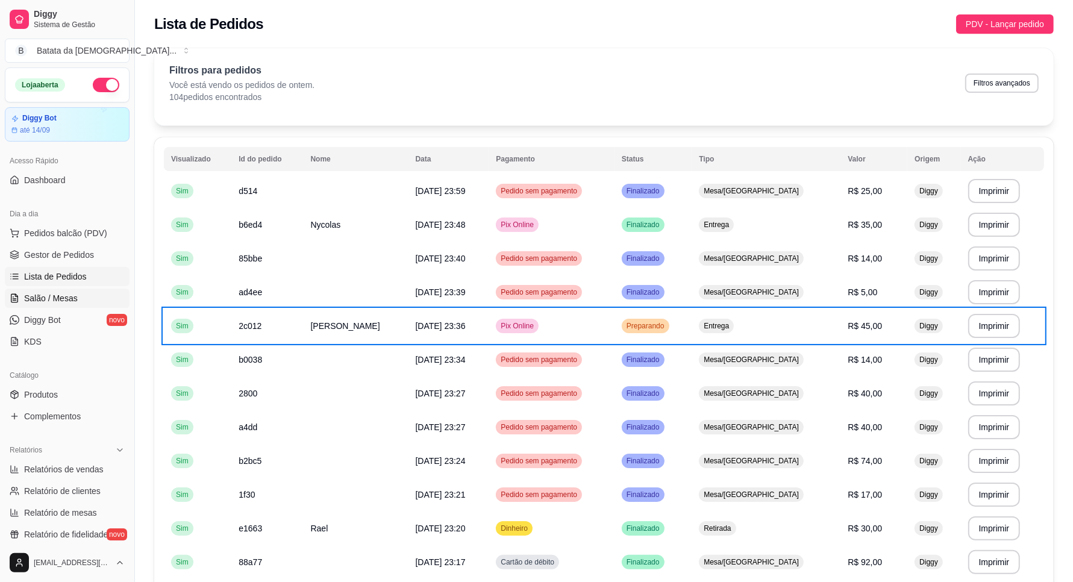
click at [83, 303] on link "Salão / Mesas" at bounding box center [67, 298] width 125 height 19
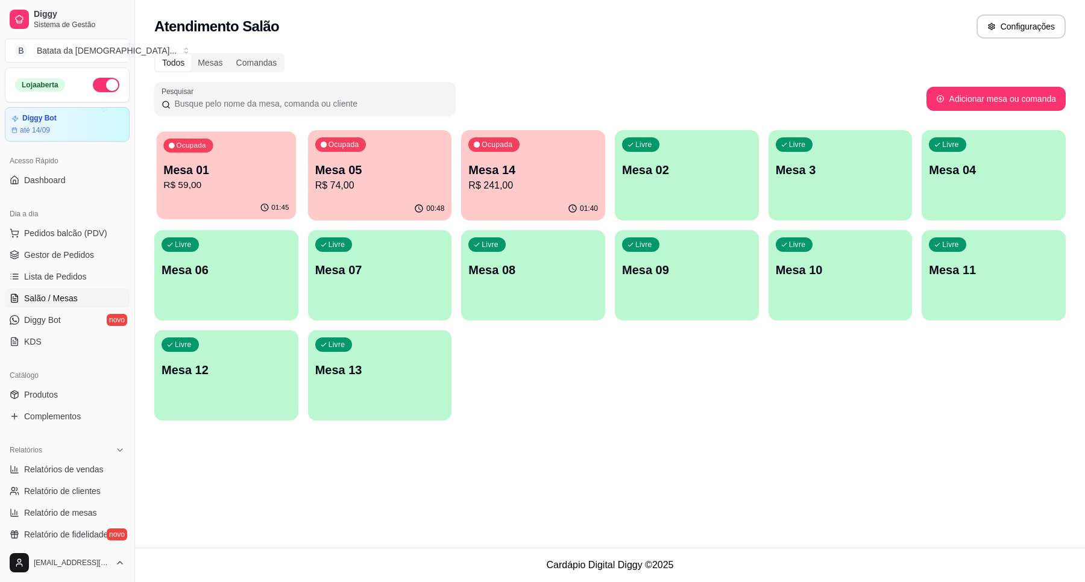
click at [209, 181] on p "R$ 59,00" at bounding box center [225, 185] width 125 height 14
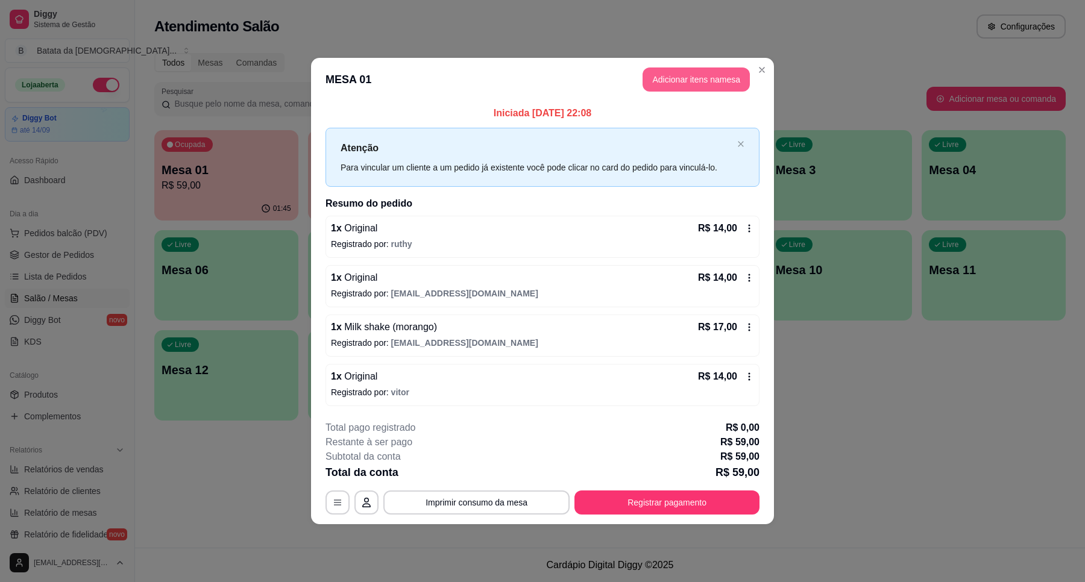
click at [722, 86] on button "Adicionar itens na mesa" at bounding box center [695, 79] width 107 height 24
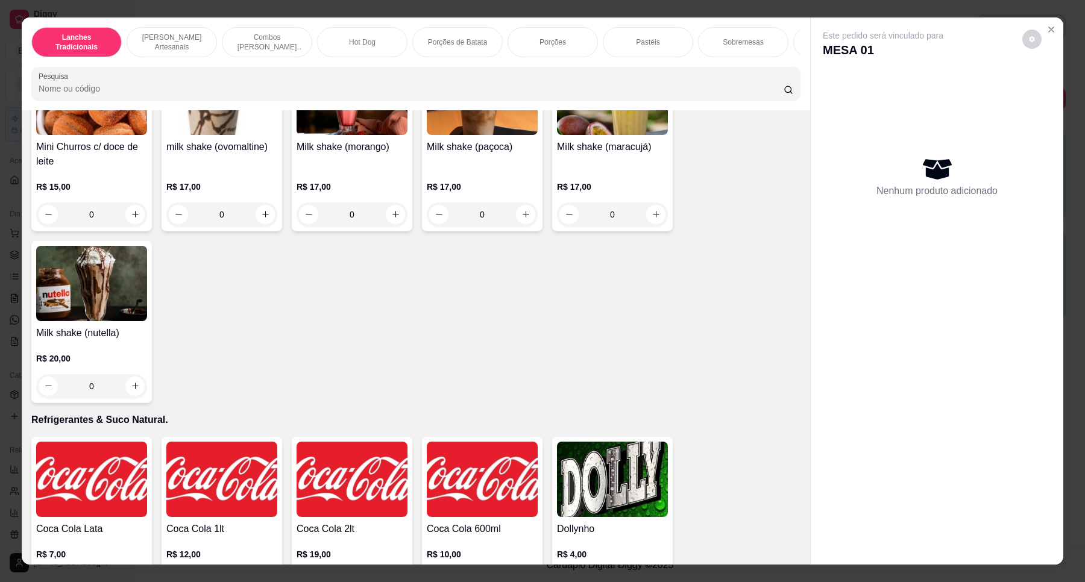
scroll to position [2561, 0]
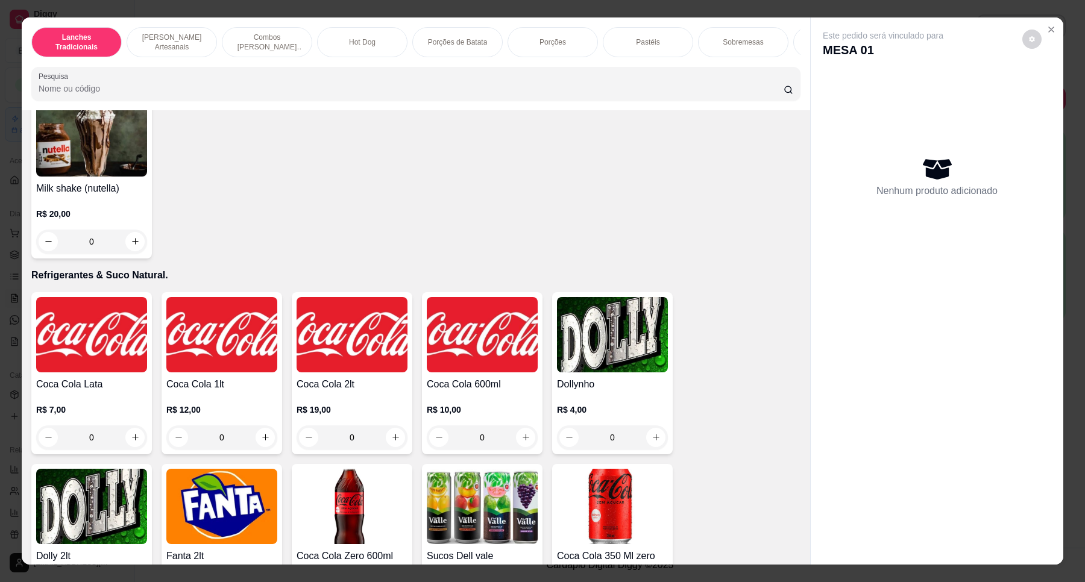
click at [97, 344] on img at bounding box center [91, 334] width 111 height 75
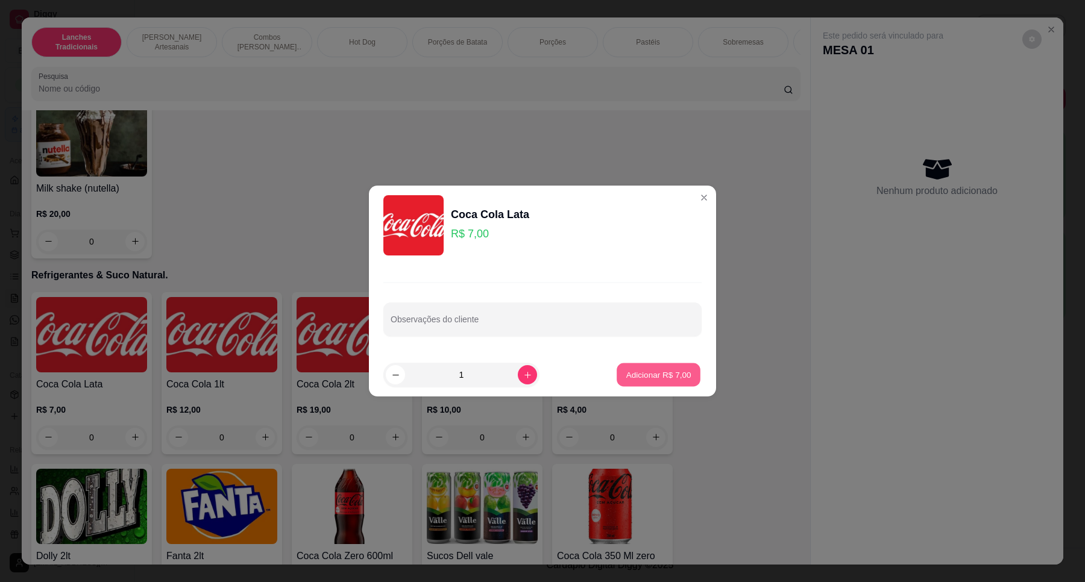
click at [655, 372] on p "Adicionar R$ 7,00" at bounding box center [657, 374] width 65 height 11
type input "1"
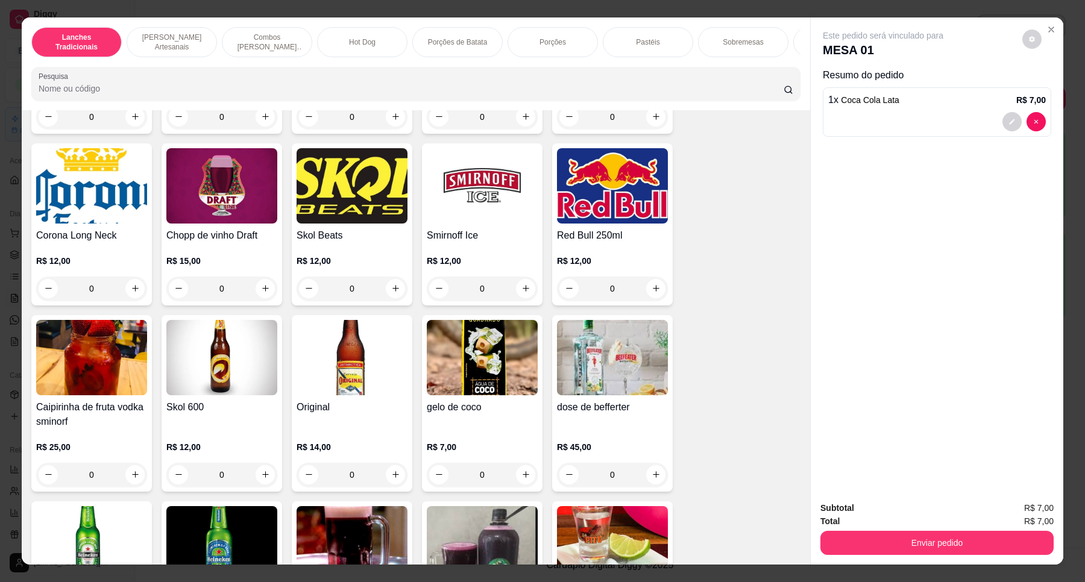
scroll to position [3615, 0]
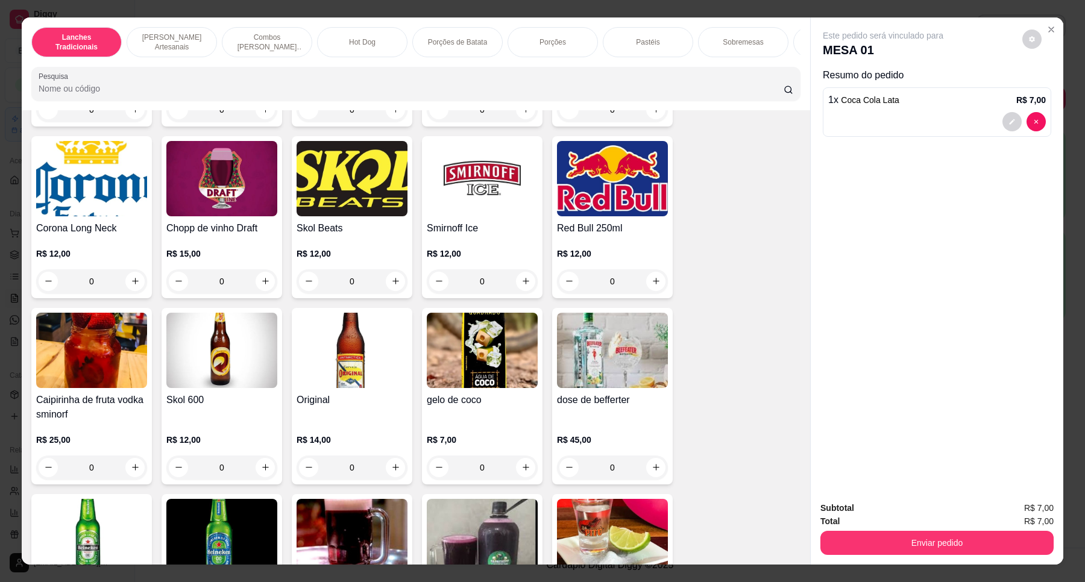
click at [334, 359] on img at bounding box center [351, 350] width 111 height 75
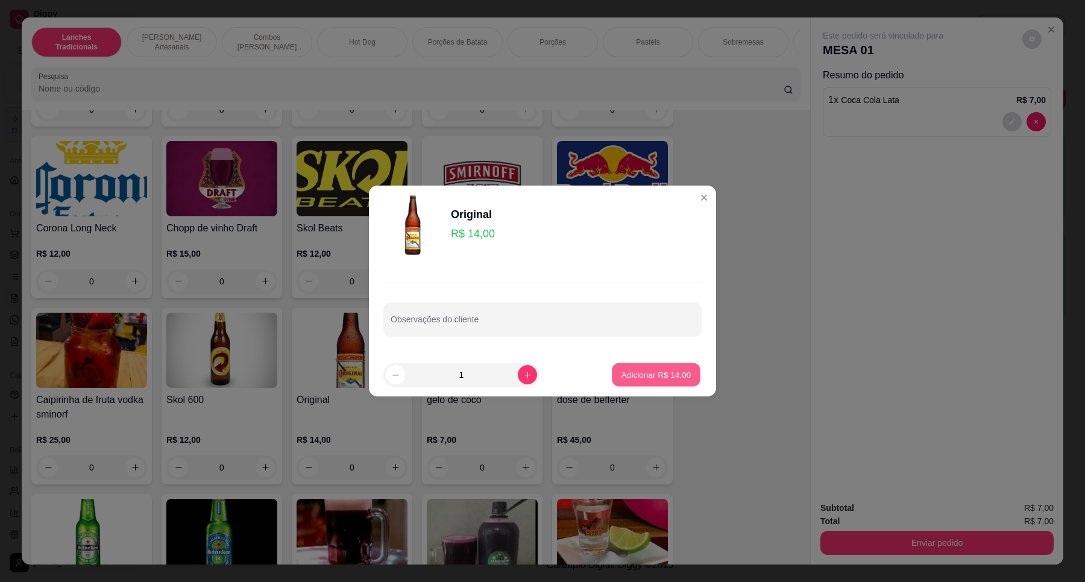
click at [643, 368] on button "Adicionar R$ 14,00" at bounding box center [656, 375] width 89 height 24
type input "1"
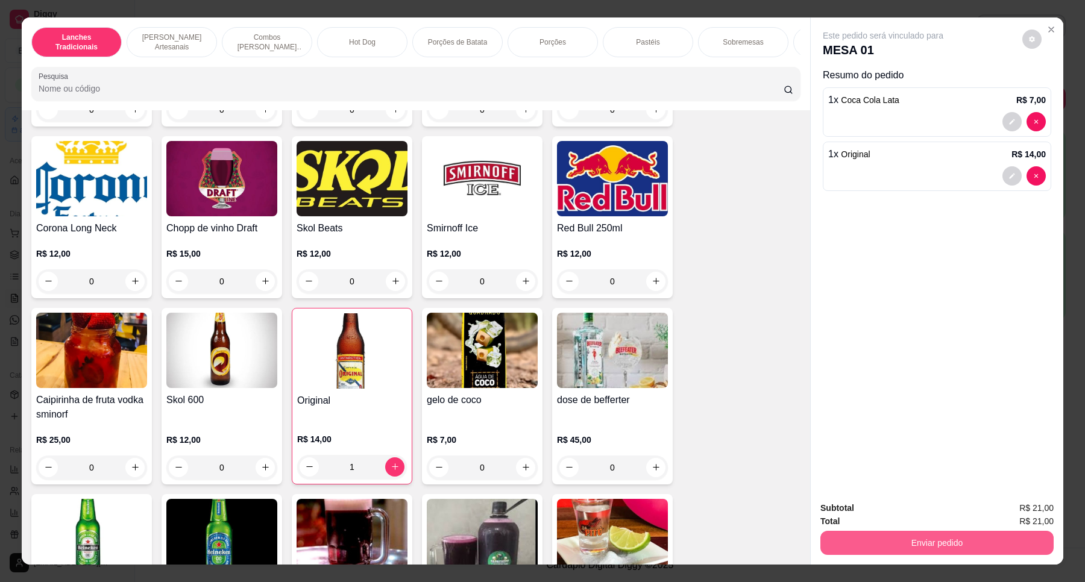
click at [1016, 539] on button "Enviar pedido" at bounding box center [936, 543] width 233 height 24
click at [951, 511] on button "Não registrar e enviar pedido" at bounding box center [896, 513] width 122 height 22
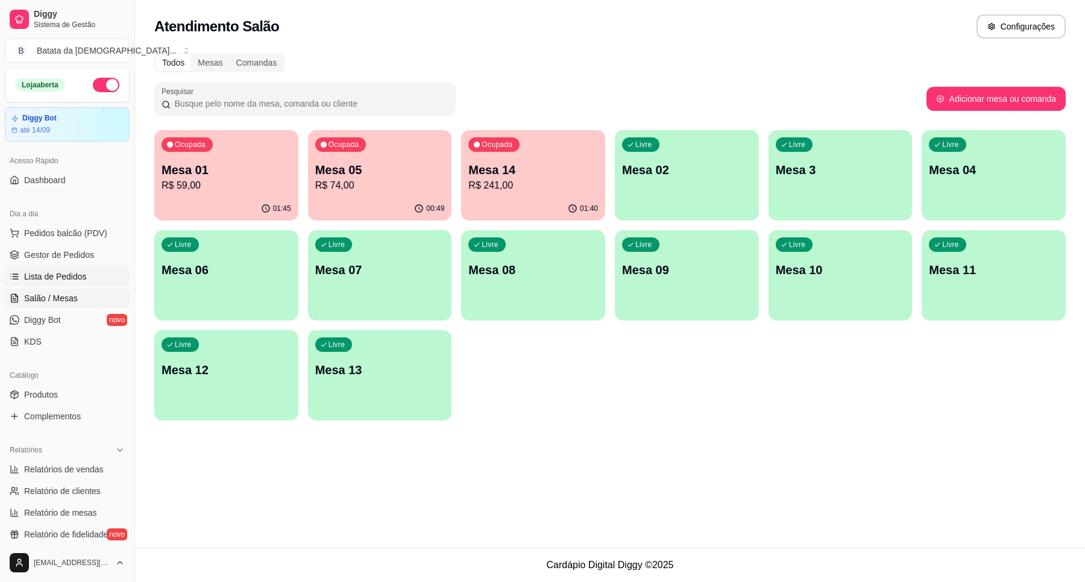
click at [60, 278] on span "Lista de Pedidos" at bounding box center [55, 277] width 63 height 12
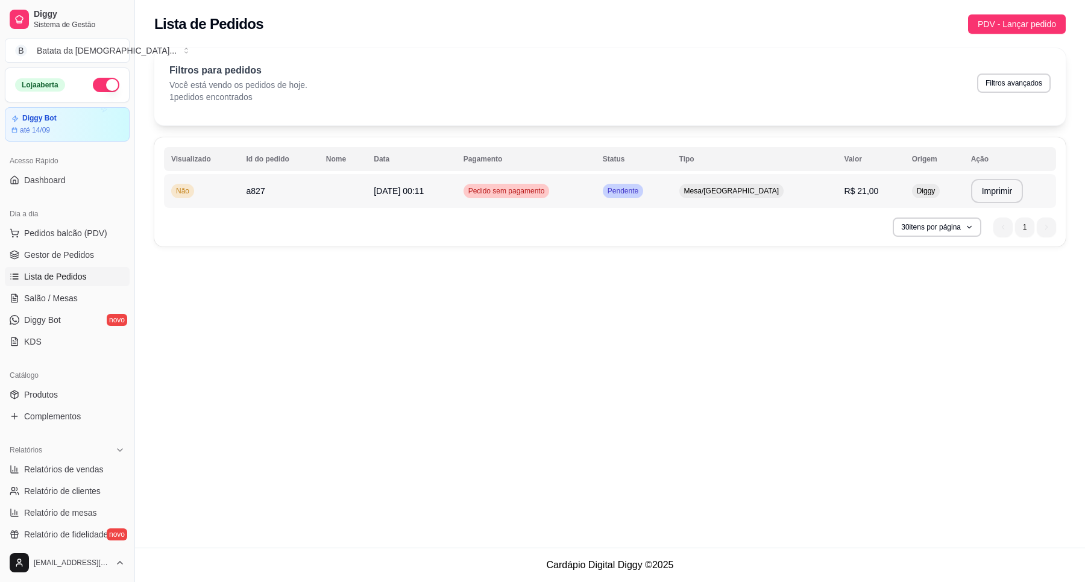
click at [725, 186] on div "Mesa/[GEOGRAPHIC_DATA]" at bounding box center [731, 191] width 105 height 14
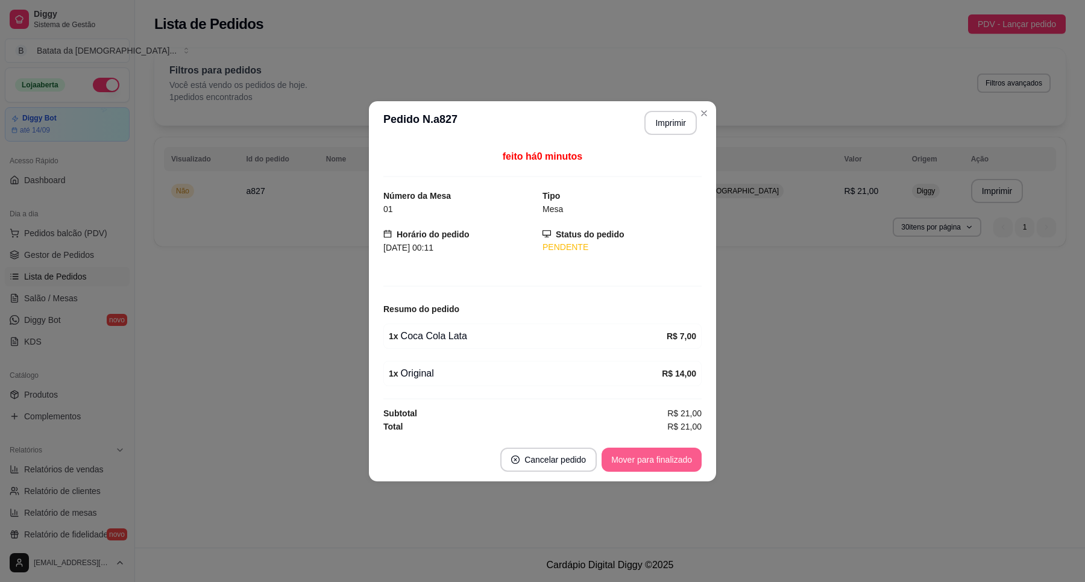
click at [656, 450] on button "Mover para finalizado" at bounding box center [651, 460] width 100 height 24
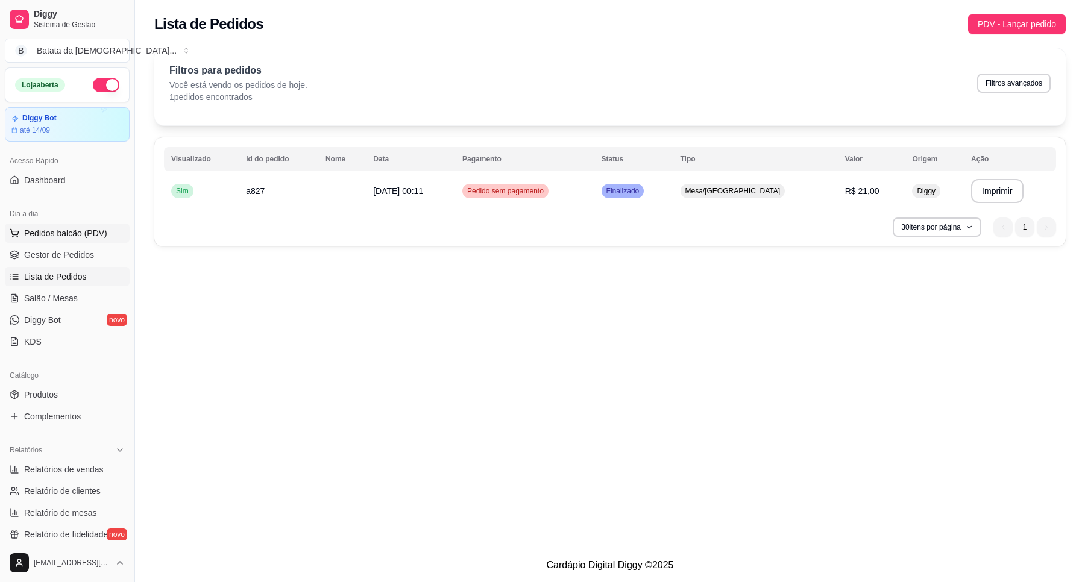
click at [59, 225] on button "Pedidos balcão (PDV)" at bounding box center [67, 233] width 125 height 19
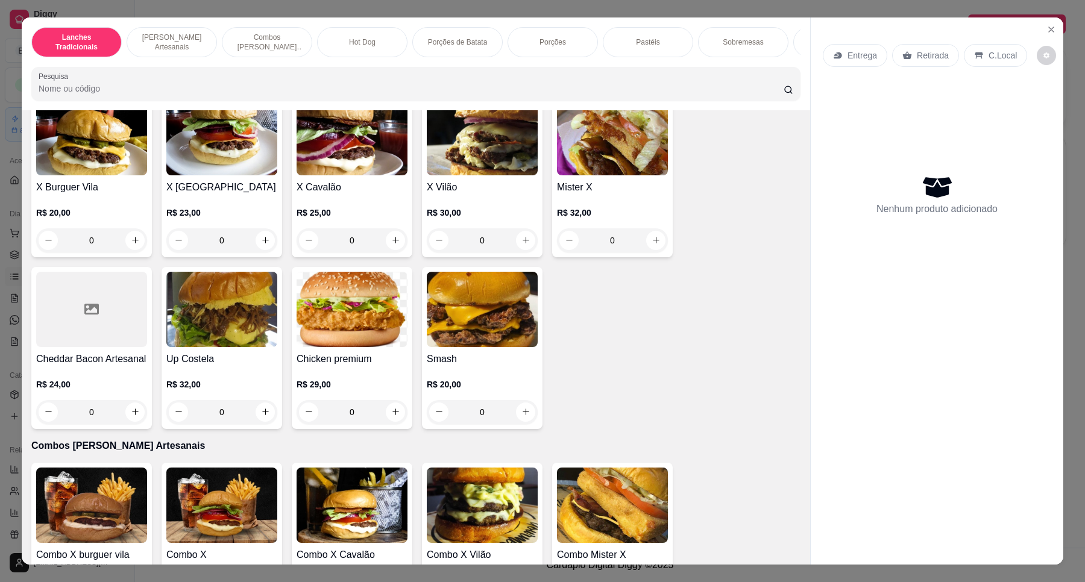
scroll to position [452, 0]
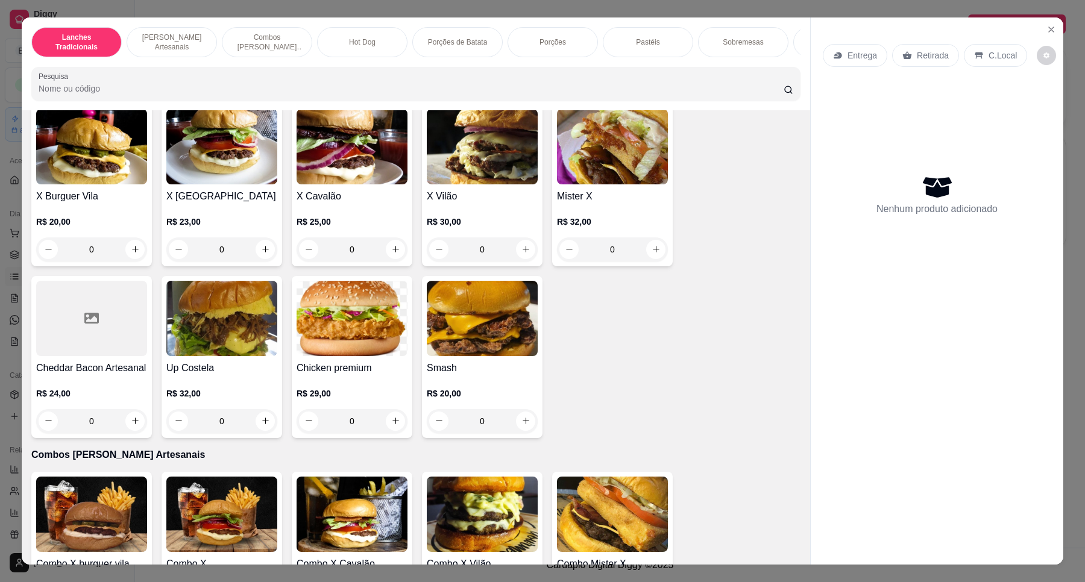
click at [74, 204] on h4 "X Burguer Vila" at bounding box center [91, 196] width 111 height 14
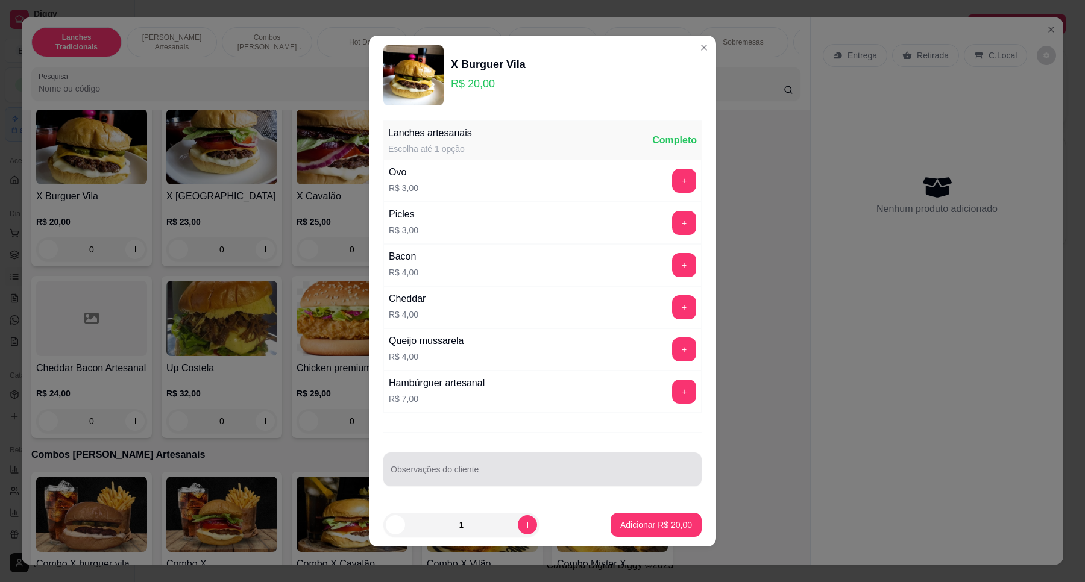
click at [469, 465] on div at bounding box center [542, 469] width 304 height 24
type input "somente pão carne e queijo"
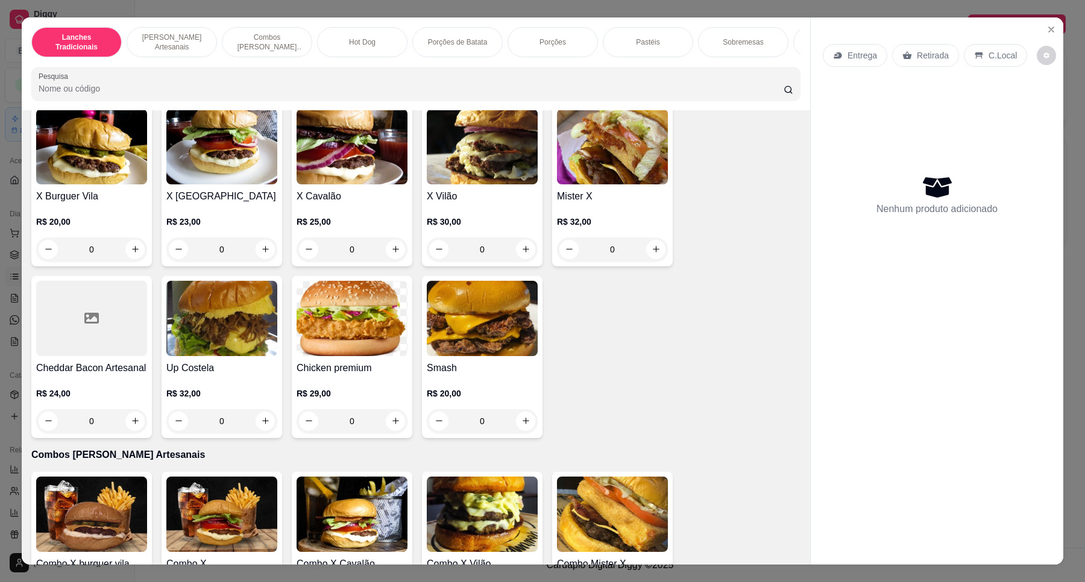
click at [110, 202] on h4 "X Burguer Vila" at bounding box center [91, 196] width 111 height 14
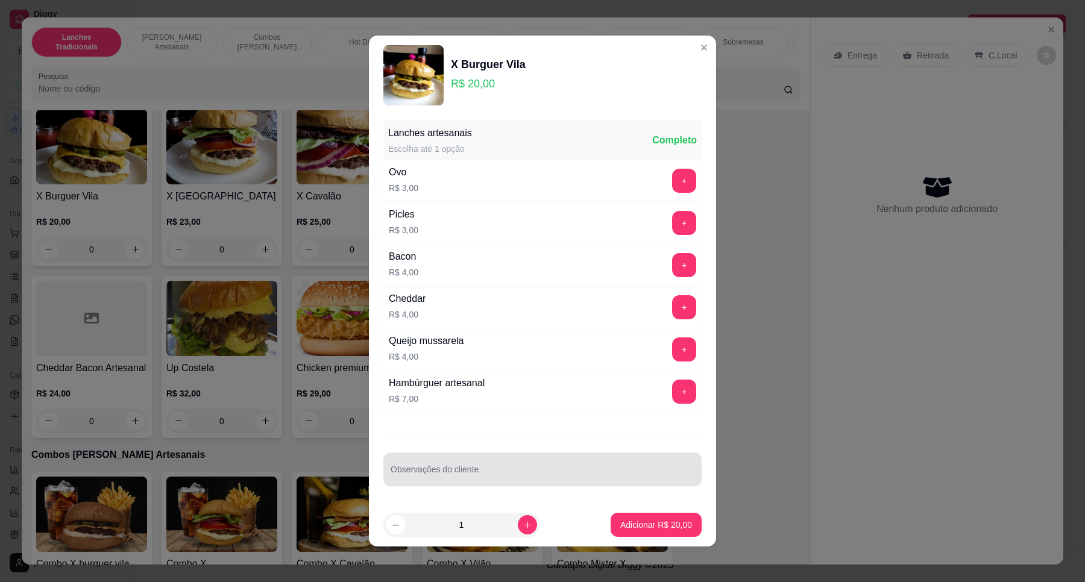
click at [431, 468] on div at bounding box center [542, 469] width 304 height 24
type input "somente pão carne e queijo"
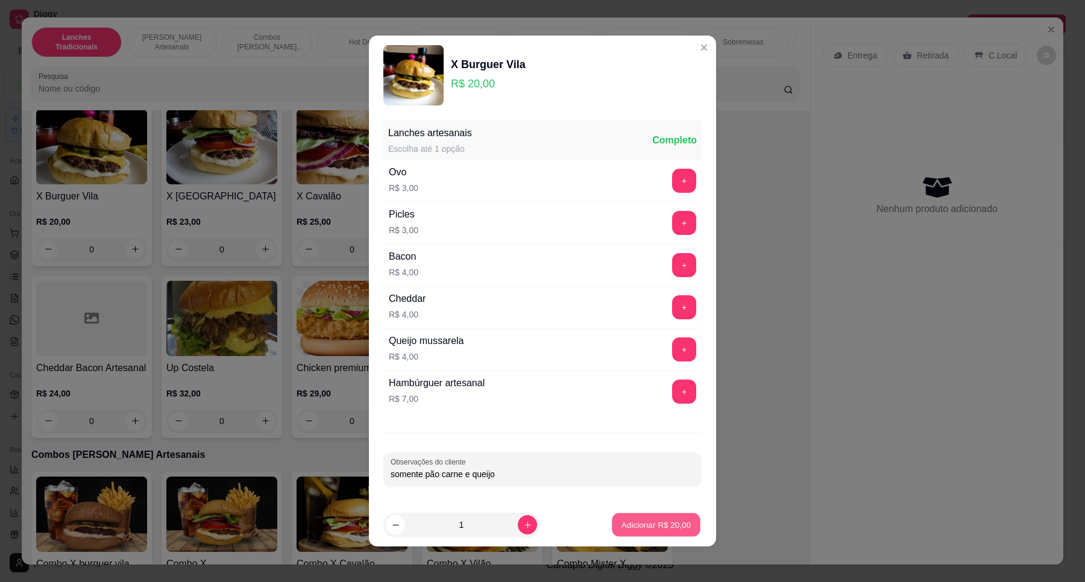
click at [613, 516] on button "Adicionar R$ 20,00" at bounding box center [656, 525] width 89 height 24
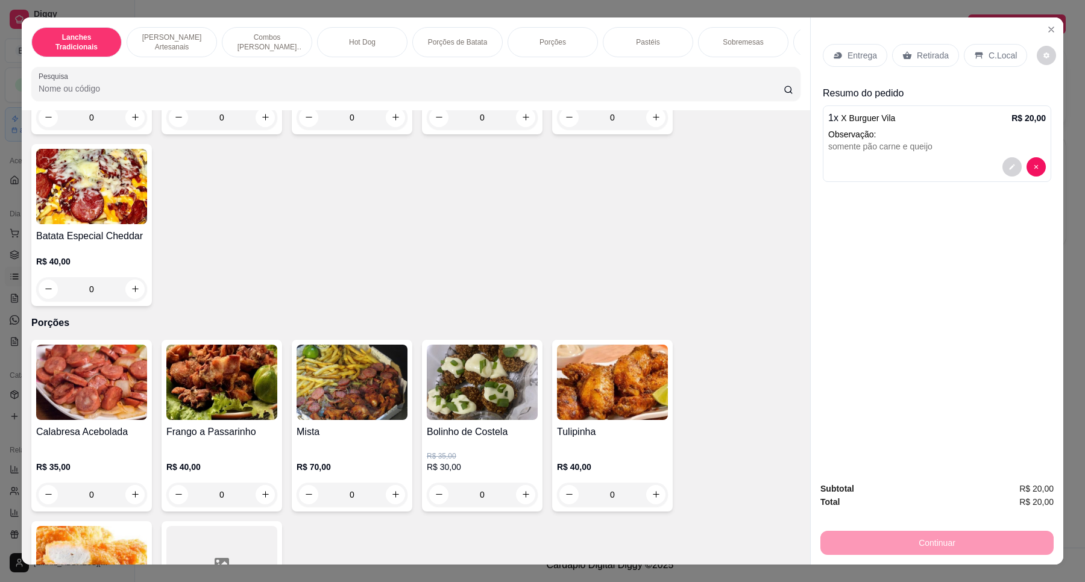
scroll to position [1356, 0]
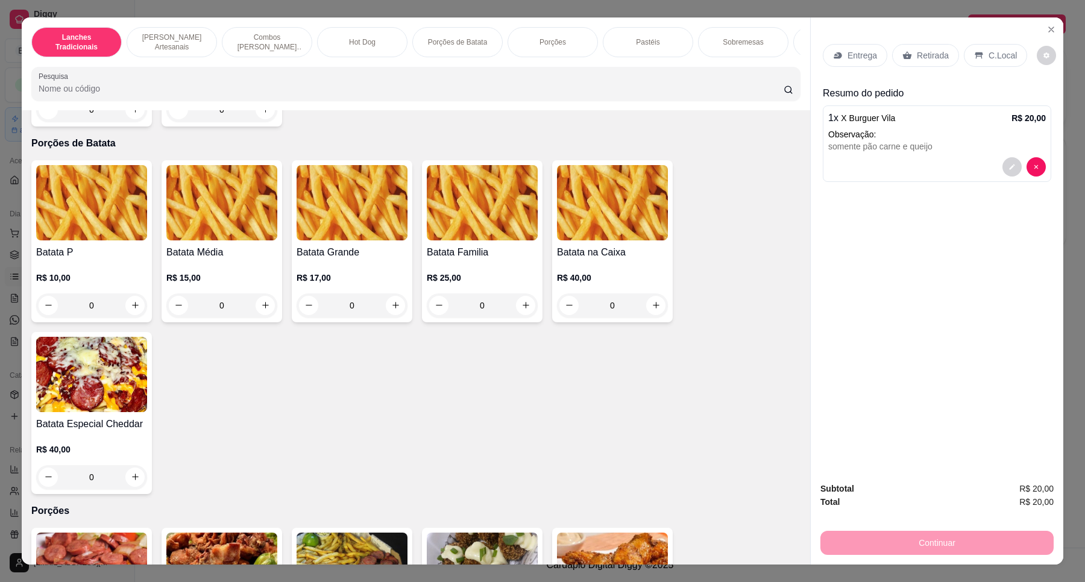
click at [98, 218] on img at bounding box center [91, 202] width 111 height 75
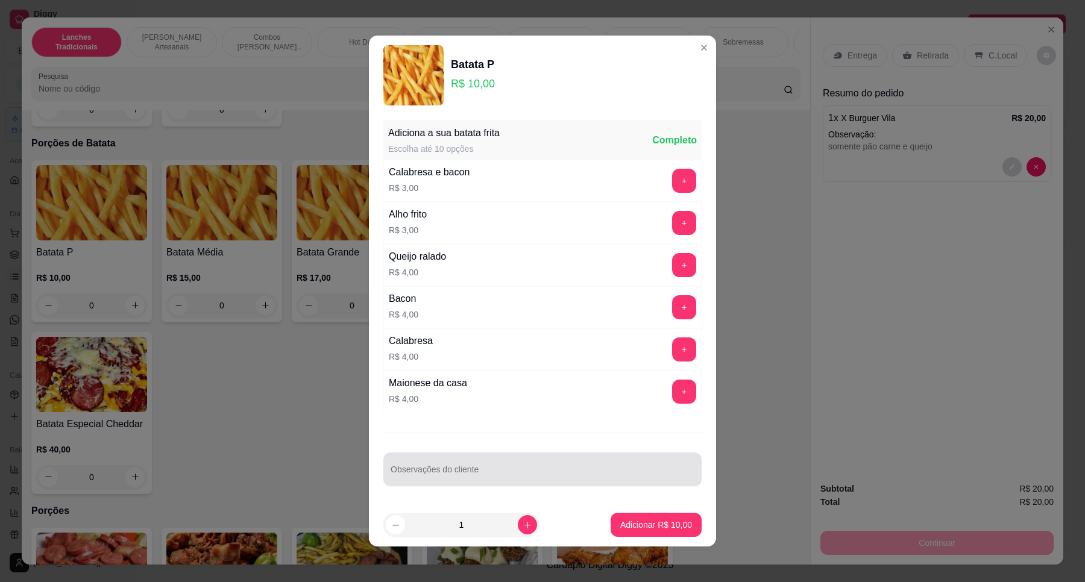
click at [468, 468] on div at bounding box center [542, 469] width 304 height 24
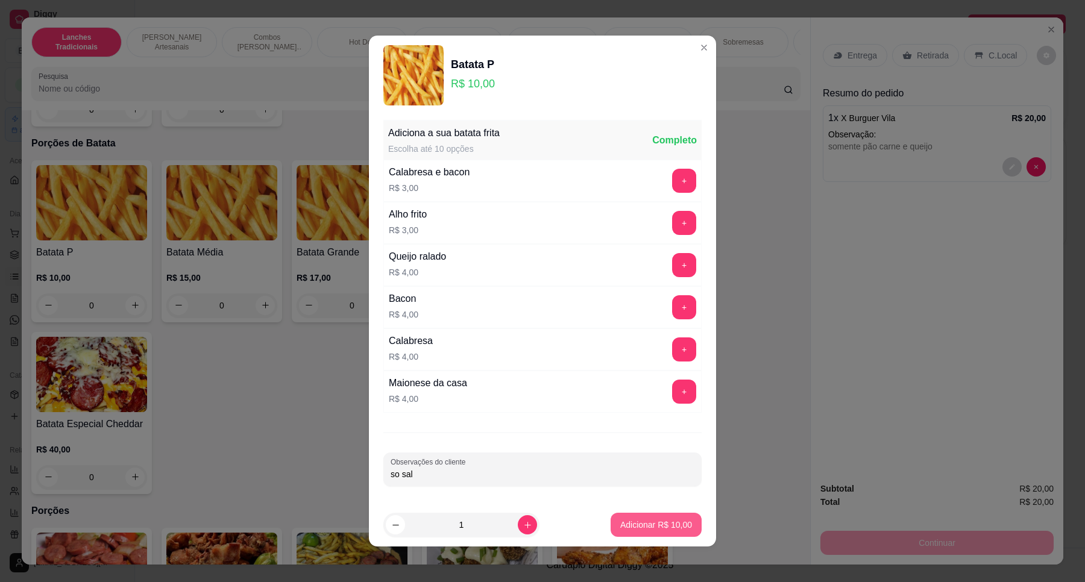
type input "so sal"
click at [653, 523] on p "Adicionar R$ 10,00" at bounding box center [656, 525] width 72 height 12
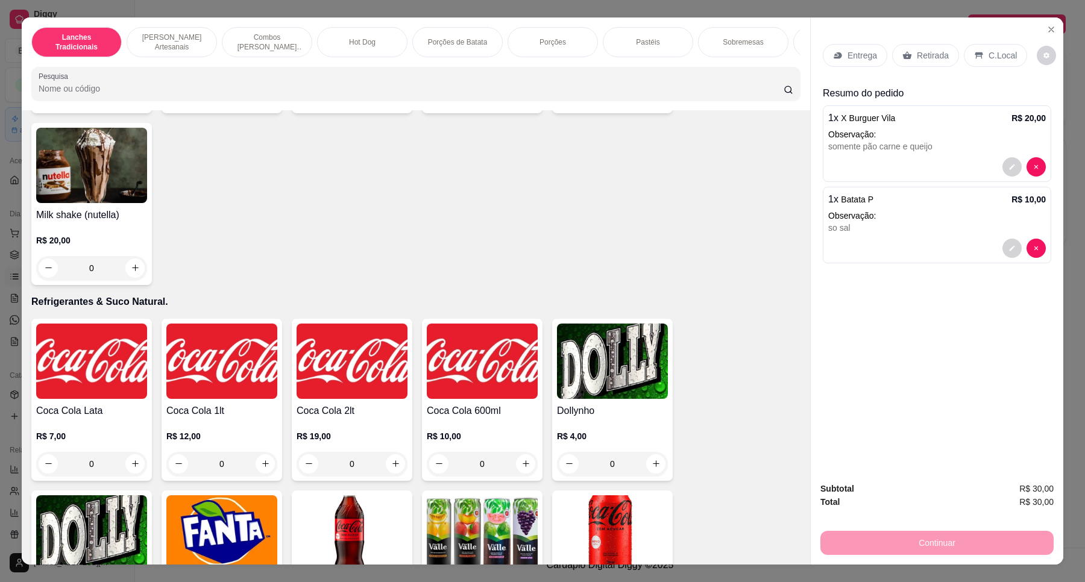
scroll to position [2636, 0]
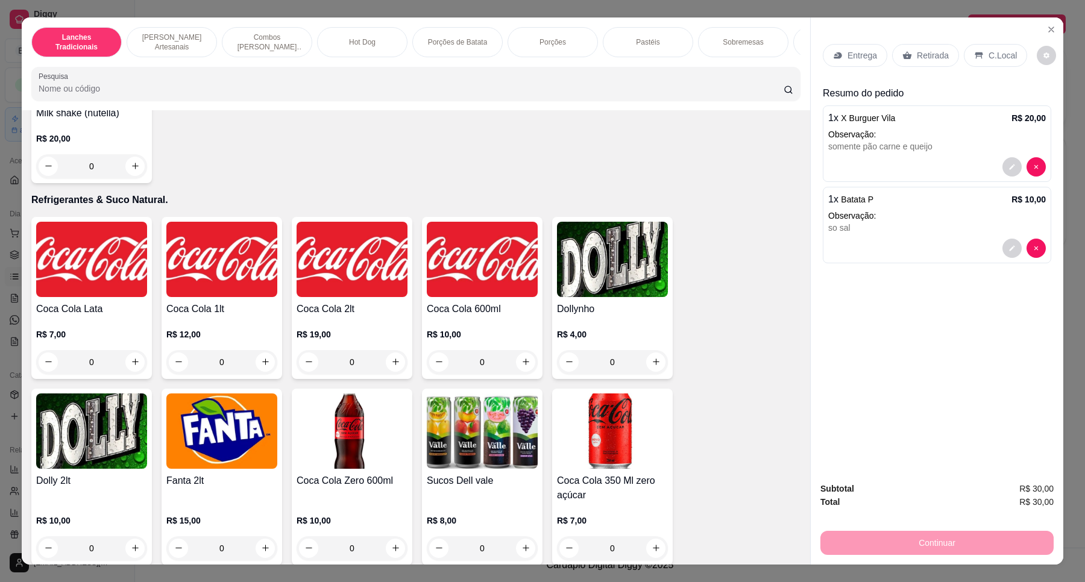
click at [464, 282] on img at bounding box center [482, 259] width 111 height 75
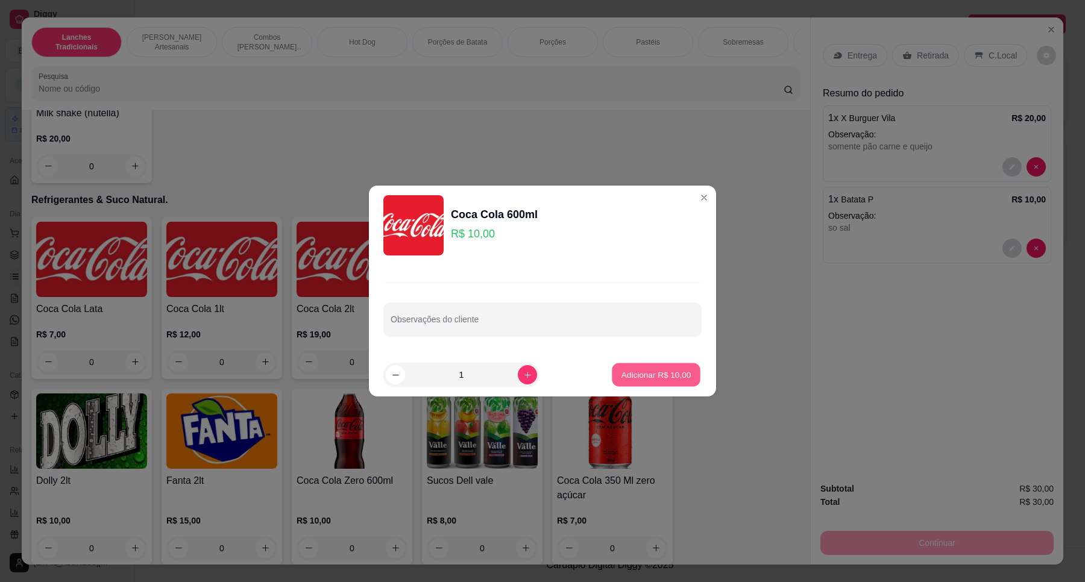
click at [641, 377] on p "Adicionar R$ 10,00" at bounding box center [656, 374] width 70 height 11
type input "1"
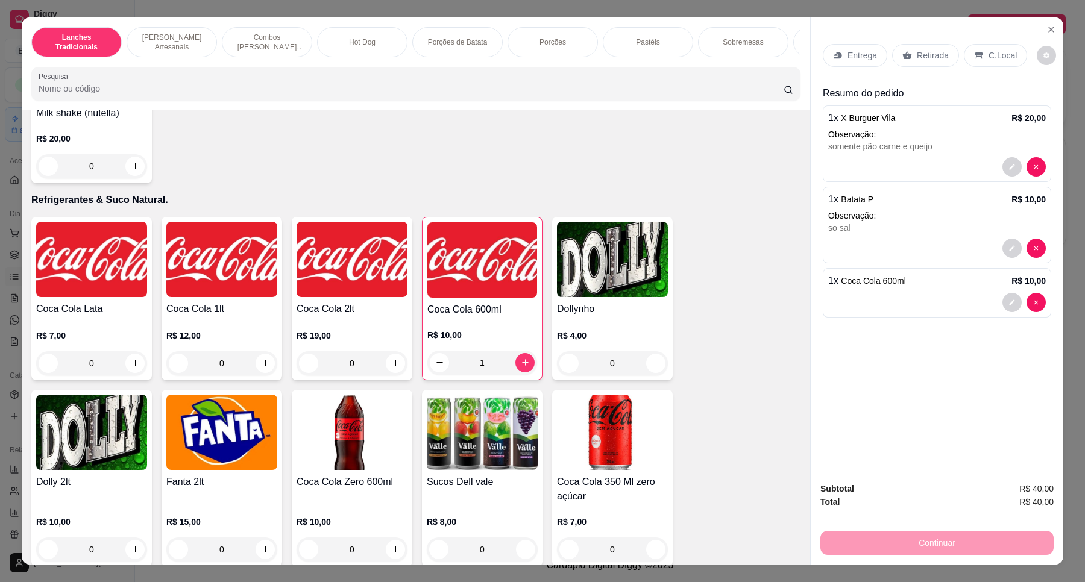
click at [847, 59] on p "Entrega" at bounding box center [862, 55] width 30 height 12
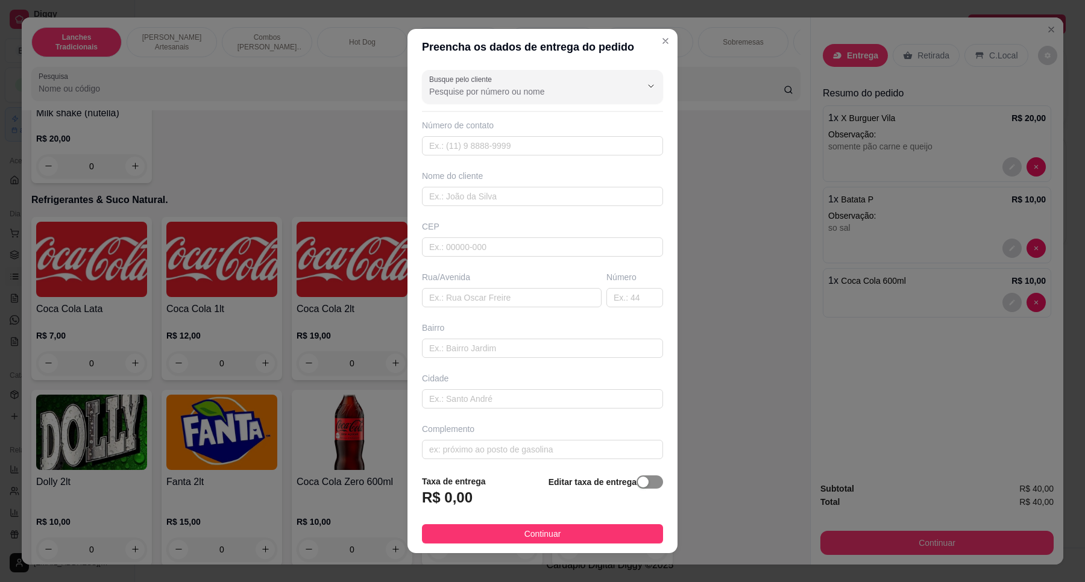
click at [636, 486] on span "button" at bounding box center [649, 481] width 27 height 13
click at [503, 484] on span "Taxa de entrega" at bounding box center [487, 478] width 130 height 13
click at [513, 508] on input "0,00" at bounding box center [486, 502] width 129 height 23
type input "5,00"
click at [502, 296] on input "text" at bounding box center [512, 297] width 180 height 19
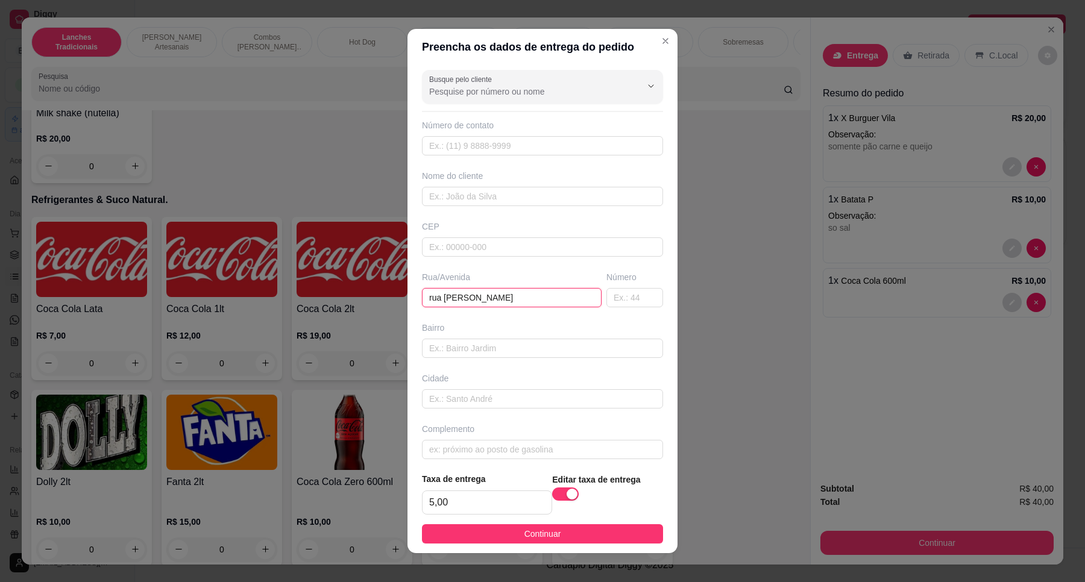
type input "rua [PERSON_NAME]"
click at [630, 300] on input "text" at bounding box center [634, 297] width 57 height 19
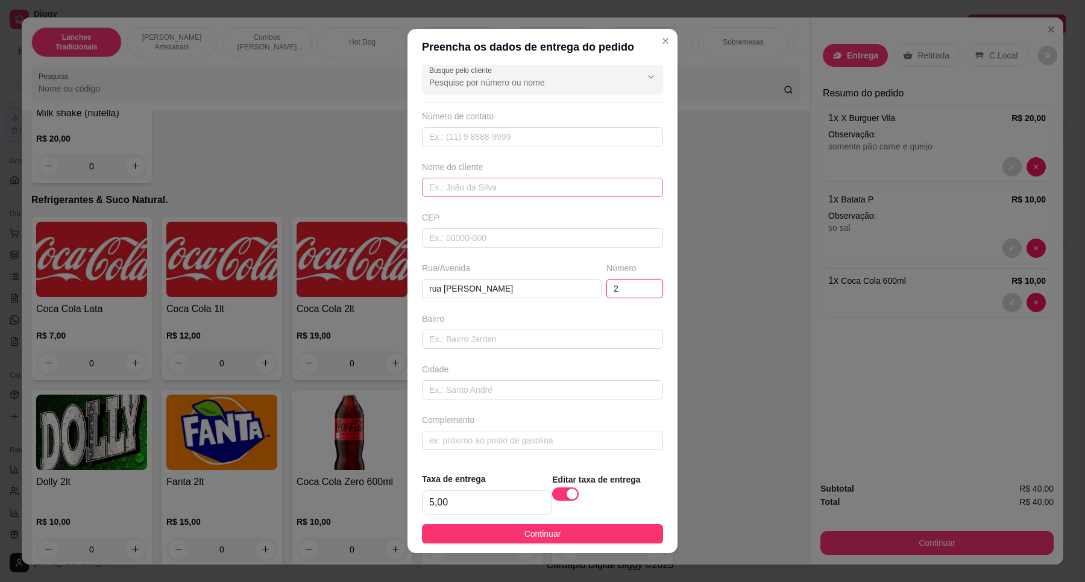
type input "2"
click at [481, 193] on input "text" at bounding box center [542, 187] width 241 height 19
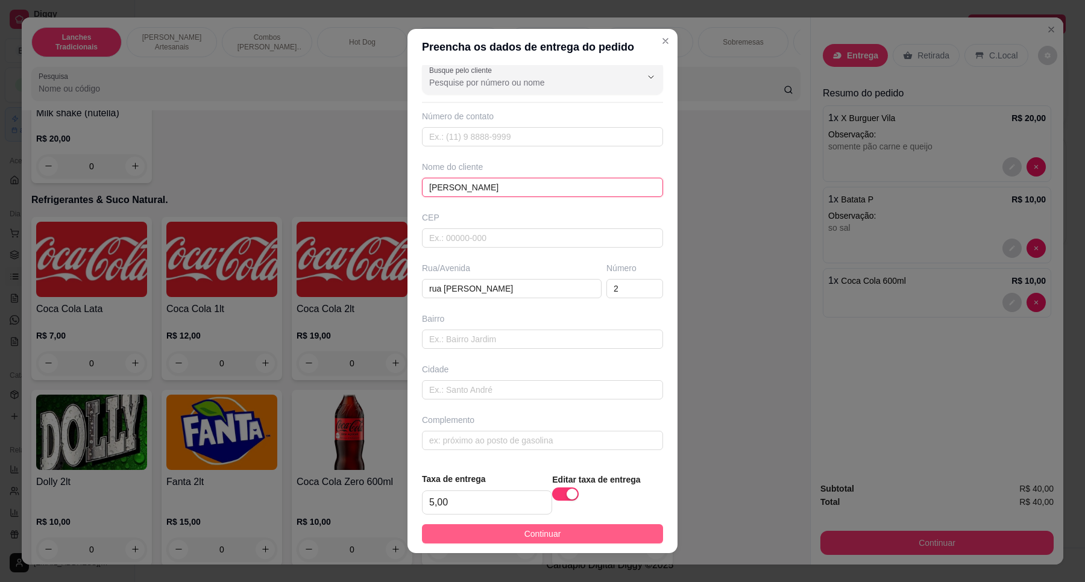
type input "[PERSON_NAME]"
click at [583, 528] on button "Continuar" at bounding box center [542, 533] width 241 height 19
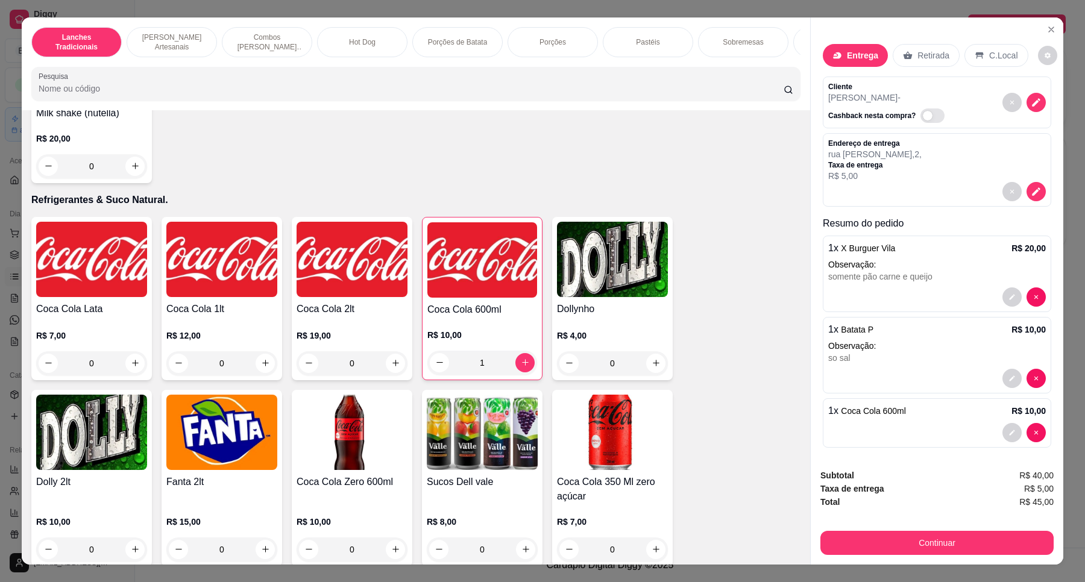
scroll to position [7, 0]
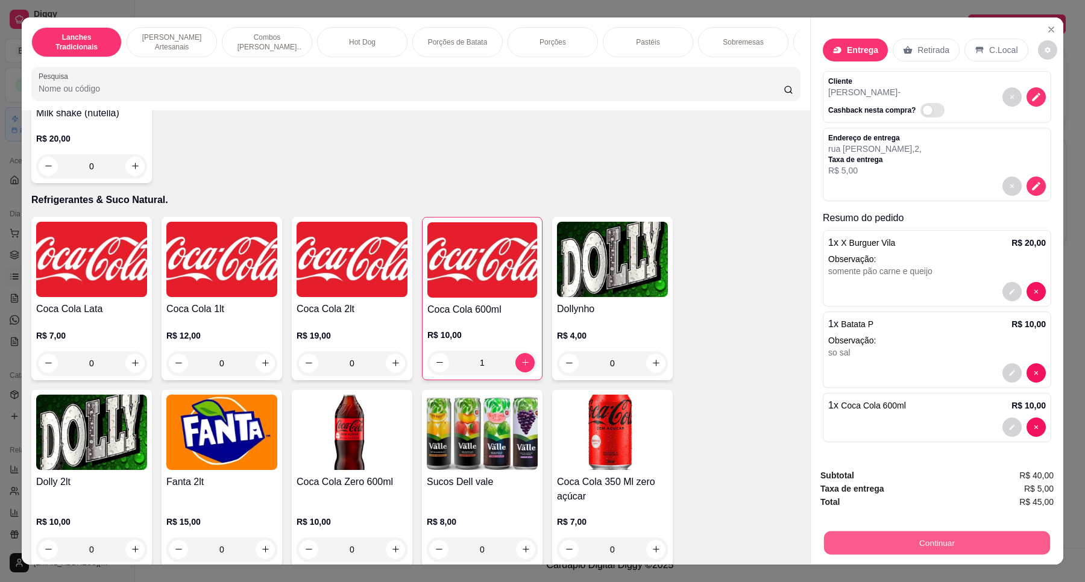
click at [909, 546] on button "Continuar" at bounding box center [937, 543] width 226 height 24
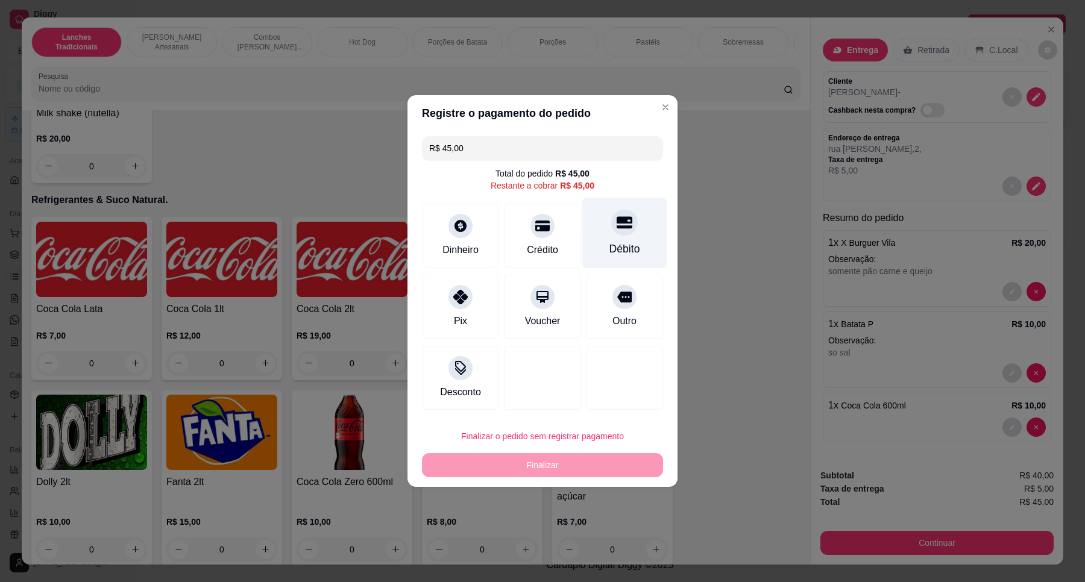
click at [610, 248] on div "Débito" at bounding box center [624, 249] width 31 height 16
type input "R$ 0,00"
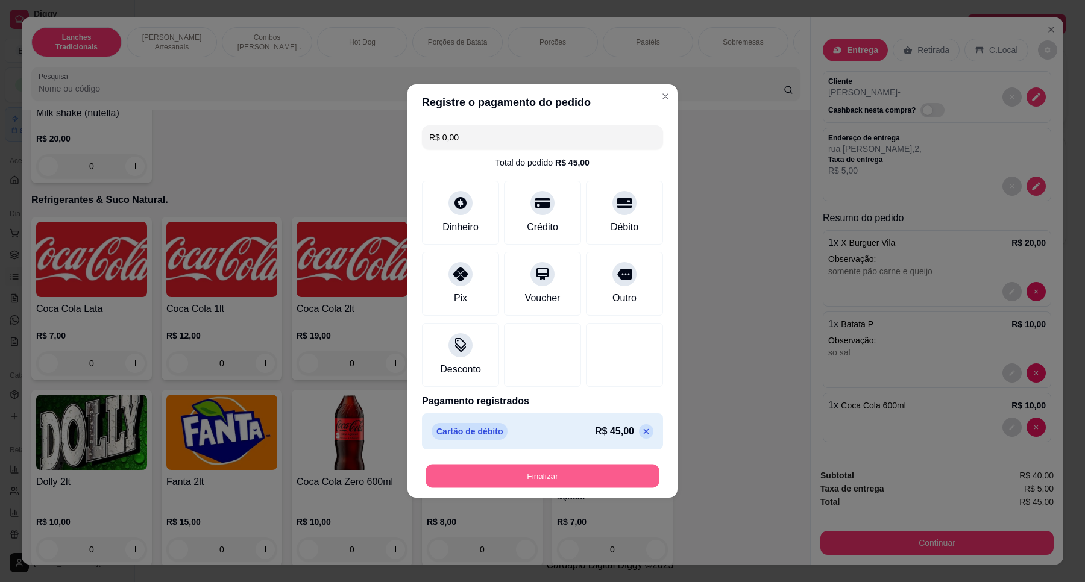
click at [592, 467] on button "Finalizar" at bounding box center [542, 477] width 234 height 24
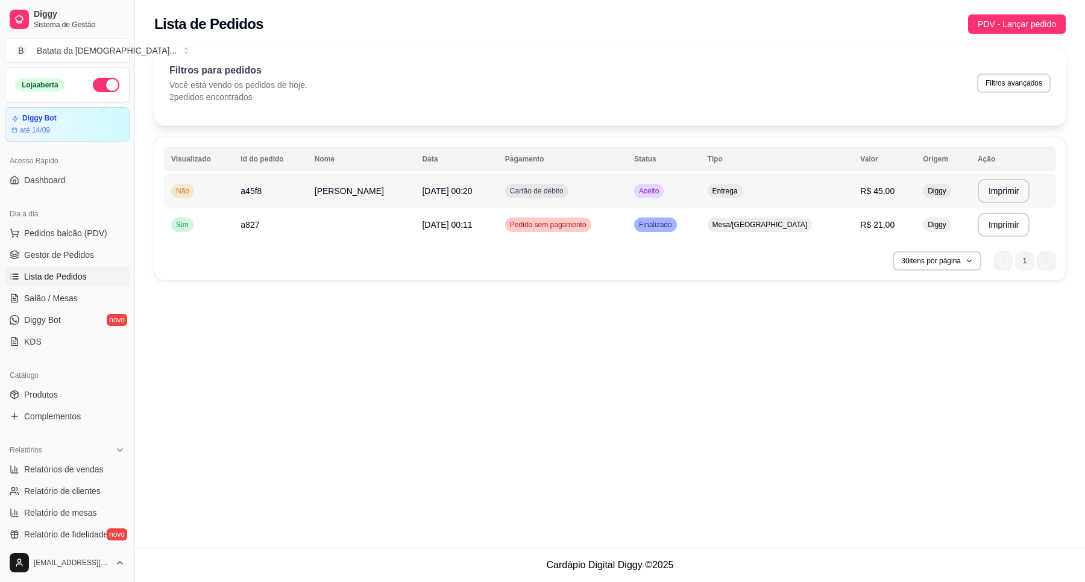
click at [767, 193] on td "Entrega" at bounding box center [776, 191] width 153 height 34
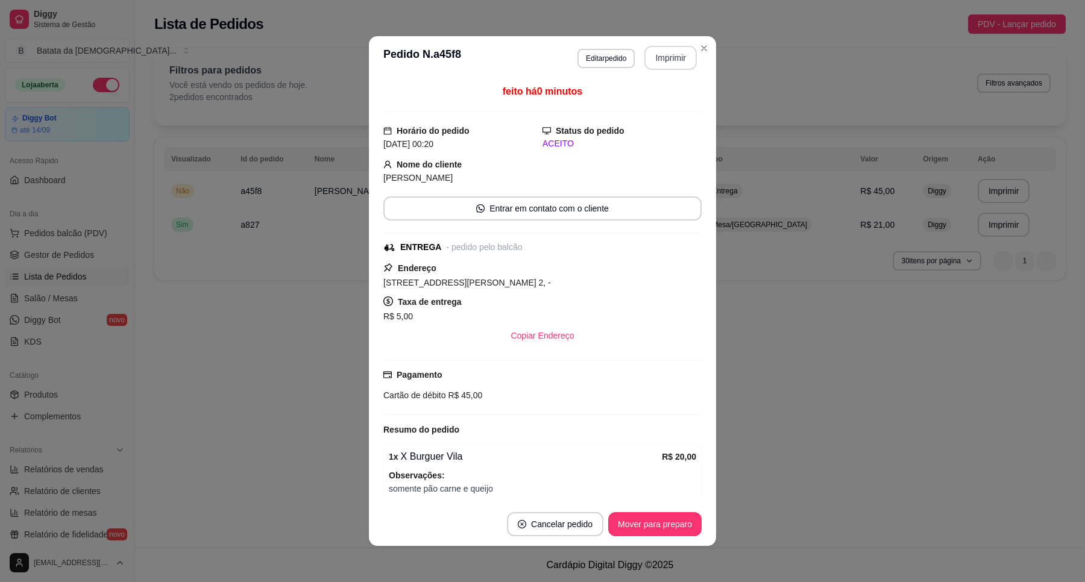
click at [651, 49] on button "Imprimir" at bounding box center [670, 58] width 52 height 24
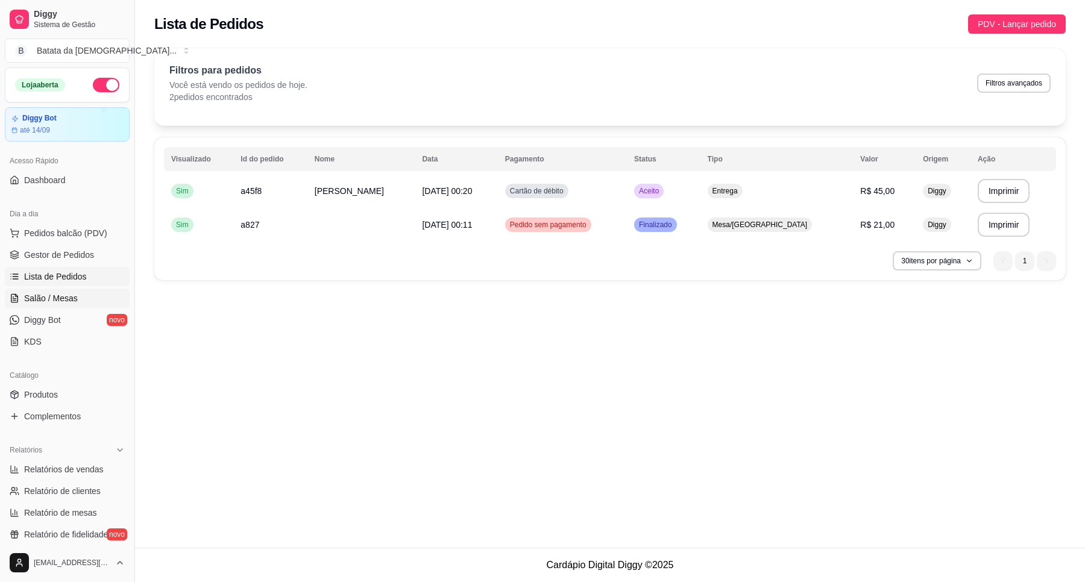
click at [26, 299] on span "Salão / Mesas" at bounding box center [51, 298] width 54 height 12
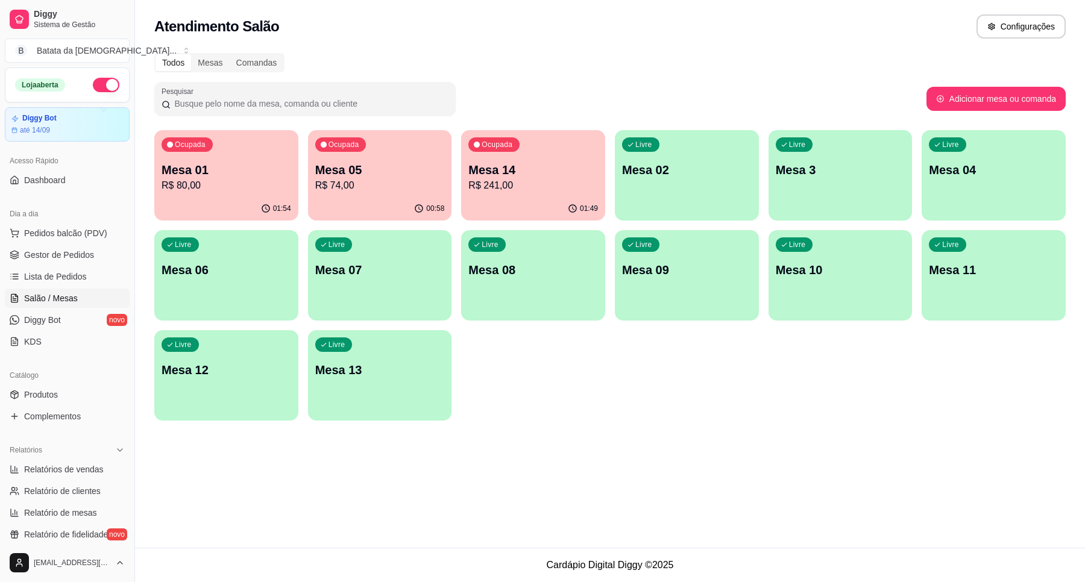
click at [291, 184] on div "Ocupada Mesa 01 R$ 80,00" at bounding box center [226, 163] width 144 height 67
click at [375, 152] on div "Ocupada Mesa 05 R$ 74,00" at bounding box center [380, 163] width 140 height 65
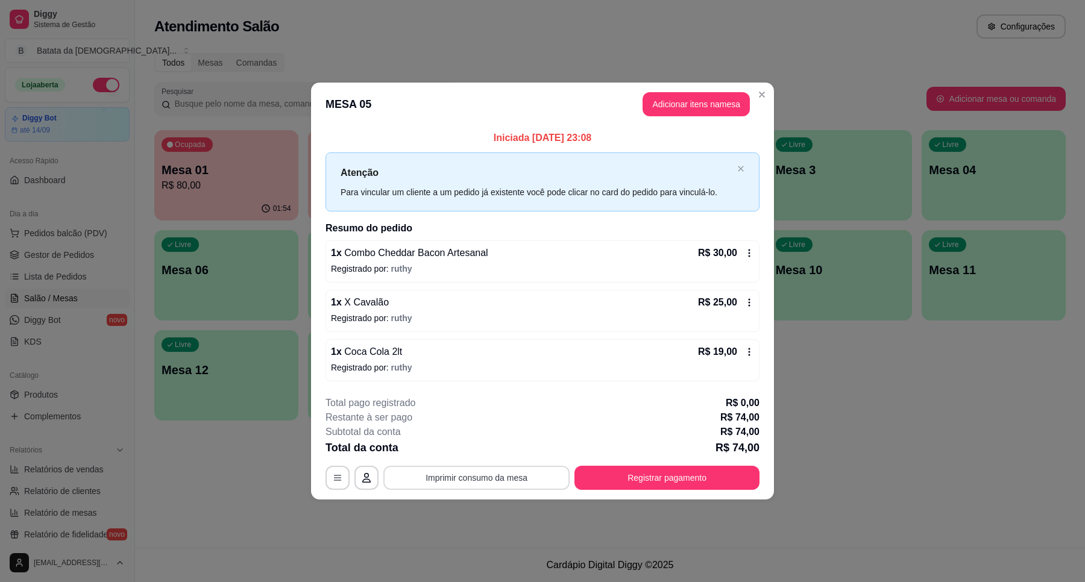
click at [521, 477] on button "Imprimir consumo da mesa" at bounding box center [476, 478] width 186 height 24
click at [681, 475] on button "Registrar pagamento" at bounding box center [666, 478] width 185 height 24
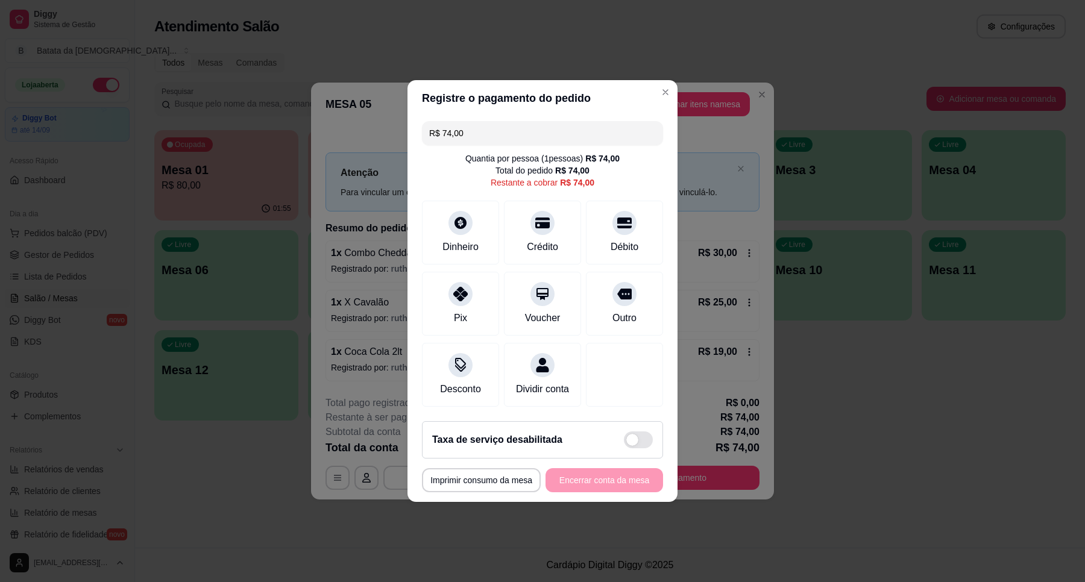
drag, startPoint x: 483, startPoint y: 121, endPoint x: 392, endPoint y: 121, distance: 91.0
click at [392, 121] on div "**********" at bounding box center [542, 291] width 1085 height 582
type input "R$ 20,00"
click at [474, 238] on div "Dinheiro" at bounding box center [460, 246] width 40 height 16
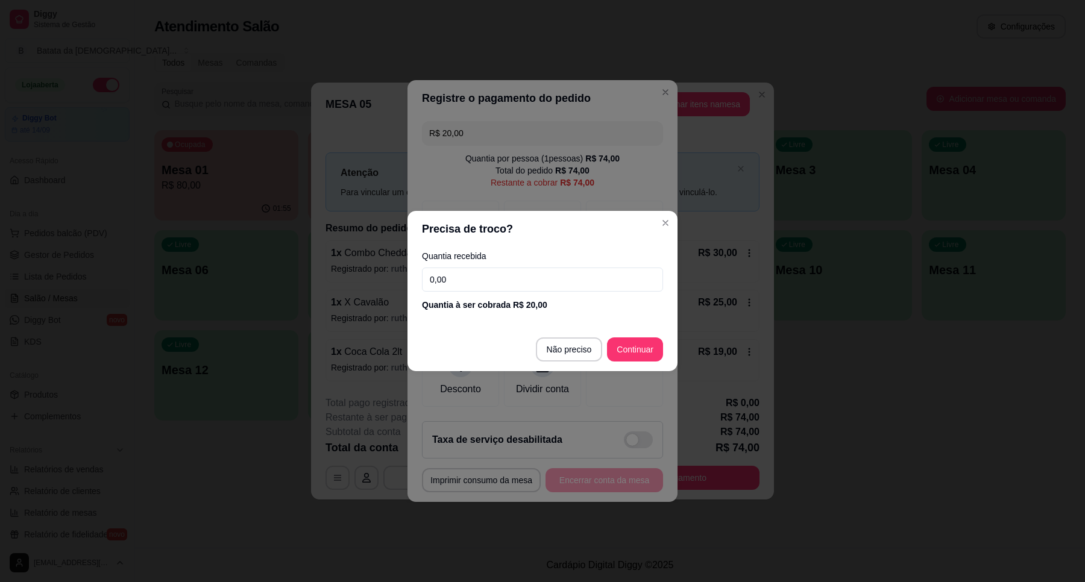
click at [532, 278] on input "0,00" at bounding box center [542, 280] width 241 height 24
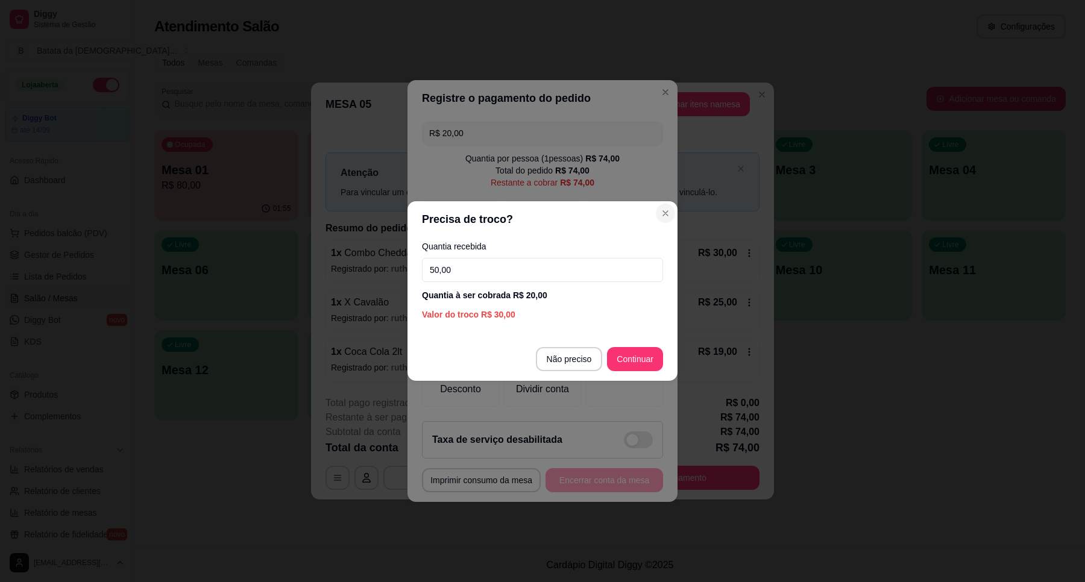
type input "50,00"
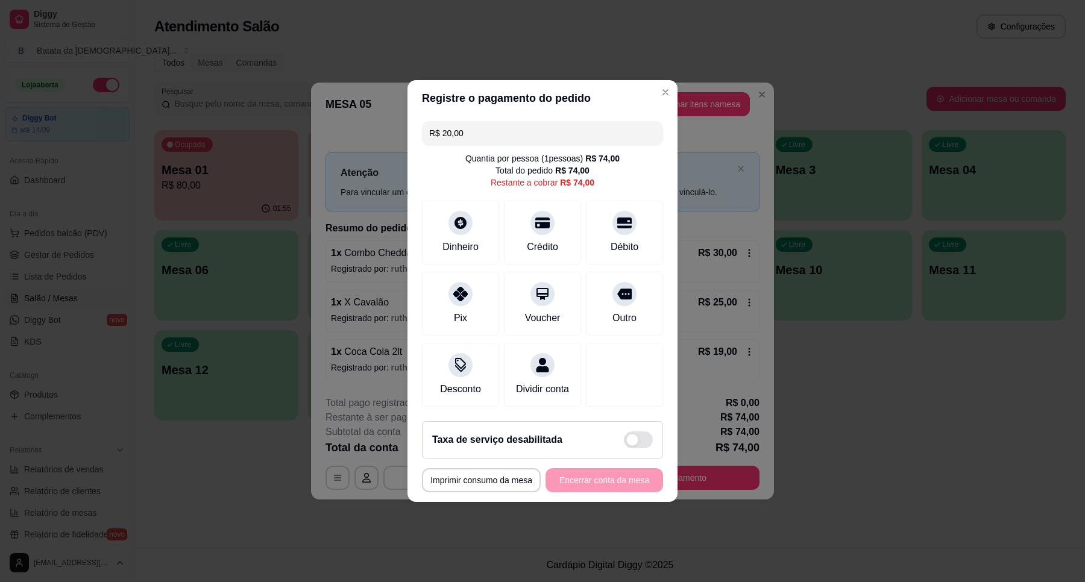
drag, startPoint x: 459, startPoint y: 124, endPoint x: 423, endPoint y: 124, distance: 35.6
click at [423, 124] on div "R$ 20,00" at bounding box center [542, 133] width 241 height 24
click at [476, 224] on div "Dinheiro" at bounding box center [460, 230] width 85 height 71
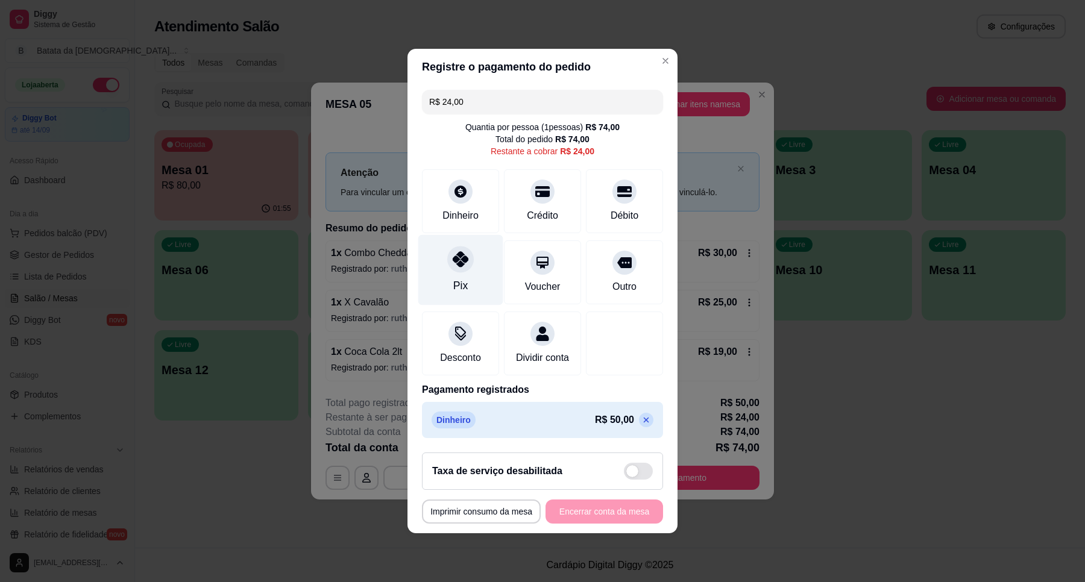
click at [440, 266] on div "Pix" at bounding box center [460, 270] width 85 height 71
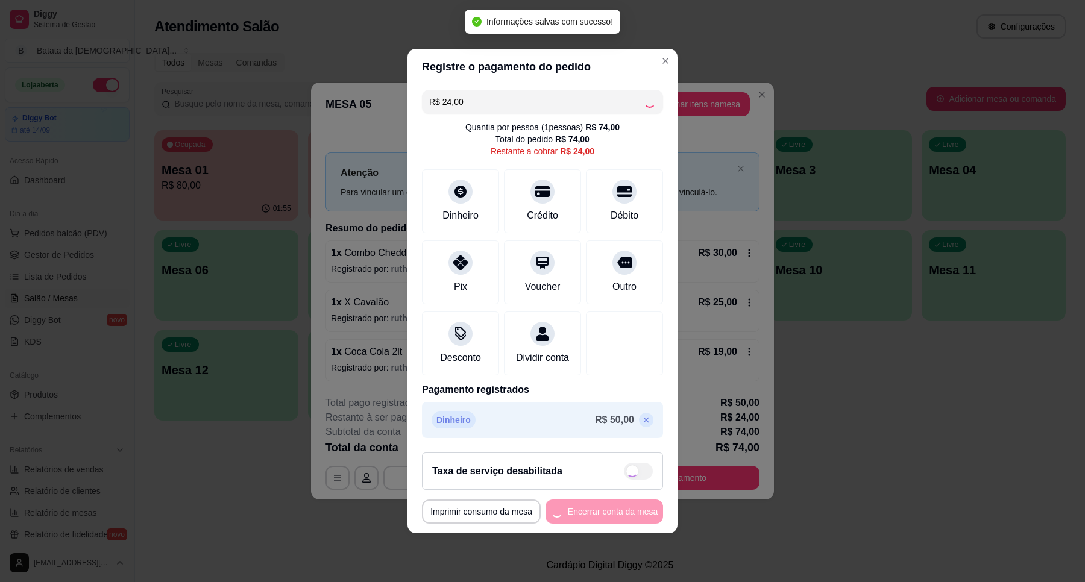
type input "R$ 0,00"
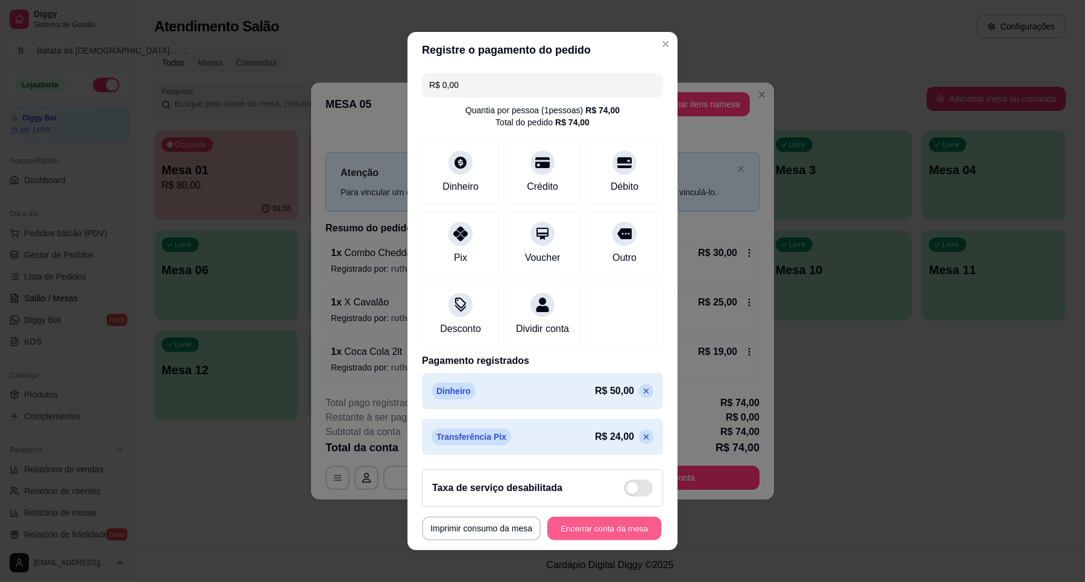
click at [580, 537] on button "Encerrar conta da mesa" at bounding box center [604, 529] width 114 height 24
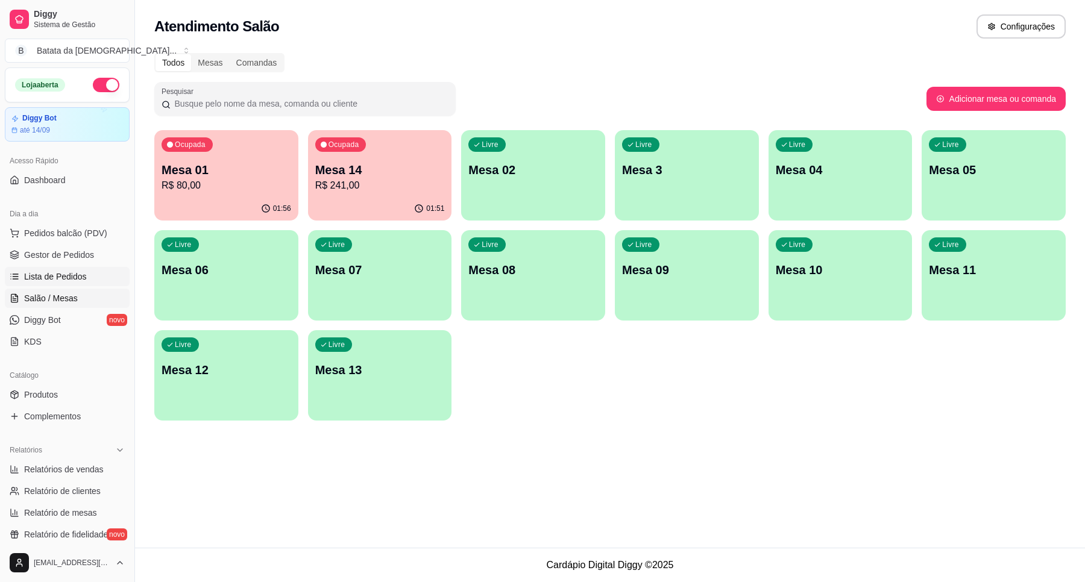
click at [60, 272] on span "Lista de Pedidos" at bounding box center [55, 277] width 63 height 12
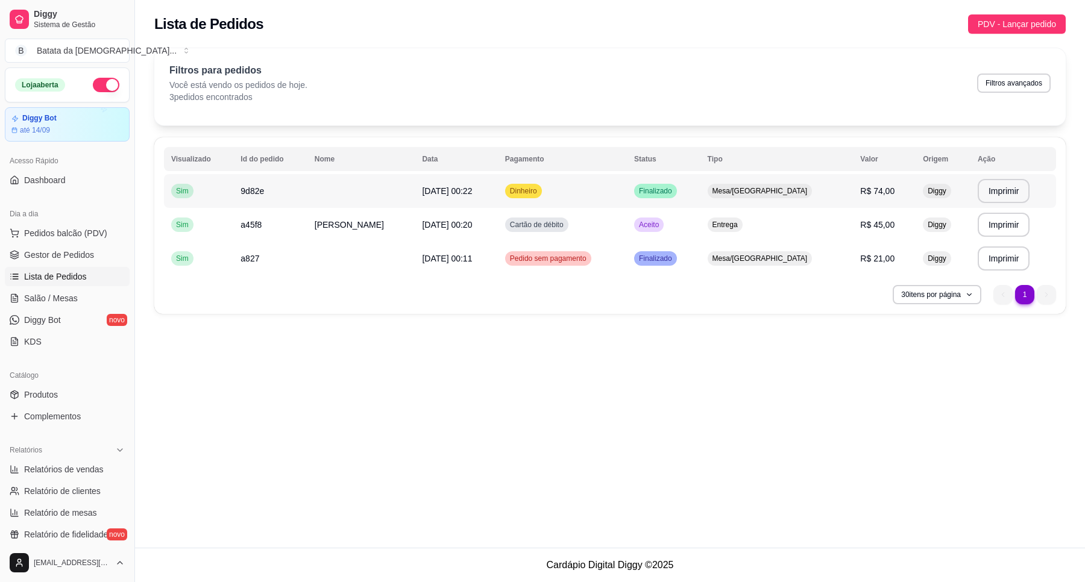
click at [627, 181] on td "Dinheiro" at bounding box center [562, 191] width 129 height 34
click at [821, 217] on td "Entrega" at bounding box center [776, 225] width 153 height 34
click at [1007, 19] on span "PDV - Lançar pedido" at bounding box center [1016, 23] width 78 height 13
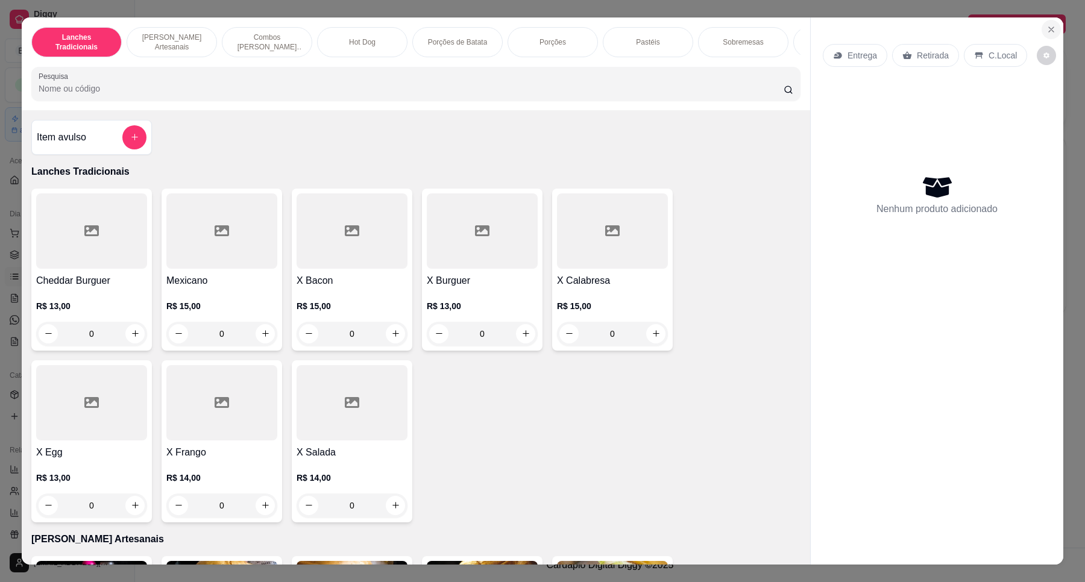
click at [1048, 37] on button "Close" at bounding box center [1050, 29] width 19 height 19
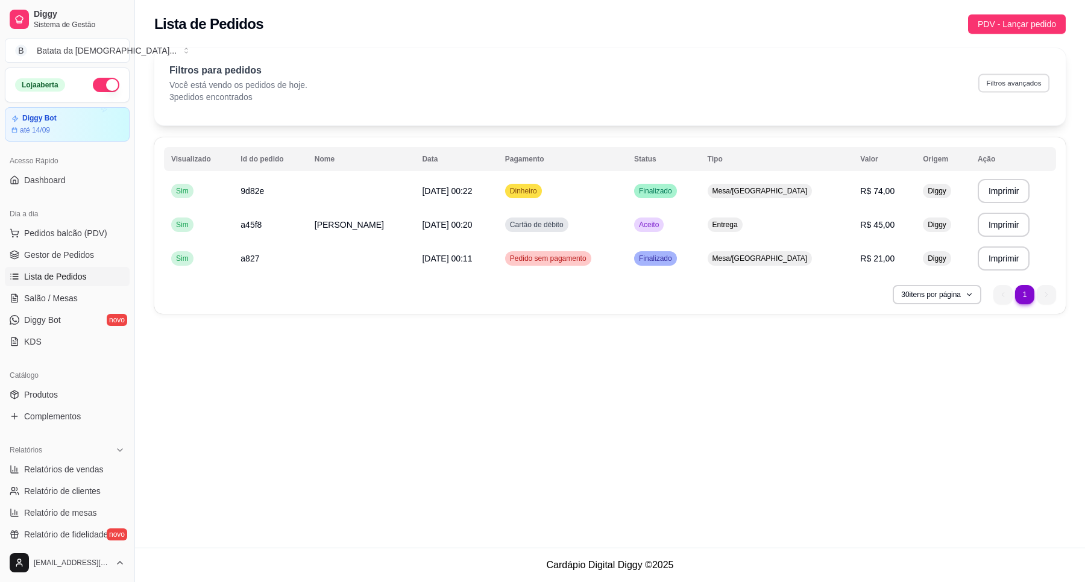
click at [1041, 88] on button "Filtros avançados" at bounding box center [1013, 83] width 71 height 19
select select "0"
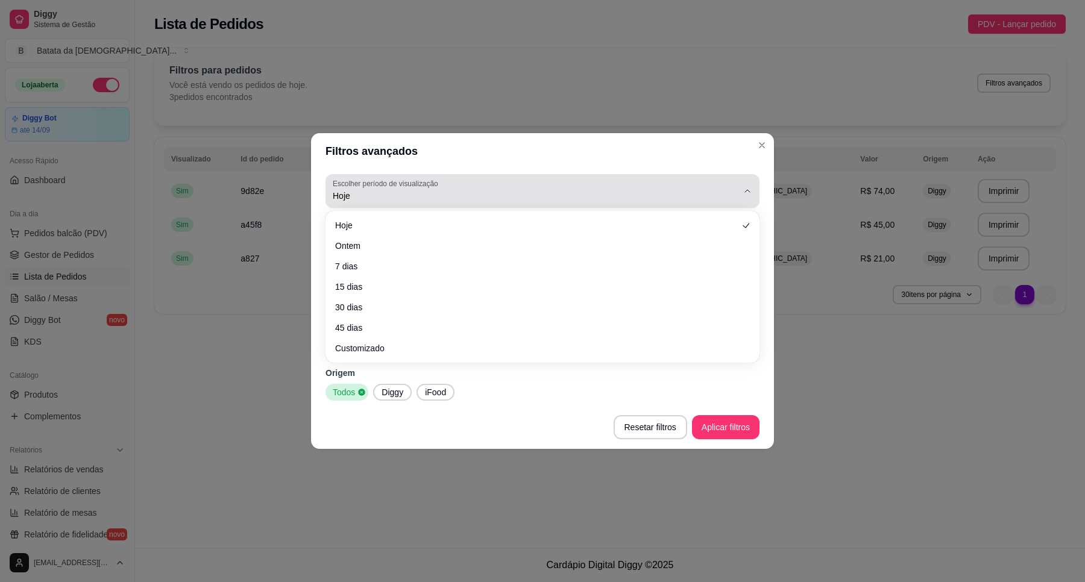
click at [442, 181] on div "Hoje" at bounding box center [535, 191] width 405 height 24
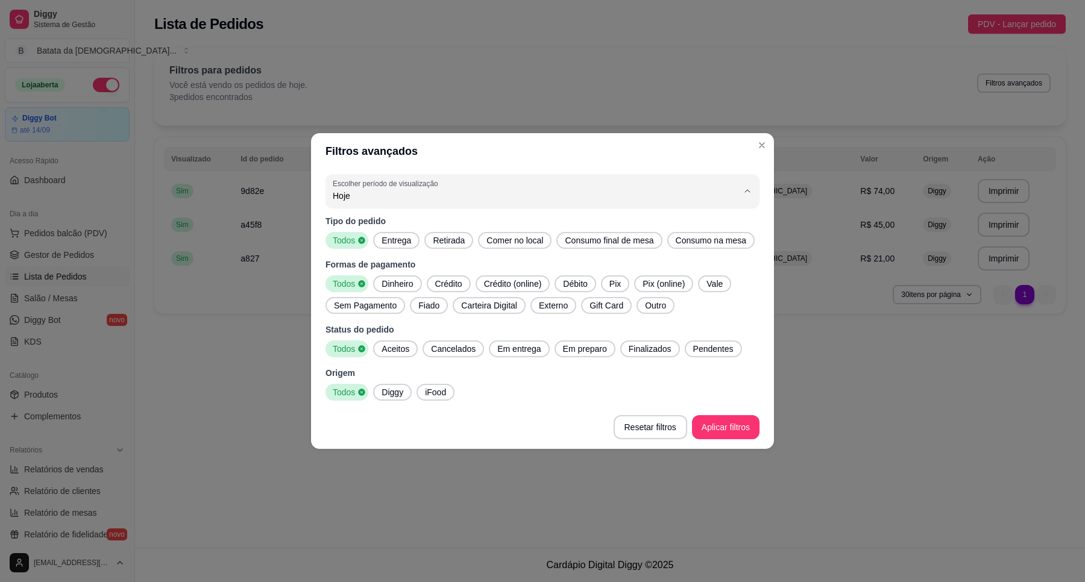
click at [528, 247] on span "Ontem" at bounding box center [536, 244] width 386 height 11
type input "1"
select select "1"
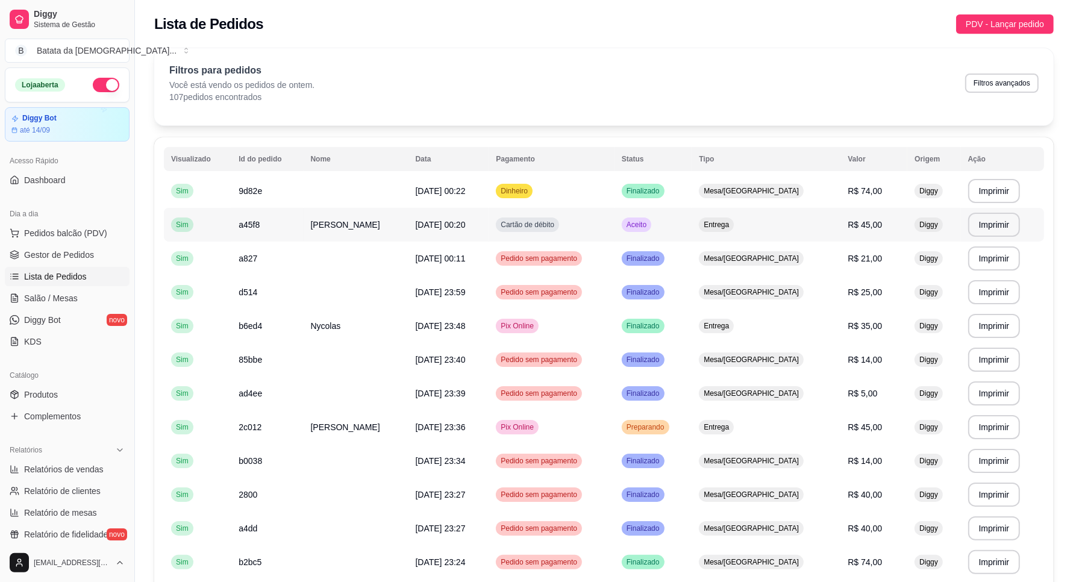
click at [557, 227] on span "Cartão de débito" at bounding box center [527, 225] width 58 height 10
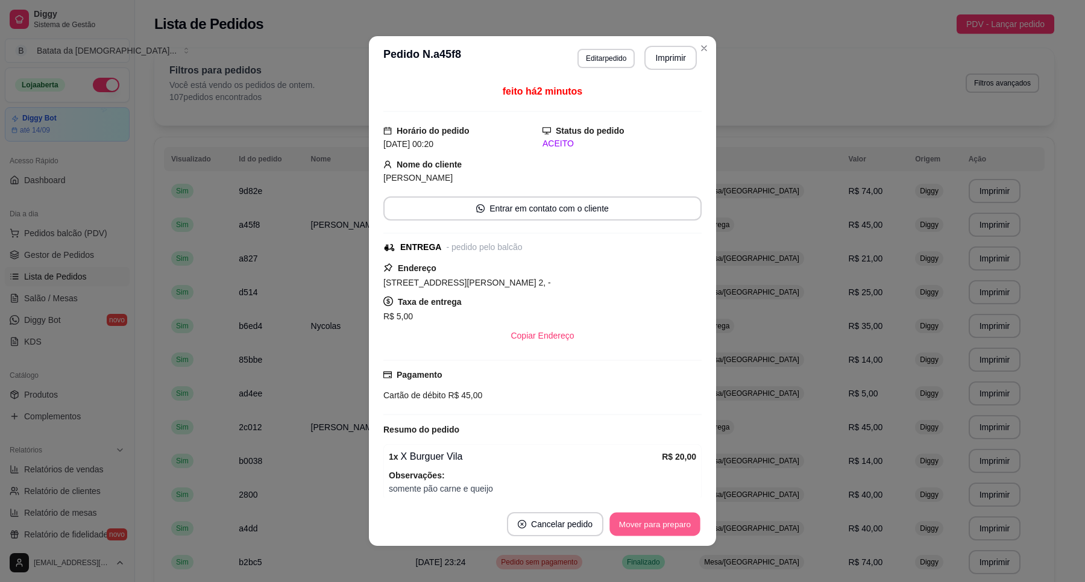
click at [668, 518] on button "Mover para preparo" at bounding box center [654, 525] width 90 height 24
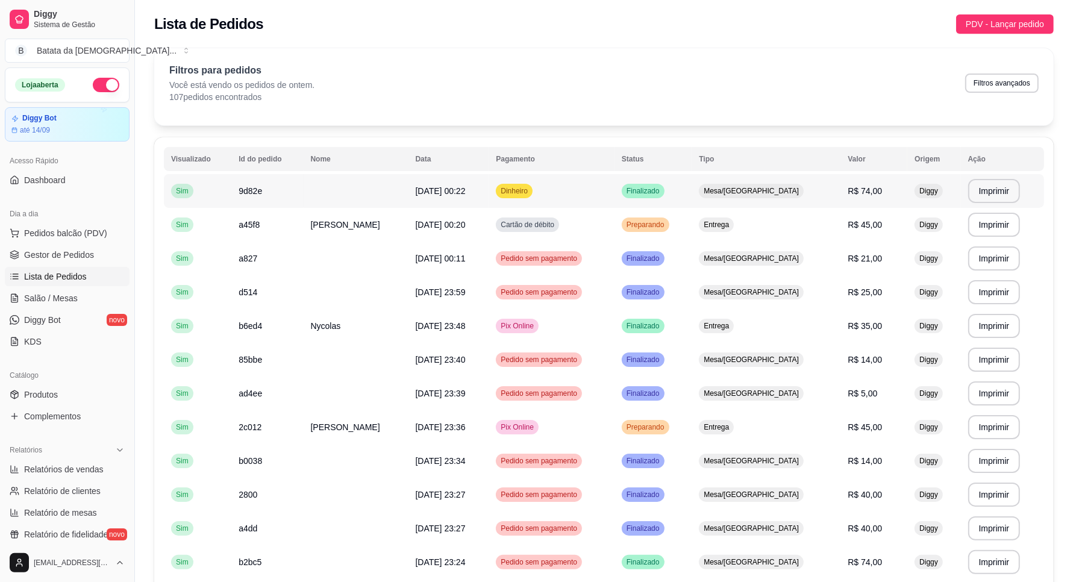
click at [692, 196] on td "Finalizado" at bounding box center [653, 191] width 77 height 34
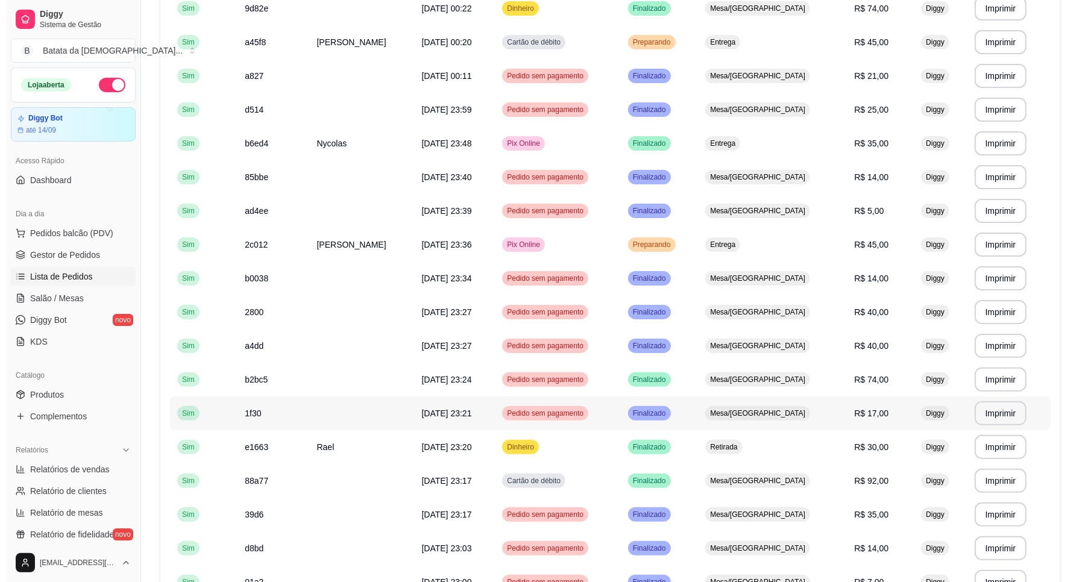
scroll to position [164, 0]
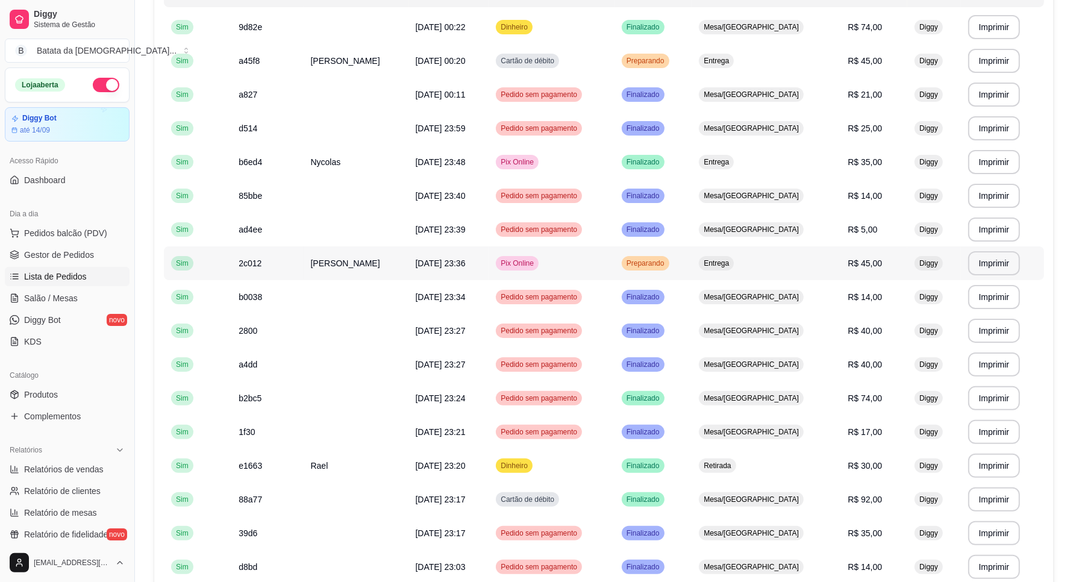
click at [692, 266] on td "Preparando" at bounding box center [653, 263] width 77 height 34
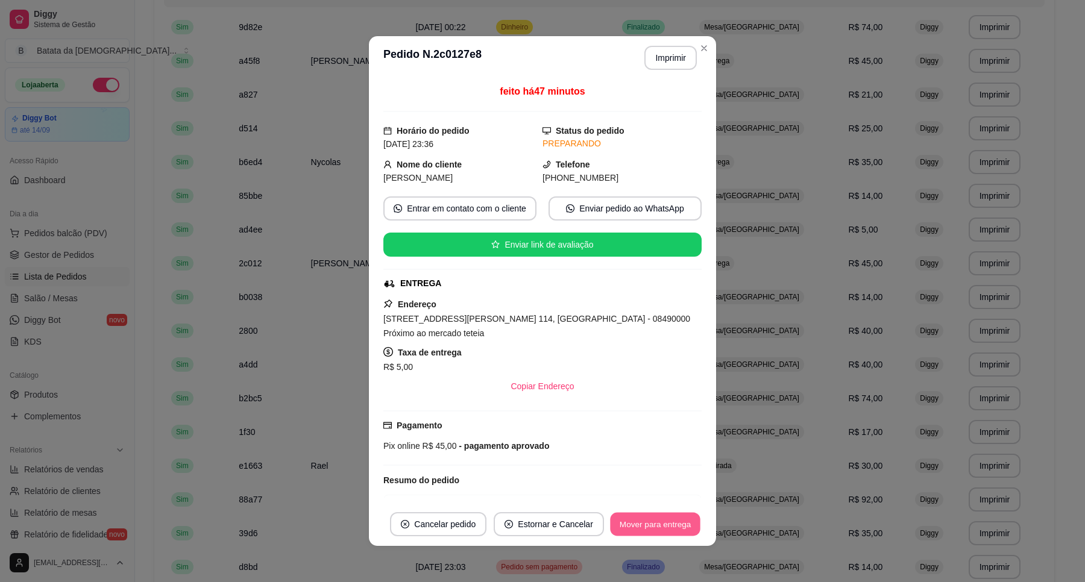
click at [682, 514] on button "Mover para entrega" at bounding box center [655, 525] width 90 height 24
click at [680, 522] on button "Mover para finalizado" at bounding box center [651, 524] width 100 height 24
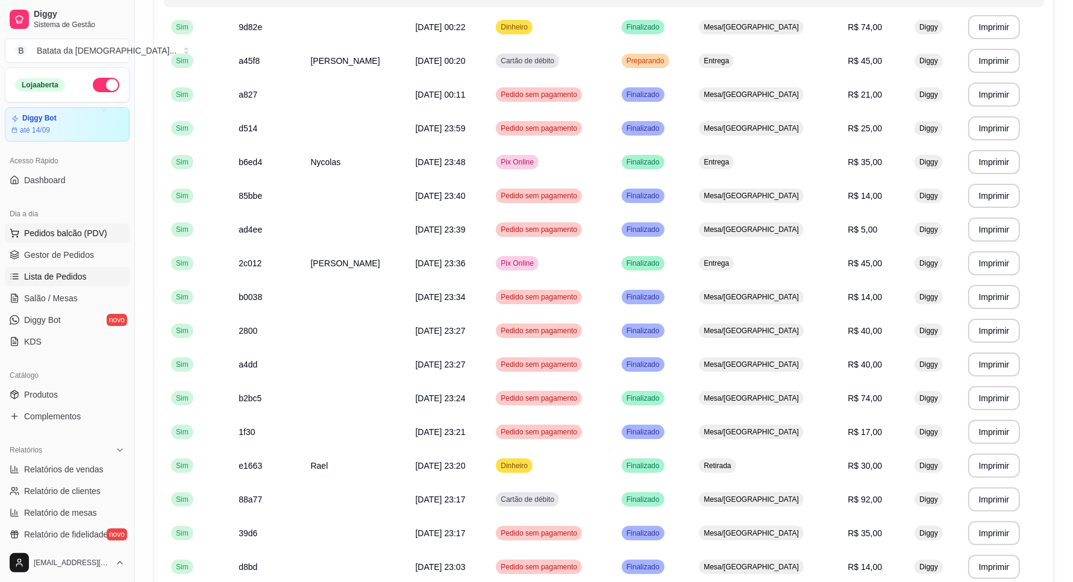
click at [98, 236] on span "Pedidos balcão (PDV)" at bounding box center [65, 233] width 83 height 12
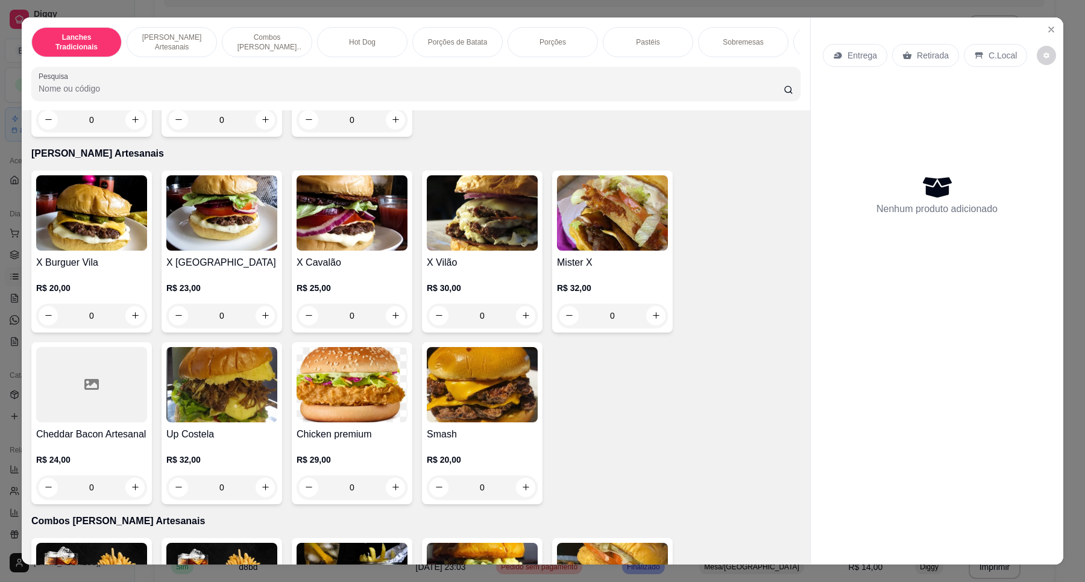
scroll to position [452, 0]
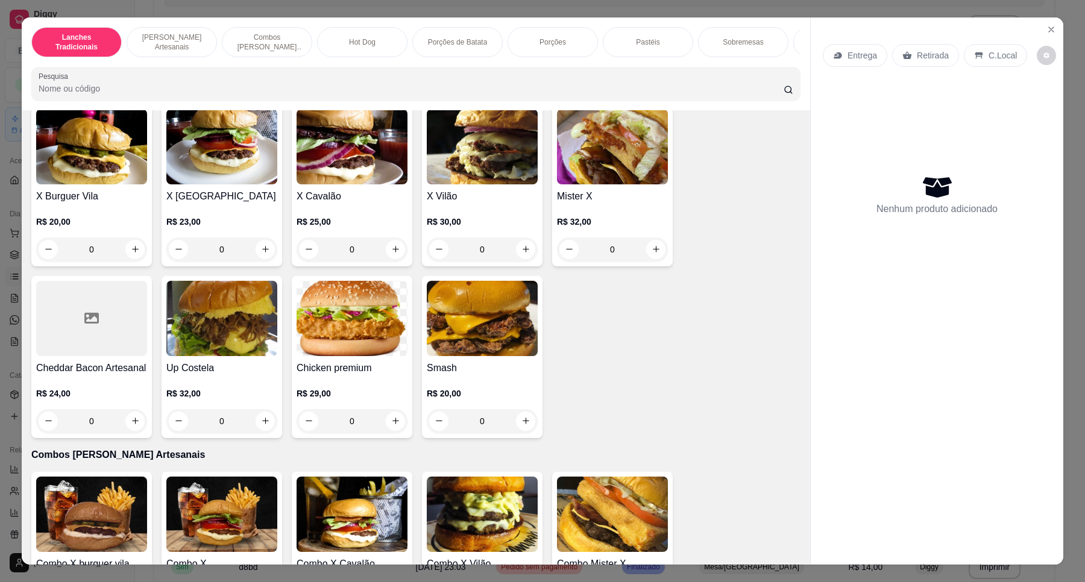
click at [390, 257] on div "0" at bounding box center [351, 249] width 111 height 24
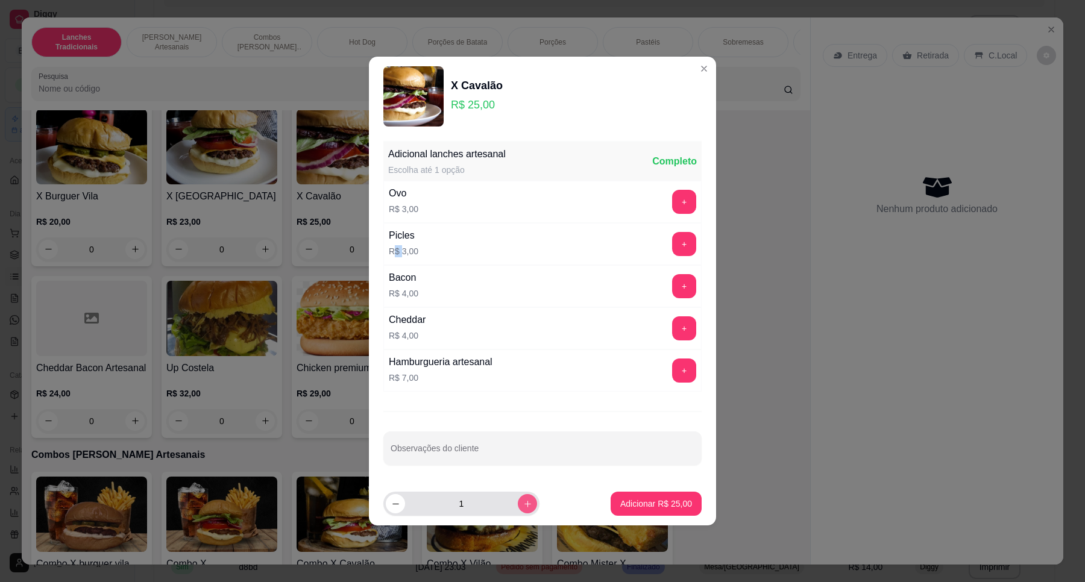
click at [518, 501] on button "increase-product-quantity" at bounding box center [527, 503] width 19 height 19
type input "2"
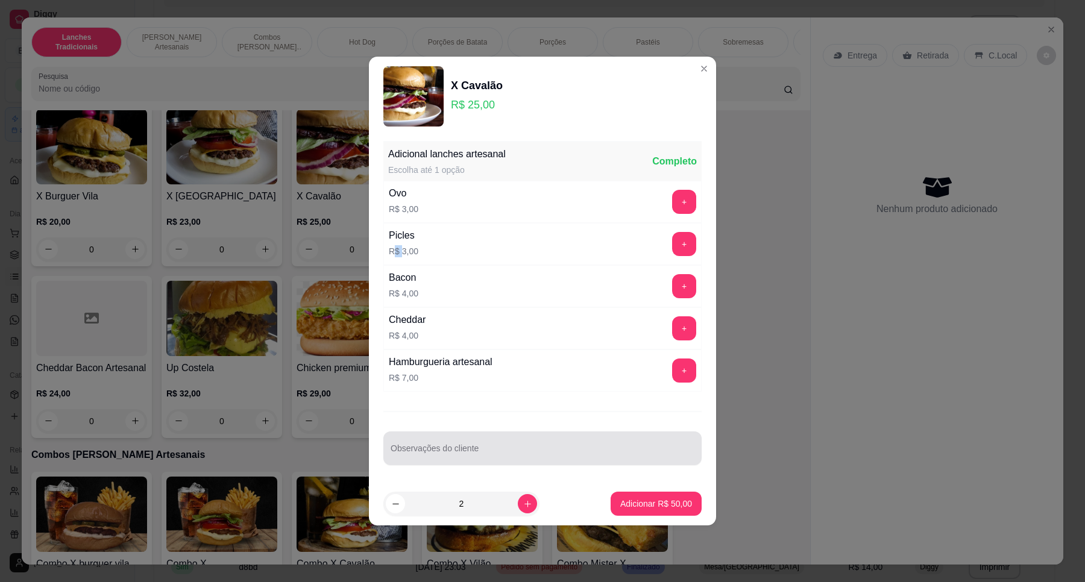
click at [507, 453] on input "Observações do cliente" at bounding box center [542, 453] width 304 height 12
type input "1 sem cebola e sem salada outro sem picles"
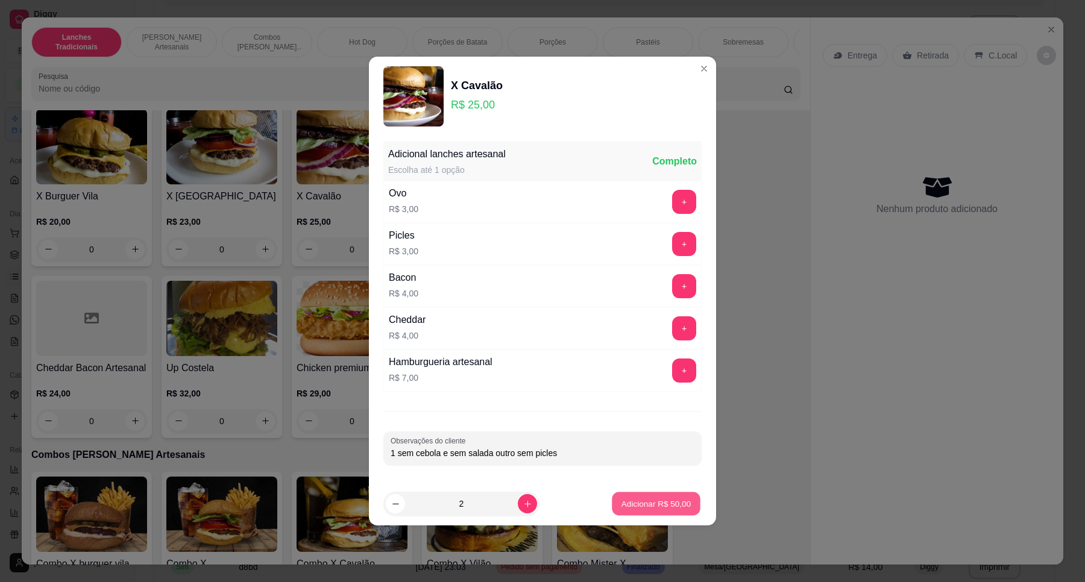
click at [663, 504] on p "Adicionar R$ 50,00" at bounding box center [656, 503] width 70 height 11
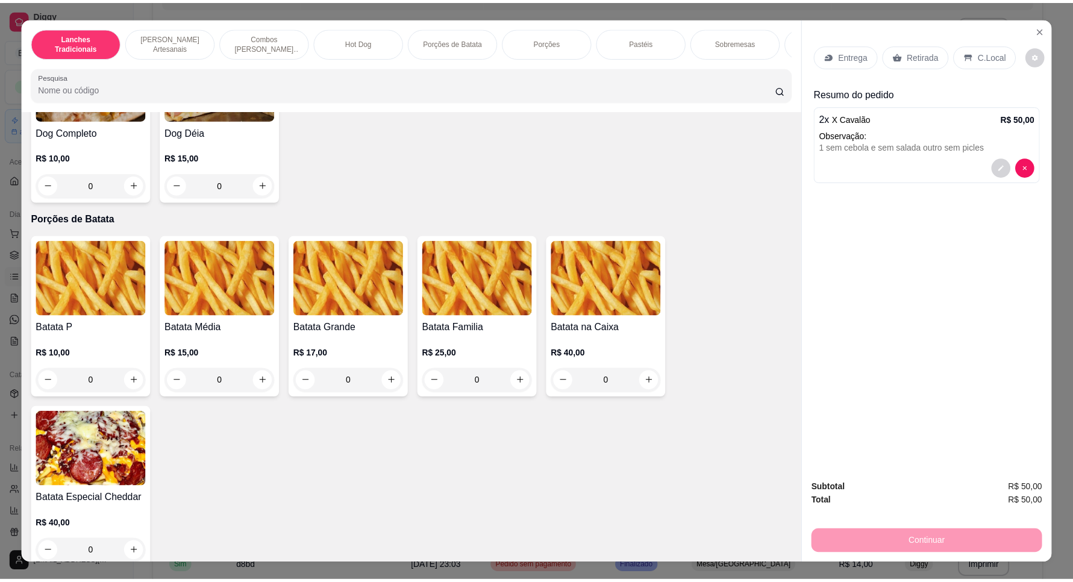
scroll to position [1356, 0]
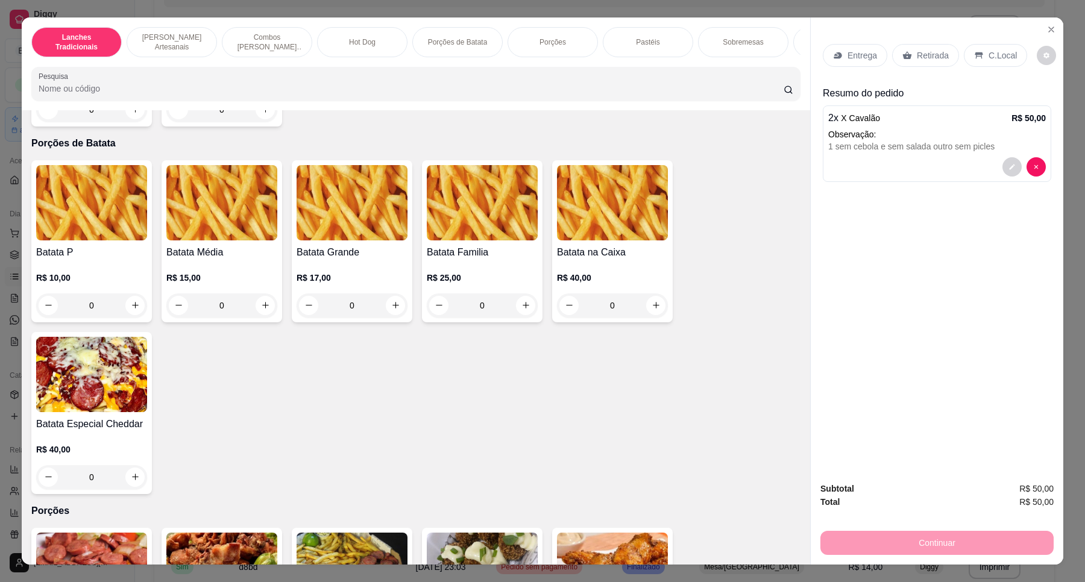
click at [54, 214] on img at bounding box center [91, 202] width 111 height 75
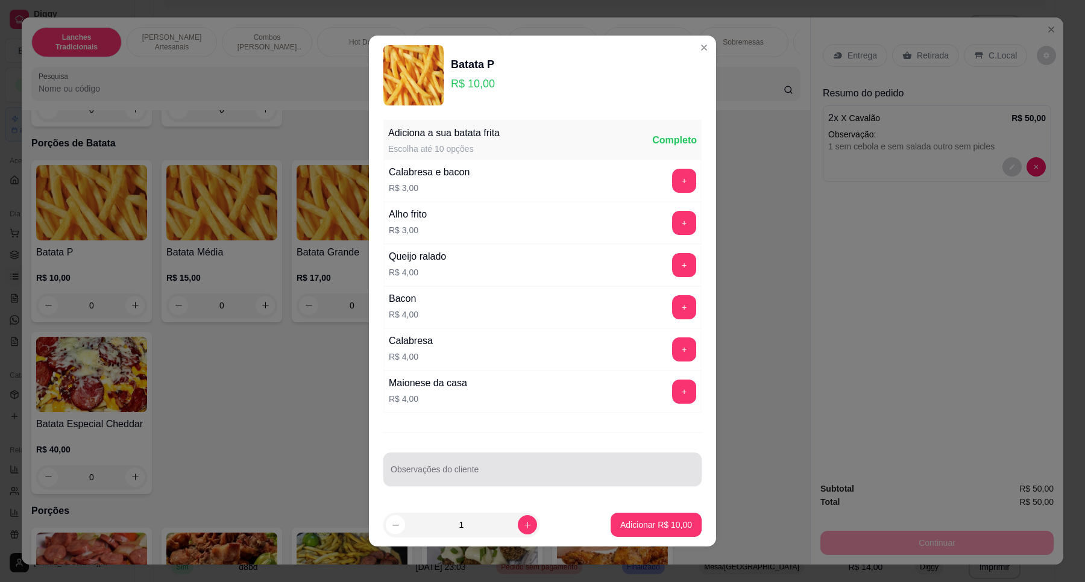
click at [461, 461] on div at bounding box center [542, 469] width 304 height 24
type input "so maionese e ketchup"
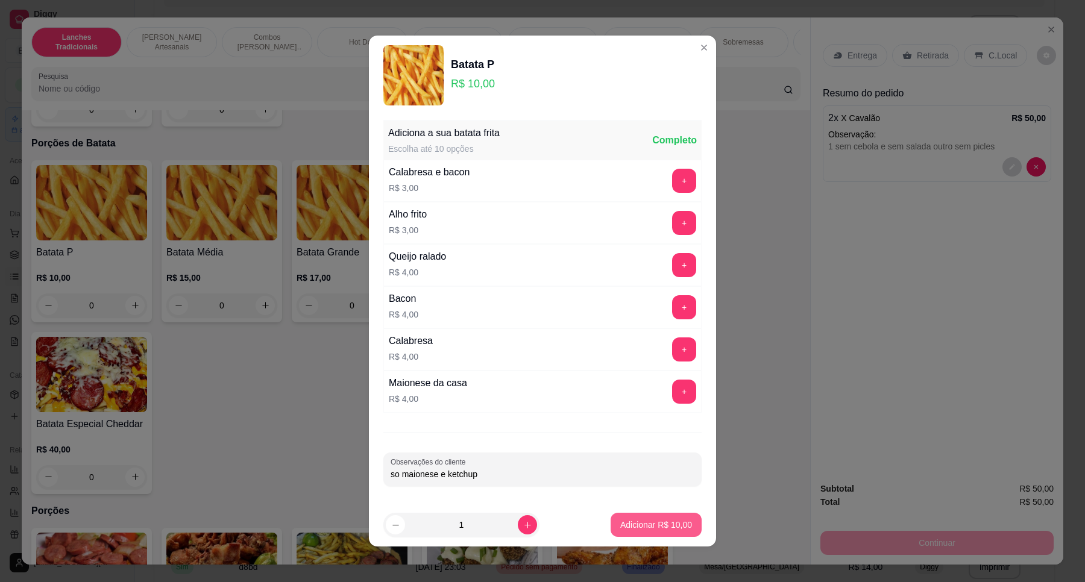
click at [637, 531] on p "Adicionar R$ 10,00" at bounding box center [656, 525] width 72 height 12
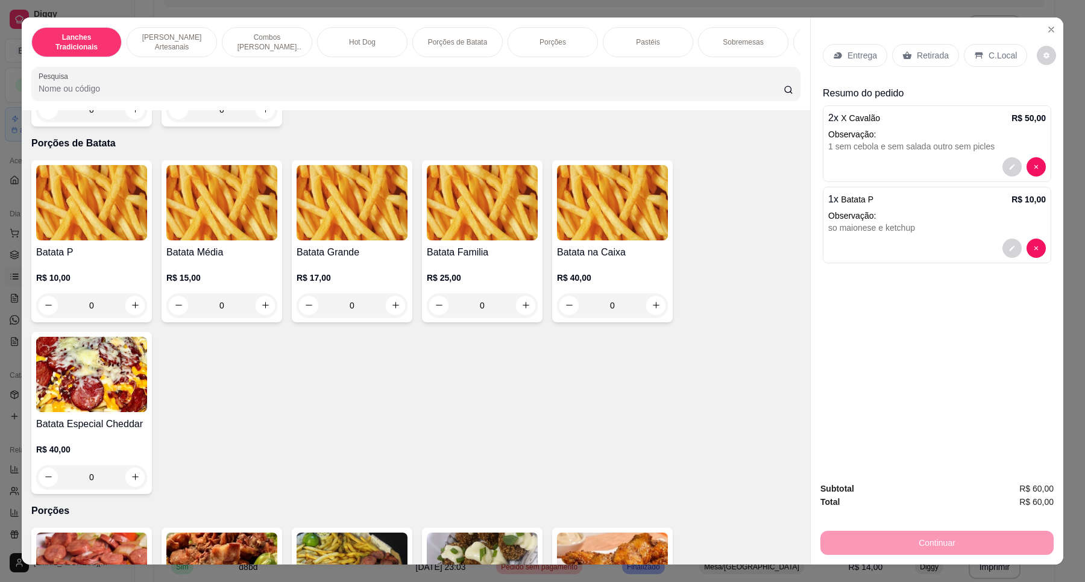
click at [945, 52] on div "Retirada" at bounding box center [925, 55] width 67 height 23
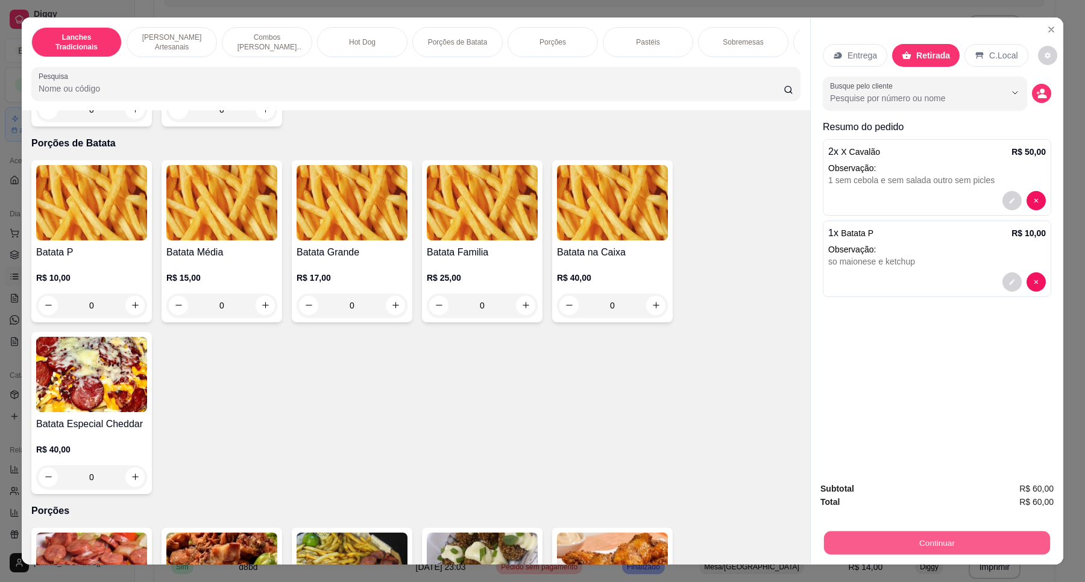
click at [956, 540] on button "Continuar" at bounding box center [937, 543] width 226 height 24
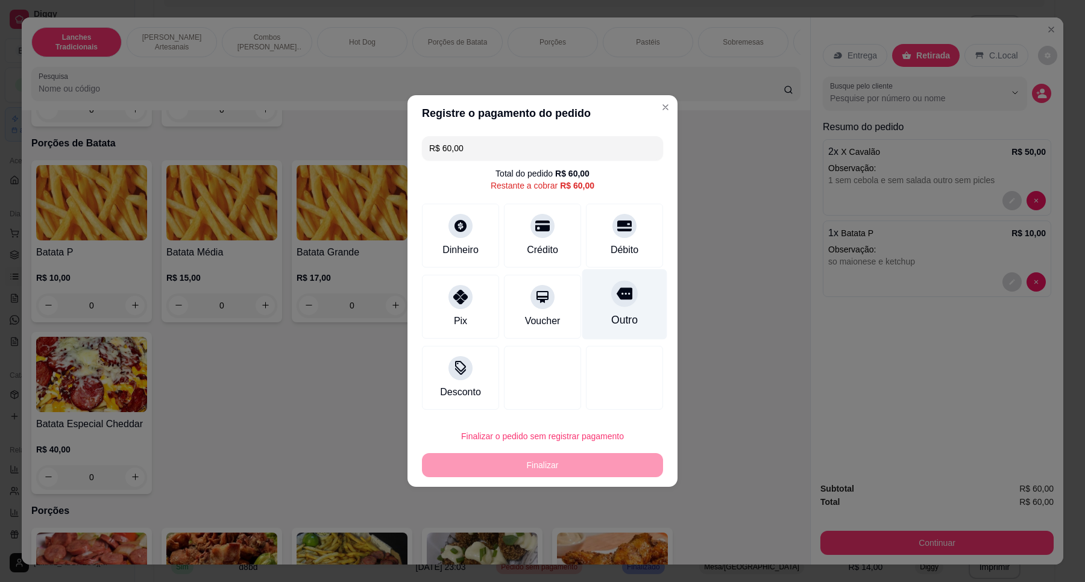
click at [628, 308] on div "Outro" at bounding box center [624, 304] width 85 height 71
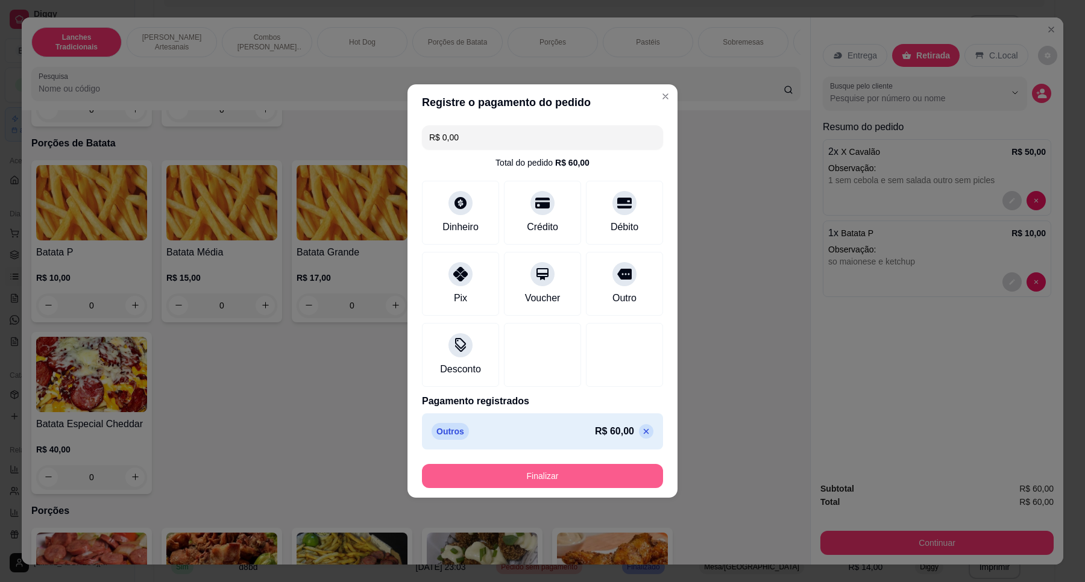
click at [595, 480] on button "Finalizar" at bounding box center [542, 476] width 241 height 24
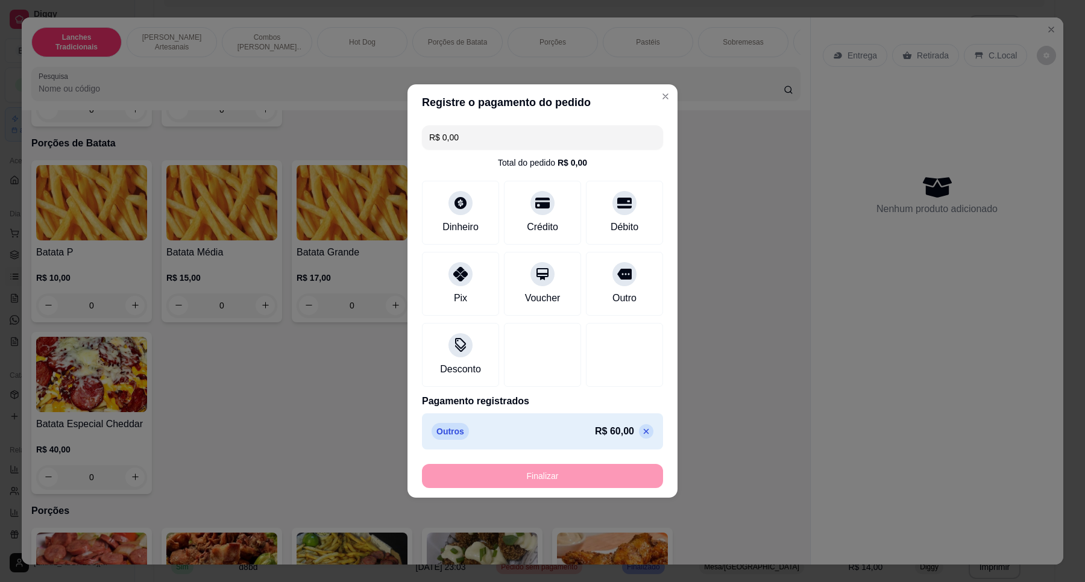
type input "-R$ 60,00"
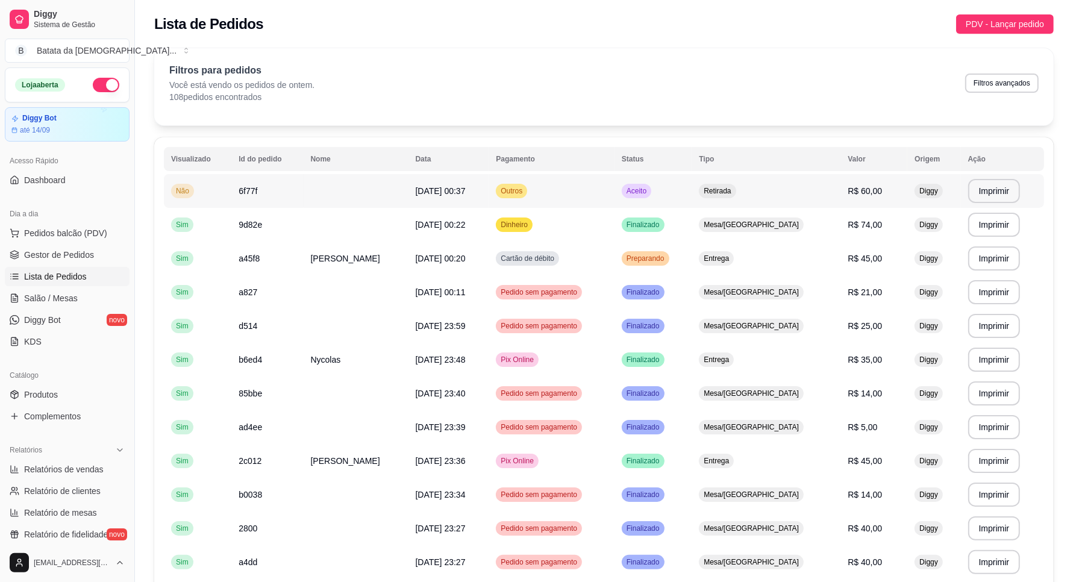
click at [562, 183] on td "Outros" at bounding box center [552, 191] width 126 height 34
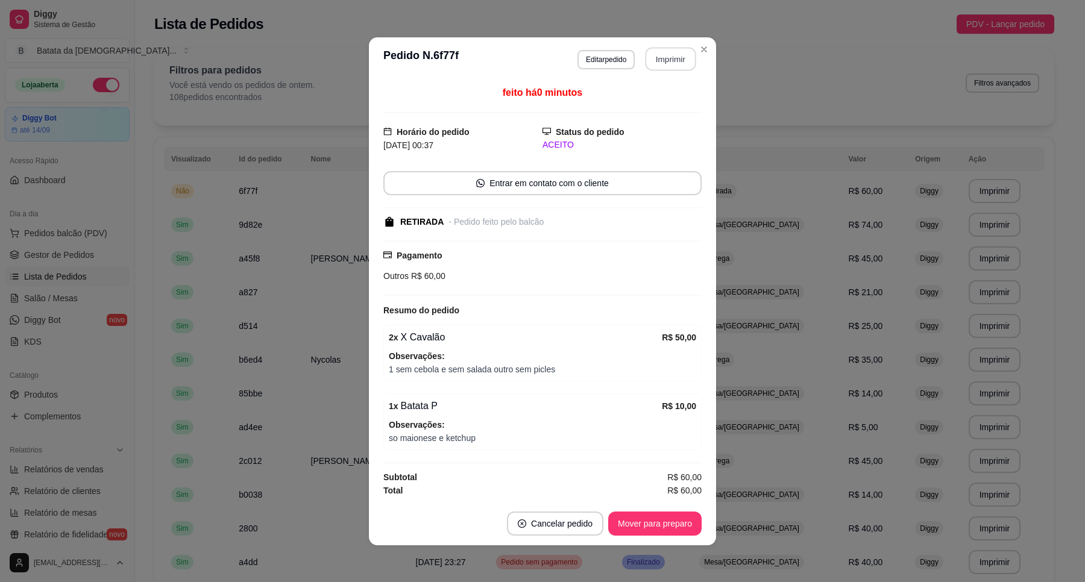
click at [681, 57] on button "Imprimir" at bounding box center [670, 59] width 51 height 24
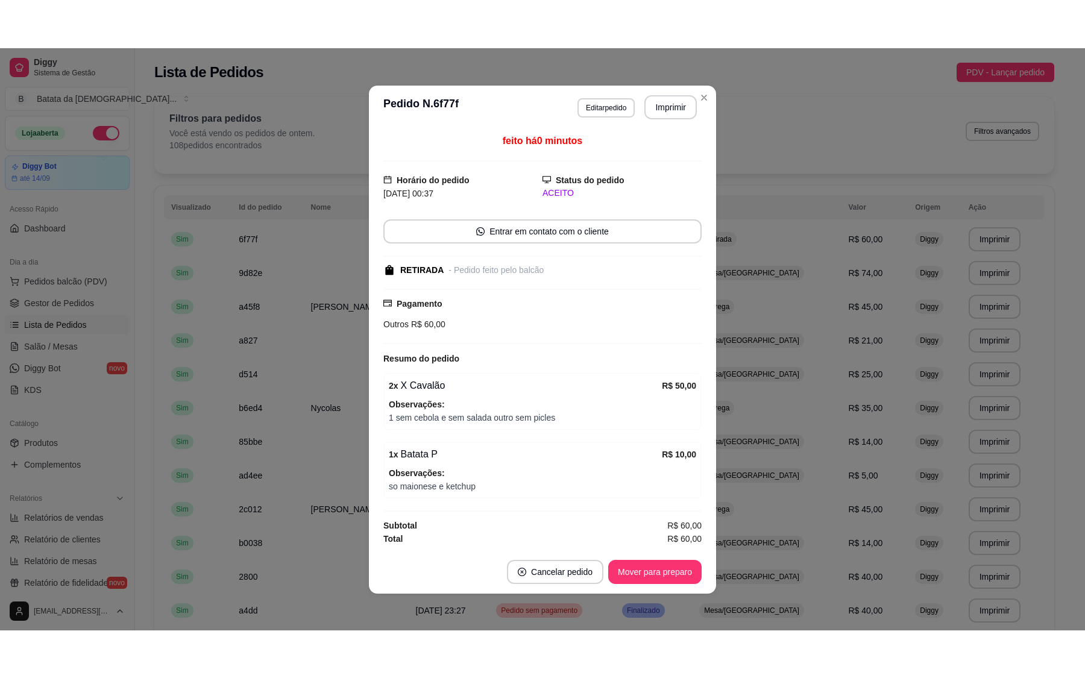
scroll to position [2, 0]
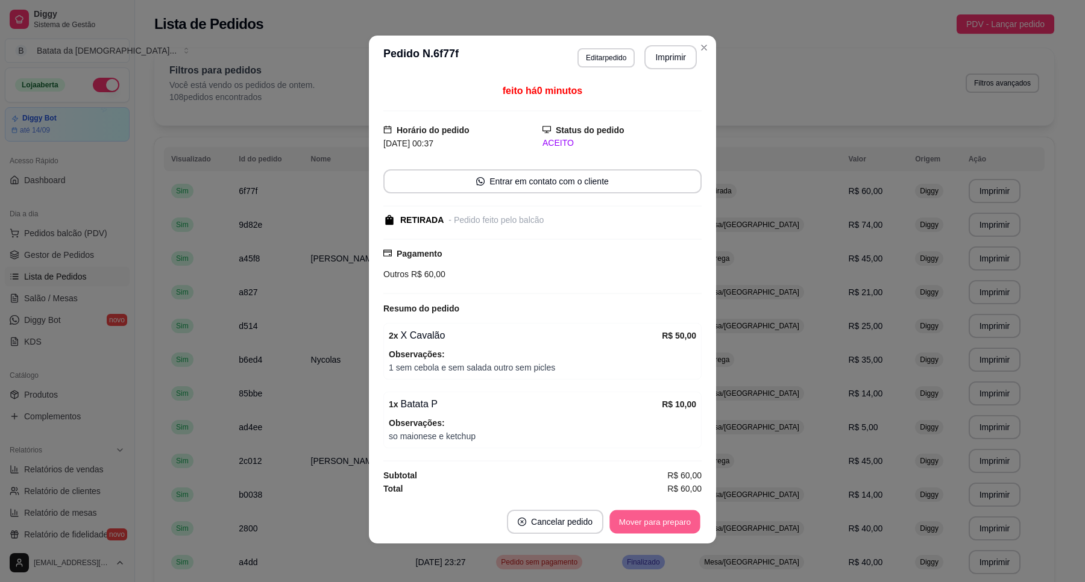
click at [659, 511] on button "Mover para preparo" at bounding box center [654, 522] width 90 height 24
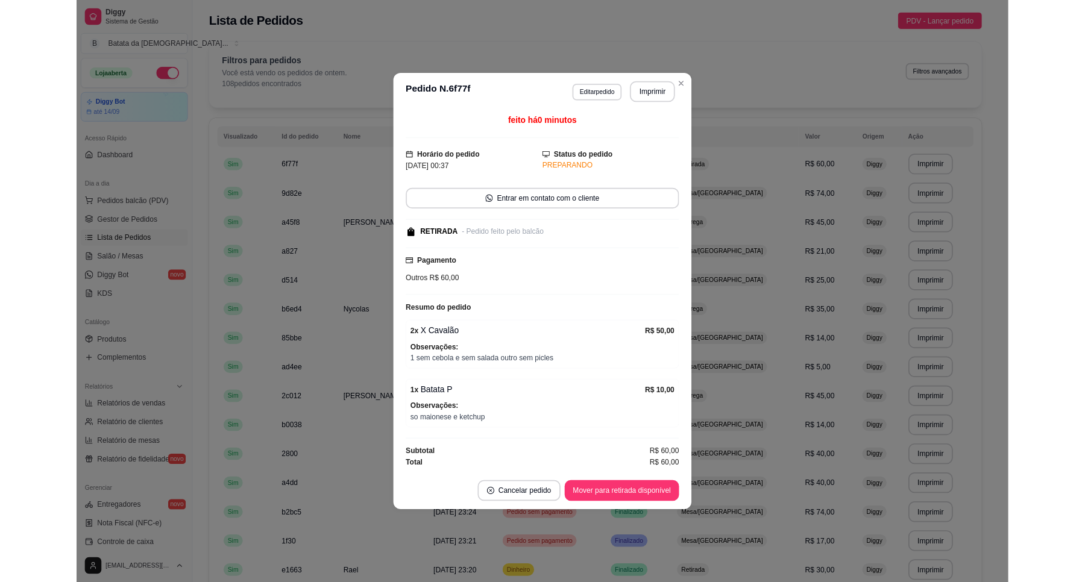
scroll to position [0, 0]
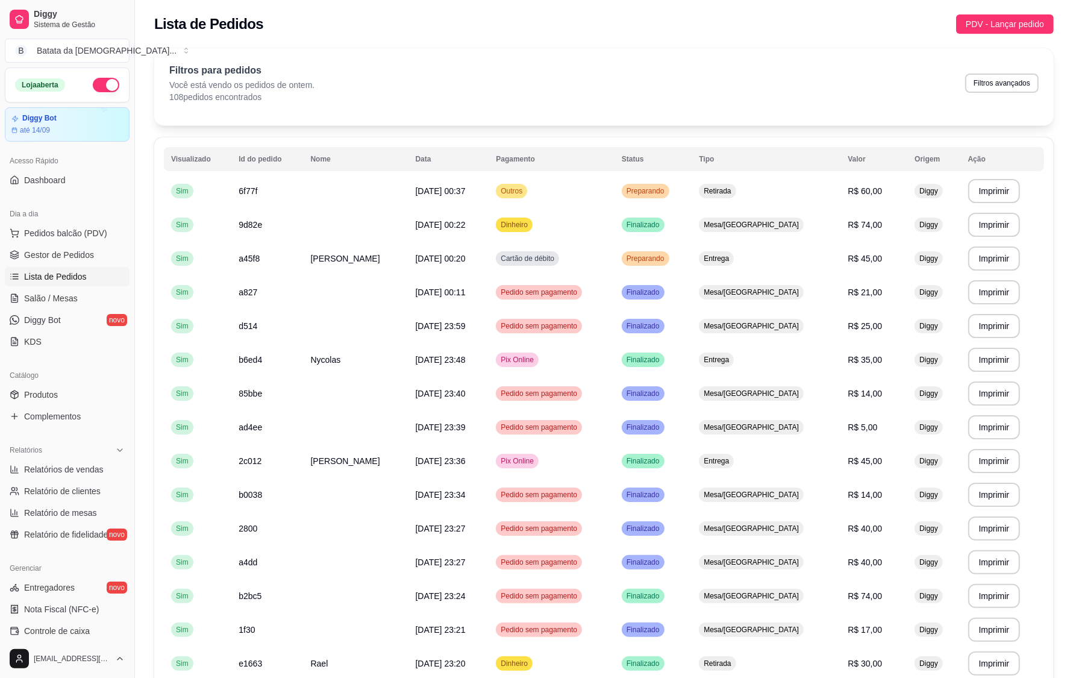
click at [704, 83] on div "Filtros para pedidos Você está vendo os pedidos de ontem. 108 pedidos encontrad…" at bounding box center [604, 83] width 870 height 40
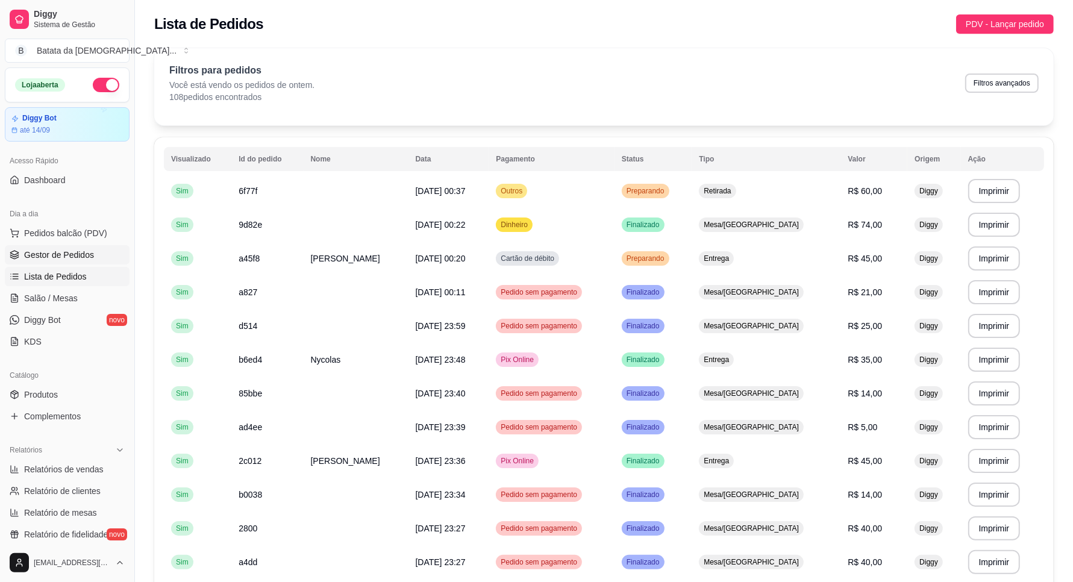
click at [63, 247] on link "Gestor de Pedidos" at bounding box center [67, 254] width 125 height 19
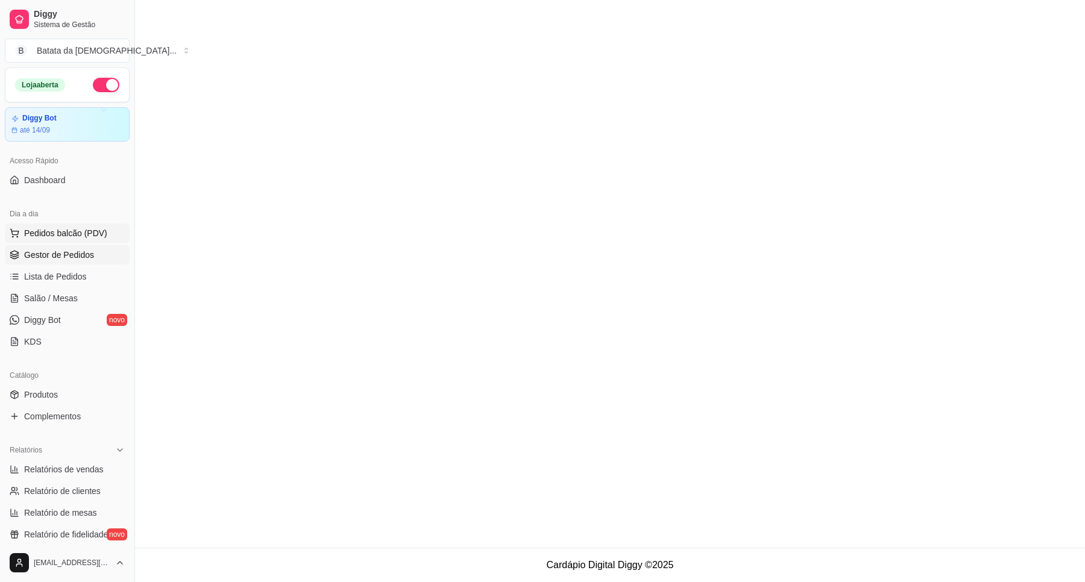
drag, startPoint x: 61, startPoint y: 236, endPoint x: 64, endPoint y: 230, distance: 6.7
click at [61, 236] on span "Pedidos balcão (PDV)" at bounding box center [65, 233] width 83 height 12
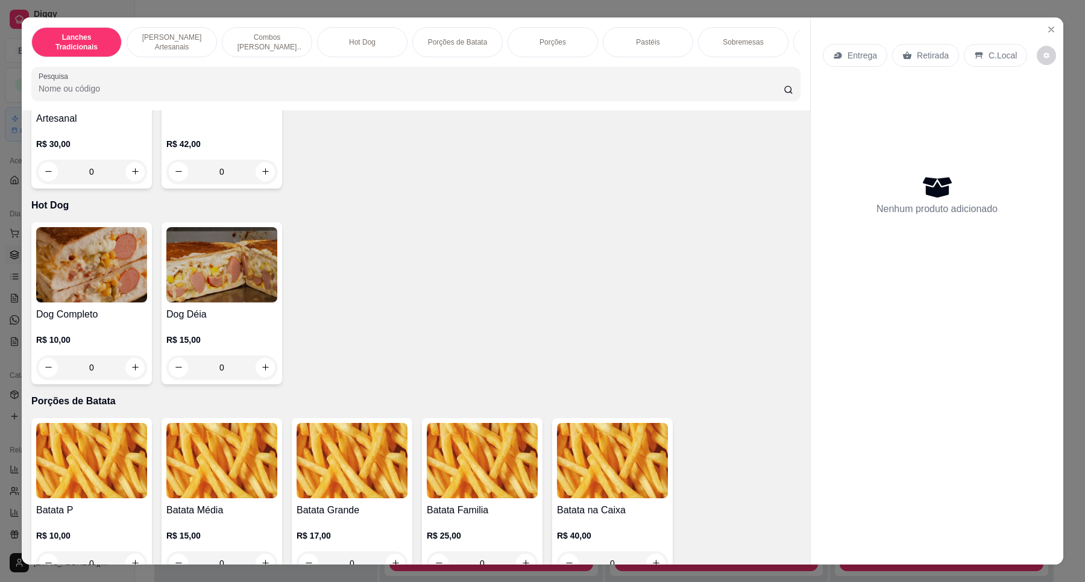
scroll to position [1130, 0]
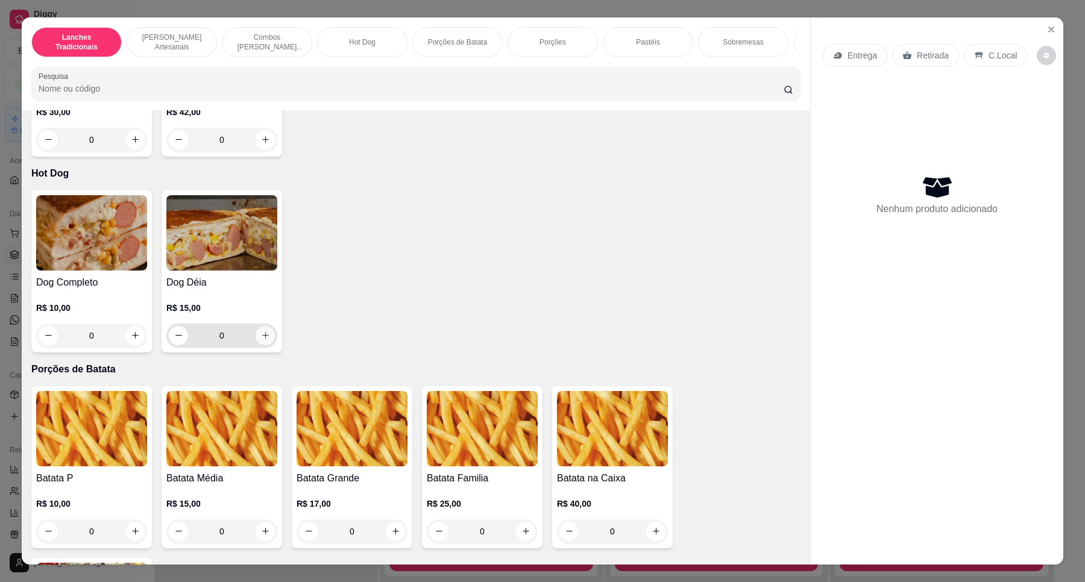
click at [261, 340] on button "increase-product-quantity" at bounding box center [264, 335] width 19 height 19
type input "2"
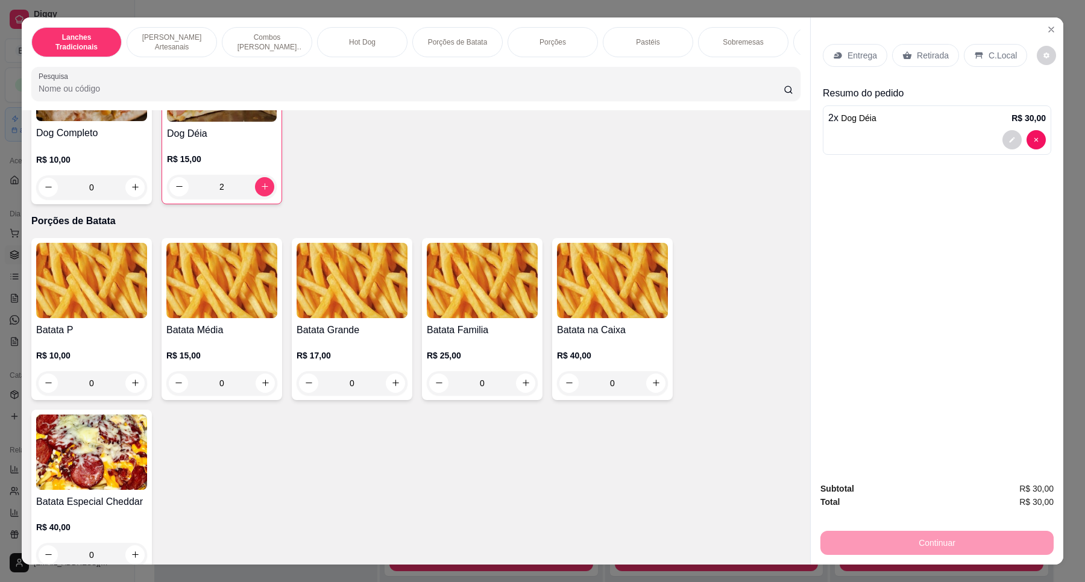
scroll to position [1280, 0]
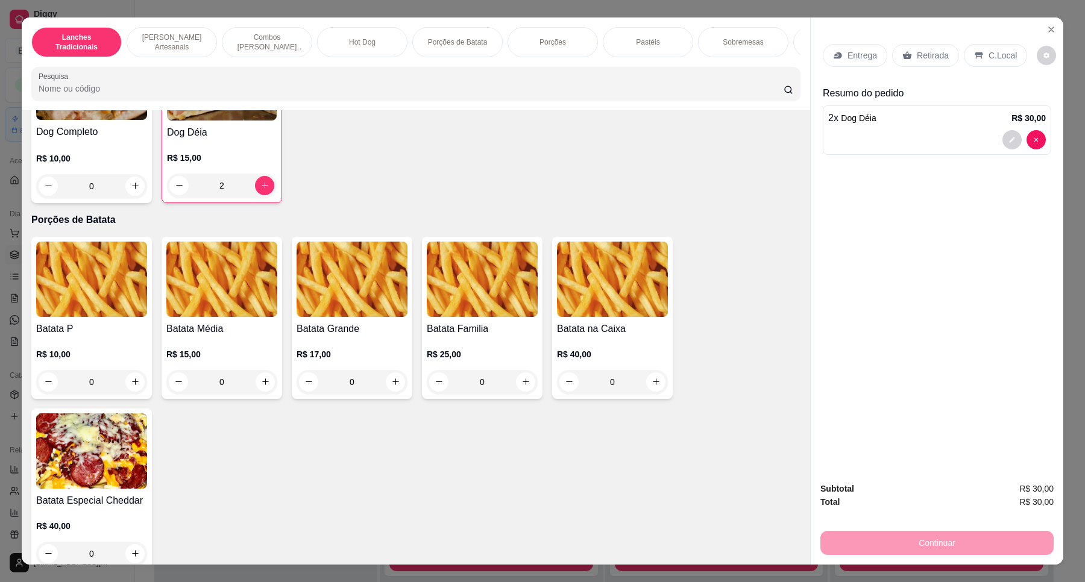
click at [134, 378] on div "0" at bounding box center [91, 382] width 111 height 24
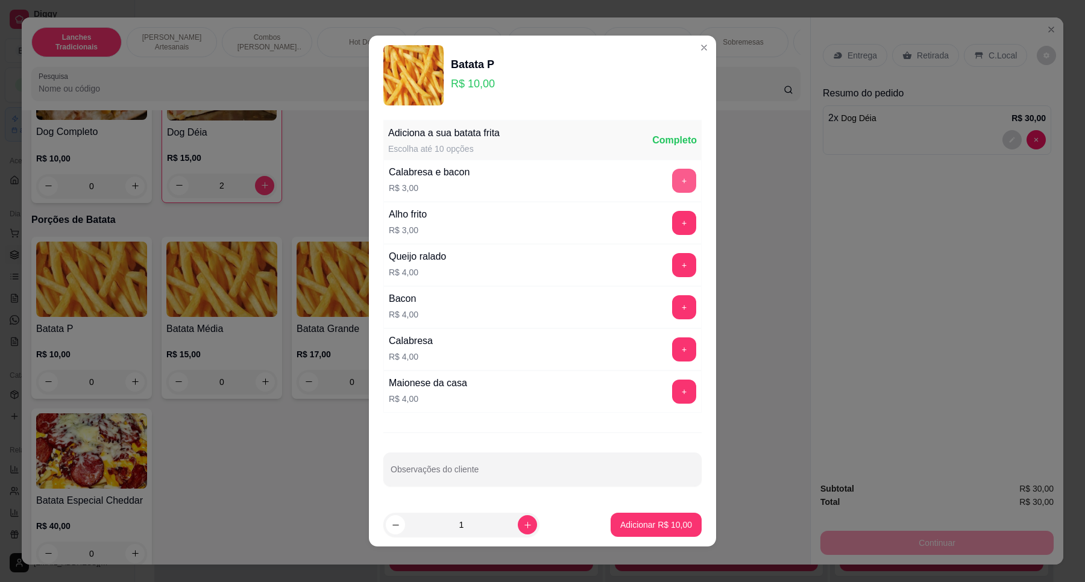
click at [672, 178] on button "+" at bounding box center [684, 181] width 24 height 24
click at [523, 528] on icon "increase-product-quantity" at bounding box center [527, 525] width 9 height 9
type input "2"
click at [633, 525] on p "Adicionar R$ 26,00" at bounding box center [656, 525] width 72 height 12
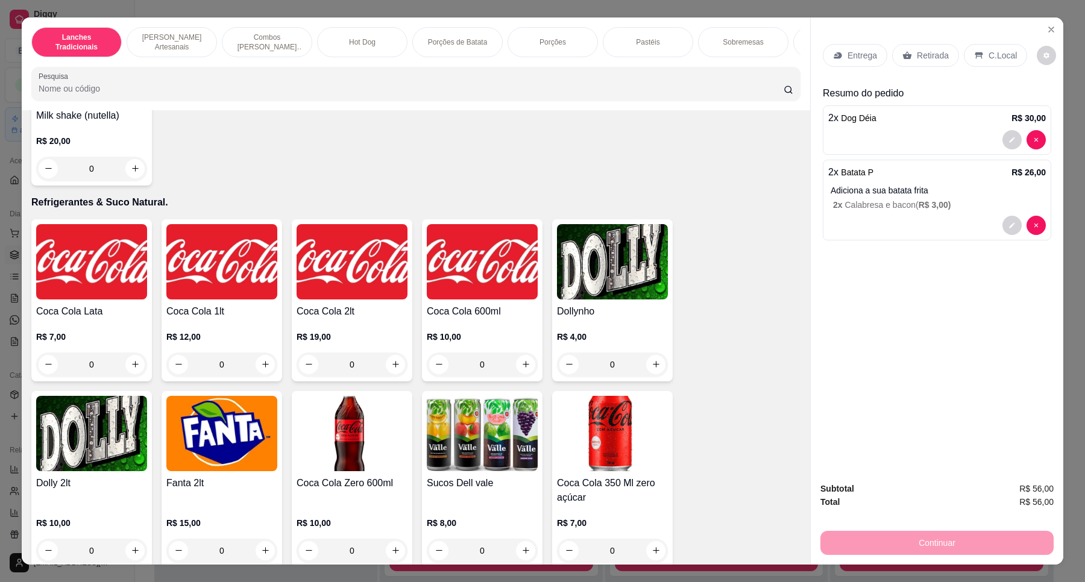
scroll to position [2636, 0]
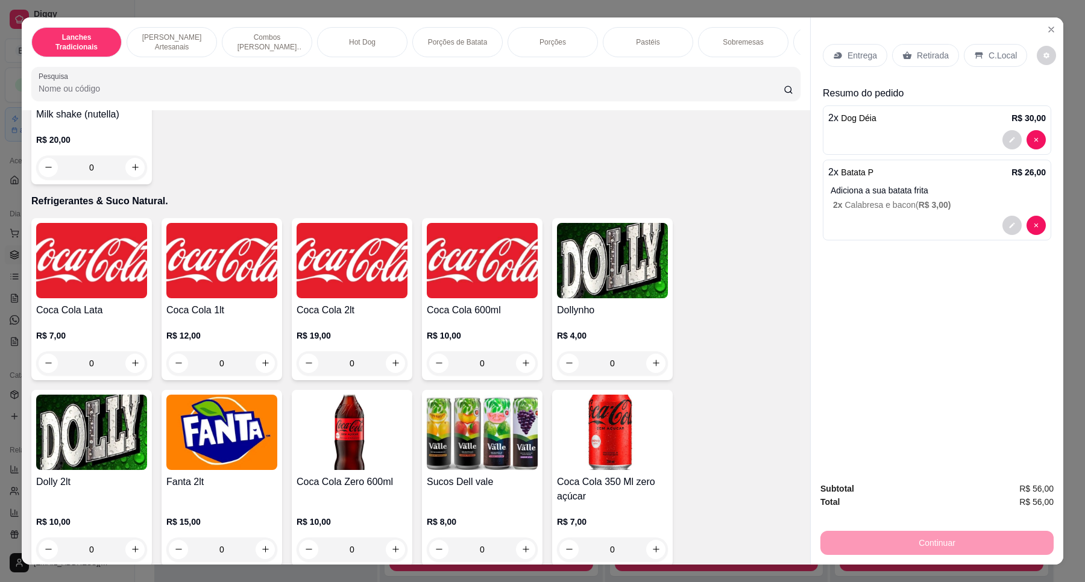
click at [591, 285] on img at bounding box center [612, 260] width 111 height 75
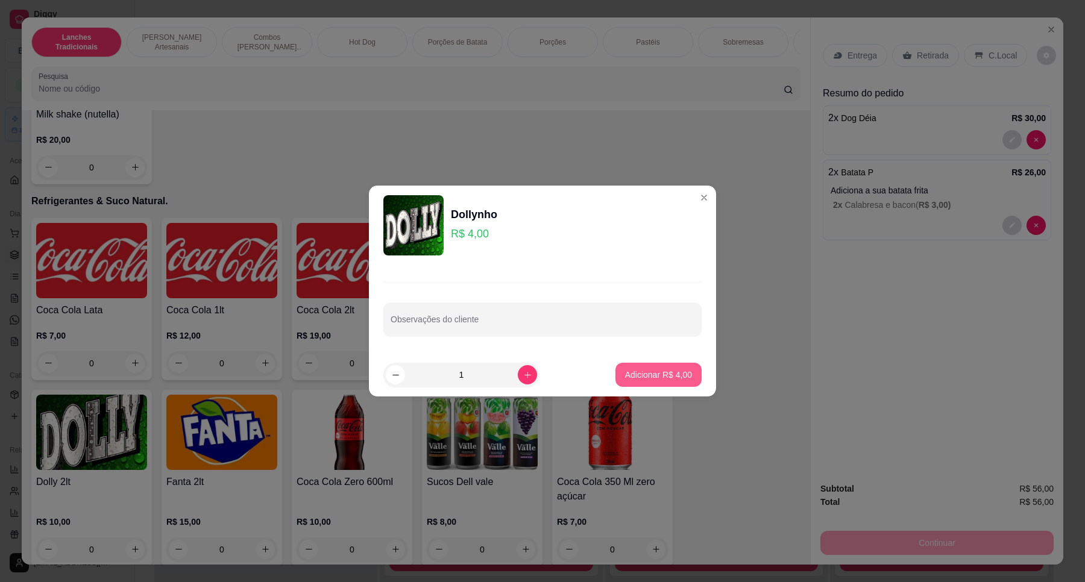
click at [641, 372] on p "Adicionar R$ 4,00" at bounding box center [658, 375] width 67 height 12
type input "1"
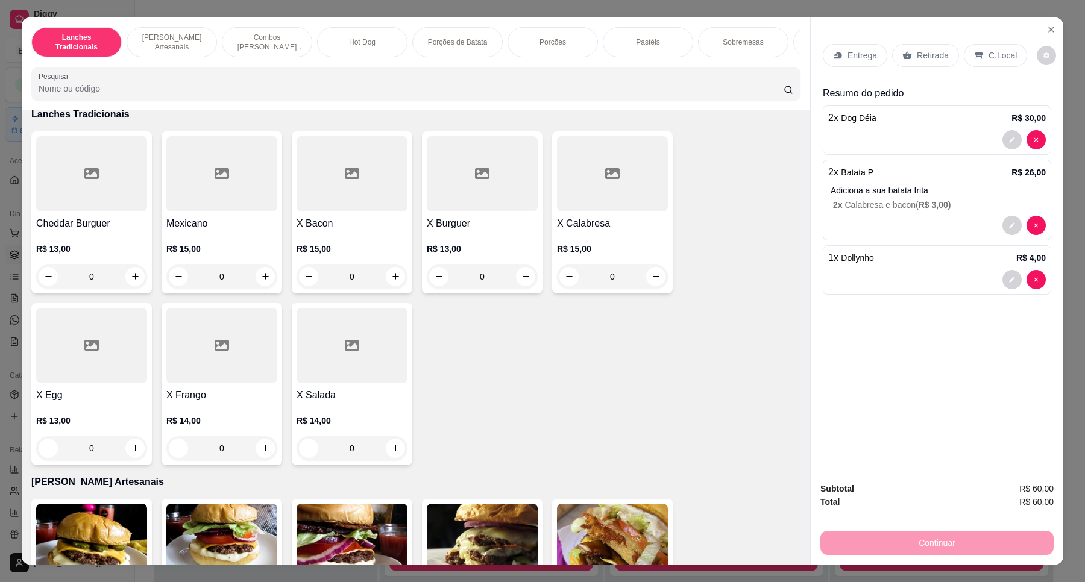
scroll to position [0, 0]
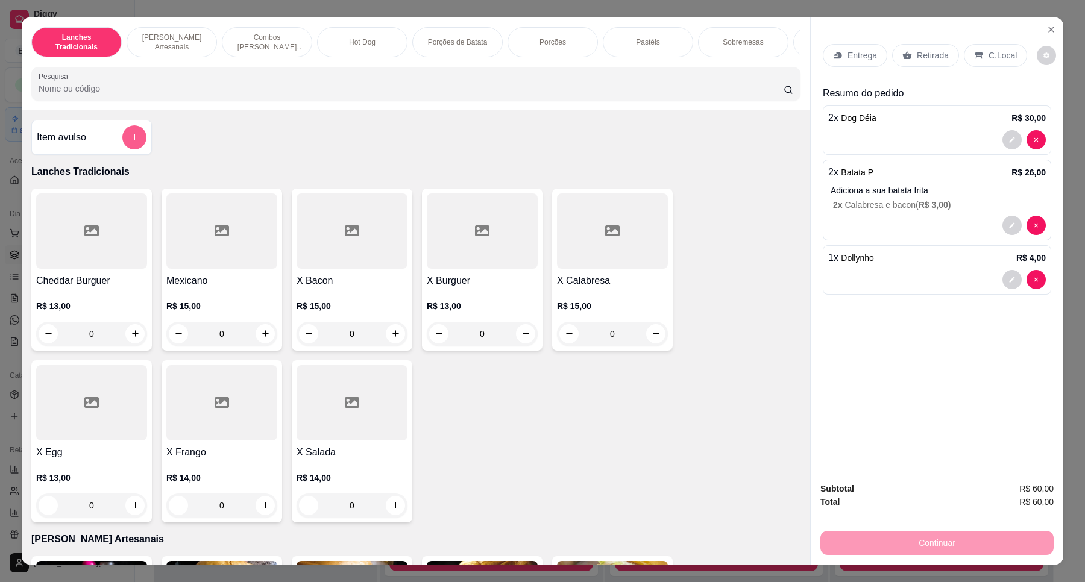
click at [133, 142] on icon "add-separate-item" at bounding box center [134, 137] width 9 height 9
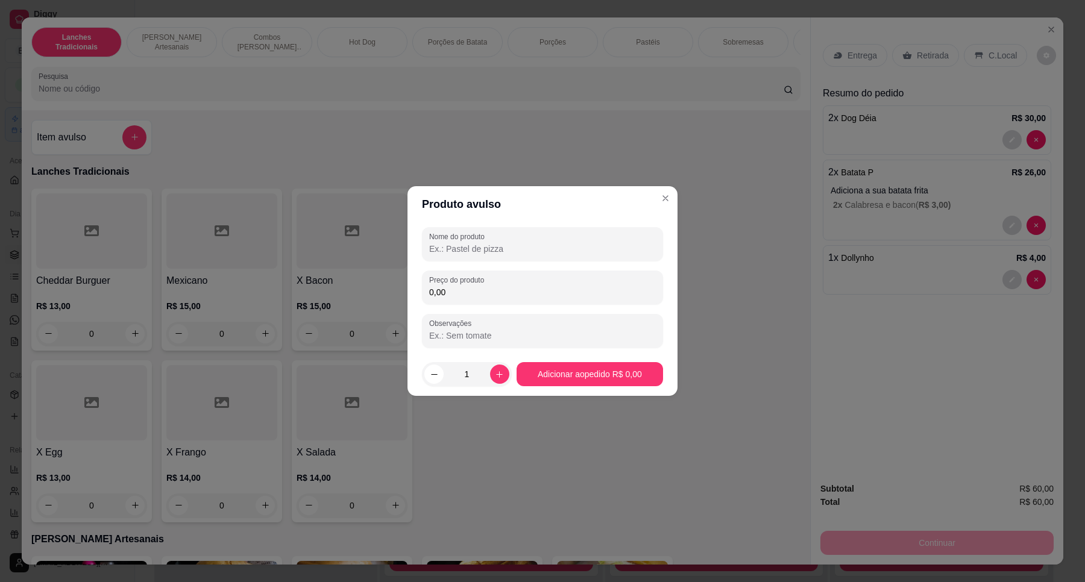
click at [534, 297] on input "0,00" at bounding box center [542, 292] width 227 height 12
type input "8,00"
click at [524, 254] on input "Nome do produto" at bounding box center [542, 249] width 227 height 12
type input "duas maionese da casa"
drag, startPoint x: 606, startPoint y: 323, endPoint x: 612, endPoint y: 362, distance: 39.0
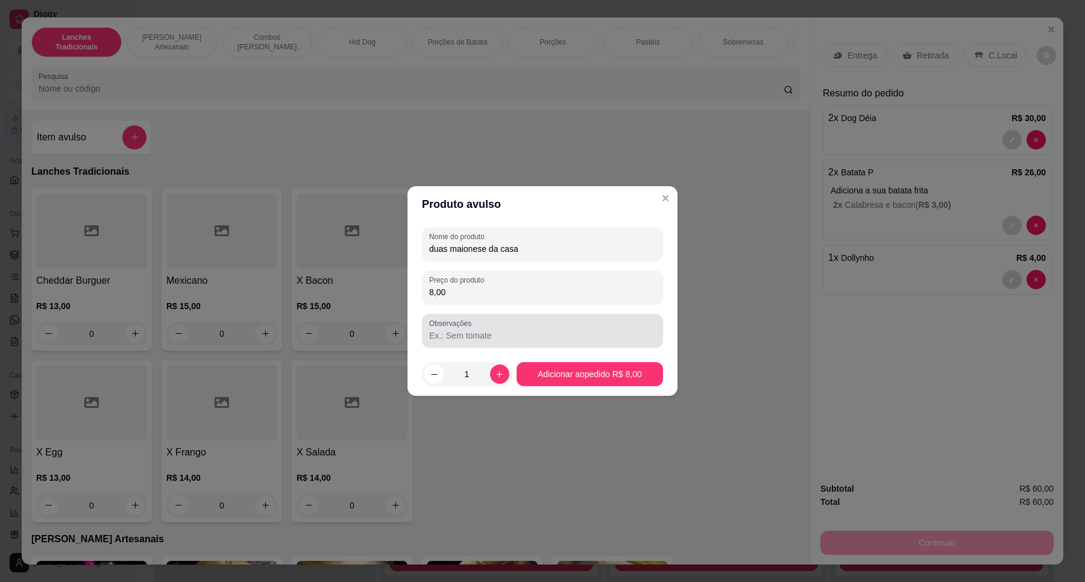
click at [607, 338] on div at bounding box center [542, 331] width 227 height 24
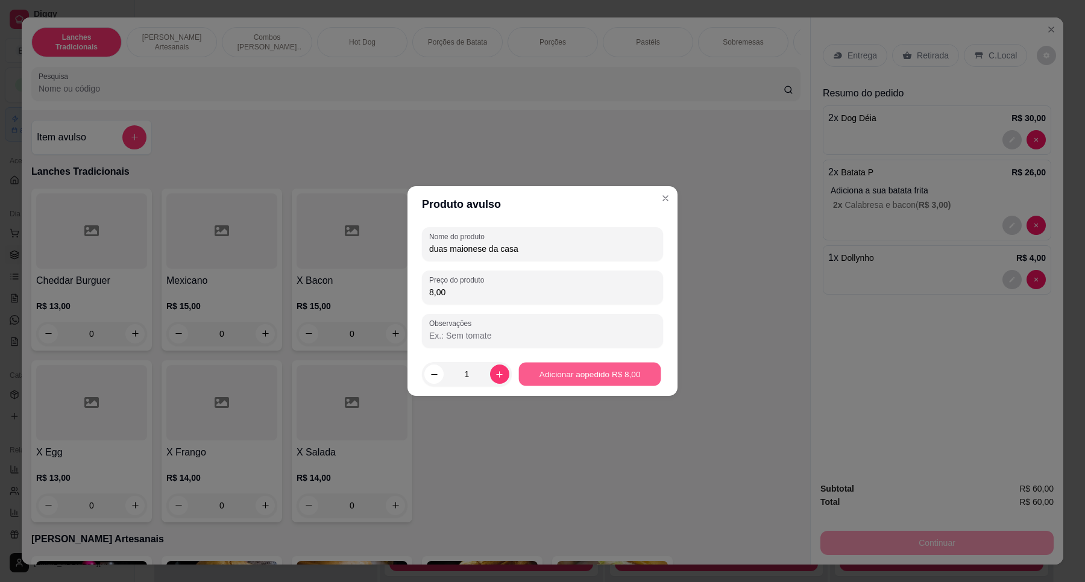
click at [612, 362] on footer "1 Adicionar ao pedido R$ 8,00" at bounding box center [542, 374] width 270 height 43
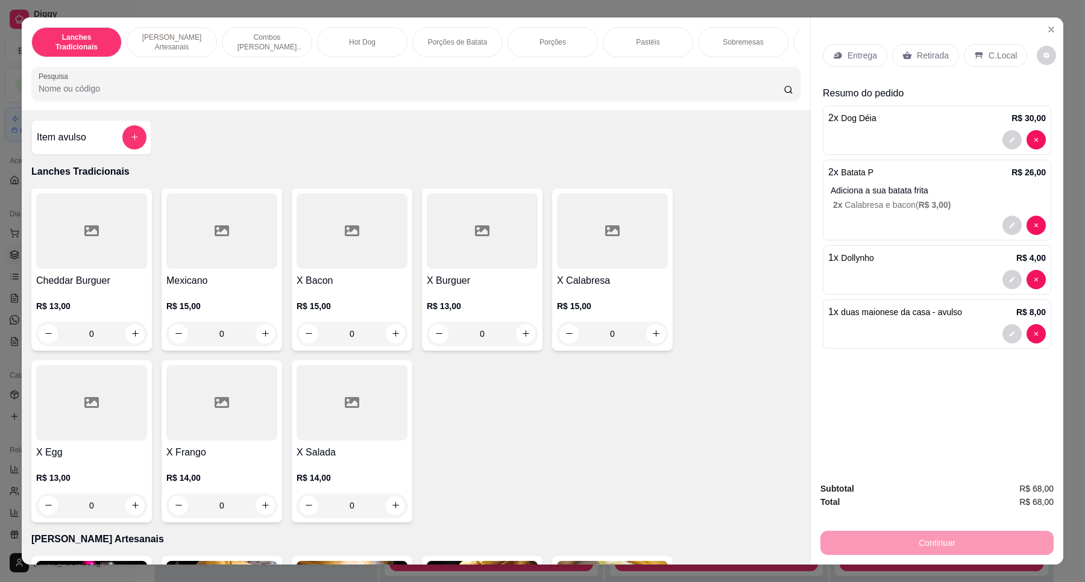
drag, startPoint x: 916, startPoint y: 44, endPoint x: 830, endPoint y: 170, distance: 152.6
click at [916, 44] on div "Retirada" at bounding box center [925, 55] width 67 height 23
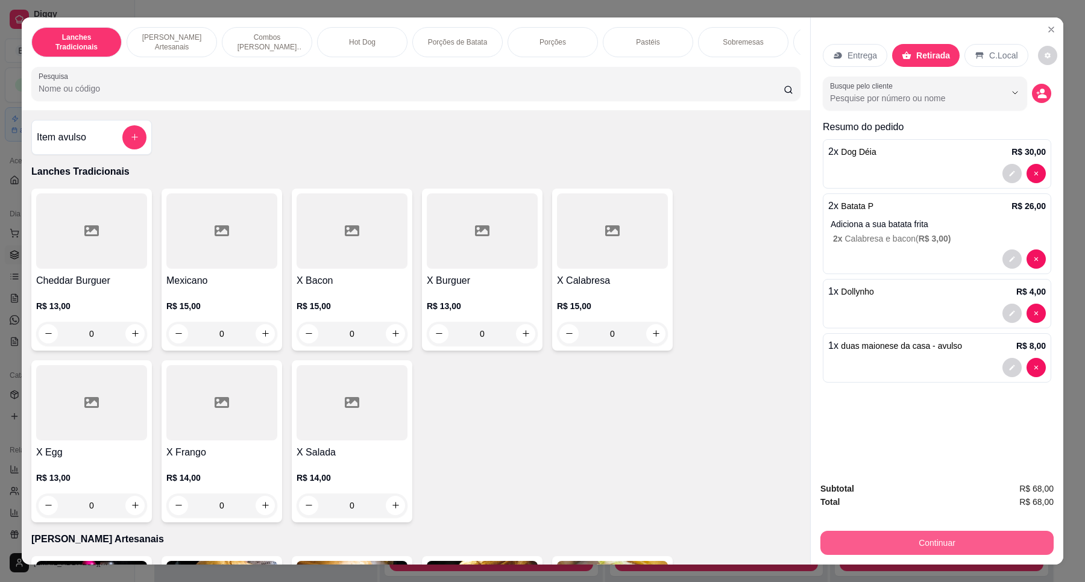
click at [836, 540] on button "Continuar" at bounding box center [936, 543] width 233 height 24
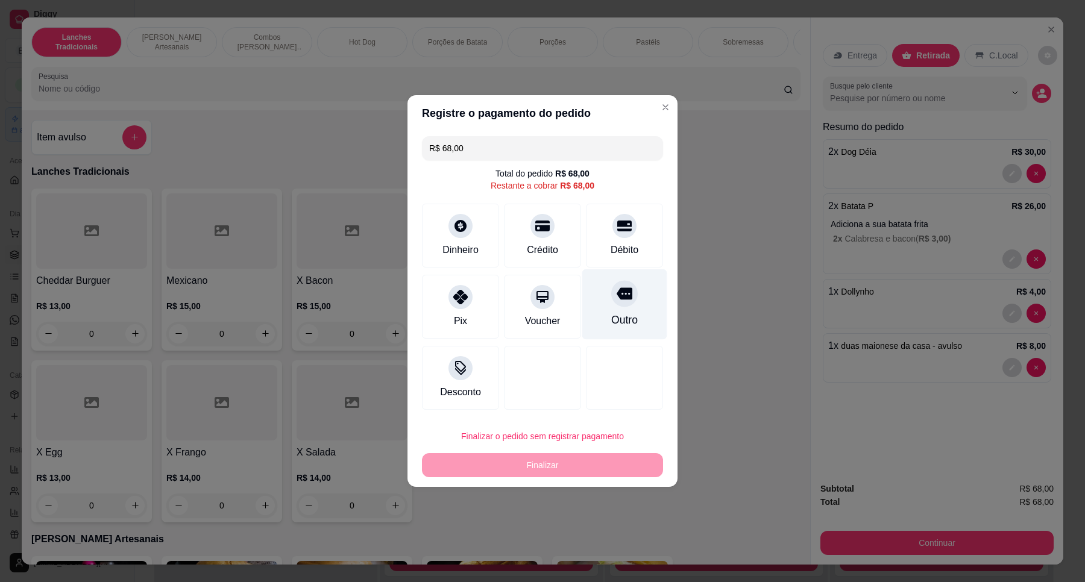
click at [627, 307] on div "Outro" at bounding box center [624, 304] width 85 height 71
type input "R$ 0,00"
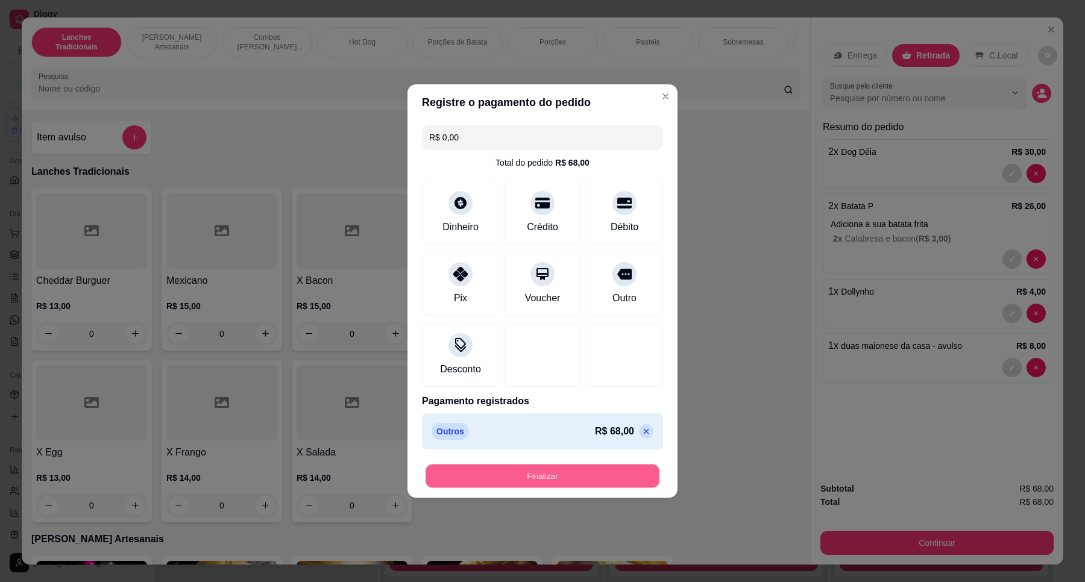
click at [557, 483] on button "Finalizar" at bounding box center [542, 477] width 234 height 24
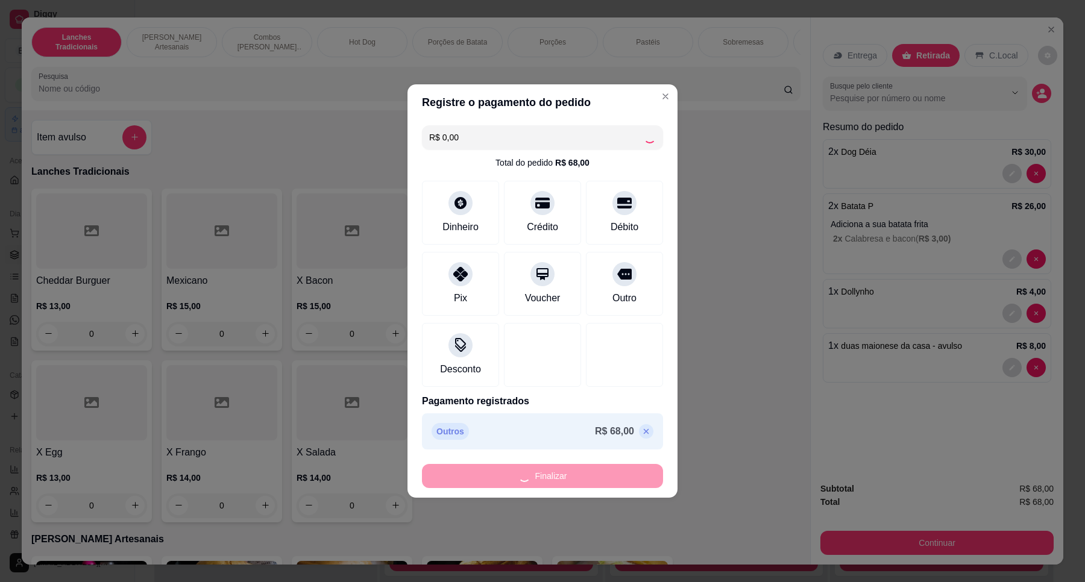
type input "0"
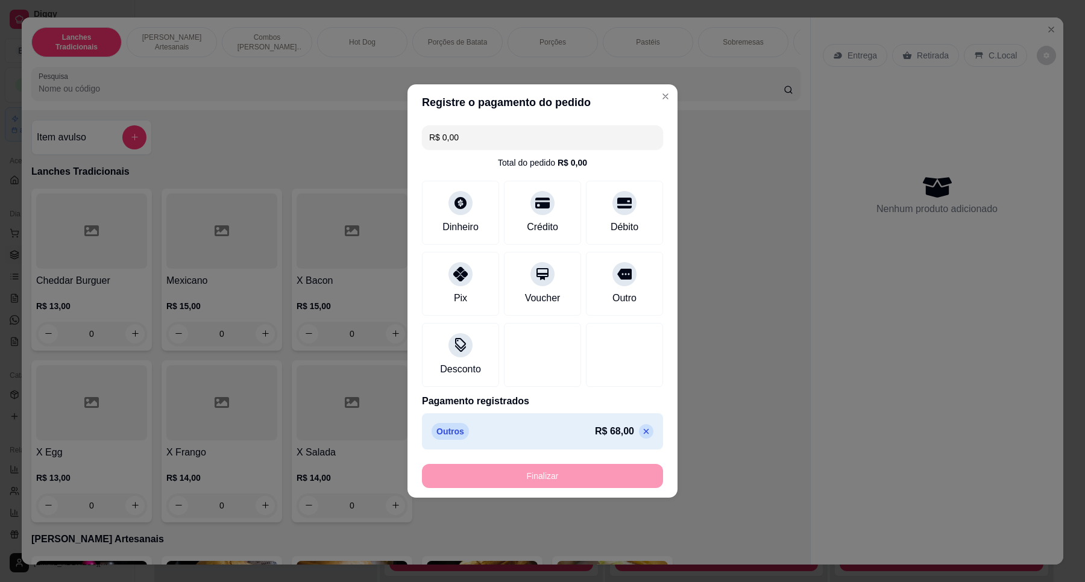
type input "-R$ 68,00"
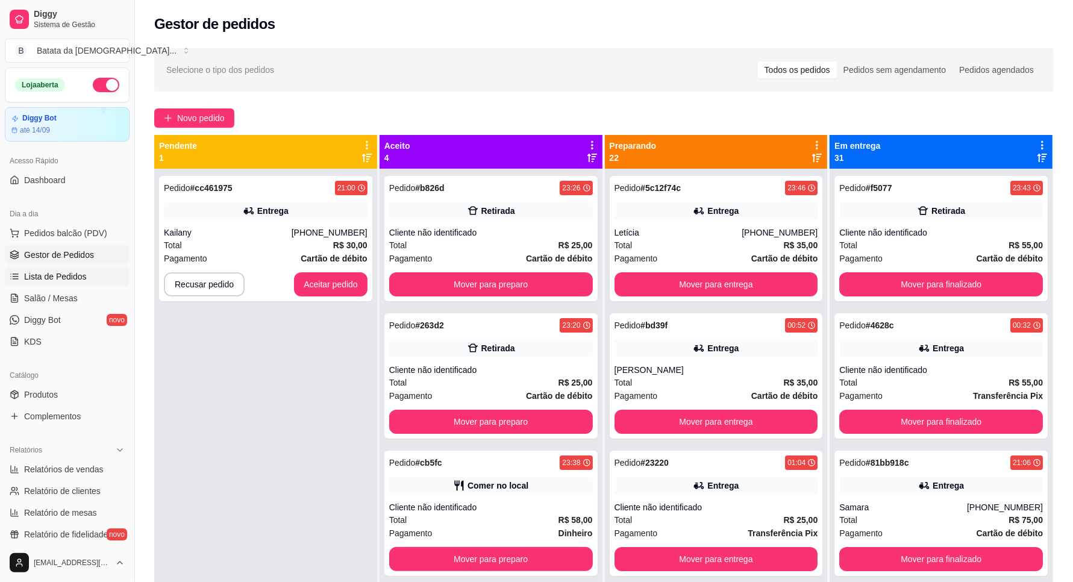
click at [76, 280] on span "Lista de Pedidos" at bounding box center [55, 277] width 63 height 12
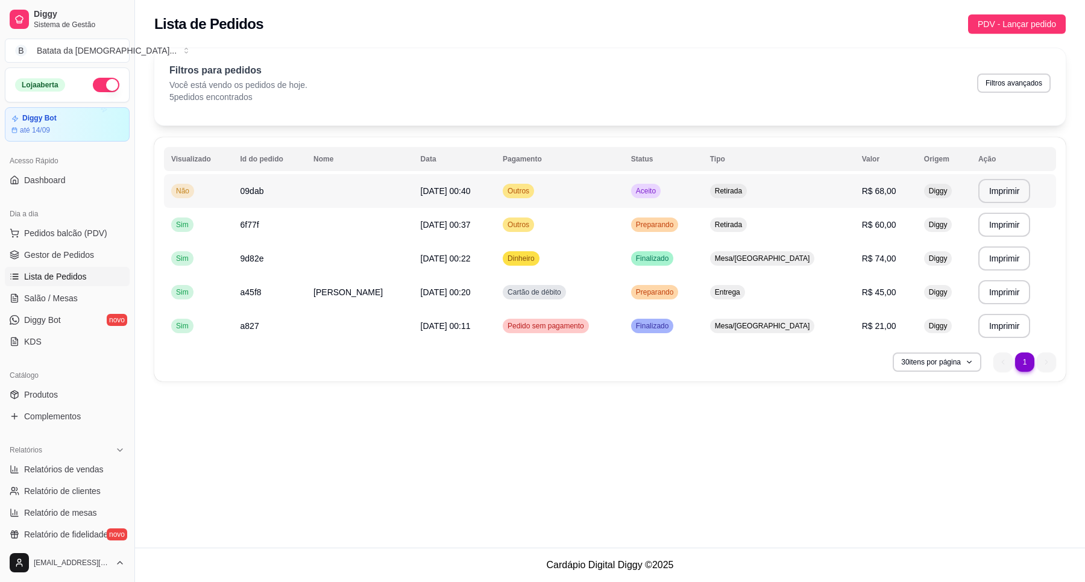
click at [734, 199] on td "Retirada" at bounding box center [779, 191] width 152 height 34
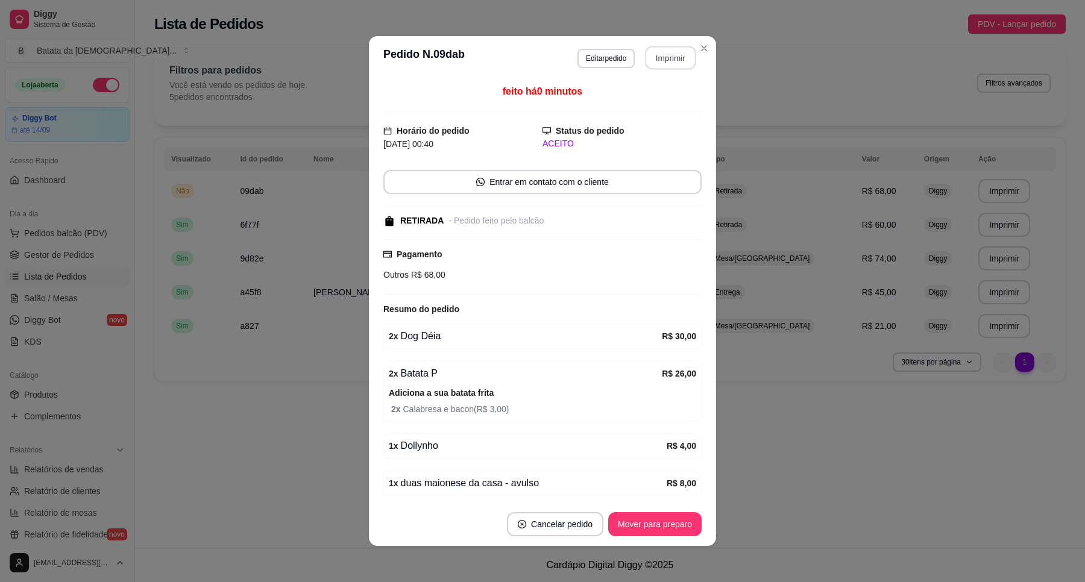
click at [656, 57] on button "Imprimir" at bounding box center [670, 58] width 51 height 24
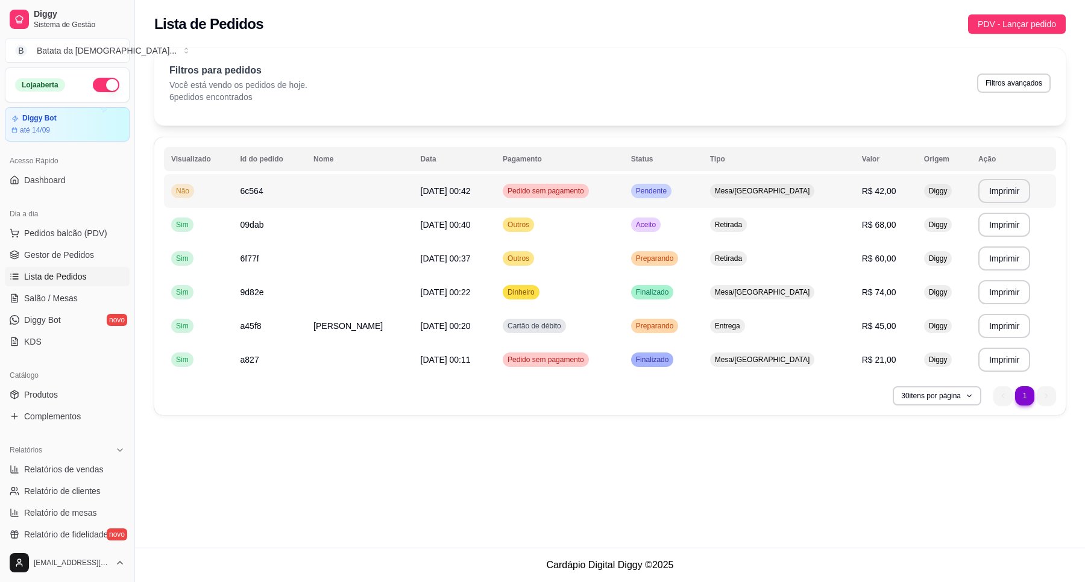
click at [754, 193] on span "Mesa/[GEOGRAPHIC_DATA]" at bounding box center [762, 191] width 100 height 10
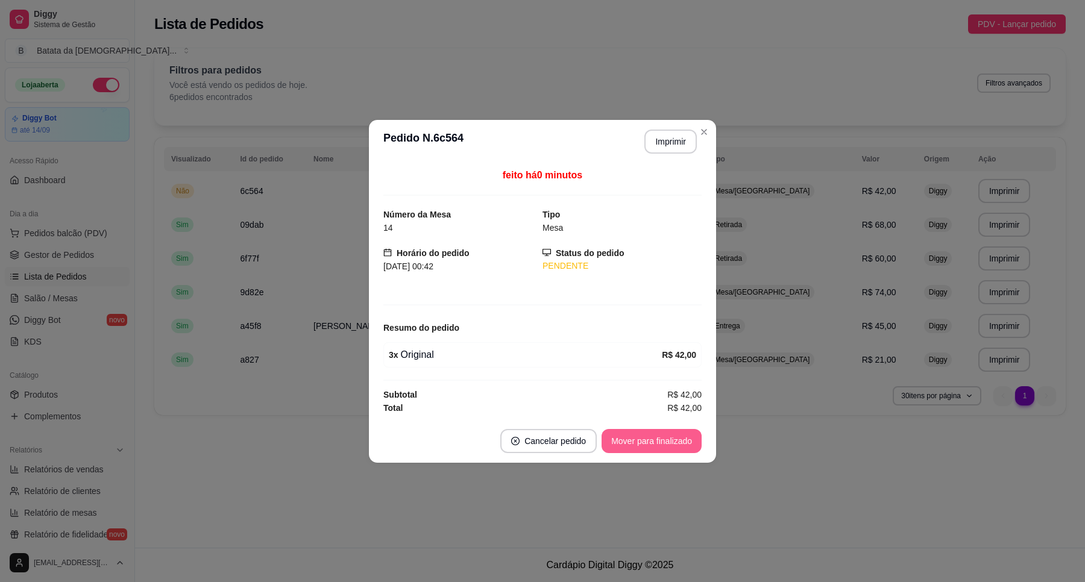
click at [673, 442] on button "Mover para finalizado" at bounding box center [651, 441] width 100 height 24
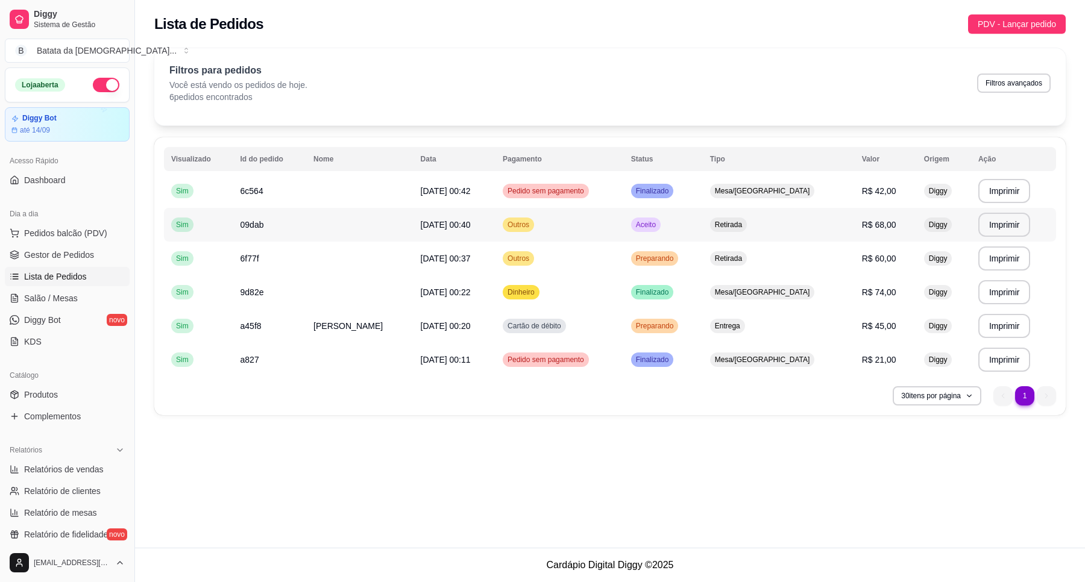
click at [702, 218] on td "Aceito" at bounding box center [663, 225] width 79 height 34
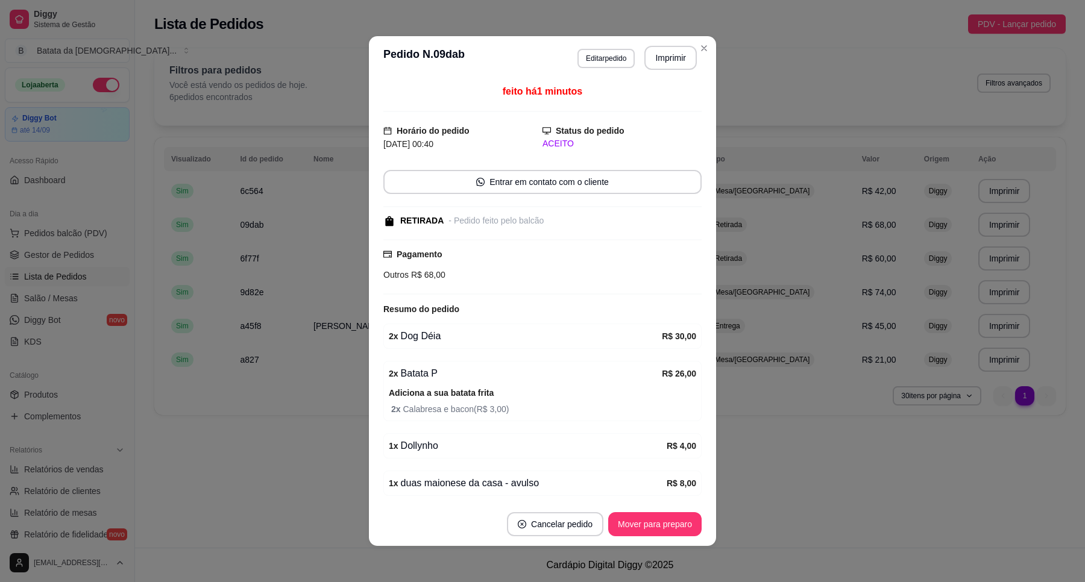
scroll to position [49, 0]
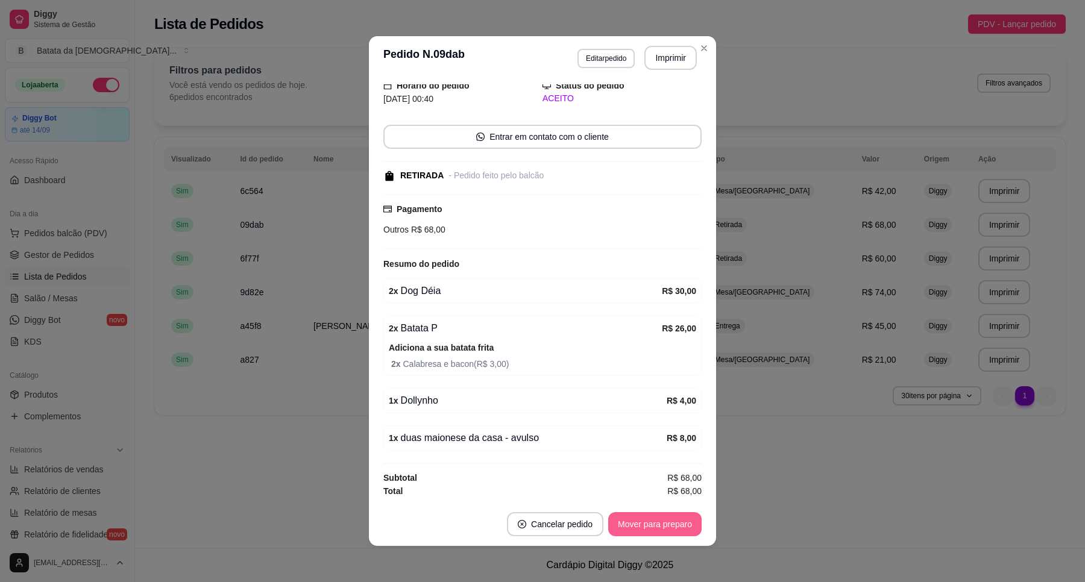
click at [676, 530] on button "Mover para preparo" at bounding box center [654, 524] width 93 height 24
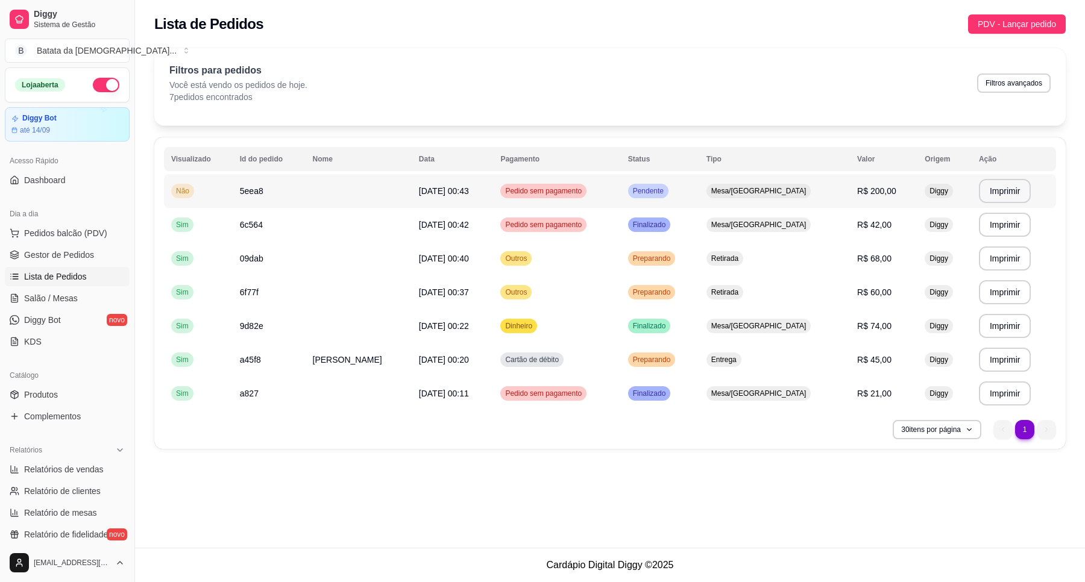
click at [652, 182] on td "Pendente" at bounding box center [660, 191] width 78 height 34
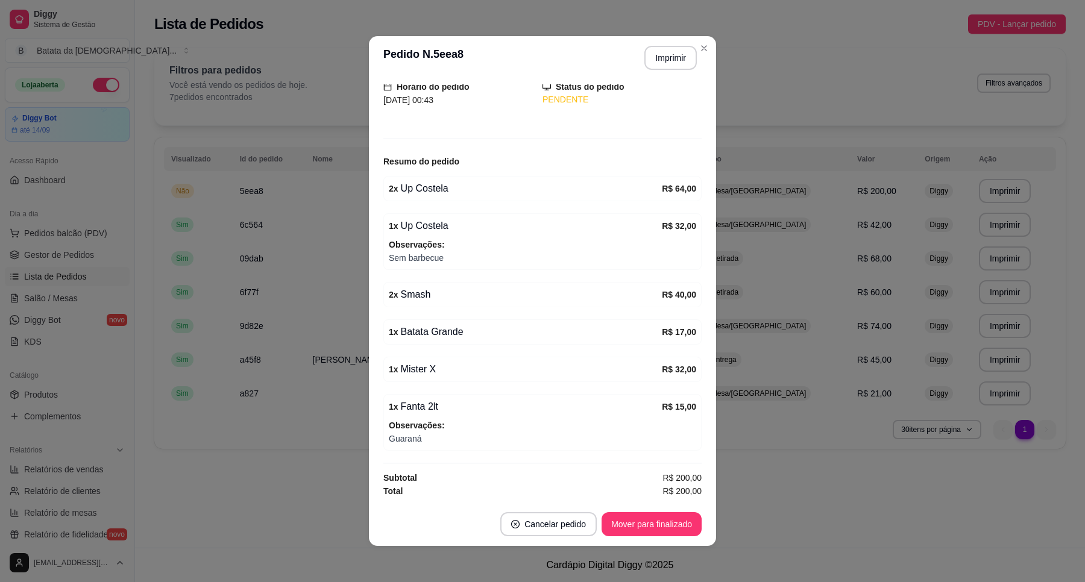
scroll to position [87, 0]
click at [669, 63] on button "Imprimir" at bounding box center [670, 58] width 51 height 24
click at [645, 528] on button "Mover para finalizado" at bounding box center [651, 524] width 100 height 24
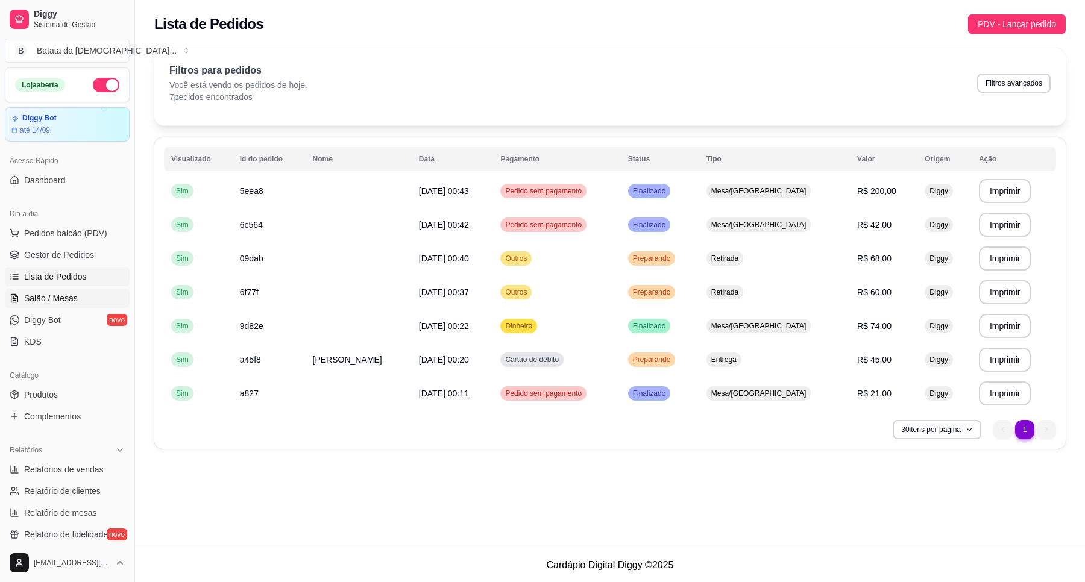
click at [67, 300] on span "Salão / Mesas" at bounding box center [51, 298] width 54 height 12
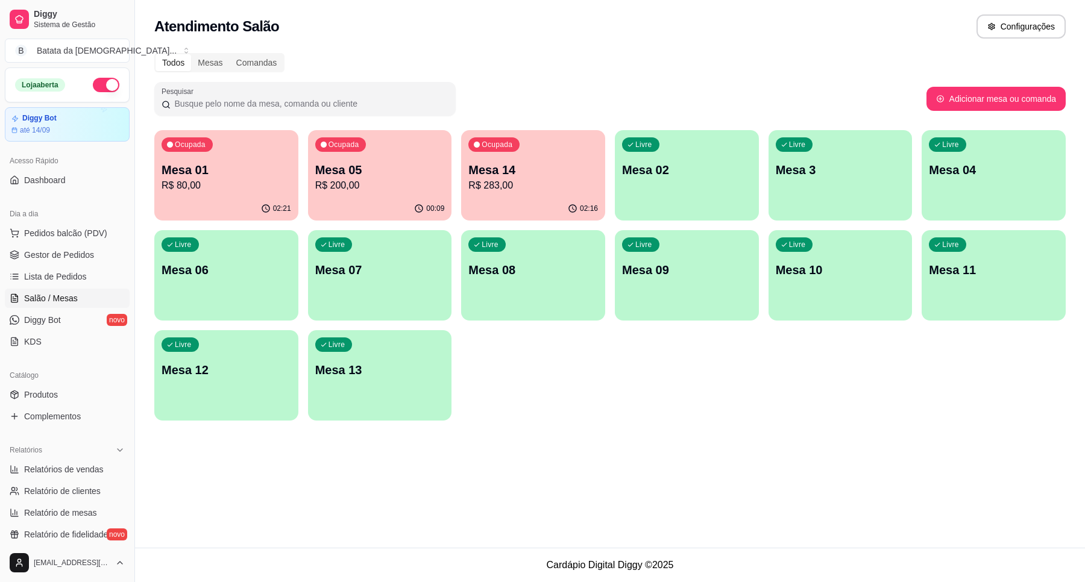
click at [542, 175] on p "Mesa 14" at bounding box center [533, 169] width 130 height 17
click at [60, 278] on span "Lista de Pedidos" at bounding box center [55, 277] width 63 height 12
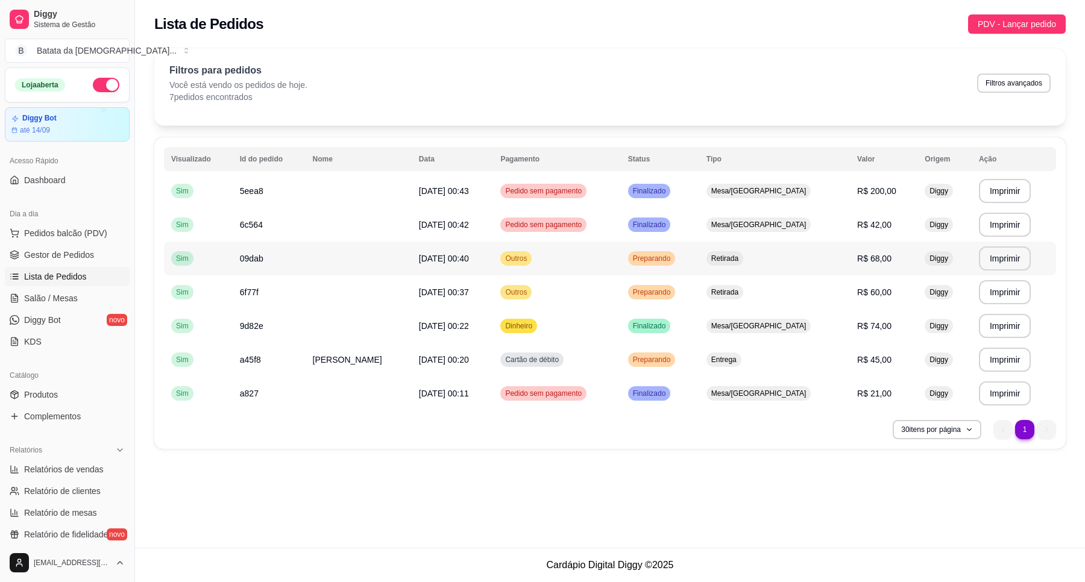
click at [651, 272] on td "Preparando" at bounding box center [660, 259] width 78 height 34
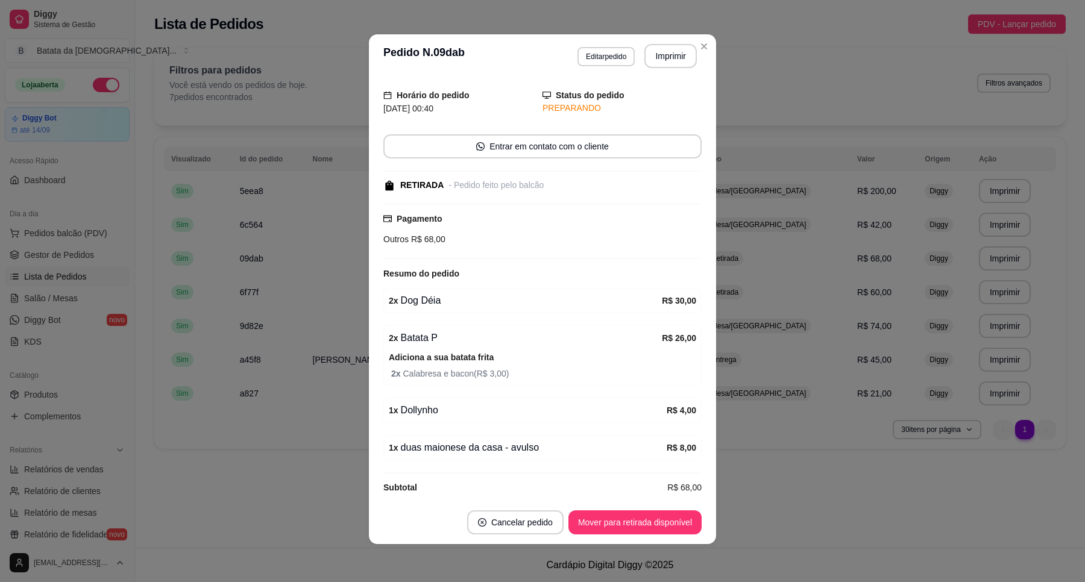
scroll to position [49, 0]
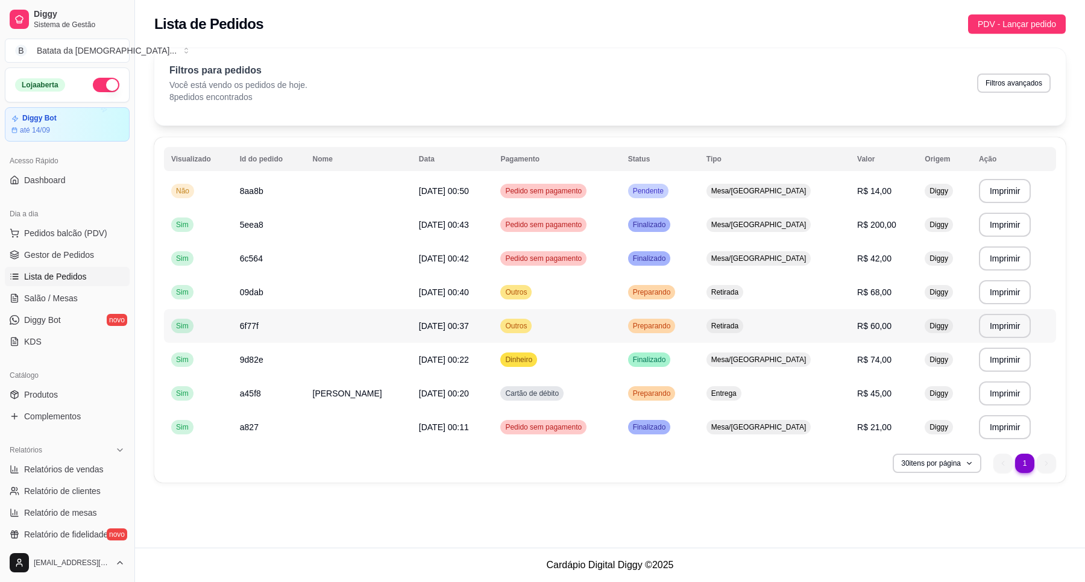
click at [733, 324] on span "Retirada" at bounding box center [725, 326] width 32 height 10
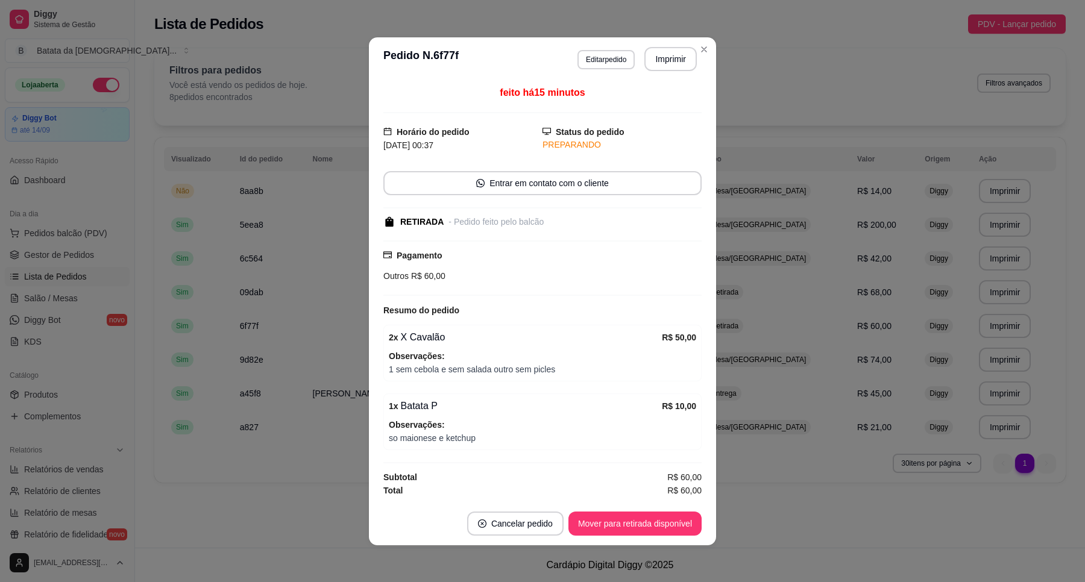
scroll to position [1, 0]
click at [594, 64] on button "Editar pedido" at bounding box center [606, 59] width 56 height 19
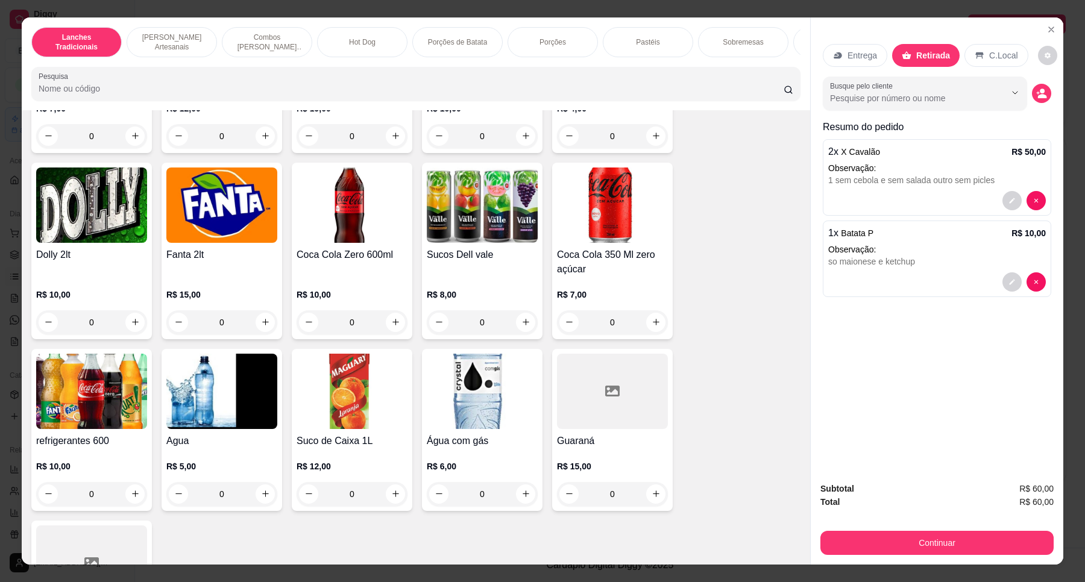
scroll to position [2636, 0]
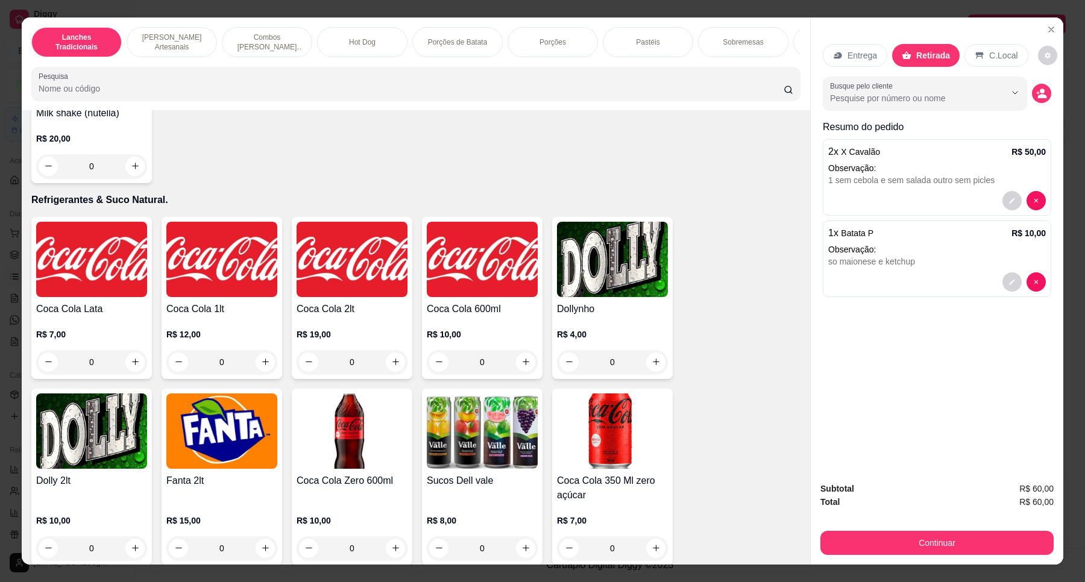
click at [22, 243] on div "Item avulso Lanches Tradicionais Cheddar Burguer R$ 13,00 0 Mexicano R$ 15,00 0…" at bounding box center [416, 337] width 788 height 454
click at [50, 251] on img at bounding box center [91, 259] width 111 height 75
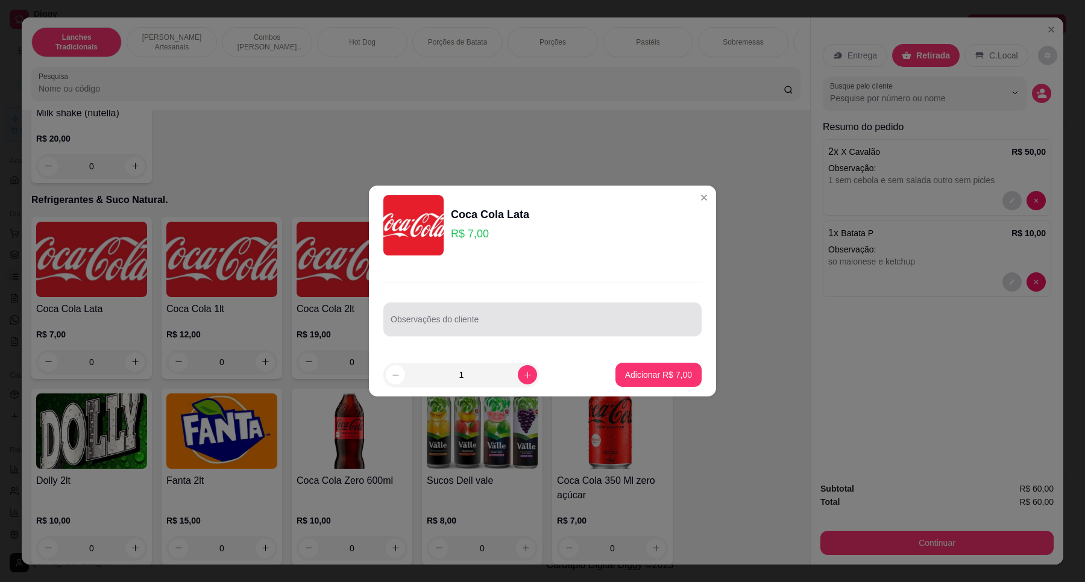
click at [585, 321] on input "Observações do cliente" at bounding box center [542, 324] width 304 height 12
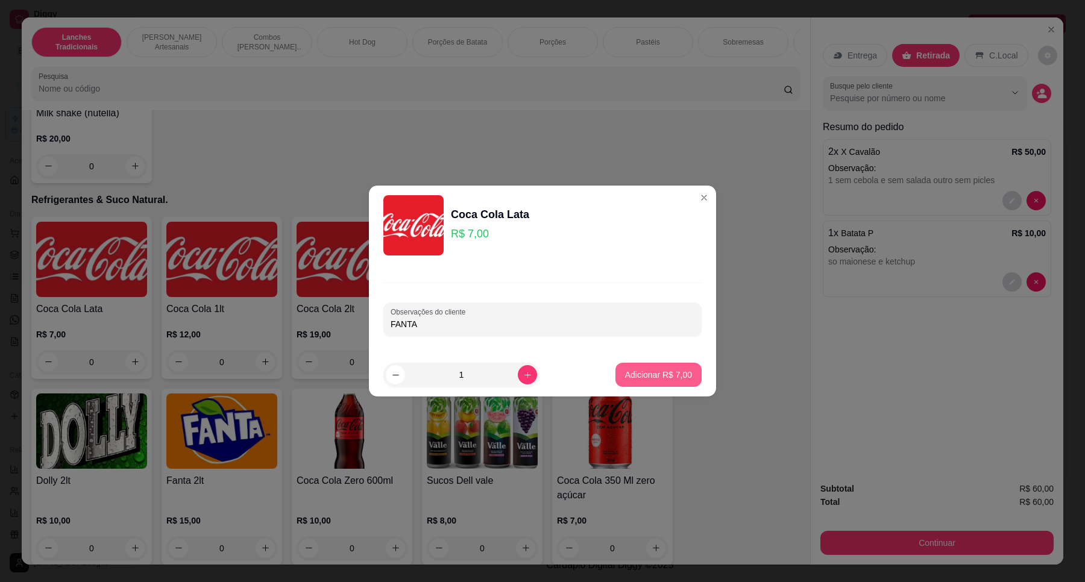
type input "FANTA"
click at [637, 368] on button "Adicionar R$ 7,00" at bounding box center [658, 375] width 86 height 24
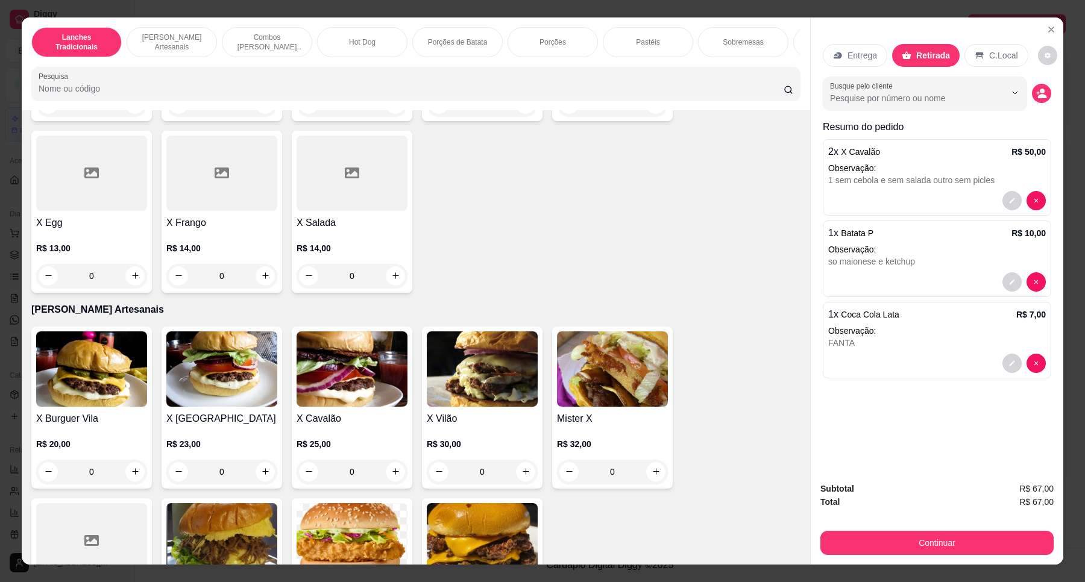
scroll to position [226, 0]
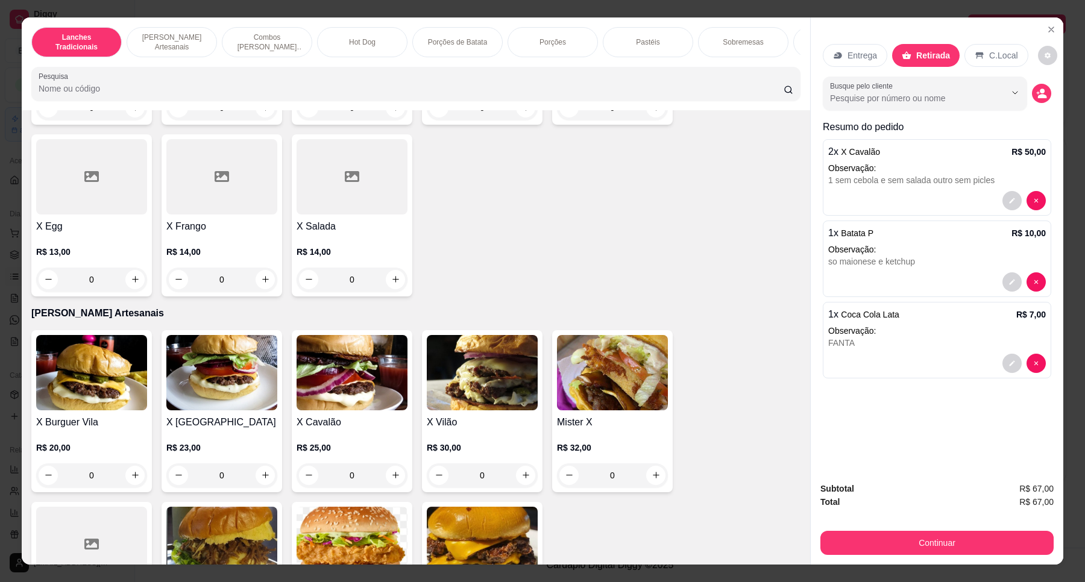
click at [303, 400] on img at bounding box center [351, 372] width 111 height 75
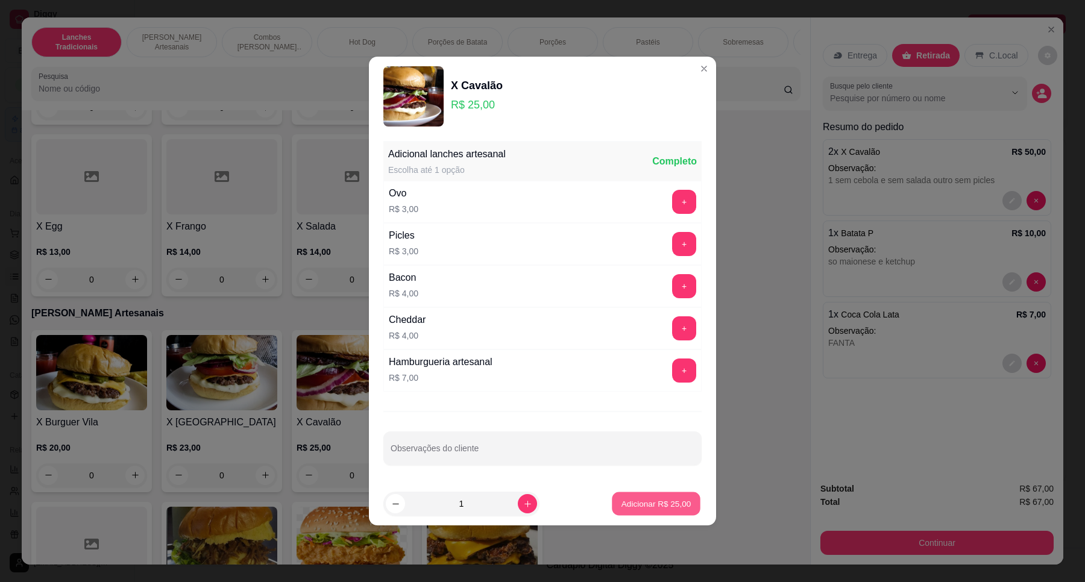
click at [665, 508] on p "Adicionar R$ 25,00" at bounding box center [656, 503] width 70 height 11
type input "1"
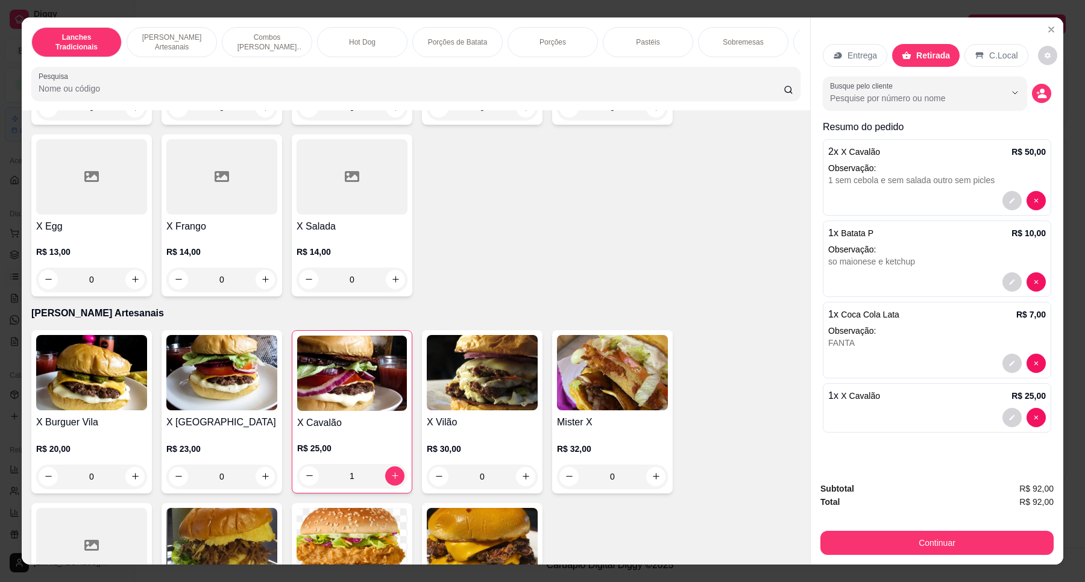
click at [297, 377] on img at bounding box center [352, 373] width 110 height 75
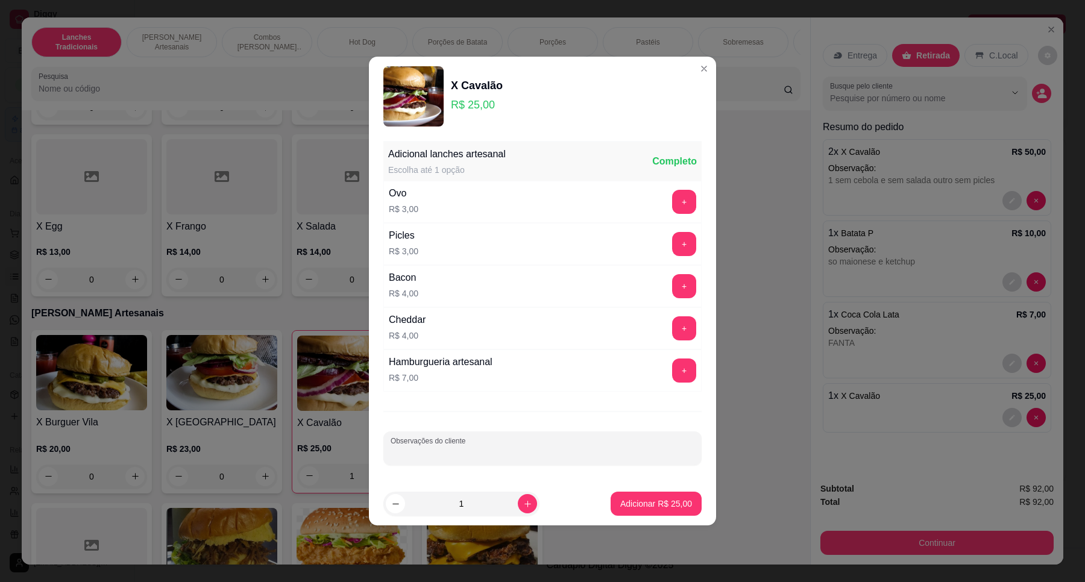
click at [483, 450] on input "Observações do cliente" at bounding box center [542, 453] width 304 height 12
type input "SEM SALADA"
click at [675, 509] on p "Adicionar R$ 25,00" at bounding box center [656, 504] width 72 height 12
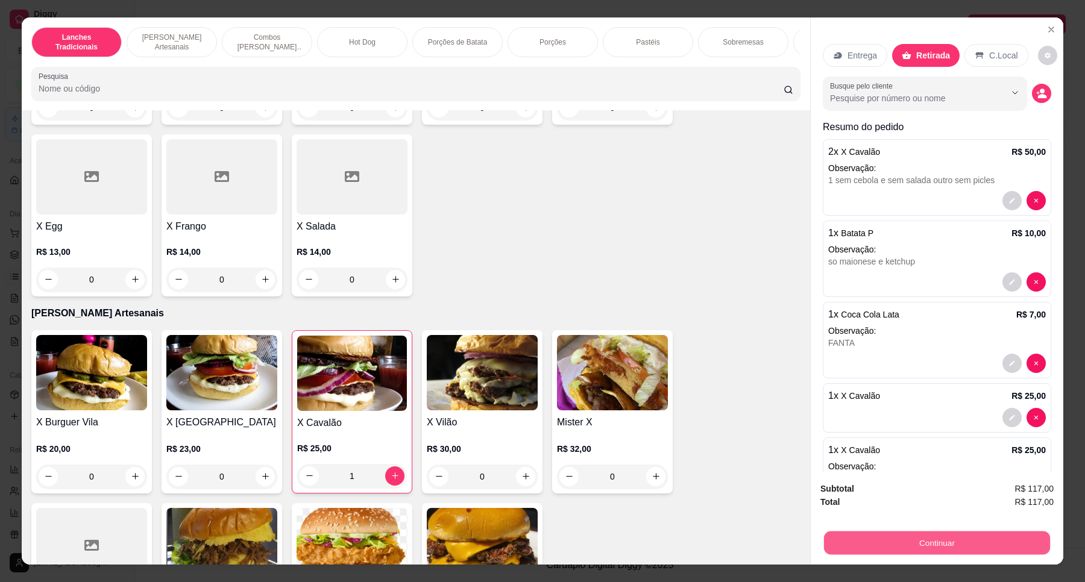
click at [1011, 541] on button "Continuar" at bounding box center [937, 543] width 226 height 24
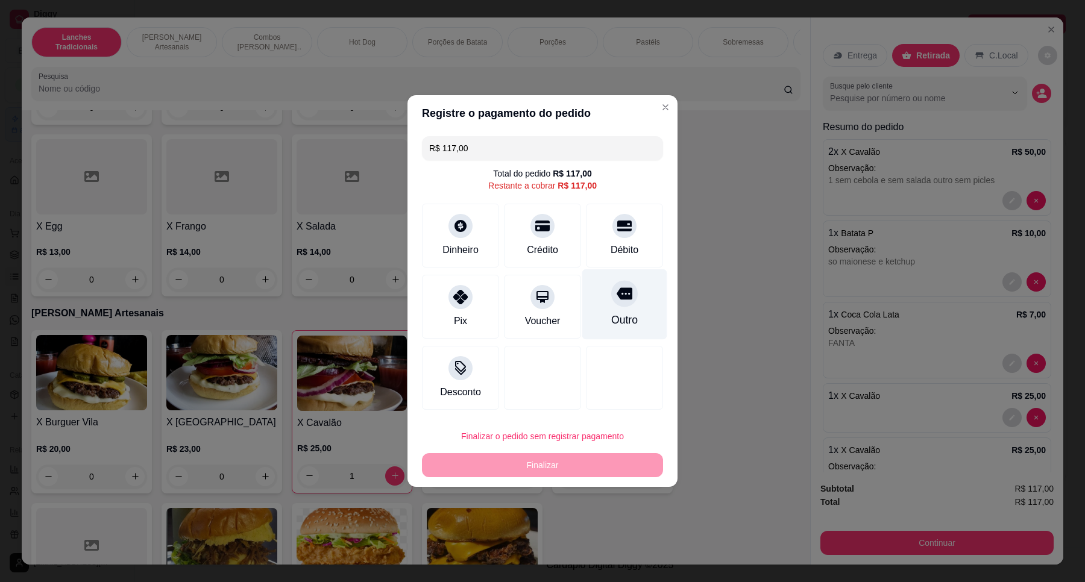
click at [618, 304] on div at bounding box center [624, 293] width 27 height 27
type input "R$ 0,00"
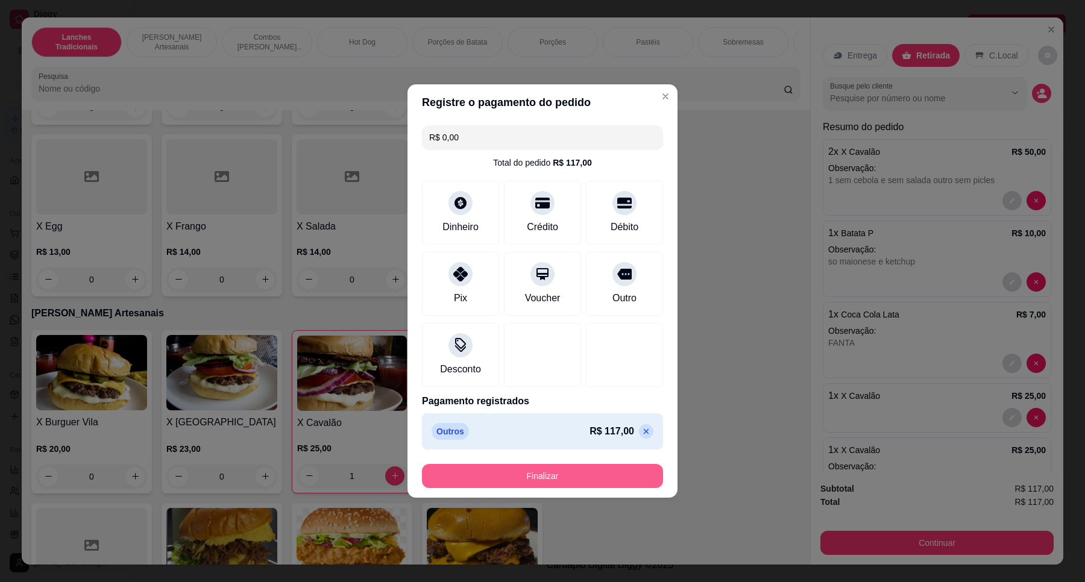
click at [631, 484] on button "Finalizar" at bounding box center [542, 476] width 241 height 24
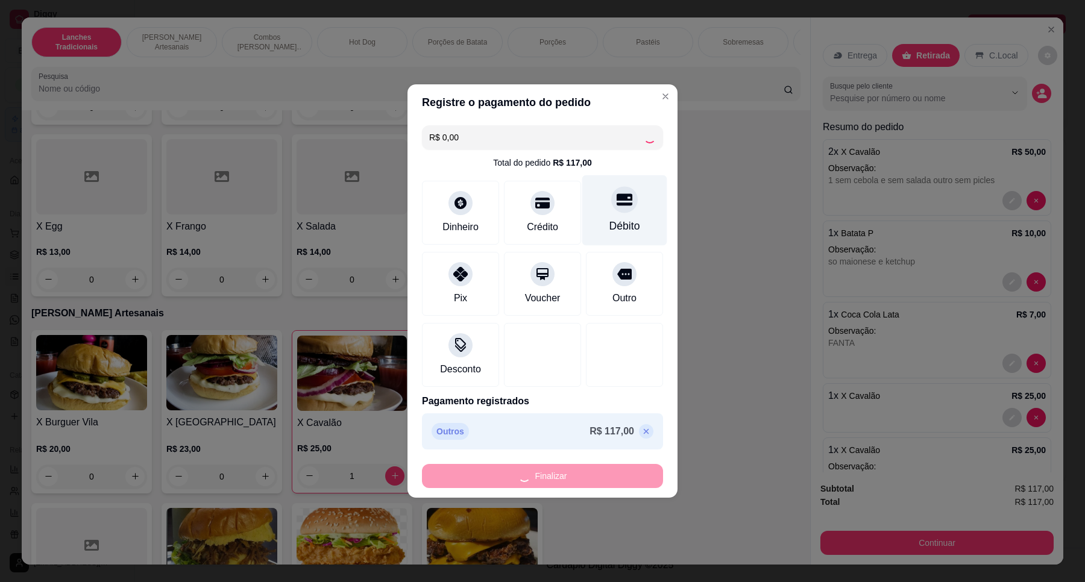
type input "0"
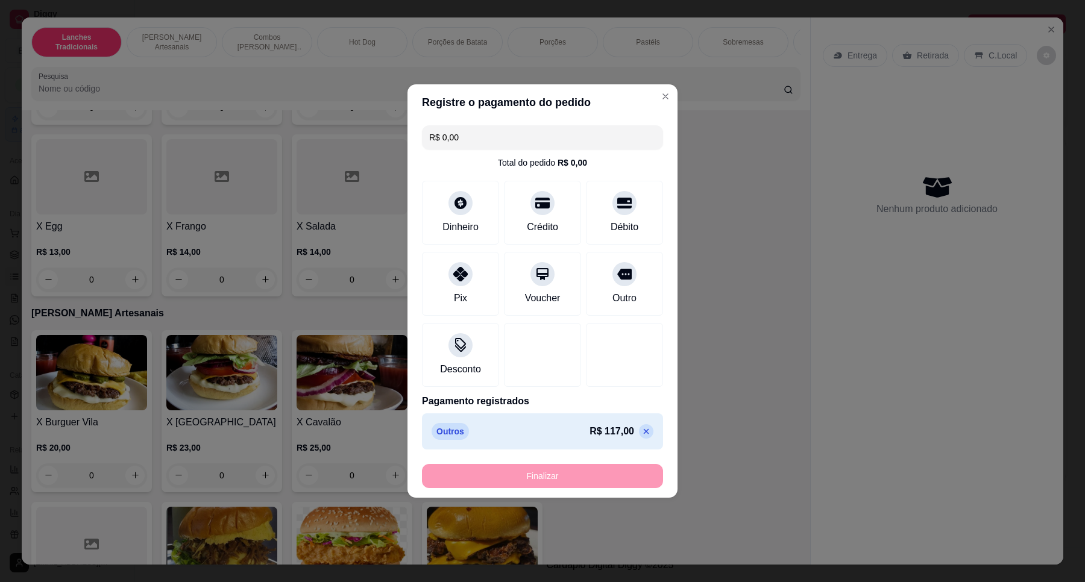
type input "-R$ 117,00"
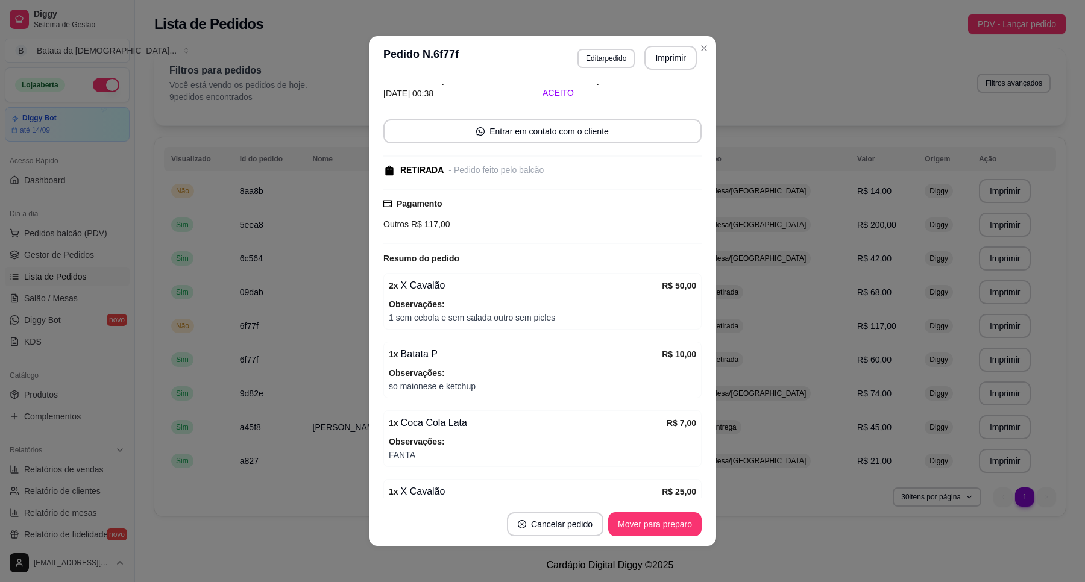
scroll to position [204, 0]
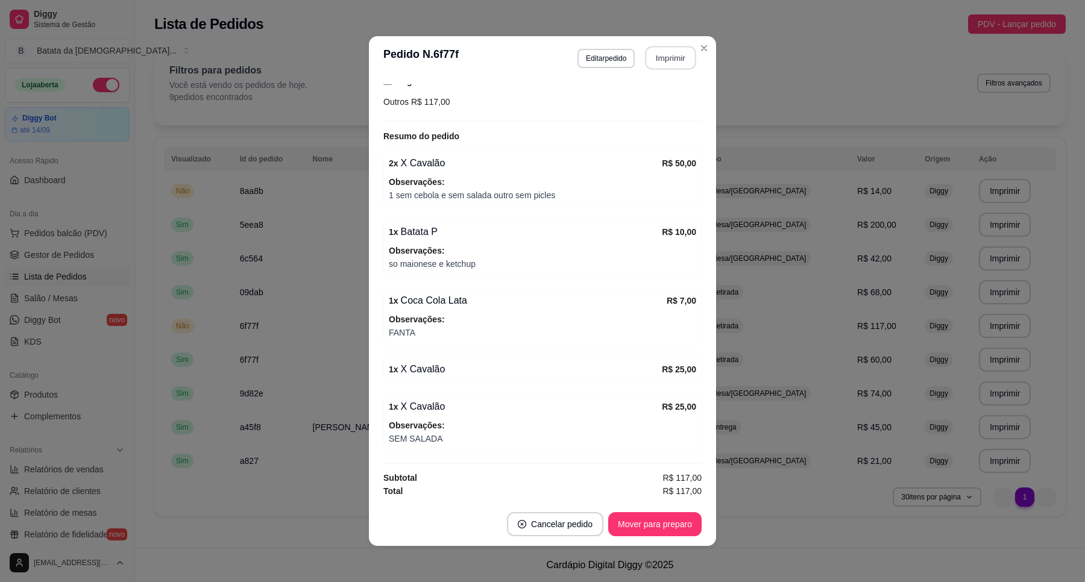
click at [652, 57] on button "Imprimir" at bounding box center [670, 58] width 51 height 24
click at [685, 511] on footer "Cancelar pedido Mover para preparo" at bounding box center [542, 524] width 347 height 43
click at [683, 519] on button "Mover para preparo" at bounding box center [654, 524] width 93 height 24
click at [683, 519] on button "Mover para retirada disponível" at bounding box center [634, 524] width 133 height 24
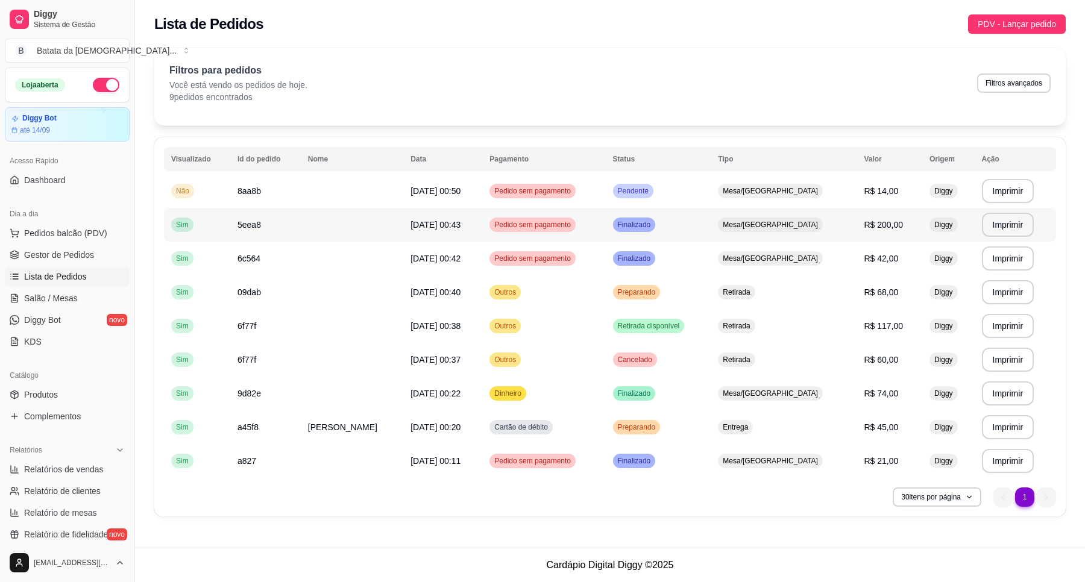
click at [856, 219] on td "R$ 200,00" at bounding box center [889, 225] width 66 height 34
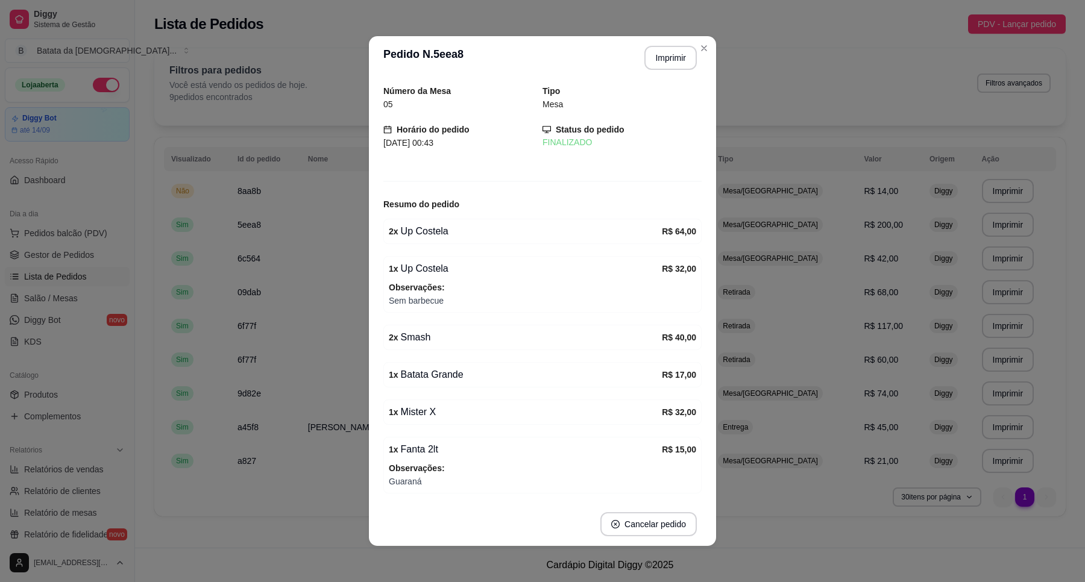
scroll to position [47, 0]
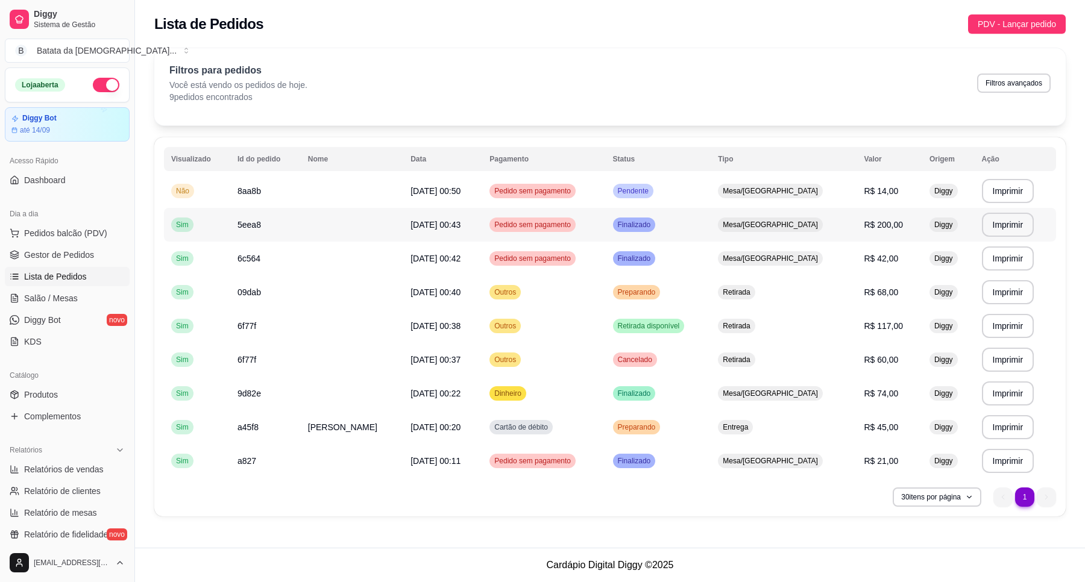
click at [856, 230] on td "R$ 200,00" at bounding box center [889, 225] width 66 height 34
click at [816, 320] on td "Retirada" at bounding box center [783, 326] width 146 height 34
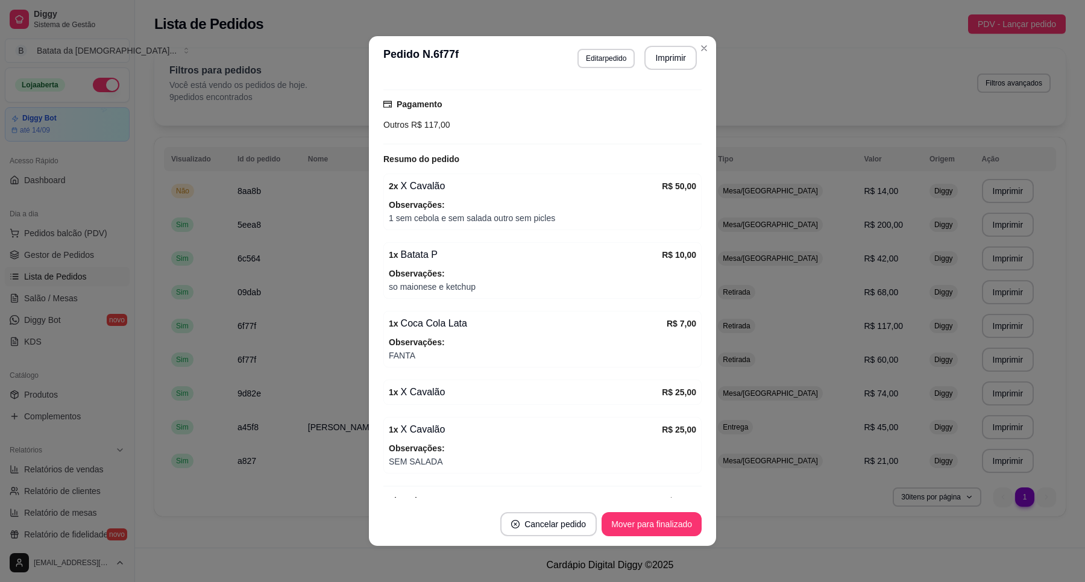
scroll to position [204, 0]
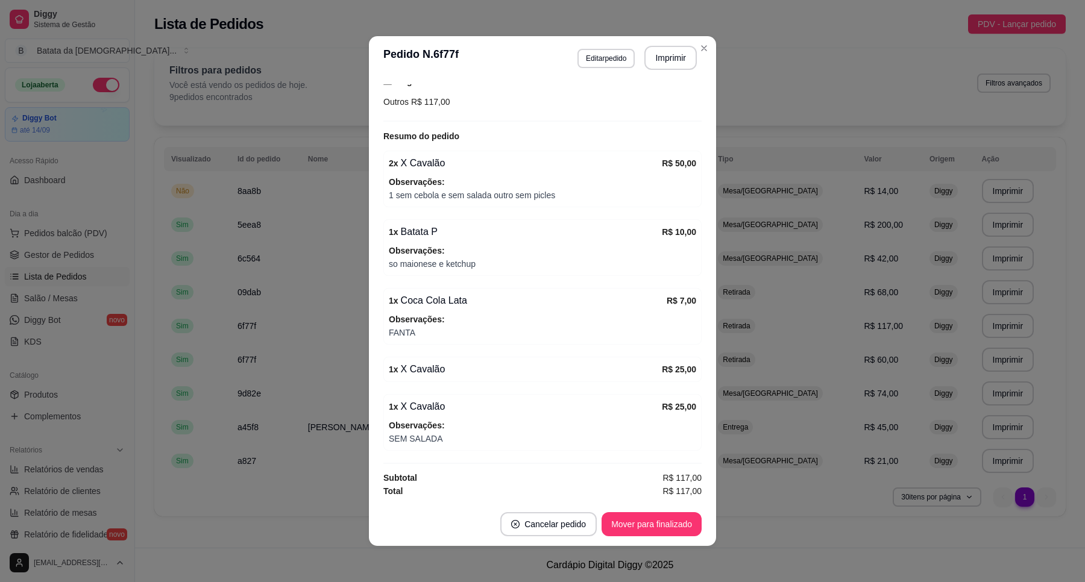
click at [666, 375] on div "R$ 25,00" at bounding box center [679, 369] width 34 height 14
click at [601, 61] on button "Editar pedido" at bounding box center [605, 58] width 57 height 19
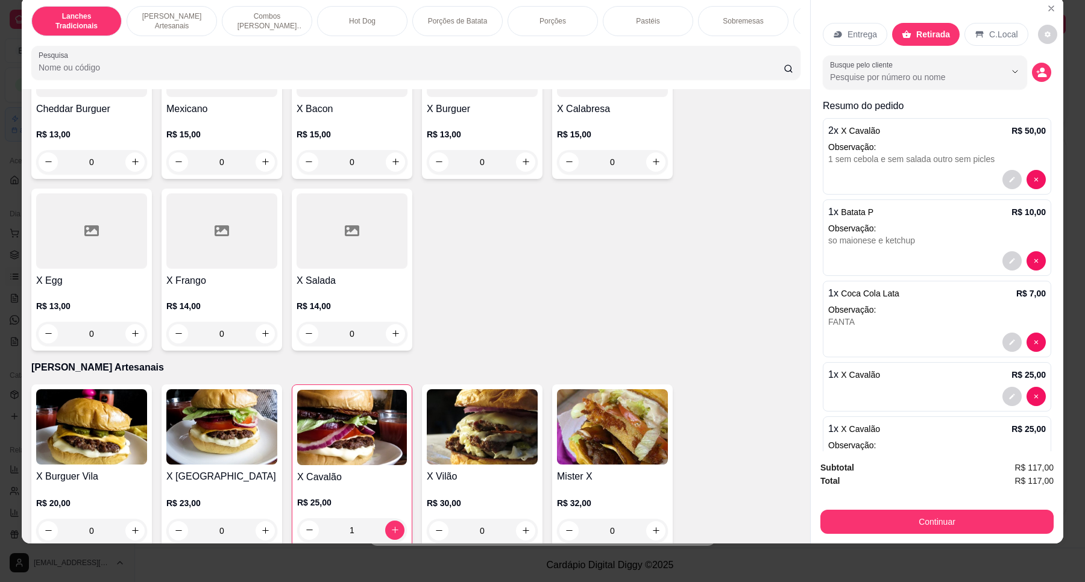
scroll to position [60, 0]
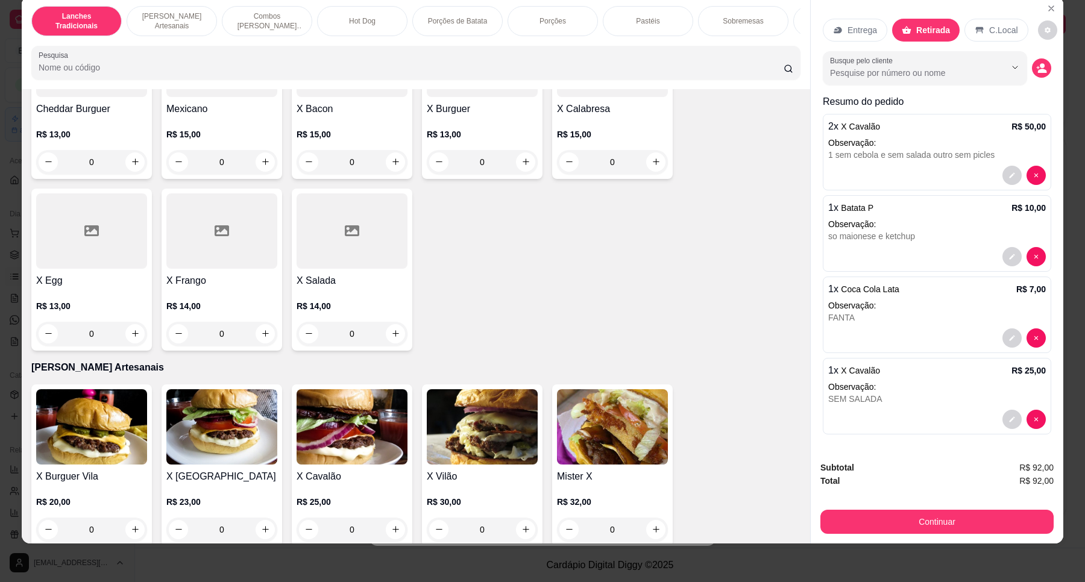
type input "0"
click at [962, 524] on button "Continuar" at bounding box center [936, 522] width 233 height 24
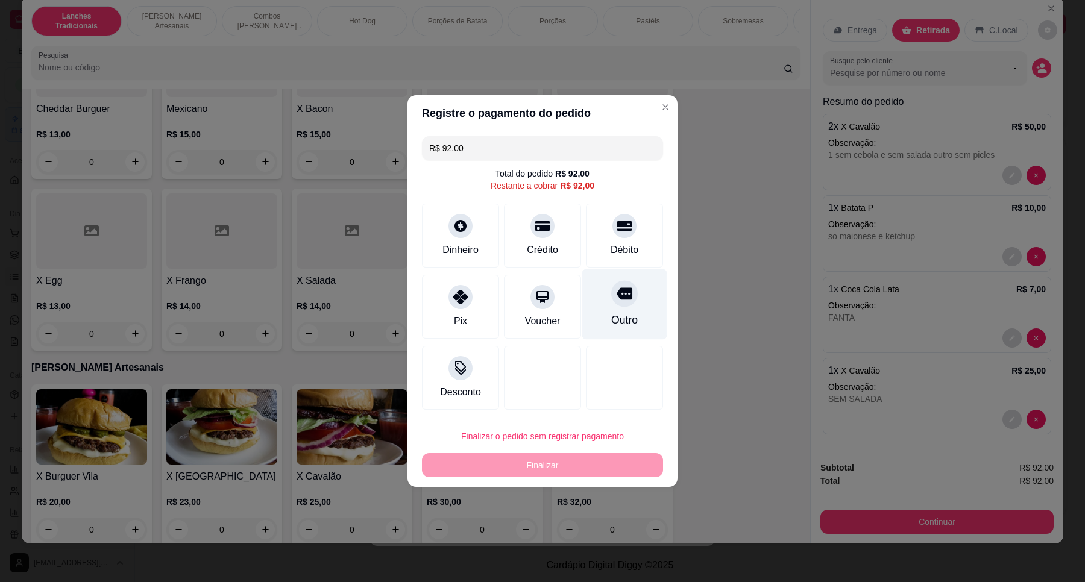
click at [611, 300] on div at bounding box center [624, 293] width 27 height 27
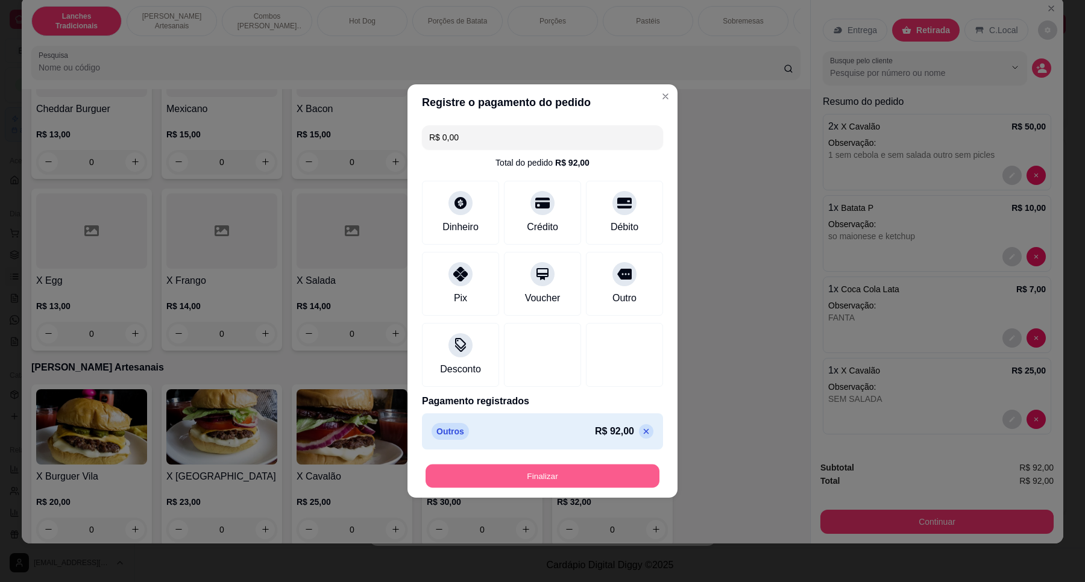
click at [600, 467] on button "Finalizar" at bounding box center [542, 477] width 234 height 24
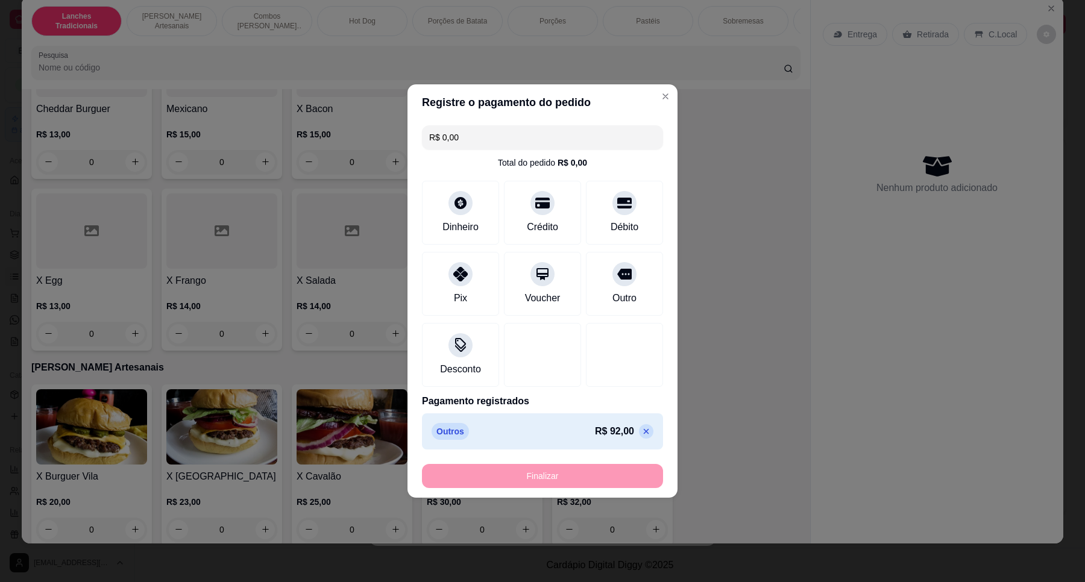
type input "-R$ 92,00"
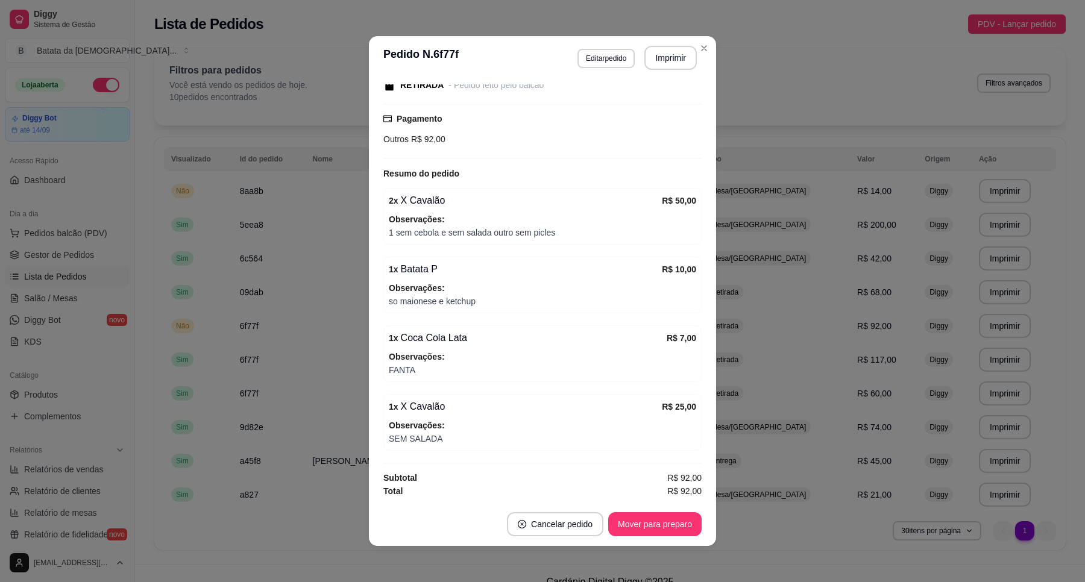
scroll to position [2, 0]
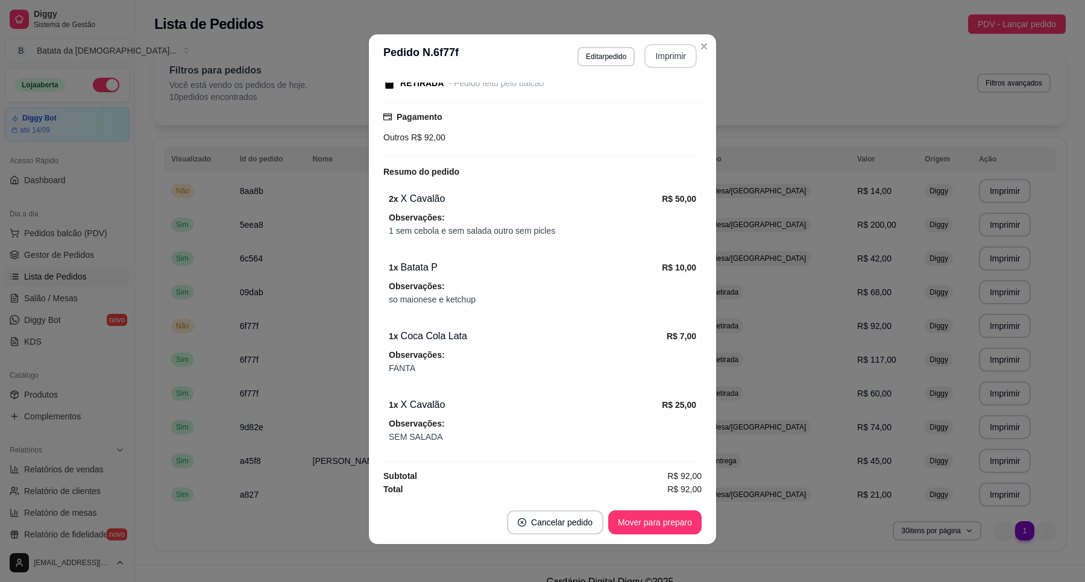
click at [672, 55] on button "Imprimir" at bounding box center [670, 56] width 52 height 24
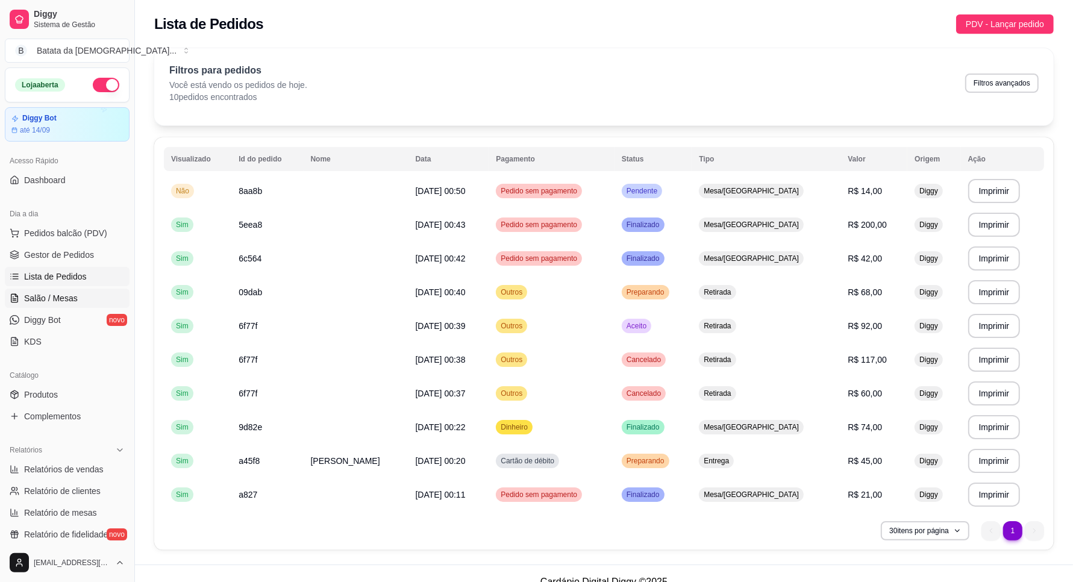
click at [70, 304] on span "Salão / Mesas" at bounding box center [51, 298] width 54 height 12
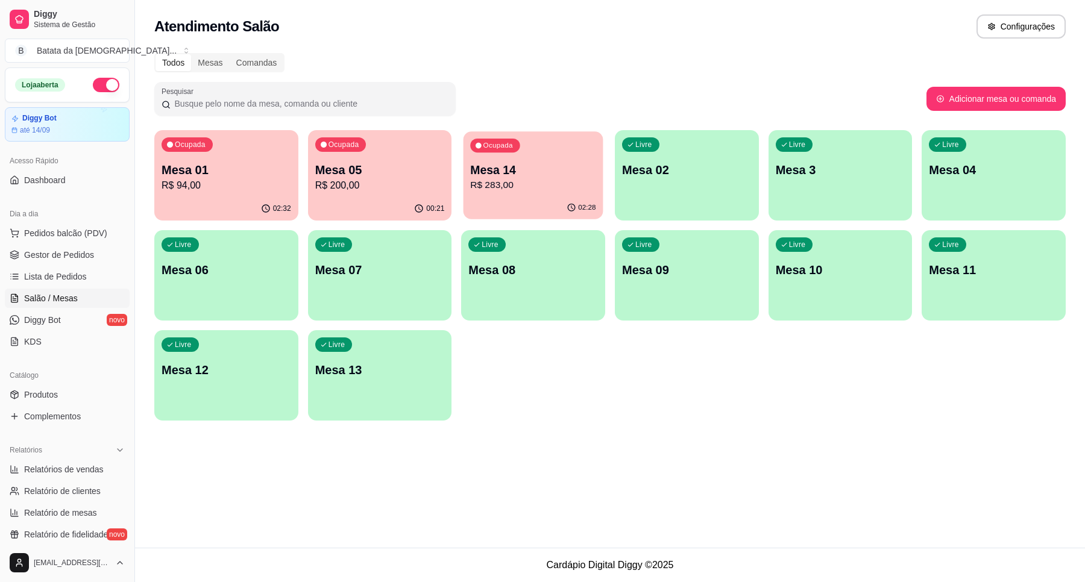
click at [475, 182] on p "R$ 283,00" at bounding box center [533, 185] width 125 height 14
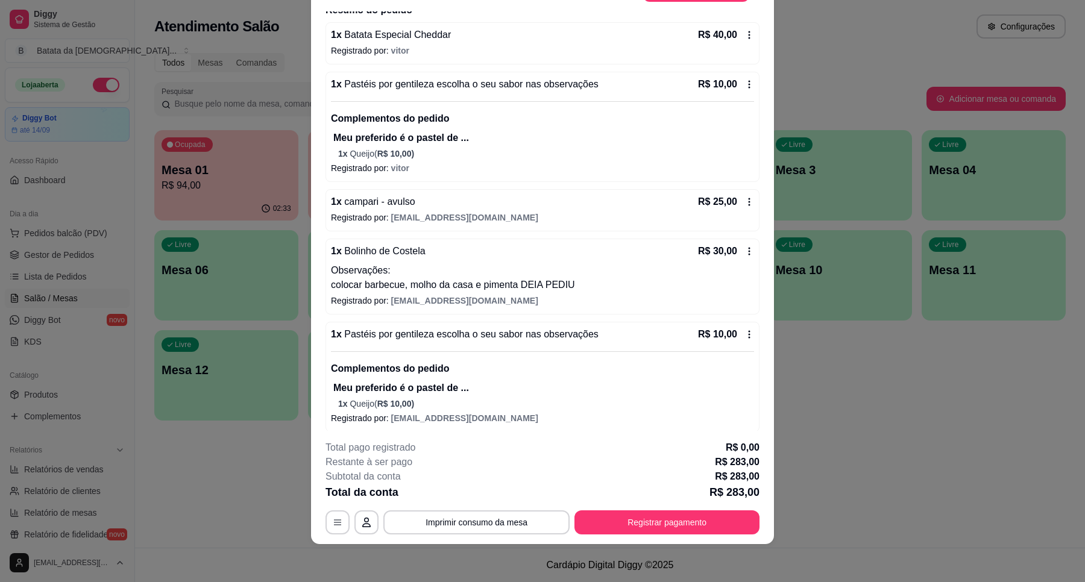
scroll to position [49, 0]
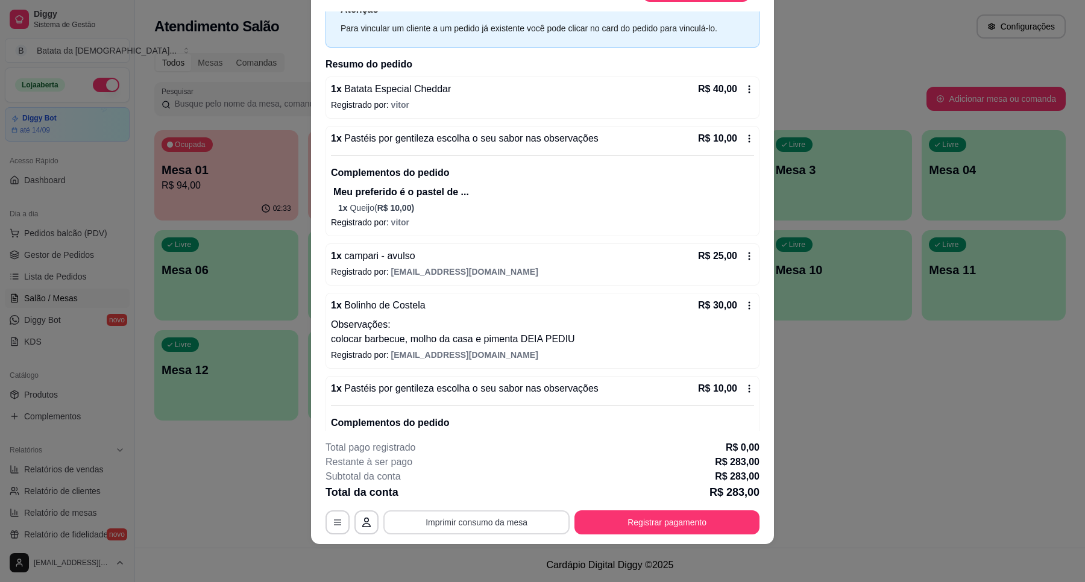
click at [486, 525] on button "Imprimir consumo da mesa" at bounding box center [476, 522] width 186 height 24
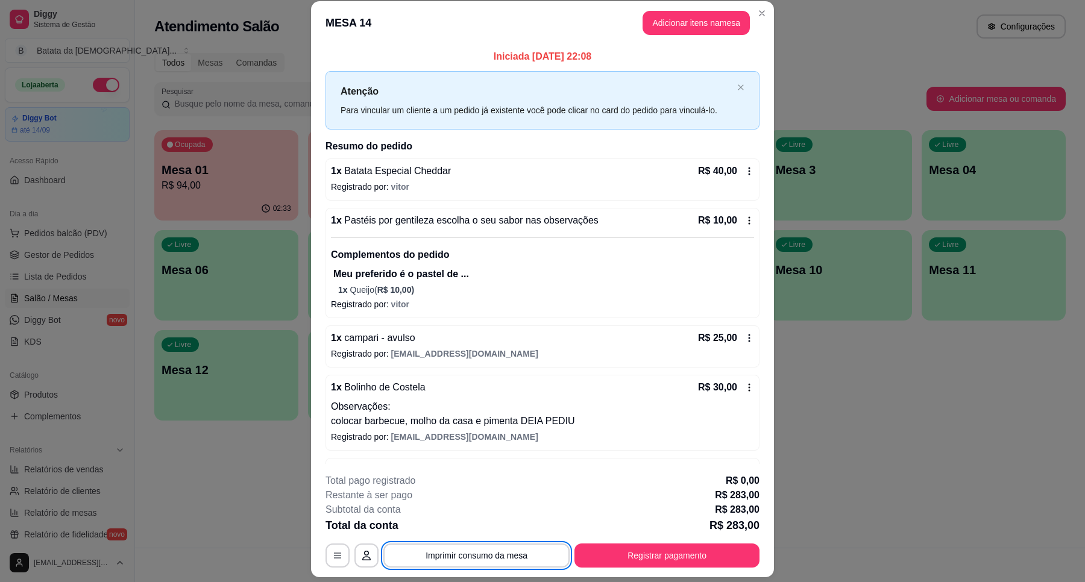
scroll to position [0, 0]
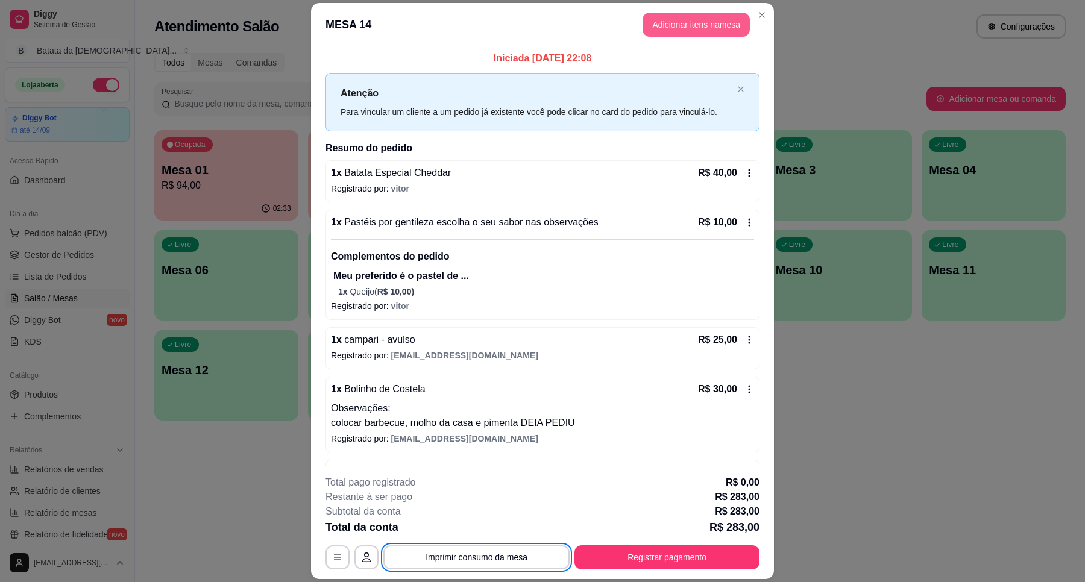
click at [683, 23] on button "Adicionar itens na mesa" at bounding box center [695, 25] width 107 height 24
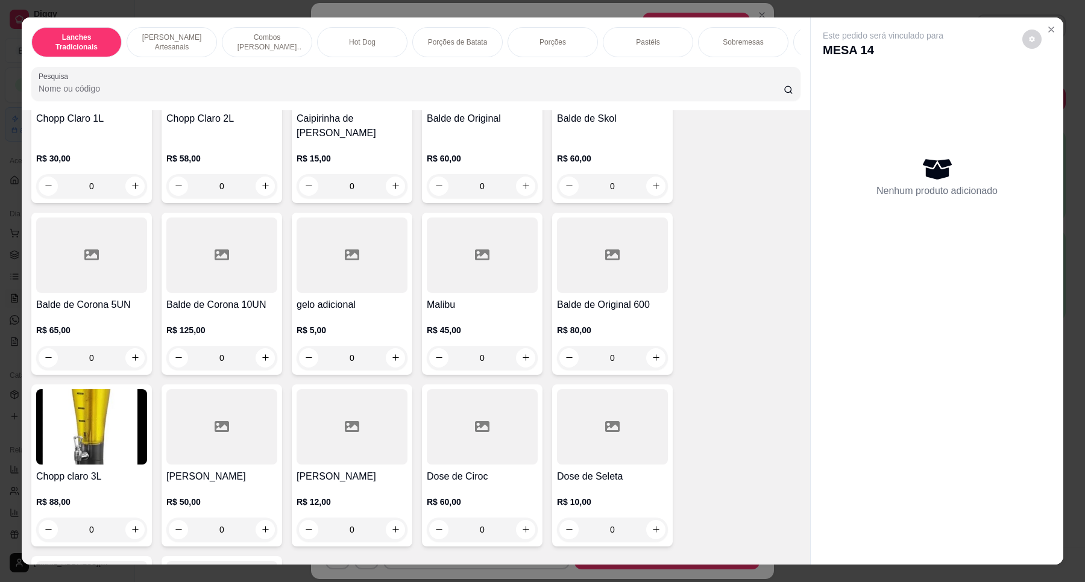
scroll to position [4670, 0]
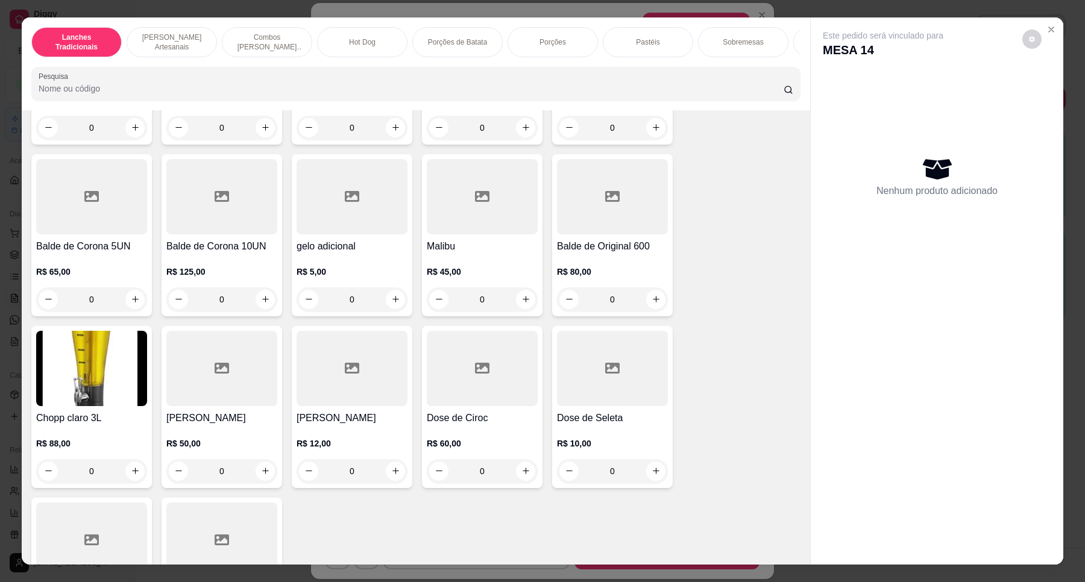
click at [102, 344] on img at bounding box center [91, 368] width 111 height 75
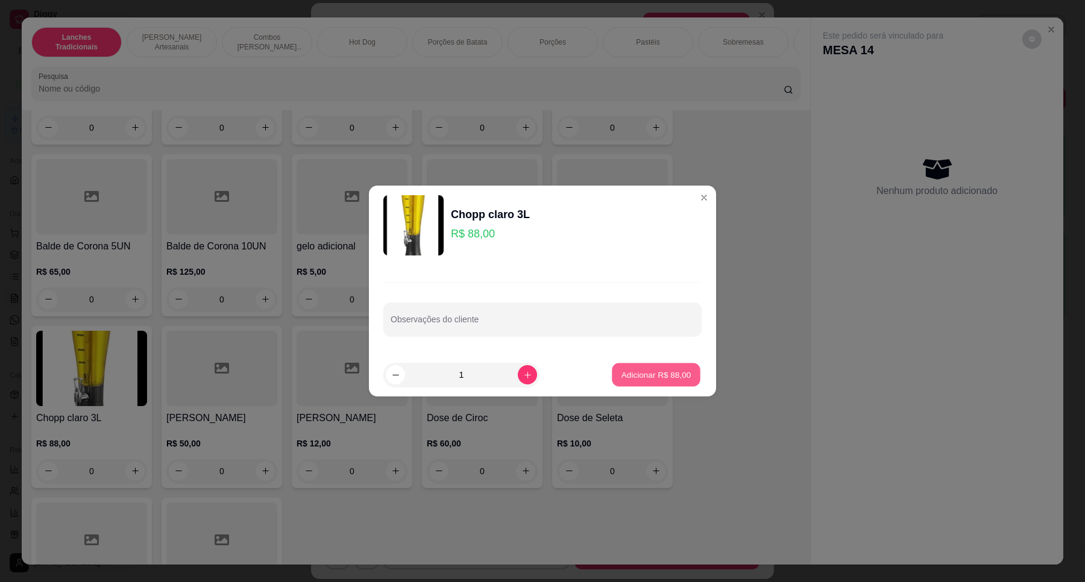
click at [659, 369] on p "Adicionar R$ 88,00" at bounding box center [656, 374] width 70 height 11
type input "1"
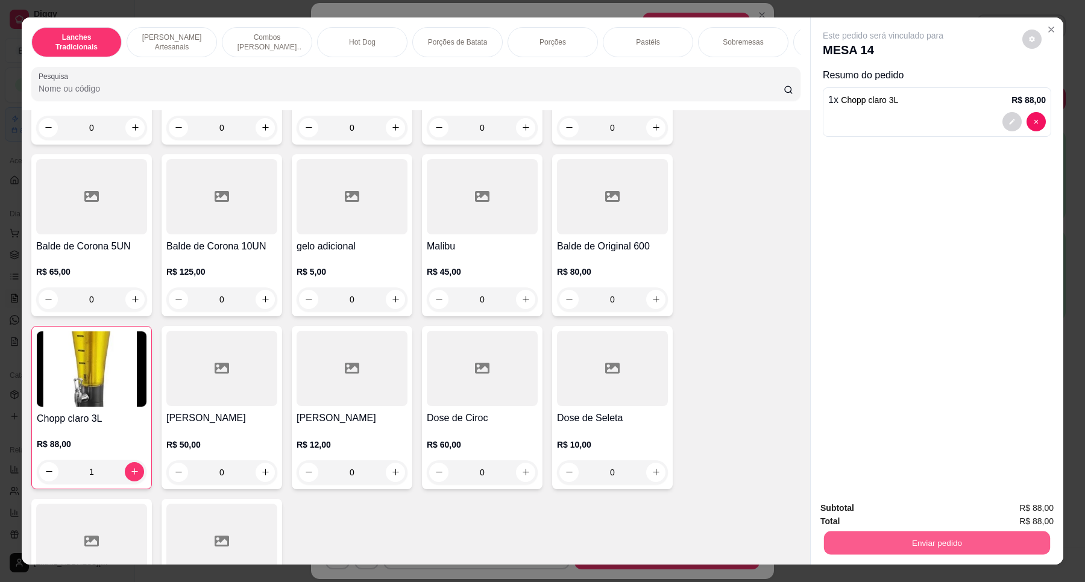
click at [1003, 535] on button "Enviar pedido" at bounding box center [937, 543] width 226 height 24
click at [917, 506] on button "Não registrar e enviar pedido" at bounding box center [895, 513] width 125 height 23
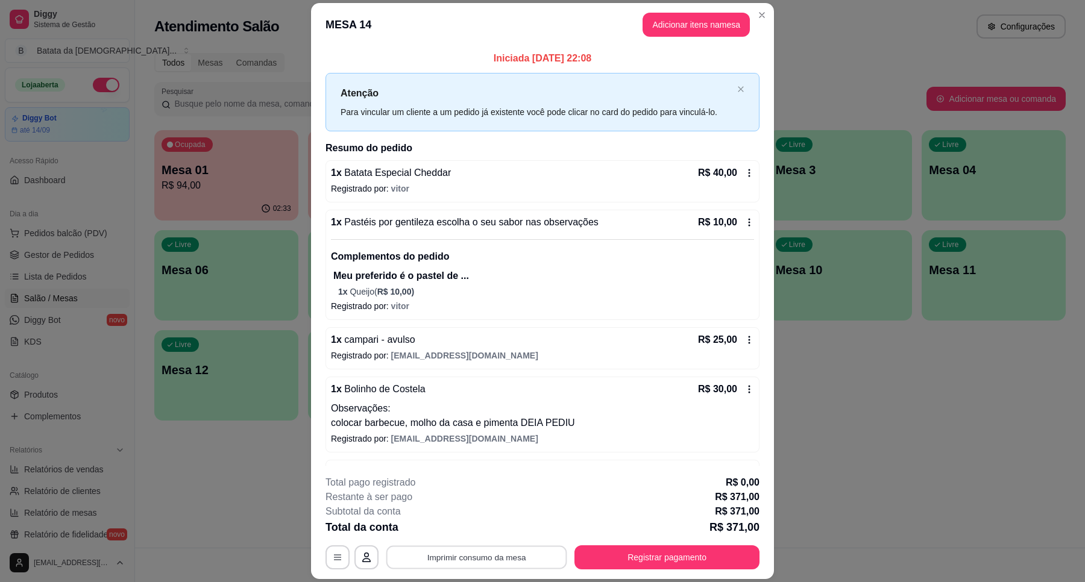
click at [525, 556] on button "Imprimir consumo da mesa" at bounding box center [476, 558] width 181 height 24
click at [499, 557] on button "Imprimir consumo da mesa" at bounding box center [476, 557] width 186 height 24
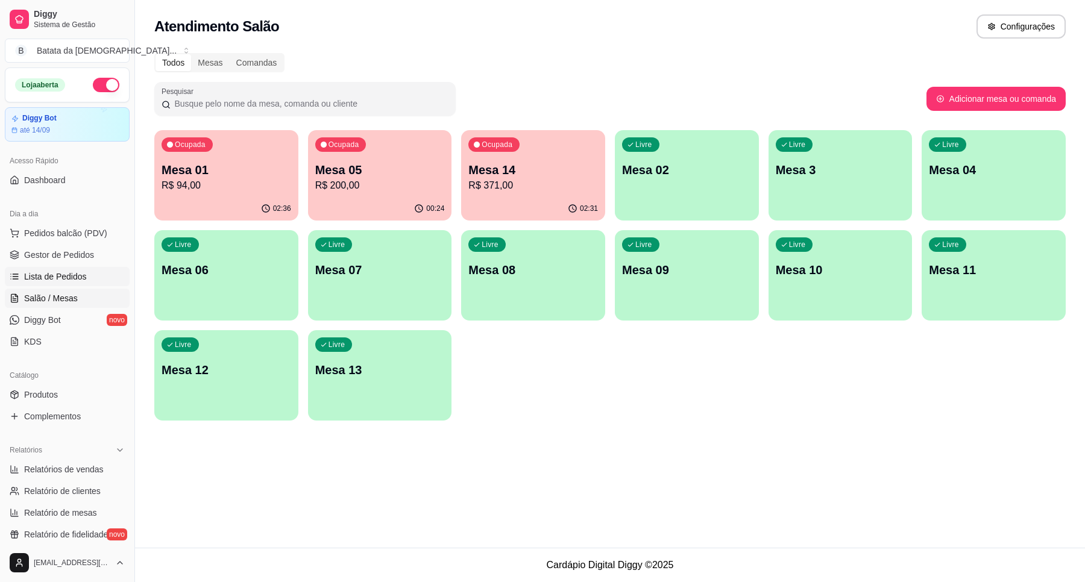
click at [51, 272] on span "Lista de Pedidos" at bounding box center [55, 277] width 63 height 12
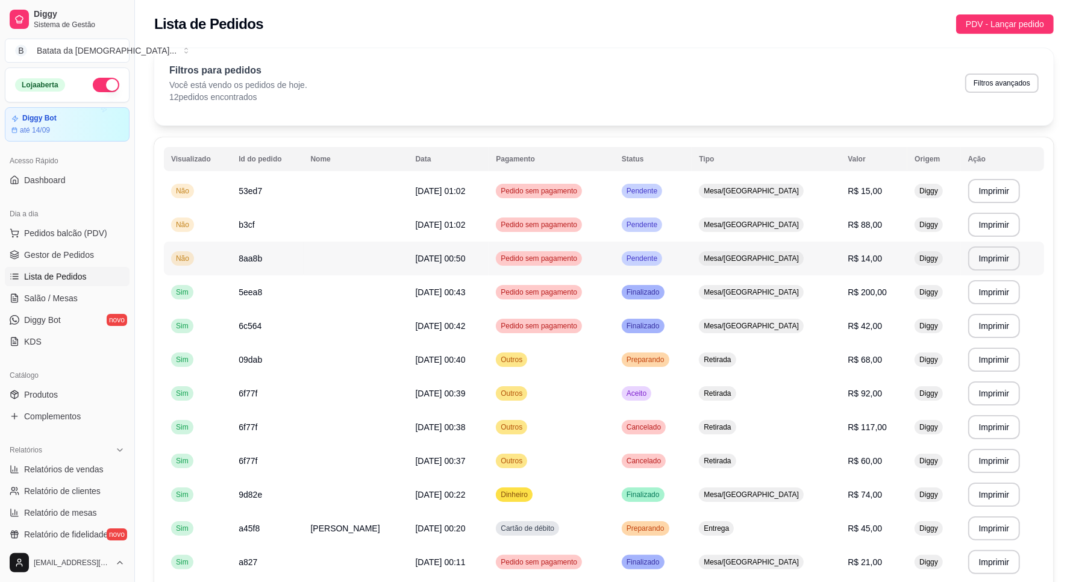
click at [692, 242] on td "Pendente" at bounding box center [653, 259] width 77 height 34
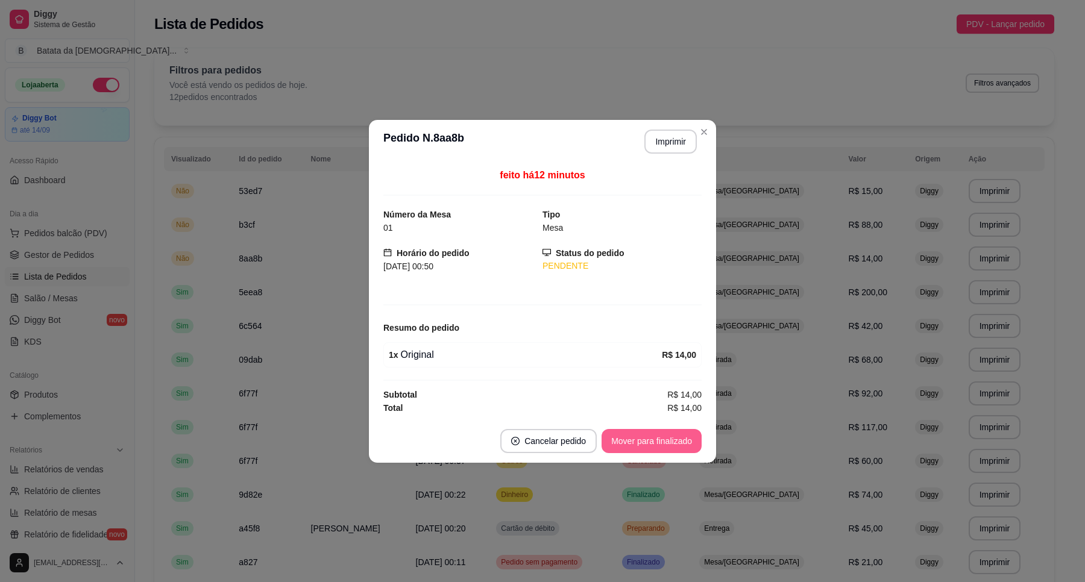
click at [654, 437] on button "Mover para finalizado" at bounding box center [651, 441] width 100 height 24
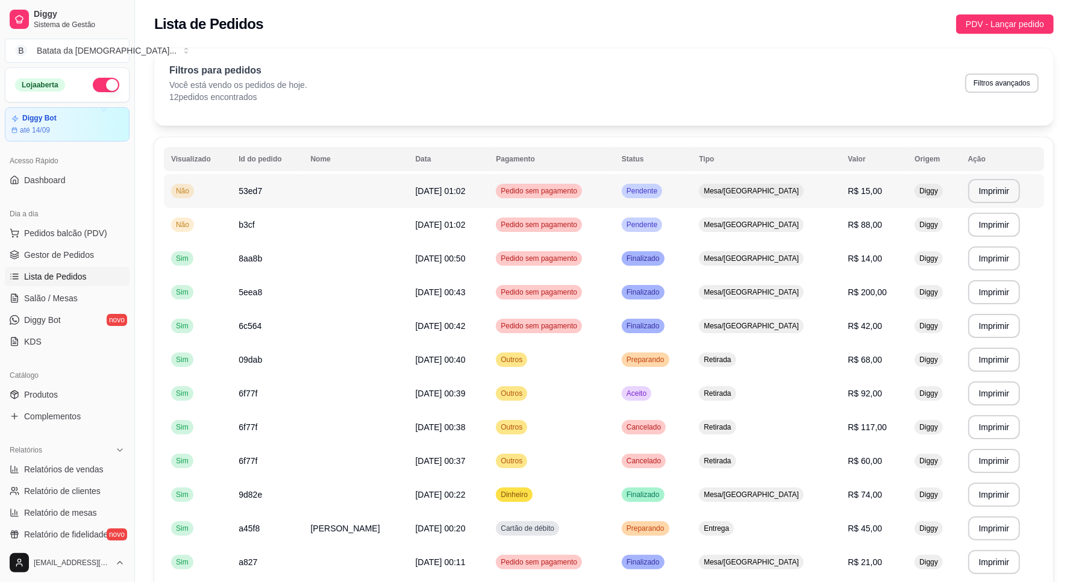
click at [720, 181] on td "Mesa/[GEOGRAPHIC_DATA]" at bounding box center [766, 191] width 149 height 34
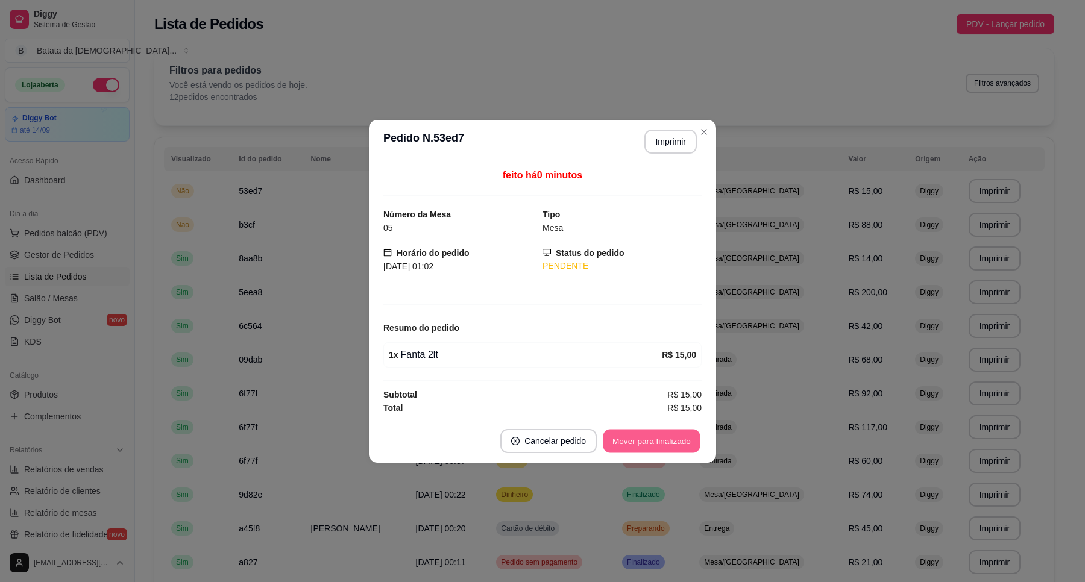
click at [674, 441] on button "Mover para finalizado" at bounding box center [651, 441] width 97 height 24
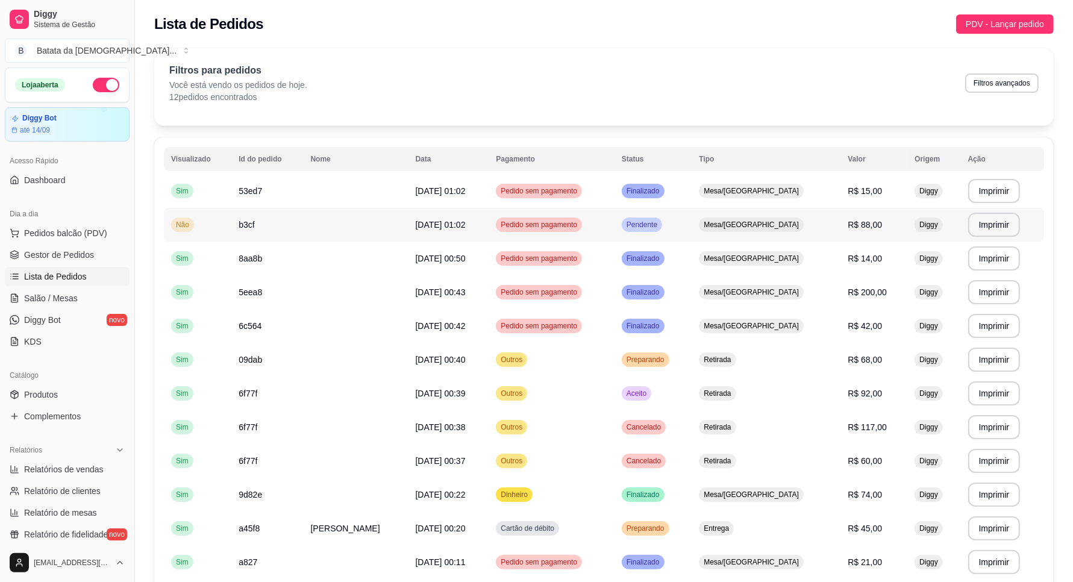
click at [718, 230] on td "Mesa/[GEOGRAPHIC_DATA]" at bounding box center [766, 225] width 149 height 34
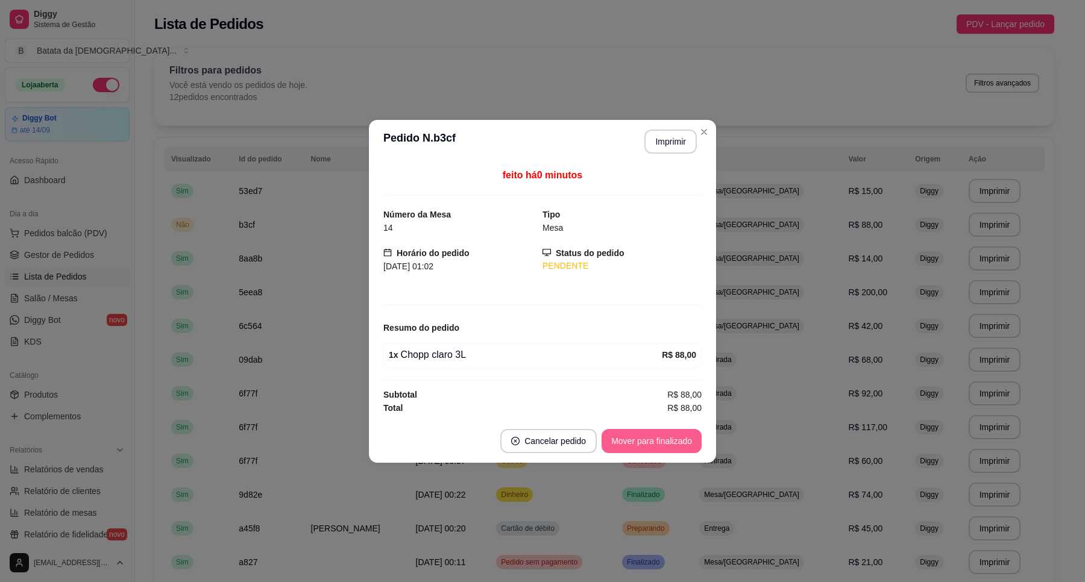
click at [684, 446] on button "Mover para finalizado" at bounding box center [651, 441] width 100 height 24
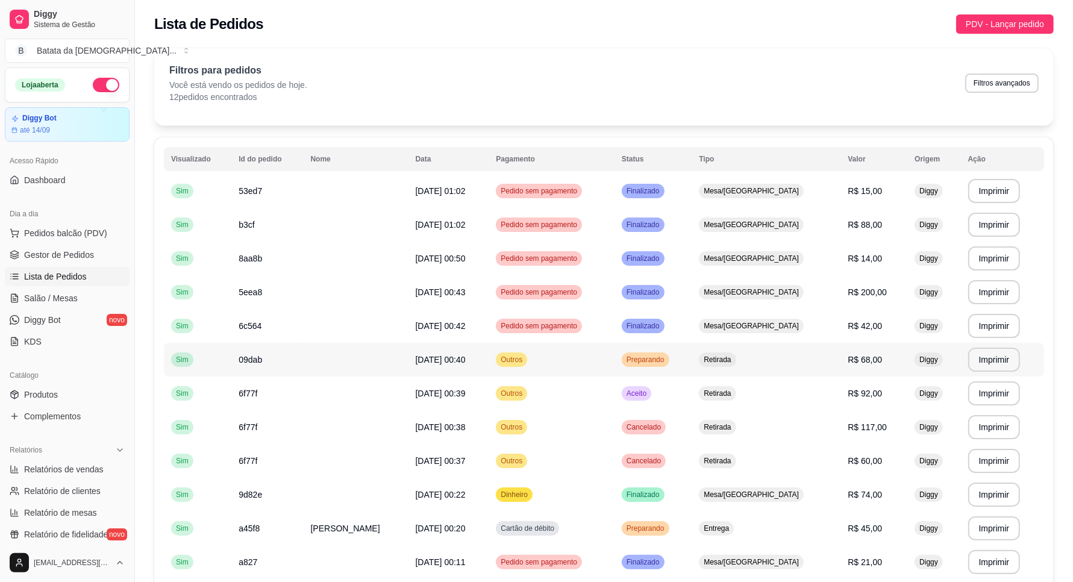
click at [721, 354] on td "Retirada" at bounding box center [766, 360] width 149 height 34
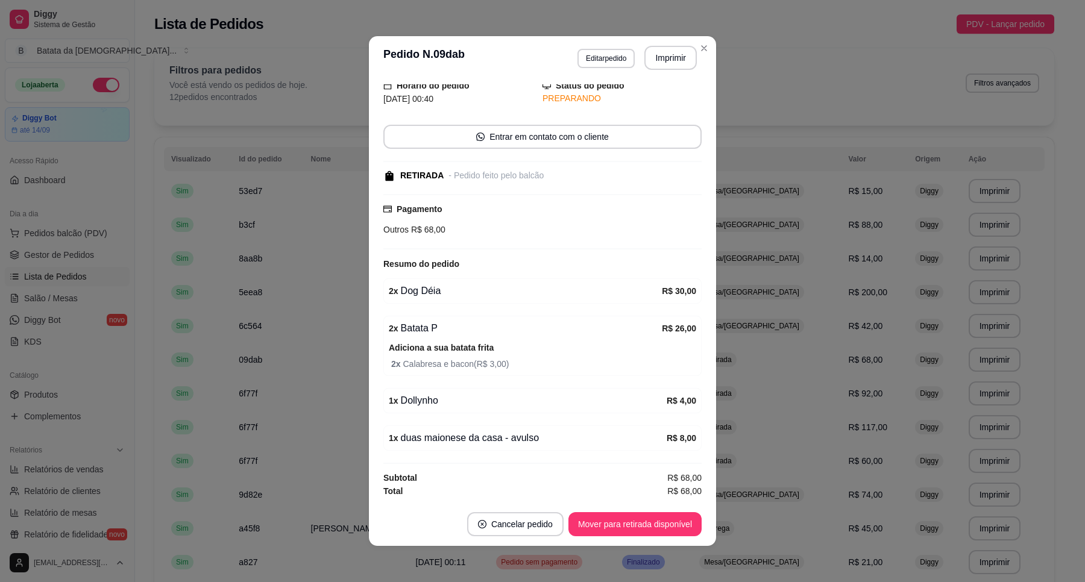
scroll to position [49, 0]
click at [628, 527] on button "Mover para retirada disponível" at bounding box center [634, 525] width 129 height 24
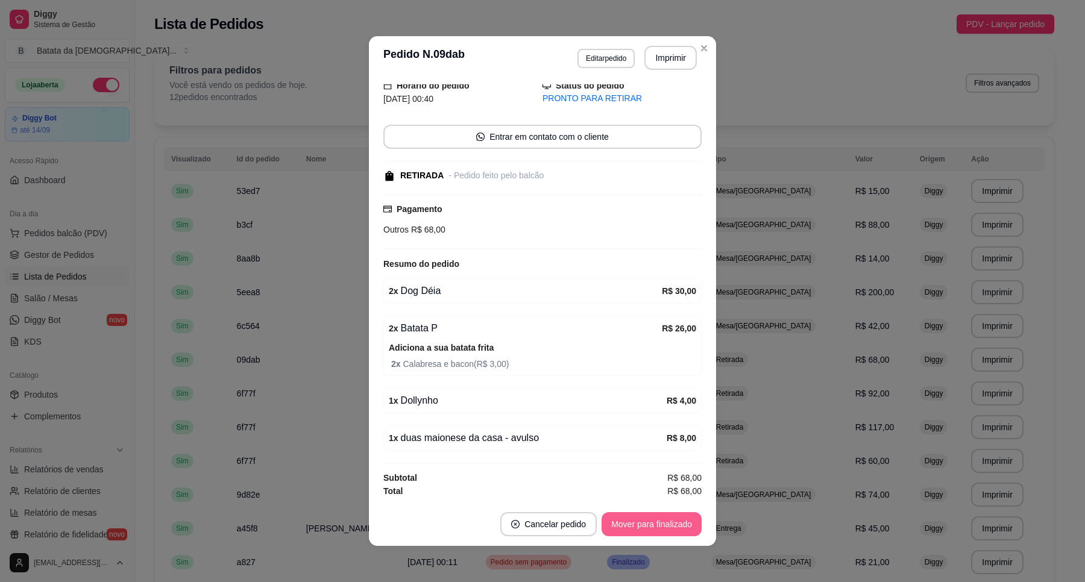
click at [628, 528] on button "Mover para finalizado" at bounding box center [651, 524] width 100 height 24
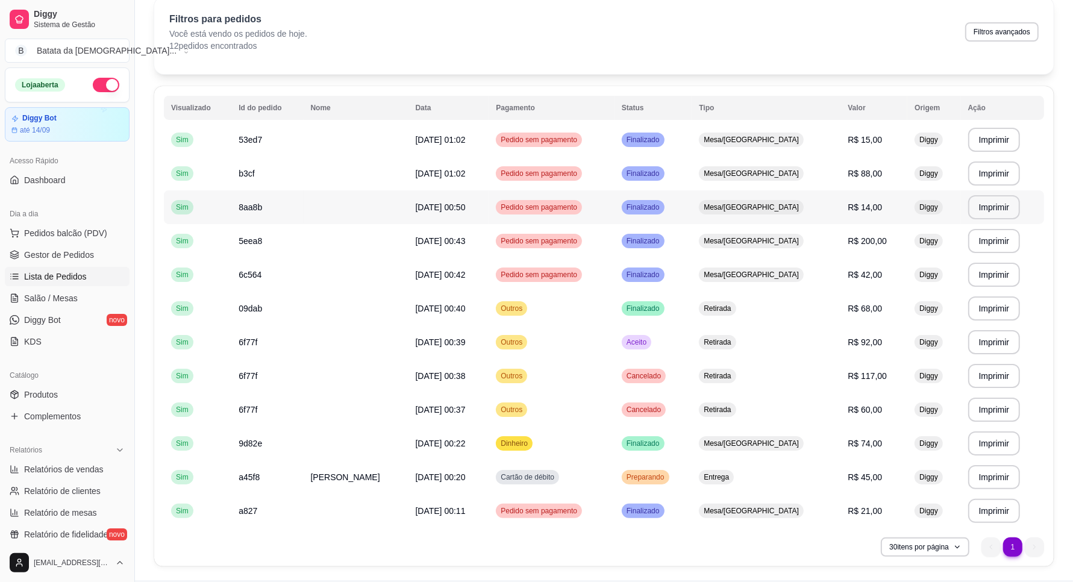
scroll to position [75, 0]
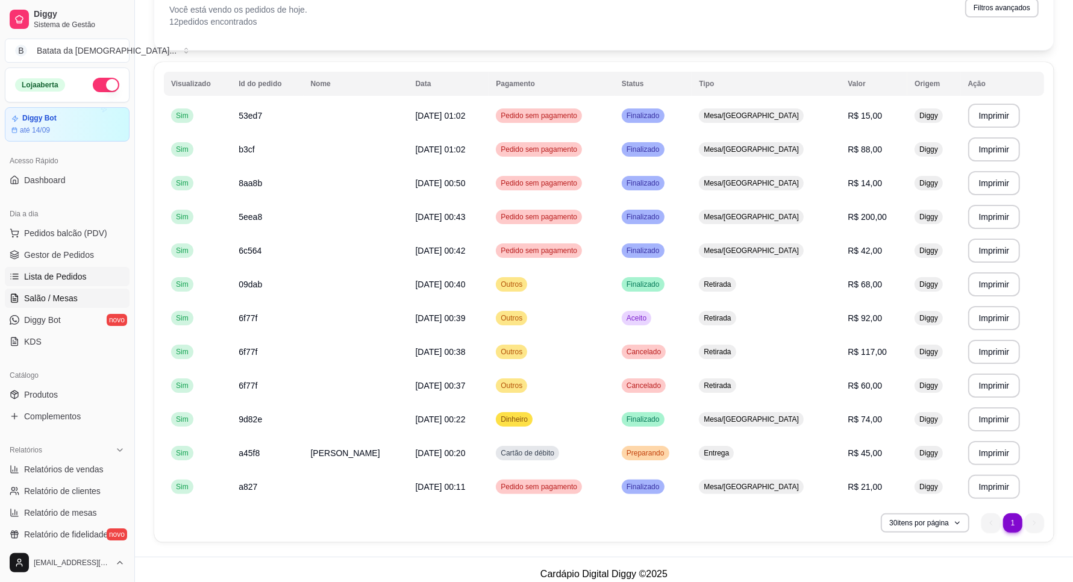
click at [47, 295] on span "Salão / Mesas" at bounding box center [51, 298] width 54 height 12
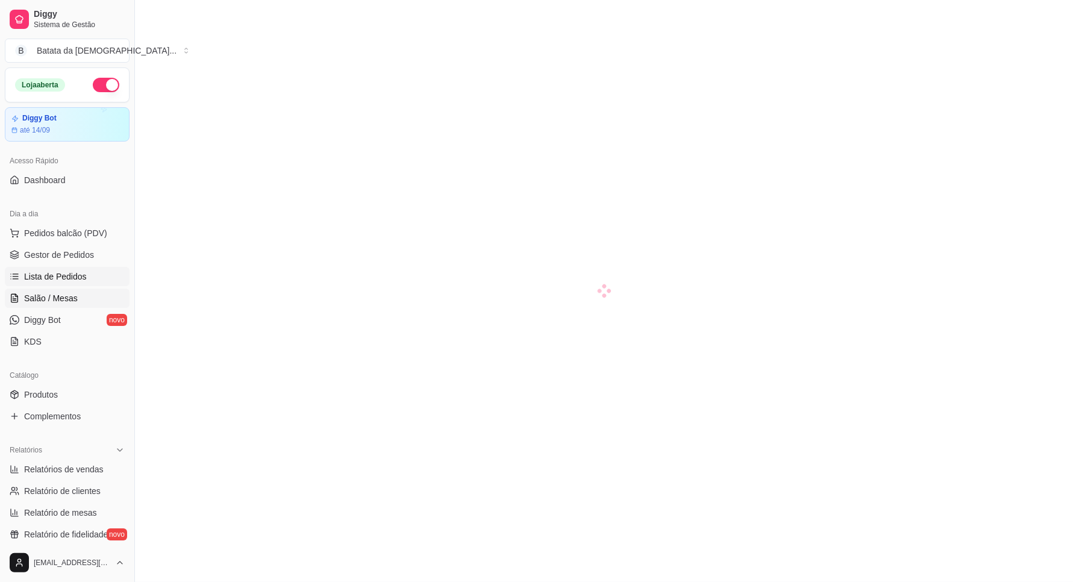
click at [31, 271] on span "Lista de Pedidos" at bounding box center [55, 277] width 63 height 12
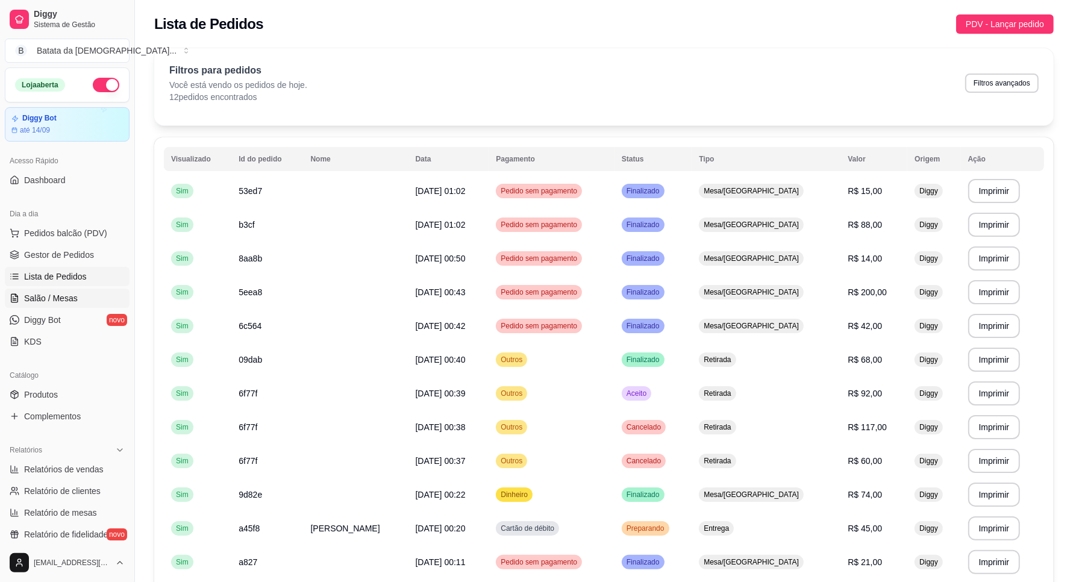
click at [60, 293] on span "Salão / Mesas" at bounding box center [51, 298] width 54 height 12
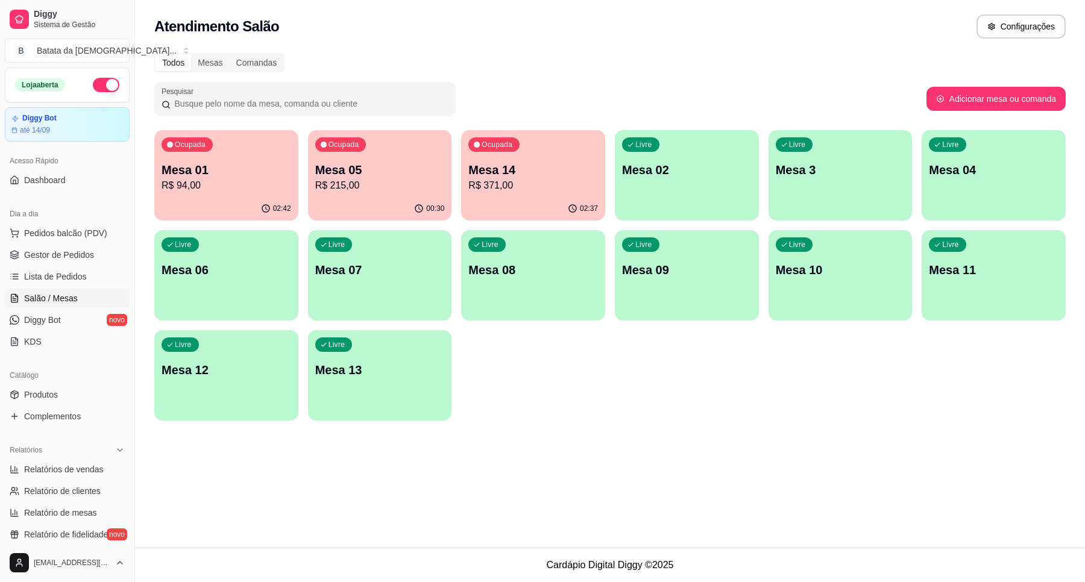
click at [543, 175] on p "Mesa 14" at bounding box center [533, 169] width 130 height 17
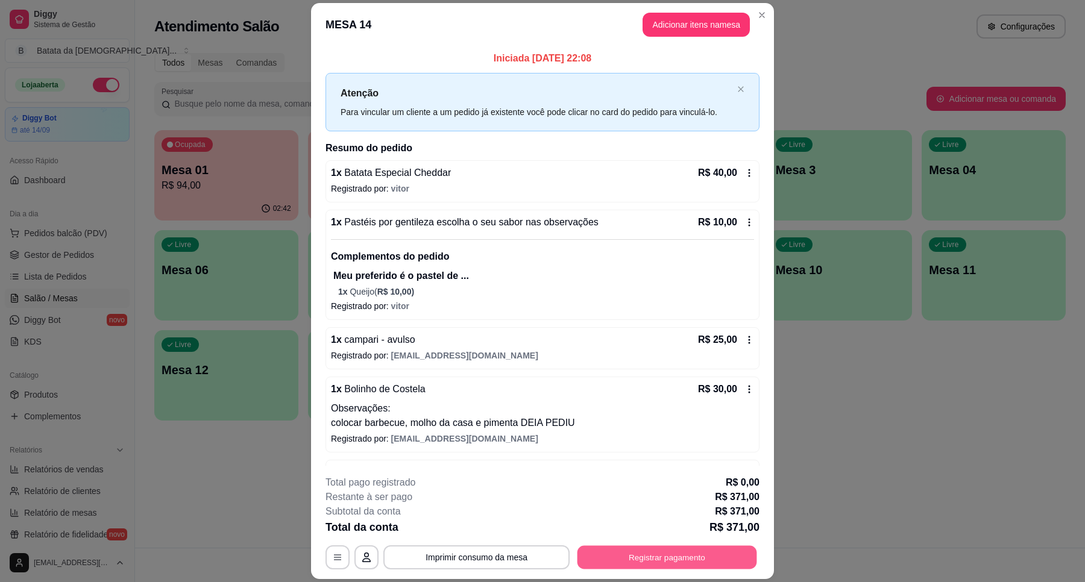
click at [652, 554] on button "Registrar pagamento" at bounding box center [667, 558] width 180 height 24
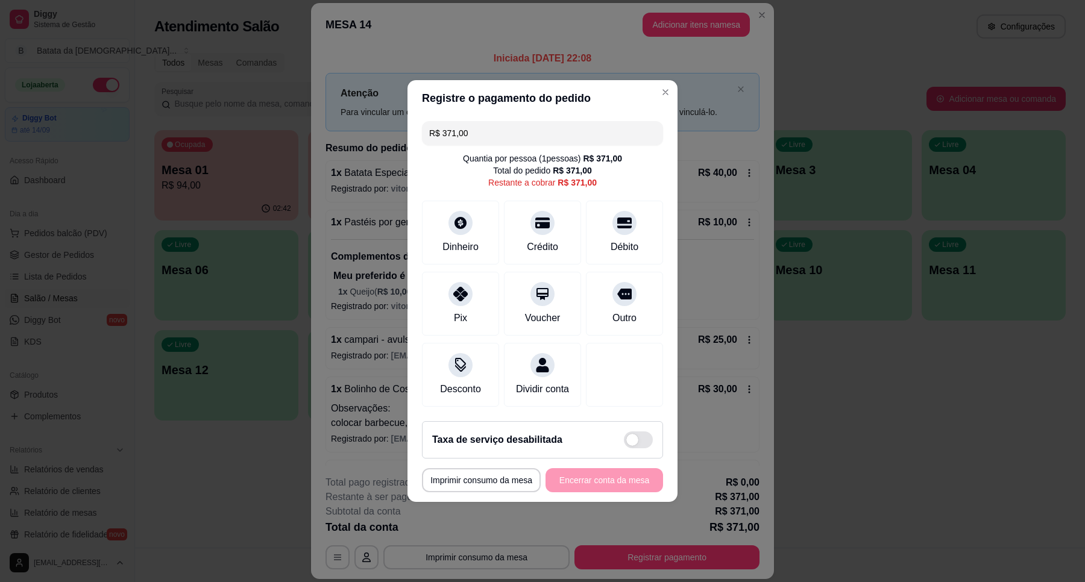
drag, startPoint x: 470, startPoint y: 125, endPoint x: 386, endPoint y: 104, distance: 86.8
click at [387, 104] on div "**********" at bounding box center [542, 291] width 1085 height 582
click at [619, 227] on div "Débito" at bounding box center [624, 230] width 85 height 71
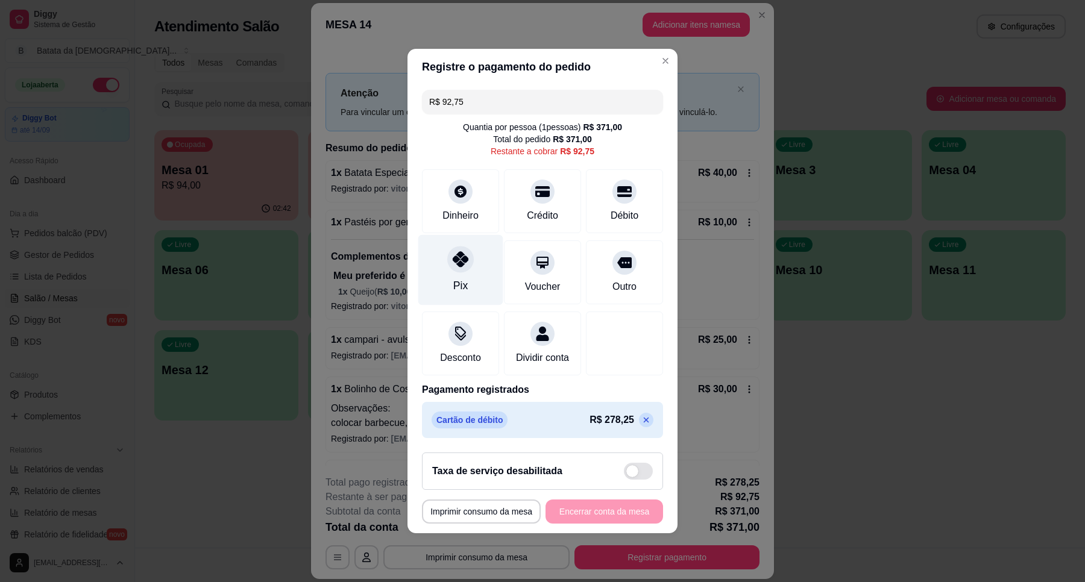
click at [471, 266] on div "Pix" at bounding box center [460, 270] width 85 height 71
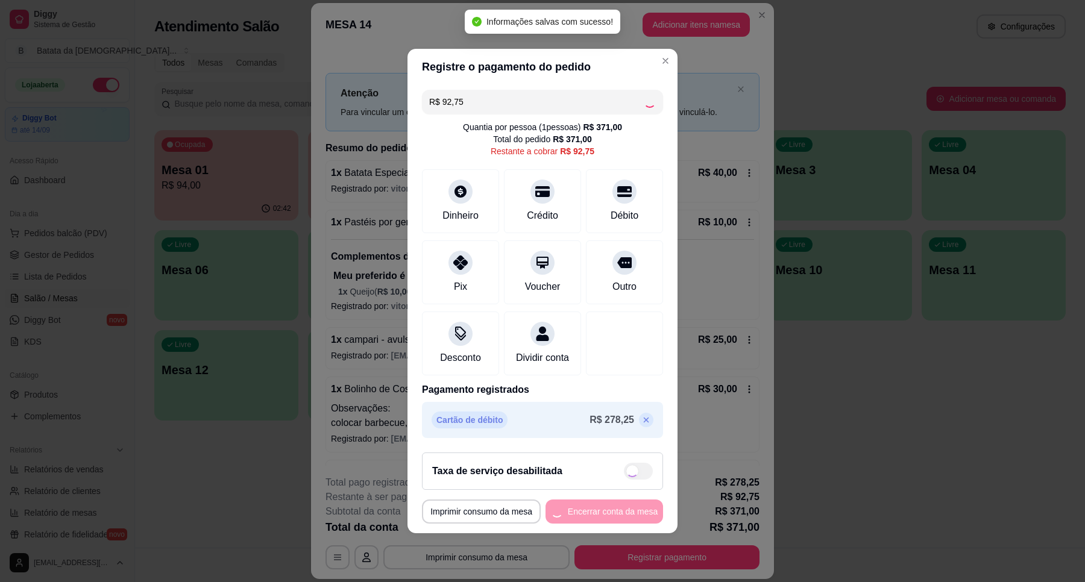
type input "R$ 0,00"
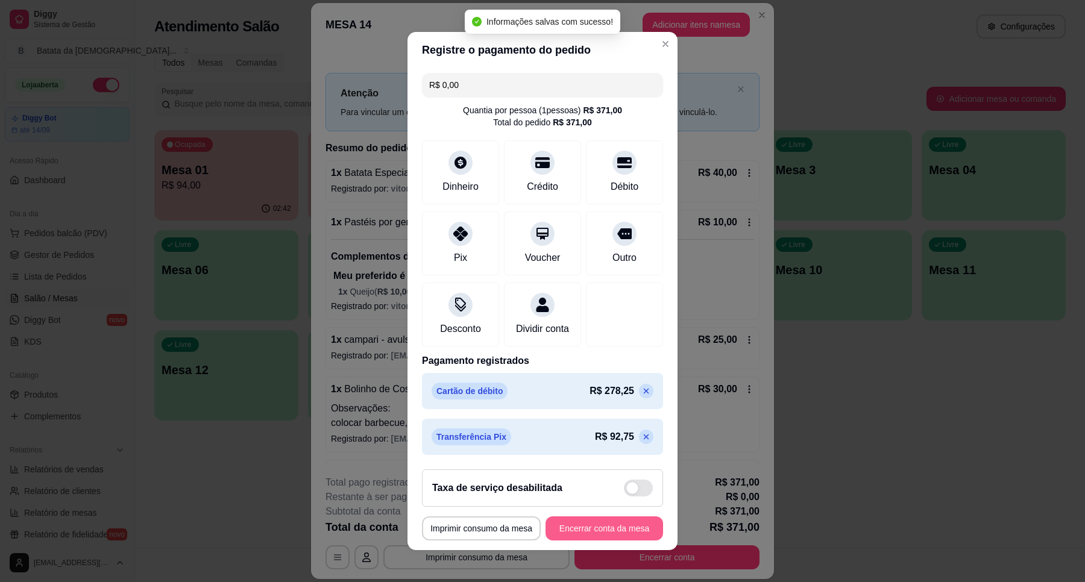
click at [606, 530] on button "Encerrar conta da mesa" at bounding box center [604, 528] width 118 height 24
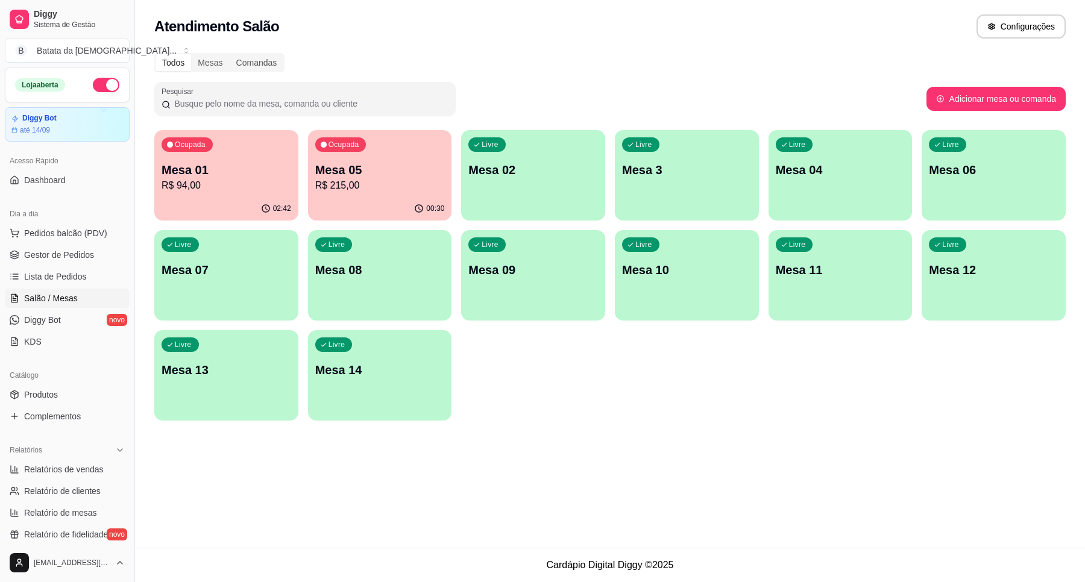
click at [331, 166] on p "Mesa 05" at bounding box center [380, 169] width 130 height 17
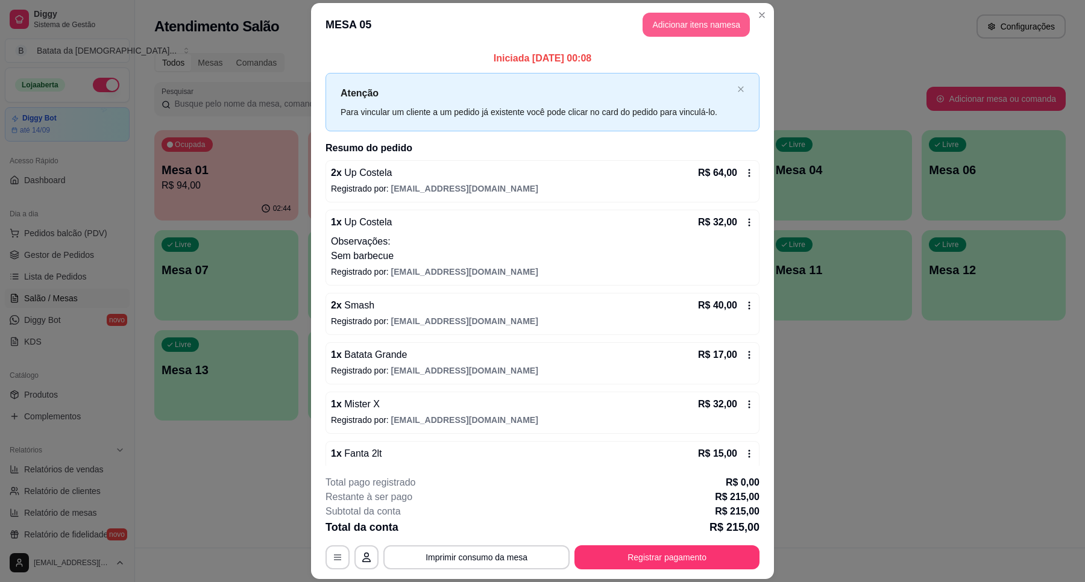
click at [714, 25] on button "Adicionar itens na mesa" at bounding box center [695, 25] width 107 height 24
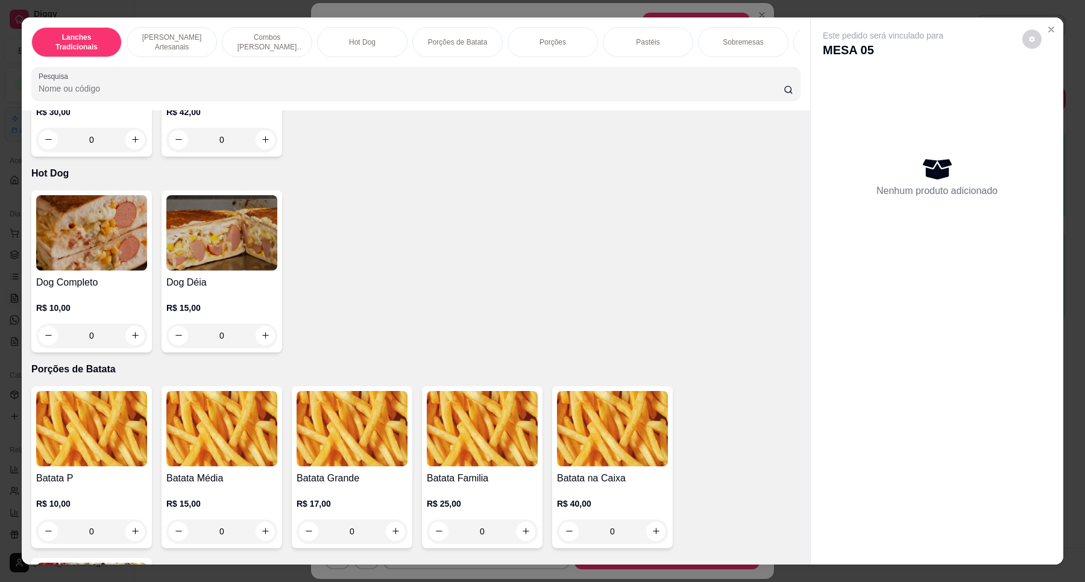
scroll to position [1205, 0]
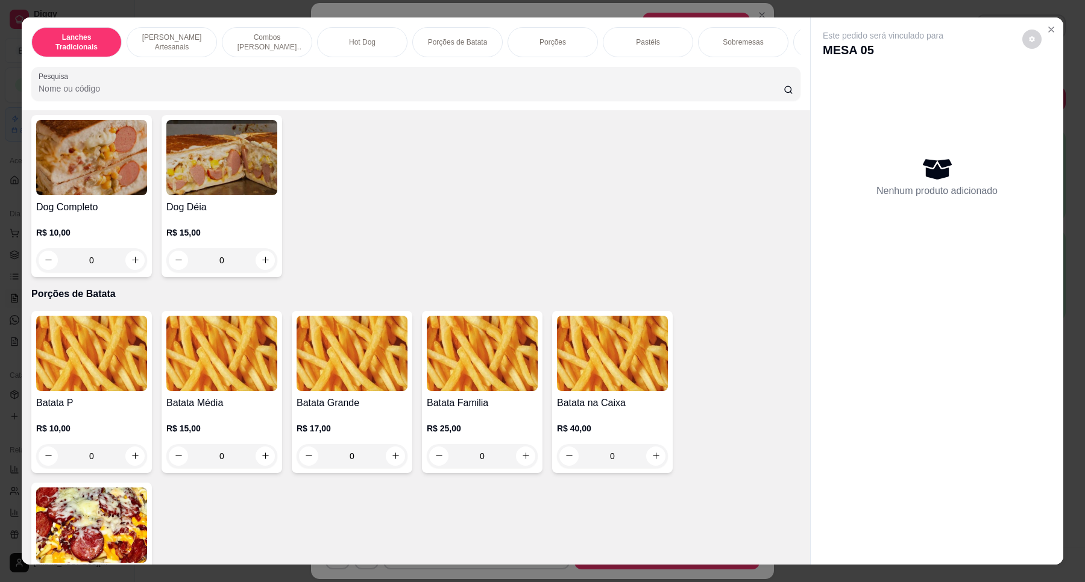
click at [341, 351] on img at bounding box center [351, 353] width 111 height 75
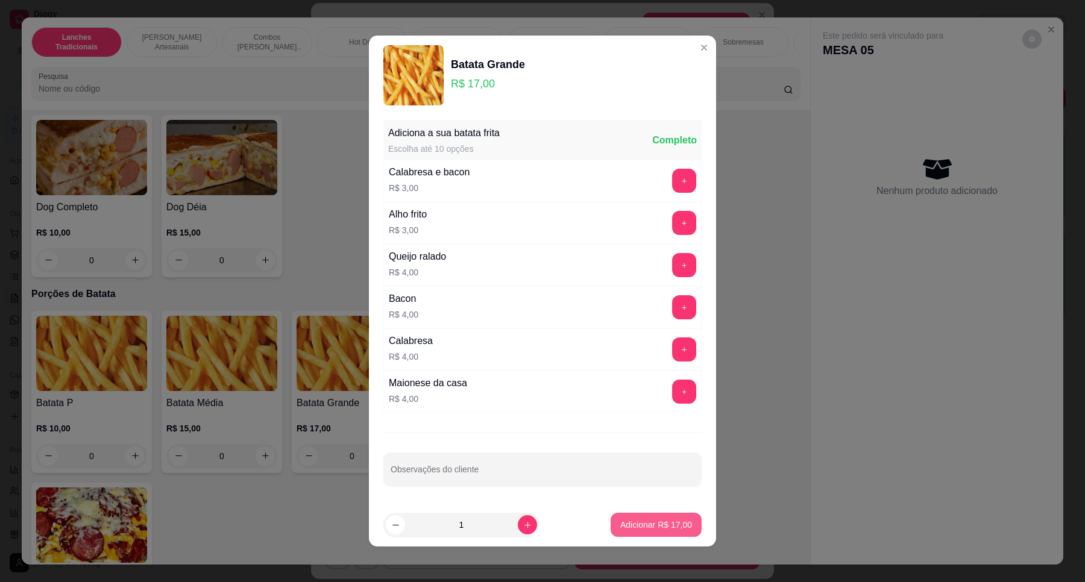
click at [666, 531] on button "Adicionar R$ 17,00" at bounding box center [655, 525] width 91 height 24
type input "1"
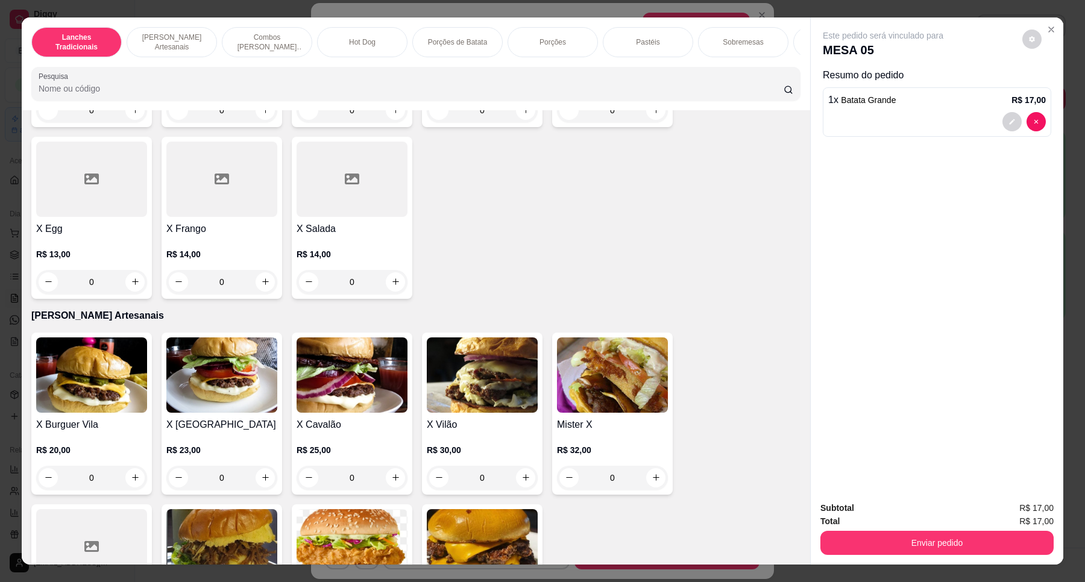
scroll to position [0, 0]
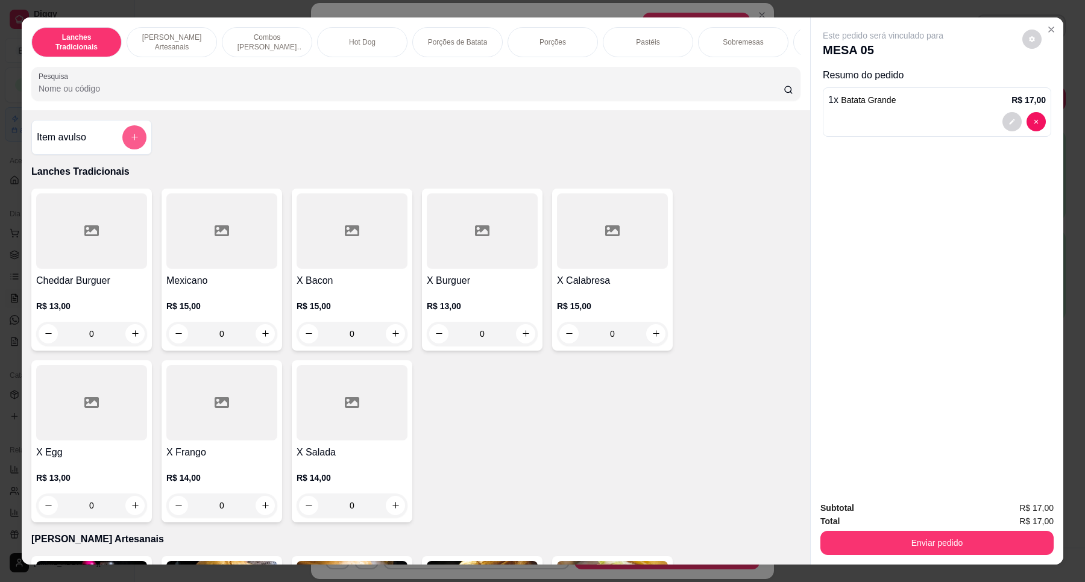
click at [122, 149] on button "add-separate-item" at bounding box center [134, 137] width 24 height 24
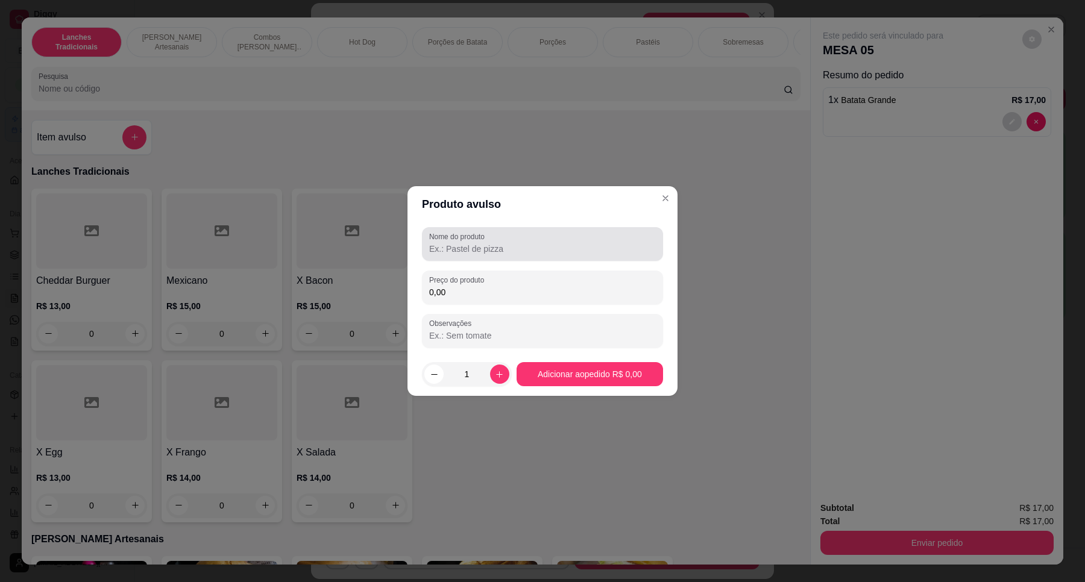
click at [491, 251] on input "Nome do produto" at bounding box center [542, 249] width 227 height 12
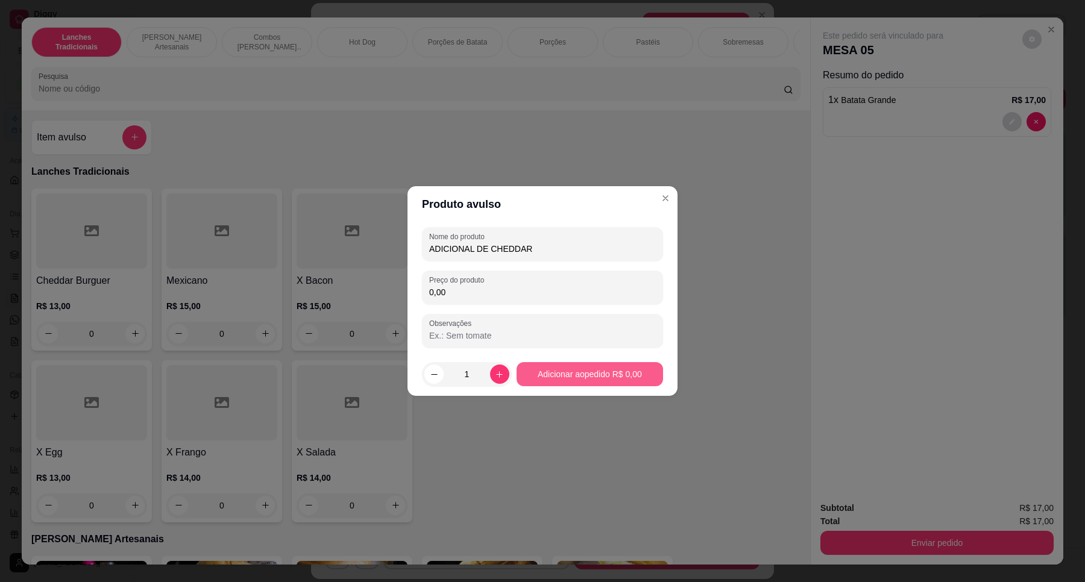
type input "ADICIONAL DE CHEDDAR"
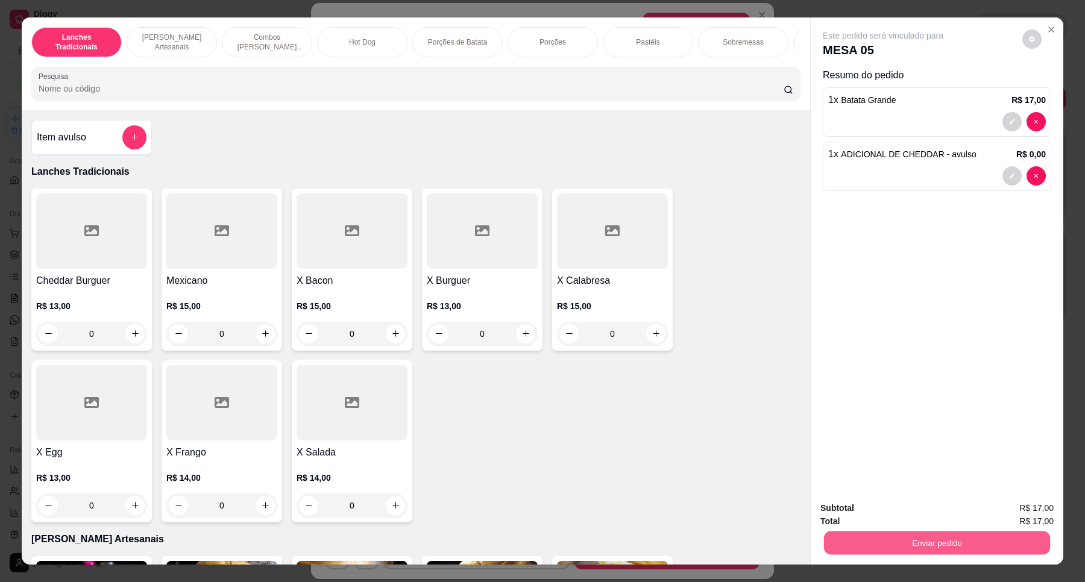
click at [1009, 533] on button "Enviar pedido" at bounding box center [937, 543] width 226 height 24
click at [920, 431] on div "Este pedido será vinculado para MESA 05 Resumo do pedido 1 x Batata Grande R$ 1…" at bounding box center [936, 254] width 252 height 474
click at [977, 163] on div "1 x ADICIONAL DE CHEDDAR - avulso R$ 0,00" at bounding box center [937, 166] width 228 height 49
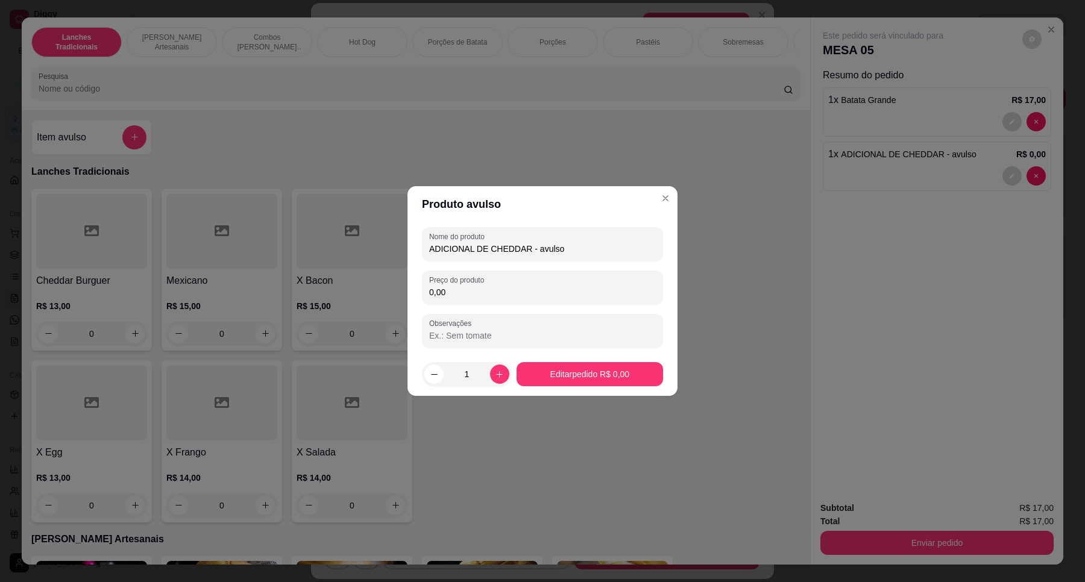
click at [476, 289] on input "0,00" at bounding box center [542, 292] width 227 height 12
type input "4,00"
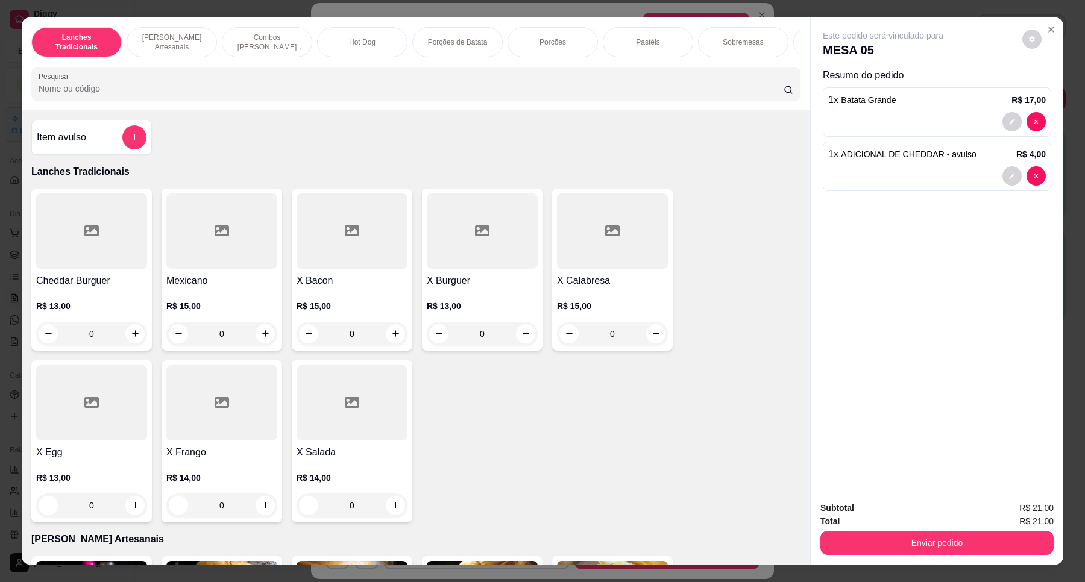
click at [922, 527] on div "Total R$ 21,00" at bounding box center [936, 521] width 233 height 13
click at [928, 544] on button "Enviar pedido" at bounding box center [936, 543] width 233 height 24
click at [853, 509] on button "Não registrar e enviar pedido" at bounding box center [896, 513] width 122 height 22
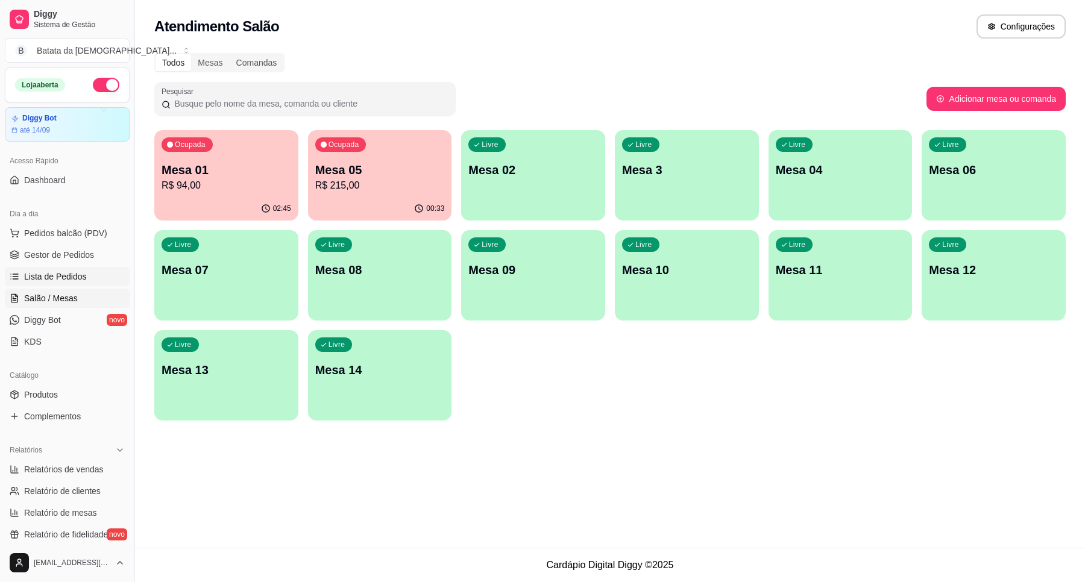
click at [38, 279] on span "Lista de Pedidos" at bounding box center [55, 277] width 63 height 12
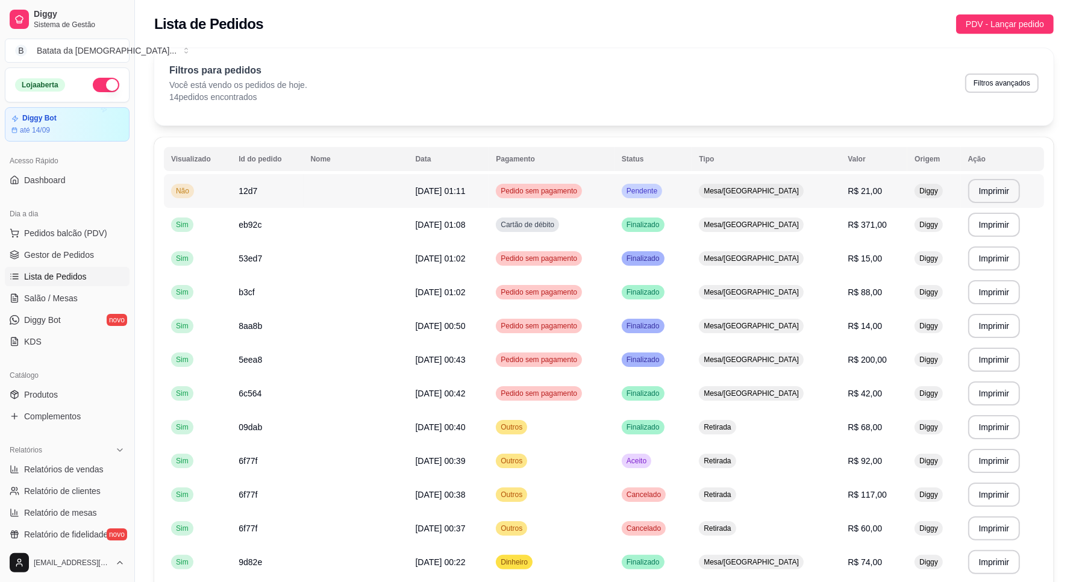
click at [778, 203] on td "Mesa/[GEOGRAPHIC_DATA]" at bounding box center [766, 191] width 149 height 34
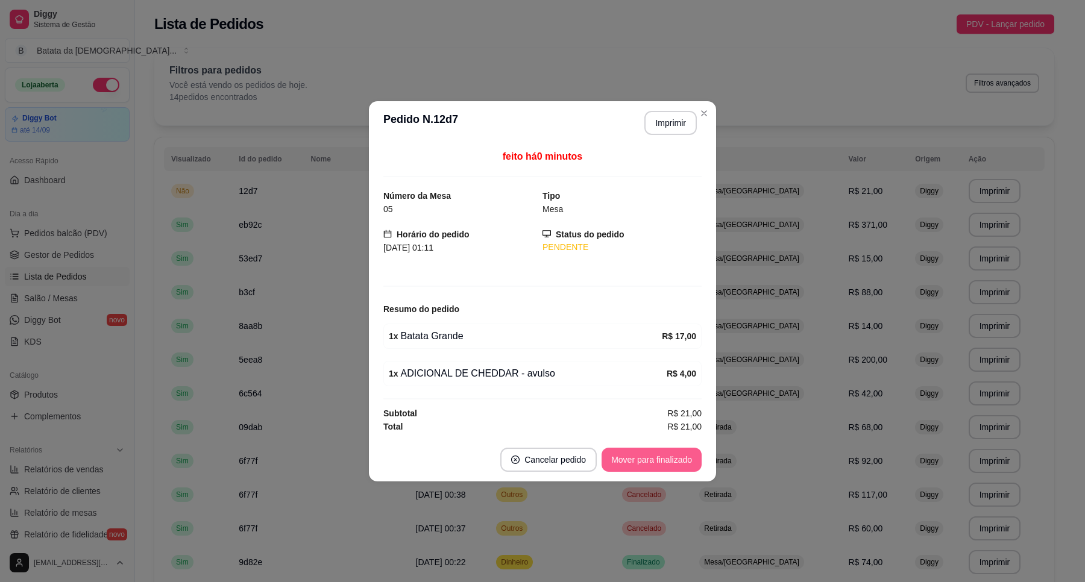
click at [640, 458] on button "Mover para finalizado" at bounding box center [651, 460] width 100 height 24
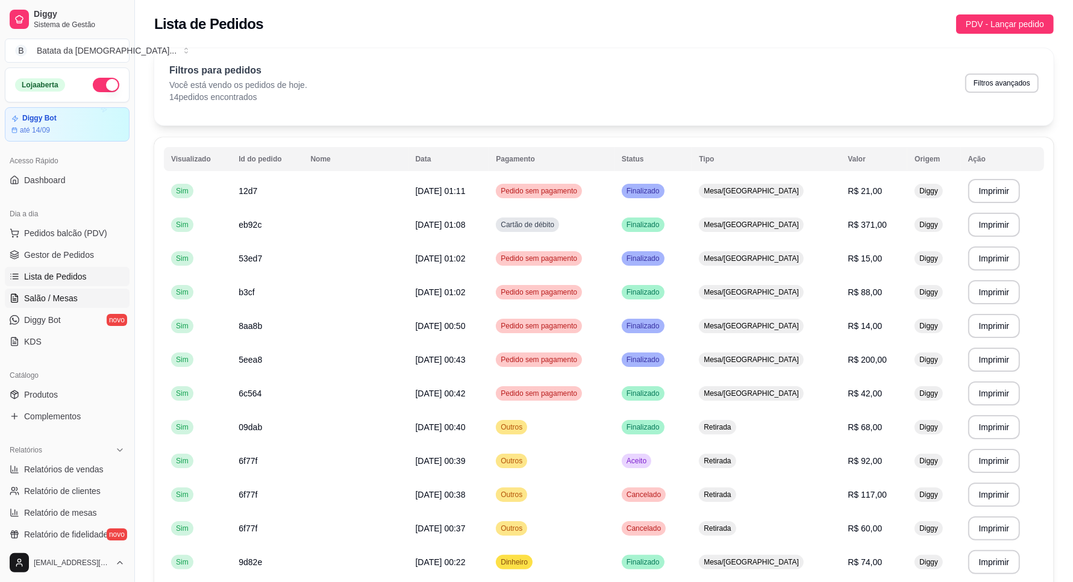
click at [77, 307] on link "Salão / Mesas" at bounding box center [67, 298] width 125 height 19
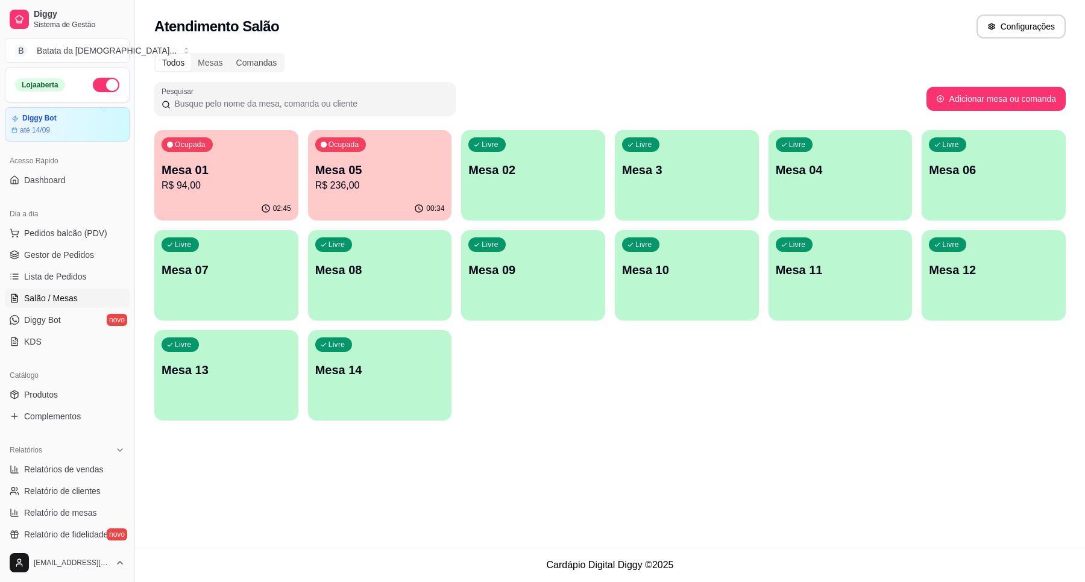
click at [366, 178] on p "R$ 236,00" at bounding box center [380, 185] width 130 height 14
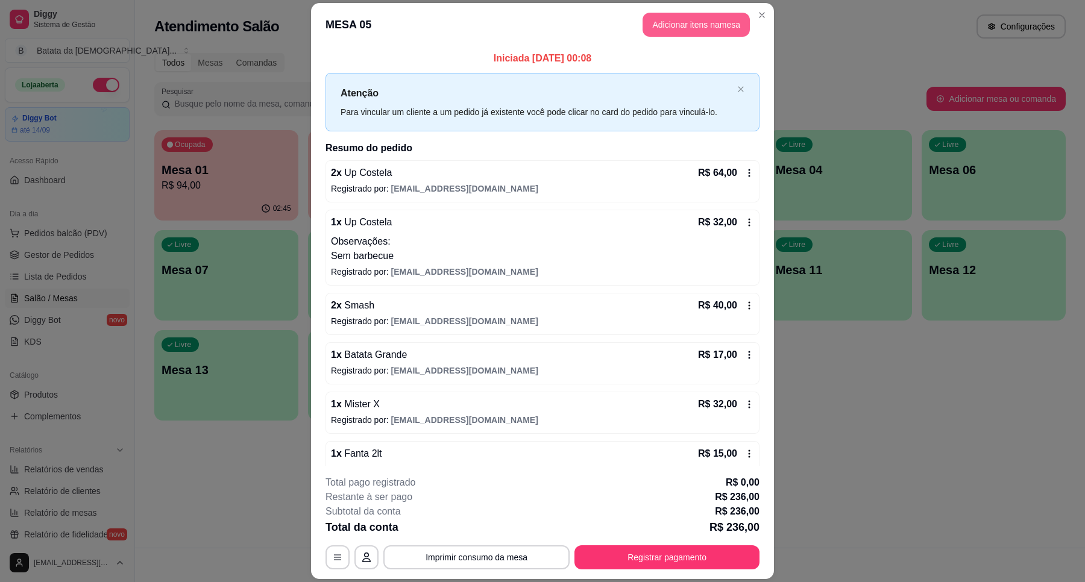
click at [642, 20] on button "Adicionar itens na mesa" at bounding box center [695, 25] width 107 height 24
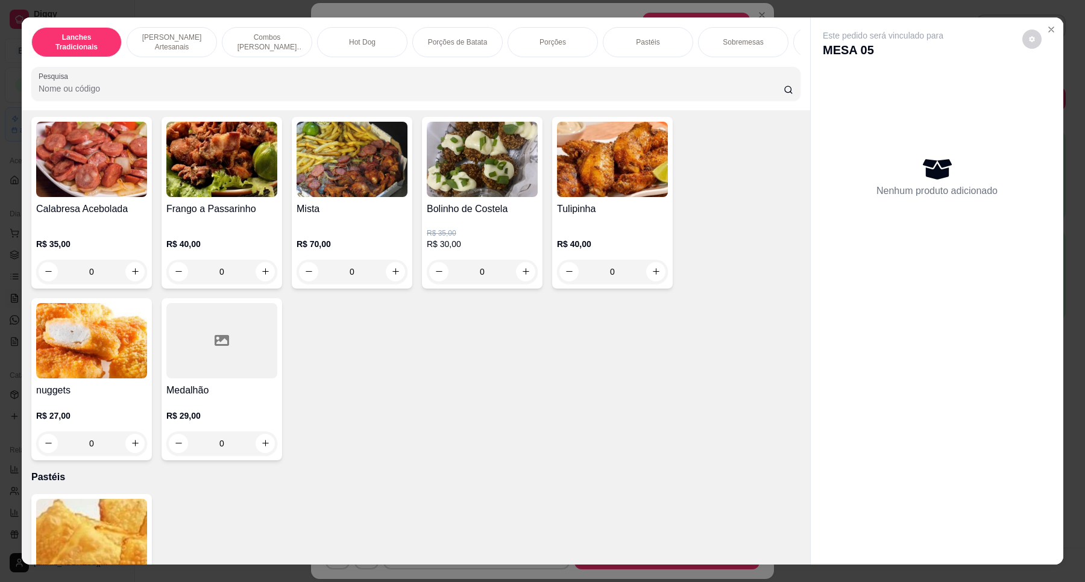
scroll to position [1883, 0]
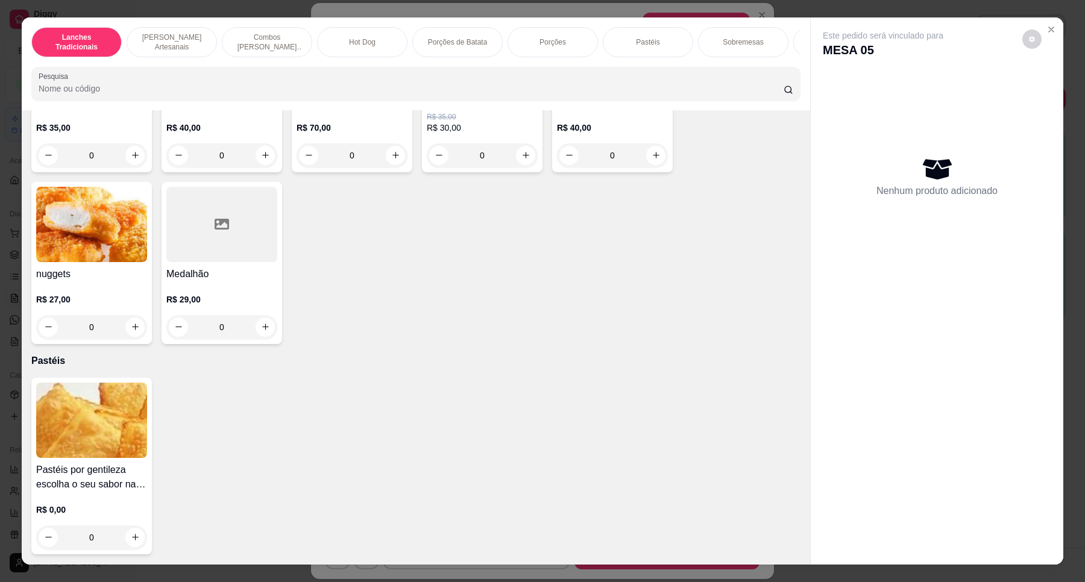
click at [128, 230] on img at bounding box center [91, 224] width 111 height 75
click at [1049, 26] on icon "Close" at bounding box center [1051, 30] width 10 height 10
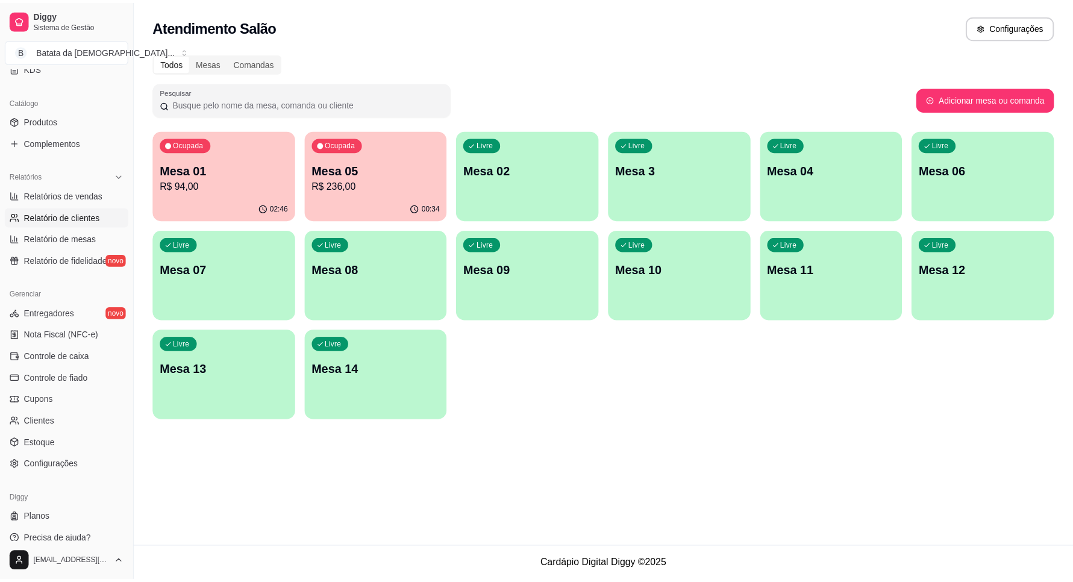
scroll to position [284, 0]
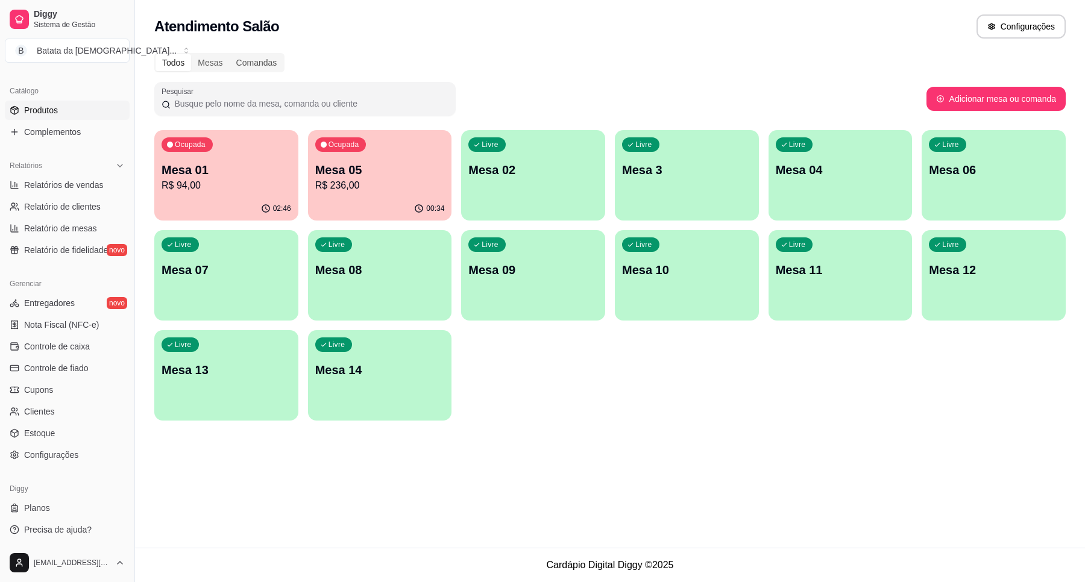
click at [39, 116] on span "Produtos" at bounding box center [41, 110] width 34 height 12
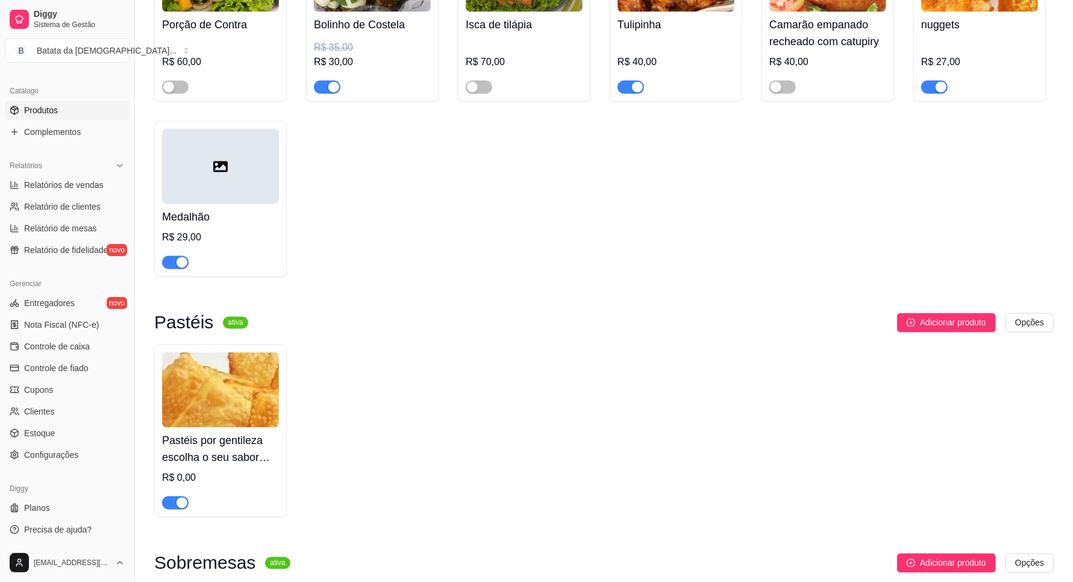
scroll to position [2034, 0]
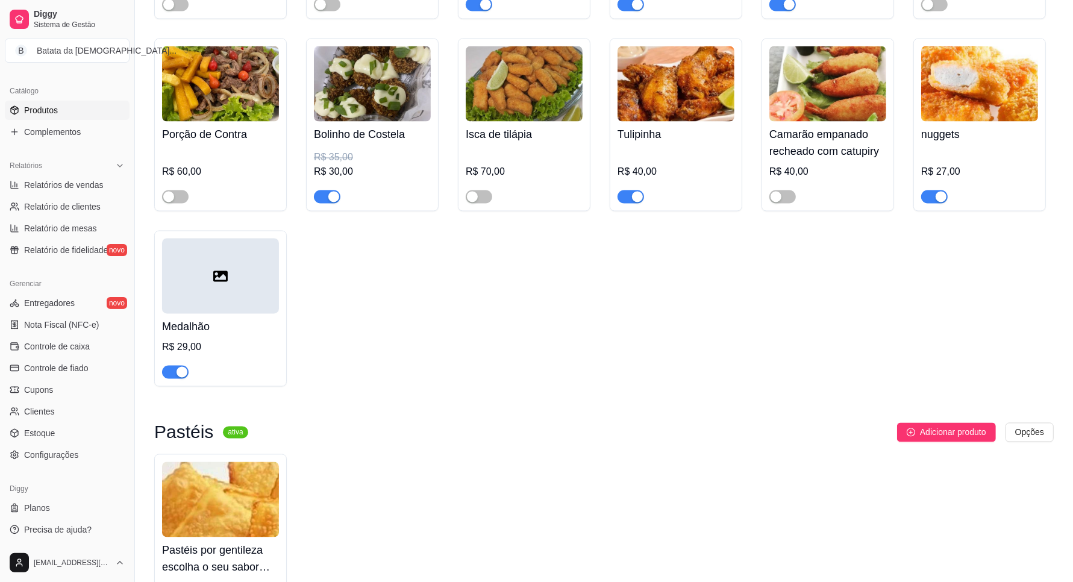
click at [931, 68] on img at bounding box center [979, 83] width 117 height 75
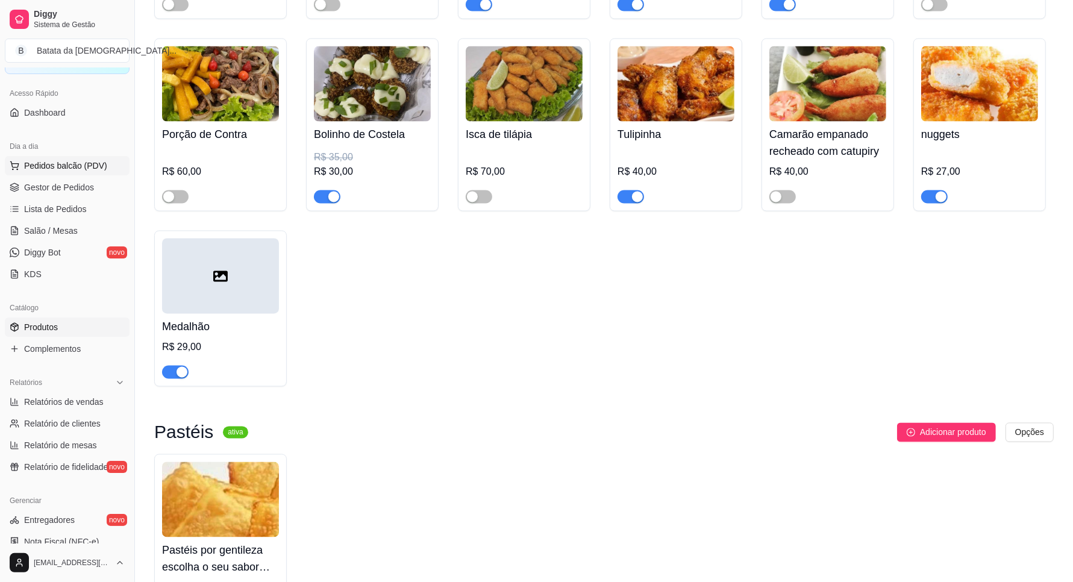
scroll to position [58, 0]
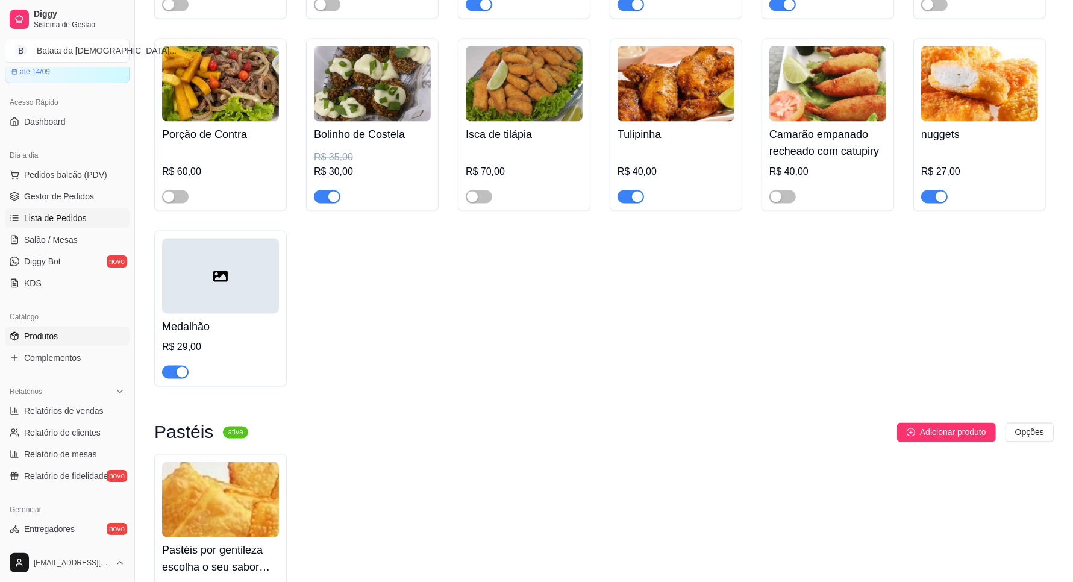
click at [82, 216] on span "Lista de Pedidos" at bounding box center [55, 218] width 63 height 12
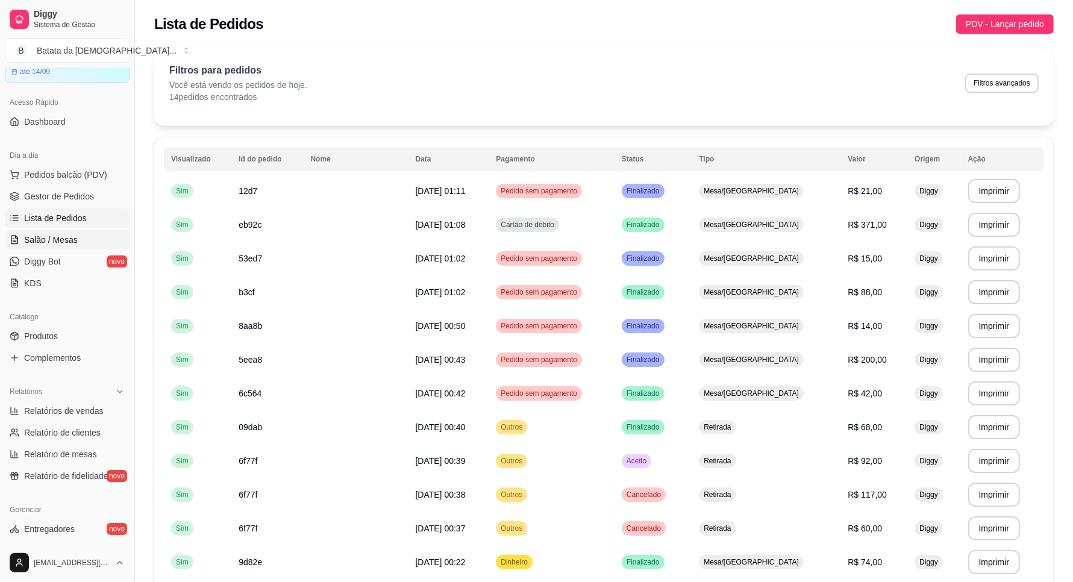
click at [44, 242] on span "Salão / Mesas" at bounding box center [51, 240] width 54 height 12
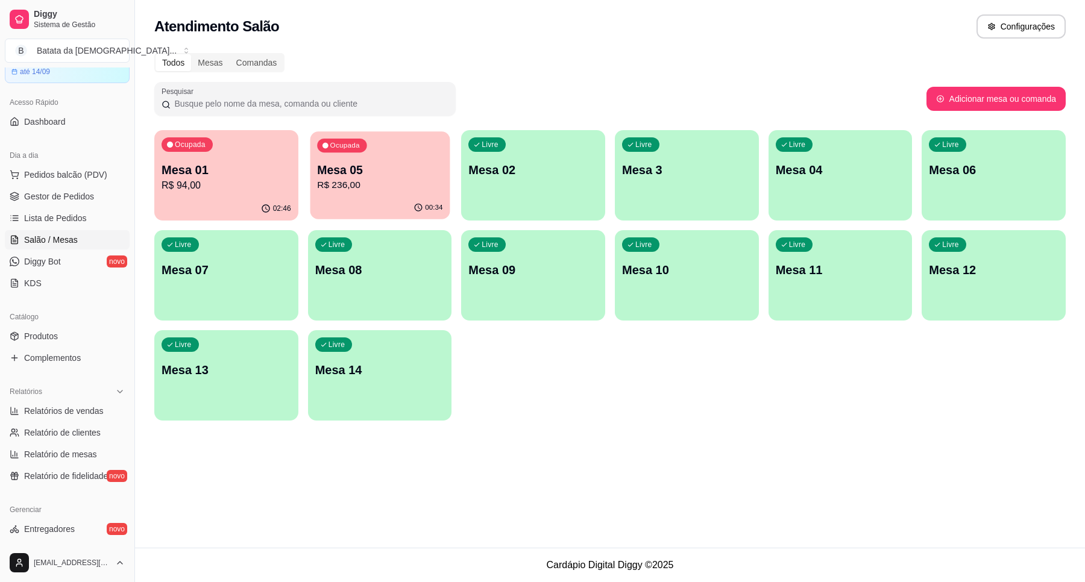
click at [390, 176] on p "Mesa 05" at bounding box center [379, 170] width 125 height 16
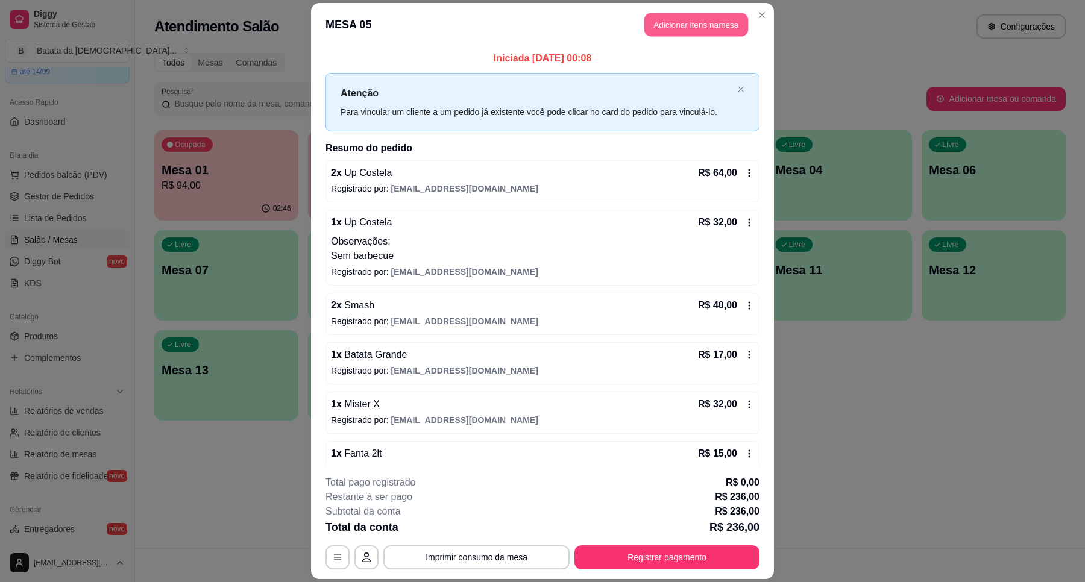
click at [677, 27] on button "Adicionar itens na mesa" at bounding box center [696, 25] width 104 height 24
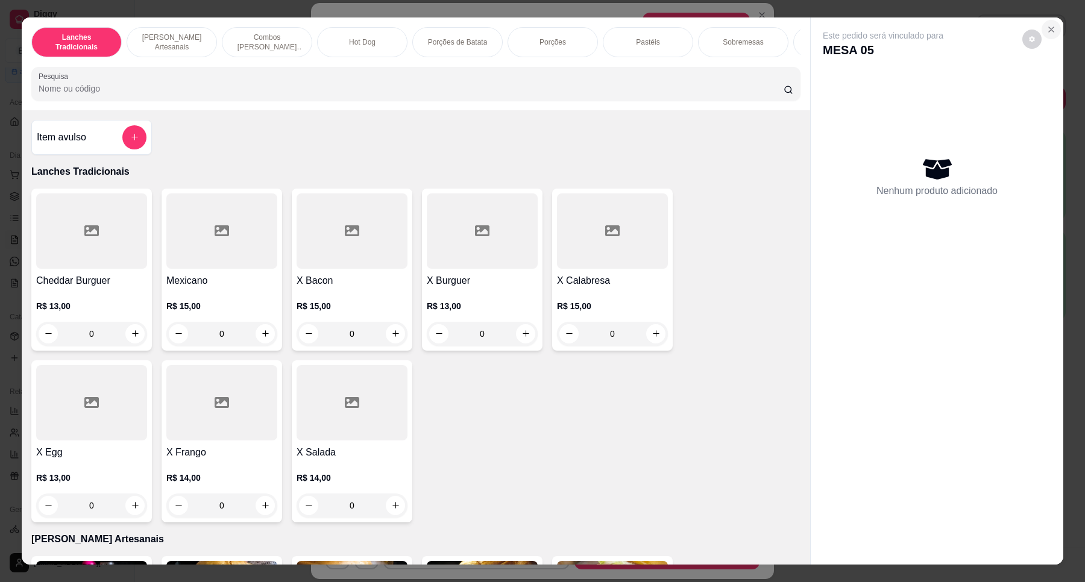
click at [1046, 25] on icon "Close" at bounding box center [1051, 30] width 10 height 10
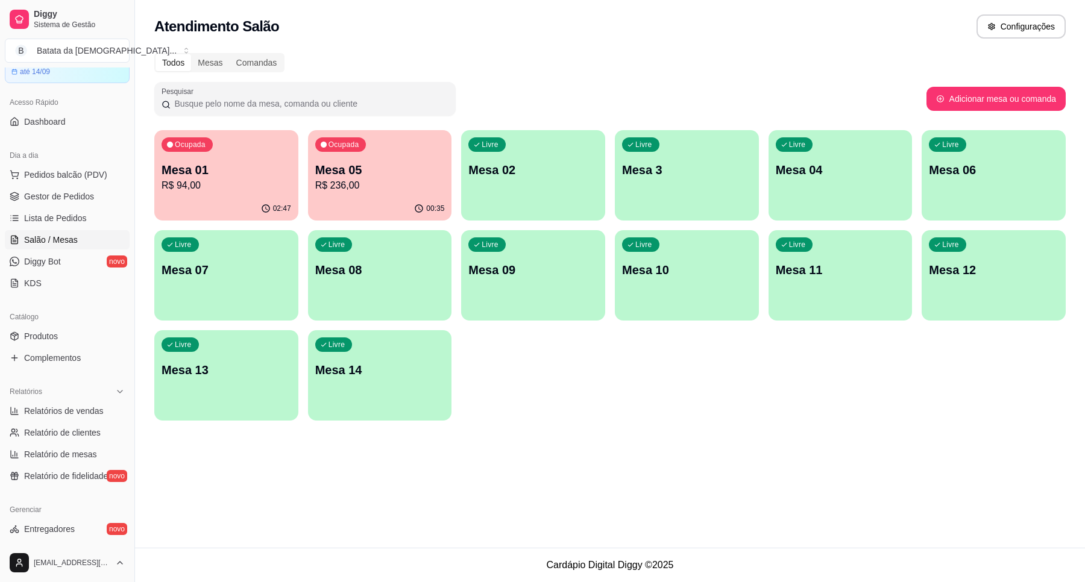
click at [28, 228] on ul "Pedidos balcão (PDV) Gestor de Pedidos Lista de Pedidos Salão / Mesas Diggy Bot…" at bounding box center [67, 229] width 125 height 128
click at [46, 224] on link "Lista de Pedidos" at bounding box center [67, 217] width 125 height 19
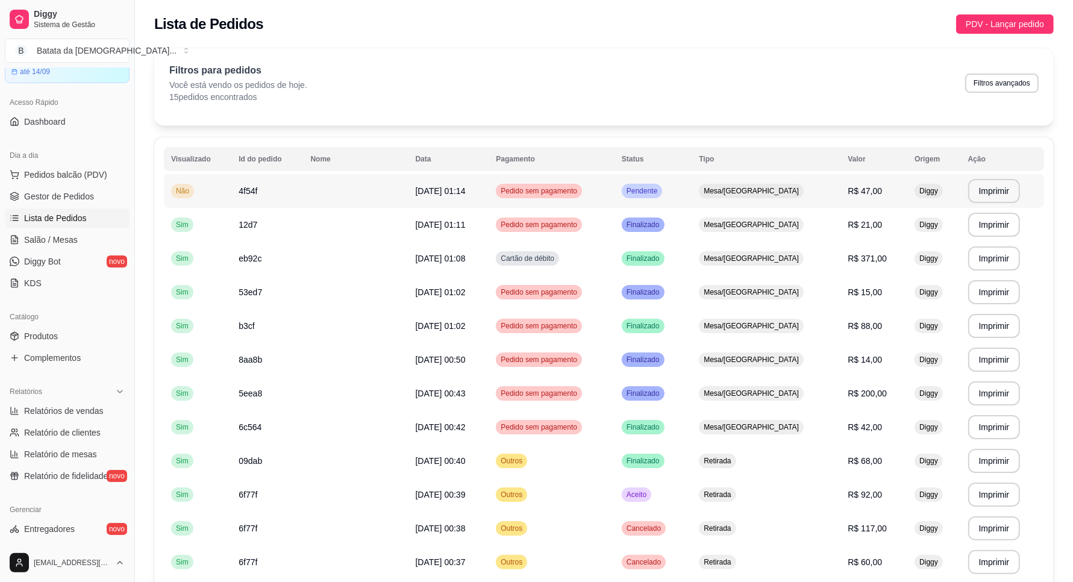
click at [691, 179] on td "Pendente" at bounding box center [653, 191] width 77 height 34
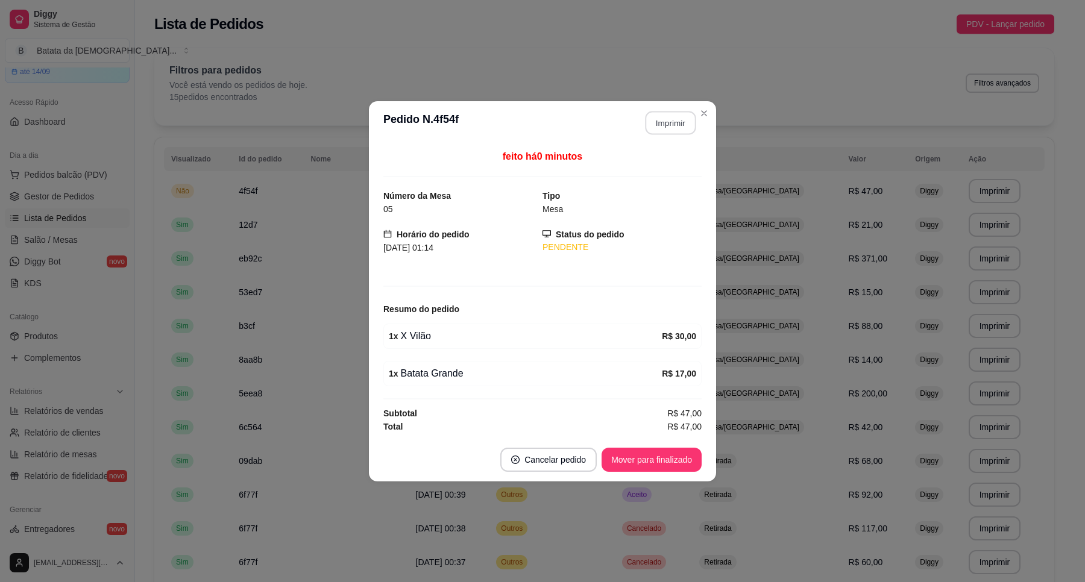
click at [674, 111] on button "Imprimir" at bounding box center [670, 123] width 51 height 24
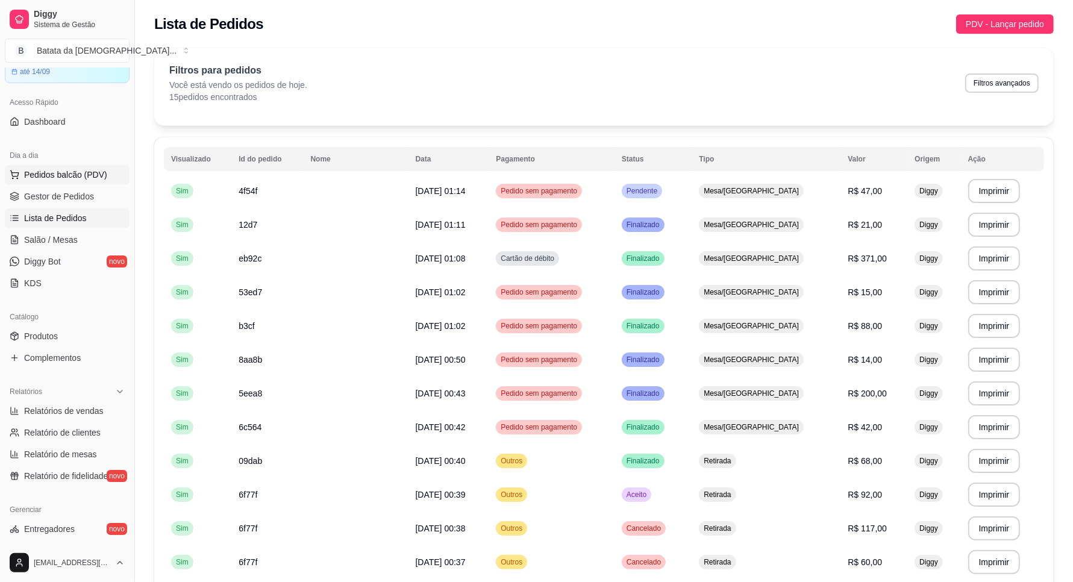
click at [64, 173] on span "Pedidos balcão (PDV)" at bounding box center [65, 175] width 83 height 12
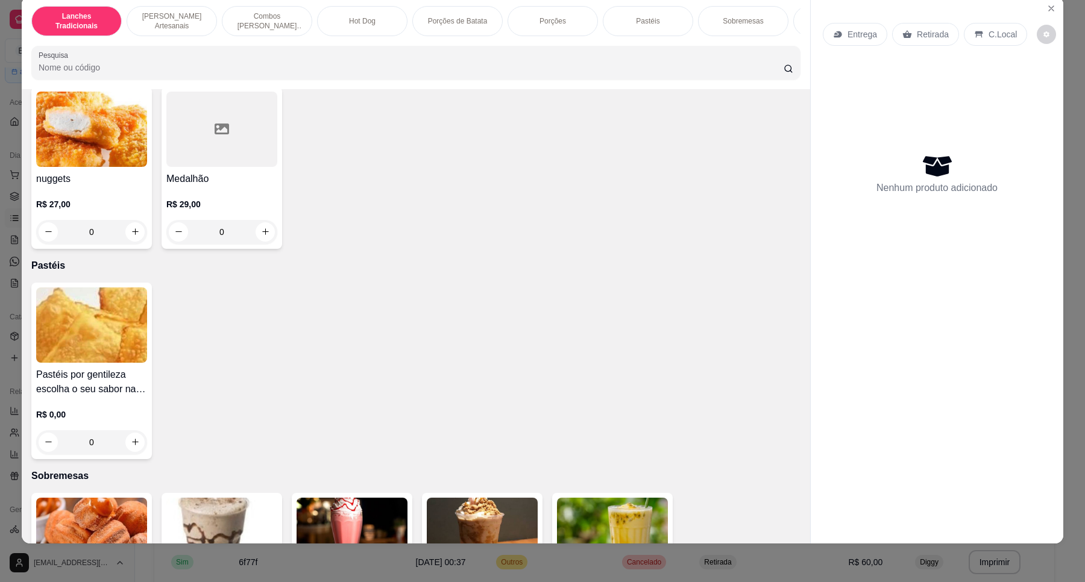
scroll to position [1958, 0]
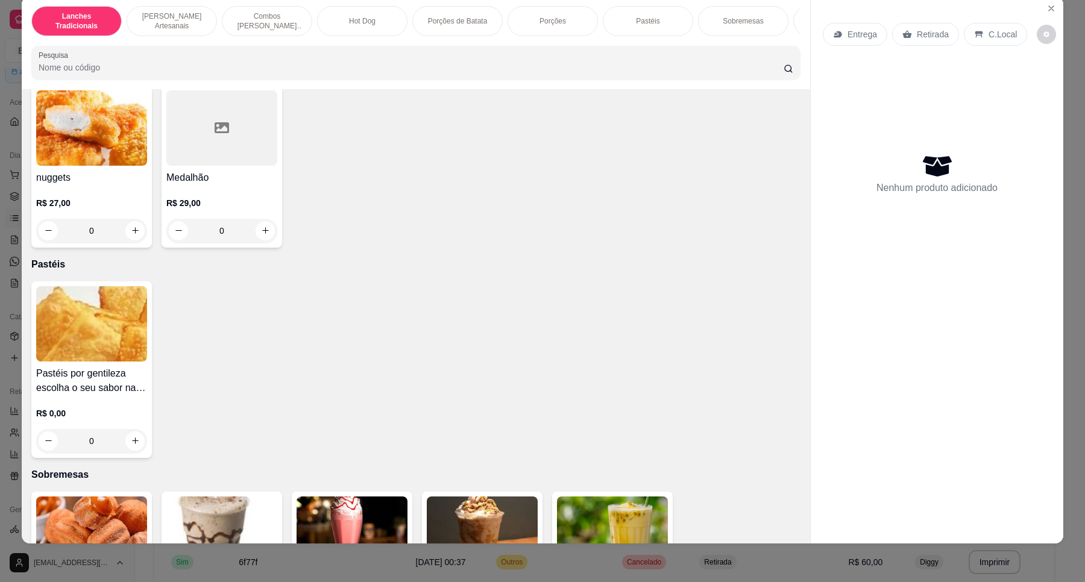
click at [124, 333] on img at bounding box center [91, 323] width 111 height 75
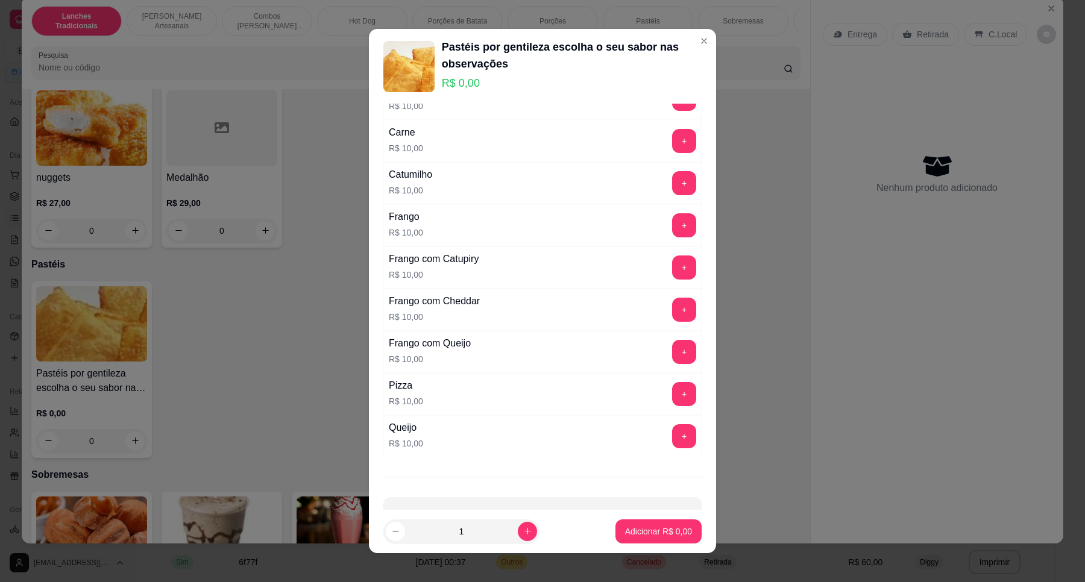
scroll to position [366, 0]
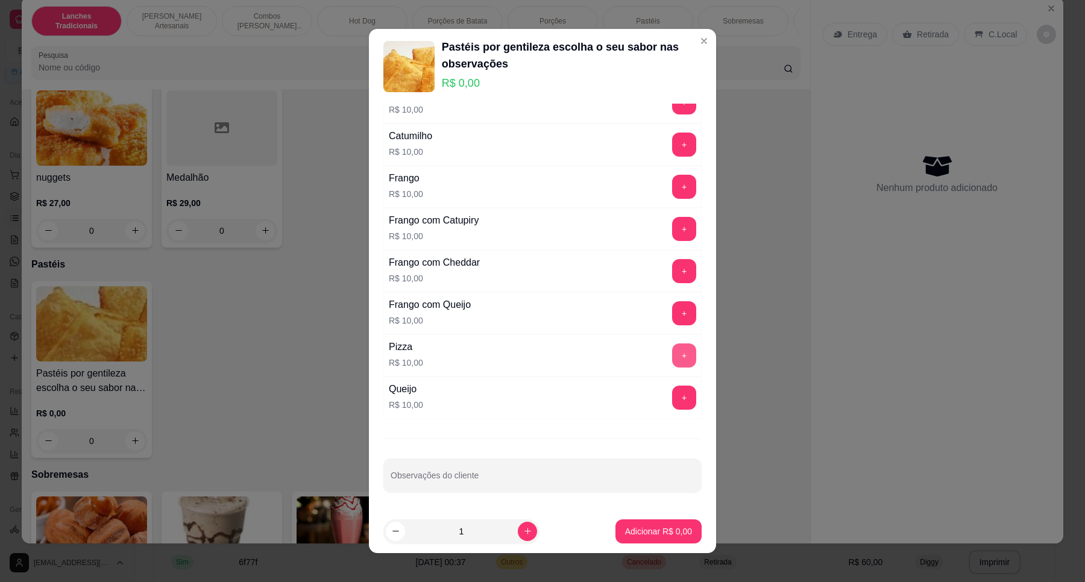
click at [672, 356] on button "+" at bounding box center [684, 355] width 24 height 24
click at [672, 239] on button "+" at bounding box center [684, 229] width 24 height 24
click at [631, 529] on p "Adicionar R$ 20,00" at bounding box center [656, 531] width 72 height 12
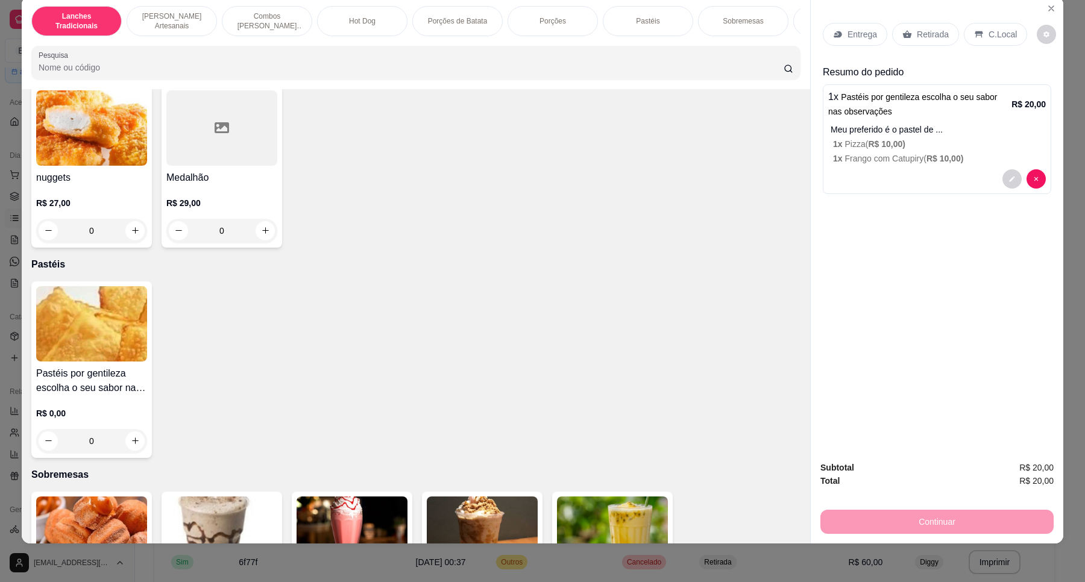
click at [929, 27] on div "Retirada" at bounding box center [925, 34] width 67 height 23
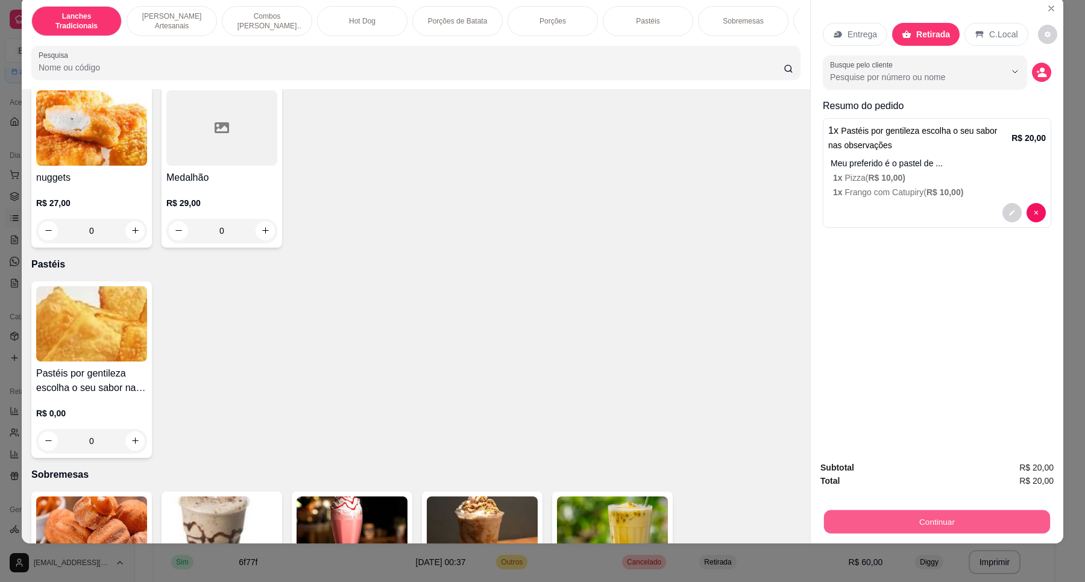
click at [949, 528] on button "Continuar" at bounding box center [937, 522] width 226 height 24
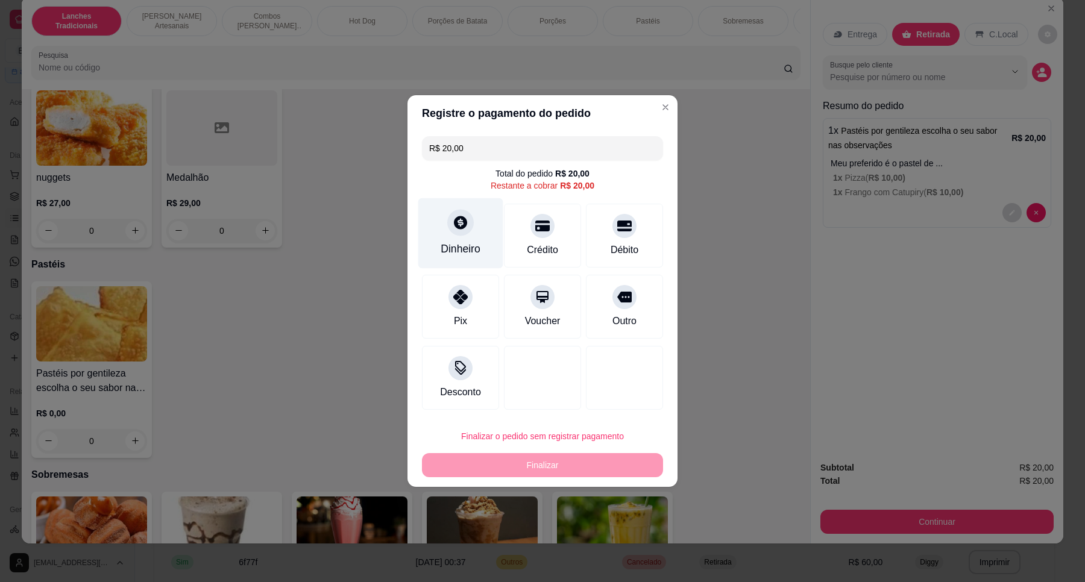
click at [456, 227] on icon at bounding box center [460, 222] width 13 height 13
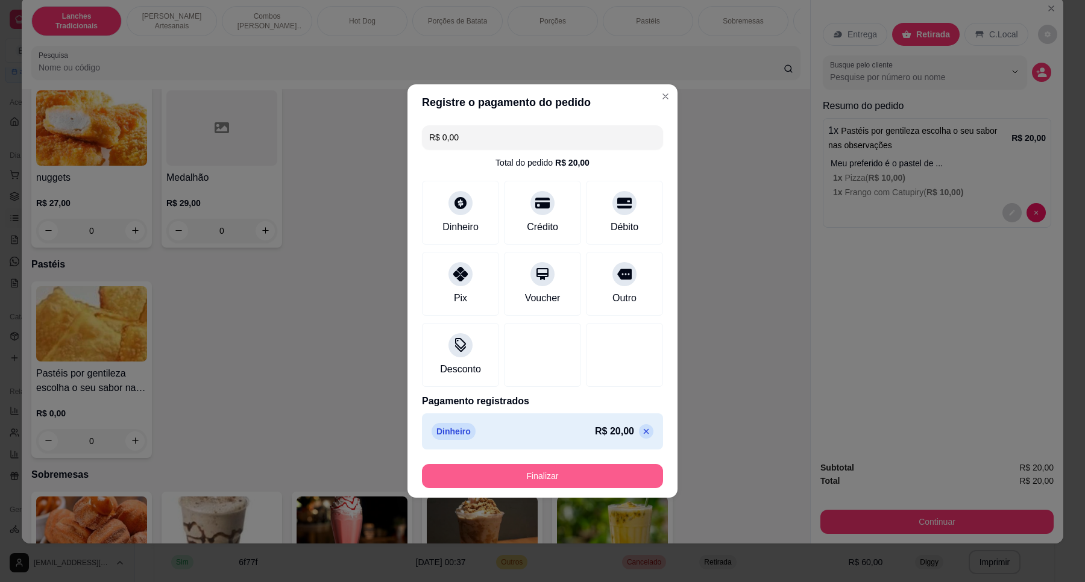
click at [597, 471] on button "Finalizar" at bounding box center [542, 476] width 241 height 24
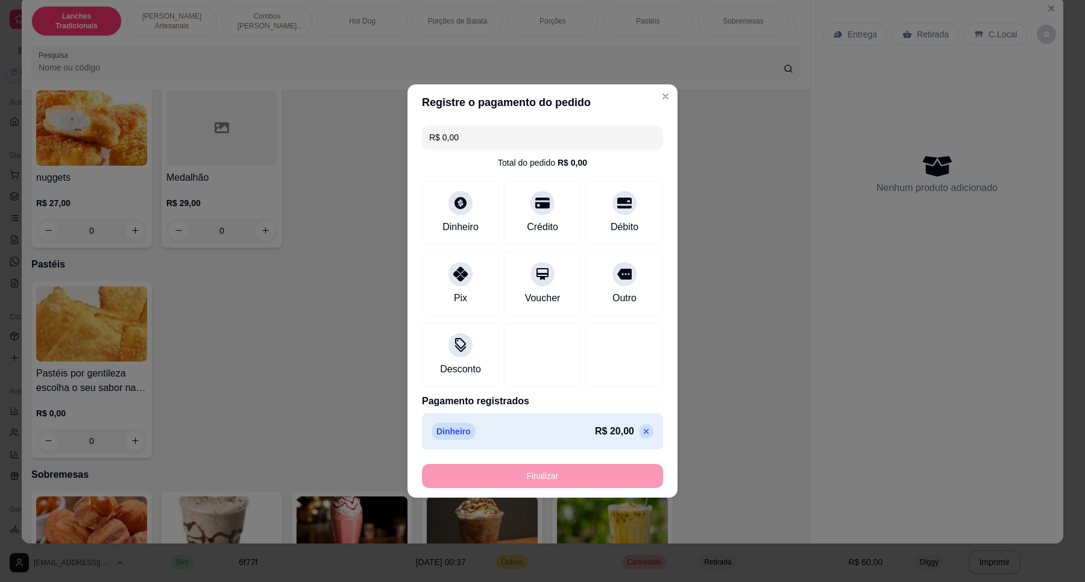
type input "-R$ 20,00"
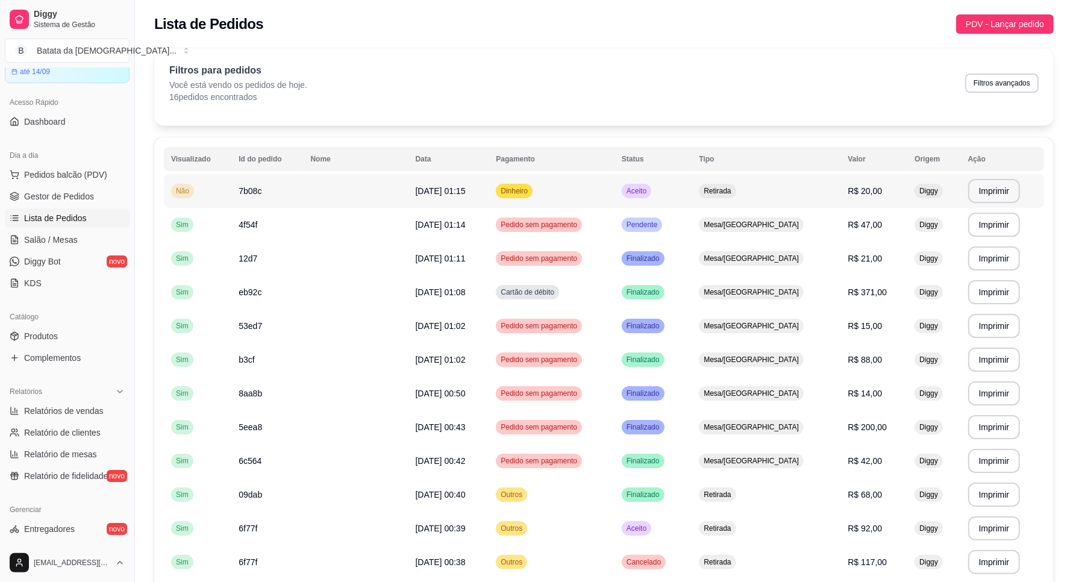
click at [673, 184] on td "Aceito" at bounding box center [653, 191] width 77 height 34
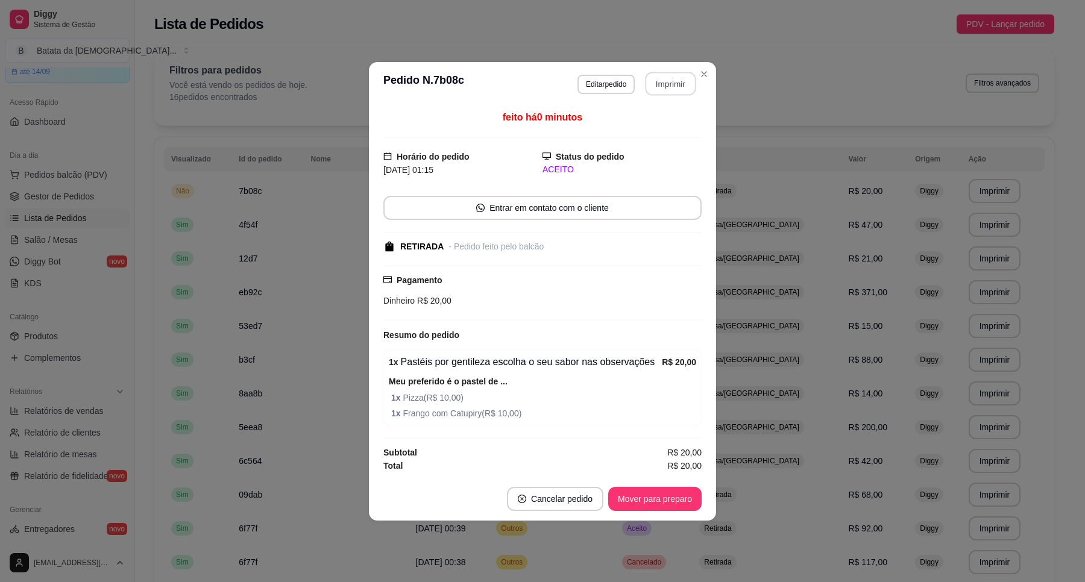
click at [664, 74] on button "Imprimir" at bounding box center [670, 84] width 51 height 24
click at [686, 488] on button "Mover para preparo" at bounding box center [654, 499] width 90 height 24
click at [682, 498] on button "Mover para preparo" at bounding box center [654, 499] width 90 height 24
click at [681, 493] on button "Mover para retirada disponível" at bounding box center [634, 499] width 133 height 24
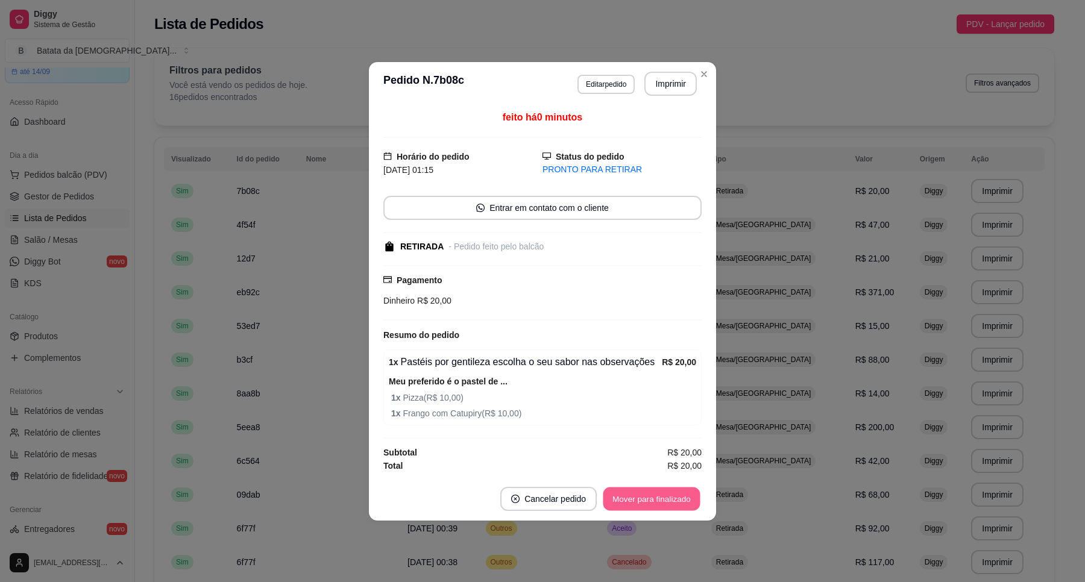
click at [681, 493] on button "Mover para finalizado" at bounding box center [651, 499] width 97 height 24
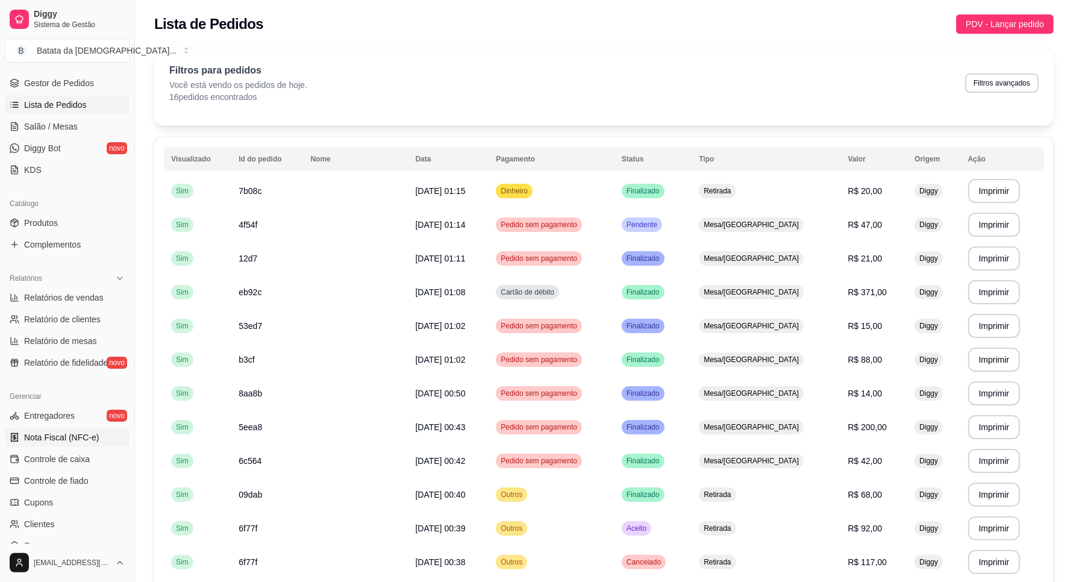
scroll to position [209, 0]
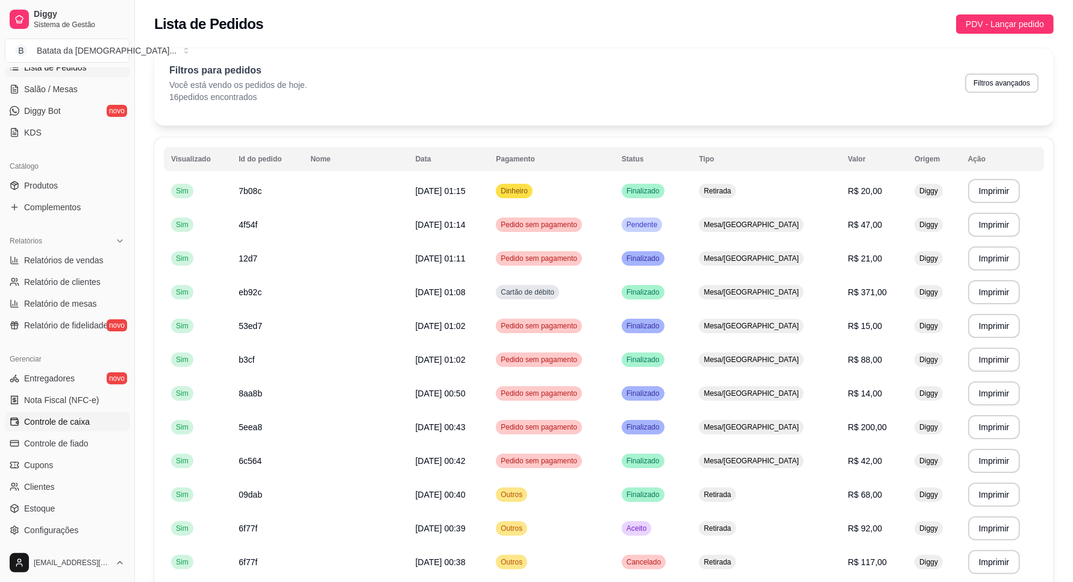
click at [77, 422] on span "Controle de caixa" at bounding box center [57, 422] width 66 height 12
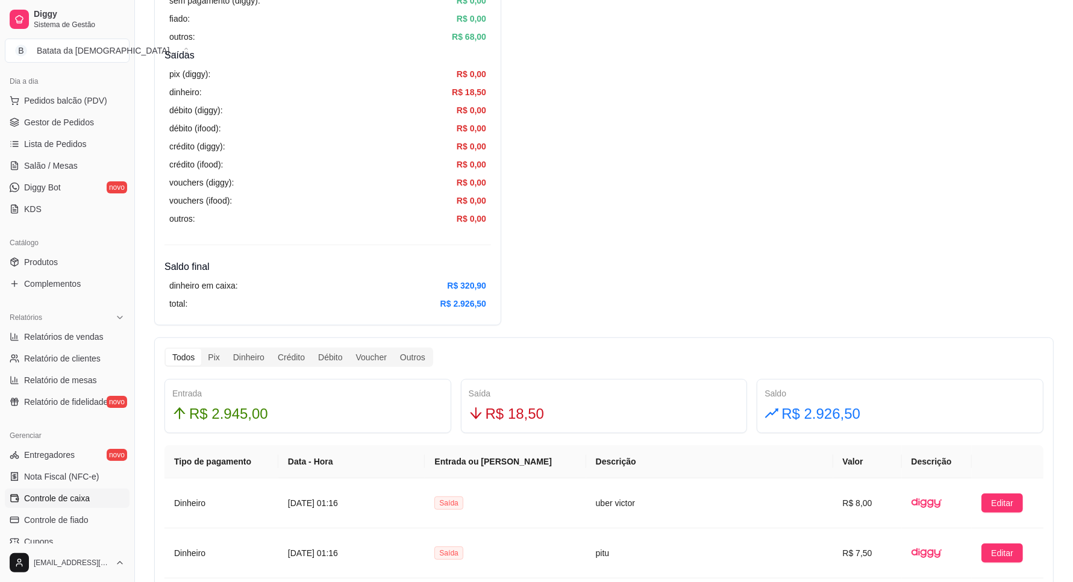
scroll to position [58, 0]
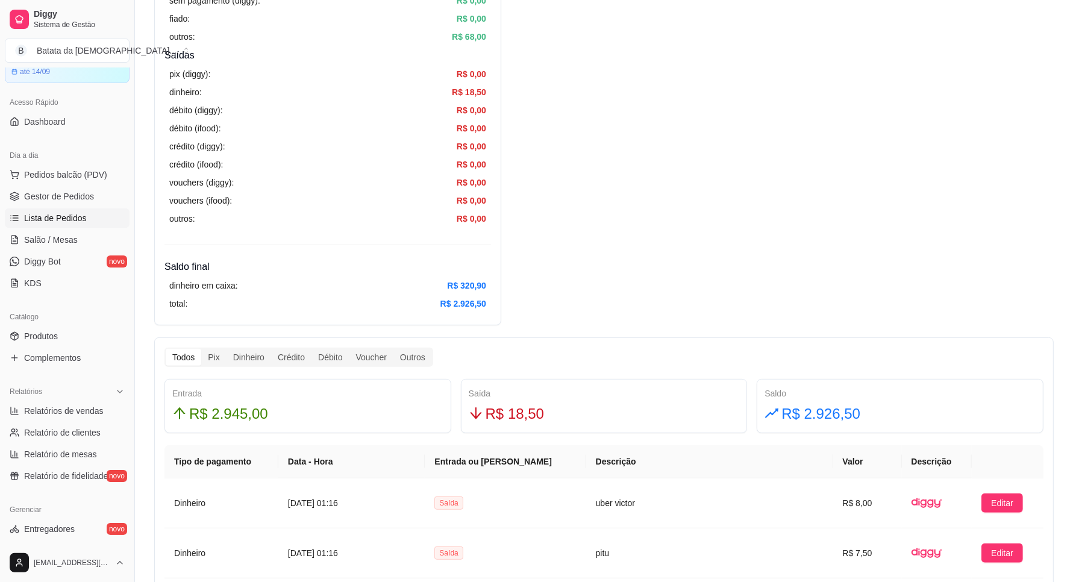
click at [92, 215] on link "Lista de Pedidos" at bounding box center [67, 217] width 125 height 19
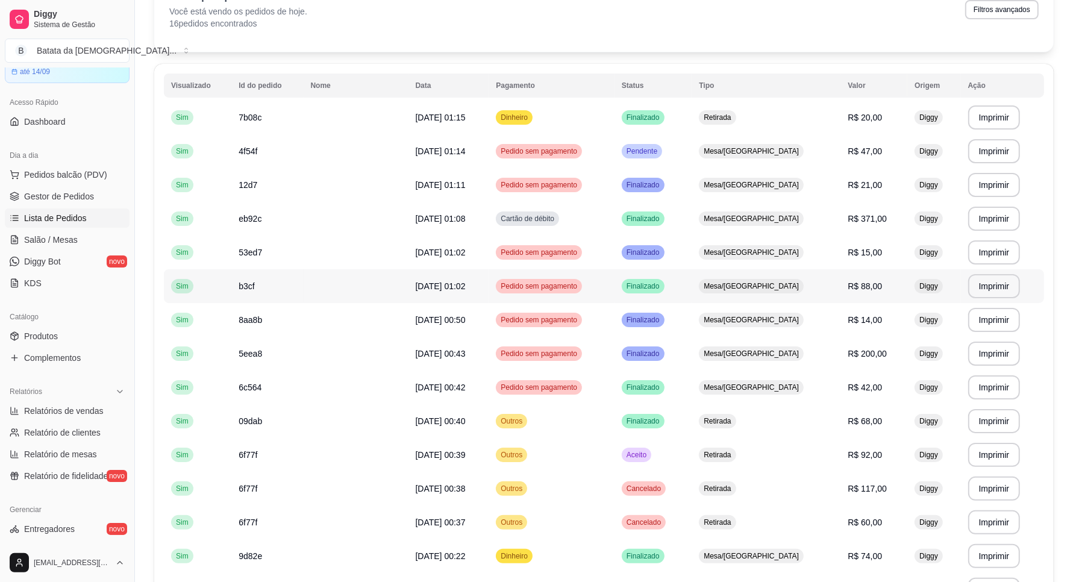
scroll to position [68, 0]
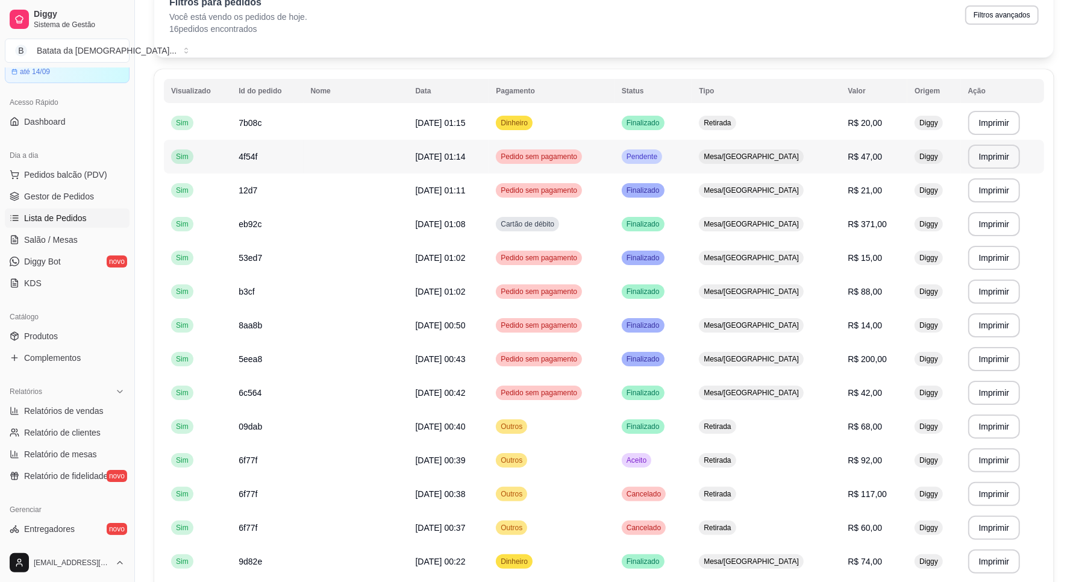
click at [688, 155] on td "Pendente" at bounding box center [653, 157] width 77 height 34
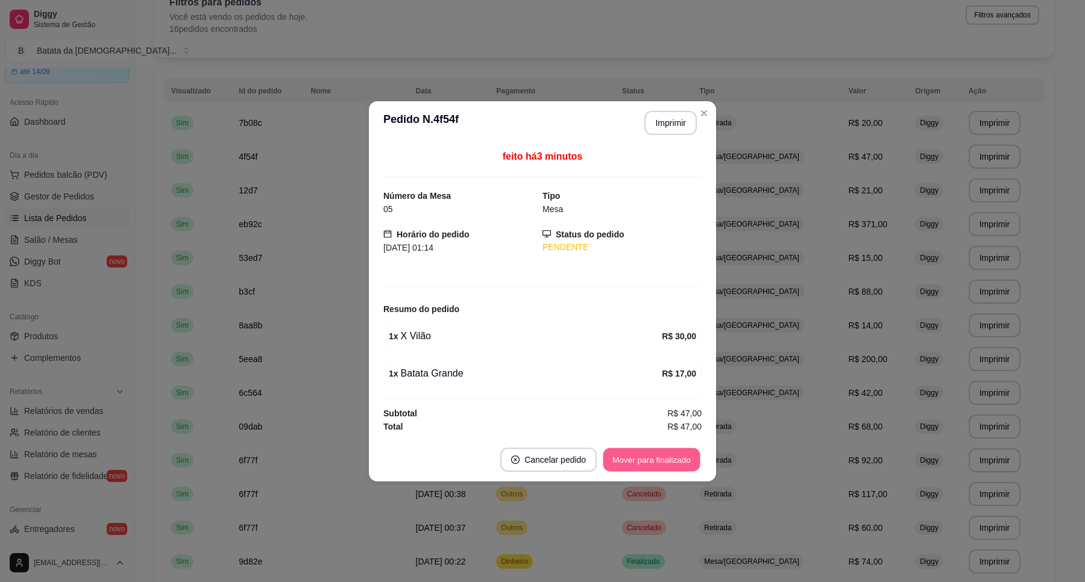
click at [679, 456] on button "Mover para finalizado" at bounding box center [651, 460] width 97 height 24
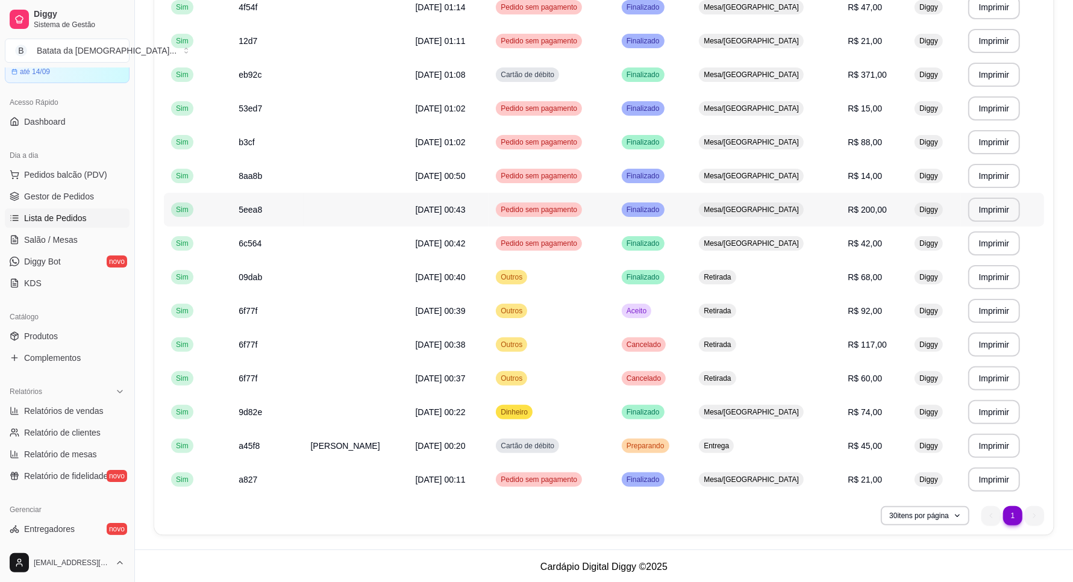
scroll to position [219, 0]
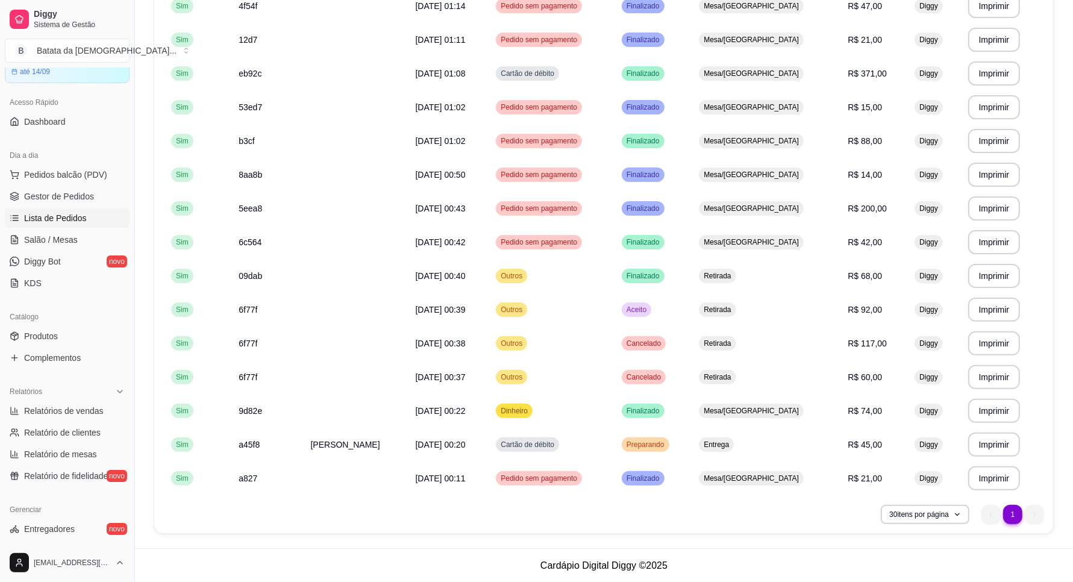
click at [60, 218] on span "Lista de Pedidos" at bounding box center [55, 218] width 63 height 12
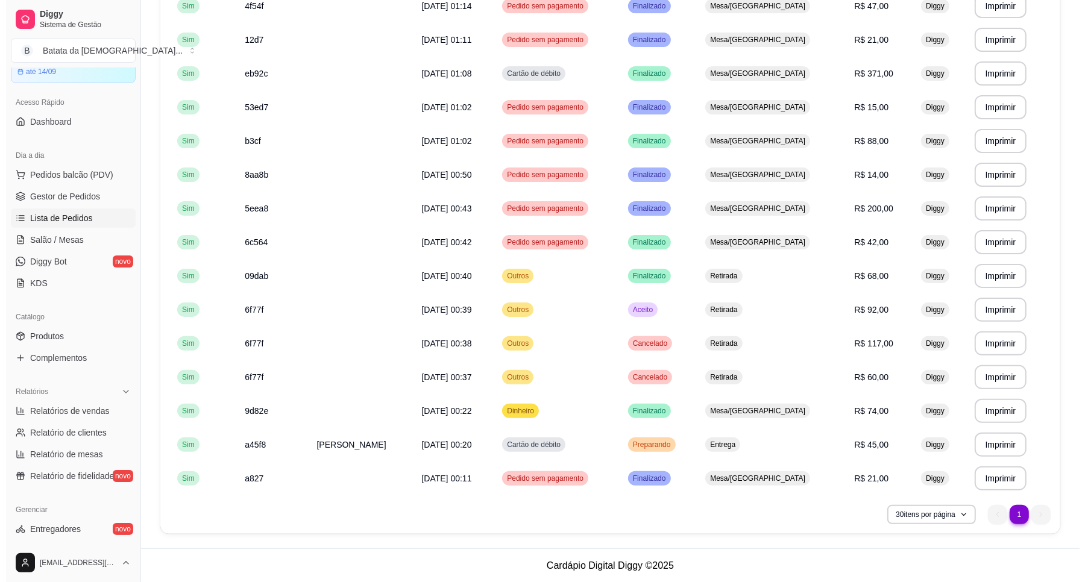
scroll to position [0, 0]
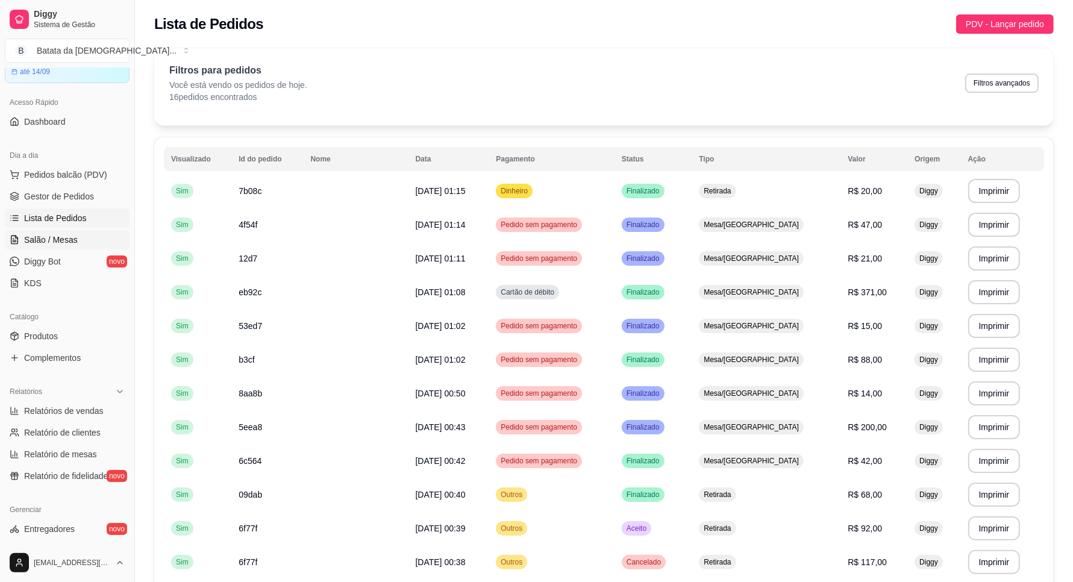
click at [34, 234] on span "Salão / Mesas" at bounding box center [51, 240] width 54 height 12
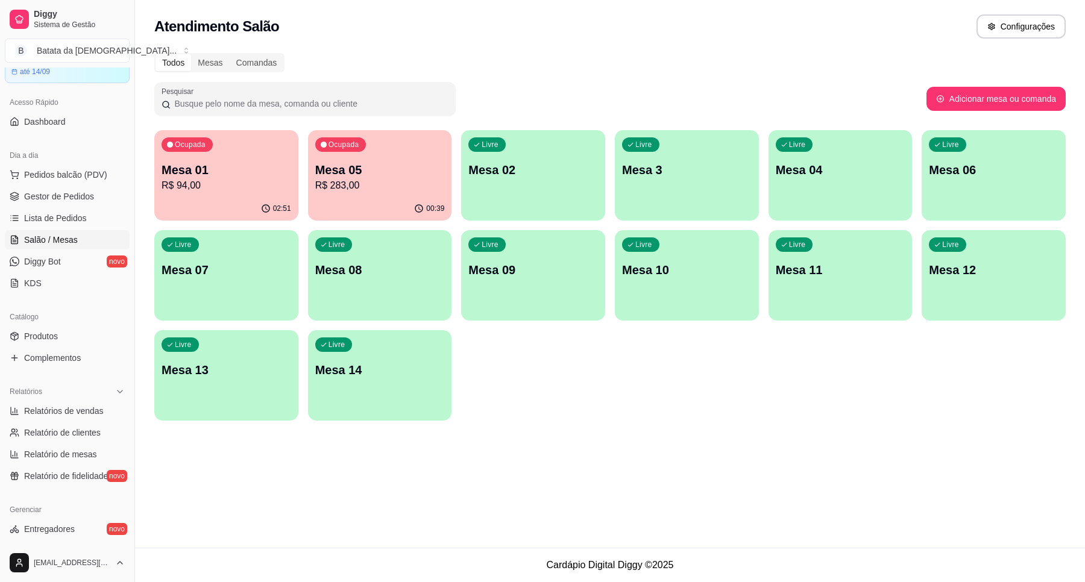
click at [200, 199] on div "02:51" at bounding box center [226, 209] width 144 height 24
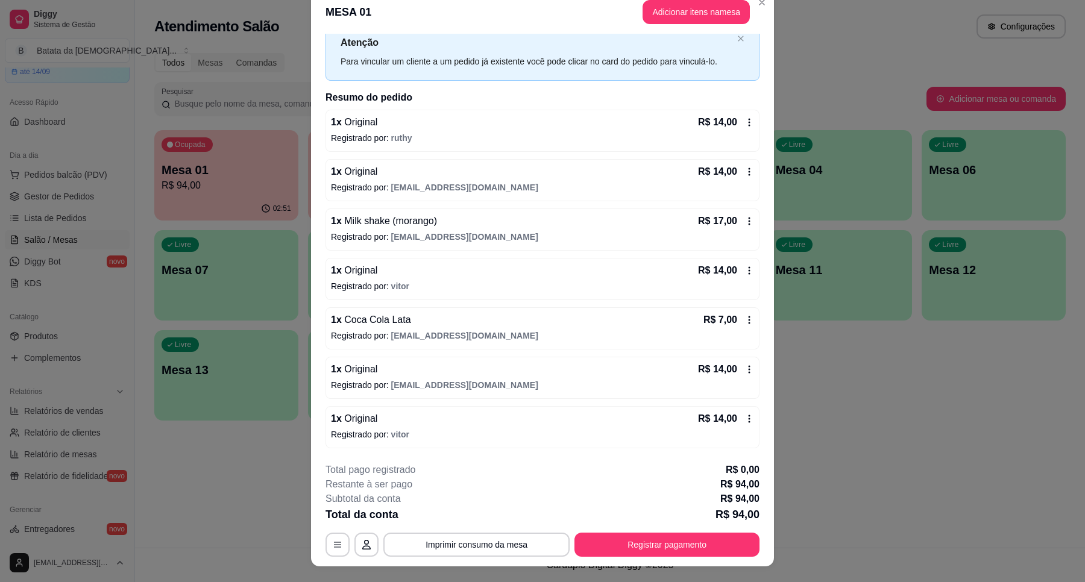
scroll to position [35, 0]
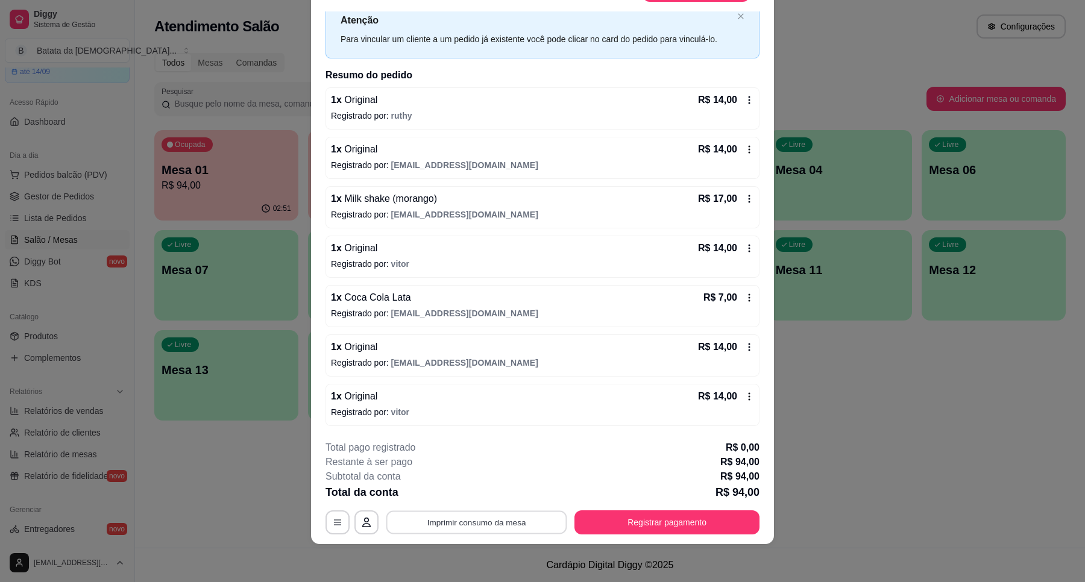
click at [542, 519] on button "Imprimir consumo da mesa" at bounding box center [476, 523] width 181 height 24
click at [649, 531] on button "Registrar pagamento" at bounding box center [667, 523] width 180 height 24
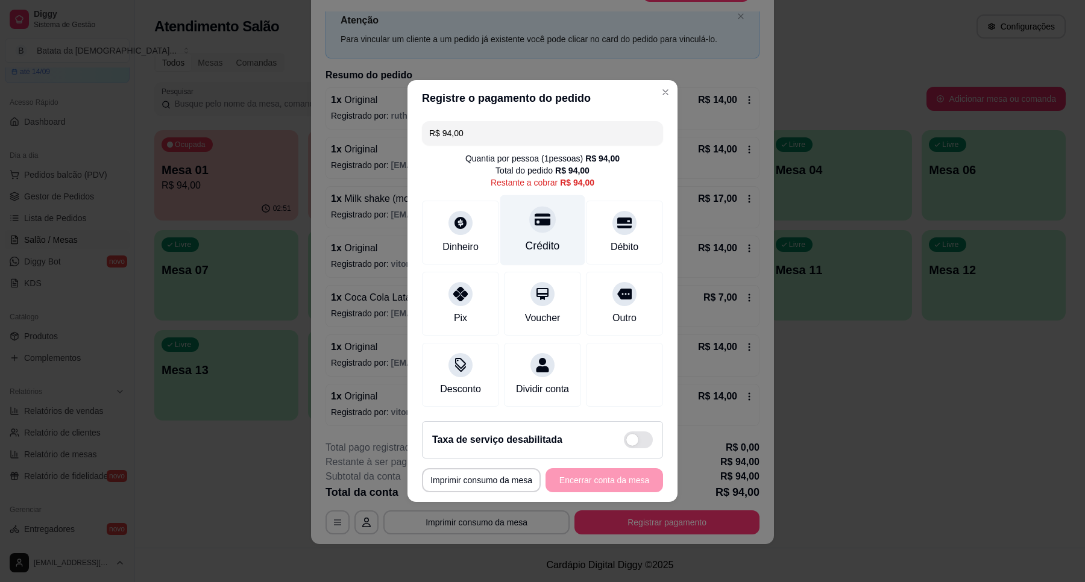
click at [525, 229] on div "Crédito" at bounding box center [542, 230] width 85 height 71
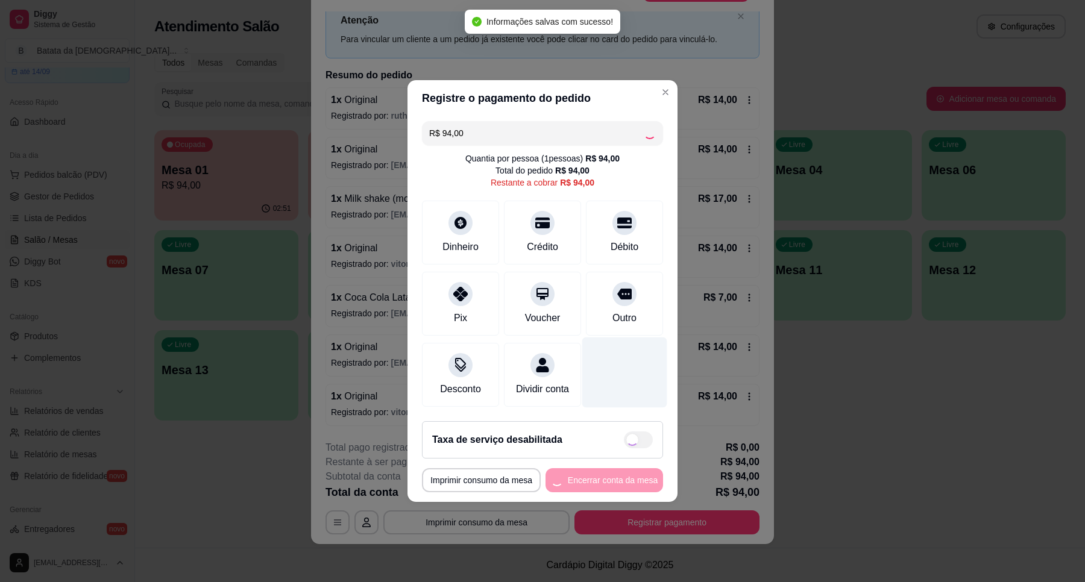
type input "R$ 0,00"
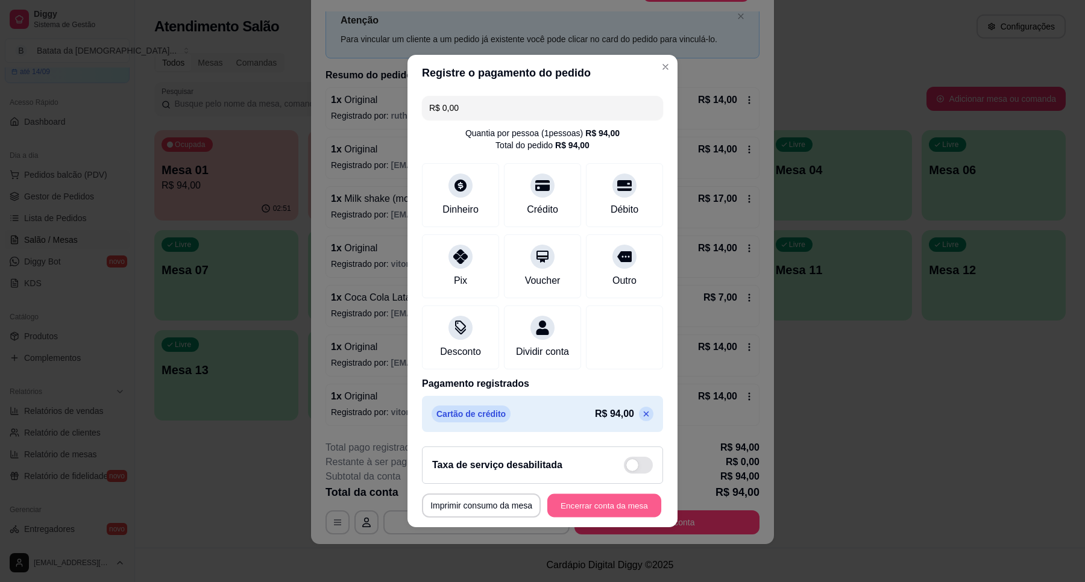
click at [610, 507] on button "Encerrar conta da mesa" at bounding box center [604, 506] width 114 height 24
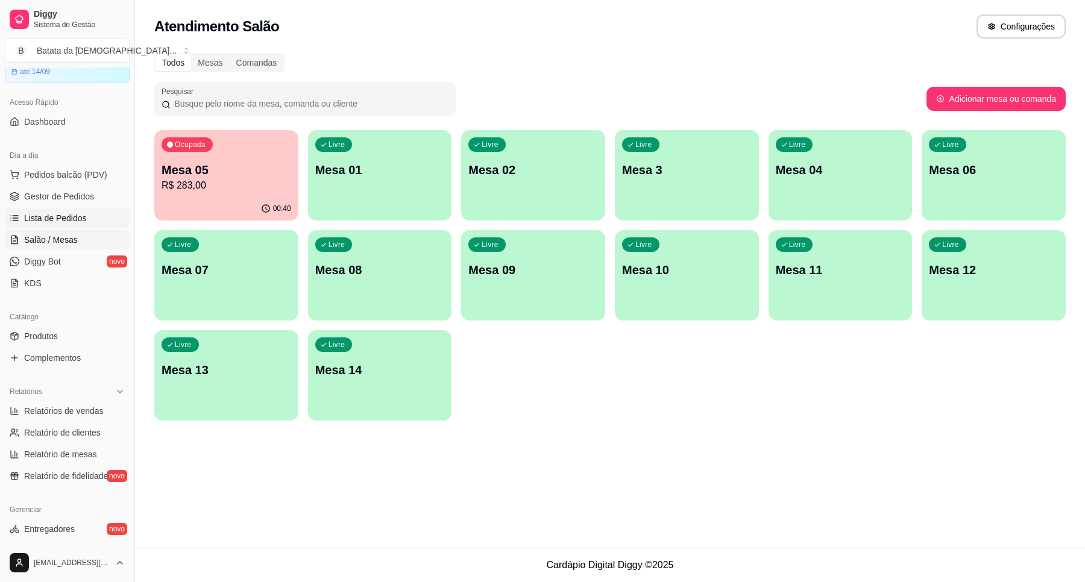
click at [73, 216] on span "Lista de Pedidos" at bounding box center [55, 218] width 63 height 12
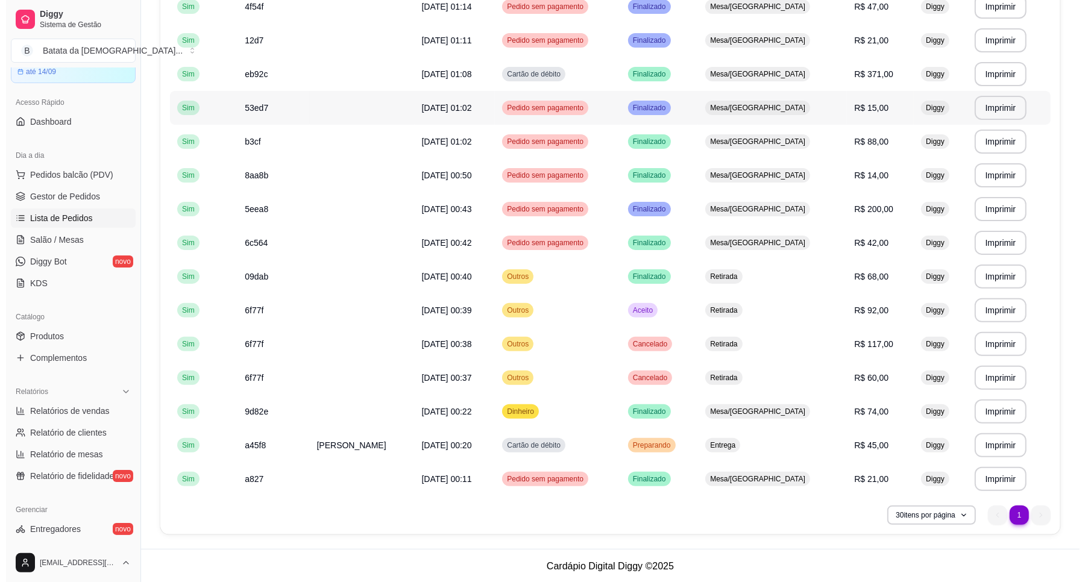
scroll to position [253, 0]
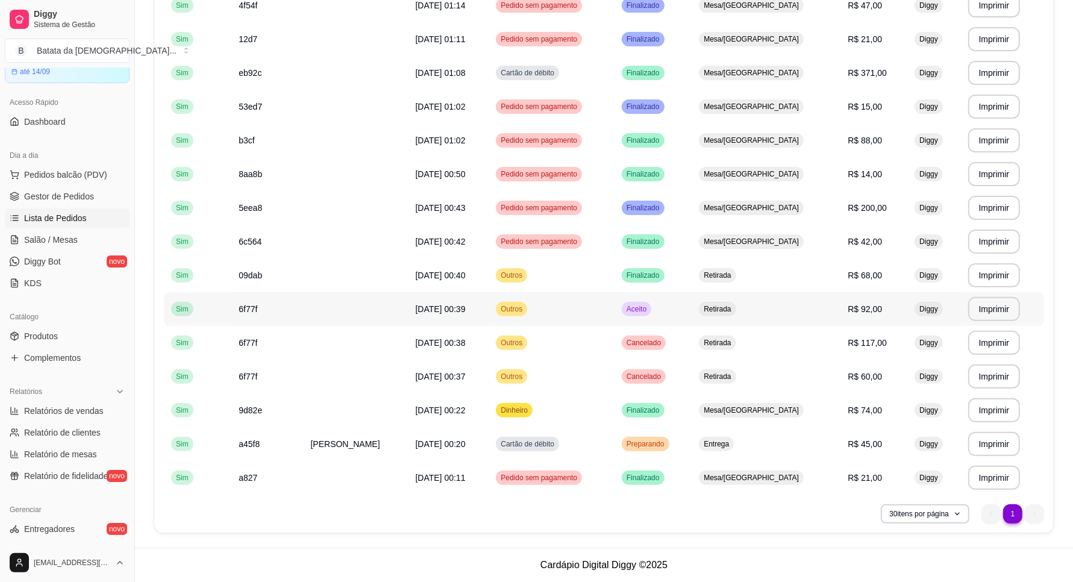
click at [862, 302] on td "R$ 92,00" at bounding box center [874, 309] width 67 height 34
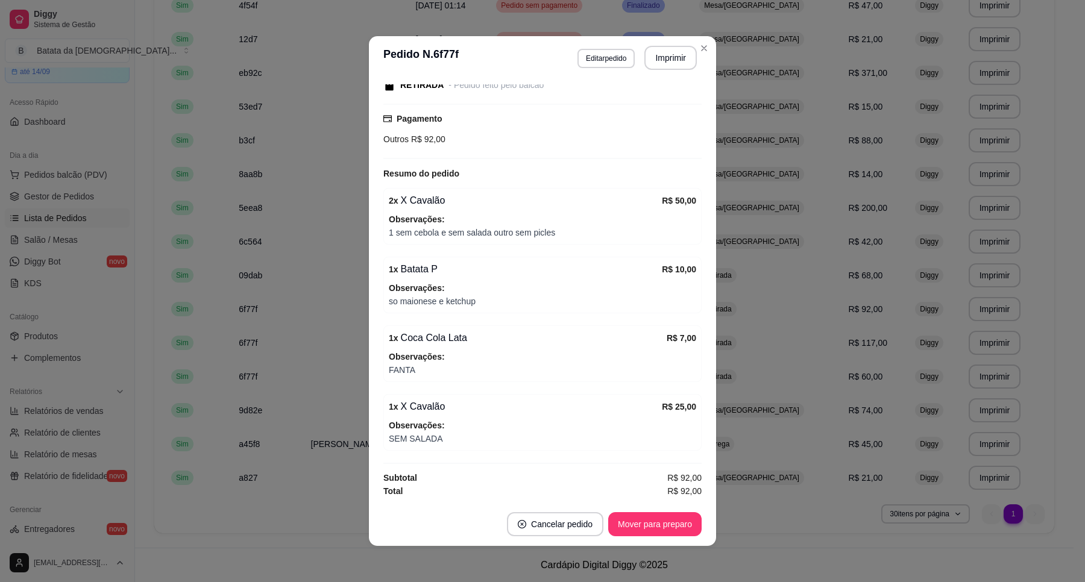
scroll to position [166, 0]
click at [662, 56] on button "Imprimir" at bounding box center [670, 58] width 51 height 24
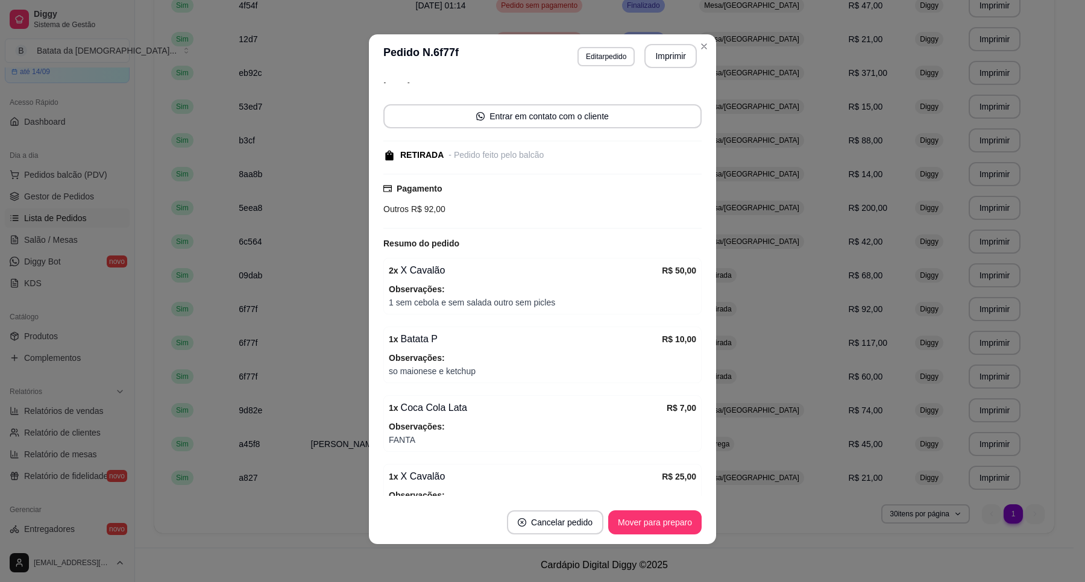
scroll to position [0, 0]
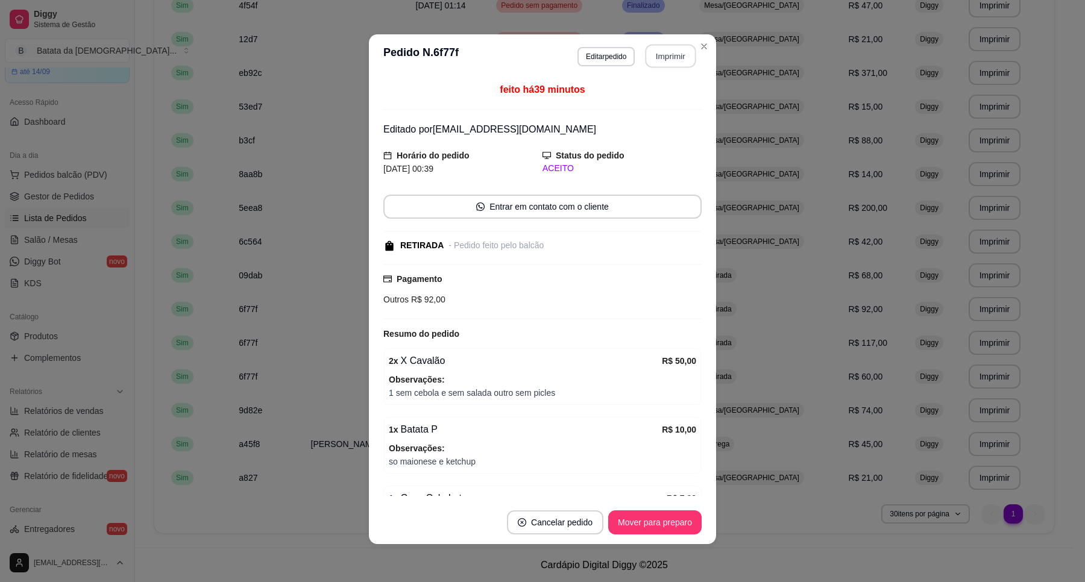
click at [661, 50] on button "Imprimir" at bounding box center [670, 57] width 51 height 24
click at [600, 58] on button "Editar pedido" at bounding box center [606, 56] width 56 height 19
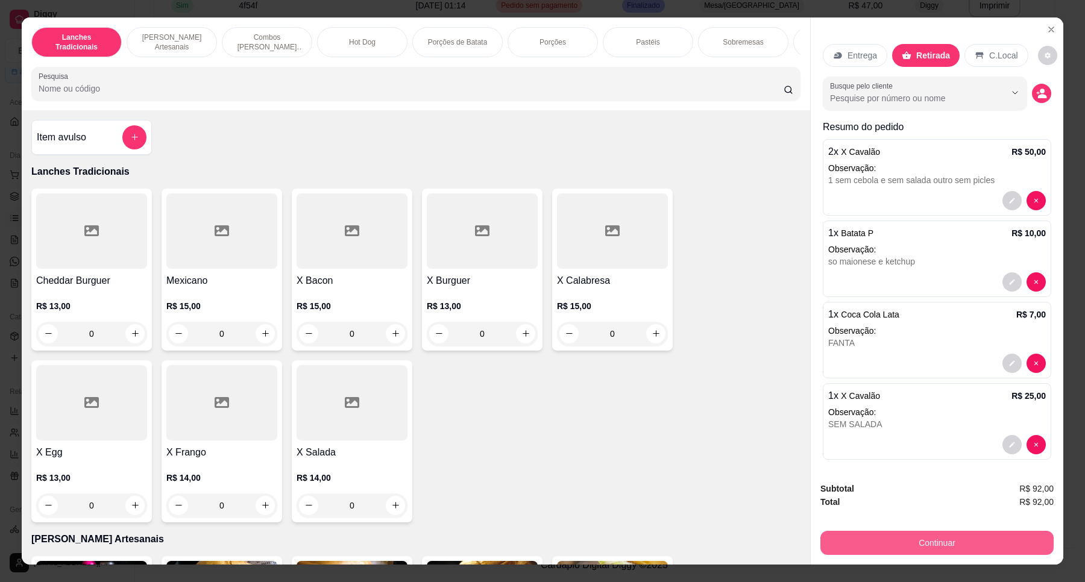
click at [922, 542] on button "Continuar" at bounding box center [936, 543] width 233 height 24
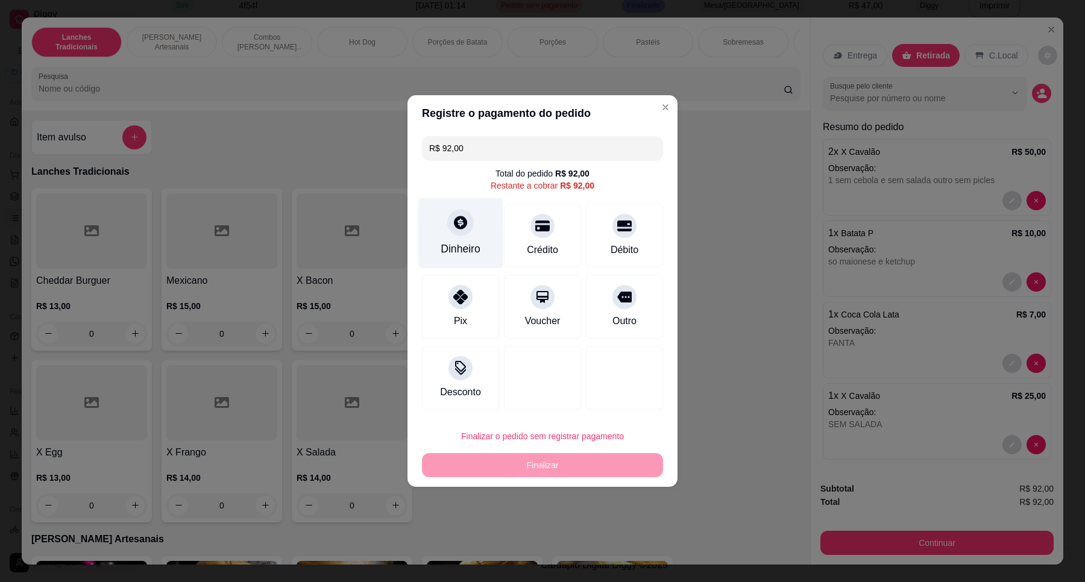
click at [475, 248] on div "Dinheiro" at bounding box center [460, 249] width 40 height 16
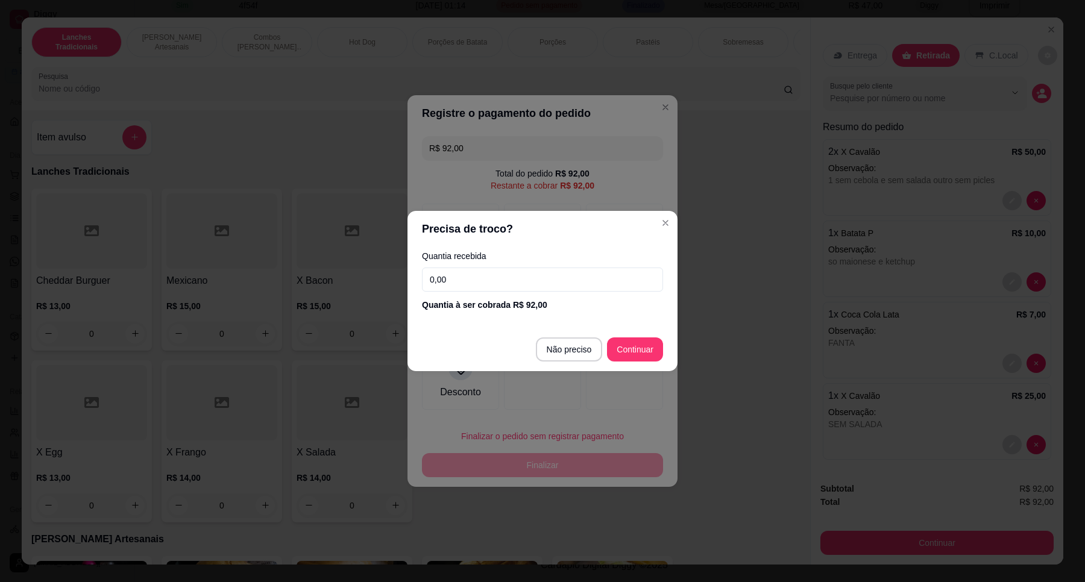
click at [504, 278] on input "0,00" at bounding box center [542, 280] width 241 height 24
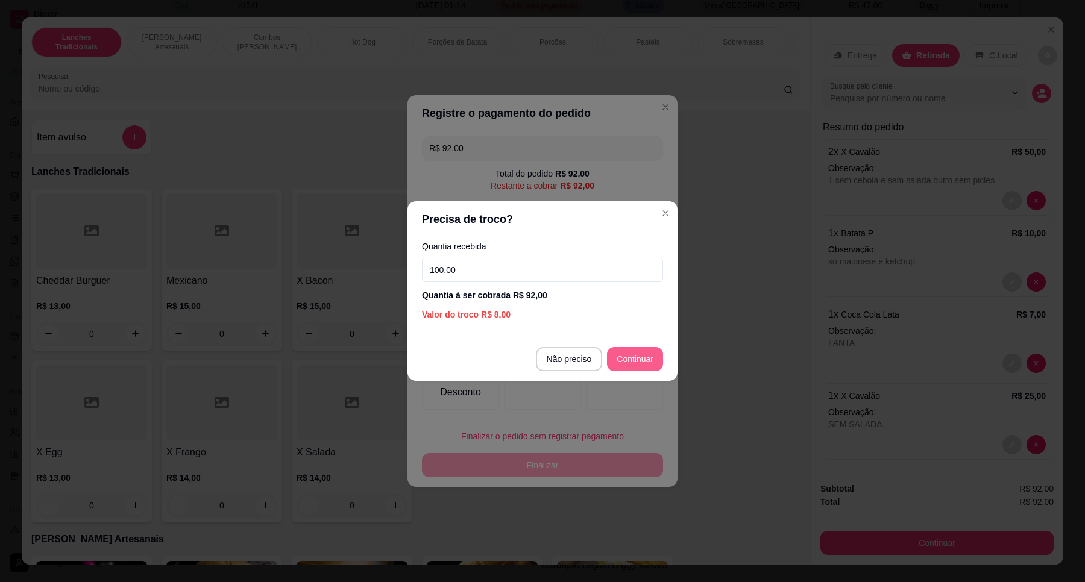
type input "100,00"
type input "R$ 0,00"
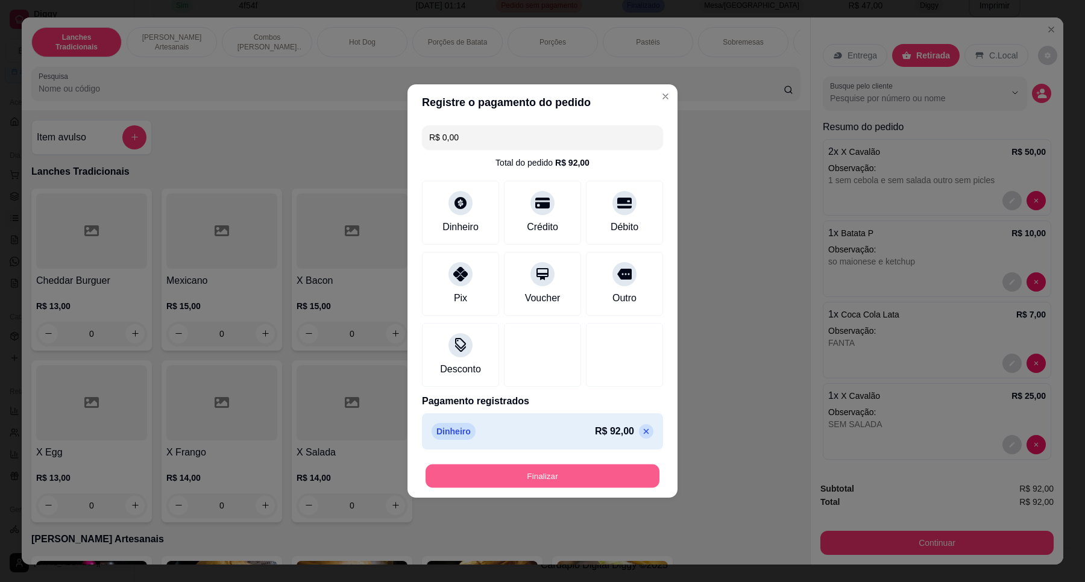
click at [548, 486] on button "Finalizar" at bounding box center [542, 477] width 234 height 24
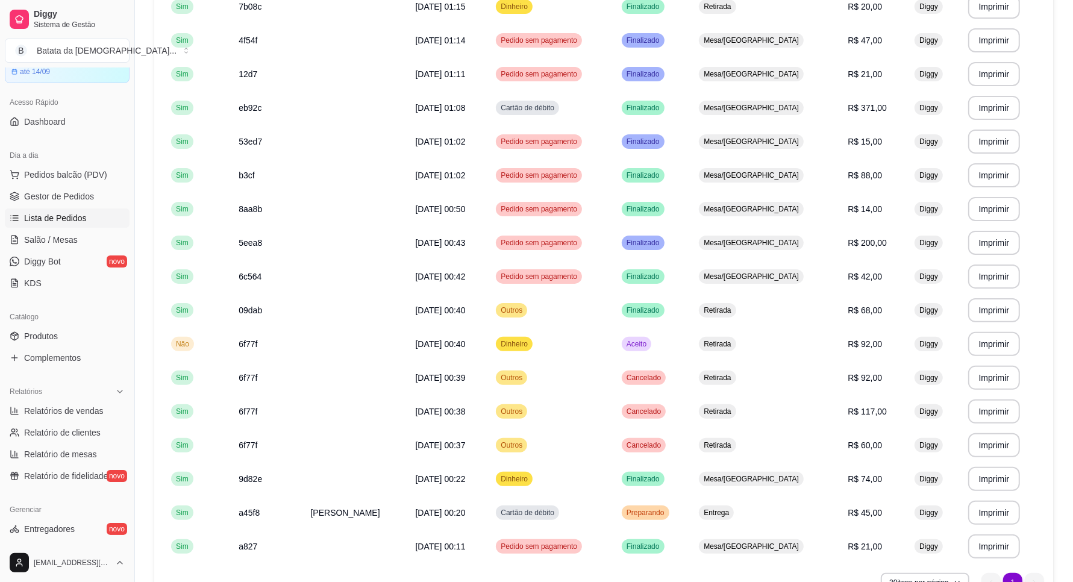
scroll to position [287, 0]
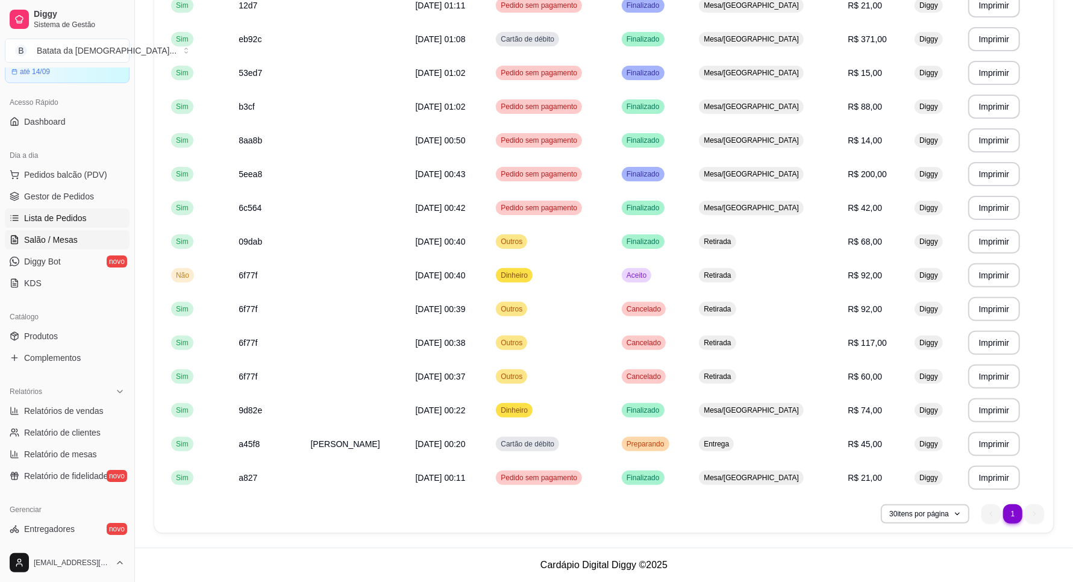
click at [62, 241] on span "Salão / Mesas" at bounding box center [51, 240] width 54 height 12
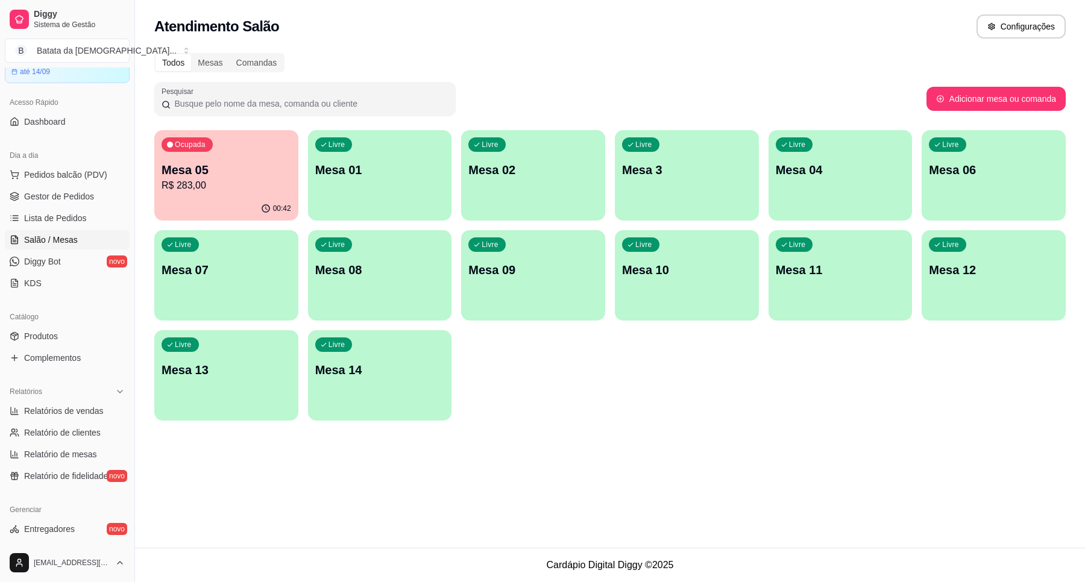
click at [199, 193] on div "Ocupada Mesa 05 R$ 283,00" at bounding box center [226, 163] width 144 height 67
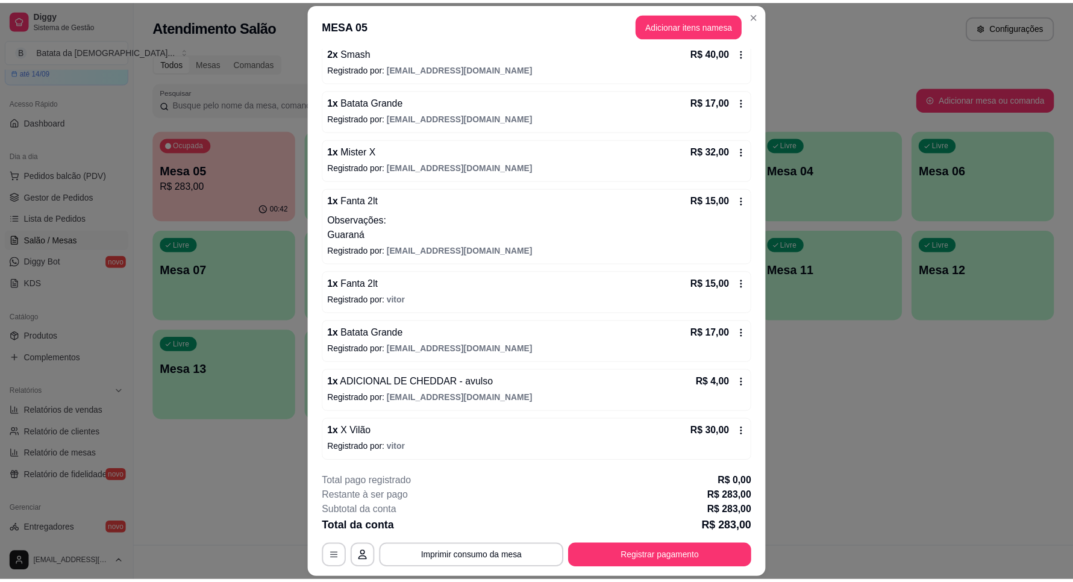
scroll to position [230, 0]
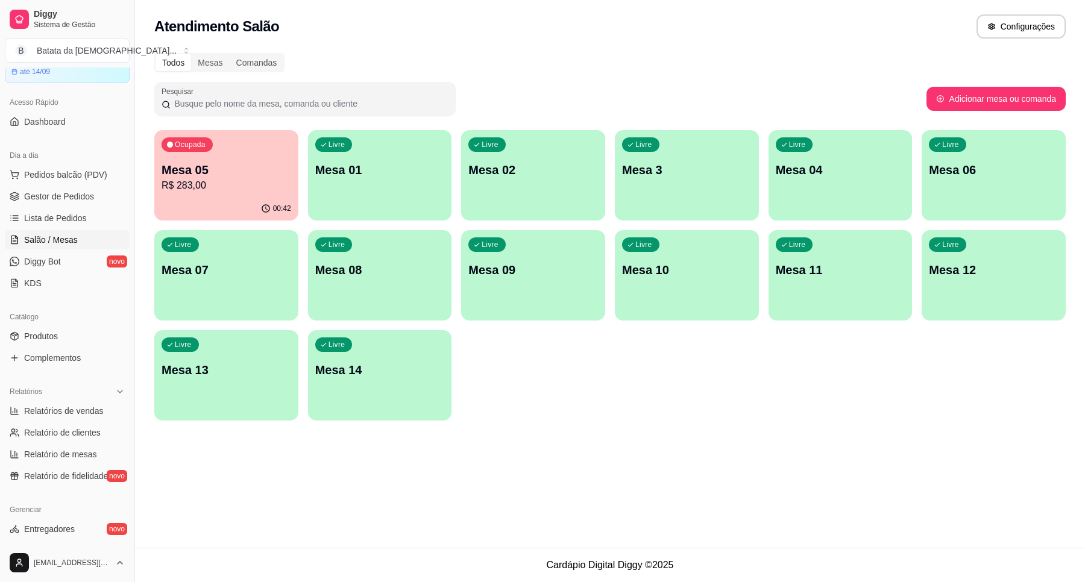
click at [263, 160] on div "Ocupada Mesa 05 R$ 283,00" at bounding box center [226, 163] width 144 height 67
click at [45, 215] on span "Lista de Pedidos" at bounding box center [55, 218] width 63 height 12
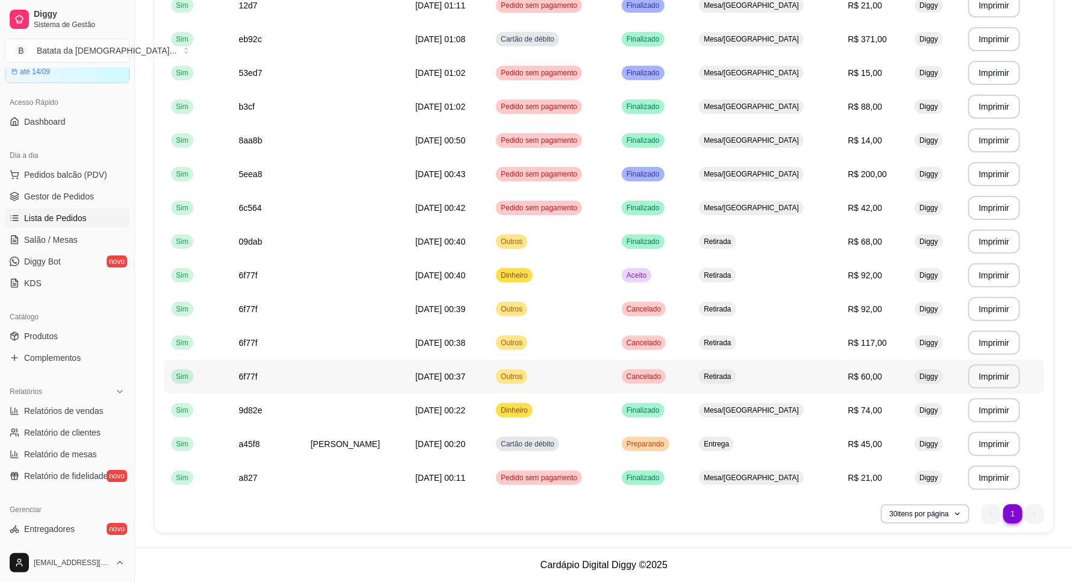
scroll to position [212, 0]
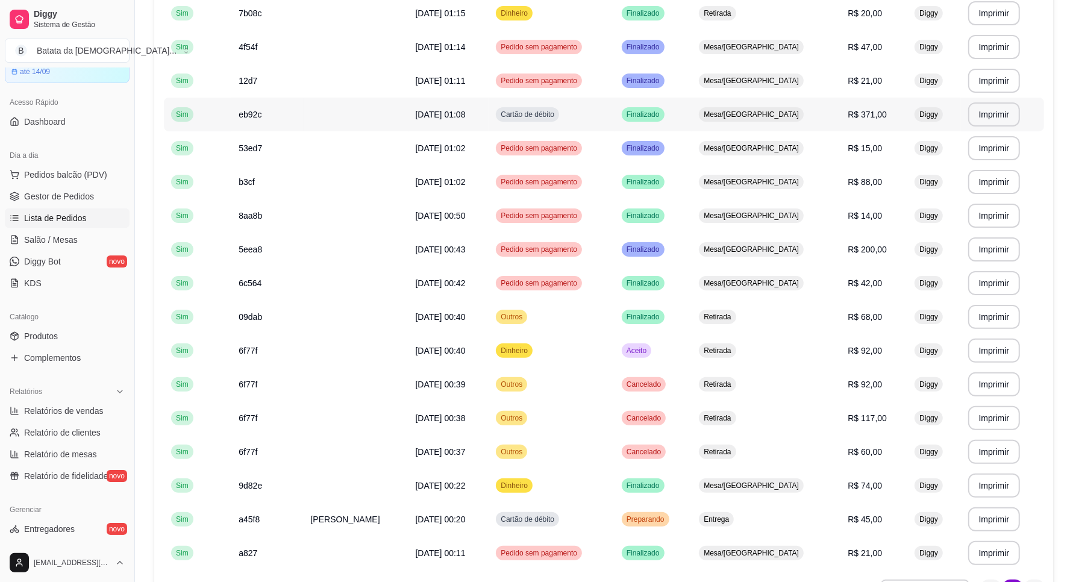
click at [763, 106] on td "Mesa/[GEOGRAPHIC_DATA]" at bounding box center [766, 115] width 149 height 34
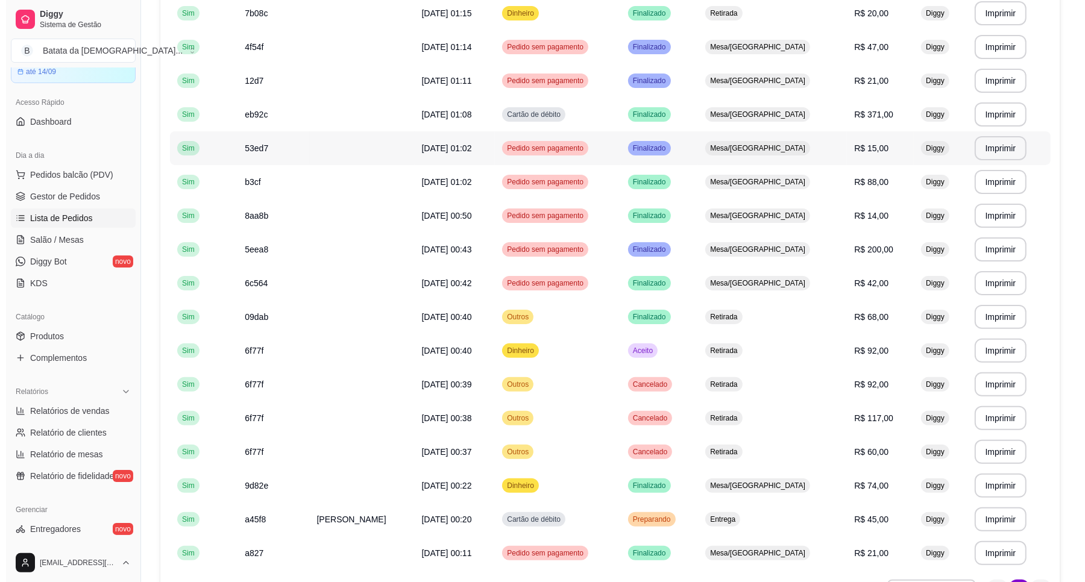
scroll to position [287, 0]
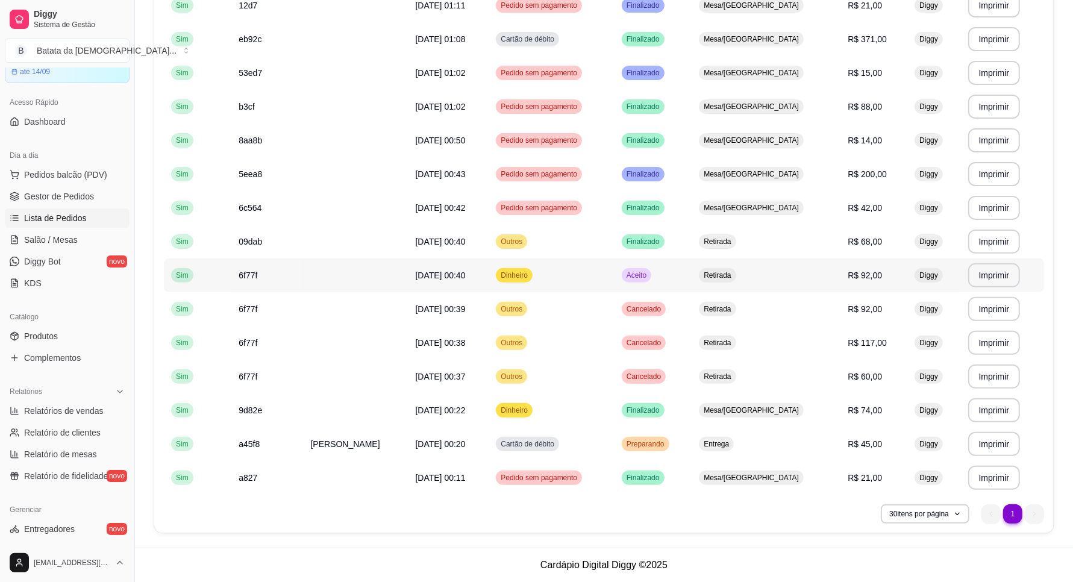
click at [736, 278] on div "Retirada" at bounding box center [717, 275] width 37 height 14
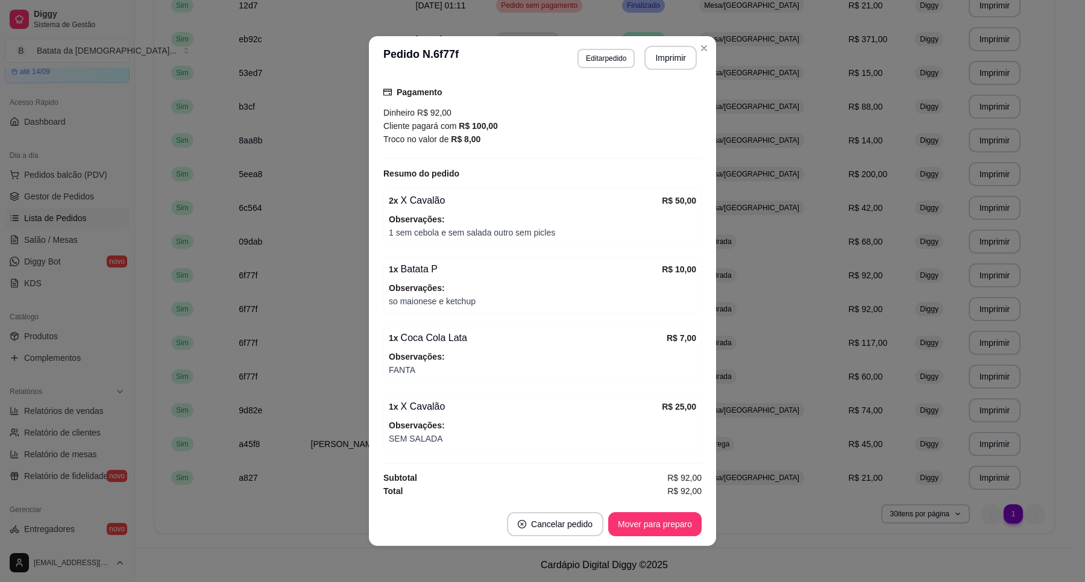
scroll to position [193, 0]
click at [647, 515] on button "Mover para preparo" at bounding box center [654, 524] width 93 height 24
click at [654, 528] on button "Mover para retirada disponível" at bounding box center [634, 524] width 133 height 24
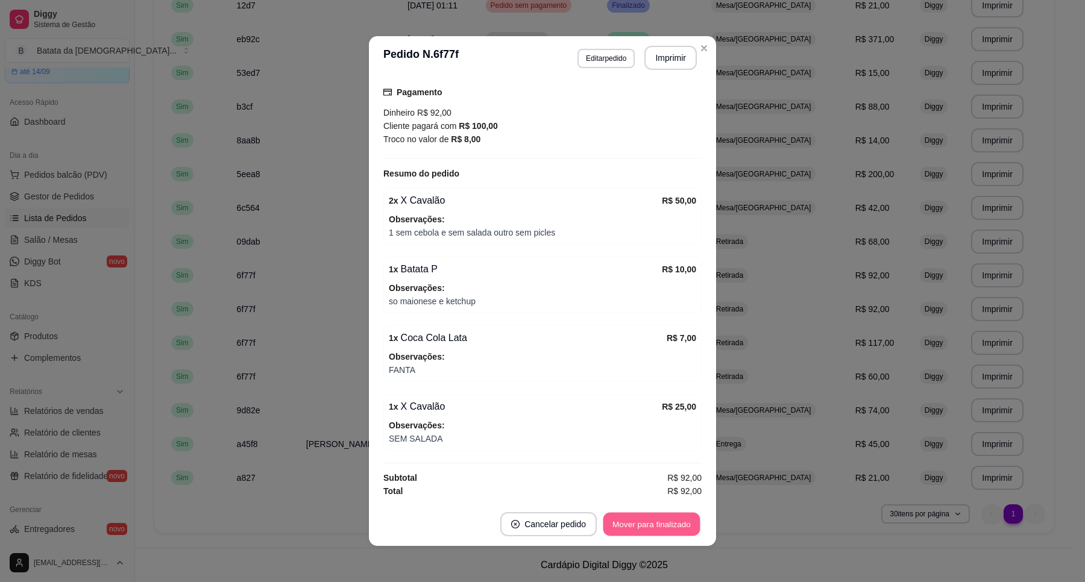
click at [654, 528] on button "Mover para finalizado" at bounding box center [651, 525] width 97 height 24
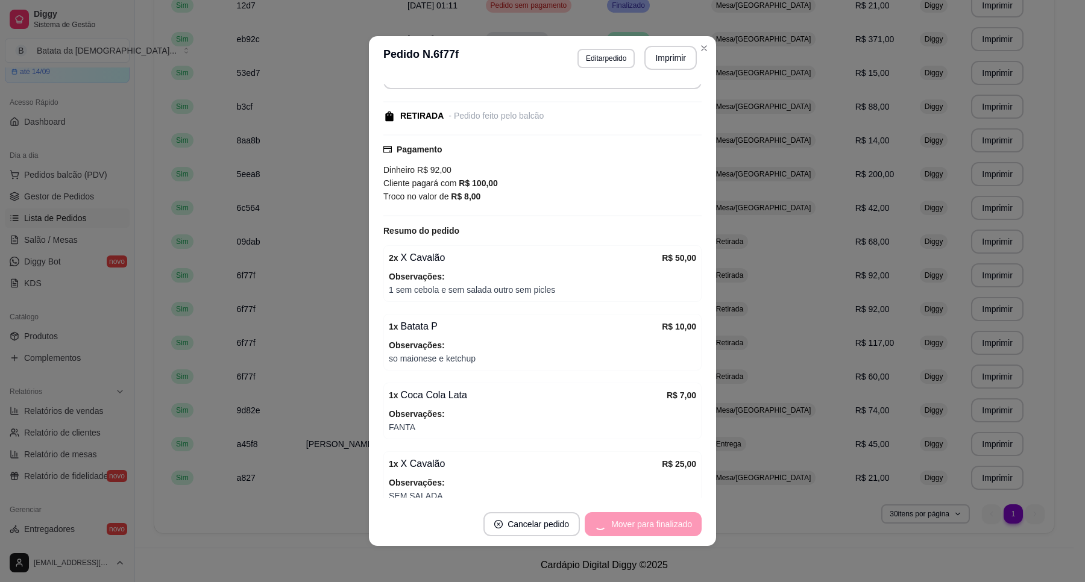
scroll to position [0, 0]
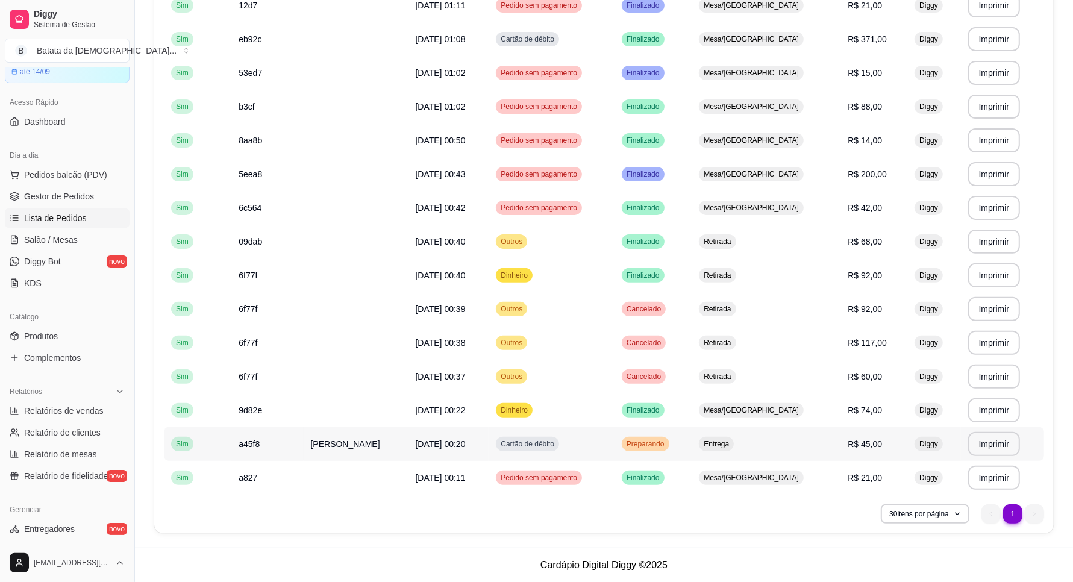
click at [851, 452] on td "R$ 45,00" at bounding box center [874, 444] width 67 height 34
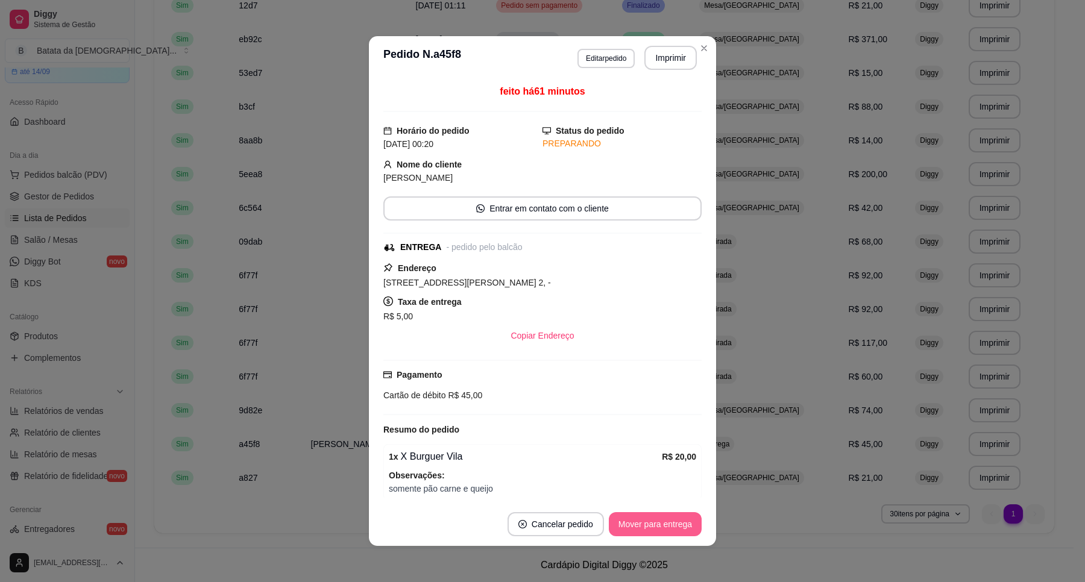
click at [673, 513] on button "Mover para entrega" at bounding box center [655, 524] width 93 height 24
click at [661, 532] on button "Mover para finalizado" at bounding box center [651, 524] width 100 height 24
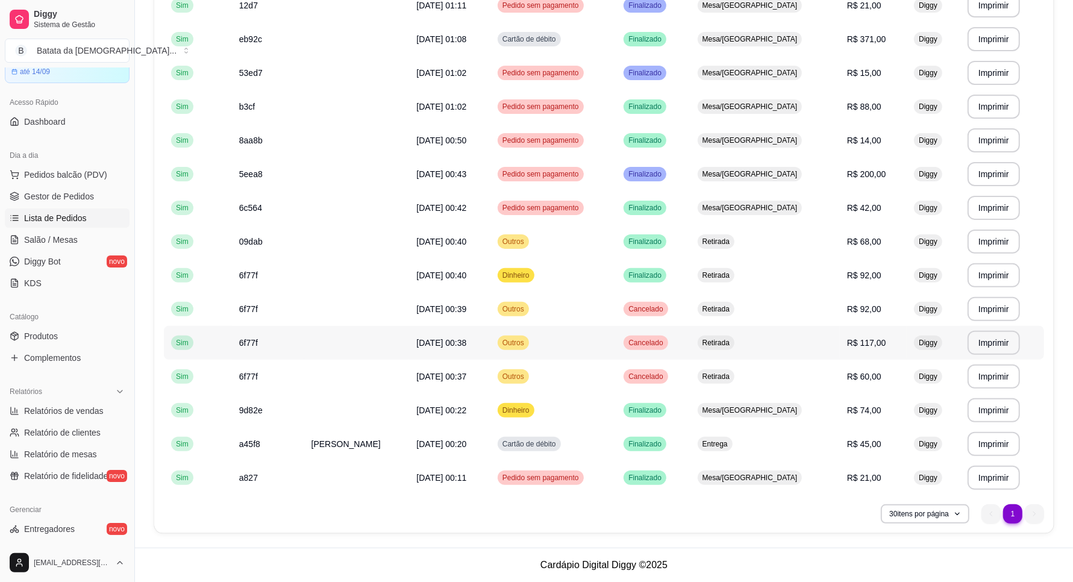
click at [788, 327] on td "Retirada" at bounding box center [765, 343] width 149 height 34
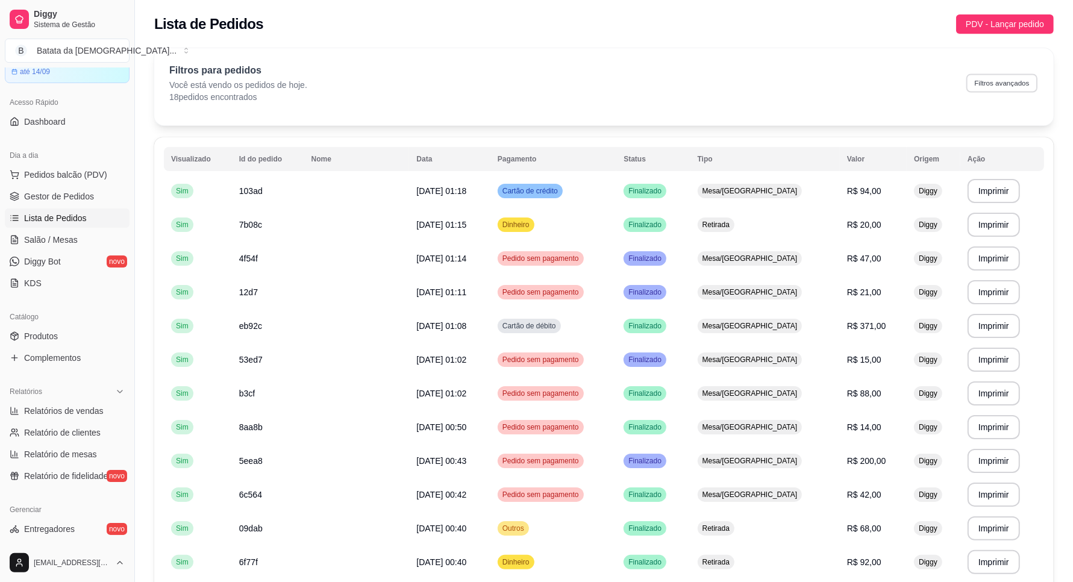
click at [1015, 85] on button "Filtros avançados" at bounding box center [1002, 83] width 71 height 19
select select "0"
click at [42, 244] on span "Salão / Mesas" at bounding box center [51, 240] width 54 height 12
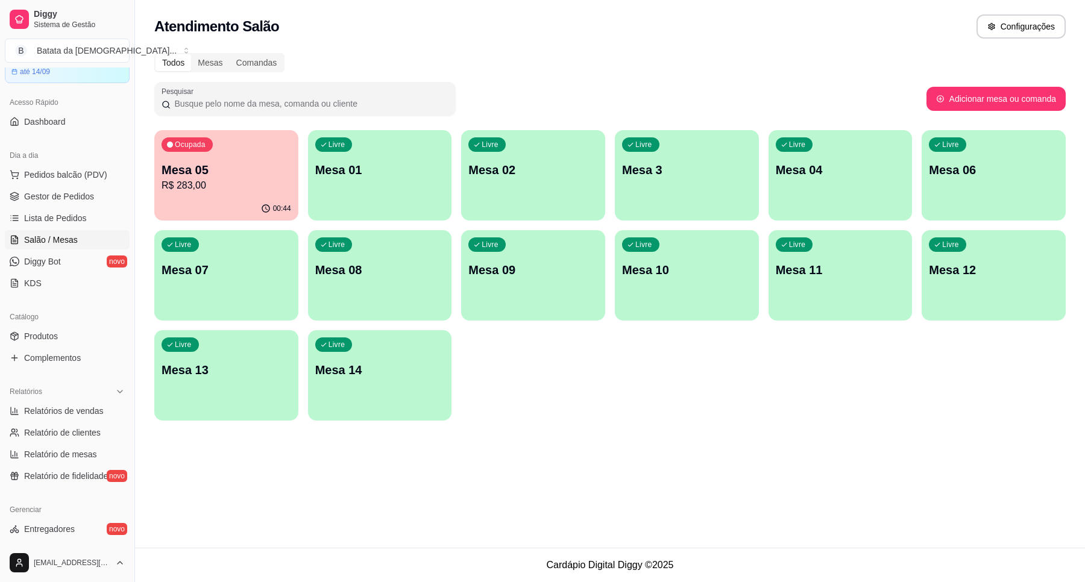
click at [242, 155] on div "Ocupada Mesa 05 R$ 283,00" at bounding box center [226, 163] width 144 height 67
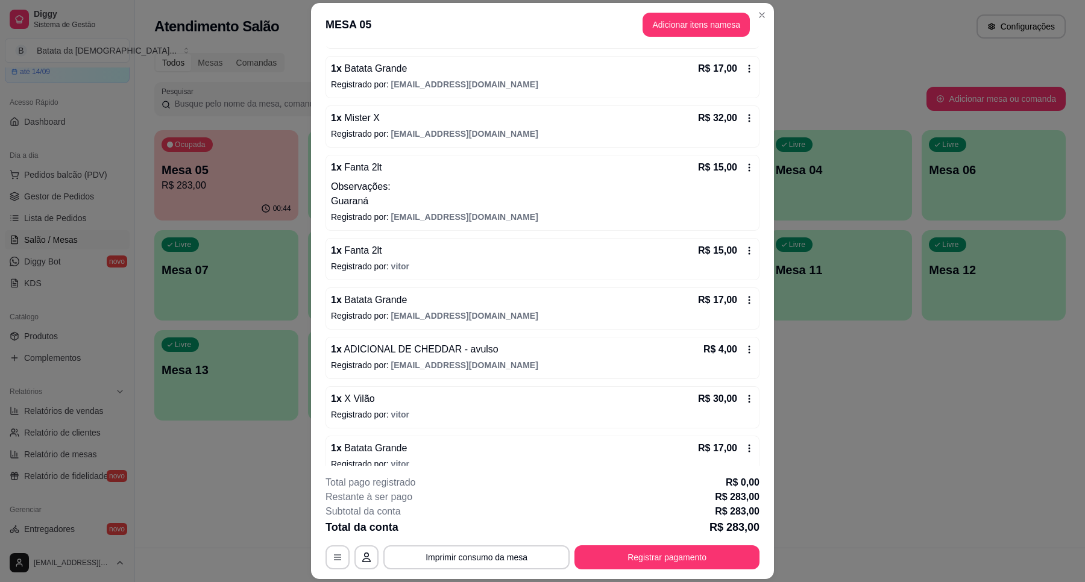
scroll to position [306, 0]
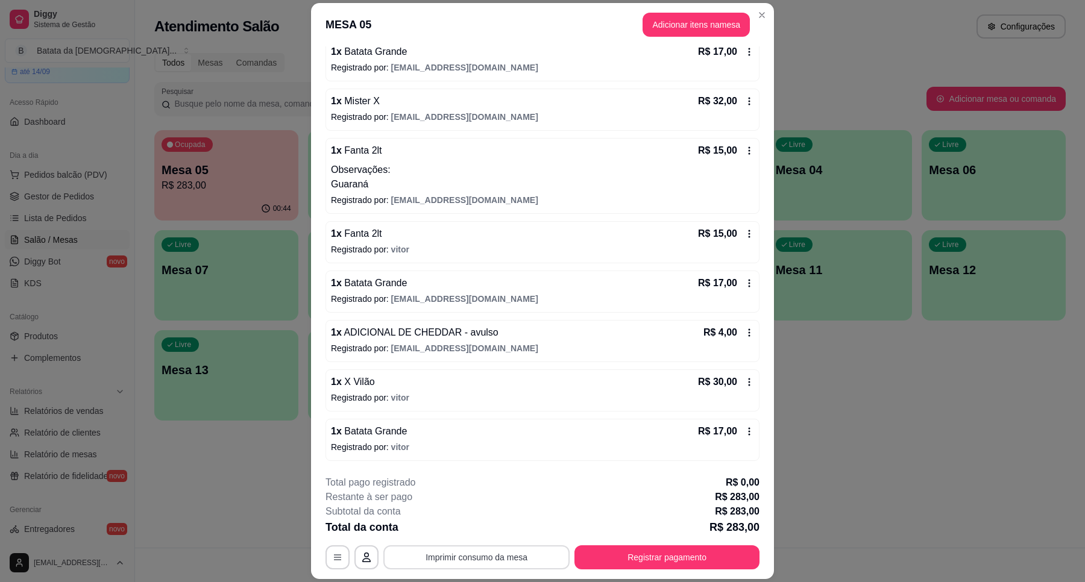
click at [522, 553] on button "Imprimir consumo da mesa" at bounding box center [476, 557] width 186 height 24
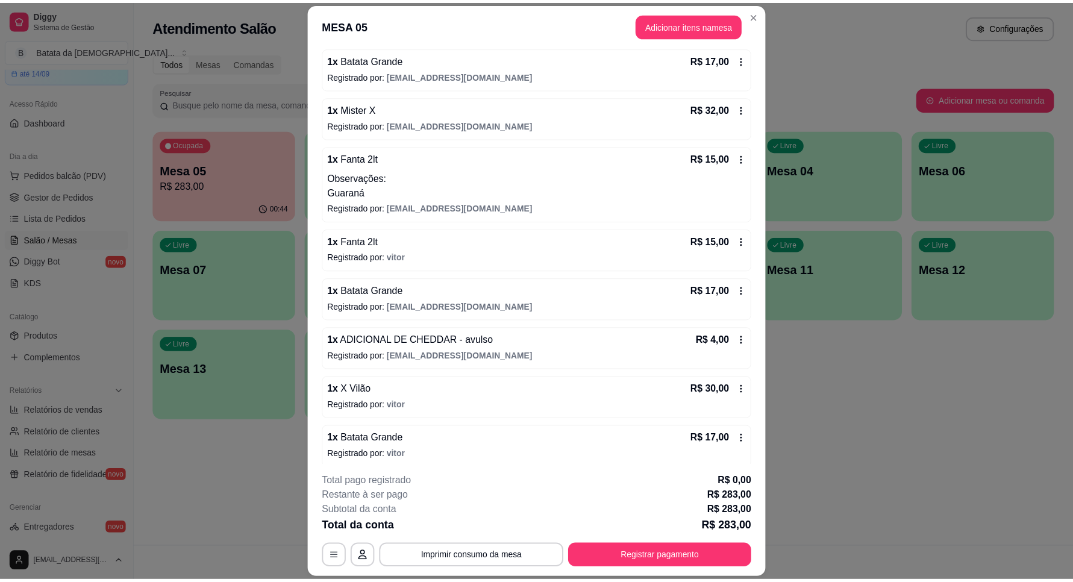
scroll to position [306, 0]
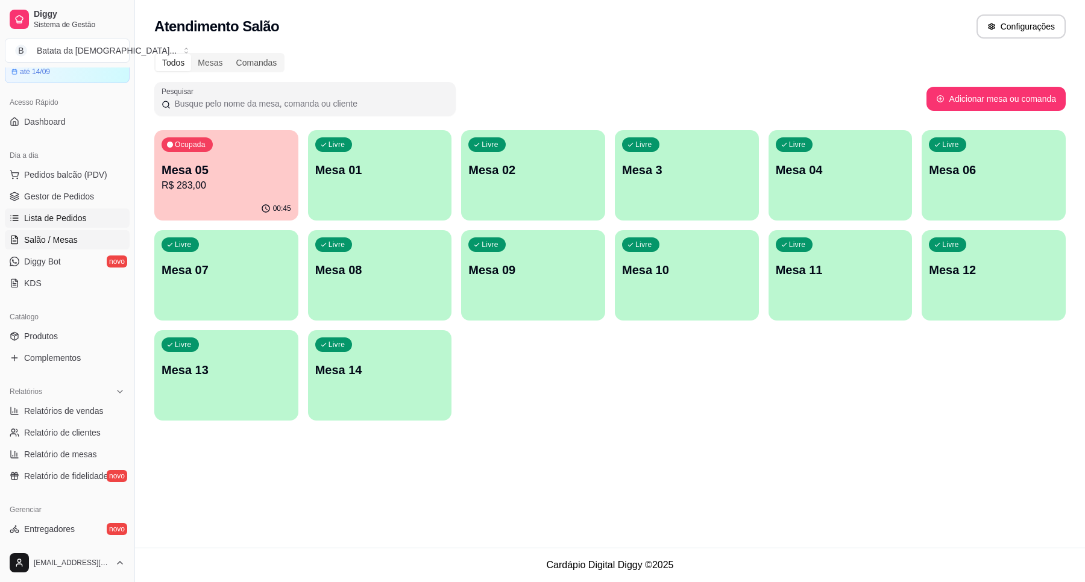
click at [53, 219] on span "Lista de Pedidos" at bounding box center [55, 218] width 63 height 12
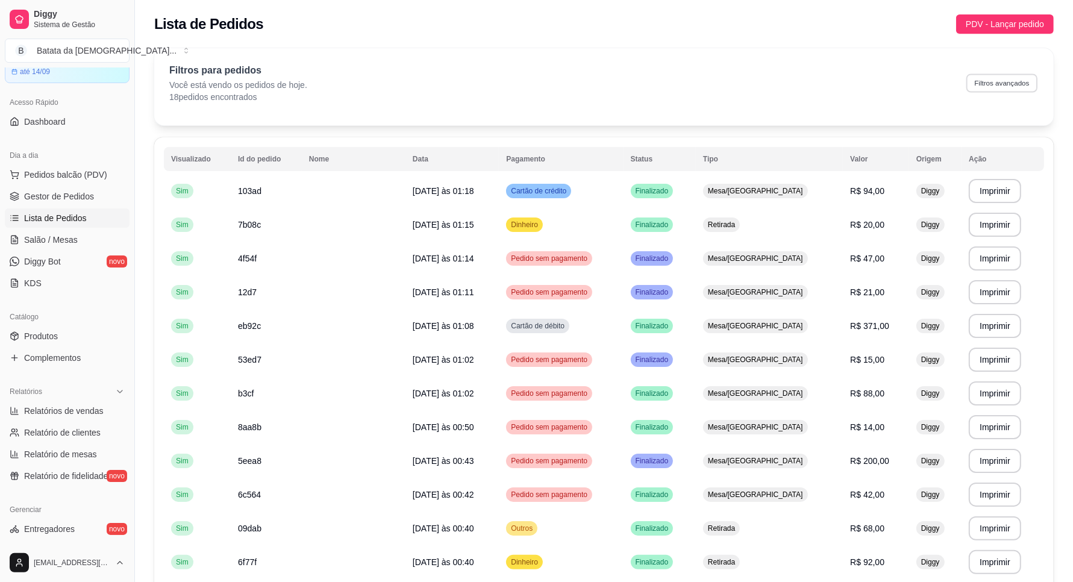
click at [1003, 80] on button "Filtros avançados" at bounding box center [1002, 83] width 71 height 19
select select "0"
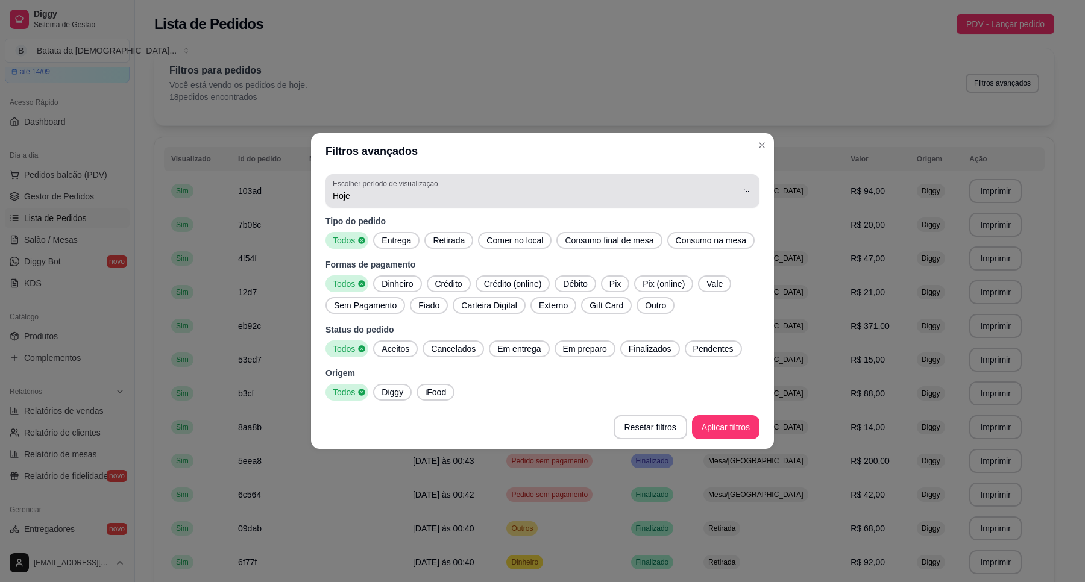
click at [416, 194] on span "Hoje" at bounding box center [535, 196] width 405 height 12
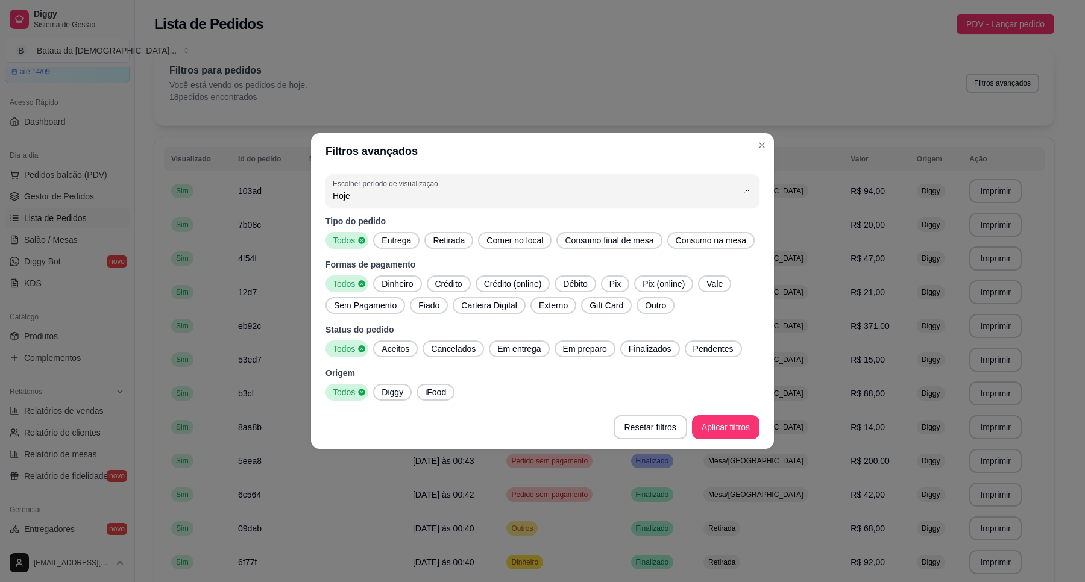
click at [435, 248] on span "Ontem" at bounding box center [536, 244] width 386 height 11
type input "1"
select select "1"
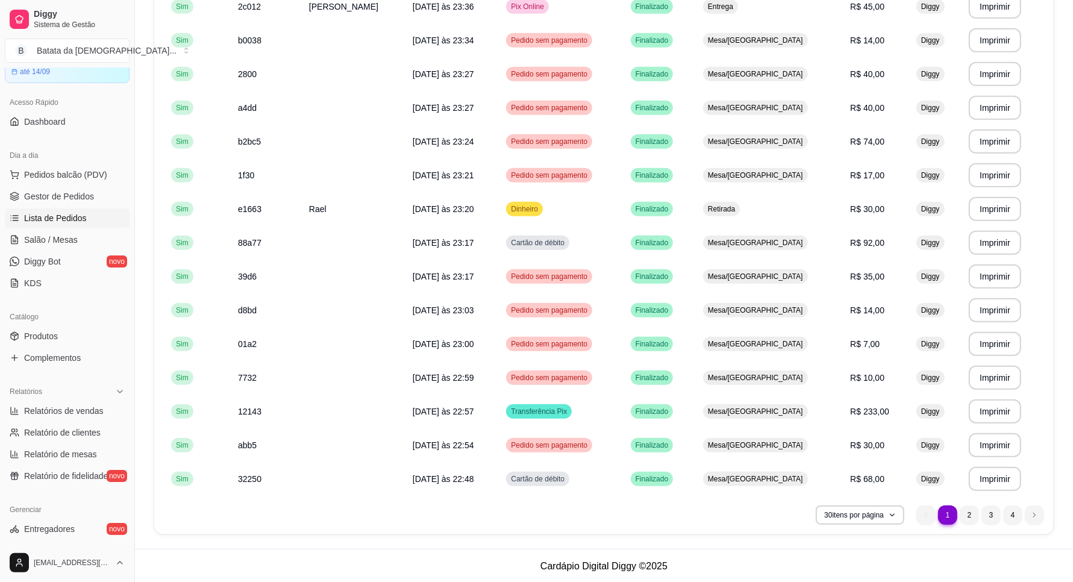
scroll to position [691, 0]
click at [975, 516] on li "2" at bounding box center [969, 514] width 19 height 19
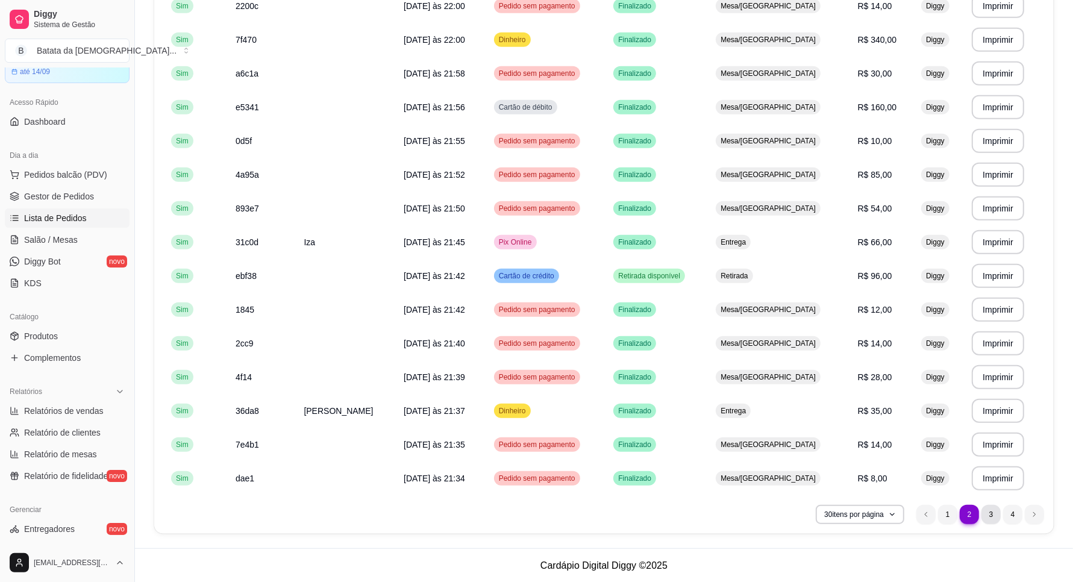
click at [993, 512] on li "3" at bounding box center [991, 514] width 19 height 19
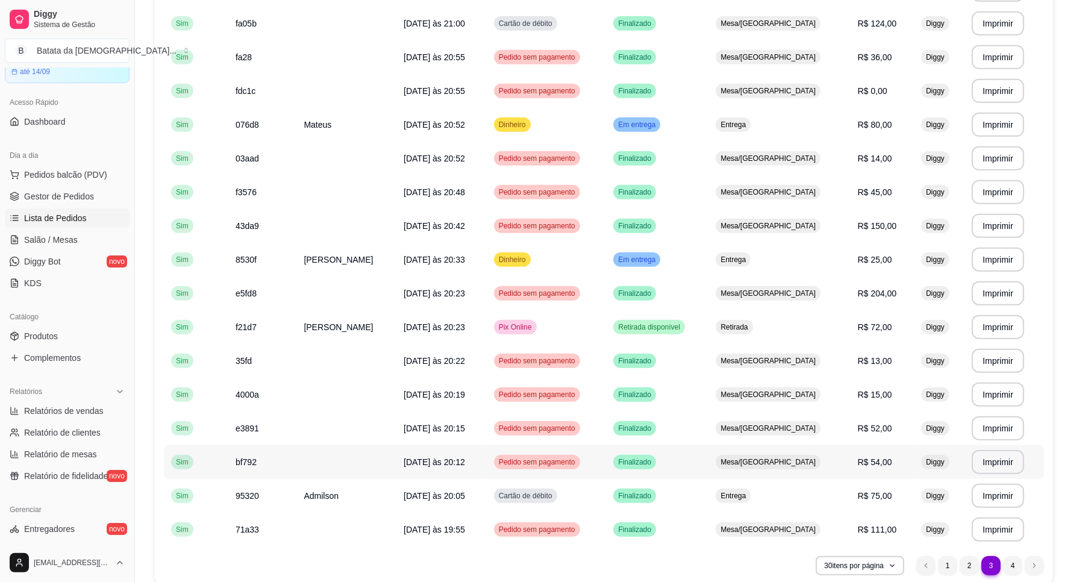
scroll to position [616, 0]
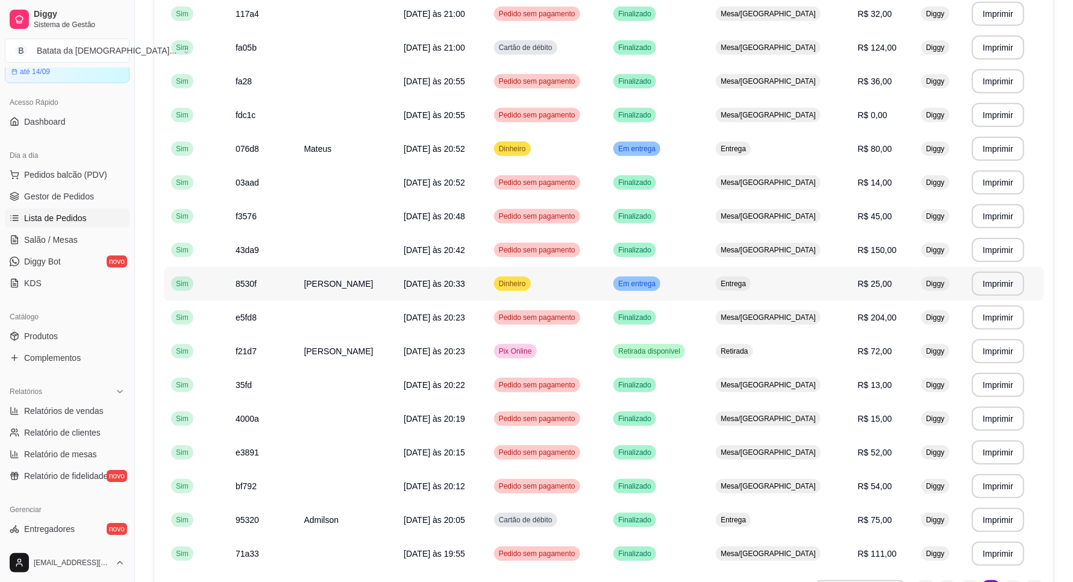
click at [803, 287] on td "Entrega" at bounding box center [780, 284] width 142 height 34
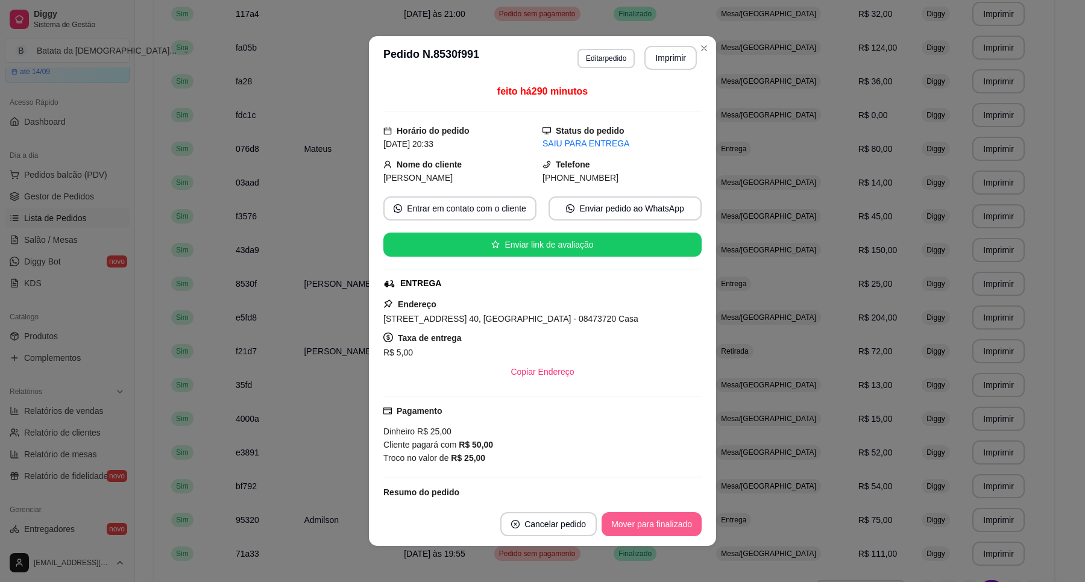
click at [658, 522] on button "Mover para finalizado" at bounding box center [651, 524] width 100 height 24
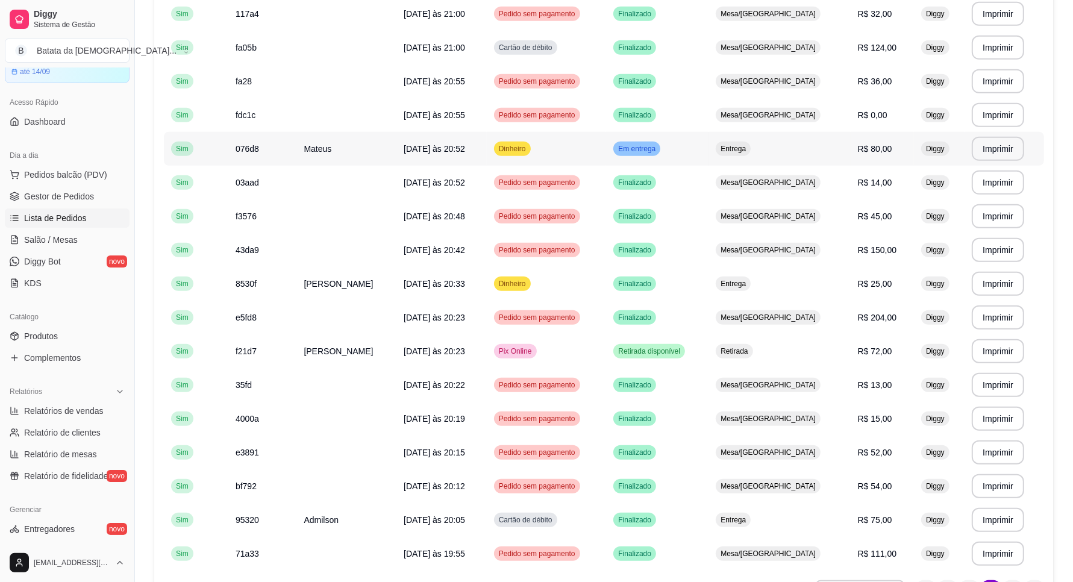
click at [709, 139] on td "Em entrega" at bounding box center [657, 149] width 102 height 34
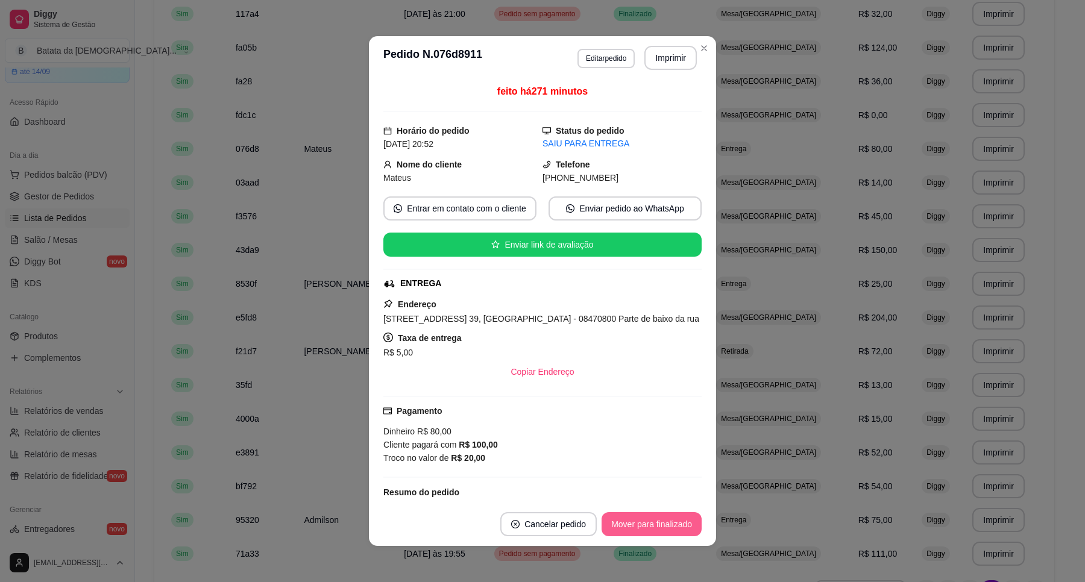
click at [657, 525] on button "Mover para finalizado" at bounding box center [651, 524] width 100 height 24
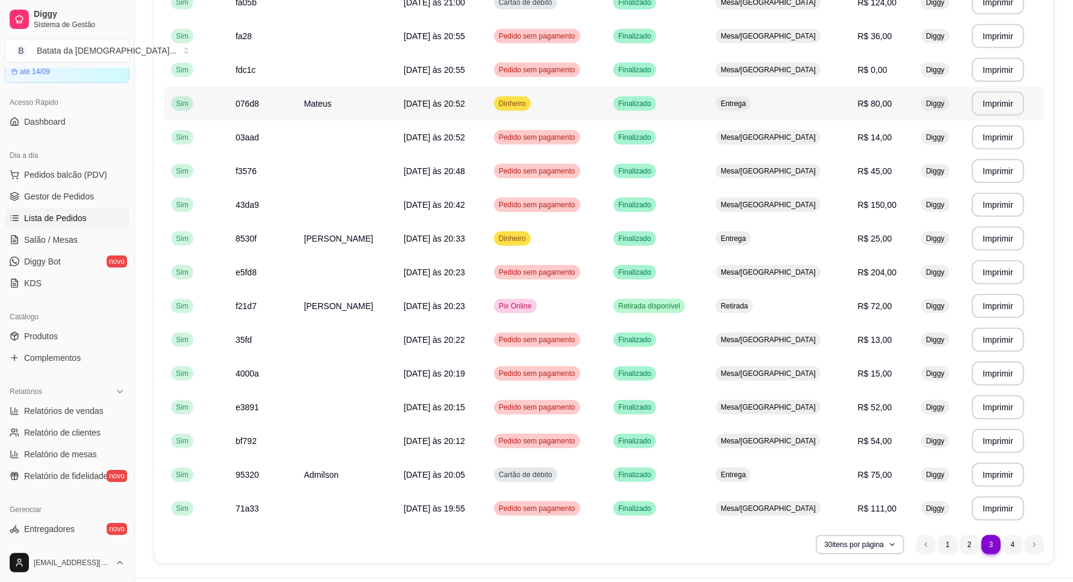
scroll to position [691, 0]
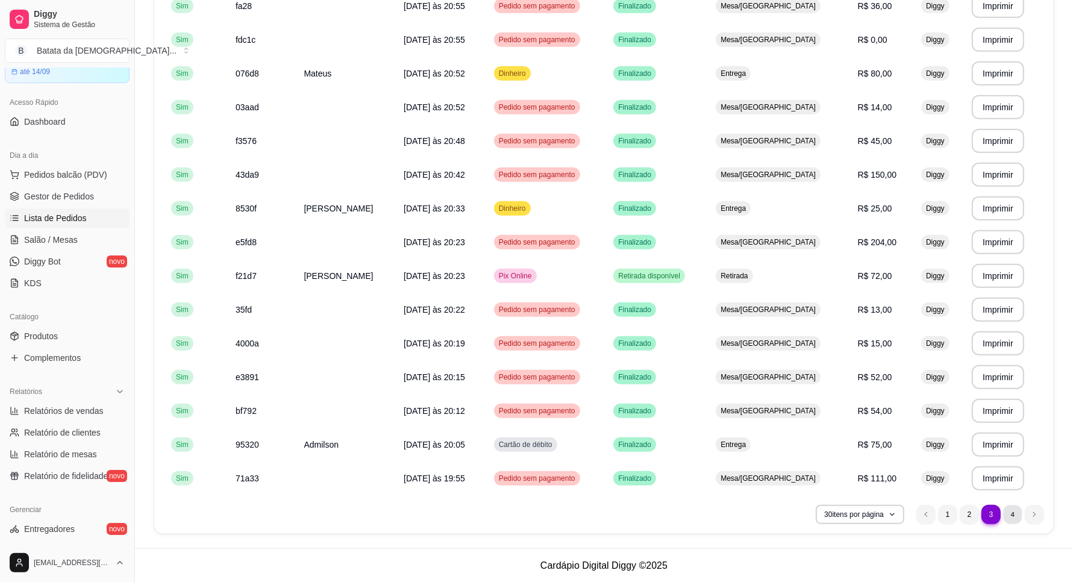
click at [1019, 522] on li "4" at bounding box center [1012, 514] width 19 height 19
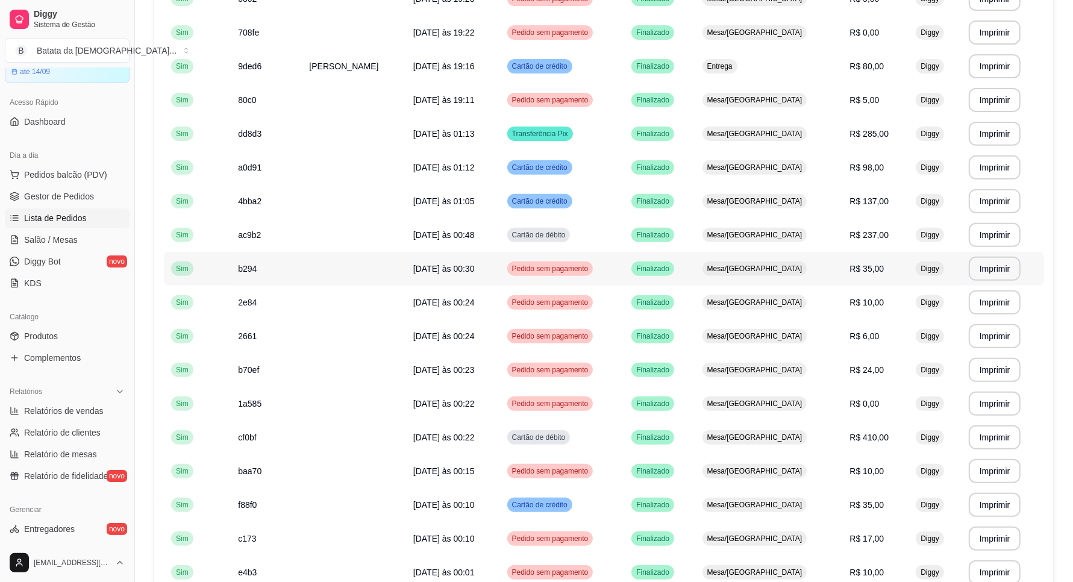
scroll to position [522, 0]
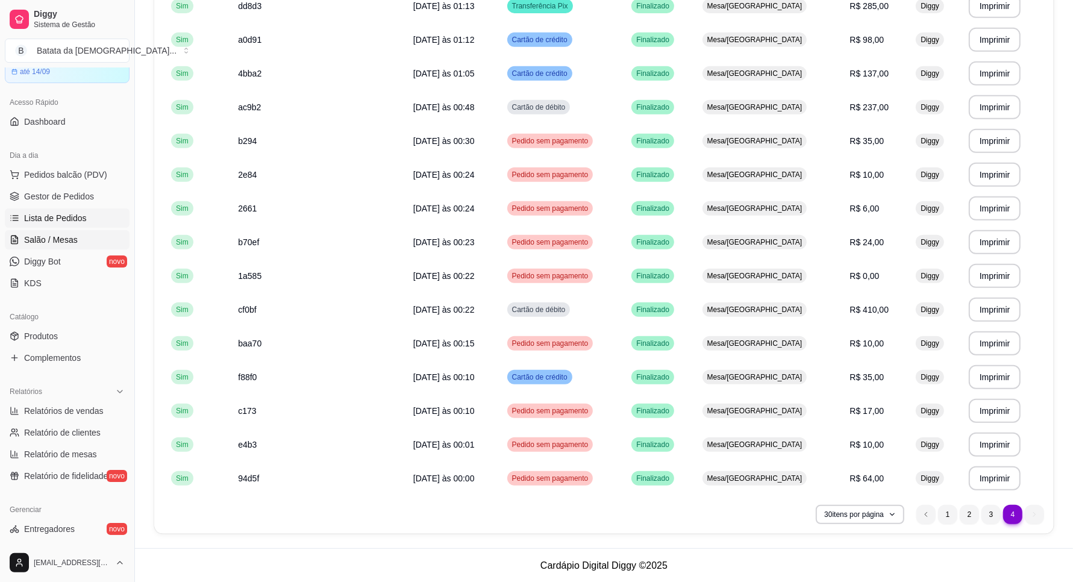
click at [58, 236] on span "Salão / Mesas" at bounding box center [51, 240] width 54 height 12
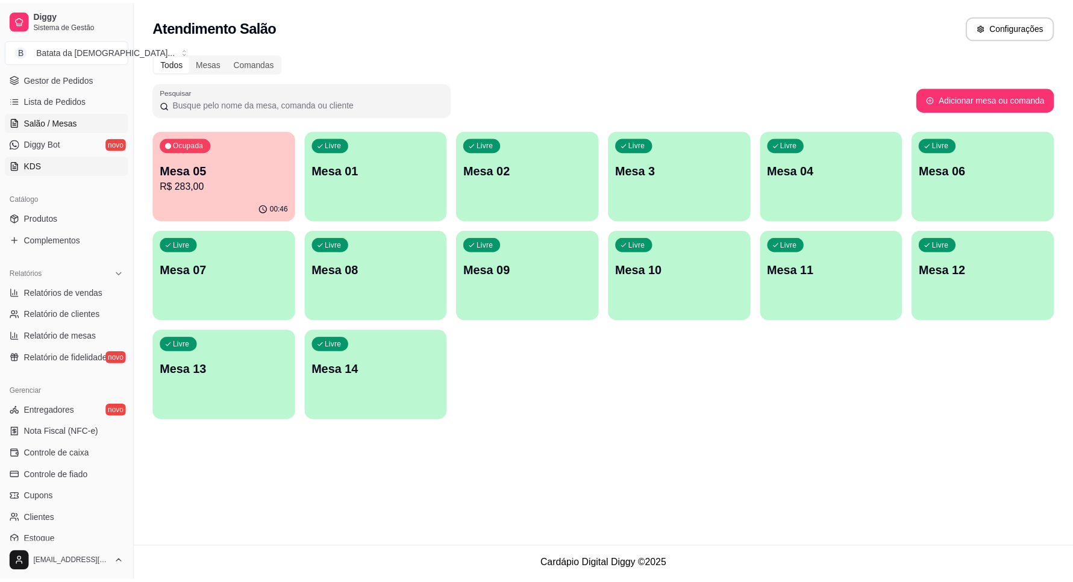
scroll to position [226, 0]
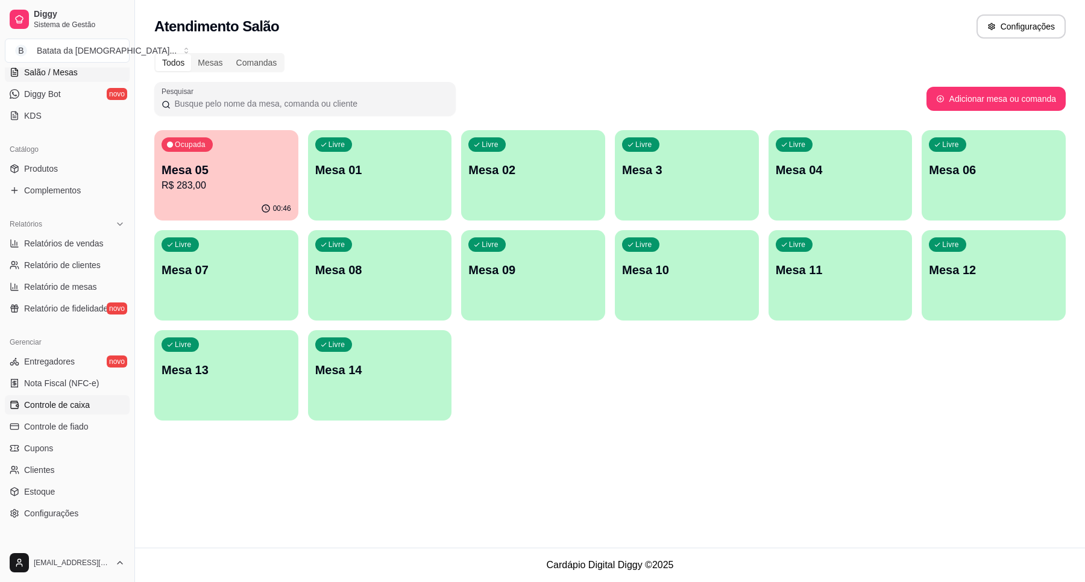
click at [95, 404] on link "Controle de caixa" at bounding box center [67, 404] width 125 height 19
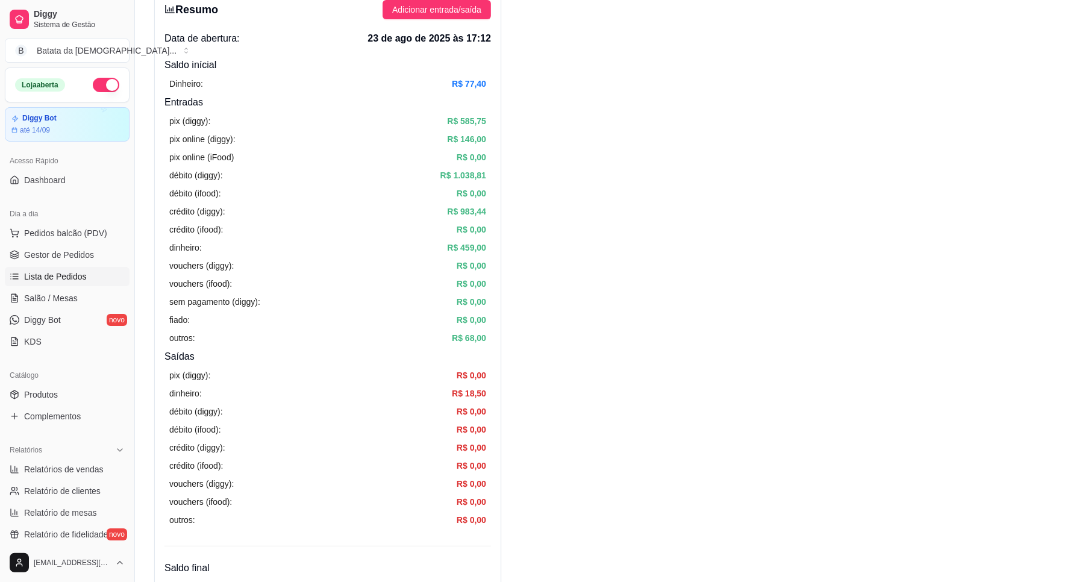
click at [89, 278] on link "Lista de Pedidos" at bounding box center [67, 276] width 125 height 19
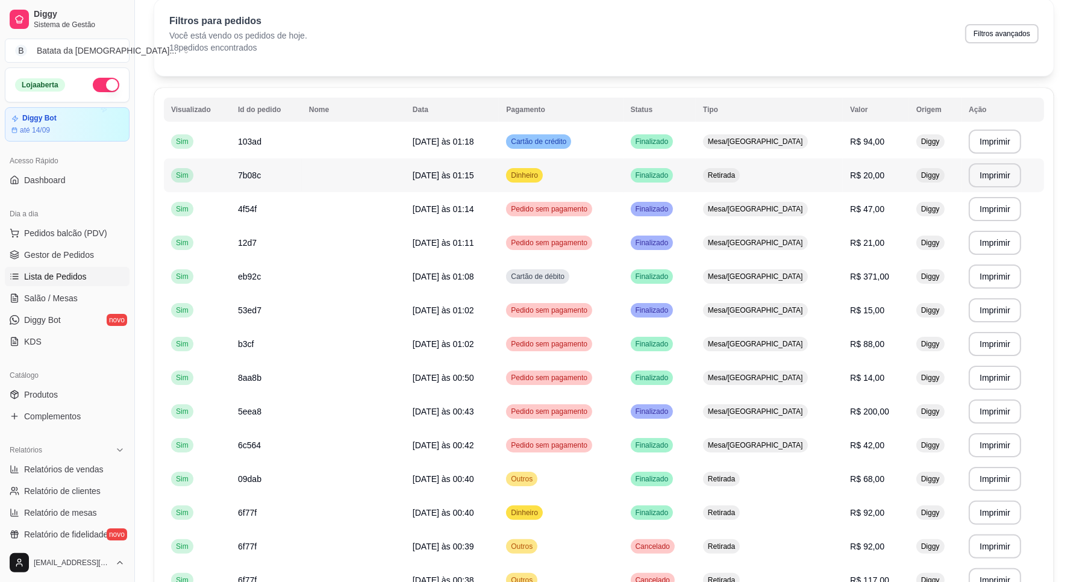
scroll to position [75, 0]
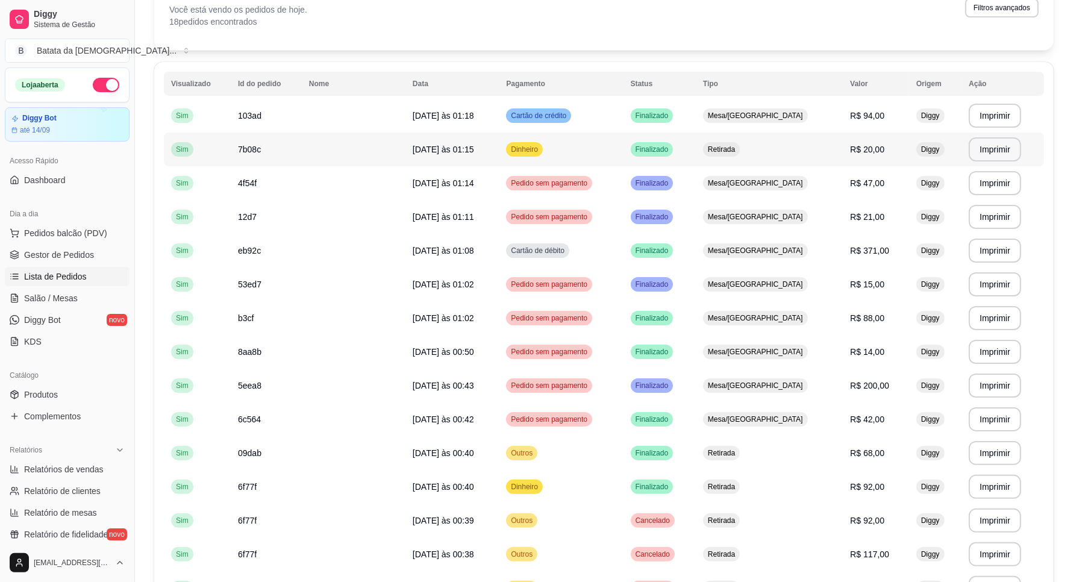
click at [788, 152] on td "Retirada" at bounding box center [769, 150] width 147 height 34
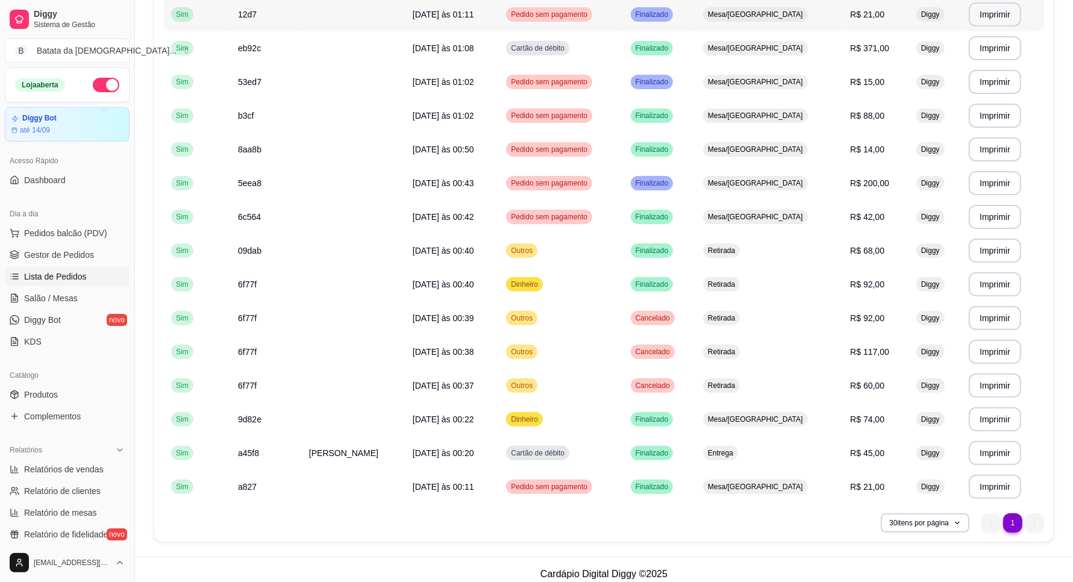
scroll to position [287, 0]
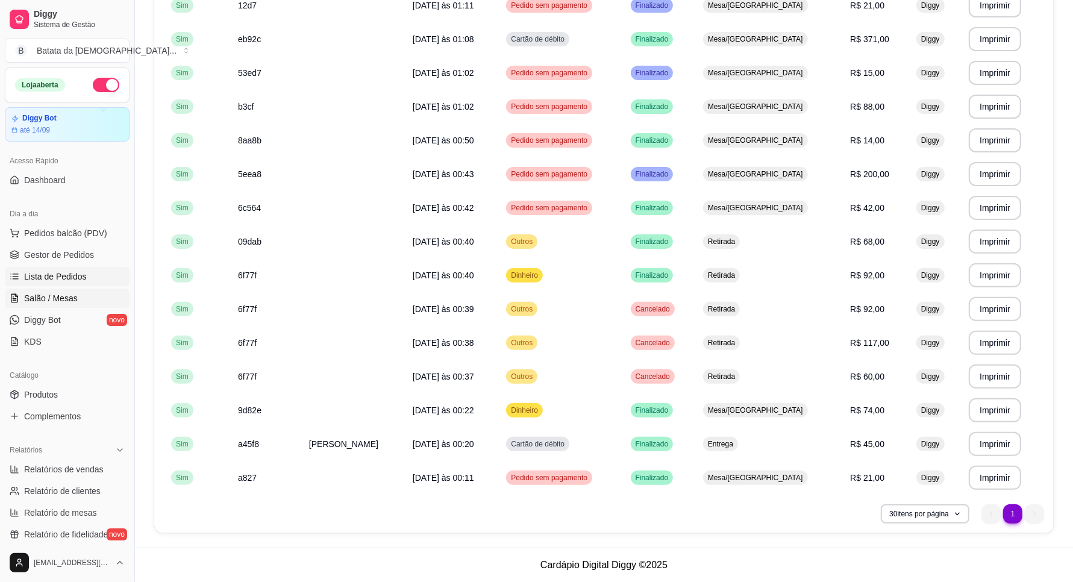
click at [73, 304] on span "Salão / Mesas" at bounding box center [51, 298] width 54 height 12
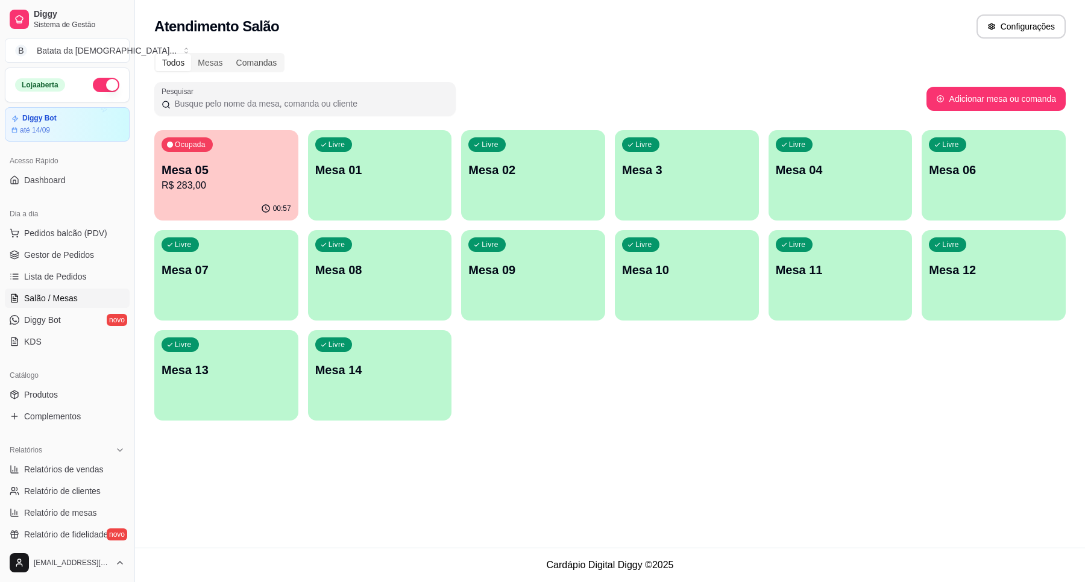
click at [246, 161] on p "Mesa 05" at bounding box center [226, 169] width 130 height 17
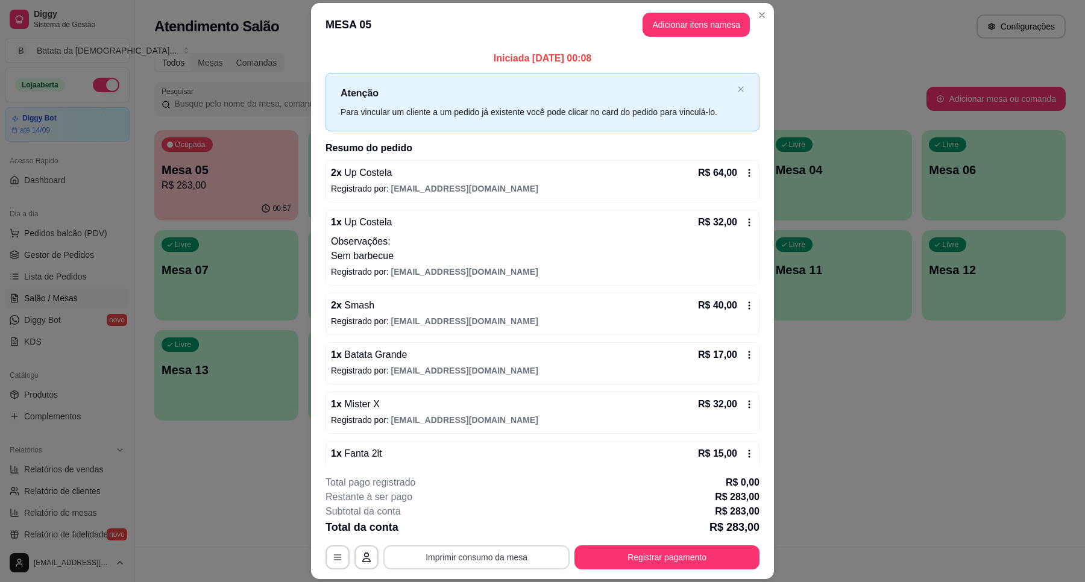
click at [498, 559] on button "Imprimir consumo da mesa" at bounding box center [476, 557] width 186 height 24
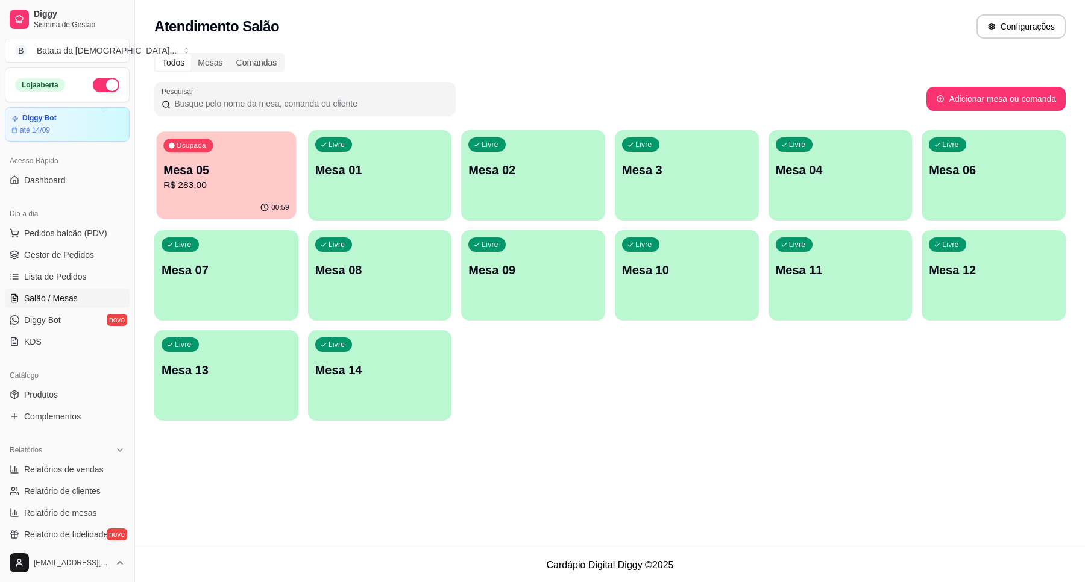
click at [219, 167] on p "Mesa 05" at bounding box center [225, 170] width 125 height 16
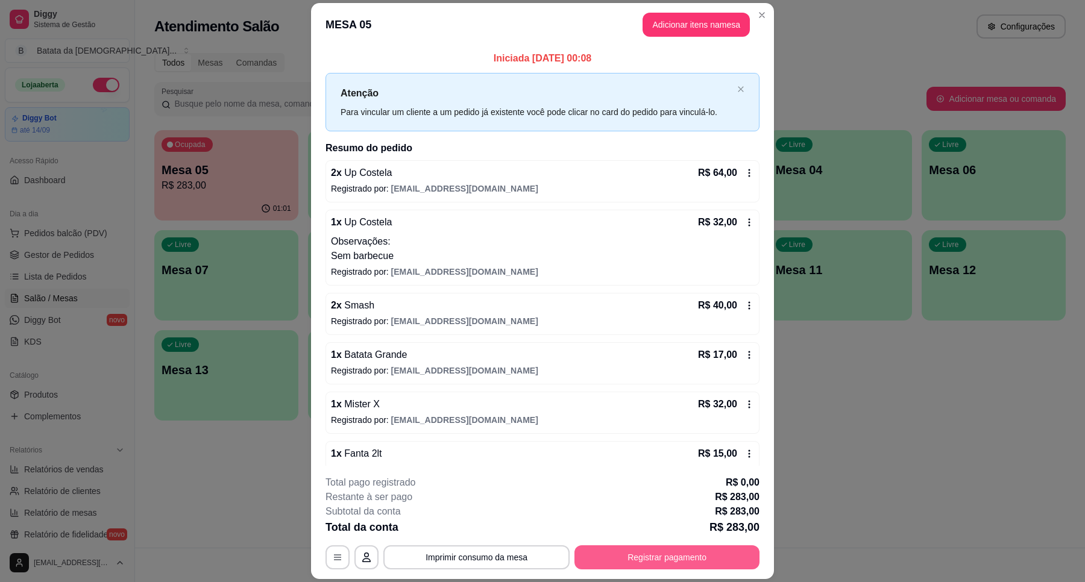
click at [727, 563] on button "Registrar pagamento" at bounding box center [666, 557] width 185 height 24
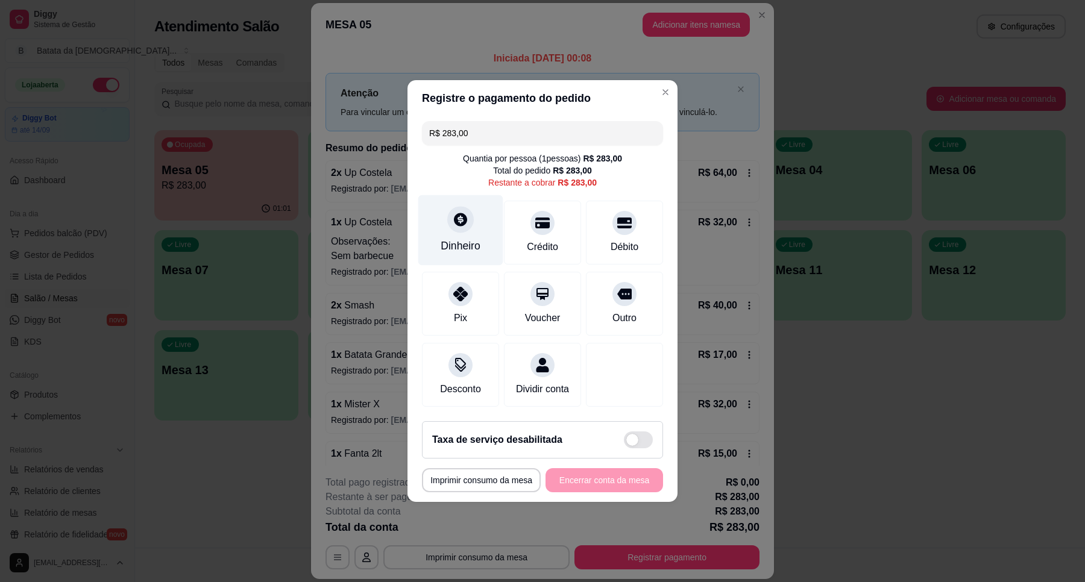
click at [466, 238] on div "Dinheiro" at bounding box center [460, 246] width 40 height 16
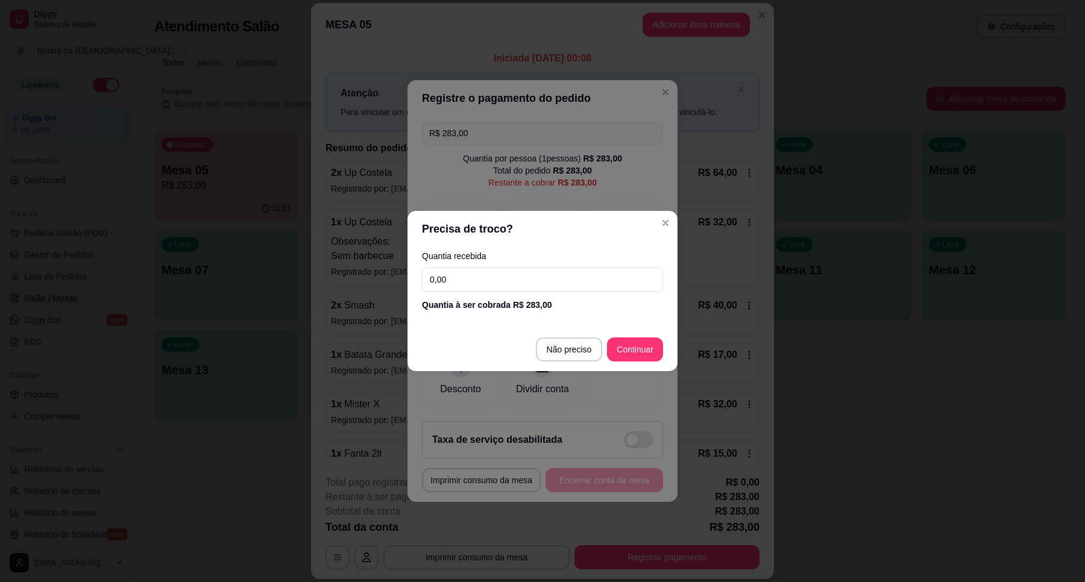
click at [508, 283] on input "0,00" at bounding box center [542, 280] width 241 height 24
type input "200,00"
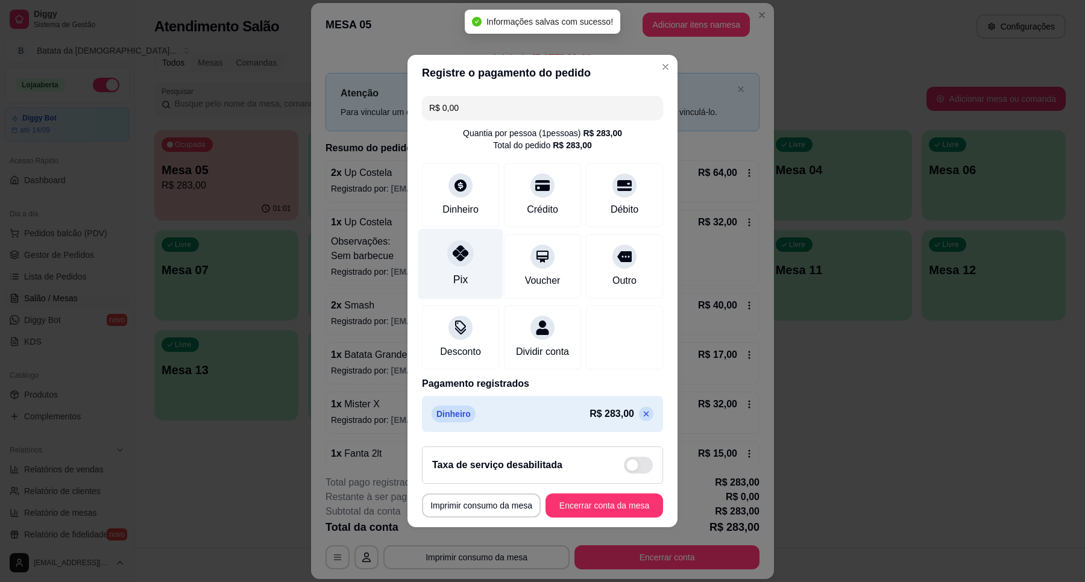
click at [456, 272] on div "Pix" at bounding box center [460, 280] width 14 height 16
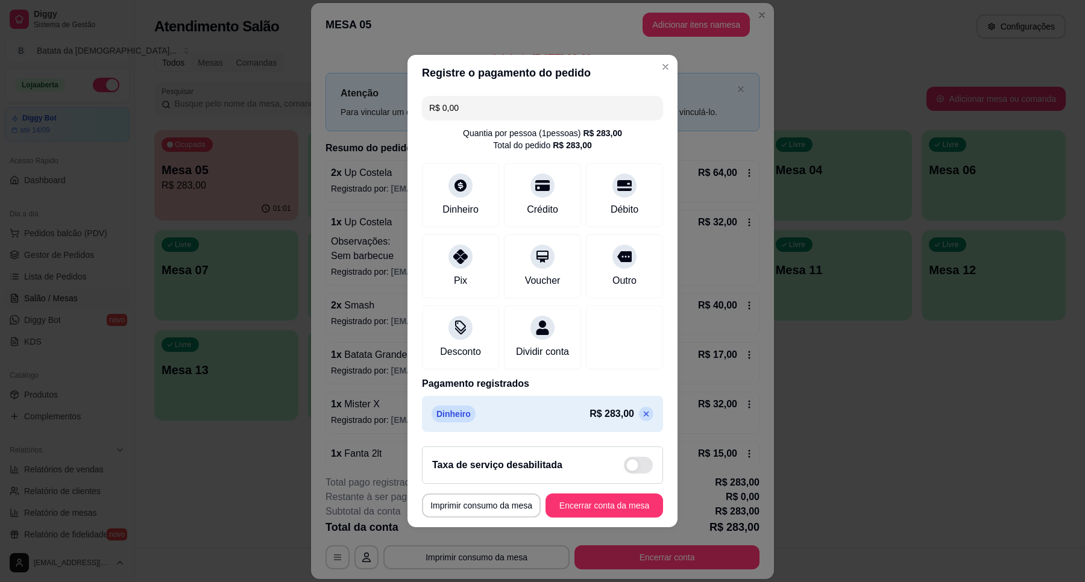
click at [639, 421] on p at bounding box center [646, 414] width 14 height 14
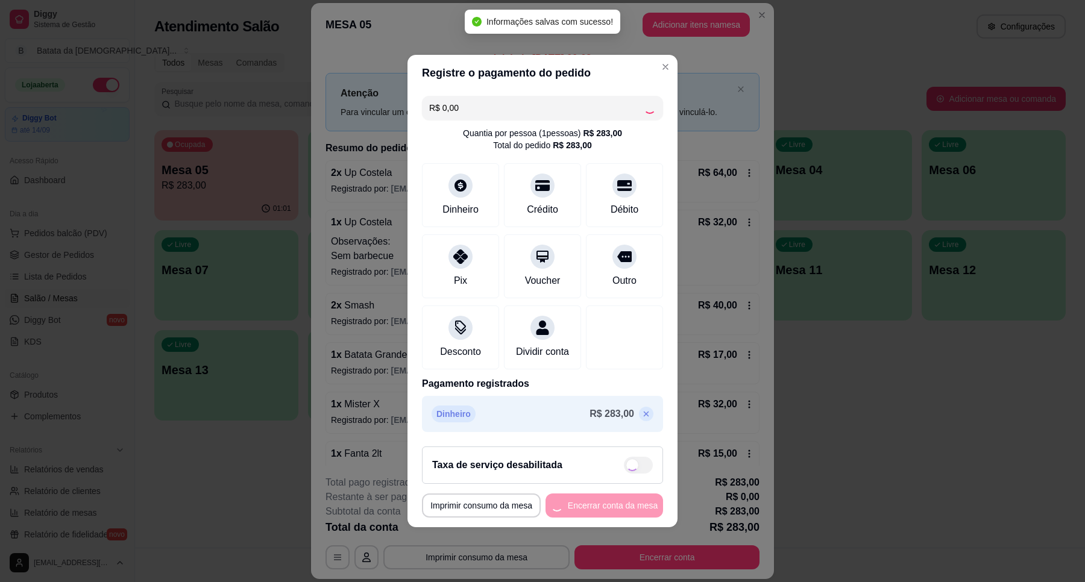
click at [641, 419] on icon at bounding box center [646, 414] width 10 height 10
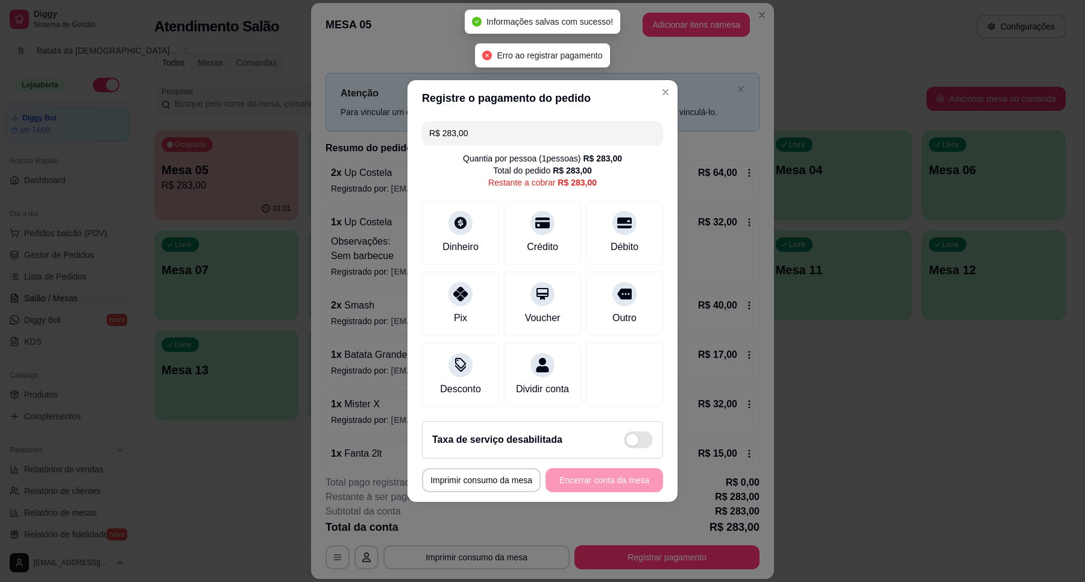
drag, startPoint x: 471, startPoint y: 130, endPoint x: 371, endPoint y: 119, distance: 100.7
click at [371, 119] on div "**********" at bounding box center [542, 291] width 1085 height 582
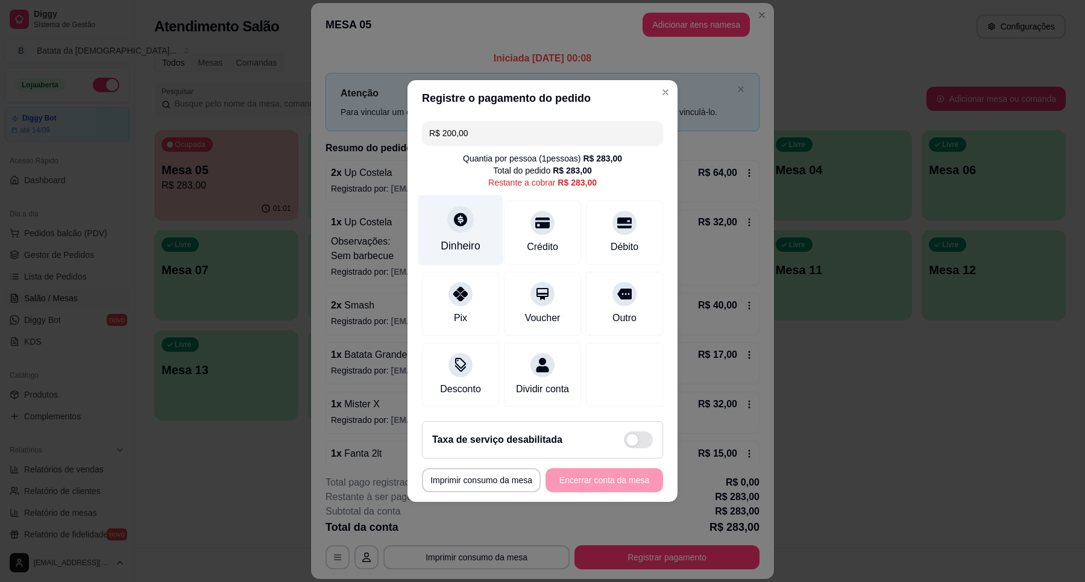
click at [465, 224] on div "Dinheiro" at bounding box center [460, 230] width 85 height 71
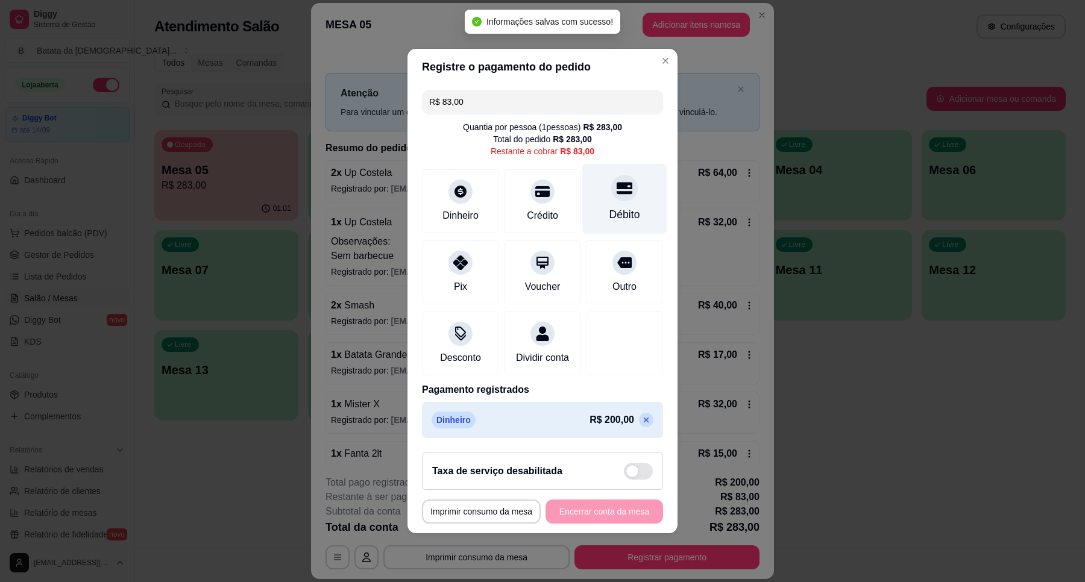
click at [622, 215] on div "Débito" at bounding box center [624, 215] width 31 height 16
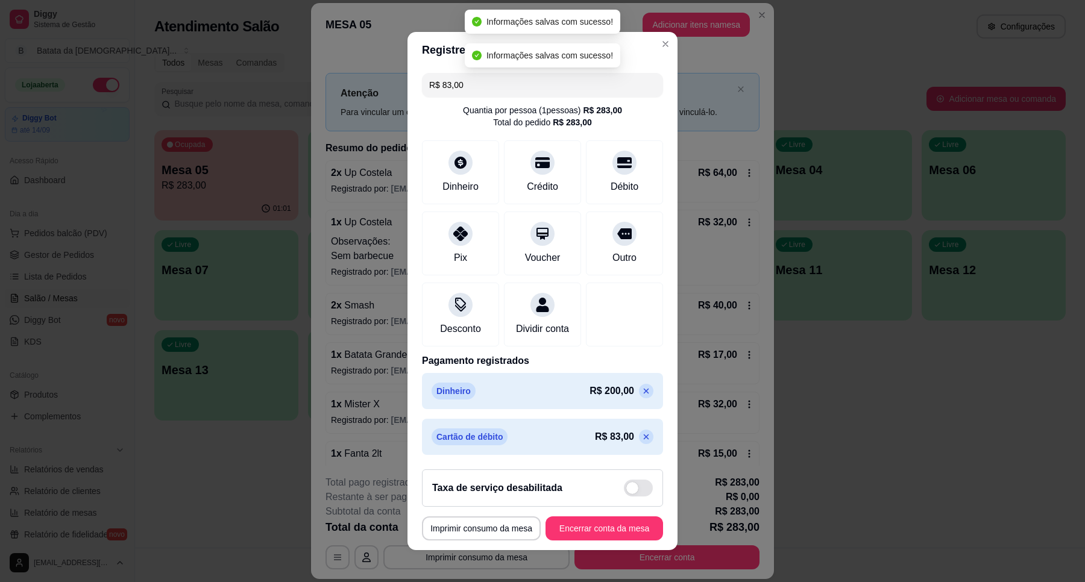
type input "R$ 0,00"
click at [628, 532] on button "Encerrar conta da mesa" at bounding box center [604, 528] width 118 height 24
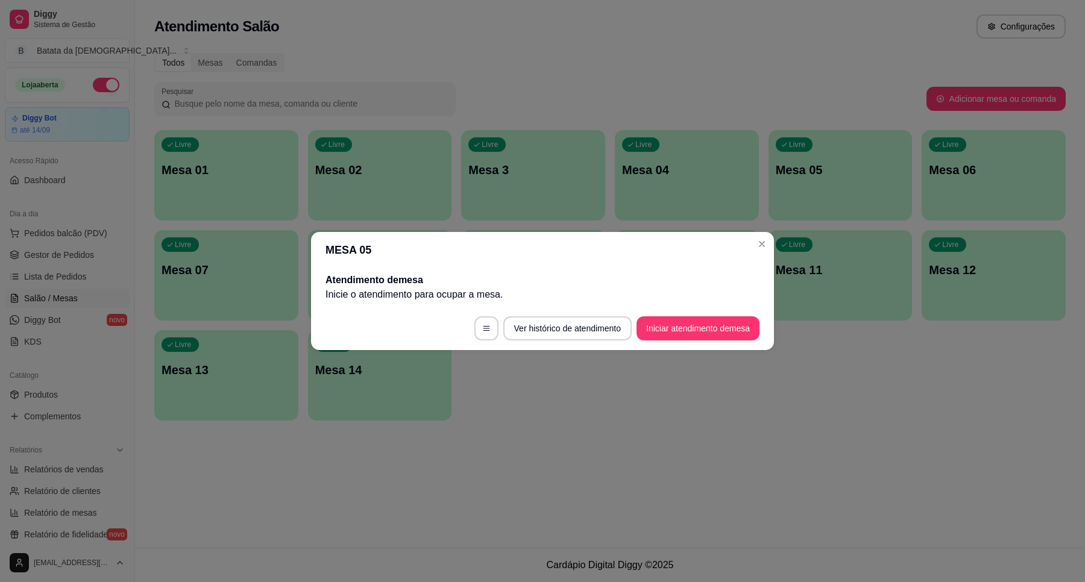
click at [771, 251] on header "MESA 05" at bounding box center [542, 250] width 463 height 36
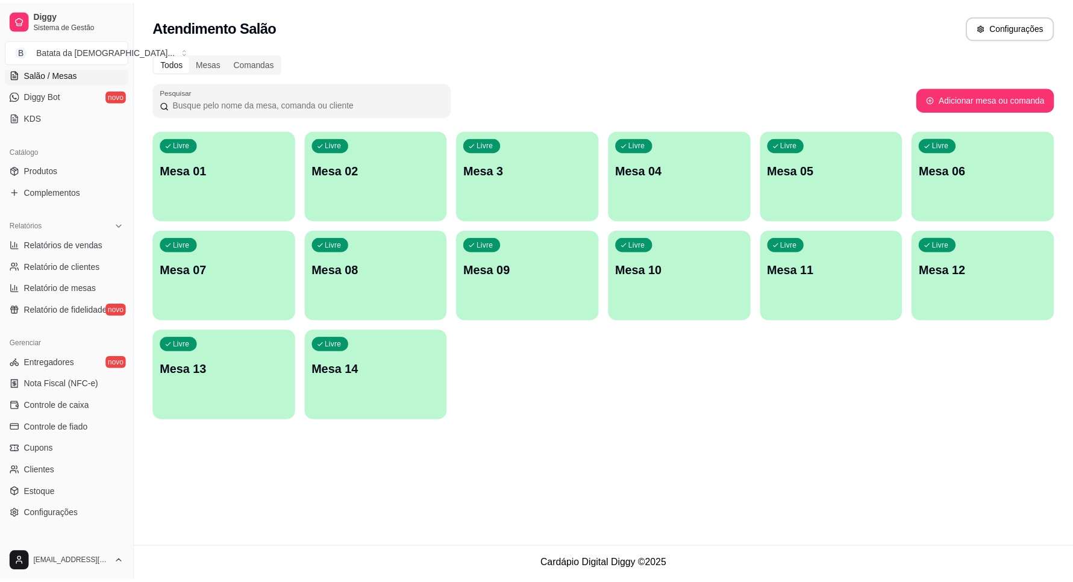
scroll to position [226, 0]
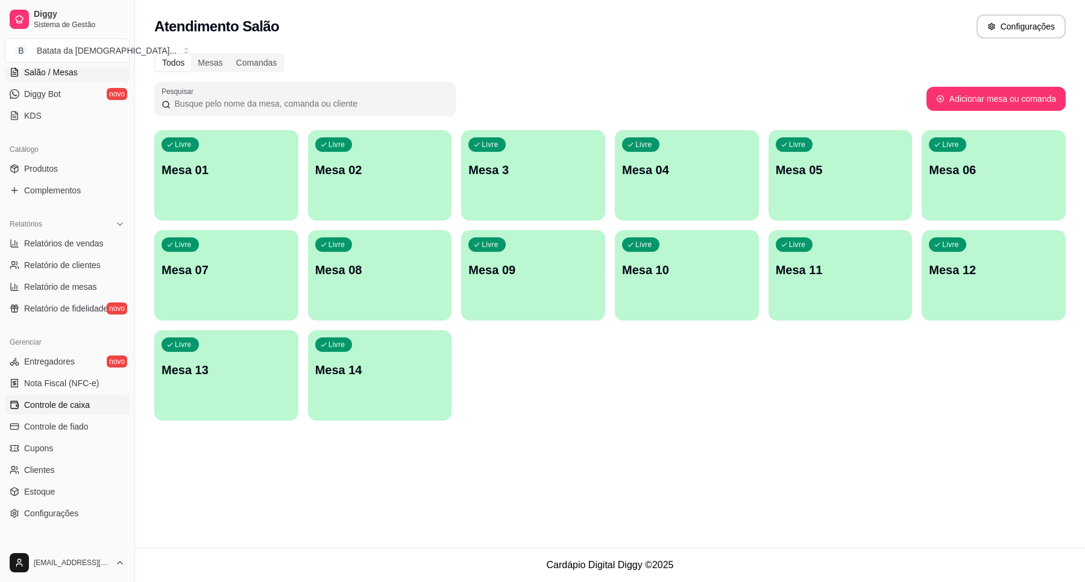
click at [73, 403] on span "Controle de caixa" at bounding box center [57, 405] width 66 height 12
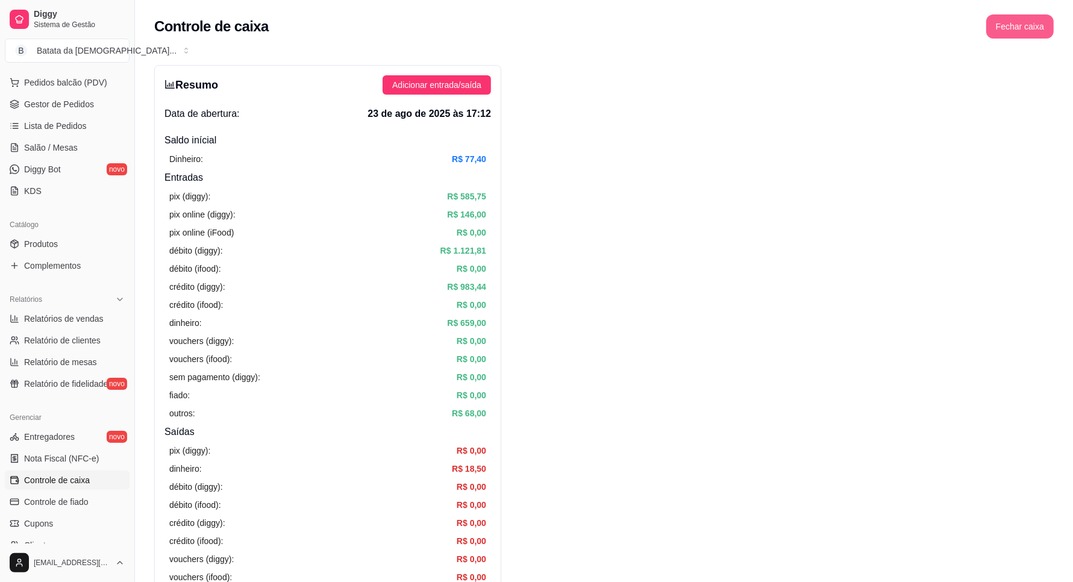
click at [1011, 20] on button "Fechar caixa" at bounding box center [1019, 26] width 67 height 24
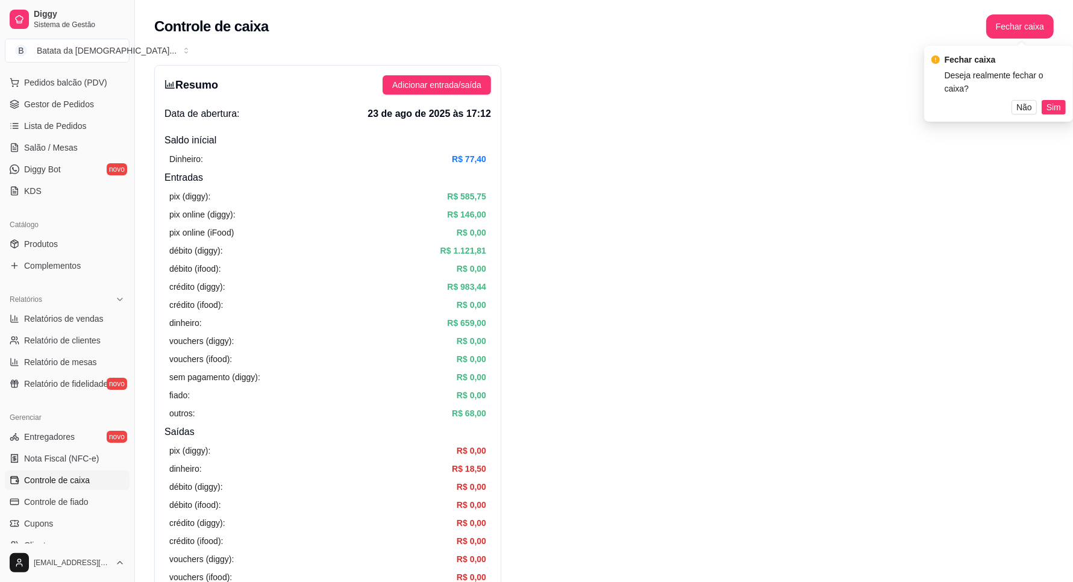
click at [1044, 81] on div "Deseja realmente fechar o caixa?" at bounding box center [1005, 82] width 121 height 27
click at [1050, 101] on span "Sim" at bounding box center [1054, 107] width 14 height 13
